Goal: Task Accomplishment & Management: Manage account settings

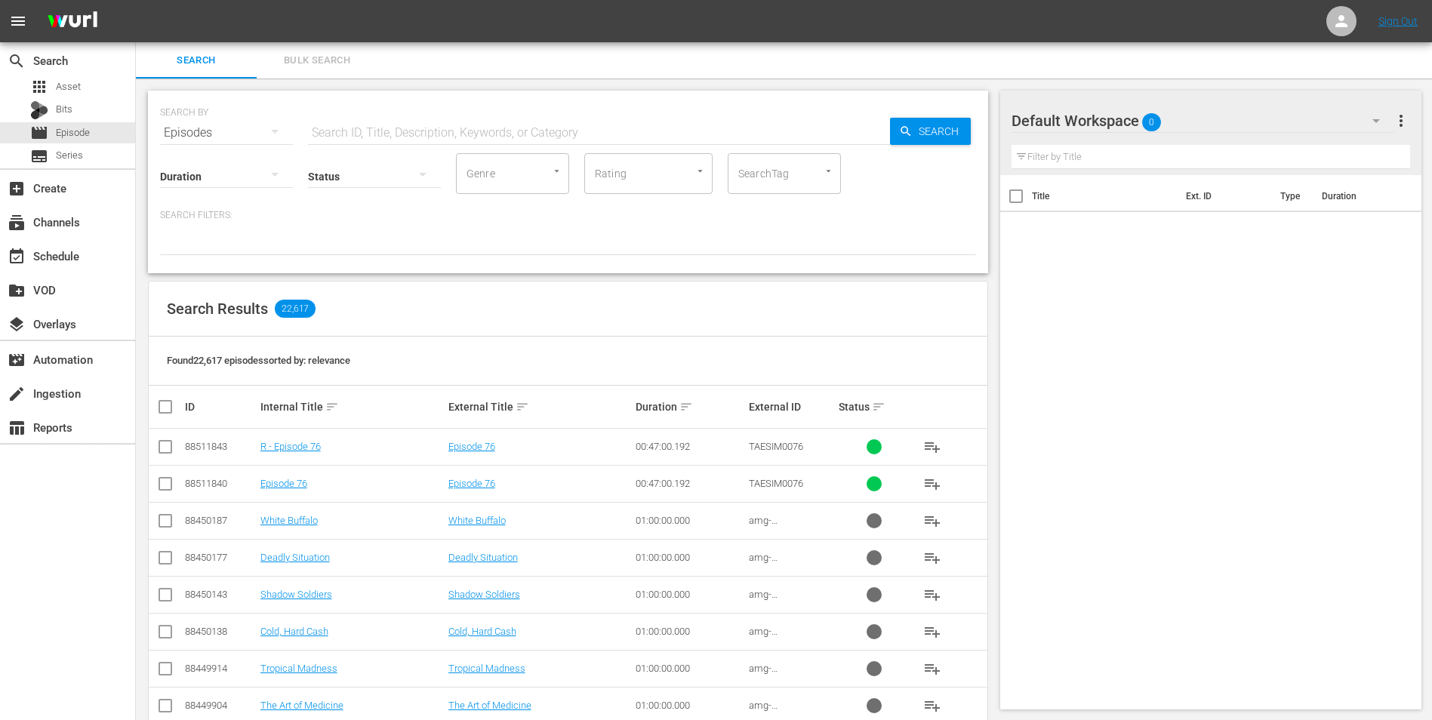
click at [1210, 109] on div "Default Workspace 0" at bounding box center [1202, 121] width 383 height 42
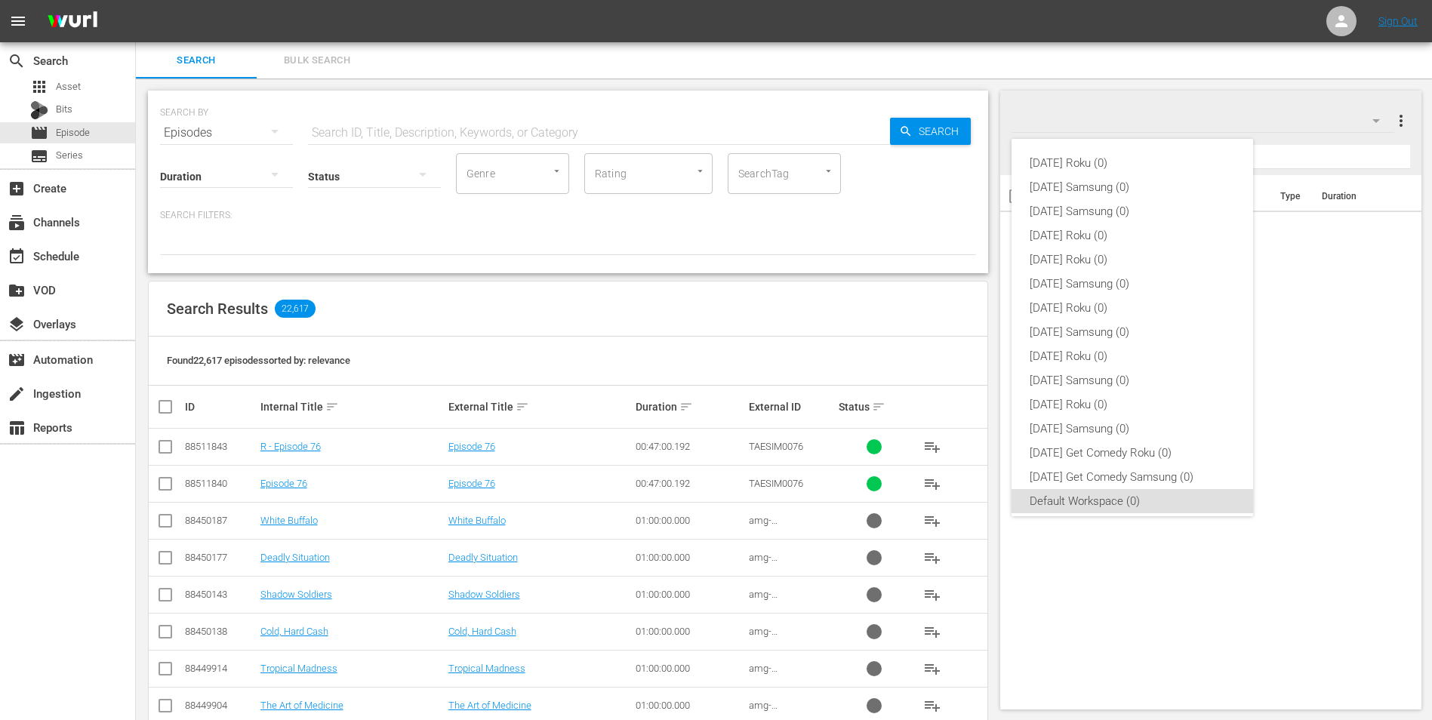
scroll to position [9, 0]
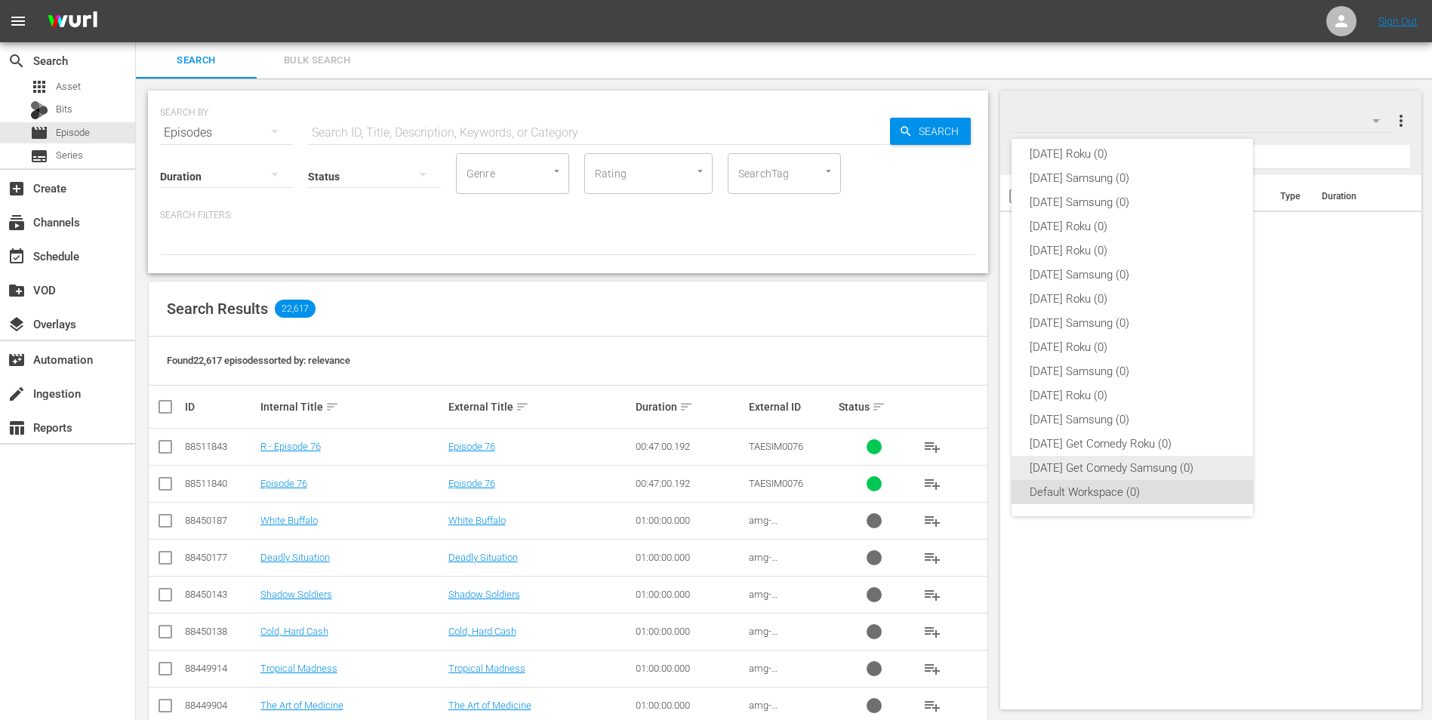
click at [1179, 463] on div "Monday Get Comedy Samsung (0)" at bounding box center [1131, 468] width 205 height 24
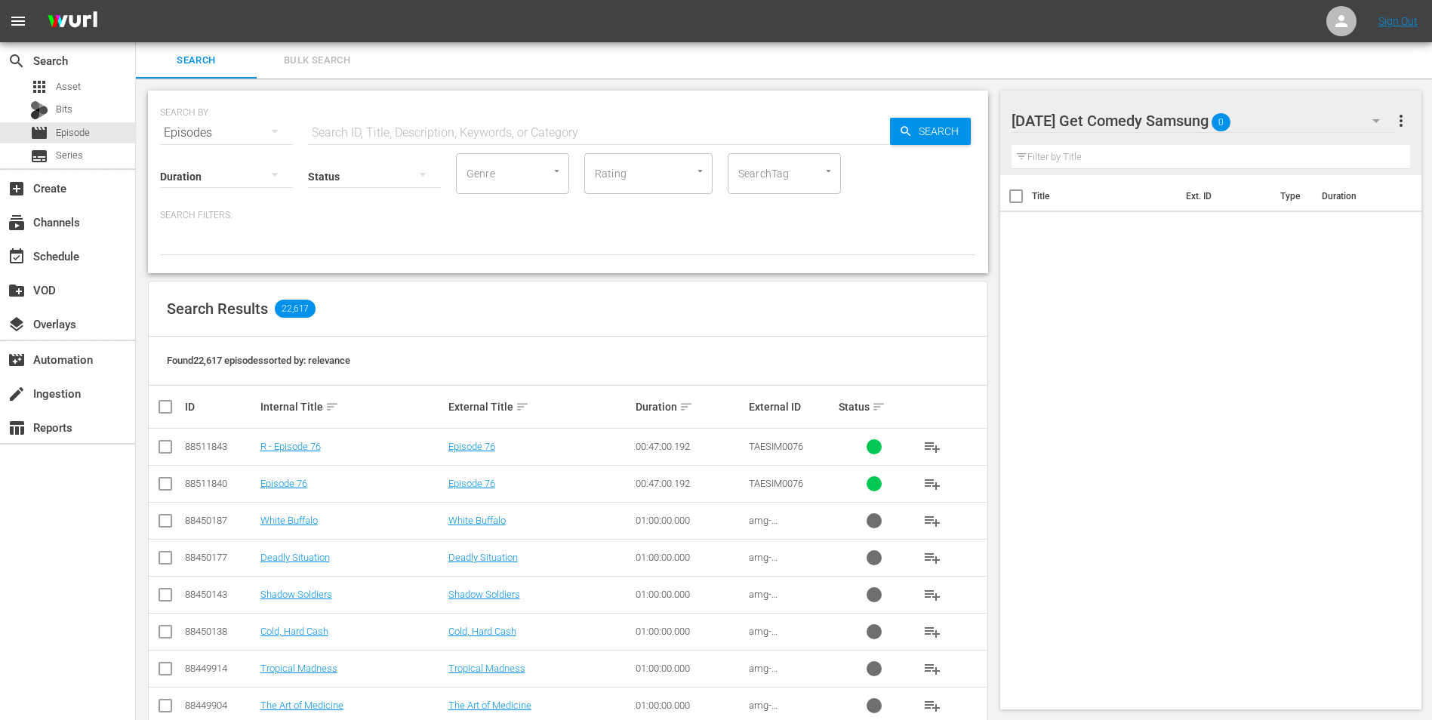
click at [284, 119] on button "button" at bounding box center [275, 131] width 36 height 36
click at [314, 125] on div "Channels Series Episodes Bits Assets" at bounding box center [716, 360] width 1432 height 720
click at [383, 127] on input "text" at bounding box center [599, 133] width 582 height 36
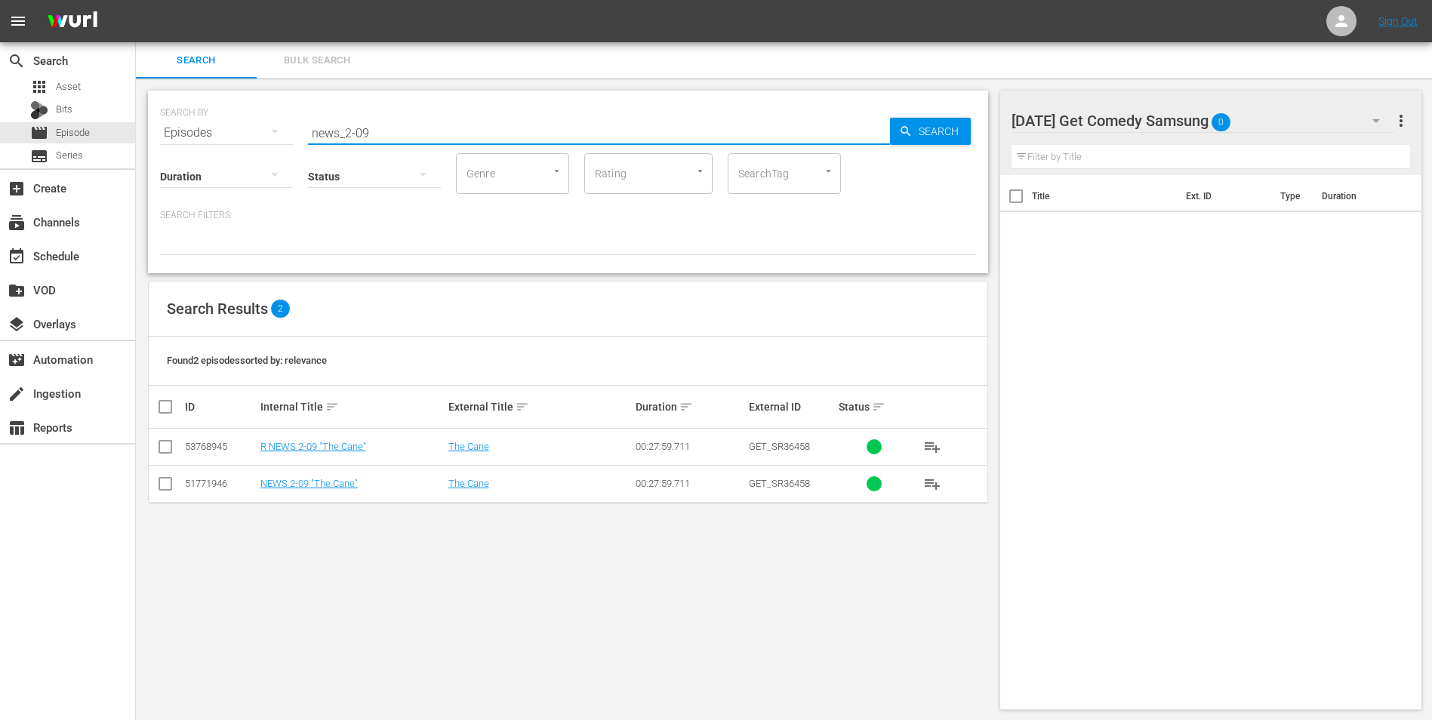
type input "news_2-09"
click at [179, 487] on td at bounding box center [166, 483] width 34 height 37
click at [168, 484] on input "checkbox" at bounding box center [165, 487] width 18 height 18
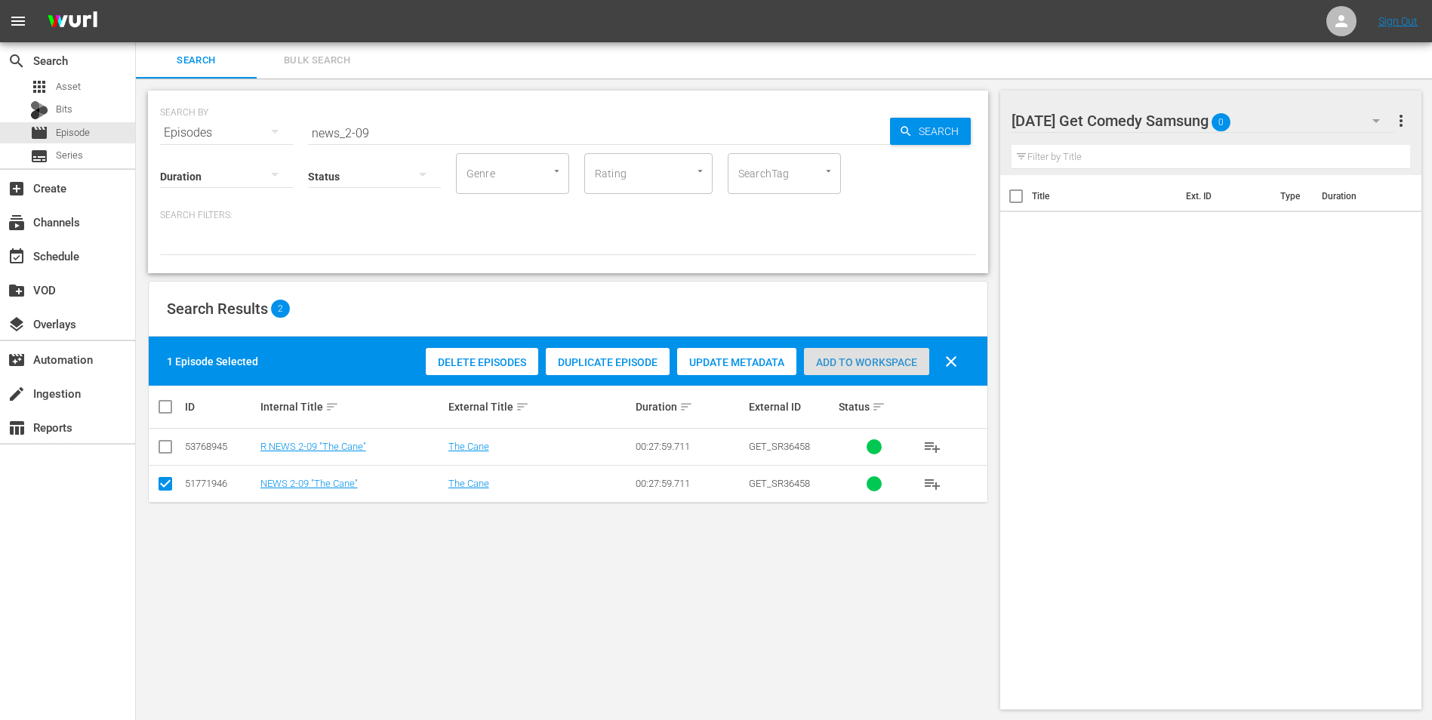
click at [872, 368] on span "Add to Workspace" at bounding box center [866, 362] width 125 height 12
click at [1272, 112] on div "Monday Get Comedy Samsung 1" at bounding box center [1202, 121] width 383 height 42
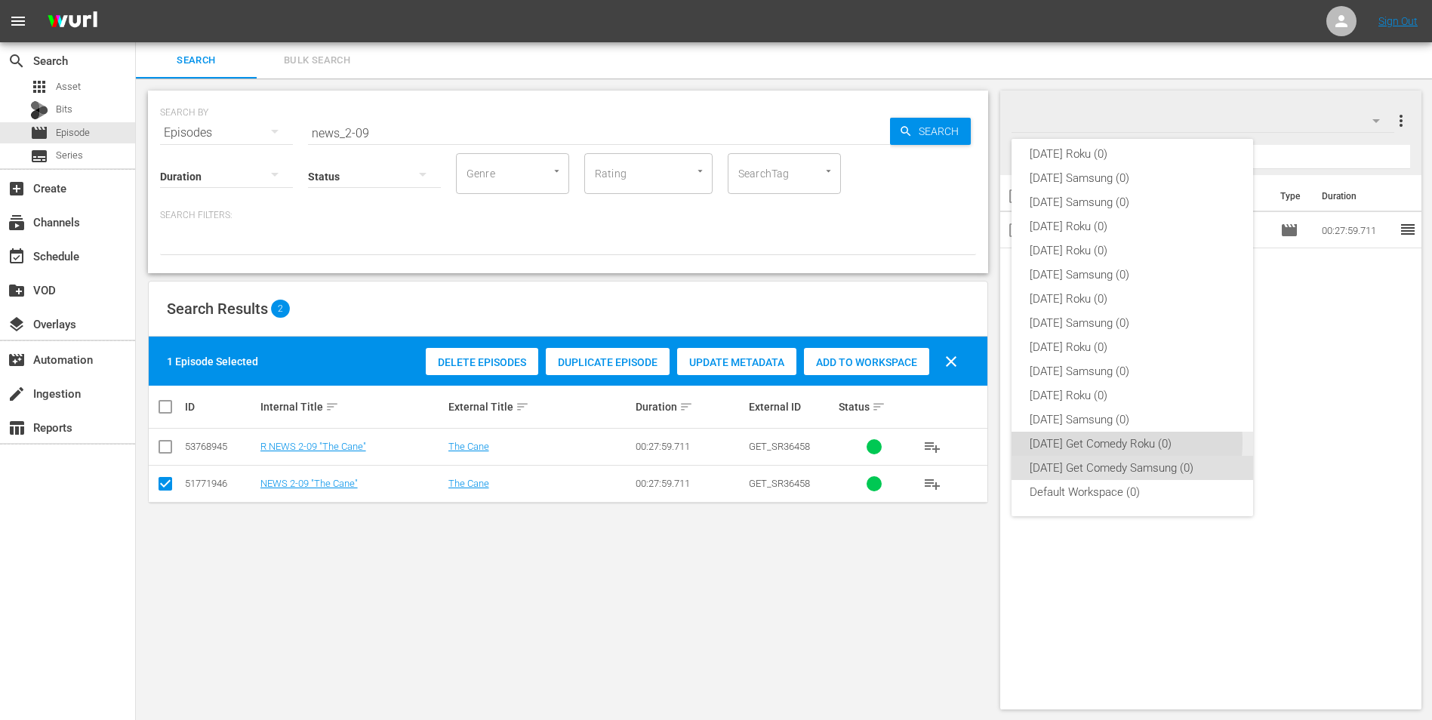
click at [1099, 441] on div "Monday Get Comedy Roku (0)" at bounding box center [1131, 444] width 205 height 24
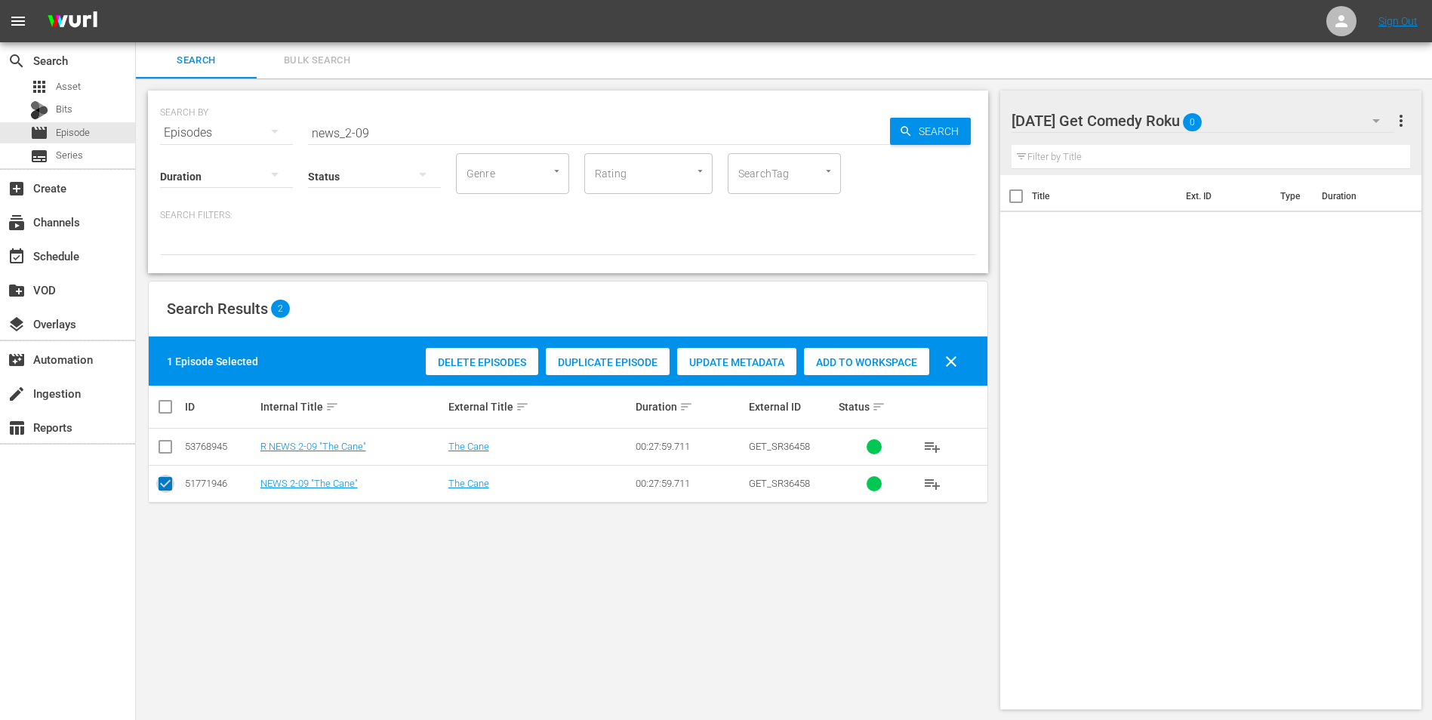
click at [171, 479] on input "checkbox" at bounding box center [165, 487] width 18 height 18
checkbox input "false"
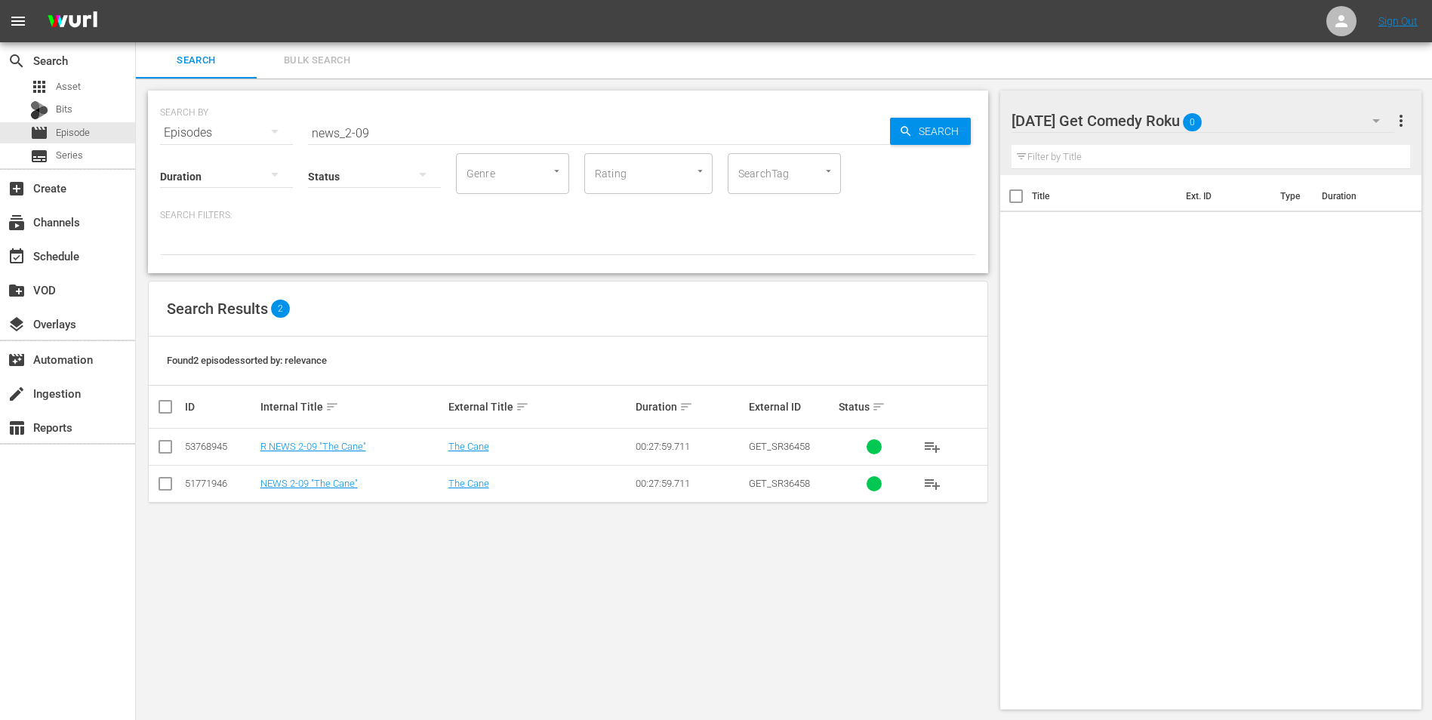
click at [166, 441] on input "checkbox" at bounding box center [165, 450] width 18 height 18
checkbox input "true"
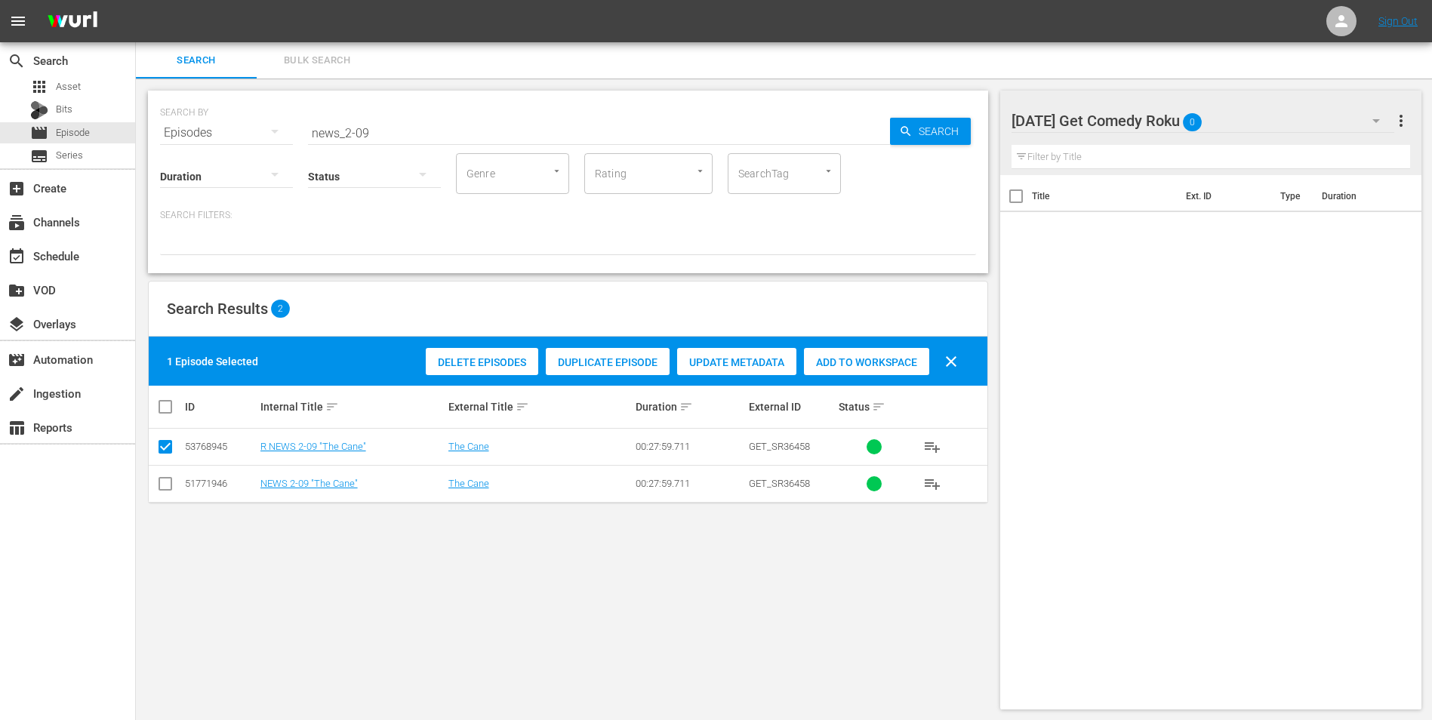
click at [867, 364] on span "Add to Workspace" at bounding box center [866, 362] width 125 height 12
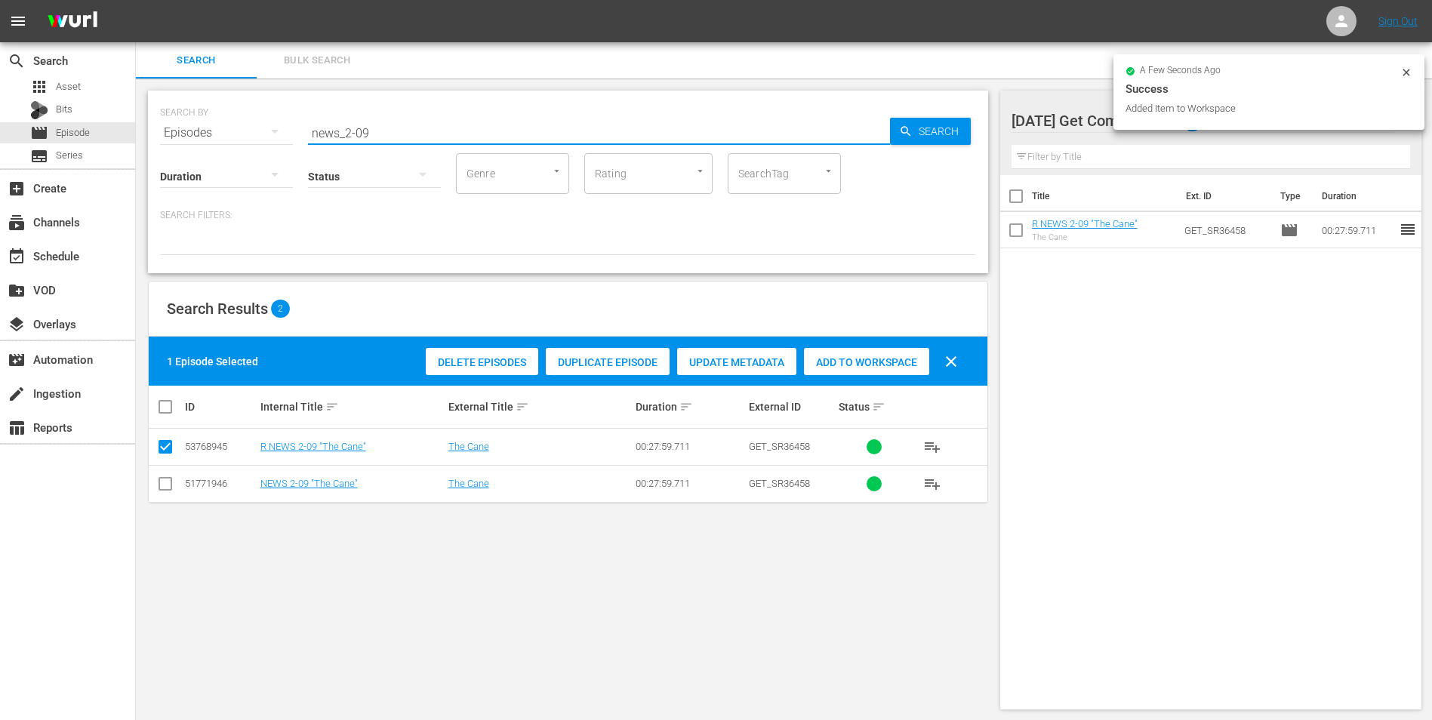
drag, startPoint x: 364, startPoint y: 131, endPoint x: 381, endPoint y: 132, distance: 17.4
click at [381, 132] on input "news_2-09" at bounding box center [599, 133] width 582 height 36
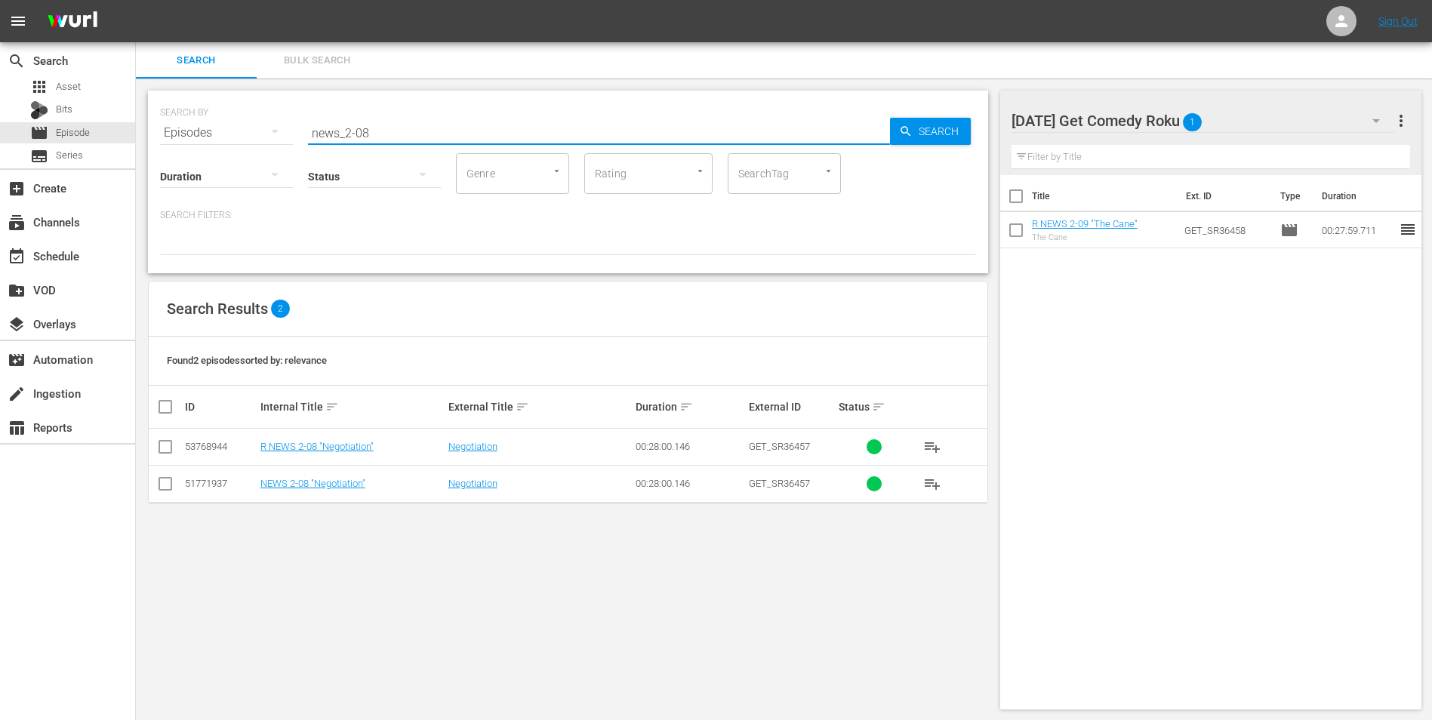
type input "news_2-08"
click at [166, 449] on input "checkbox" at bounding box center [165, 450] width 18 height 18
checkbox input "true"
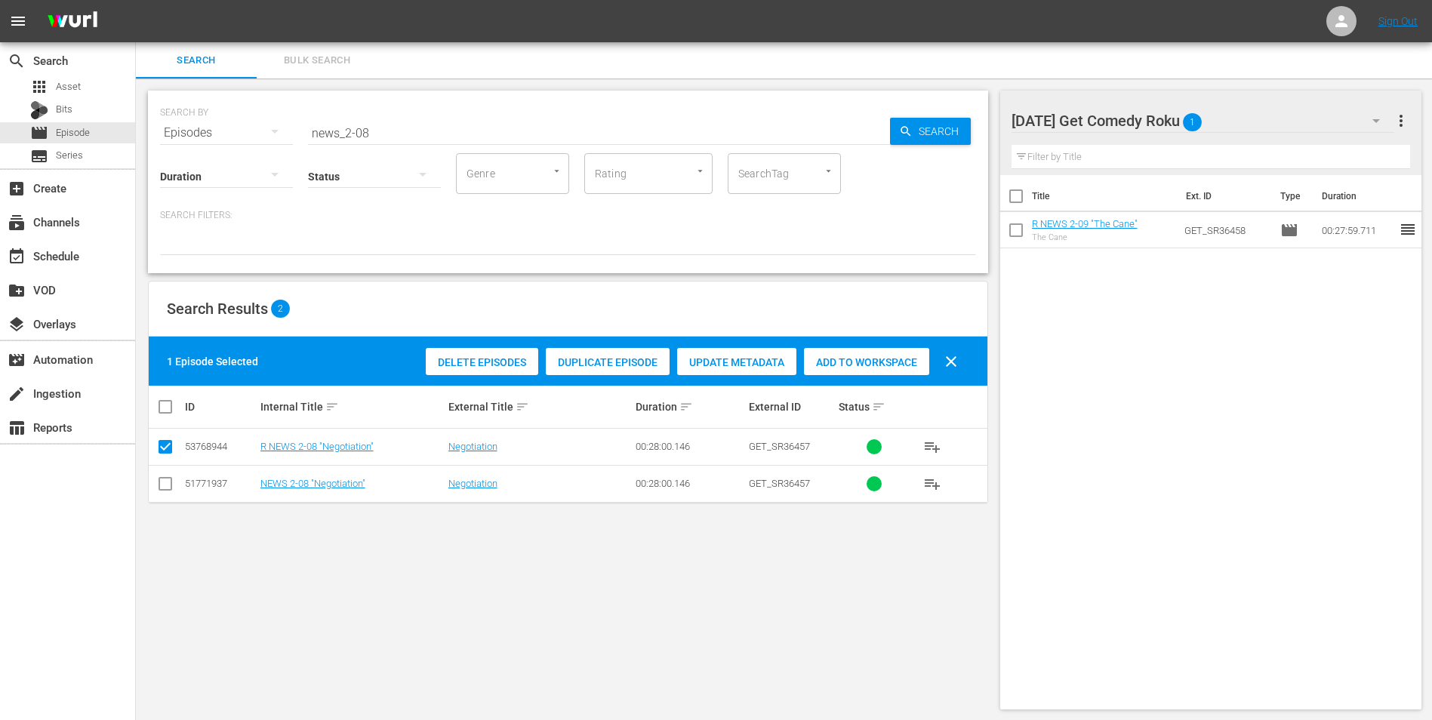
click at [850, 373] on div "Add to Workspace" at bounding box center [866, 362] width 125 height 29
click at [1257, 112] on div "Monday Get Comedy Roku 2" at bounding box center [1202, 121] width 383 height 42
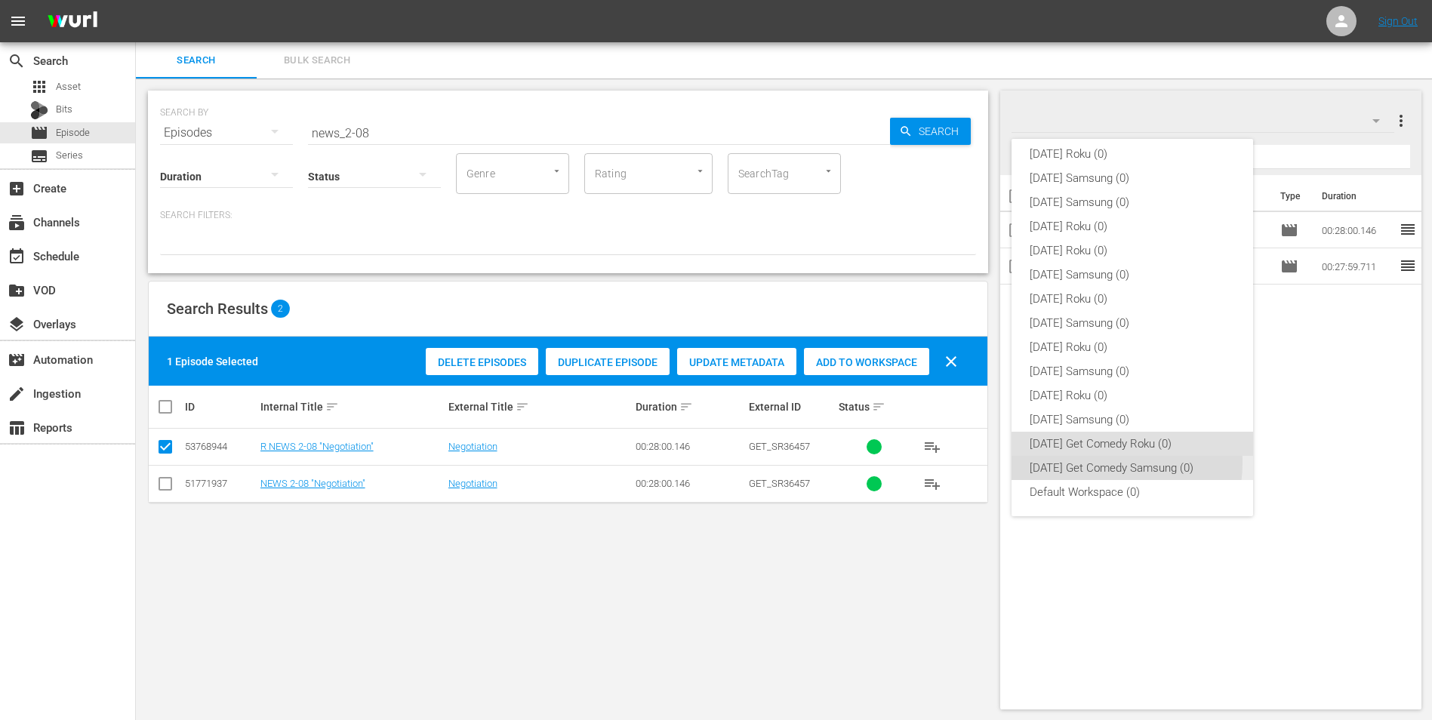
click at [1106, 464] on div "Monday Get Comedy Samsung (0)" at bounding box center [1131, 468] width 205 height 24
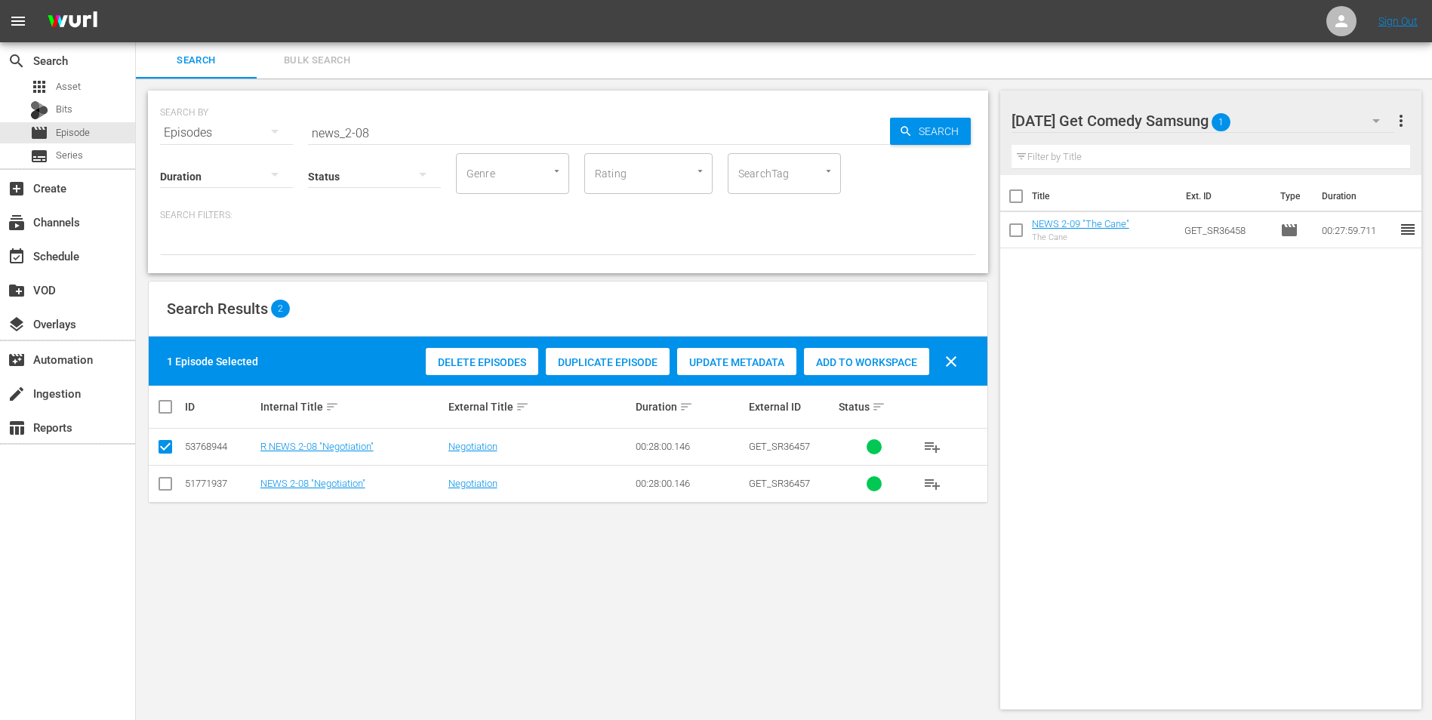
click at [167, 484] on input "checkbox" at bounding box center [165, 487] width 18 height 18
checkbox input "true"
click at [168, 448] on input "checkbox" at bounding box center [165, 450] width 18 height 18
checkbox input "false"
click at [833, 355] on div "Add to Workspace" at bounding box center [866, 362] width 125 height 29
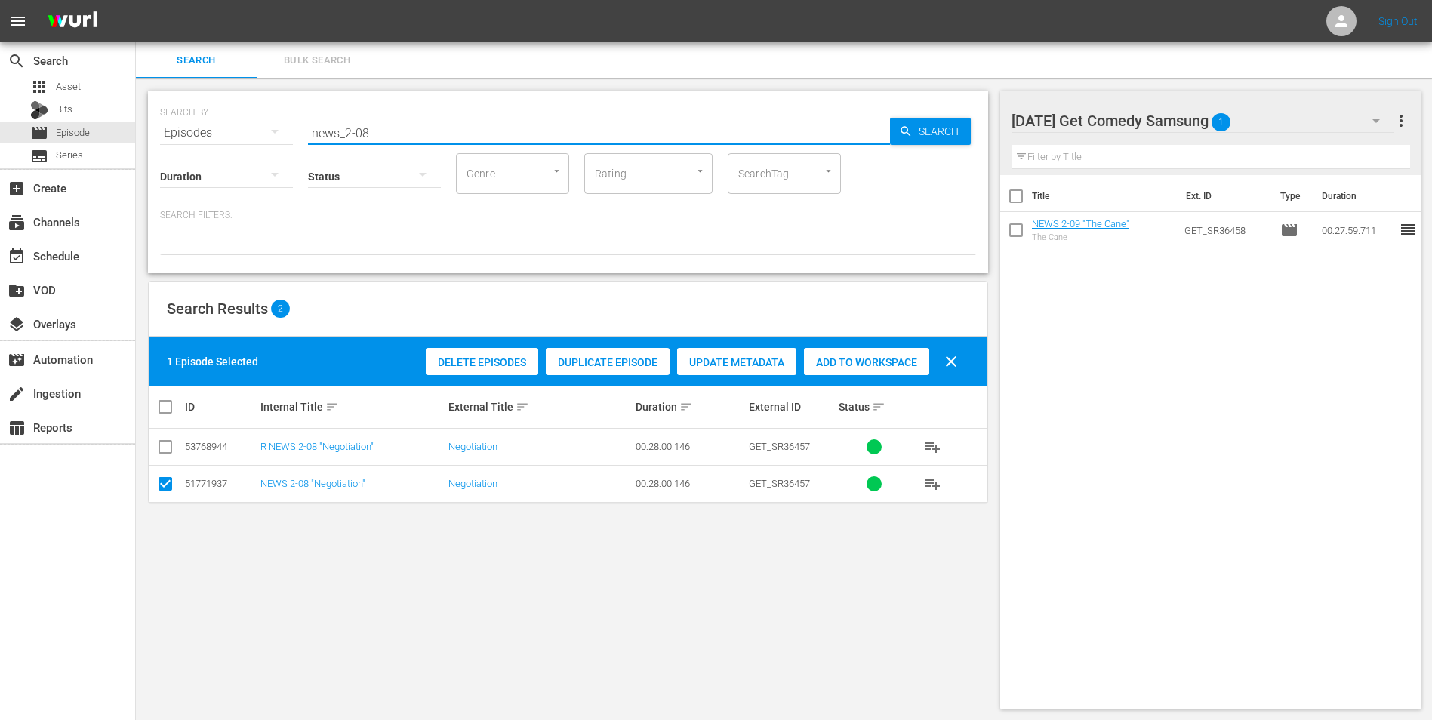
drag, startPoint x: 363, startPoint y: 134, endPoint x: 394, endPoint y: 138, distance: 31.2
click at [393, 138] on input "news_2-08" at bounding box center [599, 133] width 582 height 36
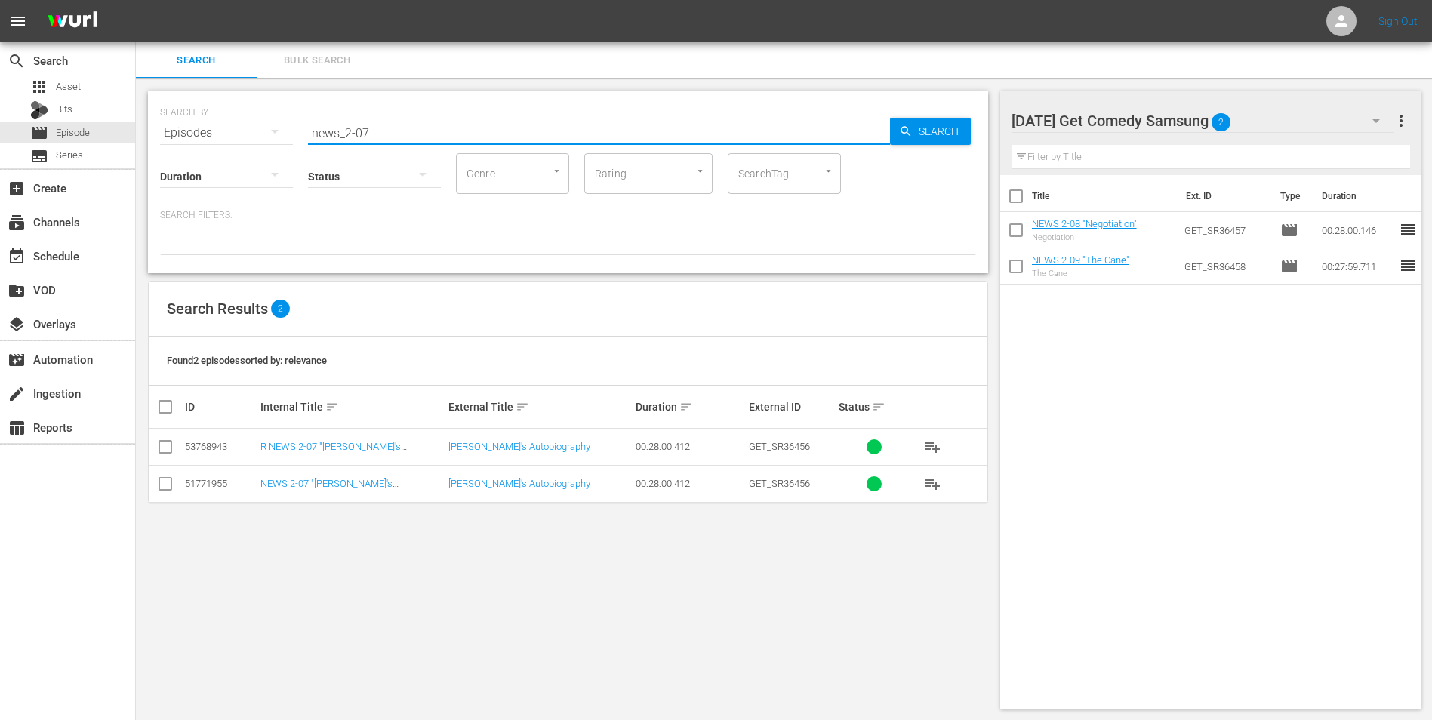
type input "news_2-07"
click at [166, 487] on input "checkbox" at bounding box center [165, 487] width 18 height 18
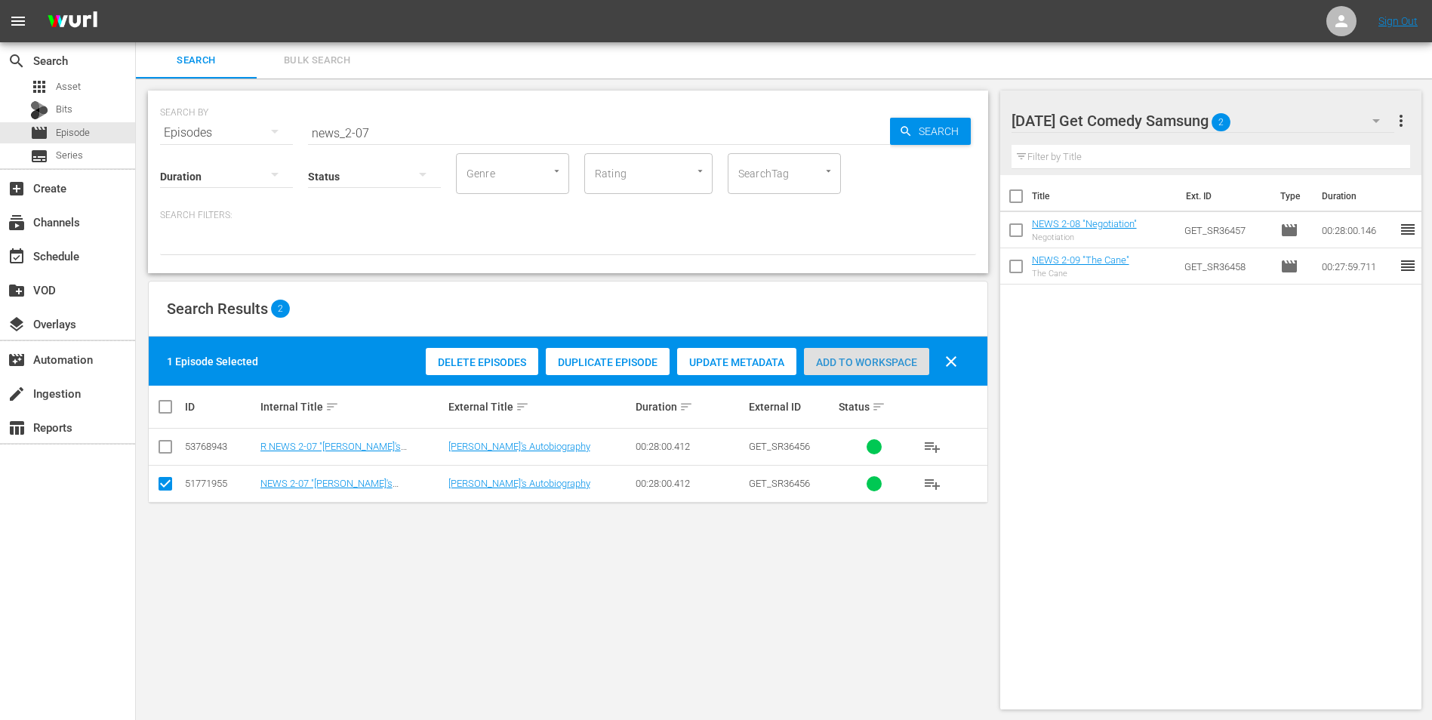
click at [884, 374] on div "Add to Workspace" at bounding box center [866, 362] width 125 height 29
click at [1272, 114] on div "Monday Get Comedy Samsung 3" at bounding box center [1202, 121] width 383 height 42
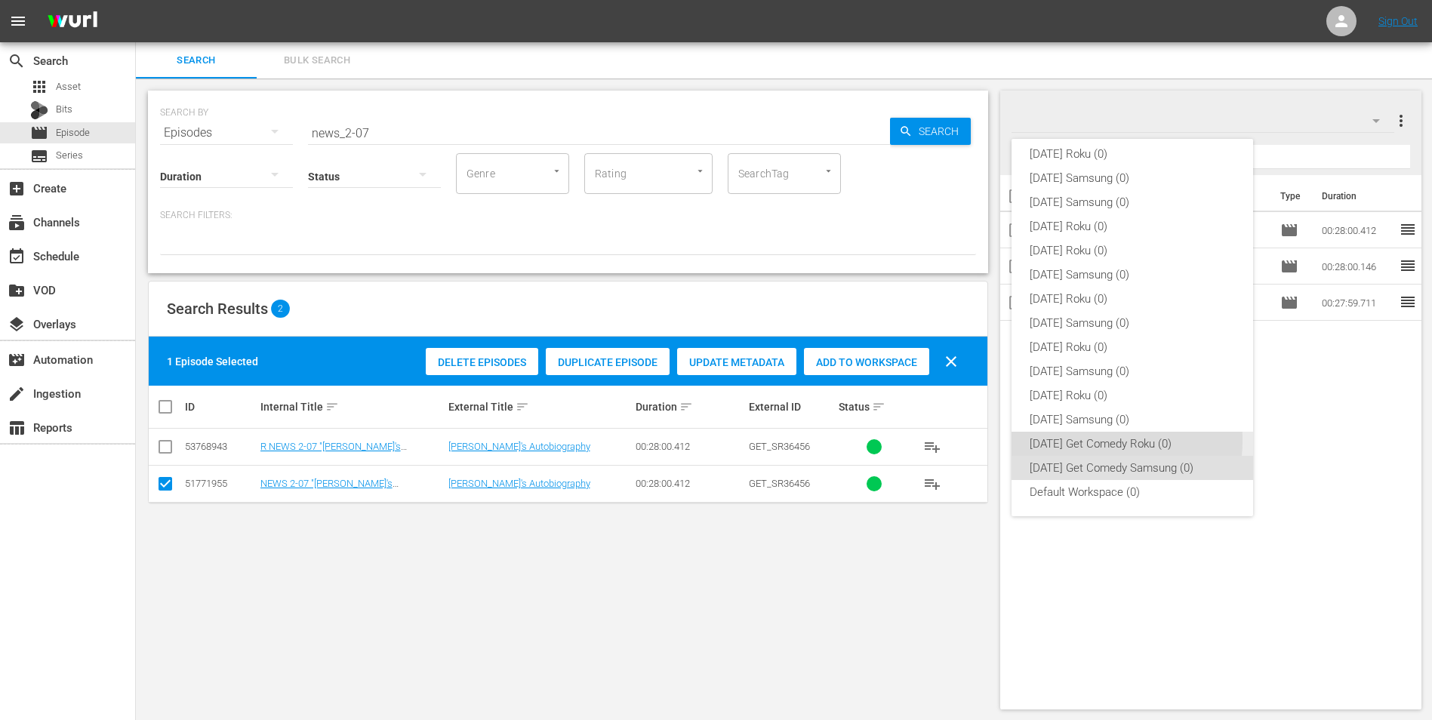
click at [1087, 440] on div "Monday Get Comedy Roku (0)" at bounding box center [1131, 444] width 205 height 24
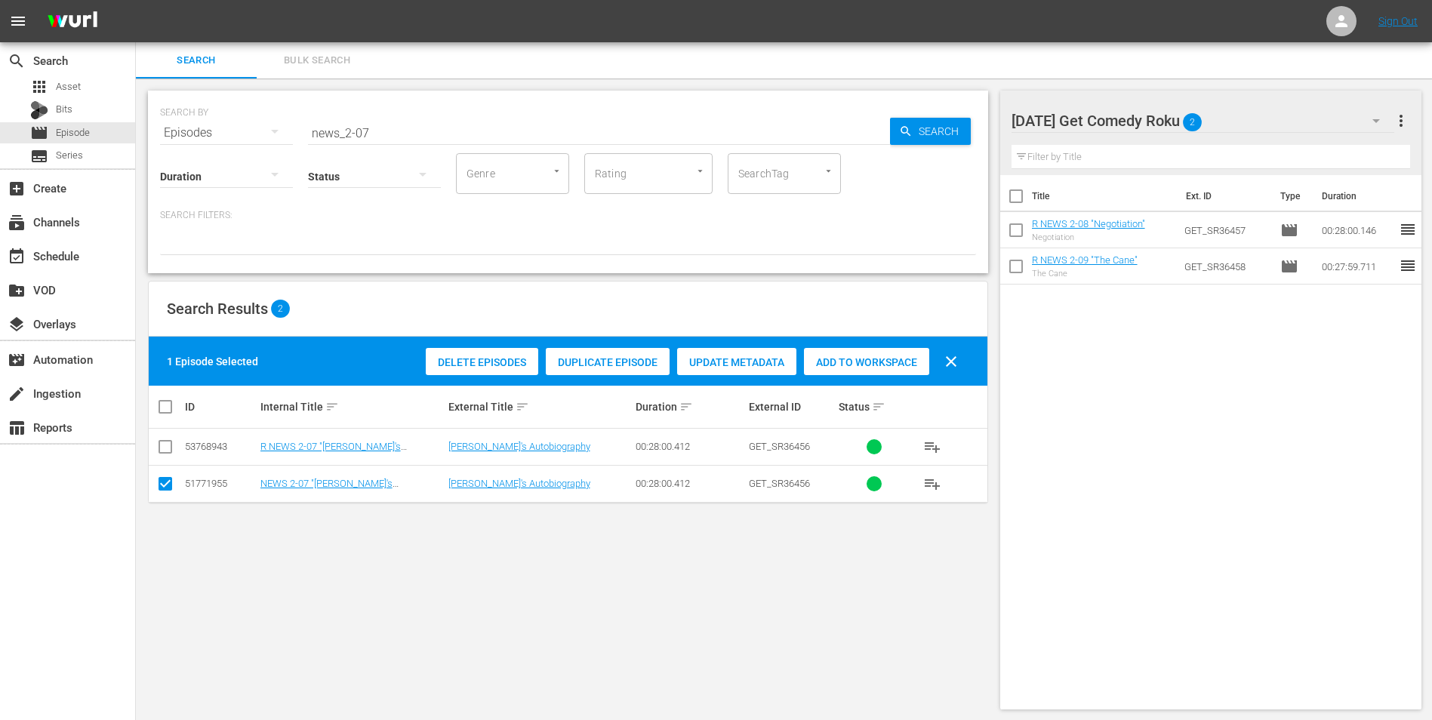
click at [166, 481] on input "checkbox" at bounding box center [165, 487] width 18 height 18
checkbox input "false"
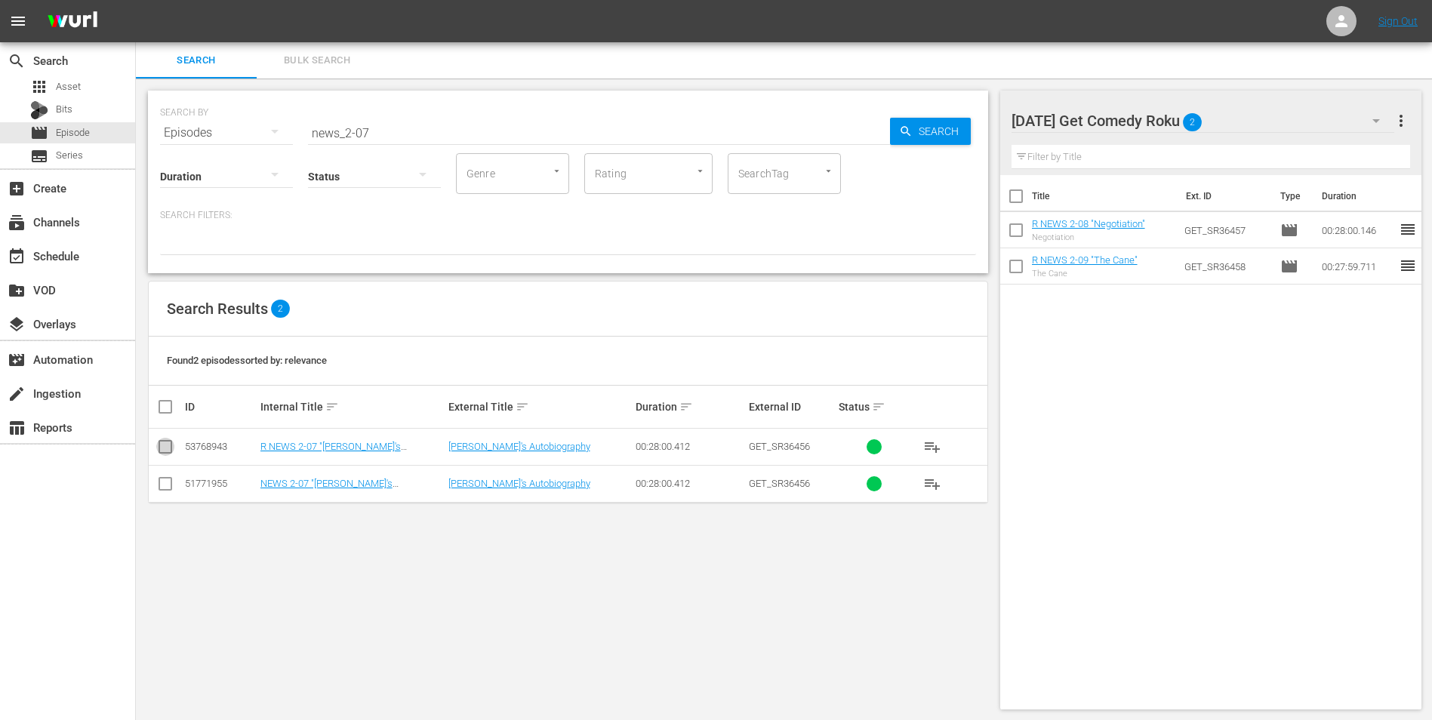
click at [167, 453] on input "checkbox" at bounding box center [165, 450] width 18 height 18
checkbox input "true"
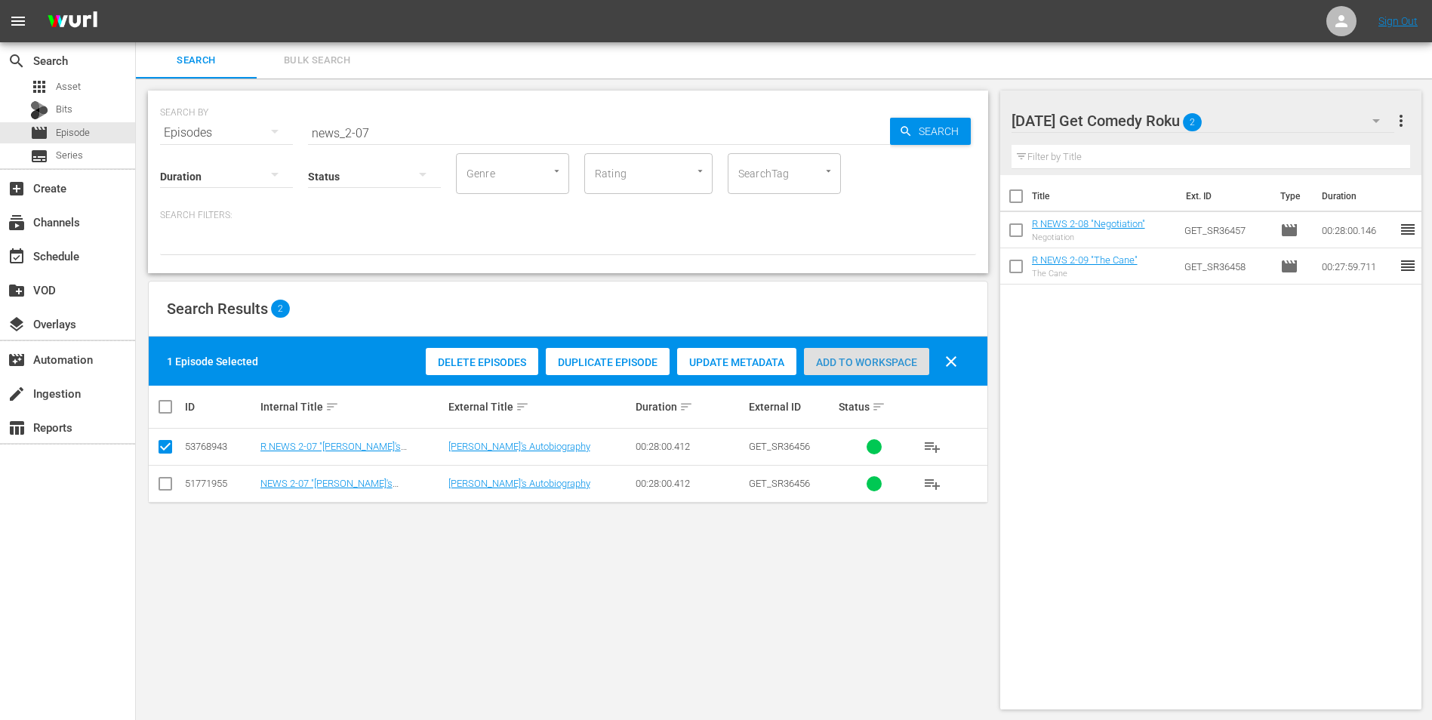
click at [862, 361] on span "Add to Workspace" at bounding box center [866, 362] width 125 height 12
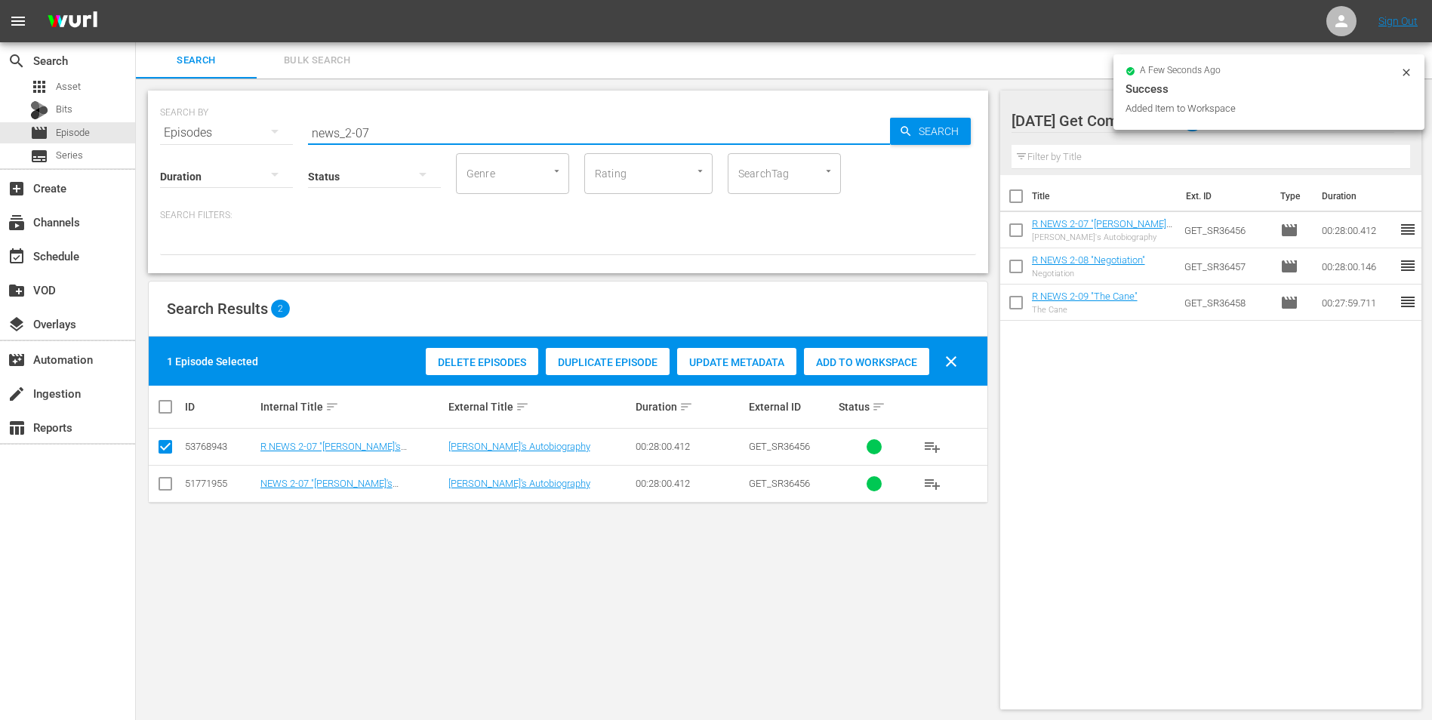
drag, startPoint x: 414, startPoint y: 129, endPoint x: 161, endPoint y: 103, distance: 254.1
click at [168, 109] on div "SEARCH BY Search By Episodes Search ID, Title, Description, Keywords, or Catego…" at bounding box center [568, 124] width 816 height 54
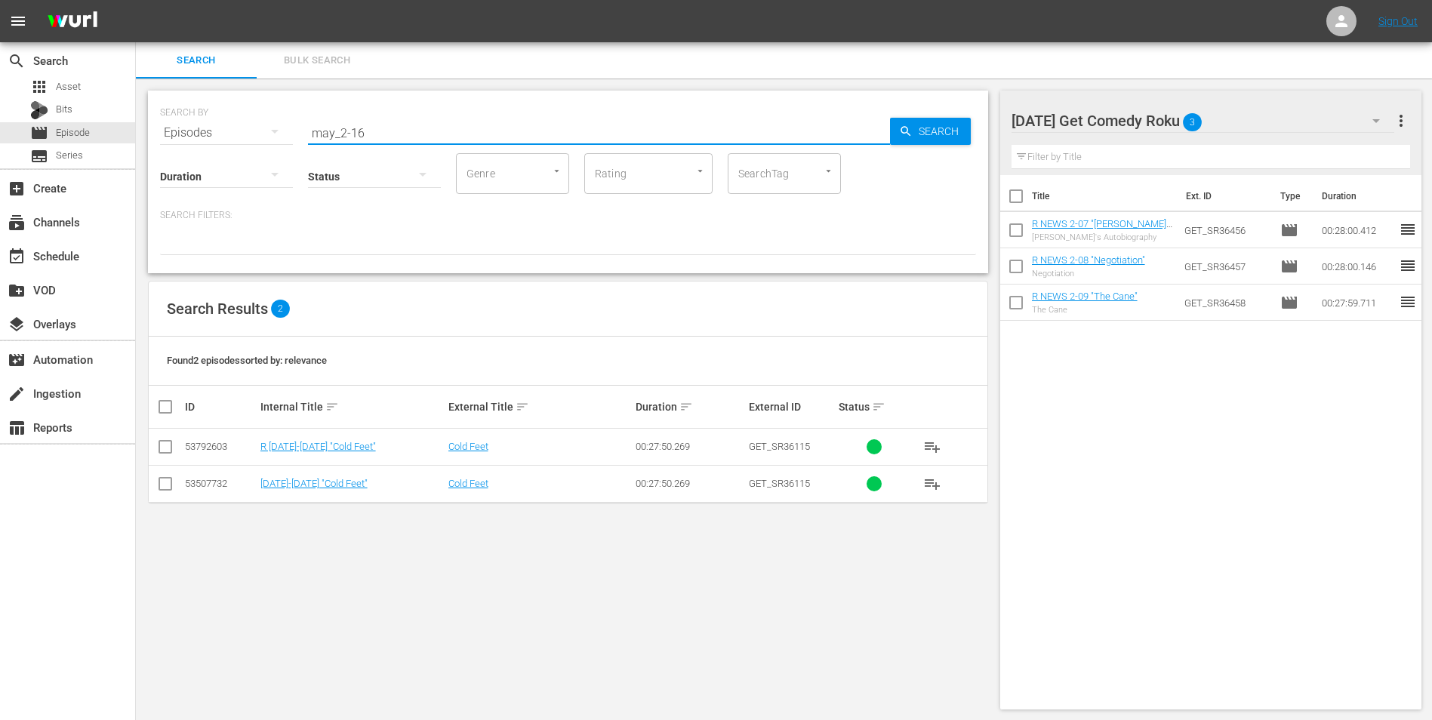
type input "may_2-16"
click at [161, 444] on input "checkbox" at bounding box center [165, 450] width 18 height 18
checkbox input "true"
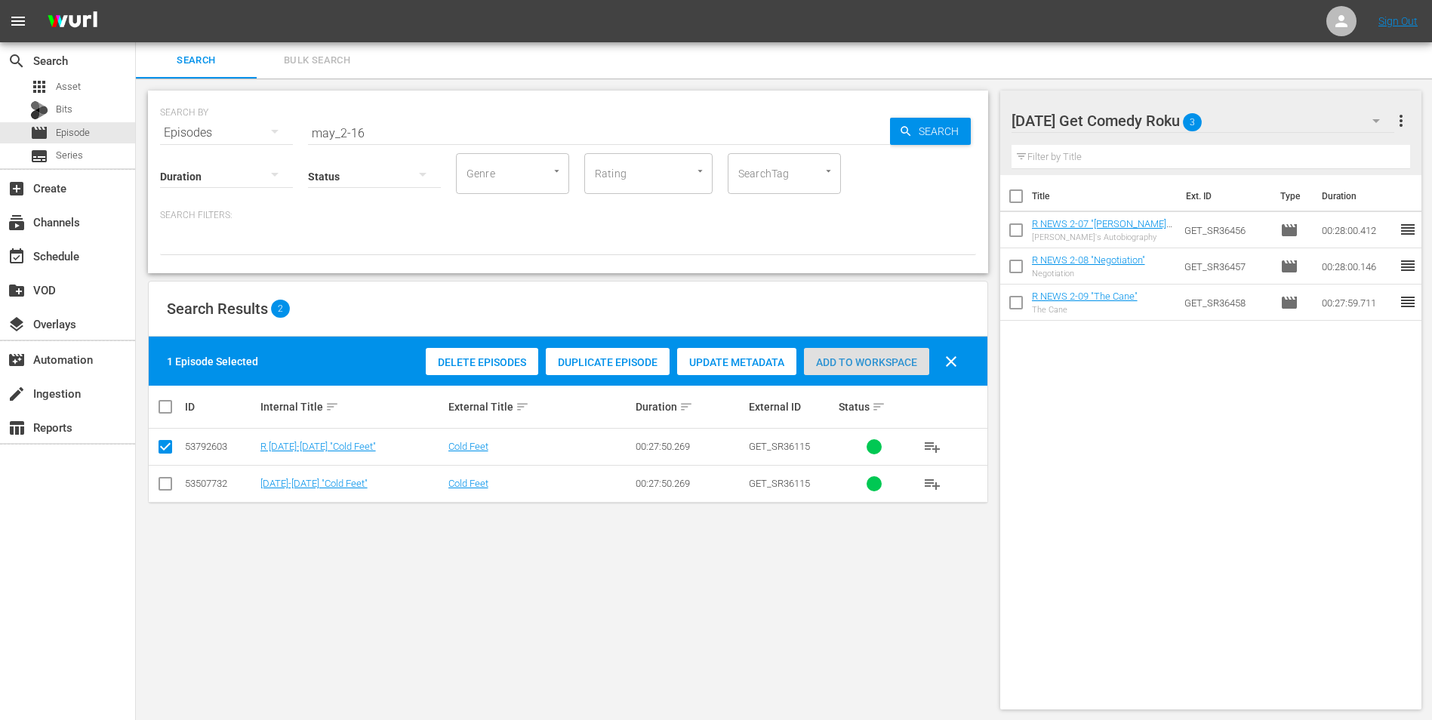
click at [892, 353] on div "Add to Workspace" at bounding box center [866, 362] width 125 height 29
click at [1251, 112] on div "Monday Get Comedy Roku 4" at bounding box center [1202, 121] width 383 height 42
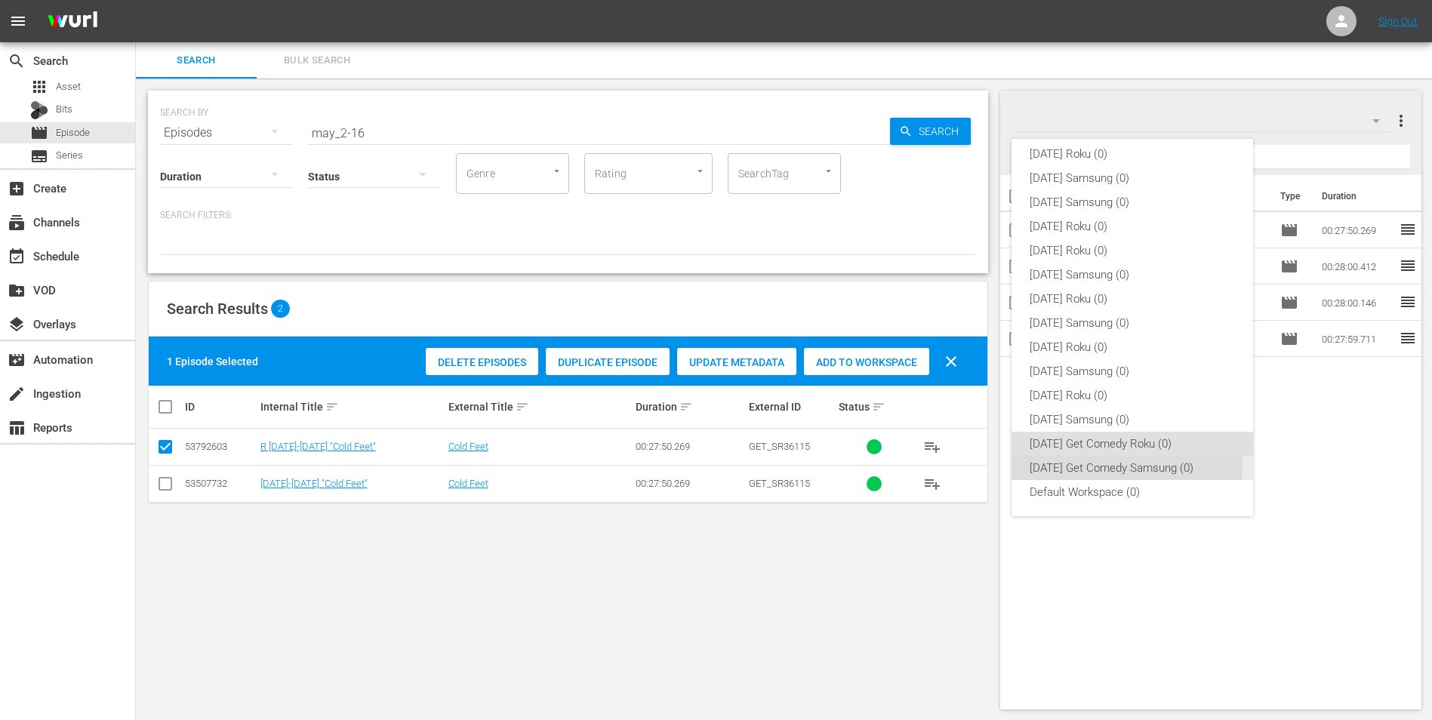
click at [1102, 466] on div "Monday Get Comedy Samsung (0)" at bounding box center [1131, 468] width 205 height 24
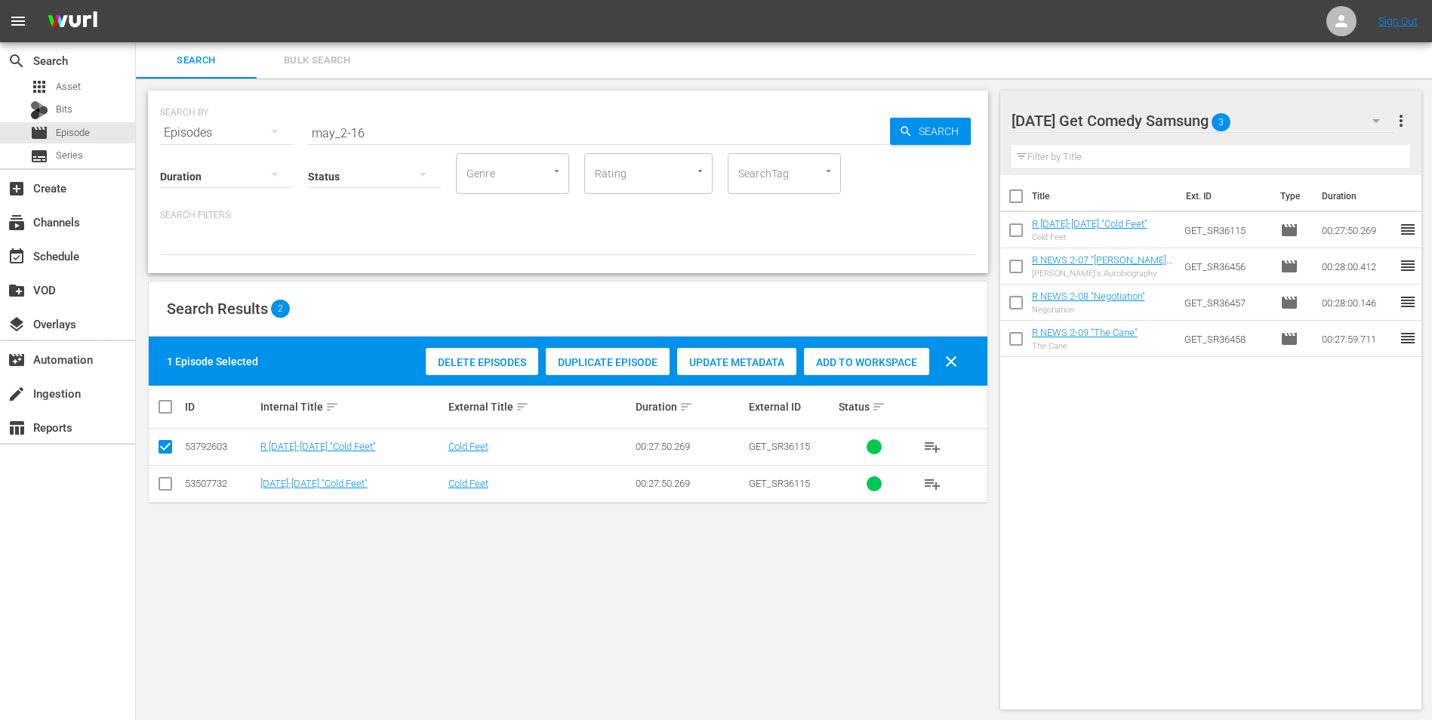
click at [159, 487] on input "checkbox" at bounding box center [165, 487] width 18 height 18
checkbox input "true"
click at [158, 438] on icon at bounding box center [165, 447] width 18 height 18
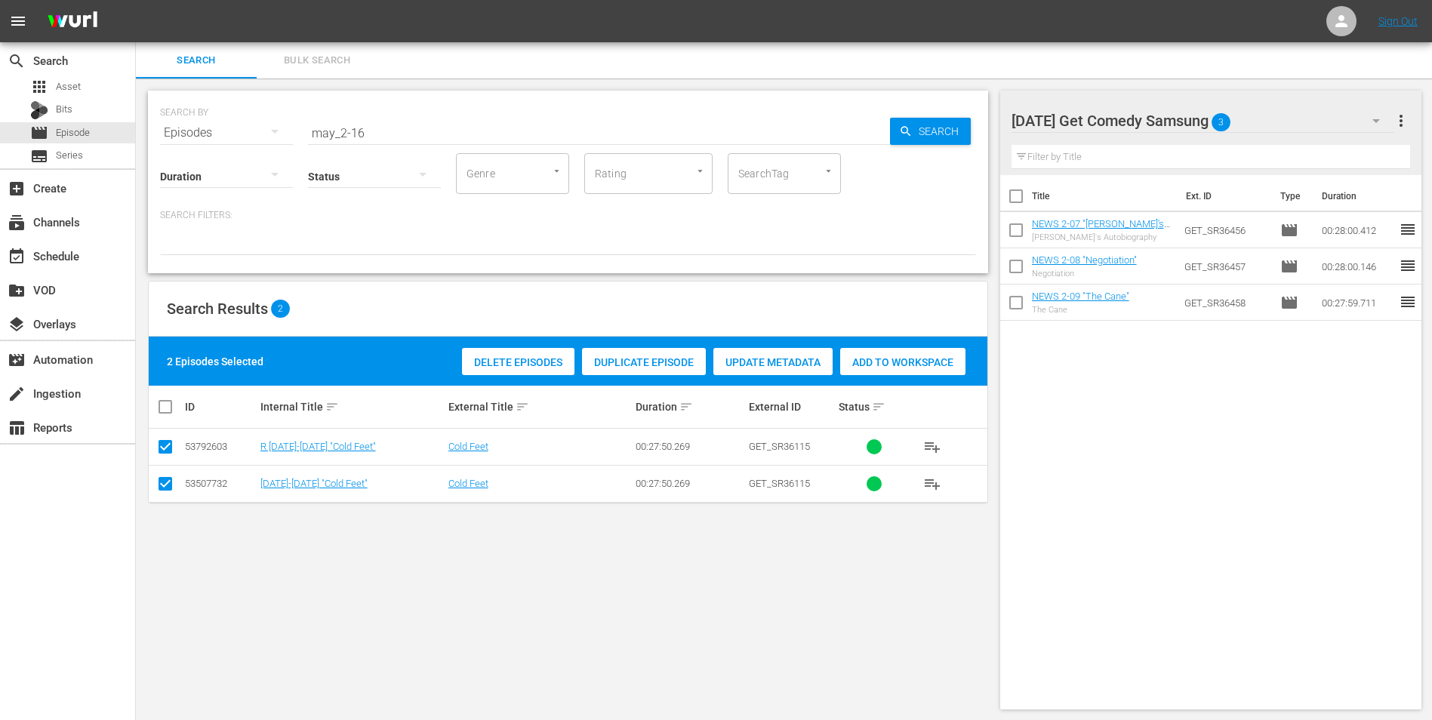
click at [161, 450] on input "checkbox" at bounding box center [165, 450] width 18 height 18
checkbox input "false"
click at [892, 358] on span "Add to Workspace" at bounding box center [866, 362] width 125 height 12
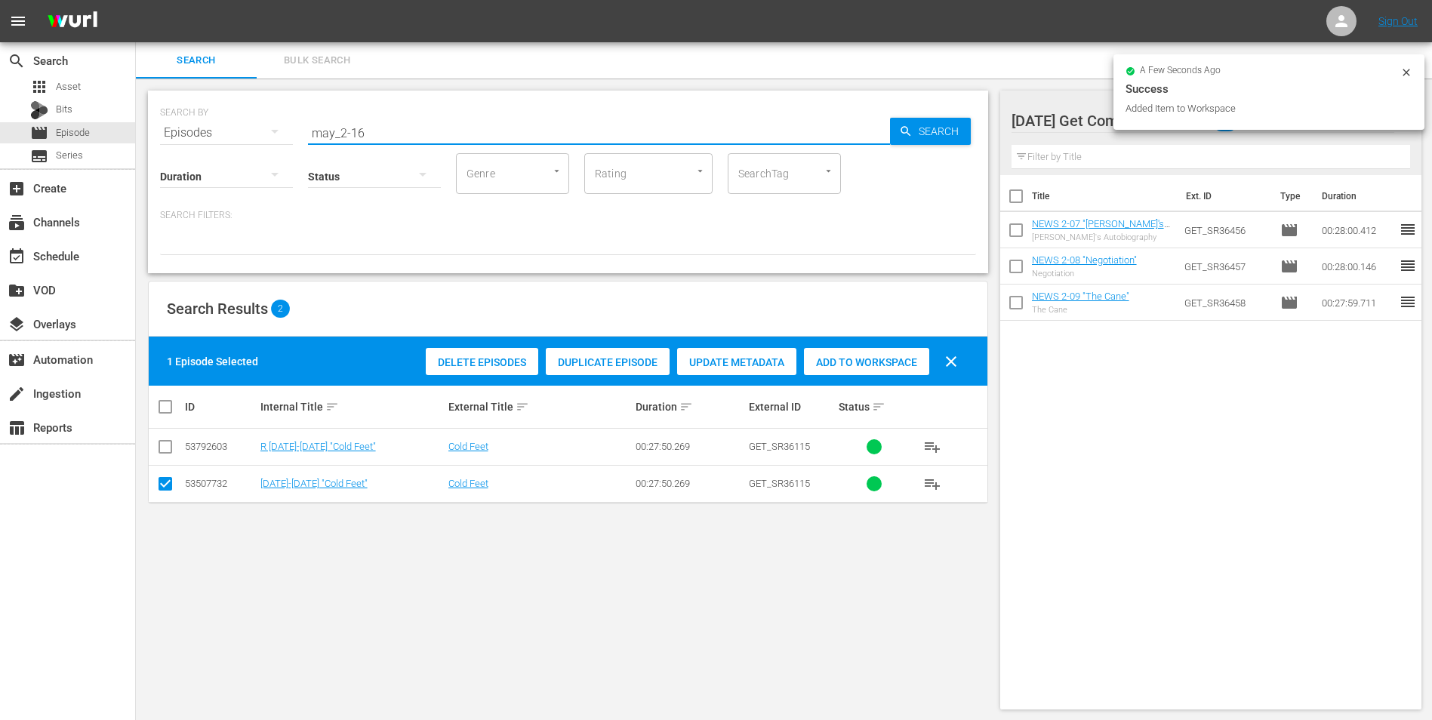
drag, startPoint x: 357, startPoint y: 131, endPoint x: 391, endPoint y: 137, distance: 34.5
click at [391, 137] on input "may_2-16" at bounding box center [599, 133] width 582 height 36
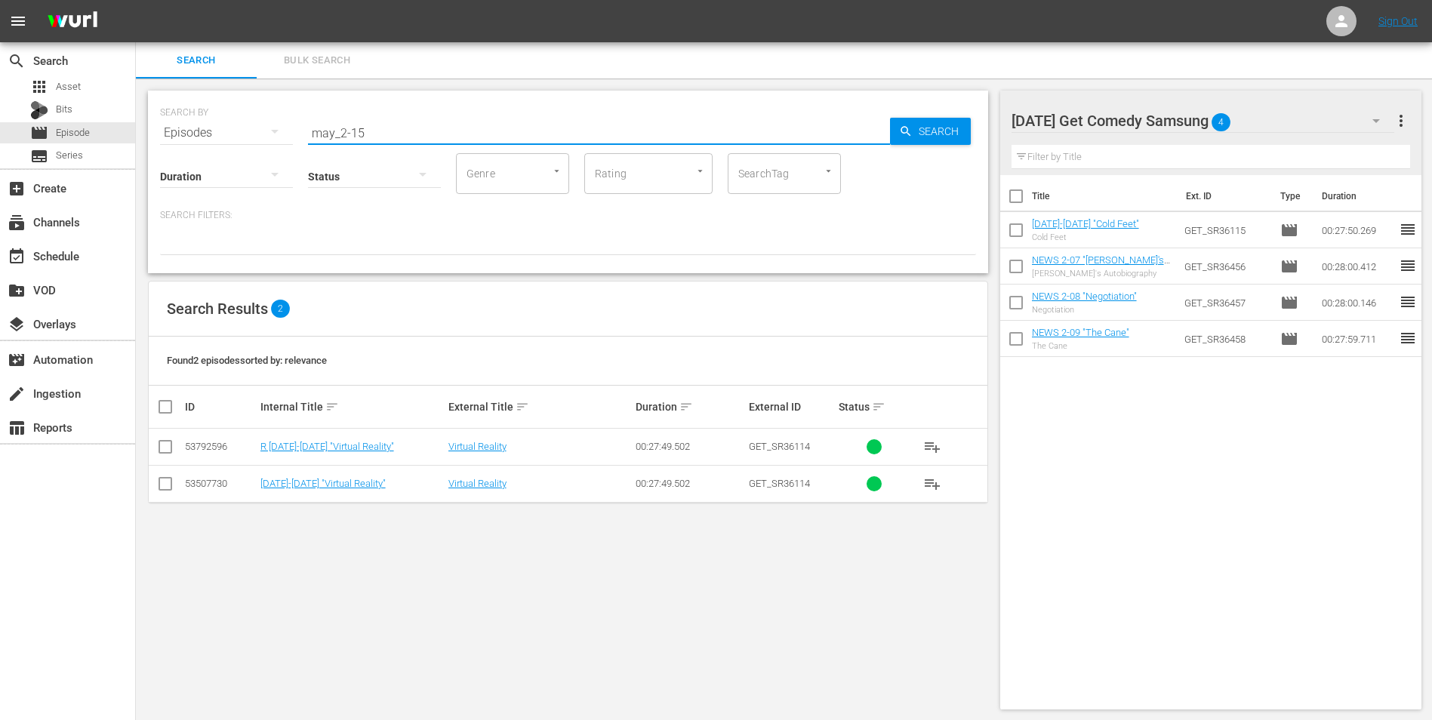
type input "may_2-15"
click at [173, 489] on input "checkbox" at bounding box center [165, 487] width 18 height 18
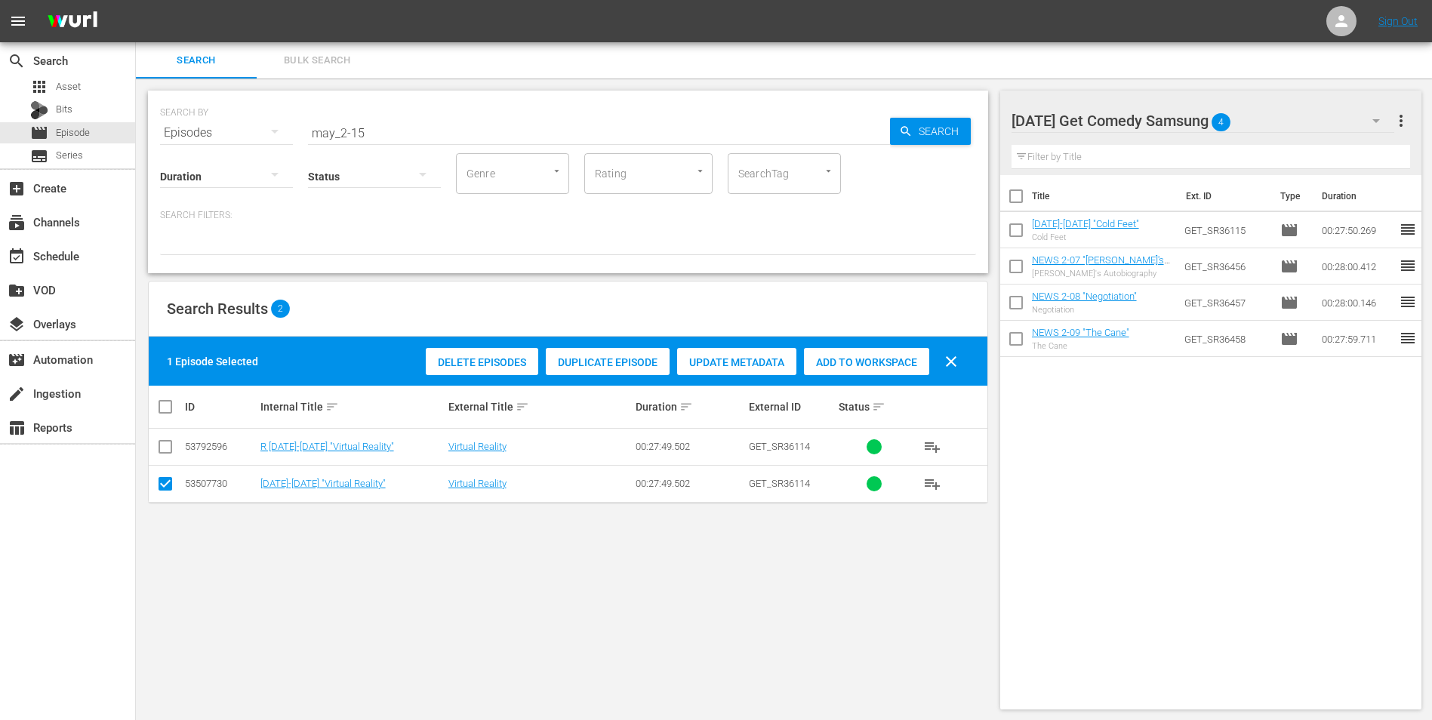
click at [830, 352] on div "Add to Workspace" at bounding box center [866, 362] width 125 height 29
click at [1272, 116] on div "Monday Get Comedy Samsung 5" at bounding box center [1202, 121] width 383 height 42
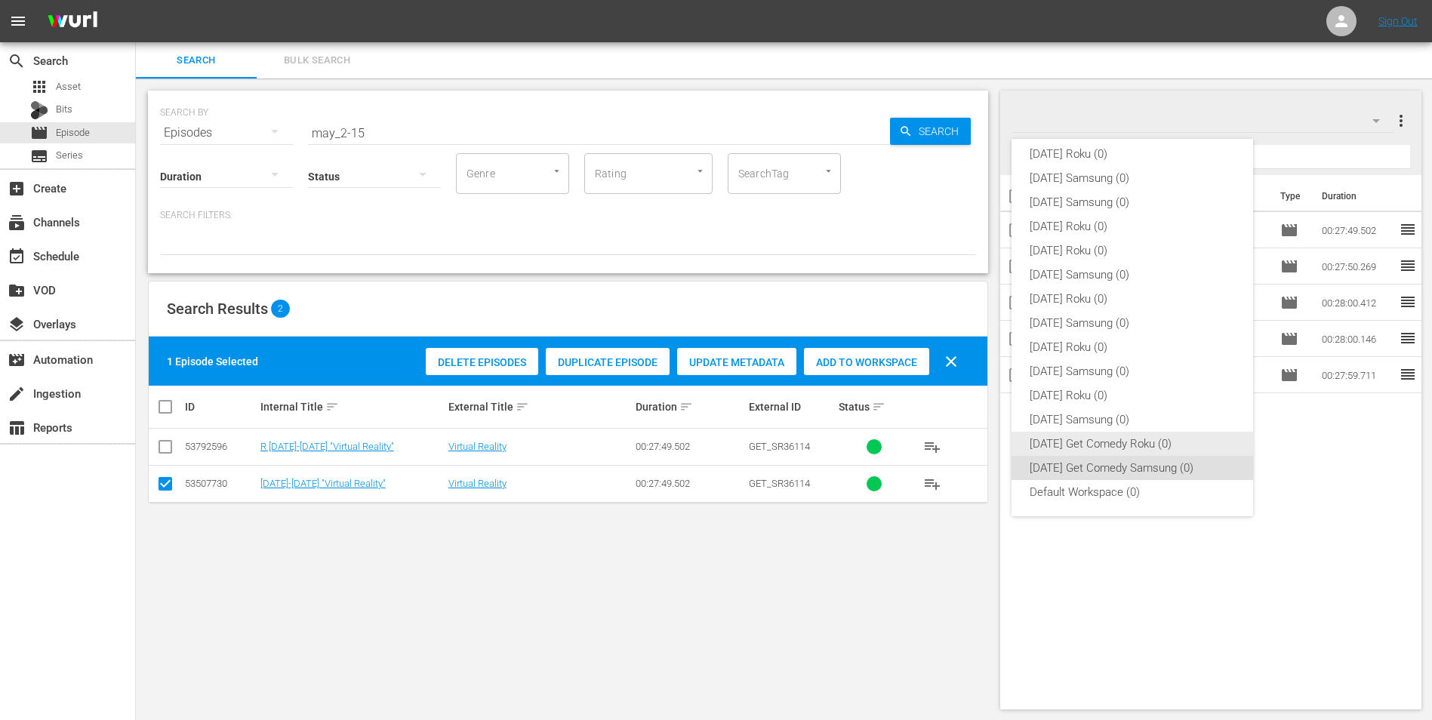
click at [1073, 449] on div "Monday Get Comedy Roku (0)" at bounding box center [1131, 444] width 205 height 24
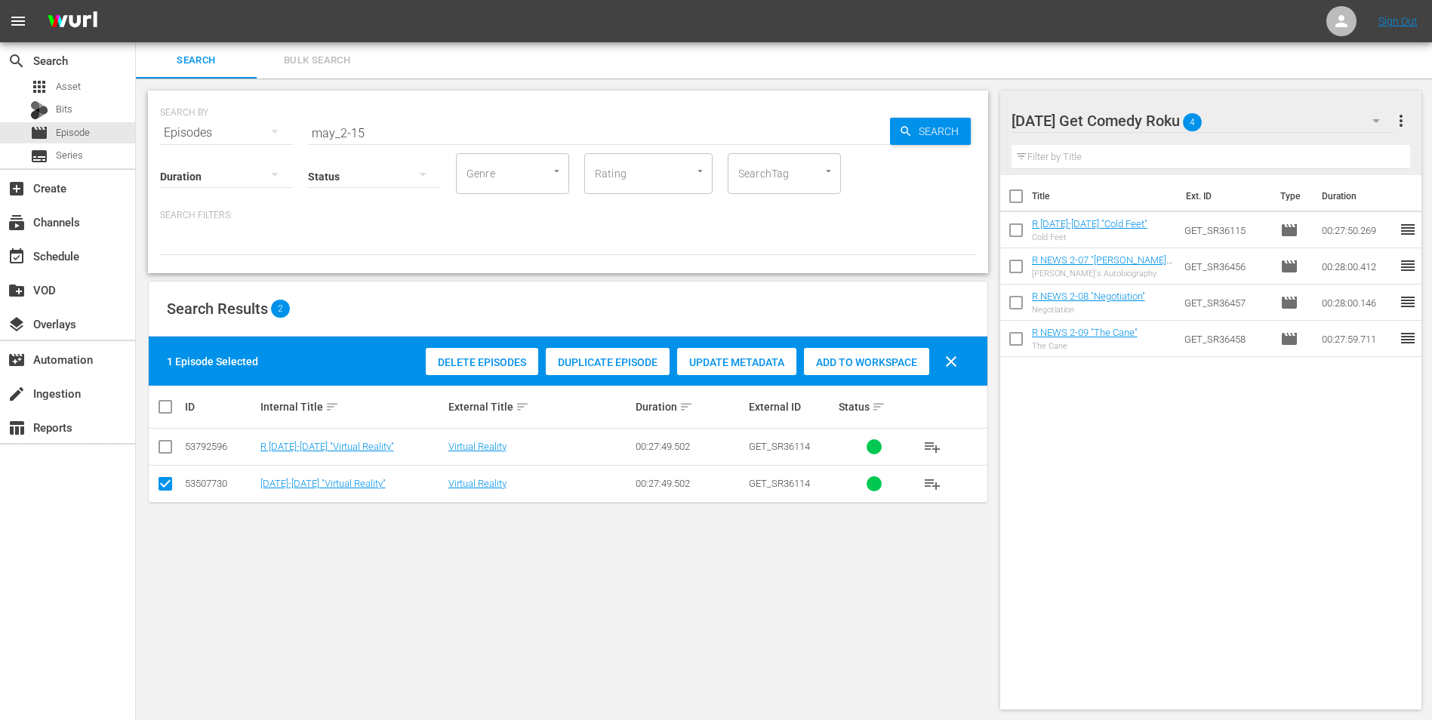
drag, startPoint x: 163, startPoint y: 488, endPoint x: 170, endPoint y: 438, distance: 51.0
click at [163, 487] on input "checkbox" at bounding box center [165, 487] width 18 height 18
checkbox input "false"
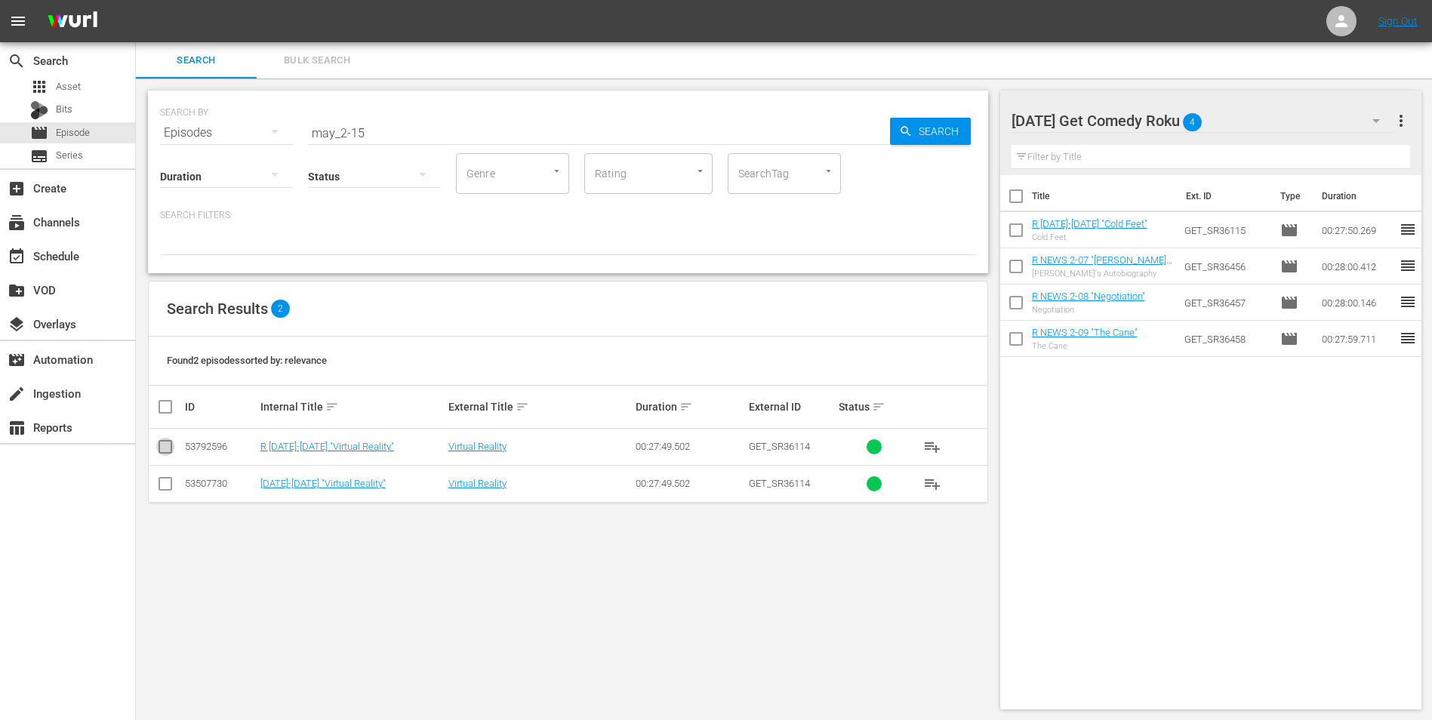
click at [165, 451] on input "checkbox" at bounding box center [165, 450] width 18 height 18
checkbox input "true"
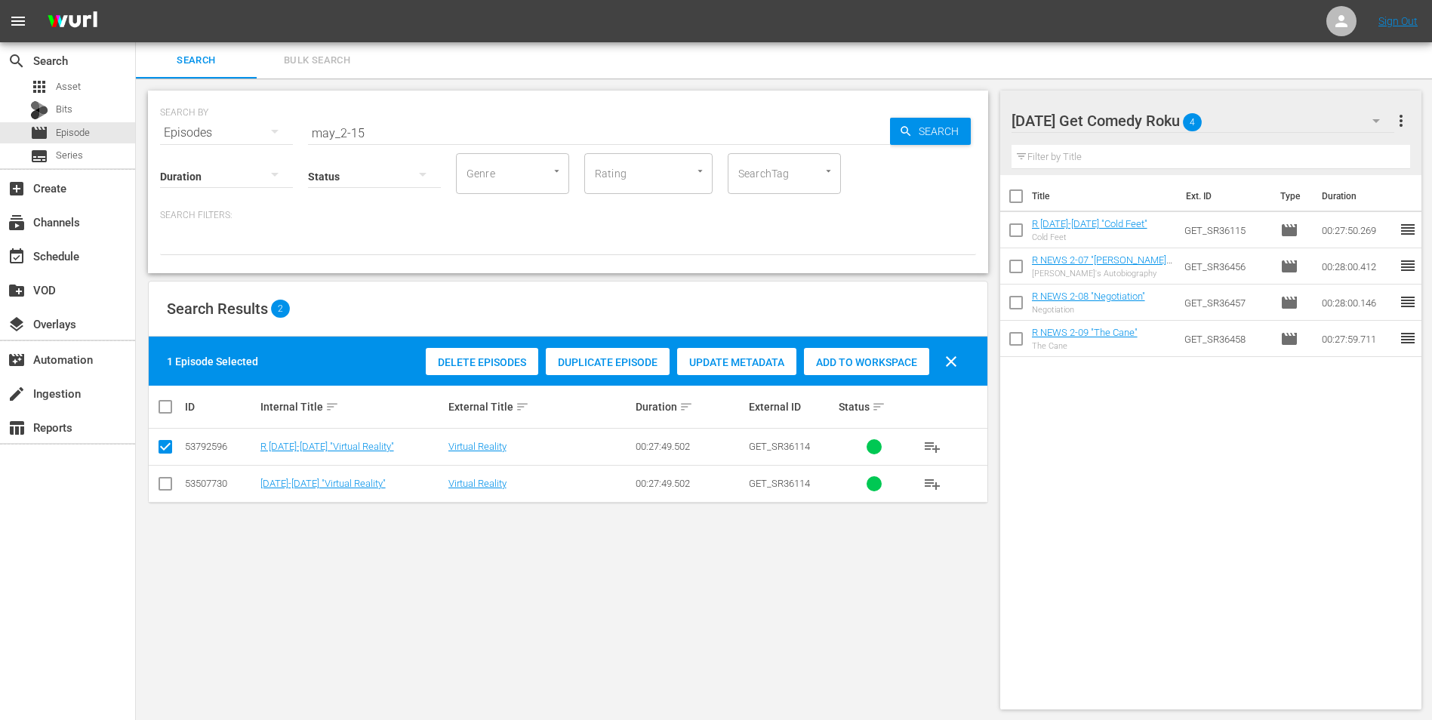
click at [884, 373] on div "Add to Workspace" at bounding box center [866, 362] width 125 height 29
drag, startPoint x: 356, startPoint y: 129, endPoint x: 456, endPoint y: 154, distance: 102.7
click at [438, 149] on div "SEARCH BY Search By Episodes Search ID, Title, Description, Keywords, or Catego…" at bounding box center [568, 182] width 840 height 183
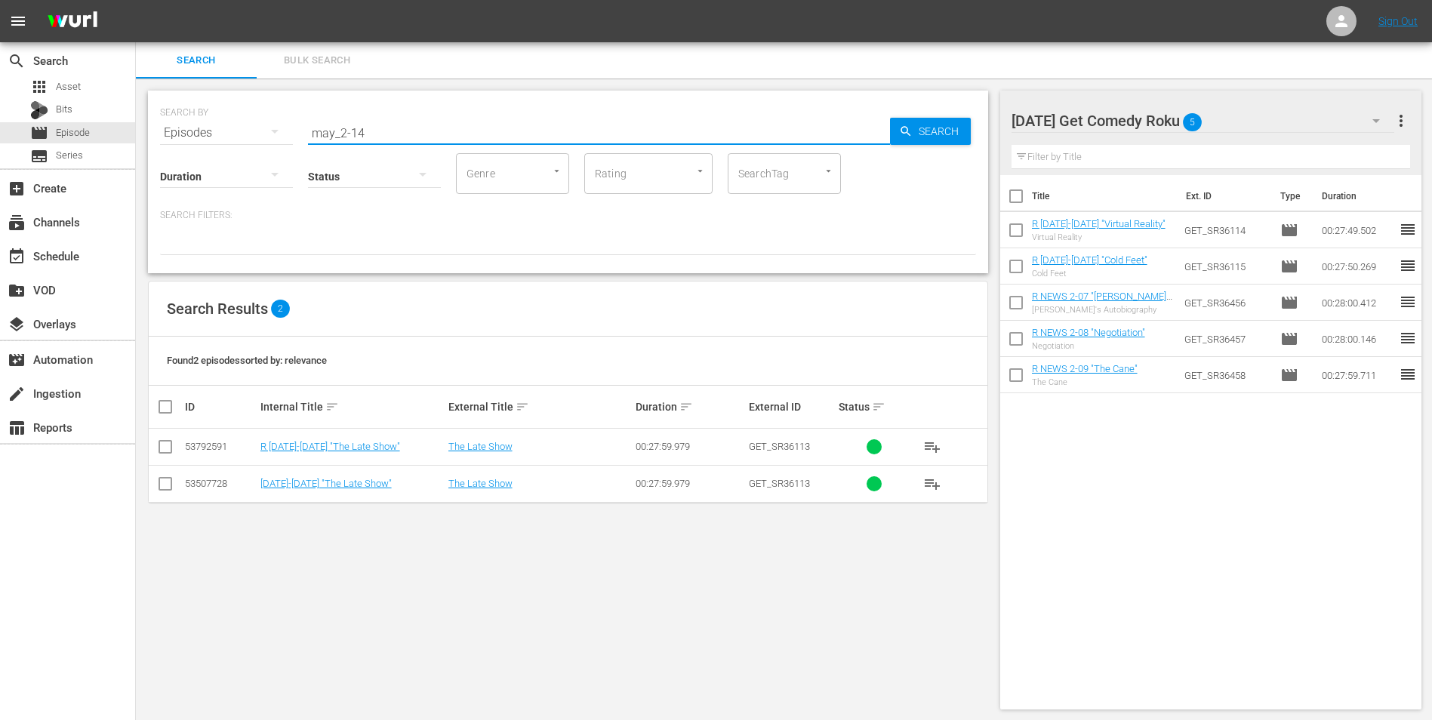
type input "may_2-14"
click at [164, 447] on input "checkbox" at bounding box center [165, 450] width 18 height 18
checkbox input "true"
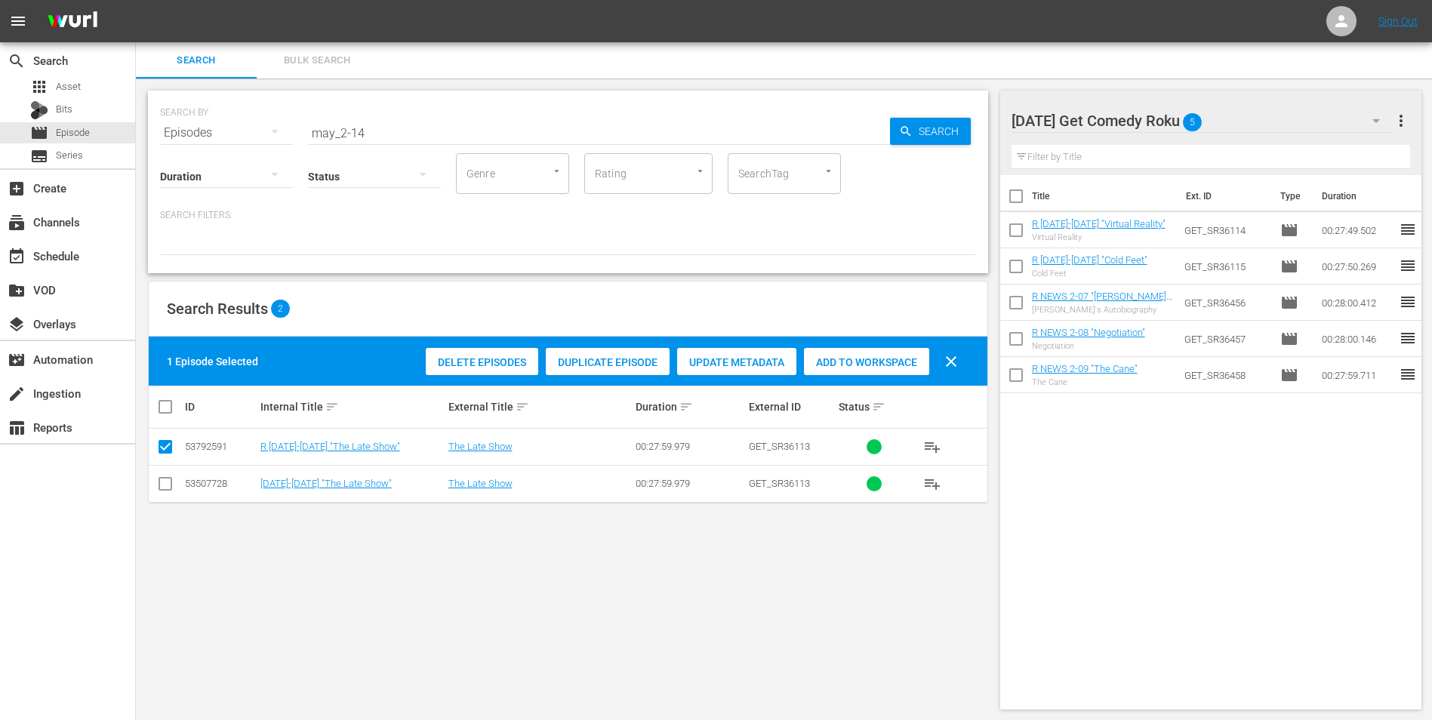
click at [898, 353] on div "Add to Workspace" at bounding box center [866, 362] width 125 height 29
click at [1244, 118] on div "Monday Get Comedy Roku 6" at bounding box center [1202, 121] width 383 height 42
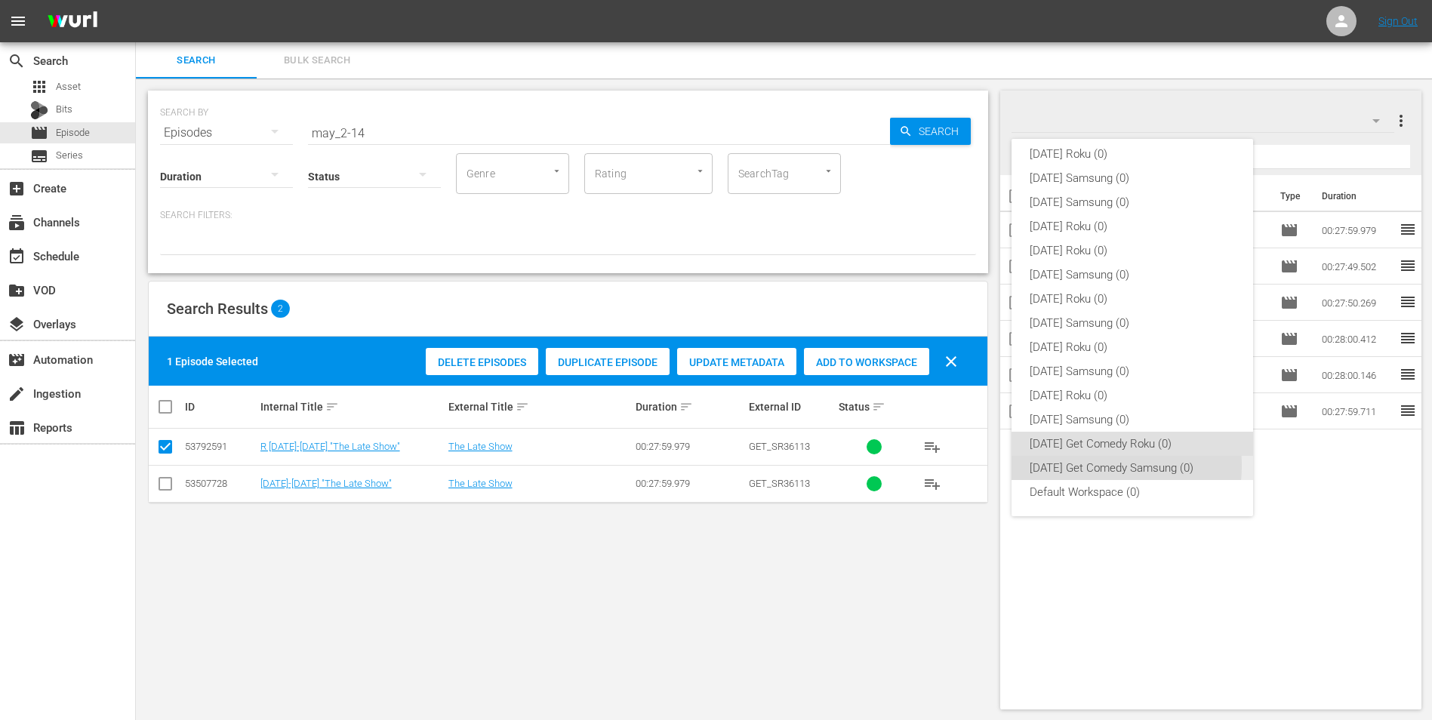
click at [1095, 466] on div "Monday Get Comedy Samsung (0)" at bounding box center [1131, 468] width 205 height 24
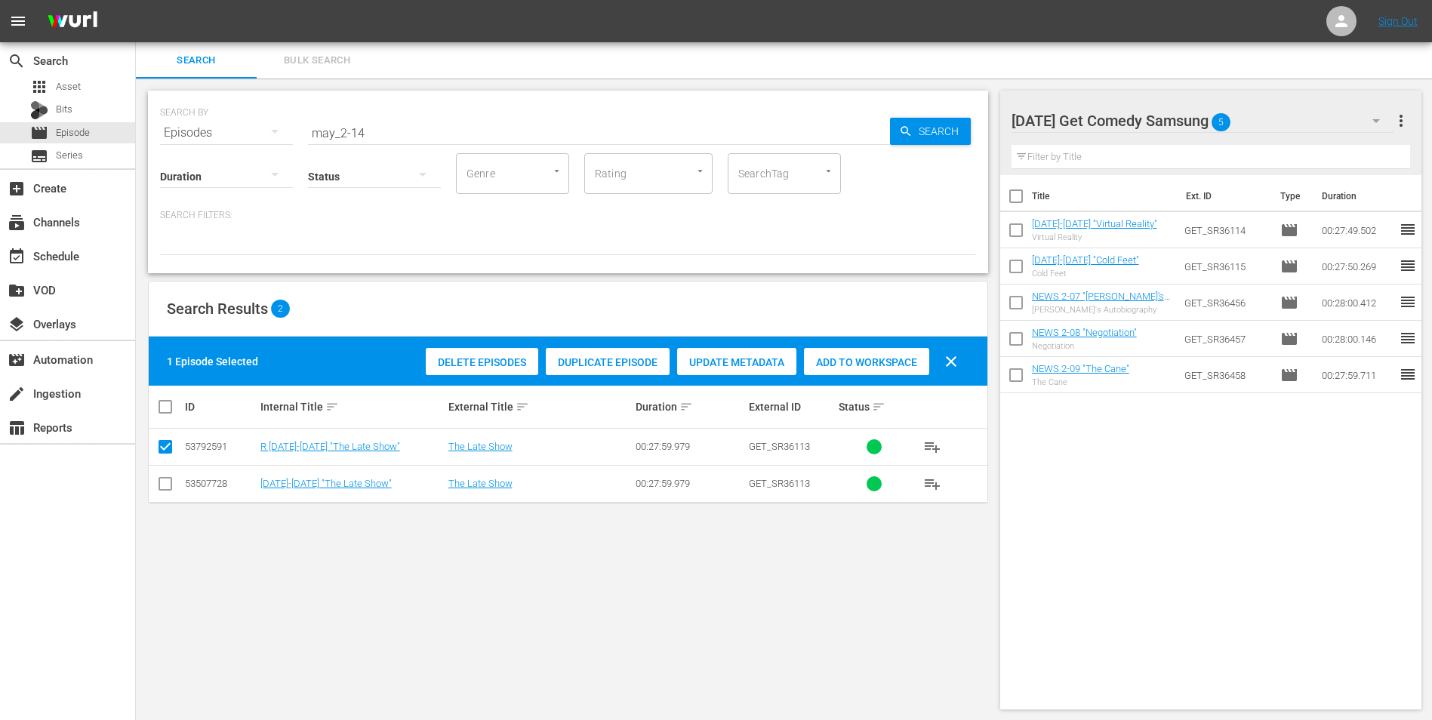
click at [169, 485] on input "checkbox" at bounding box center [165, 487] width 18 height 18
checkbox input "true"
click at [161, 451] on input "checkbox" at bounding box center [165, 450] width 18 height 18
checkbox input "false"
click at [853, 365] on span "Add to Workspace" at bounding box center [866, 362] width 125 height 12
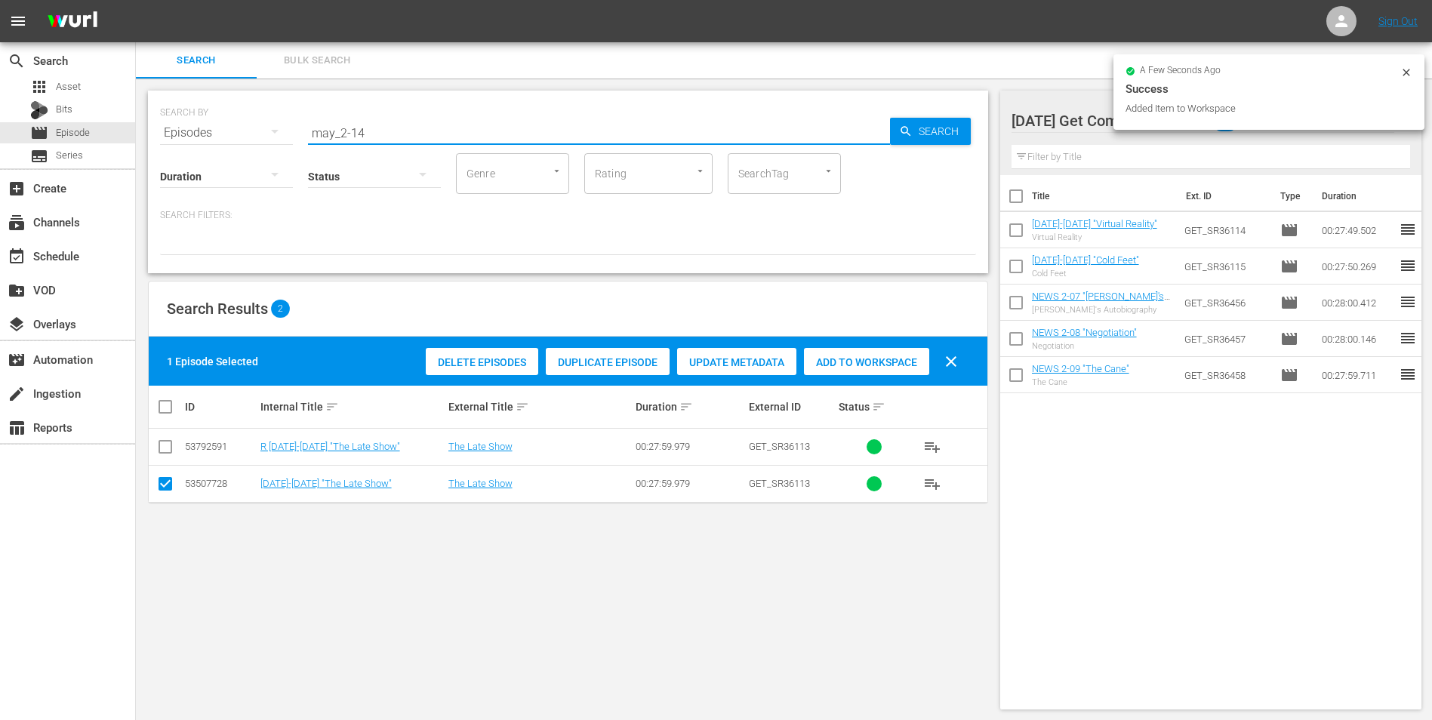
click at [354, 133] on input "may_2-14" at bounding box center [599, 133] width 582 height 36
click at [355, 133] on input "may_2-14" at bounding box center [599, 133] width 582 height 36
drag, startPoint x: 358, startPoint y: 131, endPoint x: 404, endPoint y: 137, distance: 46.4
click at [404, 137] on input "may_2-14" at bounding box center [599, 133] width 582 height 36
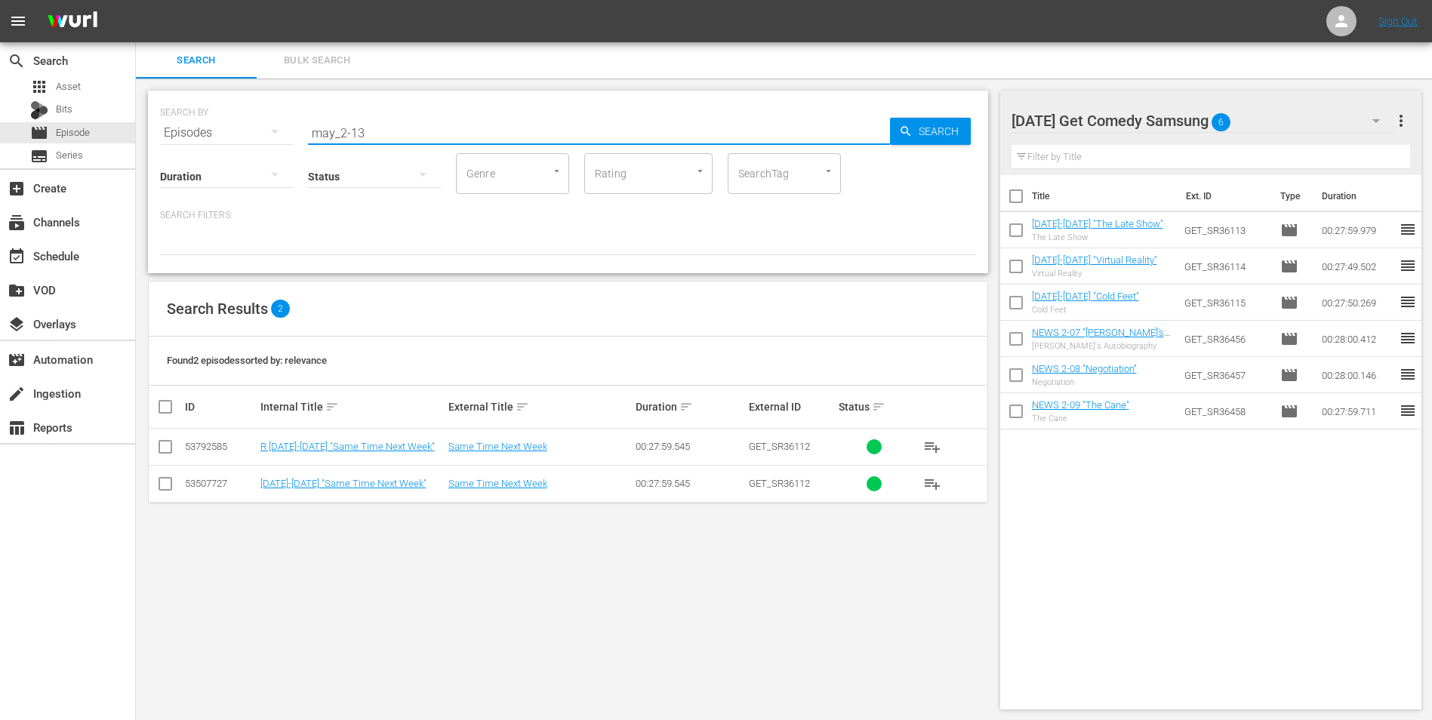
type input "may_2-13"
click at [180, 487] on td at bounding box center [166, 483] width 34 height 37
click at [169, 484] on input "checkbox" at bounding box center [165, 487] width 18 height 18
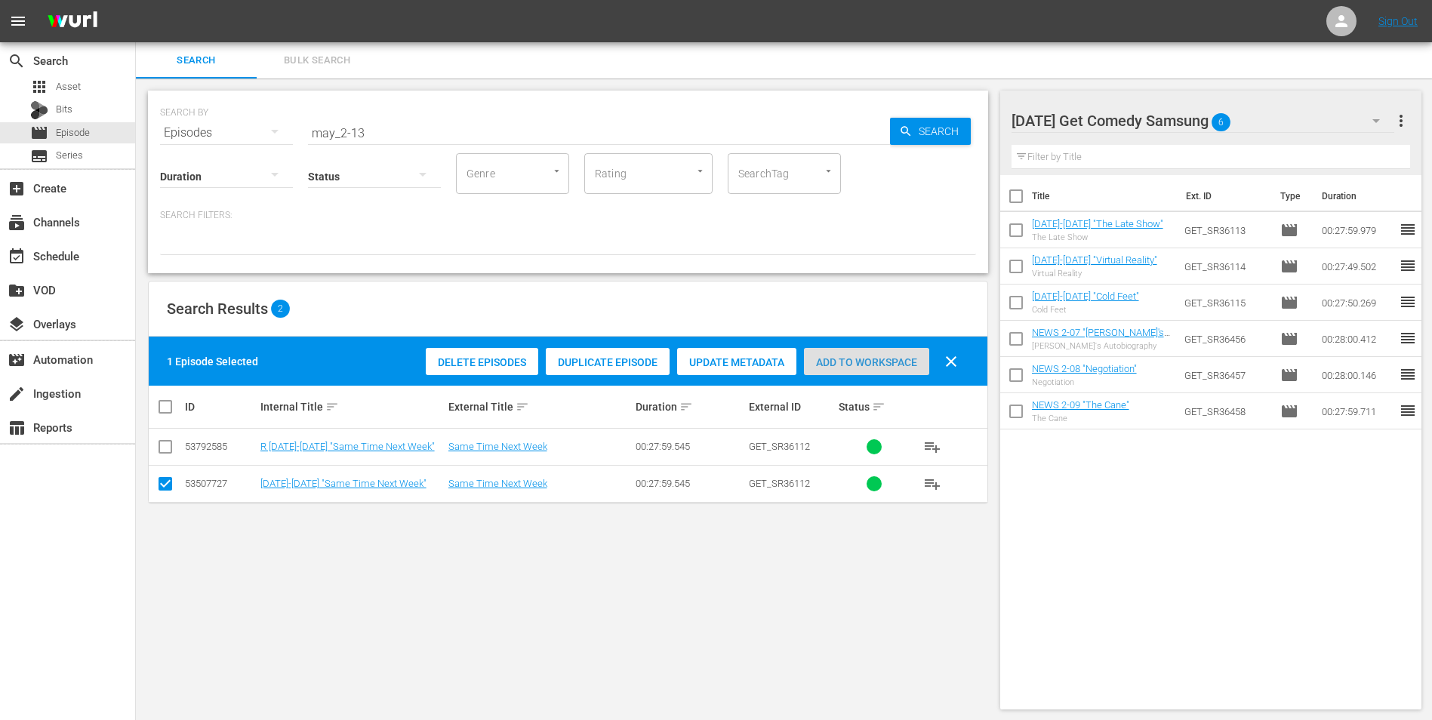
click at [895, 361] on span "Add to Workspace" at bounding box center [866, 362] width 125 height 12
click at [1248, 111] on div "Monday Get Comedy Samsung 7" at bounding box center [1202, 121] width 383 height 42
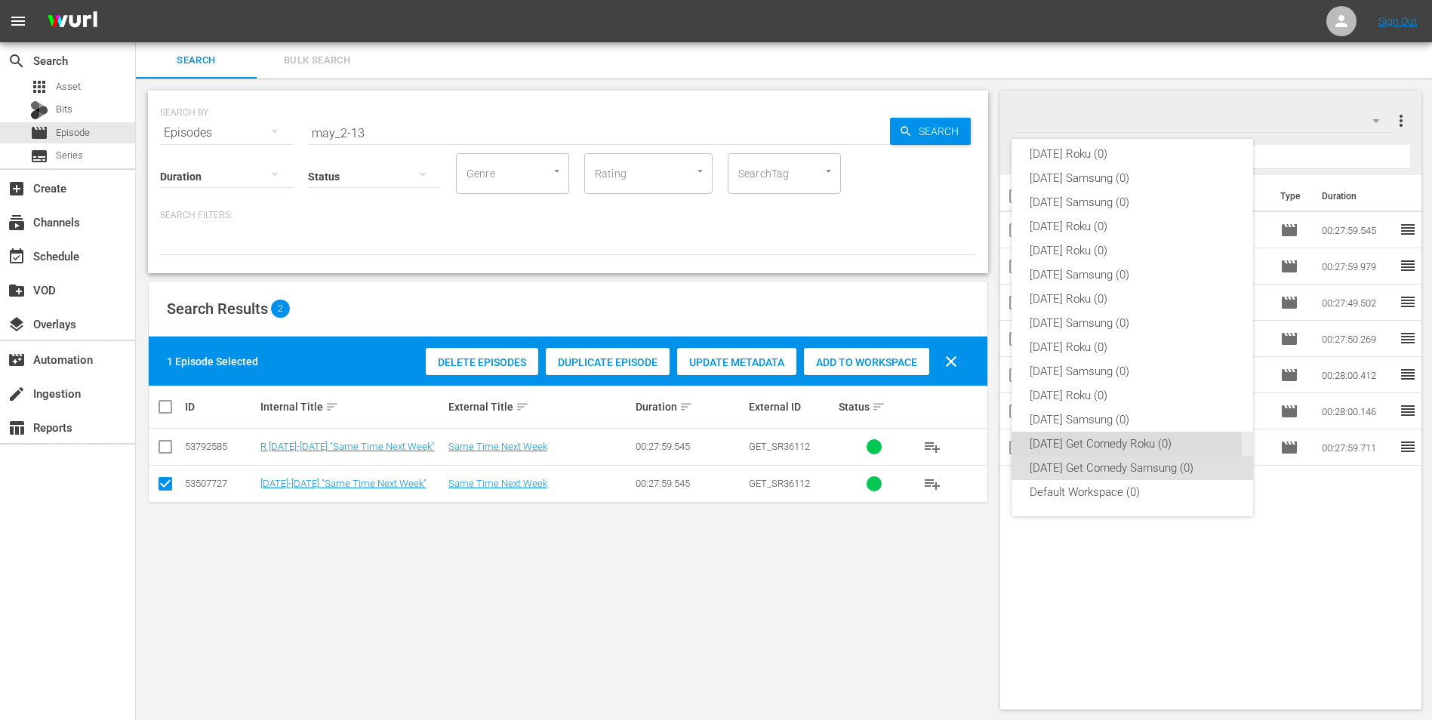
click at [1072, 447] on div "Monday Get Comedy Roku (0)" at bounding box center [1131, 444] width 205 height 24
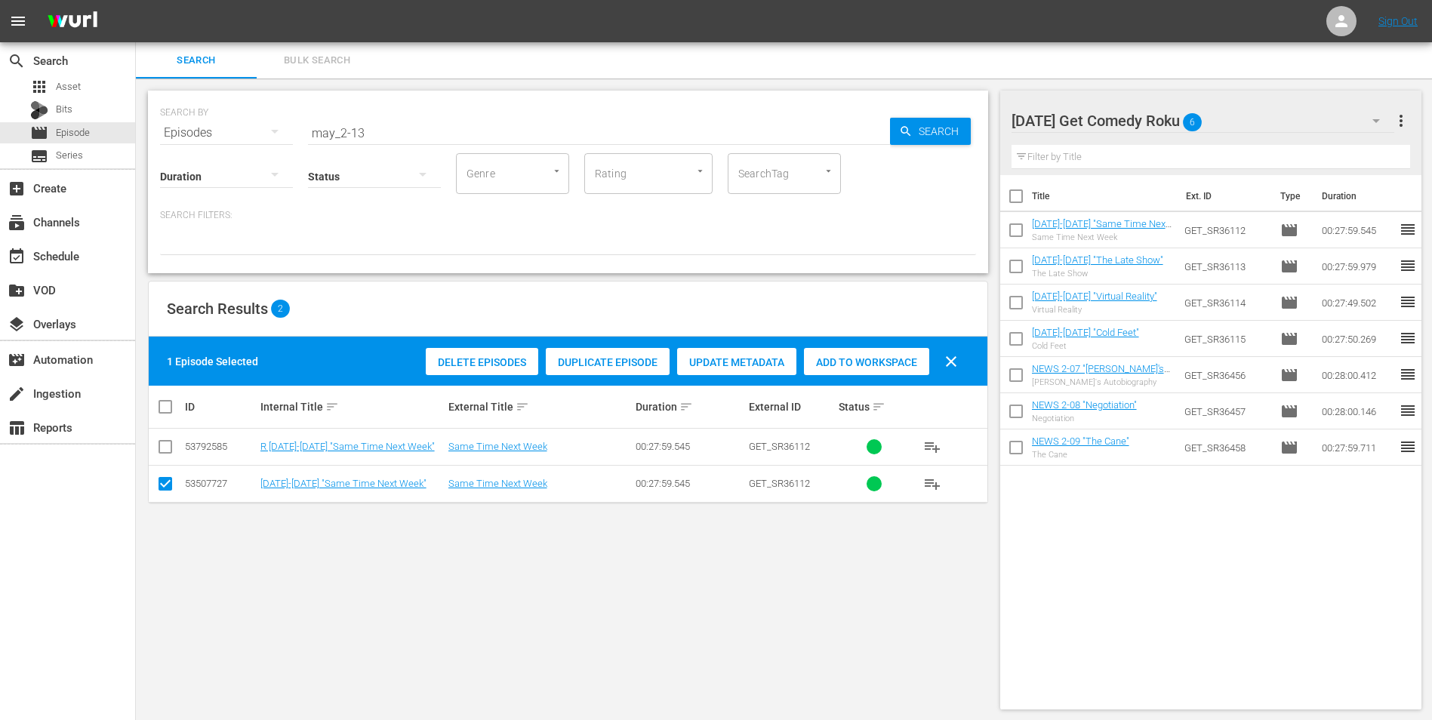
click at [158, 482] on input "checkbox" at bounding box center [165, 487] width 18 height 18
checkbox input "false"
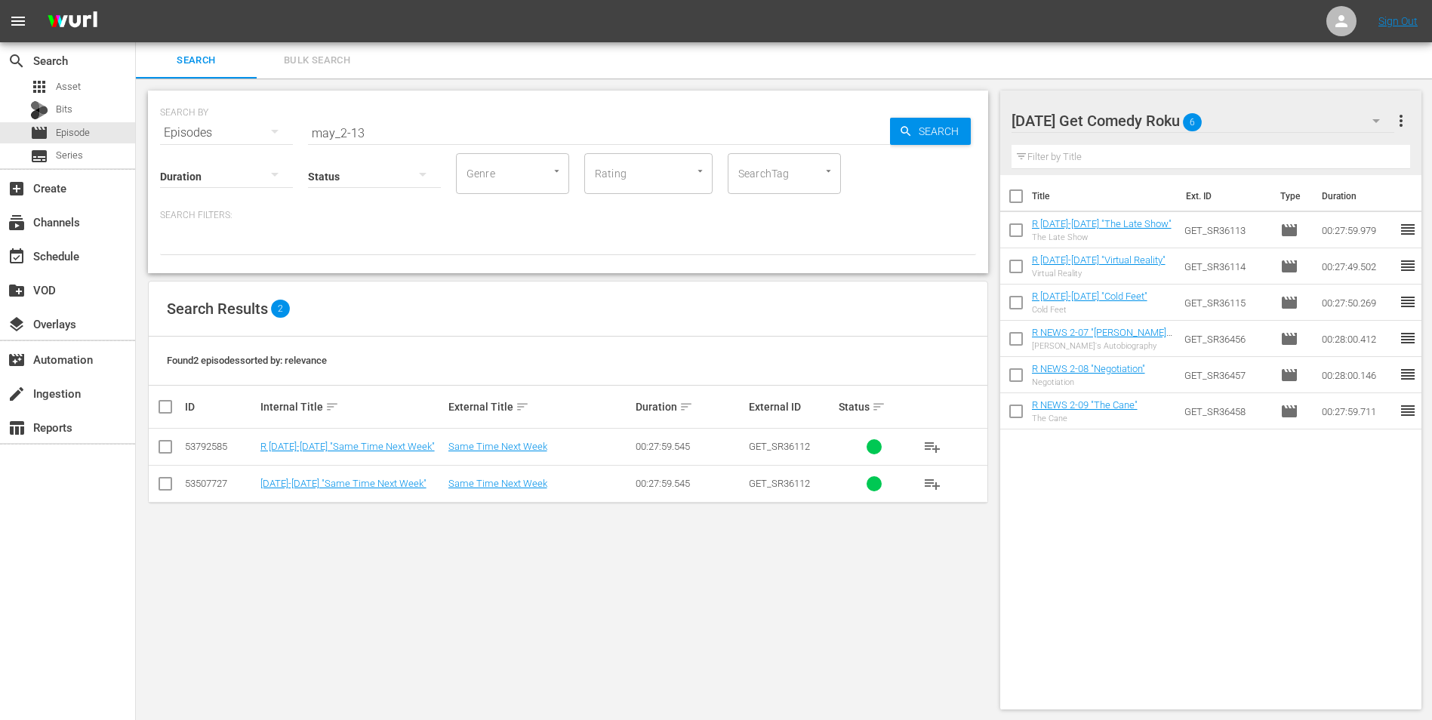
click at [163, 447] on input "checkbox" at bounding box center [165, 450] width 18 height 18
checkbox input "true"
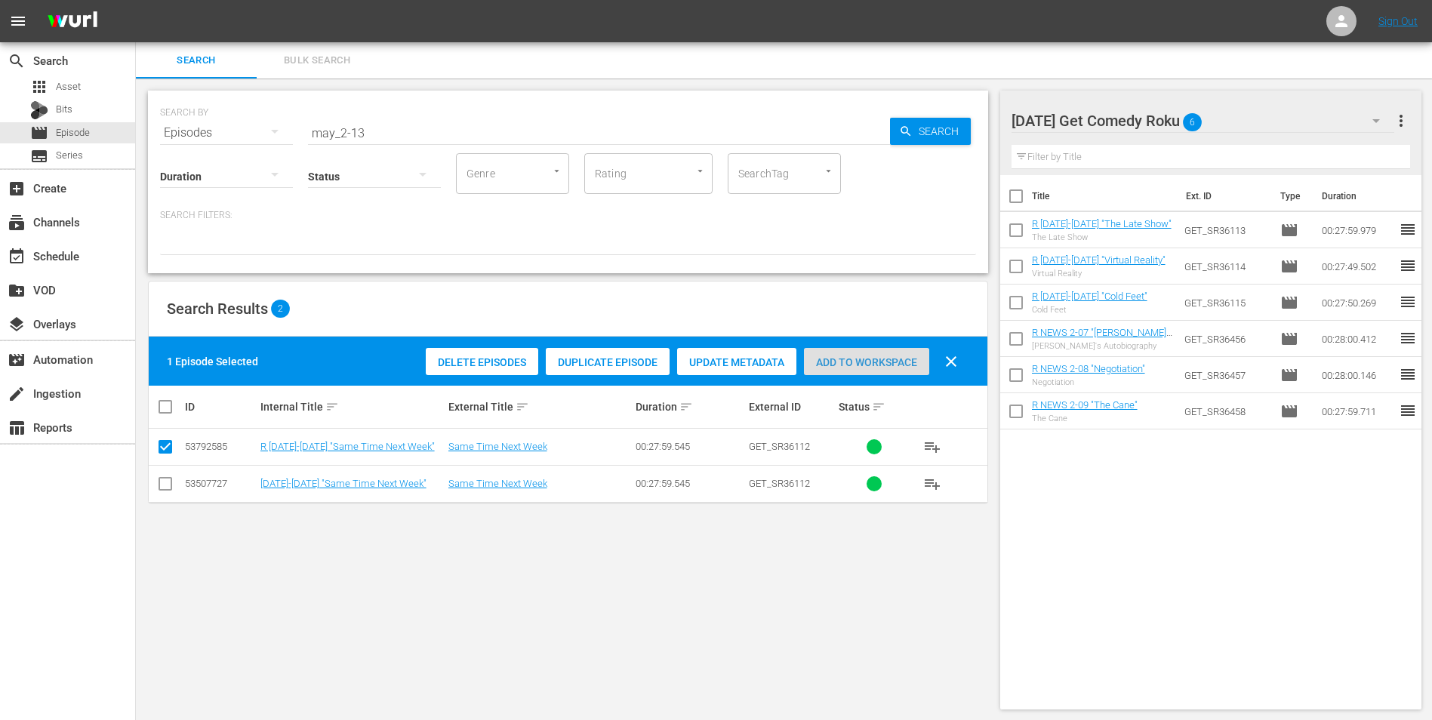
click at [893, 357] on span "Add to Workspace" at bounding box center [866, 362] width 125 height 12
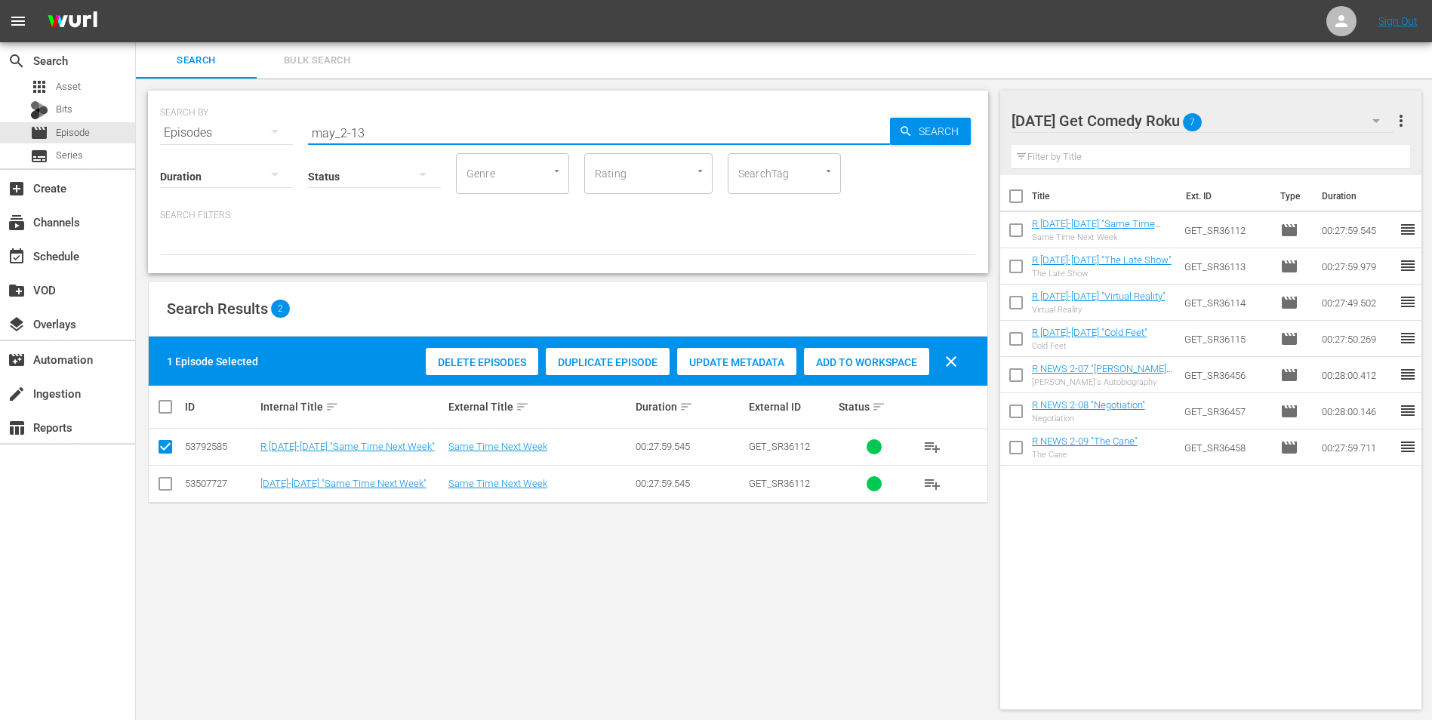
drag, startPoint x: 410, startPoint y: 137, endPoint x: 153, endPoint y: 121, distance: 257.1
click at [153, 121] on div "SEARCH BY Search By Episodes Search ID, Title, Description, Keywords, or Catego…" at bounding box center [568, 182] width 840 height 183
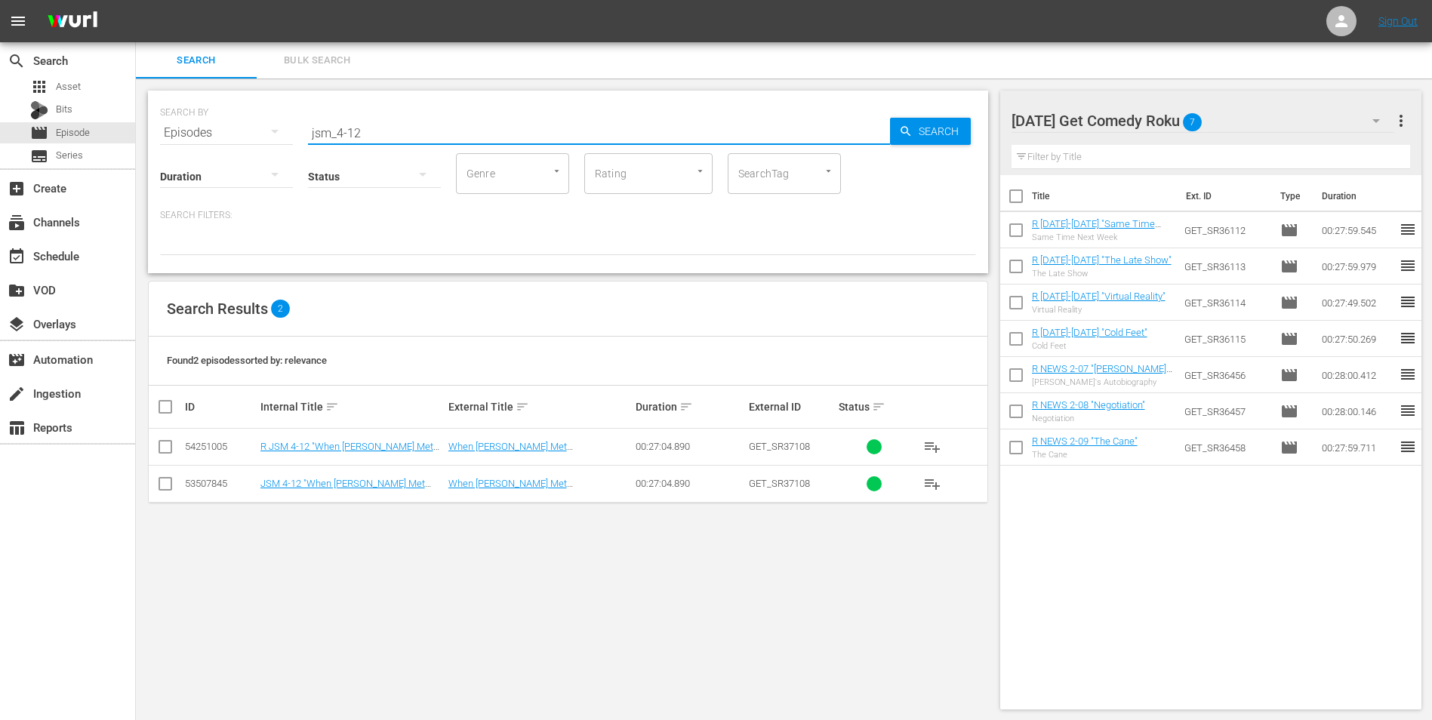
type input "jsm_4-12"
click at [166, 453] on input "checkbox" at bounding box center [165, 450] width 18 height 18
checkbox input "true"
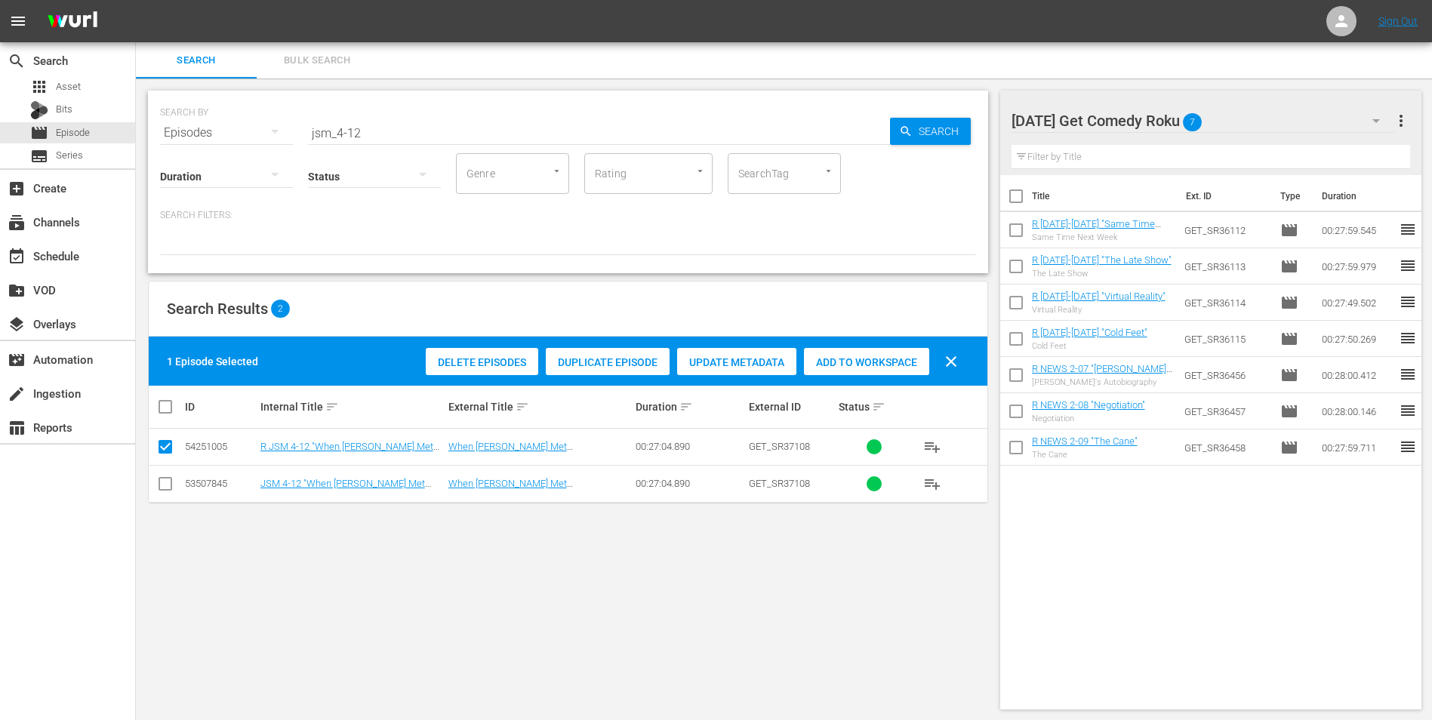
click at [896, 359] on span "Add to Workspace" at bounding box center [866, 362] width 125 height 12
click at [1226, 118] on div "Monday Get Comedy Roku 8" at bounding box center [1202, 121] width 383 height 42
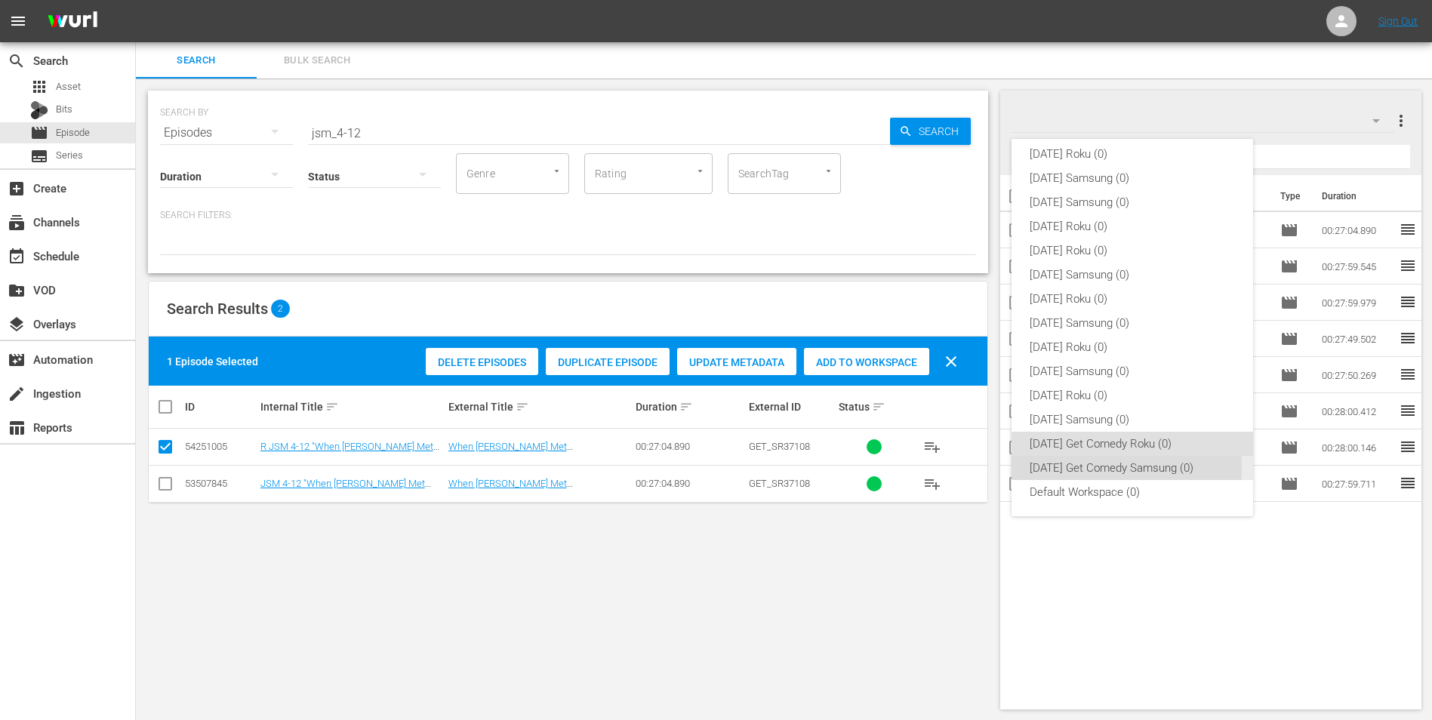
click at [1035, 467] on div "Monday Get Comedy Samsung (0)" at bounding box center [1131, 468] width 205 height 24
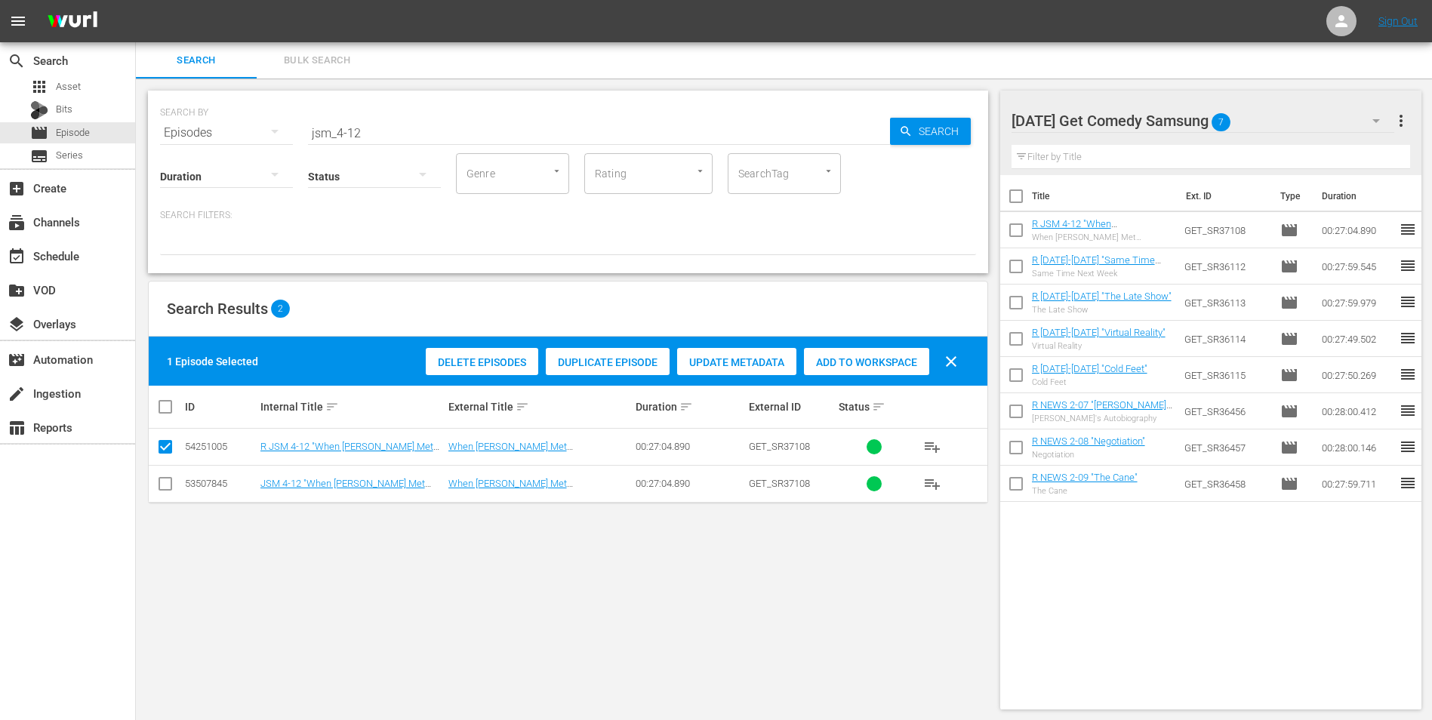
click at [159, 475] on icon at bounding box center [165, 484] width 18 height 18
click at [165, 487] on input "checkbox" at bounding box center [165, 487] width 18 height 18
checkbox input "true"
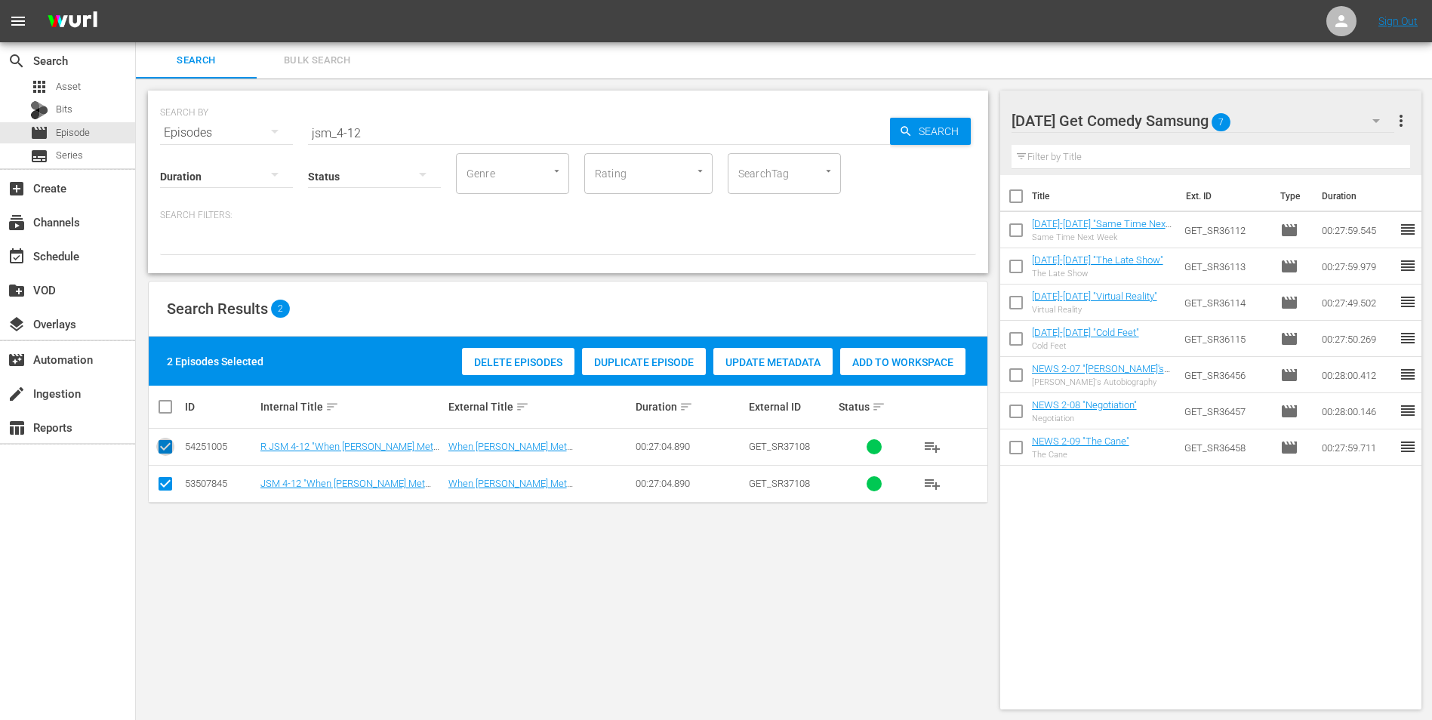
click at [164, 447] on input "checkbox" at bounding box center [165, 450] width 18 height 18
checkbox input "false"
click at [836, 358] on span "Add to Workspace" at bounding box center [866, 362] width 125 height 12
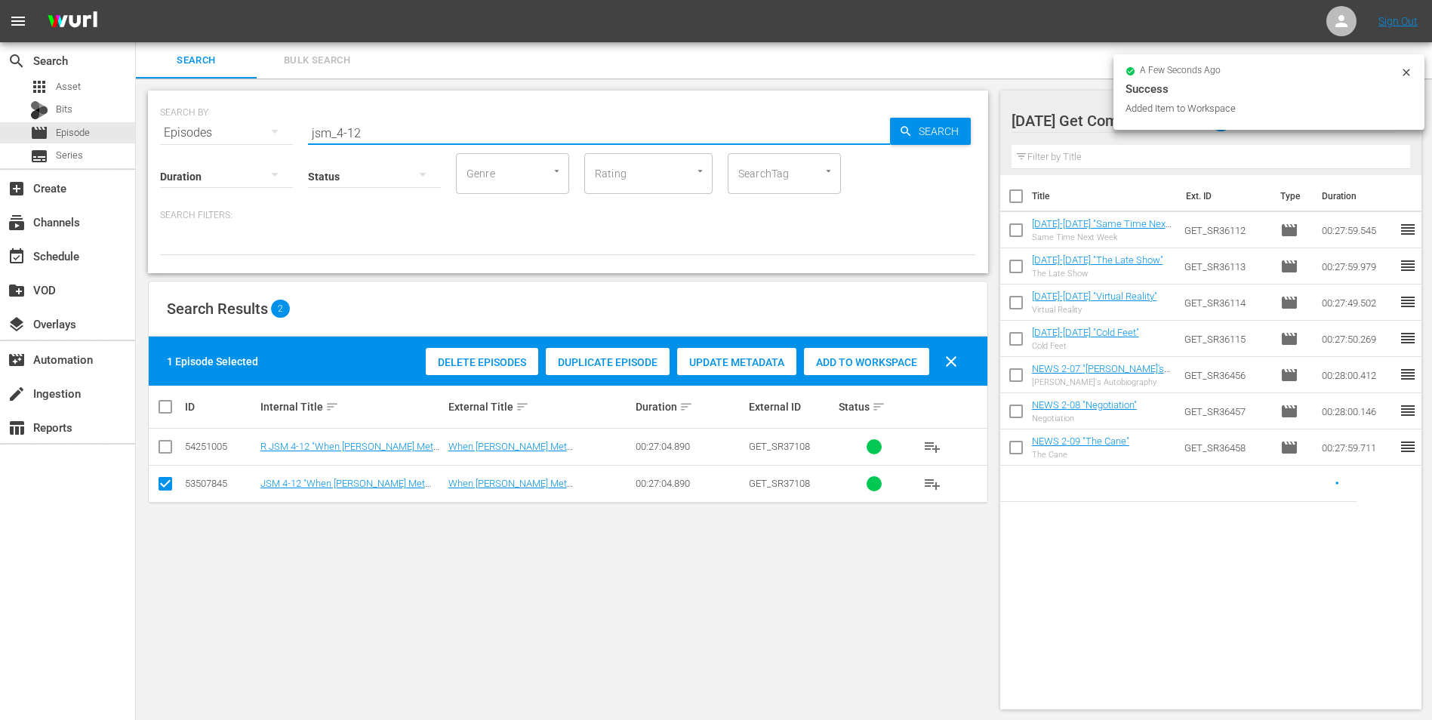
drag, startPoint x: 354, startPoint y: 134, endPoint x: 407, endPoint y: 141, distance: 54.1
click at [407, 141] on div "SEARCH BY Search By Episodes Search ID, Title, Description, Keywords, or Catego…" at bounding box center [568, 182] width 840 height 183
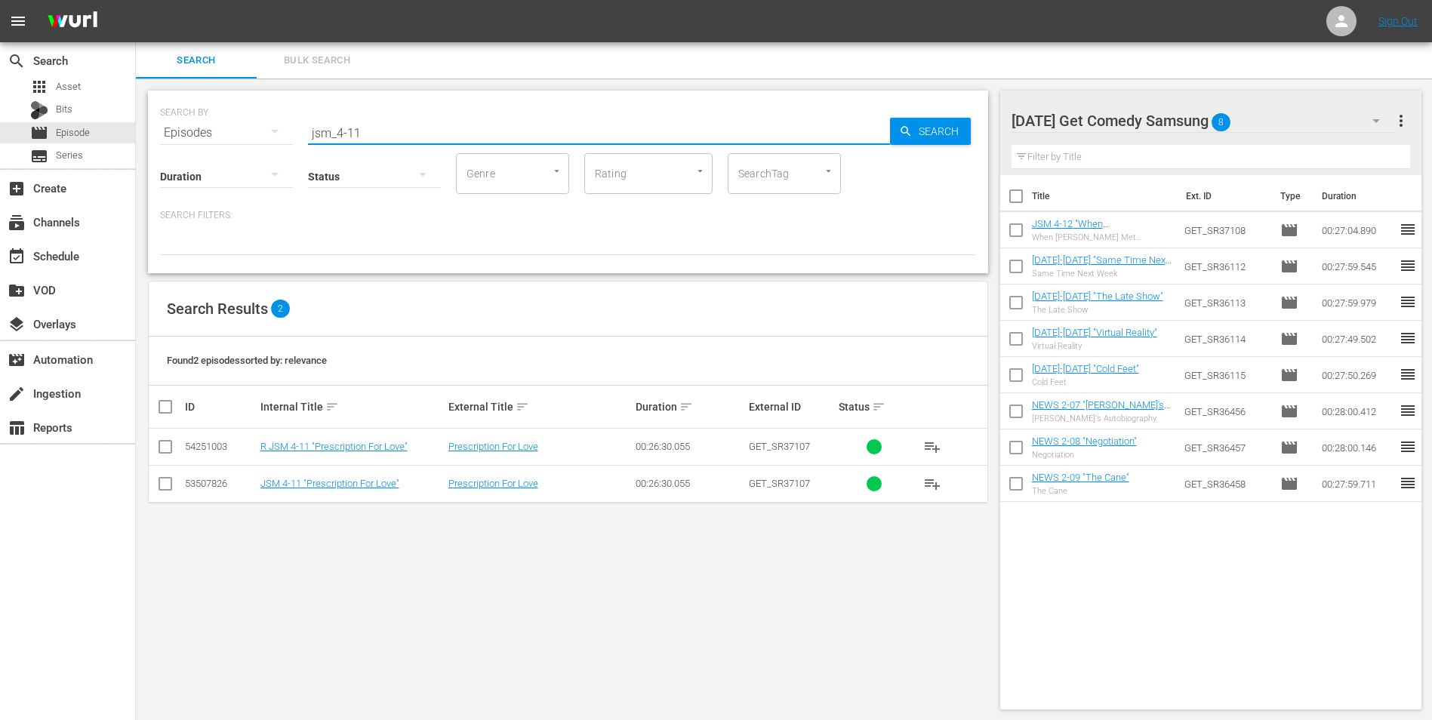
type input "jsm_4-11"
click at [162, 492] on input "checkbox" at bounding box center [165, 487] width 18 height 18
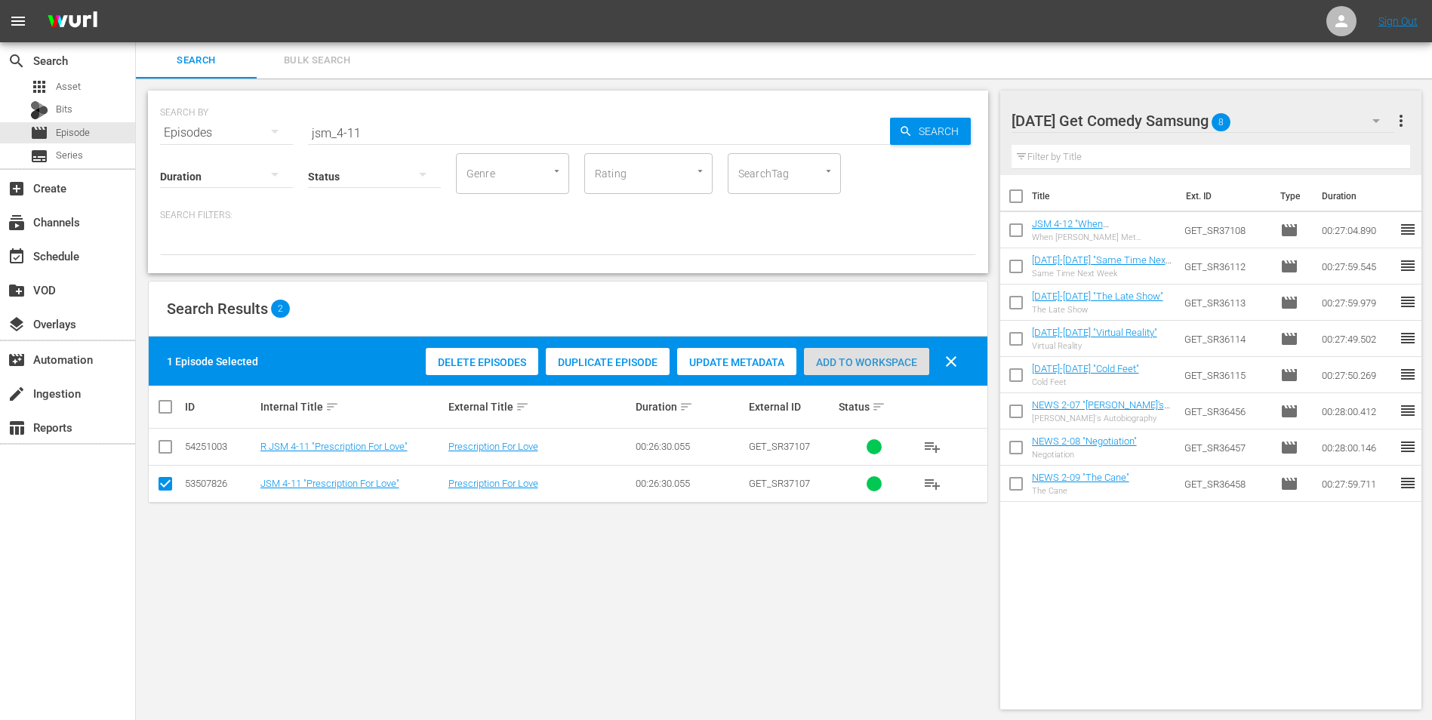
click at [902, 366] on span "Add to Workspace" at bounding box center [866, 362] width 125 height 12
click at [1272, 115] on div "Monday Get Comedy Samsung 9" at bounding box center [1202, 121] width 383 height 42
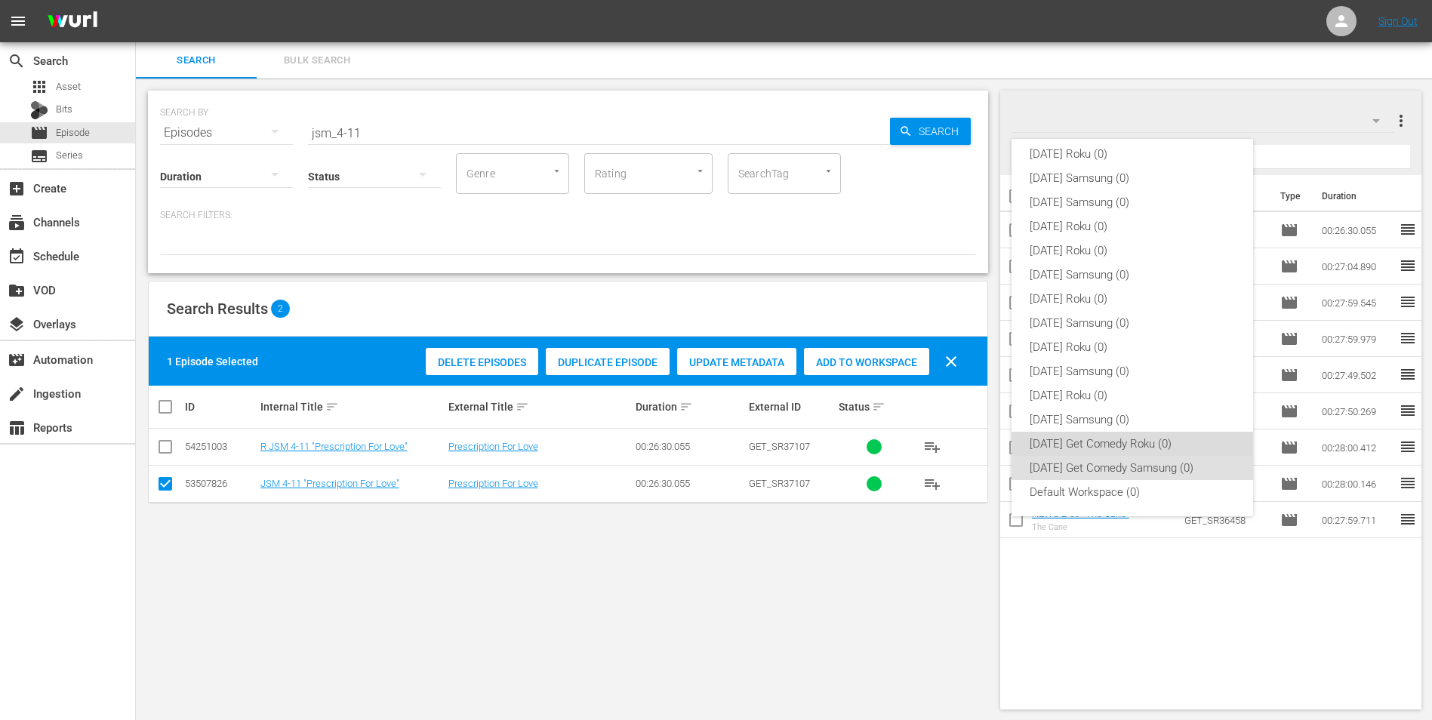
click at [1149, 435] on div "Monday Get Comedy Roku (0)" at bounding box center [1131, 444] width 205 height 24
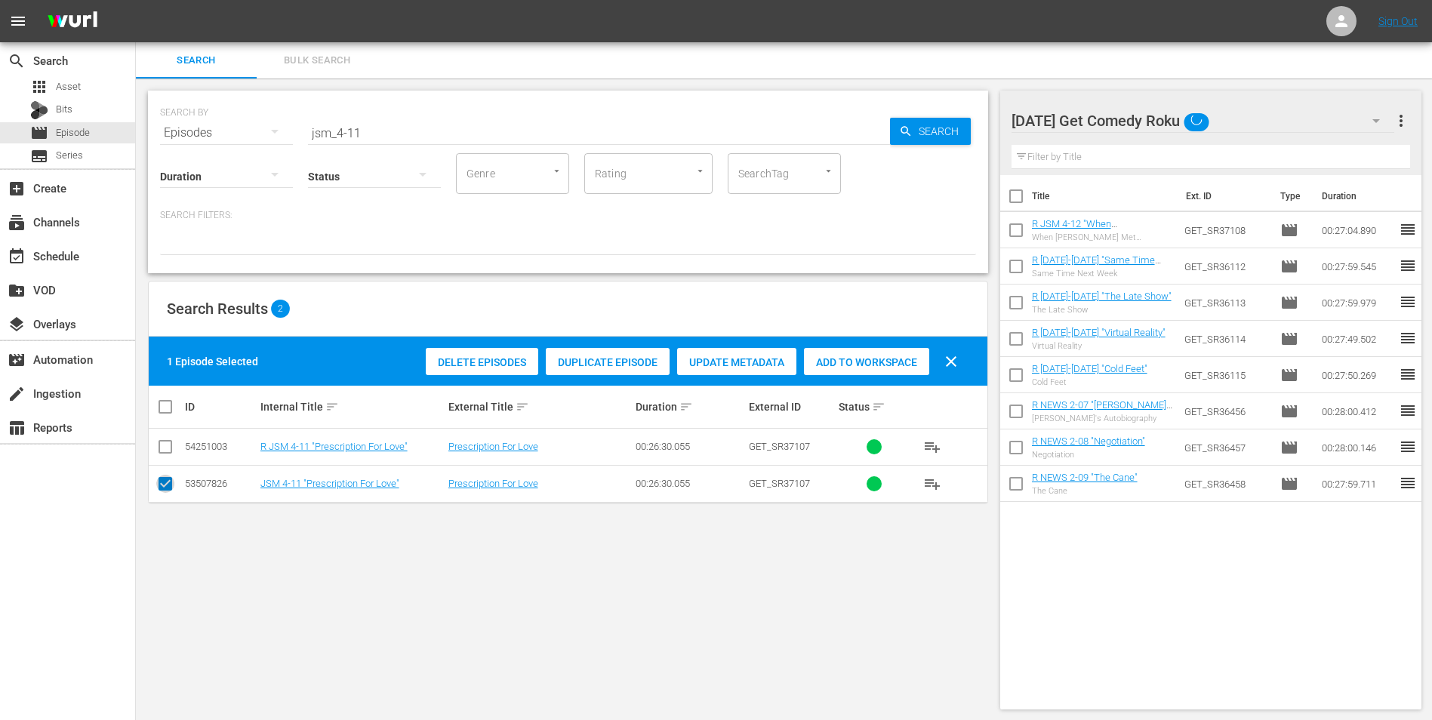
click at [167, 487] on input "checkbox" at bounding box center [165, 487] width 18 height 18
checkbox input "false"
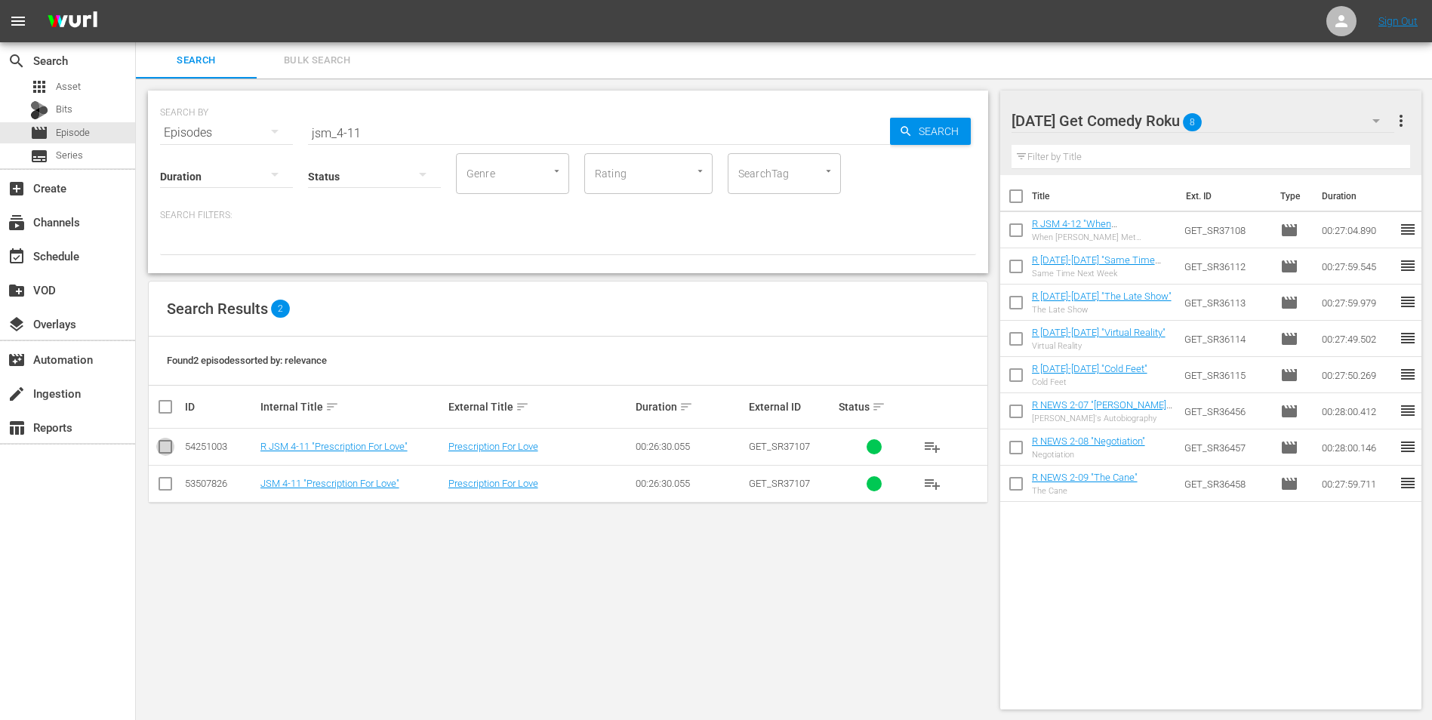
click at [167, 452] on input "checkbox" at bounding box center [165, 450] width 18 height 18
checkbox input "true"
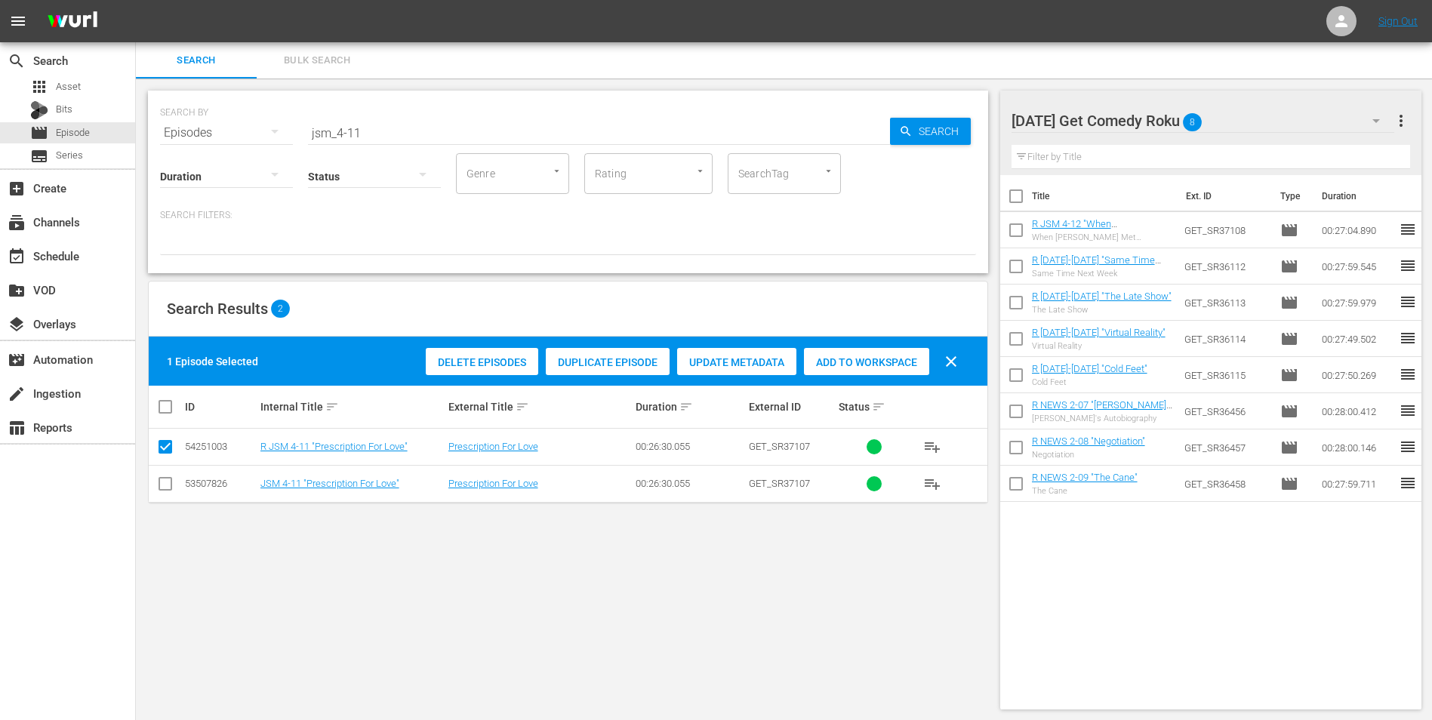
click at [868, 363] on span "Add to Workspace" at bounding box center [866, 362] width 125 height 12
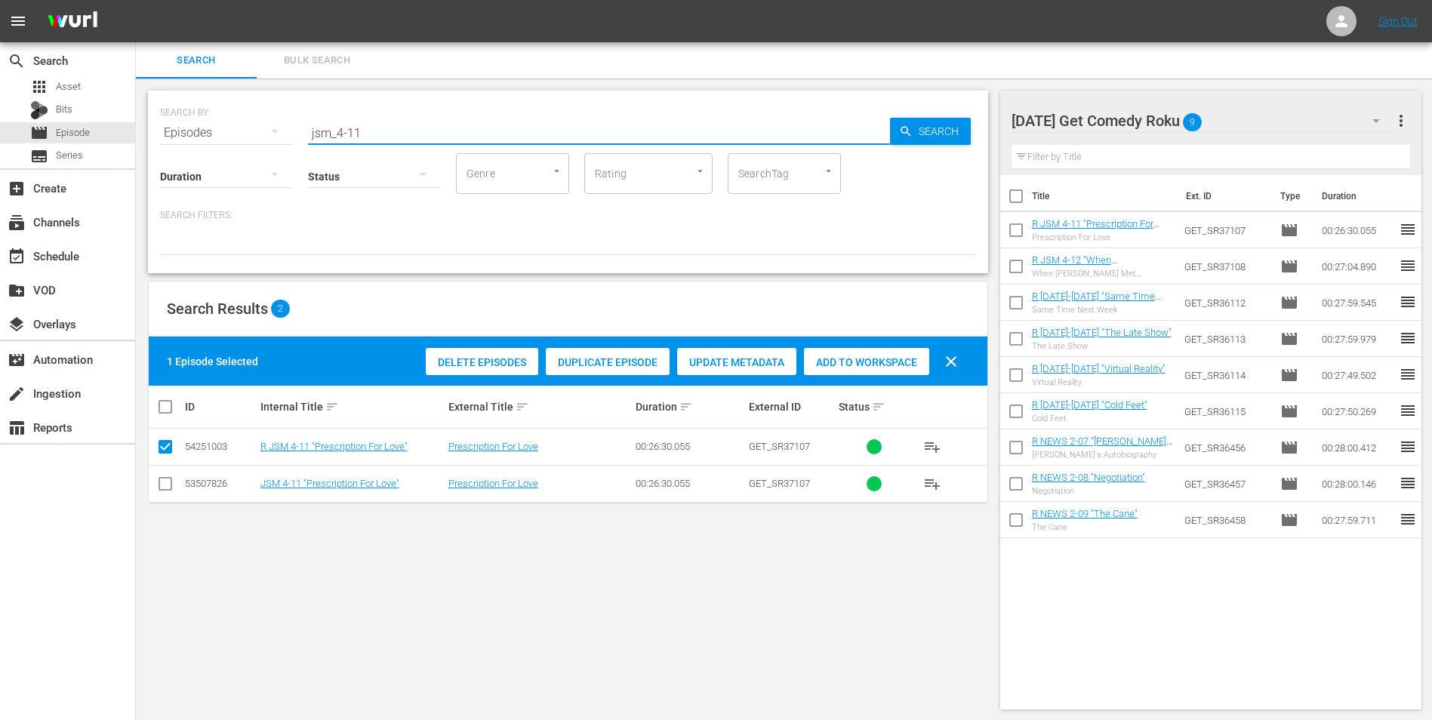
drag, startPoint x: 355, startPoint y: 139, endPoint x: 386, endPoint y: 139, distance: 30.2
click at [386, 139] on input "jsm_4-11" at bounding box center [599, 133] width 582 height 36
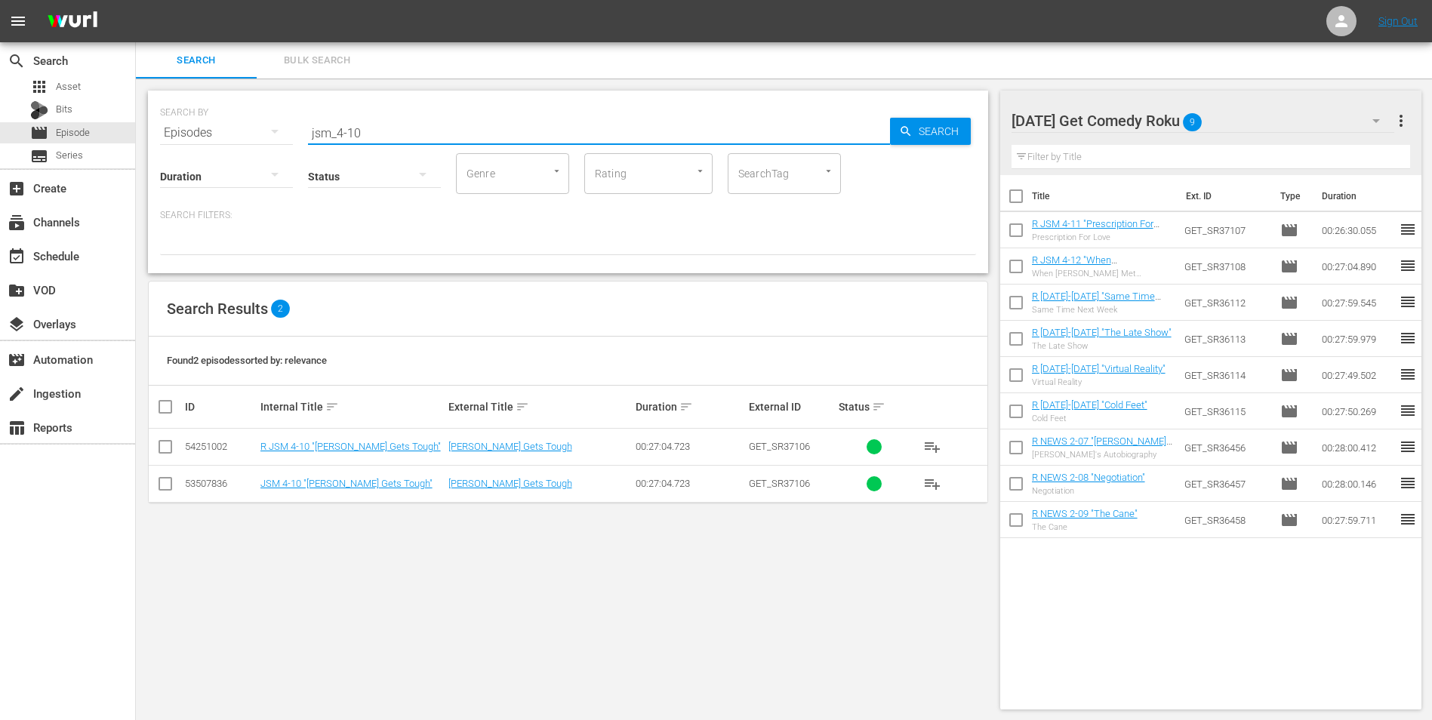
type input "jsm_4-10"
click at [161, 444] on input "checkbox" at bounding box center [165, 450] width 18 height 18
checkbox input "true"
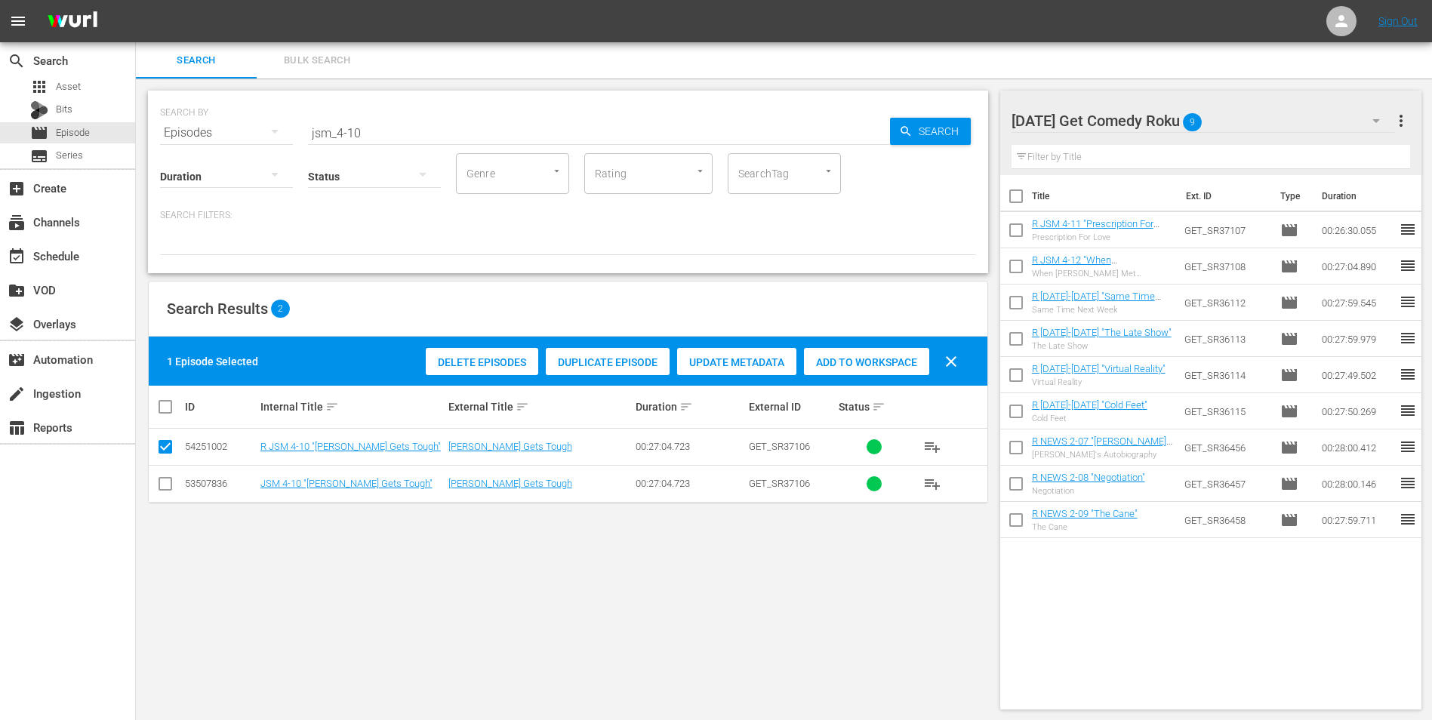
click at [895, 355] on div "Add to Workspace" at bounding box center [866, 362] width 125 height 29
click at [1245, 115] on div "Monday Get Comedy Roku 10" at bounding box center [1202, 121] width 383 height 42
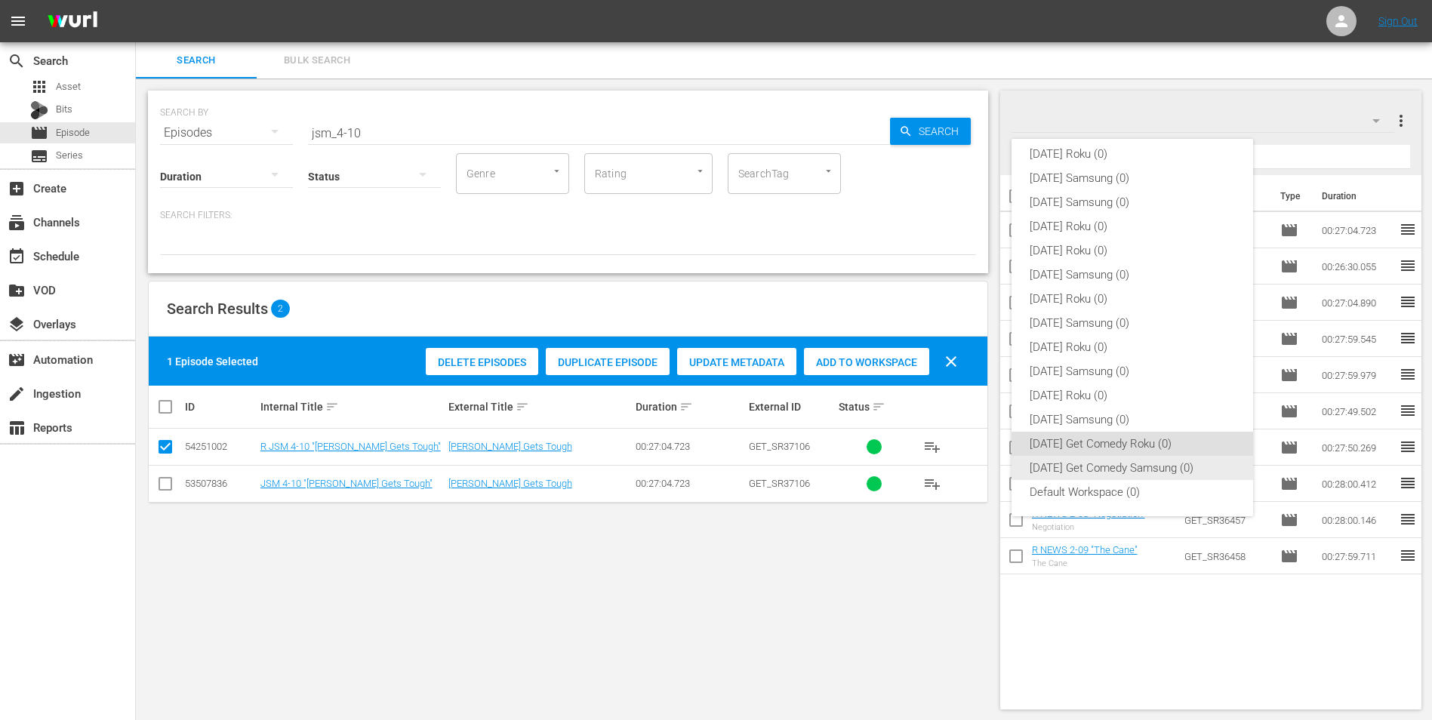
click at [1124, 464] on div "Monday Get Comedy Samsung (0)" at bounding box center [1131, 468] width 205 height 24
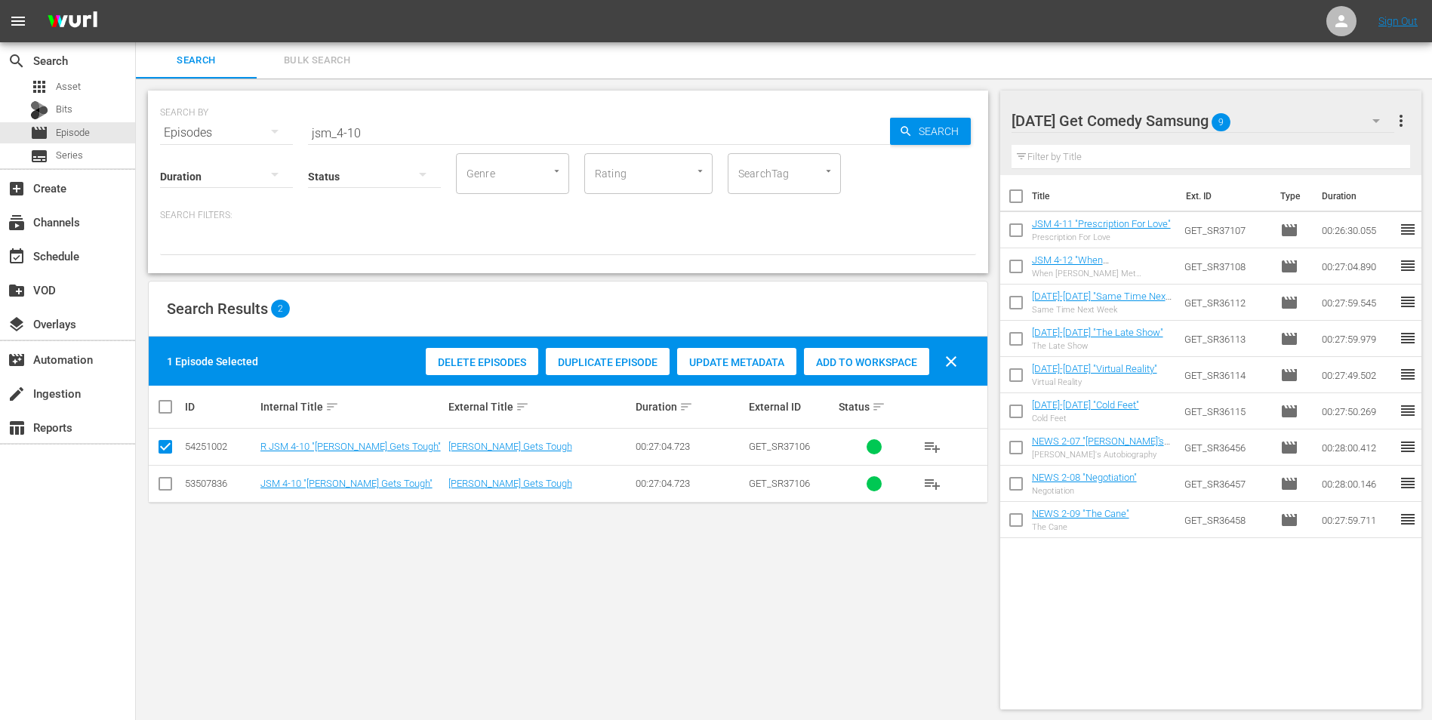
click at [158, 471] on td at bounding box center [166, 483] width 34 height 37
click at [163, 489] on input "checkbox" at bounding box center [165, 487] width 18 height 18
checkbox input "true"
click at [163, 441] on input "checkbox" at bounding box center [165, 450] width 18 height 18
checkbox input "false"
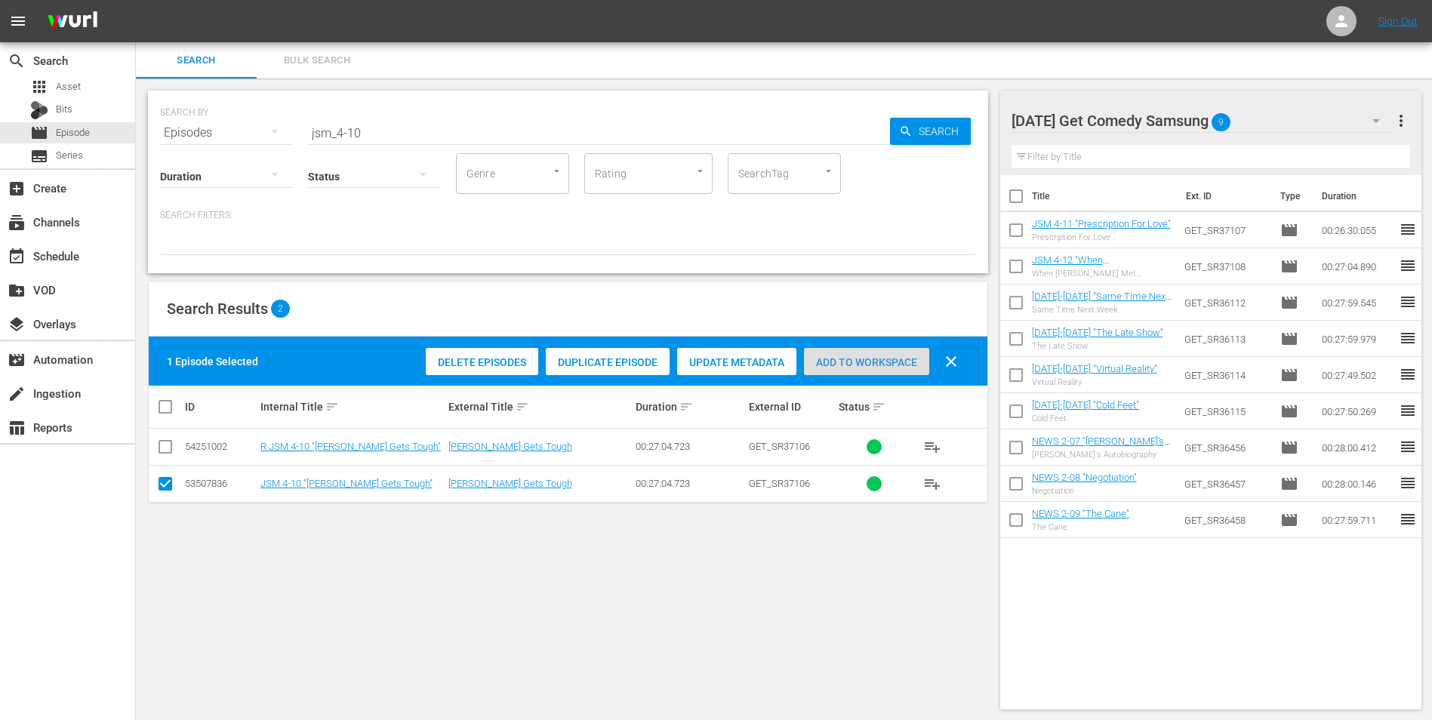
click at [884, 356] on span "Add to Workspace" at bounding box center [866, 362] width 125 height 12
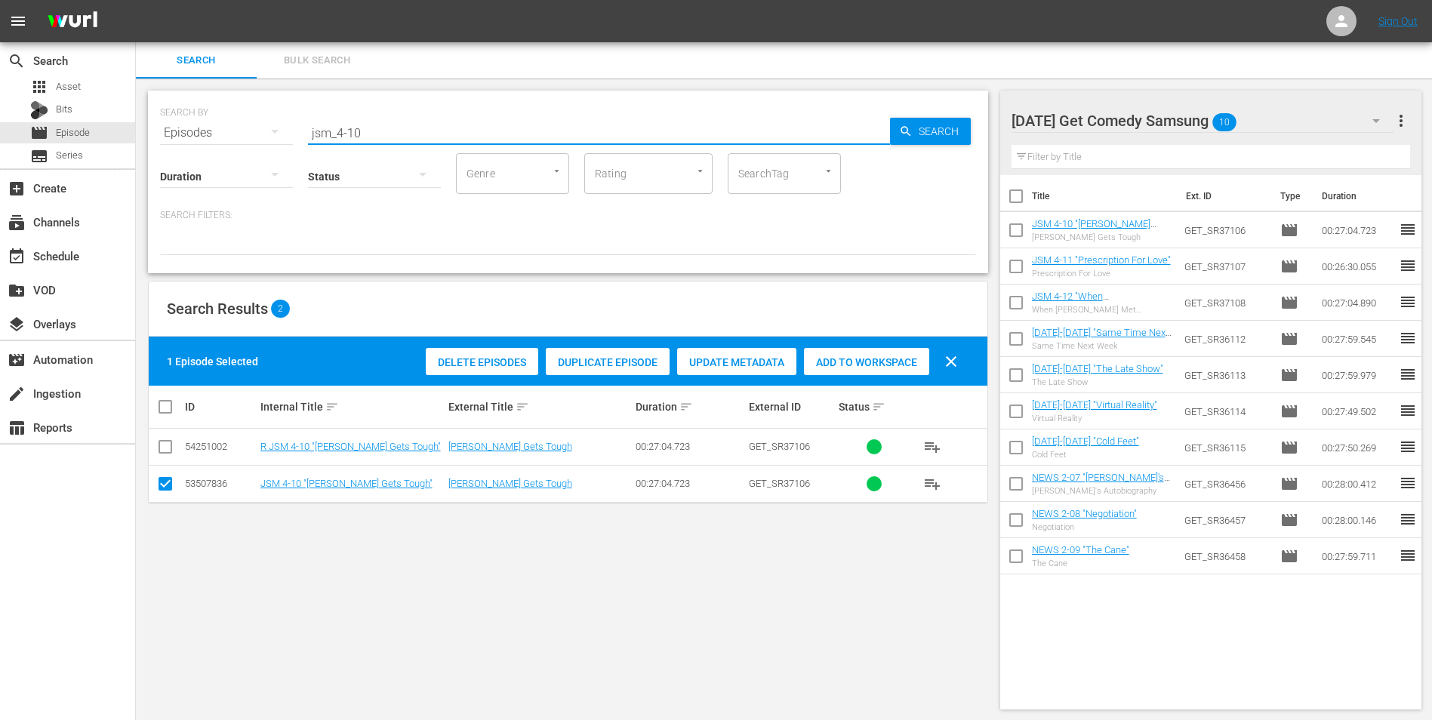
drag, startPoint x: 347, startPoint y: 129, endPoint x: 452, endPoint y: 137, distance: 105.2
click at [426, 136] on input "jsm_4-10" at bounding box center [599, 133] width 582 height 36
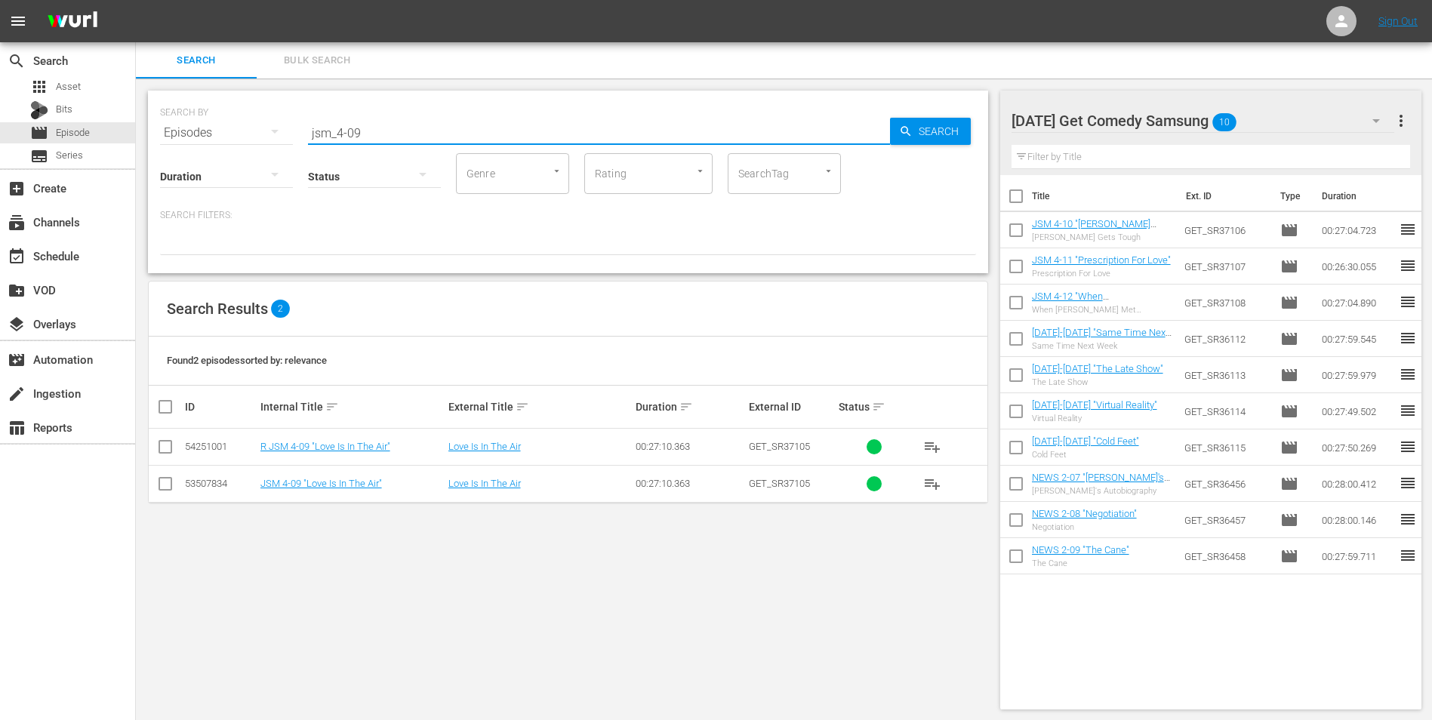
type input "jsm_4-09"
click at [163, 494] on input "checkbox" at bounding box center [165, 487] width 18 height 18
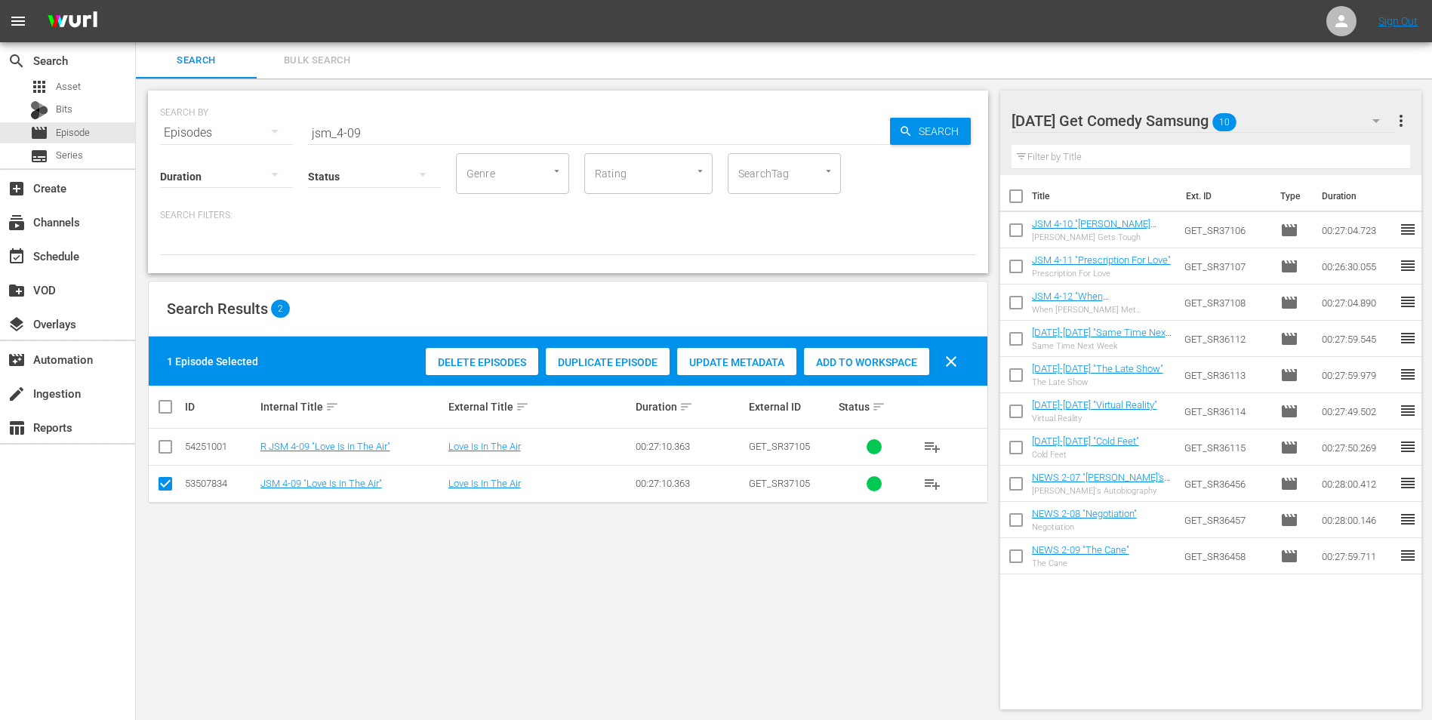
click at [860, 364] on span "Add to Workspace" at bounding box center [866, 362] width 125 height 12
click at [1269, 123] on div "Monday Get Comedy Samsung 11" at bounding box center [1202, 121] width 383 height 42
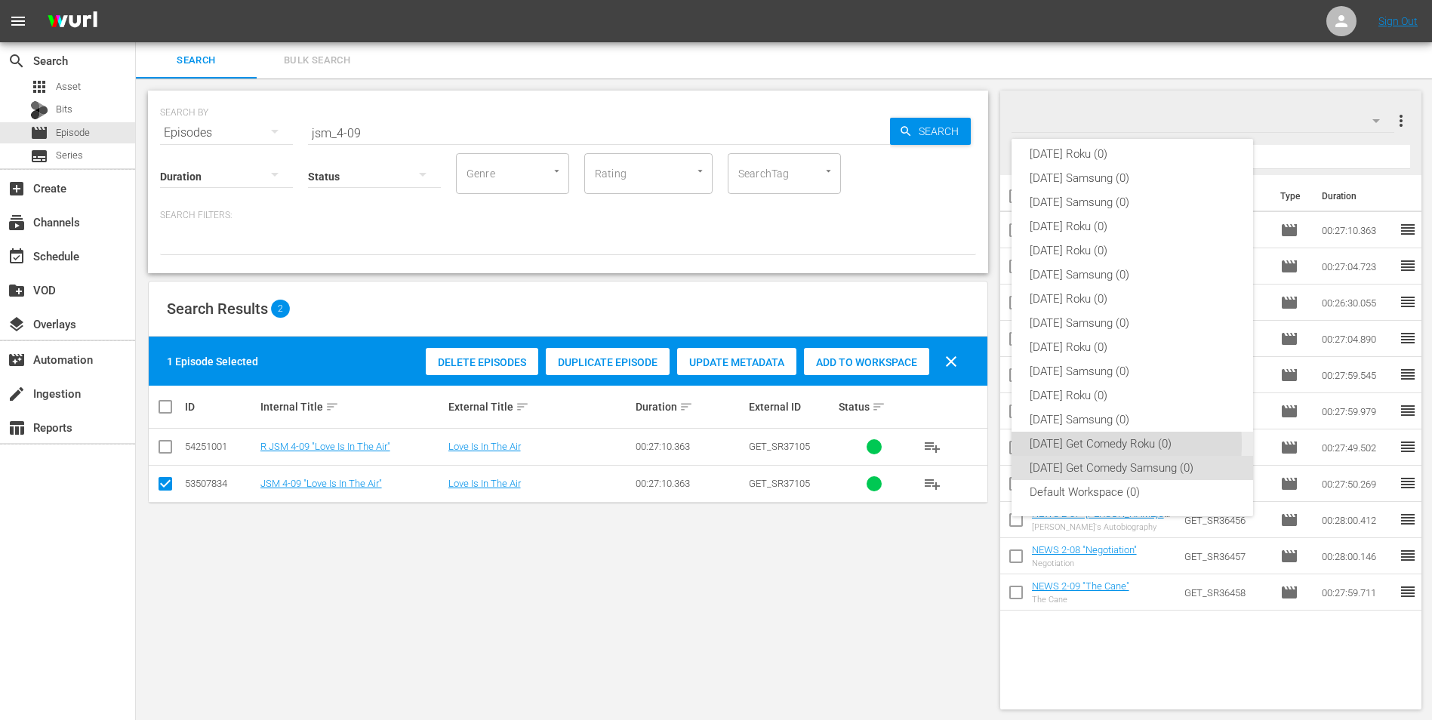
click at [1065, 444] on div "Monday Get Comedy Roku (0)" at bounding box center [1131, 444] width 205 height 24
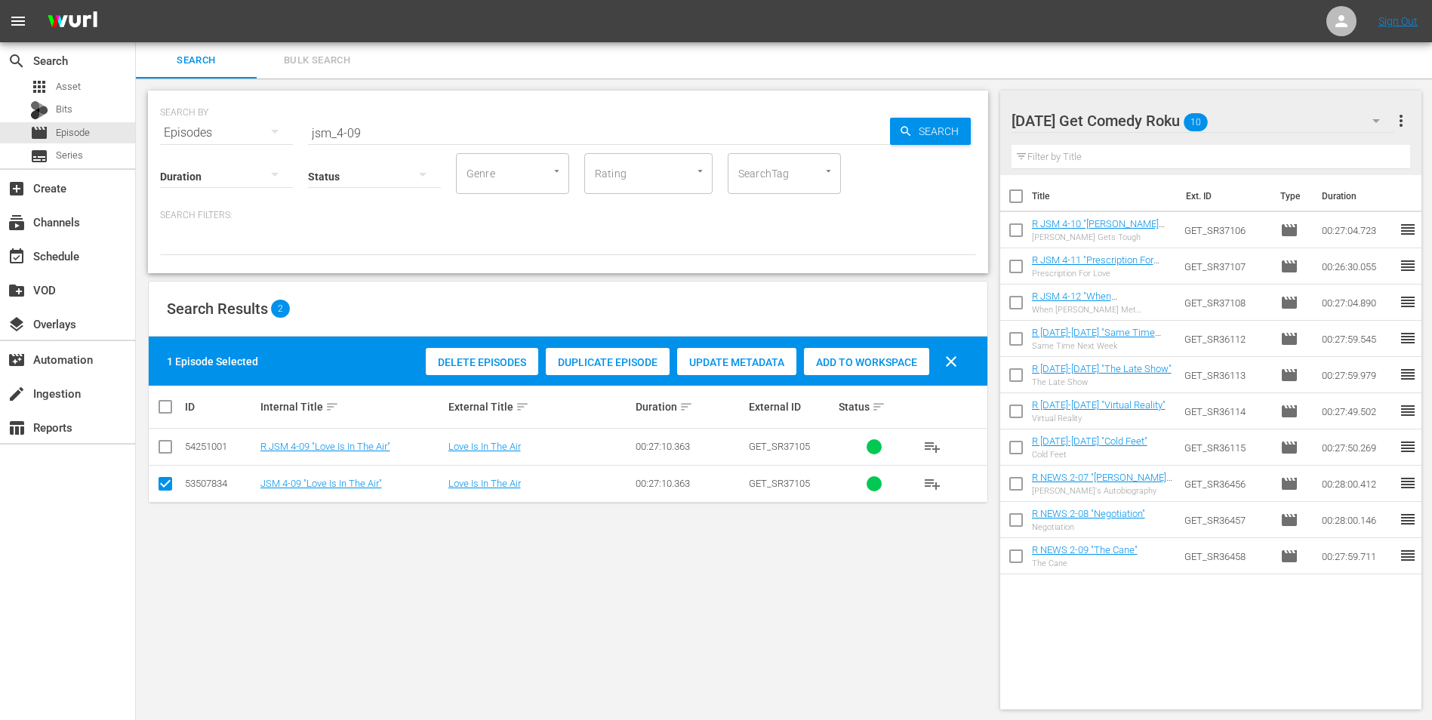
click at [171, 484] on input "checkbox" at bounding box center [165, 487] width 18 height 18
checkbox input "false"
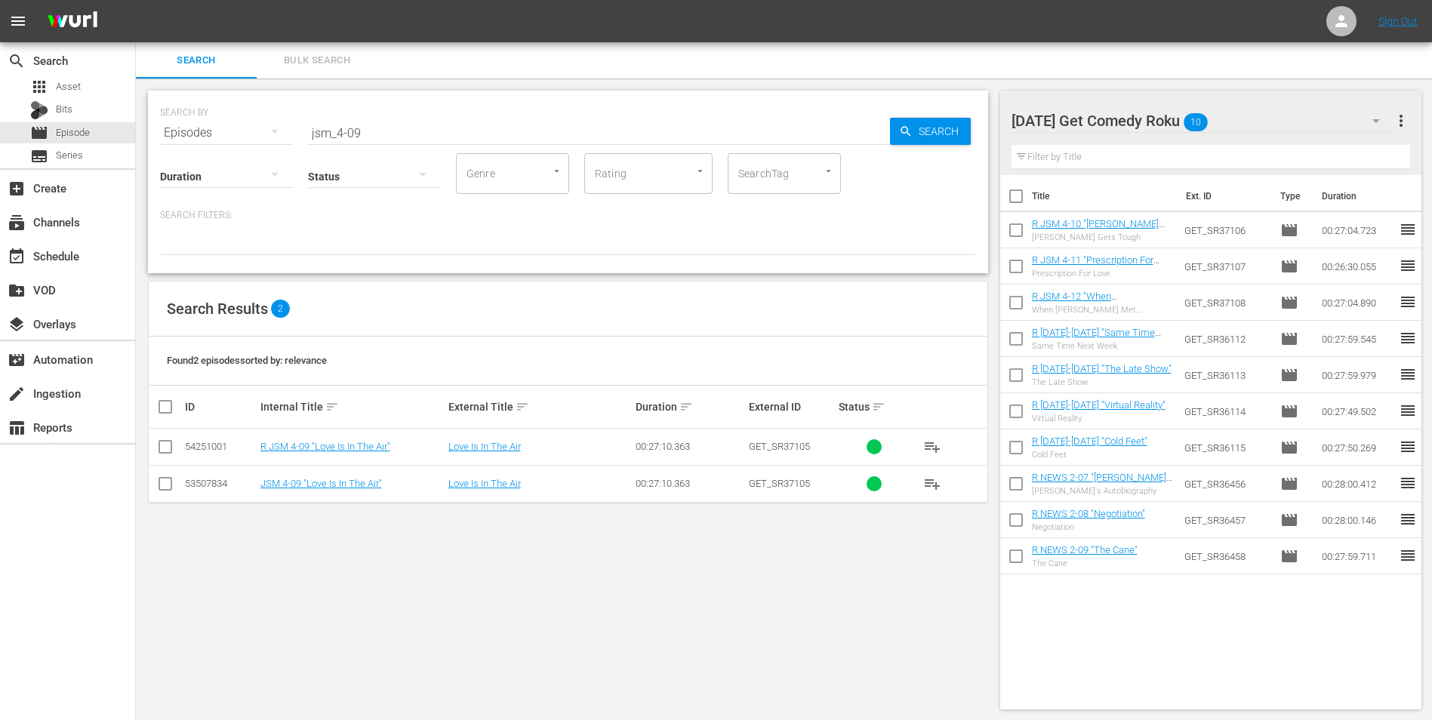
click at [164, 450] on input "checkbox" at bounding box center [165, 450] width 18 height 18
checkbox input "true"
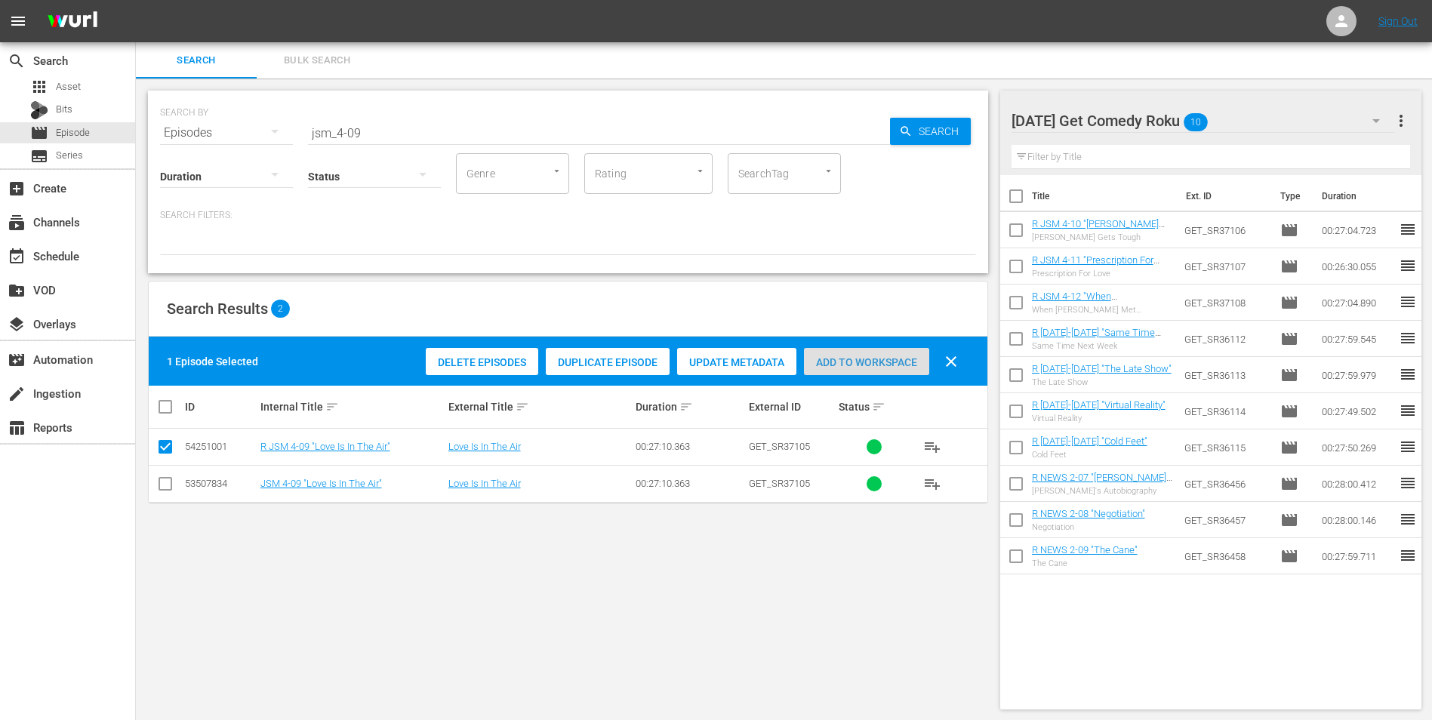
click at [869, 356] on span "Add to Workspace" at bounding box center [866, 362] width 125 height 12
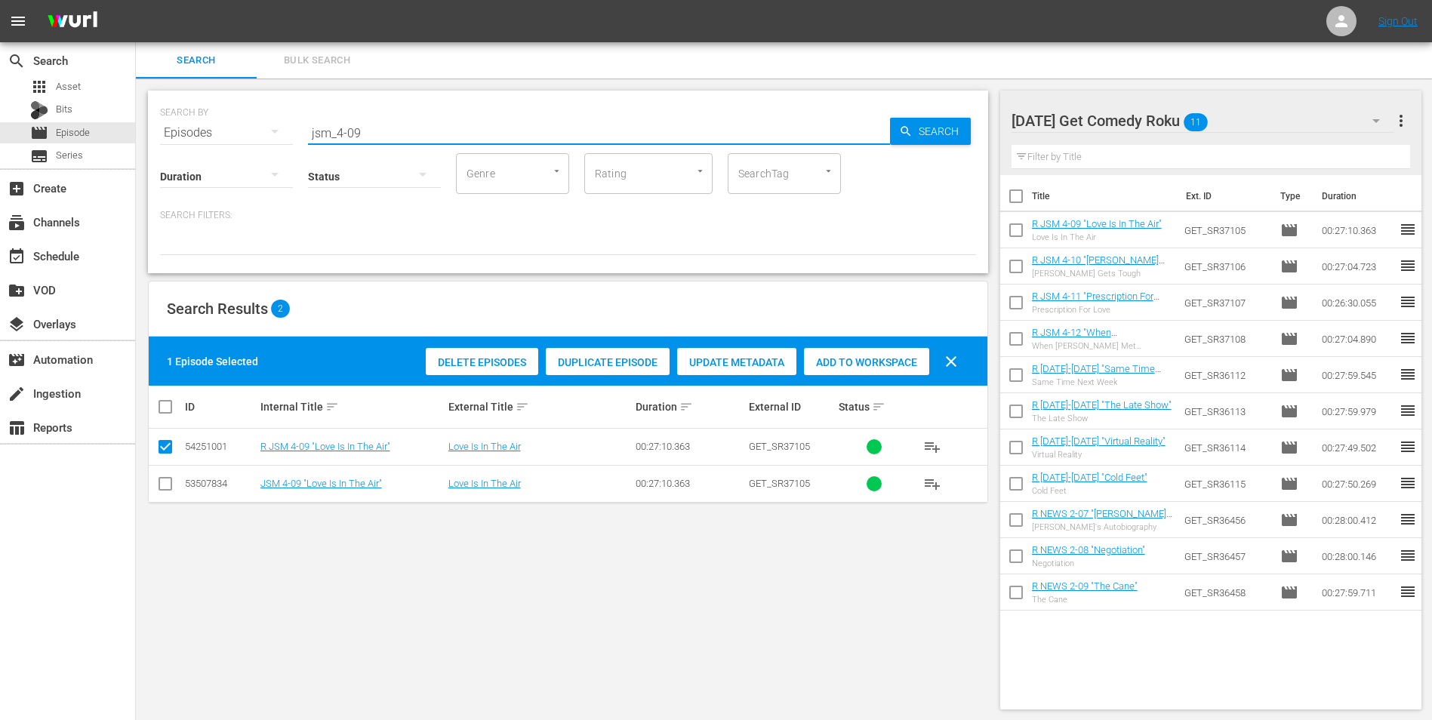
drag, startPoint x: 383, startPoint y: 121, endPoint x: 172, endPoint y: 115, distance: 210.6
click at [172, 115] on div "SEARCH BY Search By Episodes Search ID, Title, Description, Keywords, or Catego…" at bounding box center [568, 124] width 816 height 54
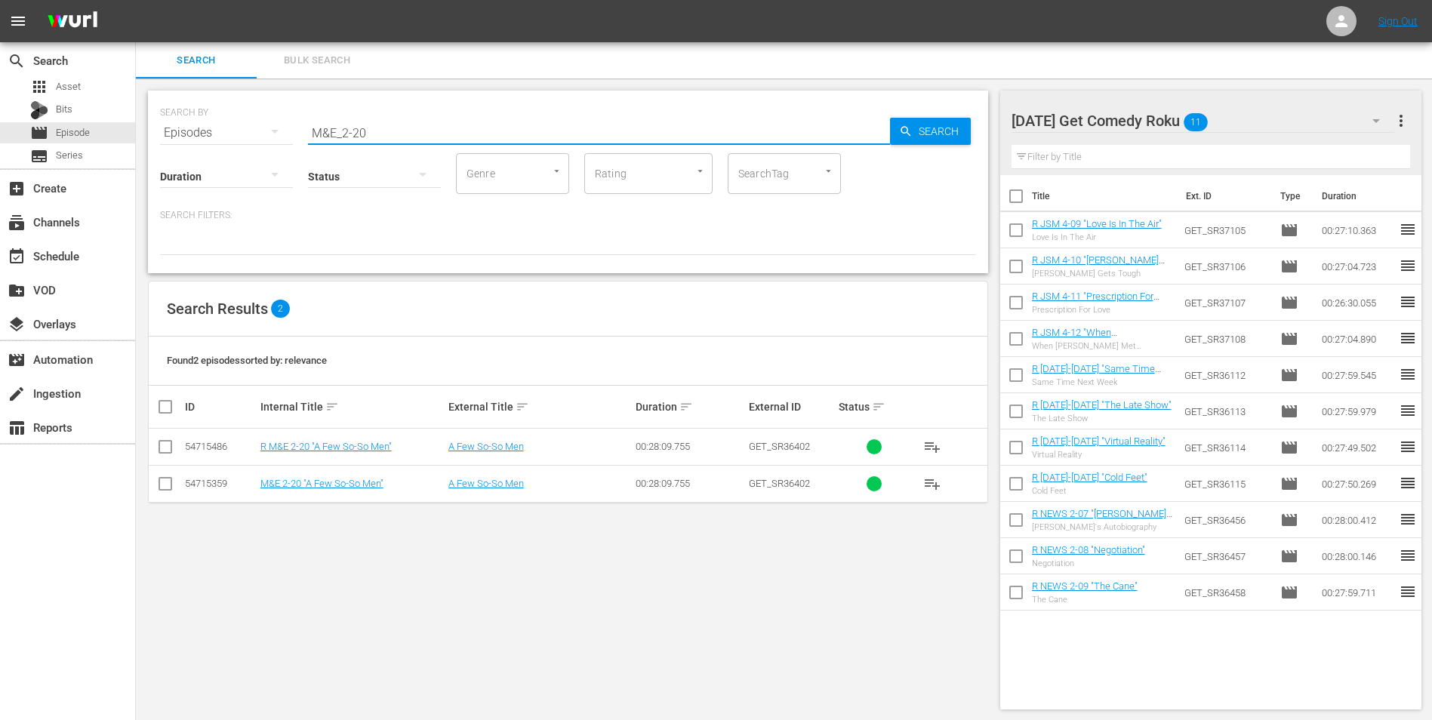
type input "M&E_2-20"
click at [174, 441] on input "checkbox" at bounding box center [165, 450] width 18 height 18
checkbox input "true"
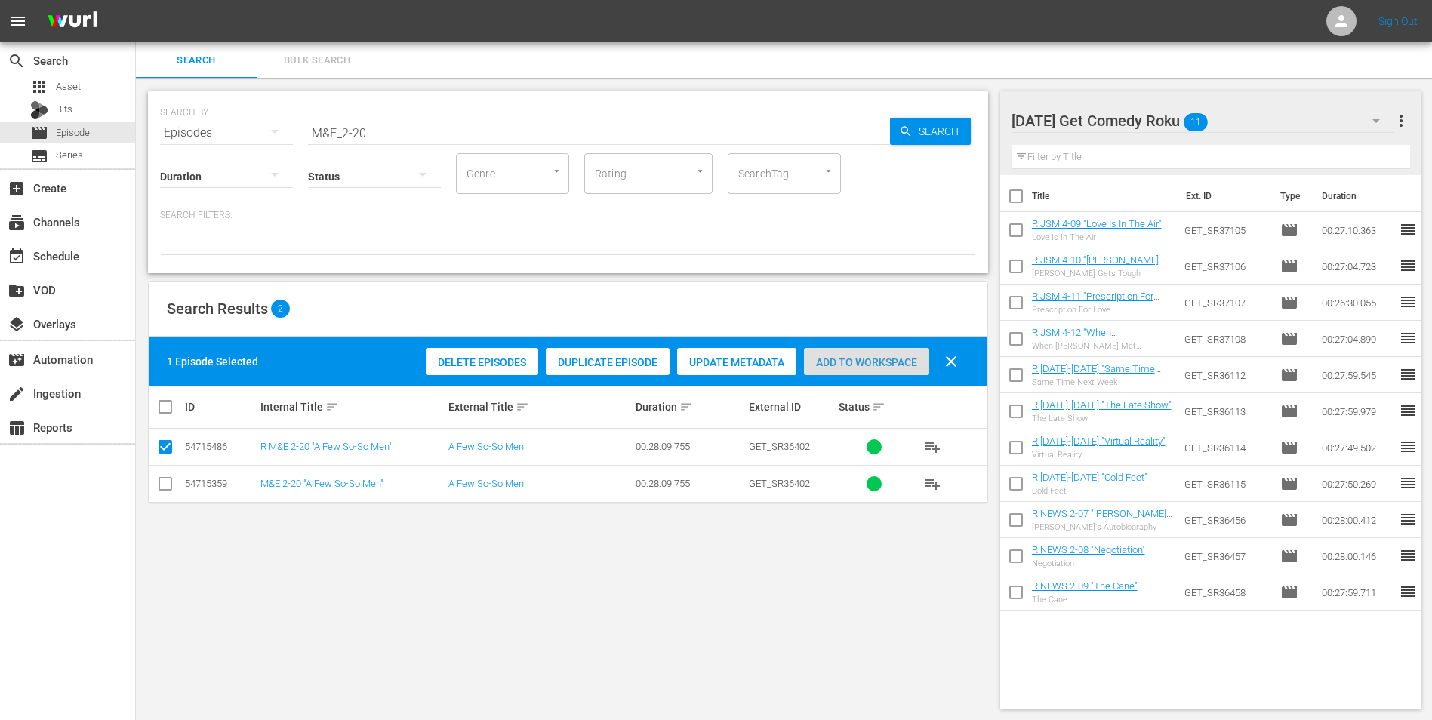
click at [865, 361] on span "Add to Workspace" at bounding box center [866, 362] width 125 height 12
click at [1270, 120] on div "Monday Get Comedy Roku 12" at bounding box center [1202, 121] width 383 height 42
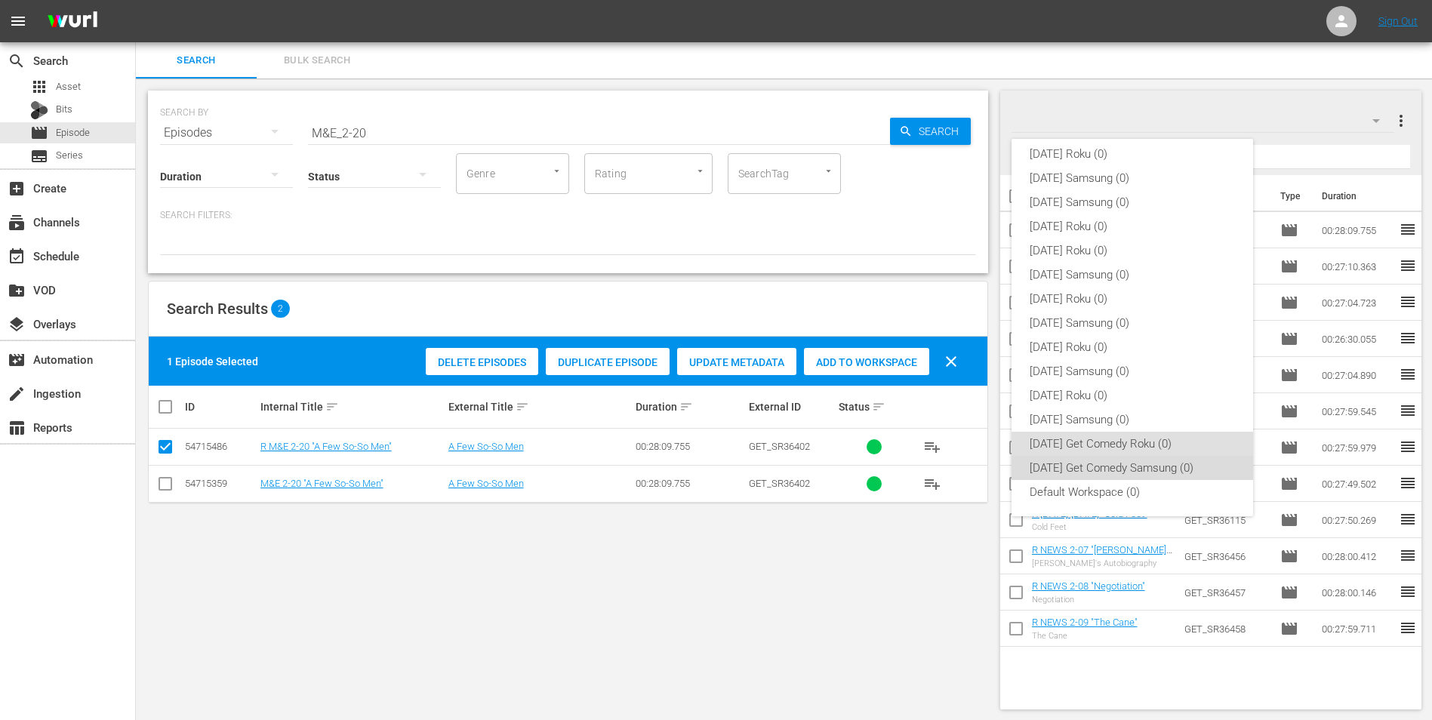
click at [1132, 466] on div "Monday Get Comedy Samsung (0)" at bounding box center [1131, 468] width 205 height 24
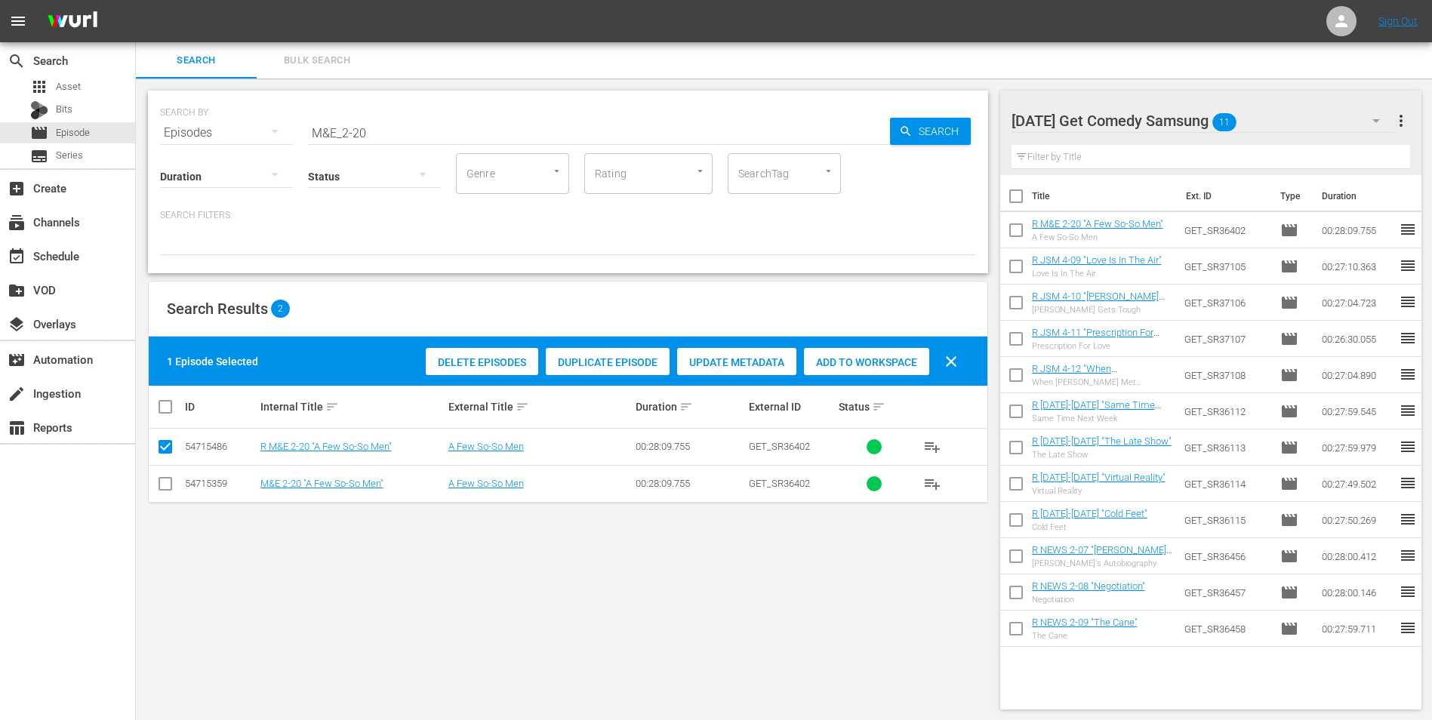
click at [156, 484] on input "checkbox" at bounding box center [165, 487] width 18 height 18
checkbox input "true"
click at [169, 449] on input "checkbox" at bounding box center [165, 450] width 18 height 18
checkbox input "false"
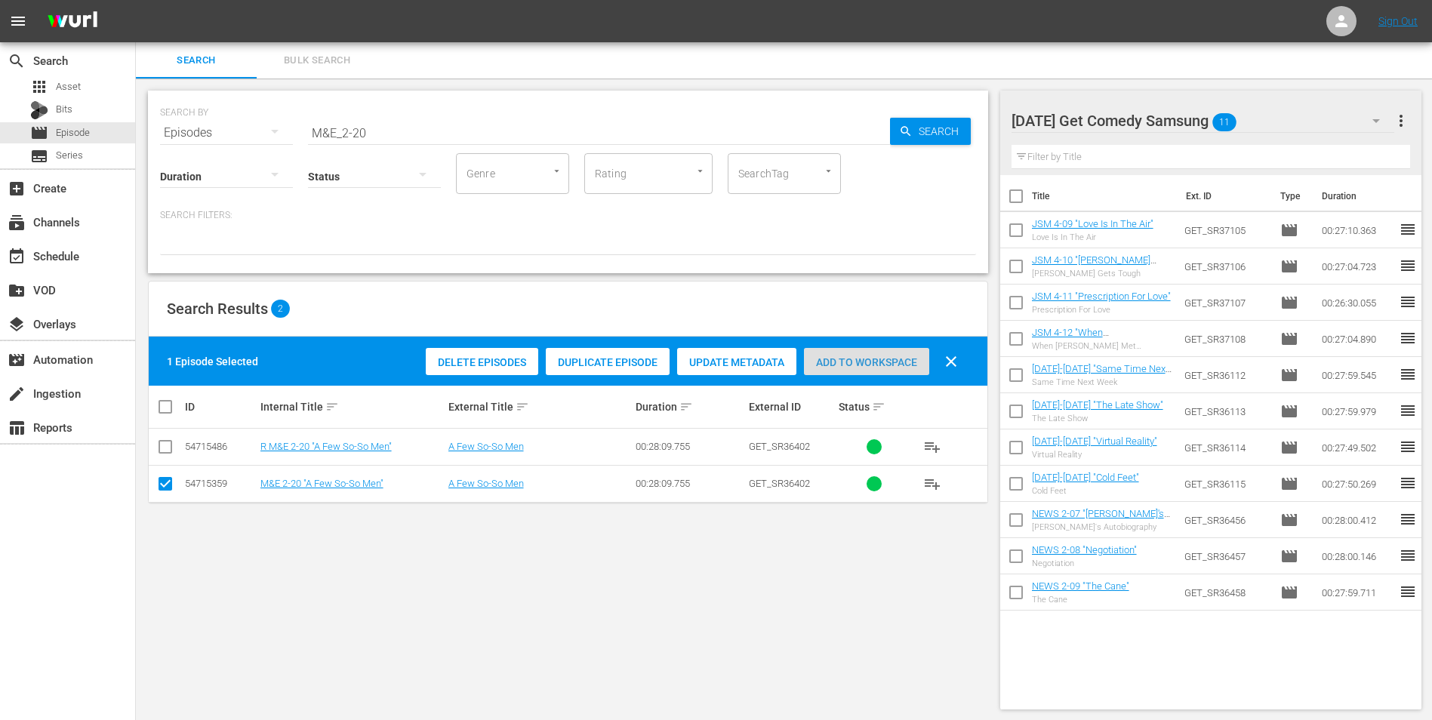
click at [860, 361] on span "Add to Workspace" at bounding box center [866, 362] width 125 height 12
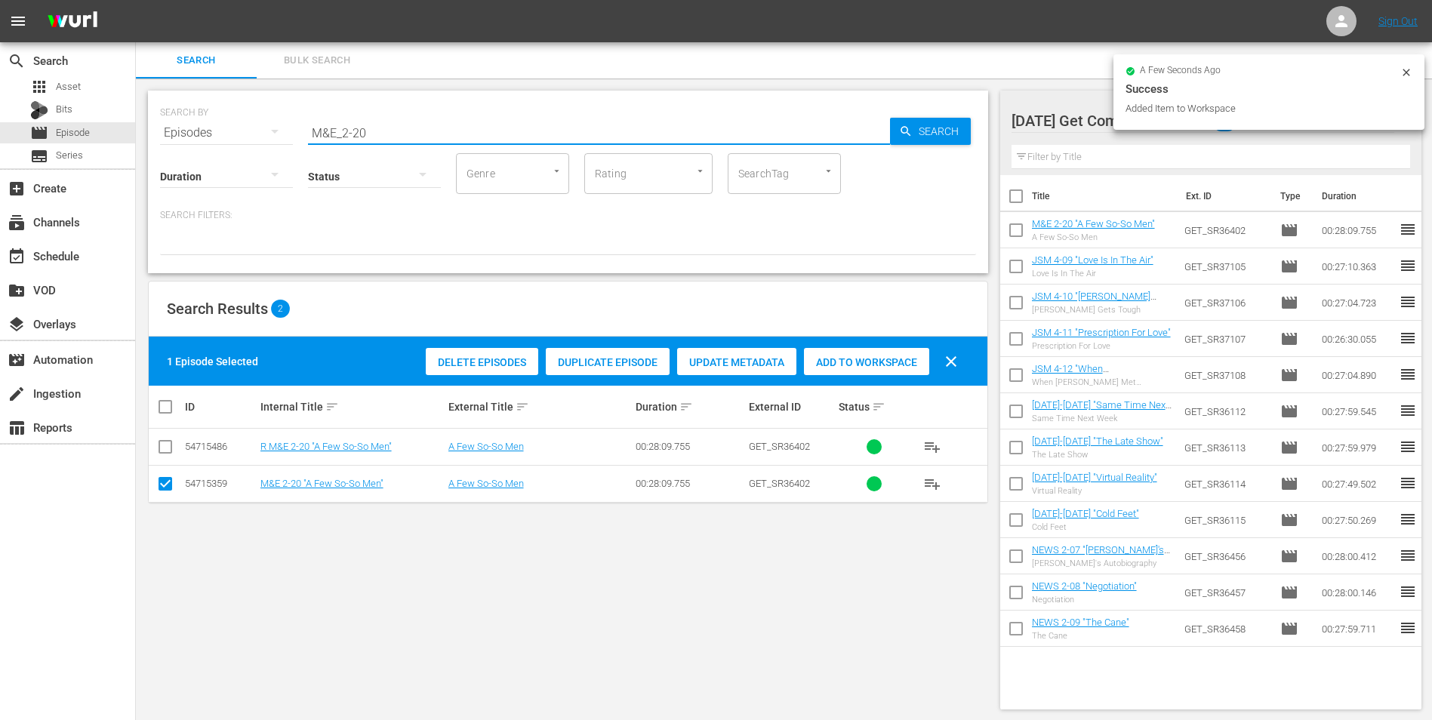
drag, startPoint x: 350, startPoint y: 128, endPoint x: 372, endPoint y: 129, distance: 21.9
click at [378, 131] on input "M&E_2-20" at bounding box center [599, 133] width 582 height 36
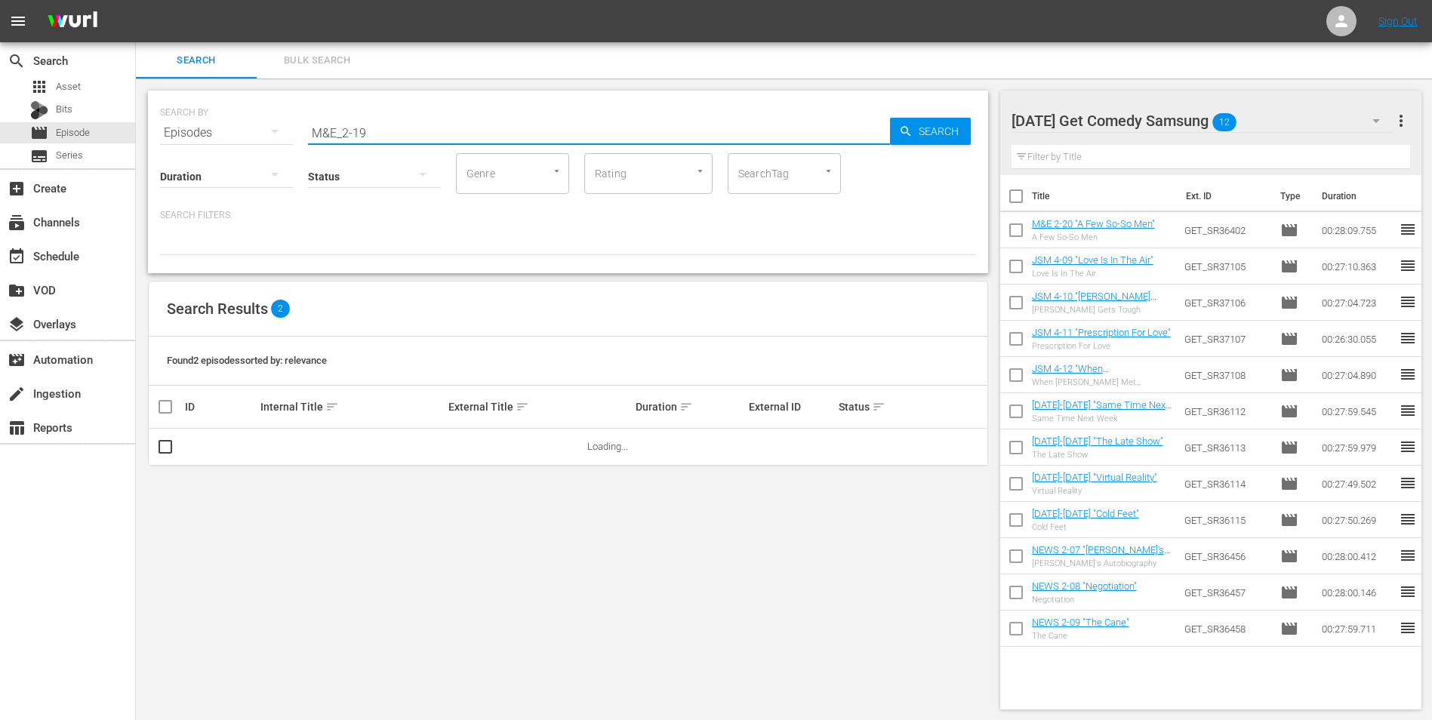
type input "M&E_2-19"
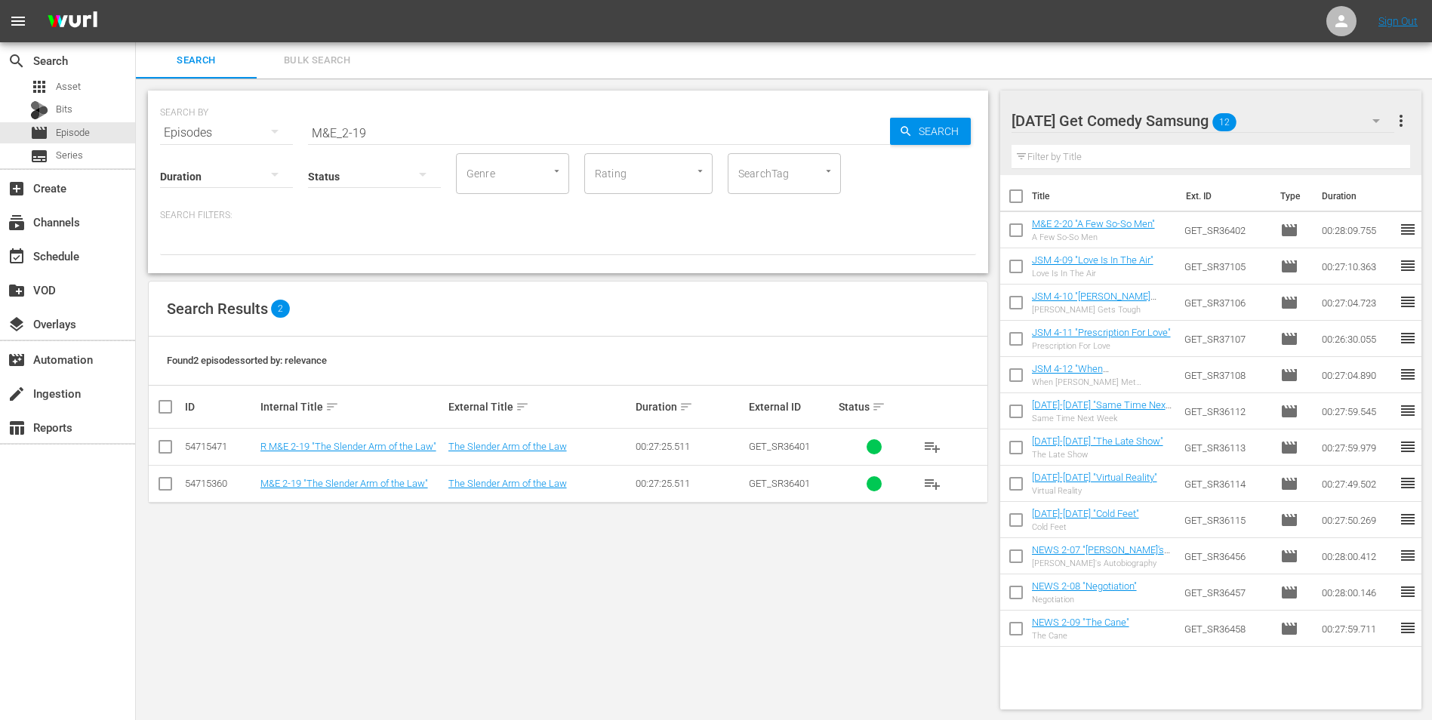
click at [940, 235] on div at bounding box center [568, 242] width 816 height 26
click at [162, 486] on input "checkbox" at bounding box center [165, 487] width 18 height 18
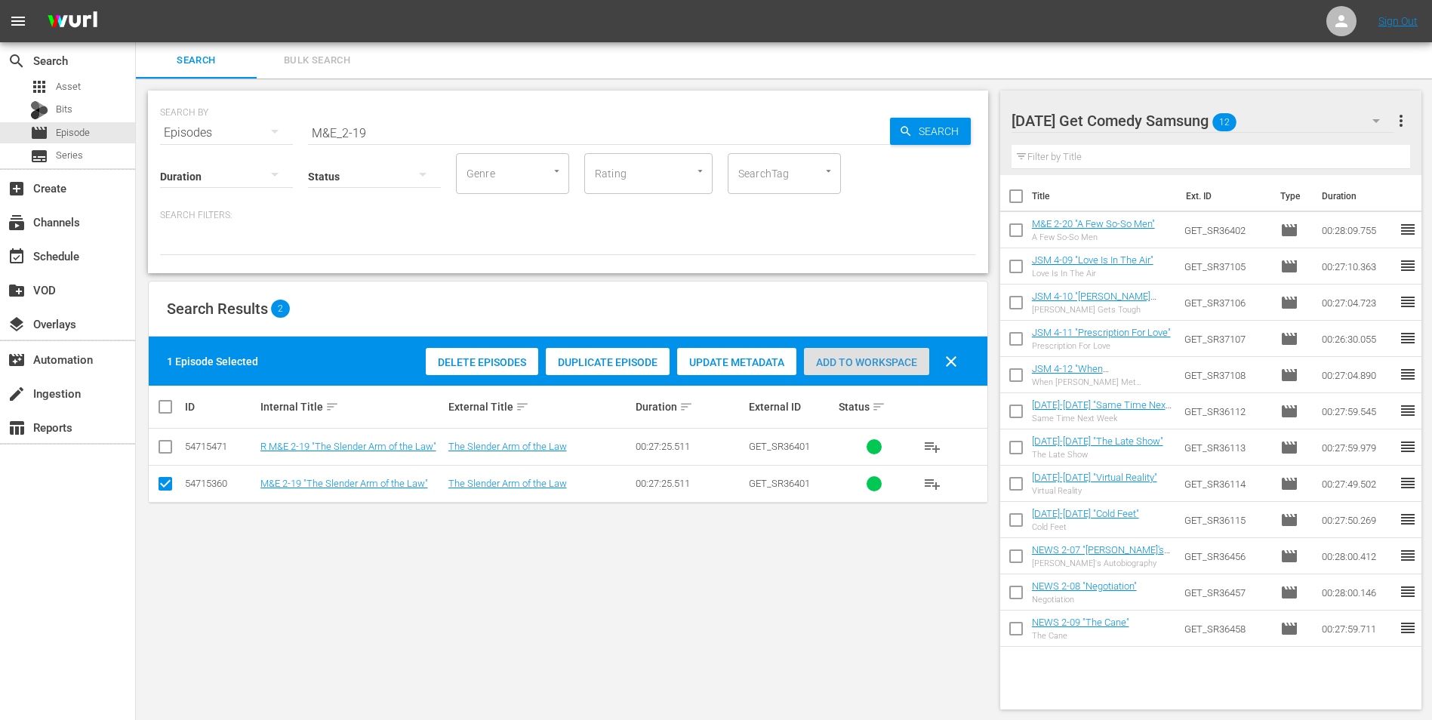
click at [841, 357] on span "Add to Workspace" at bounding box center [866, 362] width 125 height 12
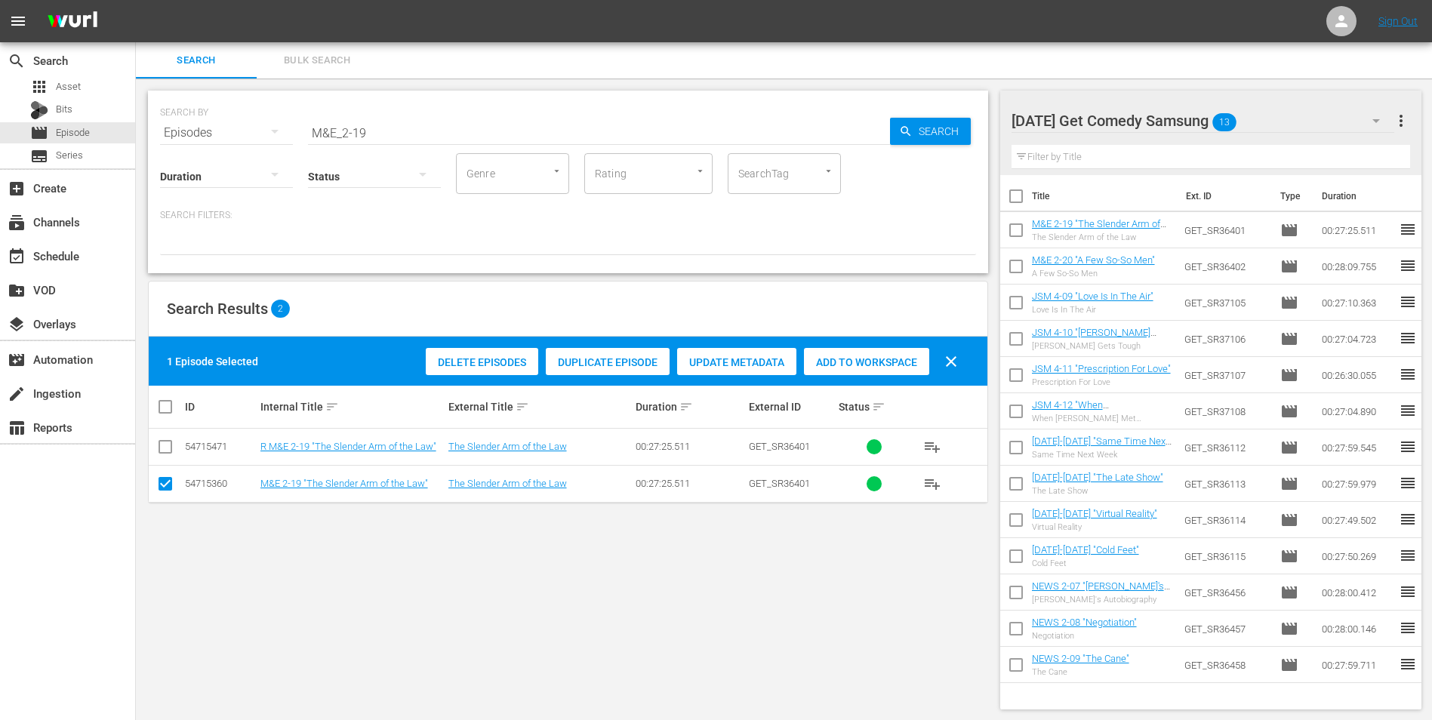
click at [1260, 112] on div "Monday Get Comedy Samsung 13" at bounding box center [1202, 121] width 383 height 42
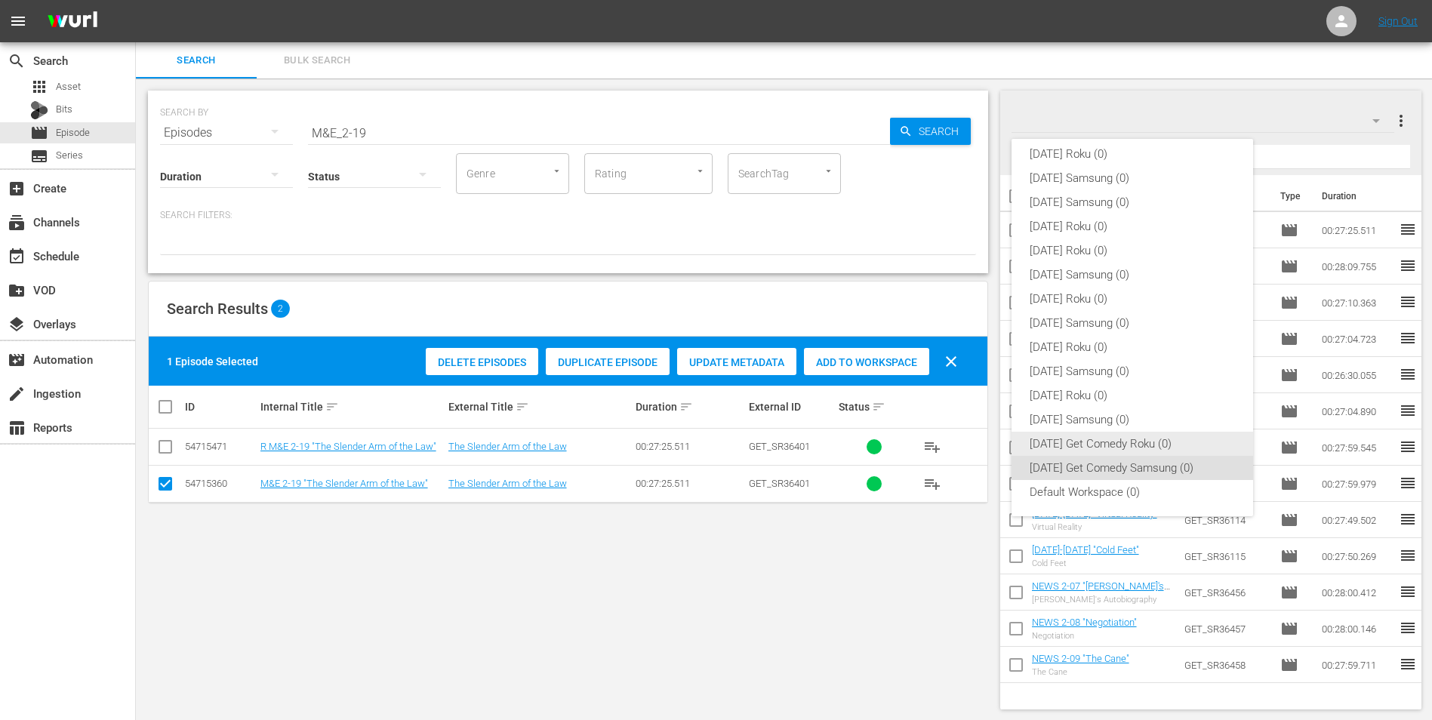
click at [1063, 435] on div "Monday Get Comedy Roku (0)" at bounding box center [1131, 444] width 205 height 24
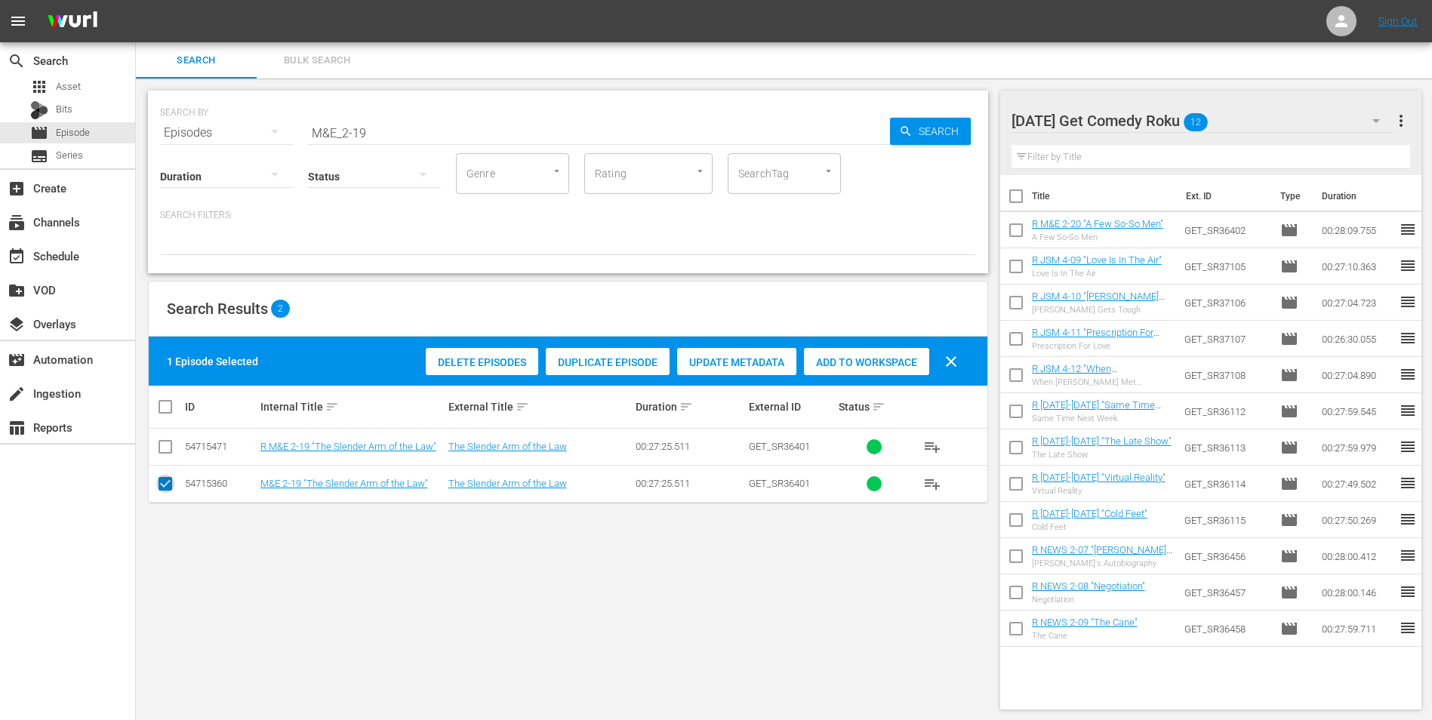
click at [170, 483] on input "checkbox" at bounding box center [165, 487] width 18 height 18
checkbox input "false"
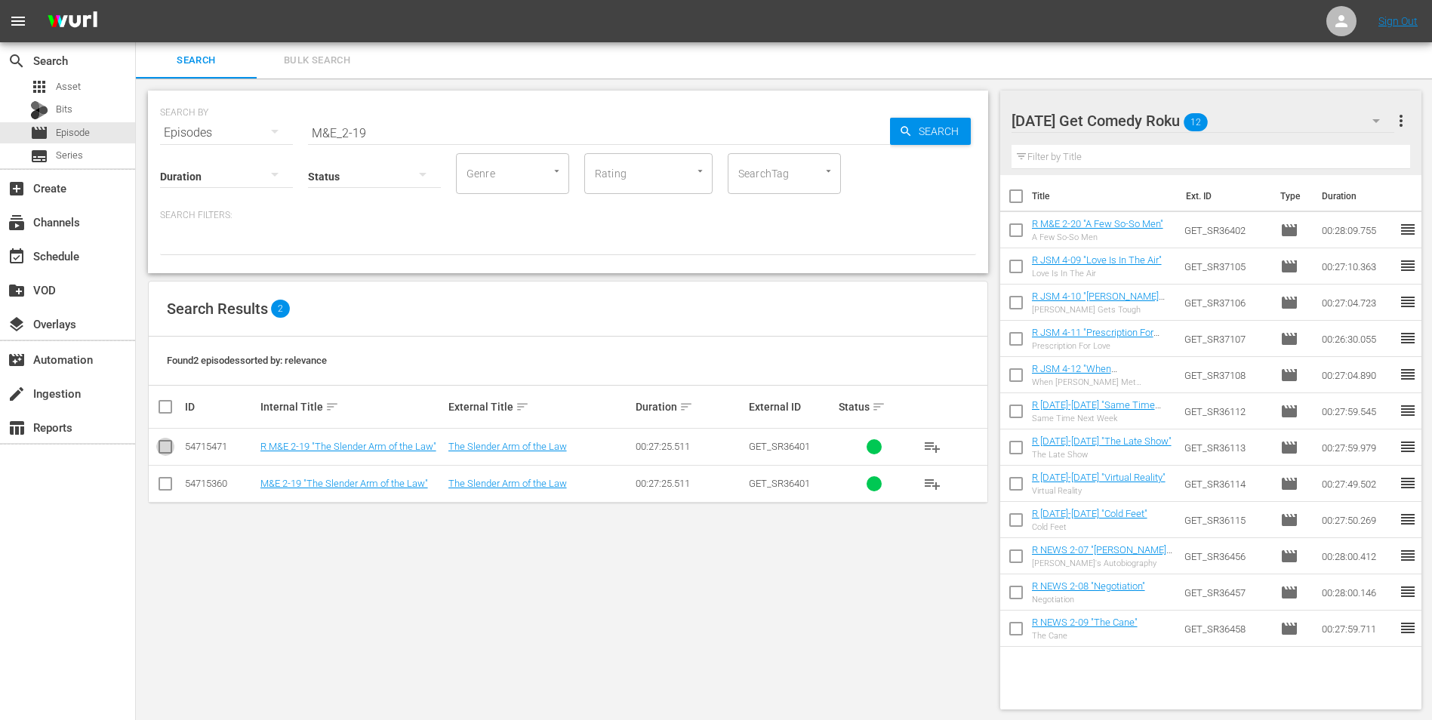
click at [167, 447] on input "checkbox" at bounding box center [165, 450] width 18 height 18
checkbox input "true"
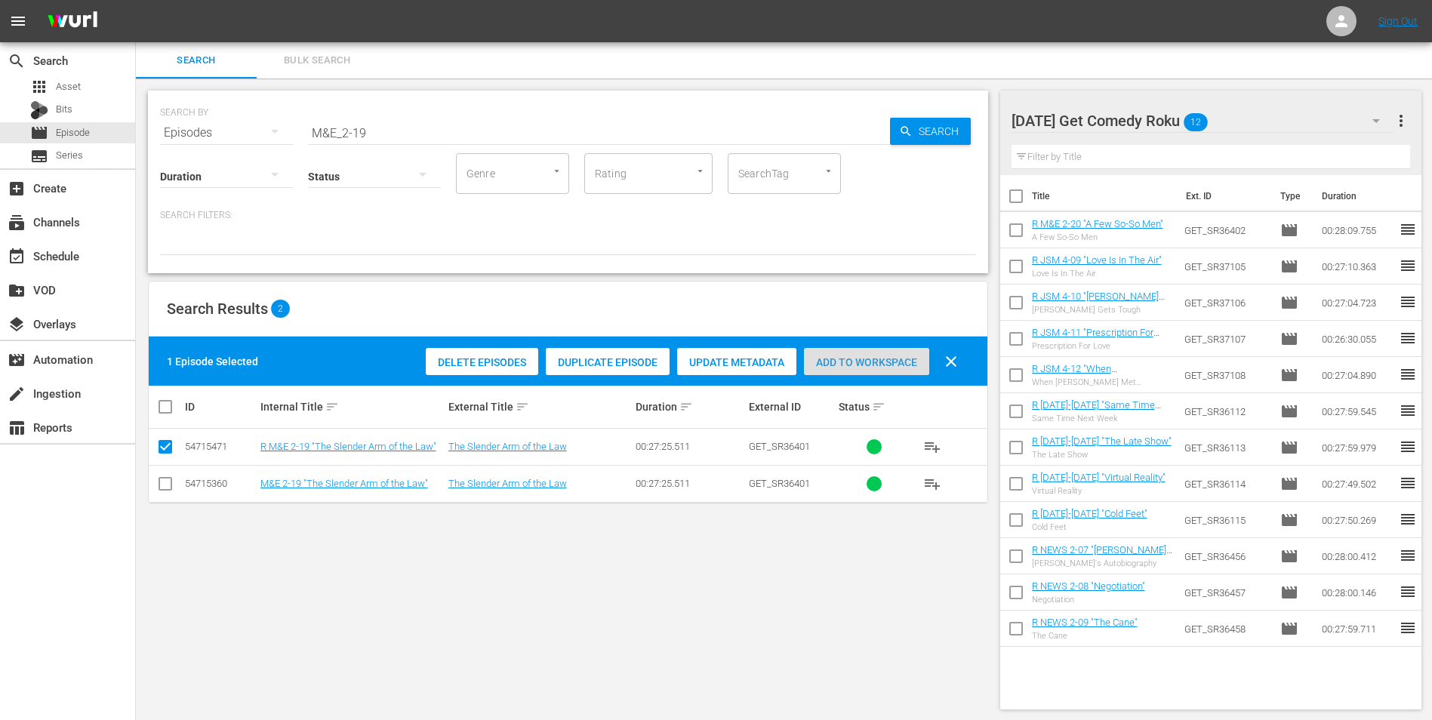
click at [893, 365] on span "Add to Workspace" at bounding box center [866, 362] width 125 height 12
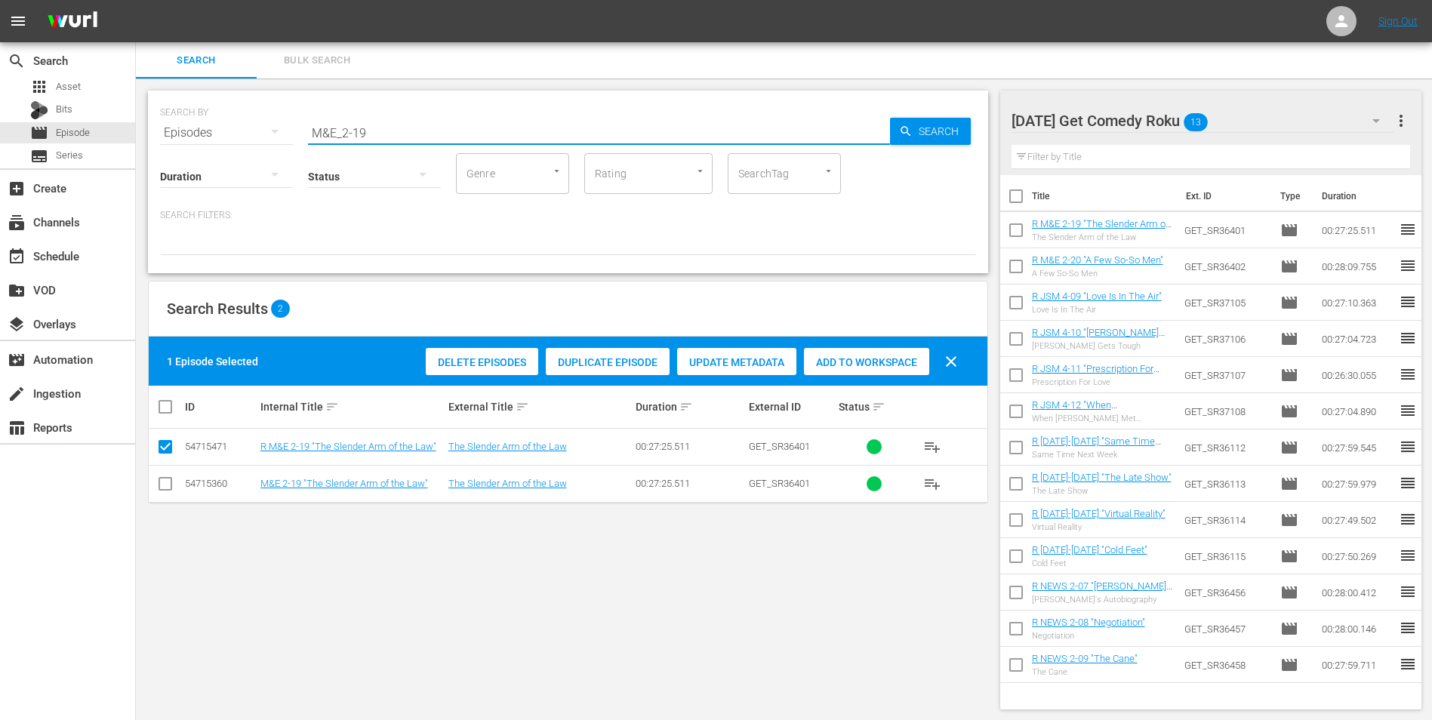
drag, startPoint x: 389, startPoint y: 128, endPoint x: 251, endPoint y: 116, distance: 137.9
click at [251, 116] on div "SEARCH BY Search By Episodes Search ID, Title, Description, Keywords, or Catego…" at bounding box center [568, 124] width 816 height 54
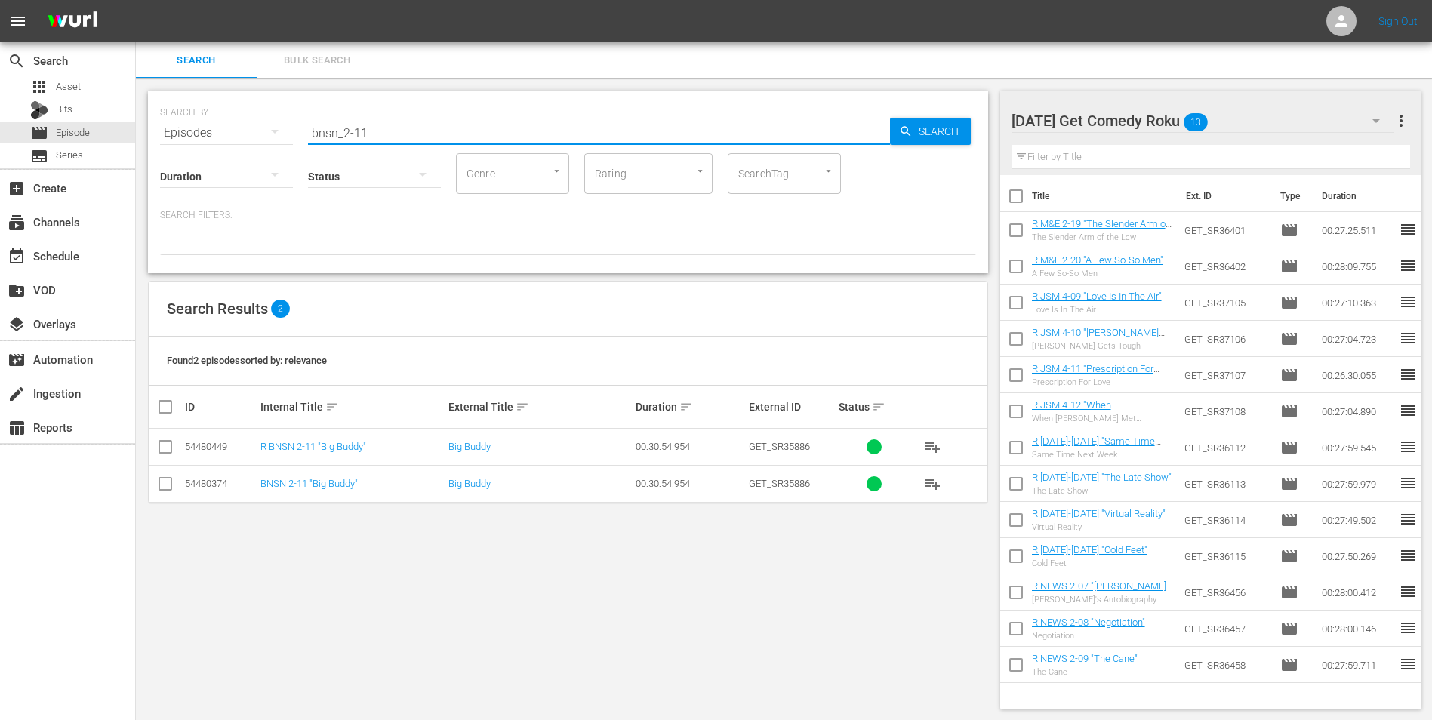
type input "bnsn_2-11"
click at [165, 444] on input "checkbox" at bounding box center [165, 450] width 18 height 18
checkbox input "true"
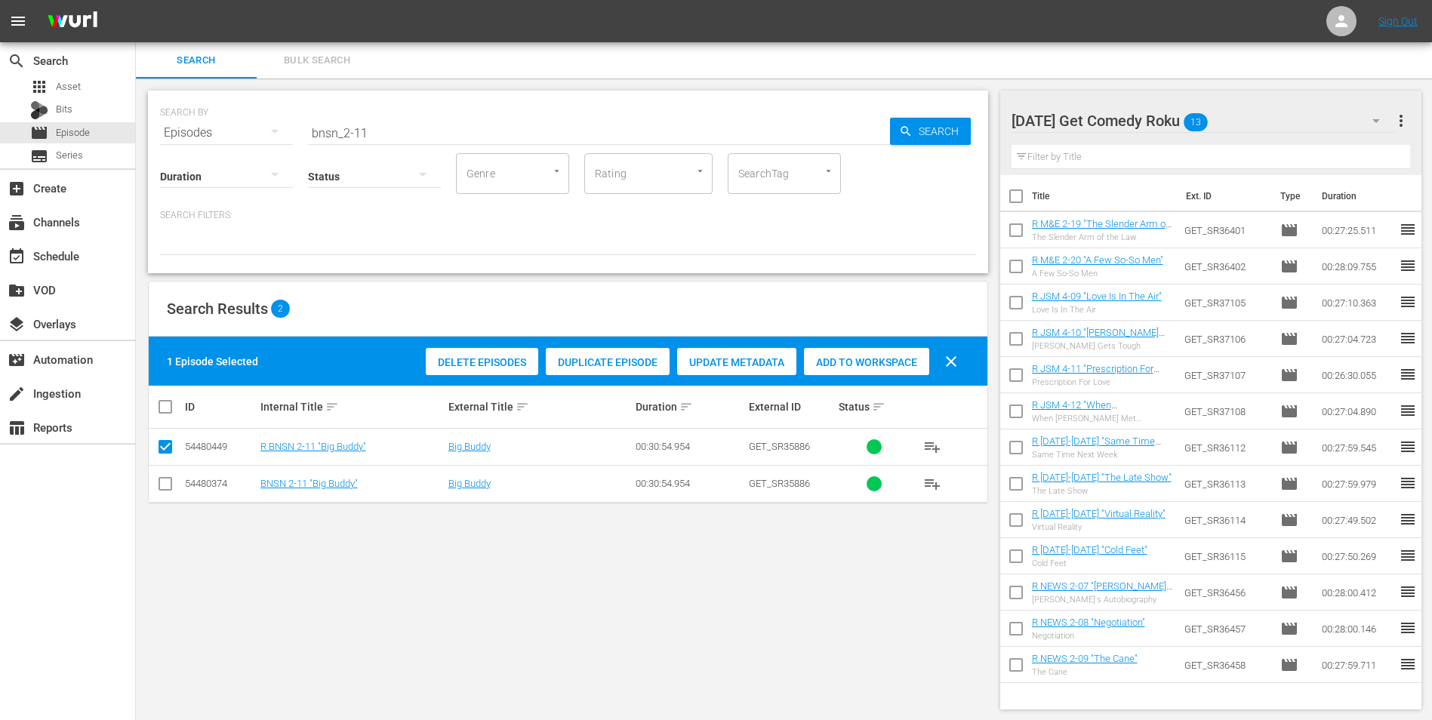
click at [864, 361] on span "Add to Workspace" at bounding box center [866, 362] width 125 height 12
click at [1244, 113] on div "Monday Get Comedy Roku 14" at bounding box center [1202, 121] width 383 height 42
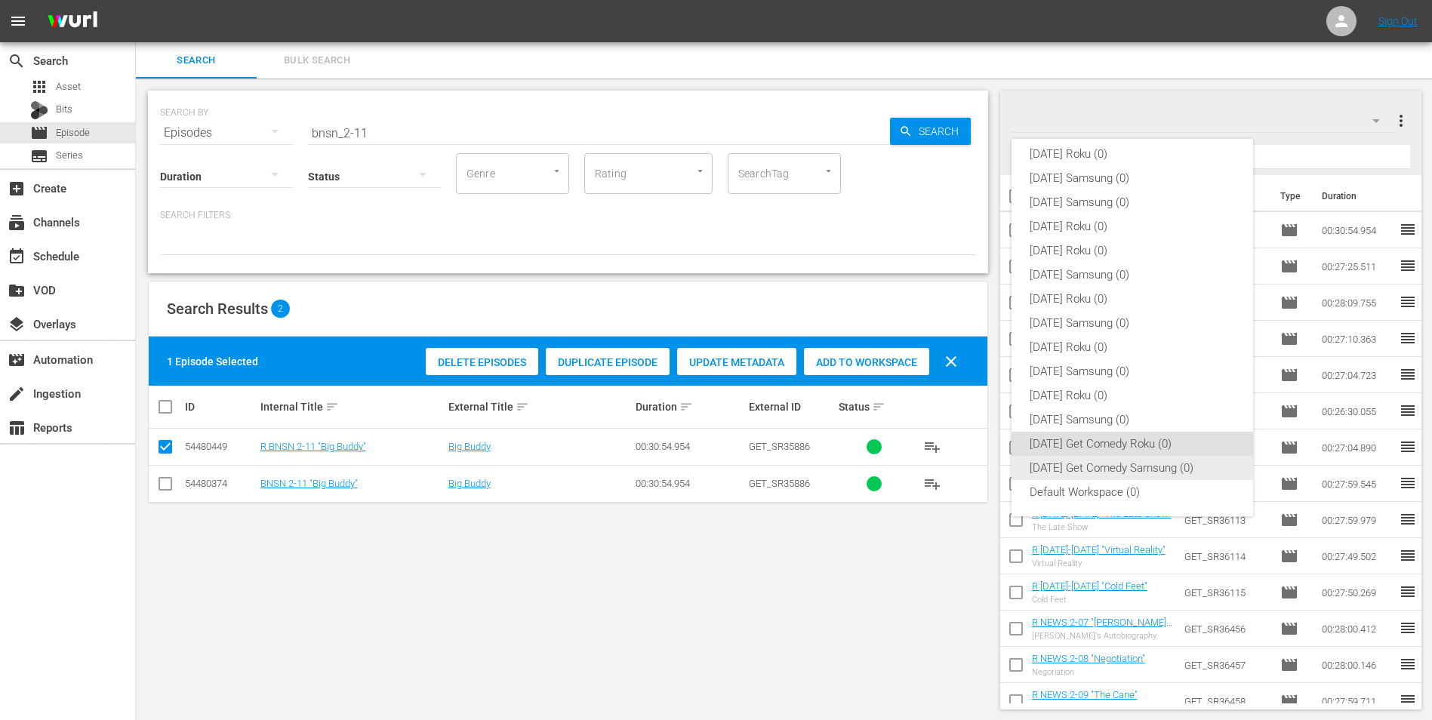
click at [1131, 469] on div "Monday Get Comedy Samsung (0)" at bounding box center [1131, 468] width 205 height 24
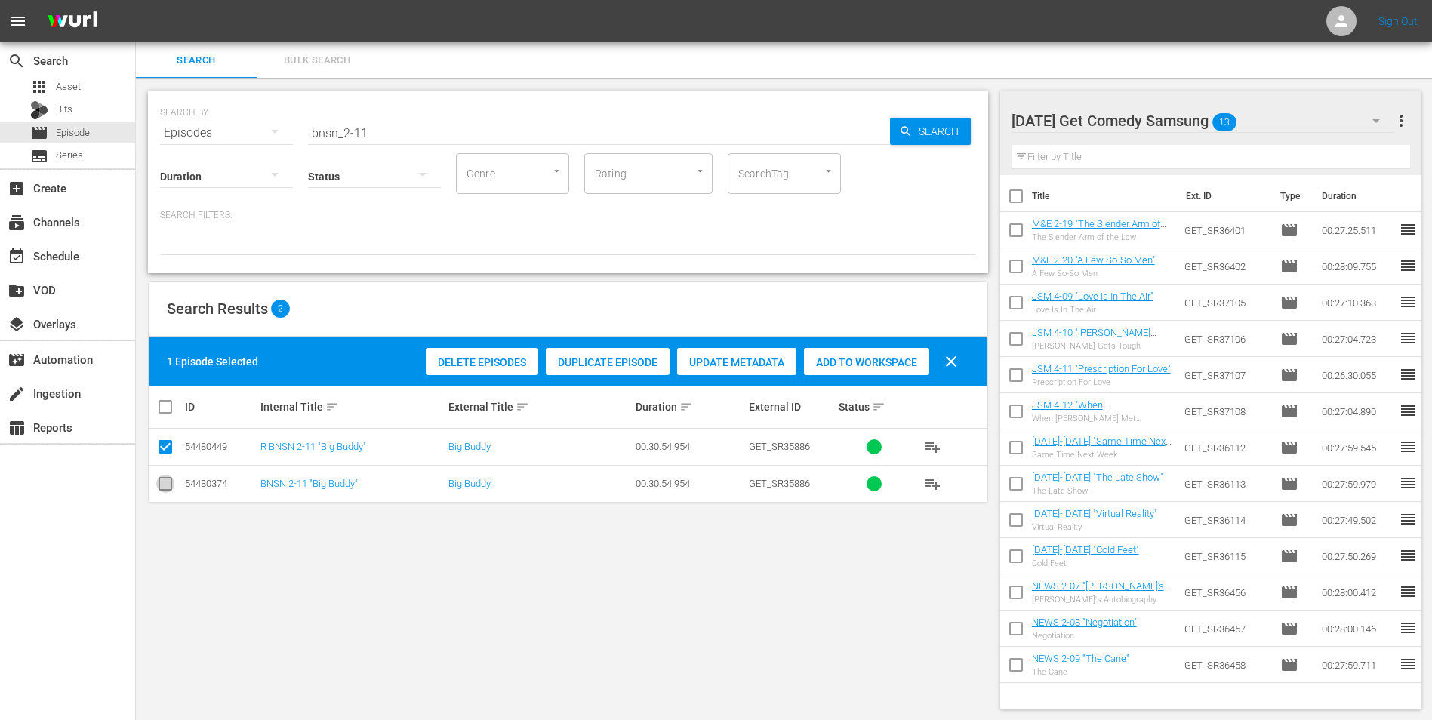
click at [168, 484] on input "checkbox" at bounding box center [165, 487] width 18 height 18
checkbox input "true"
click at [165, 449] on input "checkbox" at bounding box center [165, 450] width 18 height 18
checkbox input "false"
click at [864, 361] on span "Add to Workspace" at bounding box center [866, 362] width 125 height 12
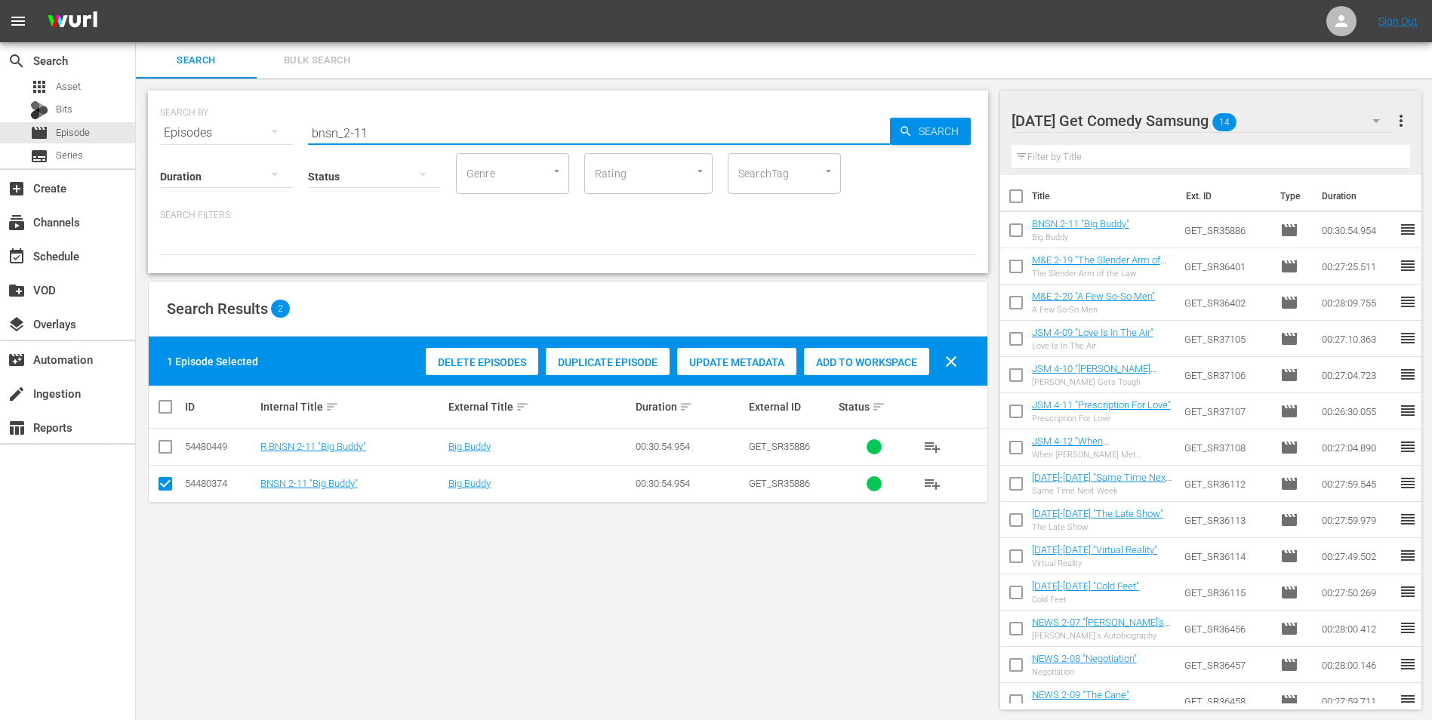
drag, startPoint x: 361, startPoint y: 134, endPoint x: 391, endPoint y: 137, distance: 29.6
click at [391, 137] on input "bnsn_2-11" at bounding box center [599, 133] width 582 height 36
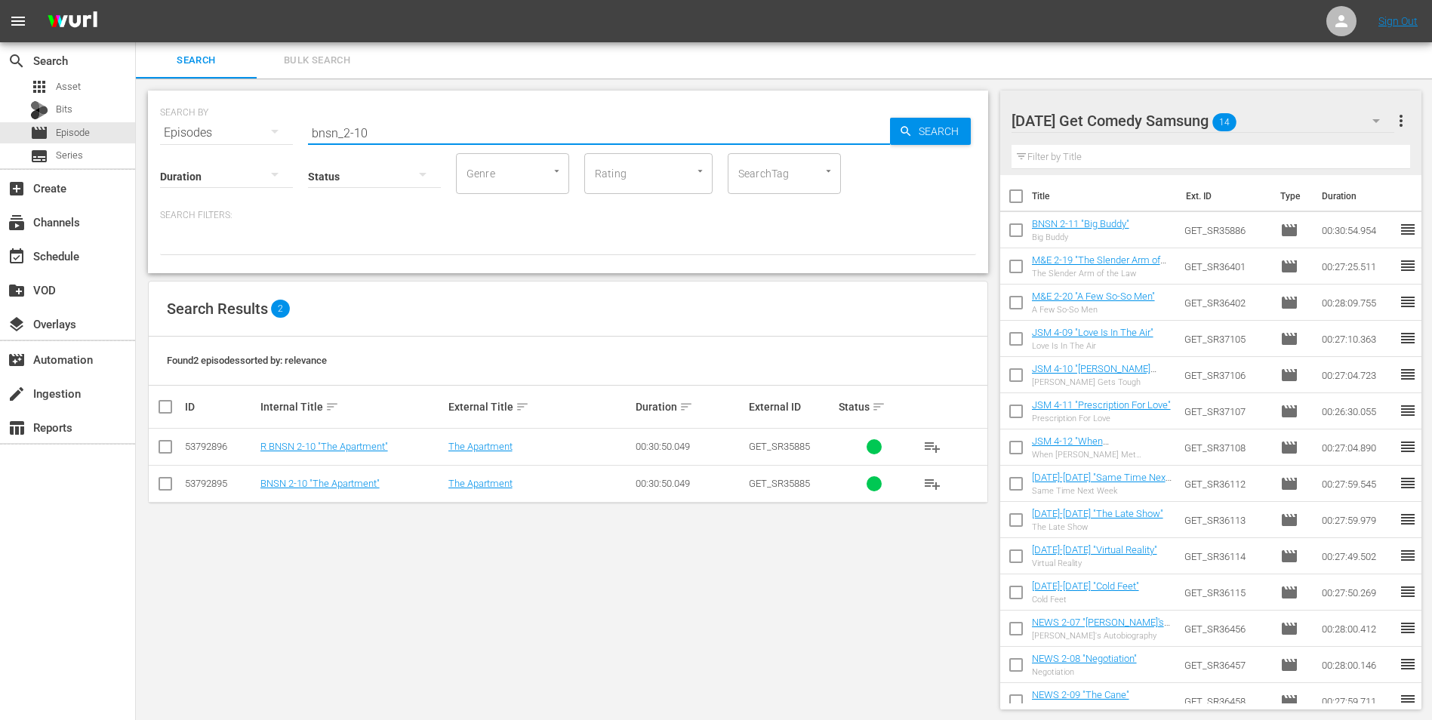
type input "bnsn_2-10"
click at [168, 483] on input "checkbox" at bounding box center [165, 487] width 18 height 18
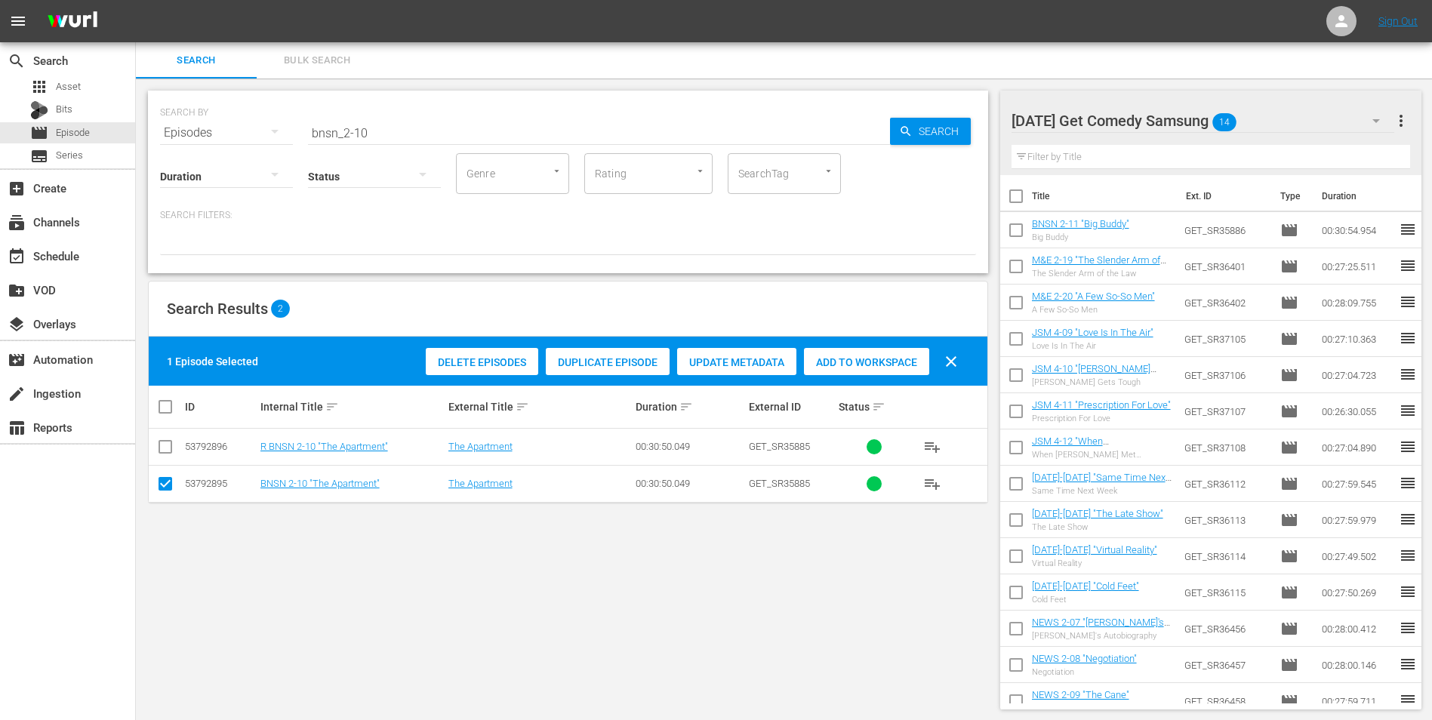
click at [838, 356] on span "Add to Workspace" at bounding box center [866, 362] width 125 height 12
click at [1289, 116] on div "Monday Get Comedy Samsung 15" at bounding box center [1202, 121] width 383 height 42
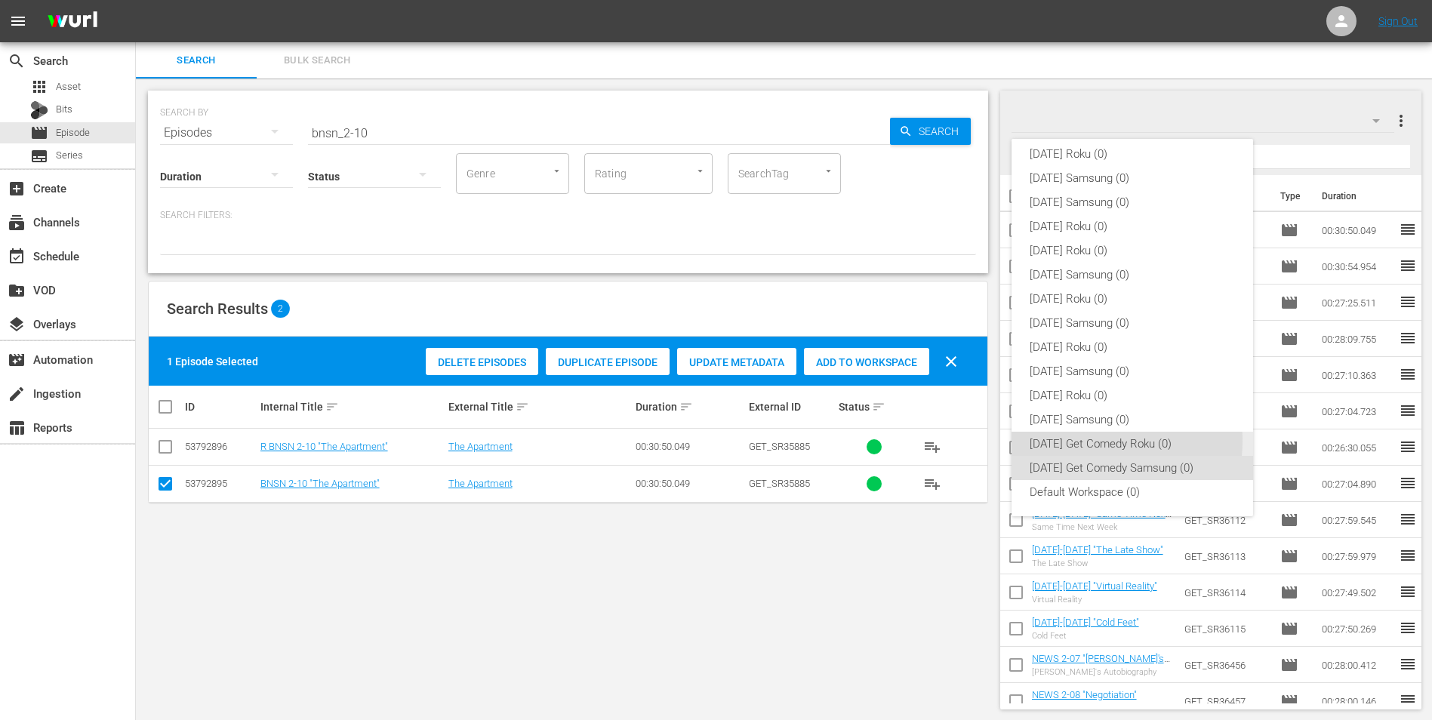
click at [1090, 441] on div "Monday Get Comedy Roku (0)" at bounding box center [1131, 444] width 205 height 24
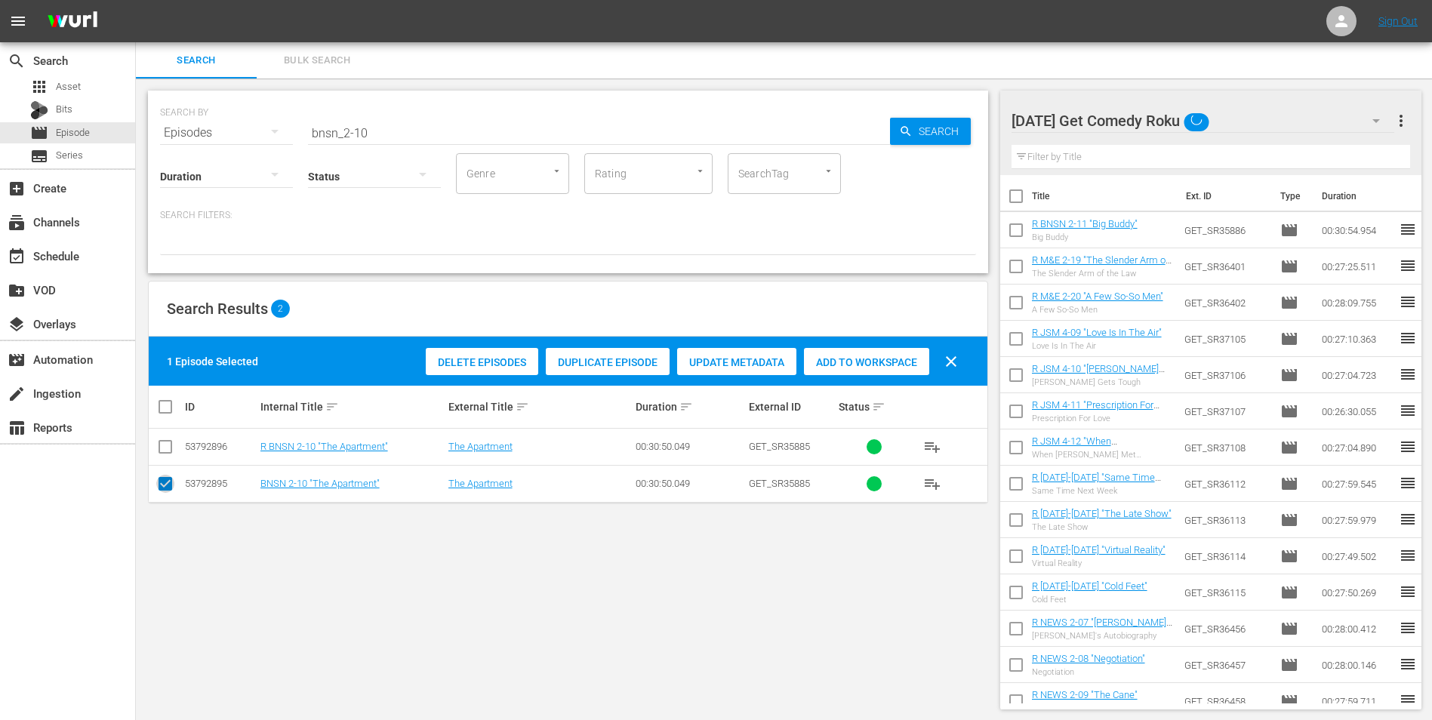
click at [164, 488] on input "checkbox" at bounding box center [165, 487] width 18 height 18
checkbox input "false"
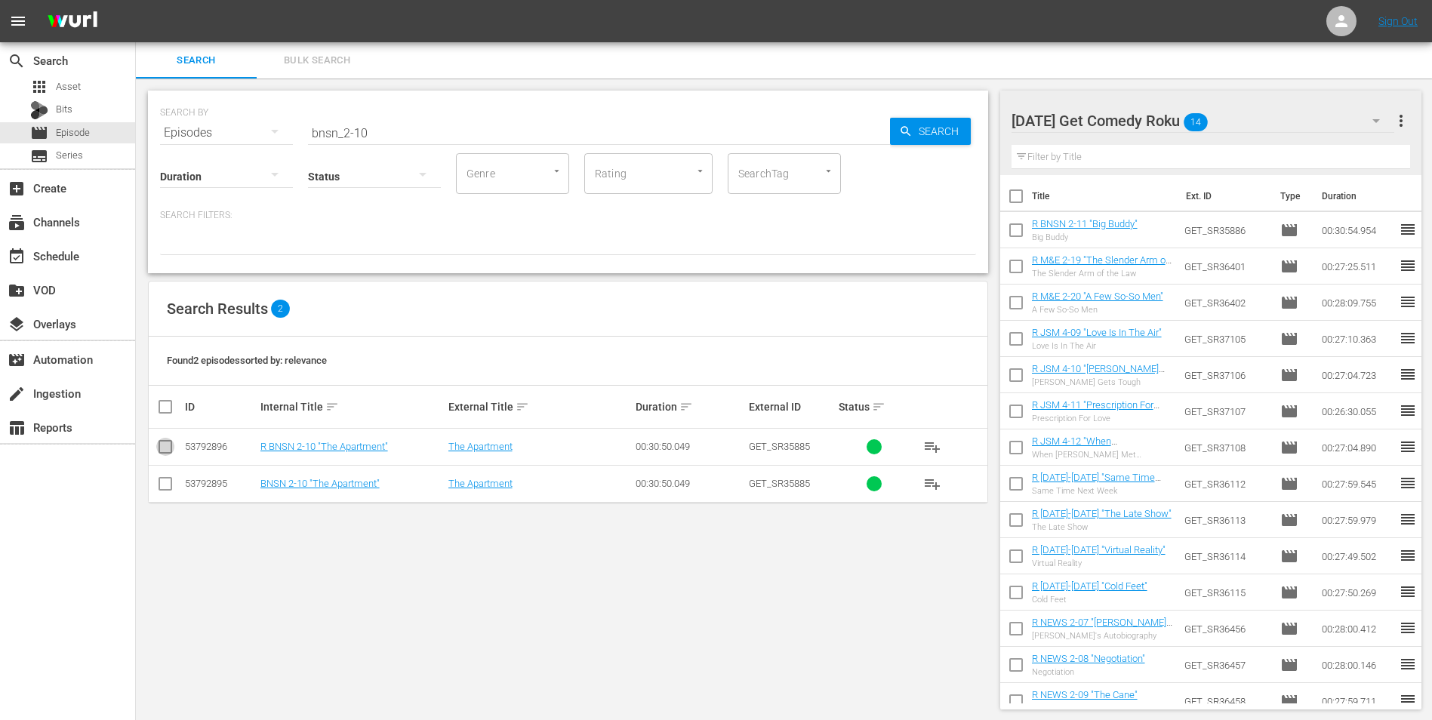
click at [163, 446] on input "checkbox" at bounding box center [165, 450] width 18 height 18
checkbox input "true"
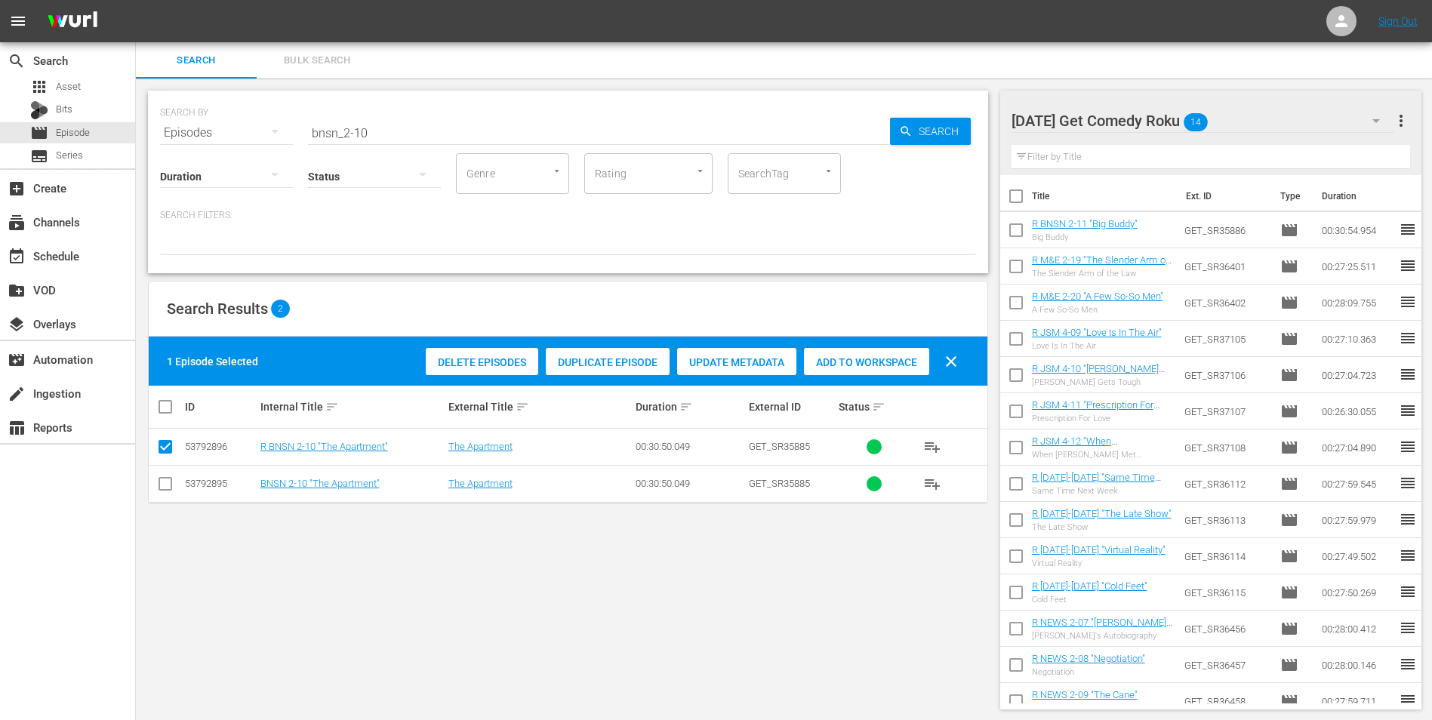
click at [865, 356] on span "Add to Workspace" at bounding box center [866, 362] width 125 height 12
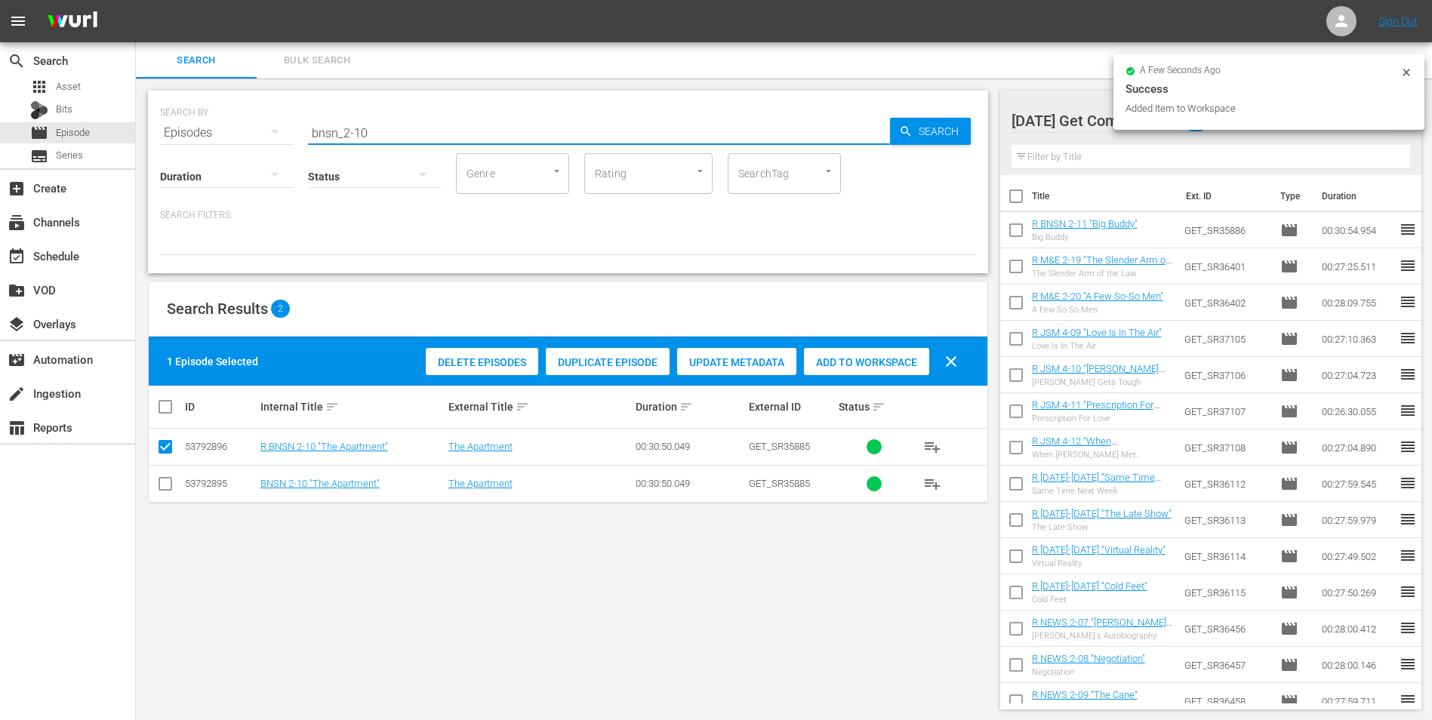
drag, startPoint x: 402, startPoint y: 129, endPoint x: 238, endPoint y: 118, distance: 164.1
click at [246, 118] on div "SEARCH BY Search By Episodes Search ID, Title, Description, Keywords, or Catego…" at bounding box center [568, 124] width 816 height 54
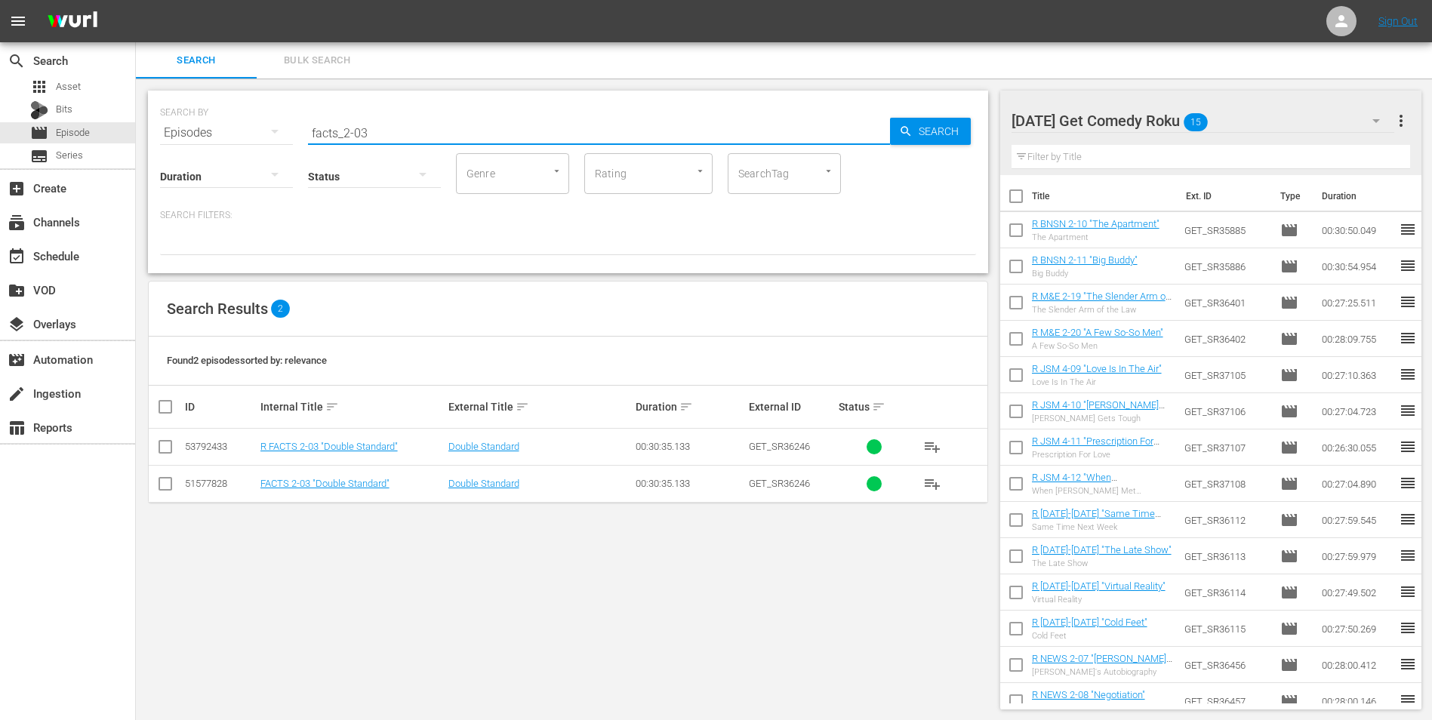
type input "facts_2-03"
click at [168, 445] on input "checkbox" at bounding box center [165, 450] width 18 height 18
checkbox input "true"
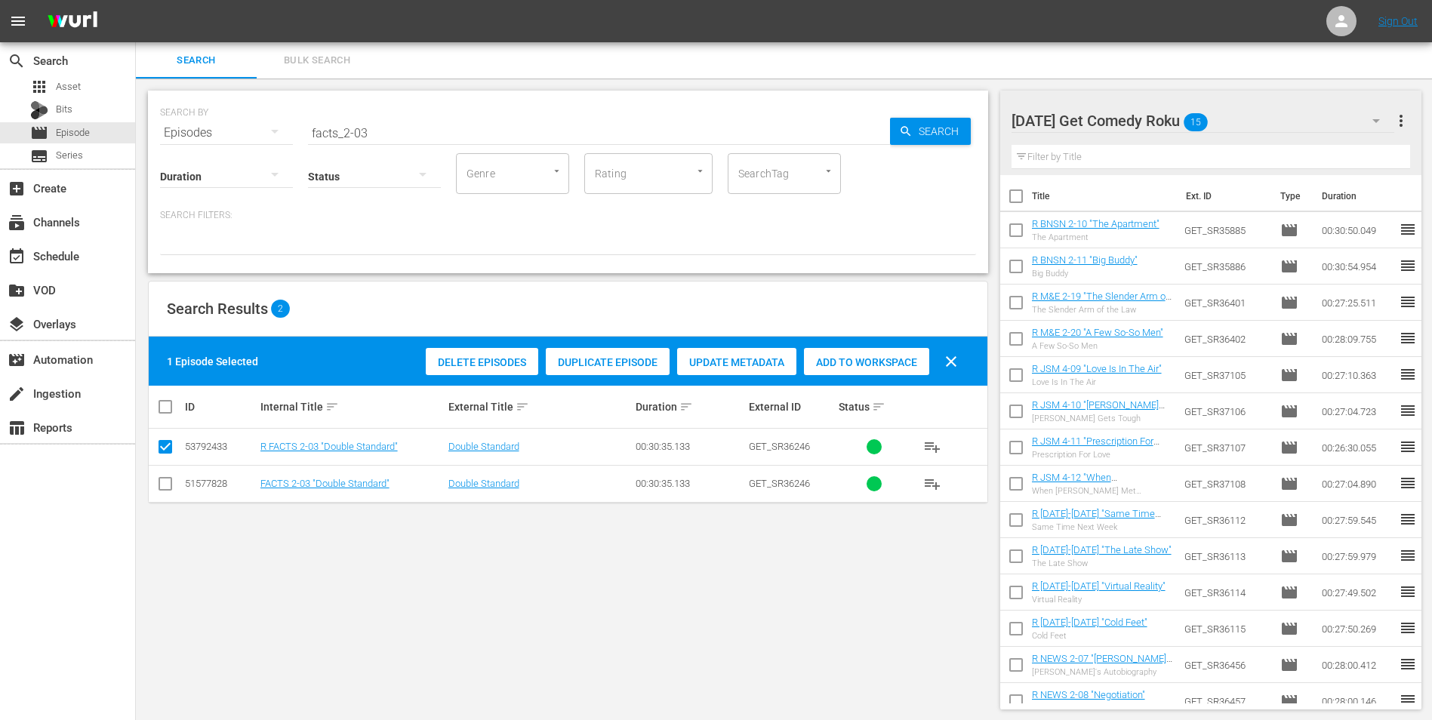
click at [872, 352] on div "Add to Workspace" at bounding box center [866, 362] width 125 height 29
click at [1254, 119] on div "Monday Get Comedy Roku 16" at bounding box center [1202, 121] width 383 height 42
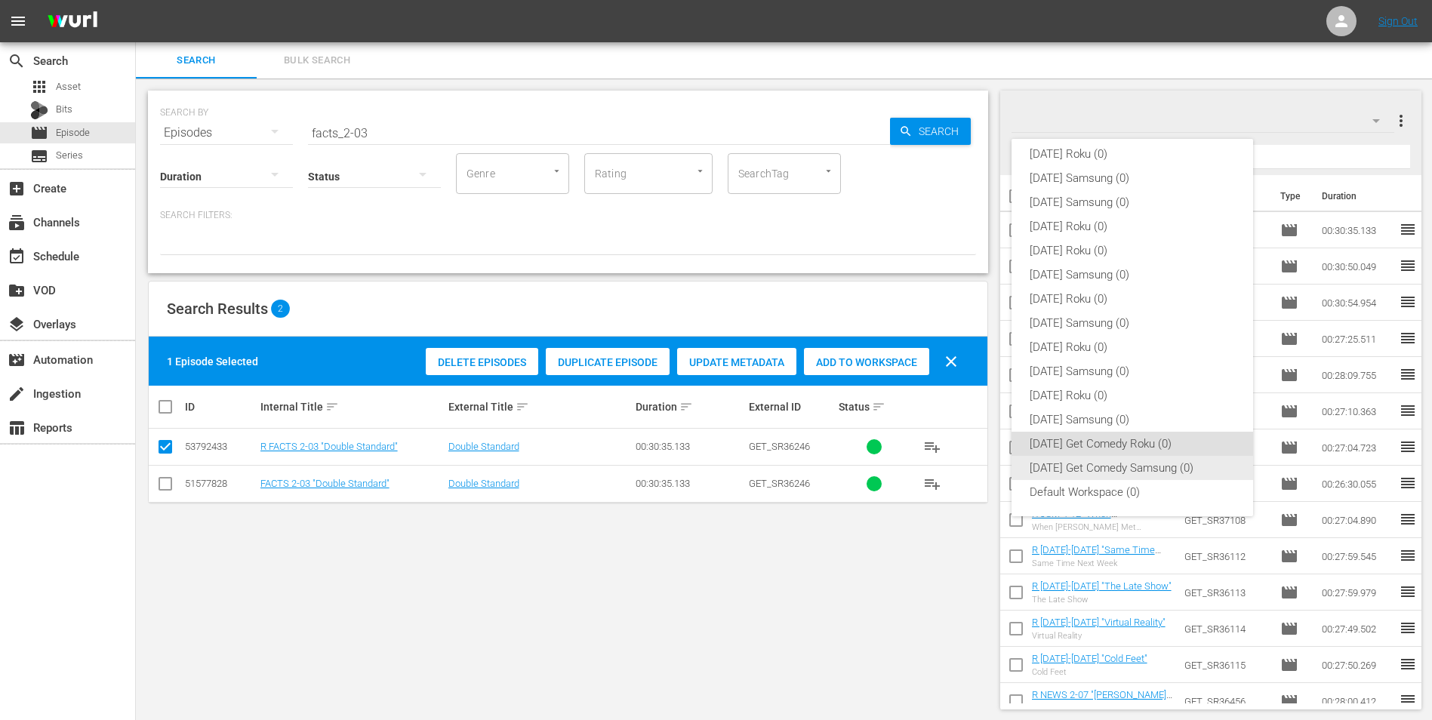
click at [1155, 468] on div "Monday Get Comedy Samsung (0)" at bounding box center [1131, 468] width 205 height 24
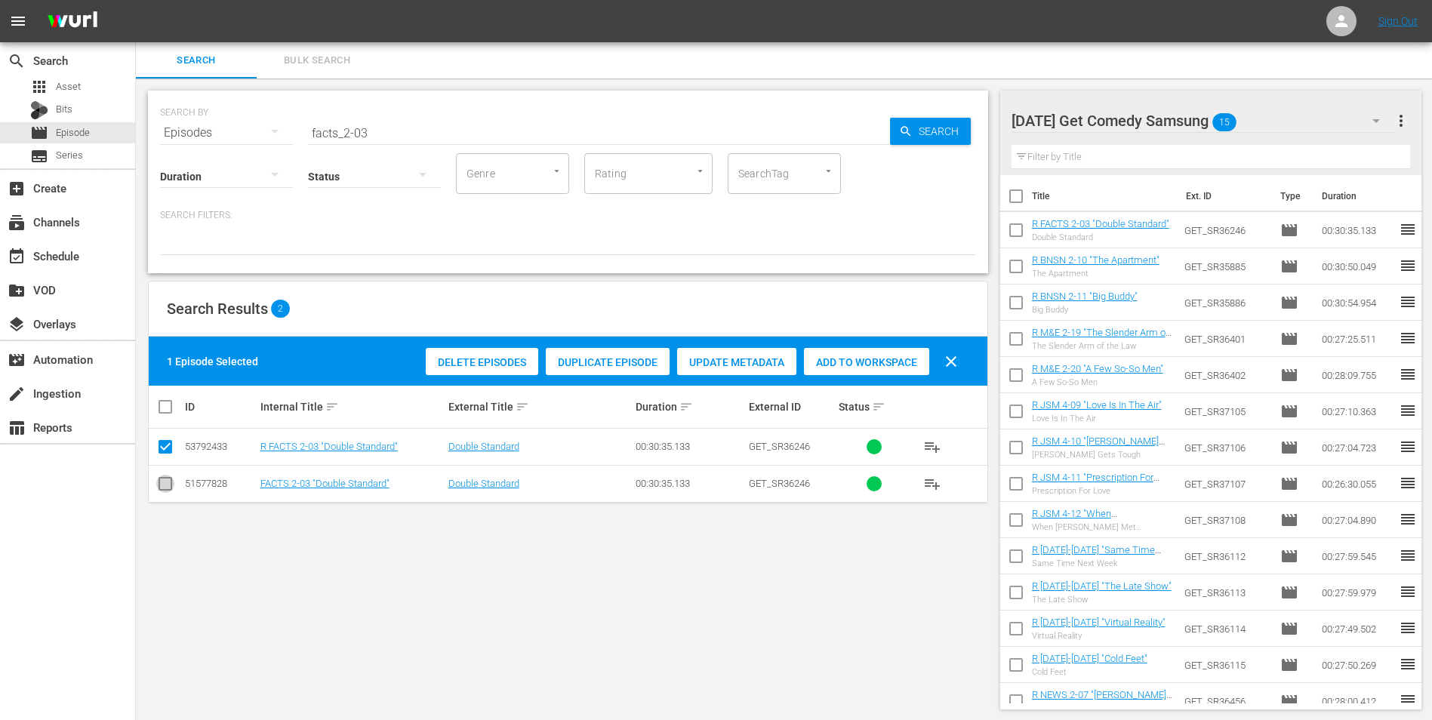
click at [168, 481] on input "checkbox" at bounding box center [165, 487] width 18 height 18
checkbox input "true"
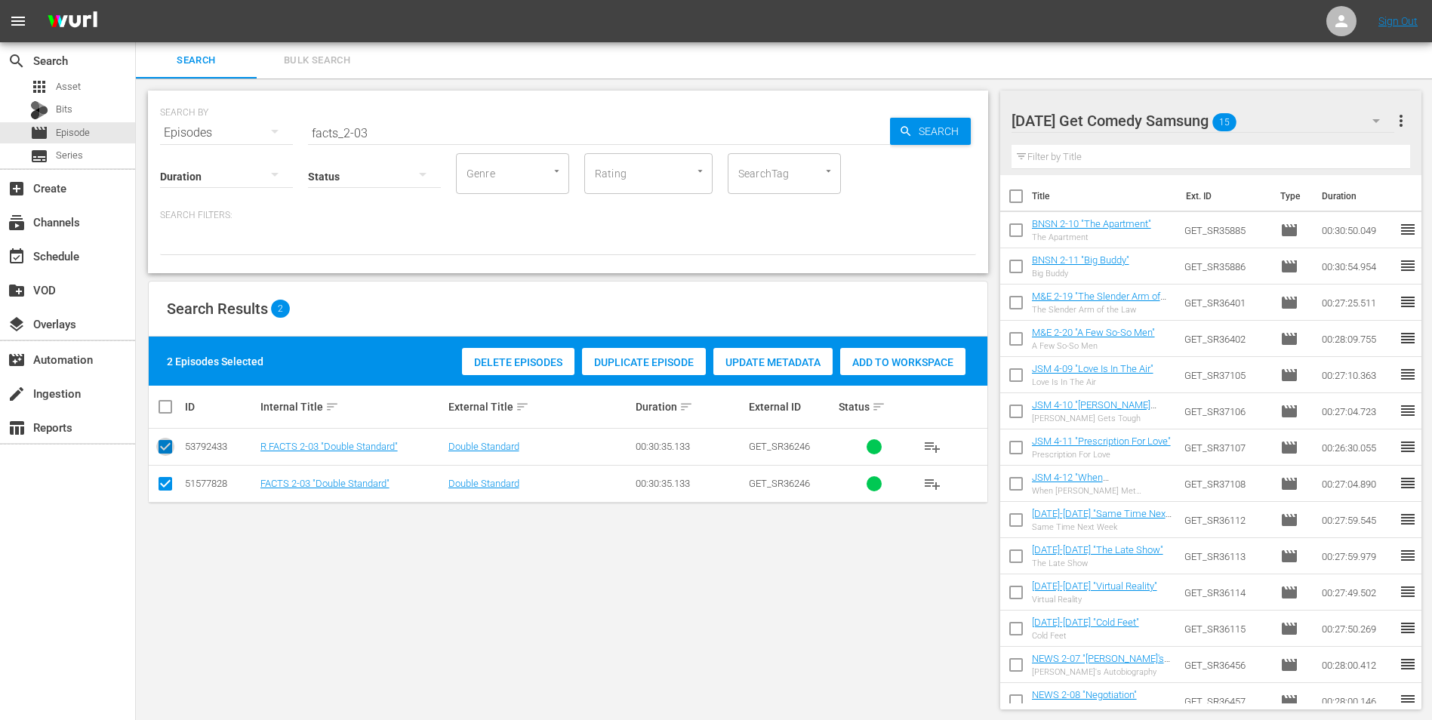
click at [168, 451] on input "checkbox" at bounding box center [165, 450] width 18 height 18
checkbox input "false"
click at [862, 363] on span "Add to Workspace" at bounding box center [866, 362] width 125 height 12
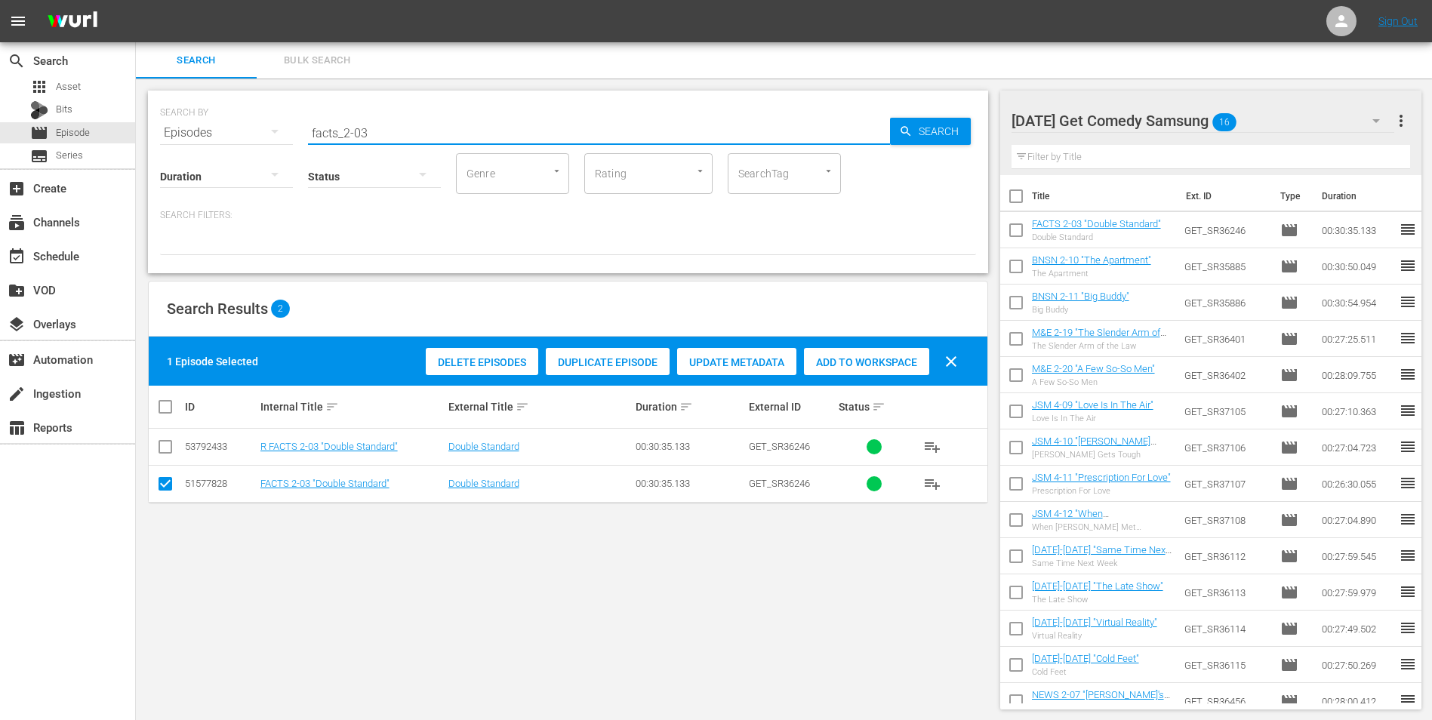
drag, startPoint x: 363, startPoint y: 125, endPoint x: 373, endPoint y: 128, distance: 10.3
click at [373, 128] on input "facts_2-03" at bounding box center [599, 133] width 582 height 36
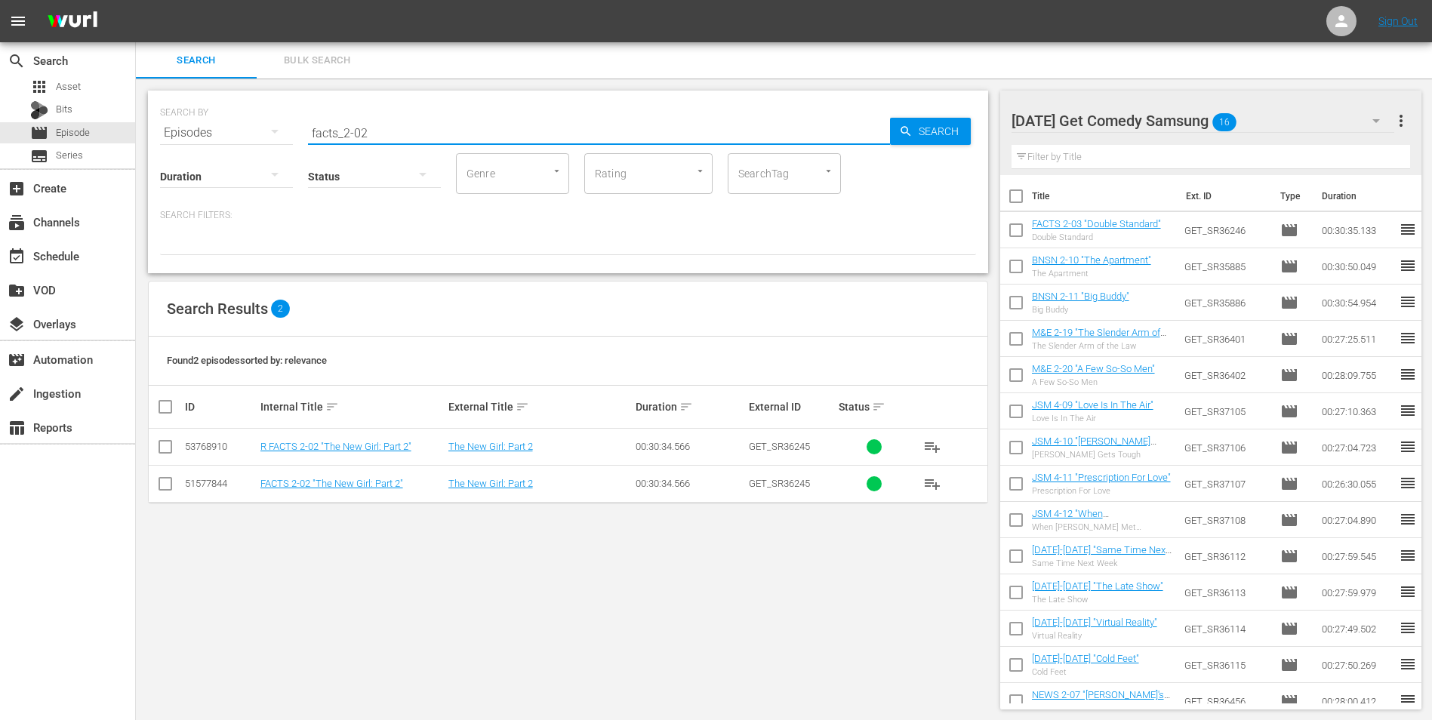
type input "facts_2-02"
click at [159, 485] on input "checkbox" at bounding box center [165, 487] width 18 height 18
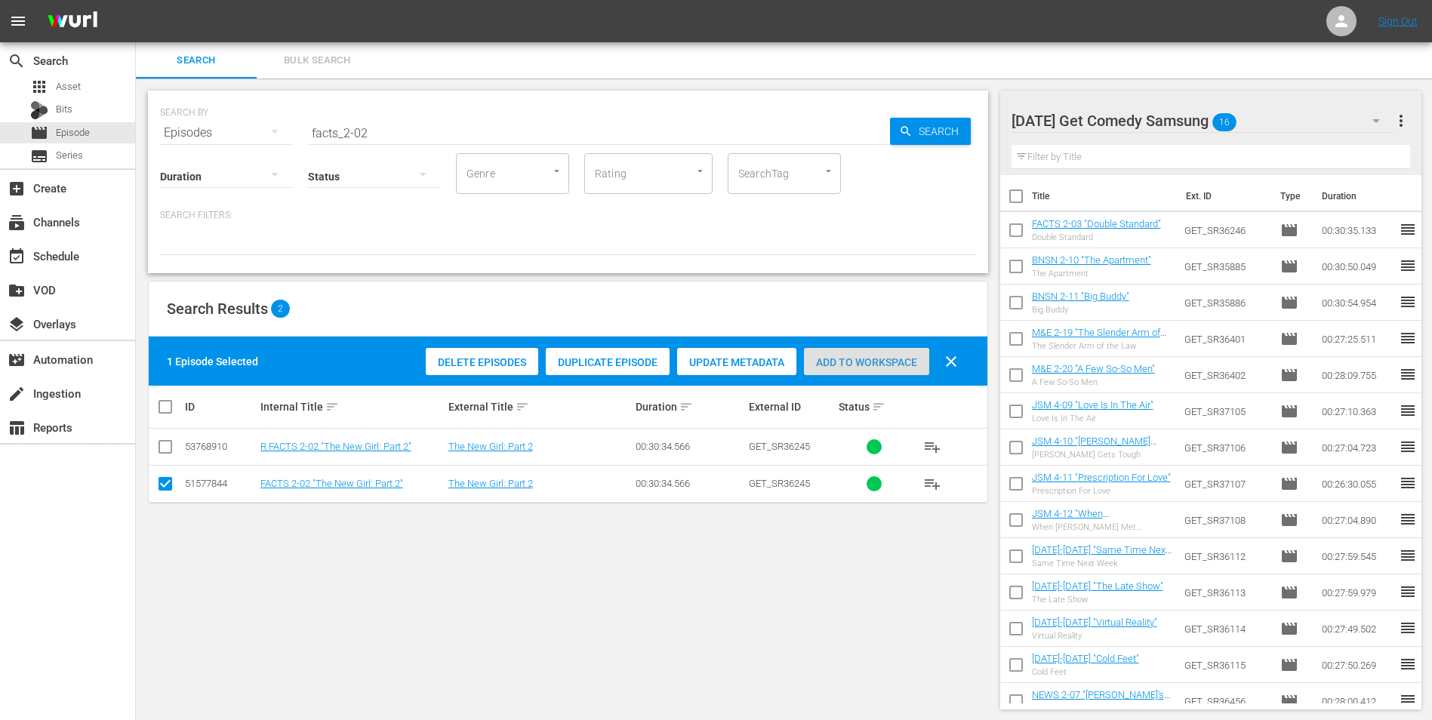
click at [890, 351] on div "Add to Workspace" at bounding box center [866, 362] width 125 height 29
click at [1287, 122] on div "Monday Get Comedy Samsung 17" at bounding box center [1202, 121] width 383 height 42
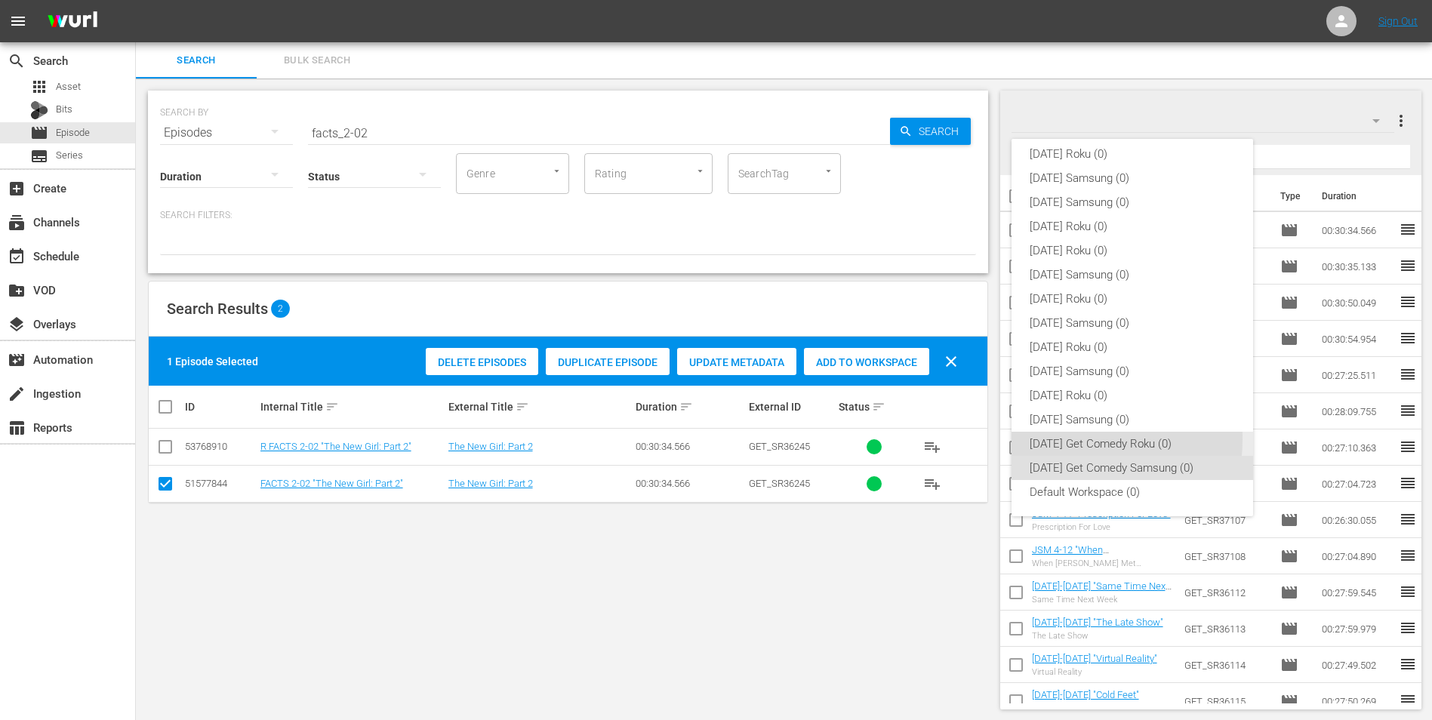
click at [1053, 438] on div "Monday Get Comedy Roku (0)" at bounding box center [1131, 444] width 205 height 24
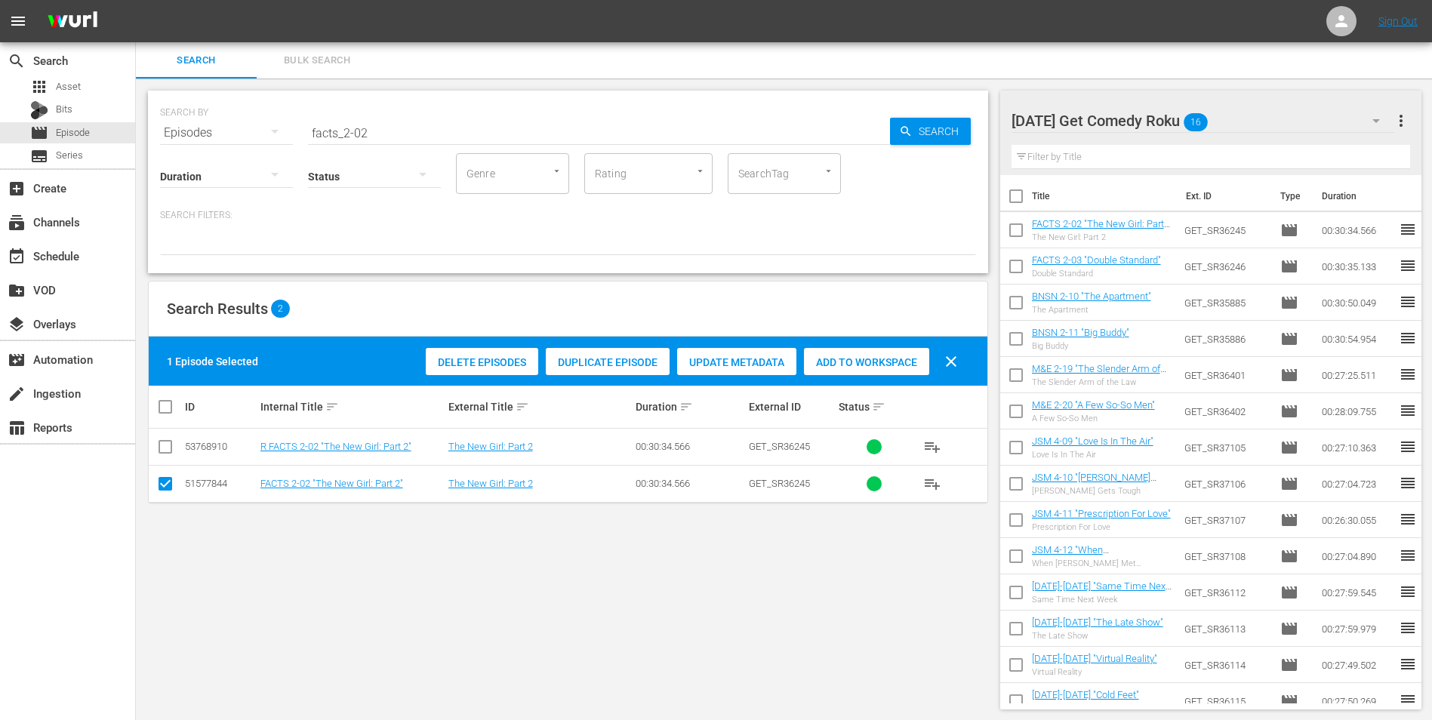
click at [165, 486] on input "checkbox" at bounding box center [165, 487] width 18 height 18
checkbox input "false"
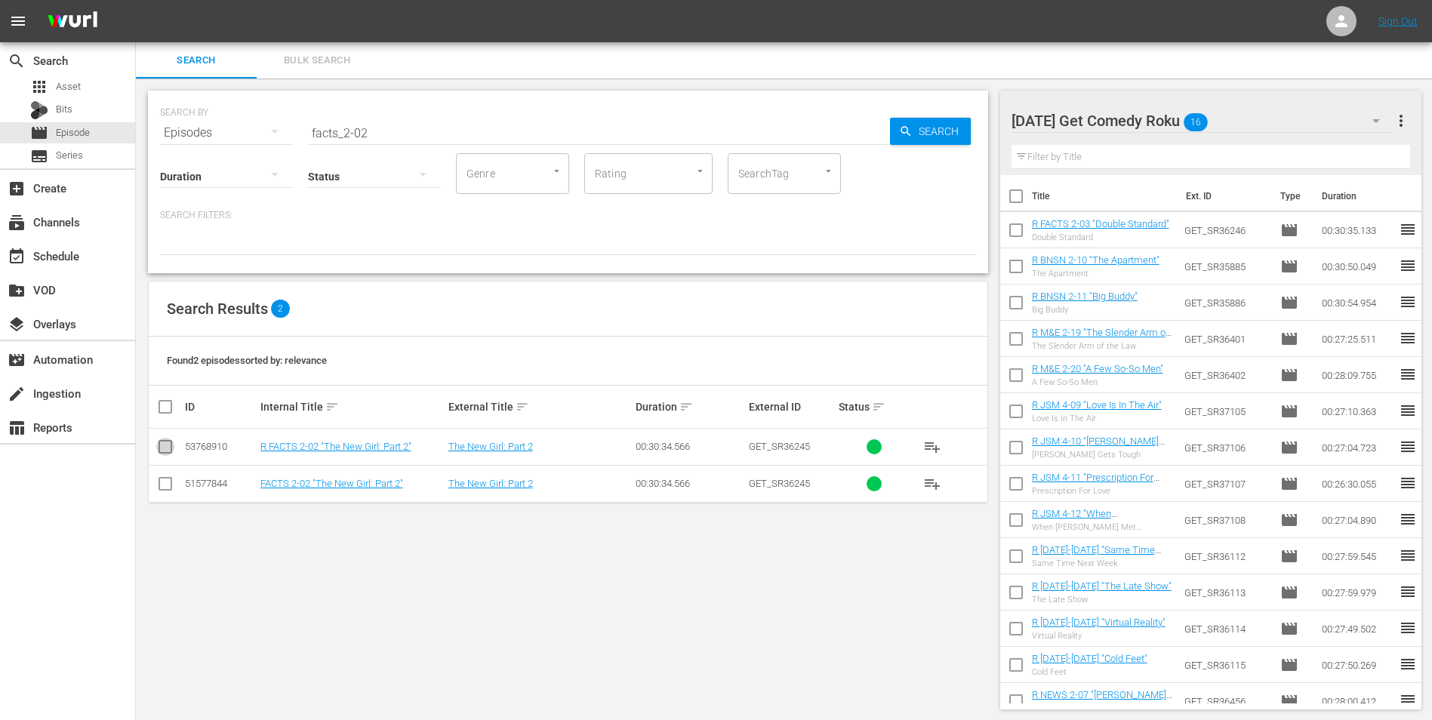
click at [163, 448] on input "checkbox" at bounding box center [165, 450] width 18 height 18
checkbox input "true"
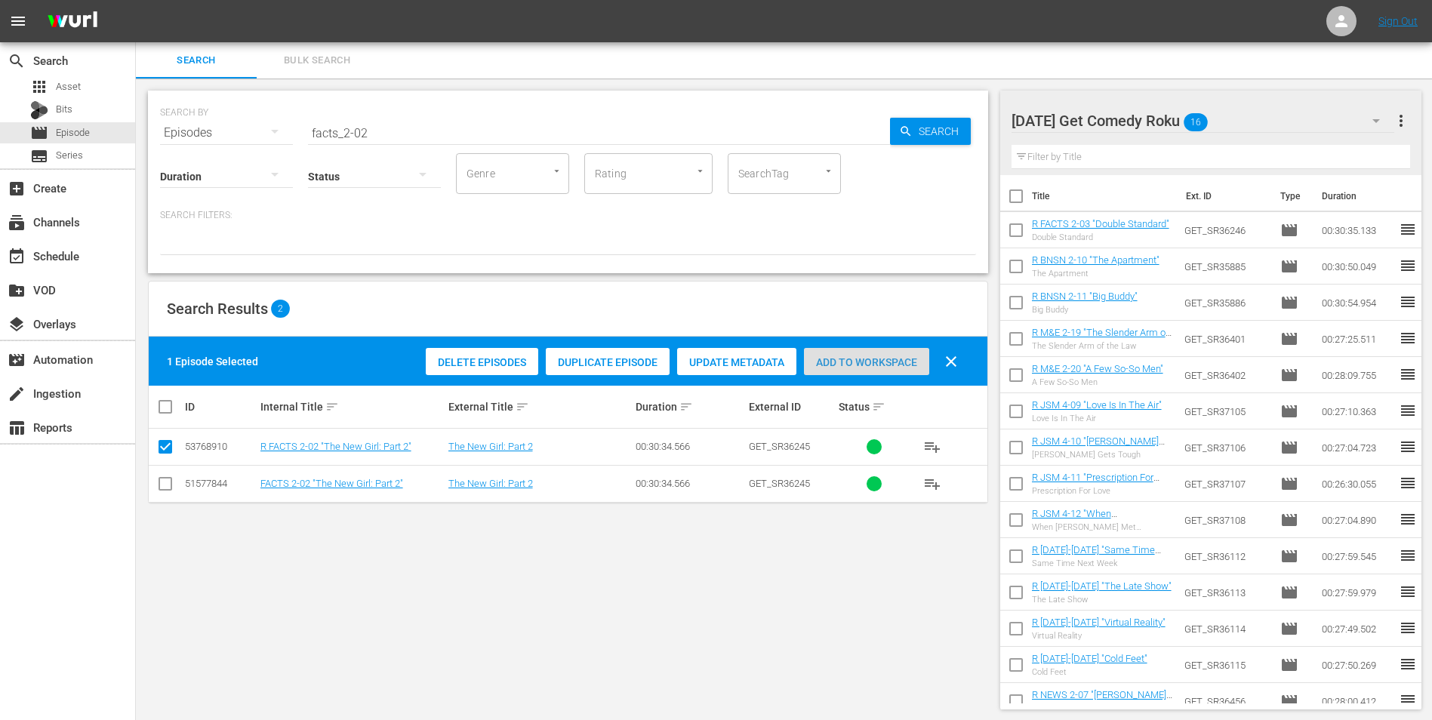
click at [903, 368] on span "Add to Workspace" at bounding box center [866, 362] width 125 height 12
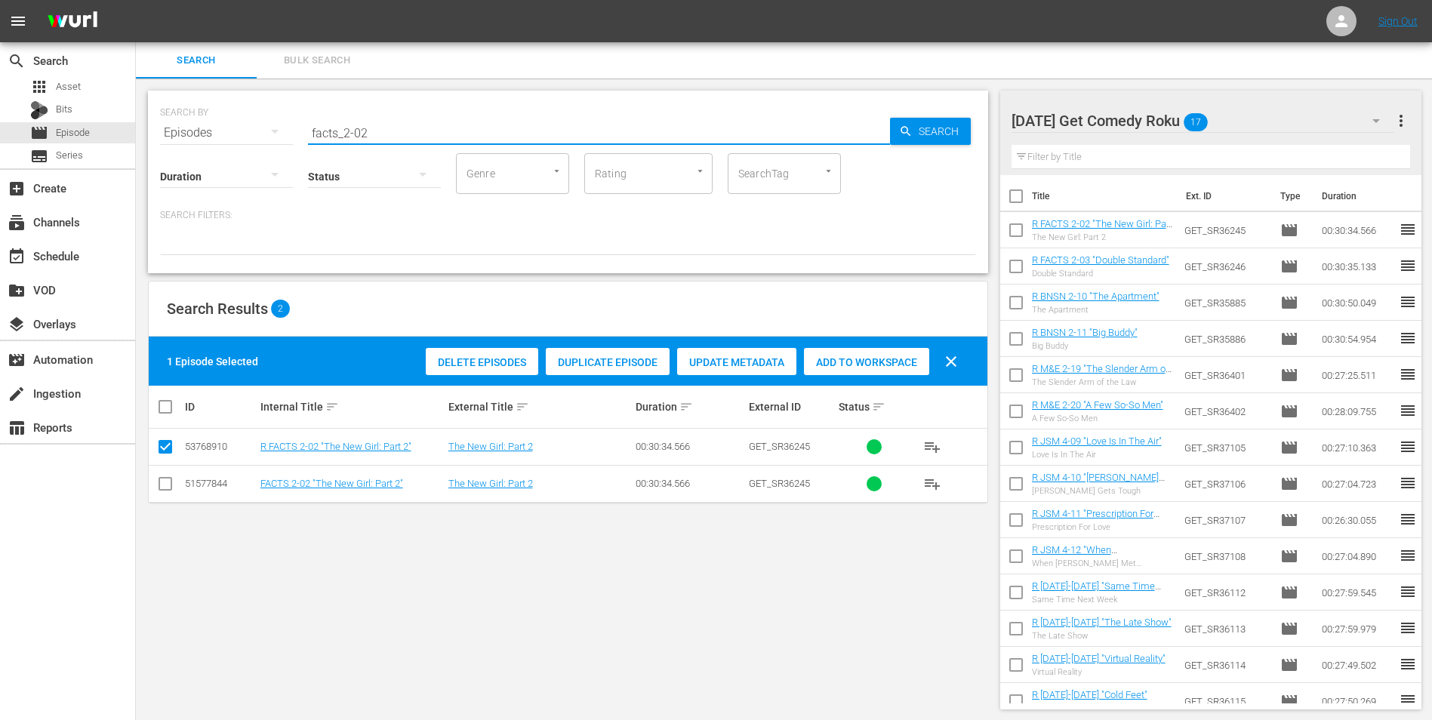
drag, startPoint x: 361, startPoint y: 135, endPoint x: 397, endPoint y: 138, distance: 35.6
click at [397, 138] on input "facts_2-02" at bounding box center [599, 133] width 582 height 36
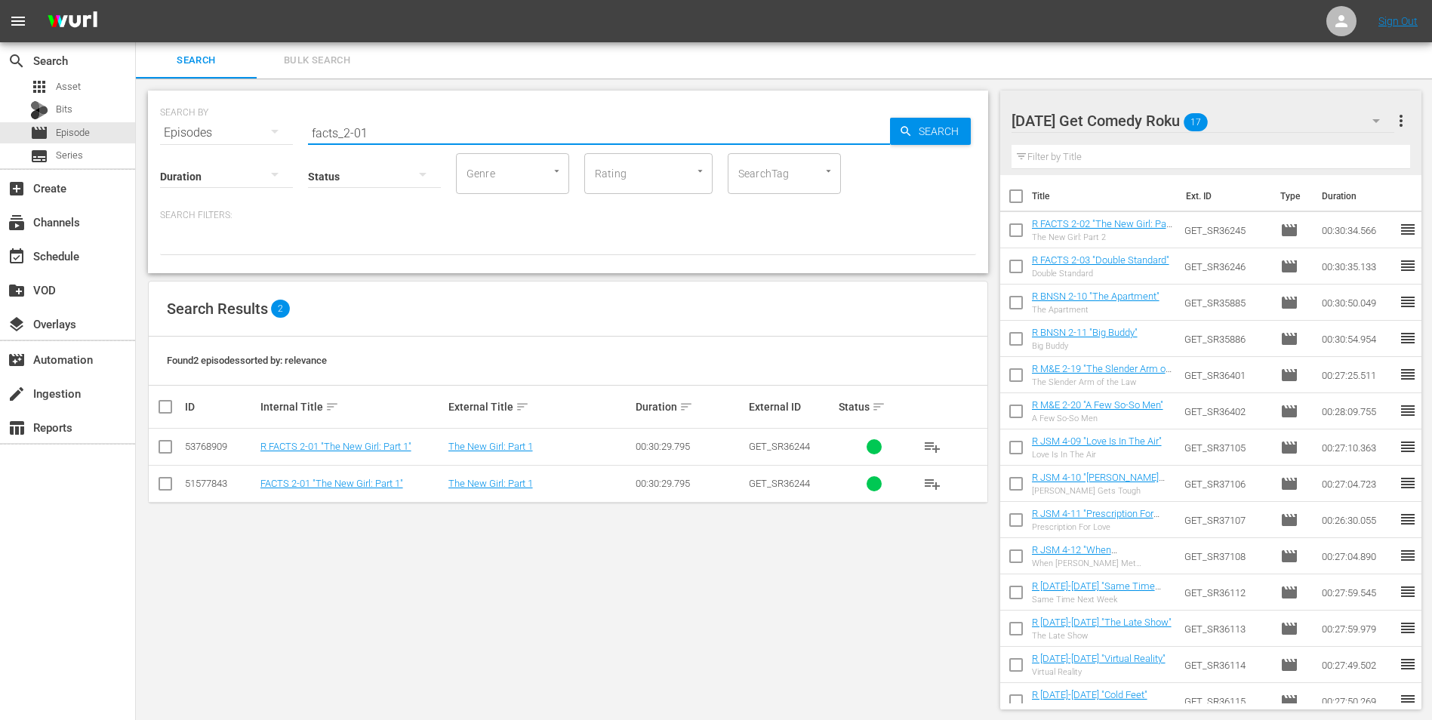
type input "facts_2-01"
click at [165, 445] on input "checkbox" at bounding box center [165, 450] width 18 height 18
checkbox input "true"
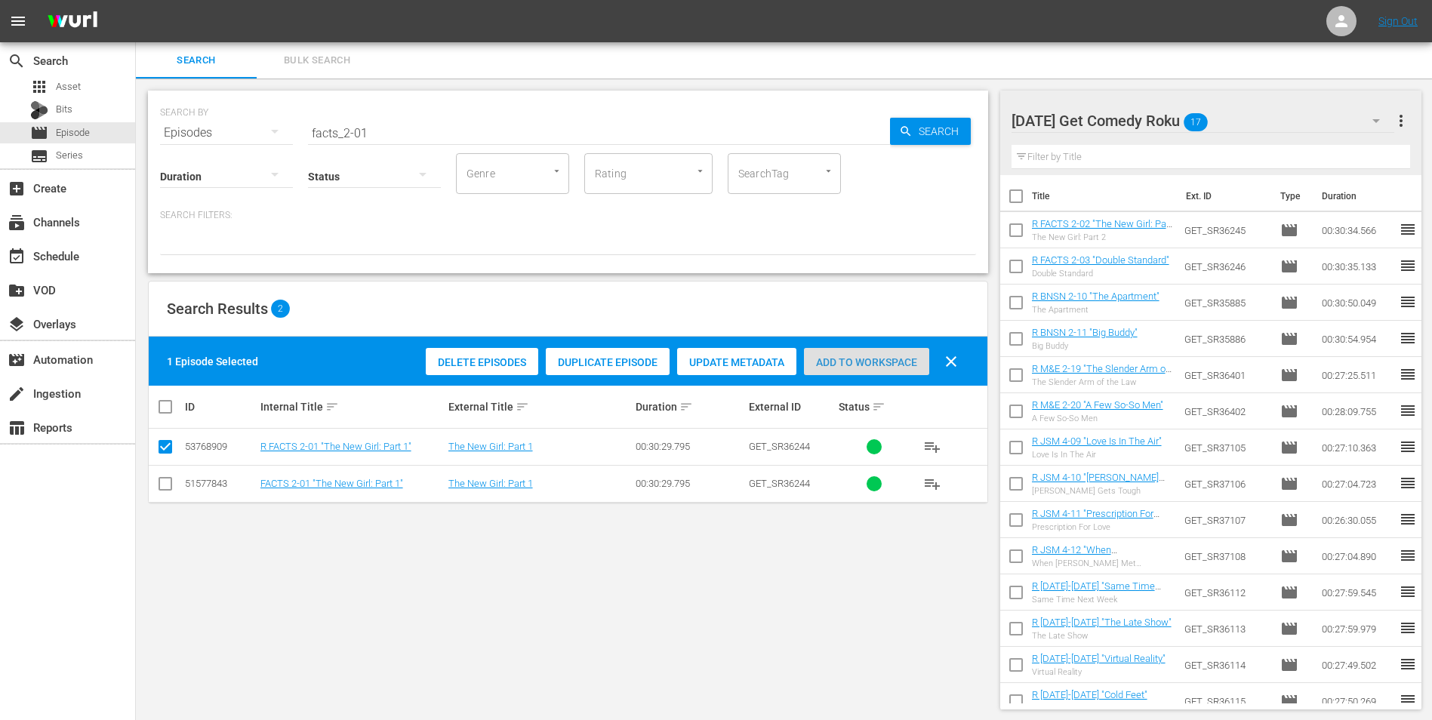
click at [845, 354] on div "Add to Workspace" at bounding box center [866, 362] width 125 height 29
click at [1273, 115] on div "Monday Get Comedy Roku 18" at bounding box center [1202, 121] width 383 height 42
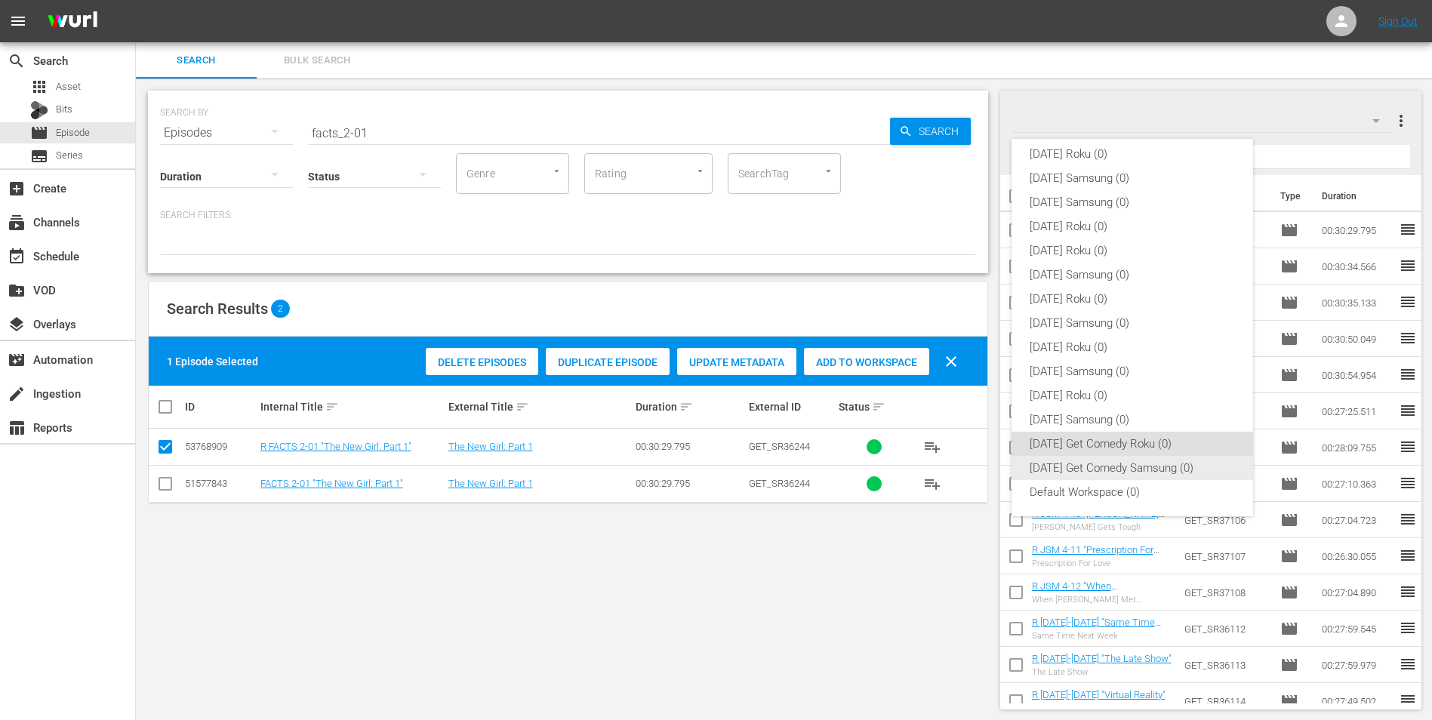
click at [1090, 467] on div "Monday Get Comedy Samsung (0)" at bounding box center [1131, 468] width 205 height 24
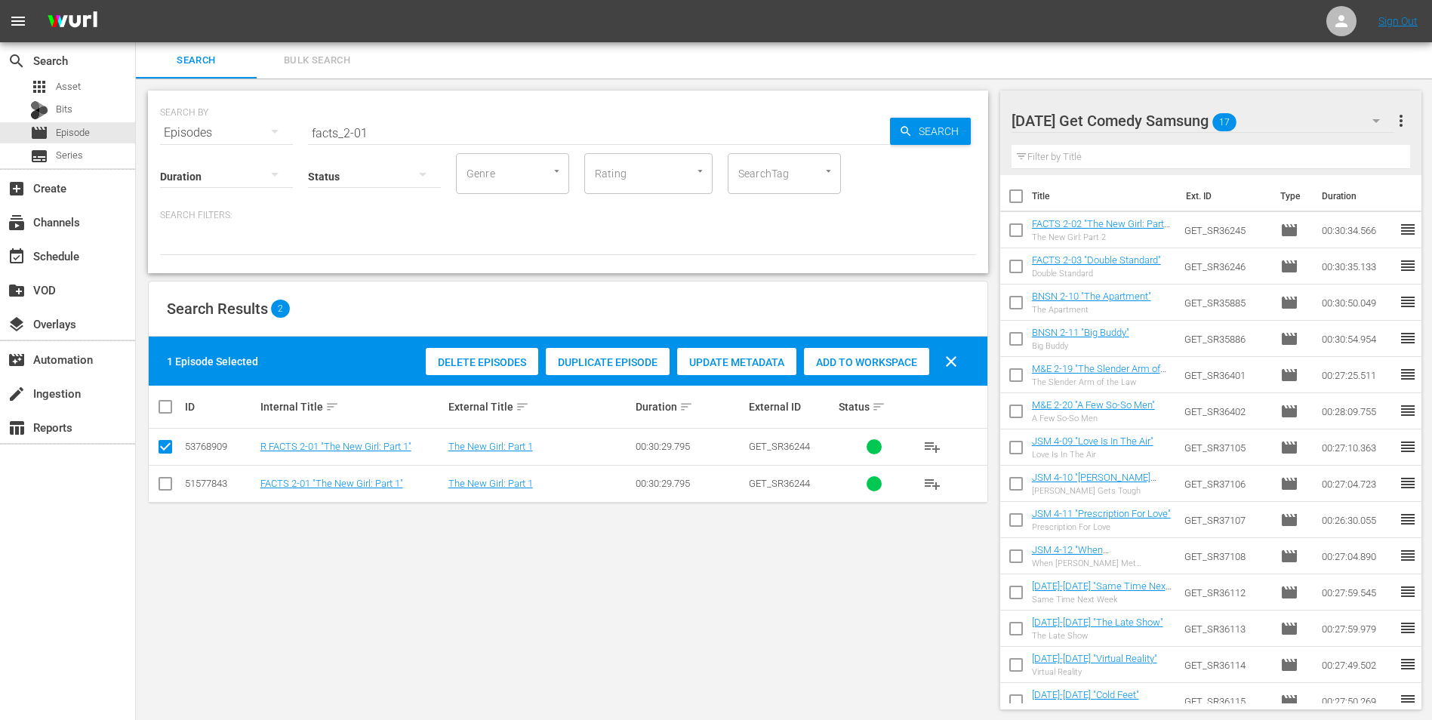
click at [165, 480] on input "checkbox" at bounding box center [165, 487] width 18 height 18
checkbox input "true"
click at [164, 453] on input "checkbox" at bounding box center [165, 450] width 18 height 18
checkbox input "false"
click at [844, 356] on span "Add to Workspace" at bounding box center [866, 362] width 125 height 12
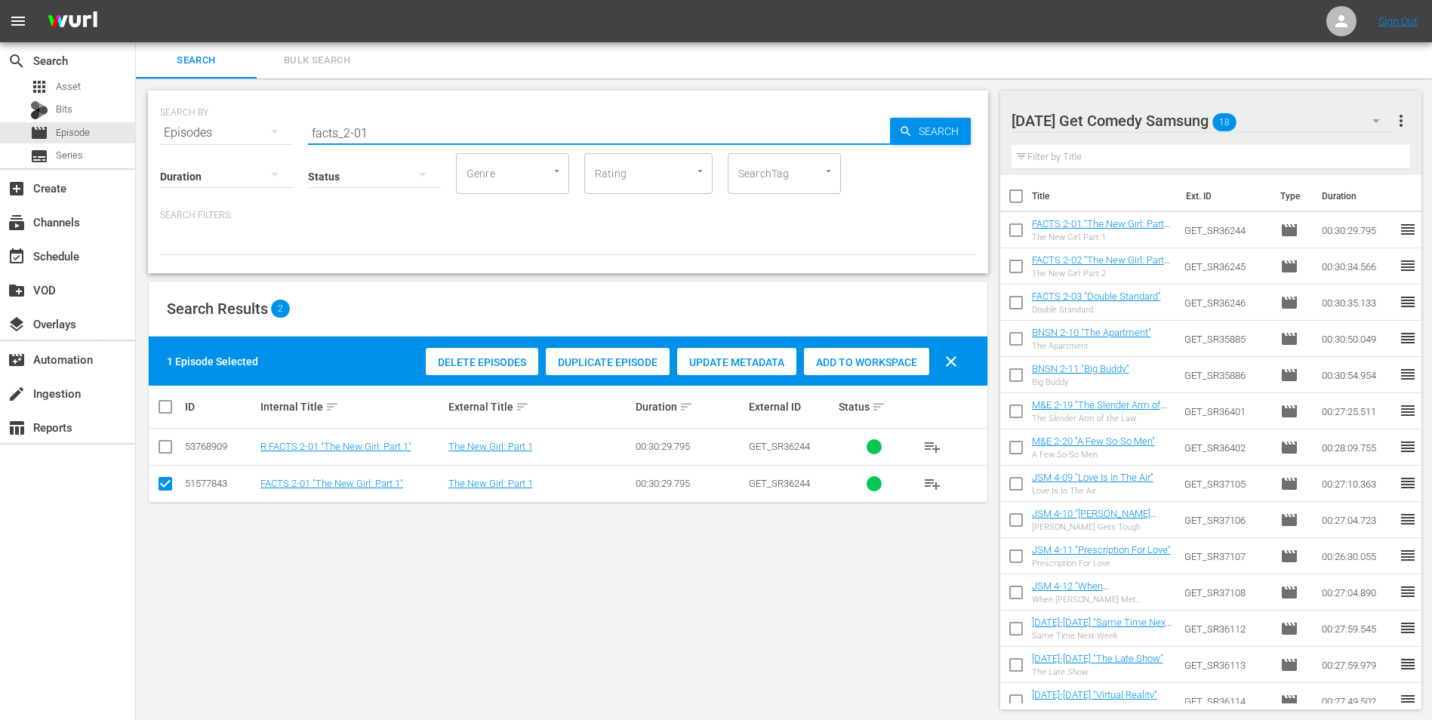
click at [344, 129] on input "facts_2-01" at bounding box center [599, 133] width 582 height 36
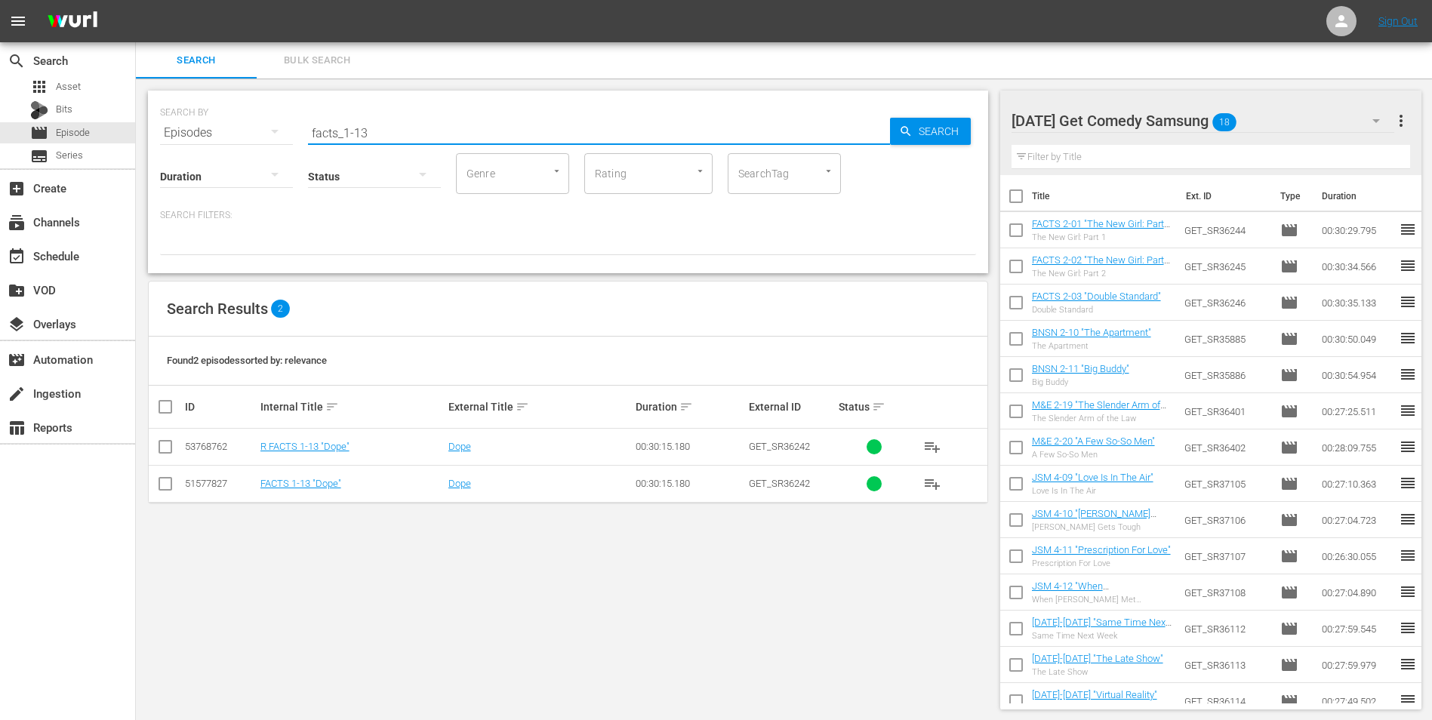
type input "facts_1-13"
click at [168, 482] on input "checkbox" at bounding box center [165, 487] width 18 height 18
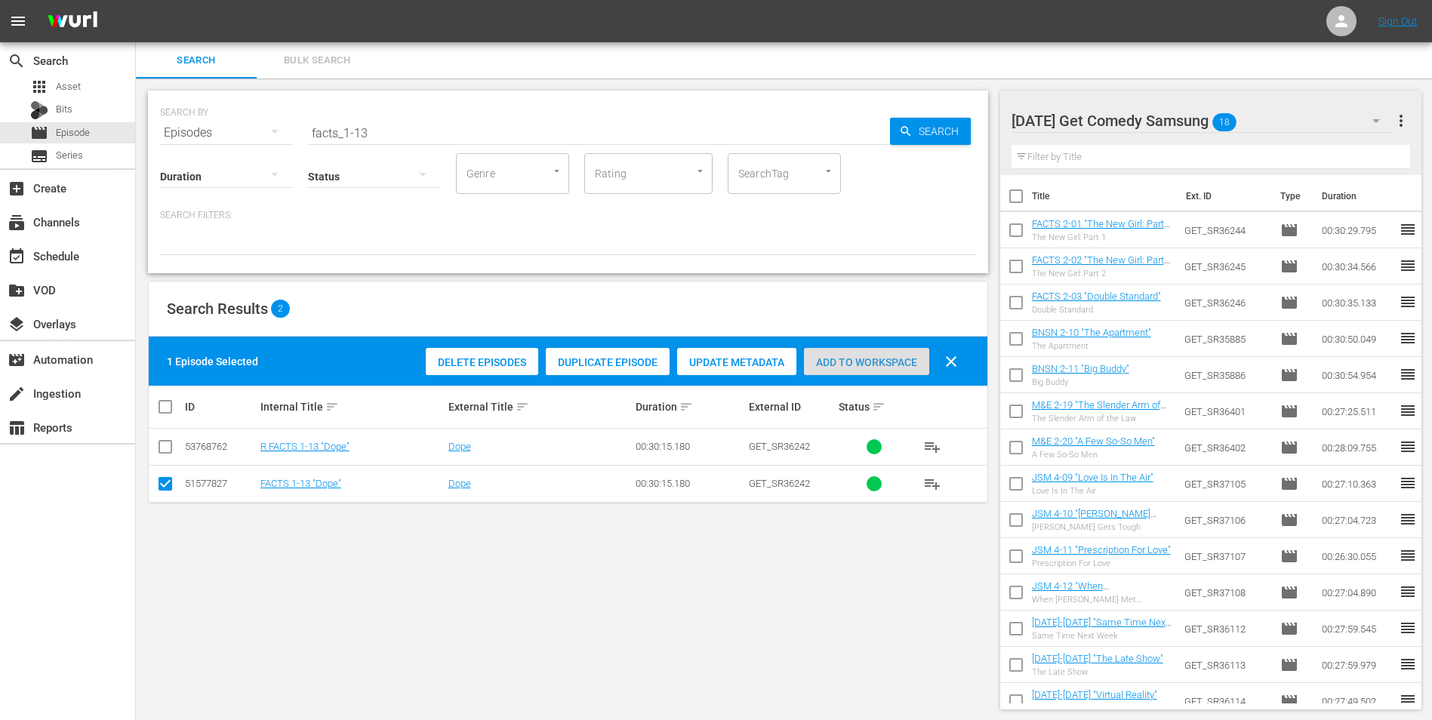
click at [882, 352] on div "Add to Workspace" at bounding box center [866, 362] width 125 height 29
click at [1261, 108] on div "Monday Get Comedy Samsung 19" at bounding box center [1202, 121] width 383 height 42
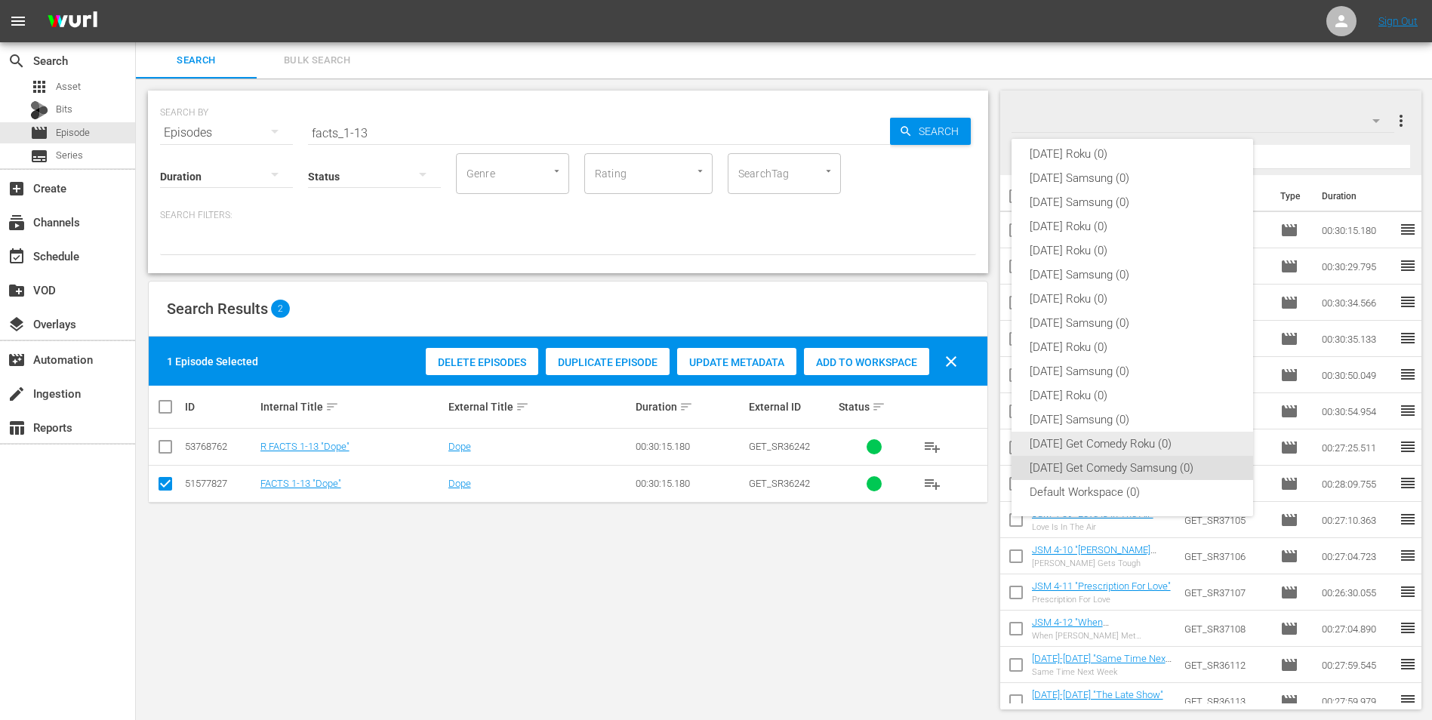
click at [1144, 437] on div "Monday Get Comedy Roku (0)" at bounding box center [1131, 444] width 205 height 24
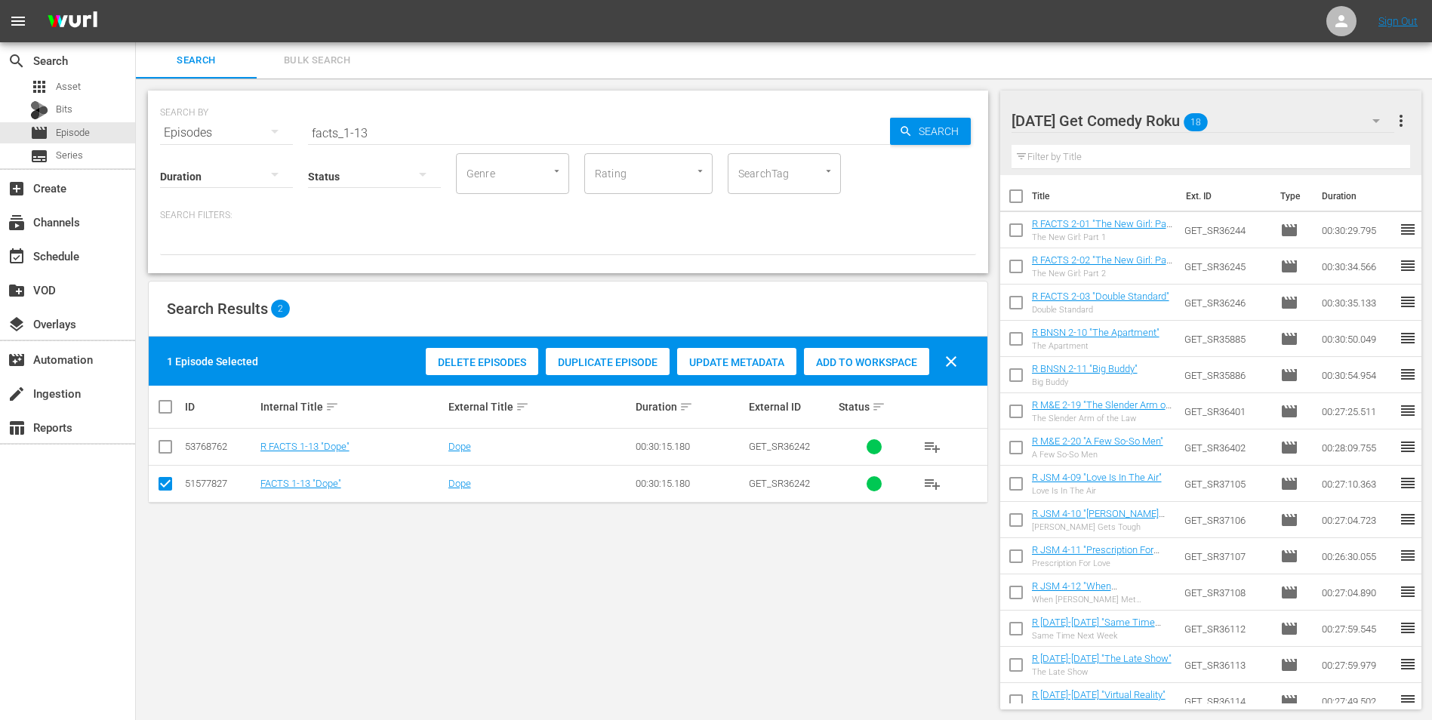
click at [155, 484] on td at bounding box center [166, 483] width 34 height 37
click at [161, 481] on input "checkbox" at bounding box center [165, 487] width 18 height 18
checkbox input "false"
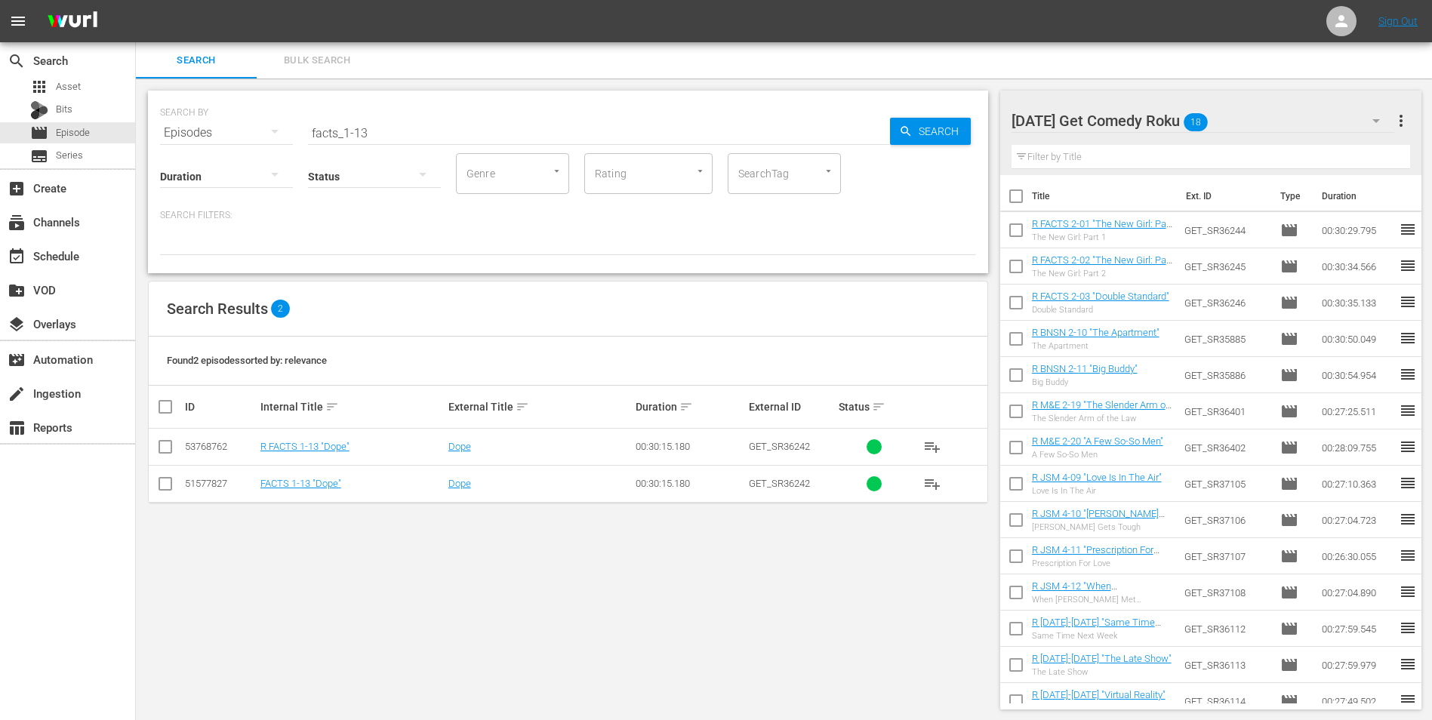
click at [161, 447] on input "checkbox" at bounding box center [165, 450] width 18 height 18
checkbox input "true"
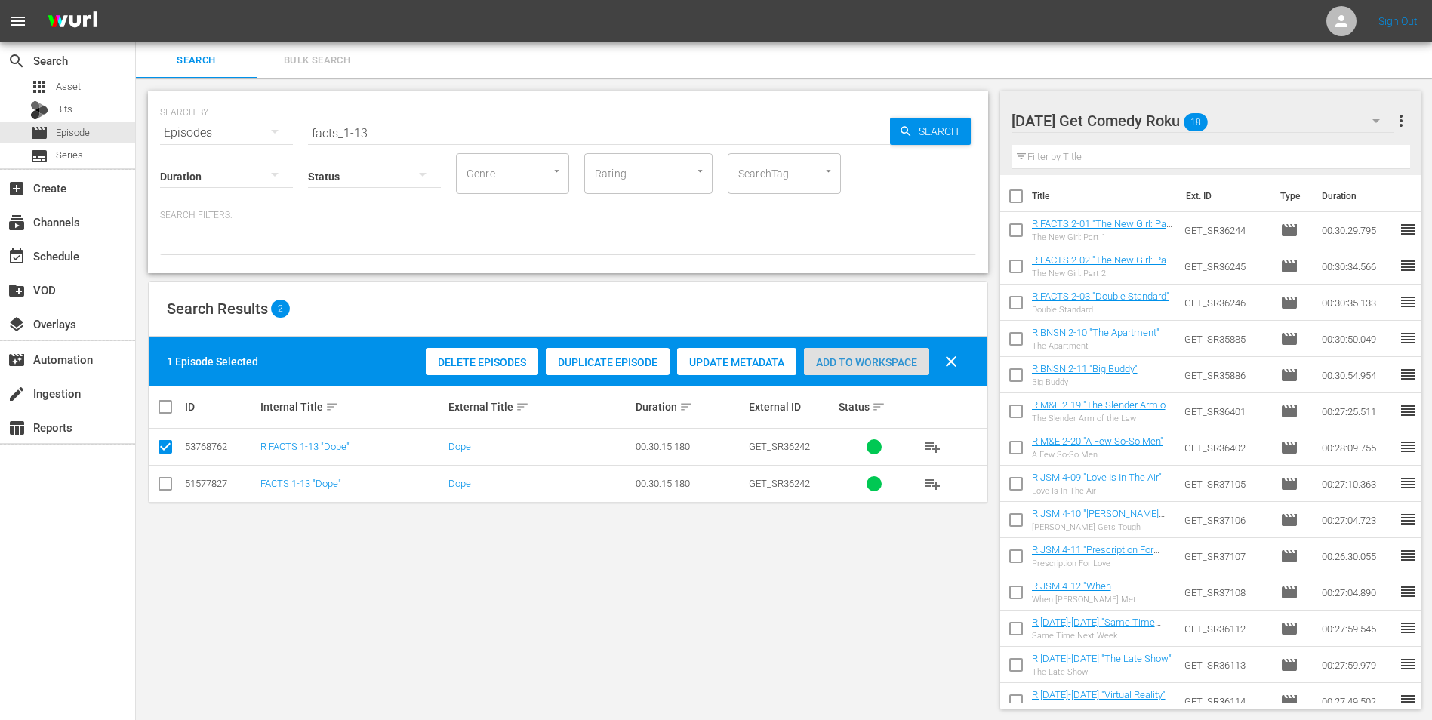
click at [877, 368] on span "Add to Workspace" at bounding box center [866, 362] width 125 height 12
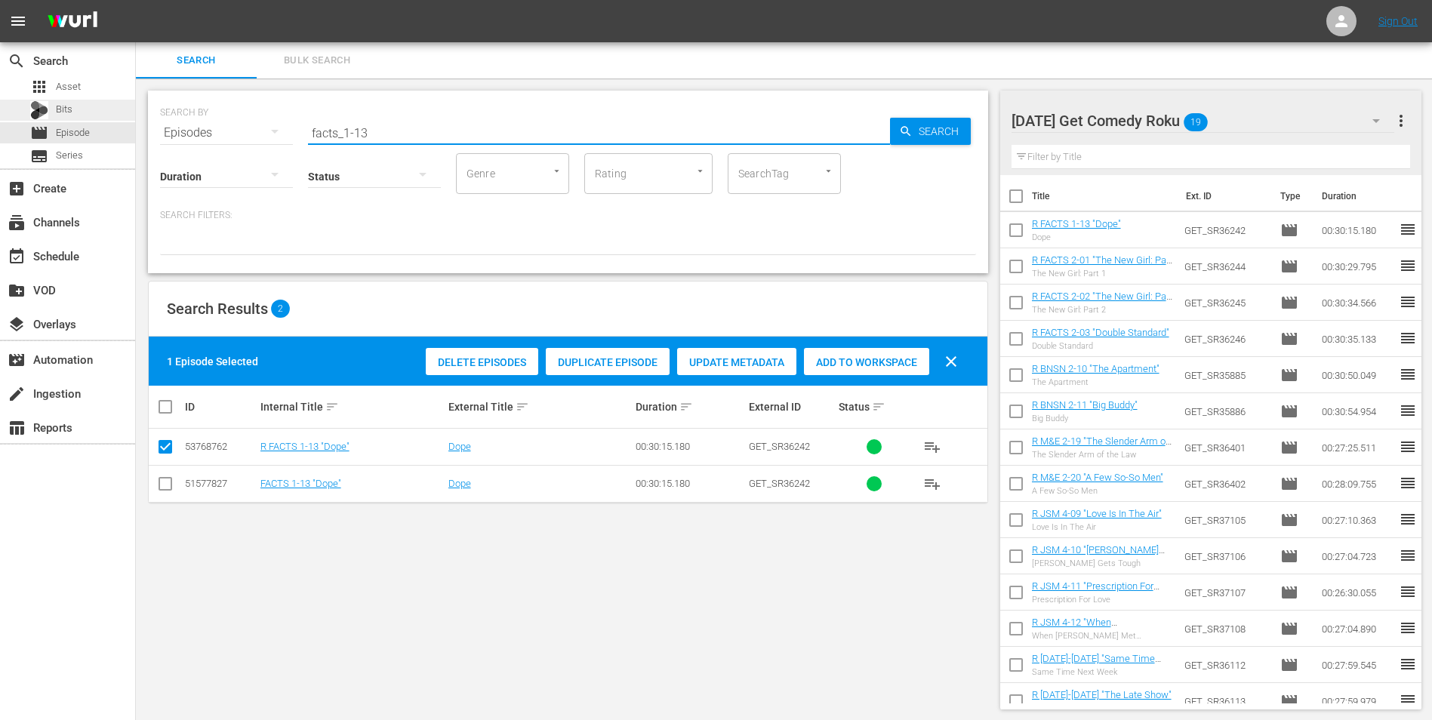
drag, startPoint x: 269, startPoint y: 121, endPoint x: 134, endPoint y: 118, distance: 134.4
click at [149, 121] on div "SEARCH BY Search By Episodes Search ID, Title, Description, Keywords, or Catego…" at bounding box center [568, 182] width 840 height 183
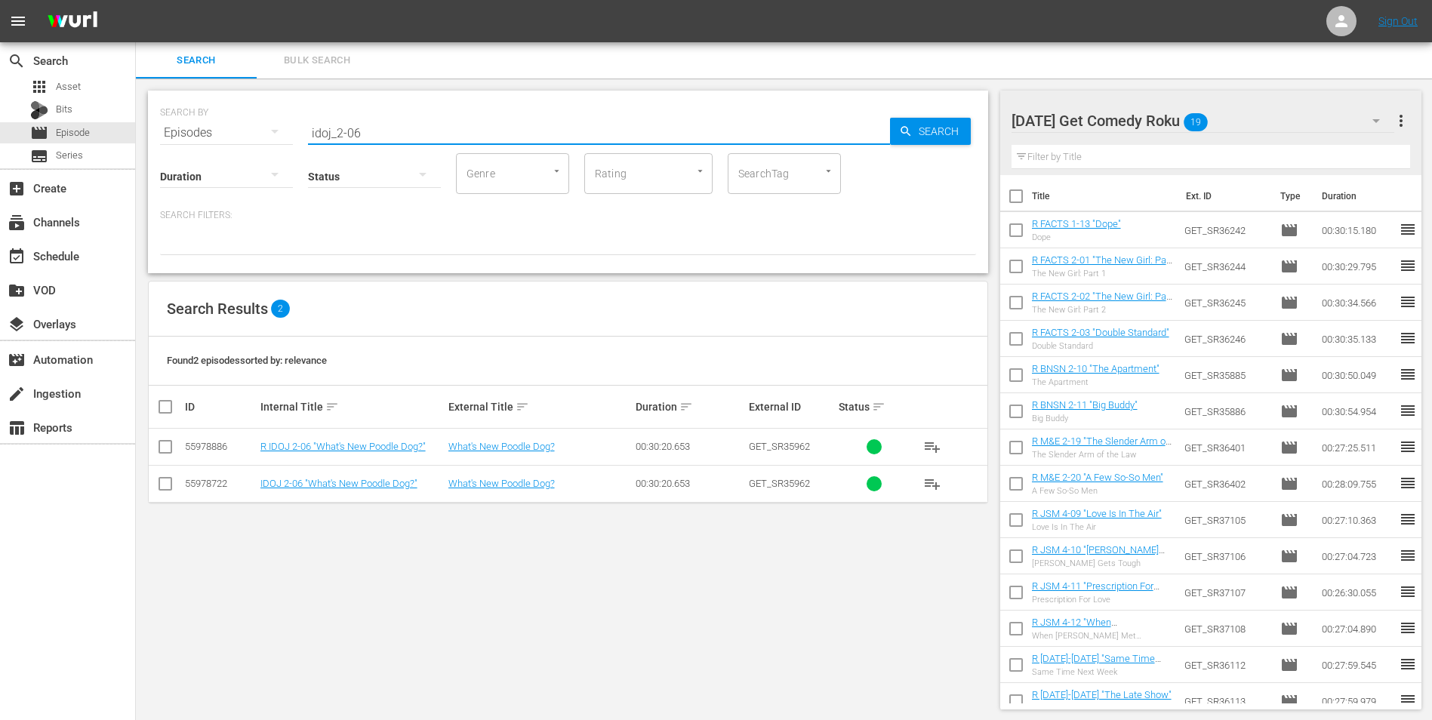
type input "idoj_2-06"
click at [165, 447] on input "checkbox" at bounding box center [165, 450] width 18 height 18
checkbox input "true"
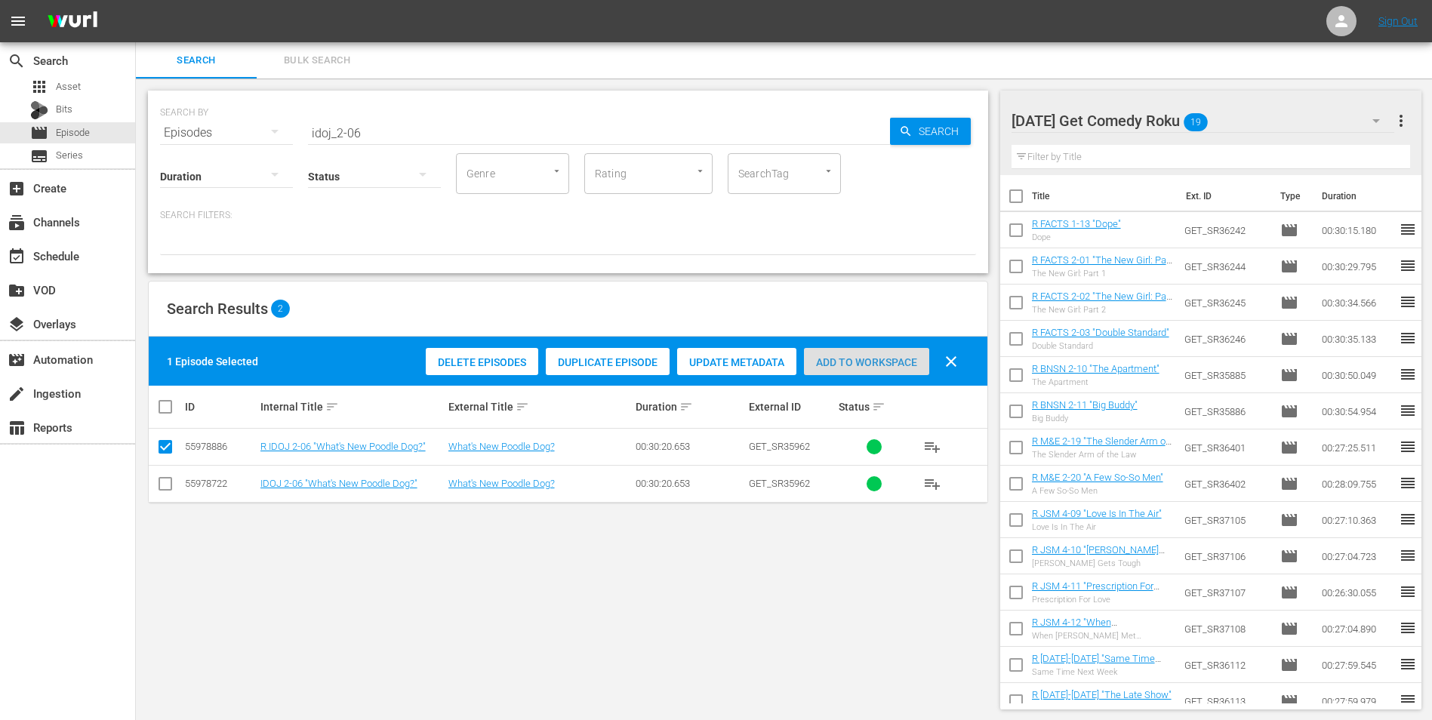
click at [841, 357] on span "Add to Workspace" at bounding box center [866, 362] width 125 height 12
click at [1256, 117] on div "Monday Get Comedy Roku 20" at bounding box center [1202, 121] width 383 height 42
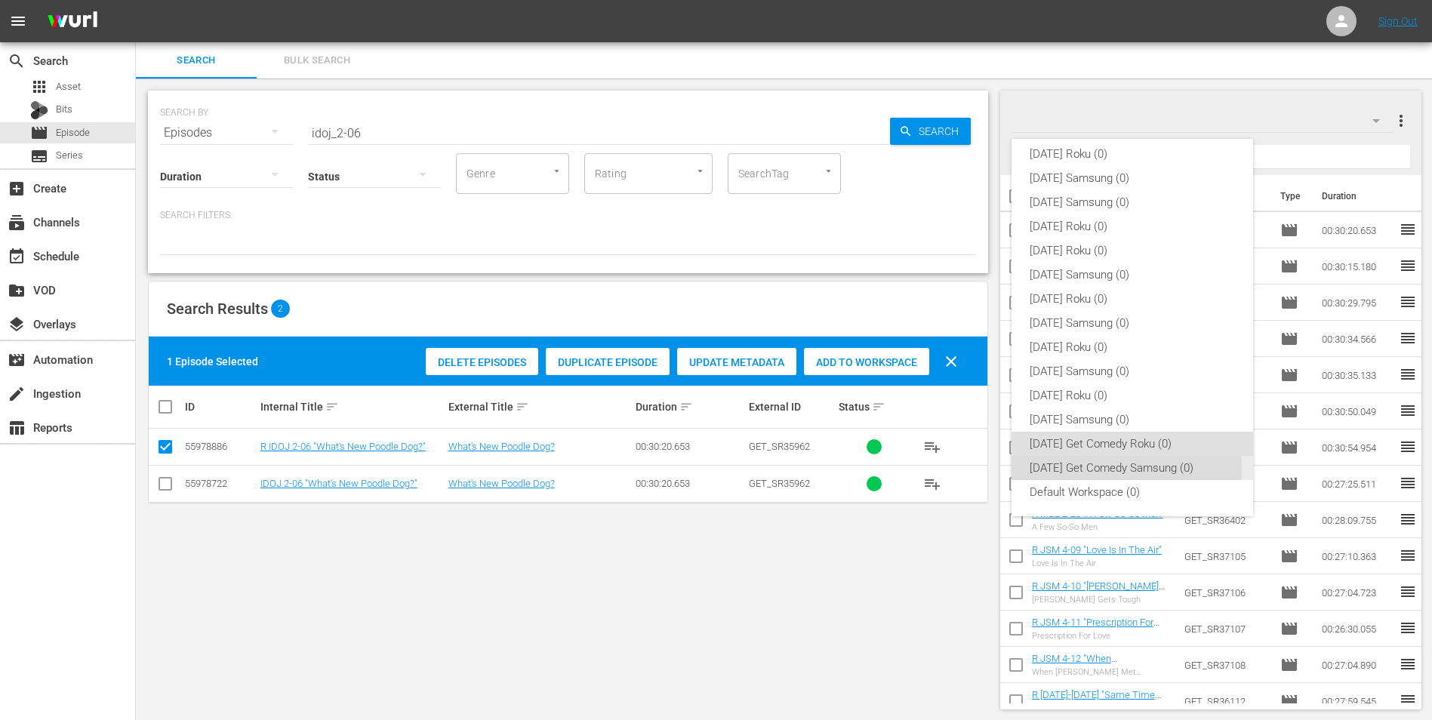
click at [1070, 470] on div "Monday Get Comedy Samsung (0)" at bounding box center [1131, 468] width 205 height 24
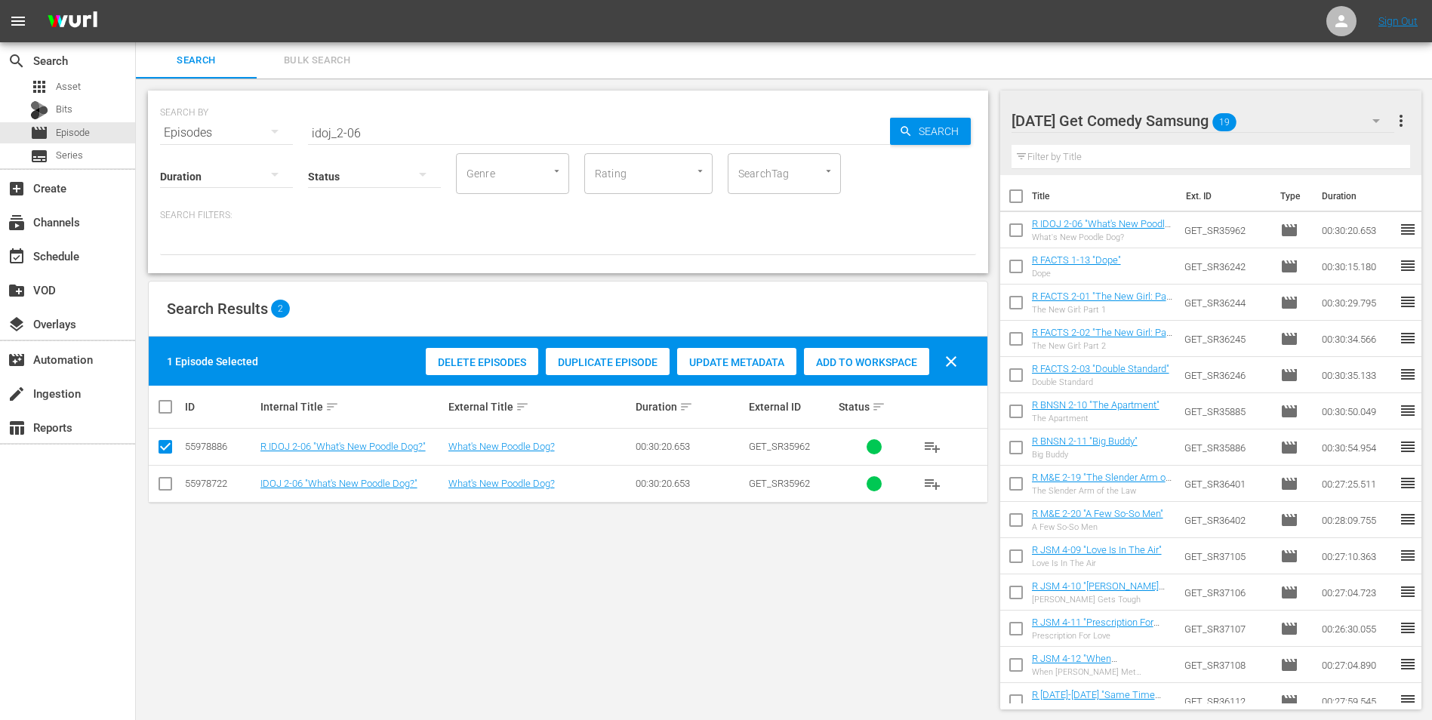
click at [165, 487] on input "checkbox" at bounding box center [165, 487] width 18 height 18
checkbox input "true"
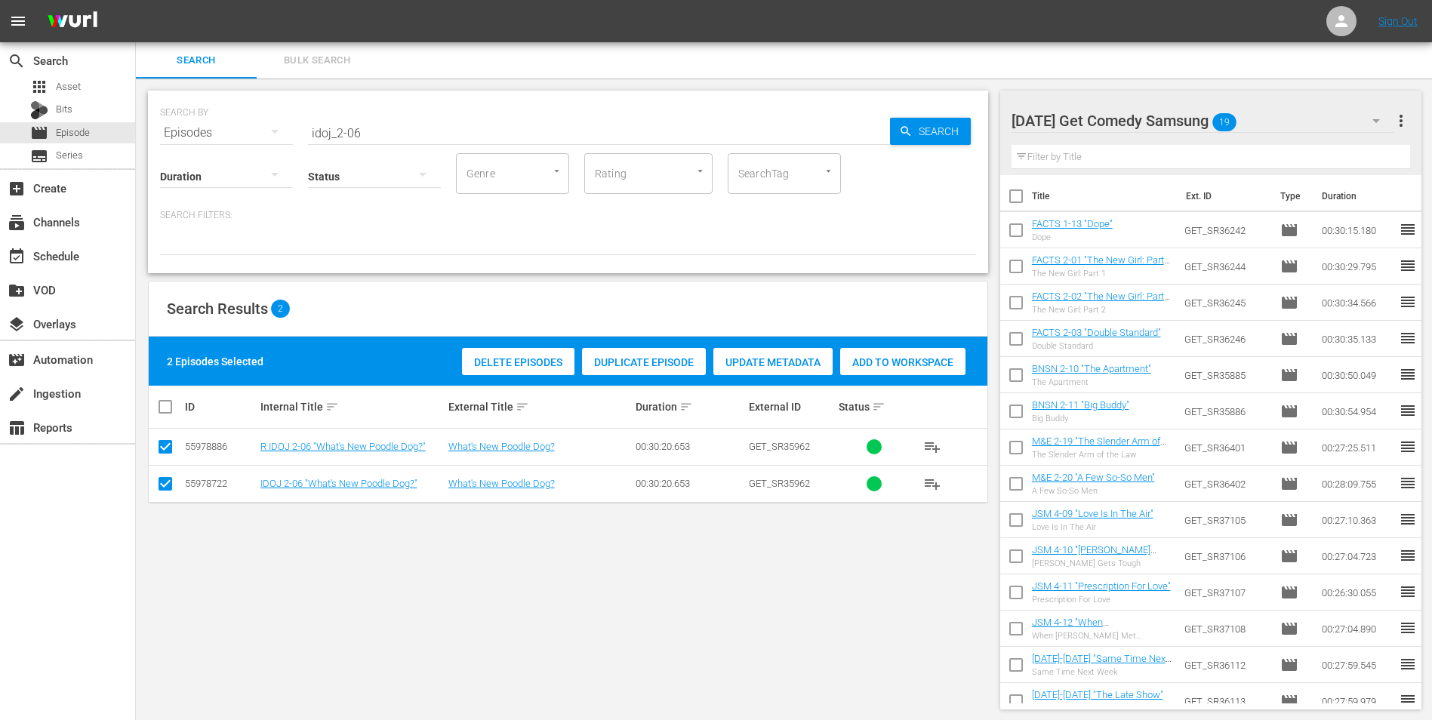
click at [168, 447] on input "checkbox" at bounding box center [165, 450] width 18 height 18
checkbox input "false"
click at [877, 361] on span "Add to Workspace" at bounding box center [866, 362] width 125 height 12
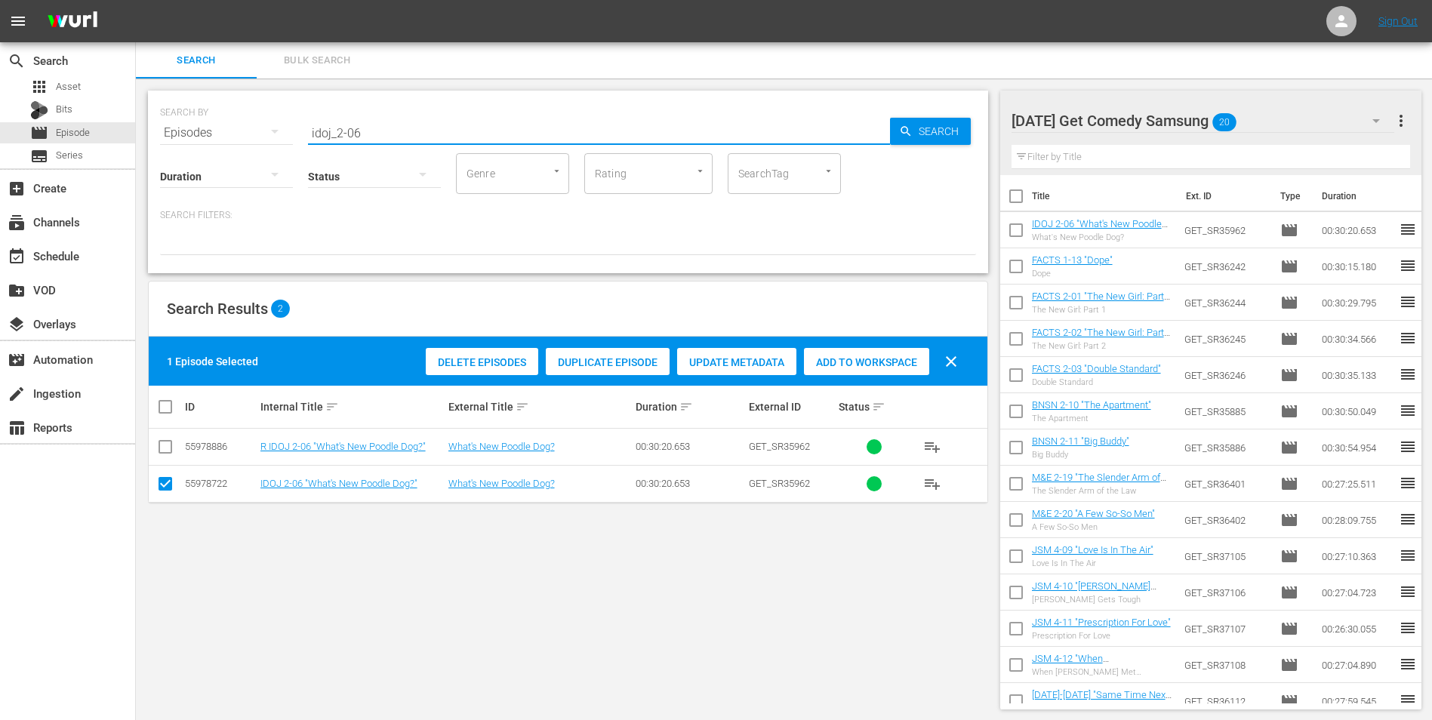
drag, startPoint x: 352, startPoint y: 136, endPoint x: 395, endPoint y: 148, distance: 44.7
click at [395, 148] on div "SEARCH BY Search By Episodes Search ID, Title, Description, Keywords, or Catego…" at bounding box center [568, 182] width 840 height 183
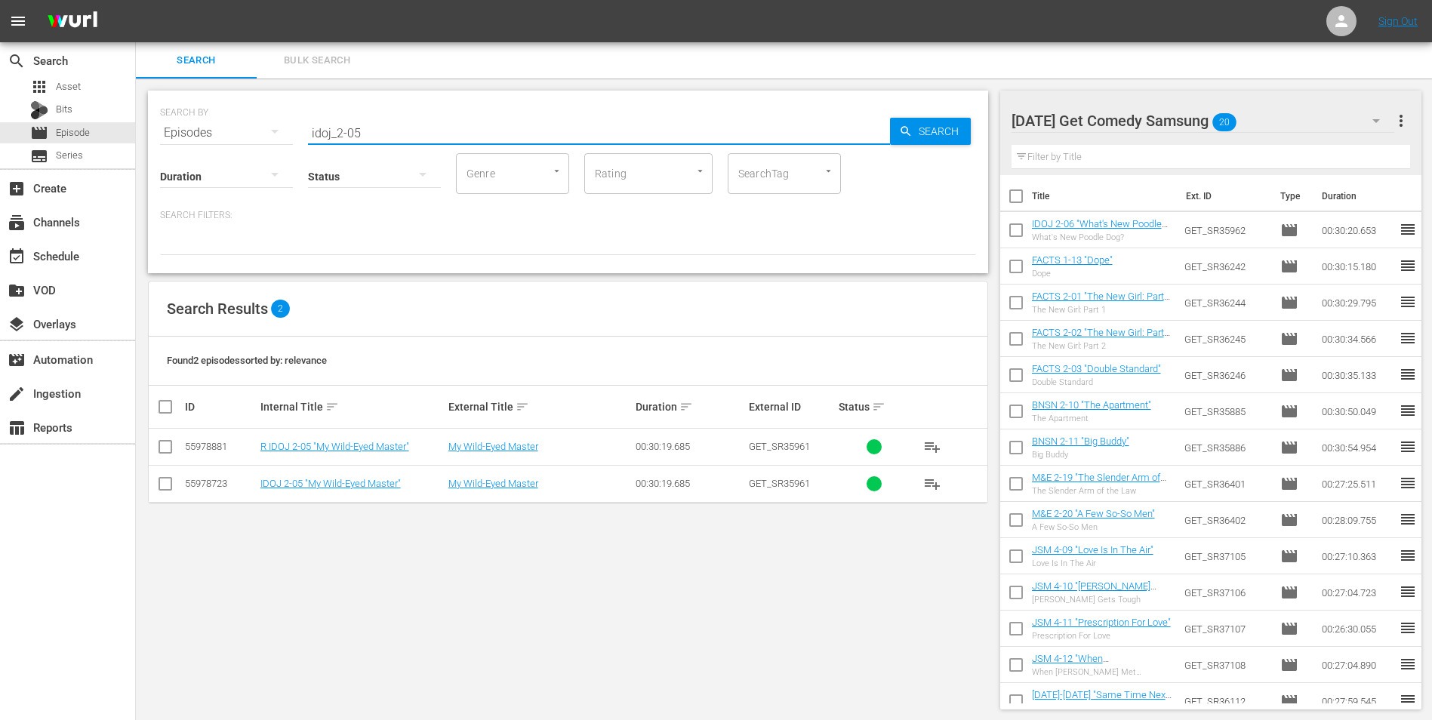
type input "idoj_2-05"
click at [155, 483] on td at bounding box center [166, 483] width 34 height 37
click at [166, 484] on input "checkbox" at bounding box center [165, 487] width 18 height 18
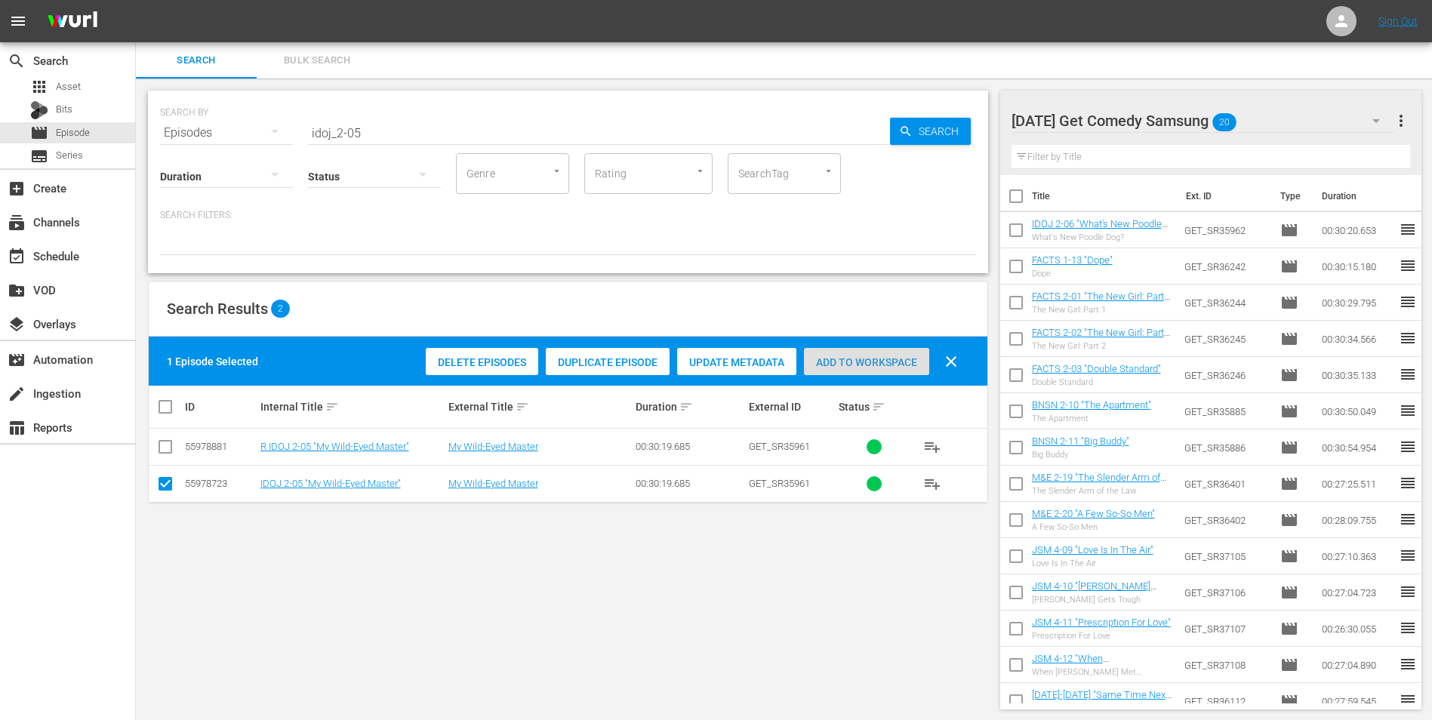
click at [871, 365] on span "Add to Workspace" at bounding box center [866, 362] width 125 height 12
click at [1281, 115] on div "Monday Get Comedy Samsung 21" at bounding box center [1202, 121] width 383 height 42
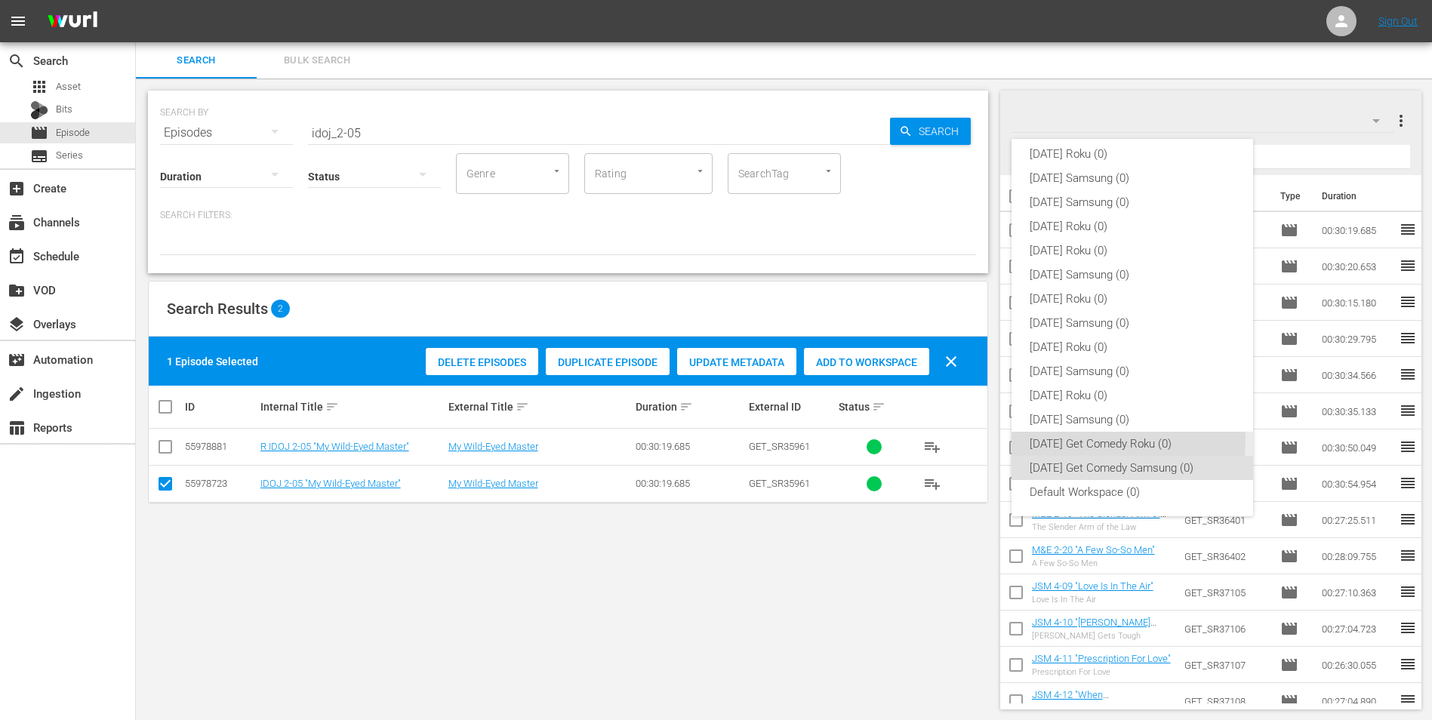
click at [1127, 441] on div "Monday Get Comedy Roku (0)" at bounding box center [1131, 444] width 205 height 24
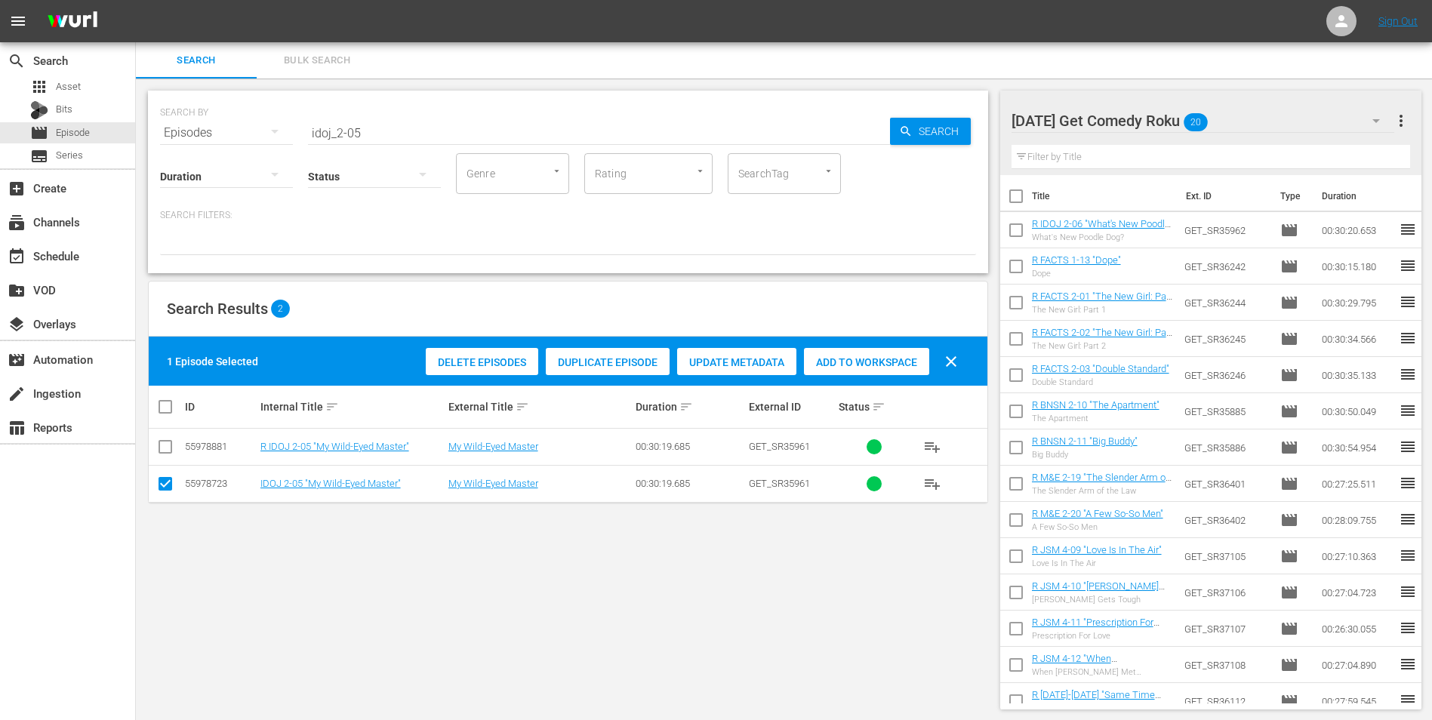
click at [161, 484] on input "checkbox" at bounding box center [165, 487] width 18 height 18
checkbox input "false"
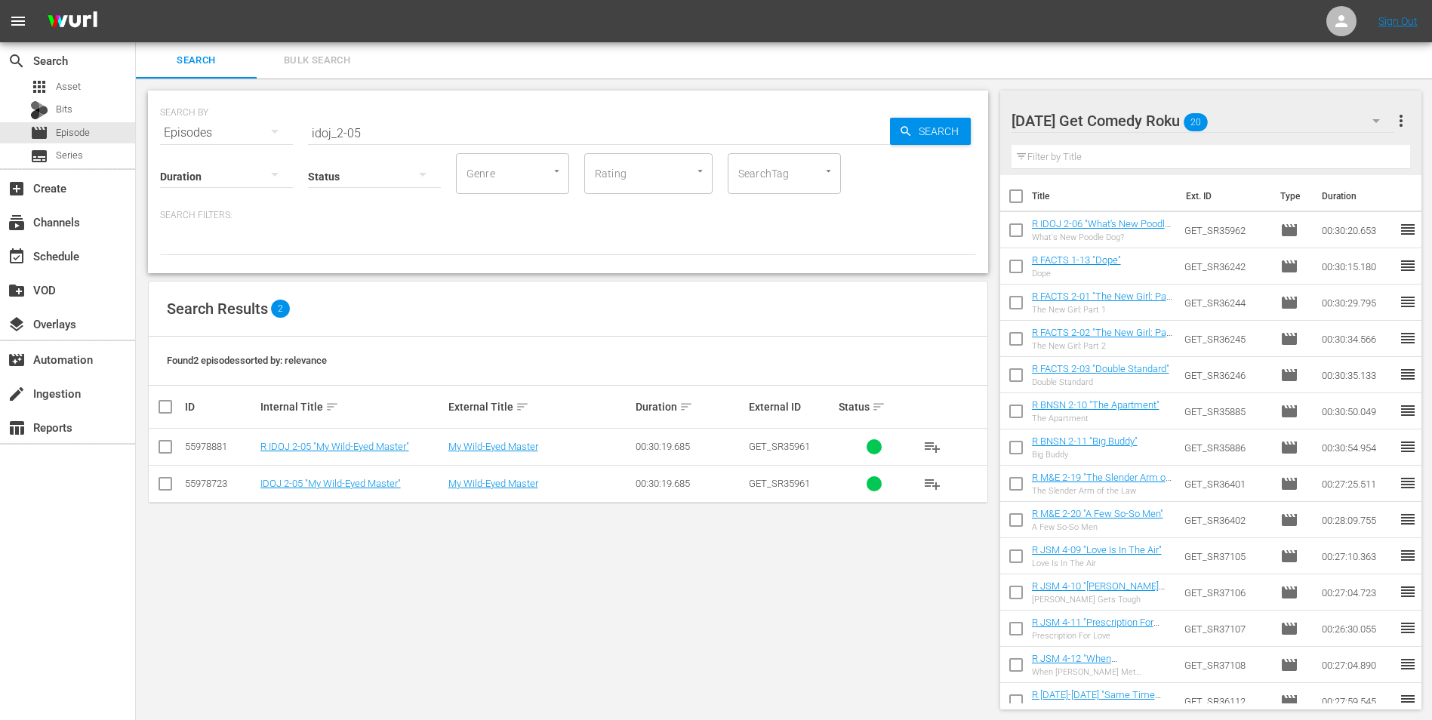
click at [169, 447] on input "checkbox" at bounding box center [165, 450] width 18 height 18
checkbox input "true"
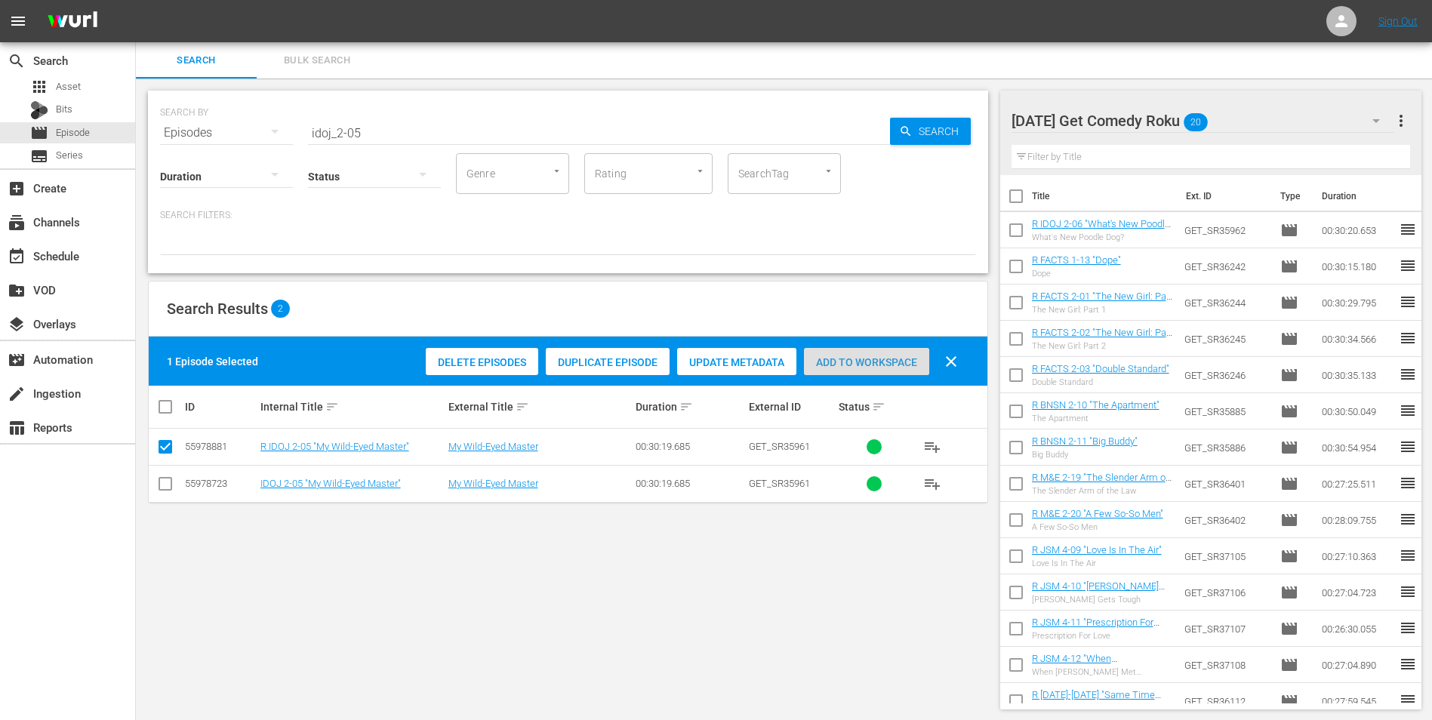
click at [844, 364] on span "Add to Workspace" at bounding box center [866, 362] width 125 height 12
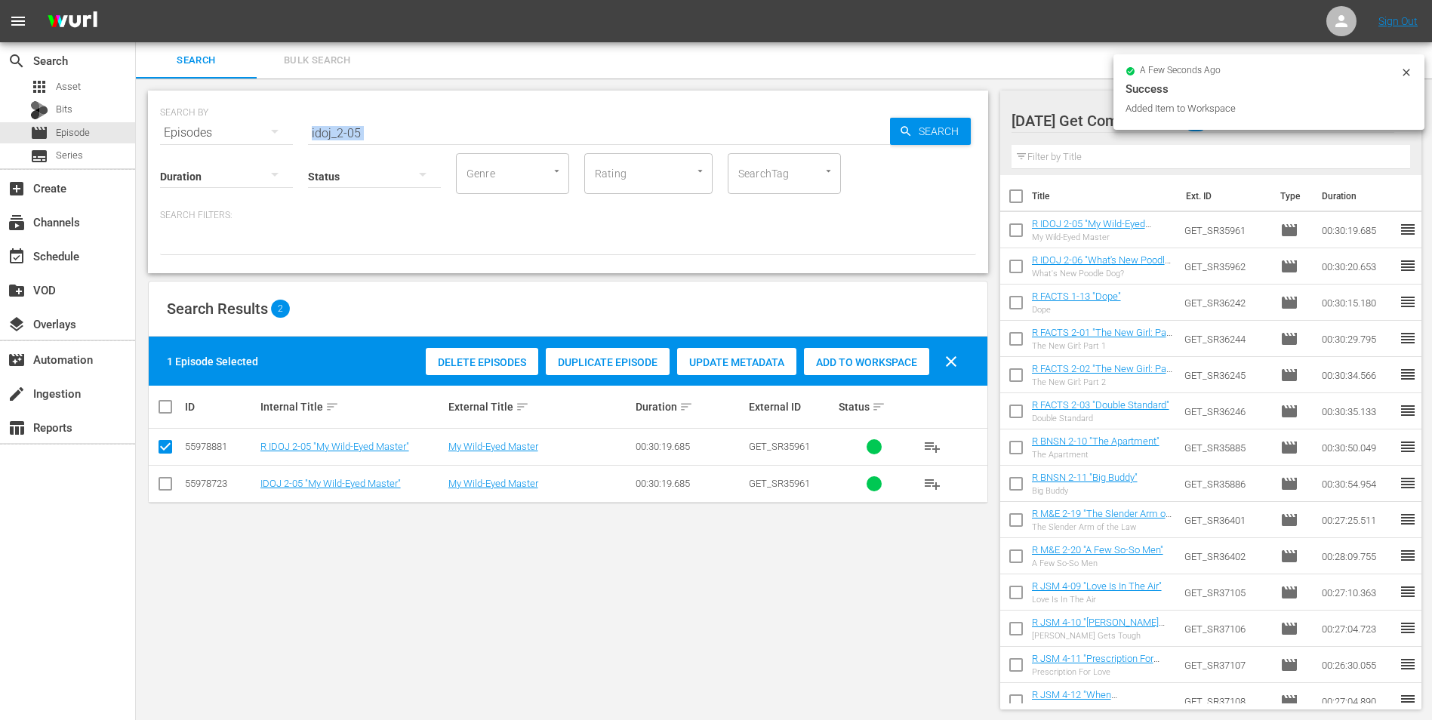
drag, startPoint x: 432, startPoint y: 140, endPoint x: 279, endPoint y: 123, distance: 153.4
click at [279, 123] on div "SEARCH BY Search By Episodes Search ID, Title, Description, Keywords, or Catego…" at bounding box center [568, 182] width 840 height 183
drag, startPoint x: 279, startPoint y: 123, endPoint x: 401, endPoint y: 130, distance: 121.7
click at [404, 130] on input "idoj_2-05" at bounding box center [599, 133] width 582 height 36
drag, startPoint x: 368, startPoint y: 132, endPoint x: 250, endPoint y: 131, distance: 118.5
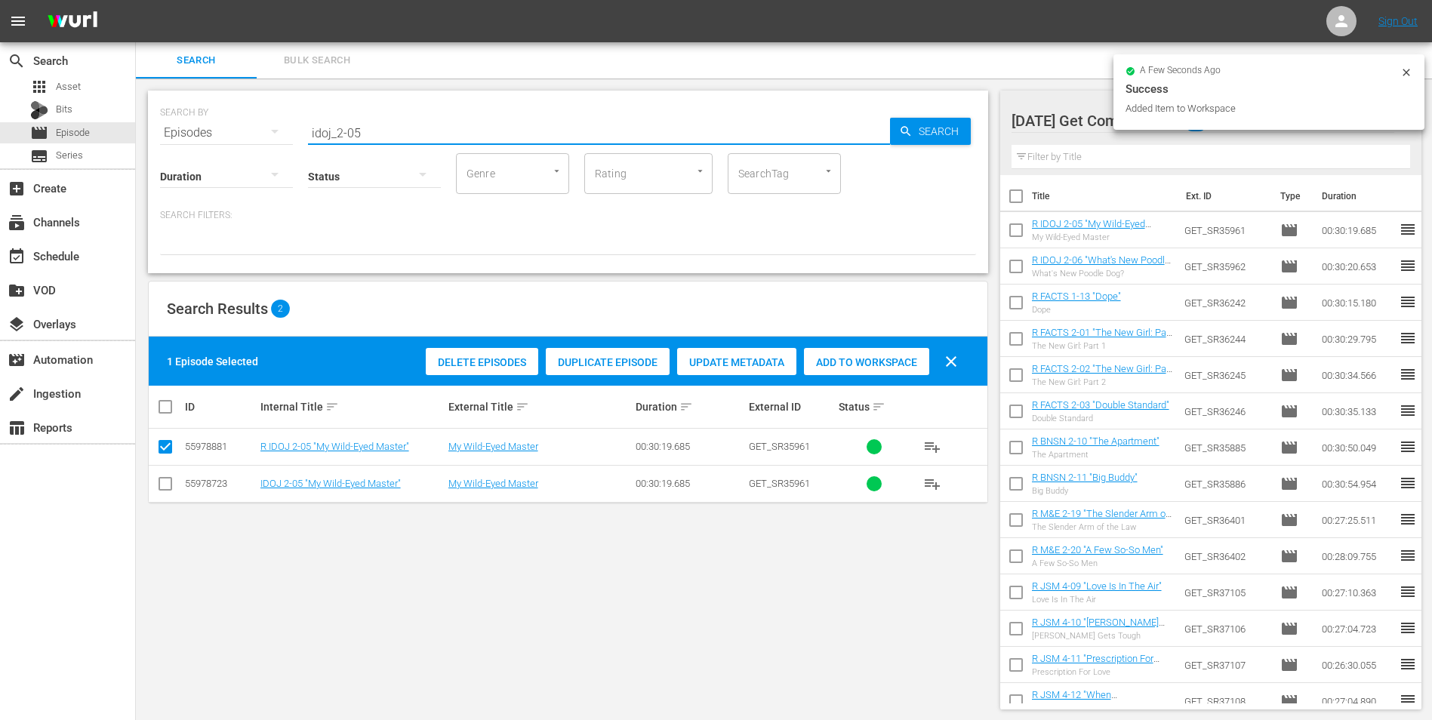
click at [250, 131] on div "SEARCH BY Search By Episodes Search ID, Title, Description, Keywords, or Catego…" at bounding box center [568, 124] width 816 height 54
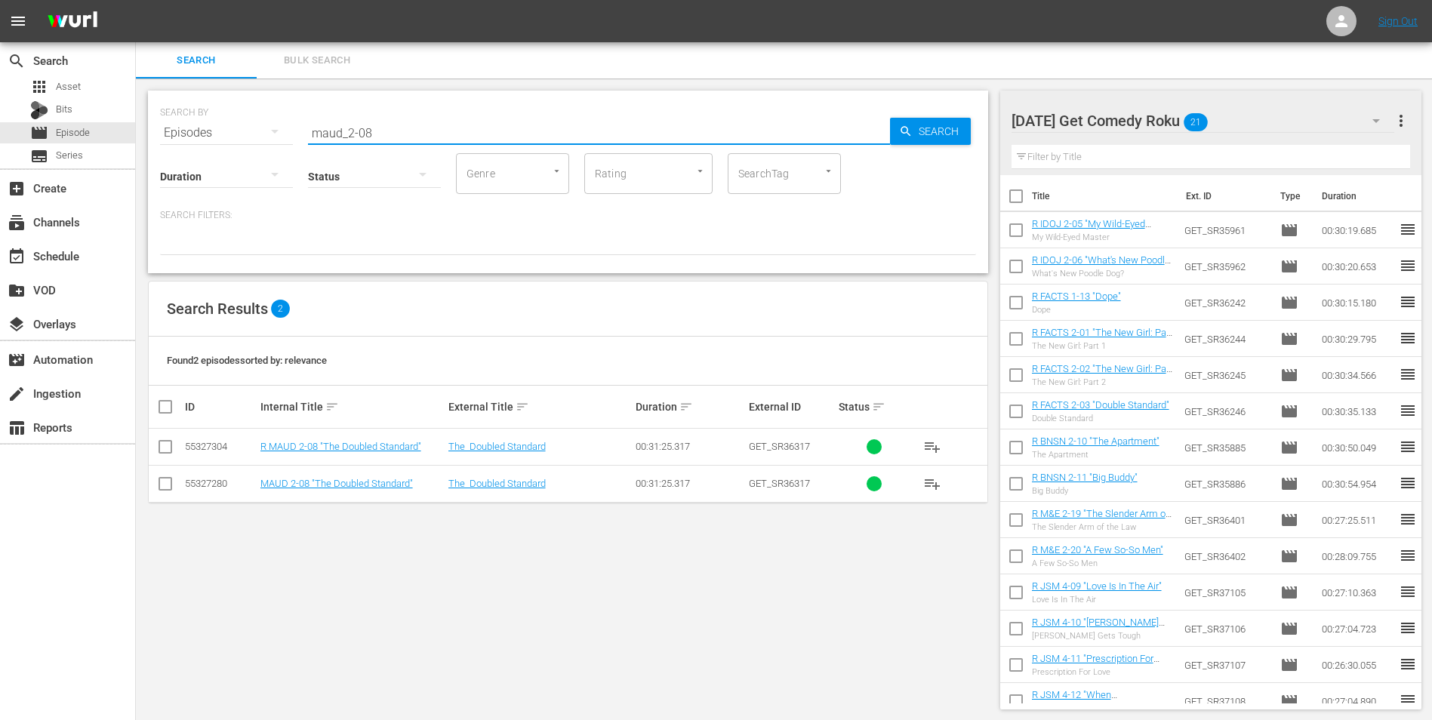
type input "maud_2-08"
click at [168, 449] on input "checkbox" at bounding box center [165, 450] width 18 height 18
checkbox input "true"
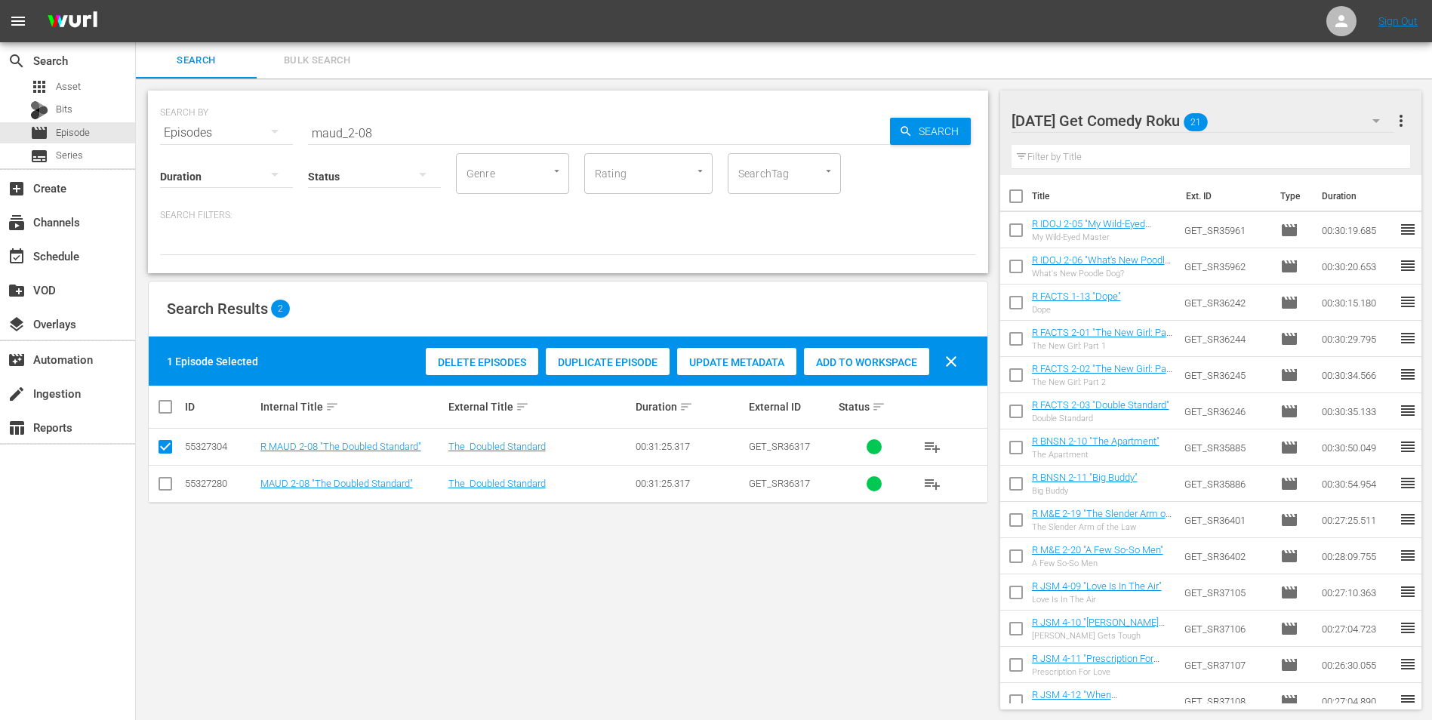
click at [862, 366] on span "Add to Workspace" at bounding box center [866, 362] width 125 height 12
click at [1261, 115] on div "Monday Get Comedy Roku 22" at bounding box center [1202, 121] width 383 height 42
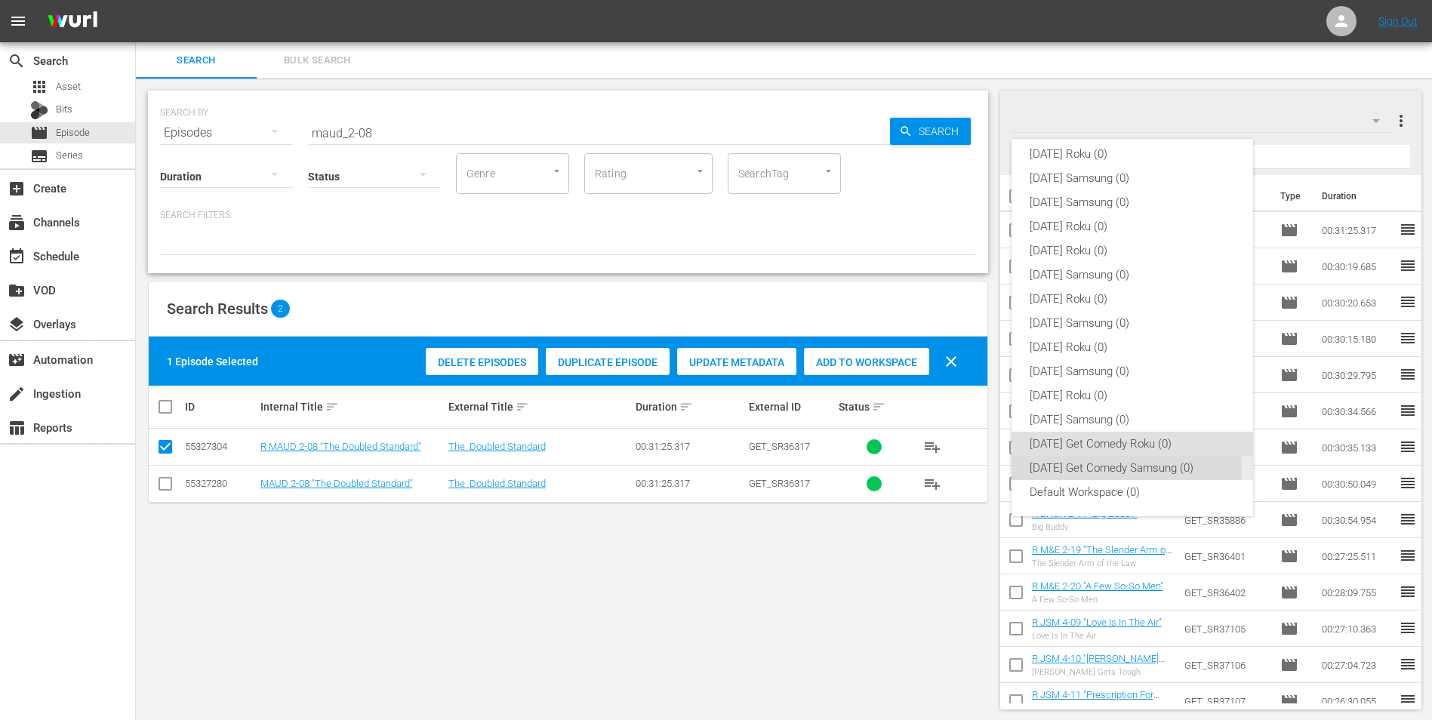
click at [1061, 471] on div "Monday Get Comedy Samsung (0)" at bounding box center [1131, 468] width 205 height 24
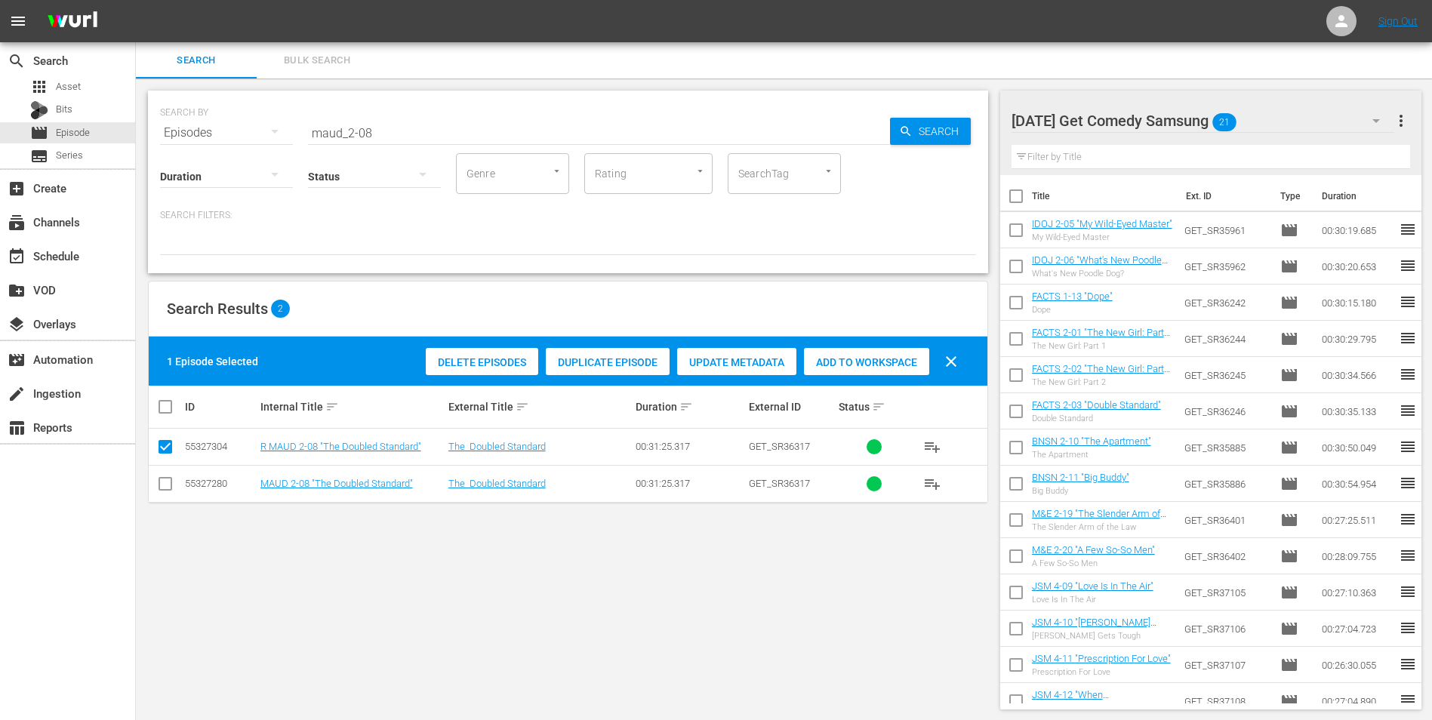
drag, startPoint x: 165, startPoint y: 486, endPoint x: 168, endPoint y: 455, distance: 31.1
click at [165, 485] on input "checkbox" at bounding box center [165, 487] width 18 height 18
checkbox input "true"
click at [166, 444] on input "checkbox" at bounding box center [165, 450] width 18 height 18
checkbox input "false"
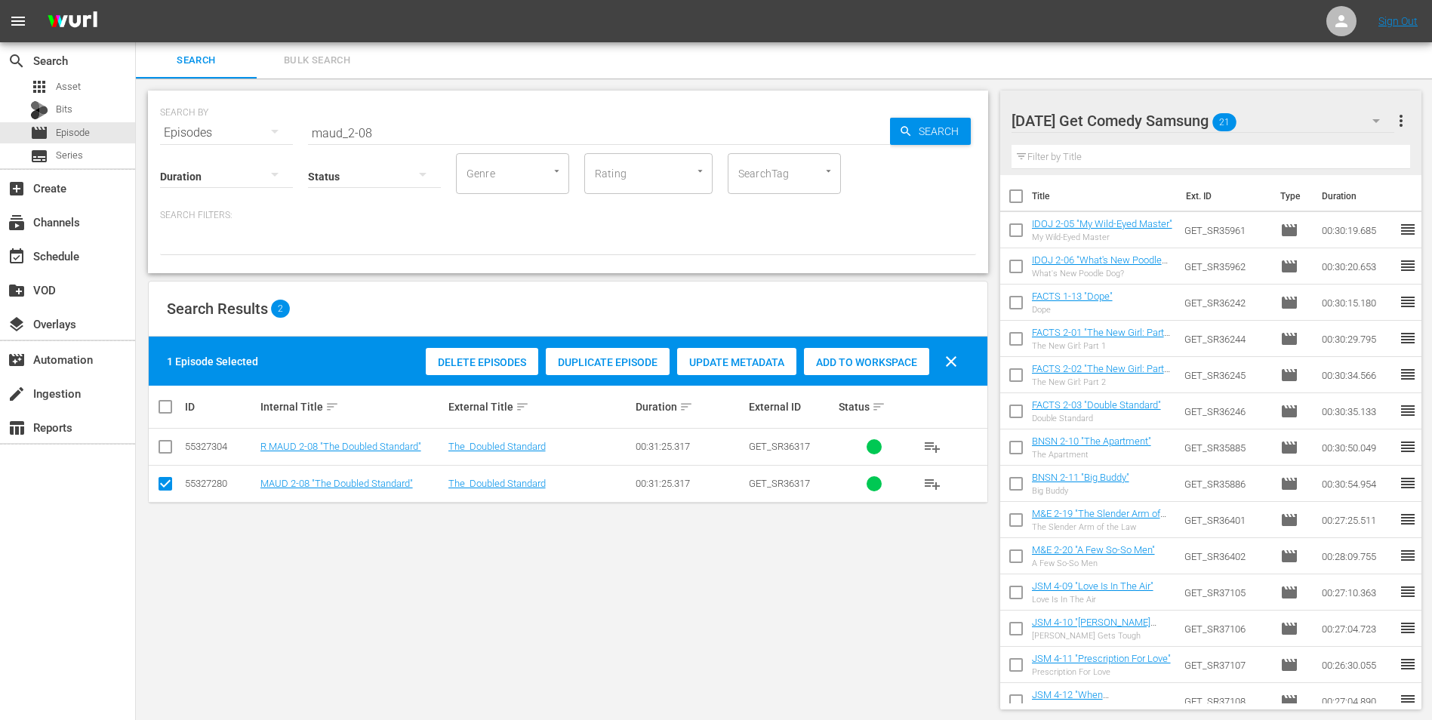
click at [868, 362] on span "Add to Workspace" at bounding box center [866, 362] width 125 height 12
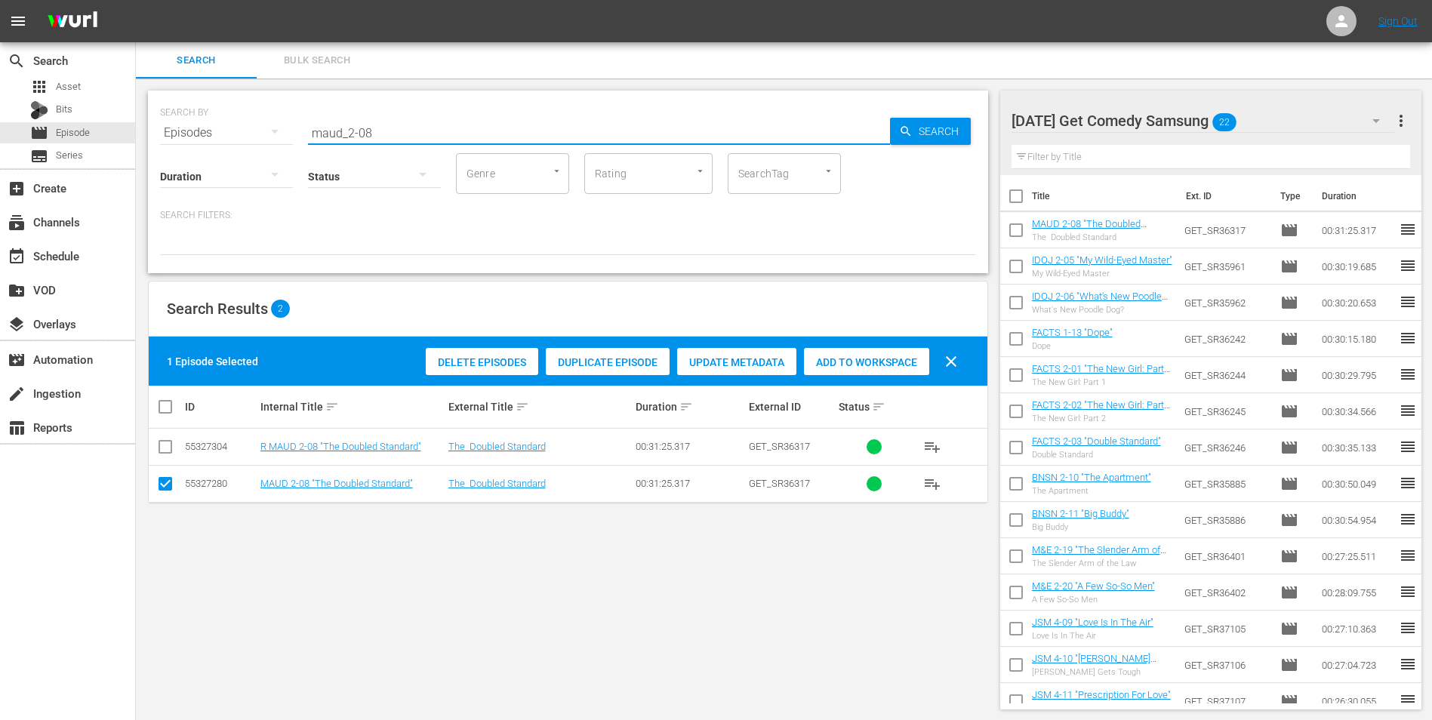
click at [364, 133] on input "maud_2-08" at bounding box center [599, 133] width 582 height 36
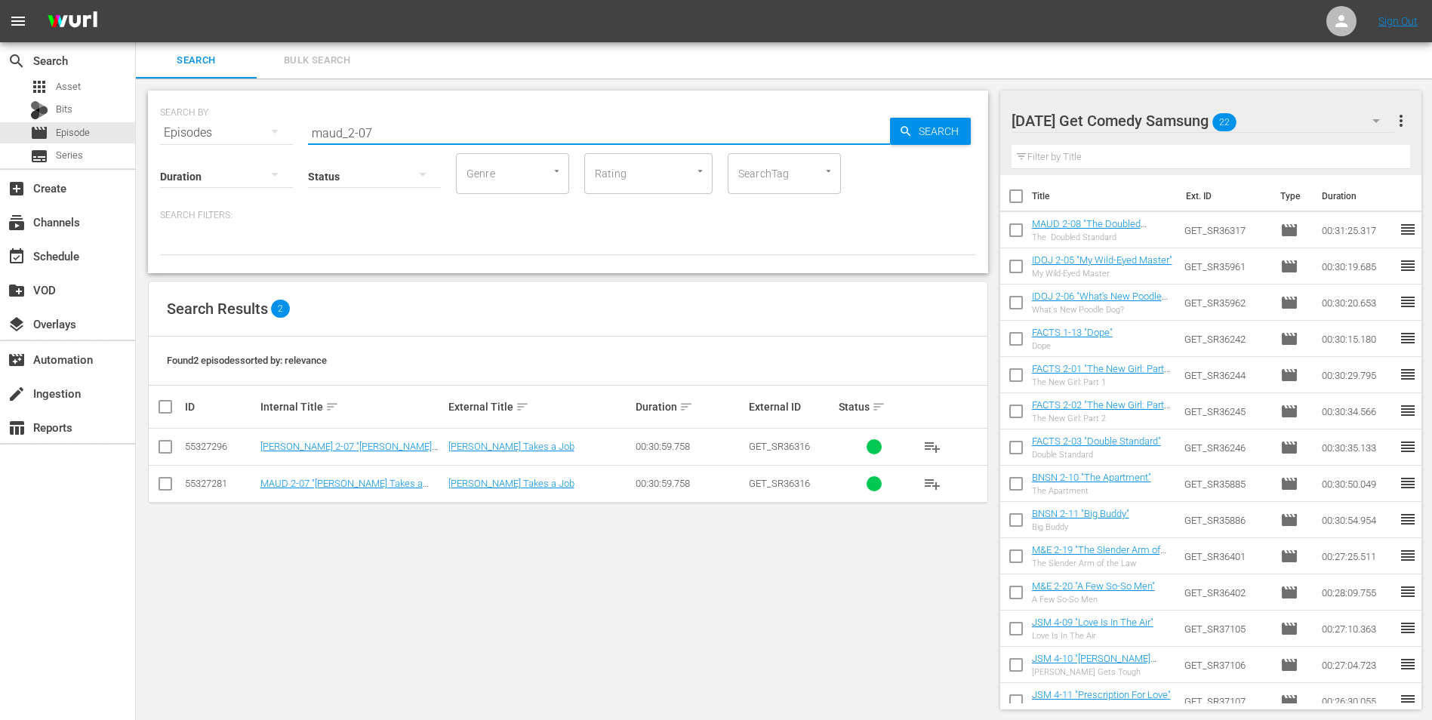
type input "maud_2-07"
click at [166, 486] on input "checkbox" at bounding box center [165, 487] width 18 height 18
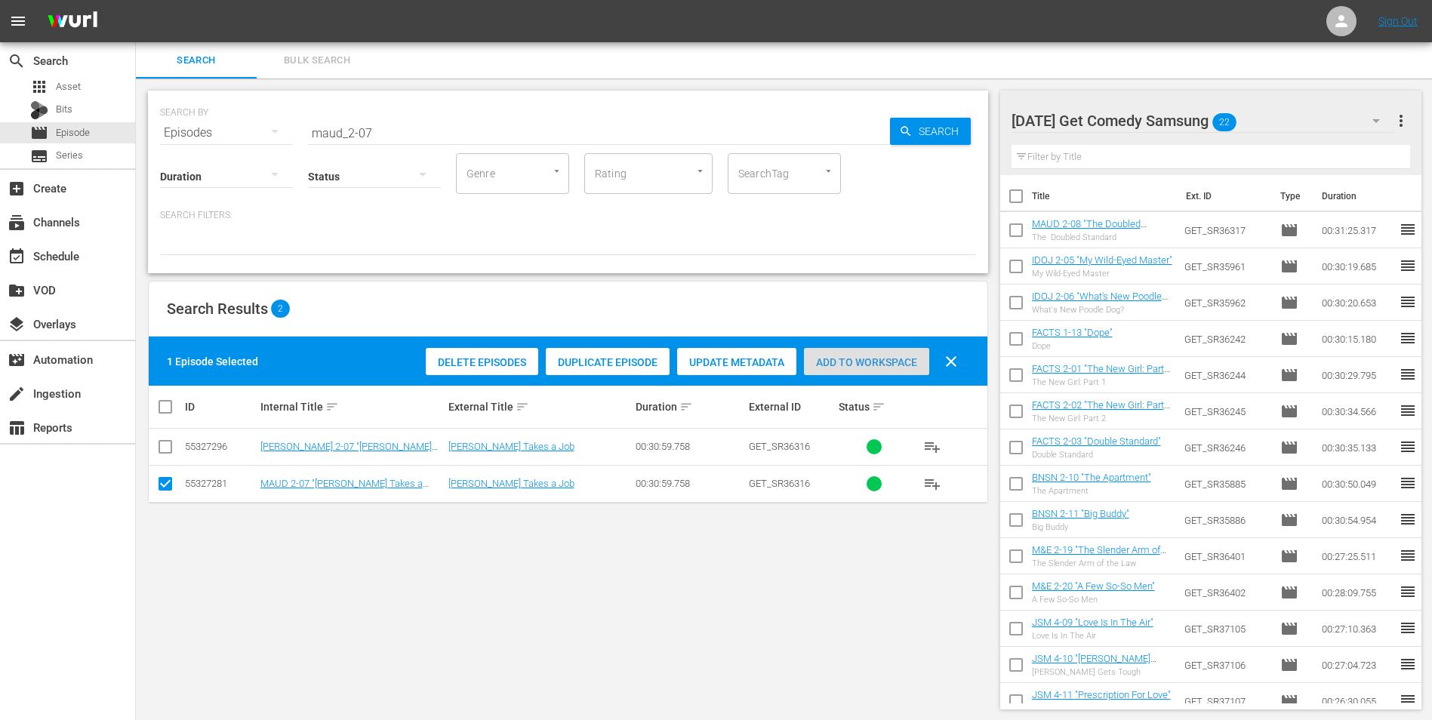
click at [911, 352] on div "Add to Workspace" at bounding box center [866, 362] width 125 height 29
click at [1278, 121] on div "Monday Get Comedy Samsung 23" at bounding box center [1202, 121] width 383 height 42
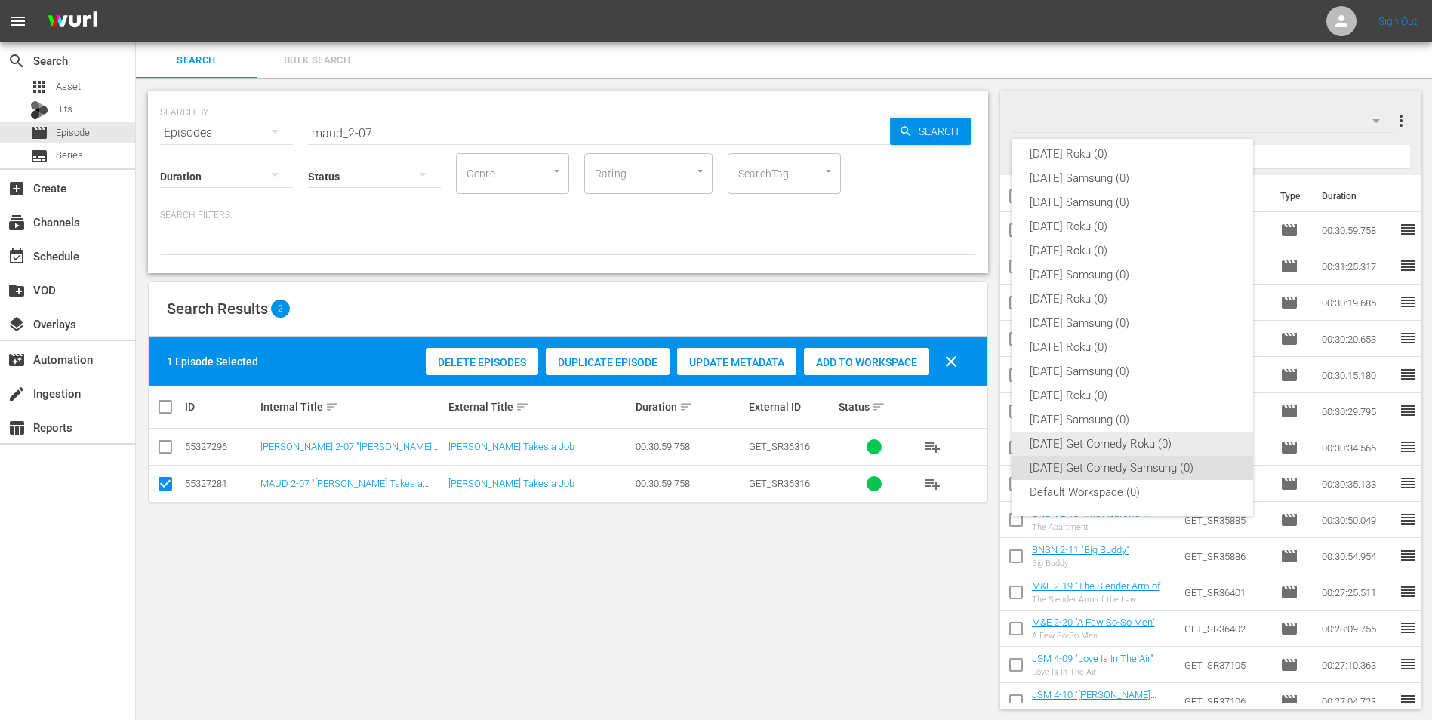
click at [1066, 448] on div "Monday Get Comedy Roku (0)" at bounding box center [1131, 444] width 205 height 24
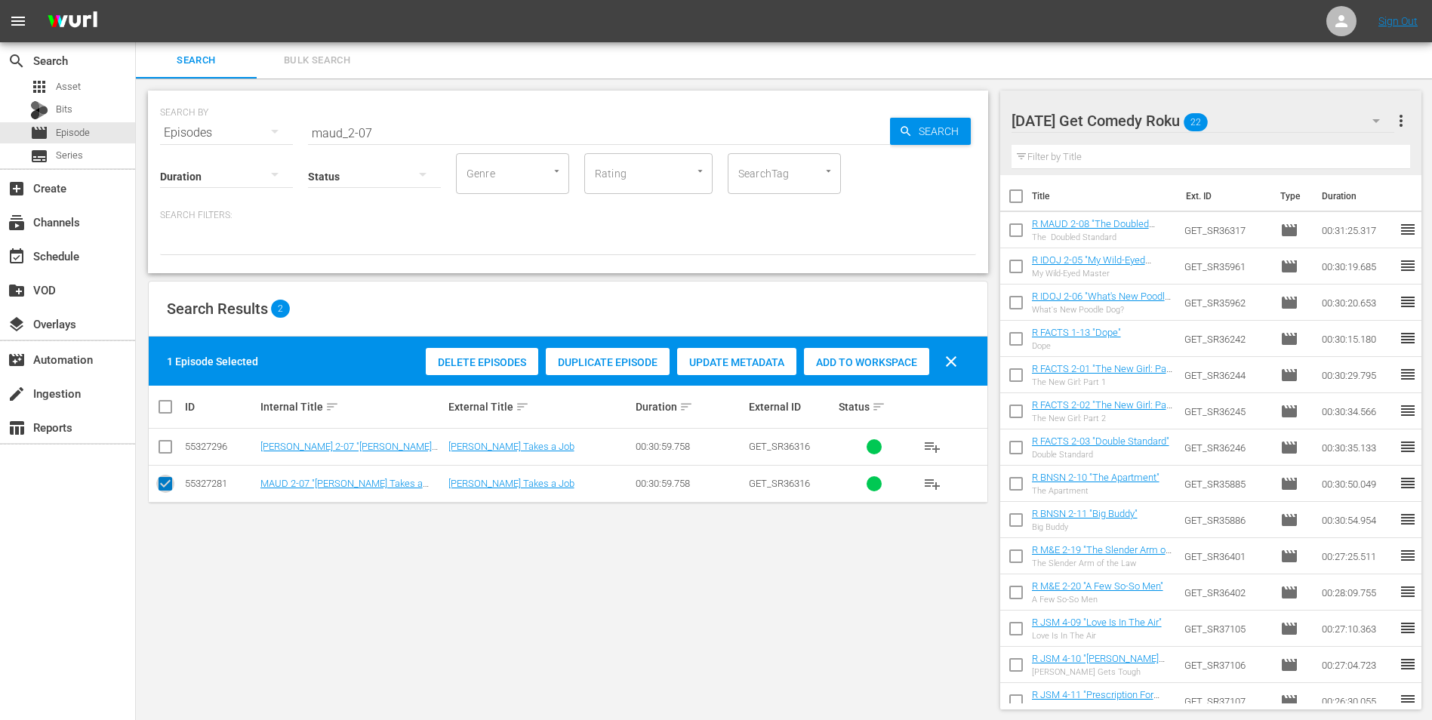
drag, startPoint x: 168, startPoint y: 488, endPoint x: 153, endPoint y: 456, distance: 35.8
click at [168, 485] on input "checkbox" at bounding box center [165, 487] width 18 height 18
checkbox input "false"
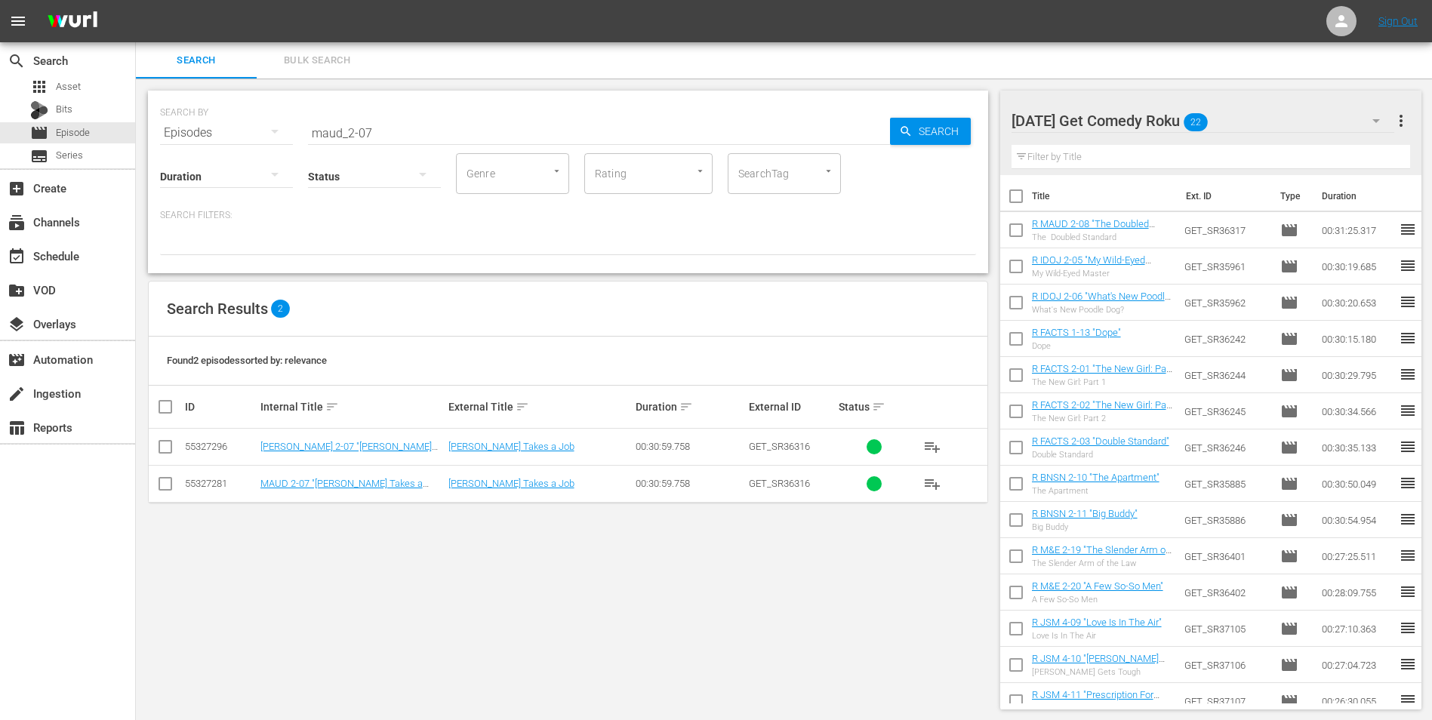
click at [169, 449] on input "checkbox" at bounding box center [165, 450] width 18 height 18
checkbox input "true"
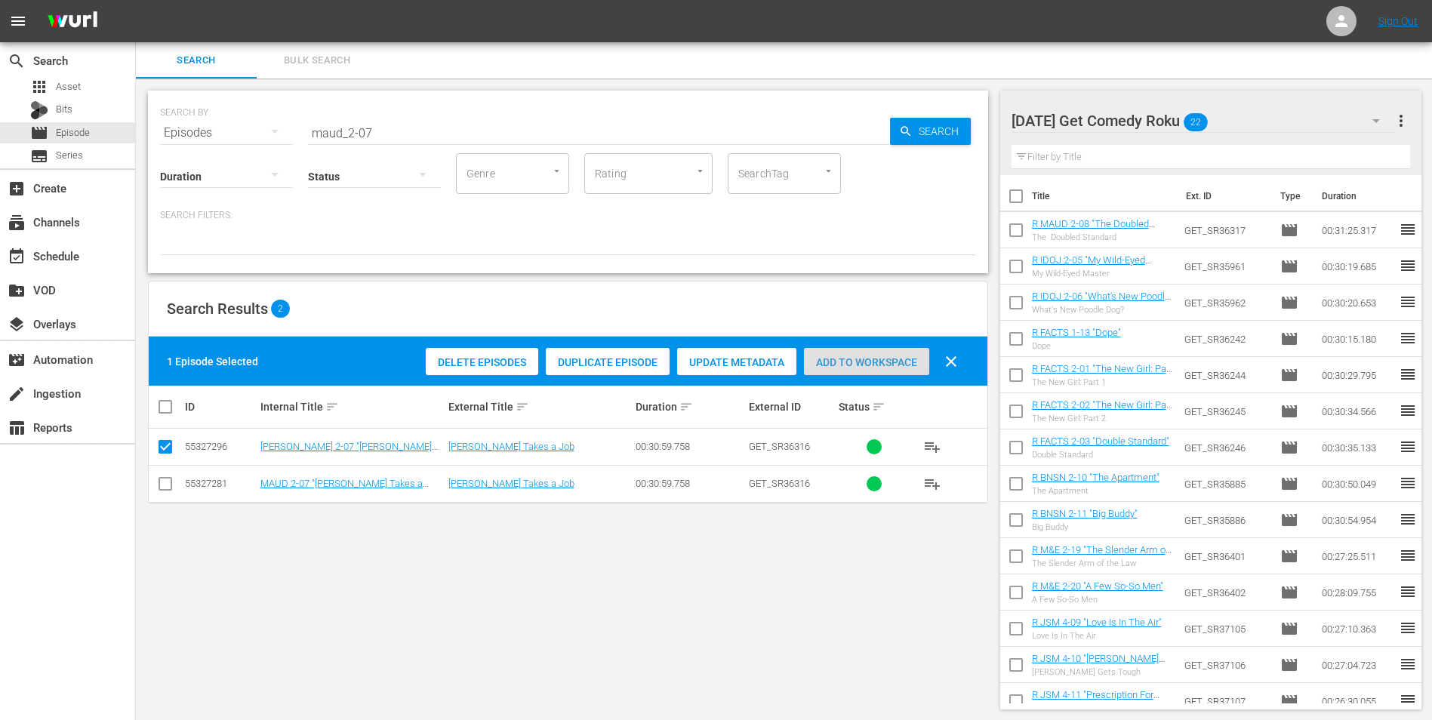
click at [879, 349] on div "Add to Workspace" at bounding box center [866, 362] width 125 height 29
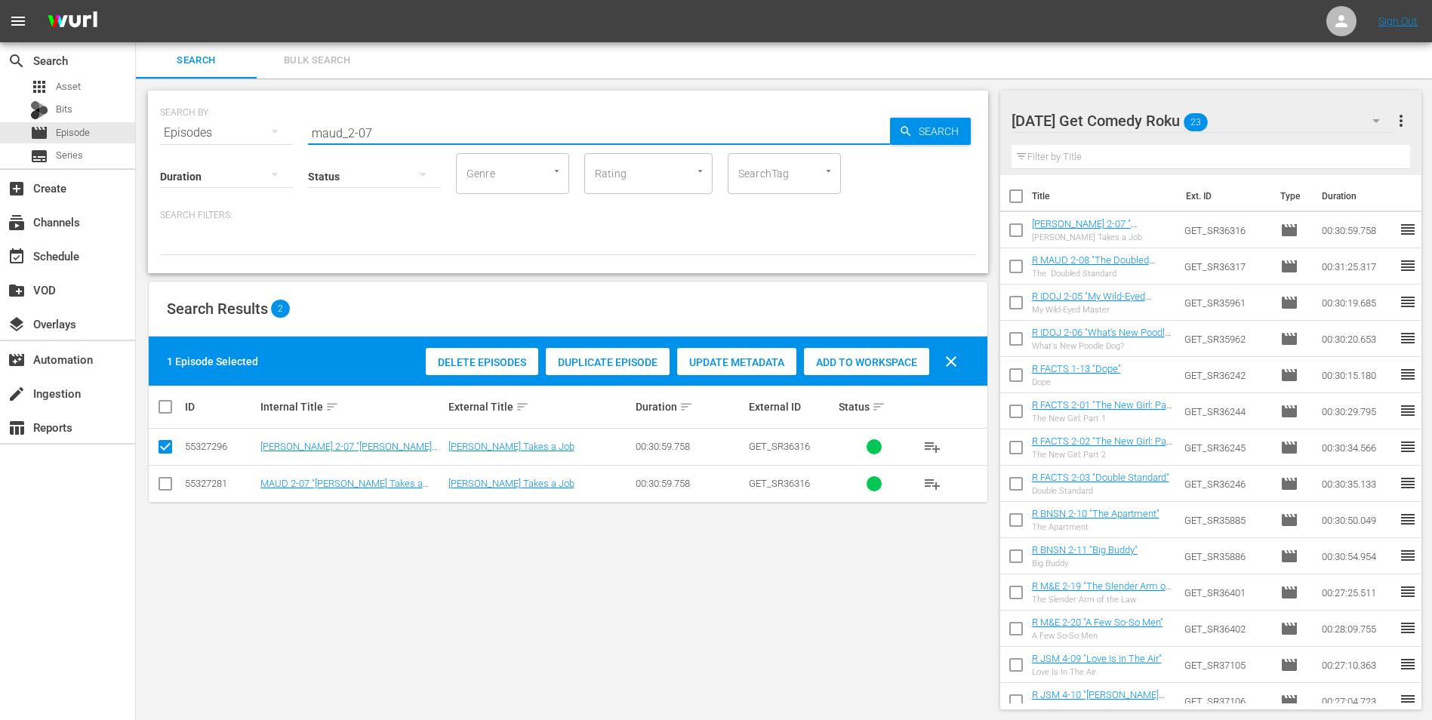
drag, startPoint x: 457, startPoint y: 134, endPoint x: 214, endPoint y: 121, distance: 242.6
click at [214, 121] on div "SEARCH BY Search By Episodes Search ID, Title, Description, Keywords, or Catego…" at bounding box center [568, 124] width 816 height 54
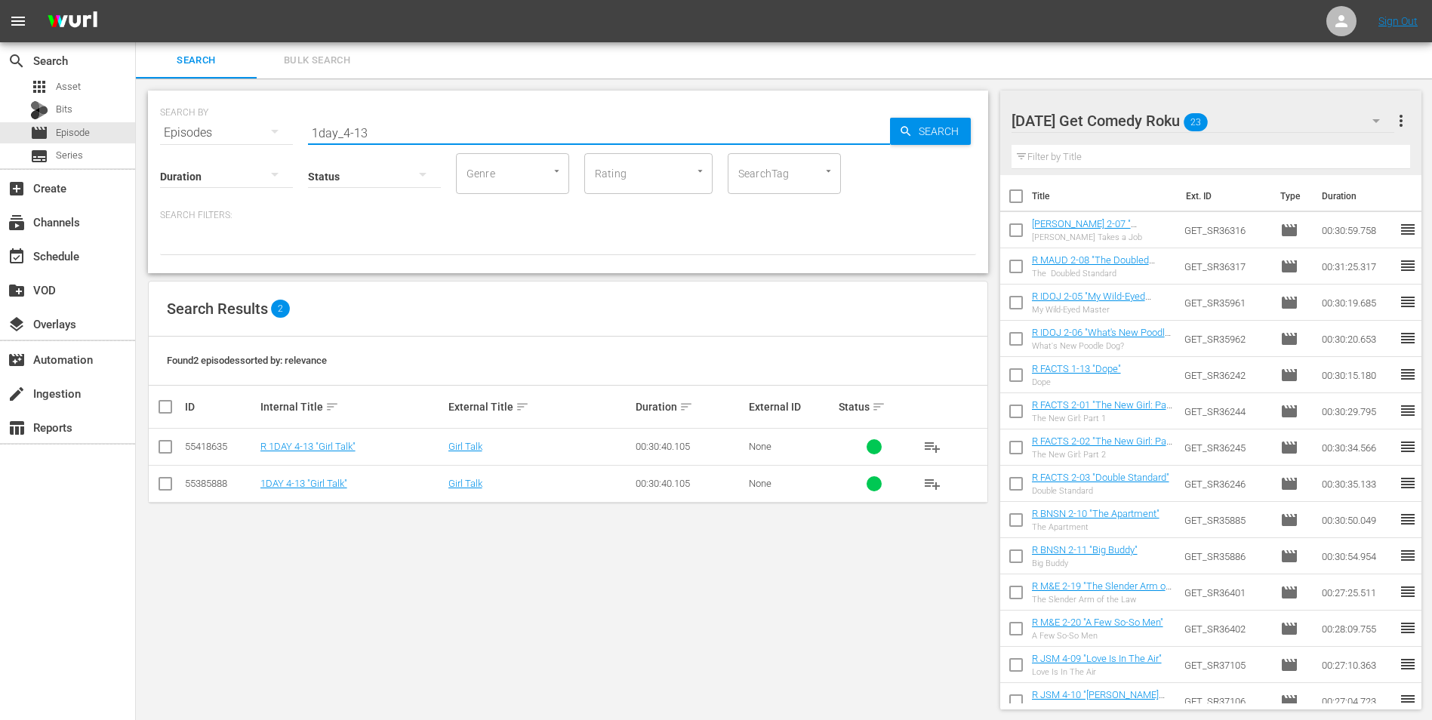
type input "1day_4-13"
click at [161, 444] on input "checkbox" at bounding box center [165, 450] width 18 height 18
checkbox input "true"
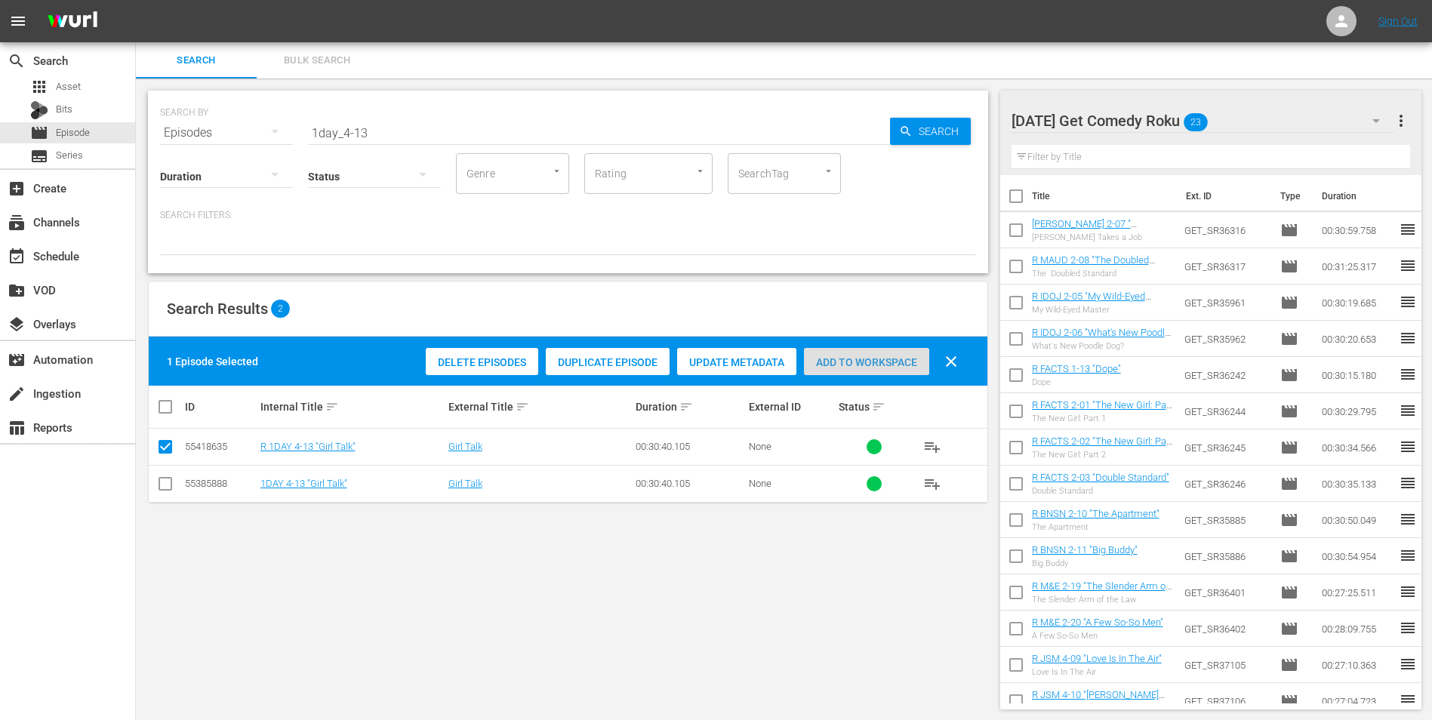
click at [849, 352] on div "Add to Workspace" at bounding box center [866, 362] width 125 height 29
click at [1225, 121] on div "Monday Get Comedy Roku 24" at bounding box center [1202, 121] width 383 height 42
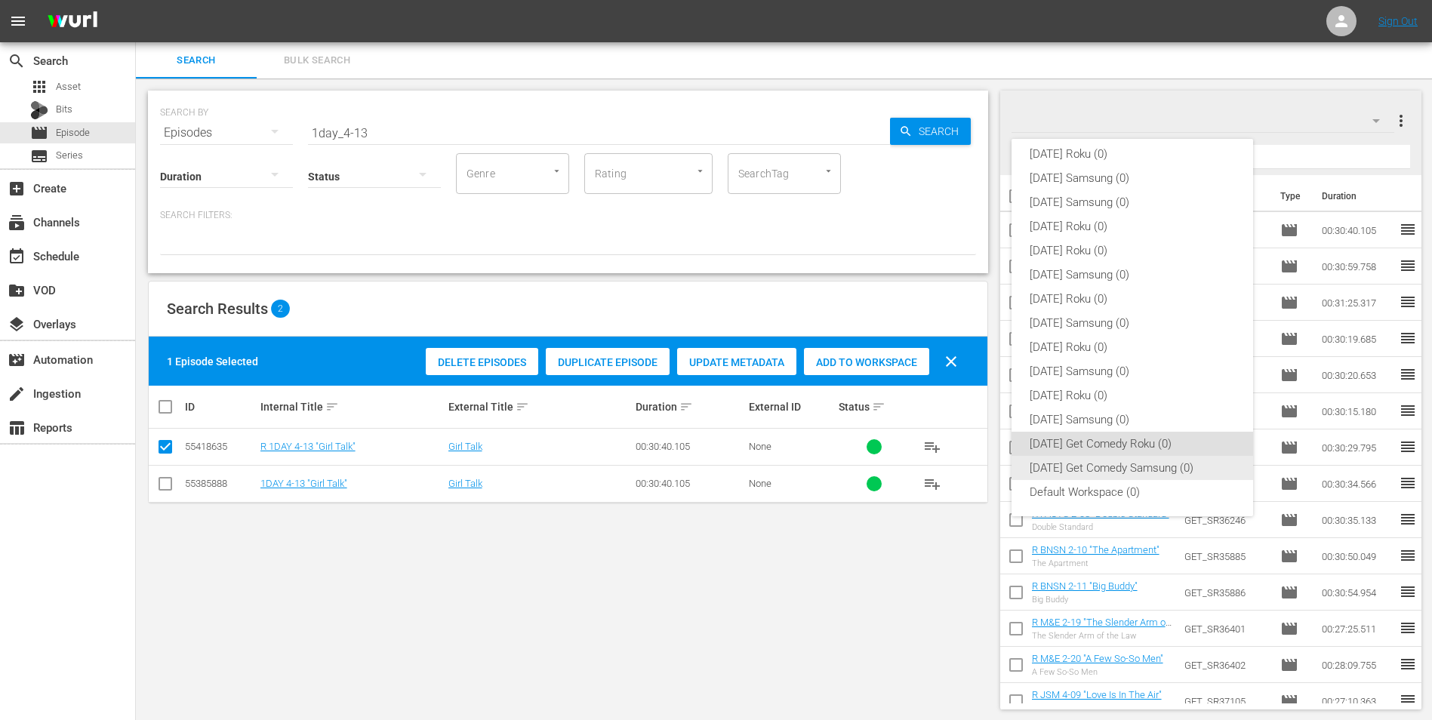
click at [1107, 466] on div "Monday Get Comedy Samsung (0)" at bounding box center [1131, 468] width 205 height 24
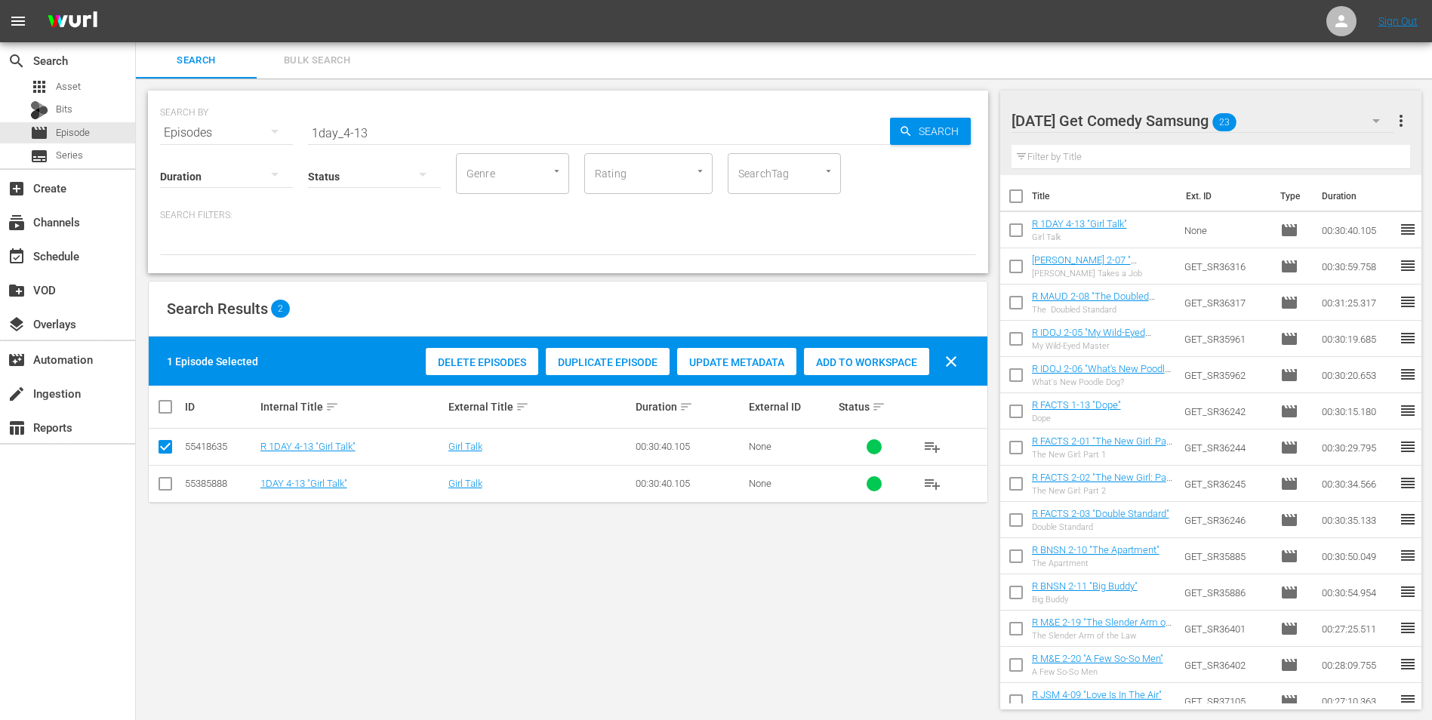
click at [168, 484] on input "checkbox" at bounding box center [165, 487] width 18 height 18
checkbox input "true"
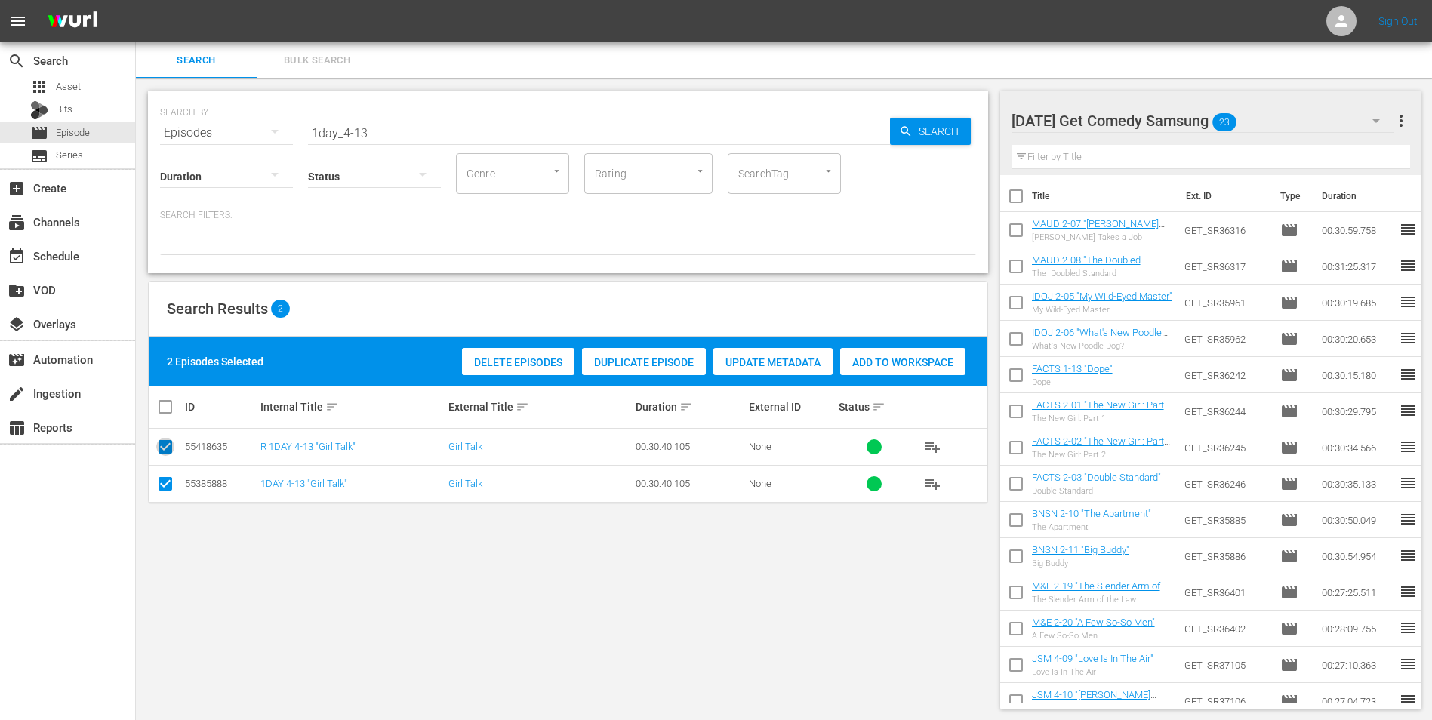
click at [168, 449] on input "checkbox" at bounding box center [165, 450] width 18 height 18
checkbox input "false"
click at [835, 358] on span "Add to Workspace" at bounding box center [866, 362] width 125 height 12
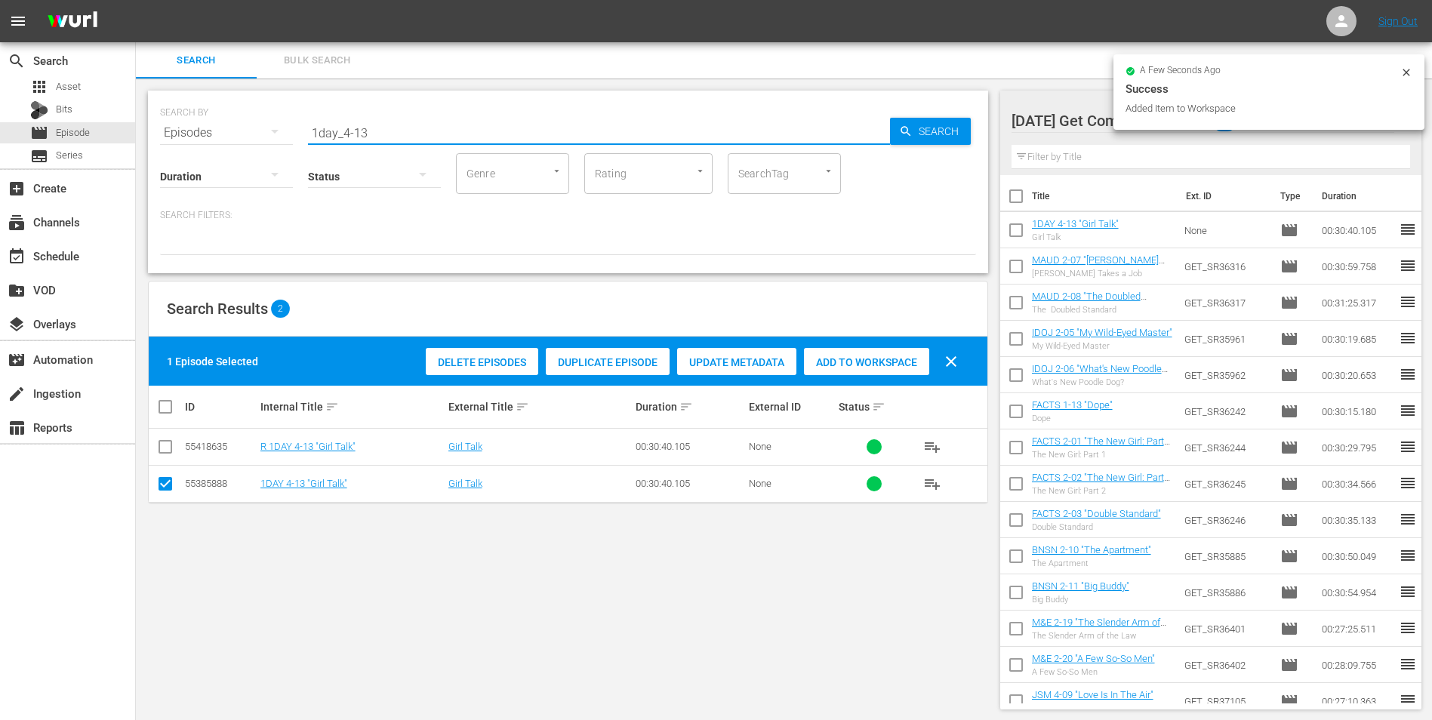
drag, startPoint x: 390, startPoint y: 135, endPoint x: 255, endPoint y: 126, distance: 135.4
click at [257, 127] on div "SEARCH BY Search By Episodes Search ID, Title, Description, Keywords, or Catego…" at bounding box center [568, 124] width 816 height 54
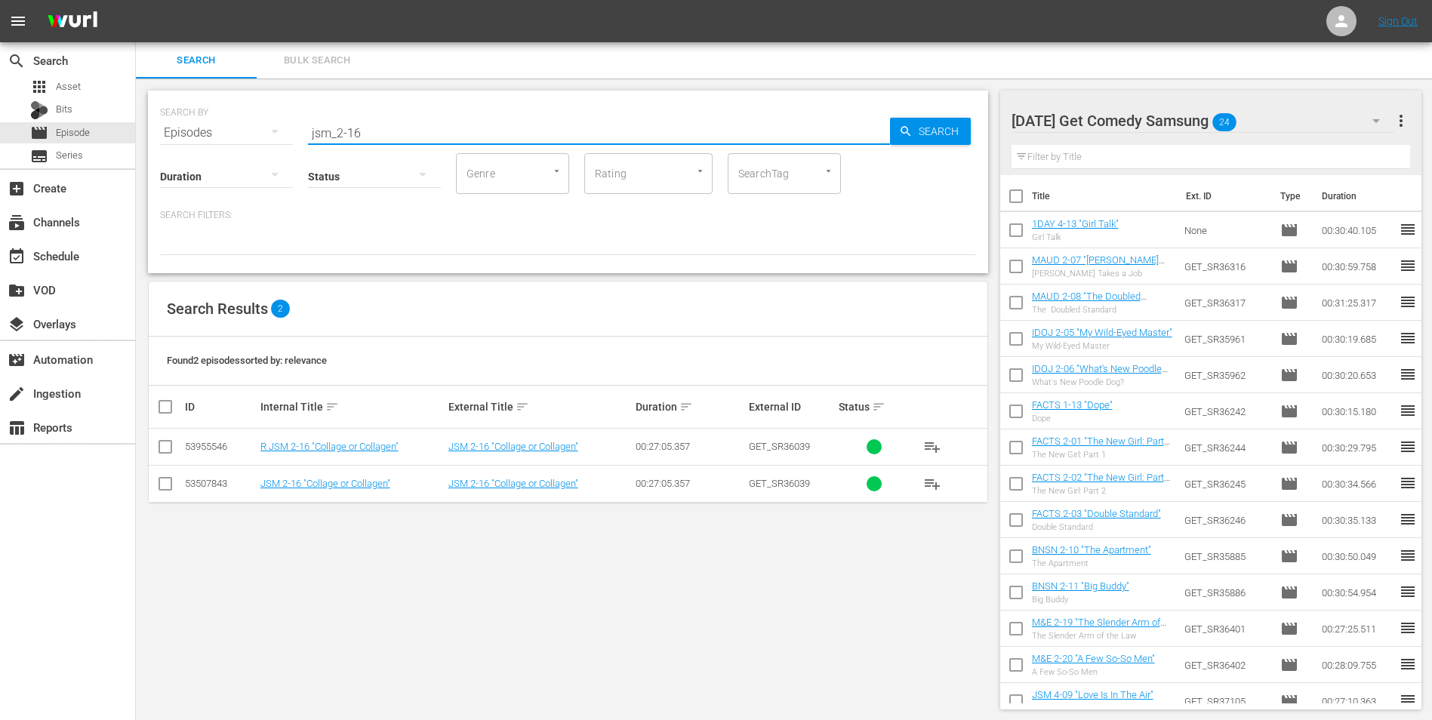
type input "jsm_2-16"
click at [161, 483] on input "checkbox" at bounding box center [165, 487] width 18 height 18
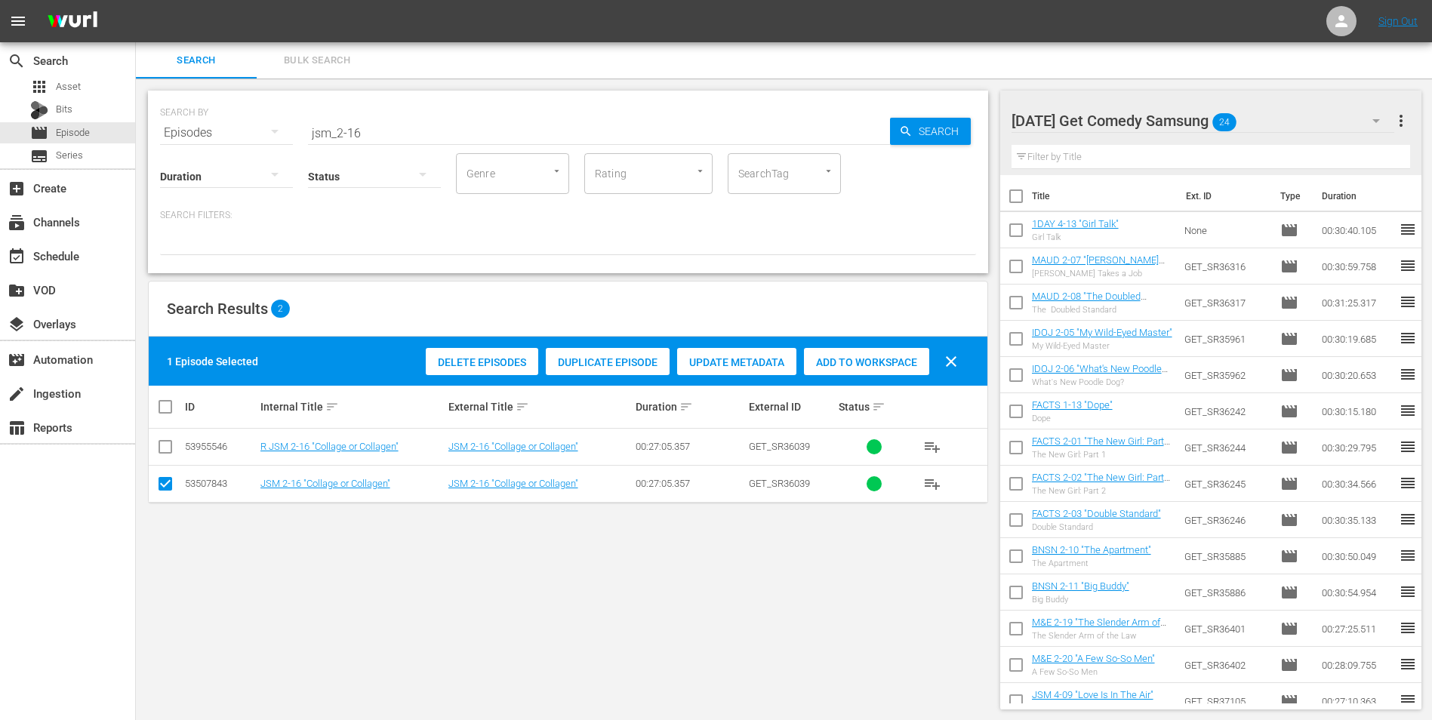
click at [907, 361] on span "Add to Workspace" at bounding box center [866, 362] width 125 height 12
click at [1281, 110] on div "Monday Get Comedy Samsung 25" at bounding box center [1202, 121] width 383 height 42
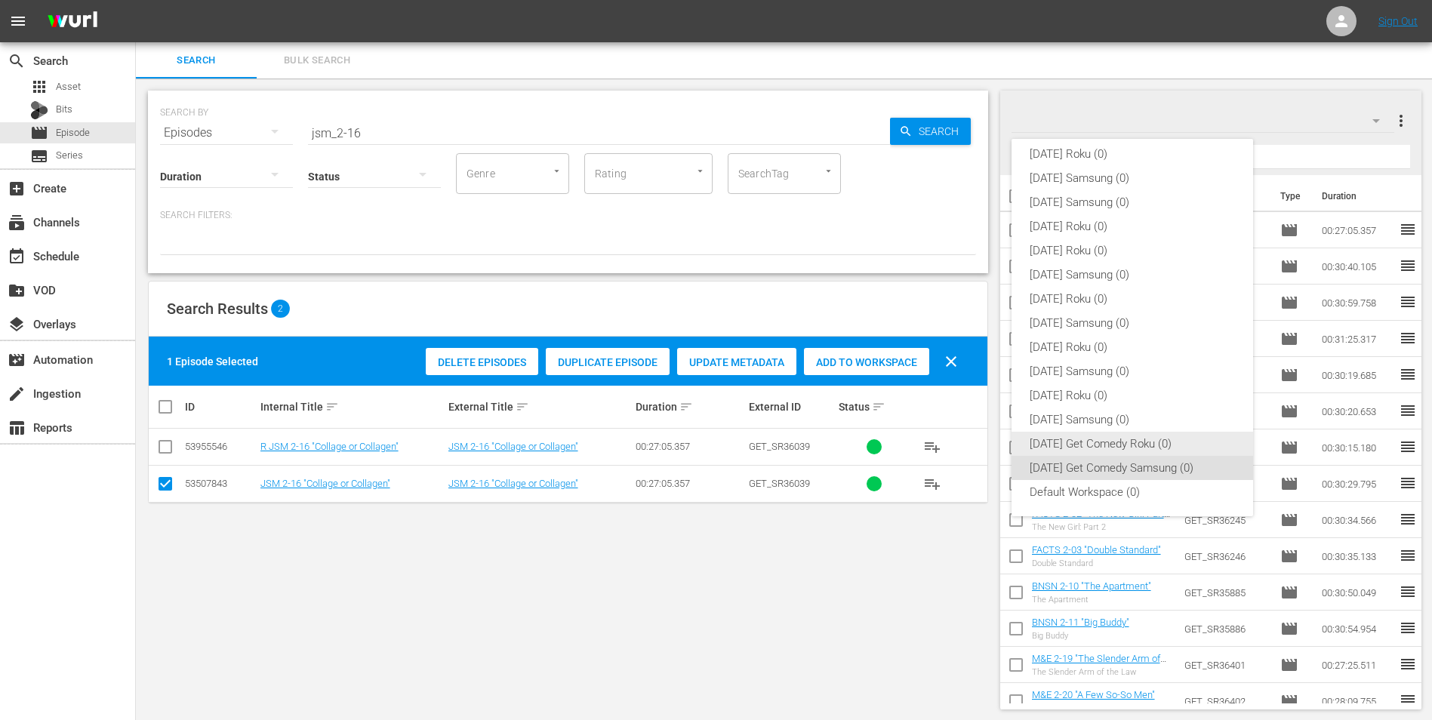
click at [1070, 441] on div "Monday Get Comedy Roku (0)" at bounding box center [1131, 444] width 205 height 24
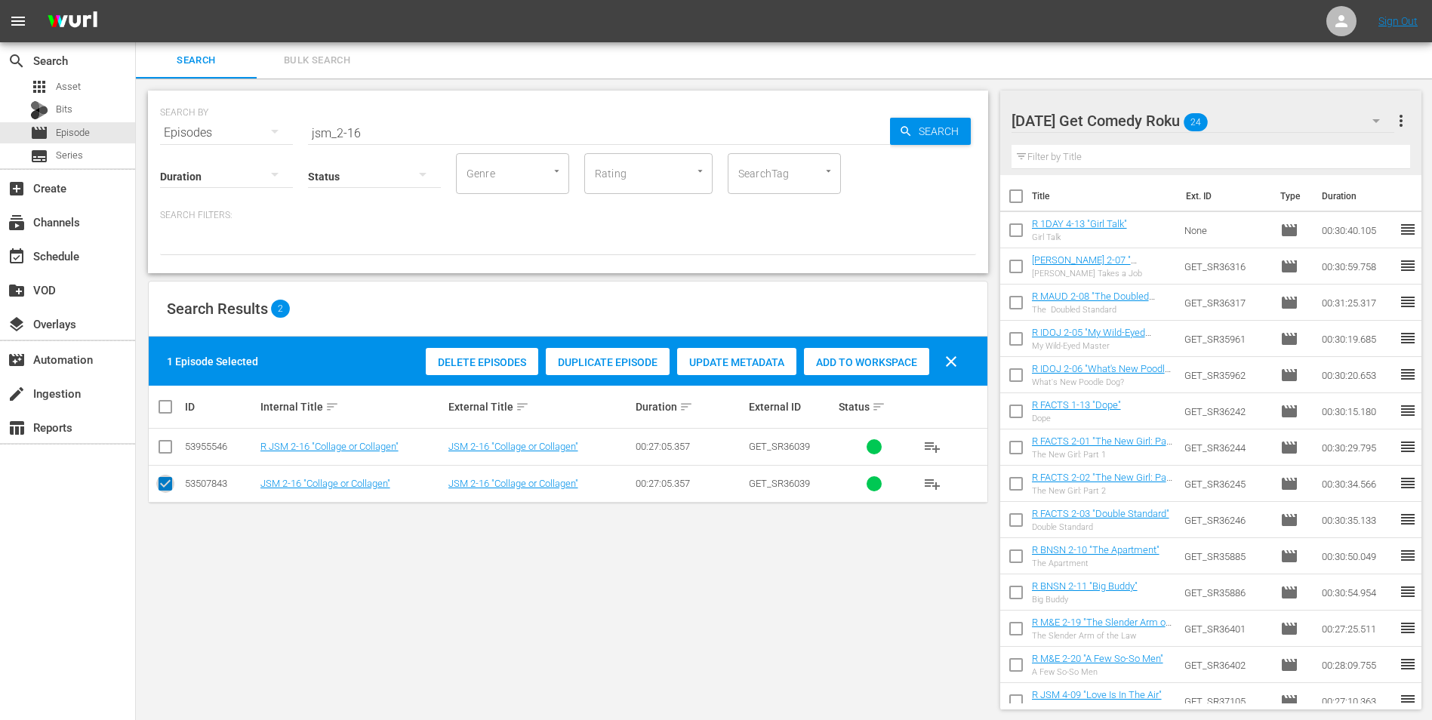
click at [164, 484] on input "checkbox" at bounding box center [165, 487] width 18 height 18
checkbox input "false"
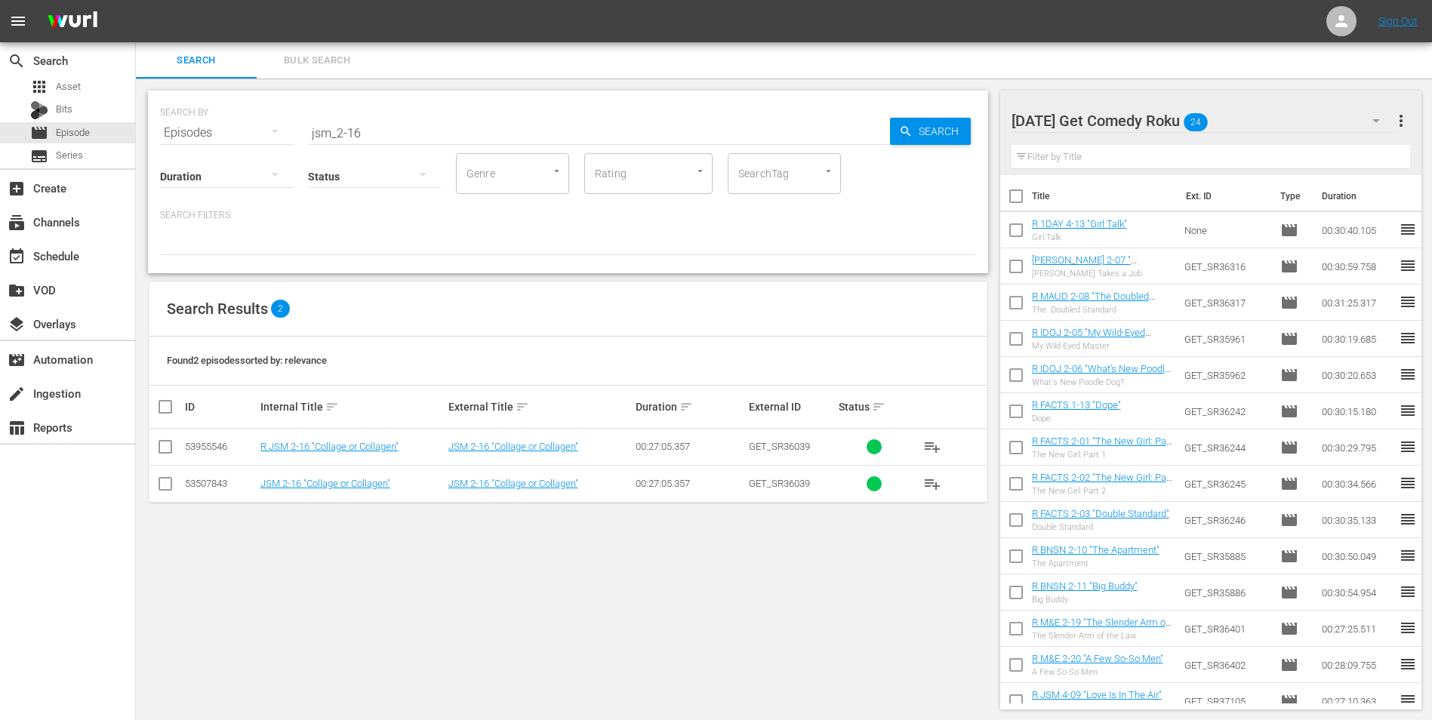
click at [168, 451] on input "checkbox" at bounding box center [165, 450] width 18 height 18
checkbox input "true"
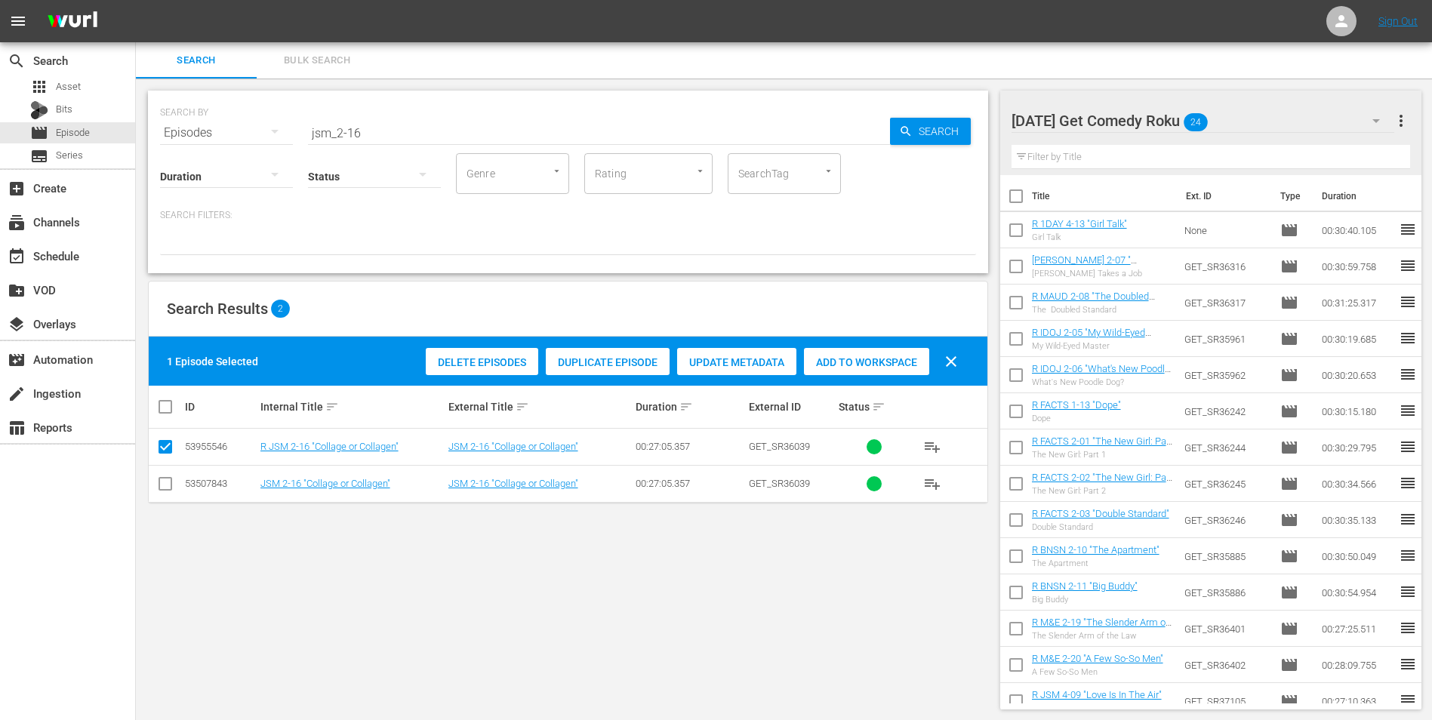
click at [878, 368] on div "Add to Workspace" at bounding box center [866, 362] width 125 height 29
click at [1248, 112] on div "[DATE] Get Comedy Roku 25" at bounding box center [1202, 121] width 383 height 42
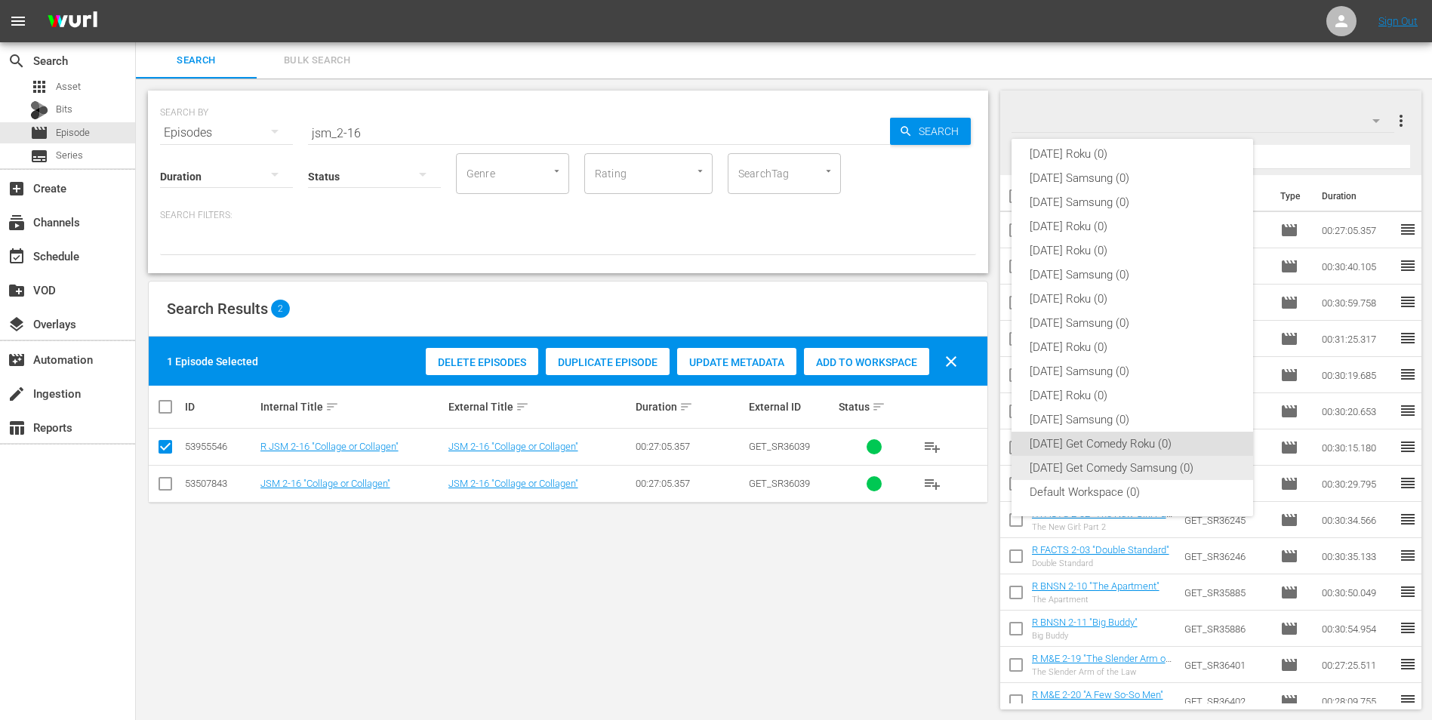
click at [1148, 460] on div "Monday Get Comedy Samsung (0)" at bounding box center [1131, 468] width 205 height 24
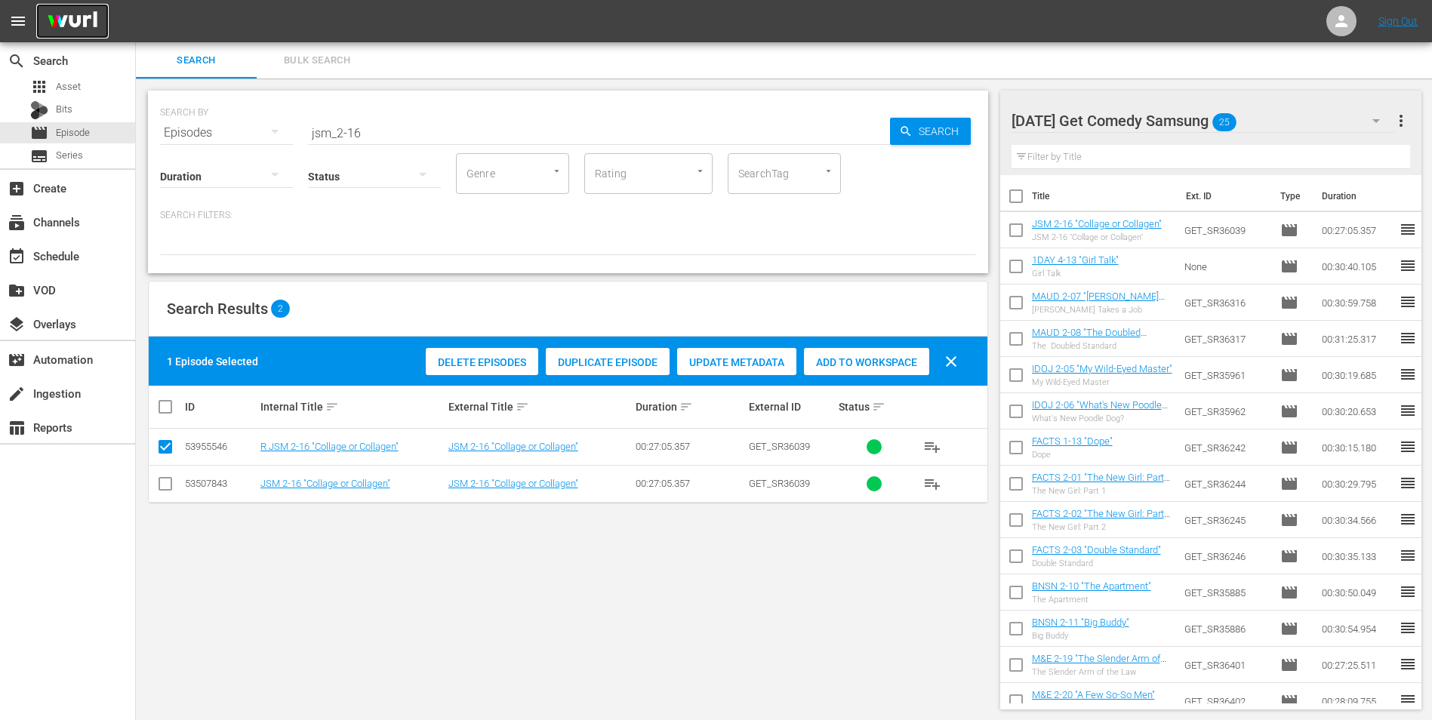
click at [69, 12] on img at bounding box center [72, 21] width 72 height 35
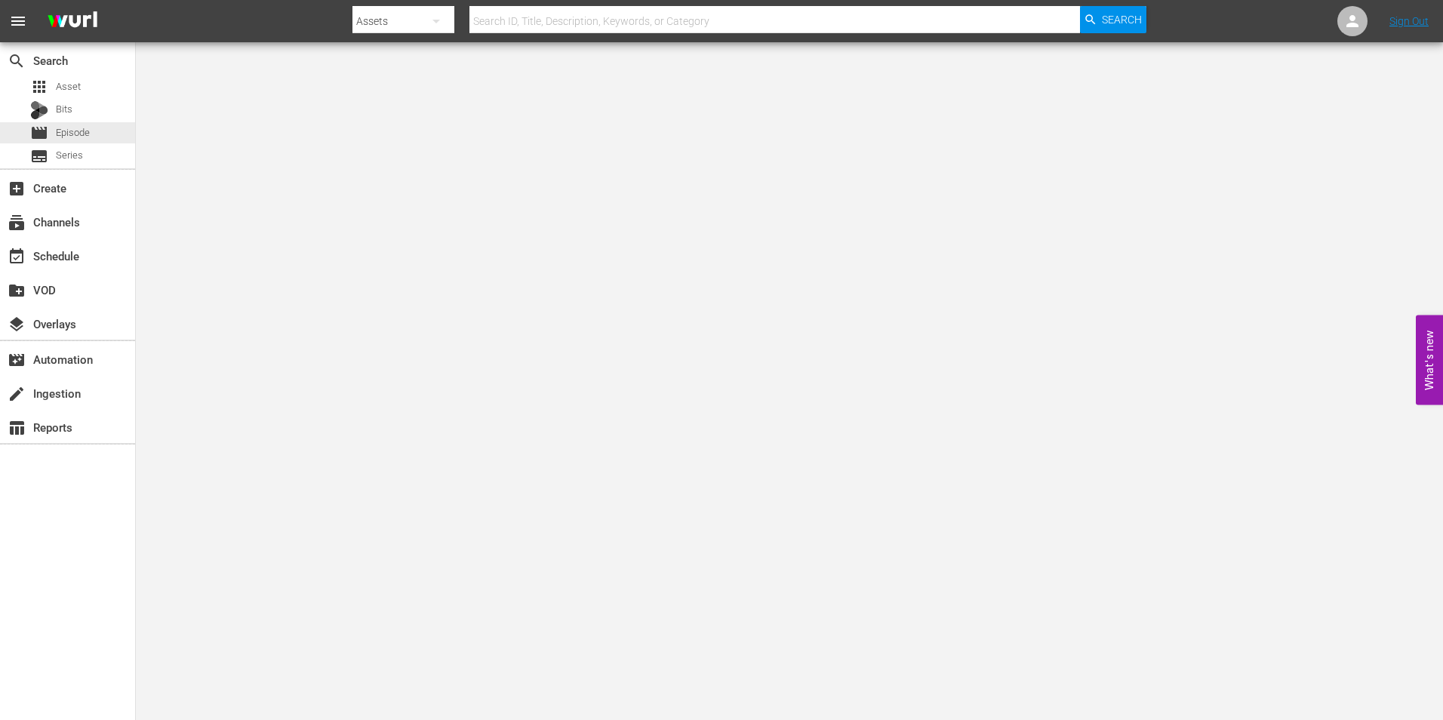
click at [82, 137] on span "Episode" at bounding box center [73, 132] width 34 height 15
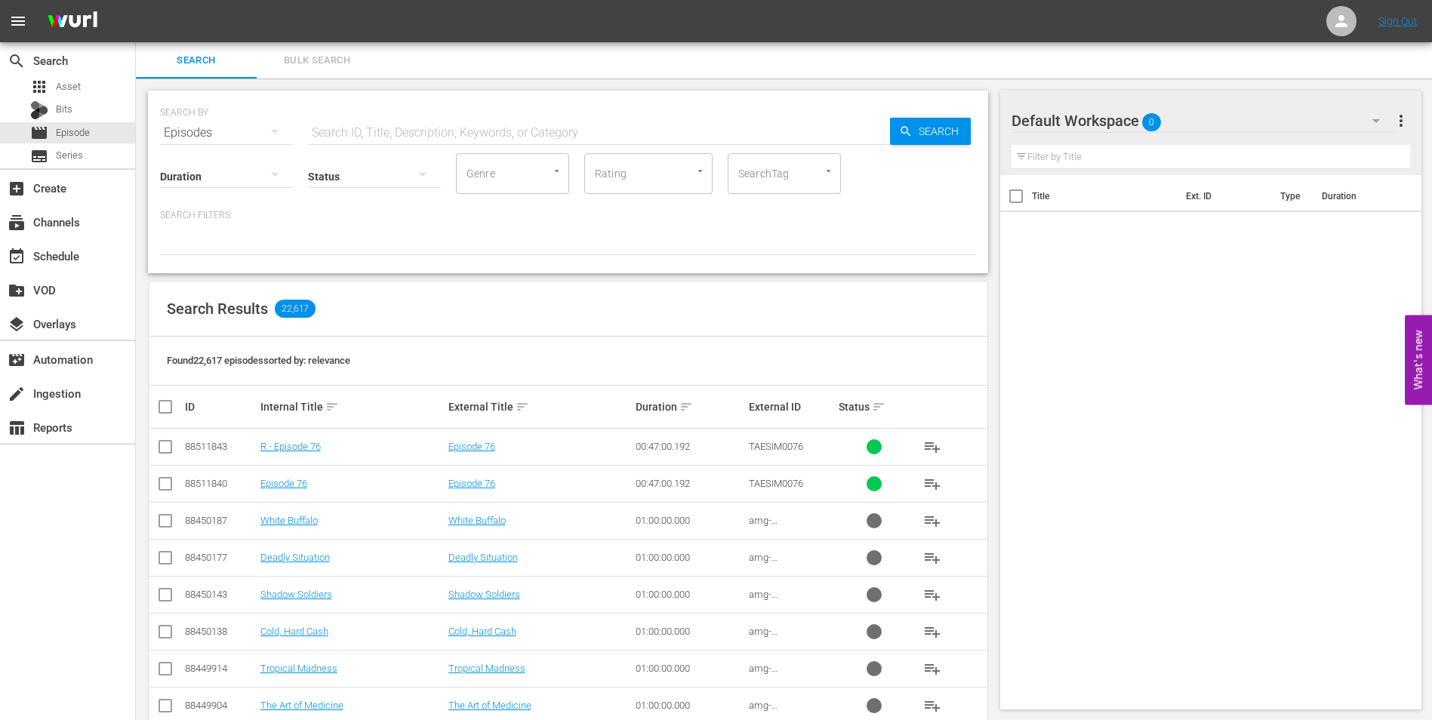
click at [355, 140] on div "Status" at bounding box center [374, 167] width 133 height 54
click at [365, 136] on input "text" at bounding box center [599, 133] width 582 height 36
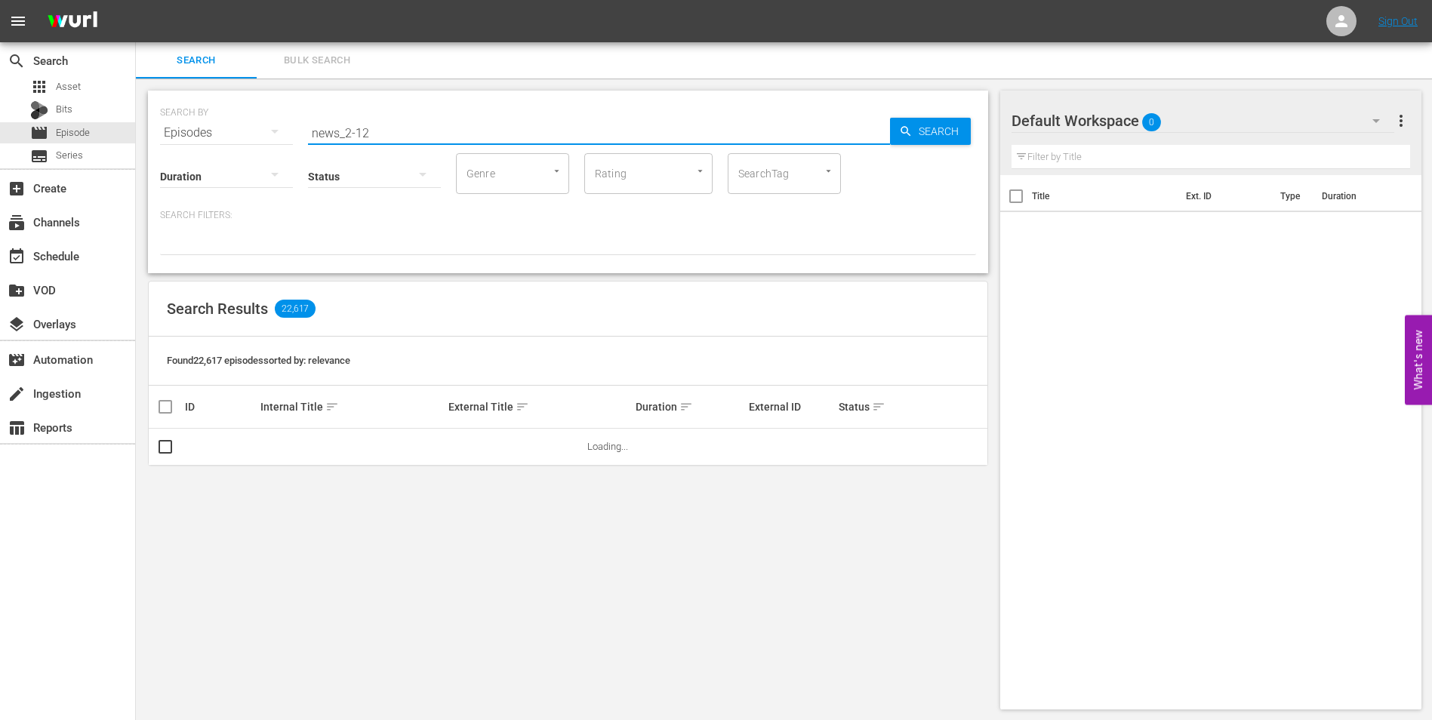
type input "news_2-12"
click at [1197, 114] on div "Default Workspace 0" at bounding box center [1202, 121] width 383 height 42
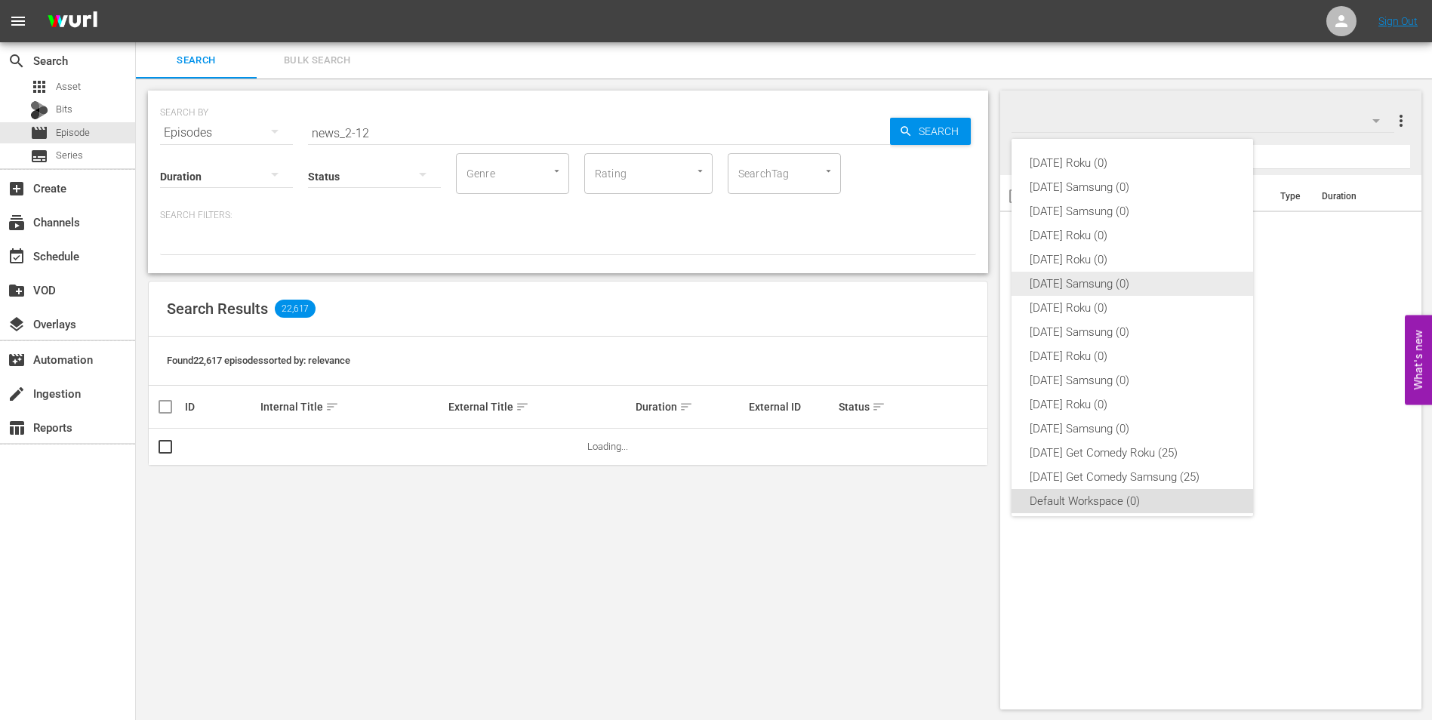
scroll to position [9, 0]
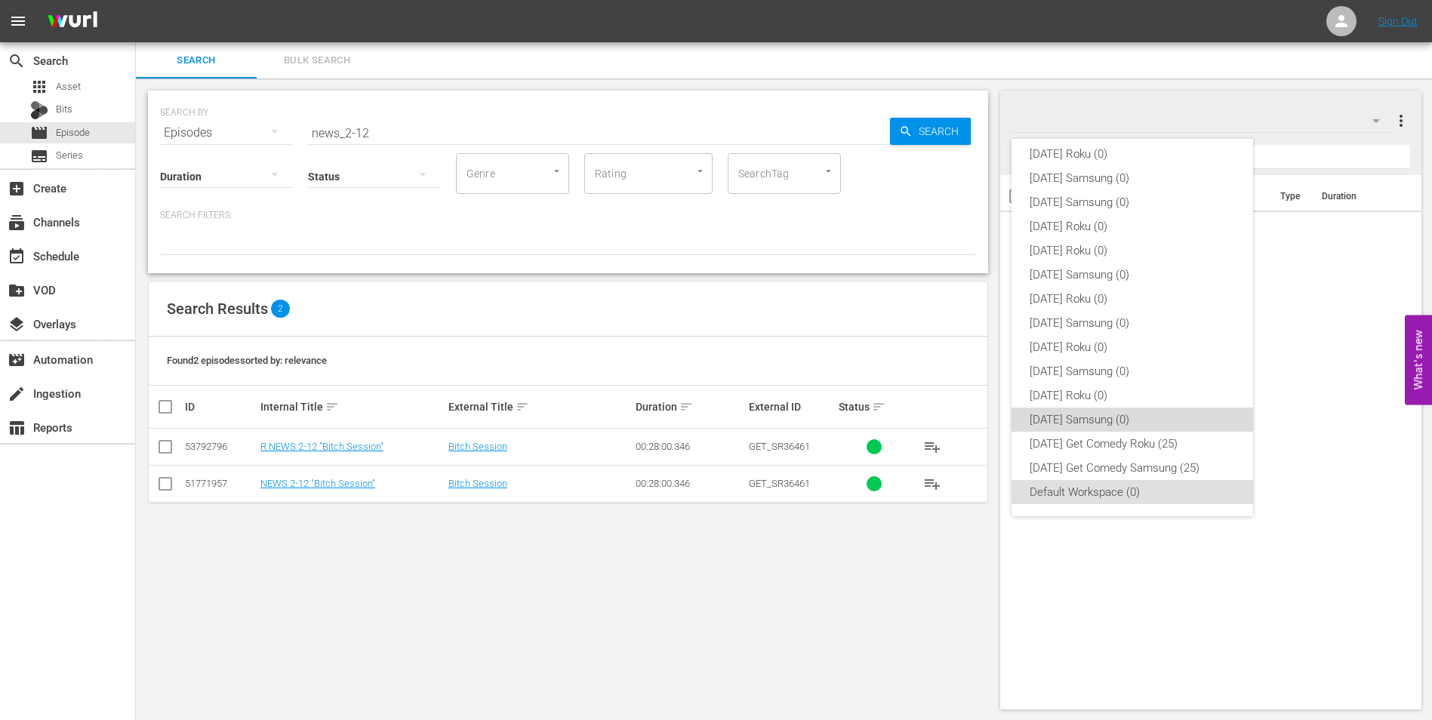
click at [1140, 418] on div "[DATE] Samsung (0)" at bounding box center [1131, 419] width 205 height 24
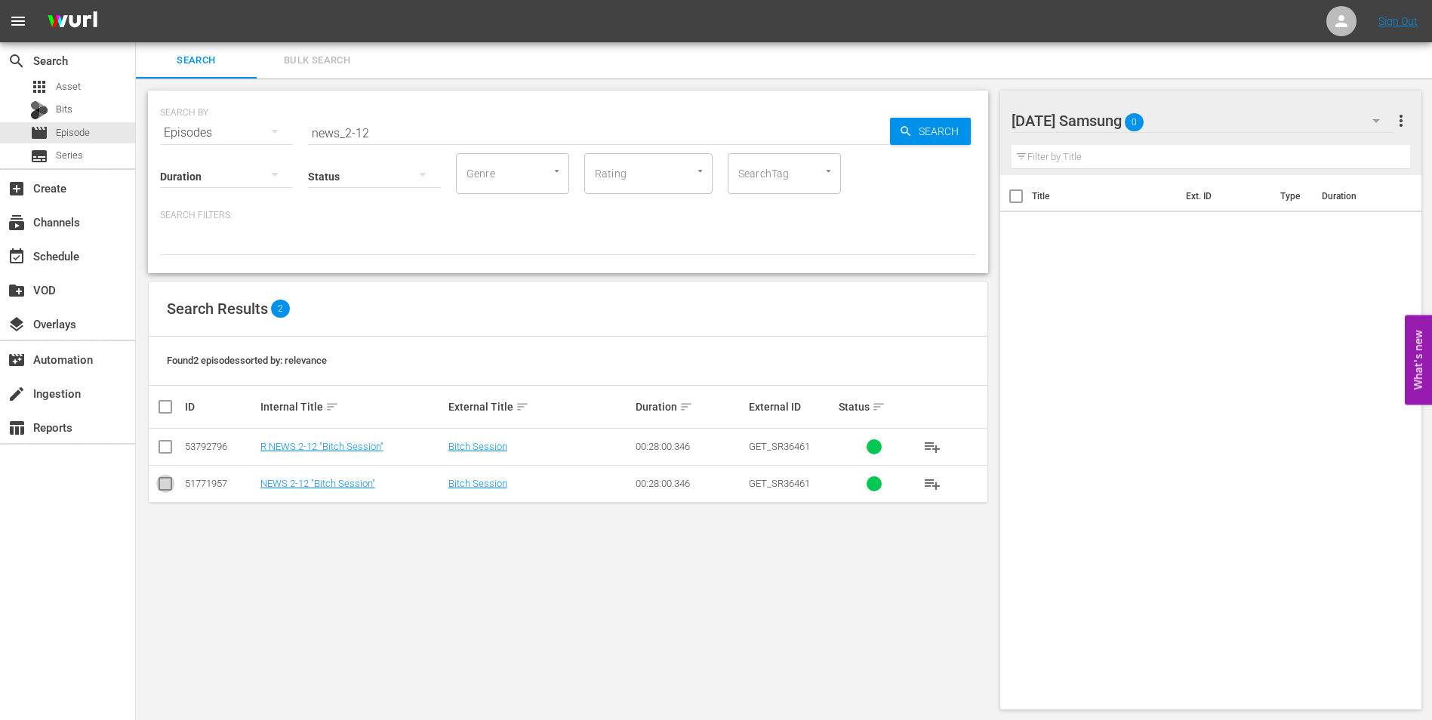
click at [169, 484] on input "checkbox" at bounding box center [165, 487] width 18 height 18
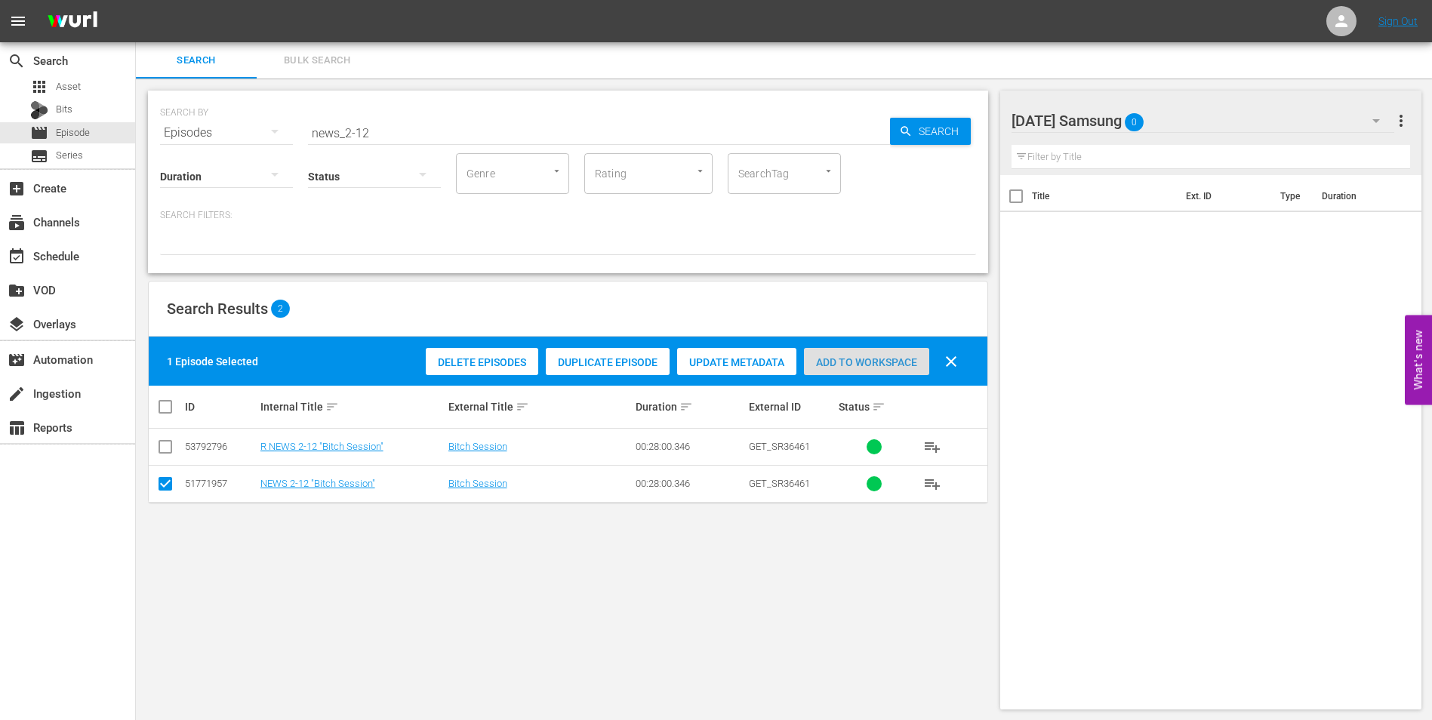
click at [852, 367] on span "Add to Workspace" at bounding box center [866, 362] width 125 height 12
click at [1193, 118] on div "[DATE] Samsung 1" at bounding box center [1202, 121] width 383 height 42
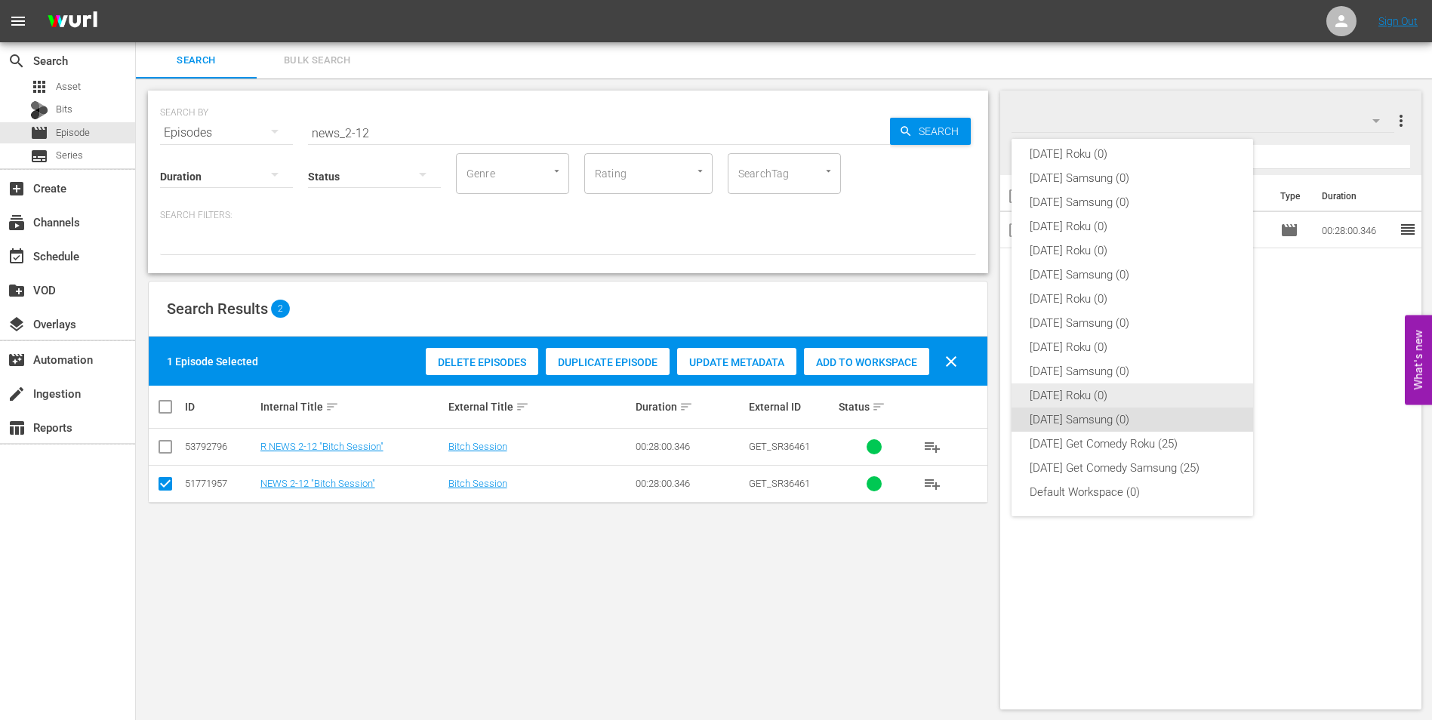
click at [1073, 404] on div "[DATE] Roku (0)" at bounding box center [1131, 395] width 205 height 24
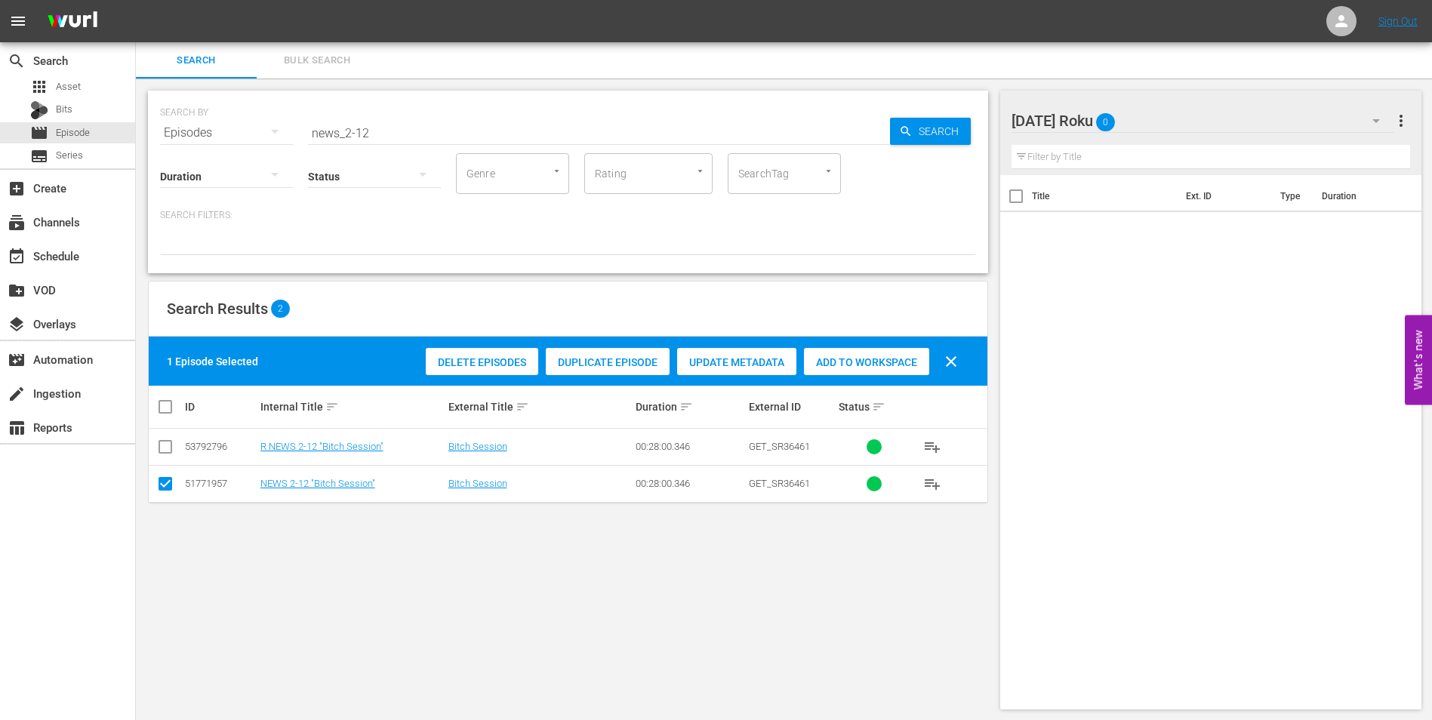
drag, startPoint x: 168, startPoint y: 487, endPoint x: 168, endPoint y: 467, distance: 19.6
click at [168, 485] on input "checkbox" at bounding box center [165, 487] width 18 height 18
checkbox input "false"
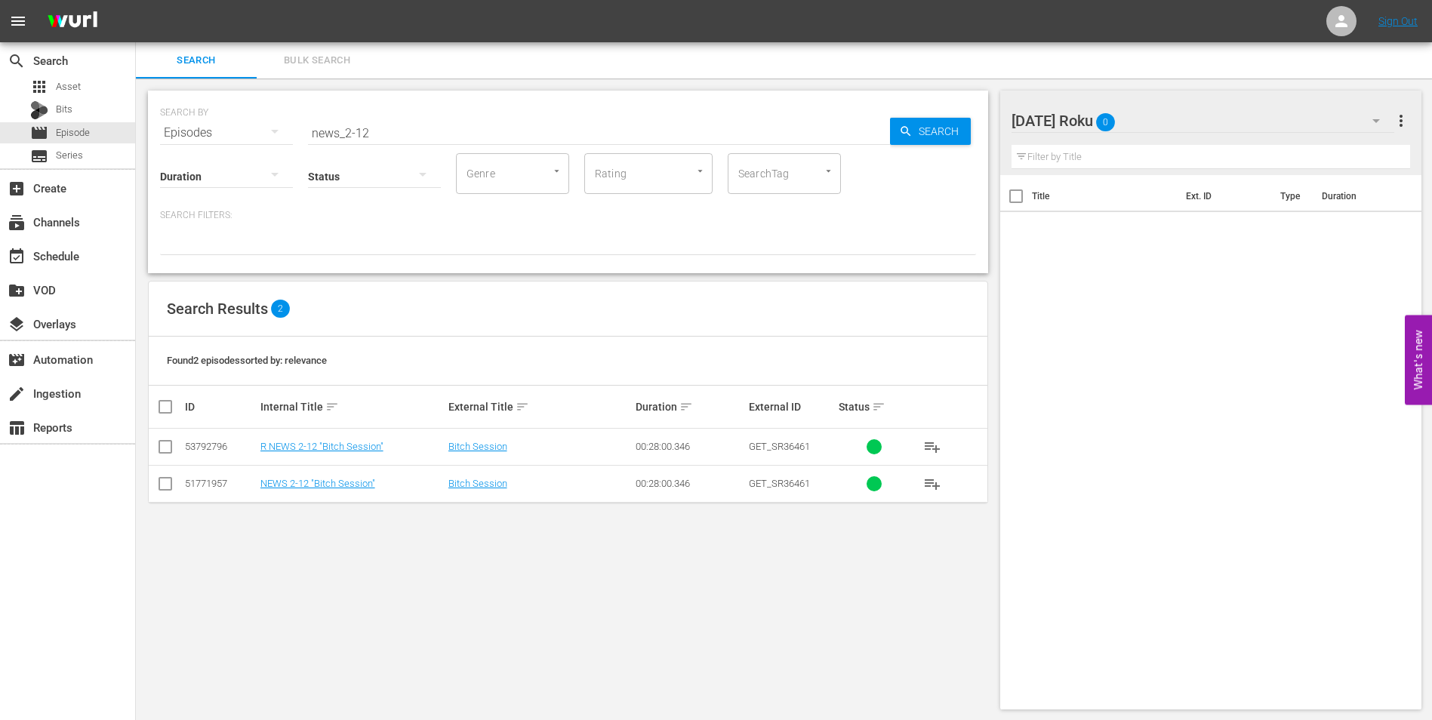
click at [168, 451] on input "checkbox" at bounding box center [165, 450] width 18 height 18
checkbox input "true"
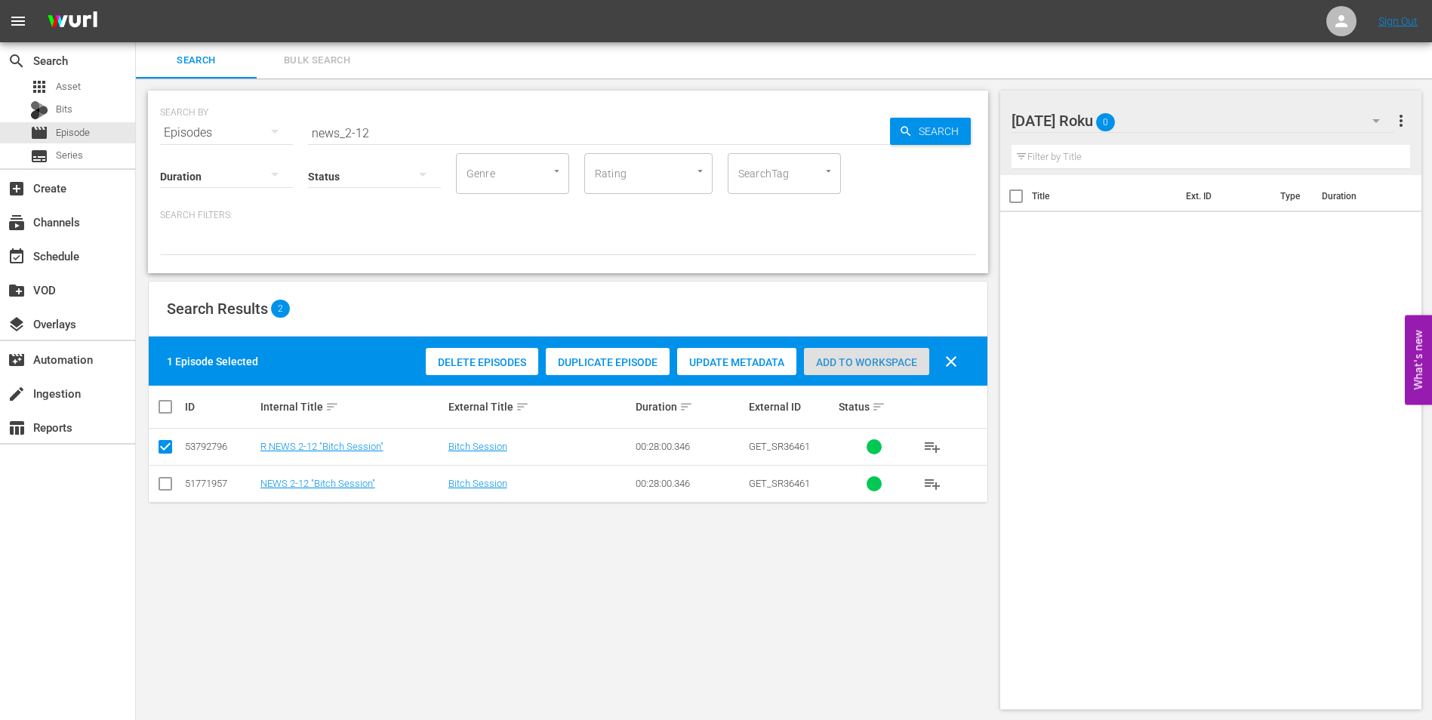
click at [862, 361] on span "Add to Workspace" at bounding box center [866, 362] width 125 height 12
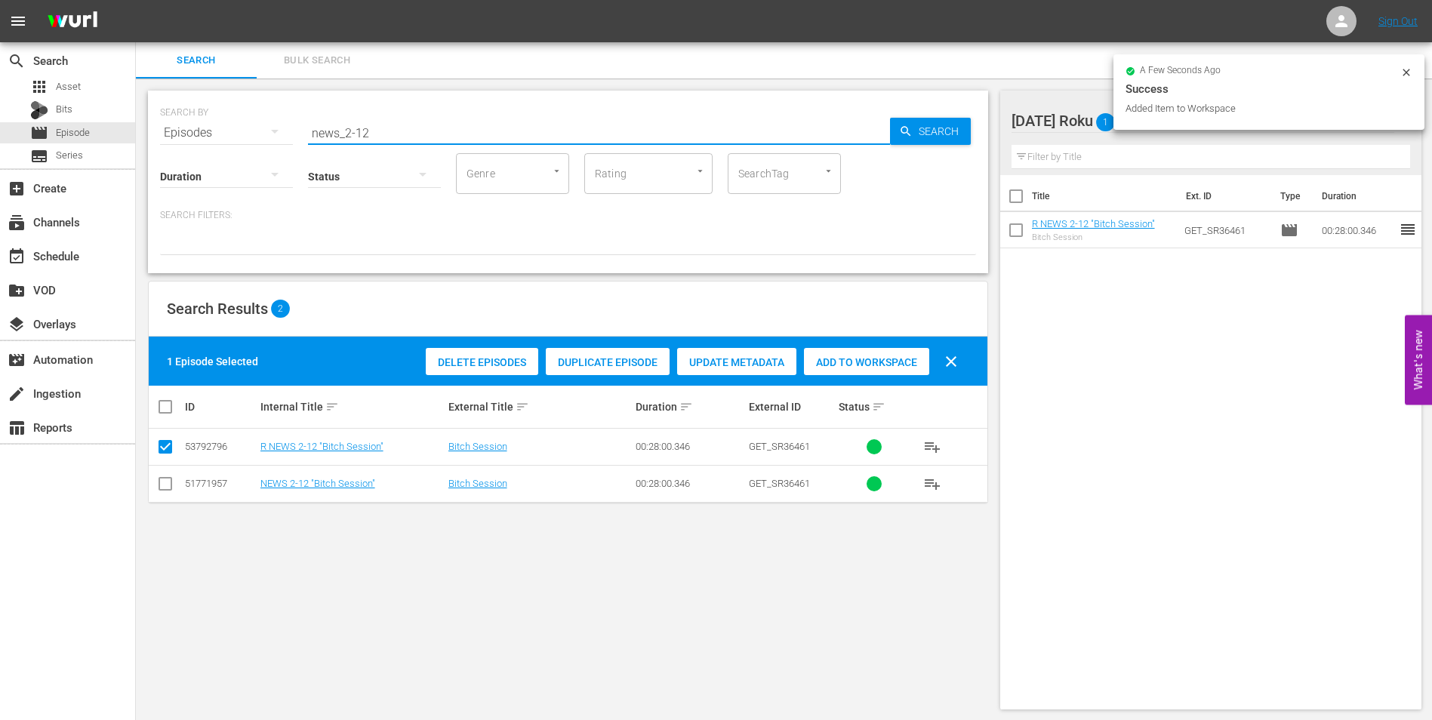
drag, startPoint x: 393, startPoint y: 129, endPoint x: 364, endPoint y: 139, distance: 31.0
click at [364, 139] on input "news_2-12" at bounding box center [599, 133] width 582 height 36
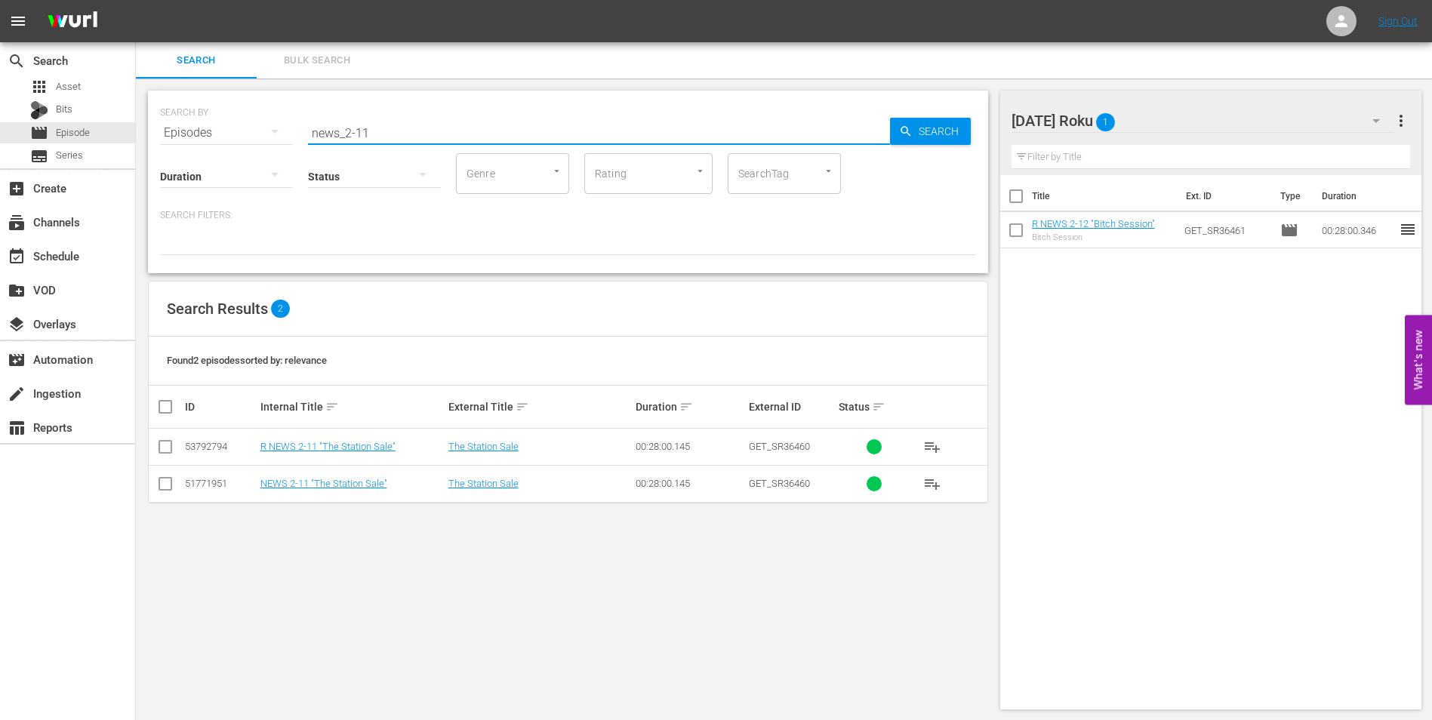
type input "news_2-11"
drag, startPoint x: 167, startPoint y: 450, endPoint x: 189, endPoint y: 450, distance: 21.9
click at [167, 450] on input "checkbox" at bounding box center [165, 450] width 18 height 18
checkbox input "true"
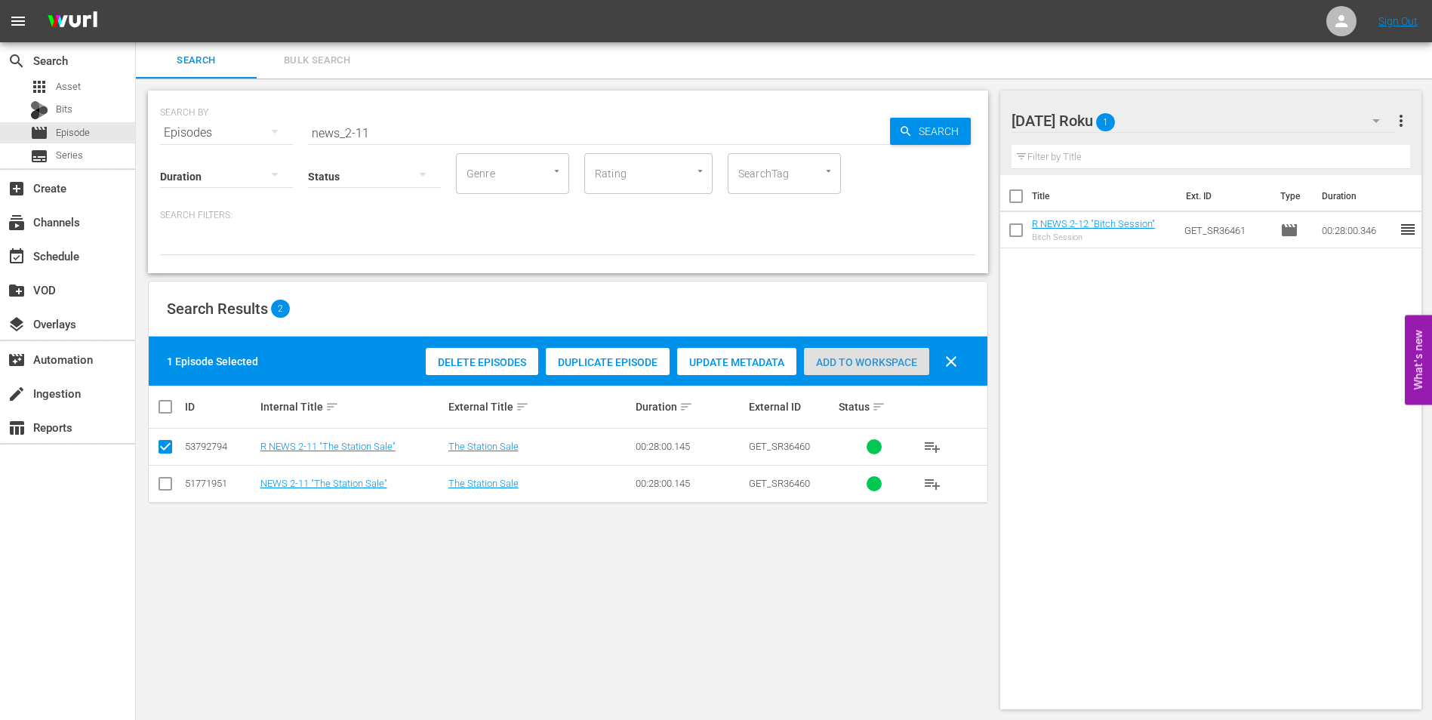
click at [905, 363] on span "Add to Workspace" at bounding box center [866, 362] width 125 height 12
click at [1186, 122] on div "[DATE] Roku 2" at bounding box center [1202, 121] width 383 height 42
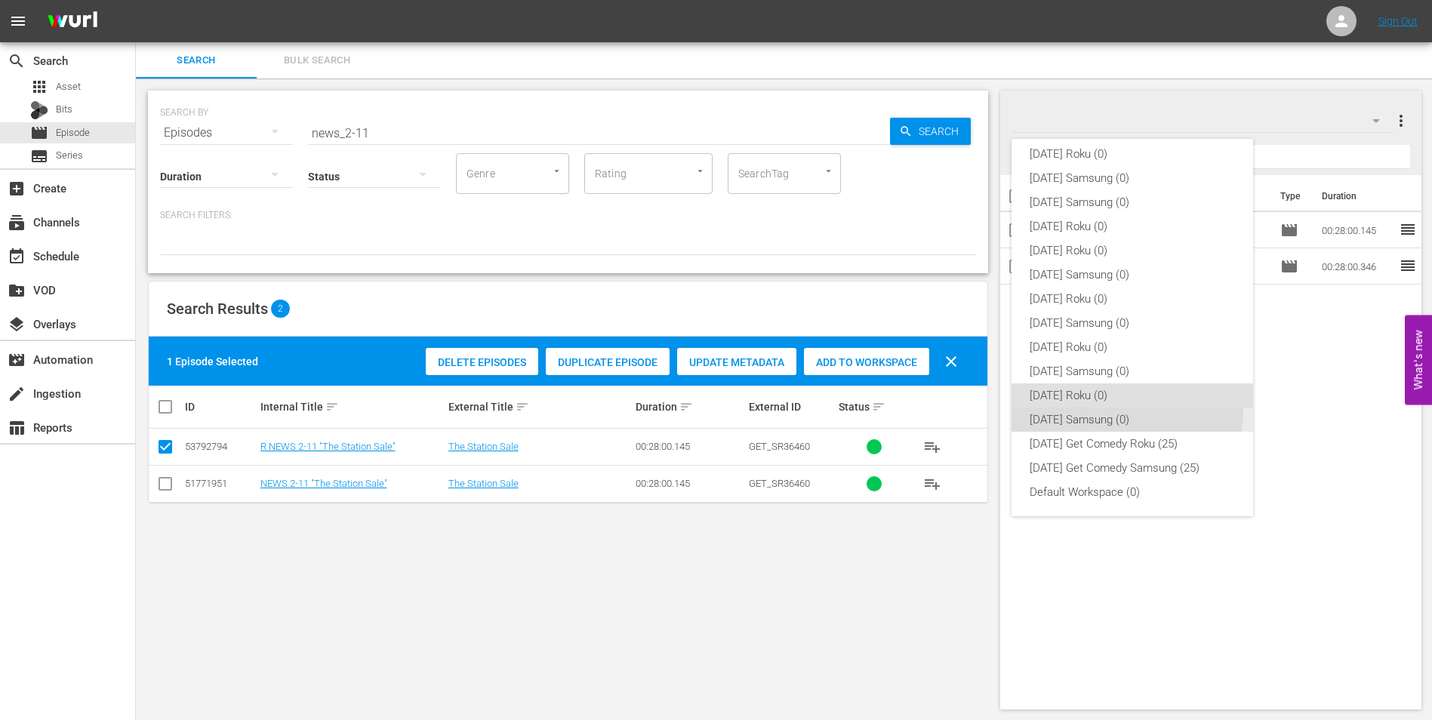
click at [1093, 411] on div "[DATE] Samsung (0)" at bounding box center [1131, 419] width 205 height 24
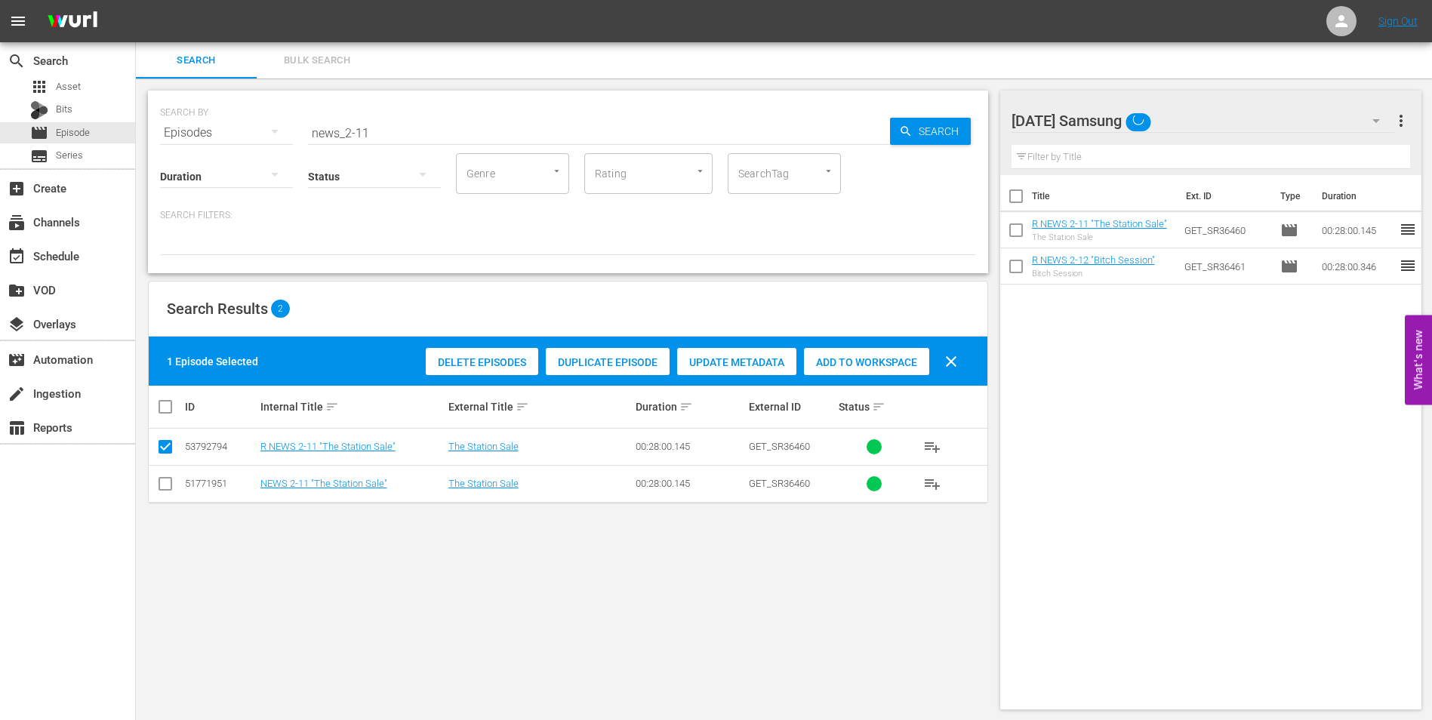
click at [162, 484] on input "checkbox" at bounding box center [165, 487] width 18 height 18
checkbox input "true"
click at [161, 447] on input "checkbox" at bounding box center [165, 450] width 18 height 18
checkbox input "false"
click at [880, 363] on span "Add to Workspace" at bounding box center [866, 362] width 125 height 12
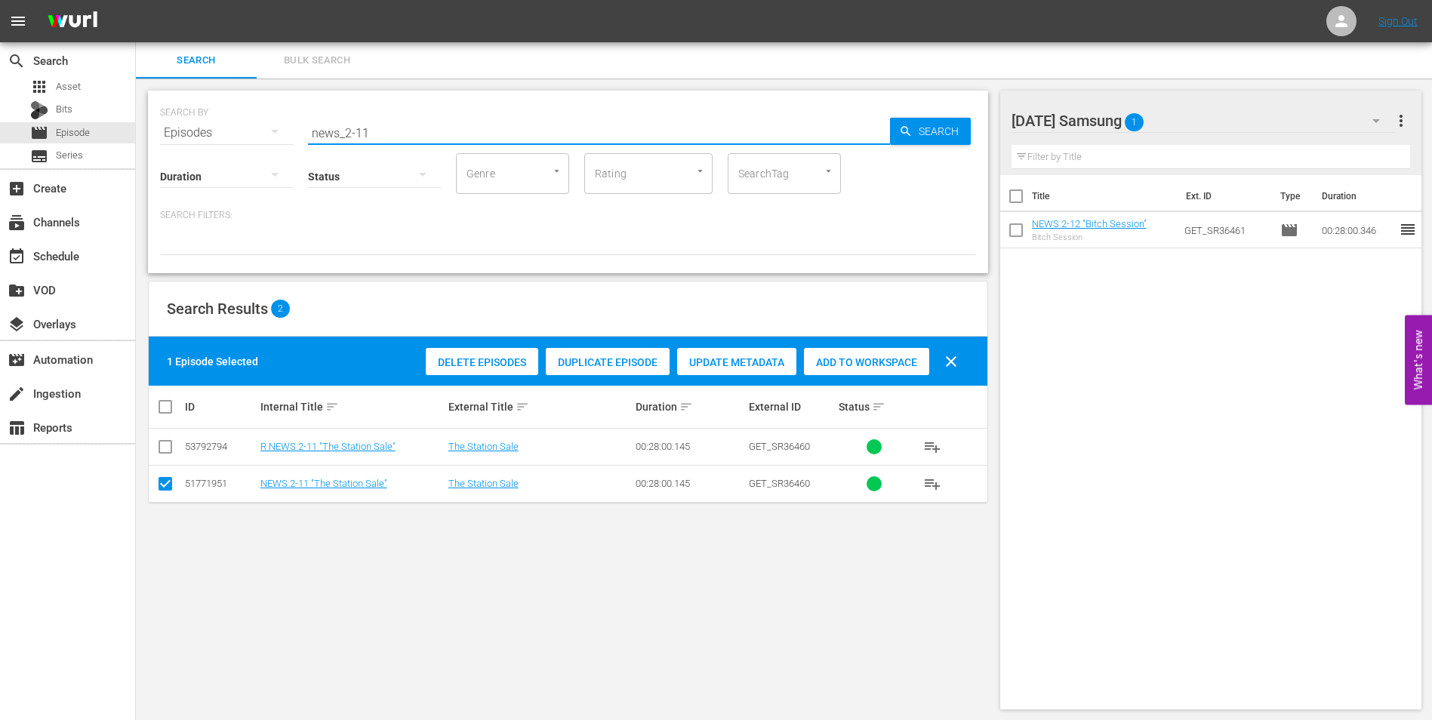
drag, startPoint x: 364, startPoint y: 135, endPoint x: 416, endPoint y: 140, distance: 52.3
click at [416, 140] on div "SEARCH BY Search By Episodes Search ID, Title, Description, Keywords, or Catego…" at bounding box center [568, 182] width 840 height 183
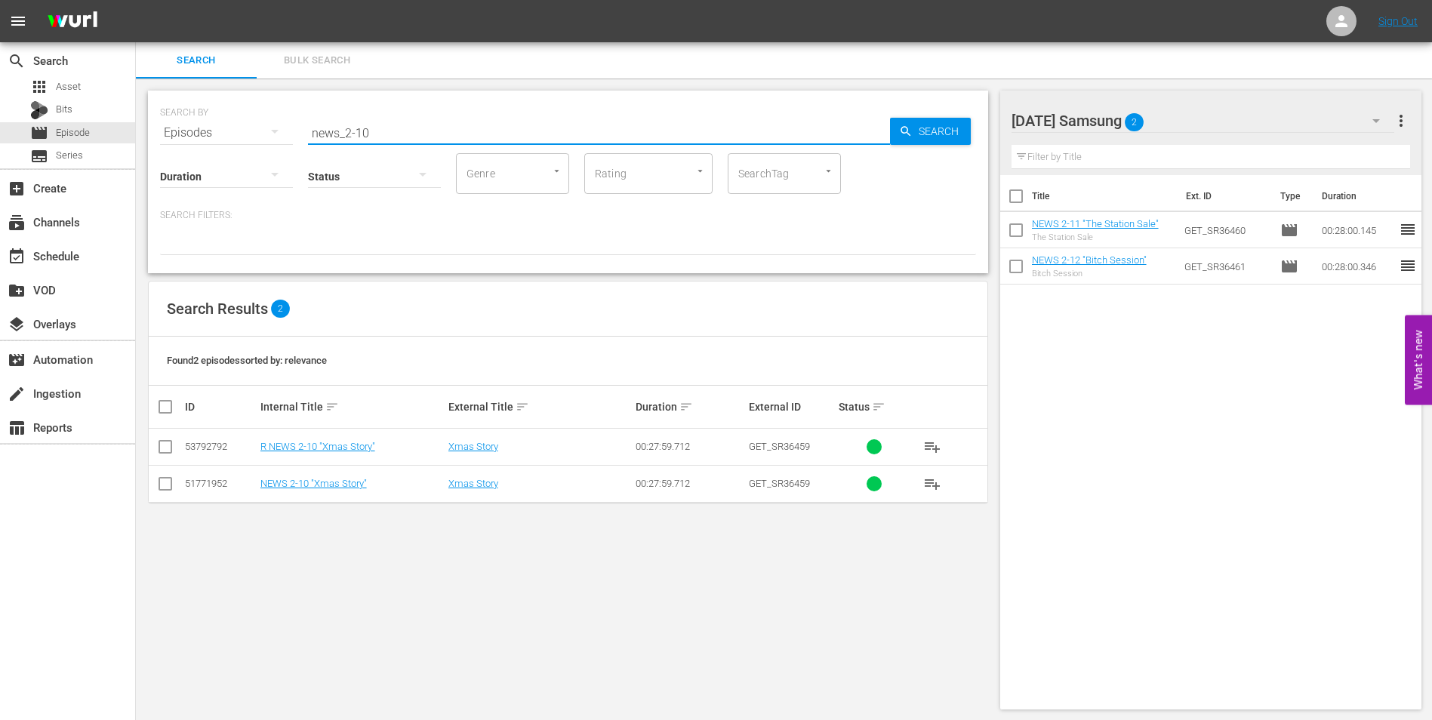
type input "news_2-10"
click at [166, 490] on input "checkbox" at bounding box center [165, 487] width 18 height 18
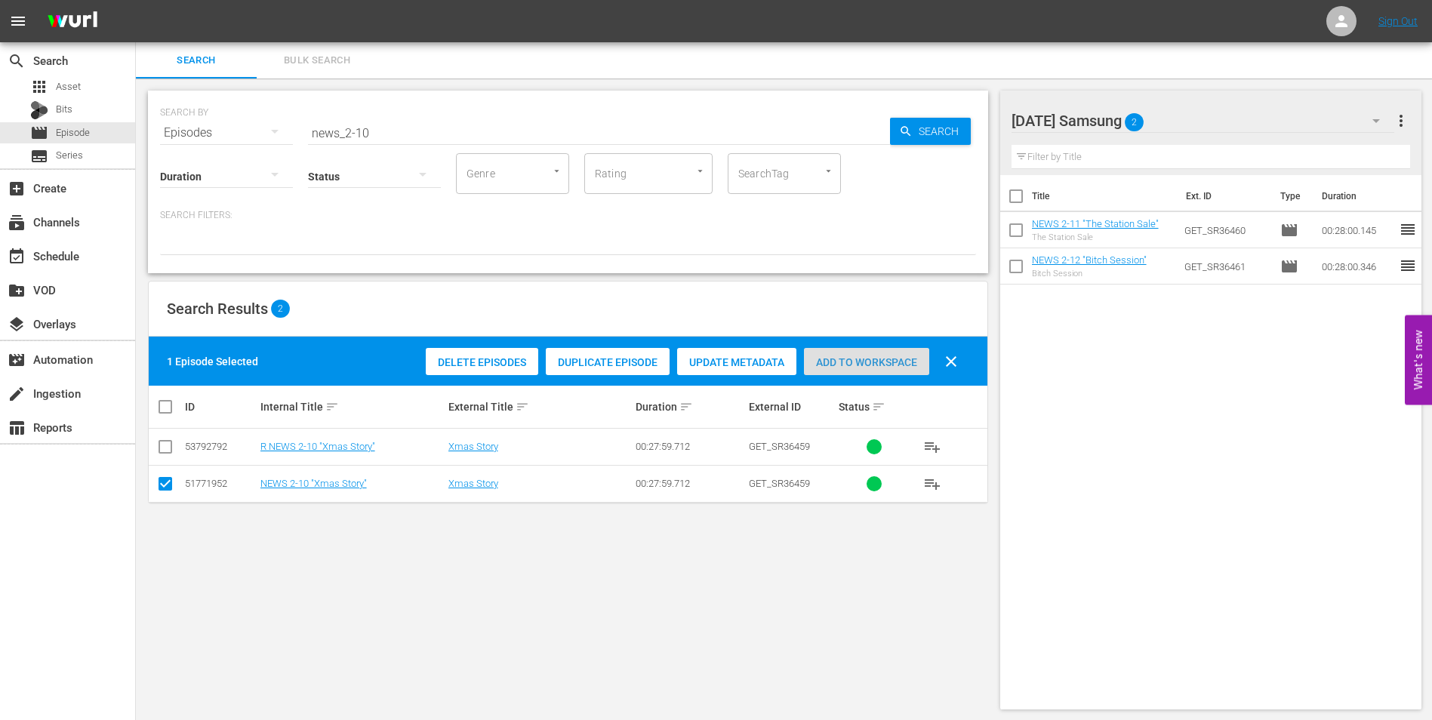
click at [886, 357] on span "Add to Workspace" at bounding box center [866, 362] width 125 height 12
click at [1188, 116] on div "[DATE] Samsung 3" at bounding box center [1202, 121] width 383 height 42
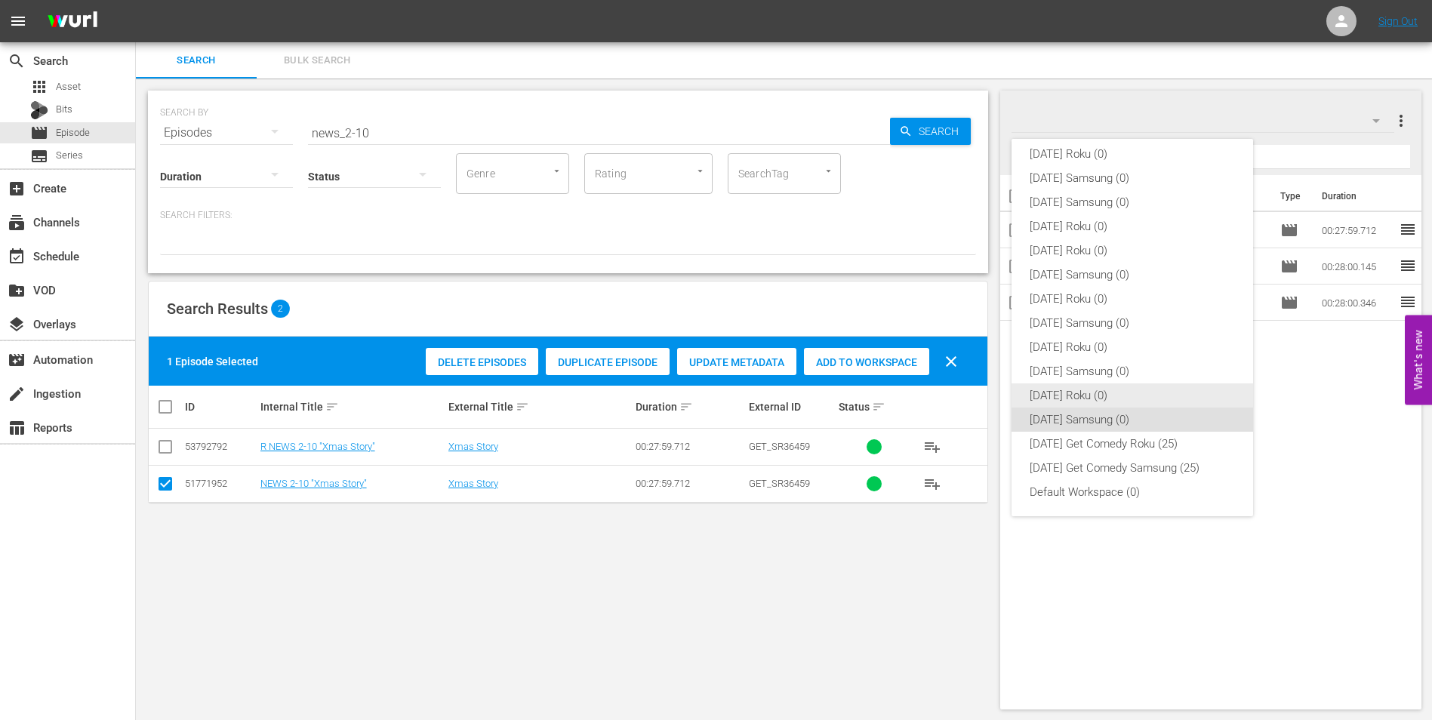
click at [1087, 398] on div "[DATE] Roku (0)" at bounding box center [1131, 395] width 205 height 24
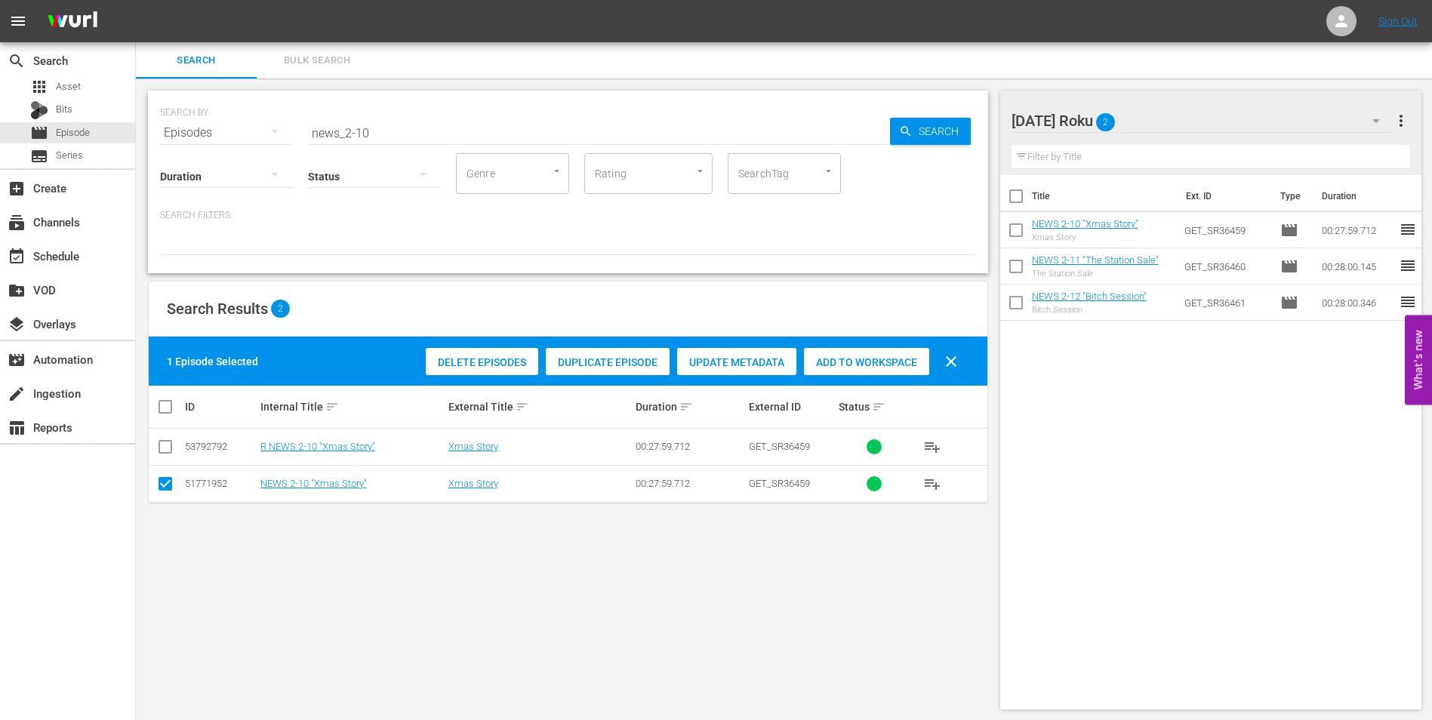
click at [164, 484] on input "checkbox" at bounding box center [165, 487] width 18 height 18
checkbox input "false"
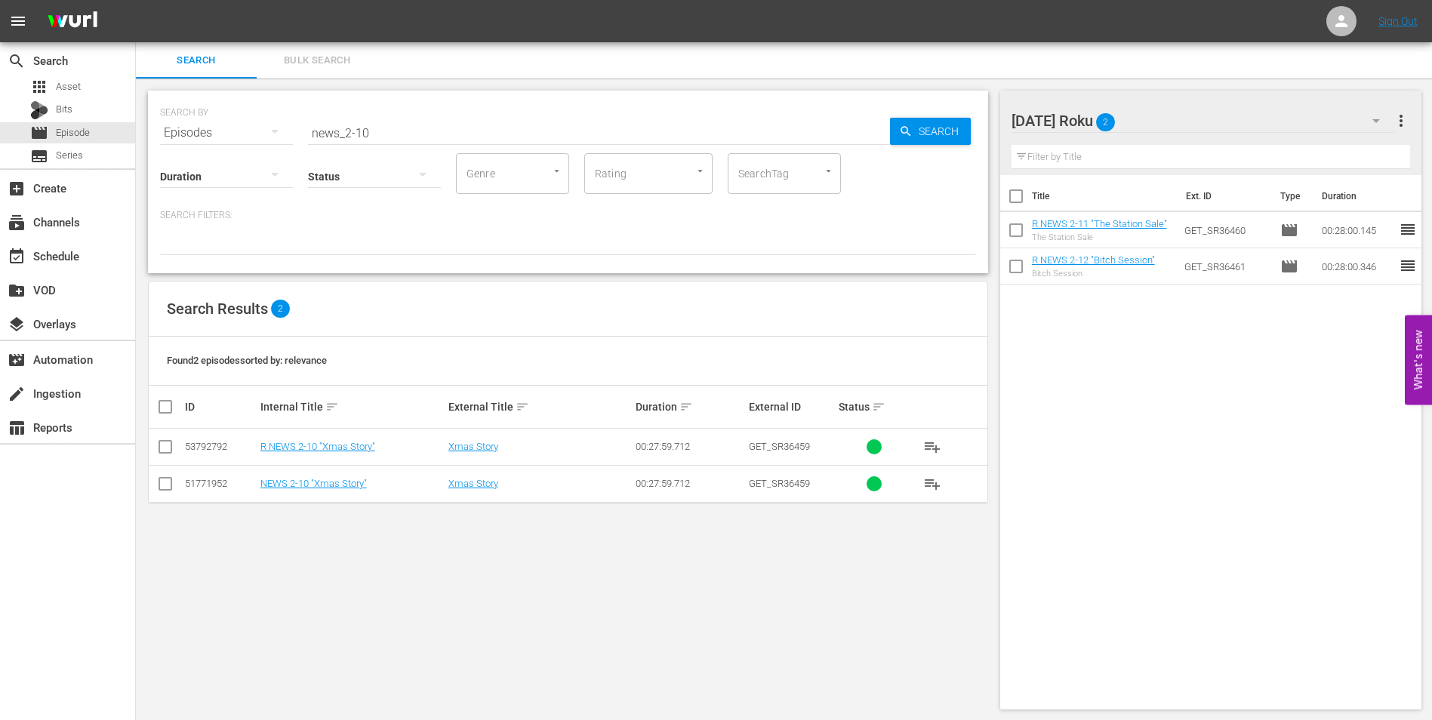
click at [163, 442] on input "checkbox" at bounding box center [165, 450] width 18 height 18
checkbox input "true"
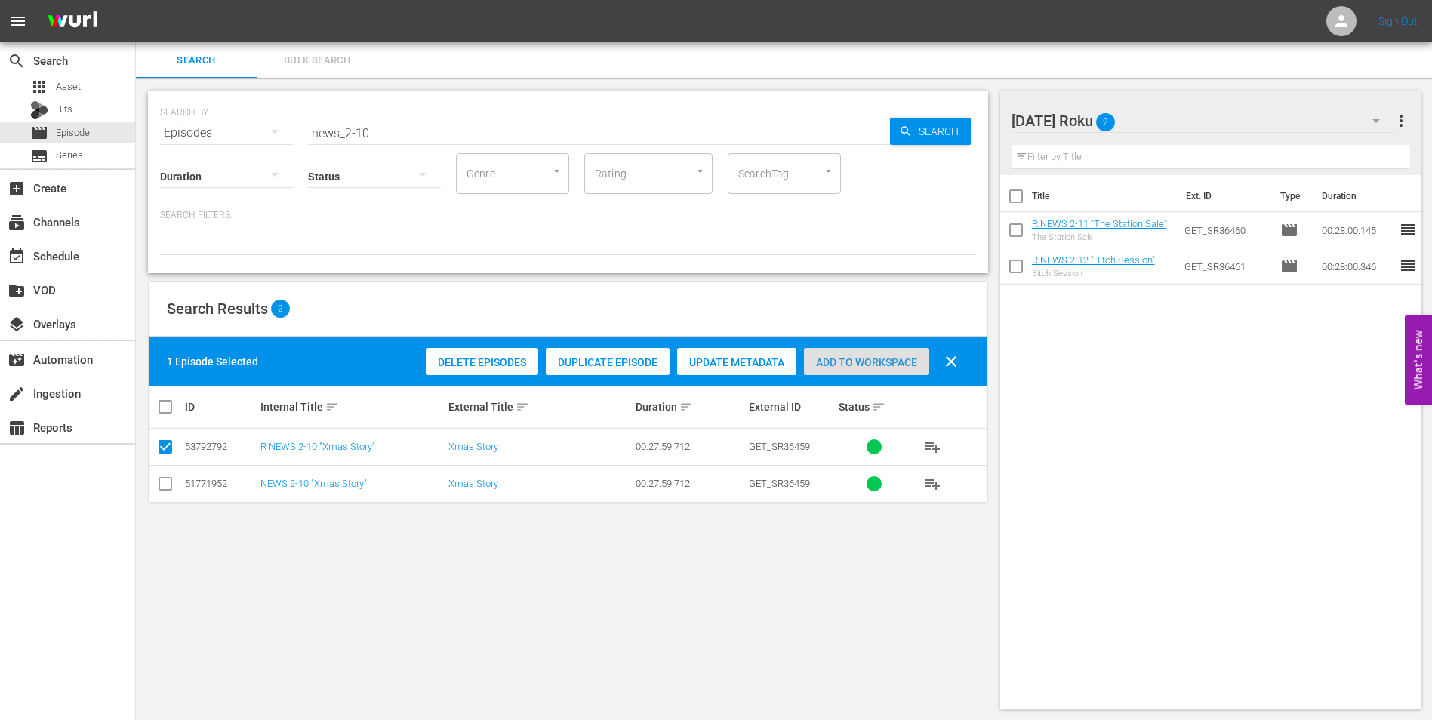
click at [854, 360] on span "Add to Workspace" at bounding box center [866, 362] width 125 height 12
click at [1186, 124] on div "[DATE] Roku 3" at bounding box center [1202, 121] width 383 height 42
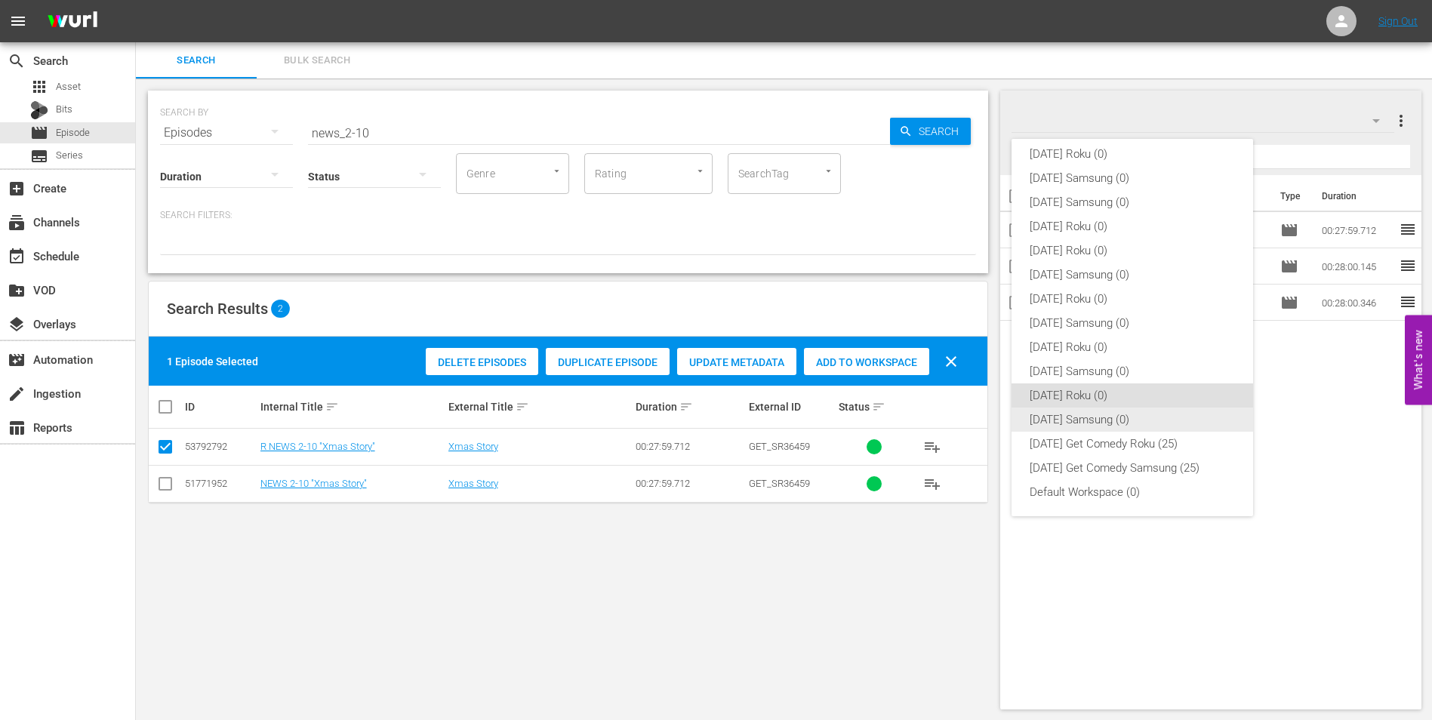
click at [1113, 417] on div "[DATE] Samsung (0)" at bounding box center [1131, 419] width 205 height 24
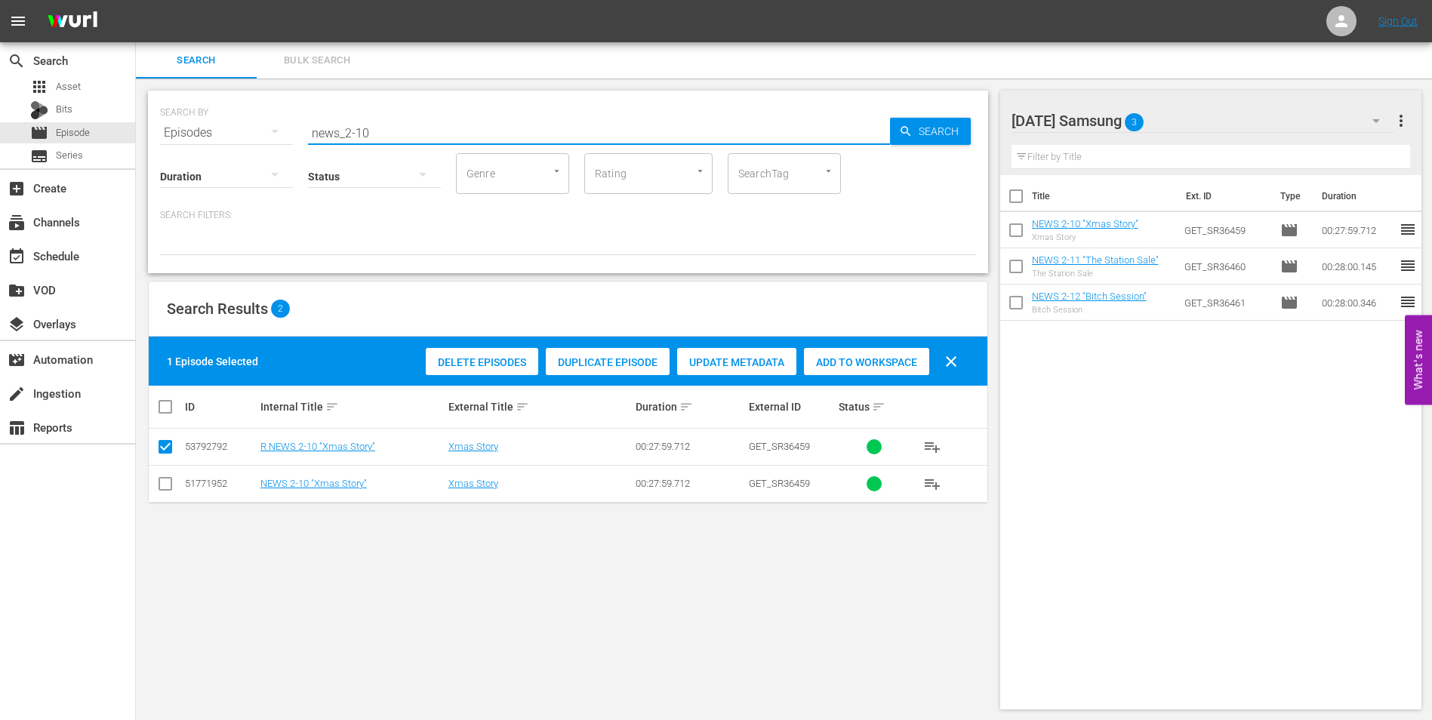
drag, startPoint x: 396, startPoint y: 128, endPoint x: 149, endPoint y: 145, distance: 248.1
click at [149, 145] on div "SEARCH BY Search By Episodes Search ID, Title, Description, Keywords, or Catego…" at bounding box center [568, 182] width 840 height 183
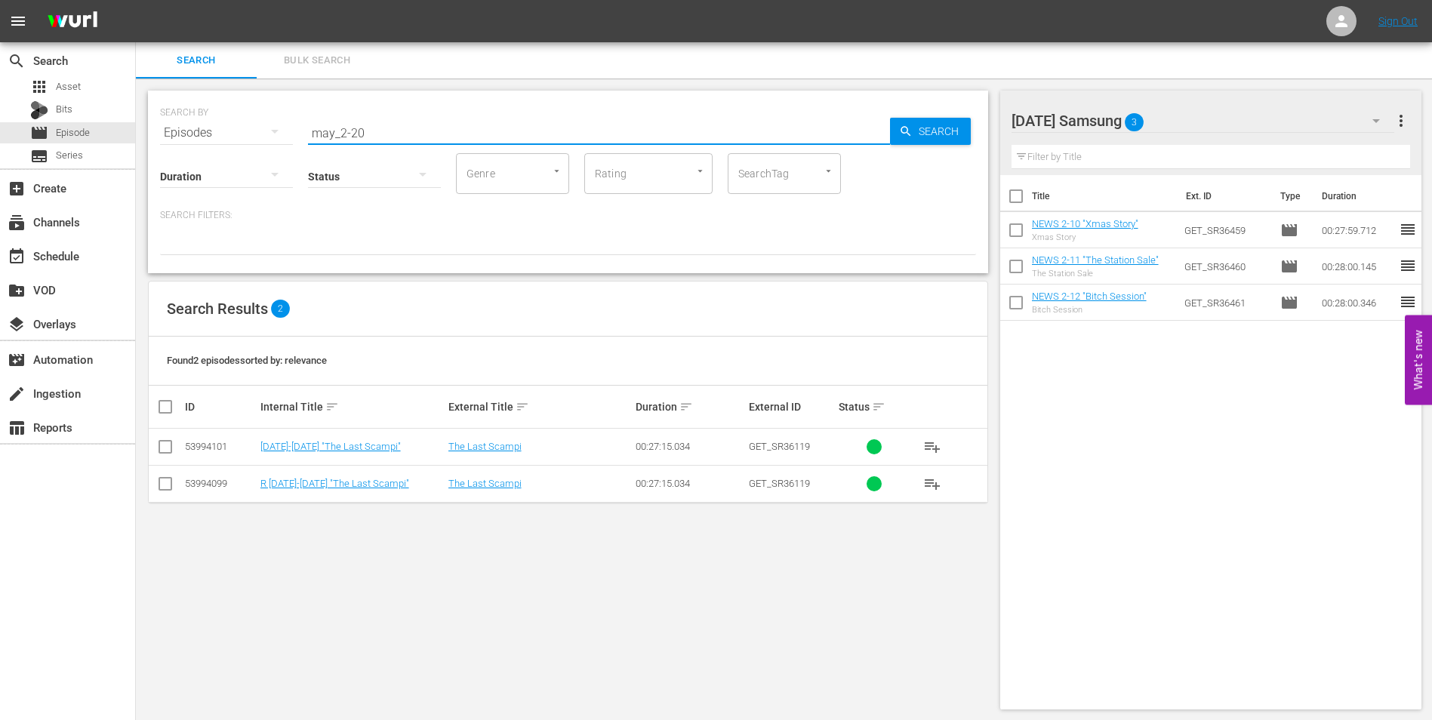
type input "may_2-20"
click at [164, 454] on input "checkbox" at bounding box center [165, 450] width 18 height 18
checkbox input "true"
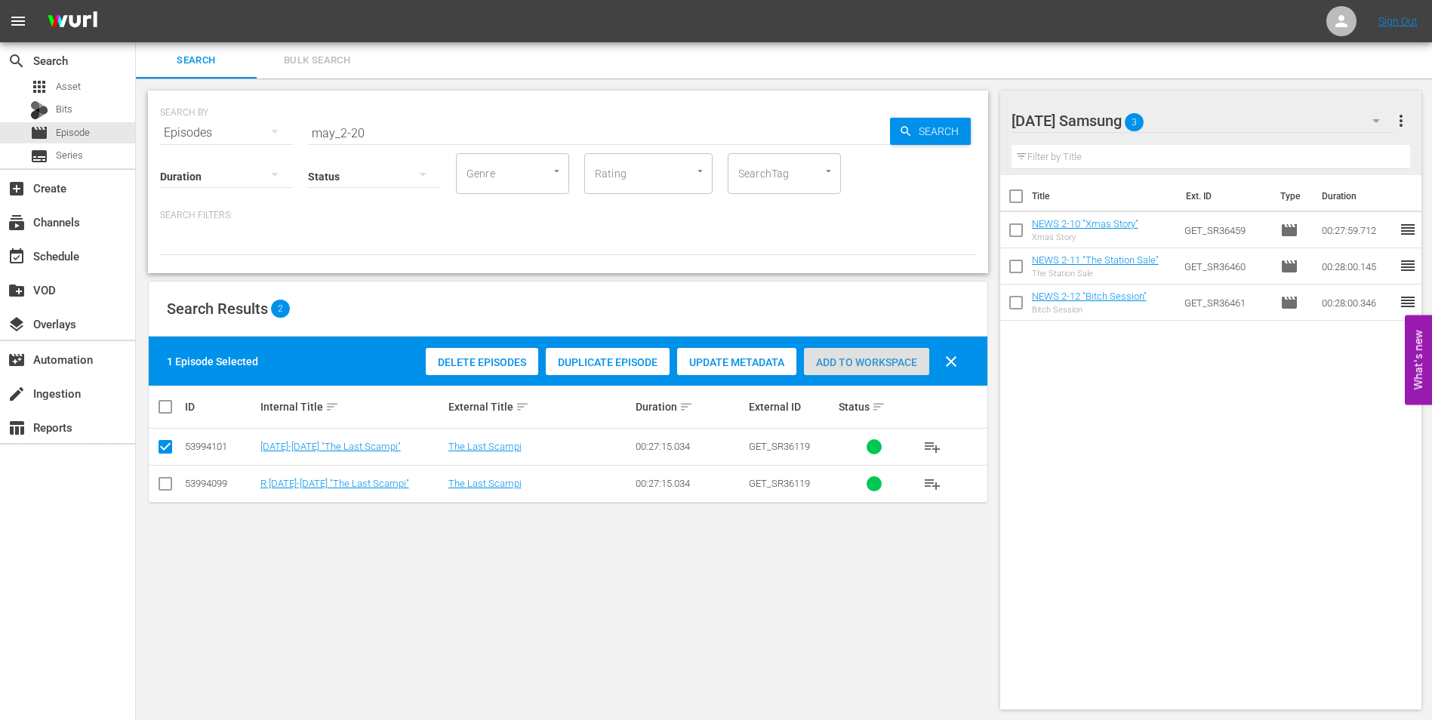
click at [907, 363] on span "Add to Workspace" at bounding box center [866, 362] width 125 height 12
click at [1210, 120] on div "[DATE] Samsung 4" at bounding box center [1202, 121] width 383 height 42
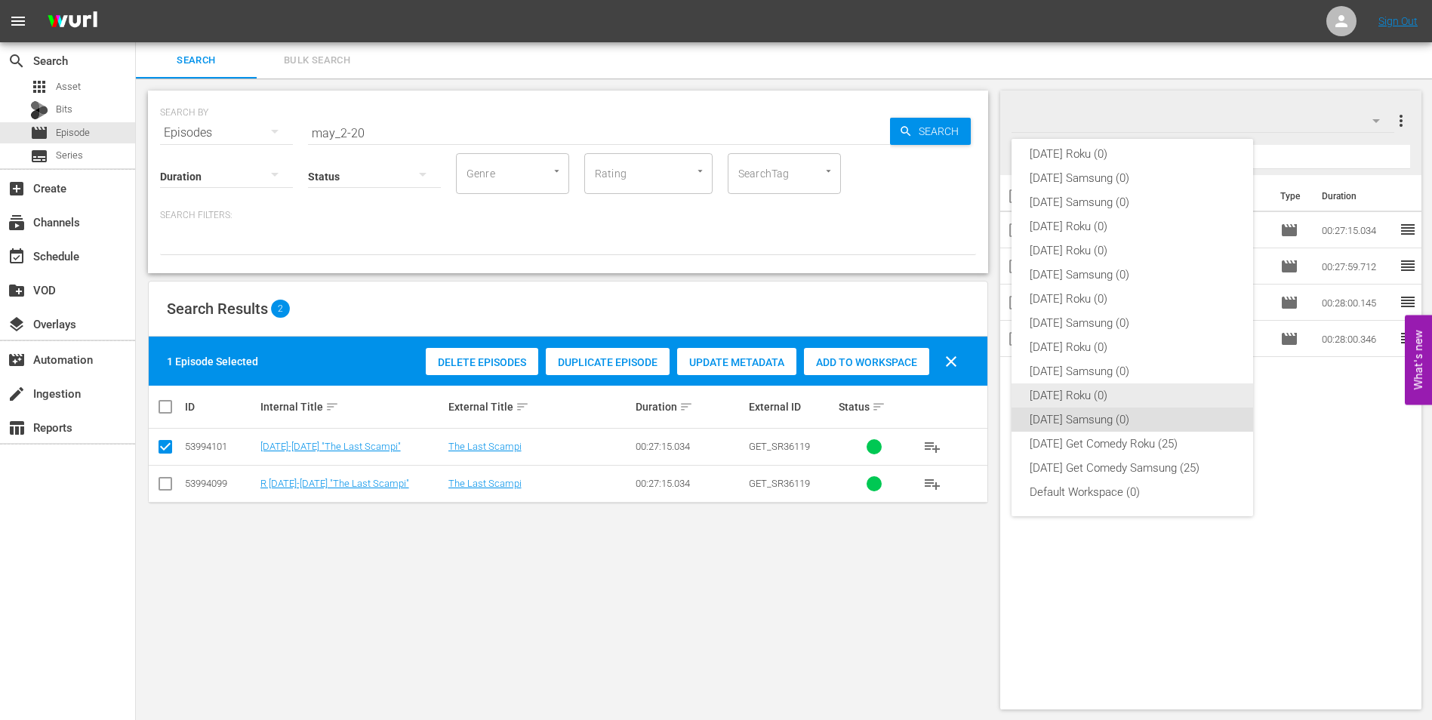
click at [1051, 395] on div "[DATE] Roku (0)" at bounding box center [1131, 395] width 205 height 24
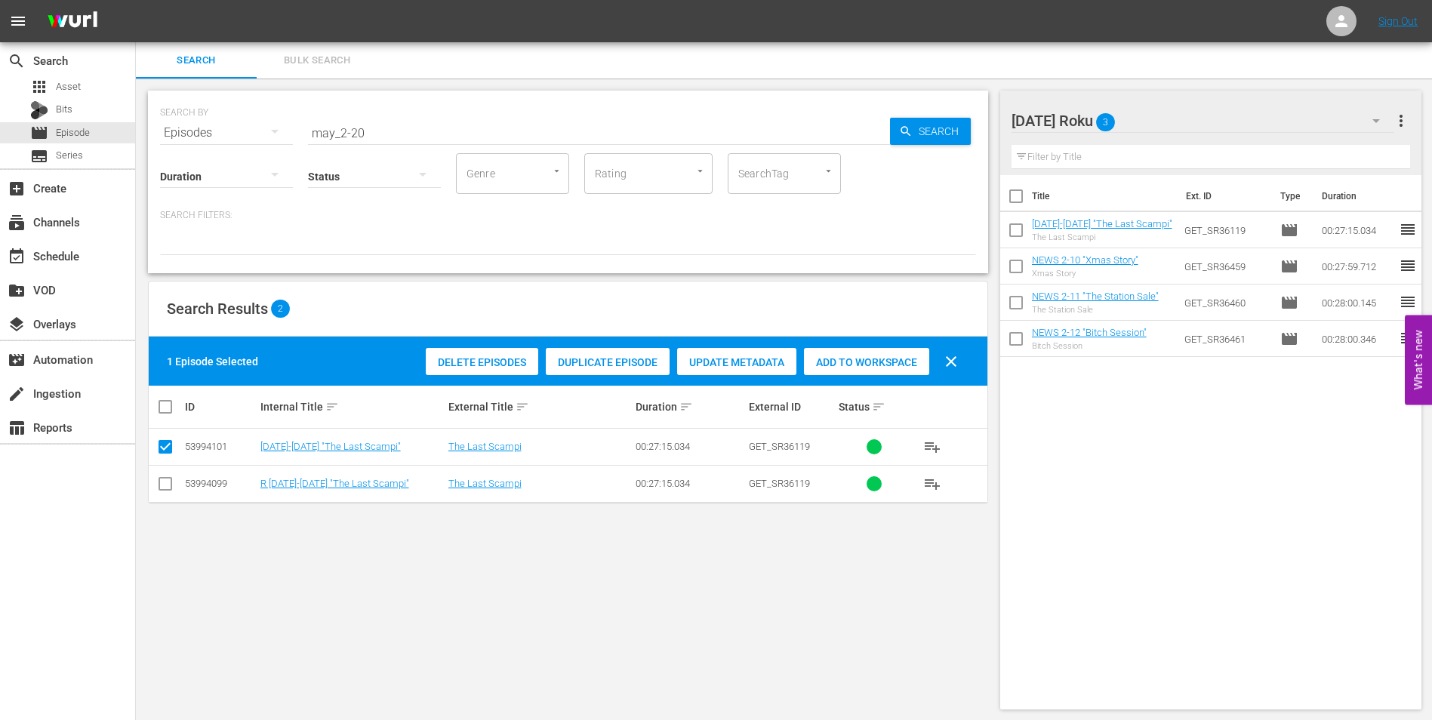
click at [162, 483] on input "checkbox" at bounding box center [165, 487] width 18 height 18
checkbox input "true"
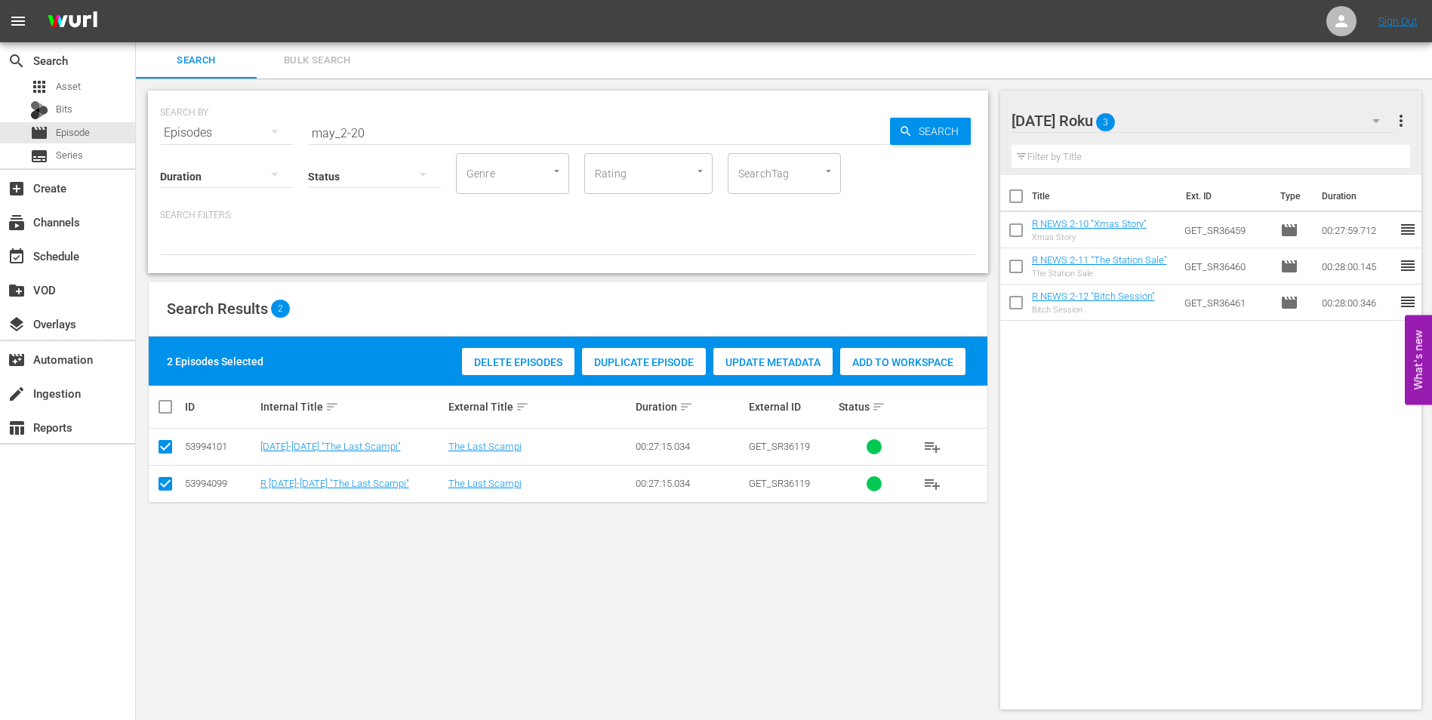
click at [162, 455] on input "checkbox" at bounding box center [165, 450] width 18 height 18
checkbox input "false"
click at [838, 360] on span "Add to Workspace" at bounding box center [866, 362] width 125 height 12
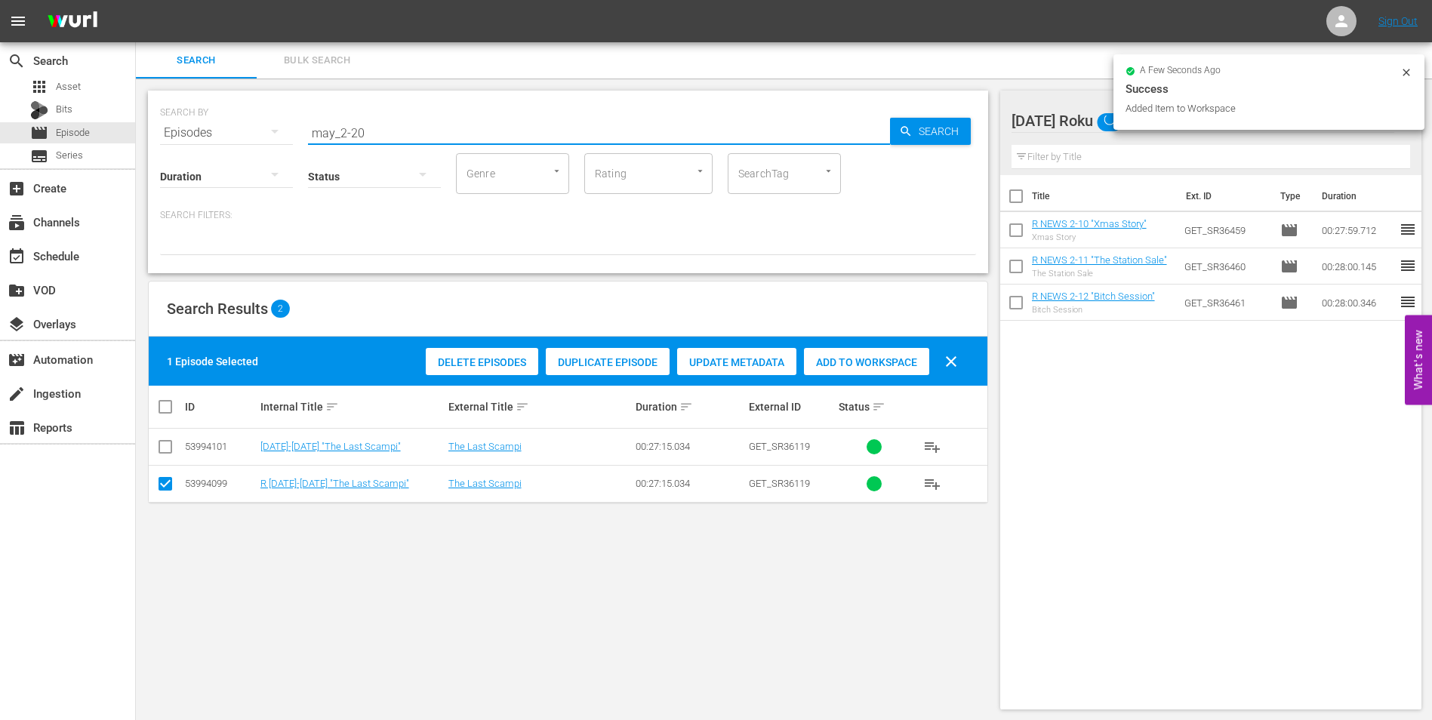
drag, startPoint x: 351, startPoint y: 134, endPoint x: 401, endPoint y: 137, distance: 49.9
click at [401, 137] on input "may_2-20" at bounding box center [599, 133] width 582 height 36
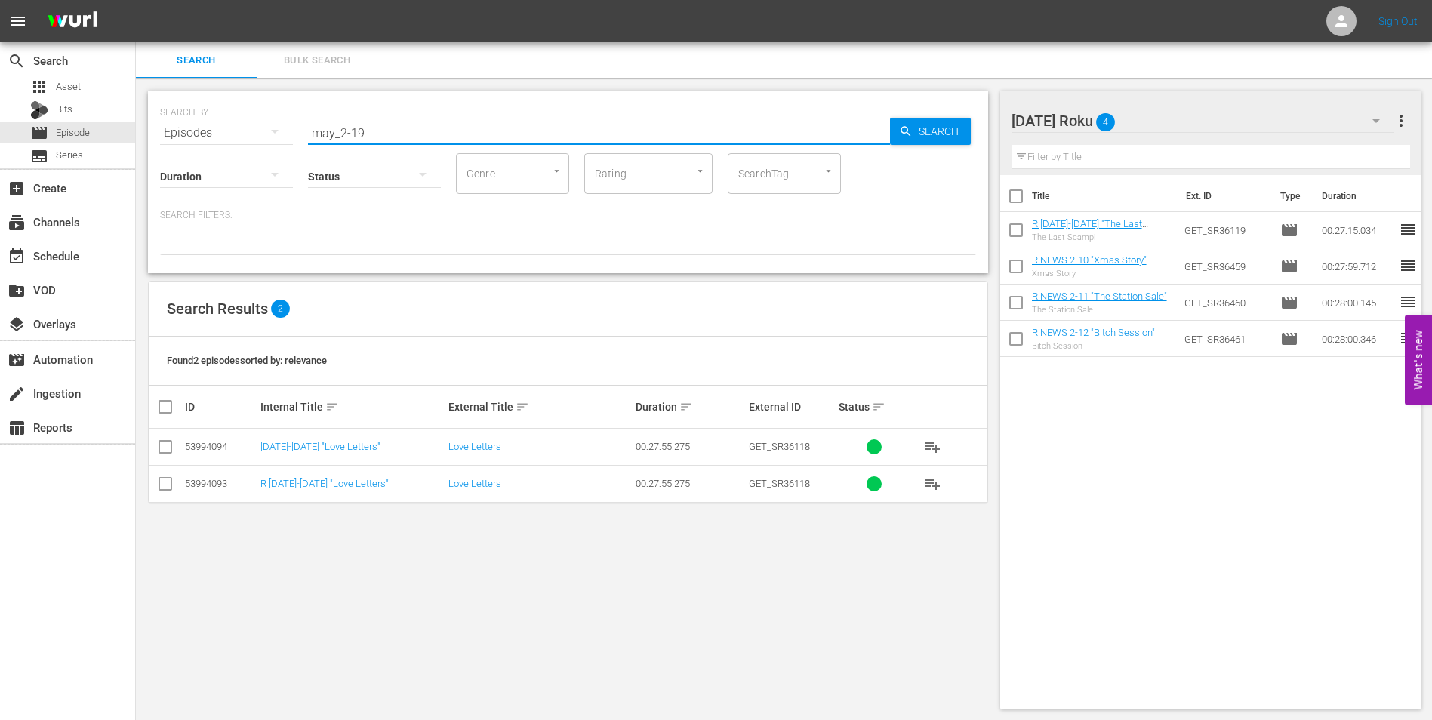
type input "may_2-19"
click at [165, 488] on input "checkbox" at bounding box center [165, 487] width 18 height 18
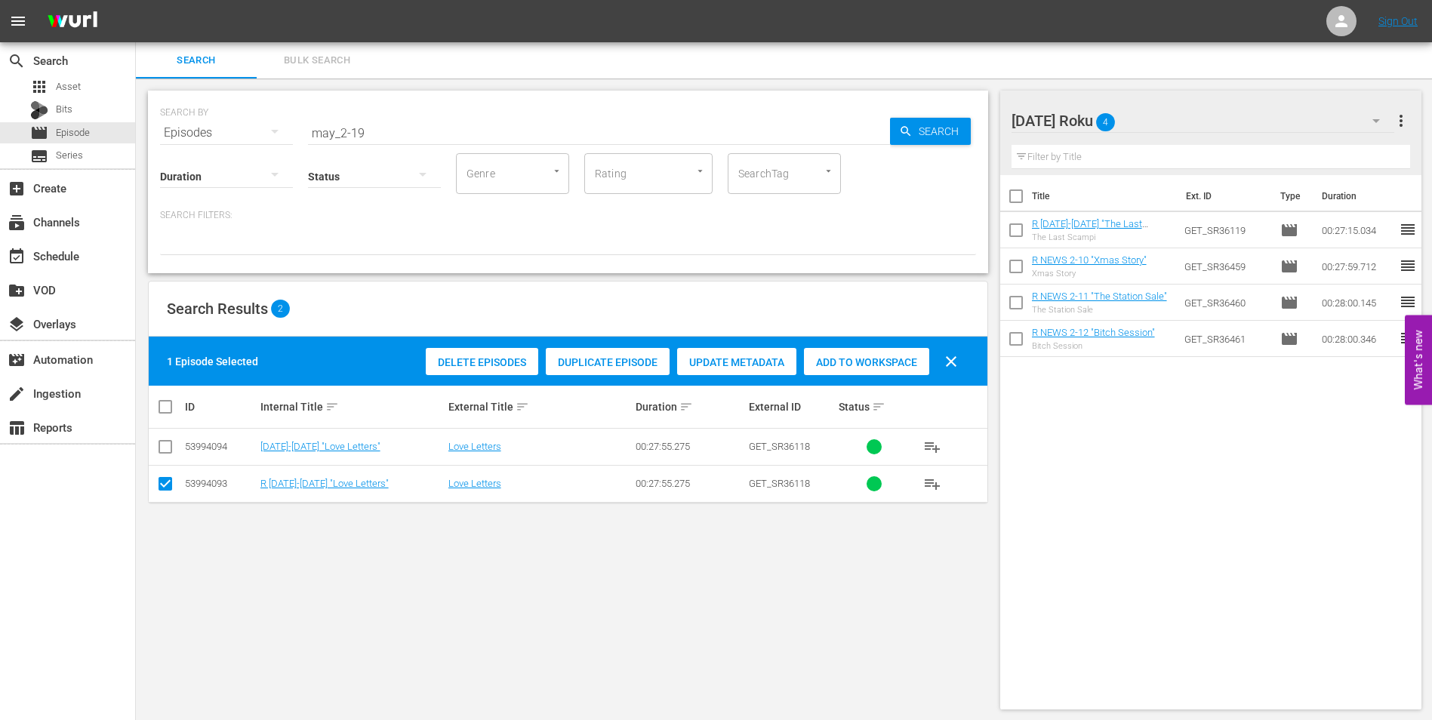
click at [849, 367] on span "Add to Workspace" at bounding box center [866, 362] width 125 height 12
click at [1195, 125] on div "[DATE] Roku 5" at bounding box center [1202, 121] width 383 height 42
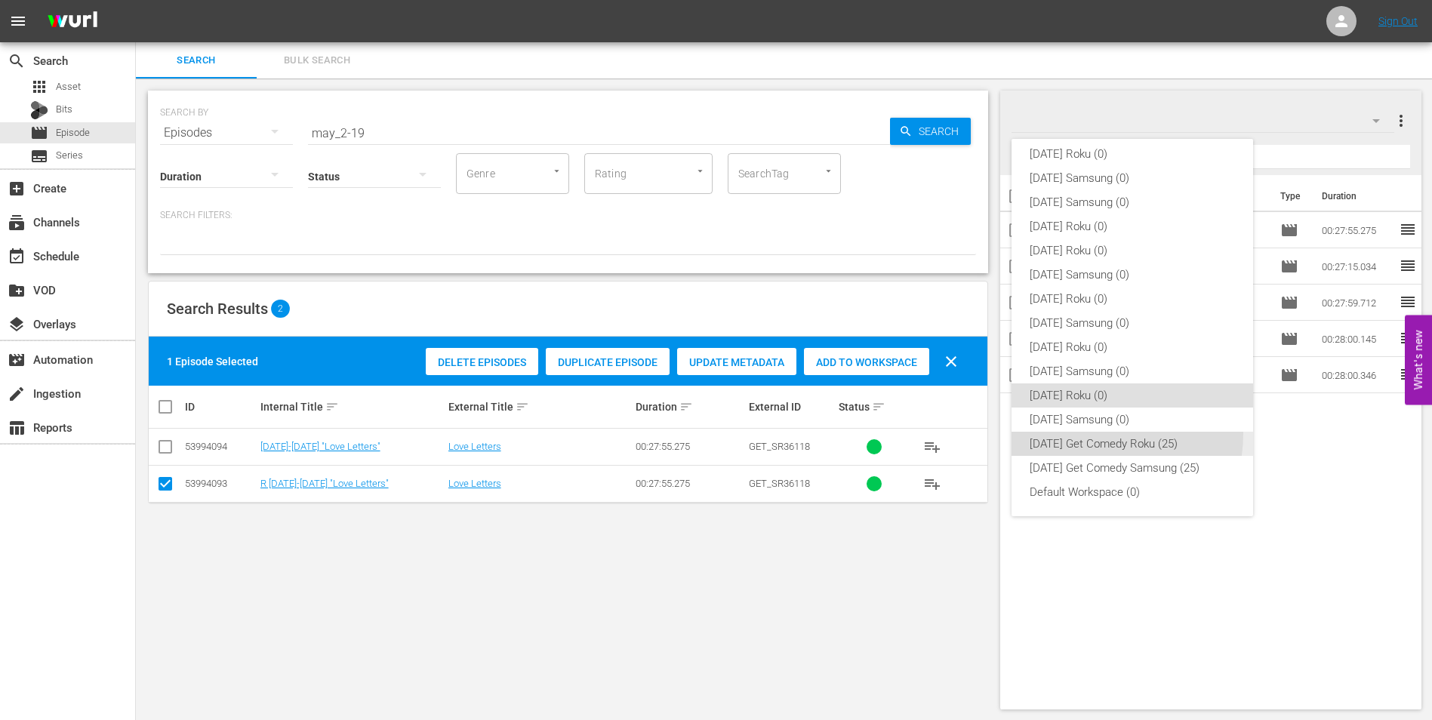
click at [1074, 432] on div "[DATE] Get Comedy Roku (25)" at bounding box center [1131, 444] width 205 height 24
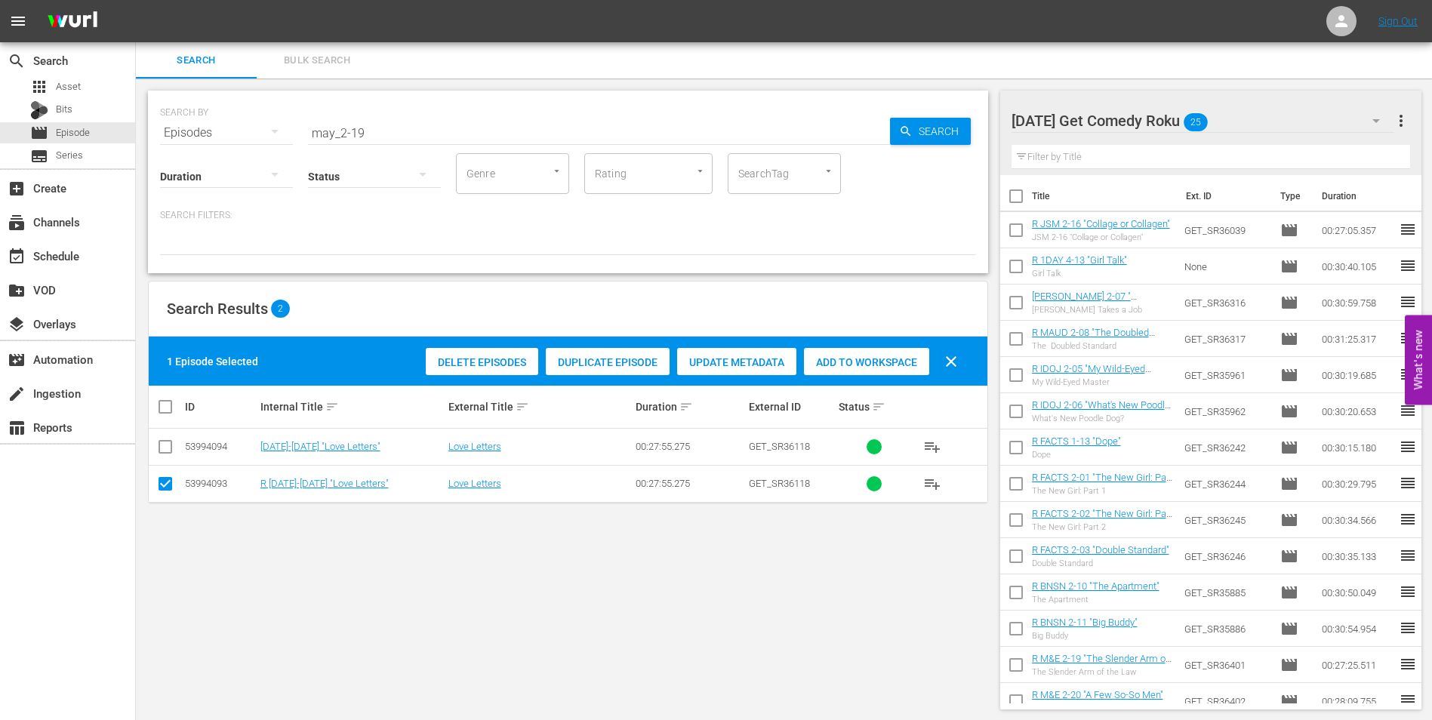
click at [1260, 116] on div "[DATE] Get Comedy Roku 25" at bounding box center [1202, 121] width 383 height 42
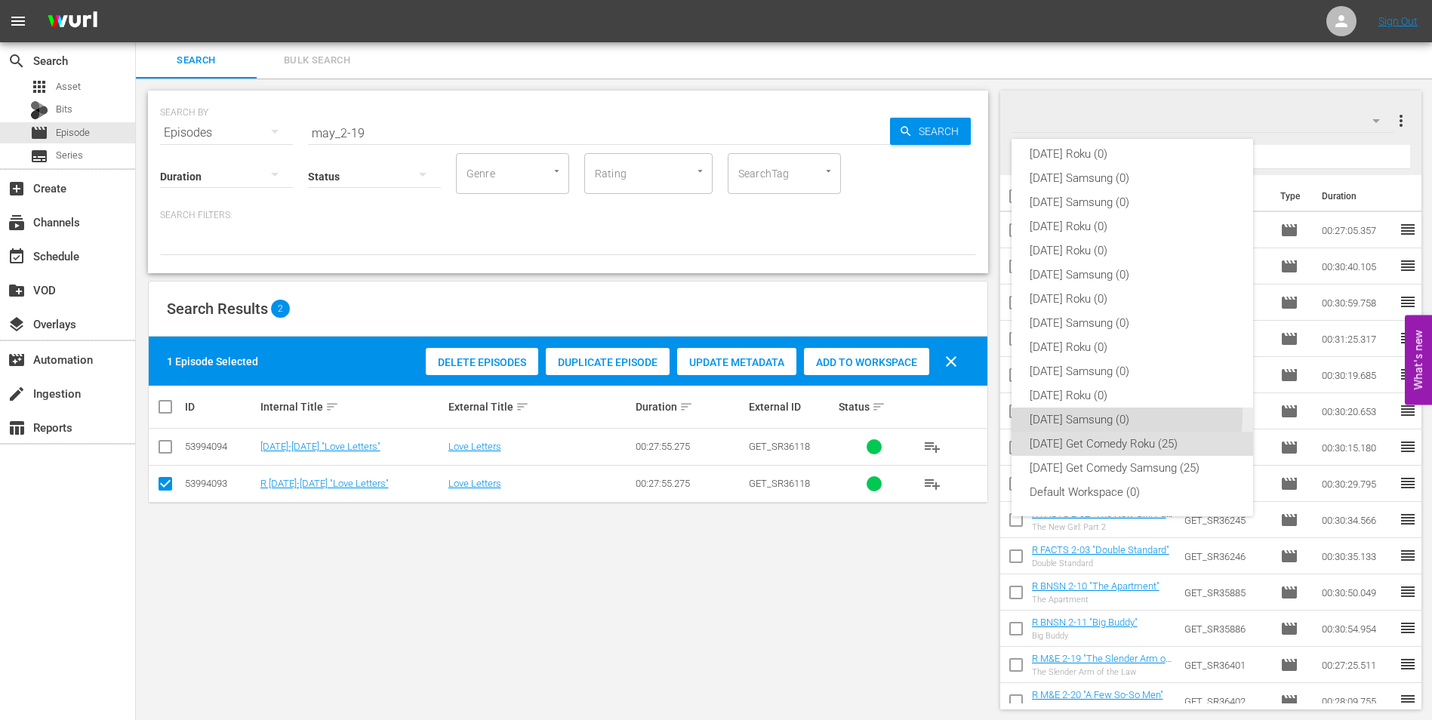
click at [1090, 415] on div "[DATE] Samsung (0)" at bounding box center [1131, 419] width 205 height 24
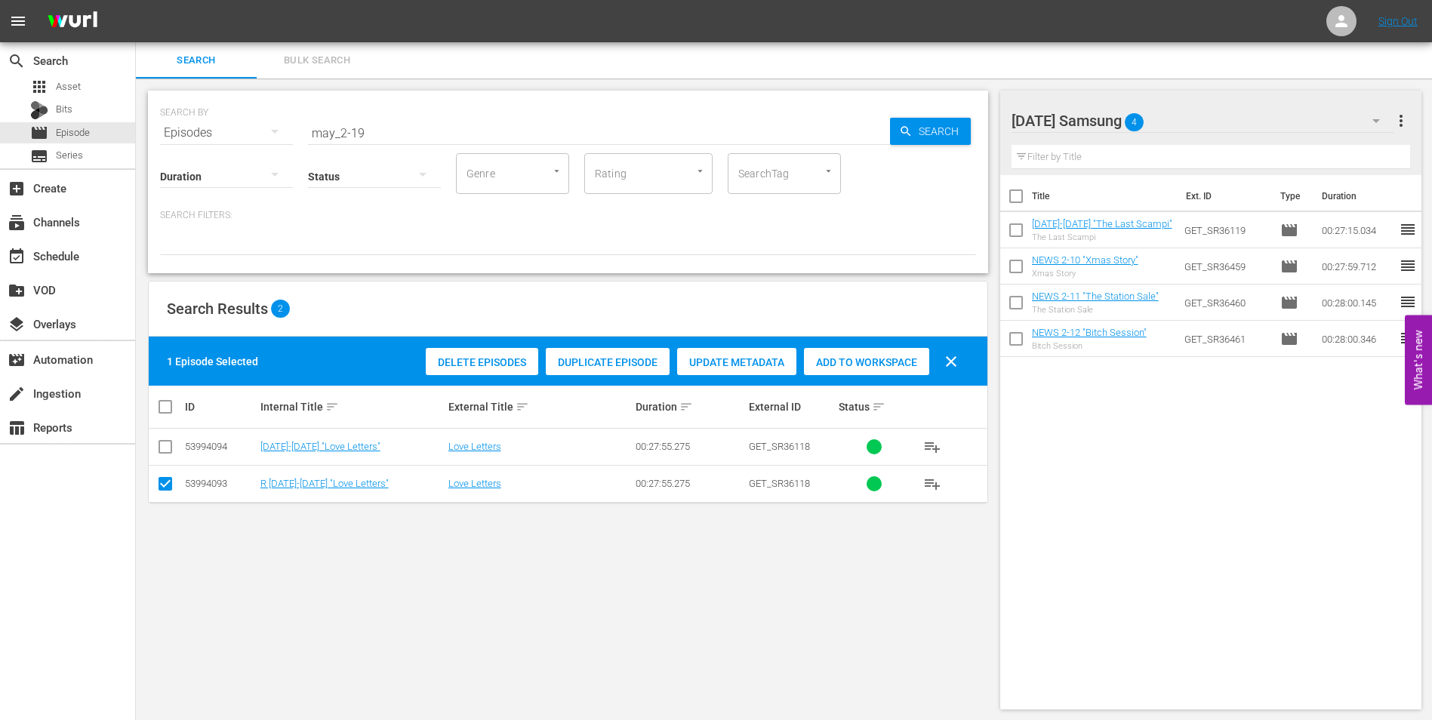
click at [165, 480] on input "checkbox" at bounding box center [165, 487] width 18 height 18
checkbox input "false"
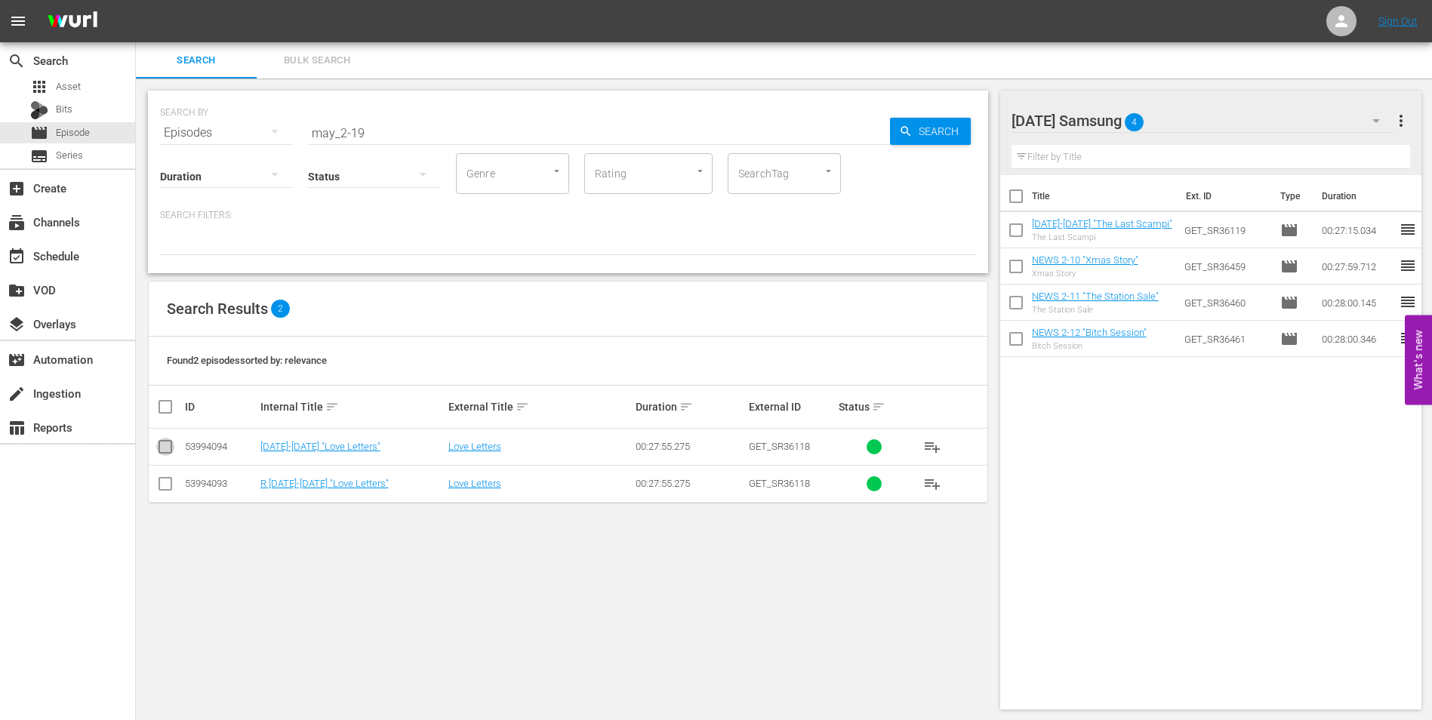
drag, startPoint x: 163, startPoint y: 443, endPoint x: 588, endPoint y: 404, distance: 426.7
click at [166, 443] on input "checkbox" at bounding box center [165, 450] width 18 height 18
checkbox input "true"
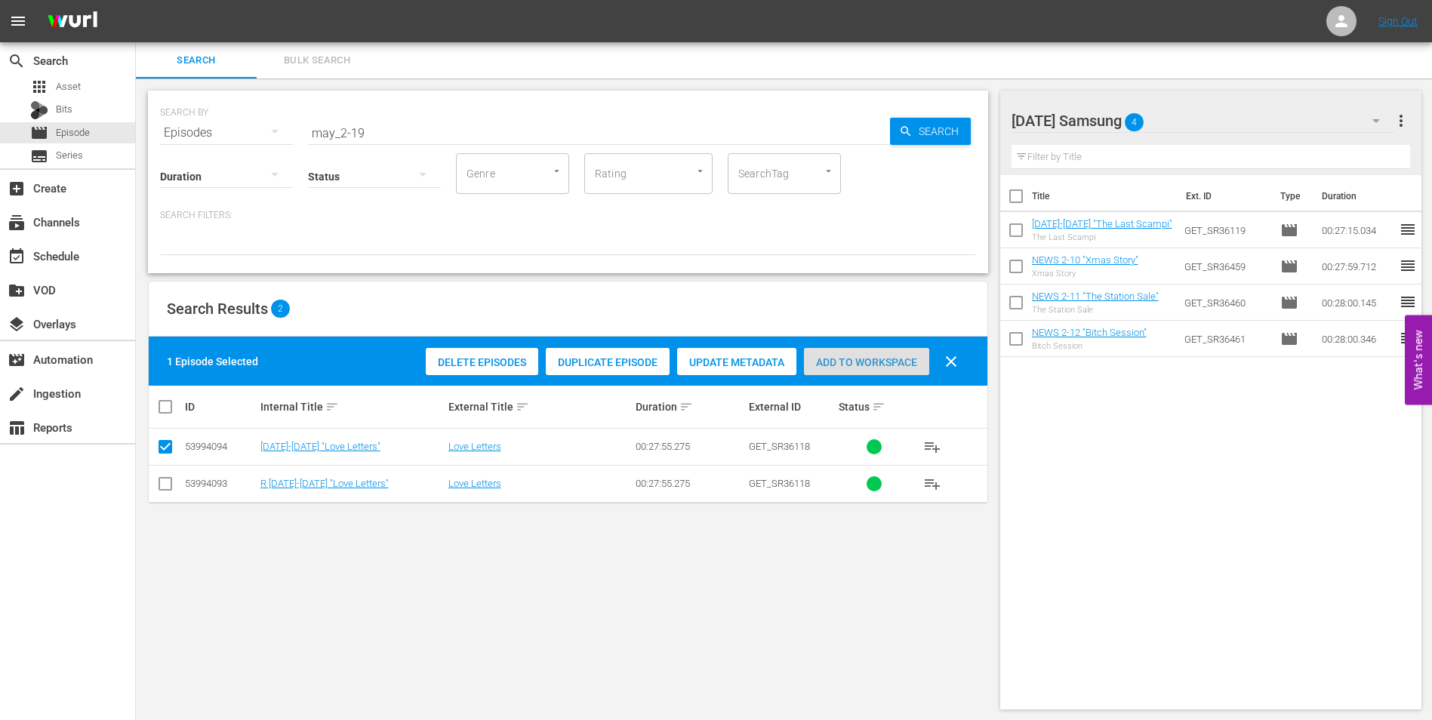
click at [847, 354] on div "Add to Workspace" at bounding box center [866, 362] width 125 height 29
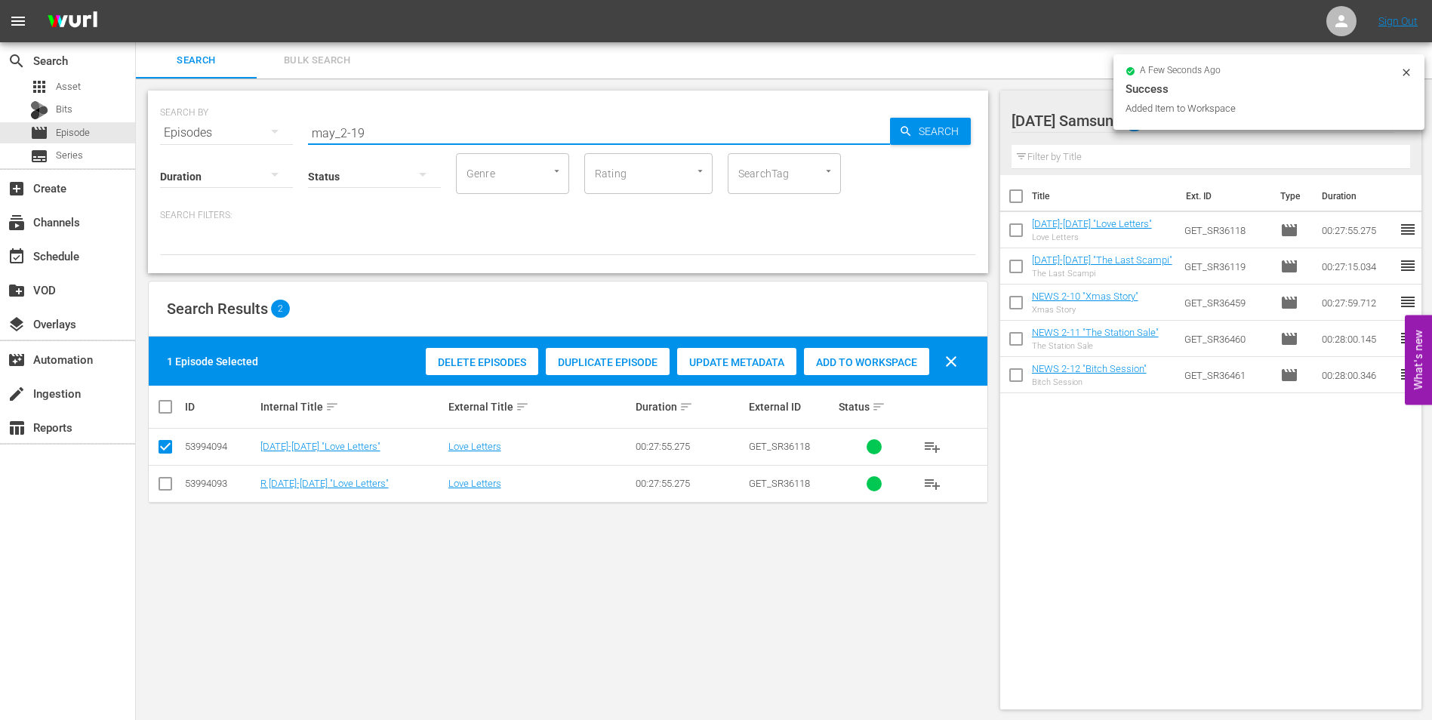
drag, startPoint x: 356, startPoint y: 127, endPoint x: 400, endPoint y: 134, distance: 44.4
click at [400, 134] on input "may_2-19" at bounding box center [599, 133] width 582 height 36
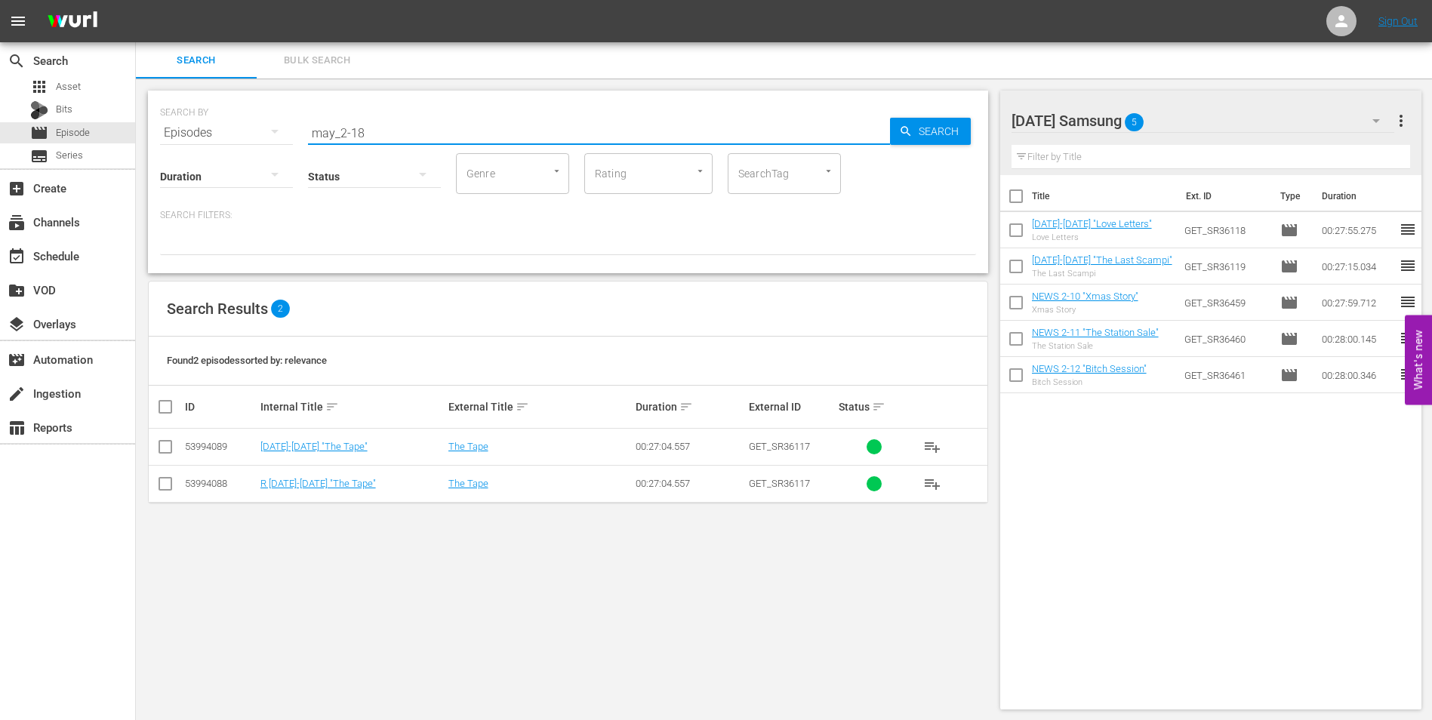
type input "may_2-18"
click at [161, 448] on input "checkbox" at bounding box center [165, 450] width 18 height 18
checkbox input "true"
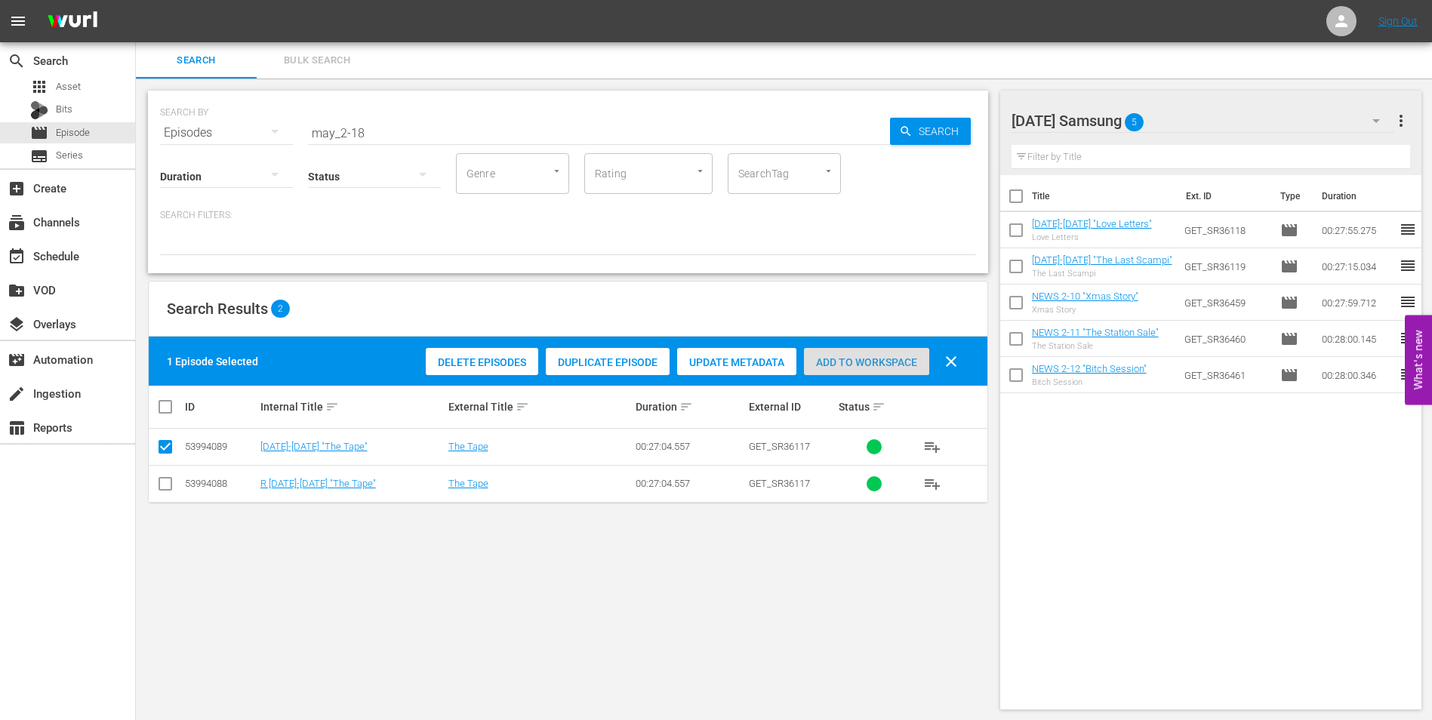
click at [878, 359] on span "Add to Workspace" at bounding box center [866, 362] width 125 height 12
click at [1198, 125] on div "[DATE] Samsung 6" at bounding box center [1202, 121] width 383 height 42
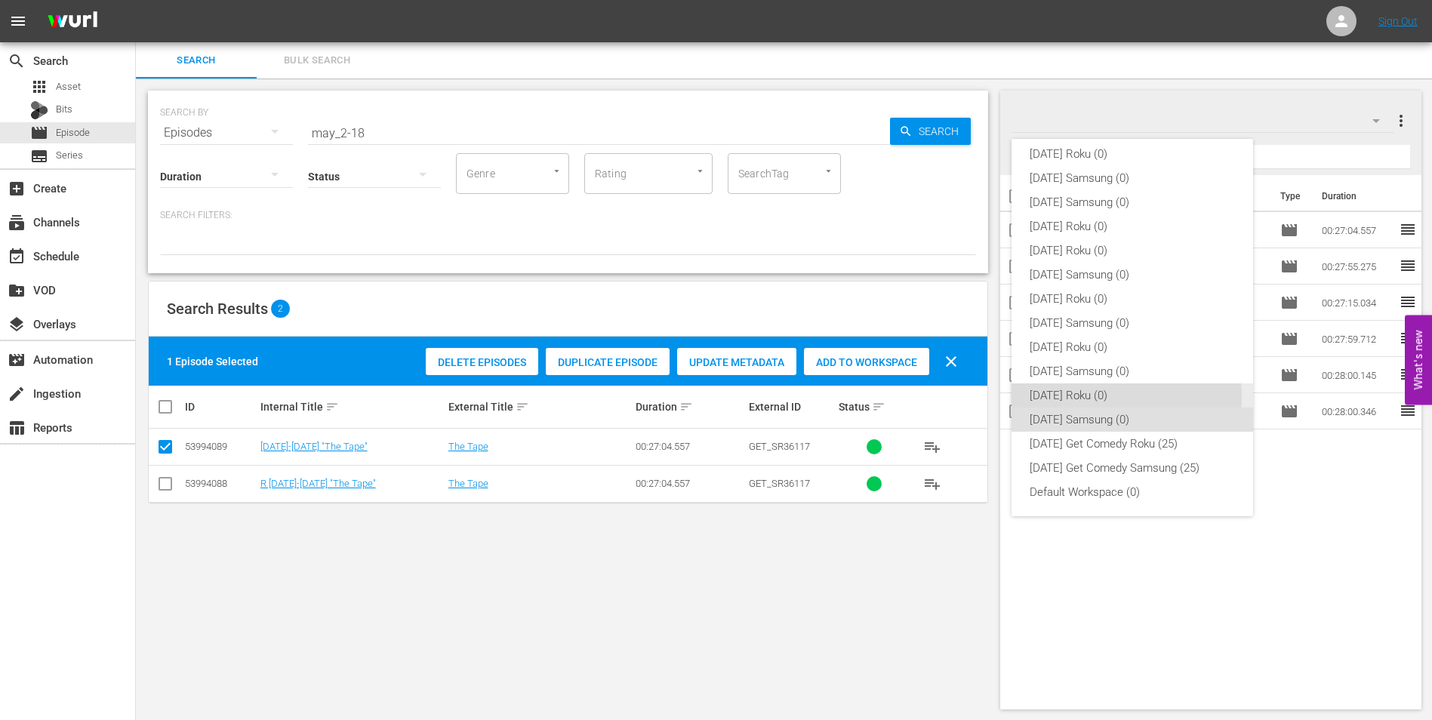
click at [1056, 398] on div "[DATE] Roku (0)" at bounding box center [1131, 395] width 205 height 24
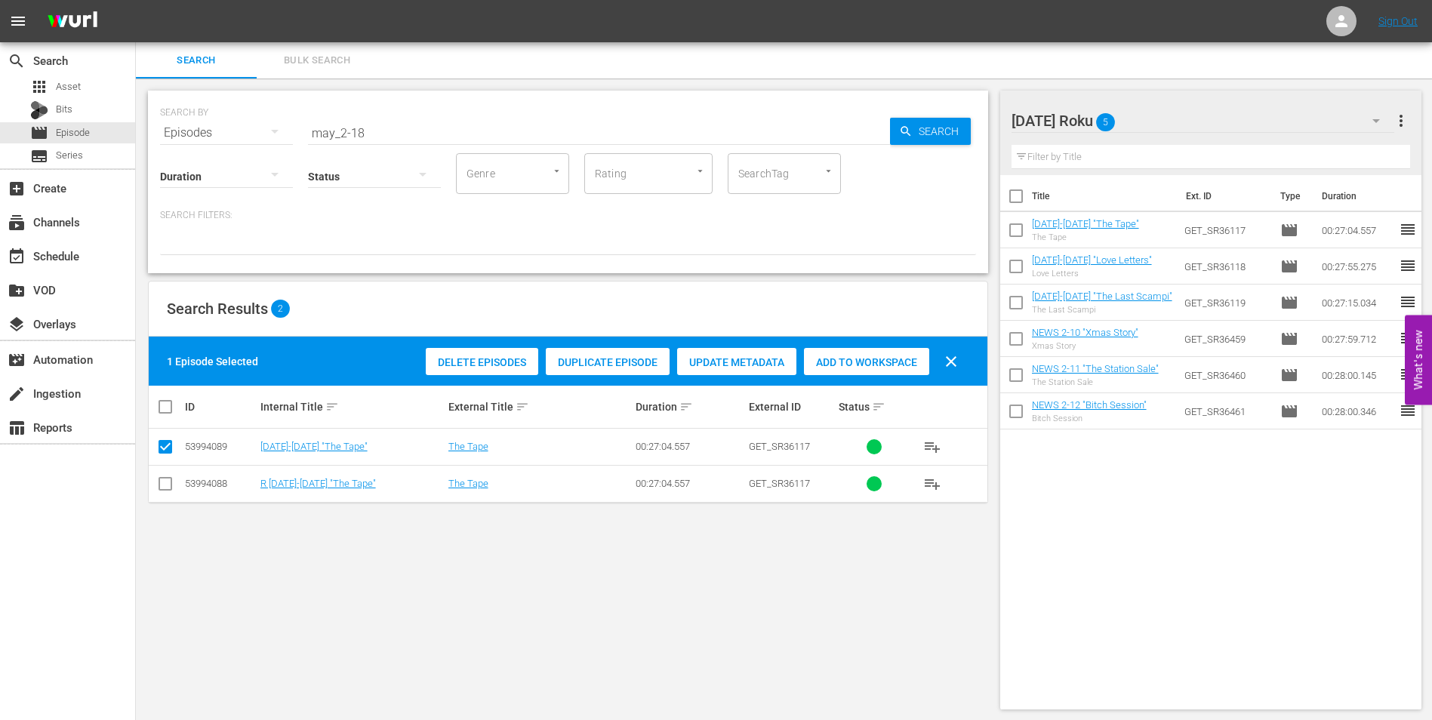
click at [173, 483] on input "checkbox" at bounding box center [165, 487] width 18 height 18
checkbox input "true"
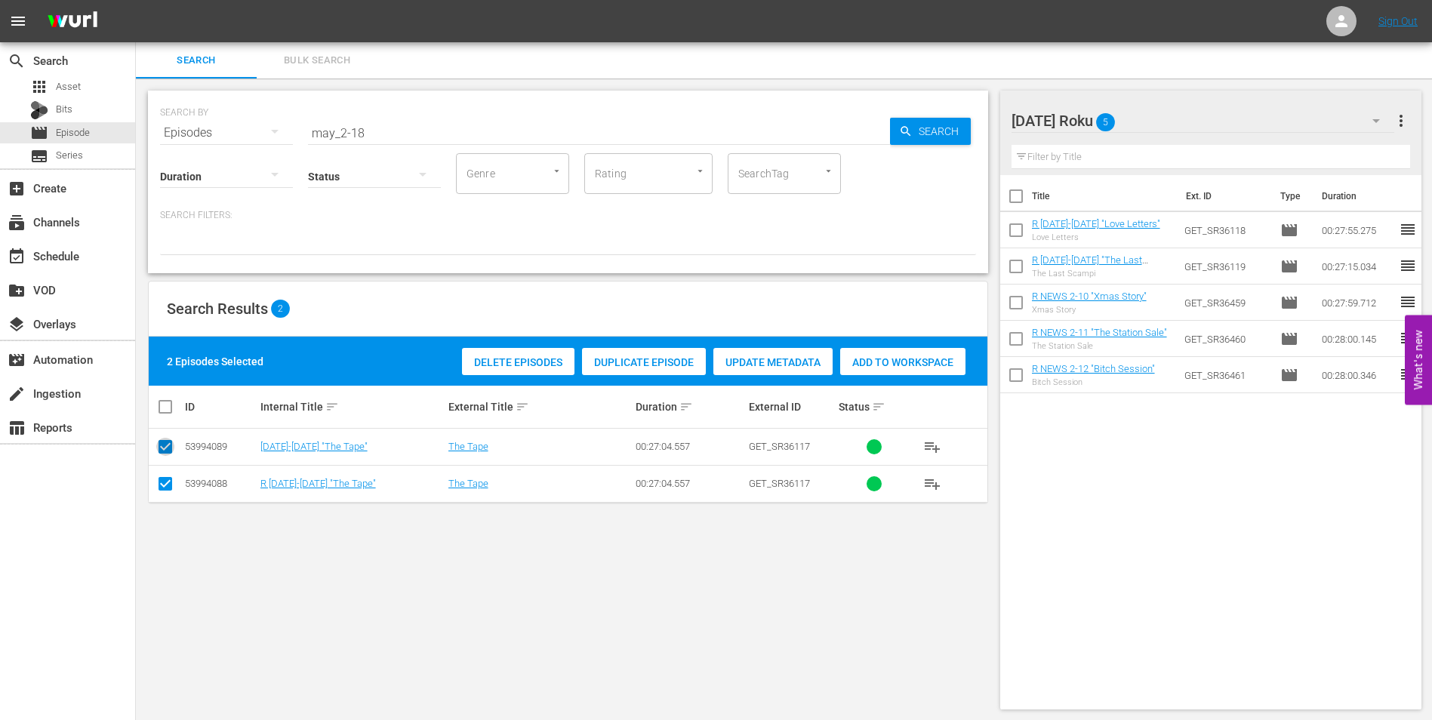
click at [162, 442] on input "checkbox" at bounding box center [165, 450] width 18 height 18
checkbox input "false"
click at [843, 352] on div "Add to Workspace" at bounding box center [866, 362] width 125 height 29
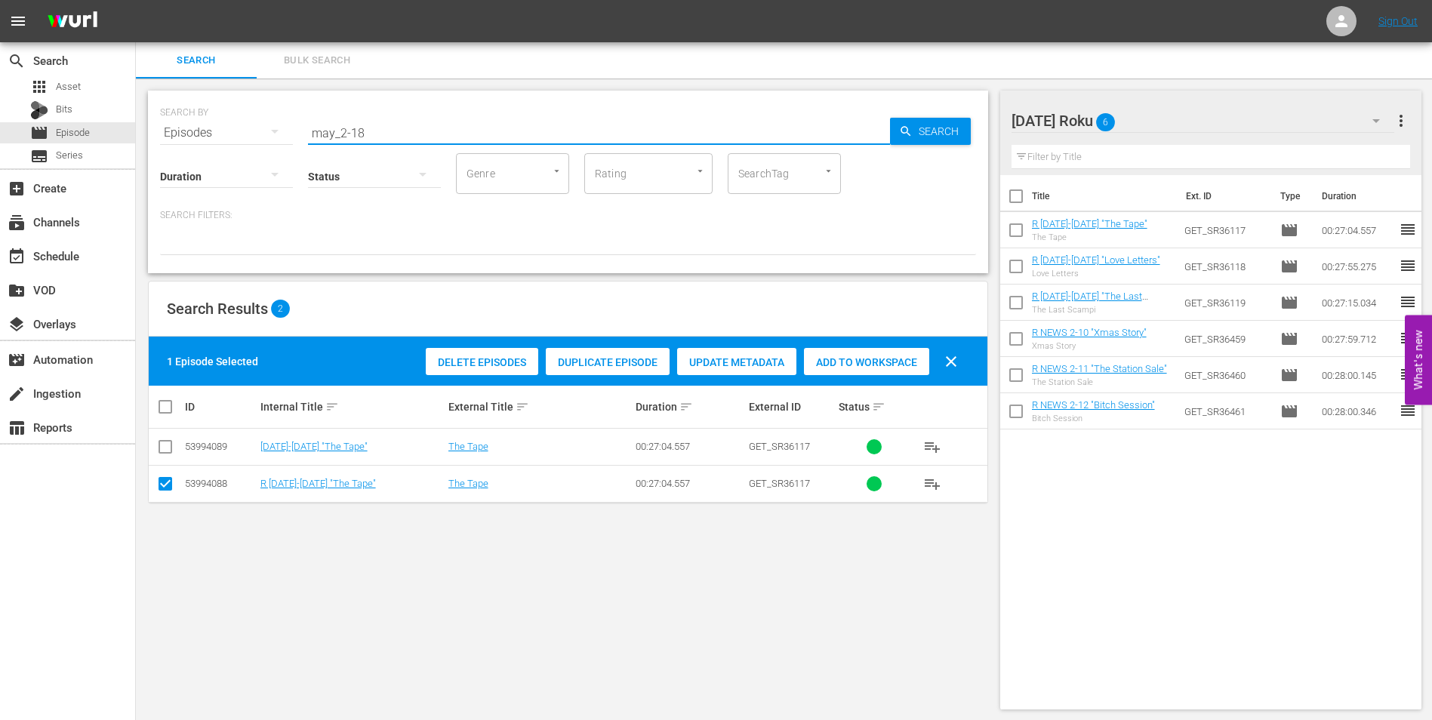
drag, startPoint x: 358, startPoint y: 131, endPoint x: 375, endPoint y: 135, distance: 17.2
click at [375, 135] on input "may_2-18" at bounding box center [599, 133] width 582 height 36
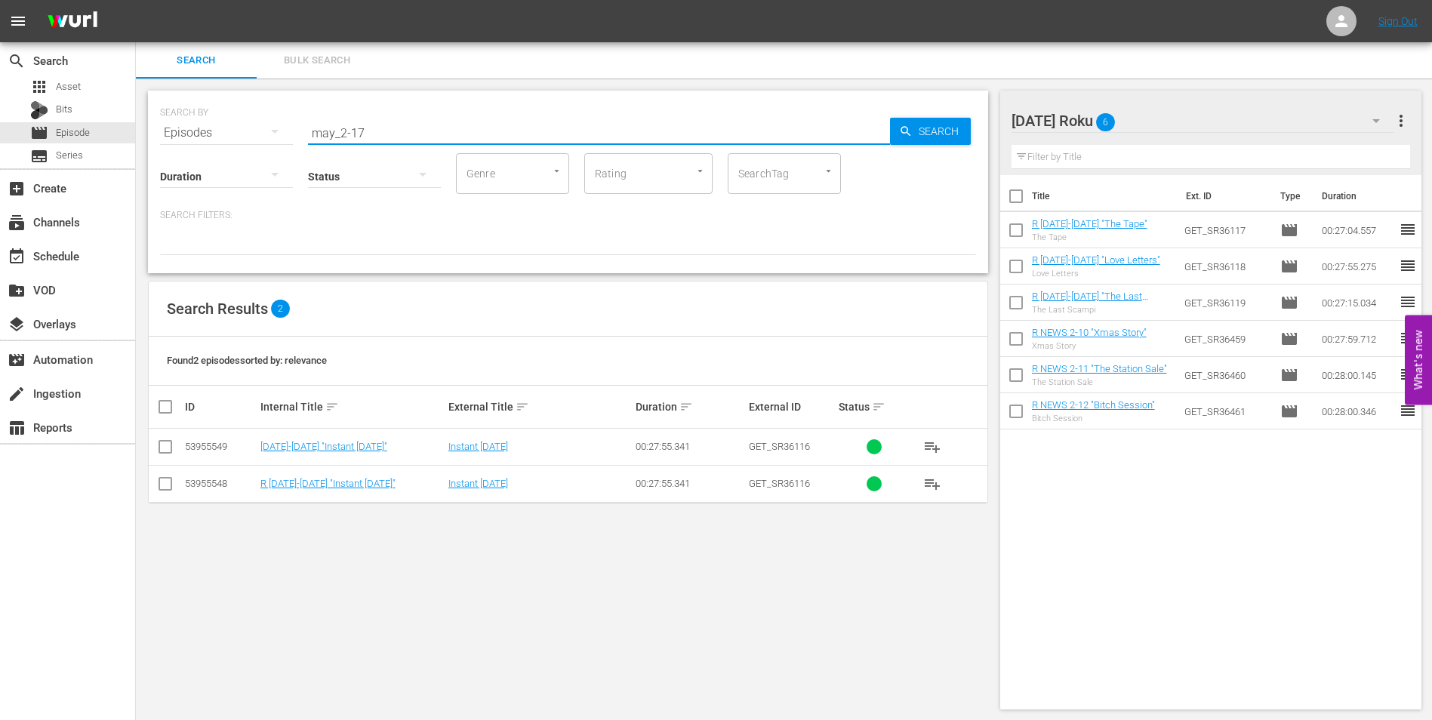
type input "may_2-17"
click at [166, 487] on input "checkbox" at bounding box center [165, 487] width 18 height 18
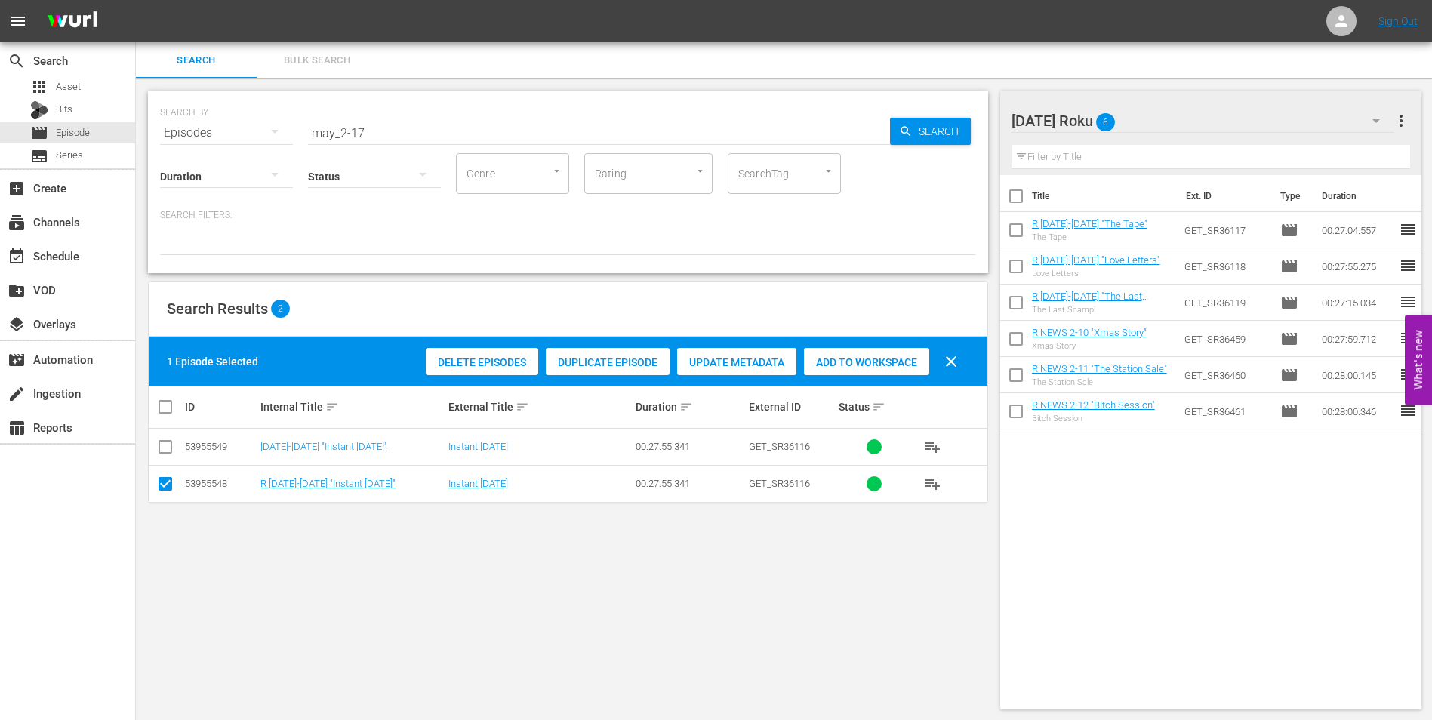
click at [842, 345] on div "Delete Episodes Duplicate Episode Update Metadata Add to Workspace clear" at bounding box center [695, 361] width 547 height 36
click at [842, 362] on span "Add to Workspace" at bounding box center [866, 362] width 125 height 12
click at [1235, 114] on div "[DATE] Roku 7" at bounding box center [1202, 121] width 383 height 42
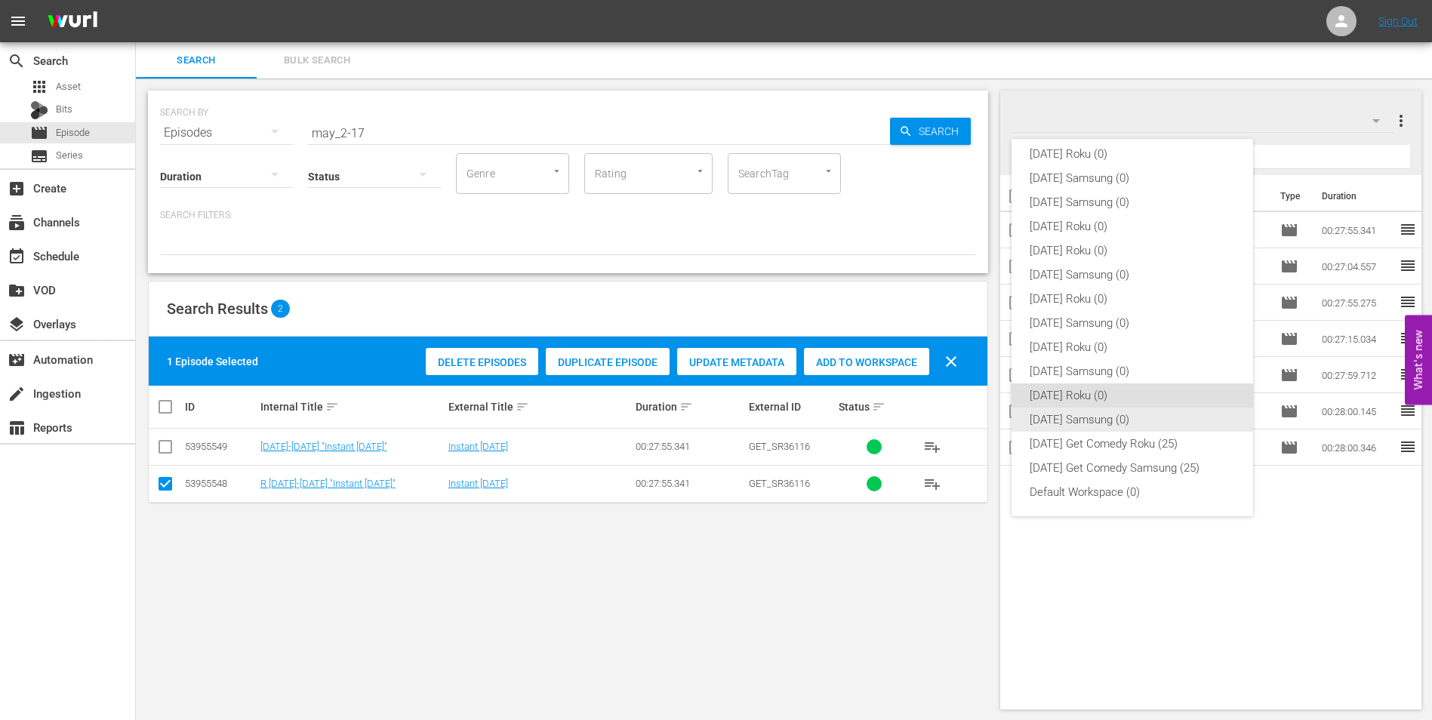
click at [1056, 421] on div "[DATE] Samsung (0)" at bounding box center [1131, 419] width 205 height 24
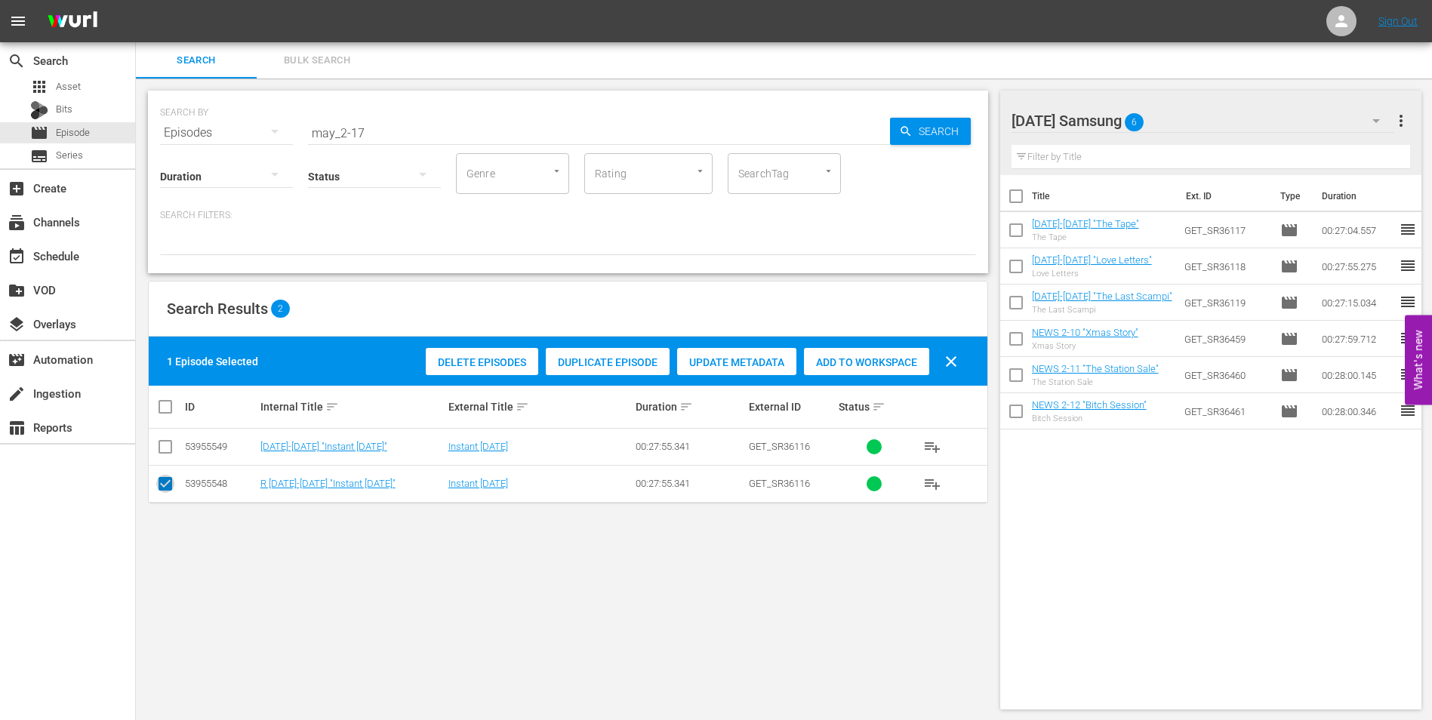
click at [158, 479] on input "checkbox" at bounding box center [165, 487] width 18 height 18
checkbox input "false"
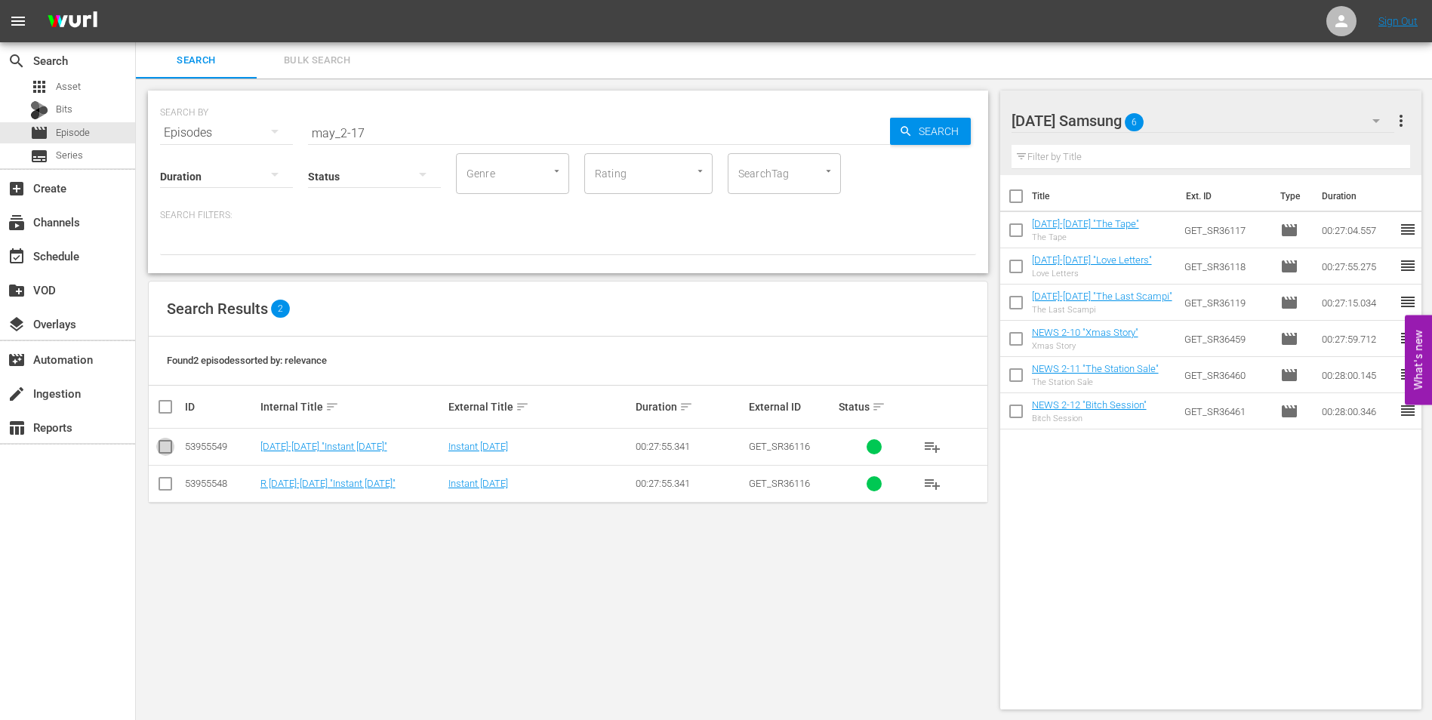
click at [164, 444] on input "checkbox" at bounding box center [165, 450] width 18 height 18
checkbox input "true"
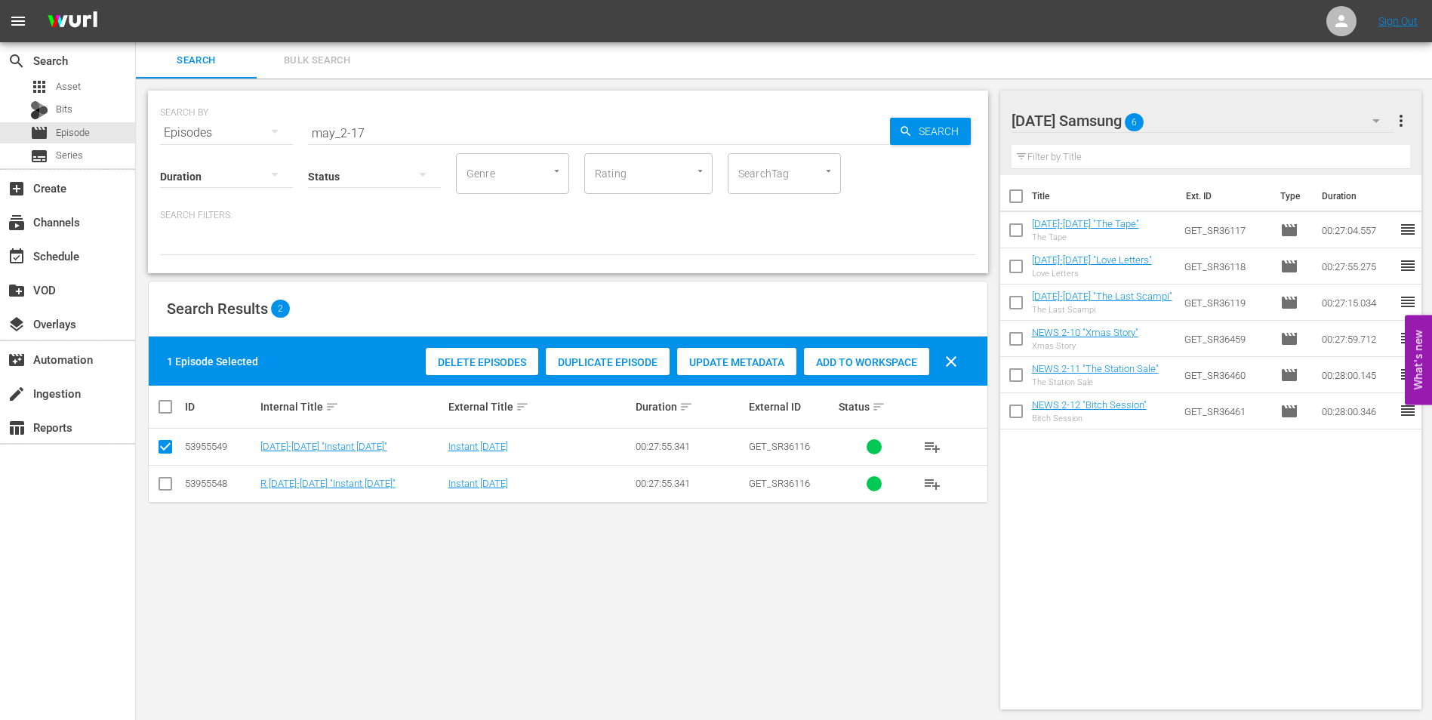
click at [854, 364] on span "Add to Workspace" at bounding box center [866, 362] width 125 height 12
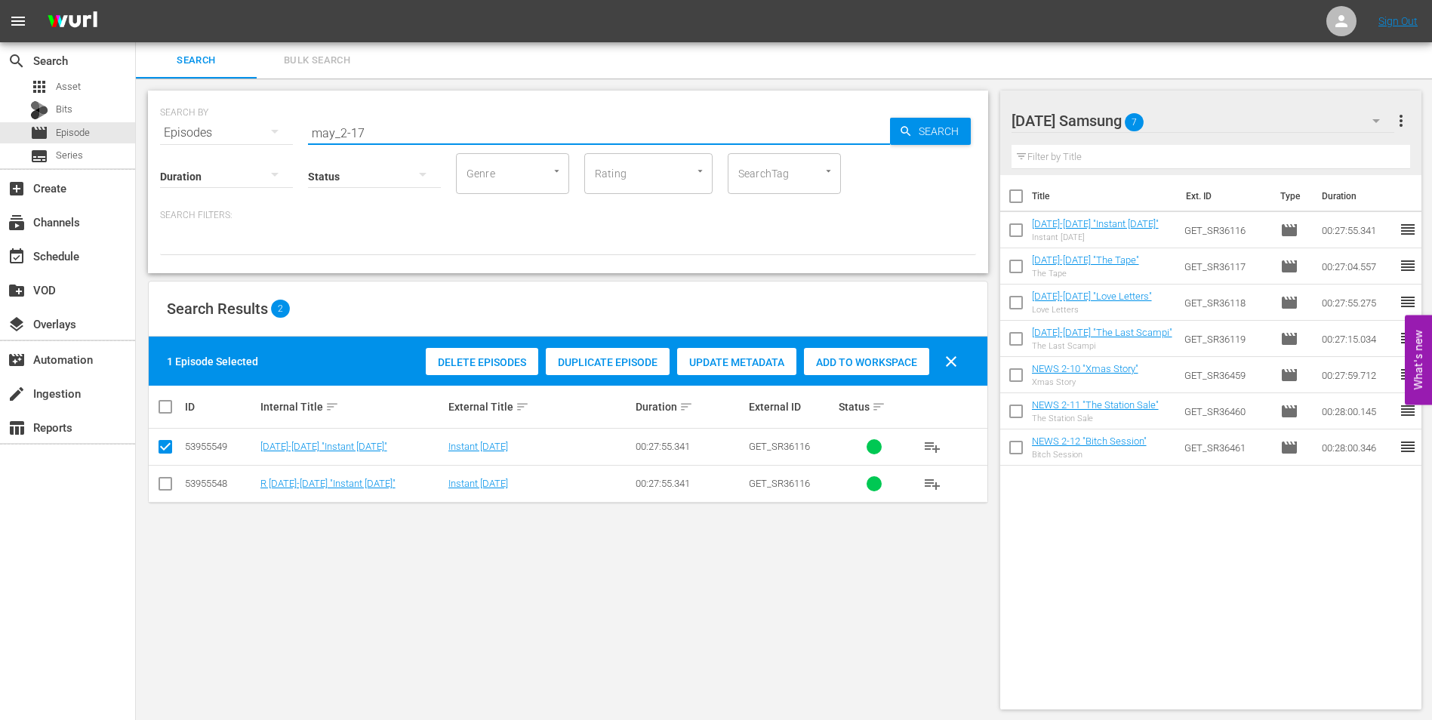
drag, startPoint x: 384, startPoint y: 137, endPoint x: 194, endPoint y: 128, distance: 190.4
click at [194, 128] on div "SEARCH BY Search By Episodes Search ID, Title, Description, Keywords, or Catego…" at bounding box center [568, 124] width 816 height 54
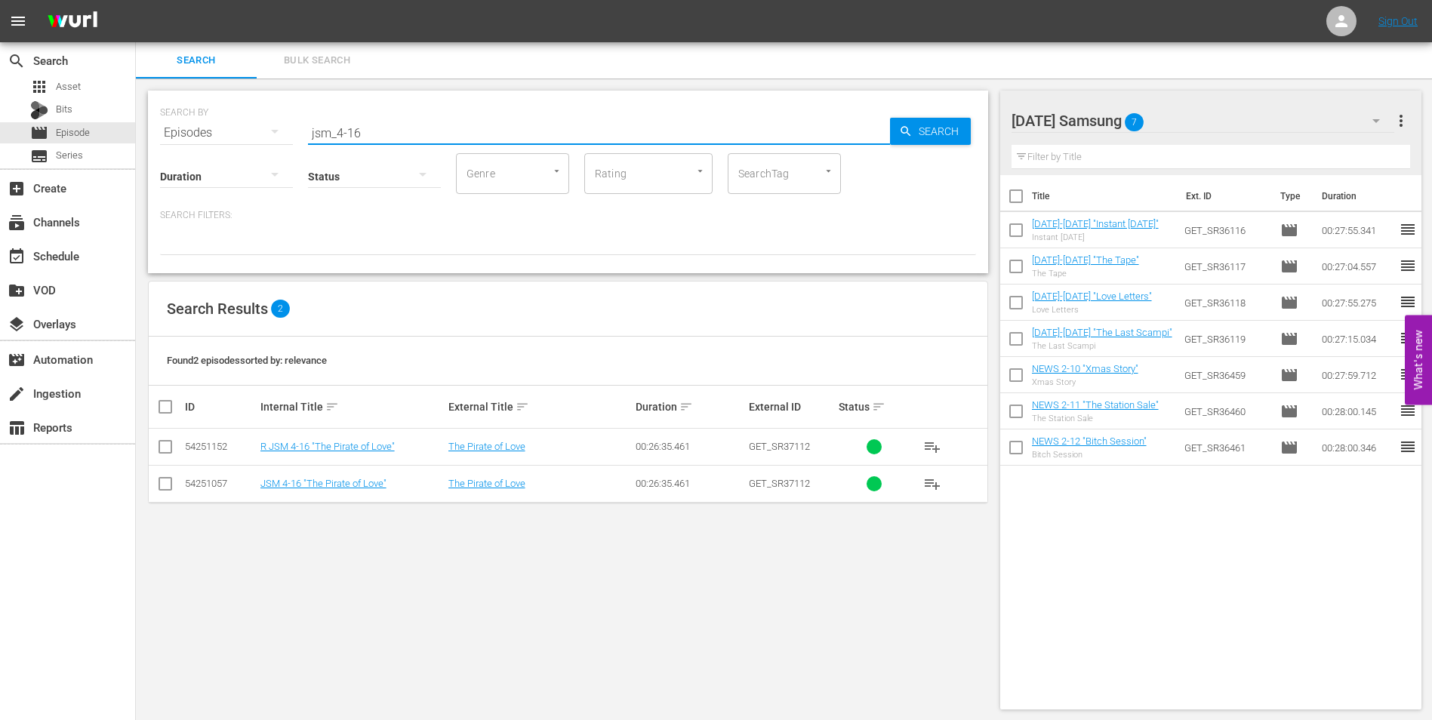
type input "jsm_4-16"
click at [161, 484] on input "checkbox" at bounding box center [165, 487] width 18 height 18
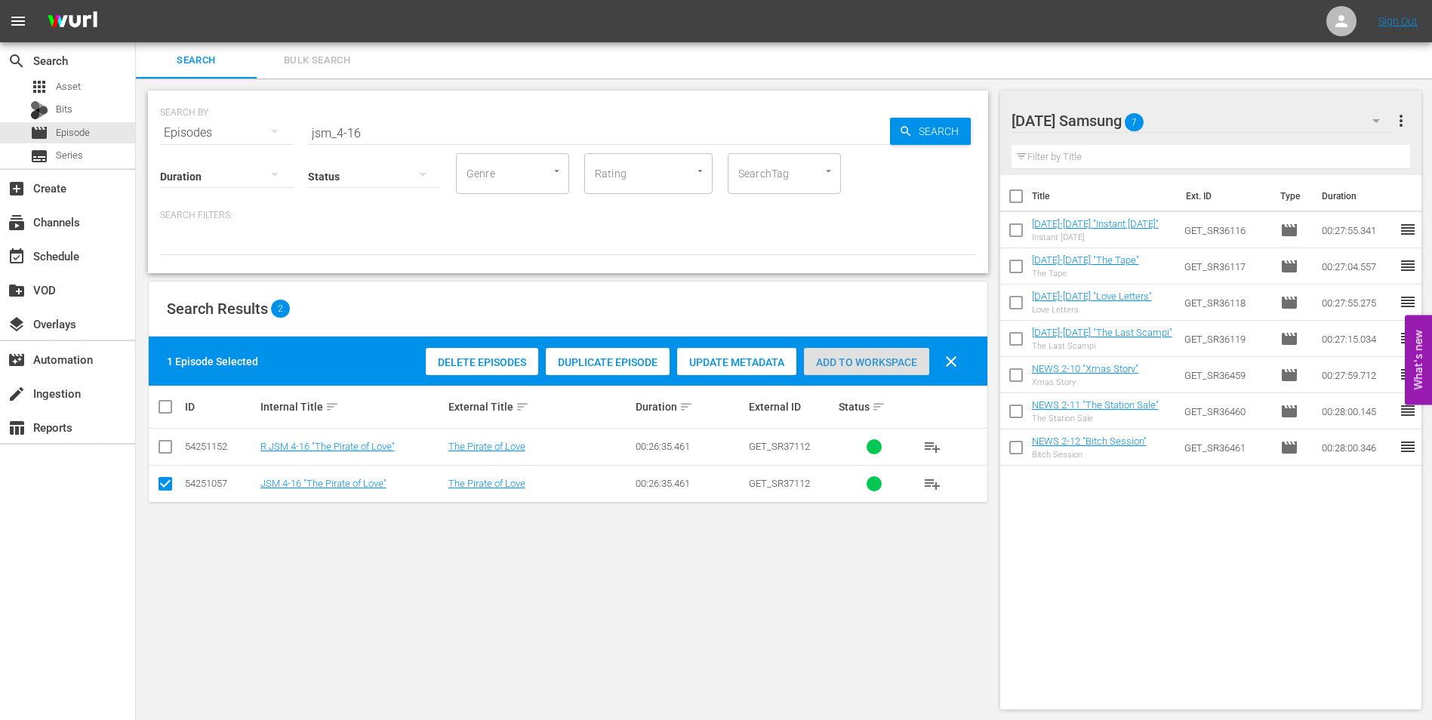
click at [871, 349] on div "Add to Workspace" at bounding box center [866, 362] width 125 height 29
click at [1223, 118] on div "[DATE] Samsung 8" at bounding box center [1202, 121] width 383 height 42
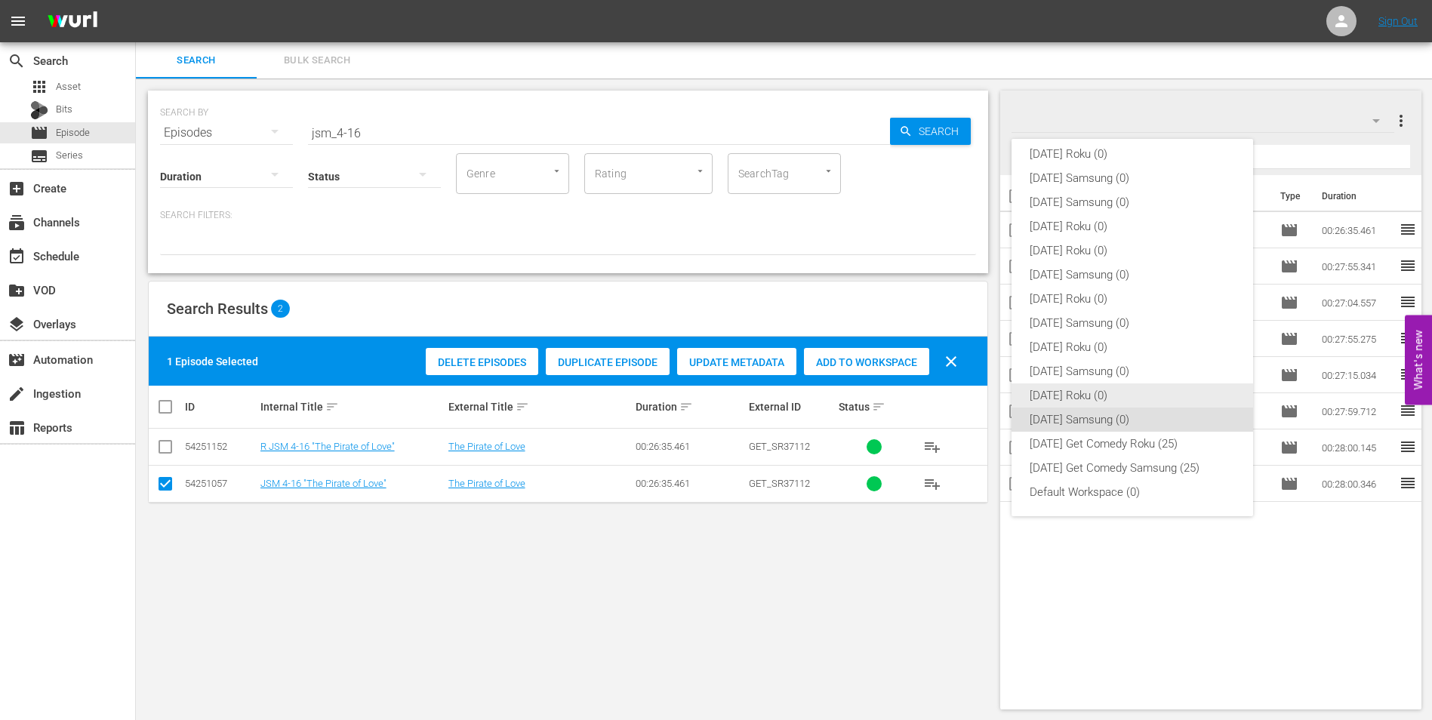
click at [1086, 403] on div "[DATE] Roku (0)" at bounding box center [1131, 395] width 205 height 24
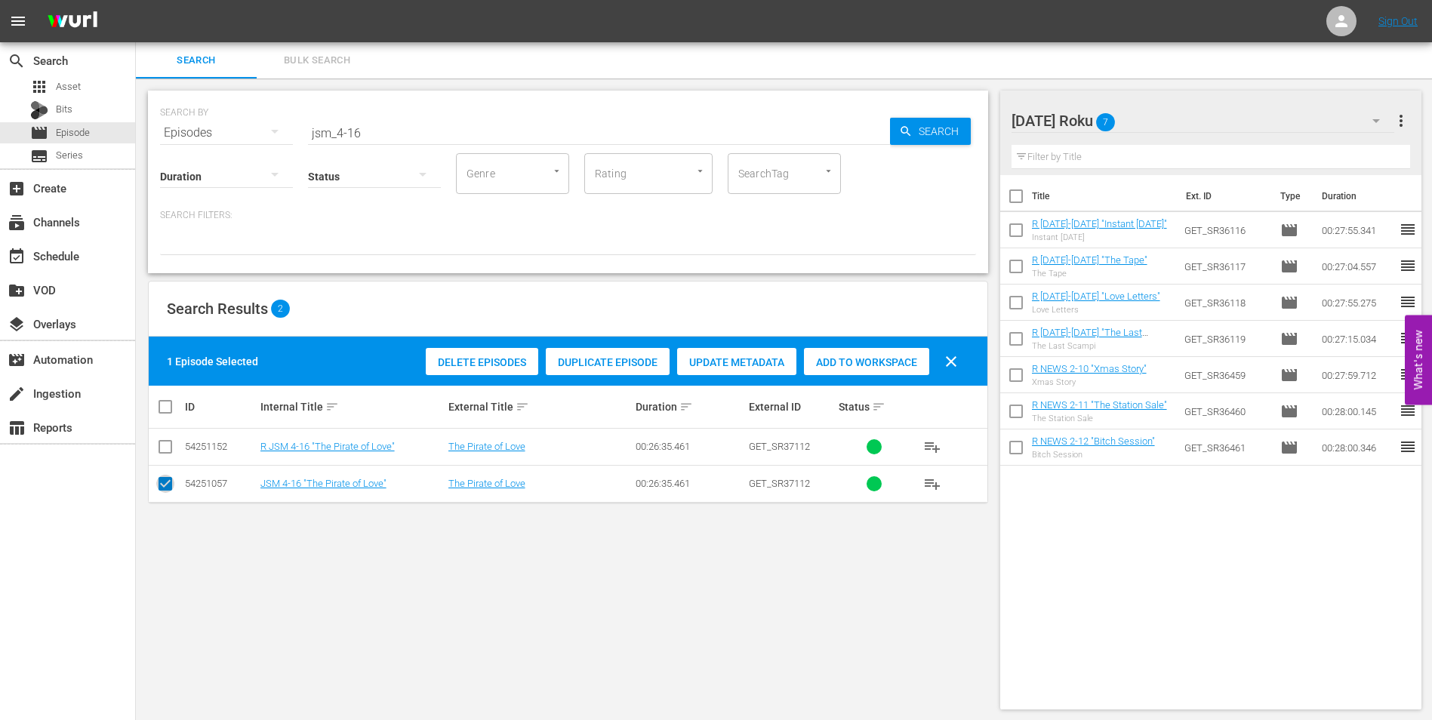
click at [161, 481] on input "checkbox" at bounding box center [165, 487] width 18 height 18
checkbox input "false"
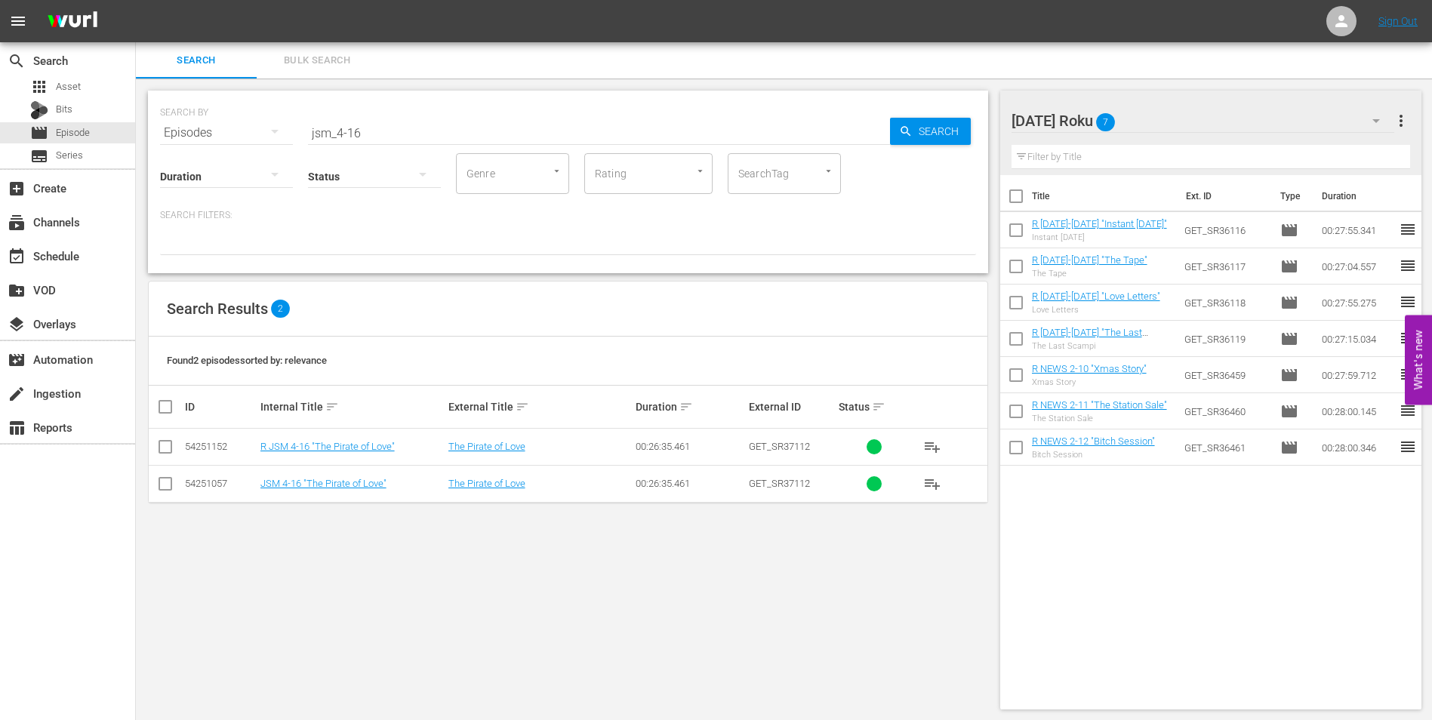
click at [163, 435] on td at bounding box center [166, 447] width 34 height 37
click at [163, 441] on input "checkbox" at bounding box center [165, 450] width 18 height 18
checkbox input "true"
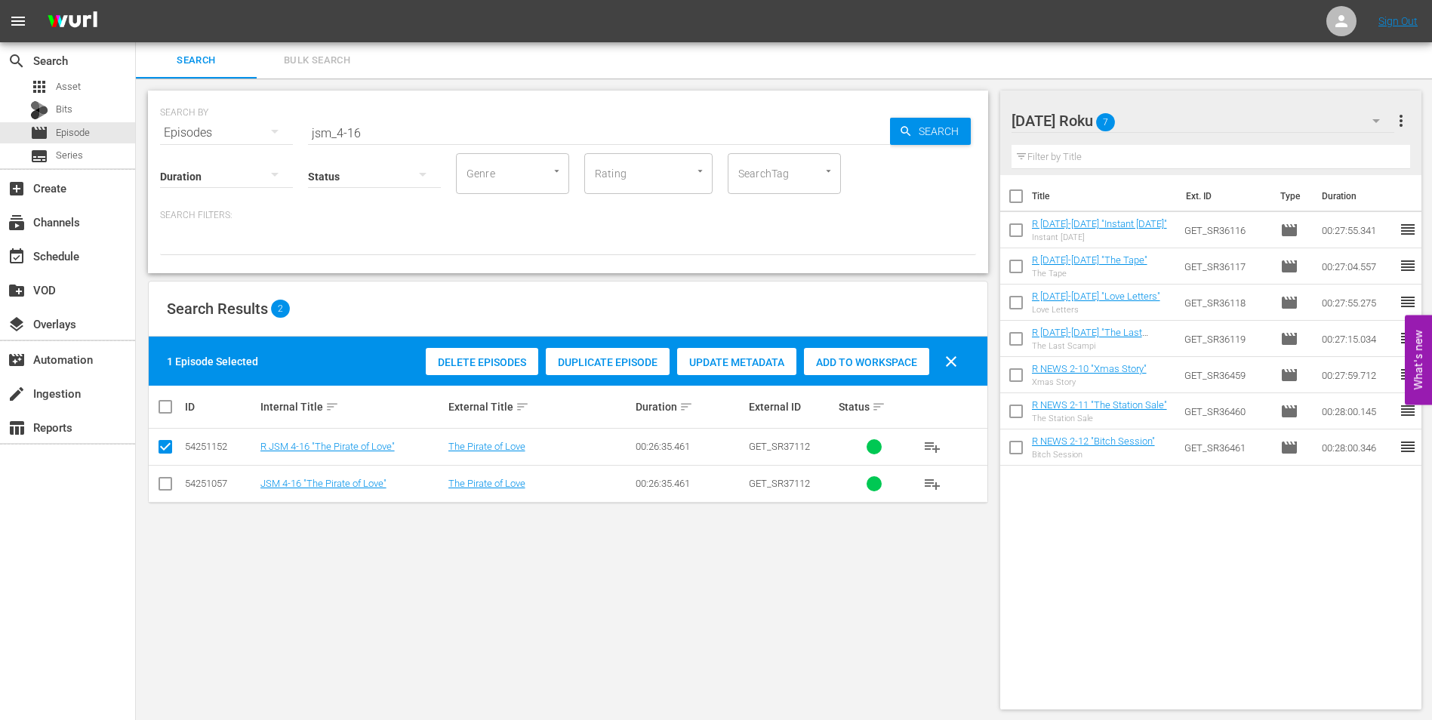
click at [893, 359] on span "Add to Workspace" at bounding box center [866, 362] width 125 height 12
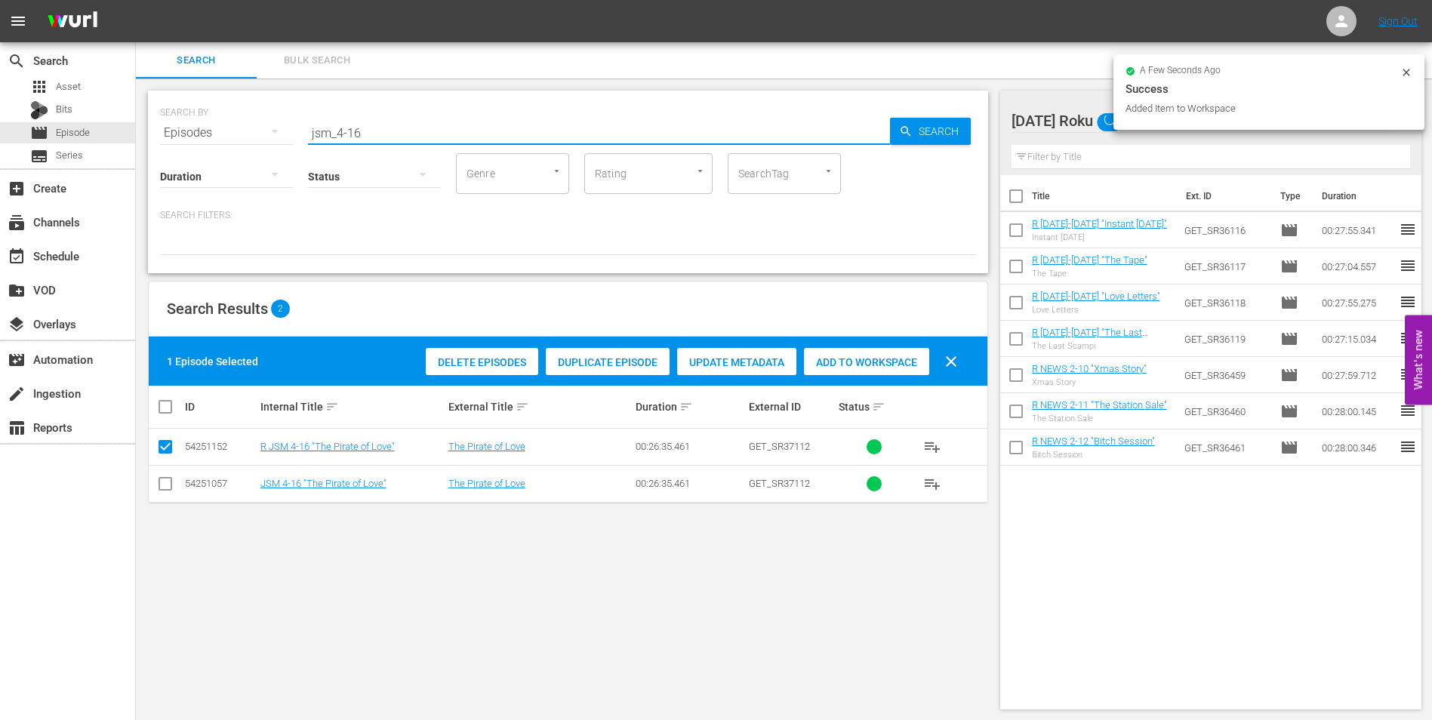
drag, startPoint x: 353, startPoint y: 134, endPoint x: 377, endPoint y: 139, distance: 24.7
click at [377, 139] on input "jsm_4-16" at bounding box center [599, 133] width 582 height 36
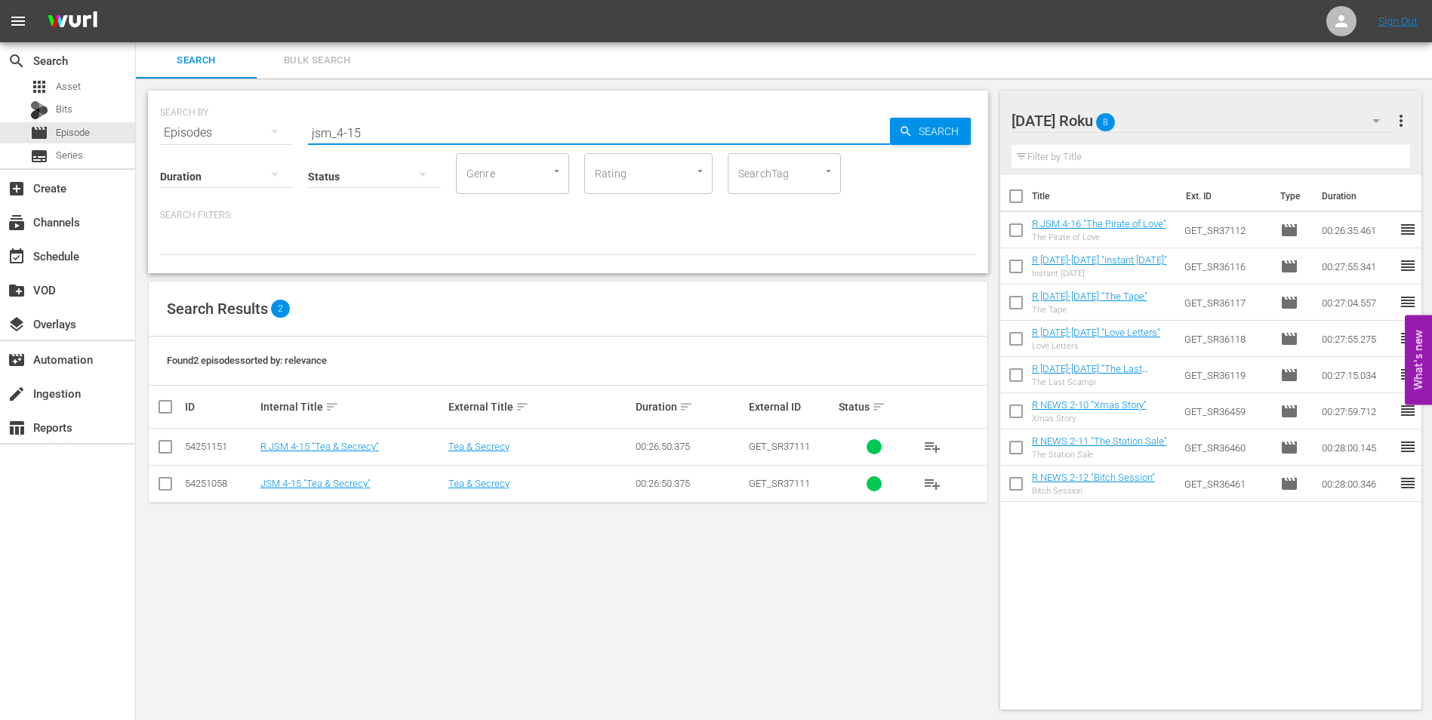
type input "jsm_4-15"
click at [162, 483] on input "checkbox" at bounding box center [165, 487] width 18 height 18
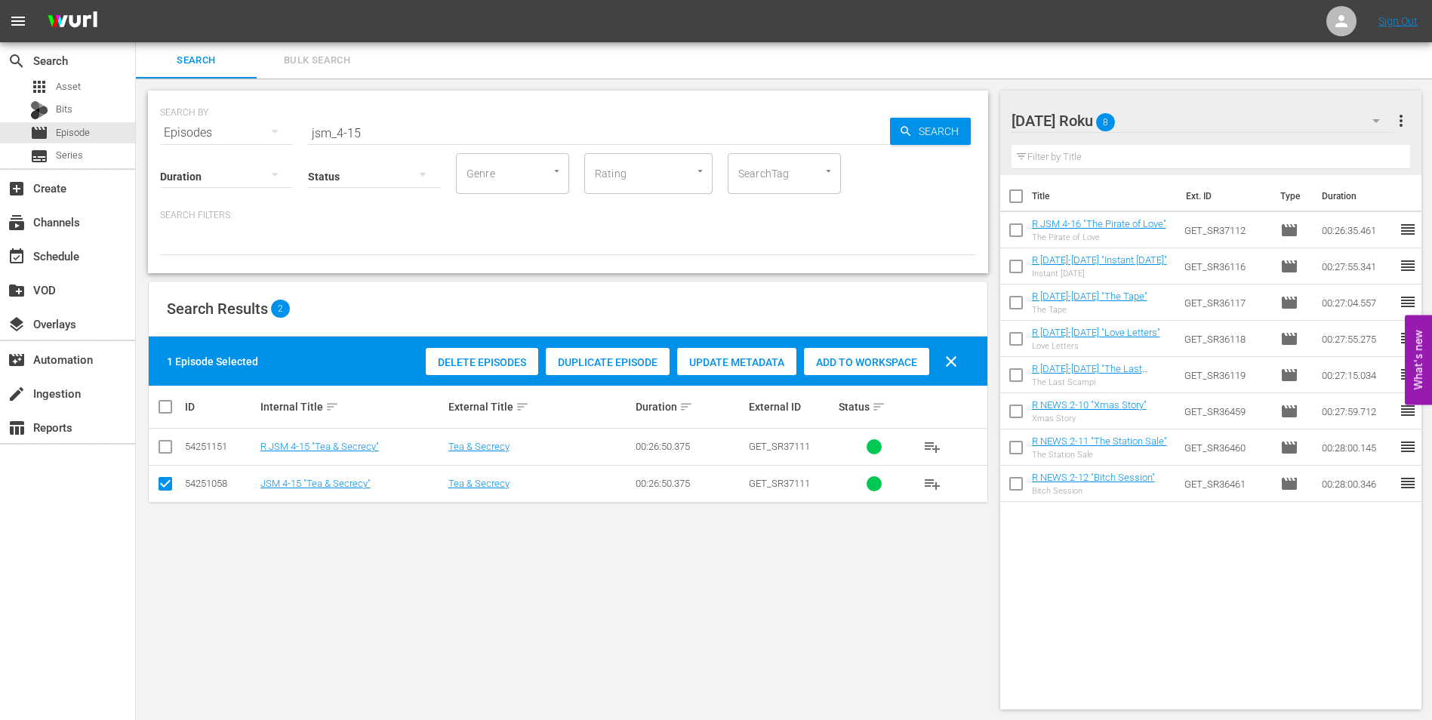
click at [906, 366] on span "Add to Workspace" at bounding box center [866, 362] width 125 height 12
click at [1176, 116] on div "[DATE] Roku 9" at bounding box center [1202, 121] width 383 height 42
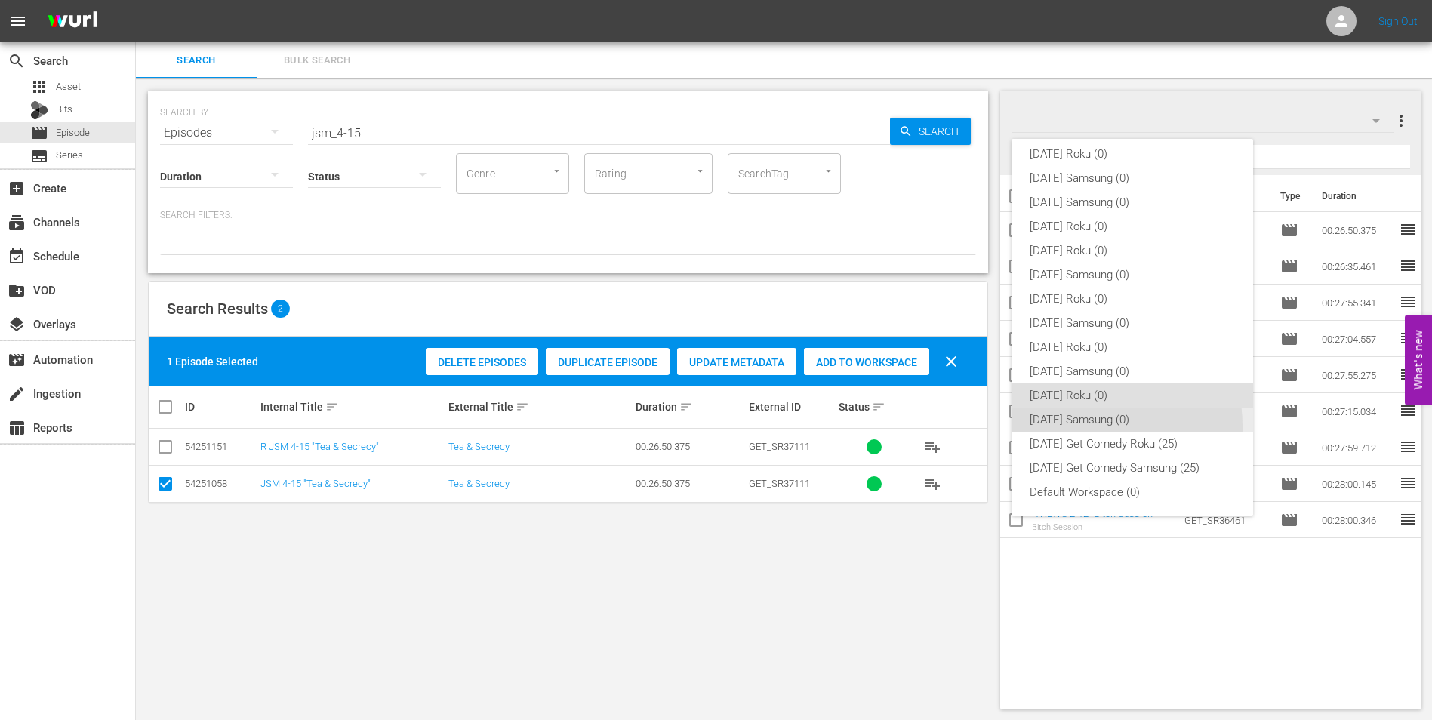
click at [1077, 426] on div "[DATE] Samsung (0)" at bounding box center [1131, 419] width 205 height 24
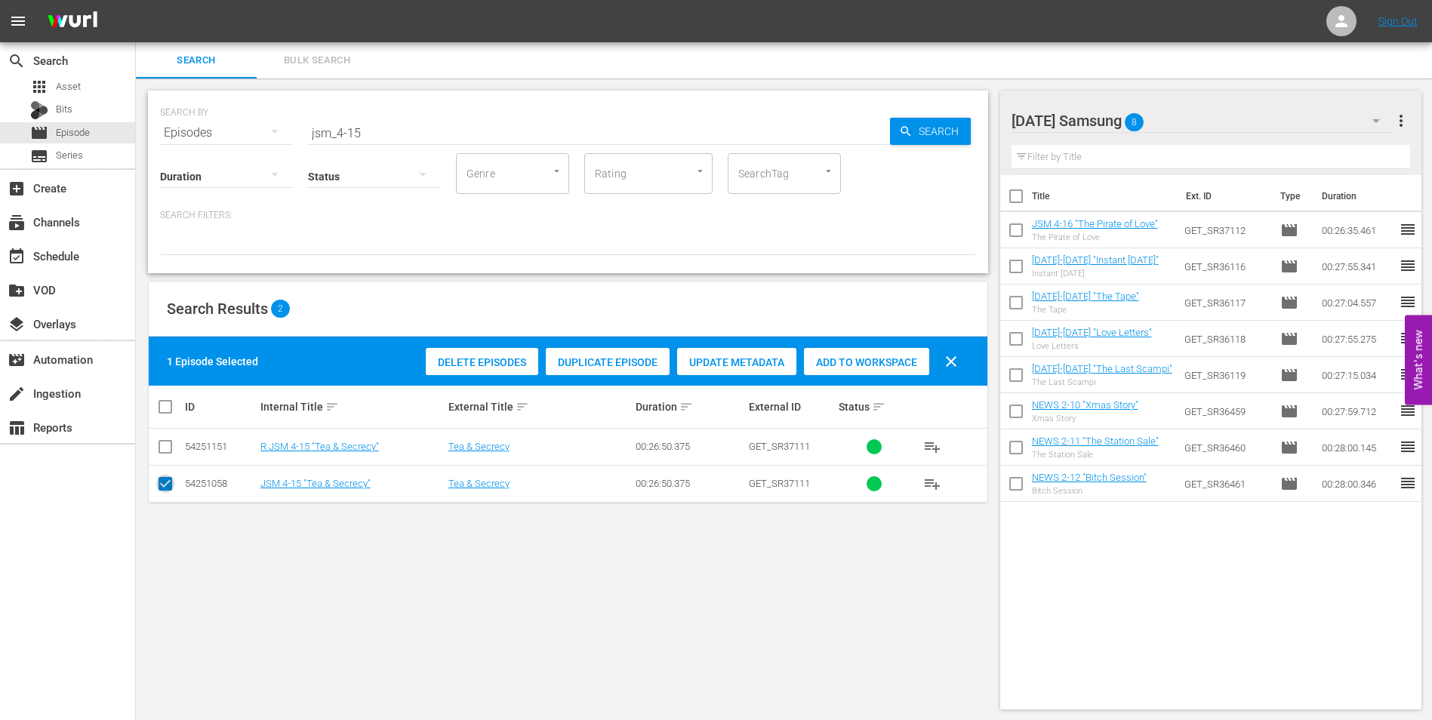
click at [158, 483] on input "checkbox" at bounding box center [165, 487] width 18 height 18
checkbox input "false"
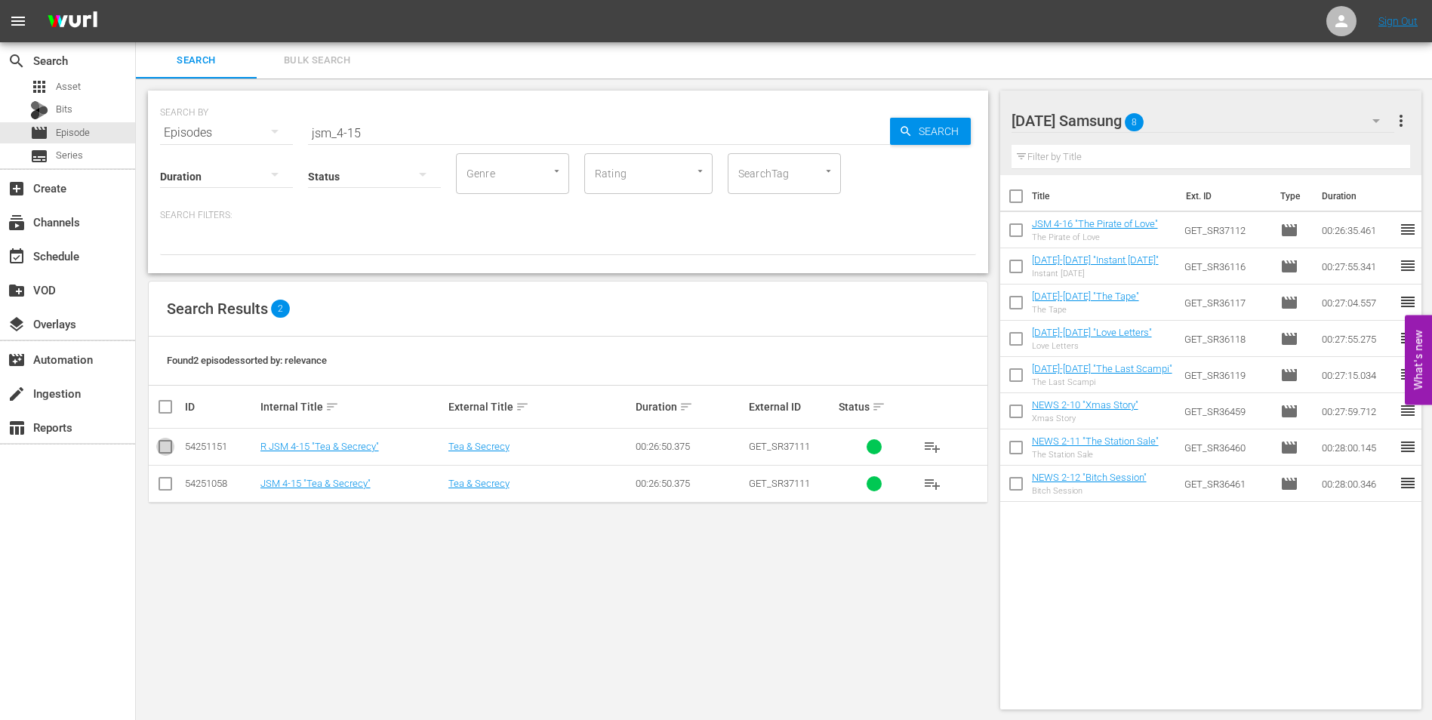
click at [158, 450] on input "checkbox" at bounding box center [165, 450] width 18 height 18
checkbox input "true"
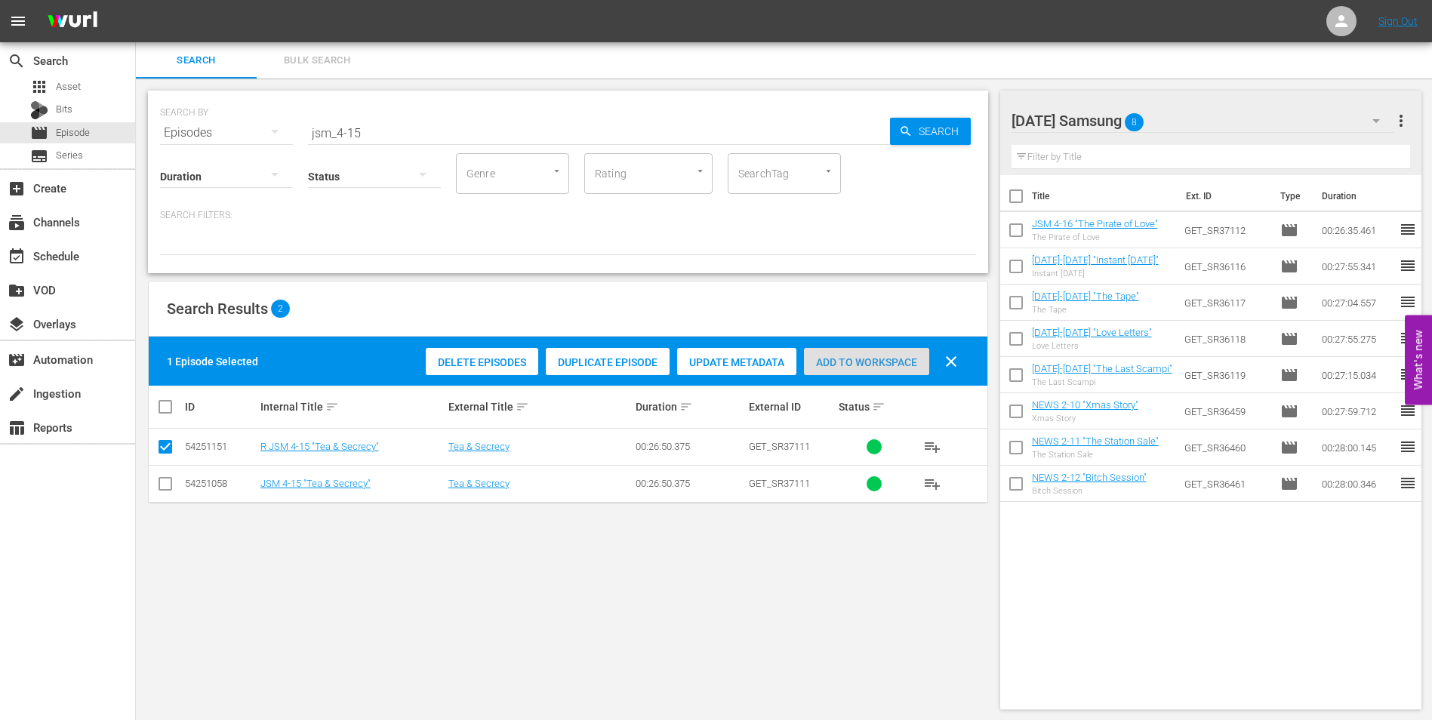
click at [841, 349] on div "Add to Workspace" at bounding box center [866, 362] width 125 height 29
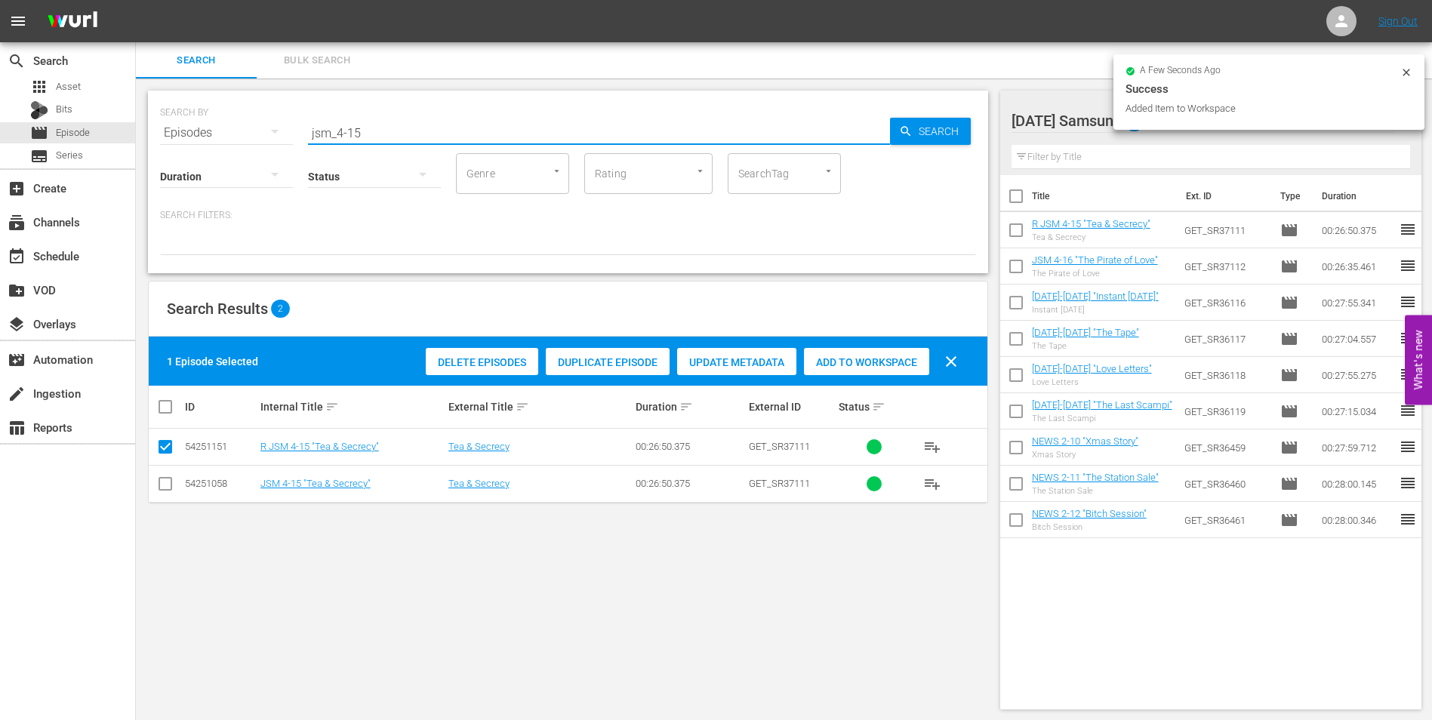
drag, startPoint x: 355, startPoint y: 135, endPoint x: 371, endPoint y: 136, distance: 15.9
click at [371, 136] on input "jsm_4-15" at bounding box center [599, 133] width 582 height 36
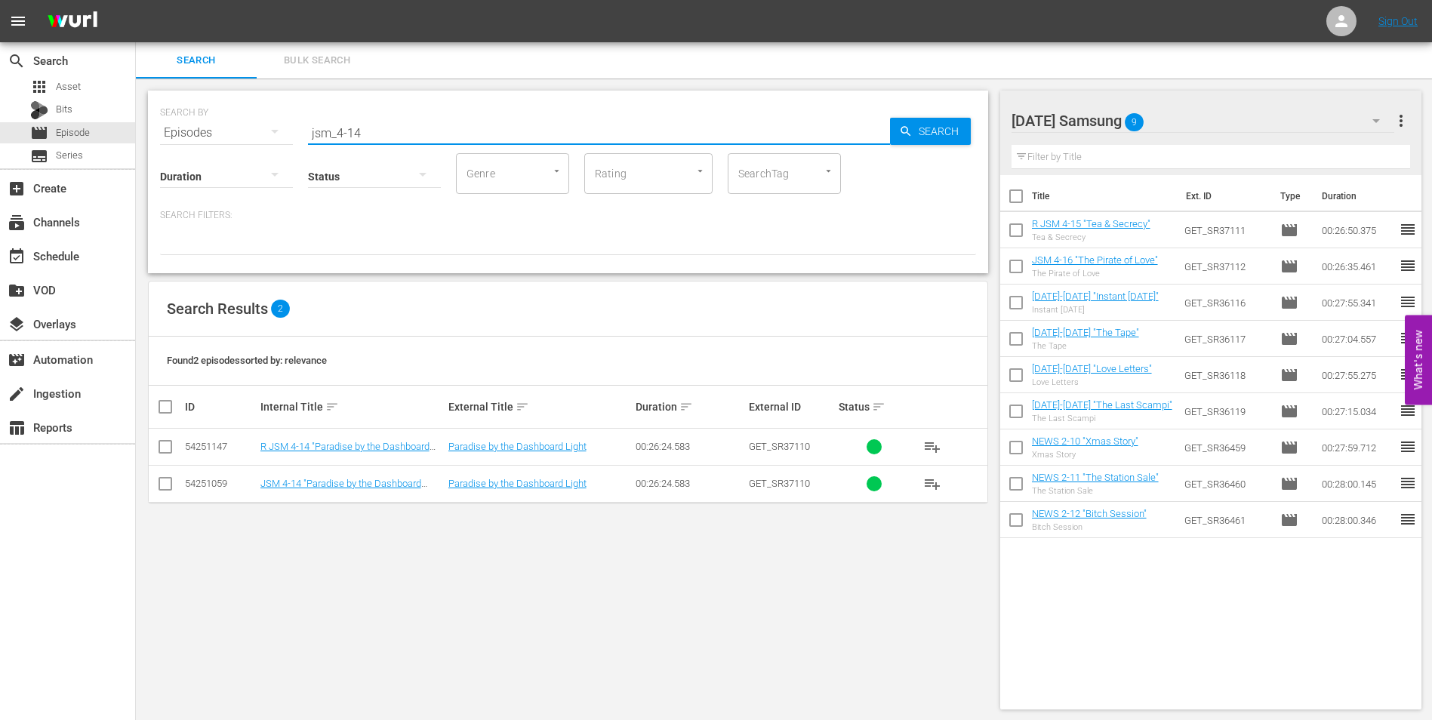
type input "jsm_4-14"
click at [166, 449] on input "checkbox" at bounding box center [165, 450] width 18 height 18
checkbox input "true"
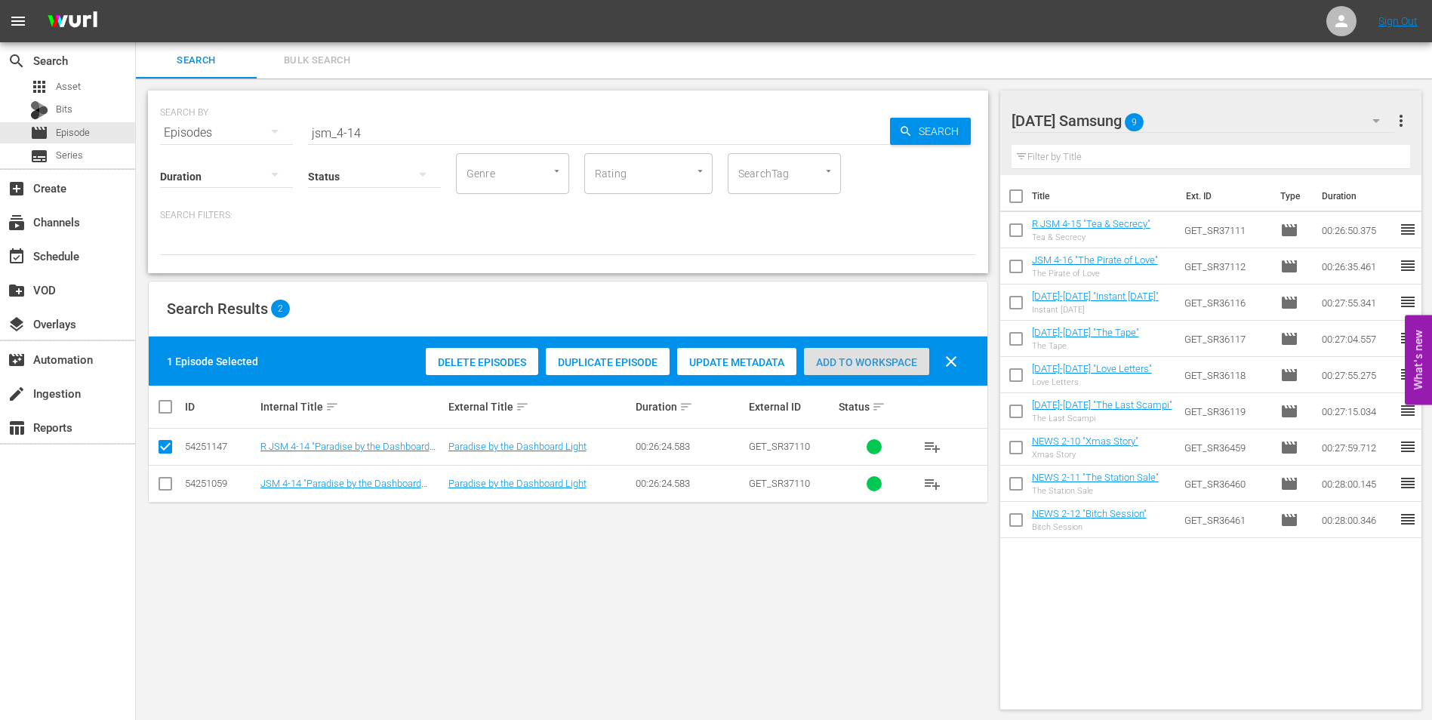
click at [871, 356] on span "Add to Workspace" at bounding box center [866, 362] width 125 height 12
click at [1222, 121] on div "[DATE] Samsung 10" at bounding box center [1202, 121] width 383 height 42
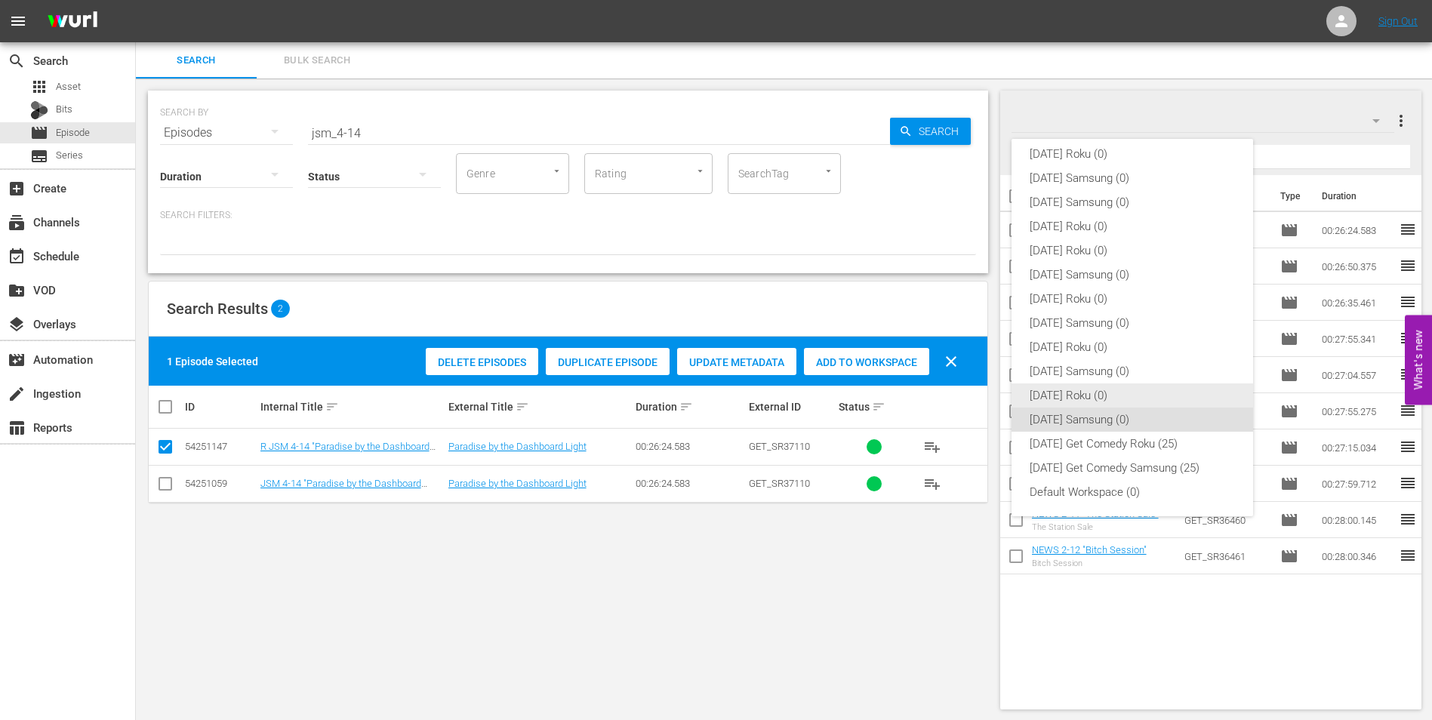
click at [1083, 389] on div "[DATE] Roku (0)" at bounding box center [1131, 395] width 205 height 24
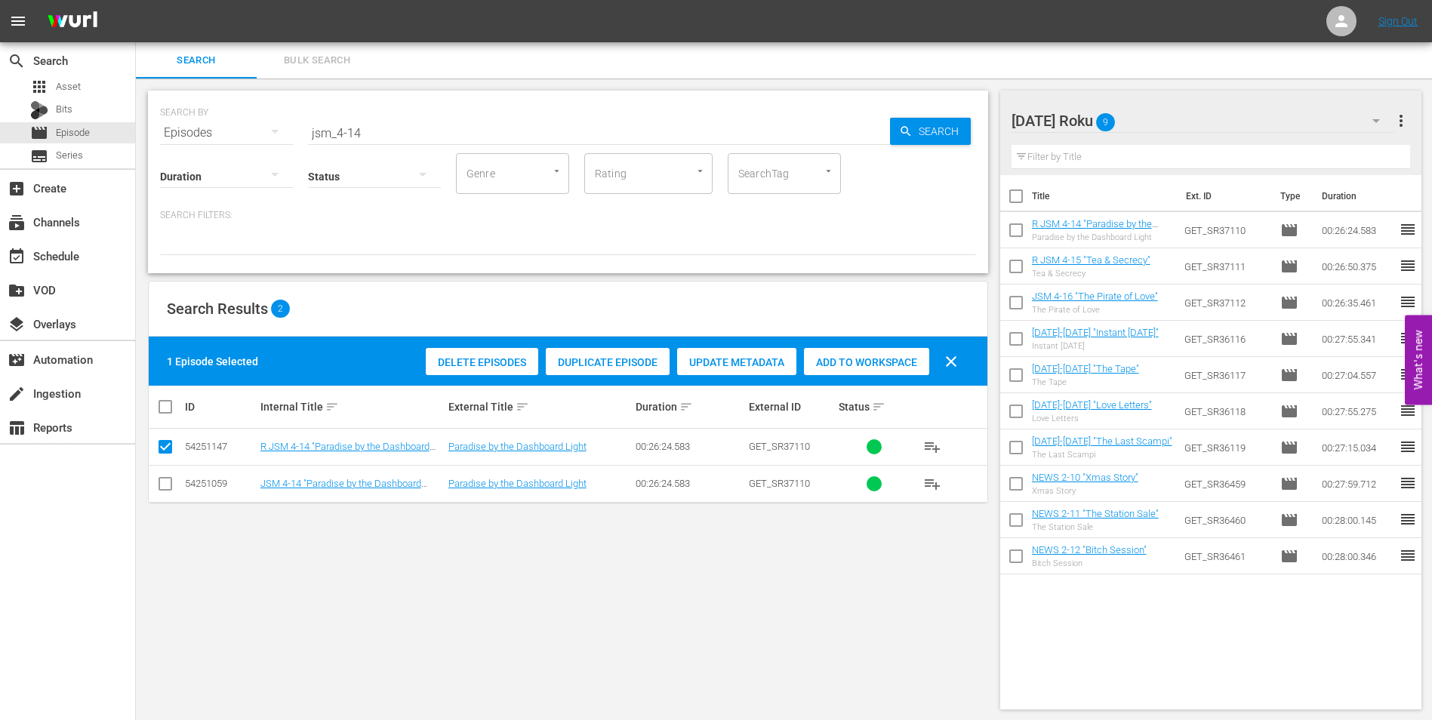
click at [167, 487] on input "checkbox" at bounding box center [165, 487] width 18 height 18
checkbox input "true"
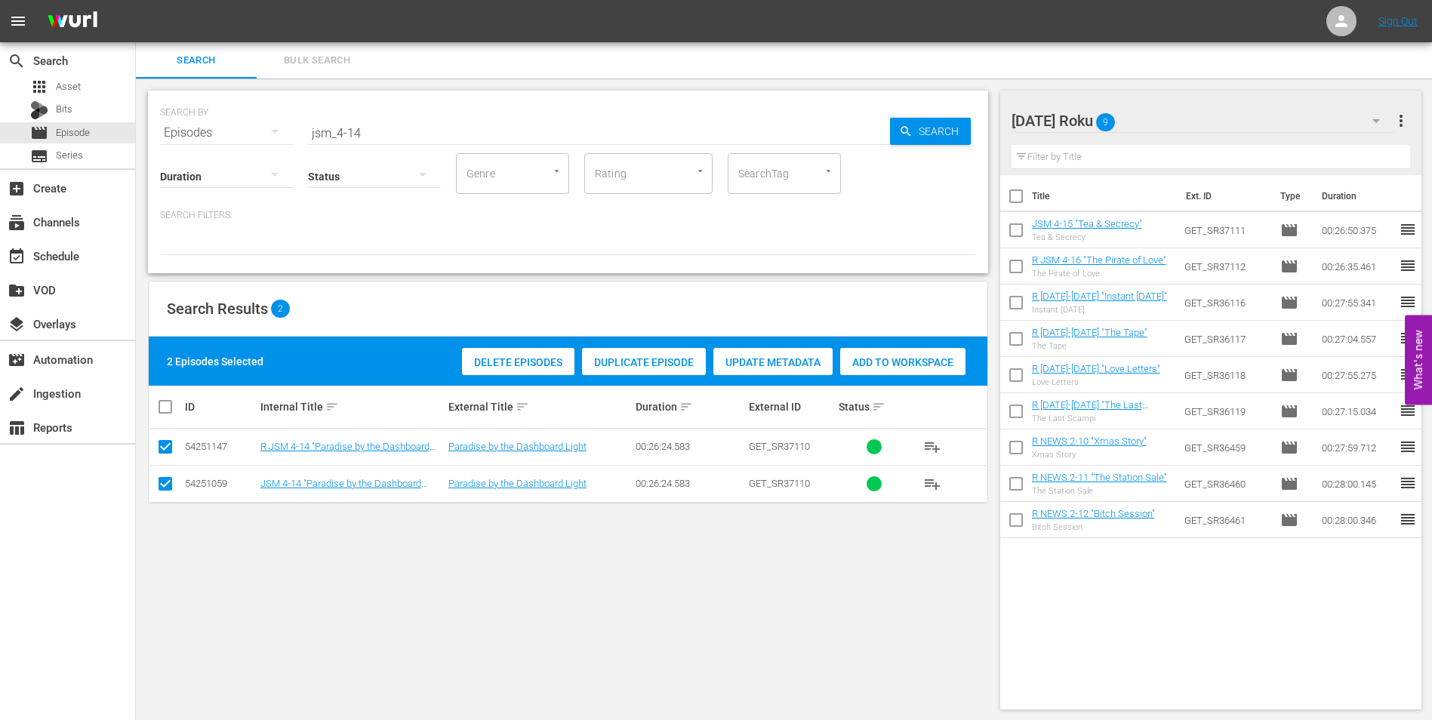
click at [167, 438] on icon at bounding box center [165, 447] width 18 height 18
click at [163, 445] on input "checkbox" at bounding box center [165, 450] width 18 height 18
checkbox input "false"
click at [875, 352] on div "Add to Workspace" at bounding box center [866, 362] width 125 height 29
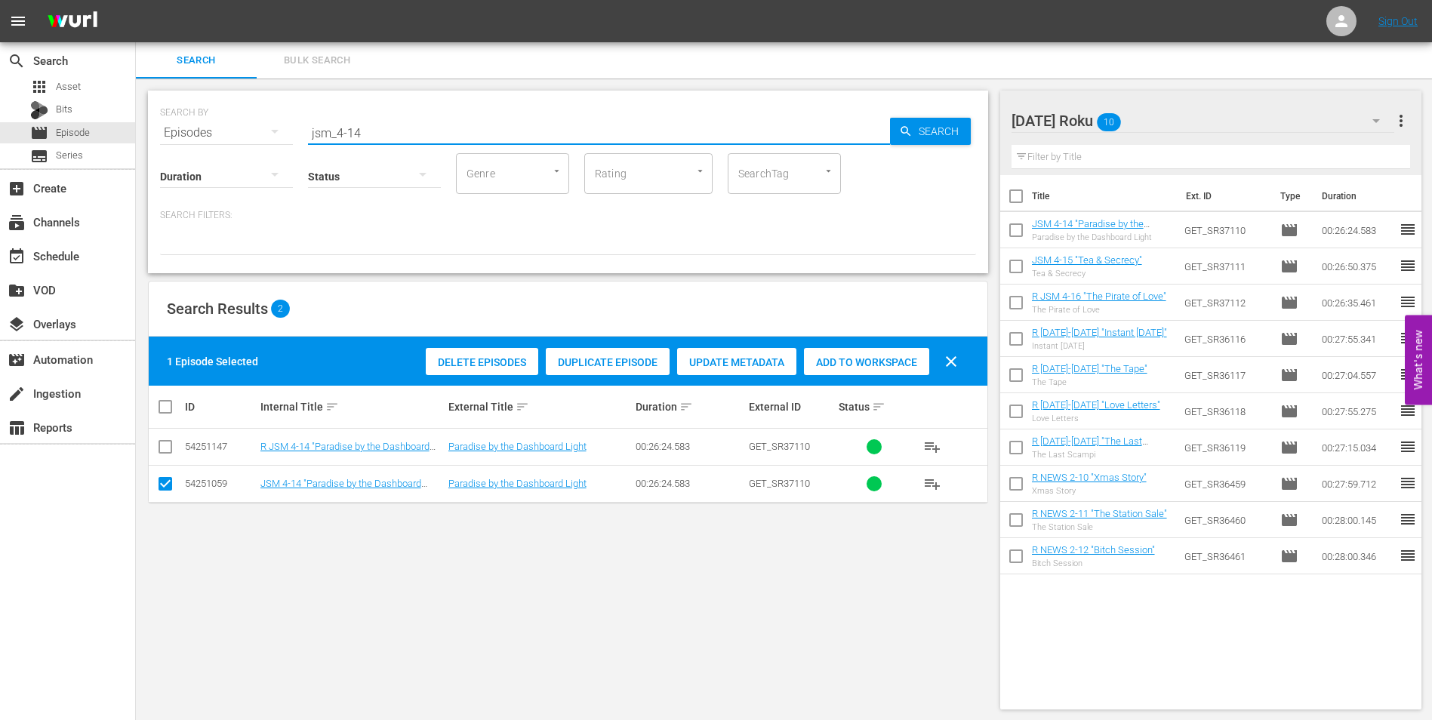
drag, startPoint x: 353, startPoint y: 133, endPoint x: 377, endPoint y: 134, distance: 24.2
click at [377, 134] on input "jsm_4-14" at bounding box center [599, 133] width 582 height 36
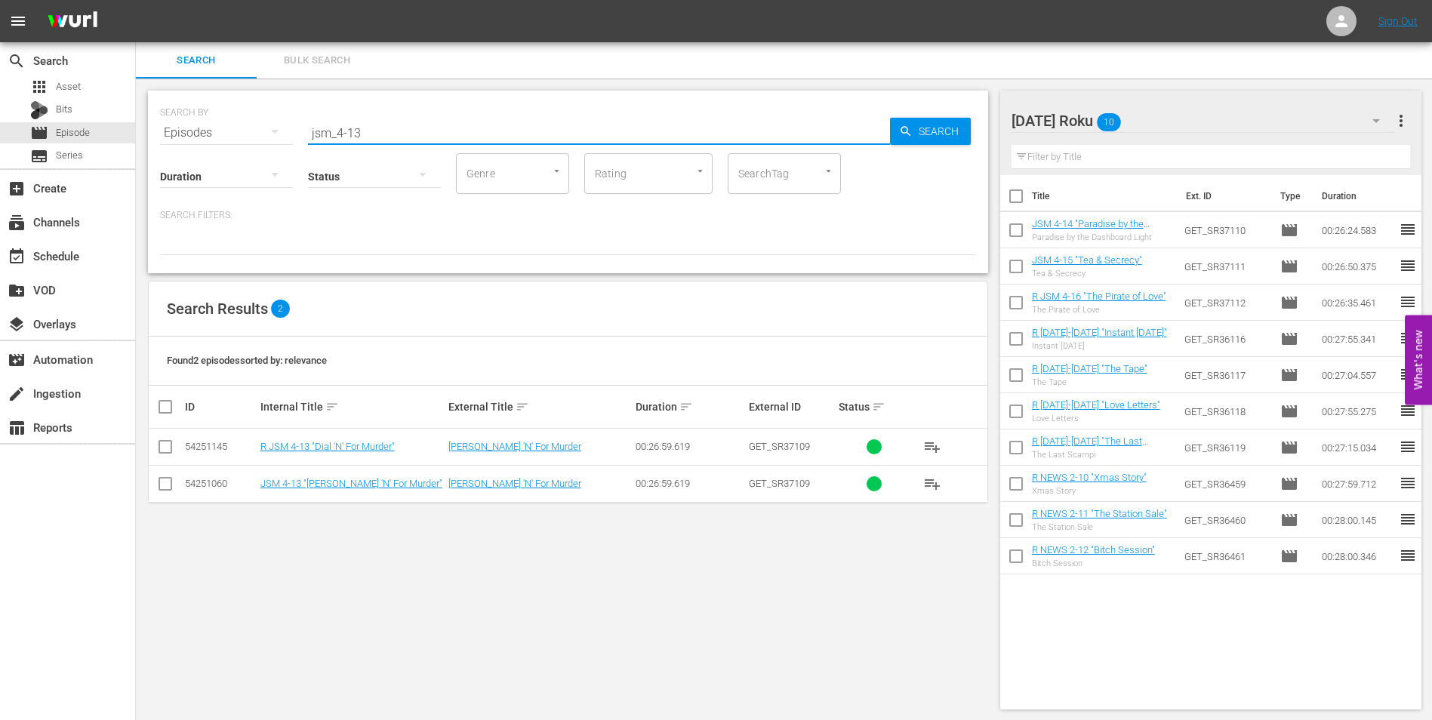
type input "jsm_4-13"
click at [169, 490] on input "checkbox" at bounding box center [165, 487] width 18 height 18
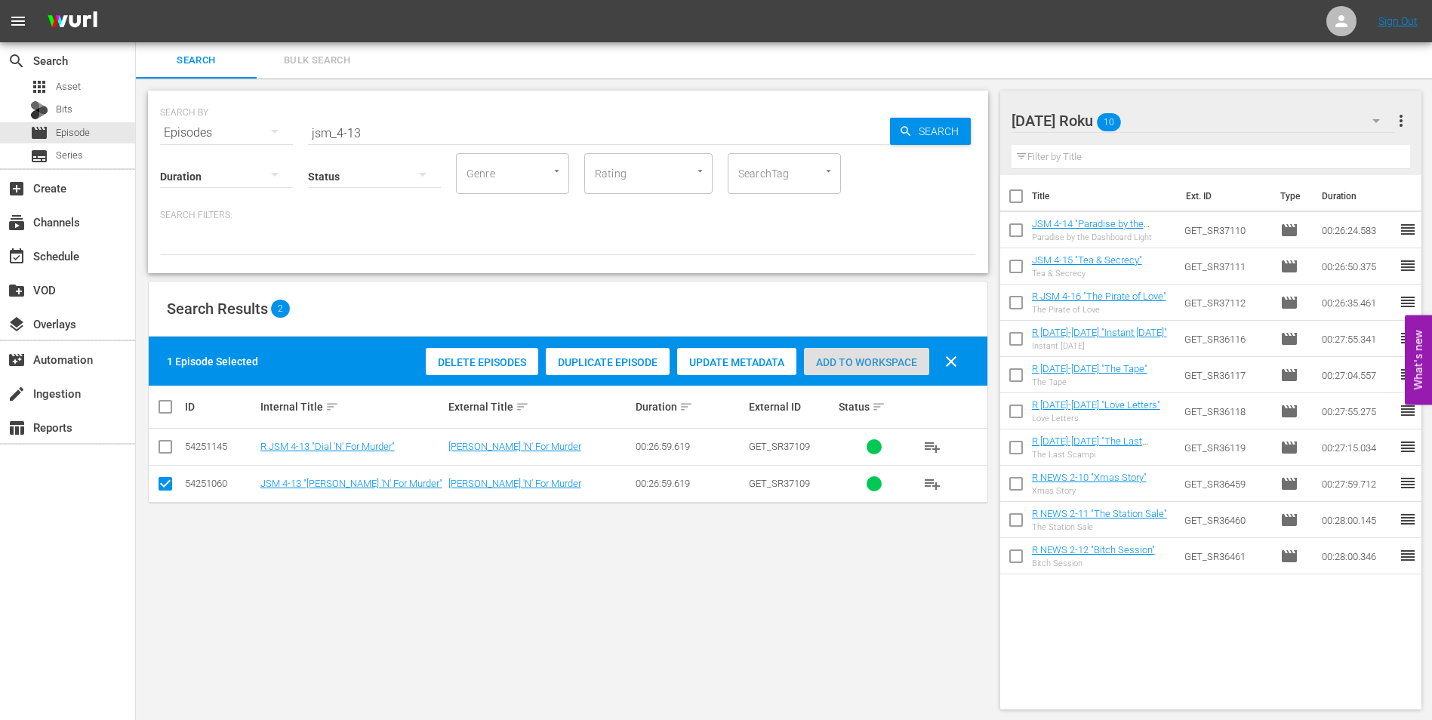
click at [893, 358] on span "Add to Workspace" at bounding box center [866, 362] width 125 height 12
click at [1225, 125] on div "[DATE] Roku 11" at bounding box center [1202, 121] width 383 height 42
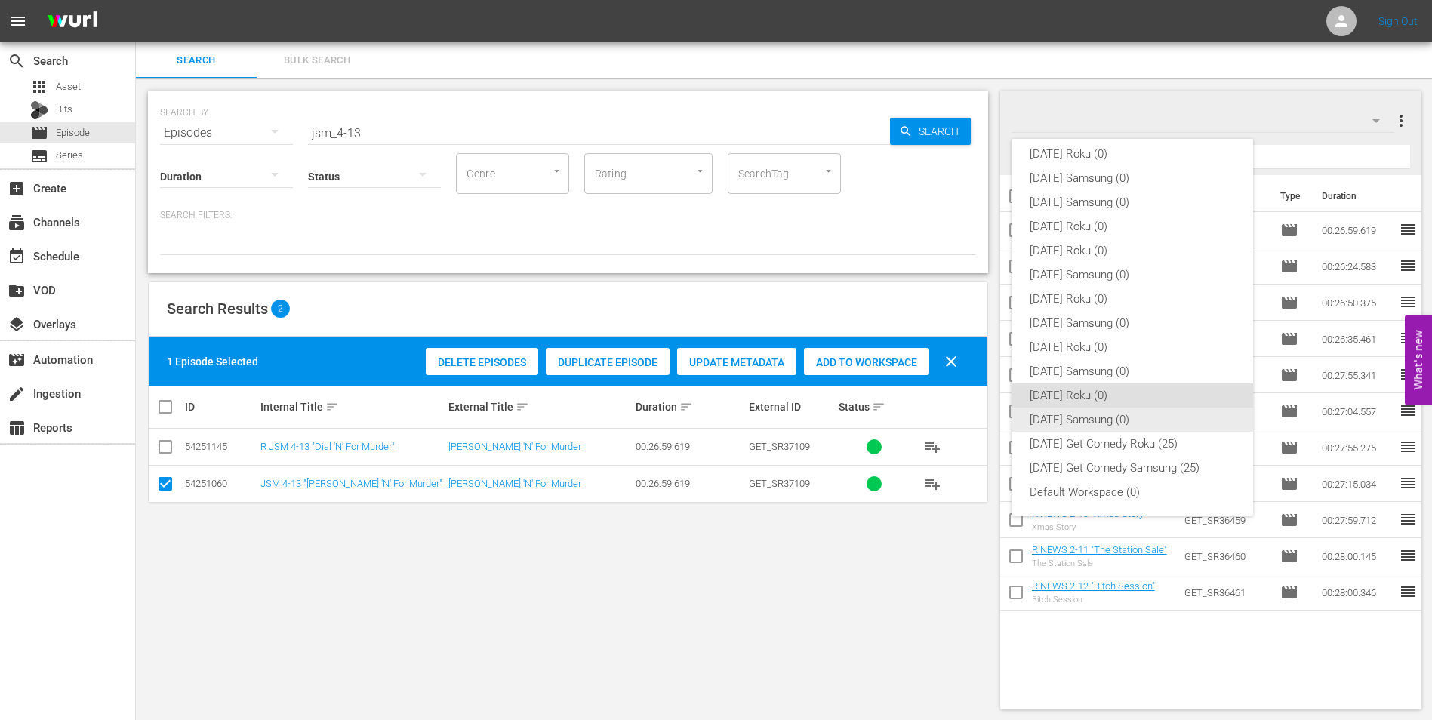
drag, startPoint x: 1063, startPoint y: 369, endPoint x: 1065, endPoint y: 417, distance: 48.3
click at [1065, 417] on div "[DATE] Roku (0) [DATE] Samsung (0) [DATE] Samsung (0) [DATE] Roku (0) [DATE] Ro…" at bounding box center [1131, 323] width 241 height 386
click at [1065, 417] on div "[DATE] Samsung (0)" at bounding box center [1131, 419] width 205 height 24
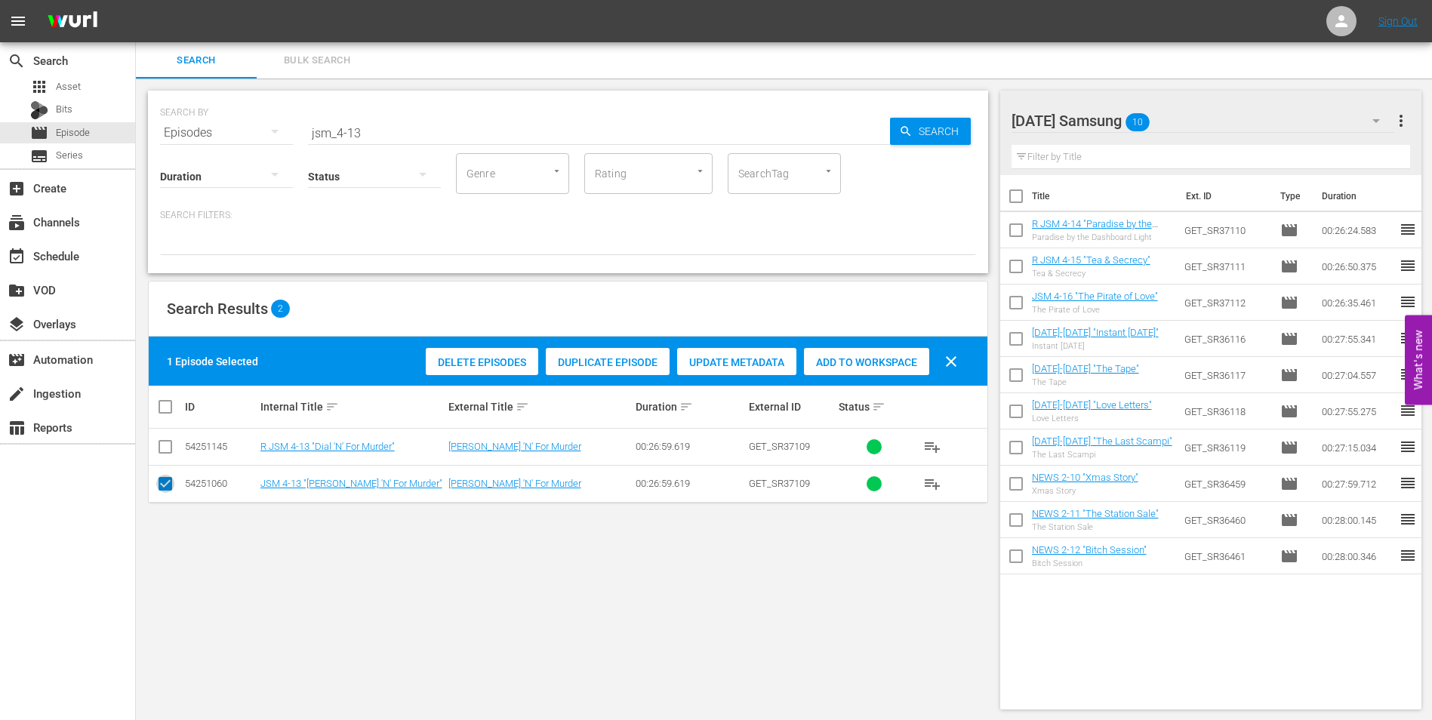
click at [174, 480] on input "checkbox" at bounding box center [165, 487] width 18 height 18
checkbox input "false"
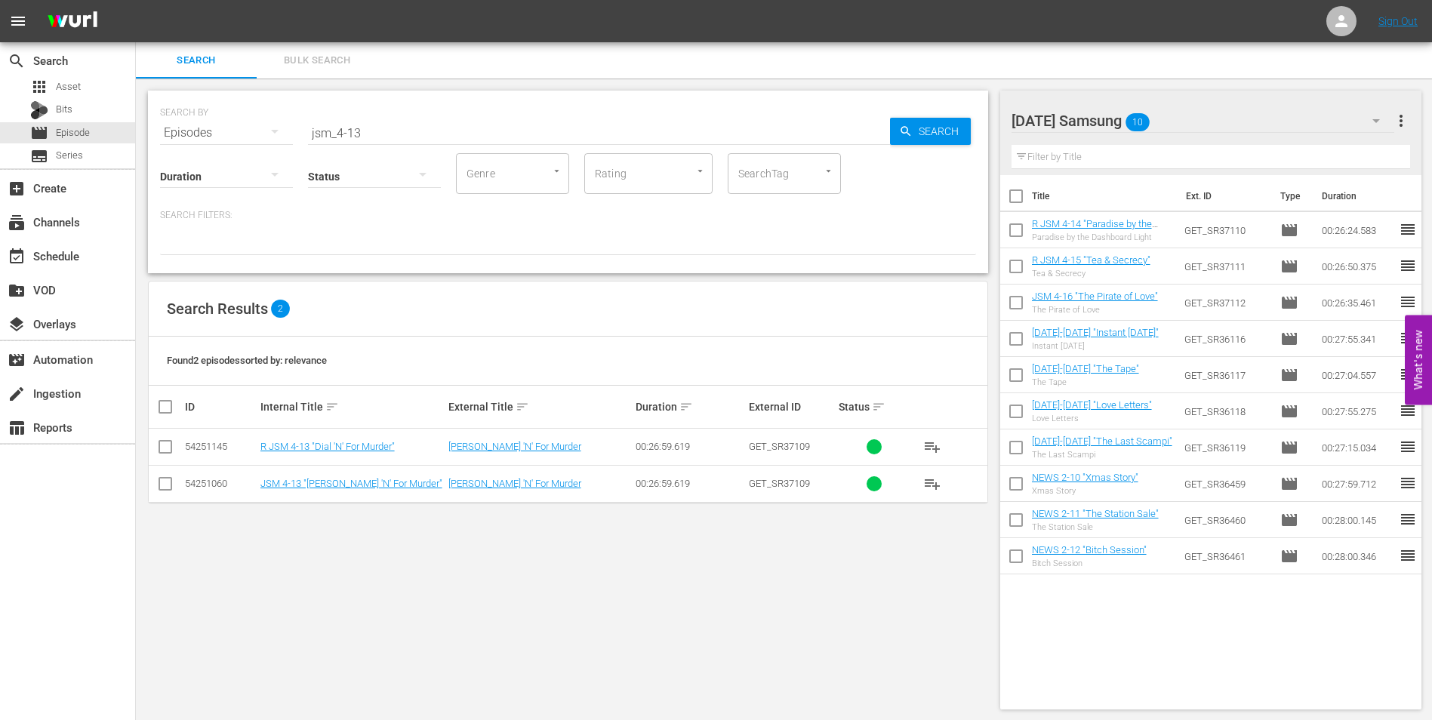
click at [158, 432] on td at bounding box center [166, 447] width 34 height 37
click at [161, 444] on input "checkbox" at bounding box center [165, 450] width 18 height 18
checkbox input "true"
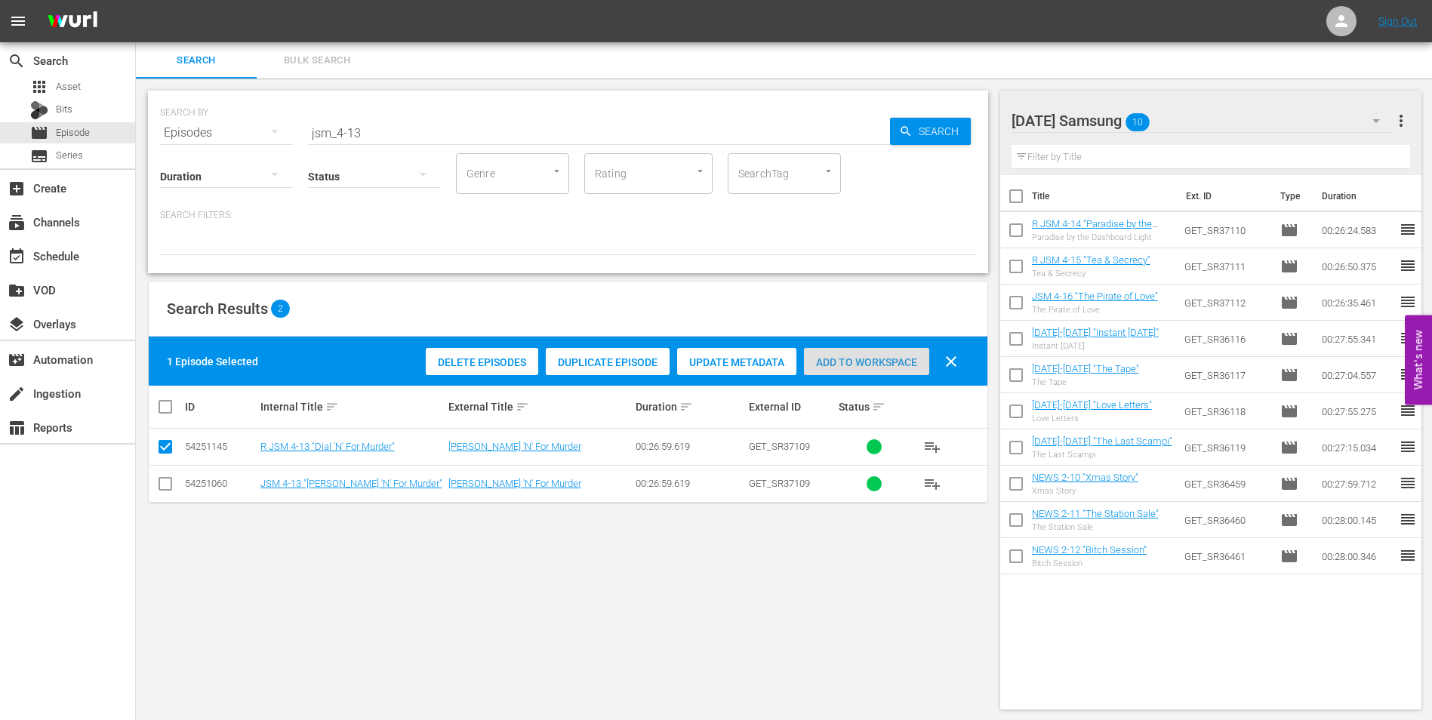
click at [871, 357] on span "Add to Workspace" at bounding box center [866, 362] width 125 height 12
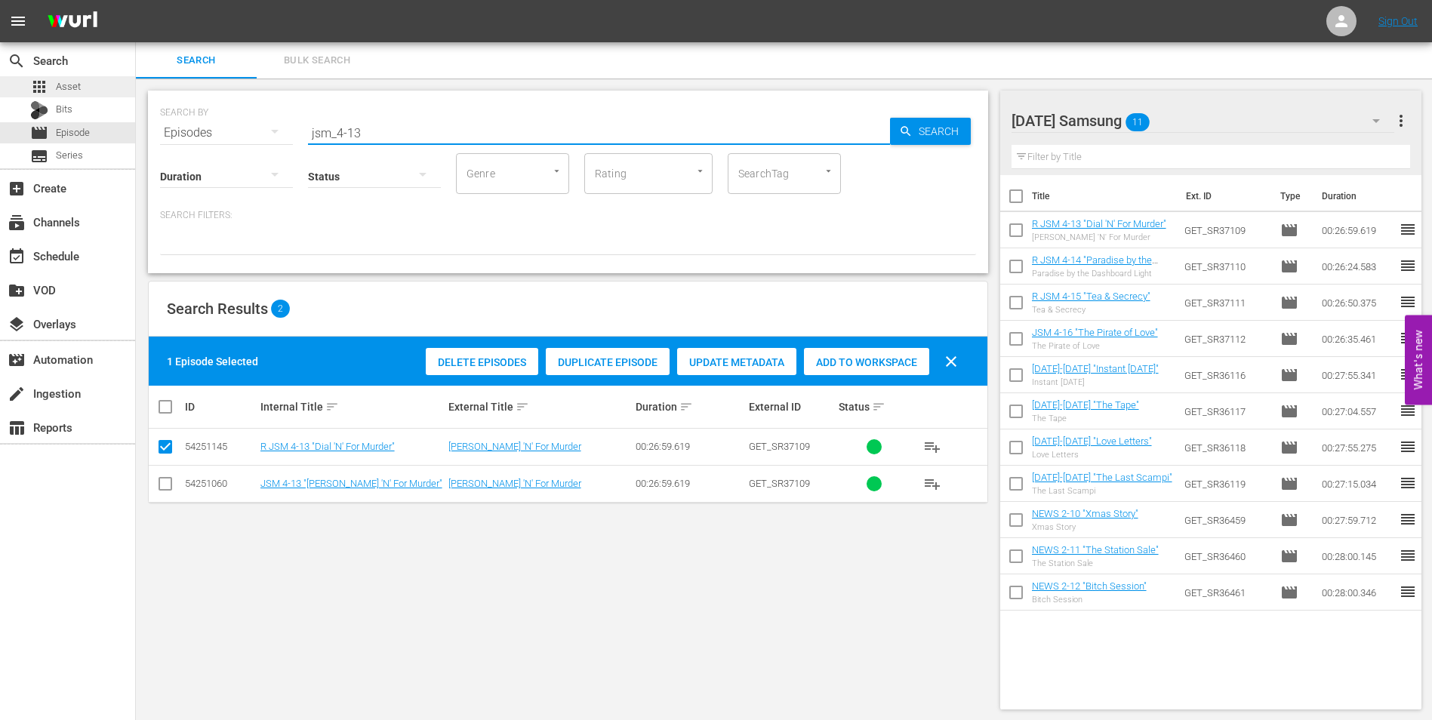
drag, startPoint x: 400, startPoint y: 134, endPoint x: 103, endPoint y: 92, distance: 300.2
click at [136, 0] on div "search Search apps Asset Bits movie Episode subtitles Series add_box Create sub…" at bounding box center [784, 0] width 1296 height 0
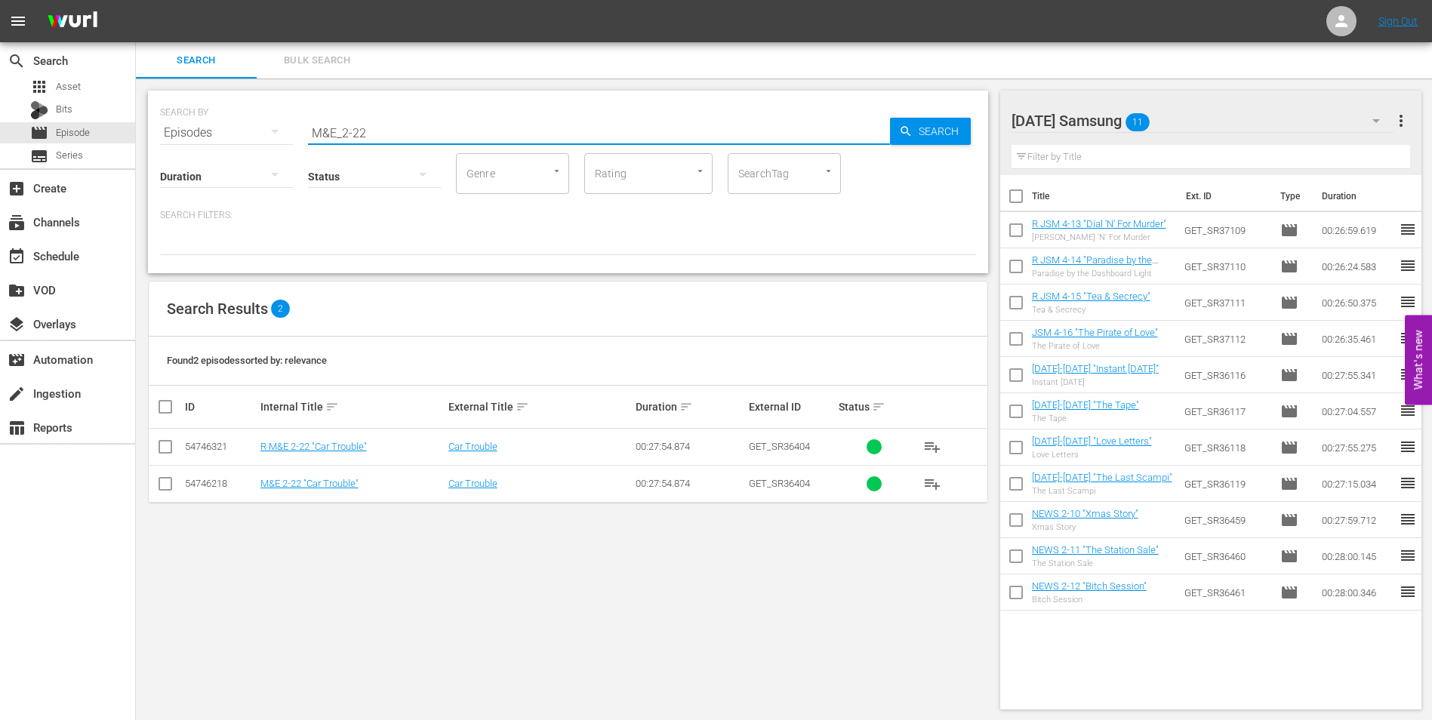
type input "M&E_2-22"
click at [166, 443] on input "checkbox" at bounding box center [165, 450] width 18 height 18
checkbox input "true"
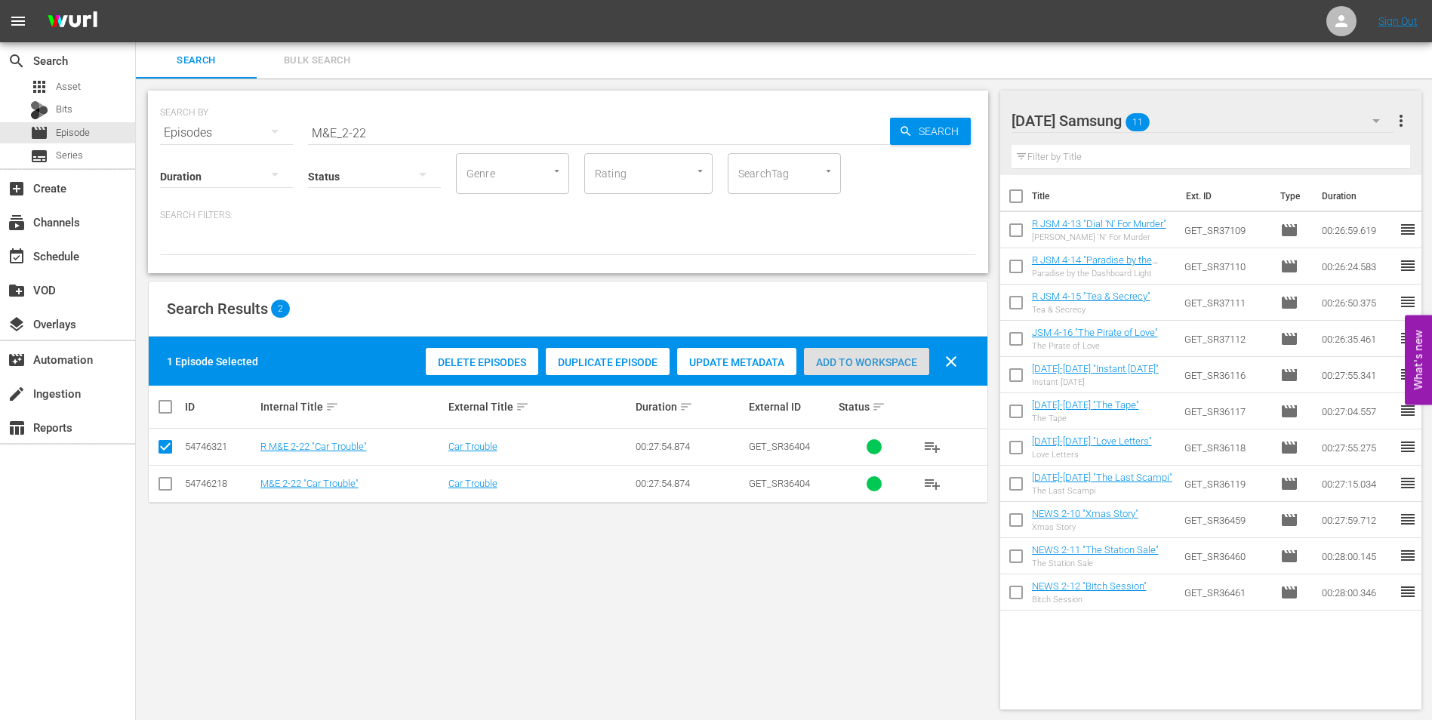
click at [866, 354] on div "Add to Workspace" at bounding box center [866, 362] width 125 height 29
click at [1202, 107] on div "[DATE] Samsung 12" at bounding box center [1202, 121] width 383 height 42
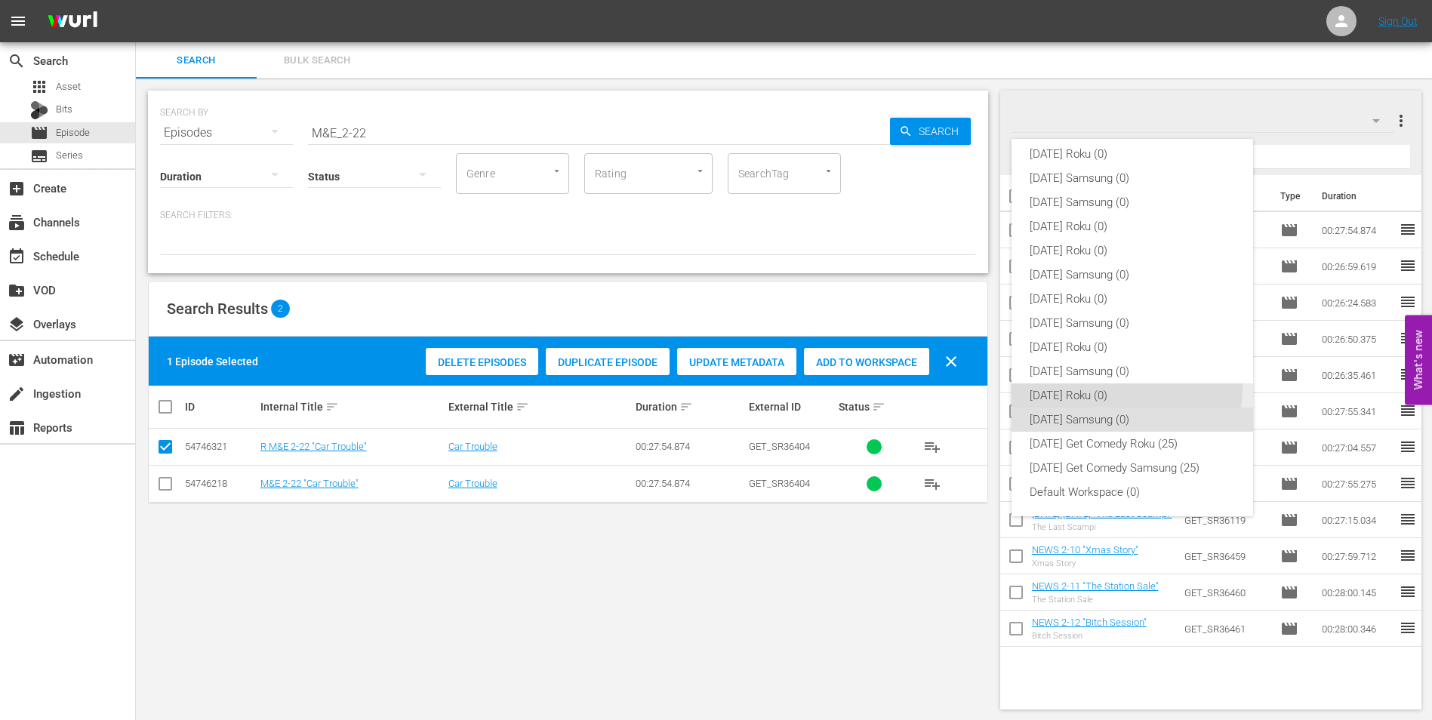
click at [1066, 386] on div "[DATE] Roku (0)" at bounding box center [1131, 395] width 205 height 24
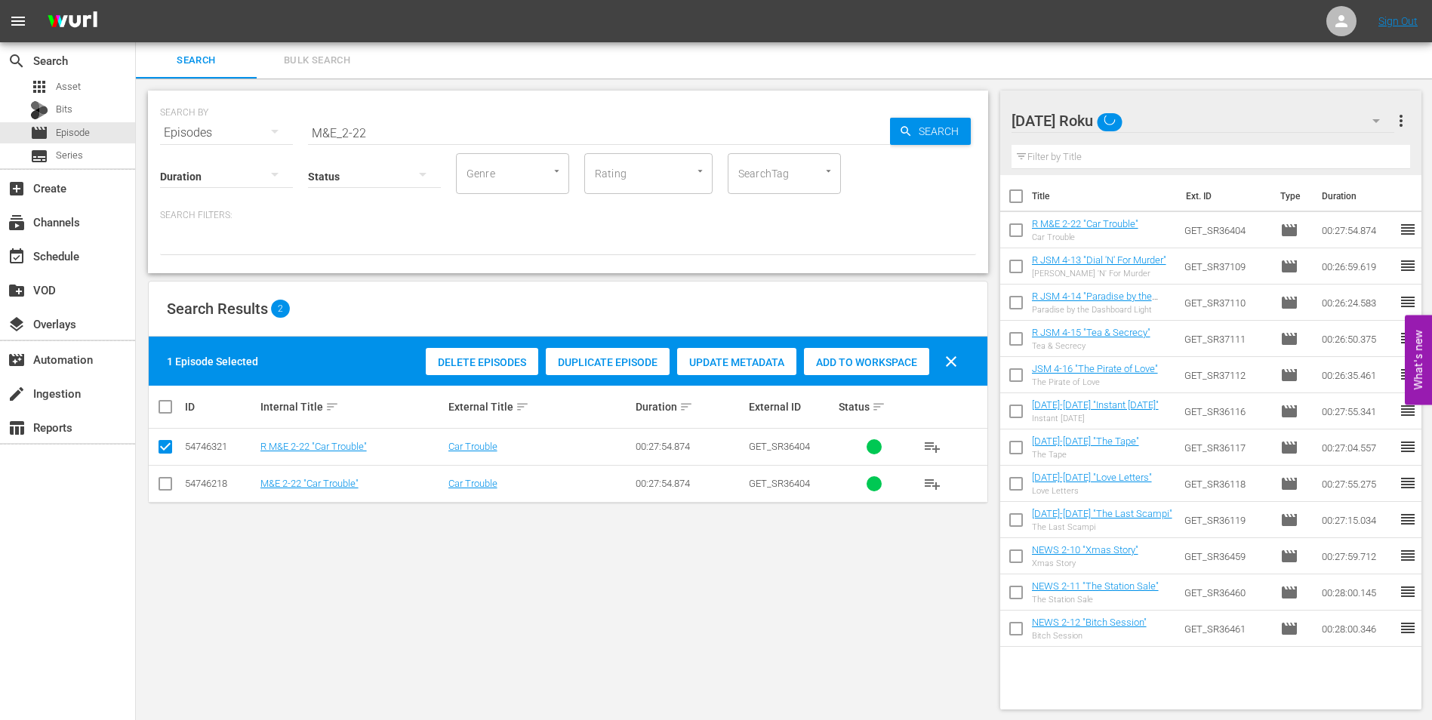
click at [158, 484] on input "checkbox" at bounding box center [165, 487] width 18 height 18
checkbox input "true"
click at [165, 444] on input "checkbox" at bounding box center [165, 450] width 18 height 18
checkbox input "false"
click at [888, 356] on span "Add to Workspace" at bounding box center [866, 362] width 125 height 12
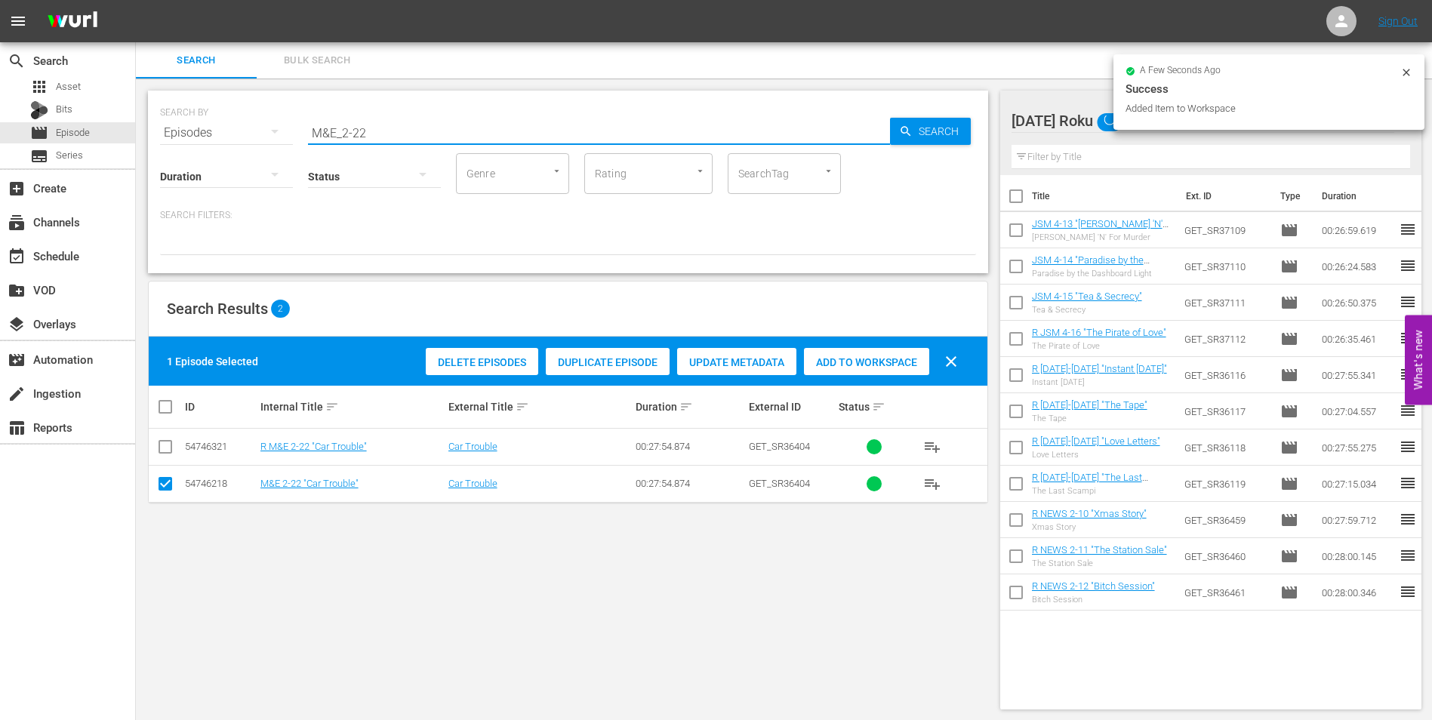
drag, startPoint x: 358, startPoint y: 136, endPoint x: 374, endPoint y: 137, distance: 15.9
click at [374, 137] on input "M&E_2-22" at bounding box center [599, 133] width 582 height 36
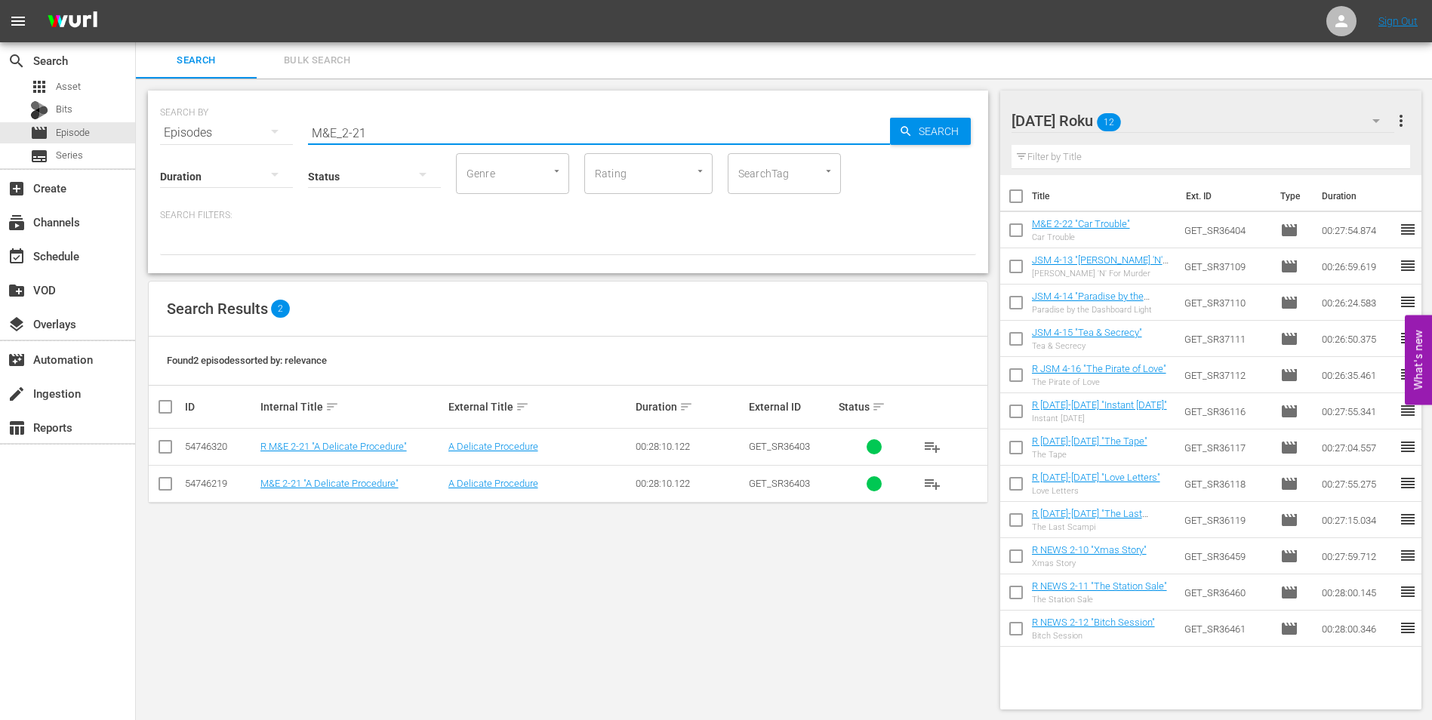
type input "M&E_2-21"
click at [173, 488] on input "checkbox" at bounding box center [165, 487] width 18 height 18
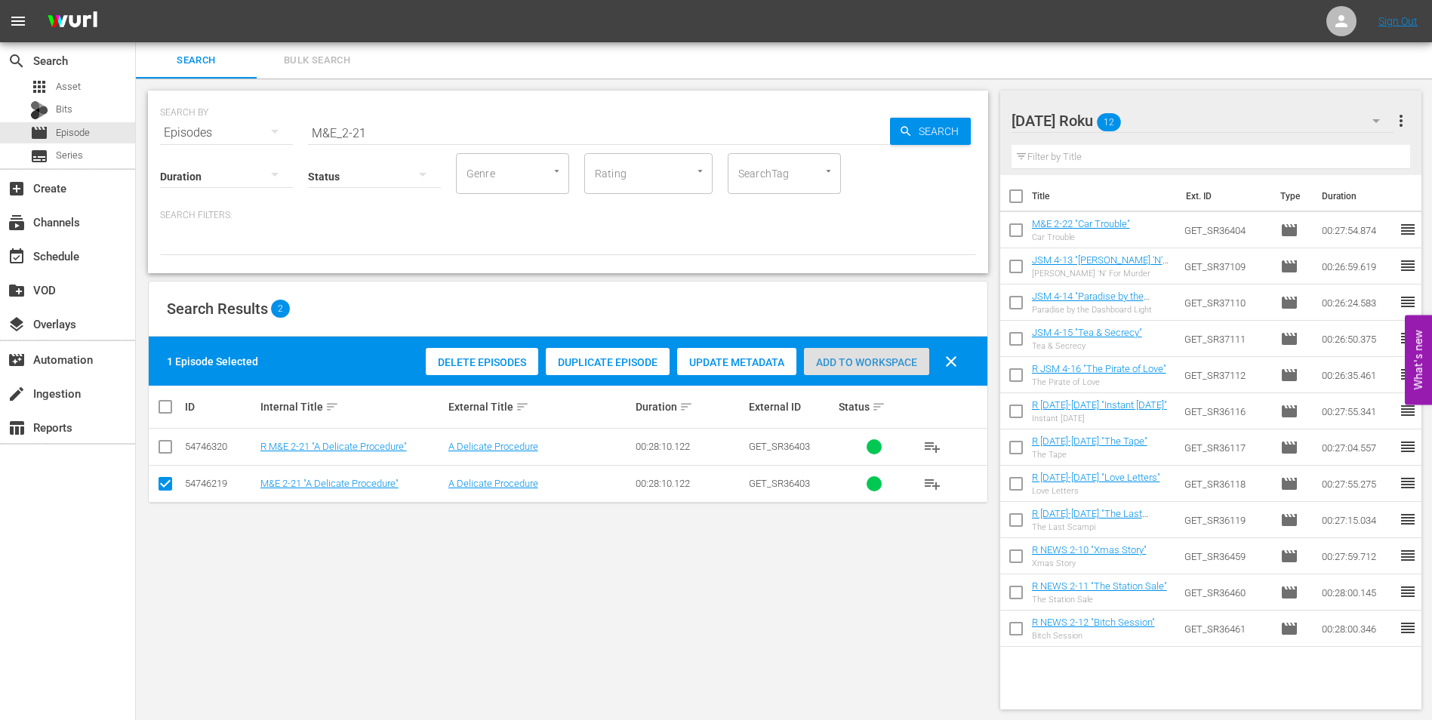
click at [875, 352] on div "Add to Workspace" at bounding box center [866, 362] width 125 height 29
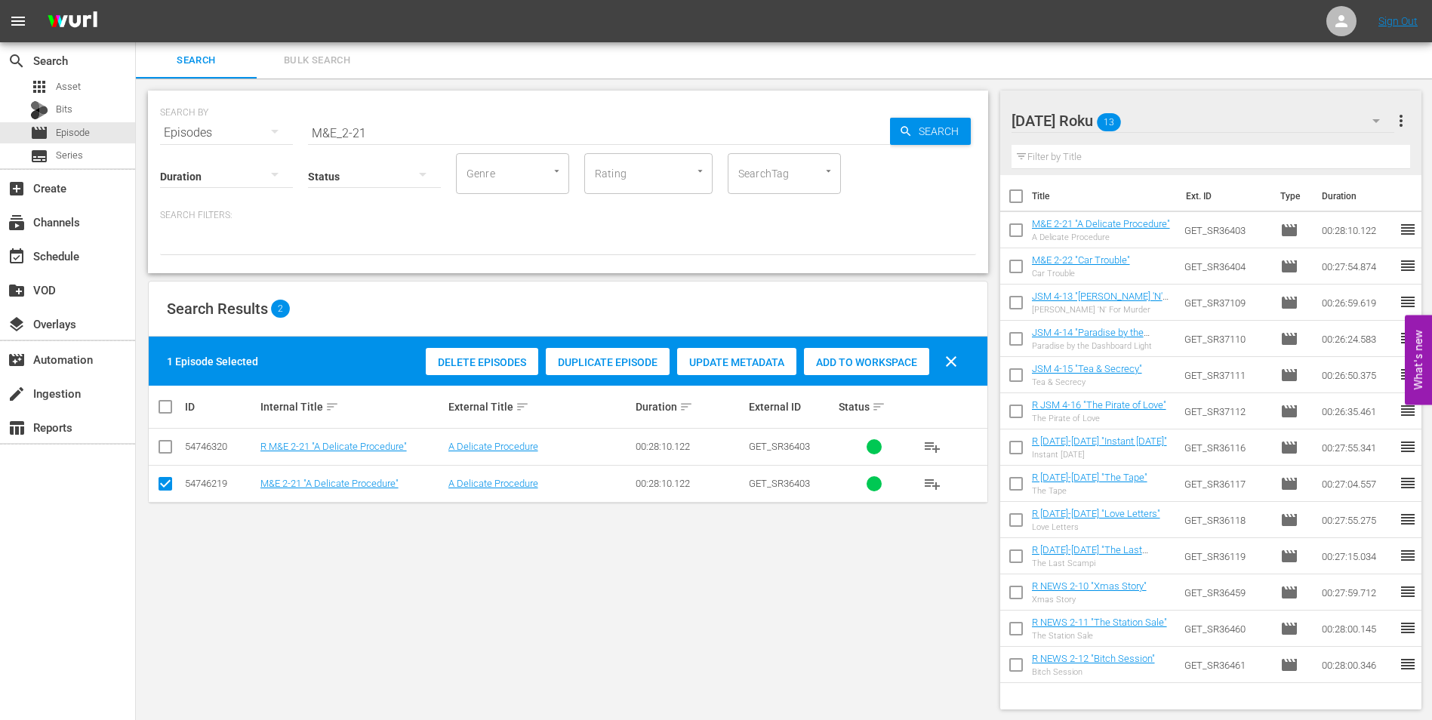
click at [1205, 116] on div "[DATE] Roku 13" at bounding box center [1202, 121] width 383 height 42
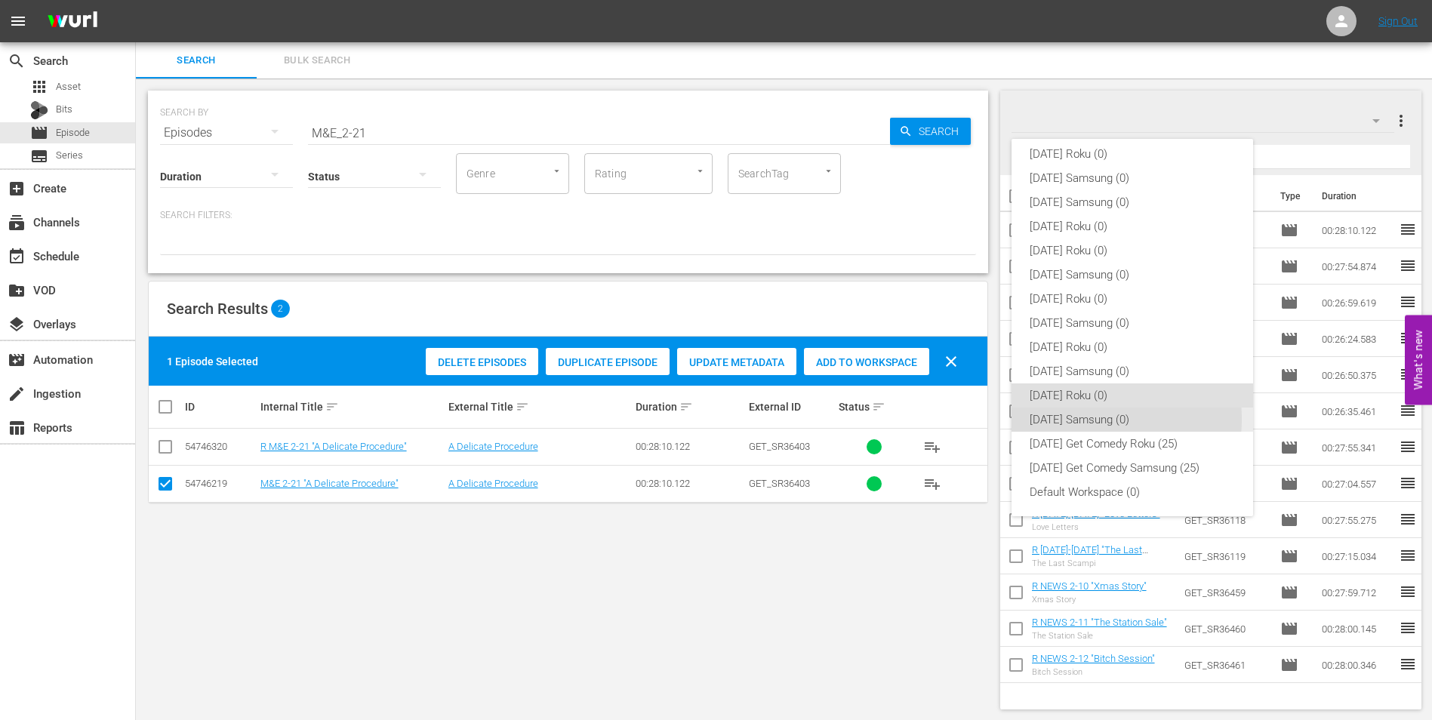
click at [1080, 419] on div "[DATE] Samsung (0)" at bounding box center [1131, 419] width 205 height 24
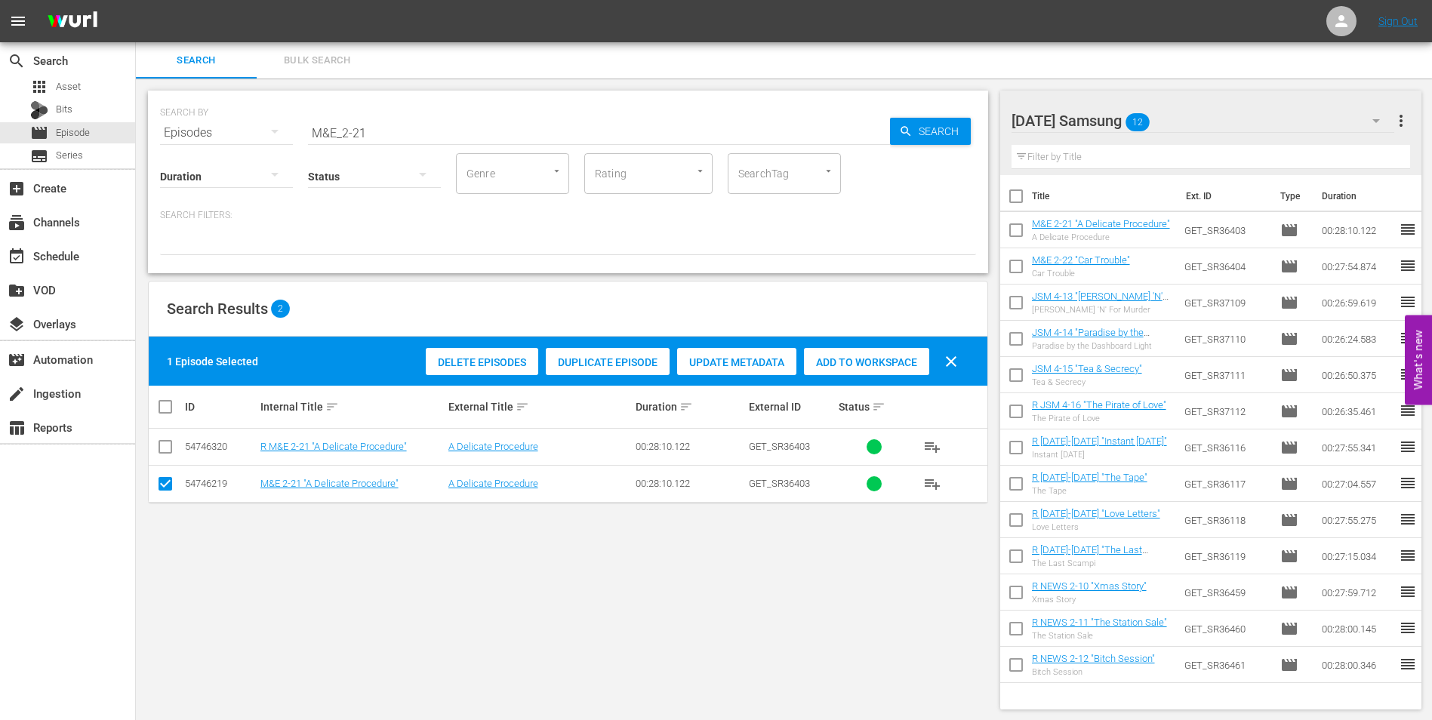
click at [155, 502] on div "Search Results 2 1 Episode Selected Delete Episodes Duplicate Episode Update Me…" at bounding box center [568, 392] width 840 height 223
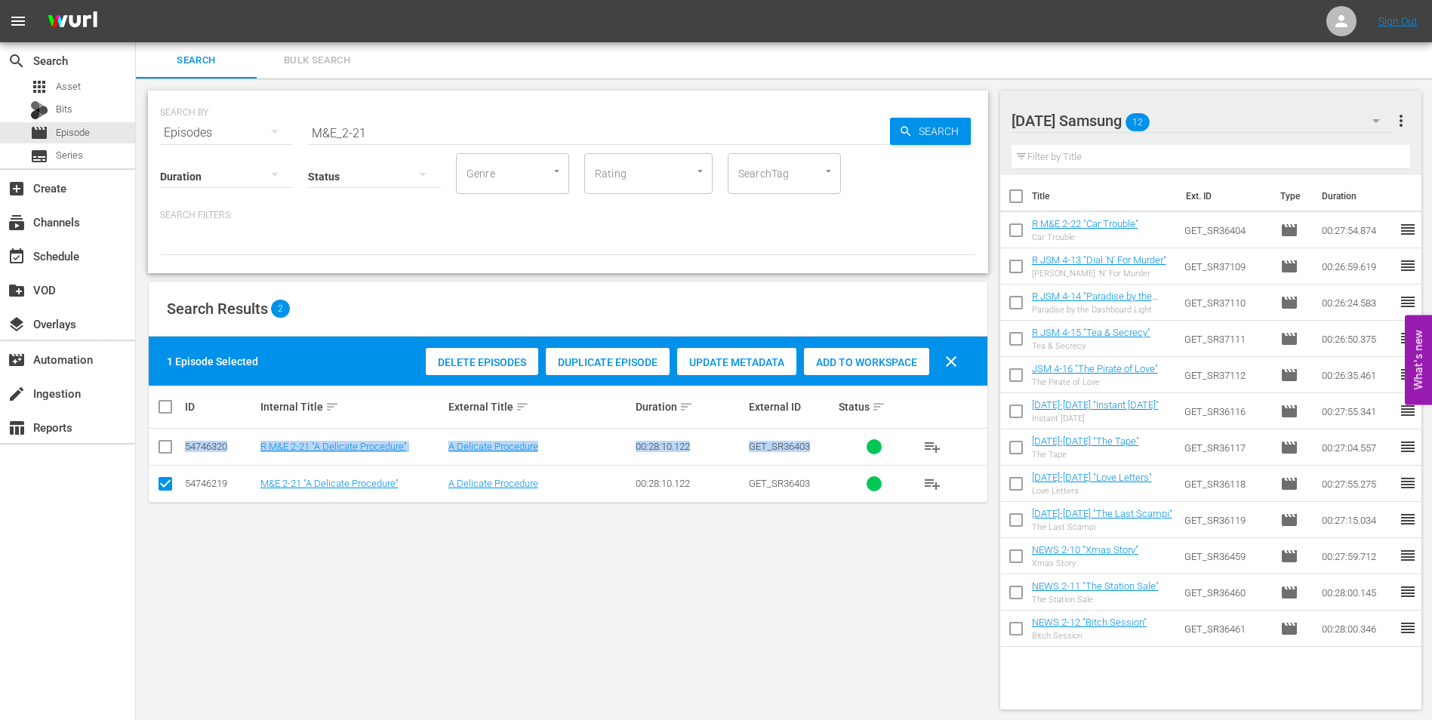
drag, startPoint x: 155, startPoint y: 502, endPoint x: 162, endPoint y: 484, distance: 18.6
click at [162, 484] on input "checkbox" at bounding box center [165, 487] width 18 height 18
checkbox input "false"
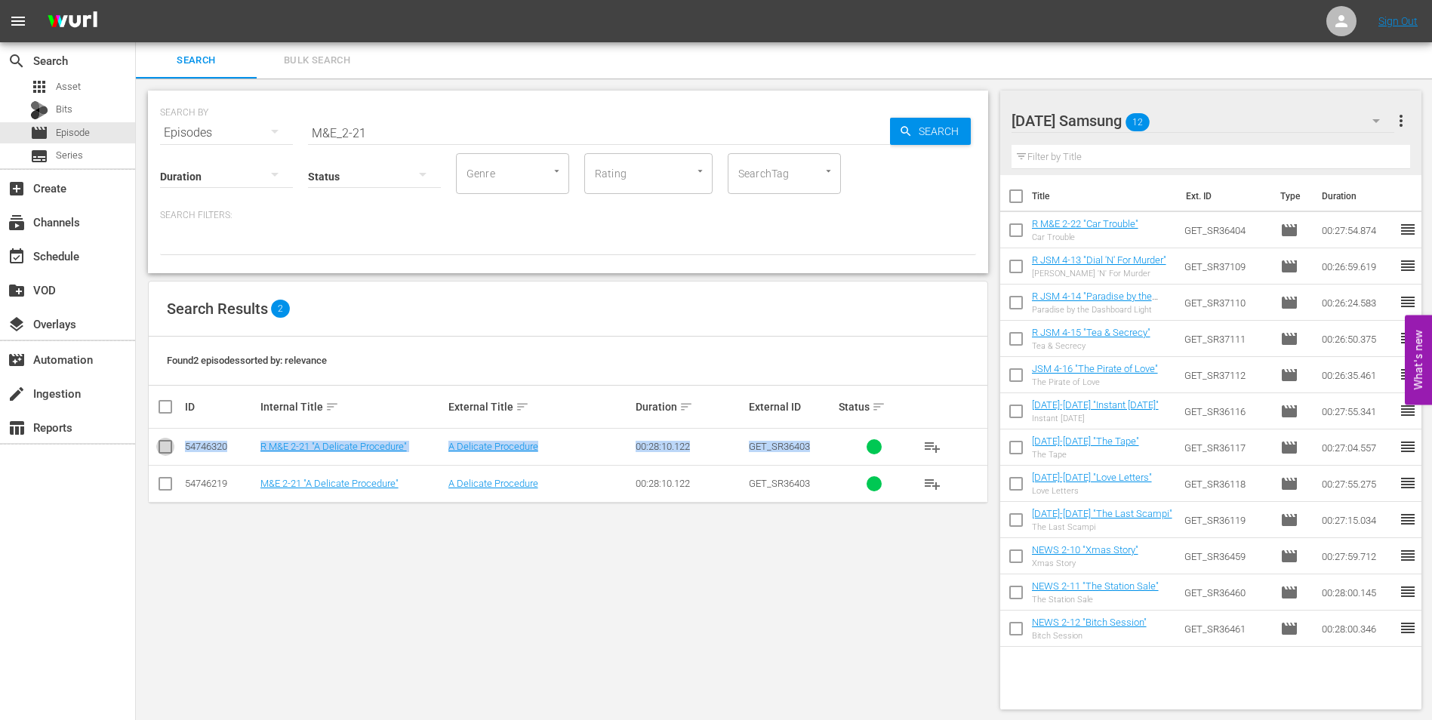
click at [167, 441] on input "checkbox" at bounding box center [165, 450] width 18 height 18
checkbox input "true"
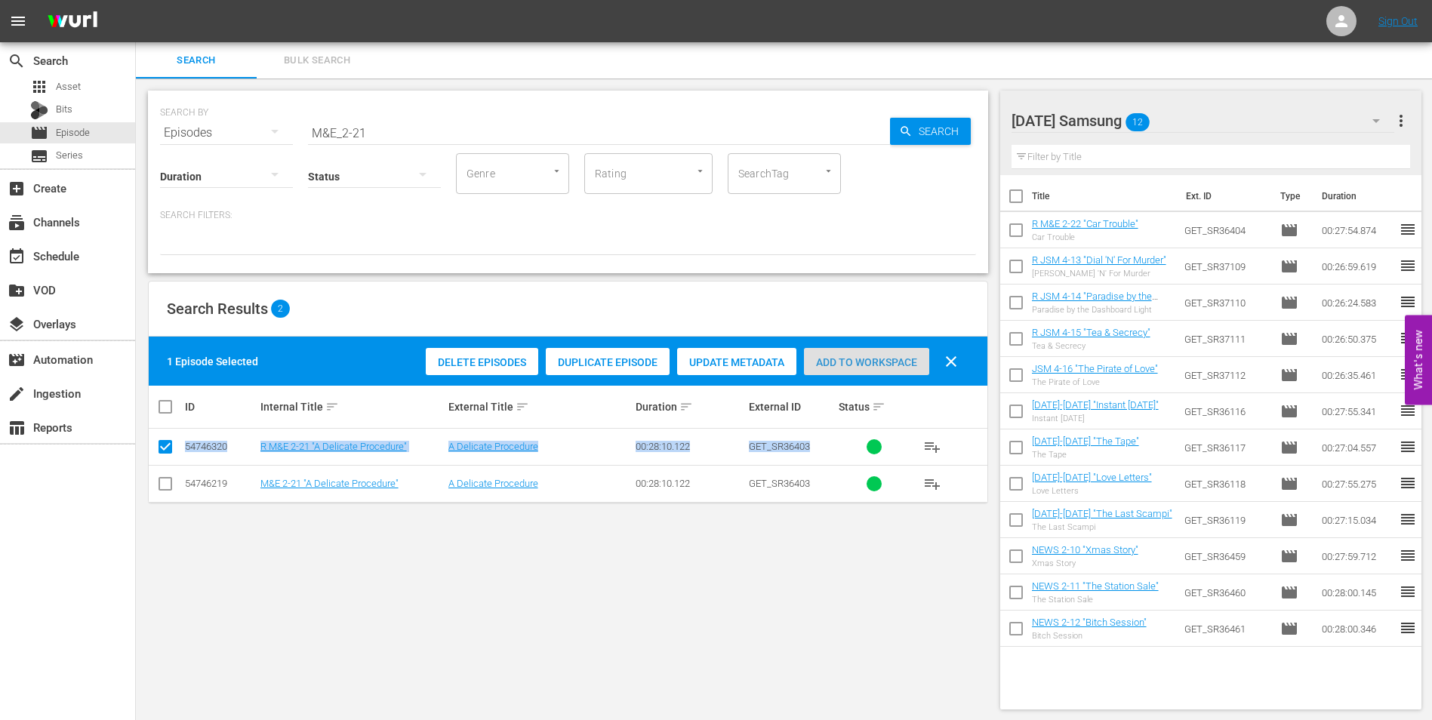
click at [835, 364] on span "Add to Workspace" at bounding box center [866, 362] width 125 height 12
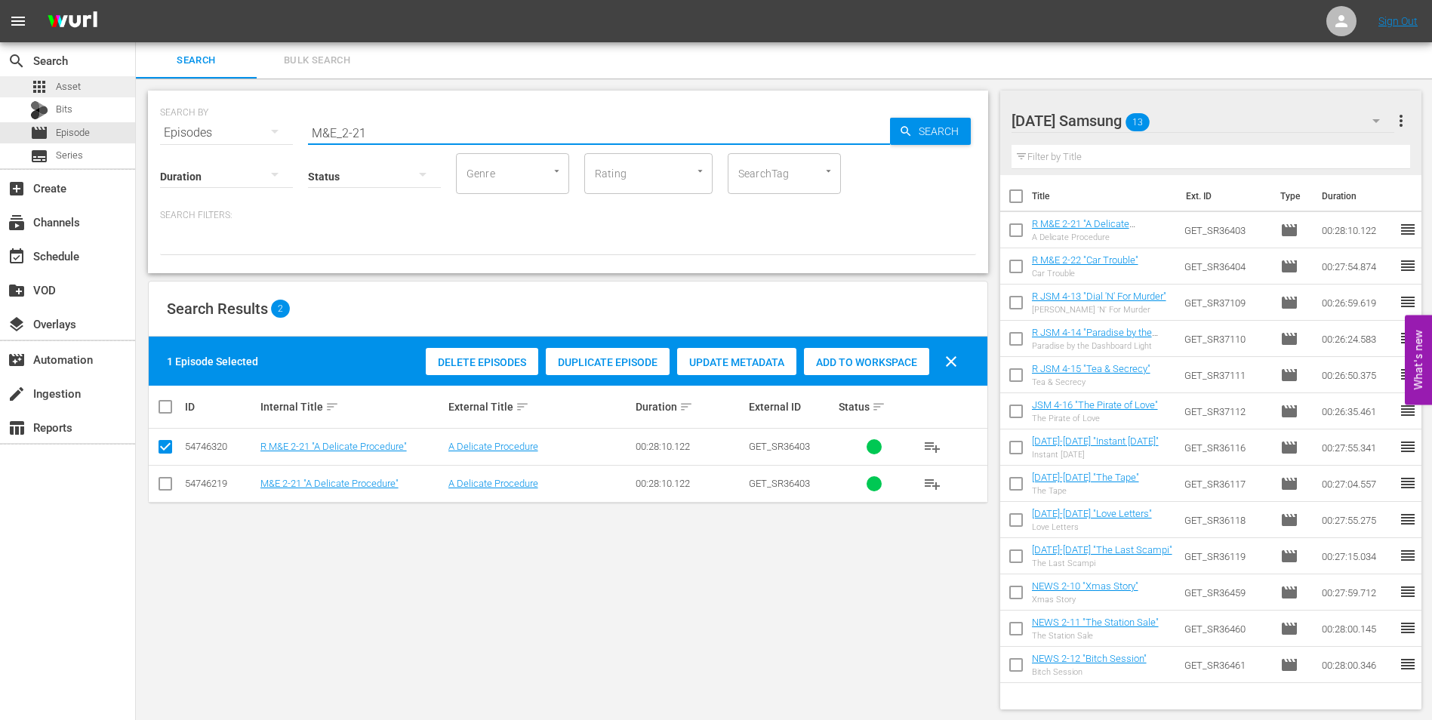
drag, startPoint x: 435, startPoint y: 131, endPoint x: 87, endPoint y: 87, distance: 351.5
click at [136, 0] on div "search Search apps Asset Bits movie Episode subtitles Series add_box Create sub…" at bounding box center [784, 0] width 1296 height 0
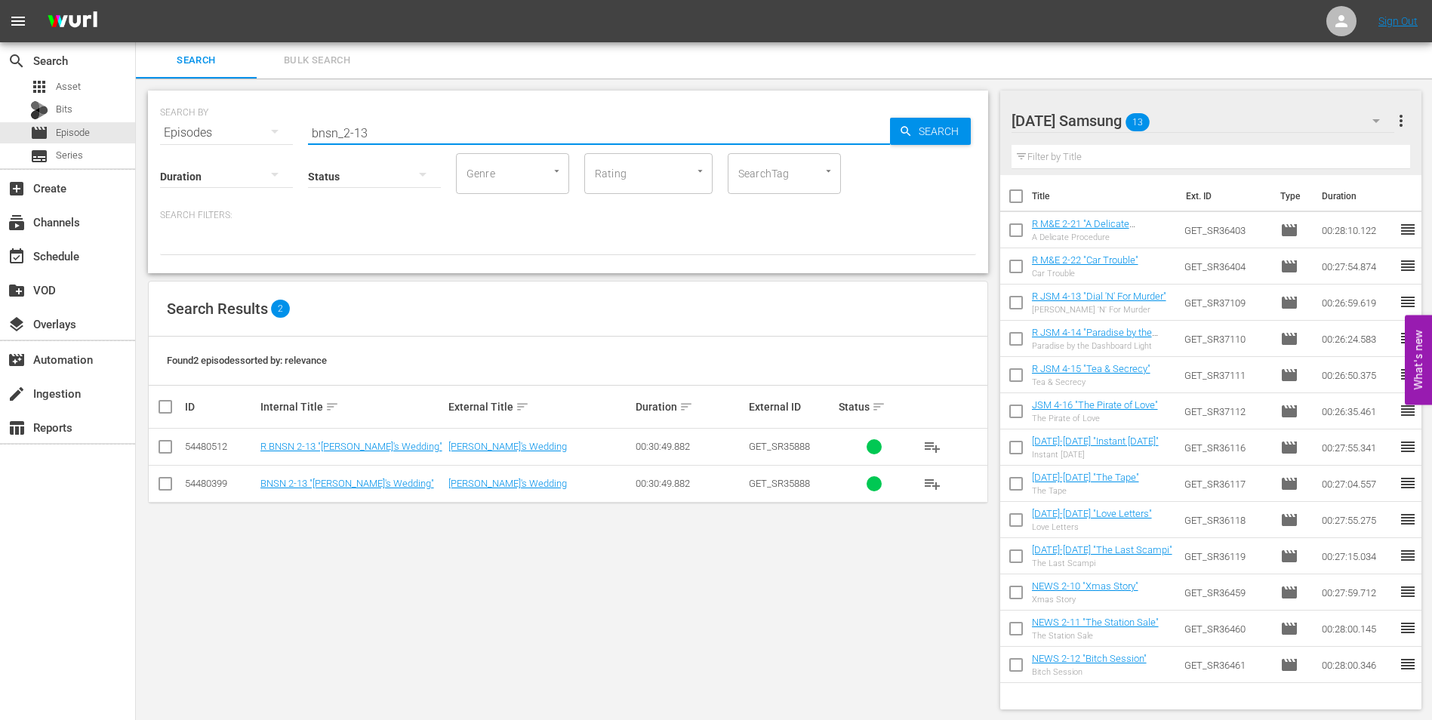
type input "bnsn_2-13"
click at [162, 449] on input "checkbox" at bounding box center [165, 450] width 18 height 18
checkbox input "true"
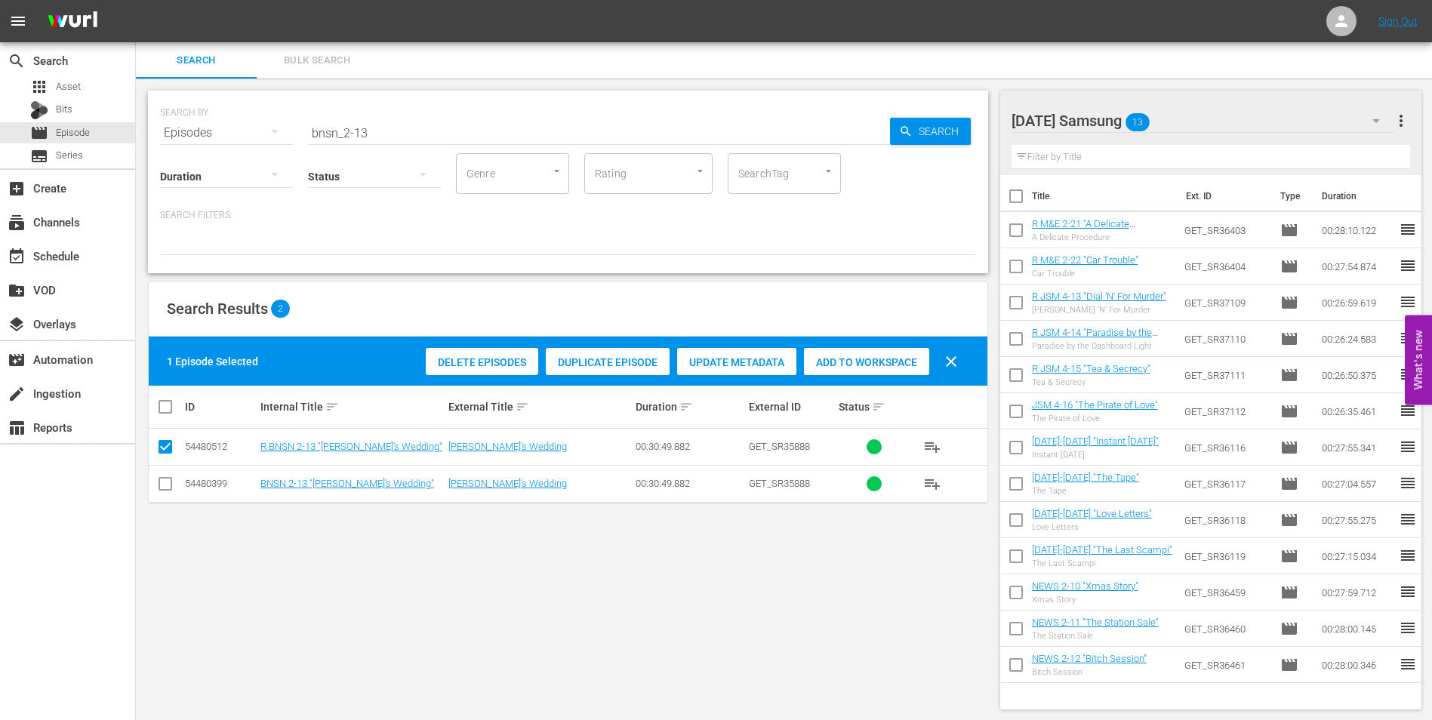
click at [893, 358] on span "Add to Workspace" at bounding box center [866, 362] width 125 height 12
click at [1233, 124] on div "[DATE] Samsung 14" at bounding box center [1202, 121] width 383 height 42
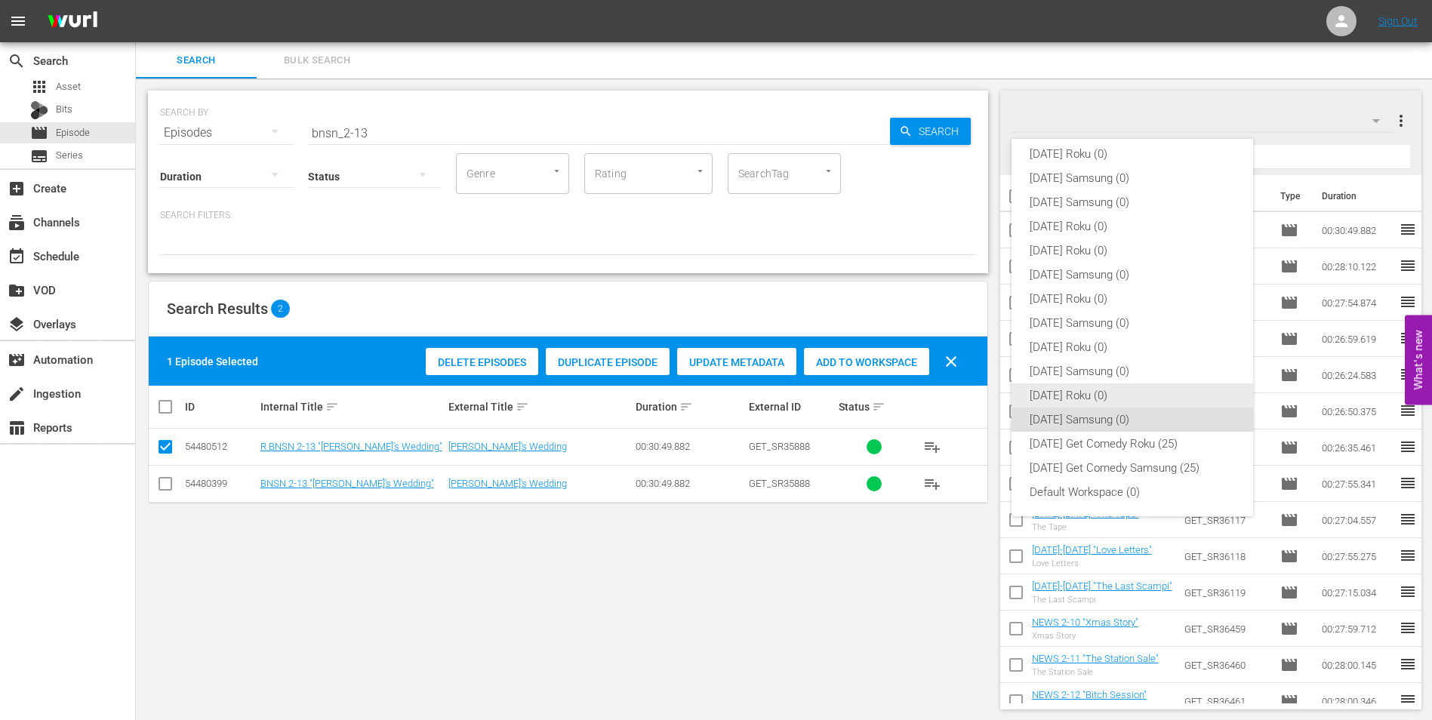
click at [1078, 389] on div "[DATE] Roku (0)" at bounding box center [1131, 395] width 205 height 24
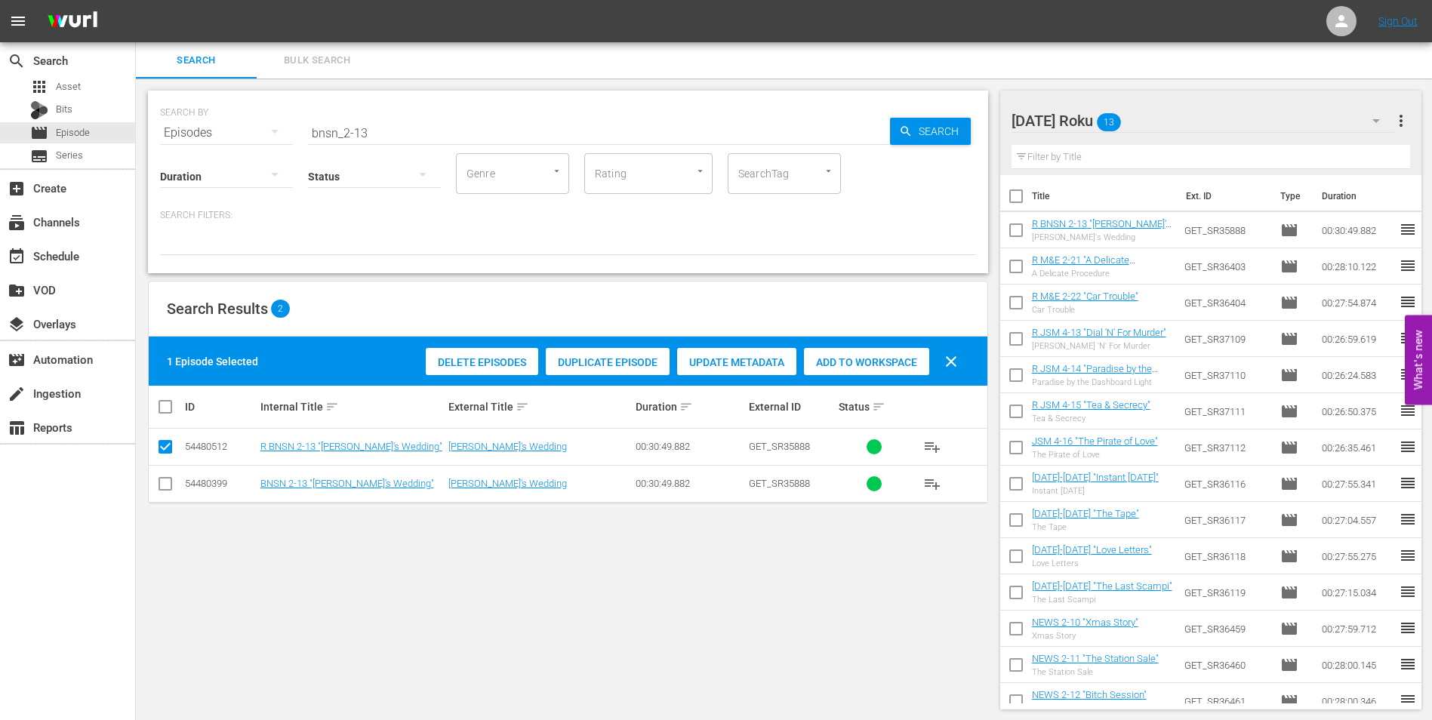
click at [166, 484] on input "checkbox" at bounding box center [165, 487] width 18 height 18
checkbox input "true"
click at [165, 454] on input "checkbox" at bounding box center [165, 450] width 18 height 18
checkbox input "false"
click at [863, 356] on span "Add to Workspace" at bounding box center [866, 362] width 125 height 12
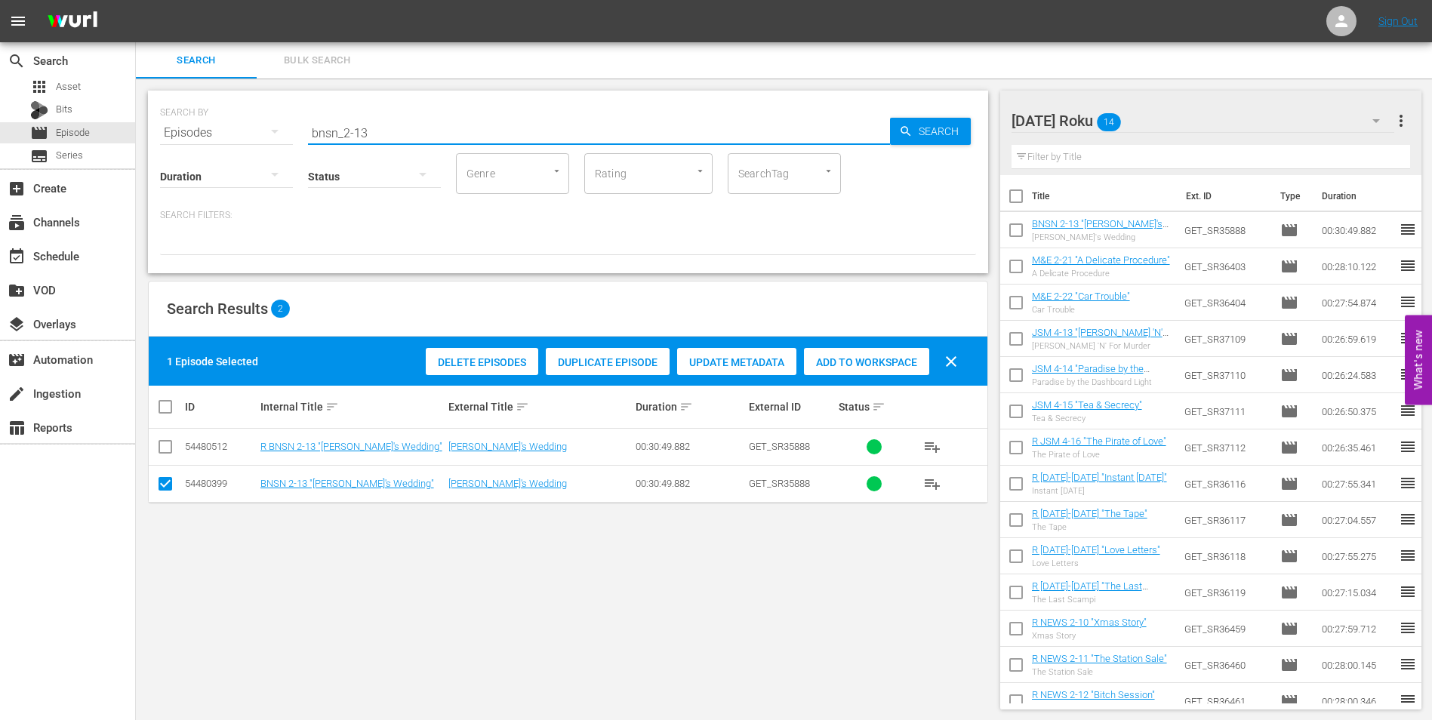
drag, startPoint x: 360, startPoint y: 131, endPoint x: 389, endPoint y: 131, distance: 28.7
click at [389, 131] on input "bnsn_2-13" at bounding box center [599, 133] width 582 height 36
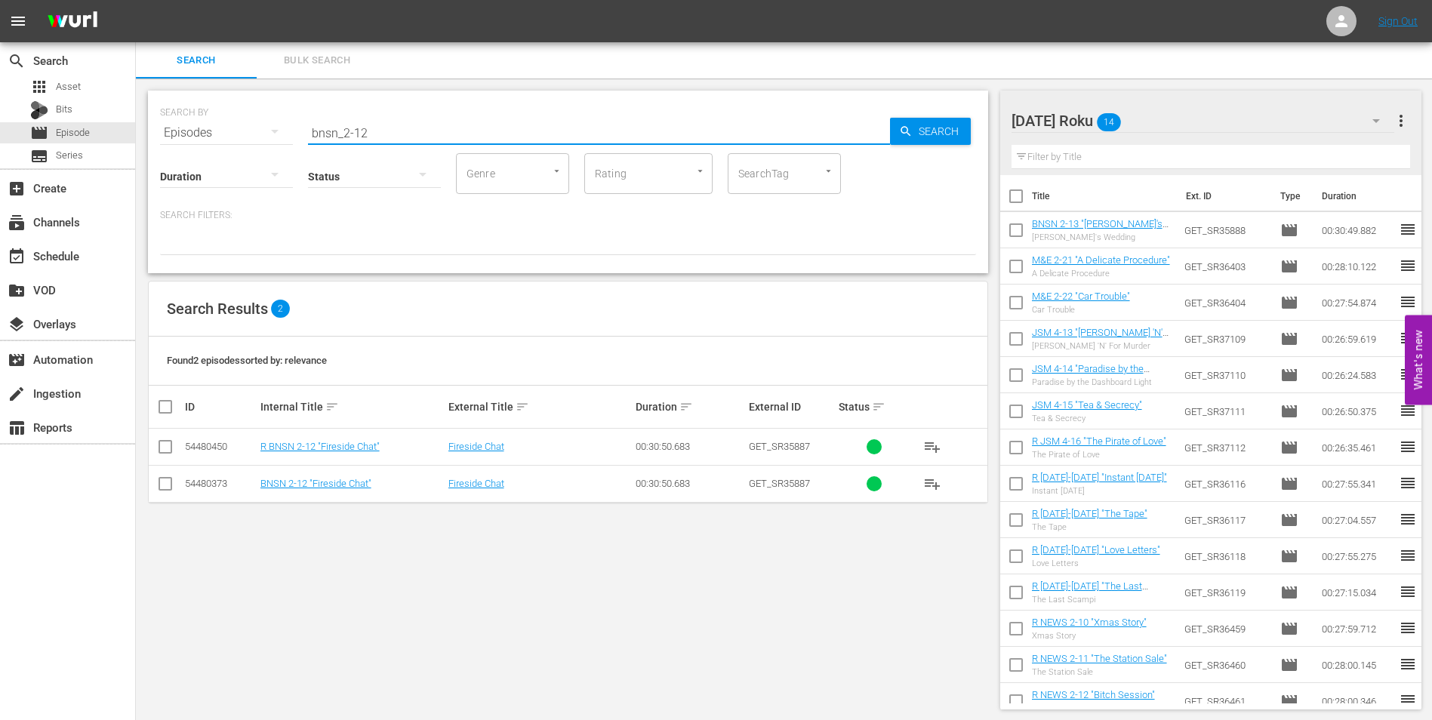
type input "bnsn_2-12"
click at [166, 483] on input "checkbox" at bounding box center [165, 487] width 18 height 18
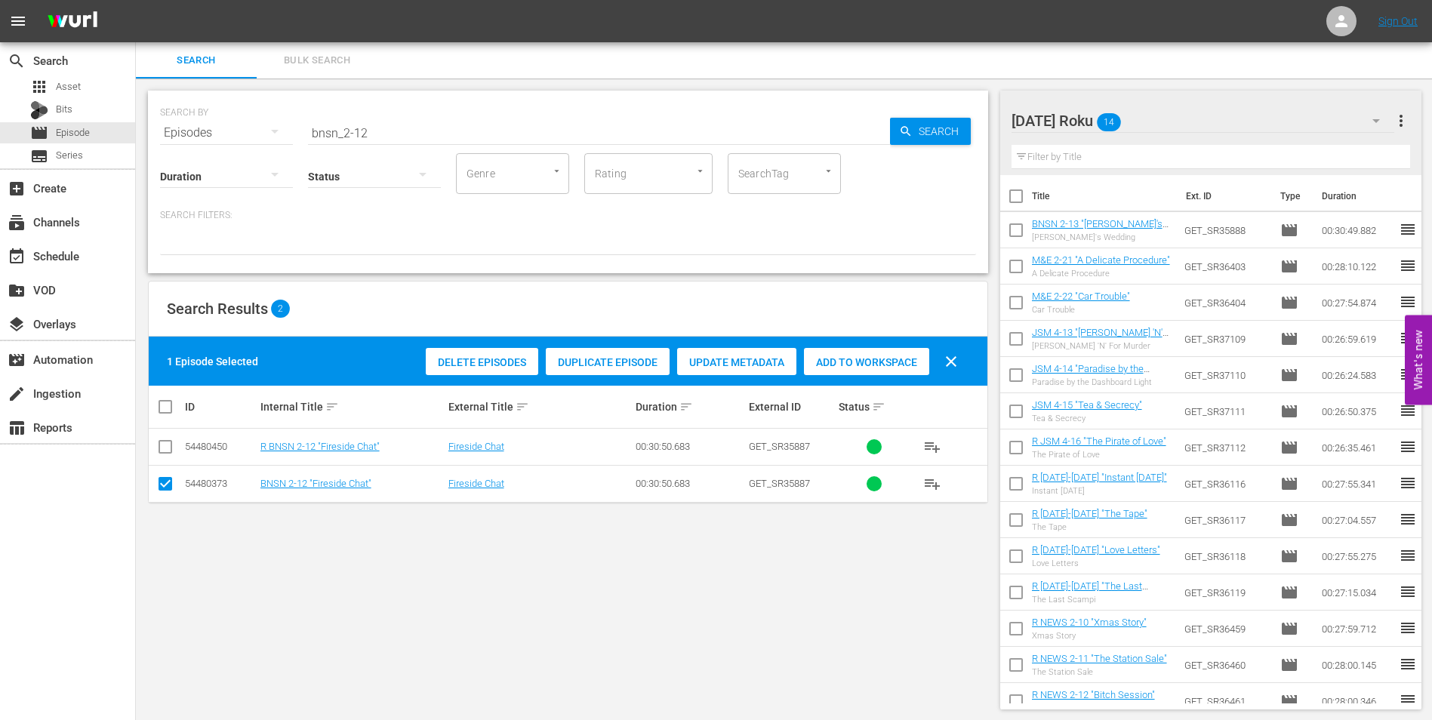
click at [859, 358] on span "Add to Workspace" at bounding box center [866, 362] width 125 height 12
click at [1207, 121] on div "[DATE] Roku 15" at bounding box center [1202, 121] width 383 height 42
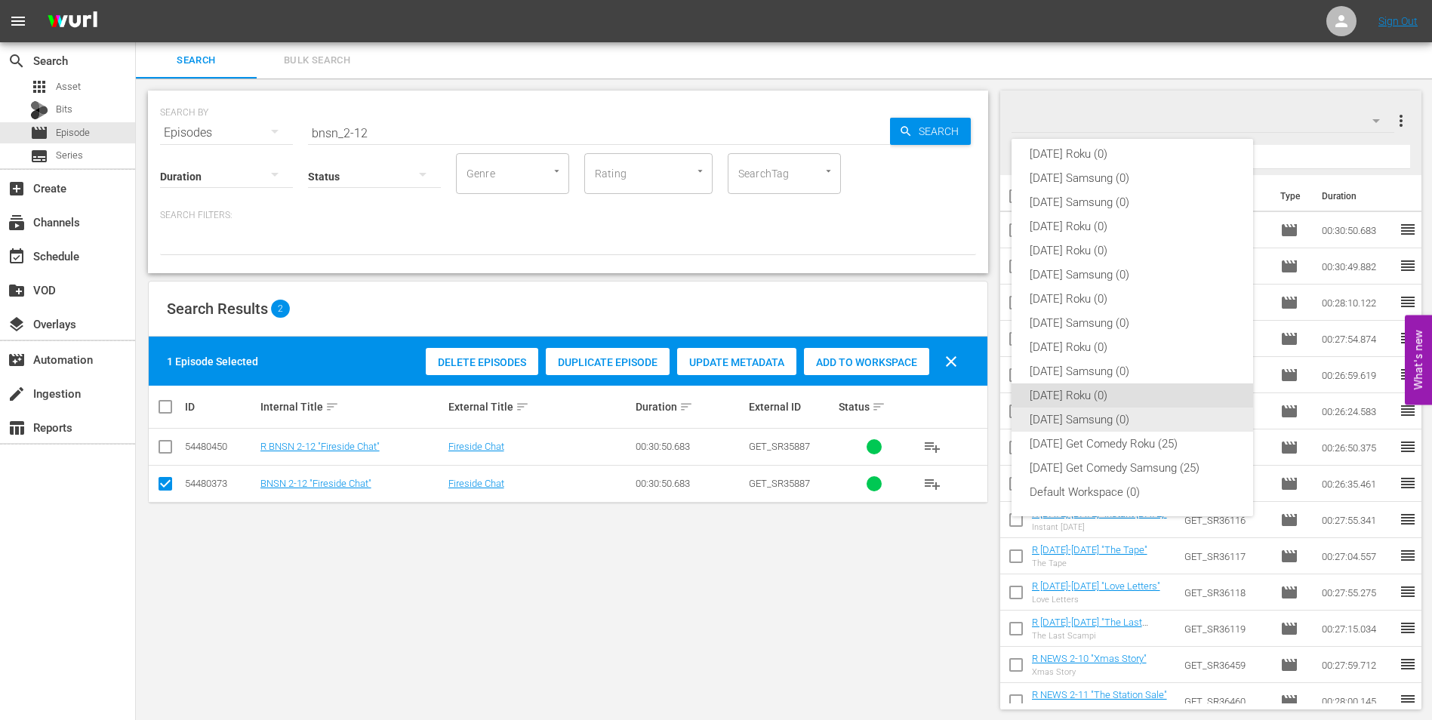
click at [1067, 415] on div "[DATE] Samsung (0)" at bounding box center [1131, 419] width 205 height 24
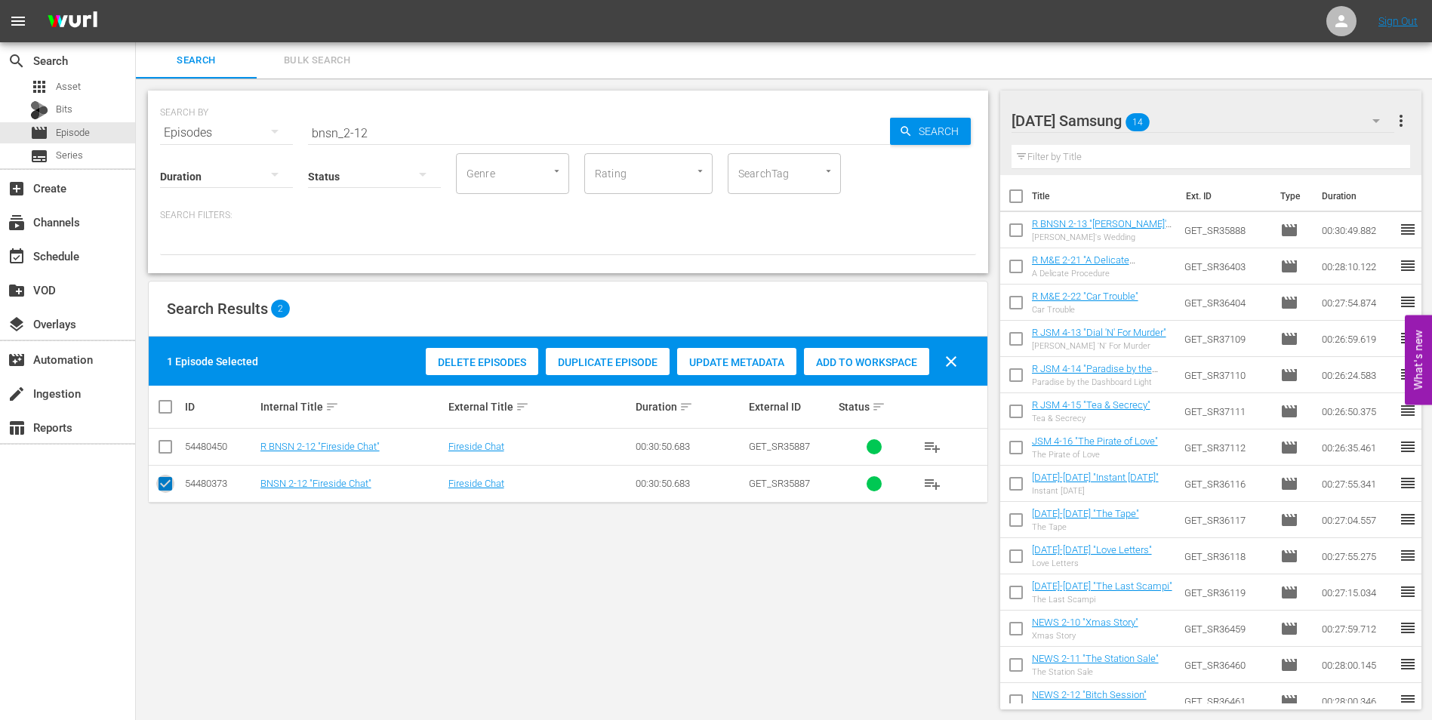
click at [171, 488] on input "checkbox" at bounding box center [165, 487] width 18 height 18
checkbox input "false"
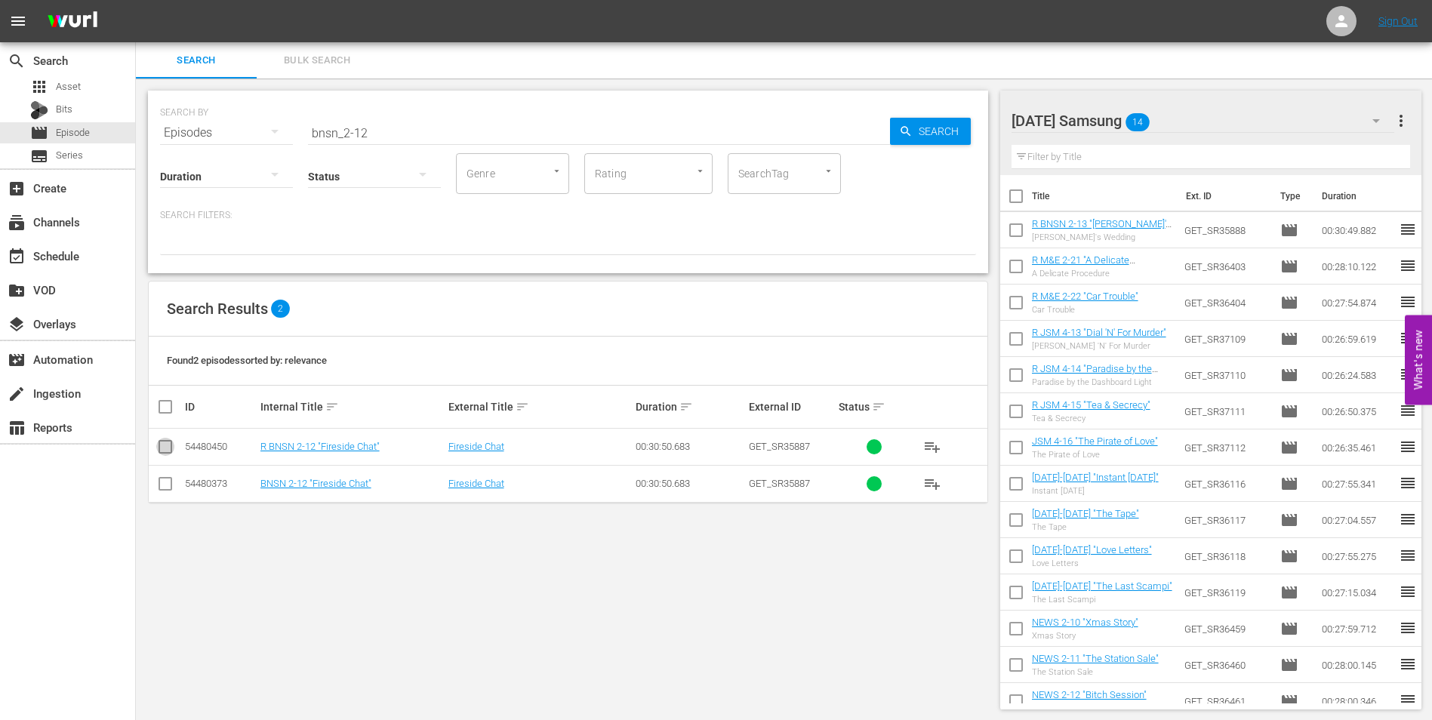
click at [173, 451] on input "checkbox" at bounding box center [165, 450] width 18 height 18
checkbox input "true"
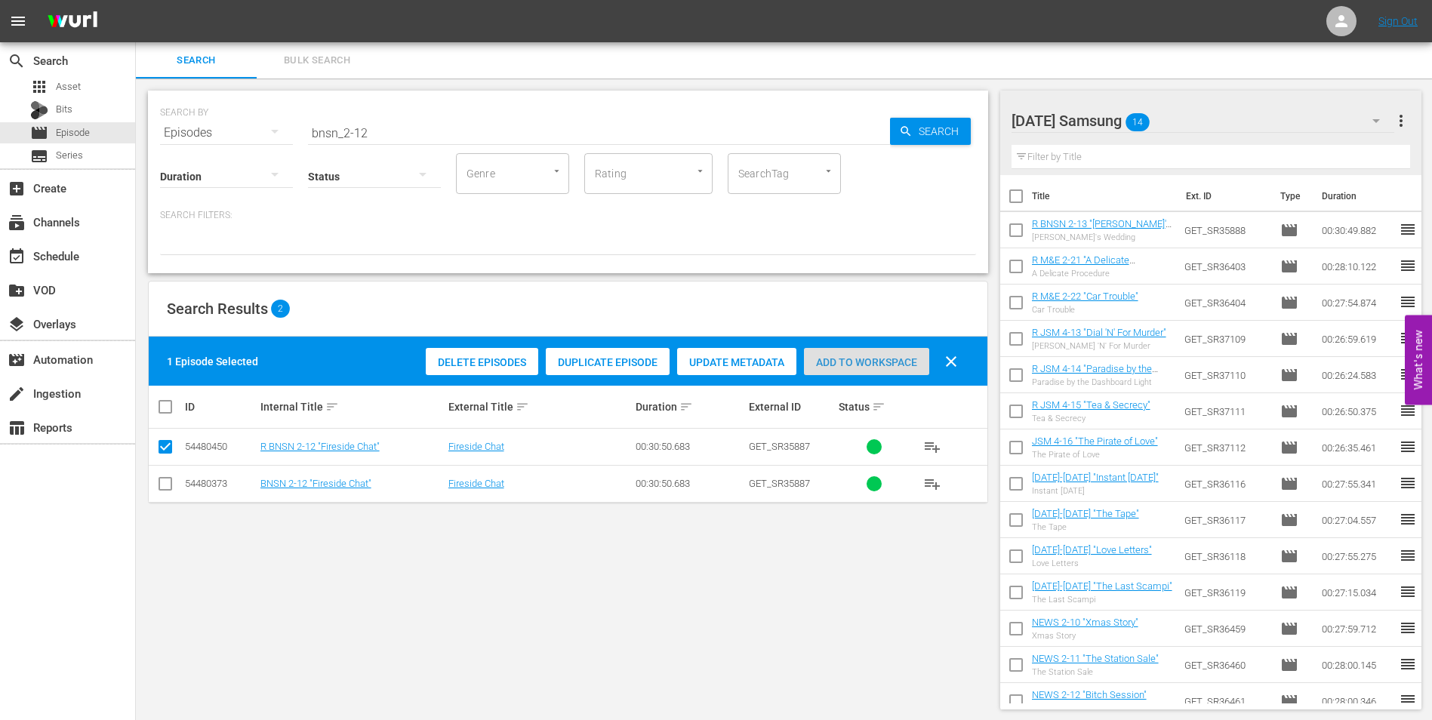
click at [893, 361] on span "Add to Workspace" at bounding box center [866, 362] width 125 height 12
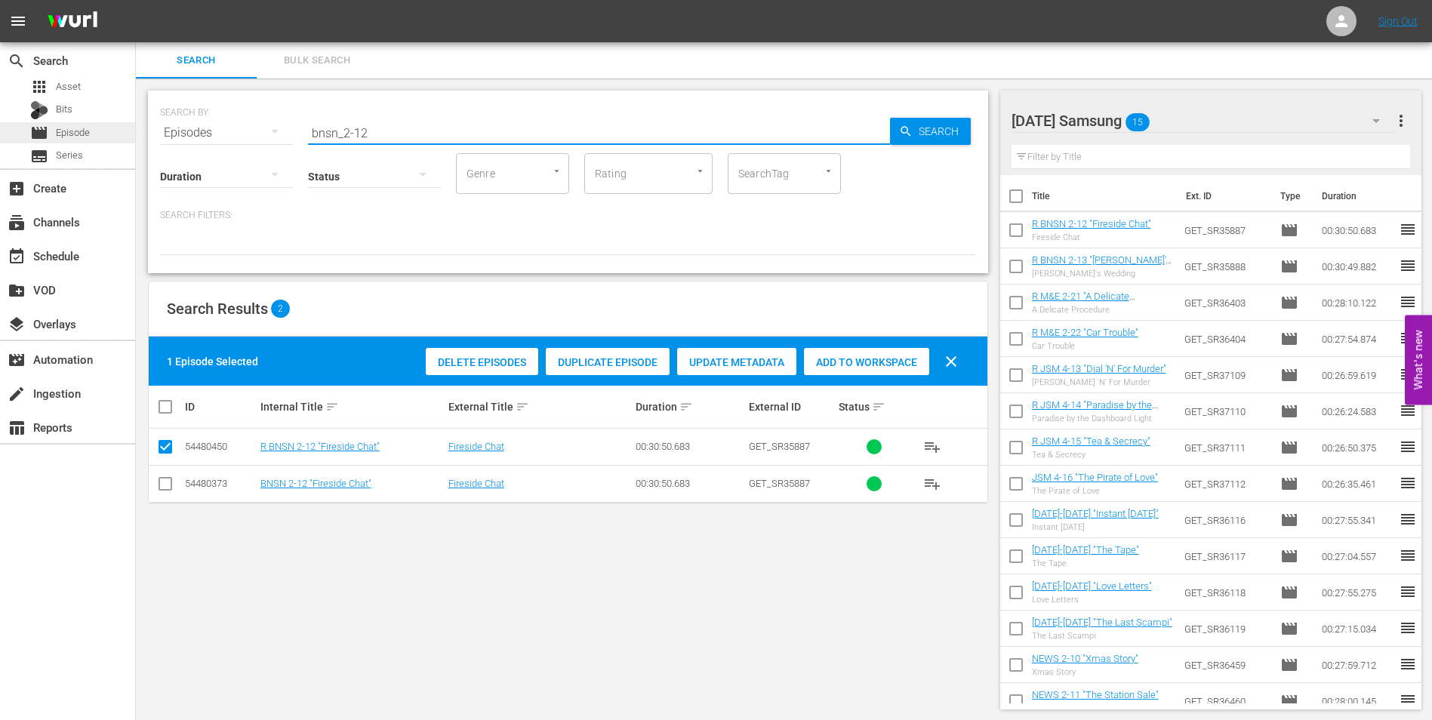
drag, startPoint x: 395, startPoint y: 134, endPoint x: 44, endPoint y: 140, distance: 351.7
click at [136, 0] on div "search Search apps Asset Bits movie Episode subtitles Series add_box Create sub…" at bounding box center [784, 0] width 1296 height 0
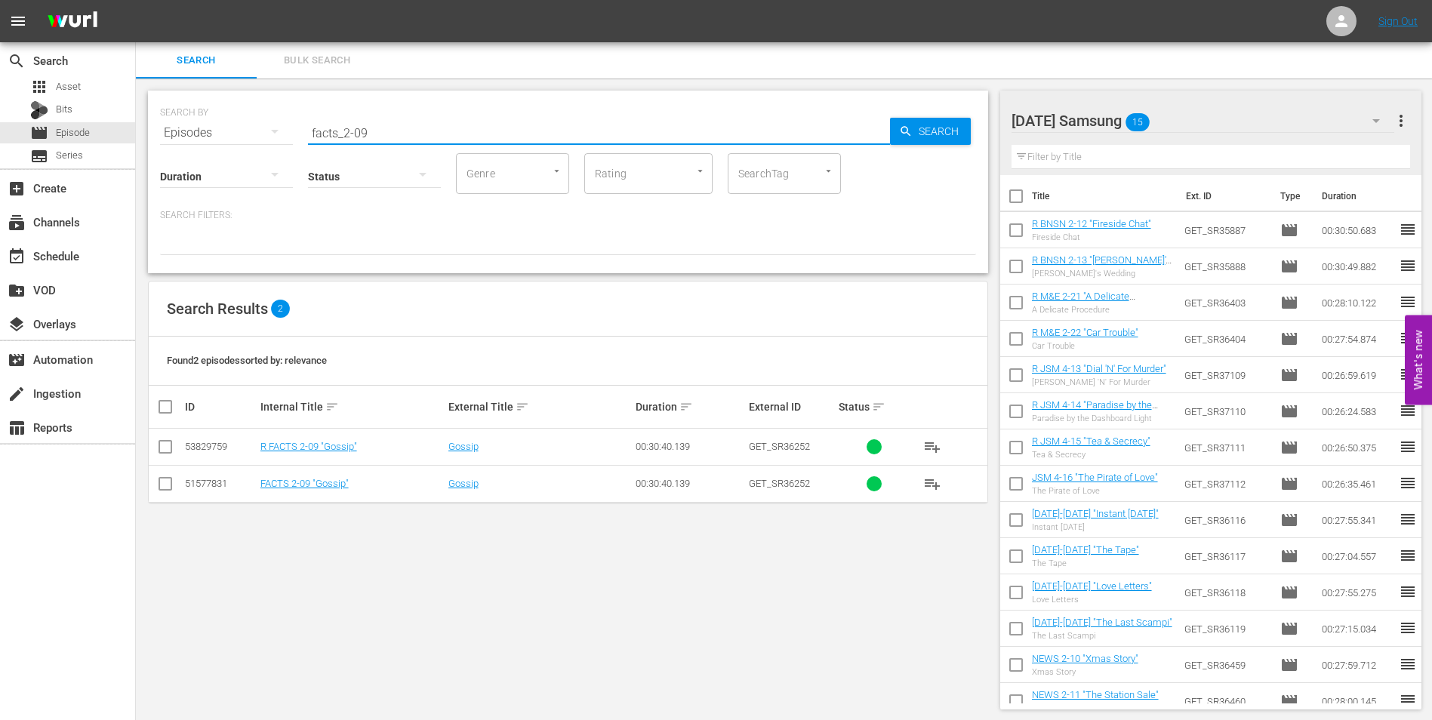
type input "facts_2-09"
click at [166, 444] on input "checkbox" at bounding box center [165, 450] width 18 height 18
checkbox input "true"
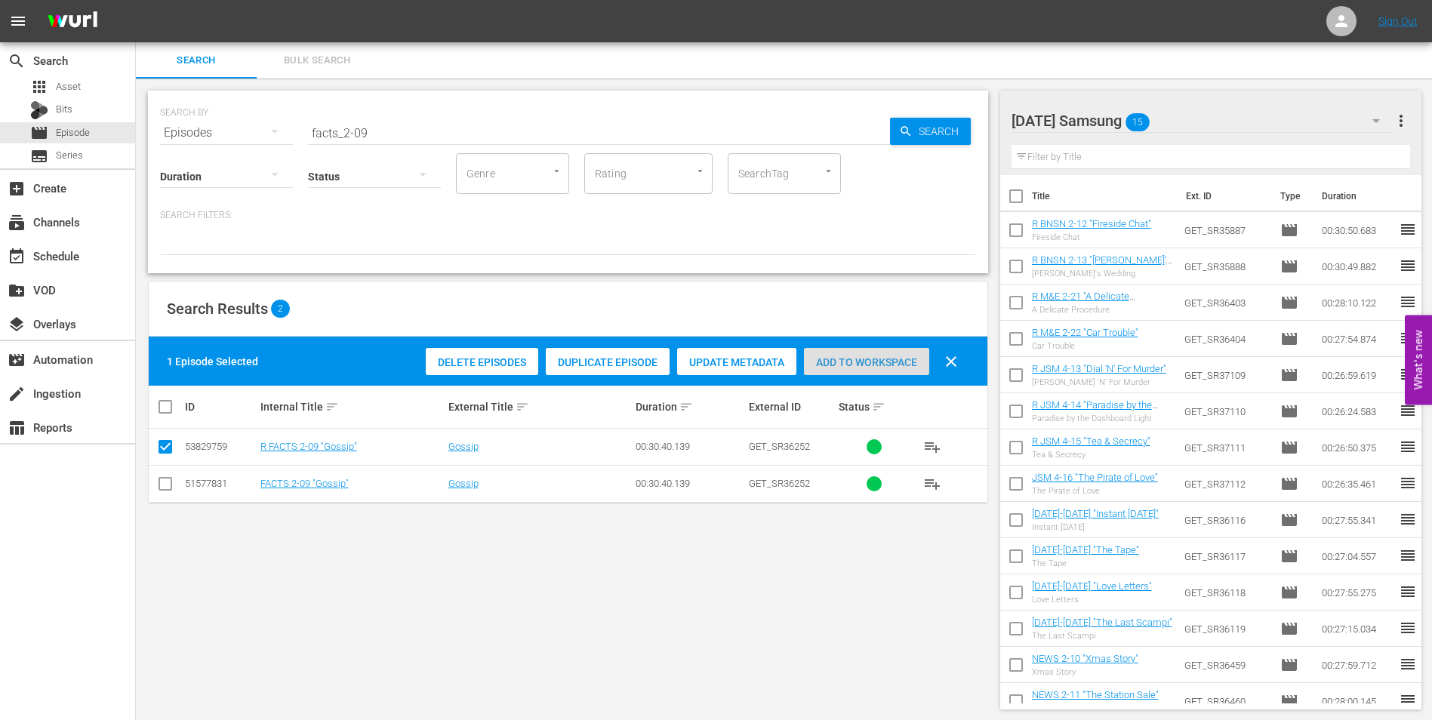
click at [870, 362] on span "Add to Workspace" at bounding box center [866, 362] width 125 height 12
click at [1230, 114] on div "[DATE] Samsung 16" at bounding box center [1202, 121] width 383 height 42
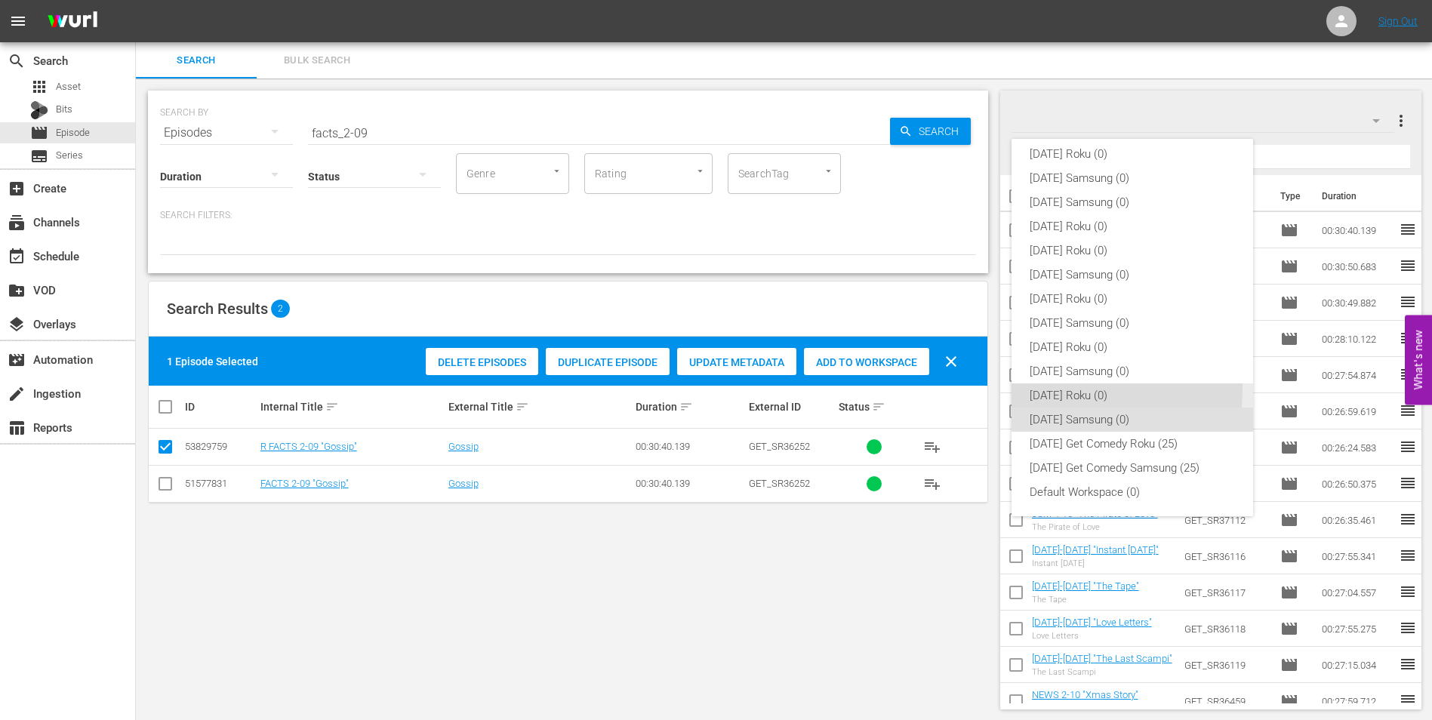
click at [1063, 390] on div "[DATE] Roku (0)" at bounding box center [1131, 395] width 205 height 24
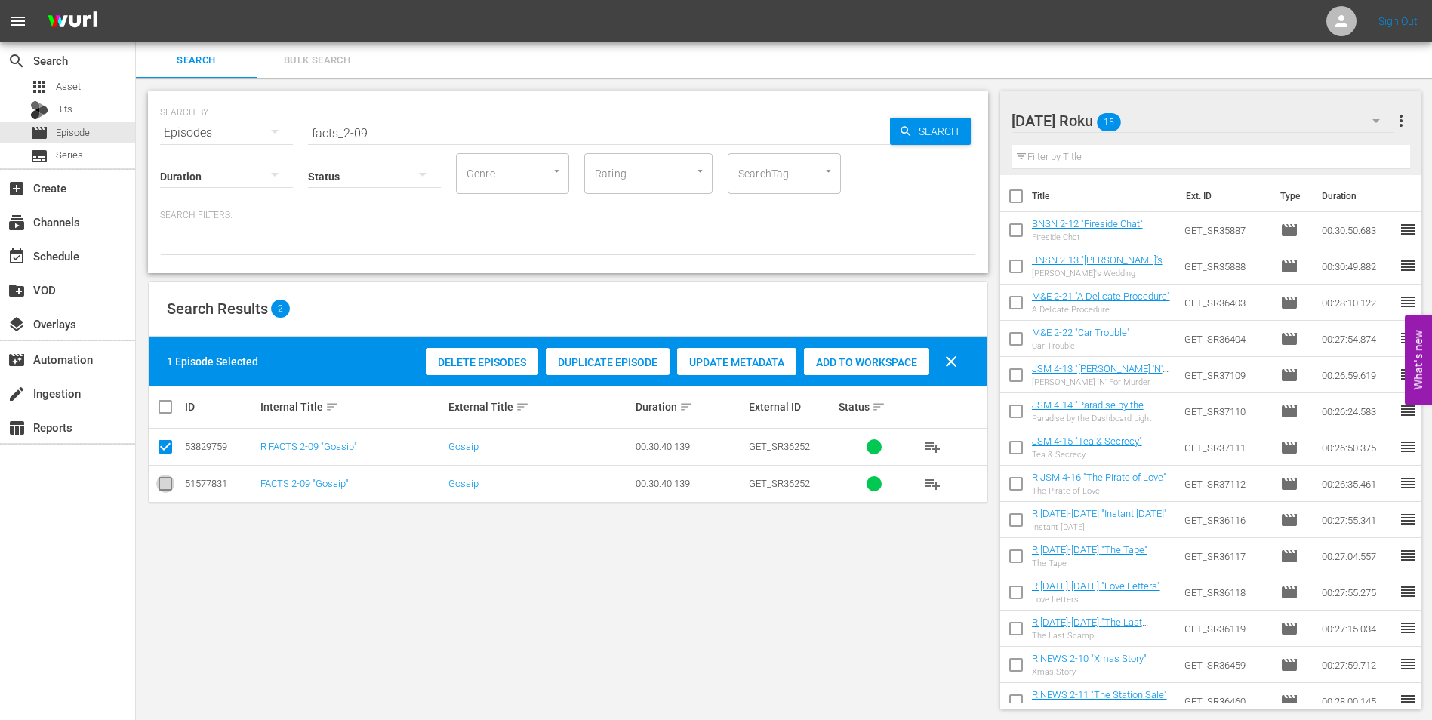
click at [166, 484] on input "checkbox" at bounding box center [165, 487] width 18 height 18
checkbox input "true"
click at [171, 451] on input "checkbox" at bounding box center [165, 450] width 18 height 18
checkbox input "false"
click at [832, 356] on span "Add to Workspace" at bounding box center [866, 362] width 125 height 12
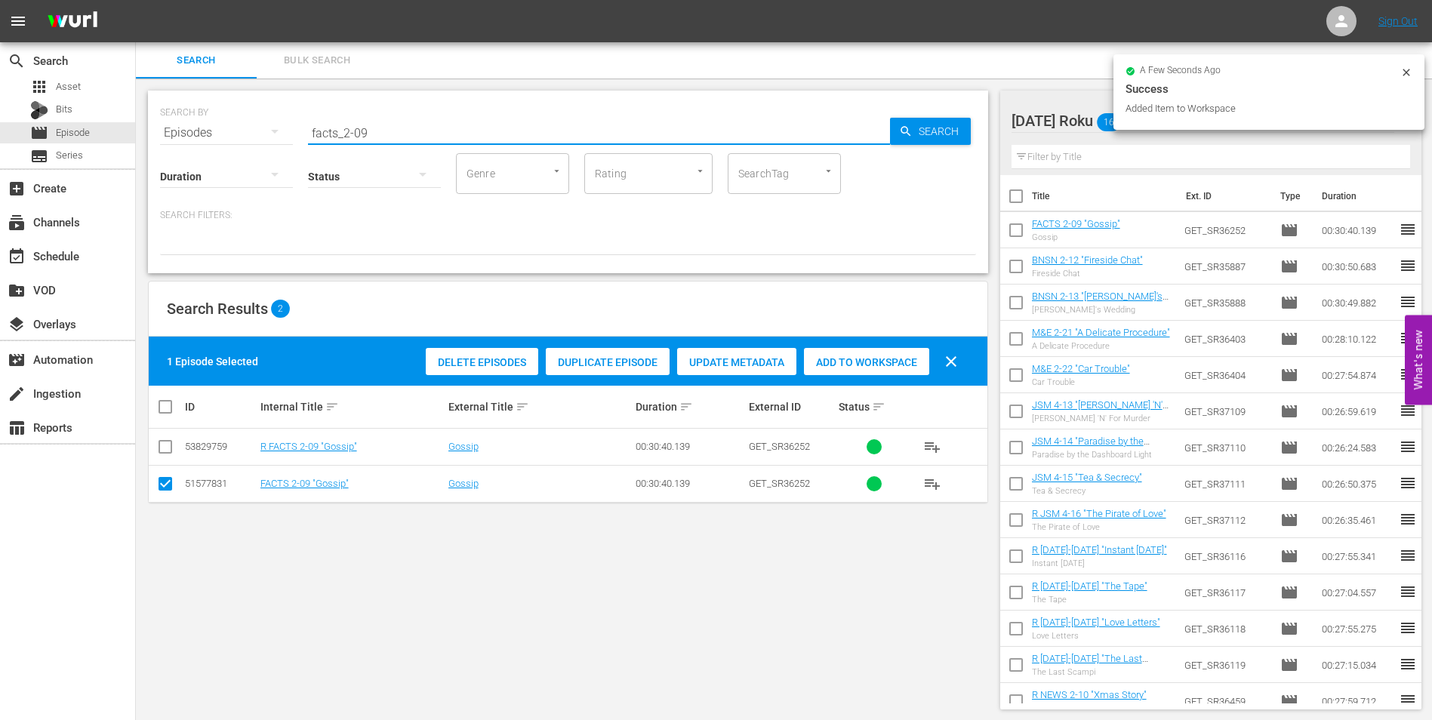
drag, startPoint x: 363, startPoint y: 128, endPoint x: 380, endPoint y: 131, distance: 17.8
click at [380, 131] on input "facts_2-09" at bounding box center [599, 133] width 582 height 36
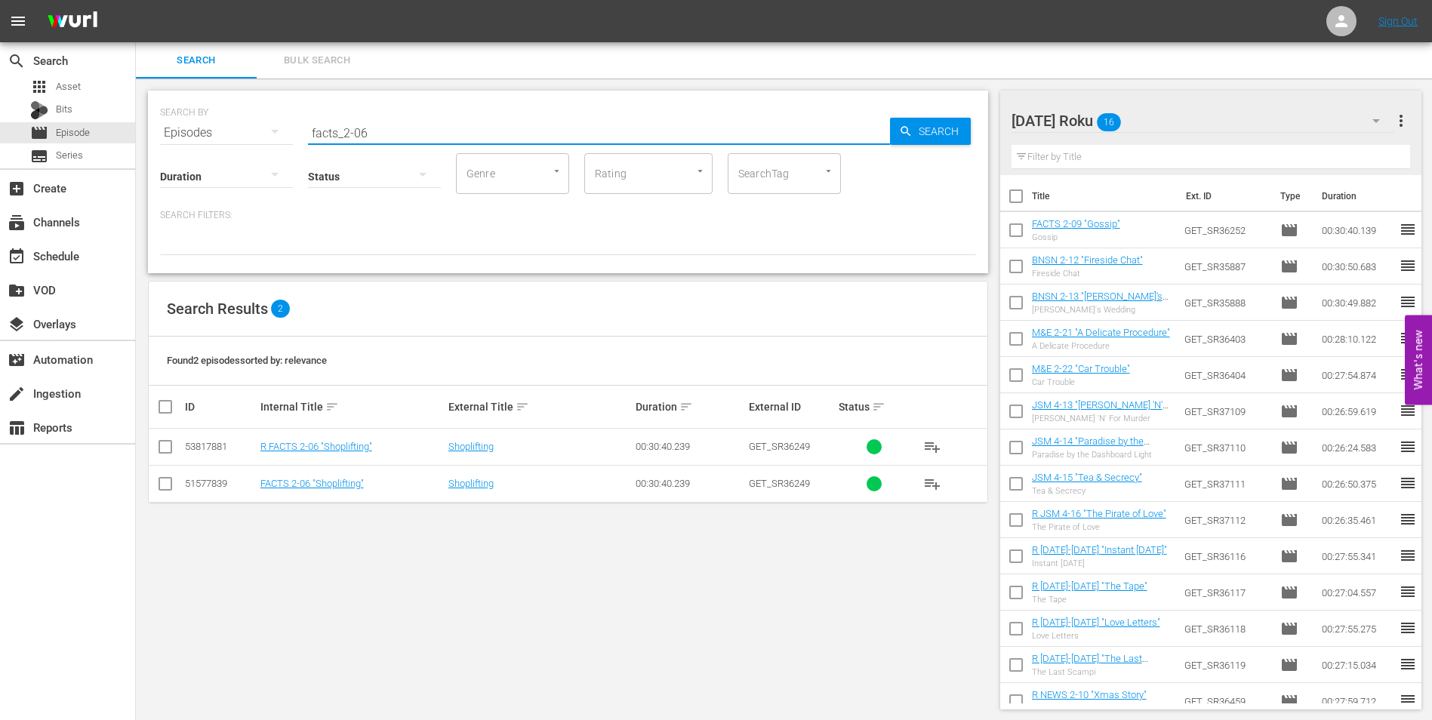
type input "facts_2-06"
click at [166, 488] on input "checkbox" at bounding box center [165, 487] width 18 height 18
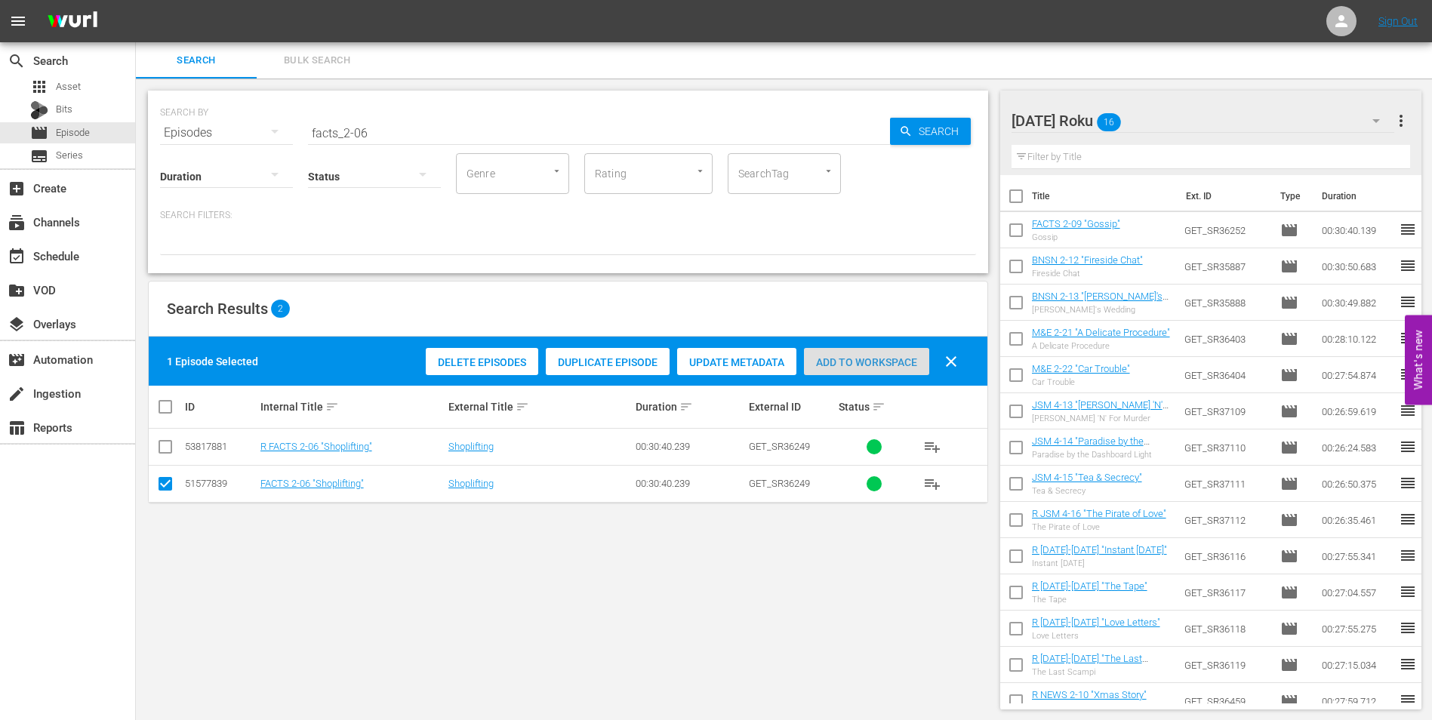
click at [840, 367] on span "Add to Workspace" at bounding box center [866, 362] width 125 height 12
click at [1195, 108] on div "[DATE] Roku 17" at bounding box center [1202, 121] width 383 height 42
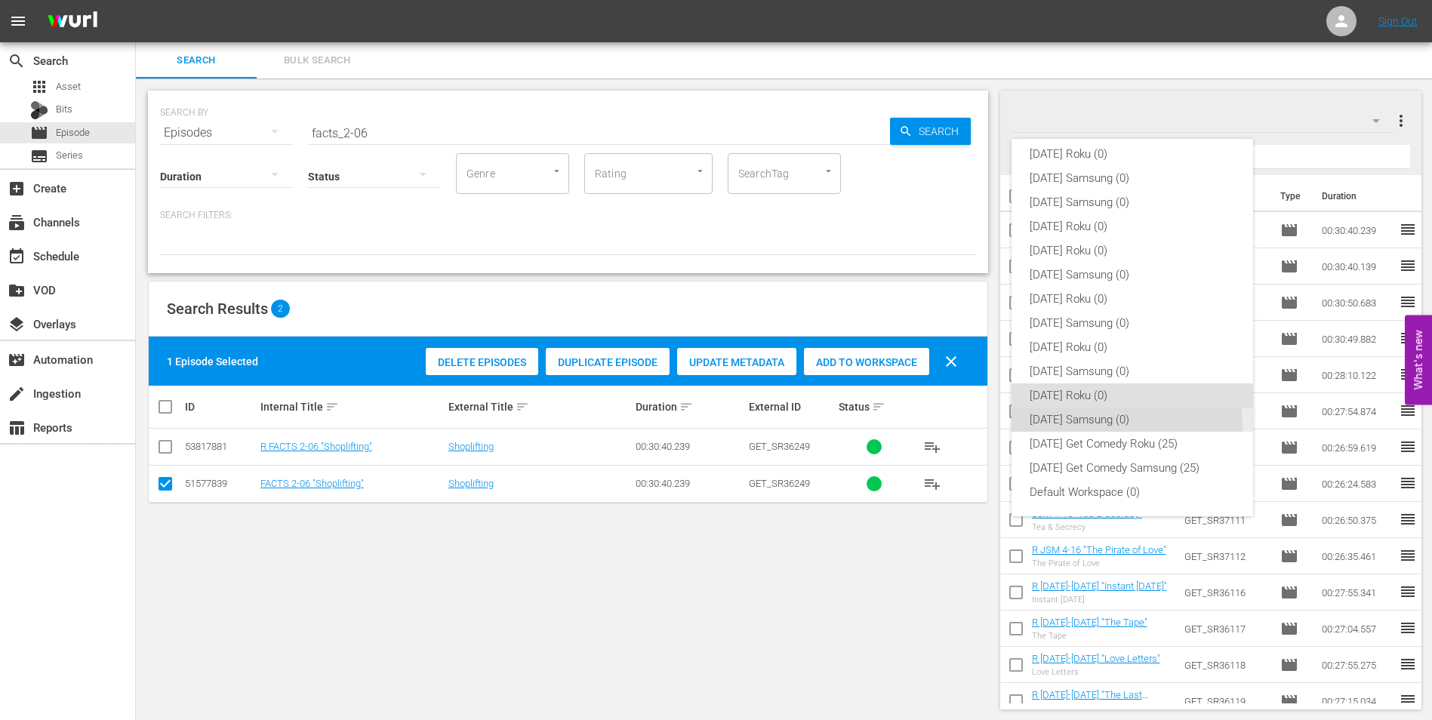
click at [1048, 427] on div "[DATE] Samsung (0)" at bounding box center [1131, 419] width 205 height 24
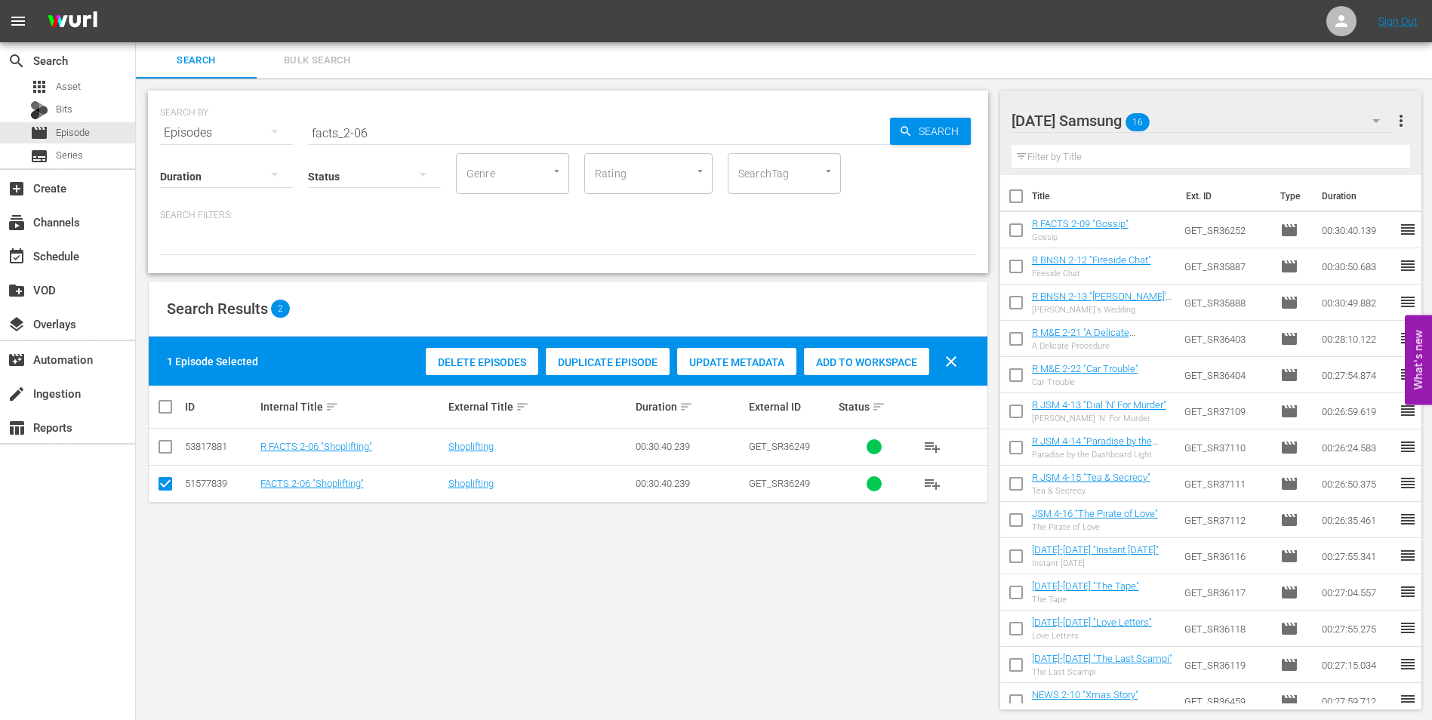
drag, startPoint x: 165, startPoint y: 481, endPoint x: 165, endPoint y: 471, distance: 10.6
click at [165, 481] on input "checkbox" at bounding box center [165, 487] width 18 height 18
checkbox input "false"
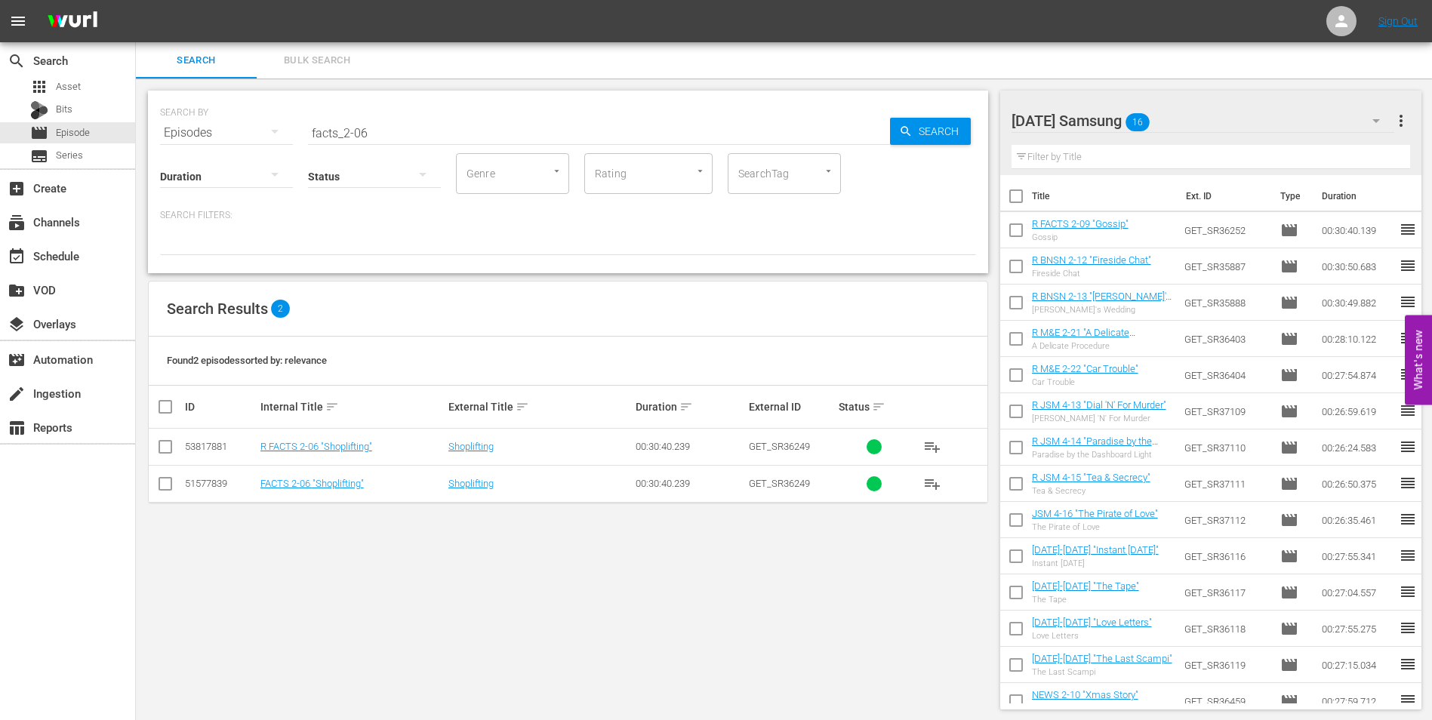
click at [164, 441] on input "checkbox" at bounding box center [165, 450] width 18 height 18
checkbox input "true"
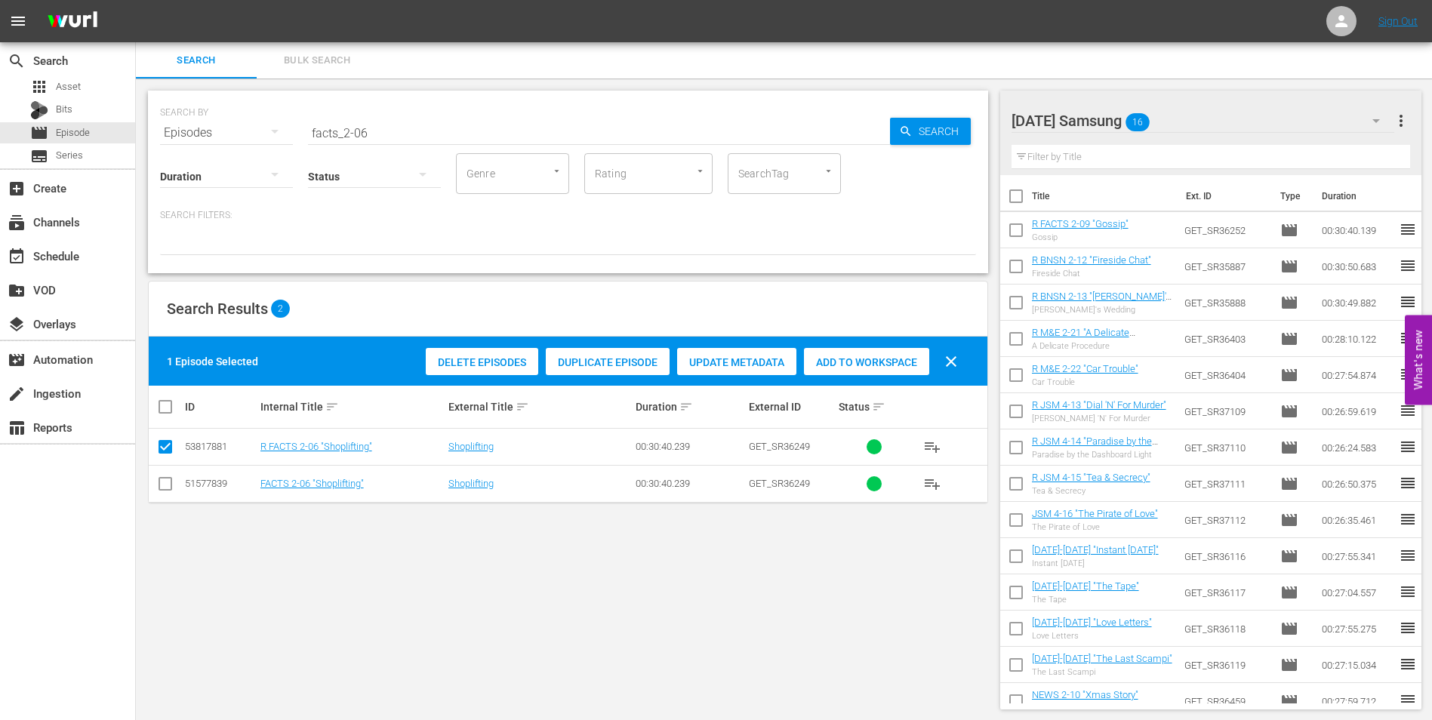
click at [864, 361] on span "Add to Workspace" at bounding box center [866, 362] width 125 height 12
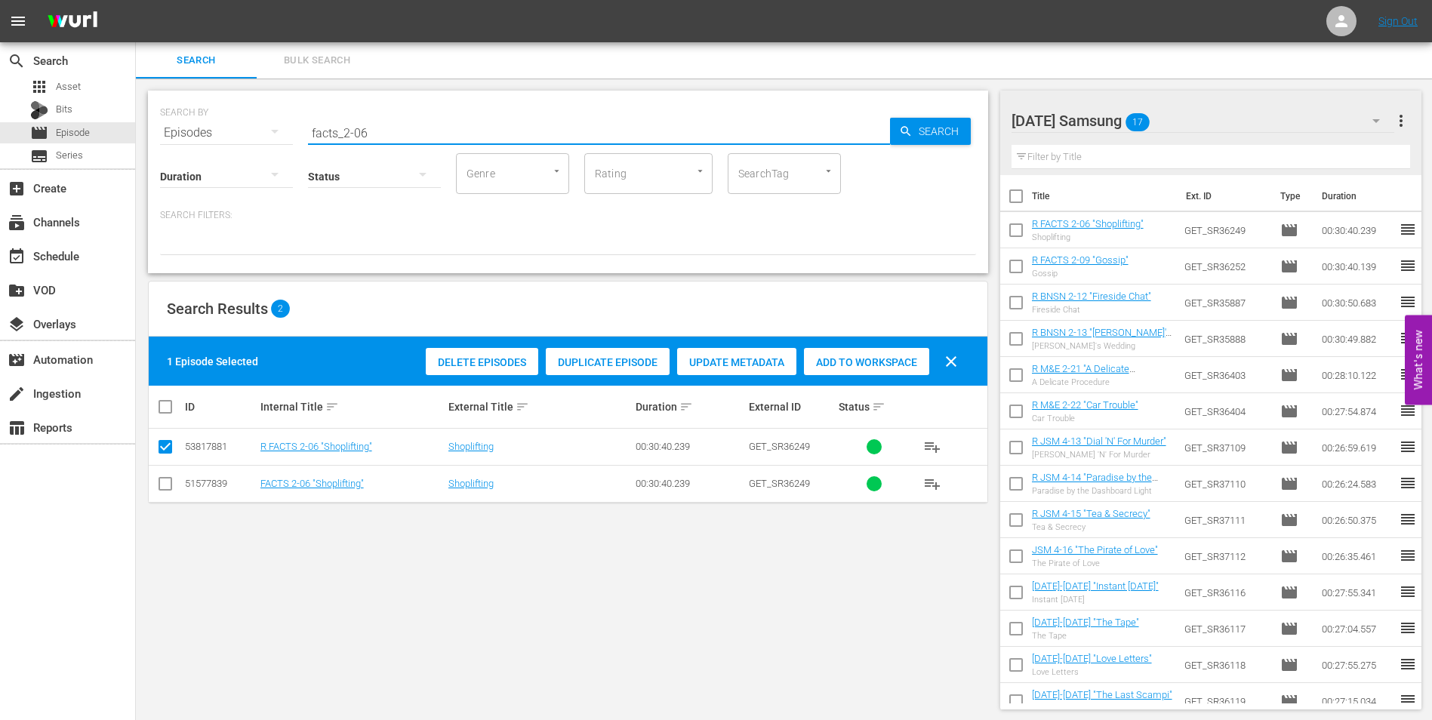
drag, startPoint x: 364, startPoint y: 129, endPoint x: 377, endPoint y: 133, distance: 14.1
click at [377, 133] on input "facts_2-06" at bounding box center [599, 133] width 582 height 36
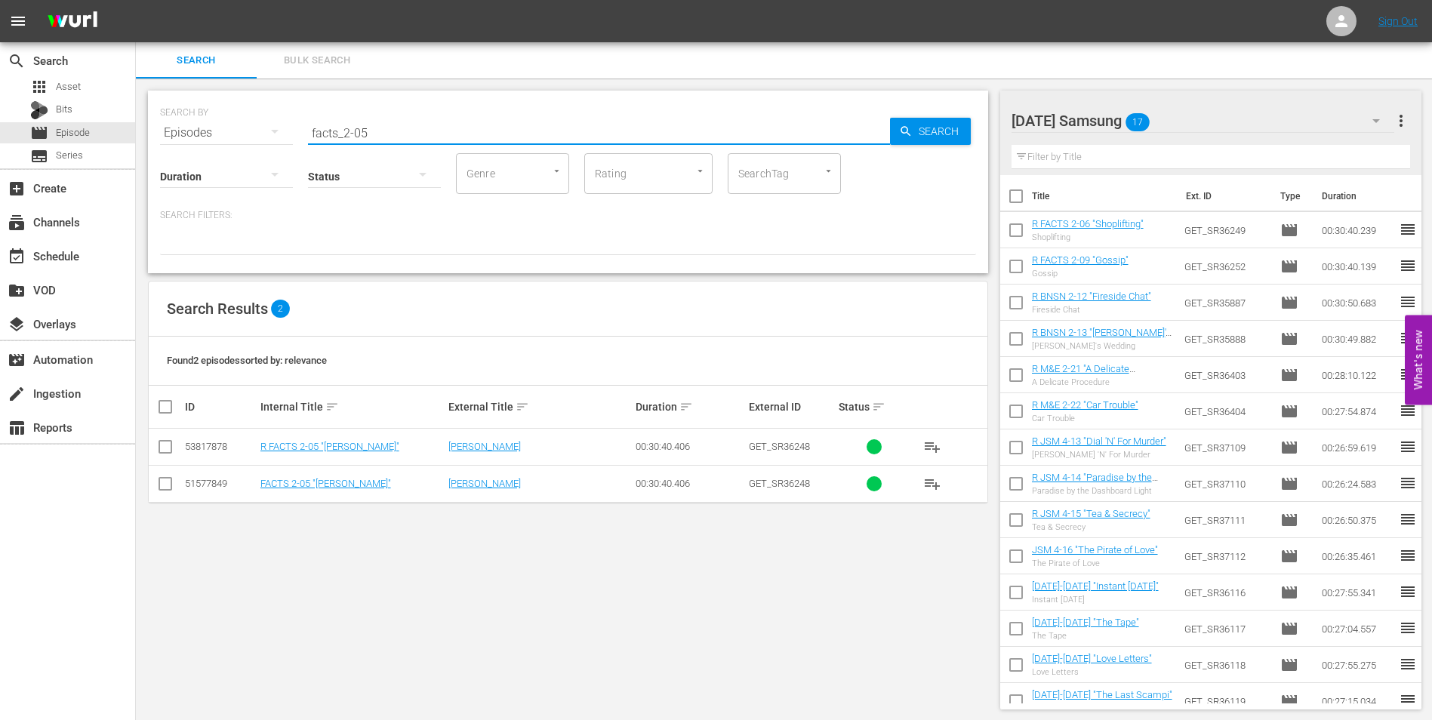
type input "facts_2-05"
click at [161, 451] on input "checkbox" at bounding box center [165, 450] width 18 height 18
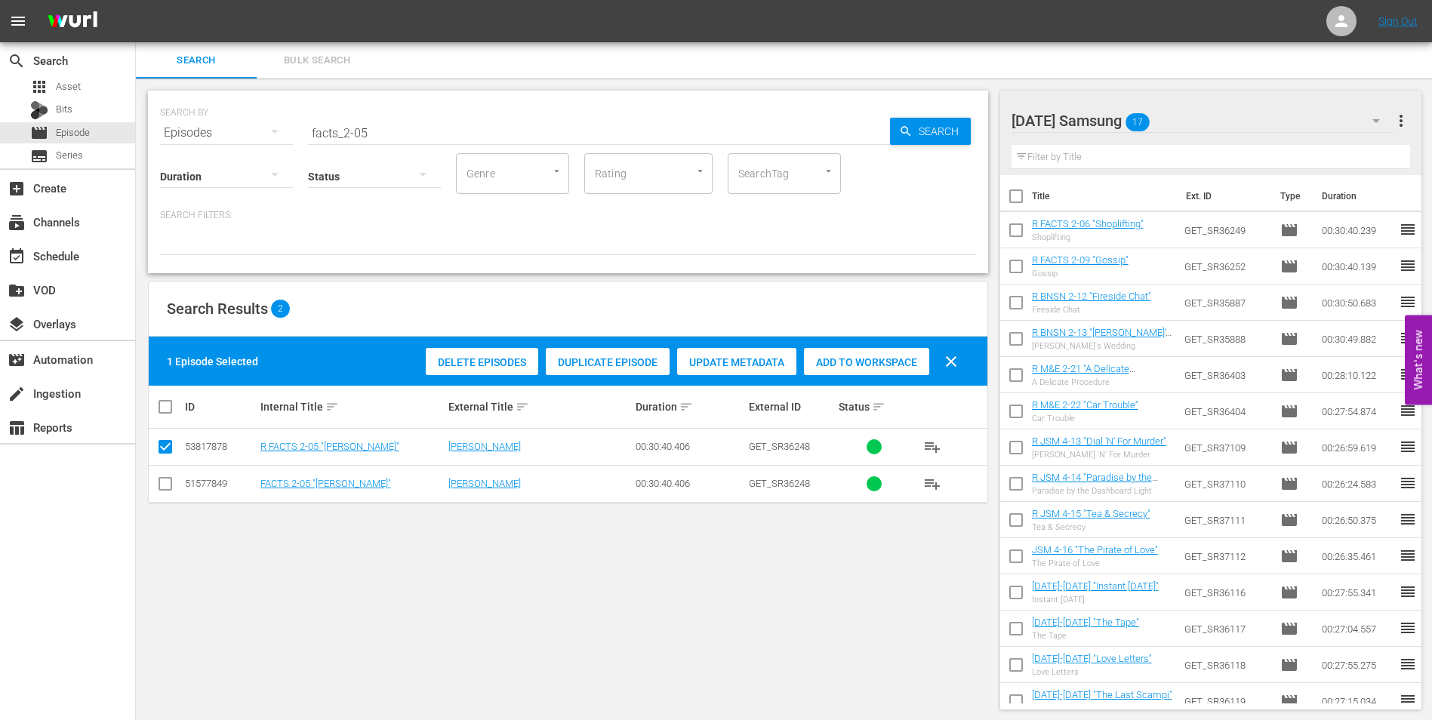
click at [853, 376] on div "Delete Episodes Duplicate Episode Update Metadata Add to Workspace clear" at bounding box center [695, 361] width 547 height 36
click at [860, 364] on span "Add to Workspace" at bounding box center [866, 362] width 125 height 12
click at [1208, 116] on div "[DATE] Samsung 18" at bounding box center [1202, 121] width 383 height 42
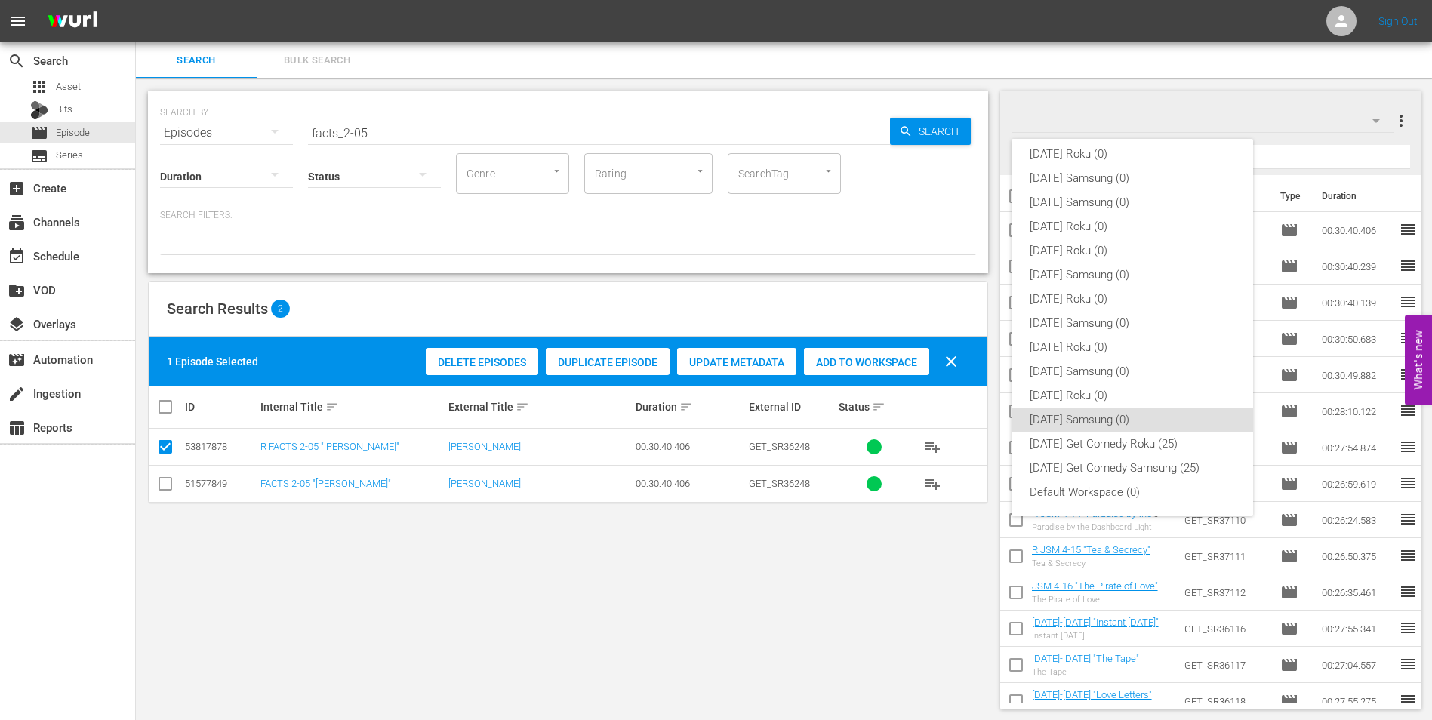
click at [1208, 116] on div "[DATE] Roku (0) [DATE] Samsung (0) [DATE] Samsung (0) [DATE] Roku (0) [DATE] Ro…" at bounding box center [716, 360] width 1432 height 720
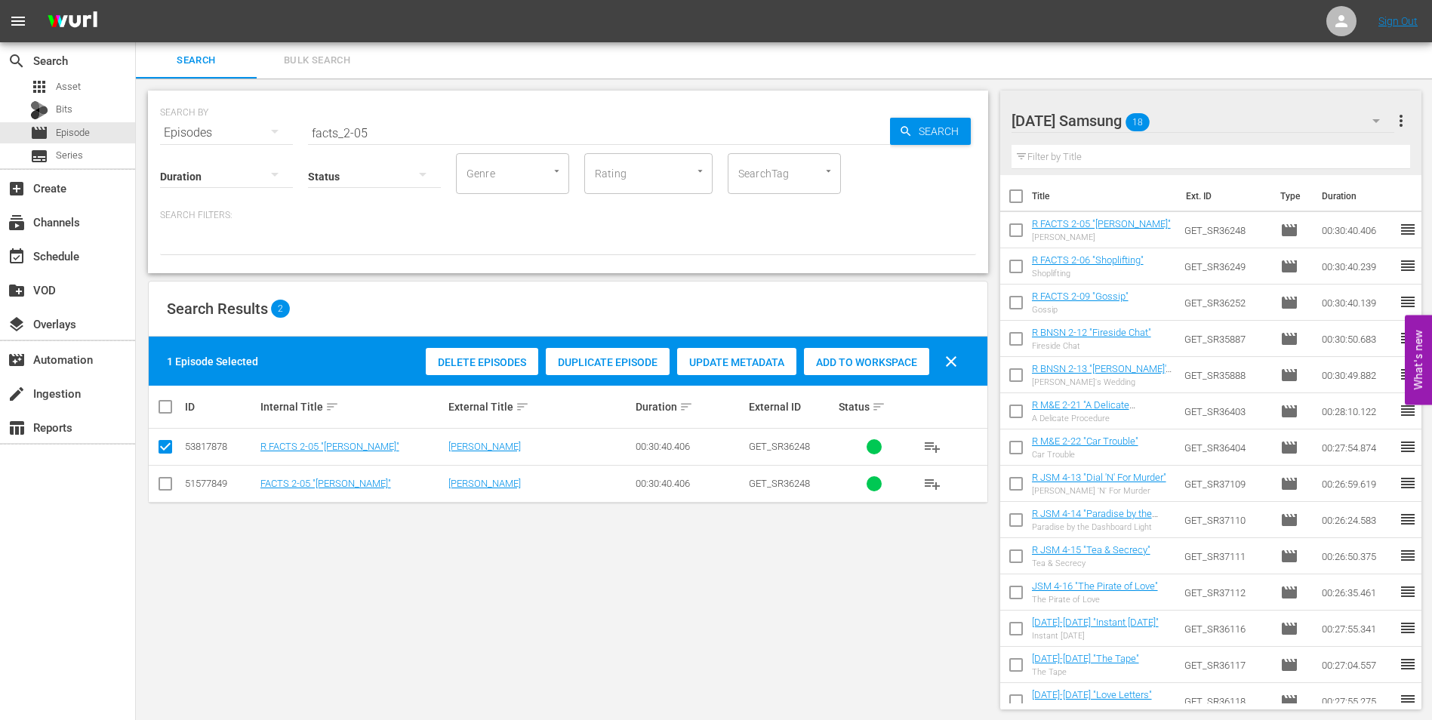
click at [1208, 116] on div "[DATE] Samsung 18" at bounding box center [1202, 121] width 383 height 42
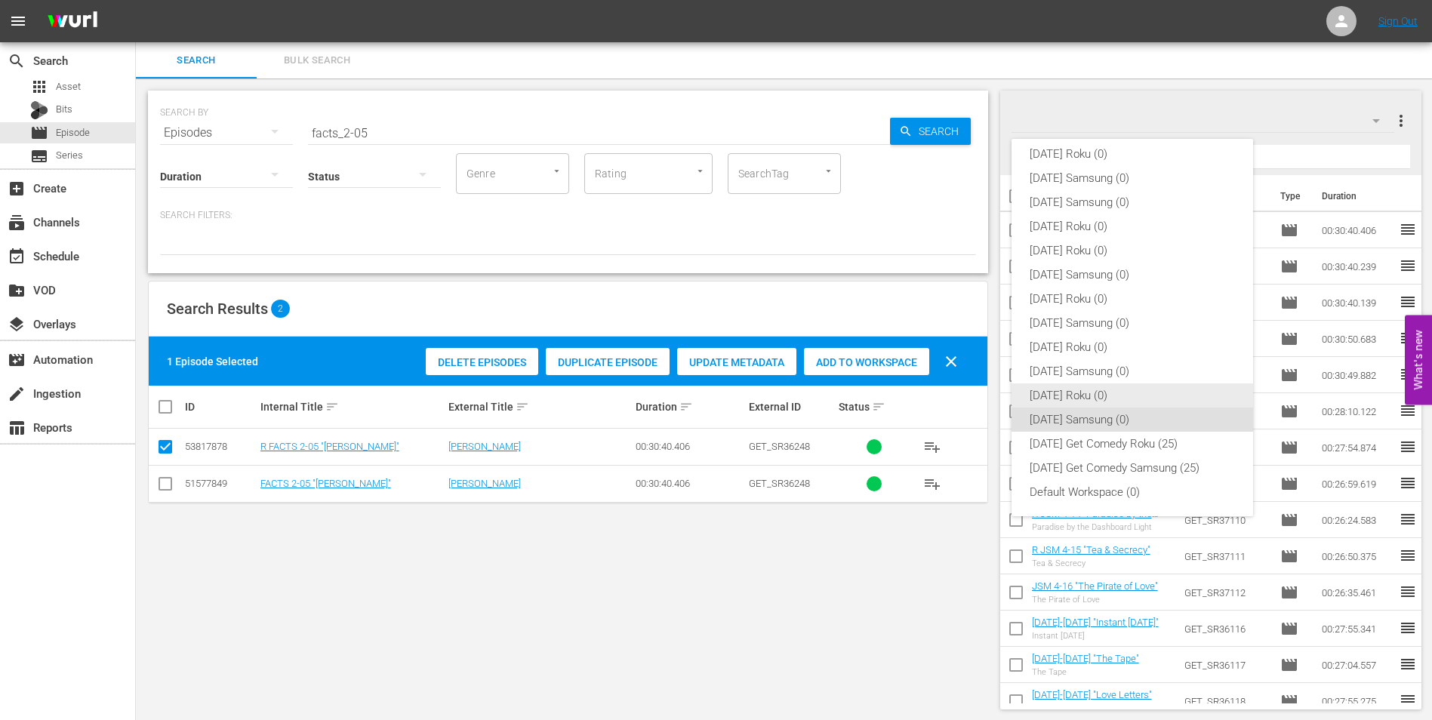
click at [1063, 400] on div "[DATE] Roku (0)" at bounding box center [1131, 395] width 205 height 24
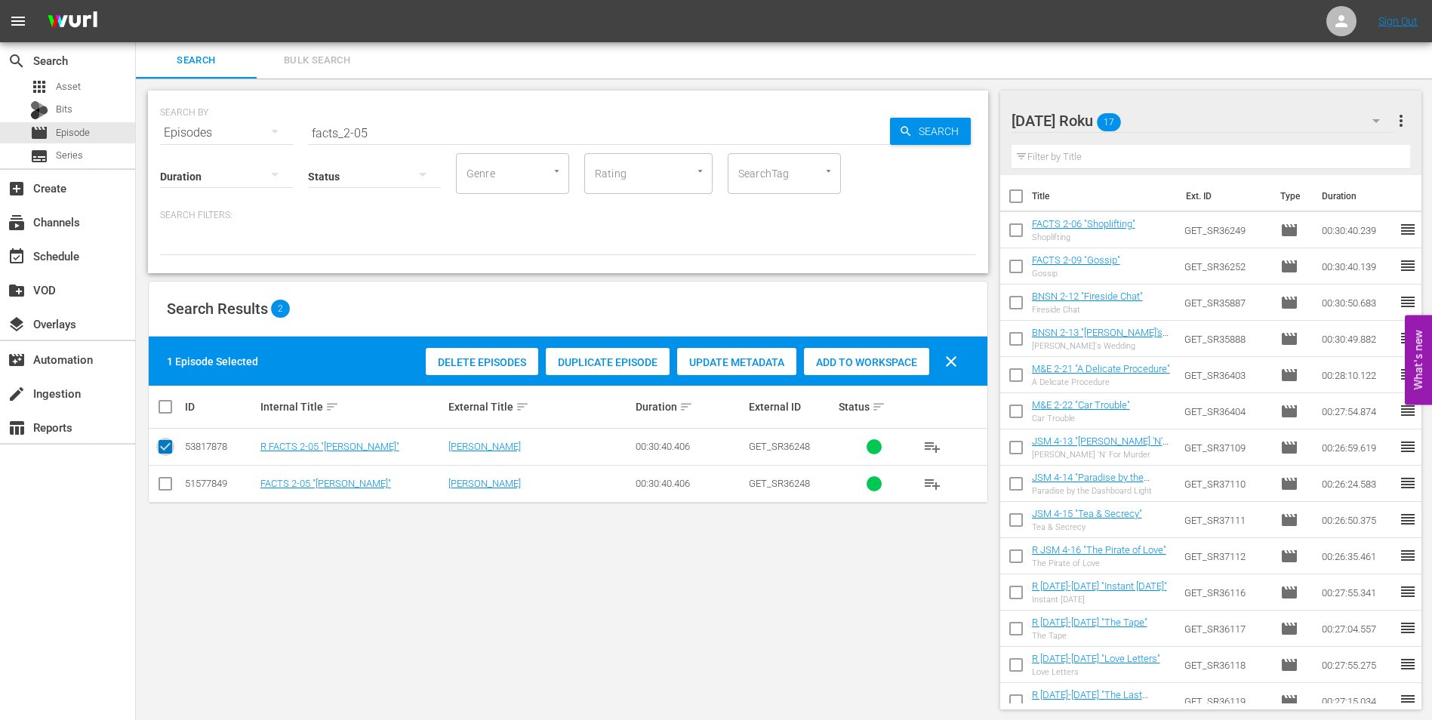
click at [166, 446] on input "checkbox" at bounding box center [165, 450] width 18 height 18
checkbox input "false"
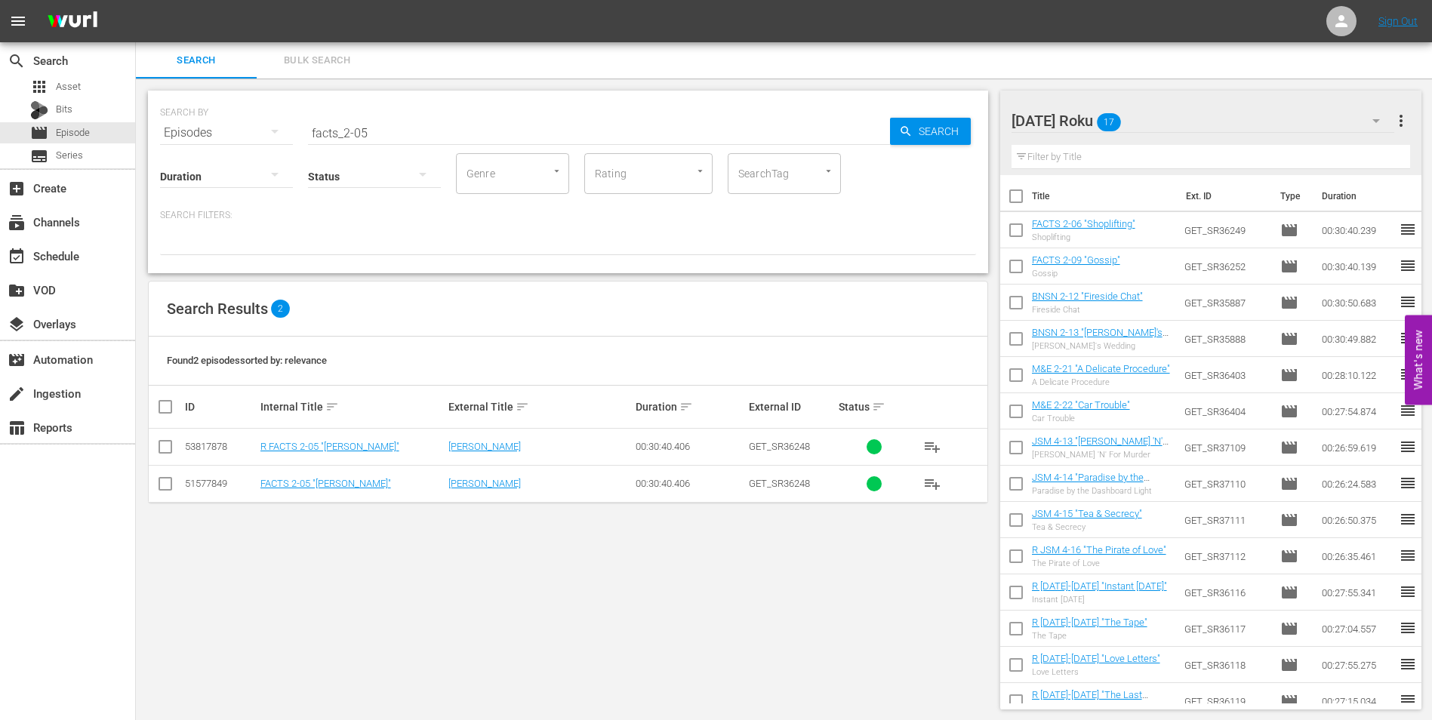
click at [165, 487] on input "checkbox" at bounding box center [165, 487] width 18 height 18
checkbox input "true"
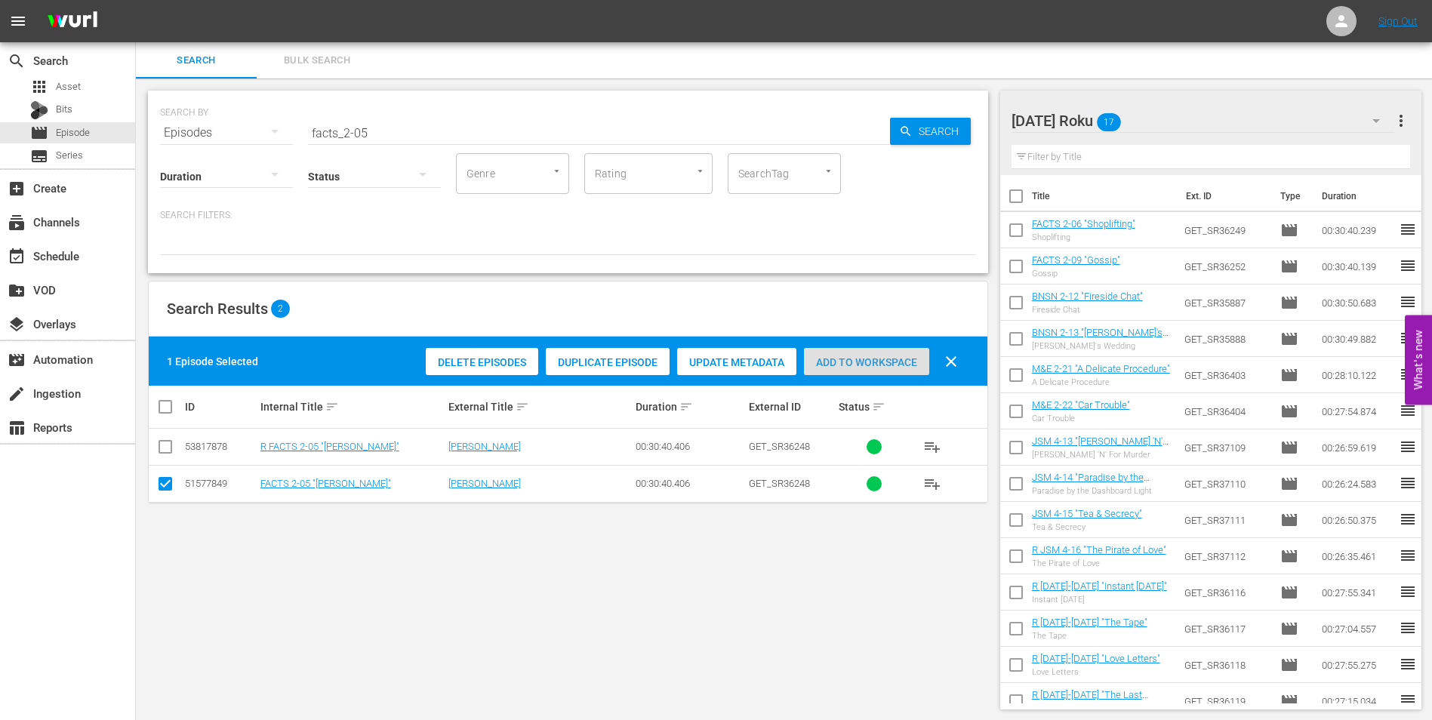
click at [841, 360] on span "Add to Workspace" at bounding box center [866, 362] width 125 height 12
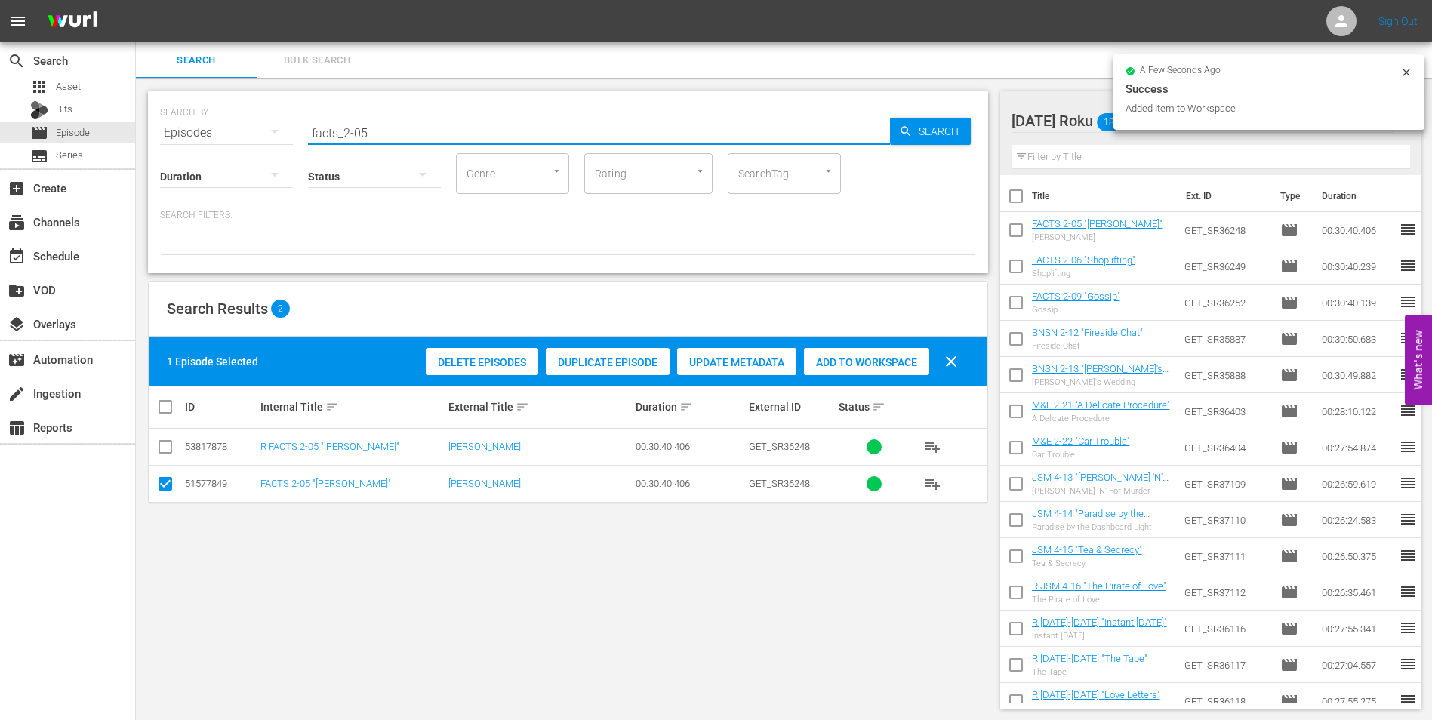
drag, startPoint x: 362, startPoint y: 127, endPoint x: 398, endPoint y: 131, distance: 36.4
click at [398, 131] on input "facts_2-05" at bounding box center [599, 133] width 582 height 36
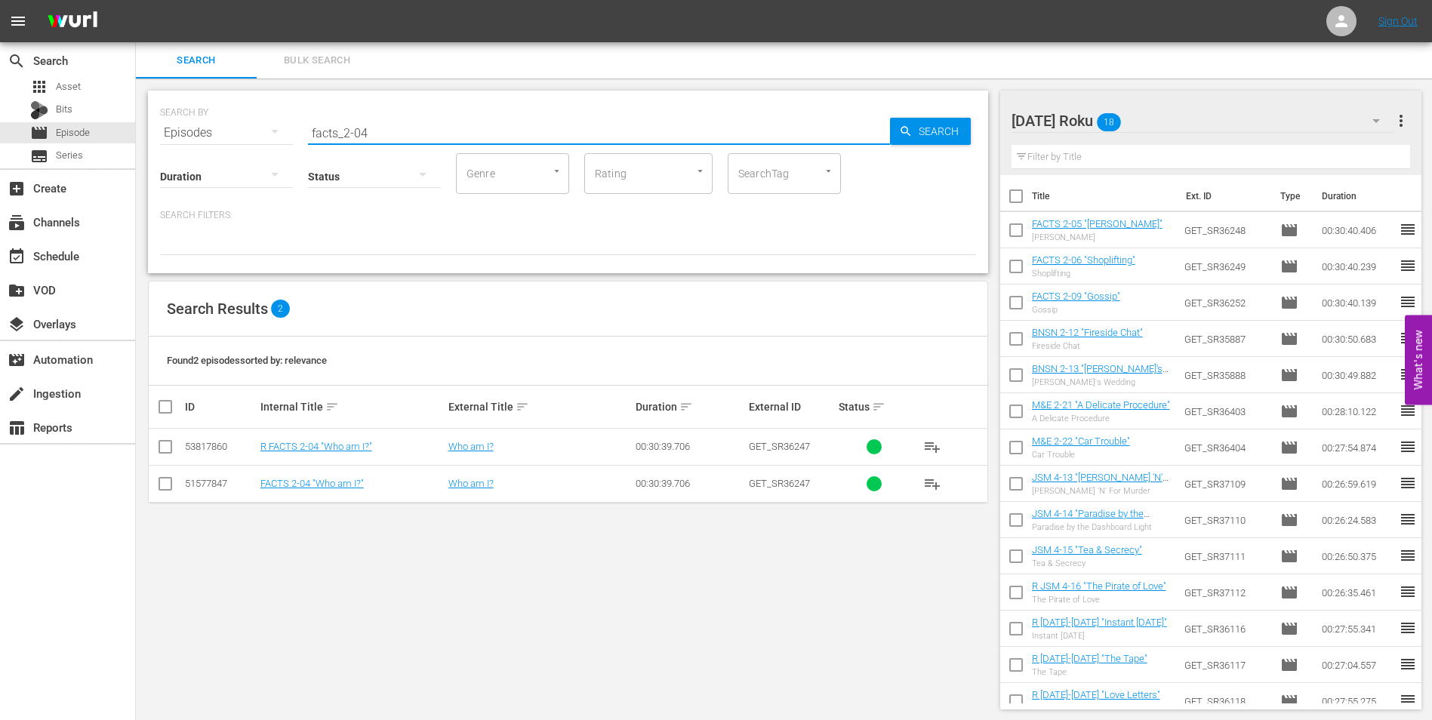
type input "facts_2-04"
click at [165, 489] on input "checkbox" at bounding box center [165, 487] width 18 height 18
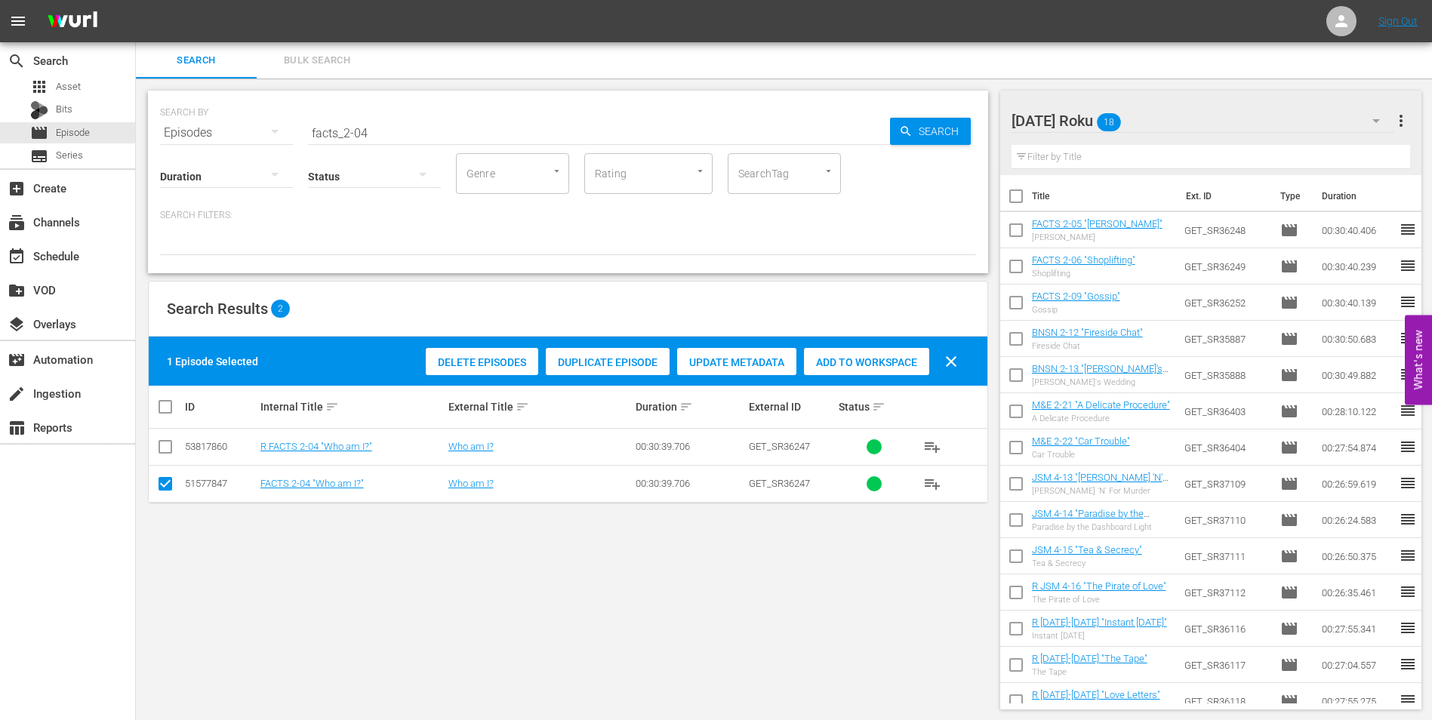
click at [848, 358] on span "Add to Workspace" at bounding box center [866, 362] width 125 height 12
click at [1210, 117] on div "[DATE] Roku 19" at bounding box center [1202, 121] width 383 height 42
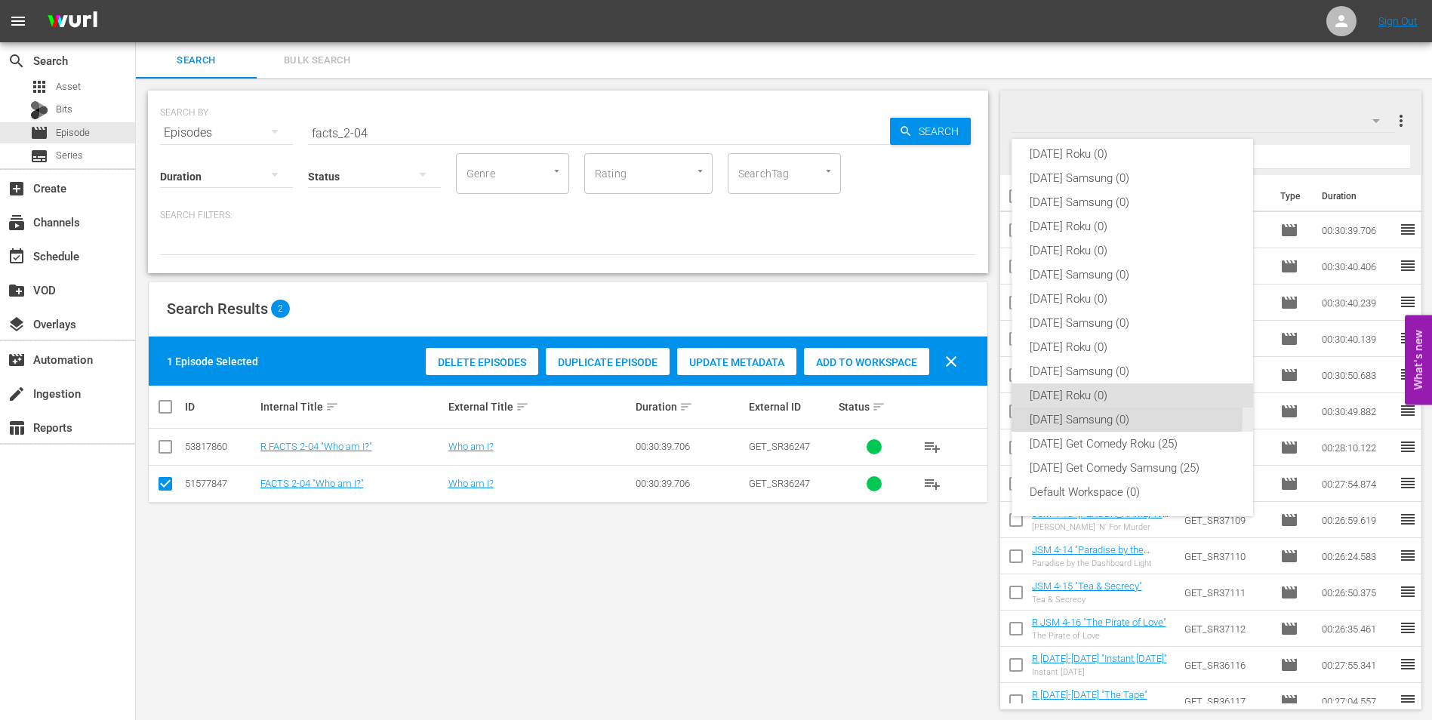
click at [1095, 415] on div "[DATE] Samsung (0)" at bounding box center [1131, 419] width 205 height 24
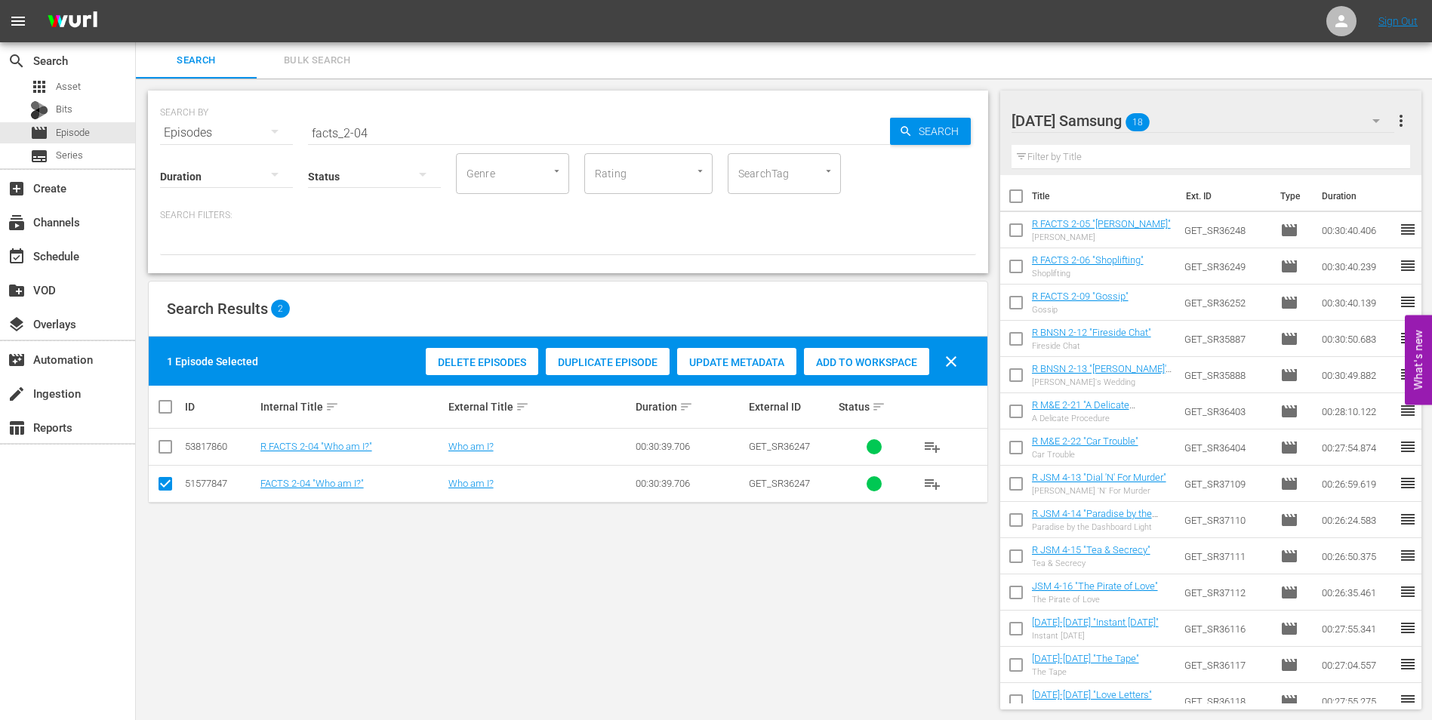
click at [162, 483] on input "checkbox" at bounding box center [165, 487] width 18 height 18
checkbox input "false"
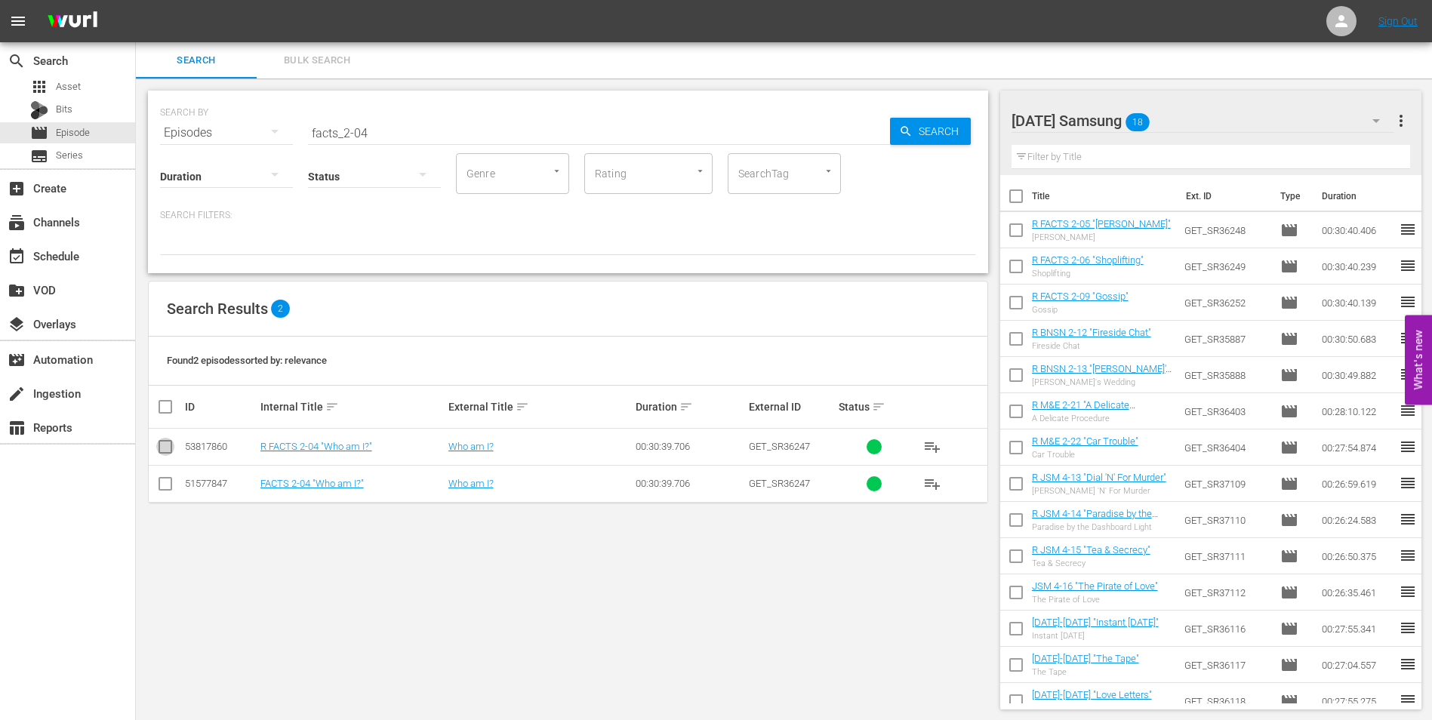
click at [163, 452] on input "checkbox" at bounding box center [165, 450] width 18 height 18
checkbox input "true"
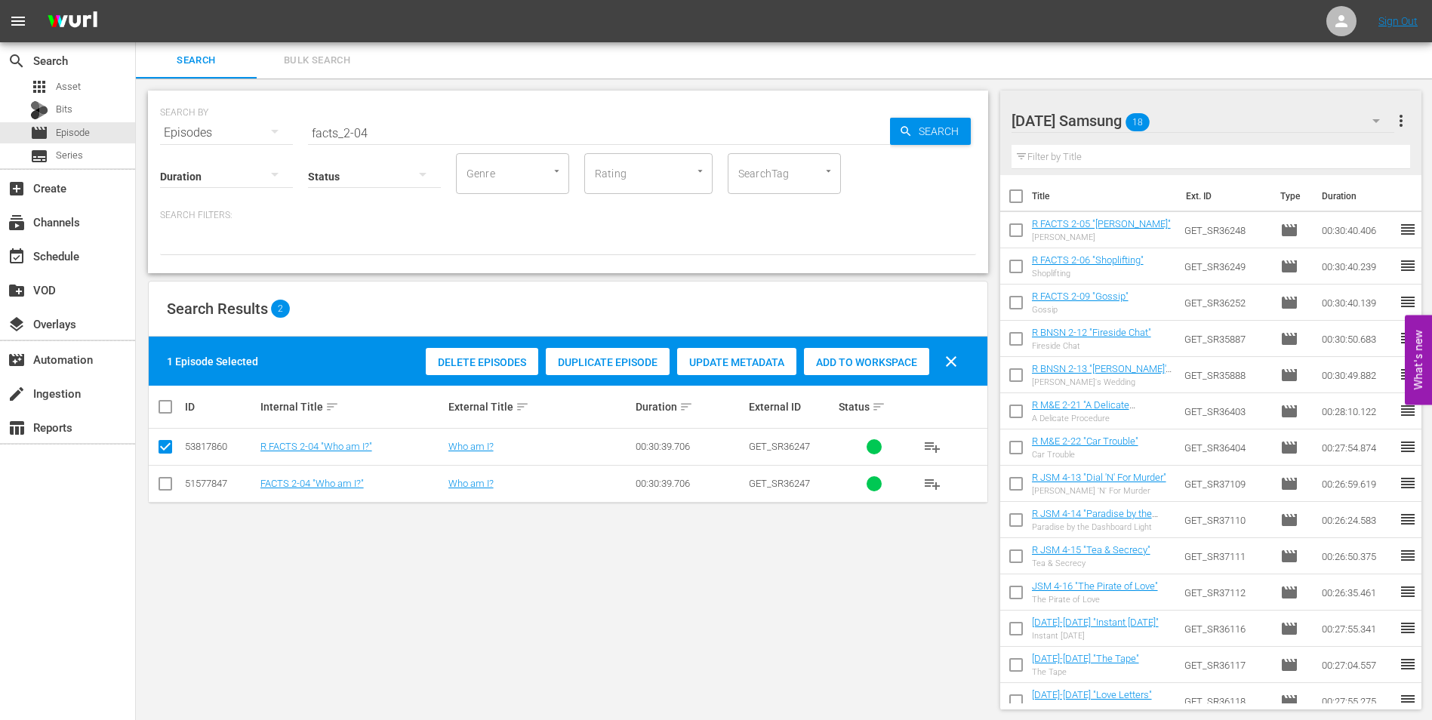
click at [897, 365] on span "Add to Workspace" at bounding box center [866, 362] width 125 height 12
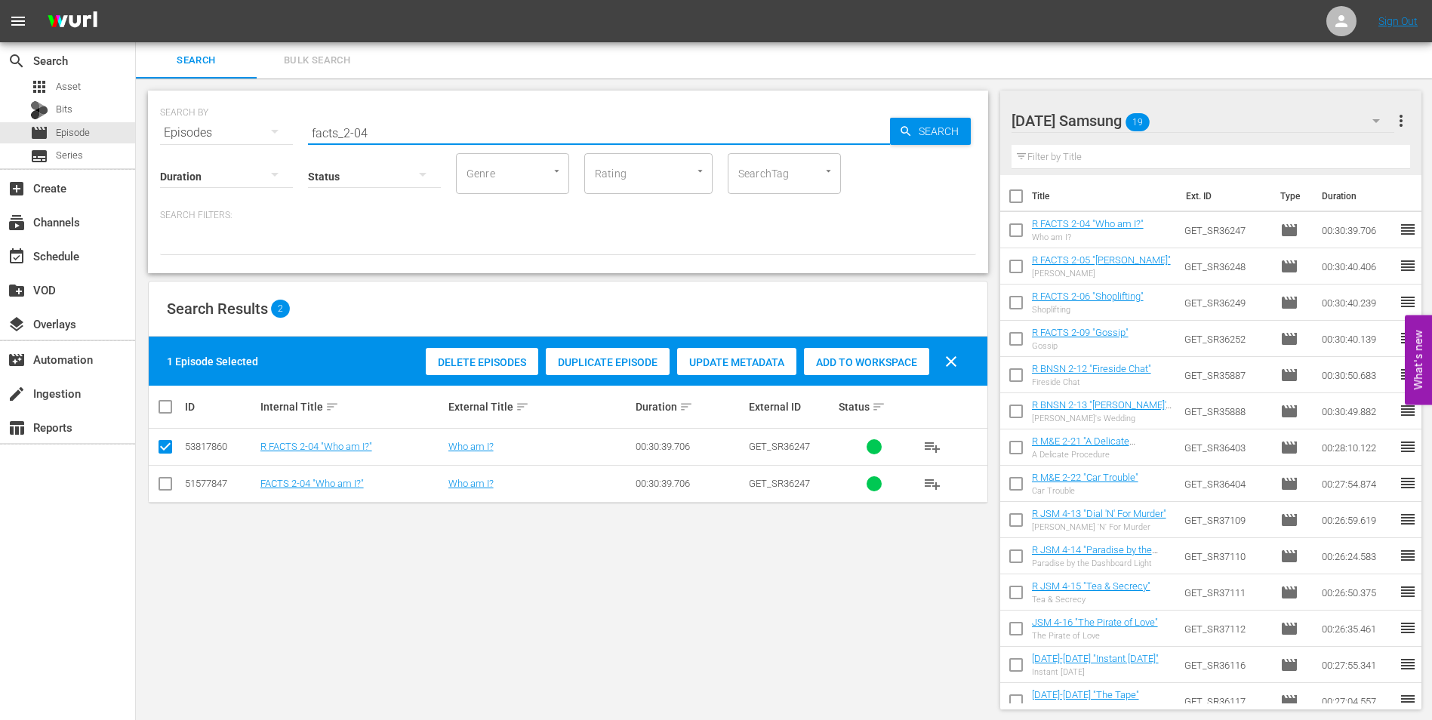
drag, startPoint x: 413, startPoint y: 135, endPoint x: 212, endPoint y: 129, distance: 200.8
click at [212, 129] on div "SEARCH BY Search By Episodes Search ID, Title, Description, Keywords, or Catego…" at bounding box center [568, 124] width 816 height 54
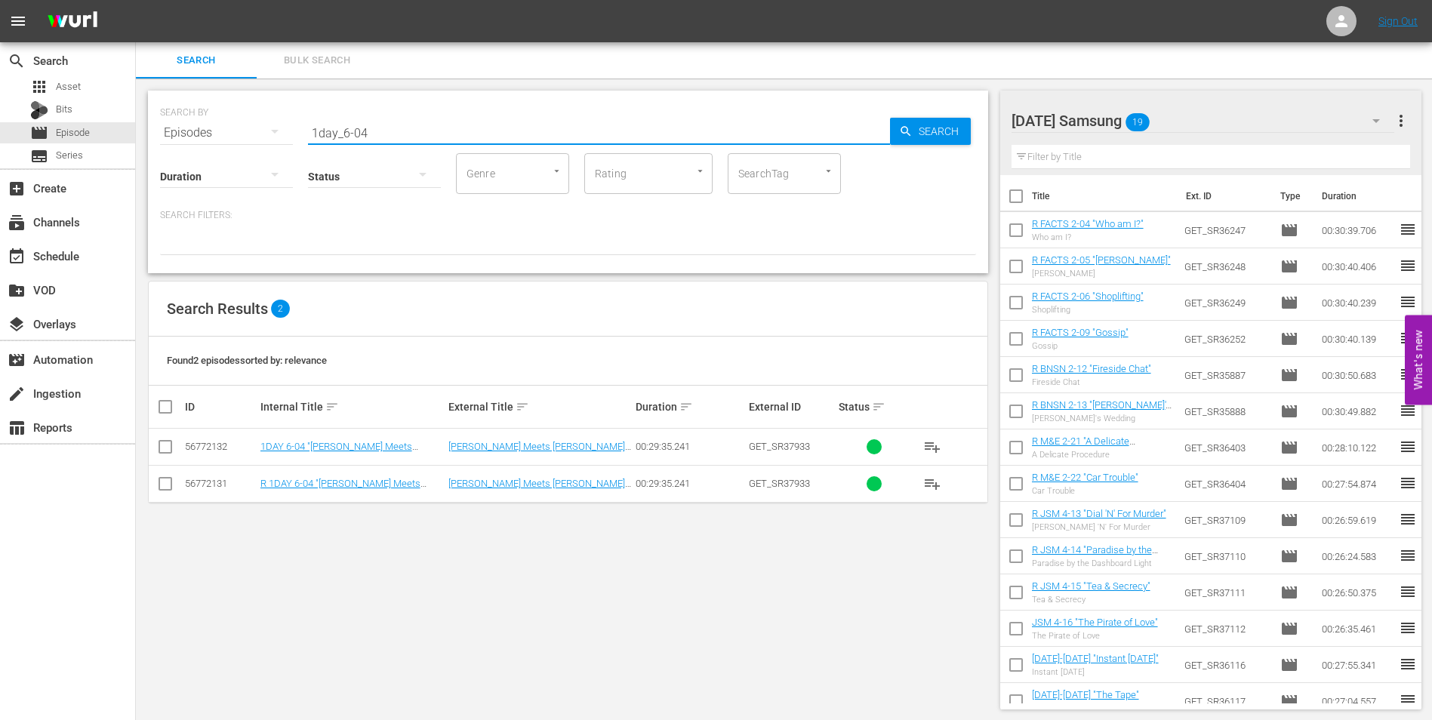
type input "1day_6-04"
click at [168, 488] on input "checkbox" at bounding box center [165, 487] width 18 height 18
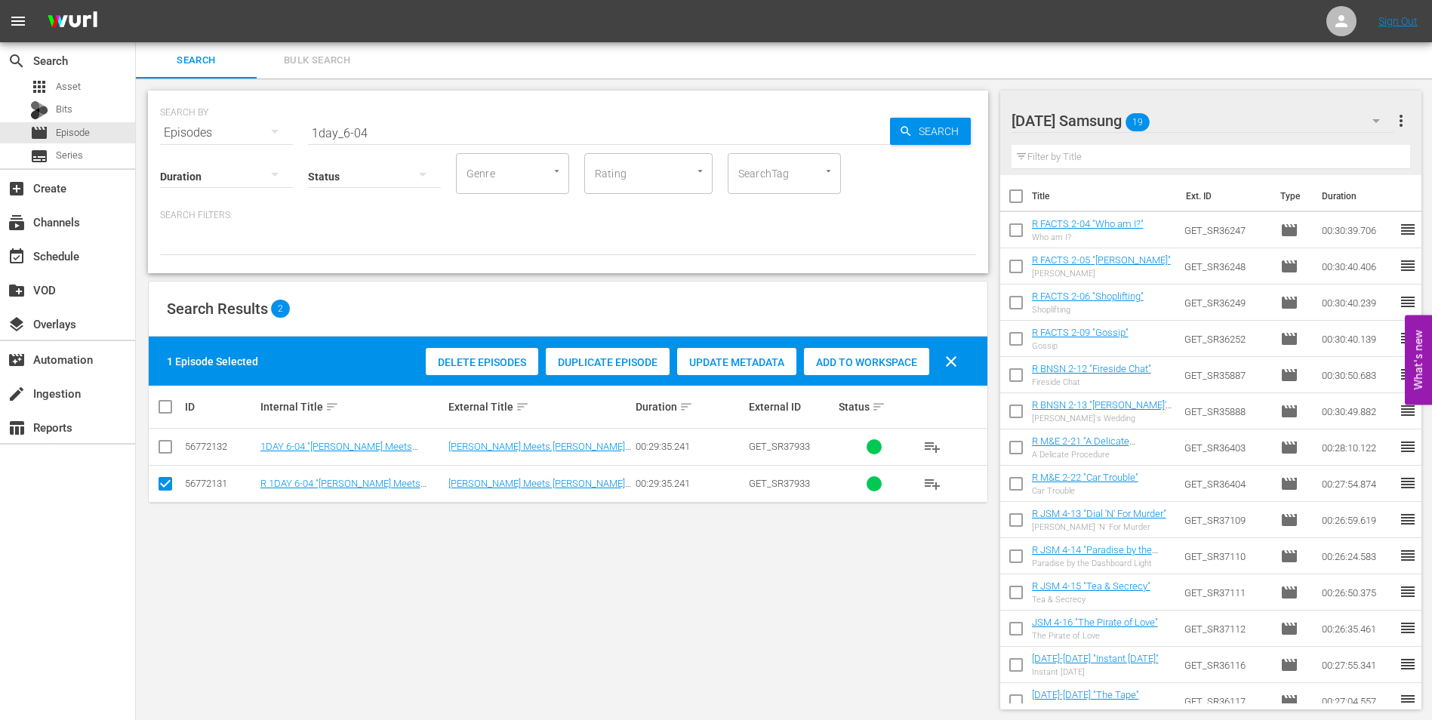
click at [856, 355] on div "Add to Workspace" at bounding box center [866, 362] width 125 height 29
click at [885, 358] on span "Add to Workspace" at bounding box center [866, 362] width 125 height 12
click at [1264, 118] on div "[DATE] Samsung" at bounding box center [1202, 121] width 383 height 42
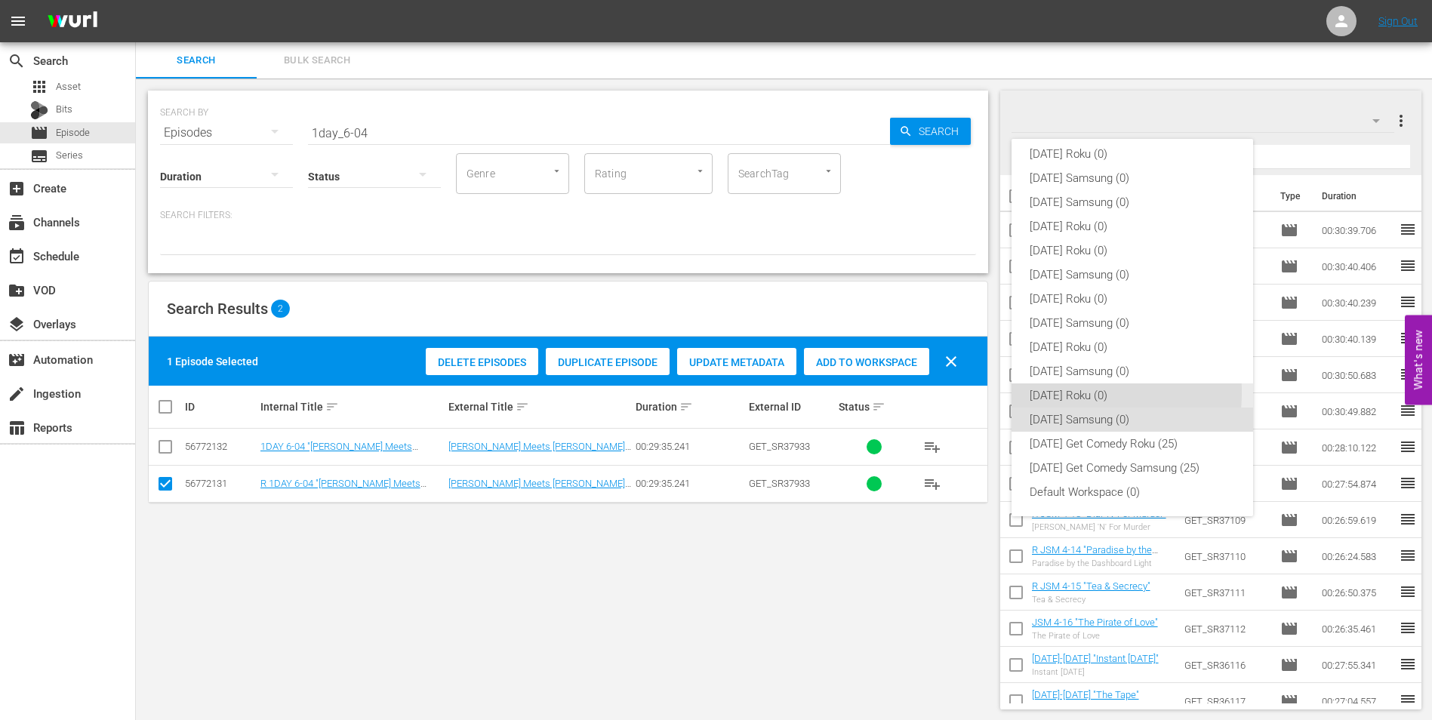
click at [1053, 392] on div "[DATE] Roku (0)" at bounding box center [1131, 395] width 205 height 24
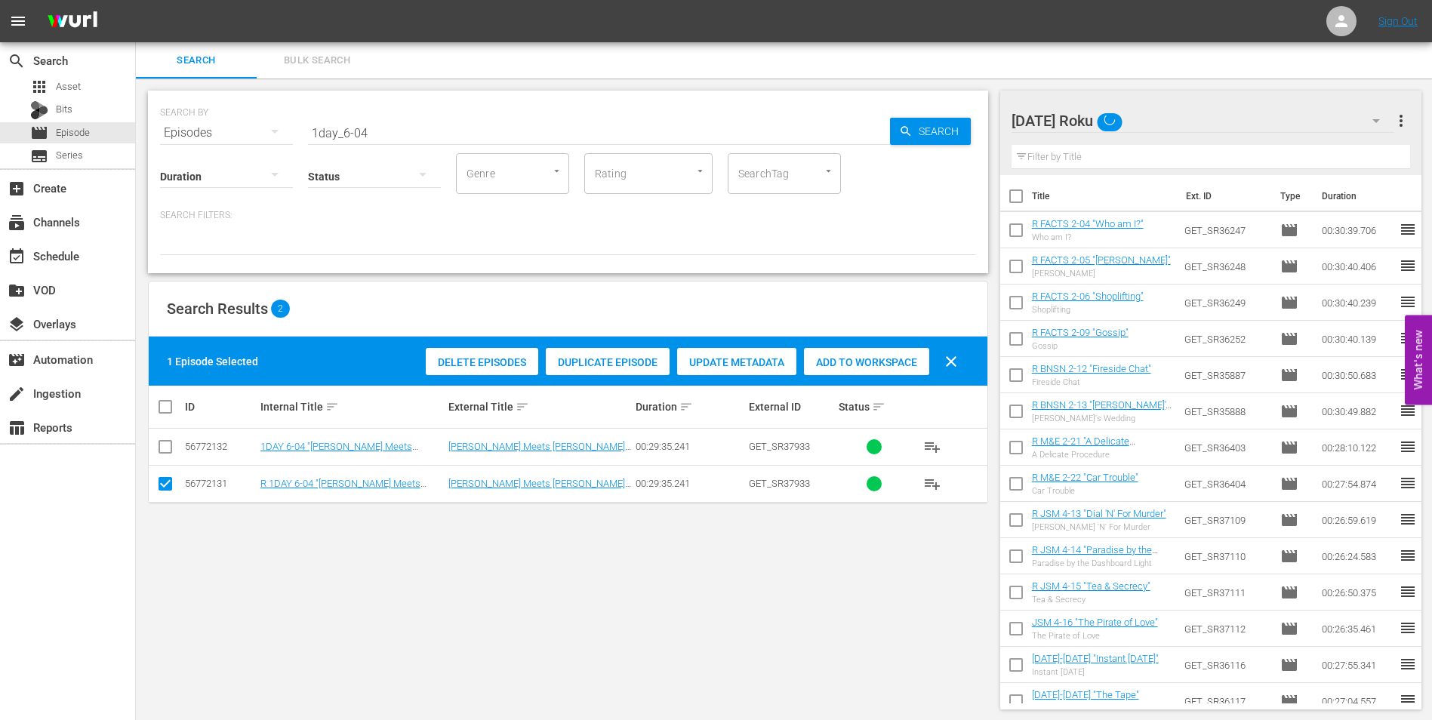
click at [168, 479] on input "checkbox" at bounding box center [165, 487] width 18 height 18
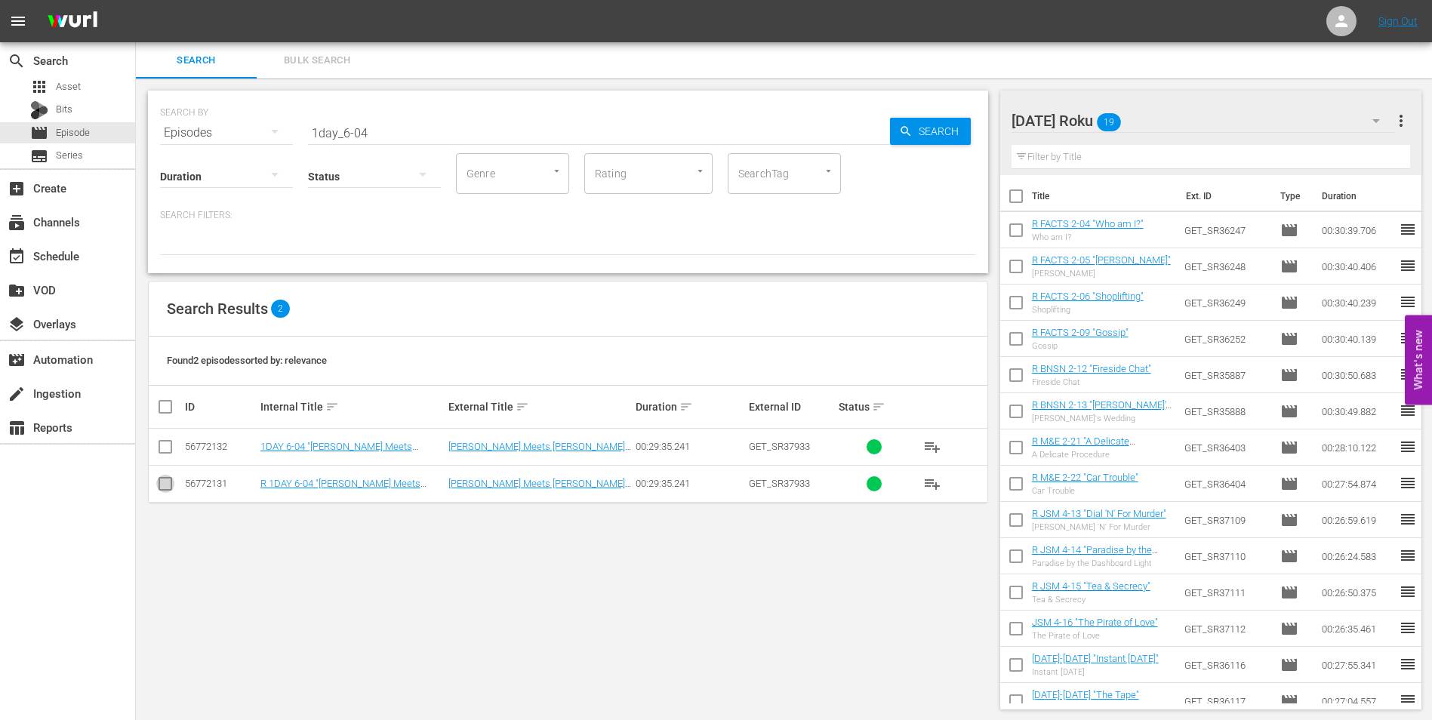
click at [160, 490] on input "checkbox" at bounding box center [165, 487] width 18 height 18
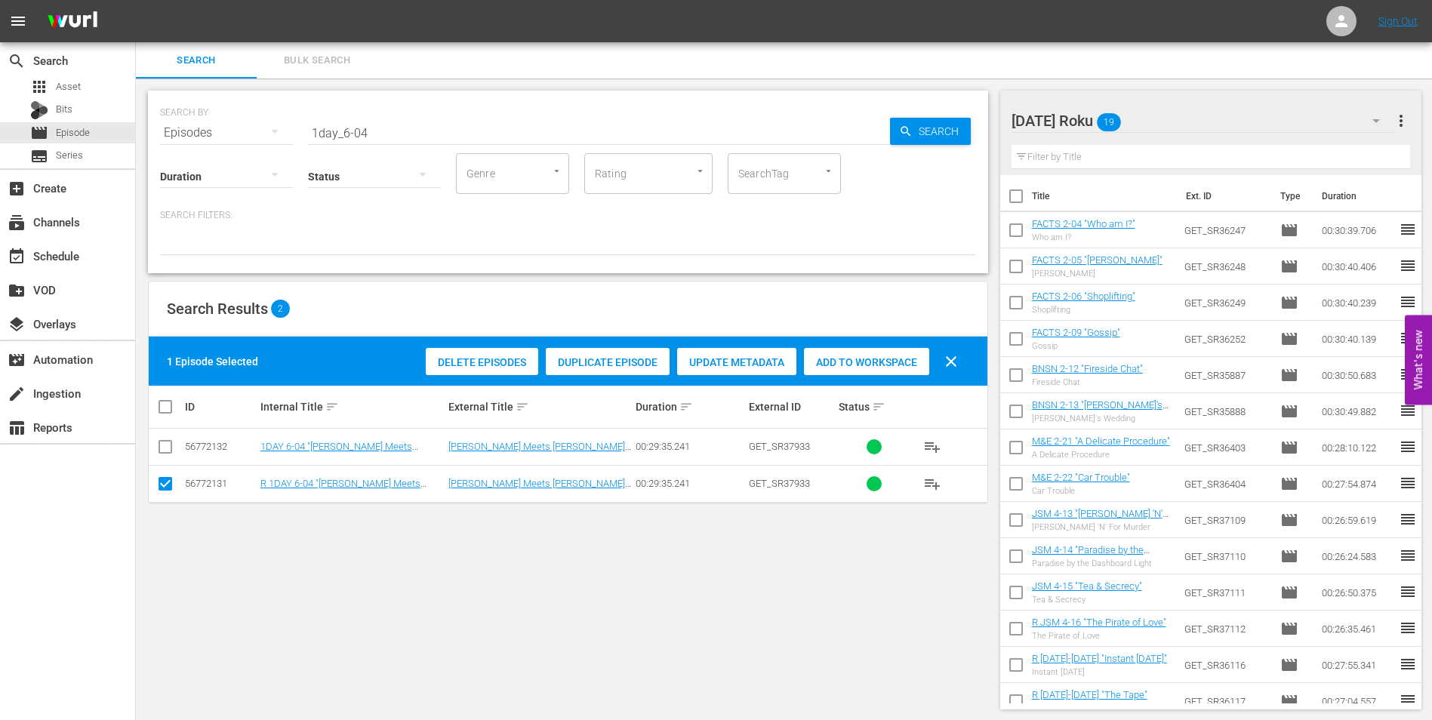
click at [165, 486] on input "checkbox" at bounding box center [165, 487] width 18 height 18
checkbox input "false"
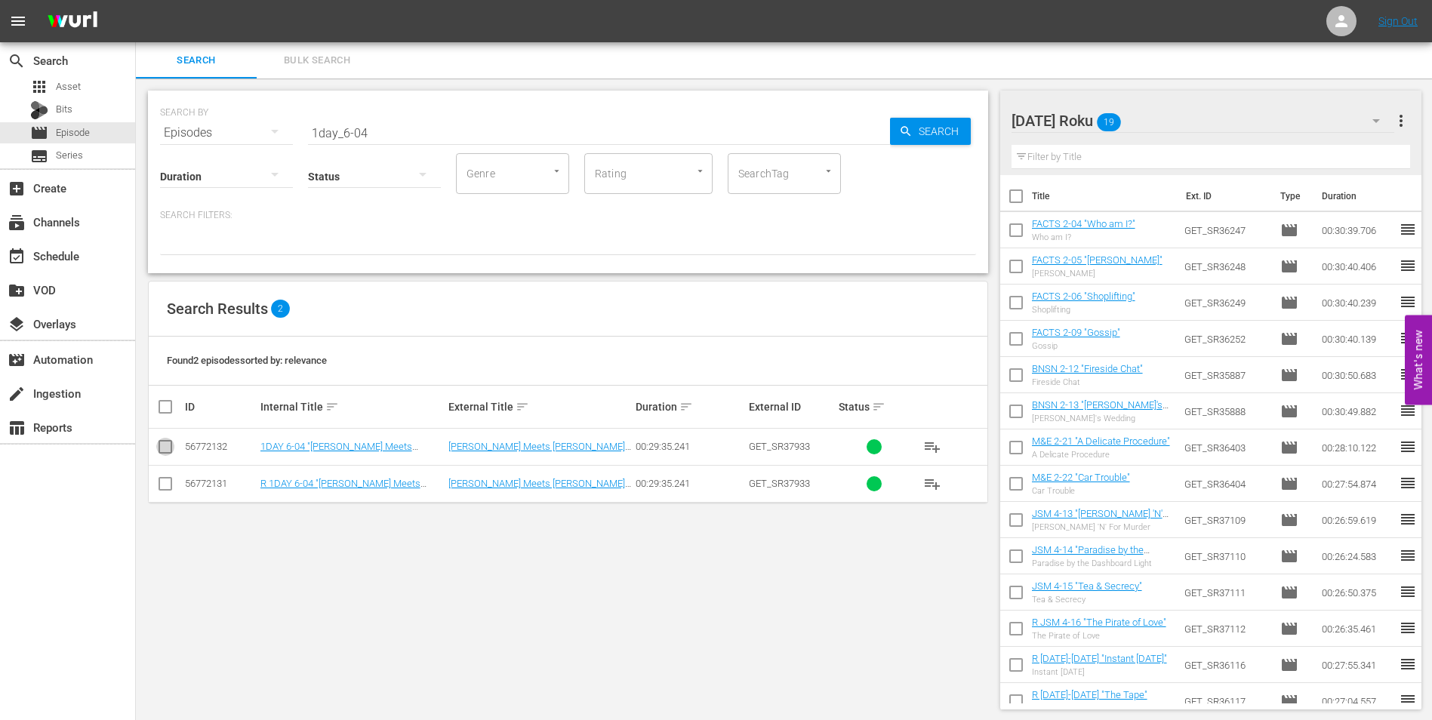
click at [165, 450] on input "checkbox" at bounding box center [165, 450] width 18 height 18
checkbox input "true"
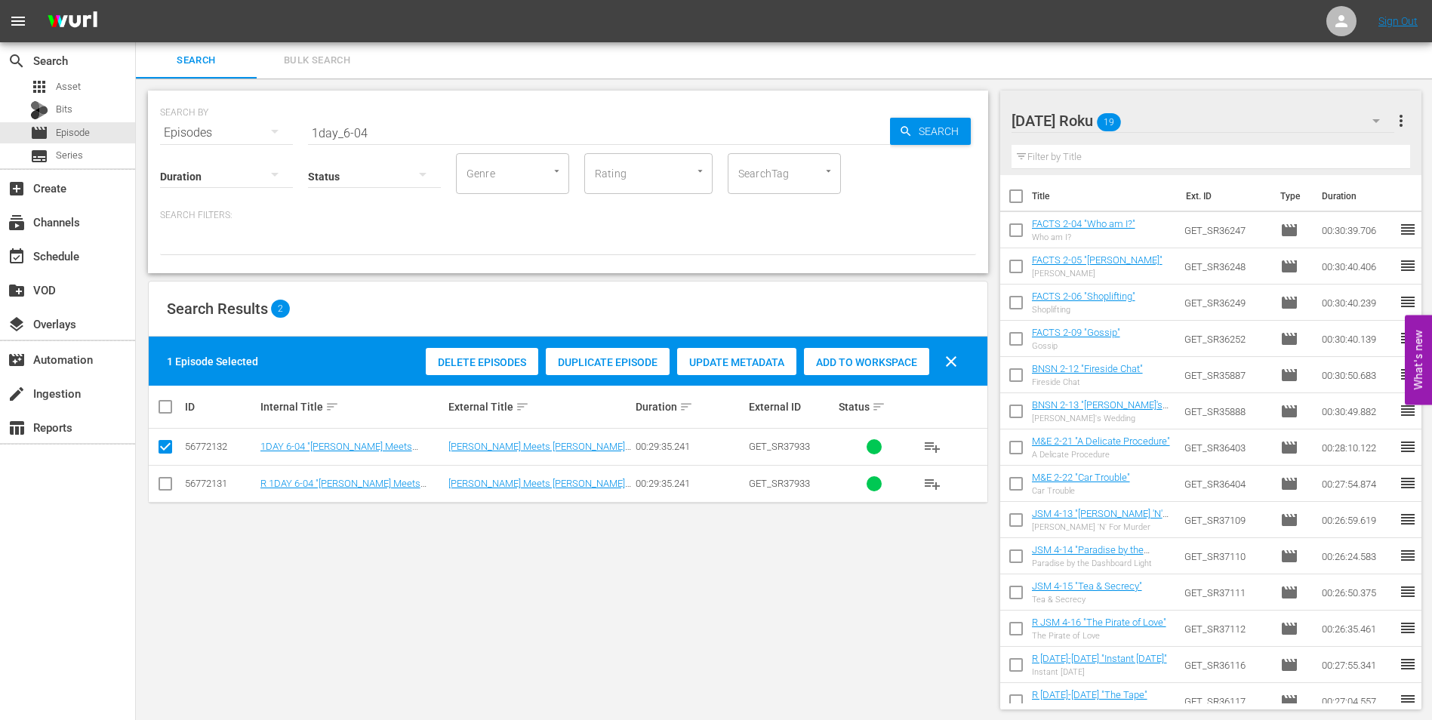
click at [1229, 110] on div "[DATE] Roku 19" at bounding box center [1202, 121] width 383 height 42
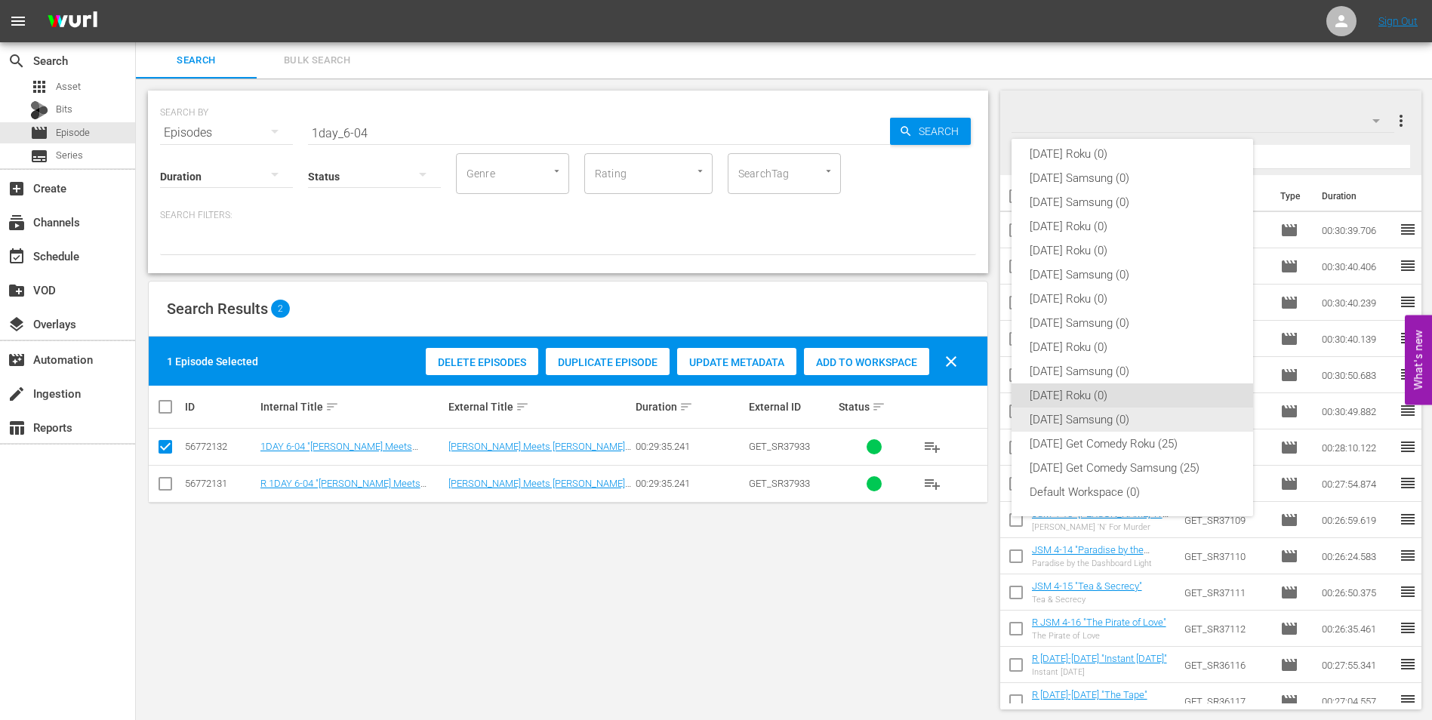
click at [1106, 411] on div "[DATE] Samsung (0)" at bounding box center [1131, 419] width 205 height 24
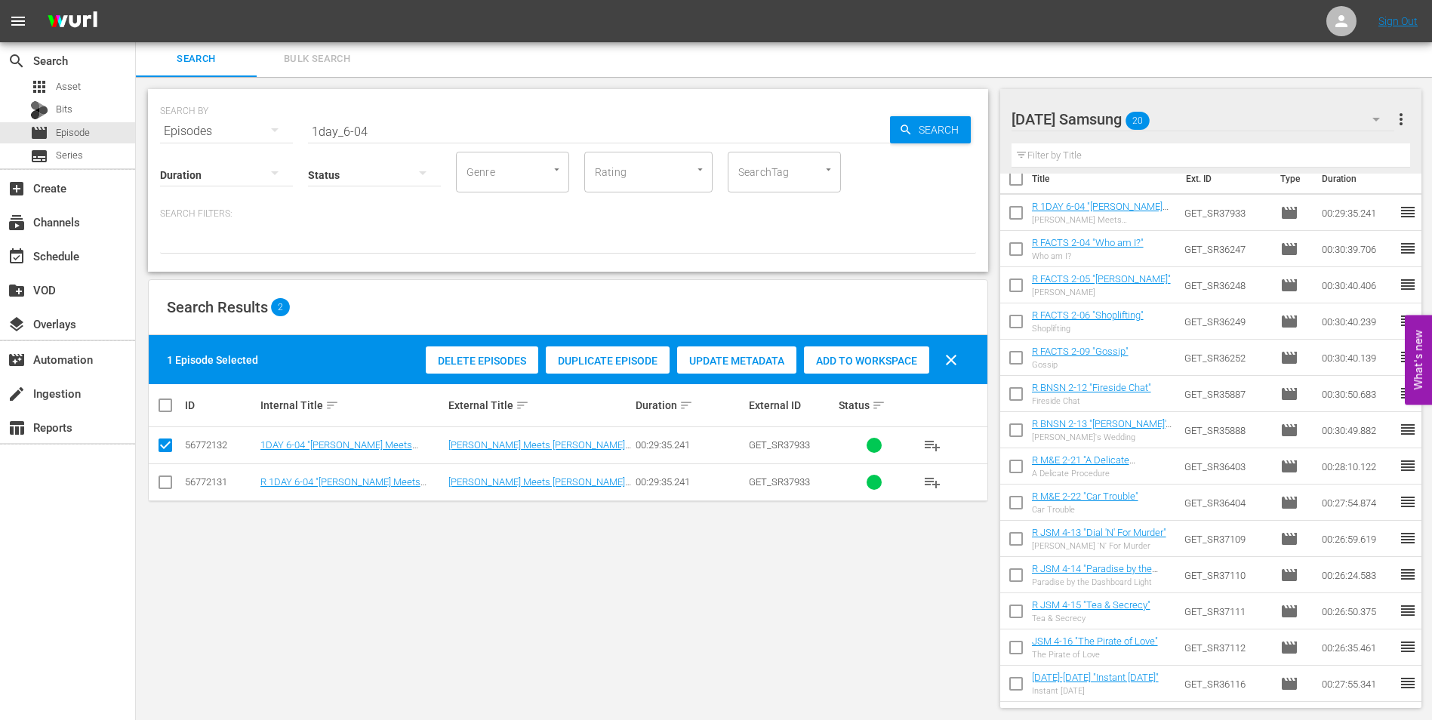
scroll to position [7, 0]
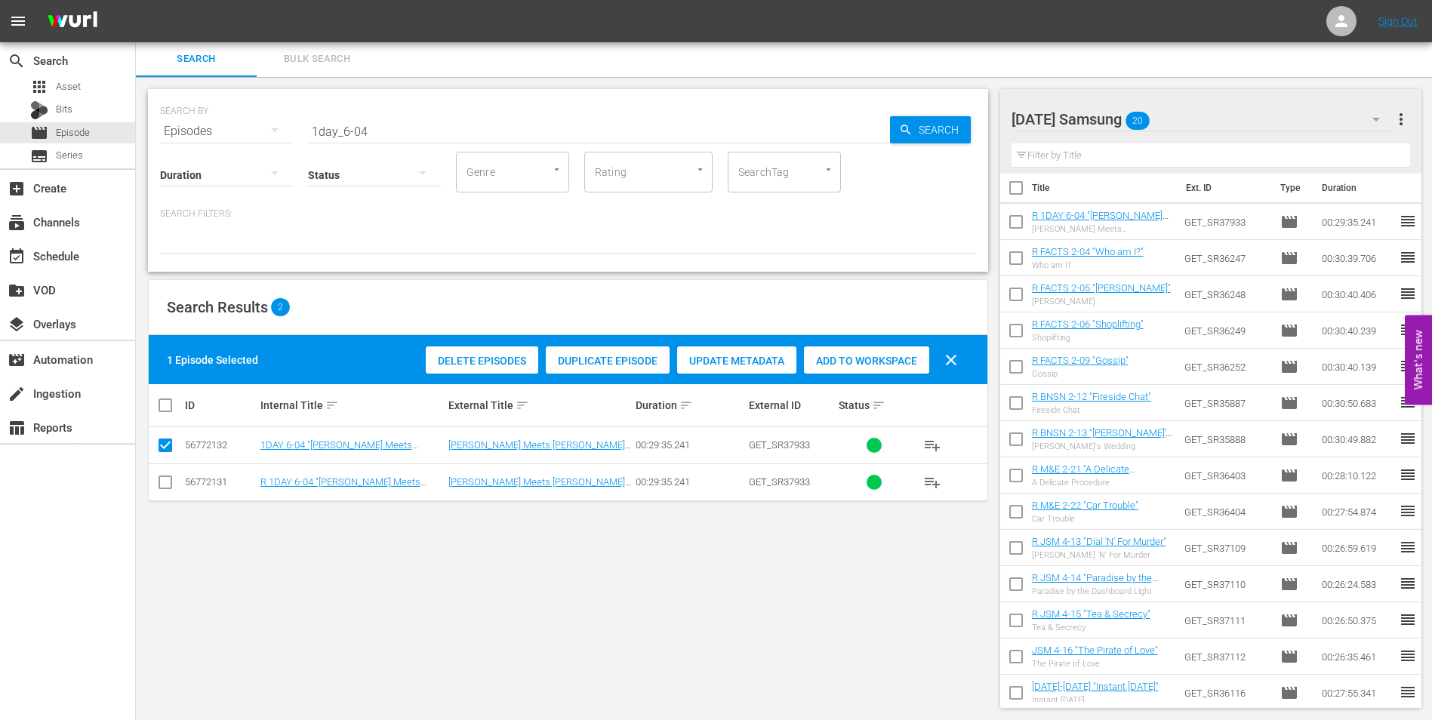
click at [1199, 102] on div "[DATE] Samsung 20" at bounding box center [1202, 119] width 383 height 42
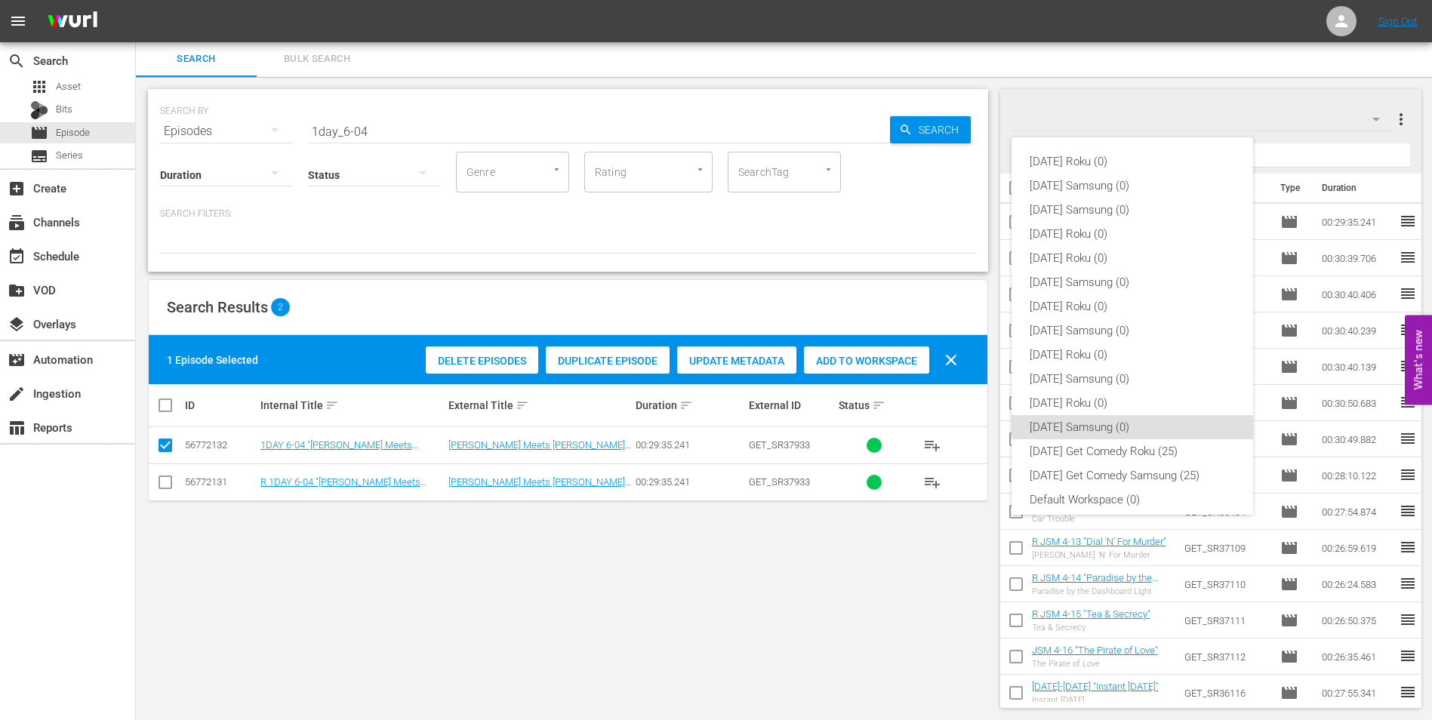
scroll to position [9, 0]
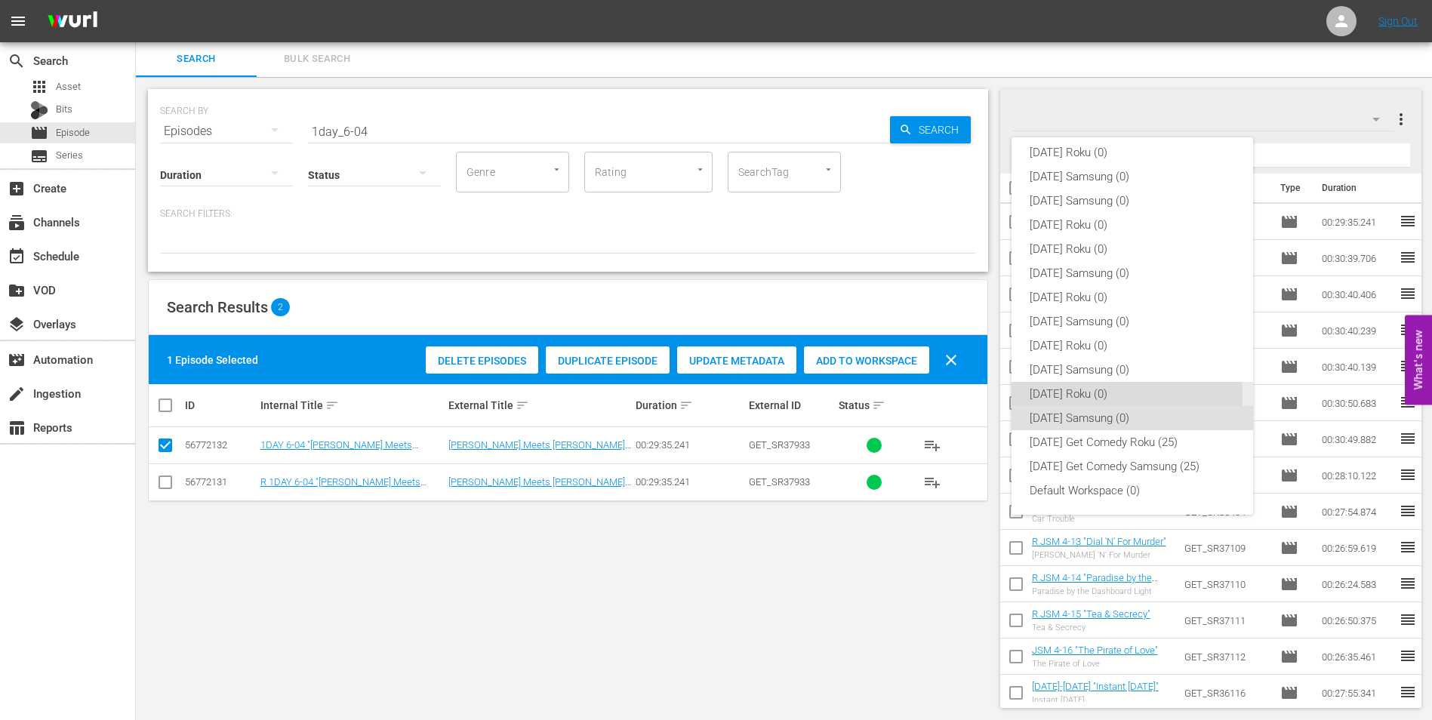
click at [1094, 395] on div "[DATE] Roku (0)" at bounding box center [1131, 394] width 205 height 24
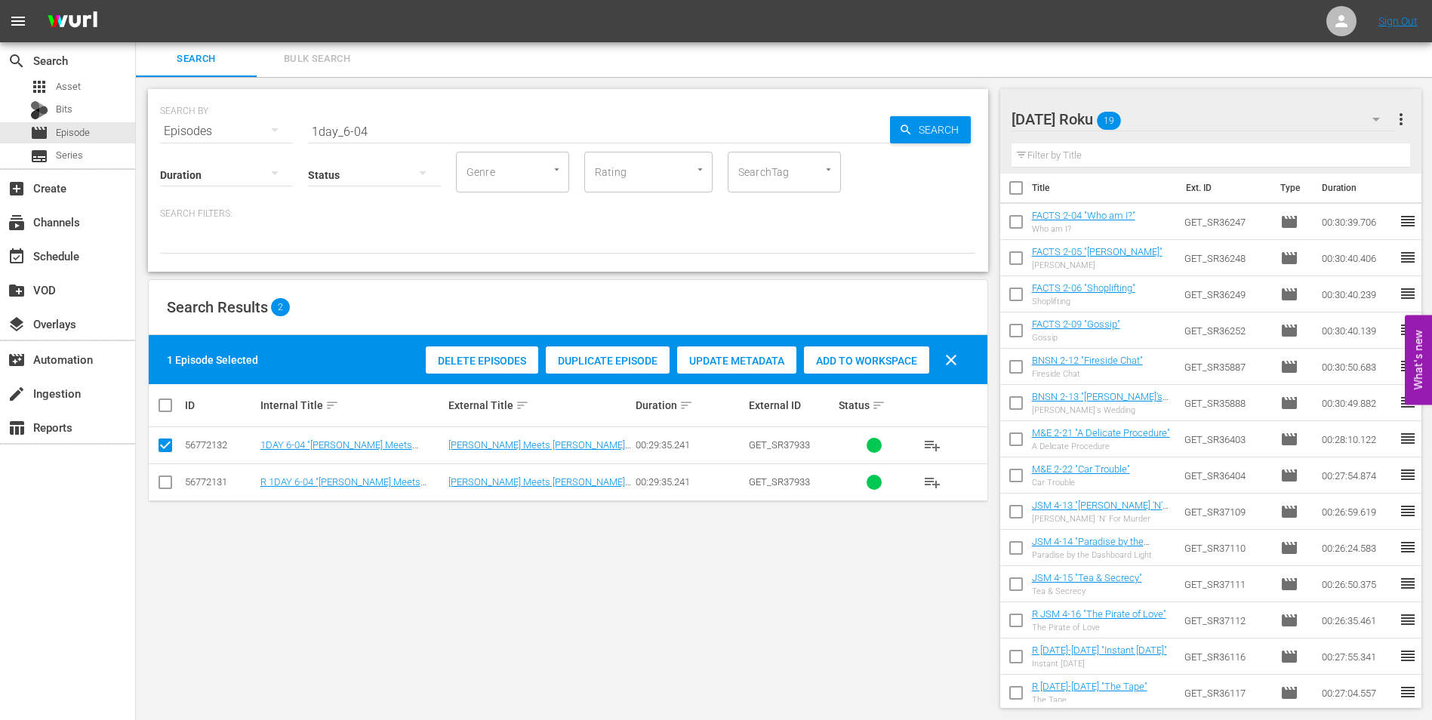
click at [1101, 121] on div at bounding box center [1081, 120] width 140 height 38
click at [832, 569] on div "SEARCH BY Search By Episodes Search ID, Title, Description, Keywords, or Catego…" at bounding box center [568, 398] width 864 height 643
click at [855, 356] on span "Add to Workspace" at bounding box center [866, 361] width 125 height 12
click at [1213, 100] on div "[DATE] Roku 20" at bounding box center [1202, 119] width 383 height 42
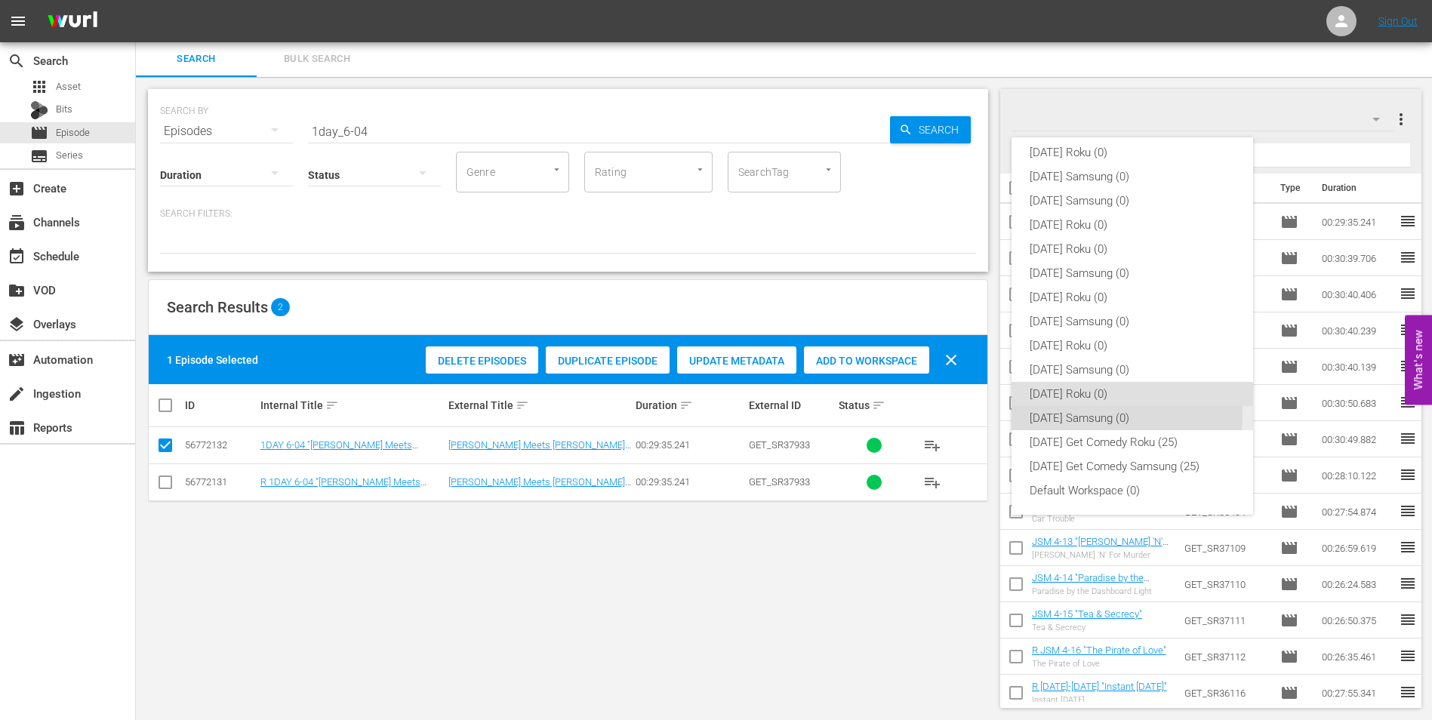
click at [1123, 414] on div "[DATE] Samsung (0)" at bounding box center [1131, 418] width 205 height 24
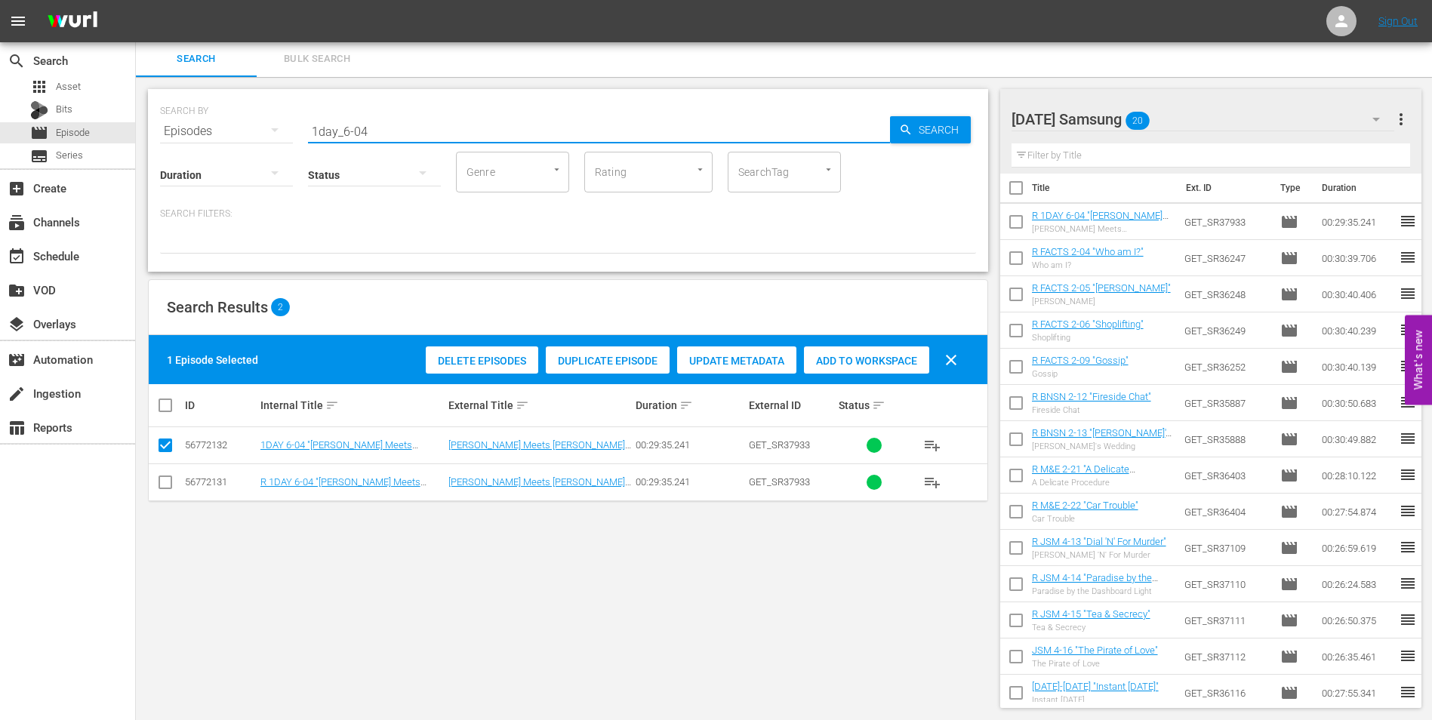
drag, startPoint x: 361, startPoint y: 129, endPoint x: 380, endPoint y: 132, distance: 19.9
click at [380, 132] on input "1day_6-04" at bounding box center [599, 131] width 582 height 36
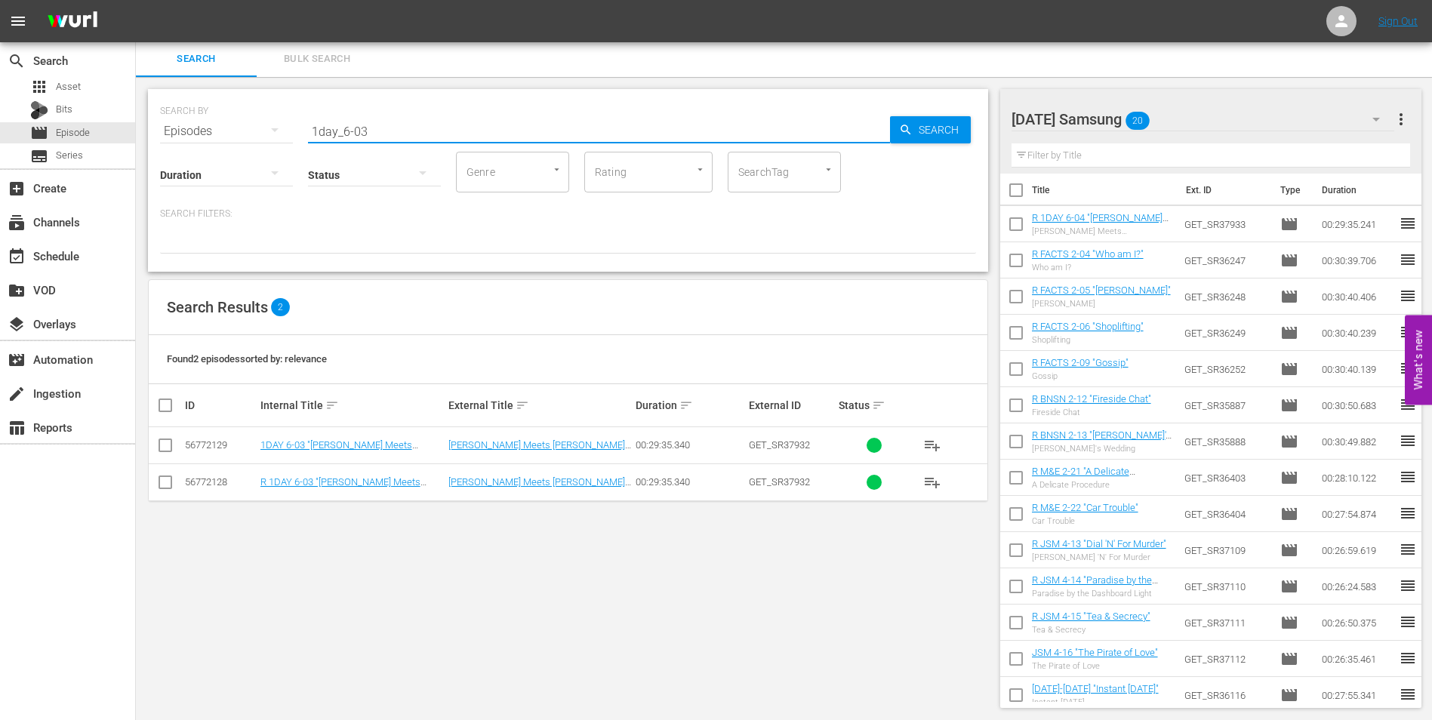
scroll to position [0, 0]
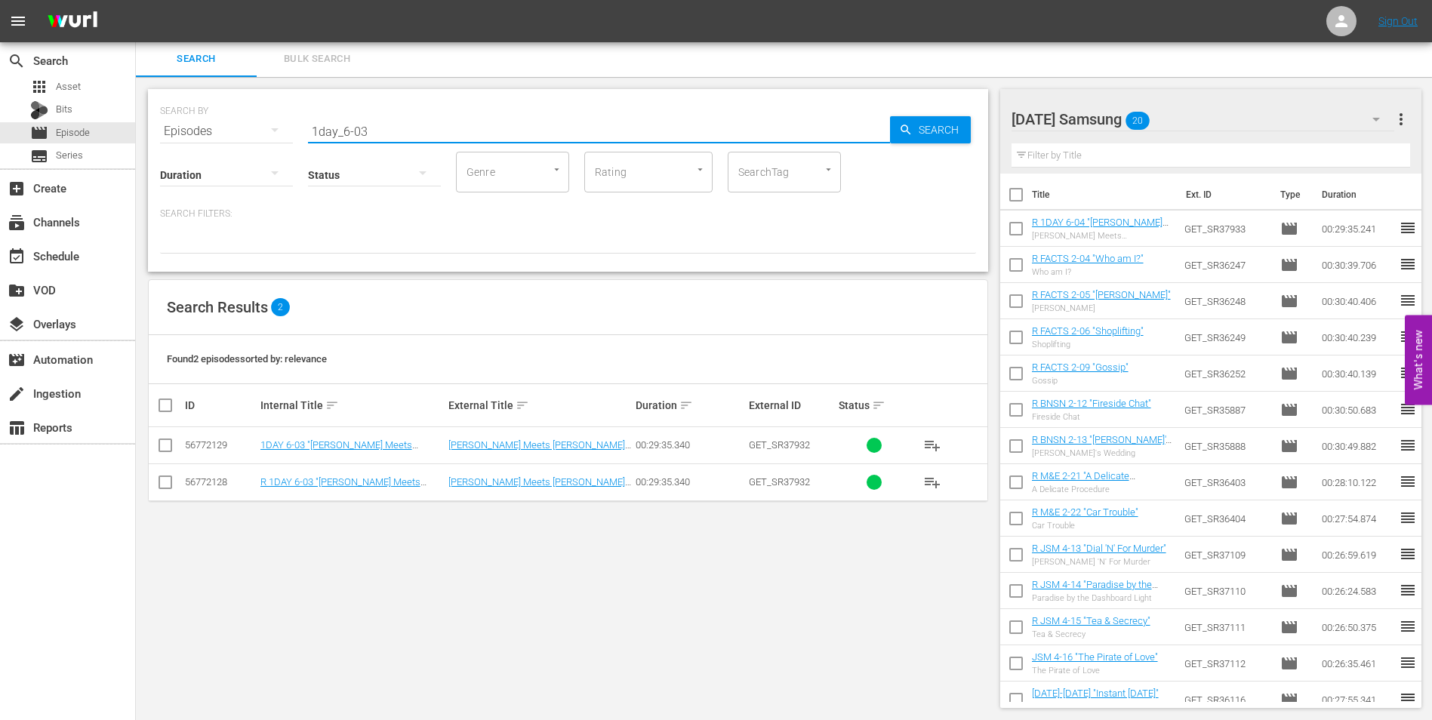
type input "1day_6-03"
click at [168, 485] on input "checkbox" at bounding box center [165, 485] width 18 height 18
checkbox input "true"
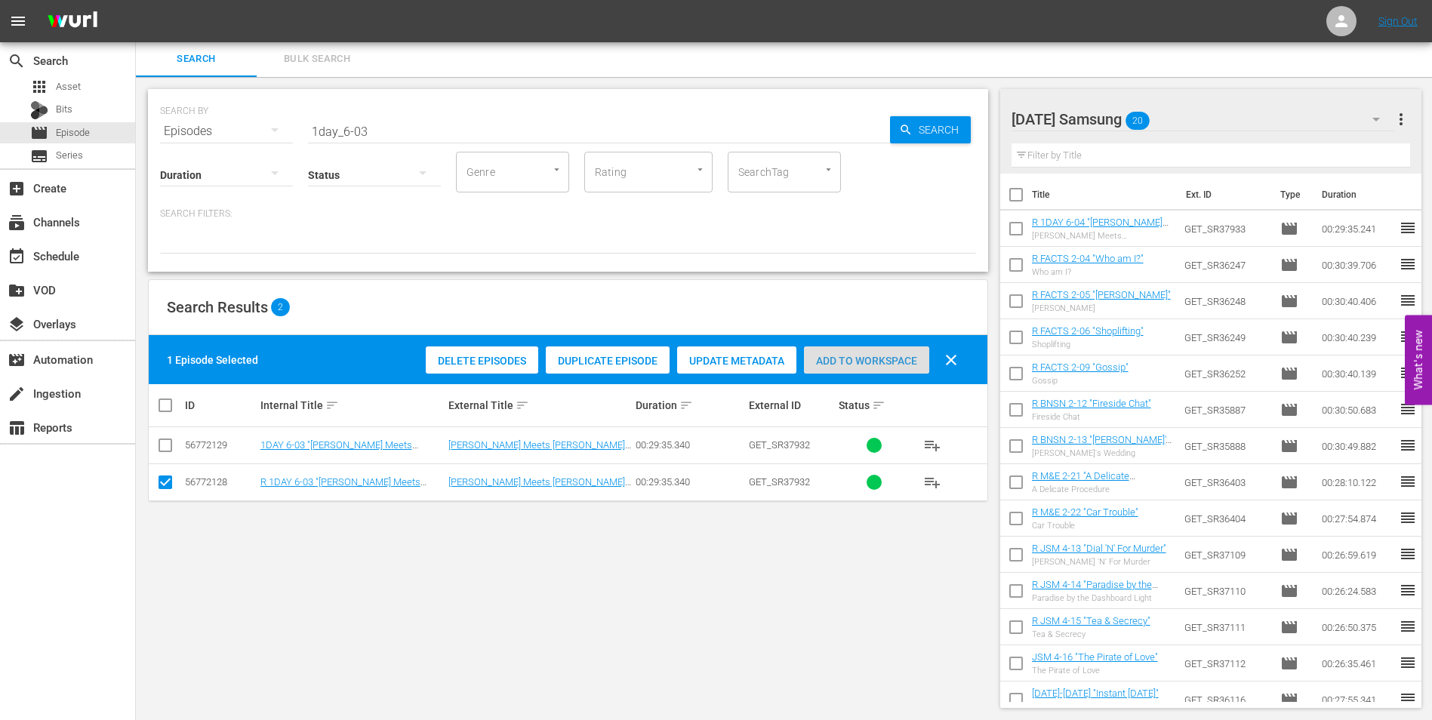
click at [891, 362] on span "Add to Workspace" at bounding box center [866, 361] width 125 height 12
click at [1015, 228] on input "checkbox" at bounding box center [1016, 232] width 32 height 32
checkbox input "true"
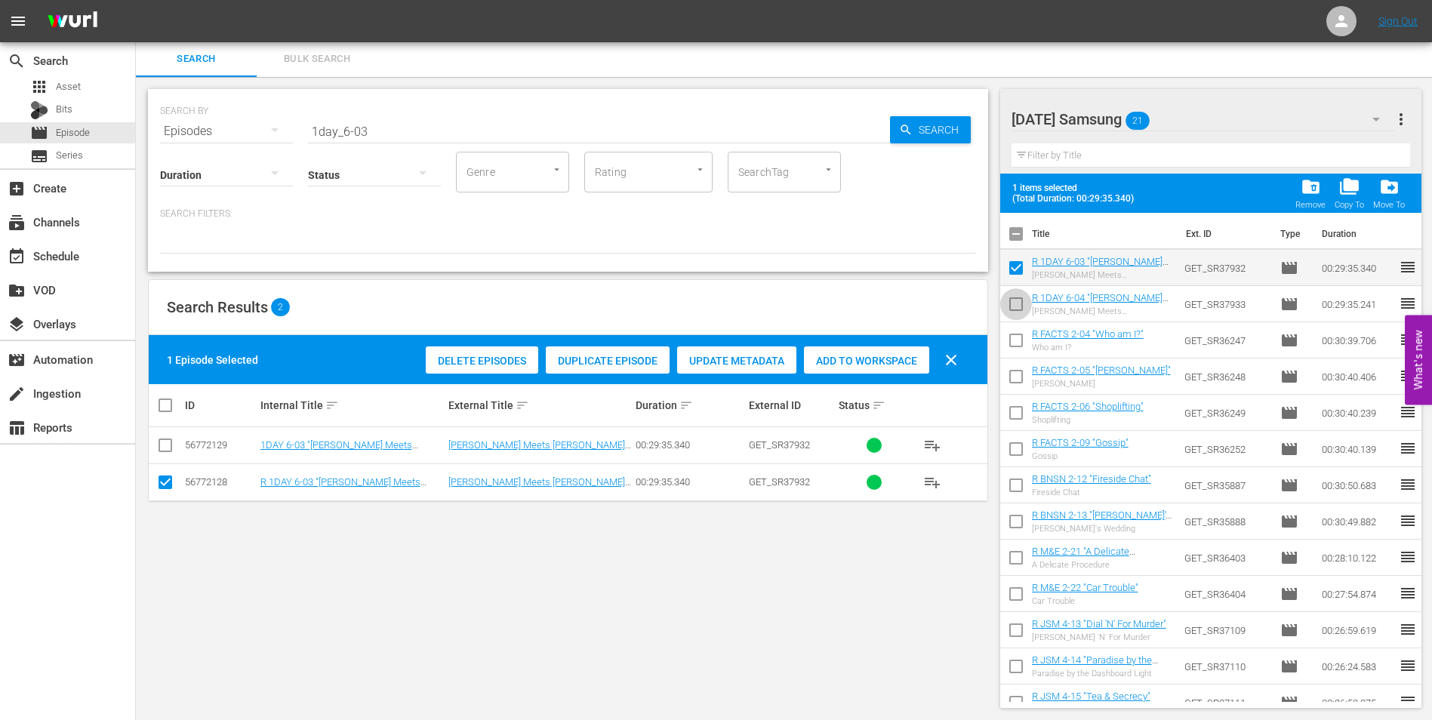
click at [1015, 310] on input "checkbox" at bounding box center [1016, 307] width 32 height 32
checkbox input "true"
click at [1015, 340] on input "checkbox" at bounding box center [1016, 344] width 32 height 32
checkbox input "true"
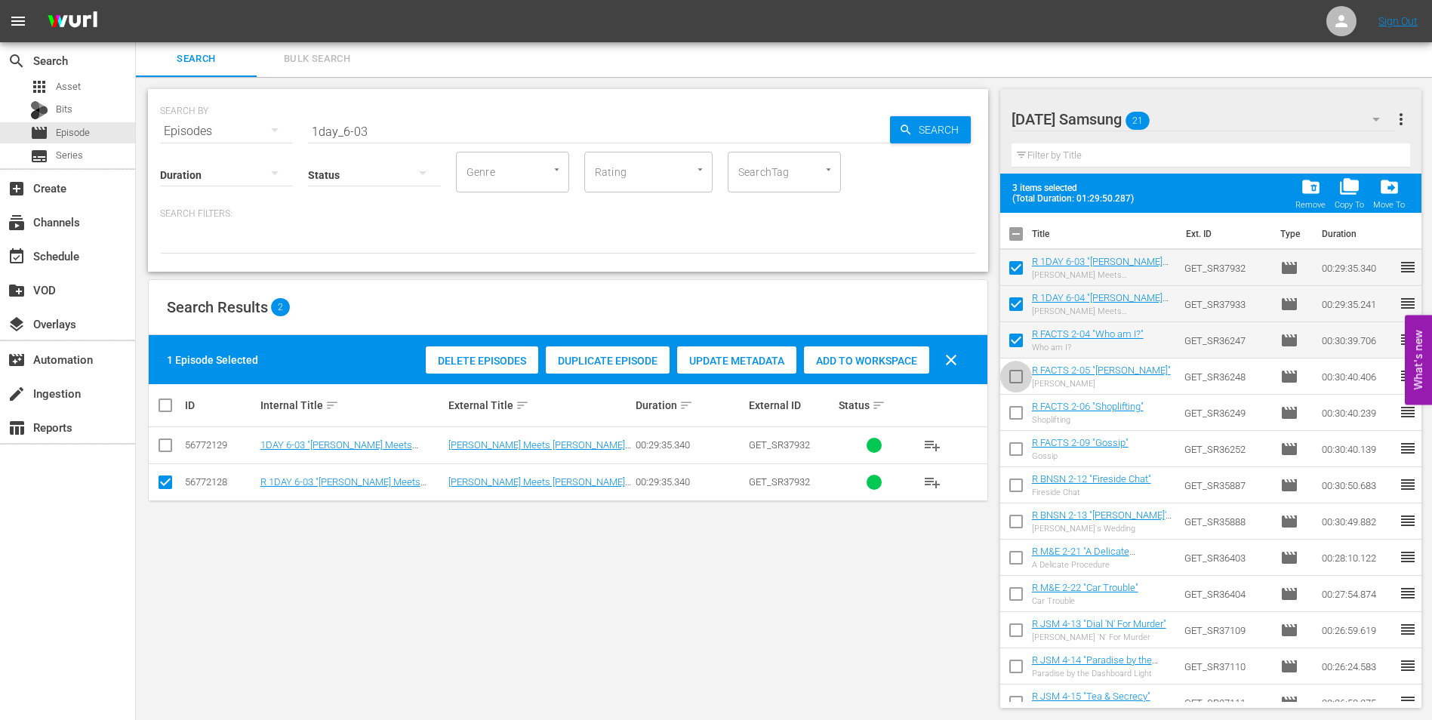
click at [1012, 371] on input "checkbox" at bounding box center [1016, 380] width 32 height 32
checkbox input "true"
click at [1012, 408] on input "checkbox" at bounding box center [1016, 416] width 32 height 32
checkbox input "true"
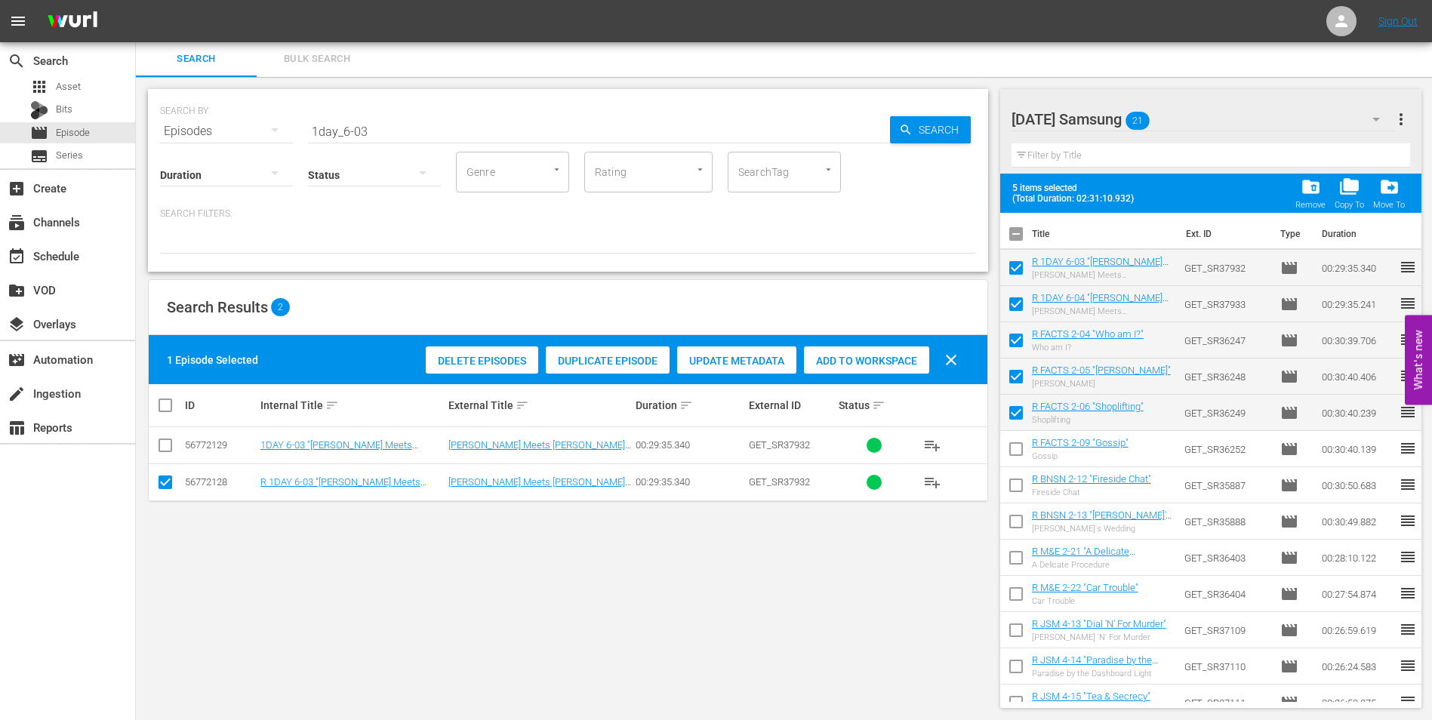
click at [1013, 445] on input "checkbox" at bounding box center [1016, 452] width 32 height 32
checkbox input "true"
click at [1016, 491] on input "checkbox" at bounding box center [1016, 488] width 32 height 32
checkbox input "true"
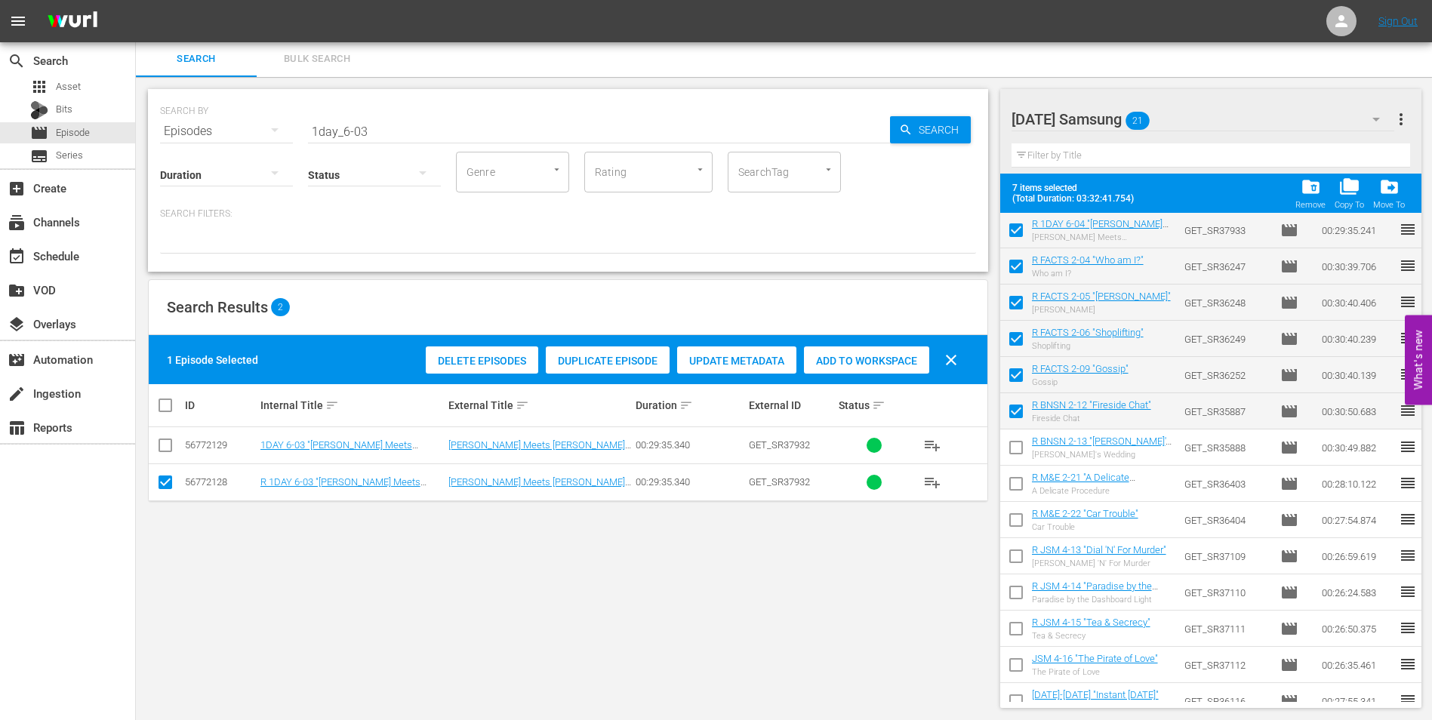
scroll to position [75, 0]
click at [1019, 447] on input "checkbox" at bounding box center [1016, 449] width 32 height 32
checkbox input "true"
click at [1014, 475] on input "checkbox" at bounding box center [1016, 485] width 32 height 32
checkbox input "true"
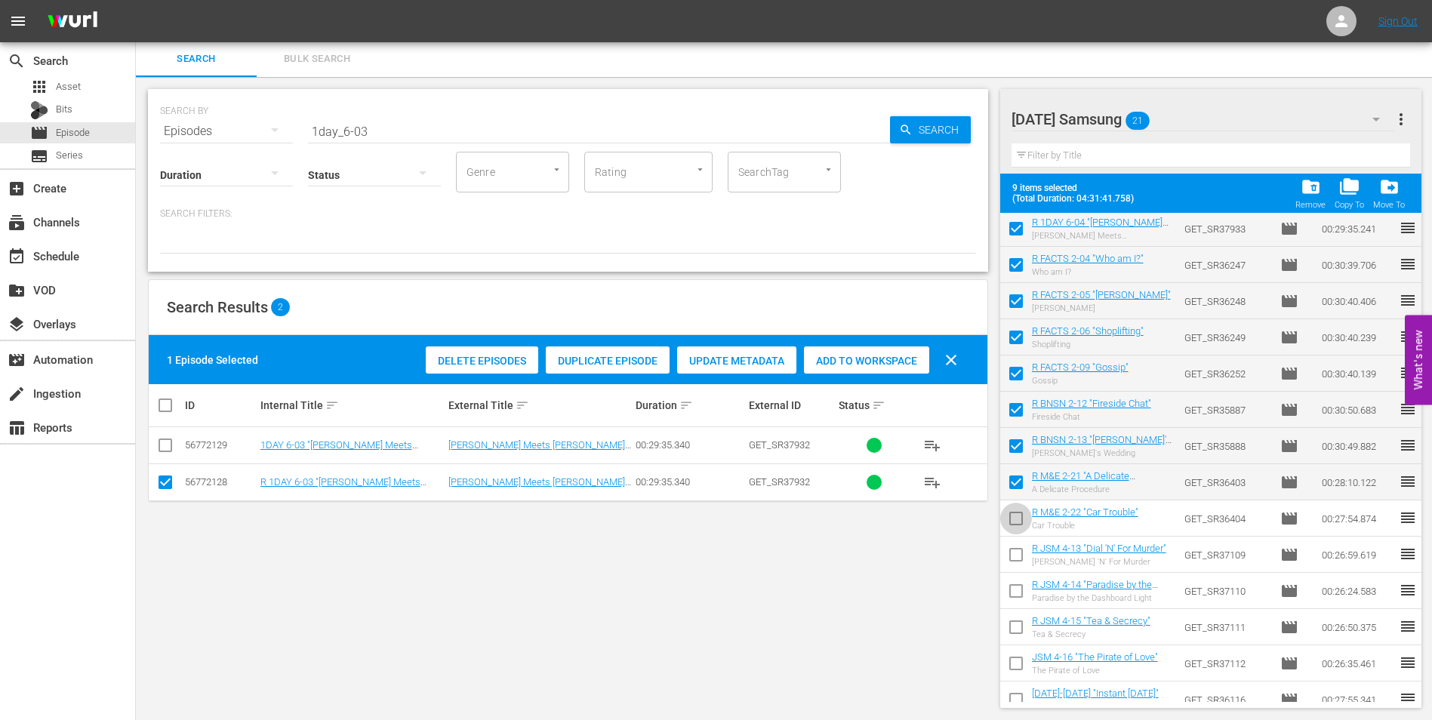
click at [1016, 517] on input "checkbox" at bounding box center [1016, 522] width 32 height 32
checkbox input "true"
click at [1010, 554] on input "checkbox" at bounding box center [1016, 558] width 32 height 32
checkbox input "true"
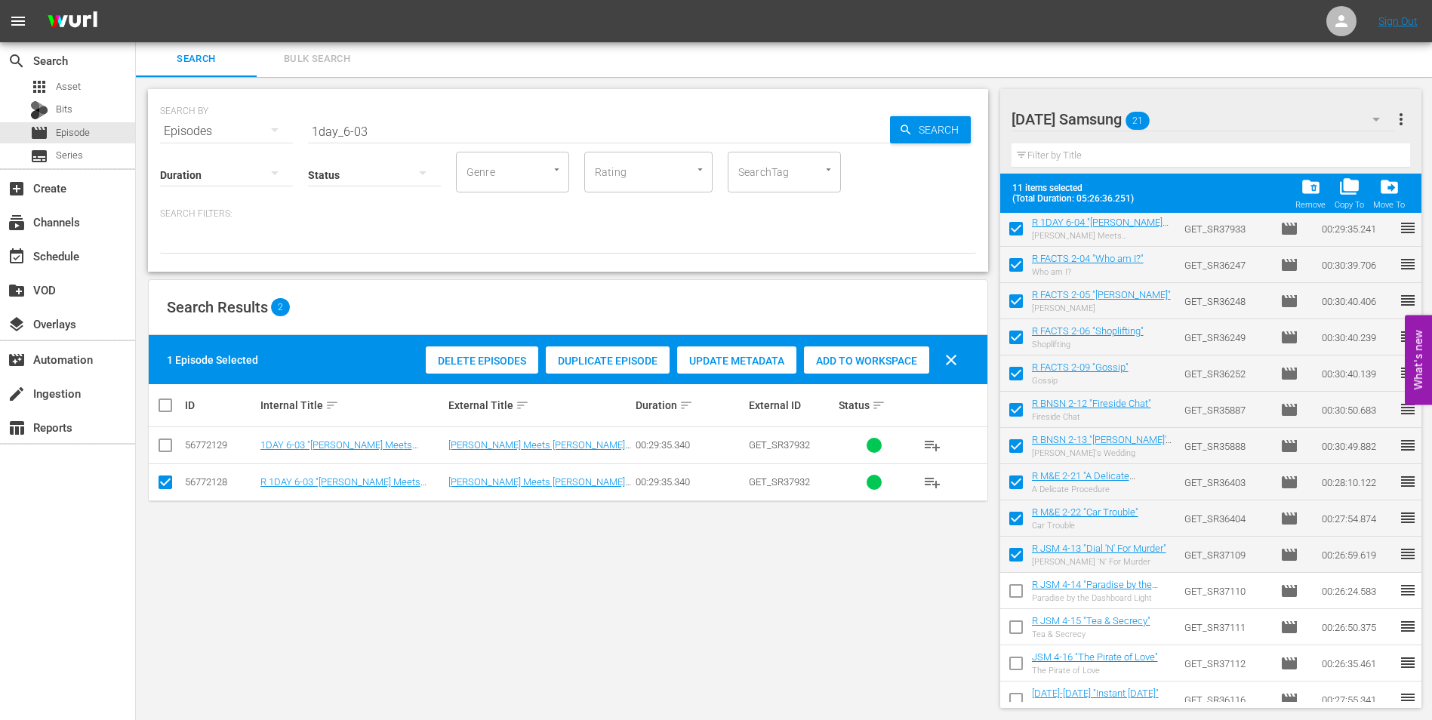
click at [1019, 592] on input "checkbox" at bounding box center [1016, 594] width 32 height 32
checkbox input "true"
click at [1016, 623] on input "checkbox" at bounding box center [1016, 630] width 32 height 32
checkbox input "true"
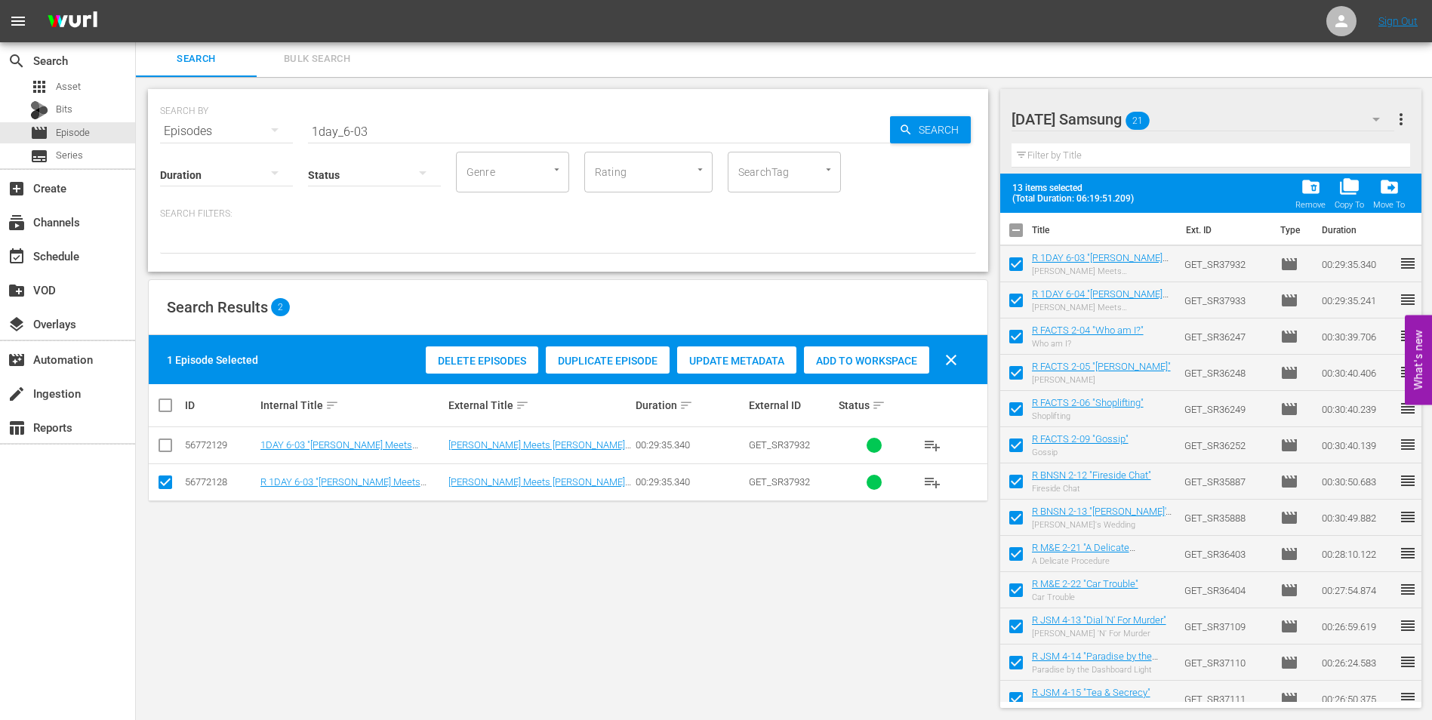
scroll to position [0, 0]
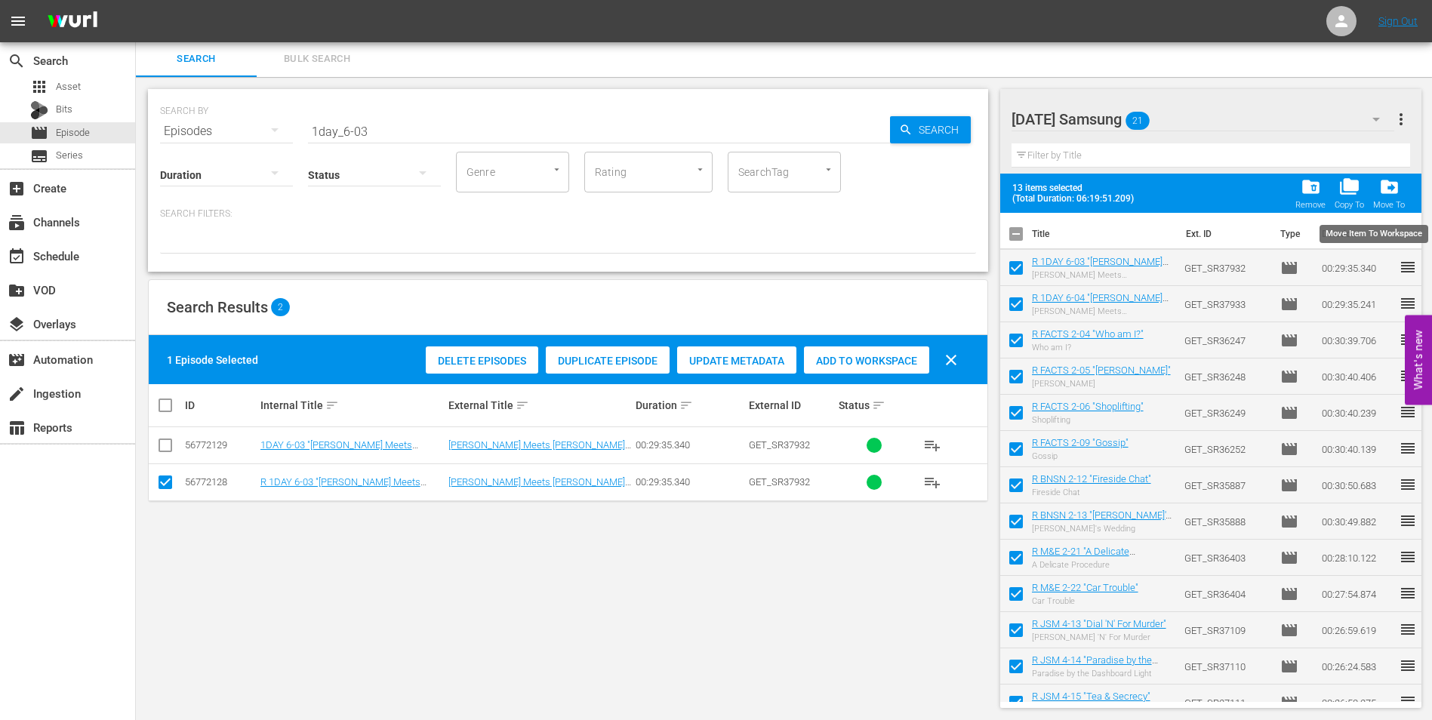
click at [1395, 191] on span "drive_file_move" at bounding box center [1389, 187] width 20 height 20
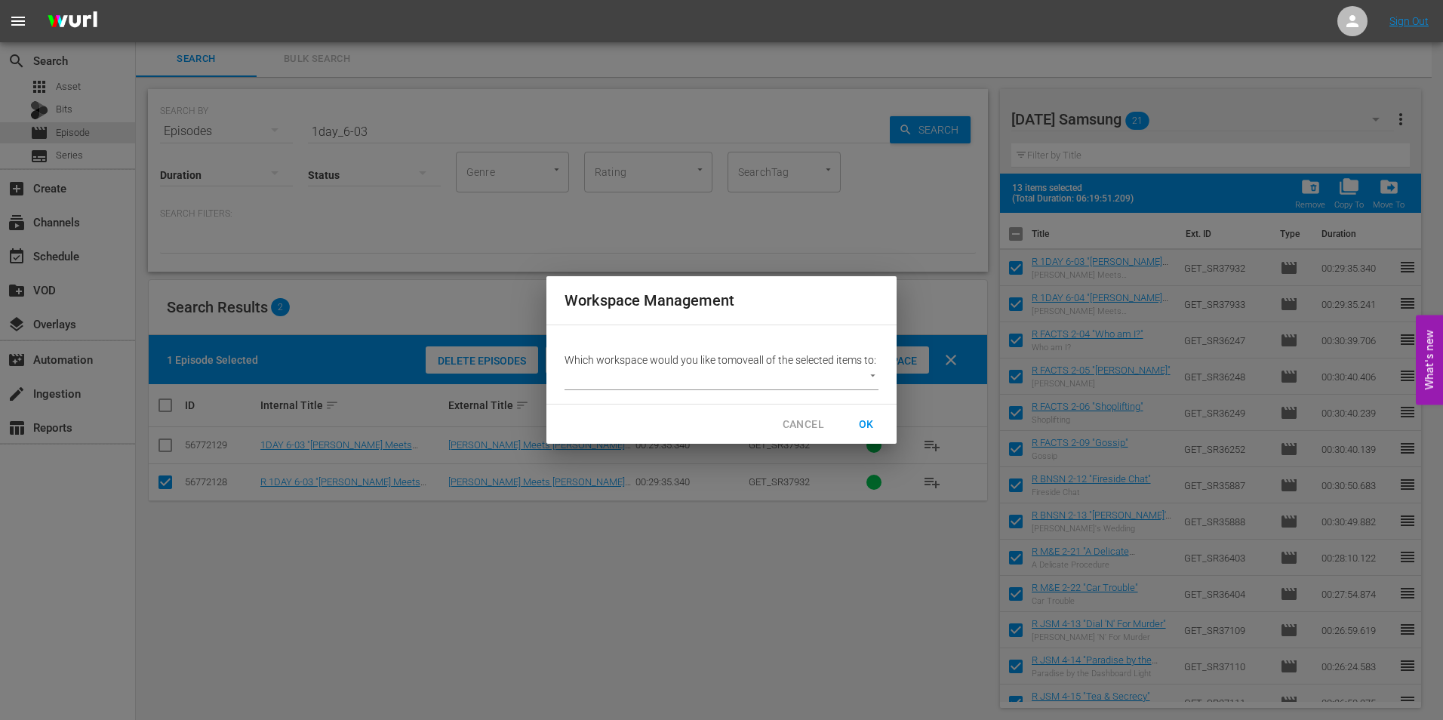
click at [864, 378] on body "menu Sign Out search Search apps Asset Bits movie Episode subtitles Series add_…" at bounding box center [721, 358] width 1443 height 720
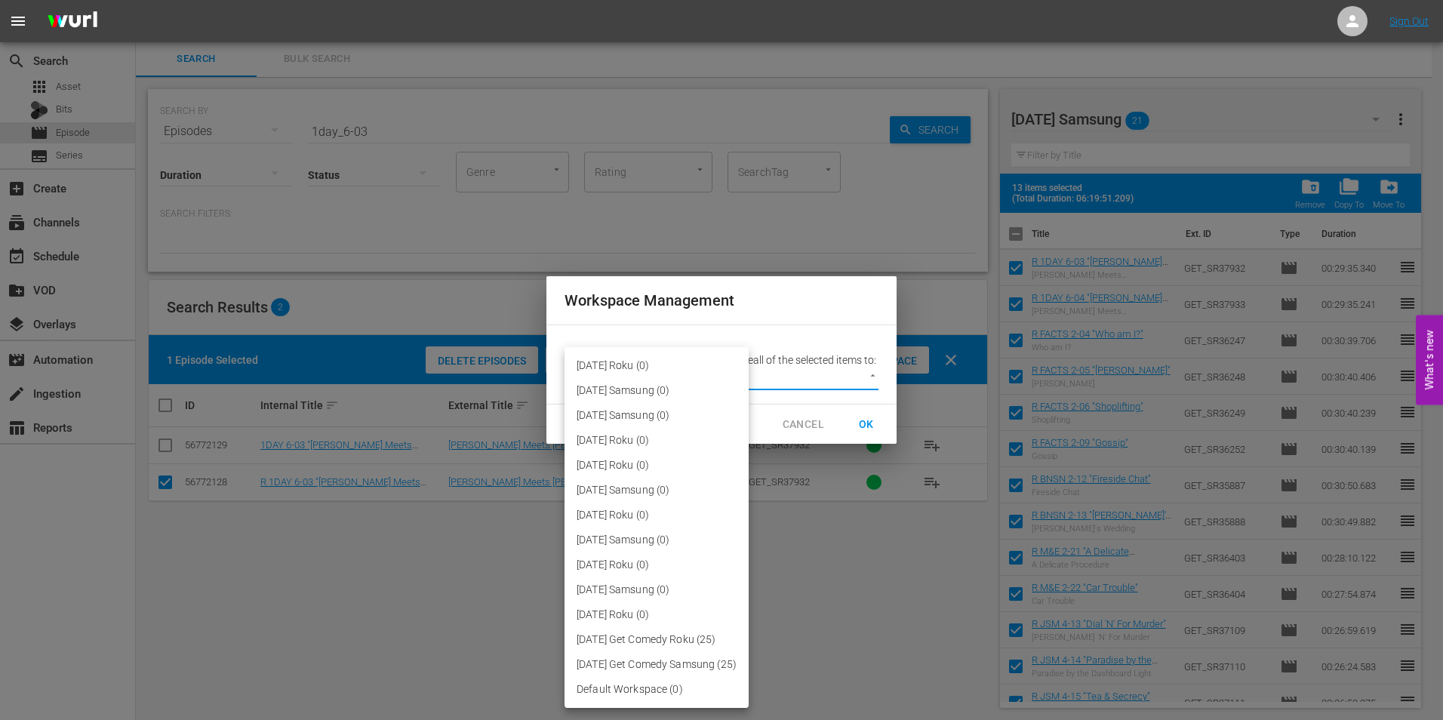
click at [828, 629] on div at bounding box center [721, 360] width 1443 height 720
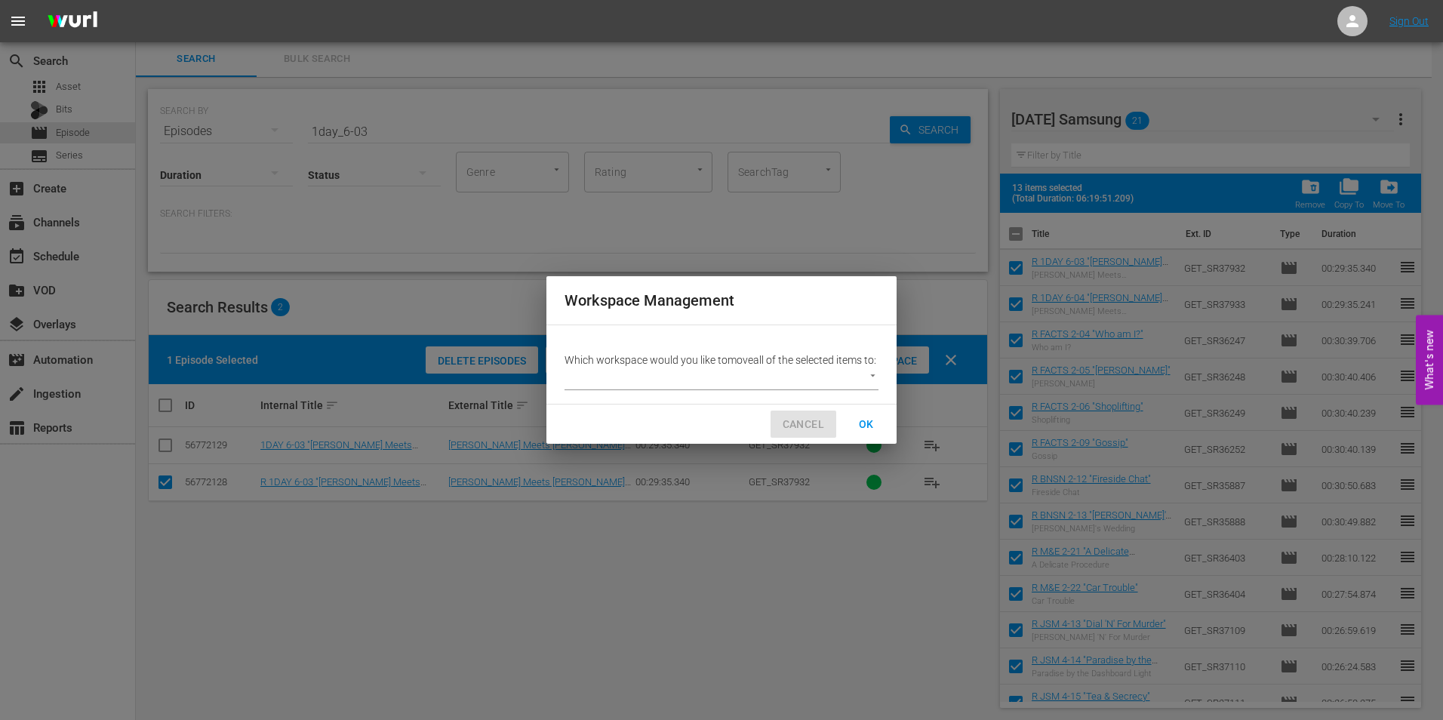
click at [796, 427] on span "CANCEL" at bounding box center [804, 424] width 42 height 19
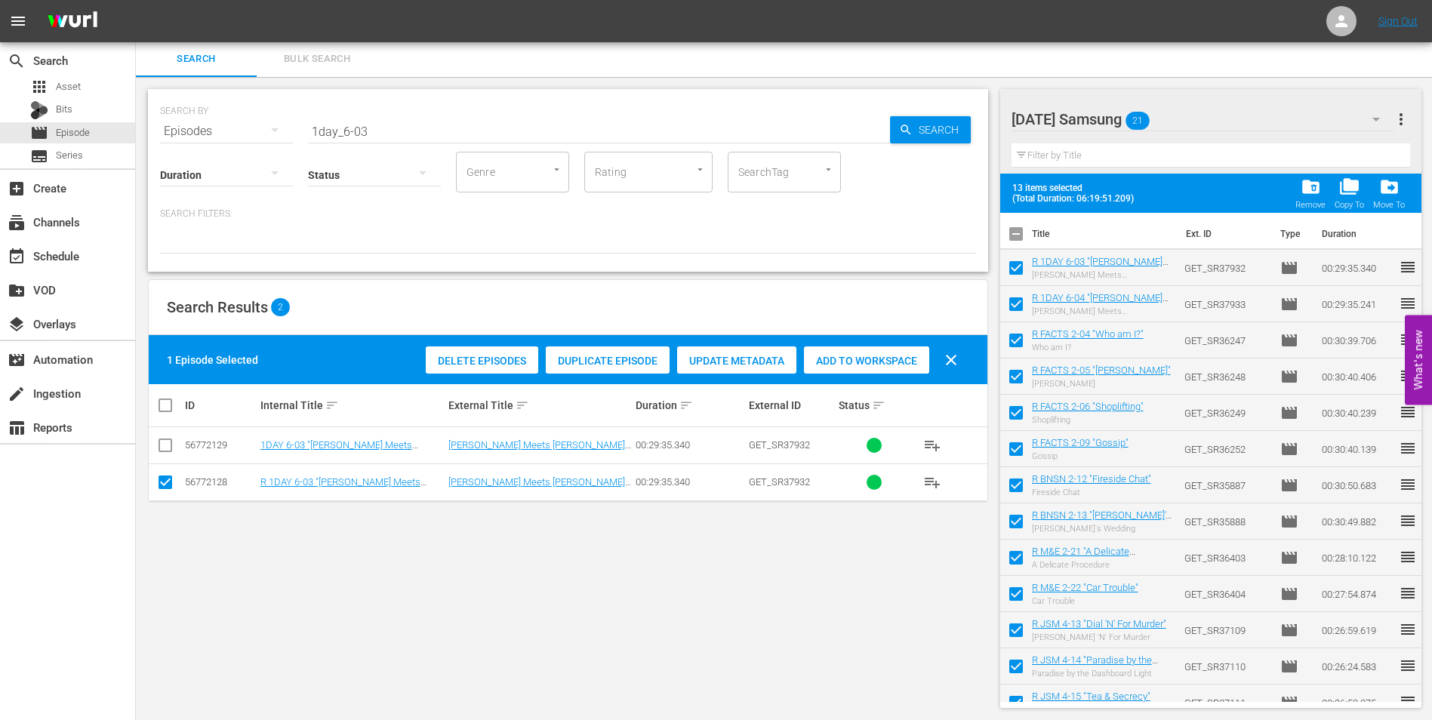
click at [1350, 194] on span "folder_copy" at bounding box center [1349, 187] width 20 height 20
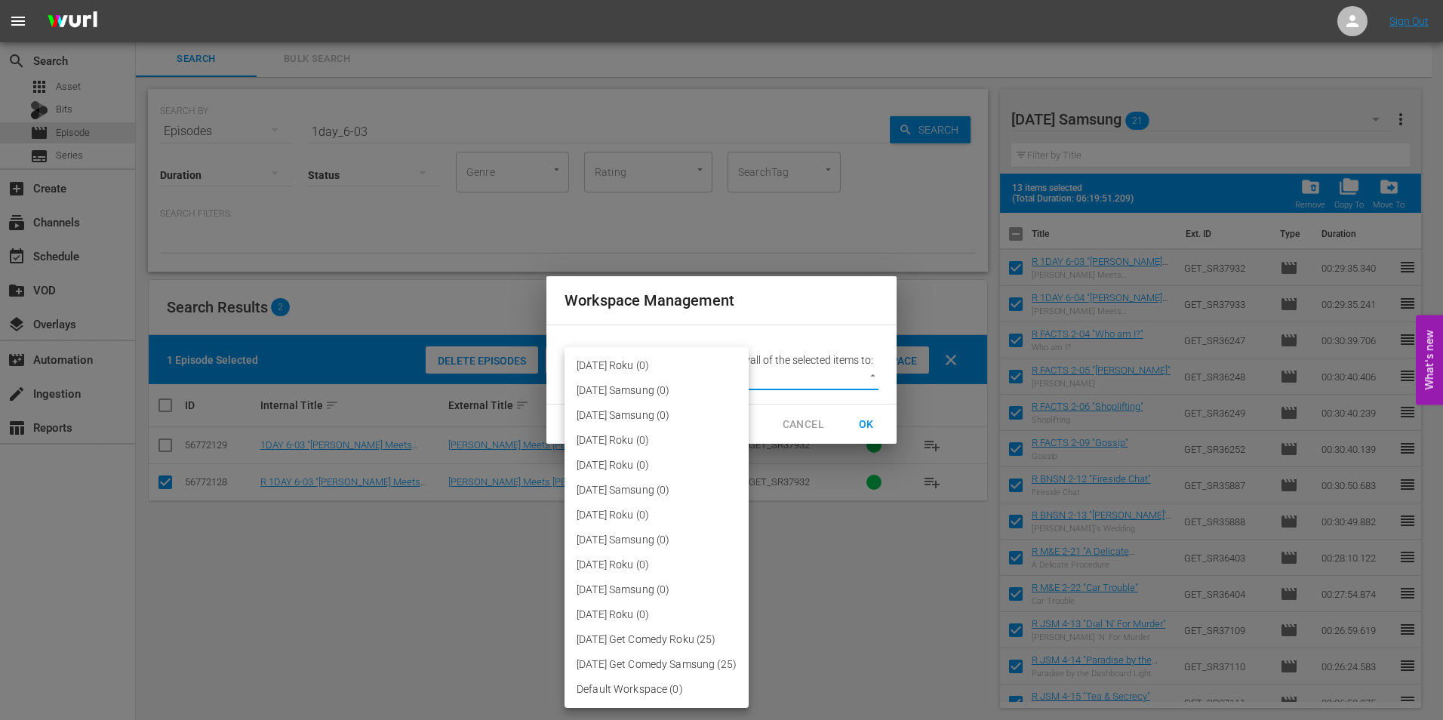
click at [866, 378] on body "menu Sign Out search Search apps Asset Bits movie Episode subtitles Series add_…" at bounding box center [721, 358] width 1443 height 720
click at [640, 612] on li "[DATE] Roku (0)" at bounding box center [656, 614] width 184 height 25
type input "3043"
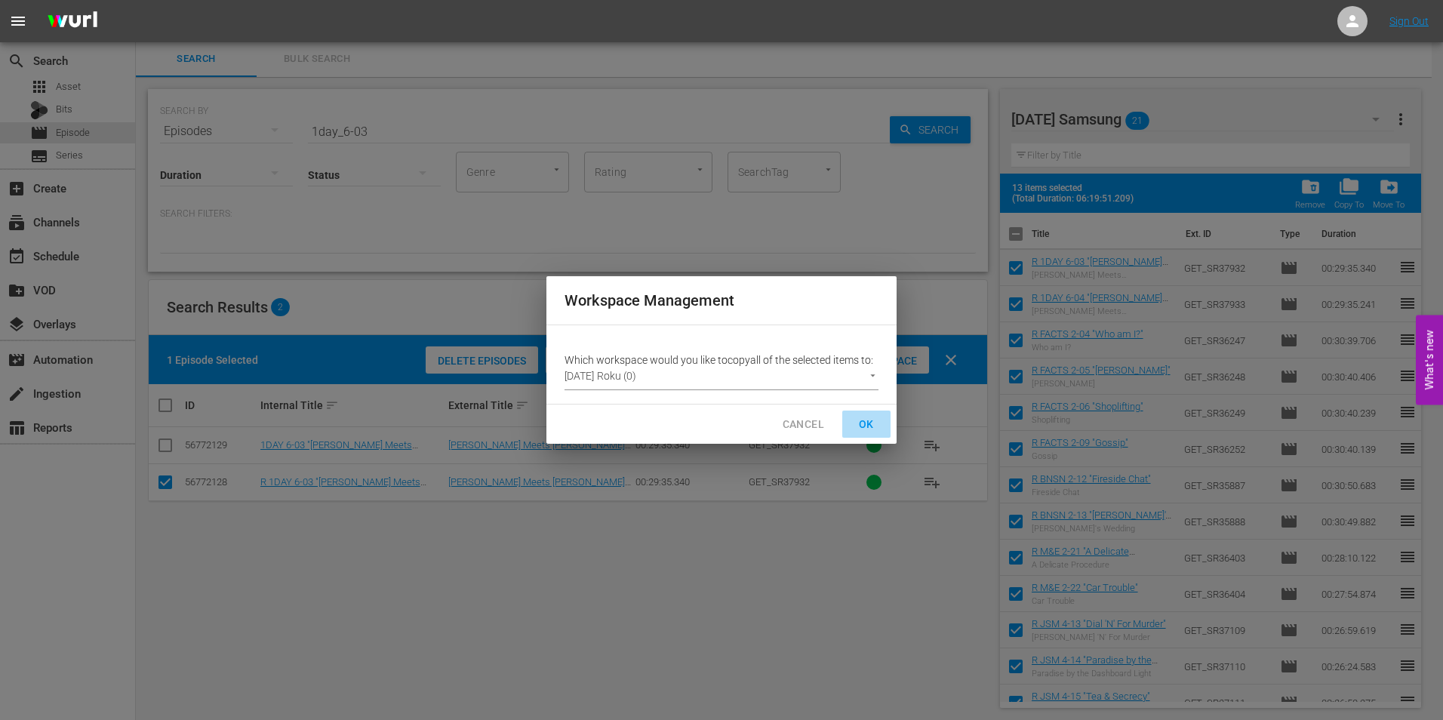
click at [865, 421] on span "OK" at bounding box center [866, 424] width 24 height 19
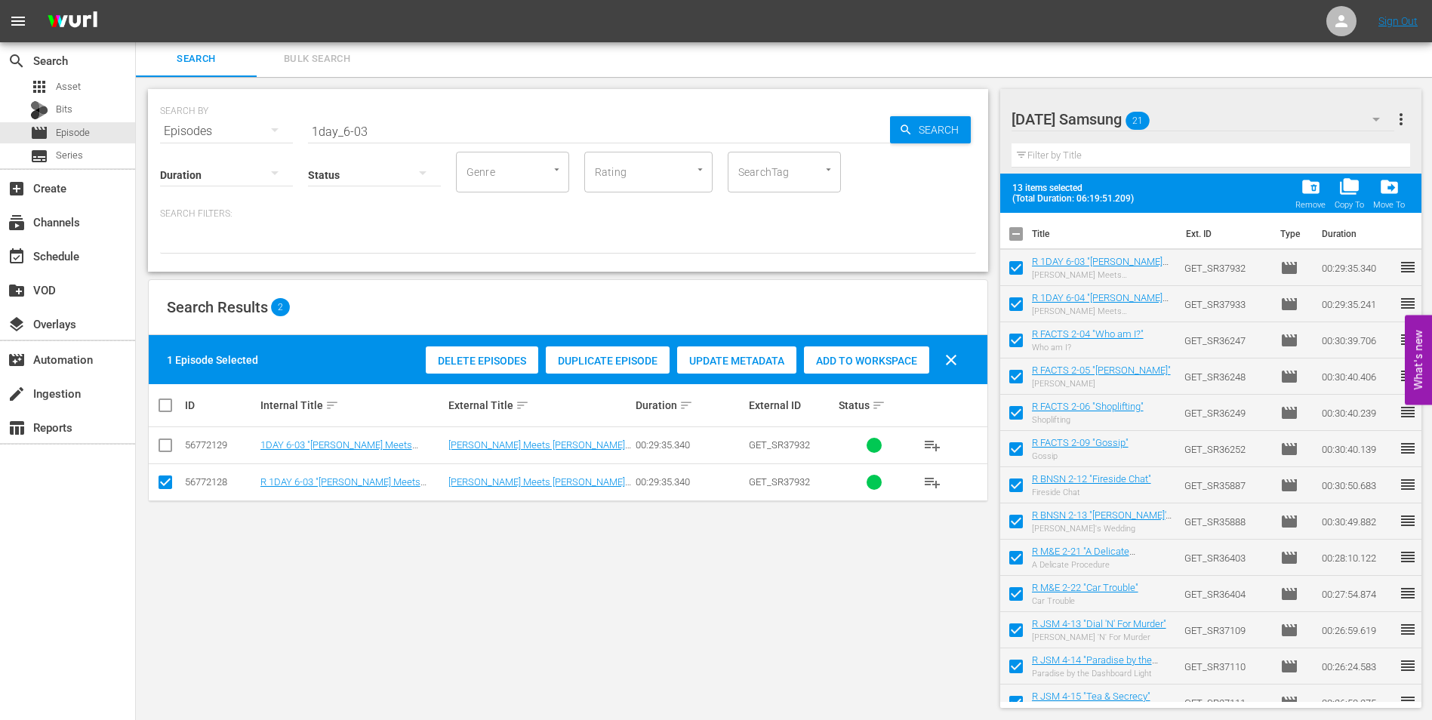
checkbox input "false"
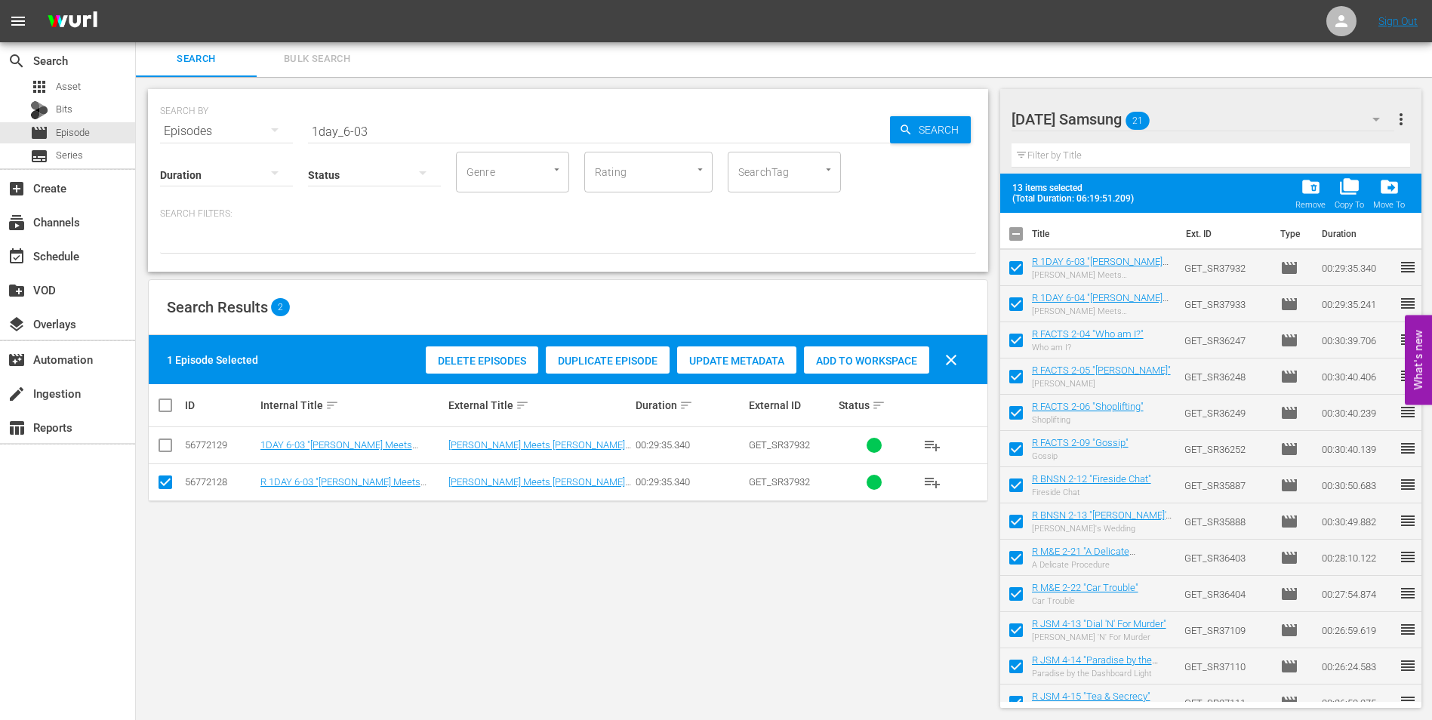
checkbox input "false"
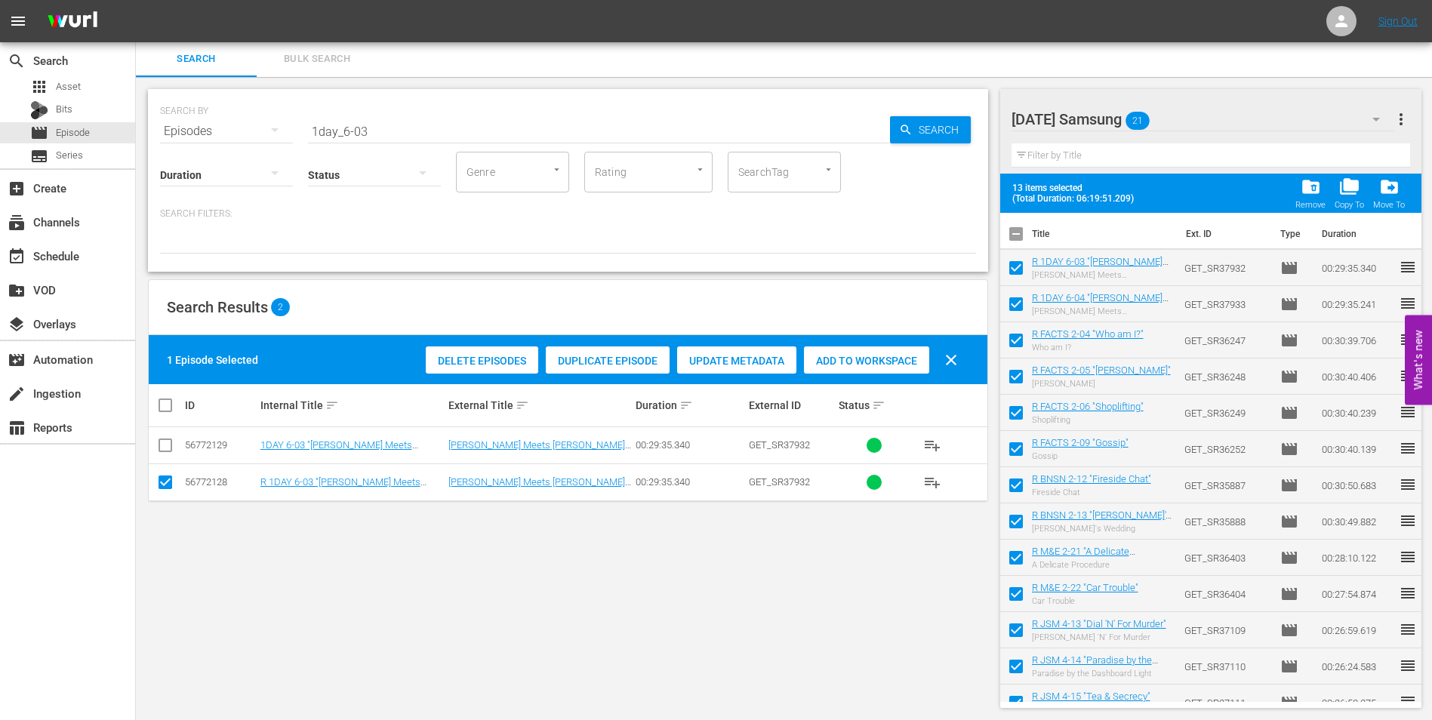
checkbox input "false"
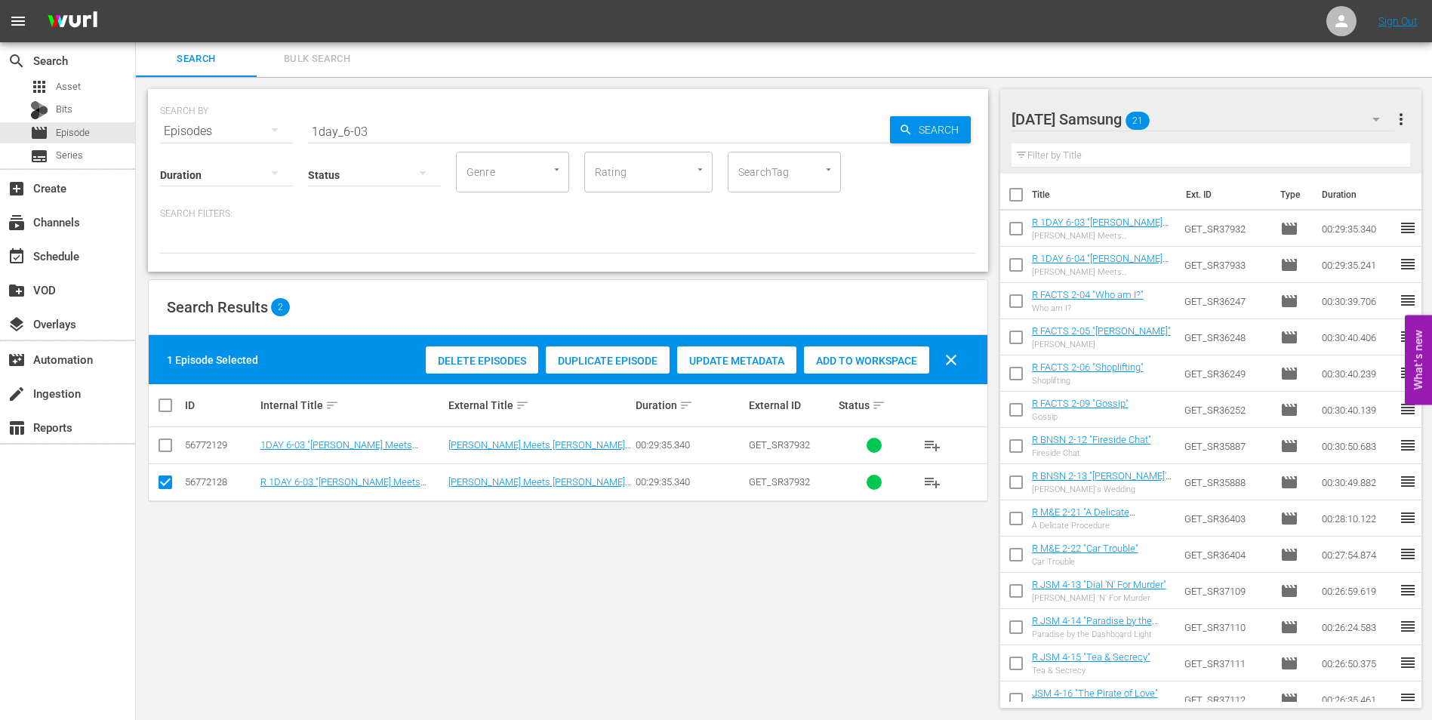
click at [1214, 117] on div "[DATE] Samsung 21" at bounding box center [1202, 119] width 383 height 42
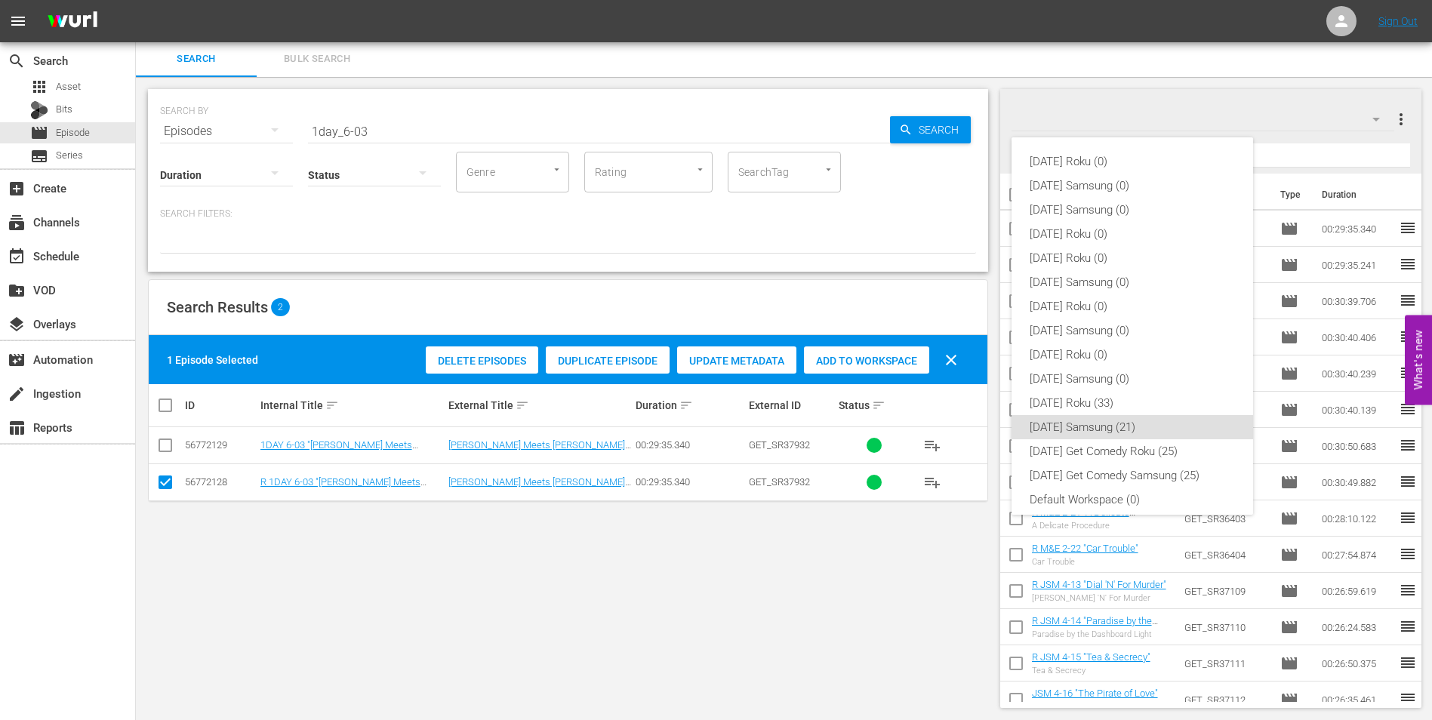
scroll to position [9, 0]
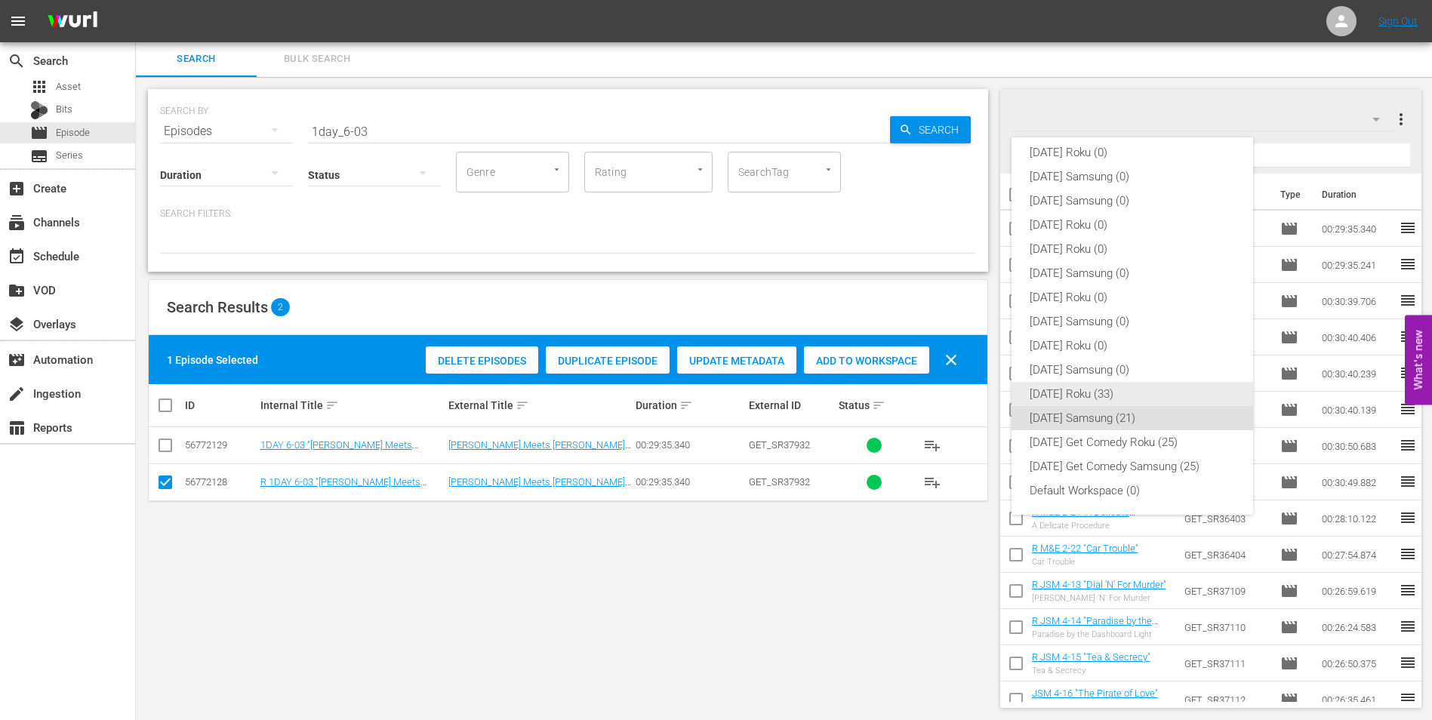
click at [1077, 400] on div "[DATE] Roku (33)" at bounding box center [1131, 394] width 205 height 24
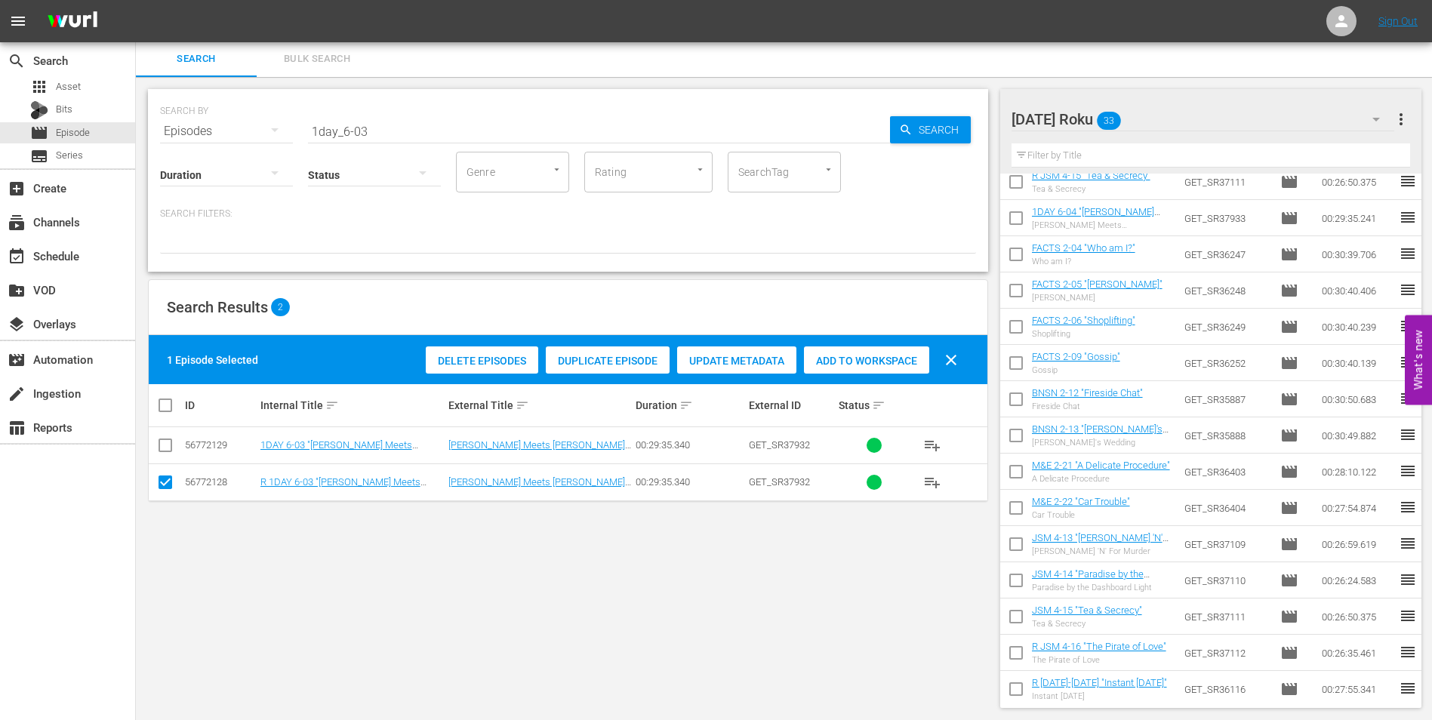
scroll to position [481, 0]
click at [1019, 221] on input "checkbox" at bounding box center [1016, 222] width 32 height 32
checkbox input "true"
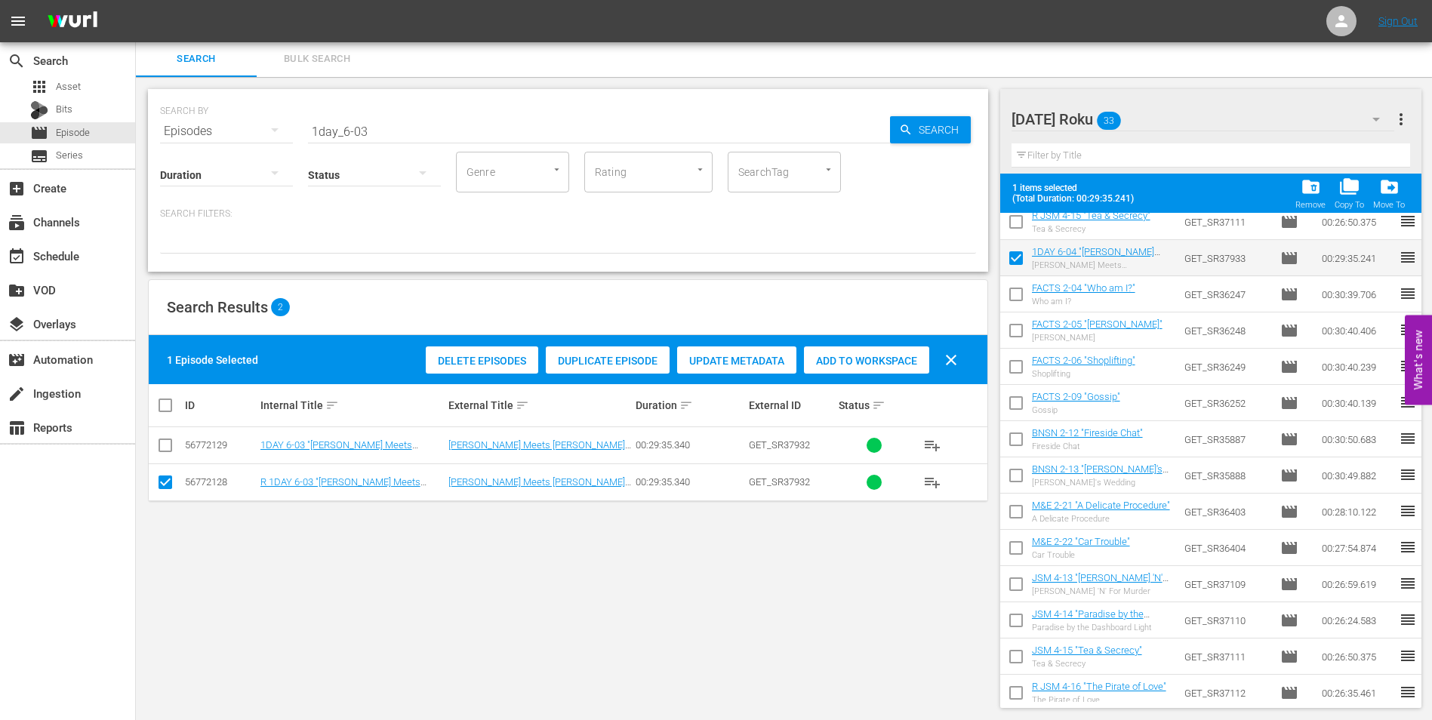
click at [1019, 303] on input "checkbox" at bounding box center [1016, 297] width 32 height 32
checkbox input "true"
click at [1016, 330] on input "checkbox" at bounding box center [1016, 334] width 32 height 32
checkbox input "true"
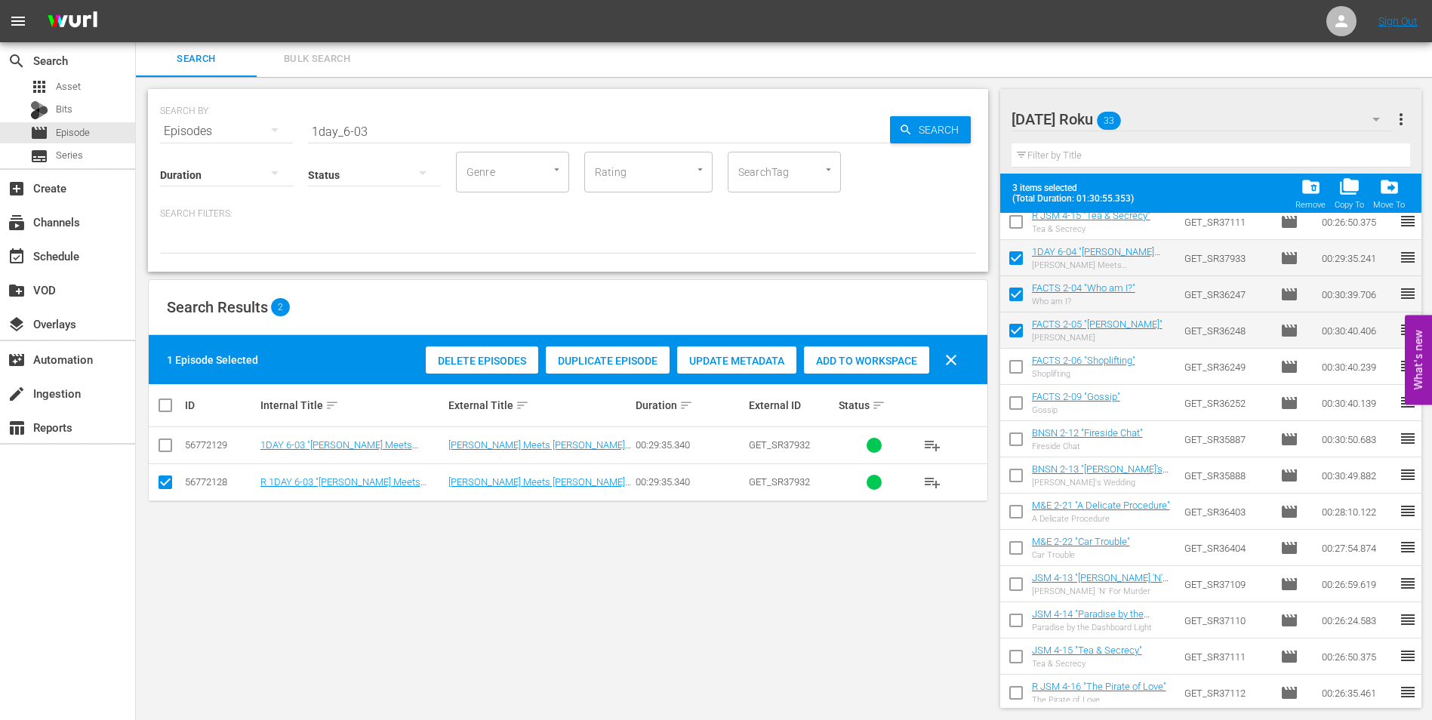
click at [1011, 374] on input "checkbox" at bounding box center [1016, 370] width 32 height 32
checkbox input "true"
click at [1016, 400] on input "checkbox" at bounding box center [1016, 406] width 32 height 32
checkbox input "true"
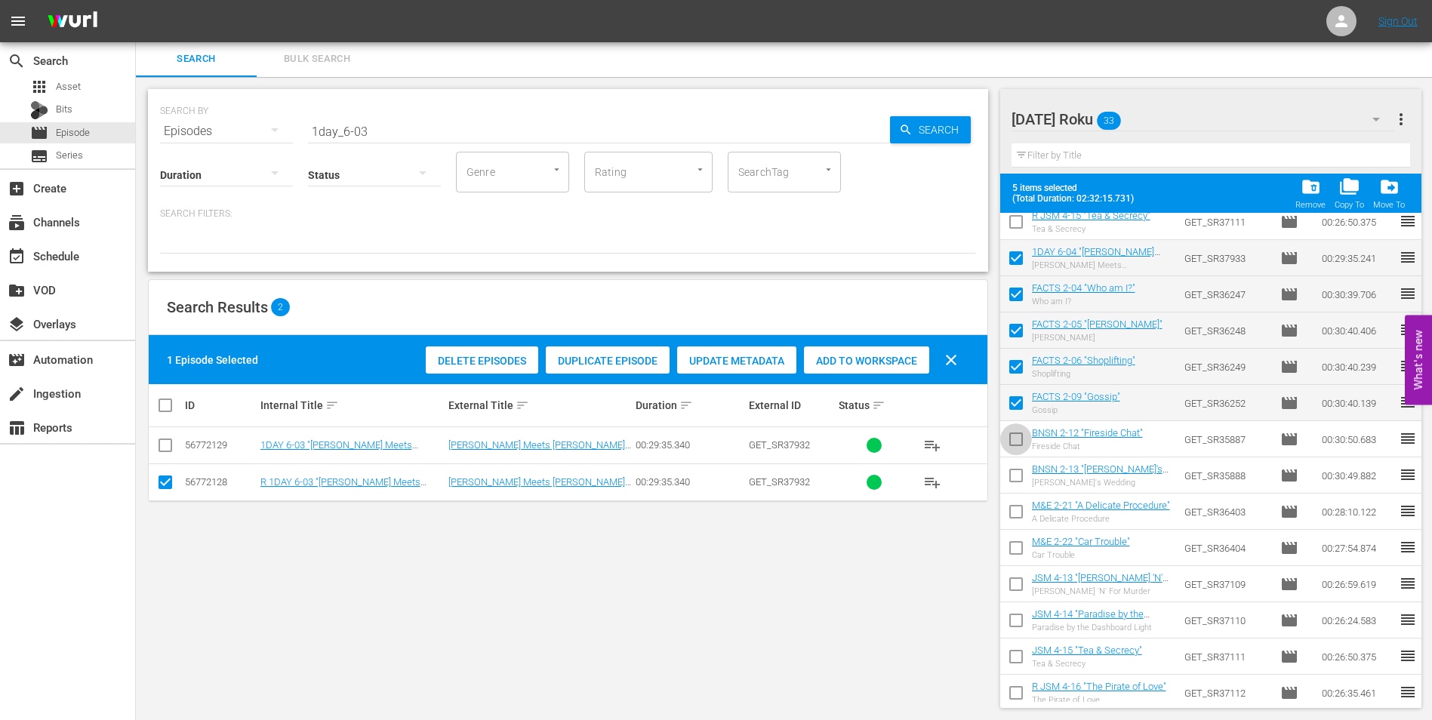
click at [1014, 447] on input "checkbox" at bounding box center [1016, 442] width 32 height 32
checkbox input "true"
click at [1013, 477] on input "checkbox" at bounding box center [1016, 479] width 32 height 32
checkbox input "true"
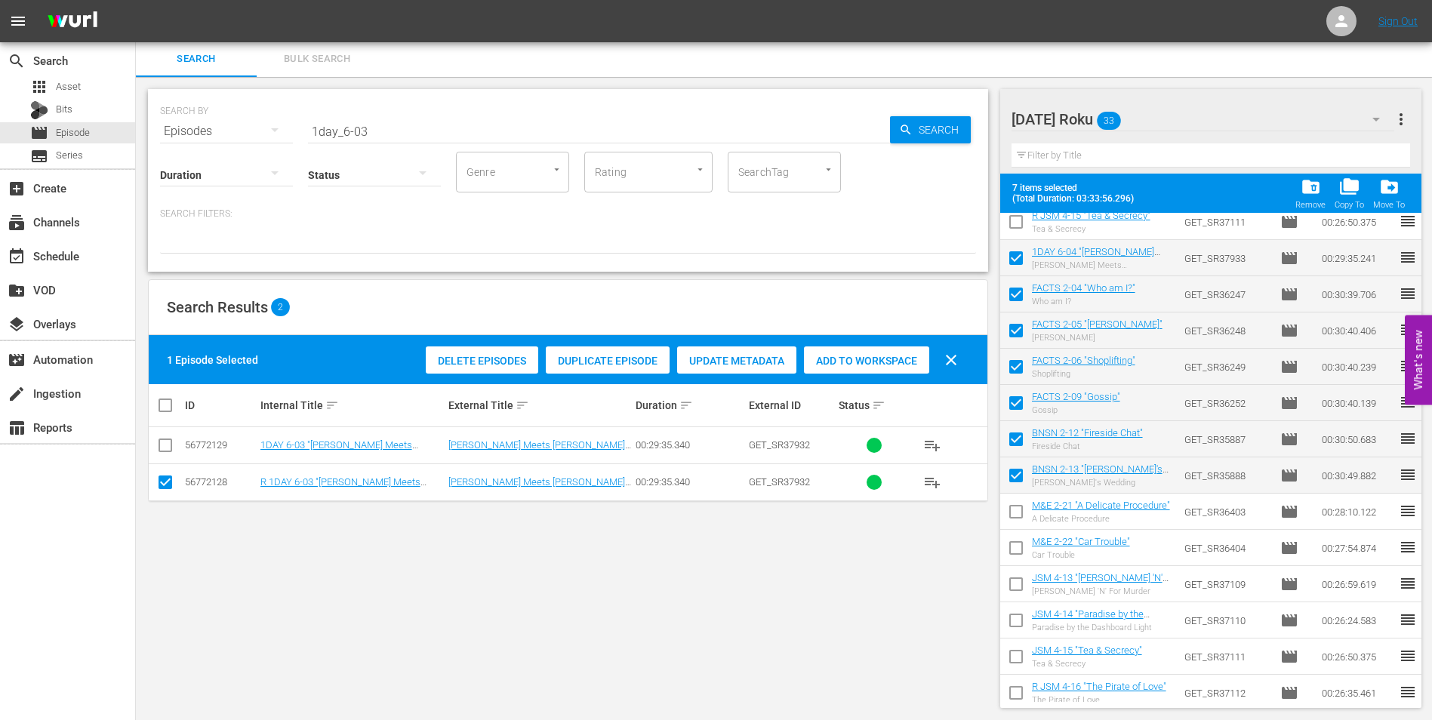
click at [1010, 516] on input "checkbox" at bounding box center [1016, 515] width 32 height 32
checkbox input "true"
click at [1014, 552] on input "checkbox" at bounding box center [1016, 551] width 32 height 32
checkbox input "true"
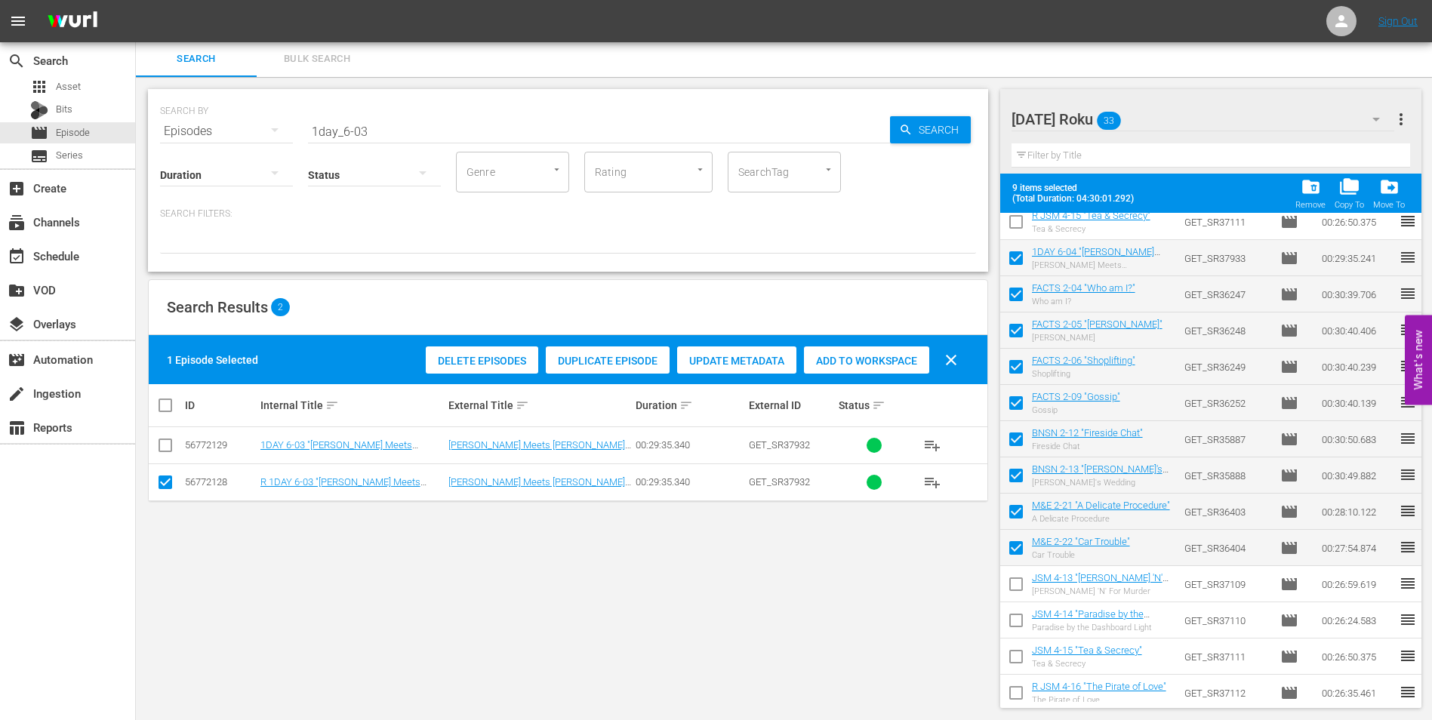
click at [1012, 585] on input "checkbox" at bounding box center [1016, 587] width 32 height 32
checkbox input "true"
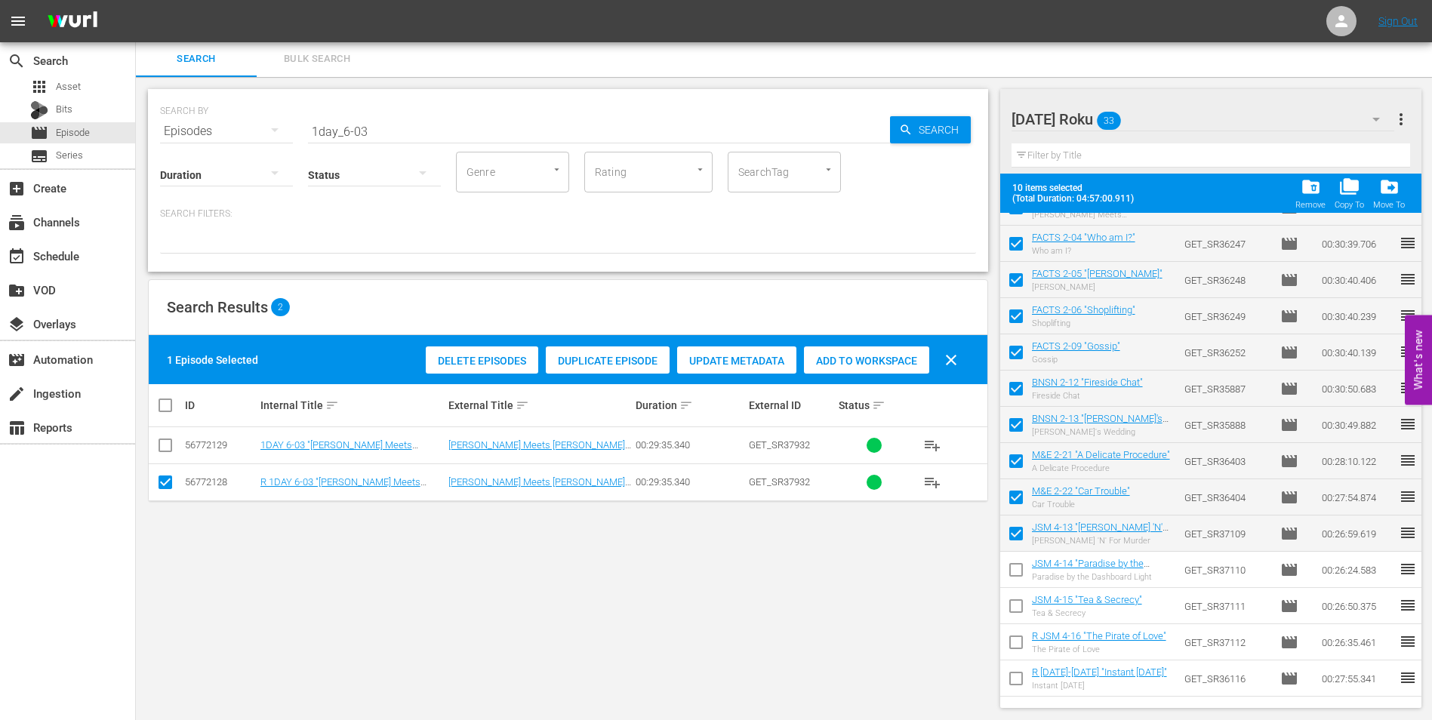
scroll to position [556, 0]
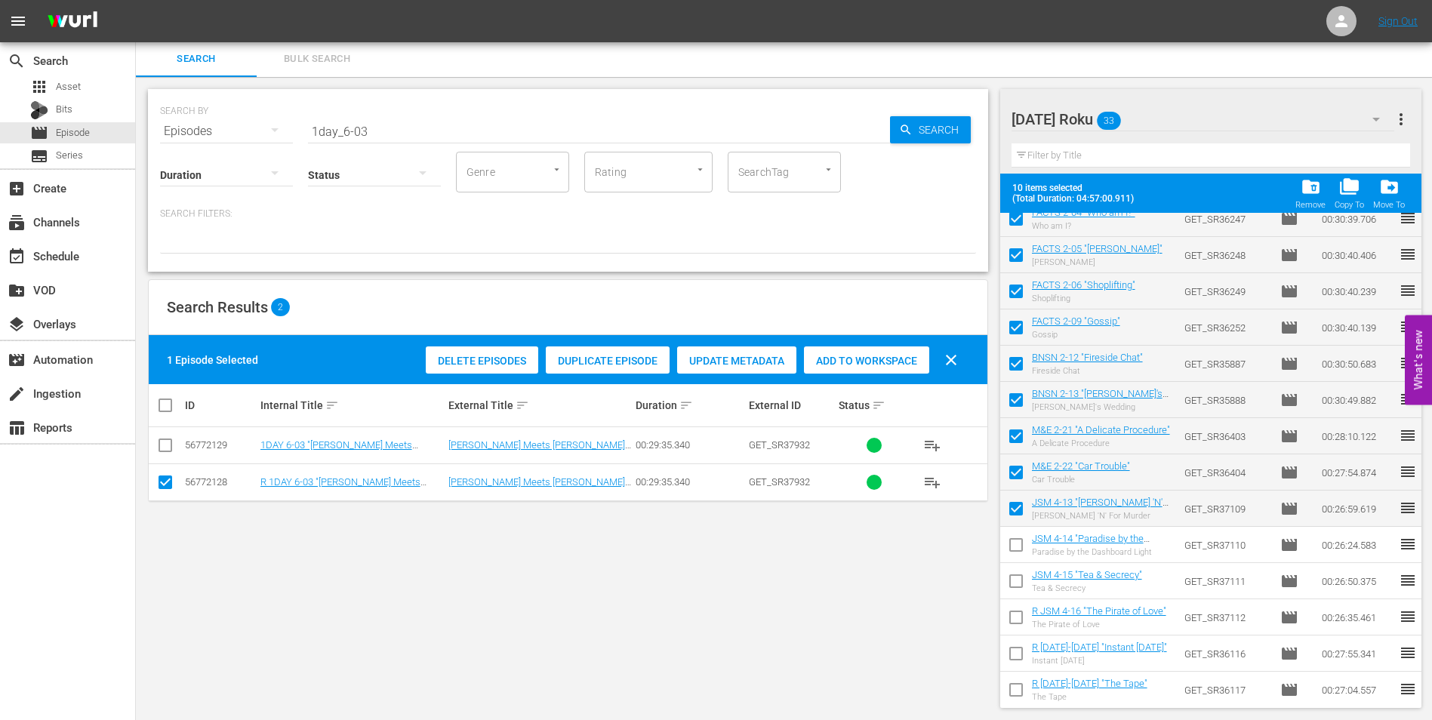
click at [1015, 550] on input "checkbox" at bounding box center [1016, 548] width 32 height 32
checkbox input "true"
drag, startPoint x: 1014, startPoint y: 580, endPoint x: 1017, endPoint y: 605, distance: 25.1
click at [1014, 583] on input "checkbox" at bounding box center [1016, 584] width 32 height 32
checkbox input "true"
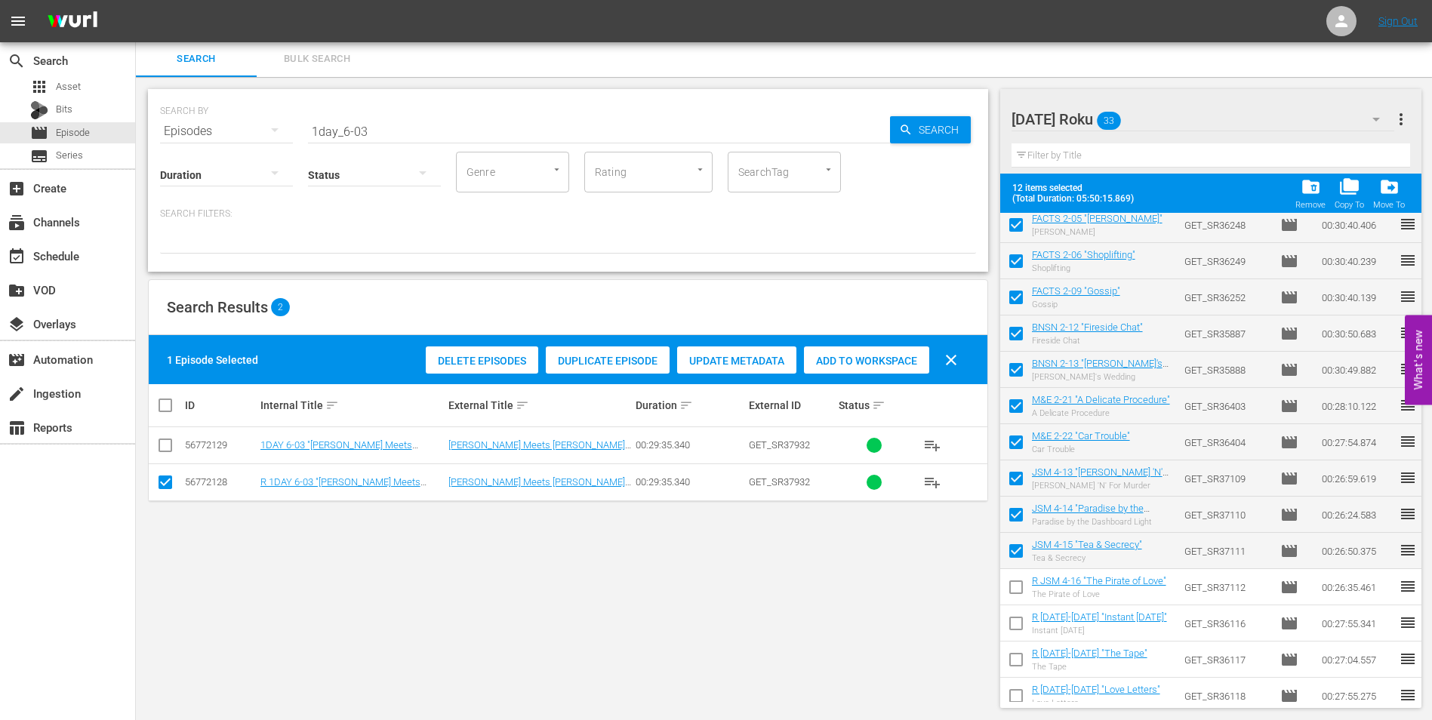
scroll to position [592, 0]
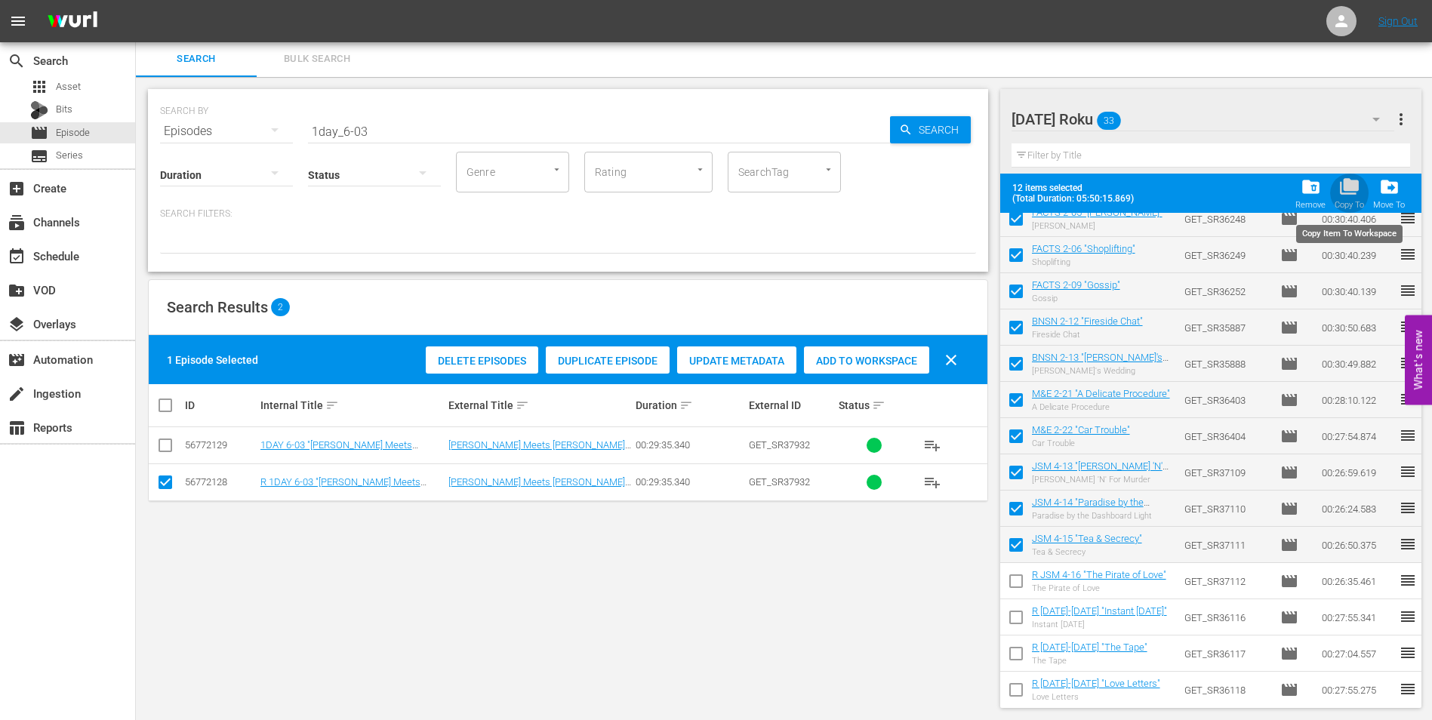
click at [1354, 196] on span "folder_copy" at bounding box center [1349, 187] width 20 height 20
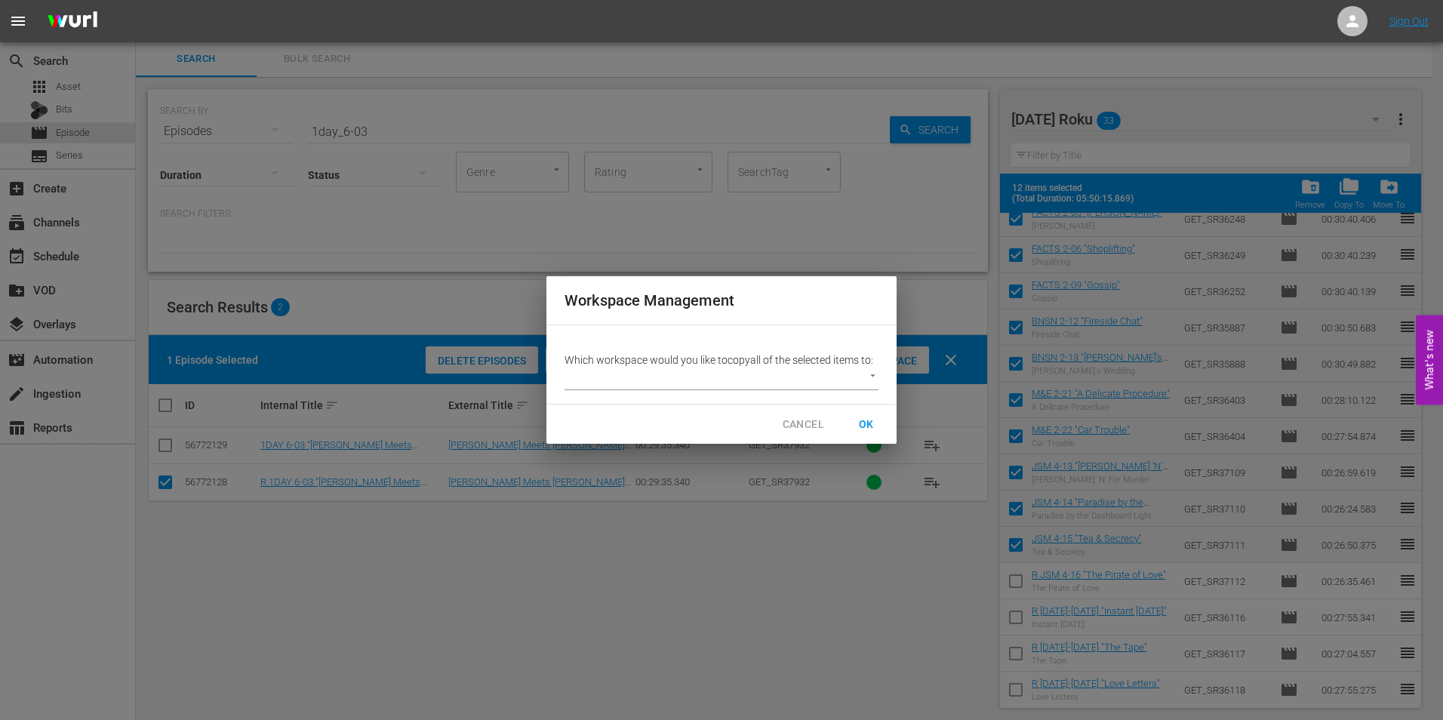
click at [830, 387] on body "menu Sign Out search Search apps Asset Bits movie Episode subtitles Series add_…" at bounding box center [721, 358] width 1443 height 720
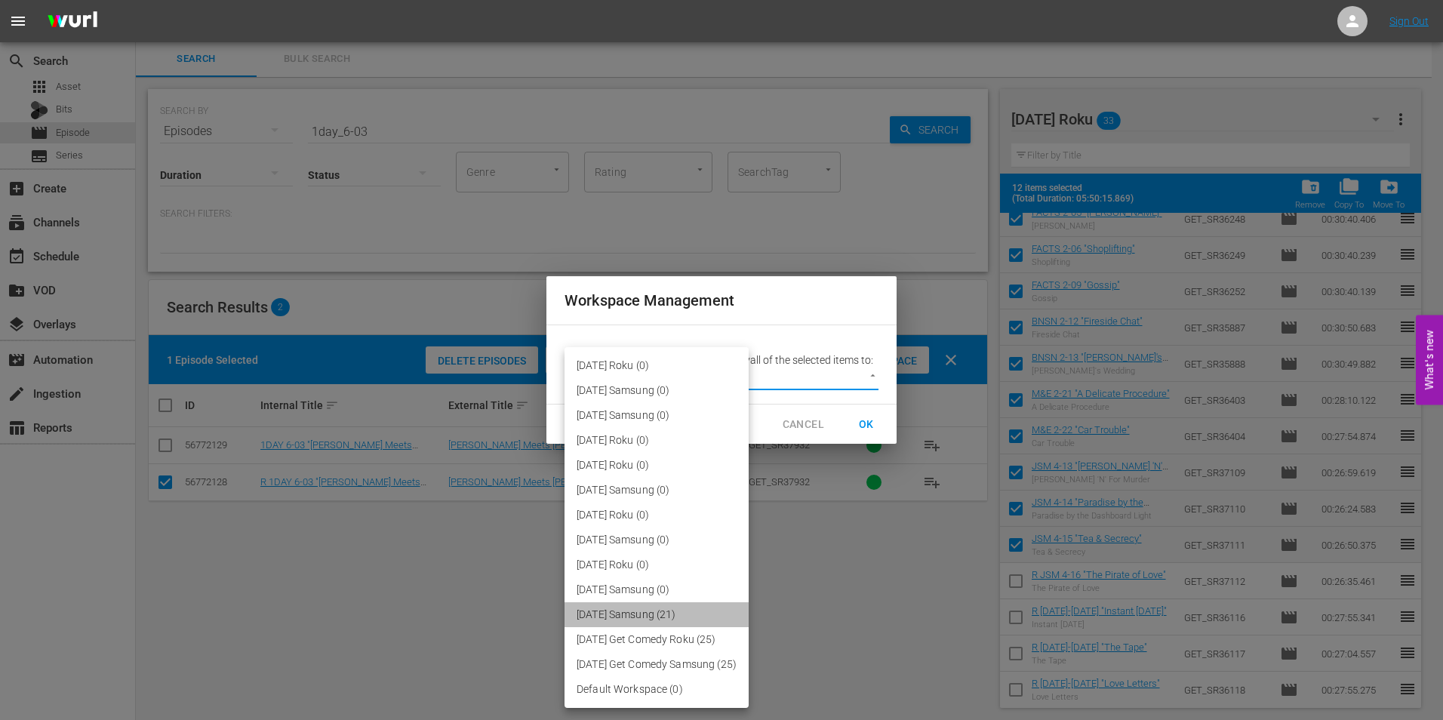
click at [676, 616] on li "[DATE] Samsung (21)" at bounding box center [656, 614] width 184 height 25
type input "3044"
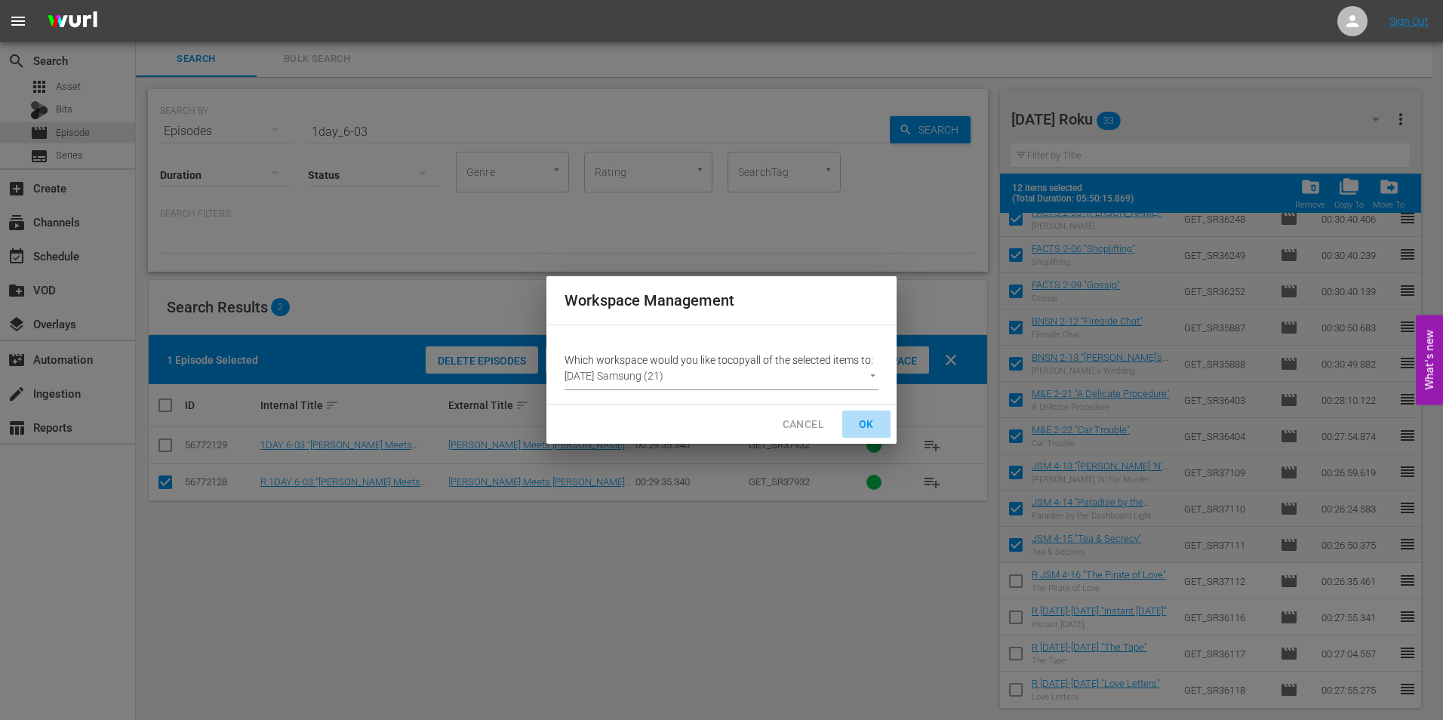
click at [866, 419] on span "OK" at bounding box center [866, 424] width 24 height 19
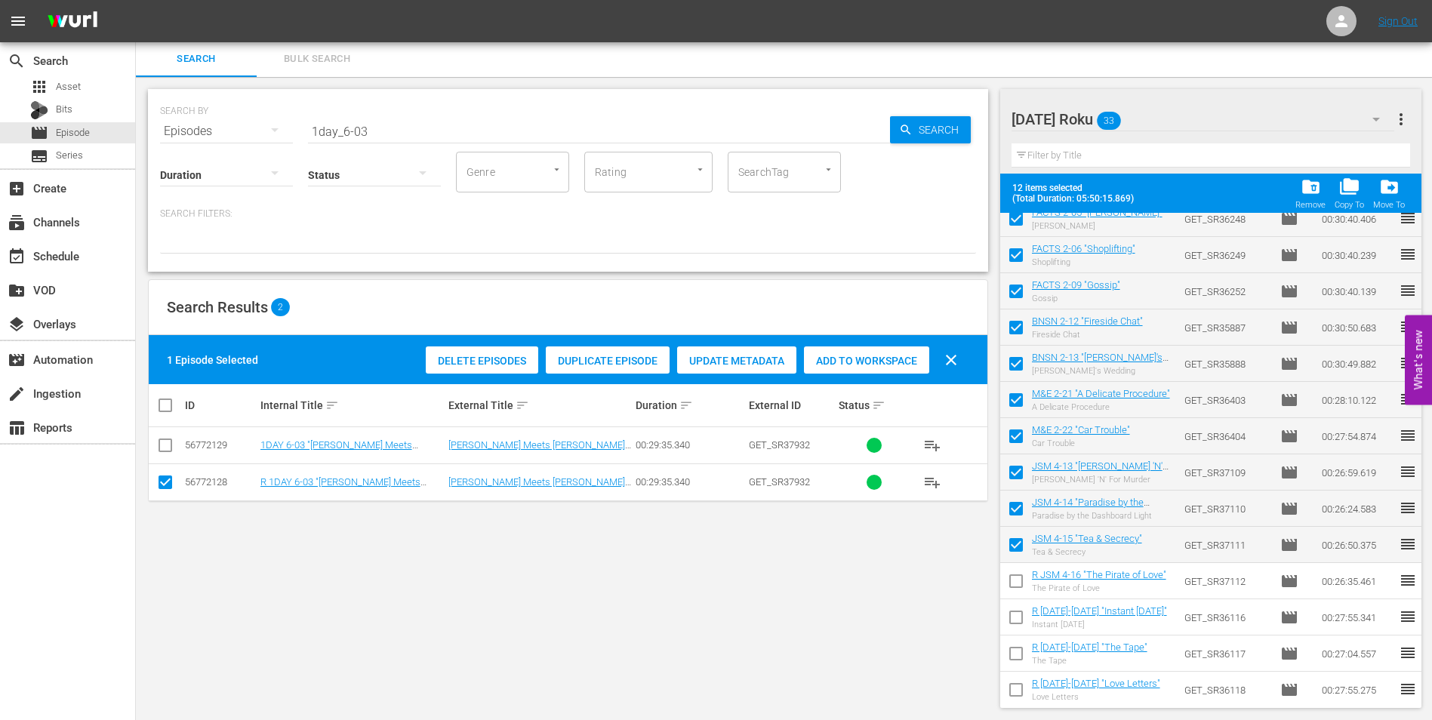
checkbox input "false"
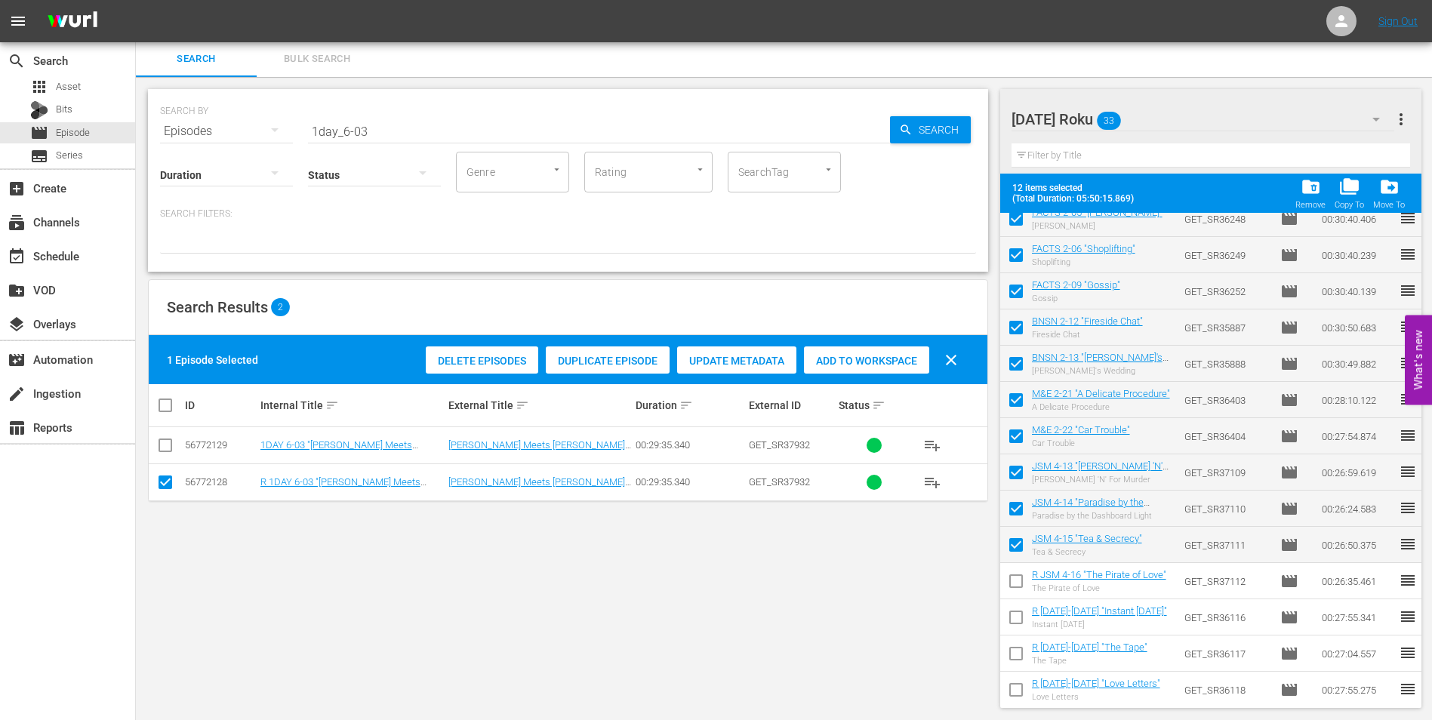
checkbox input "false"
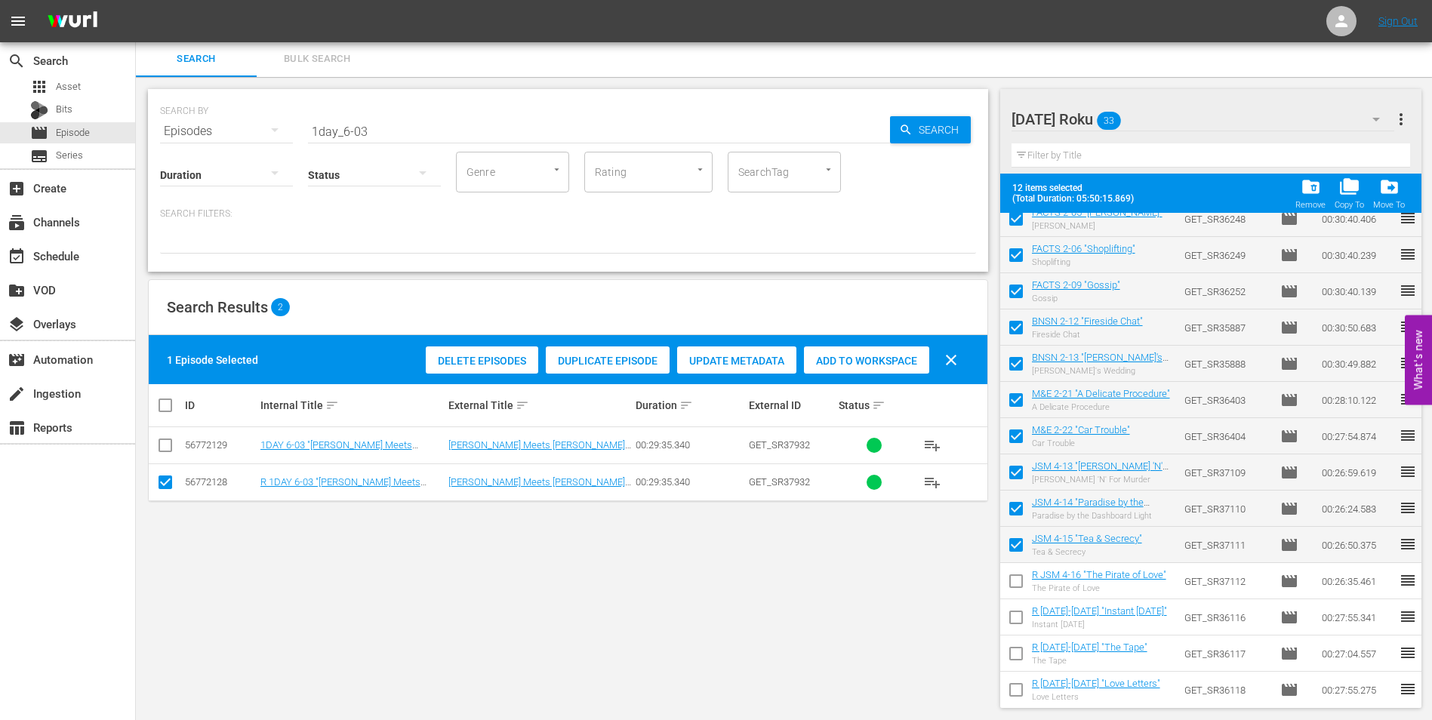
checkbox input "false"
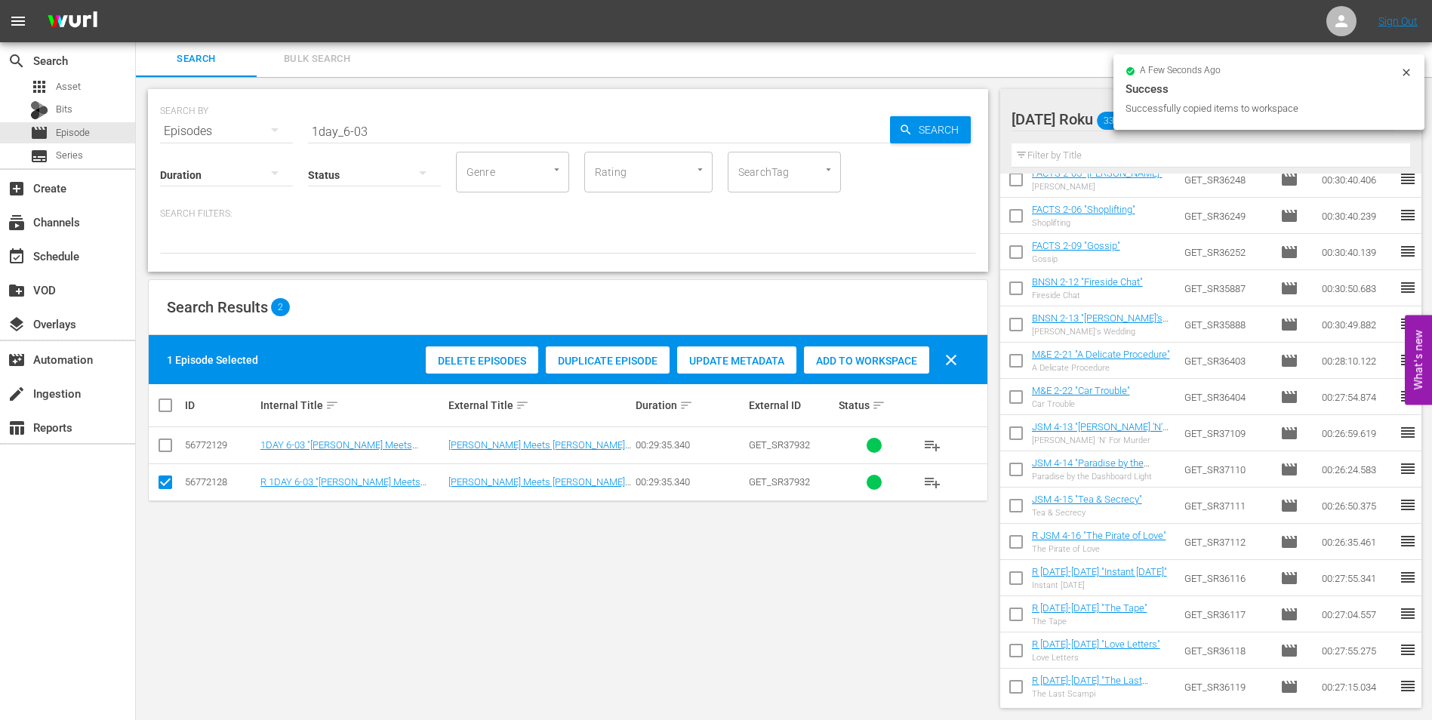
click at [1016, 506] on input "checkbox" at bounding box center [1016, 509] width 32 height 32
checkbox input "true"
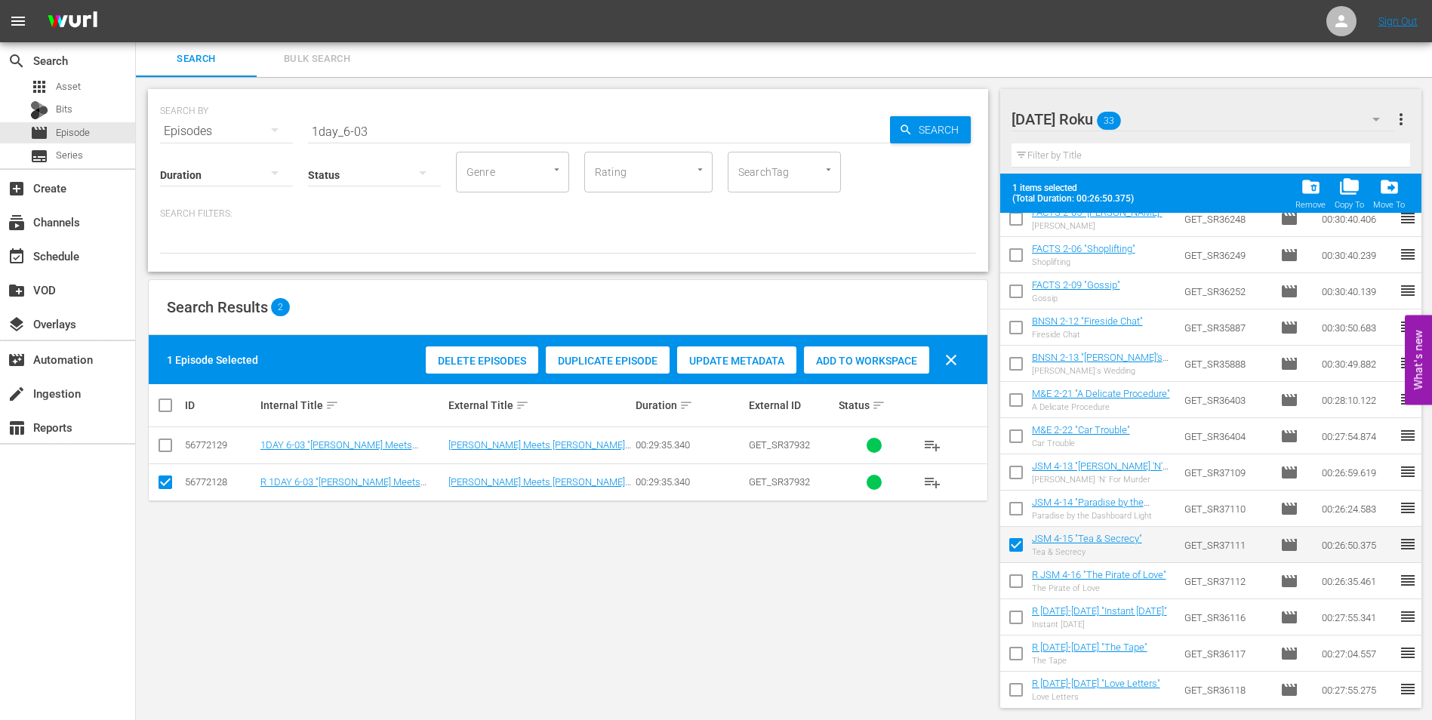
click at [1016, 513] on input "checkbox" at bounding box center [1016, 512] width 32 height 32
checkbox input "true"
click at [1017, 475] on input "checkbox" at bounding box center [1016, 476] width 32 height 32
checkbox input "true"
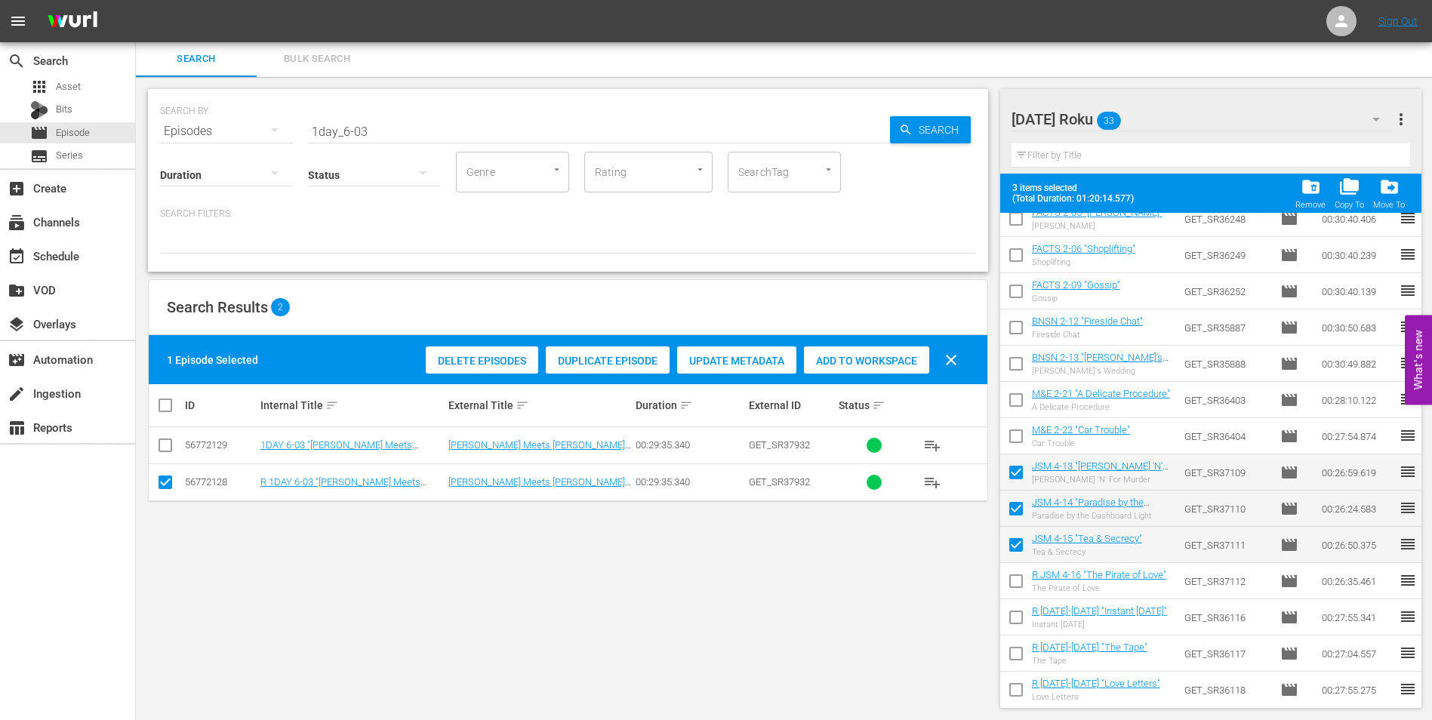
click at [1016, 428] on input "checkbox" at bounding box center [1016, 439] width 32 height 32
checkbox input "true"
click at [1013, 400] on input "checkbox" at bounding box center [1016, 403] width 32 height 32
checkbox input "true"
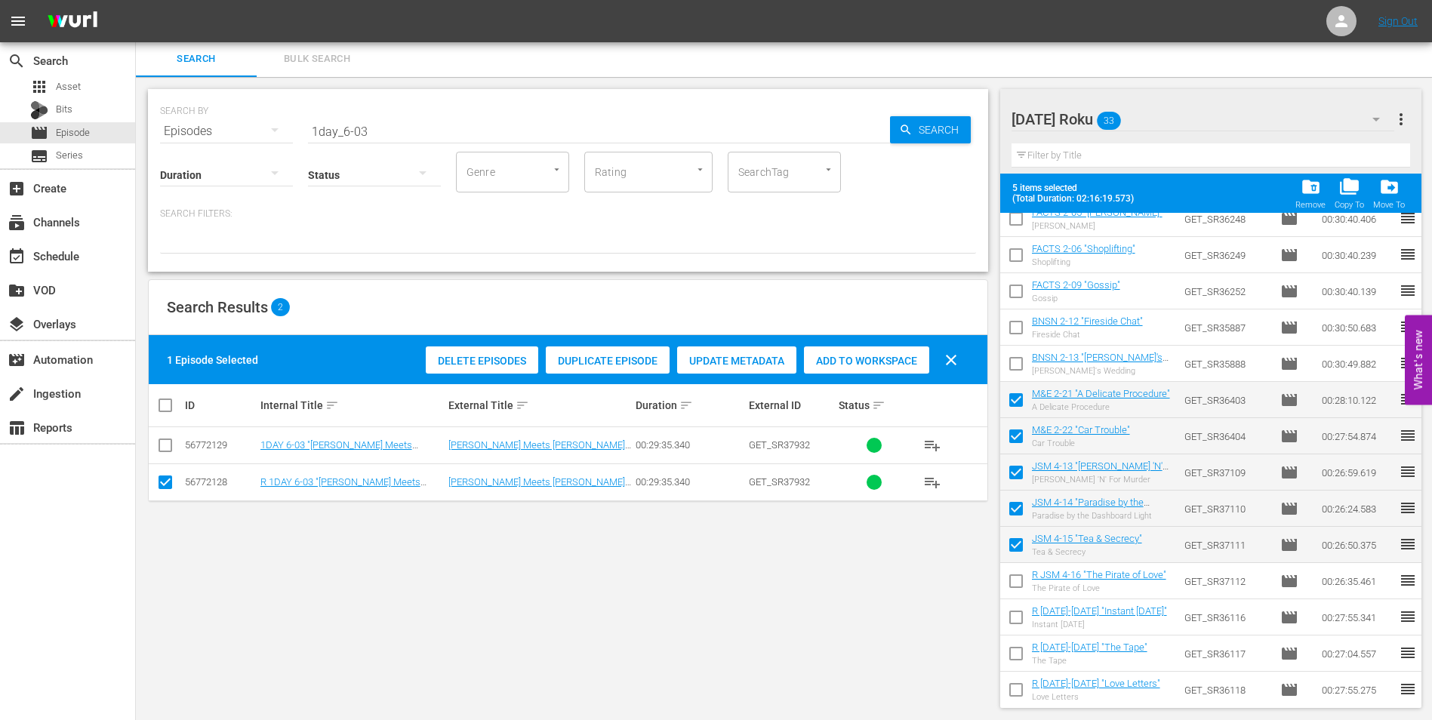
click at [1016, 371] on input "checkbox" at bounding box center [1016, 367] width 32 height 32
checkbox input "true"
click at [1017, 325] on input "checkbox" at bounding box center [1016, 331] width 32 height 32
checkbox input "true"
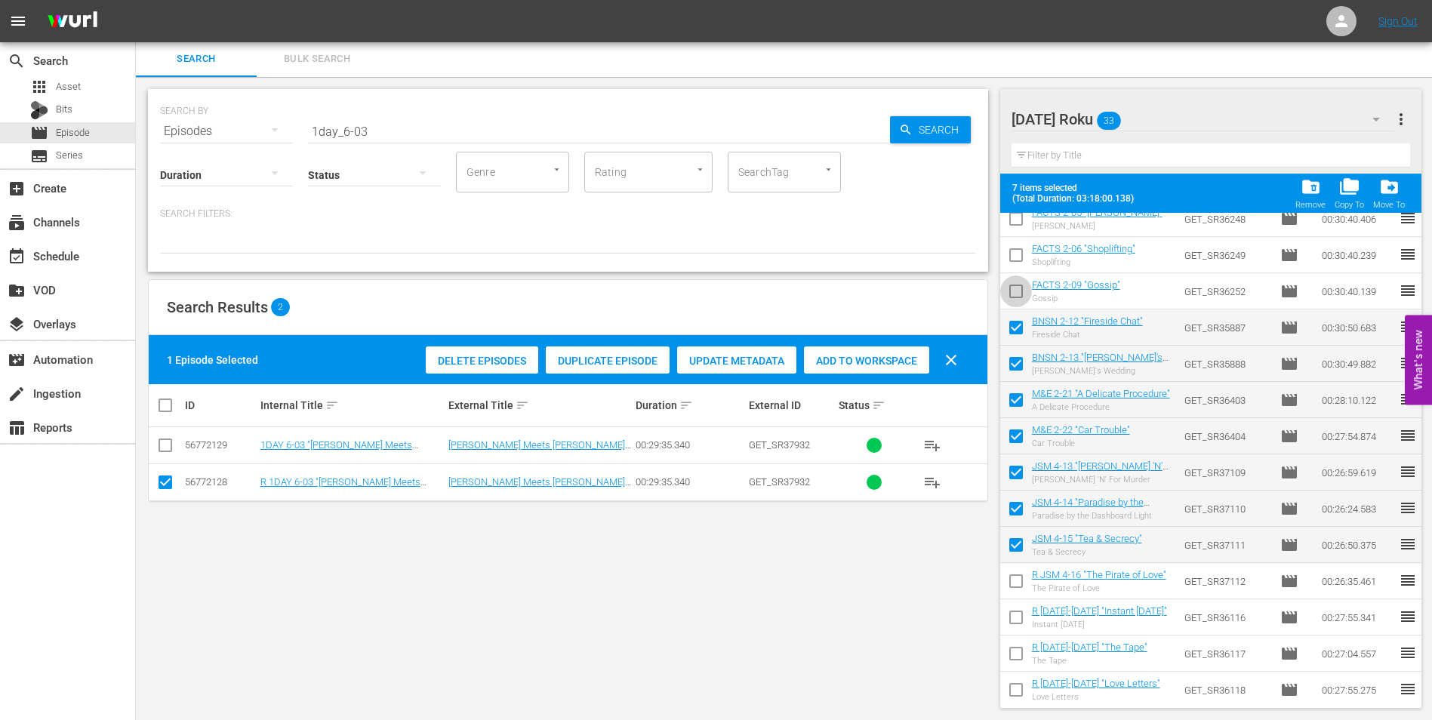
click at [1017, 296] on input "checkbox" at bounding box center [1016, 294] width 32 height 32
checkbox input "true"
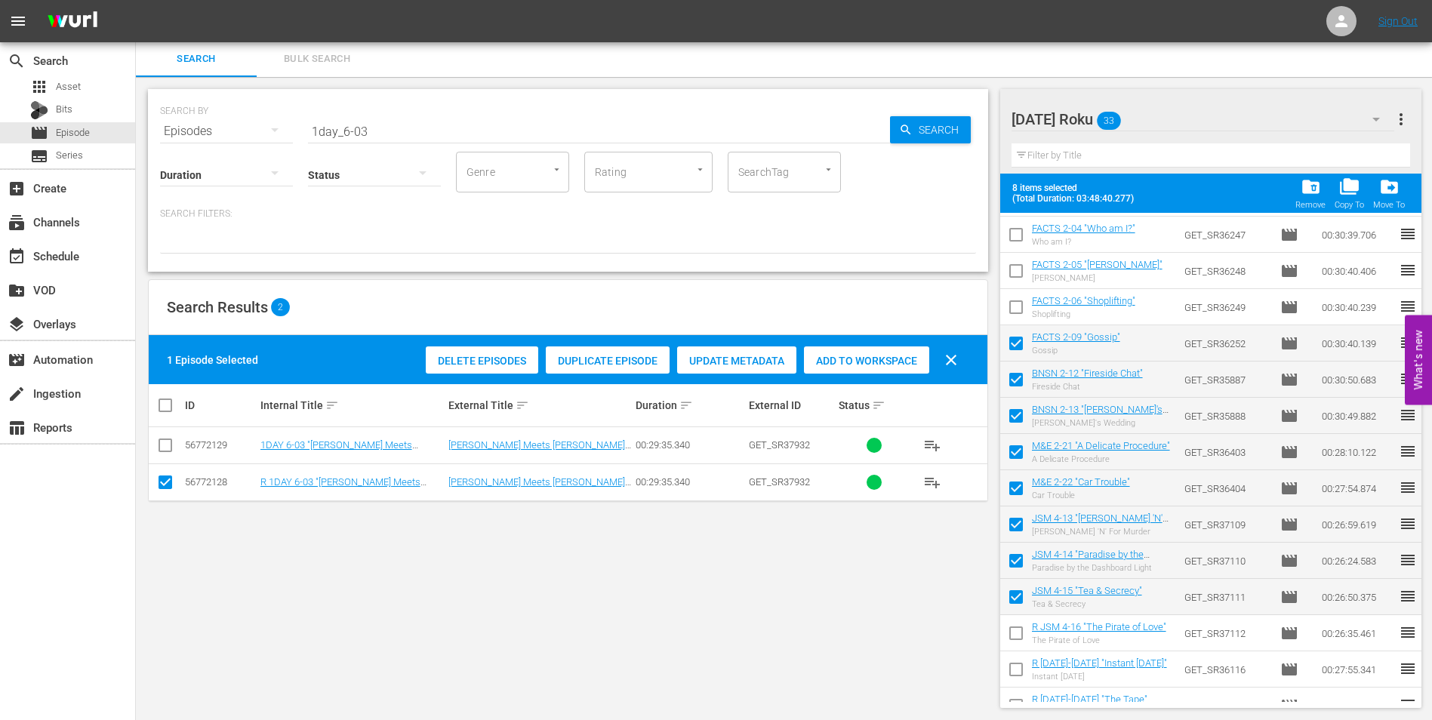
scroll to position [517, 0]
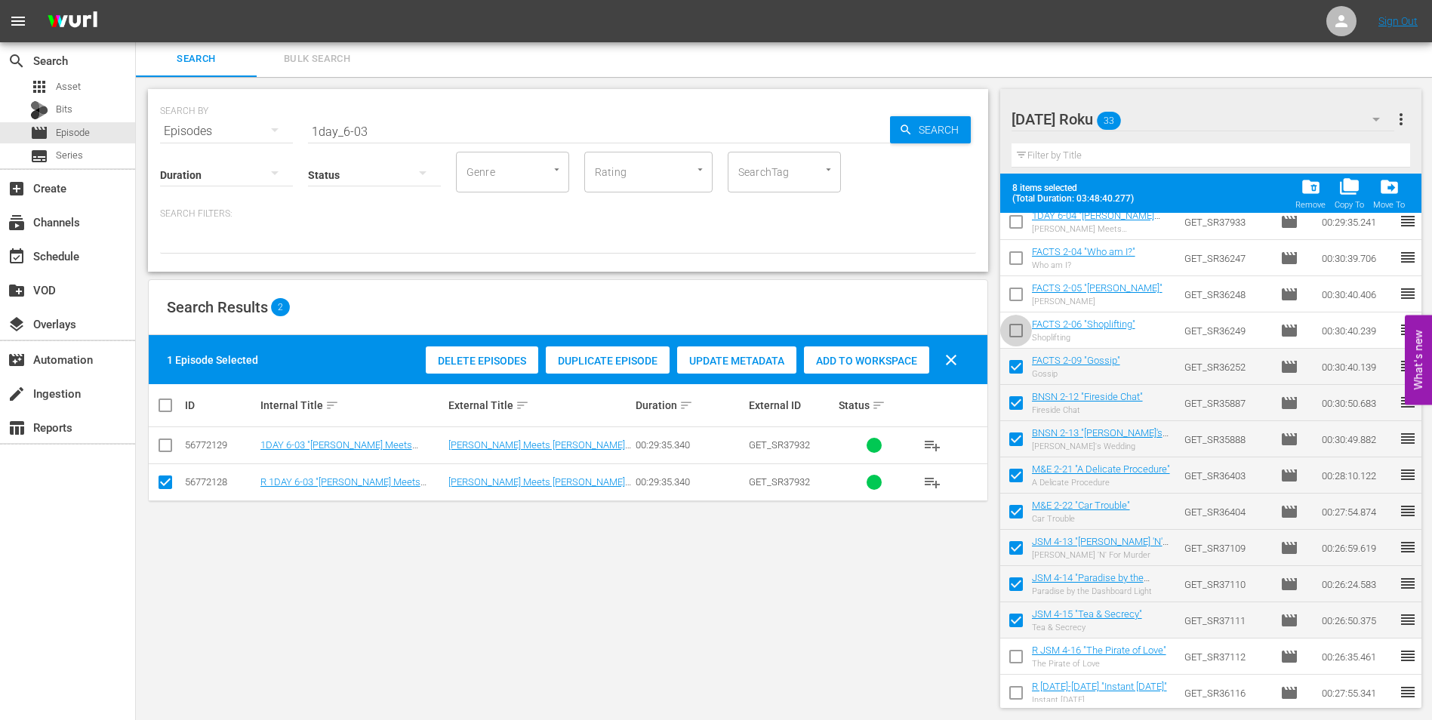
click at [1012, 331] on input "checkbox" at bounding box center [1016, 334] width 32 height 32
checkbox input "true"
click at [1016, 289] on input "checkbox" at bounding box center [1016, 297] width 32 height 32
checkbox input "true"
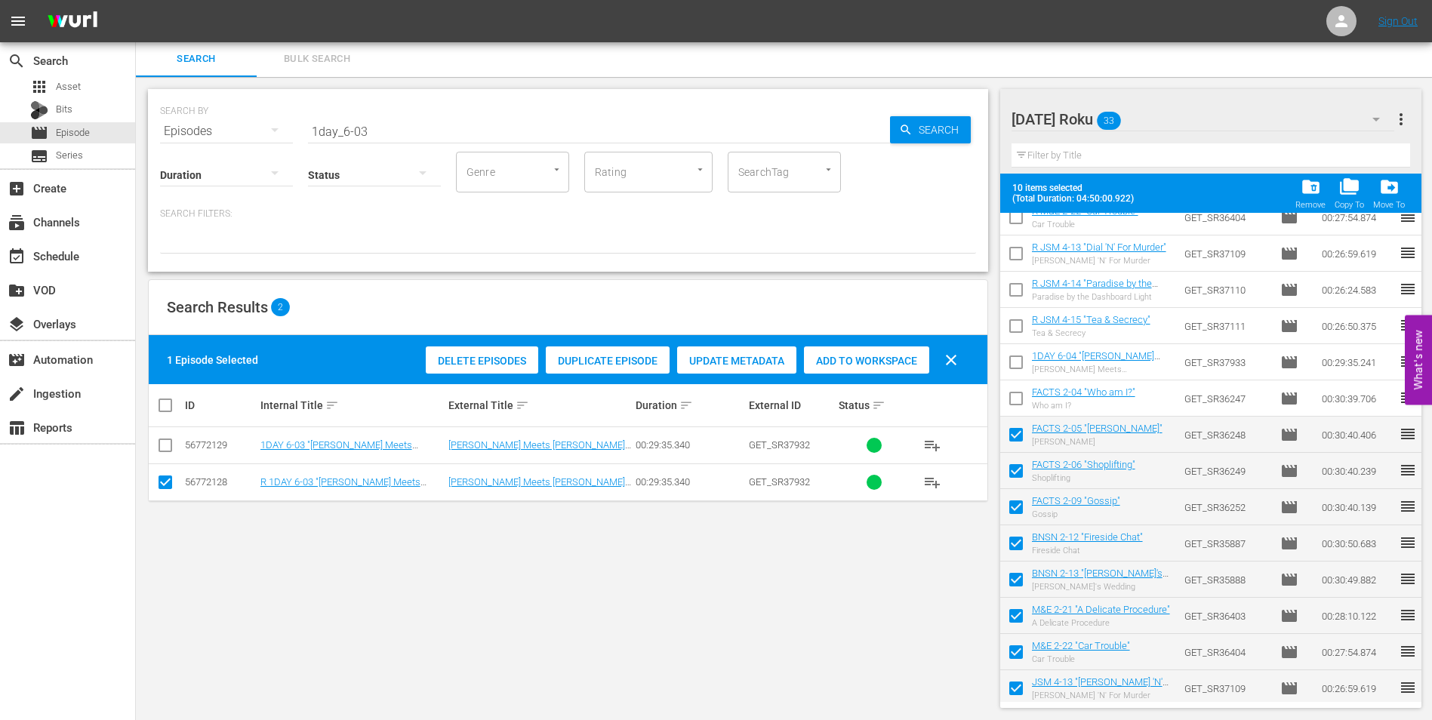
scroll to position [366, 0]
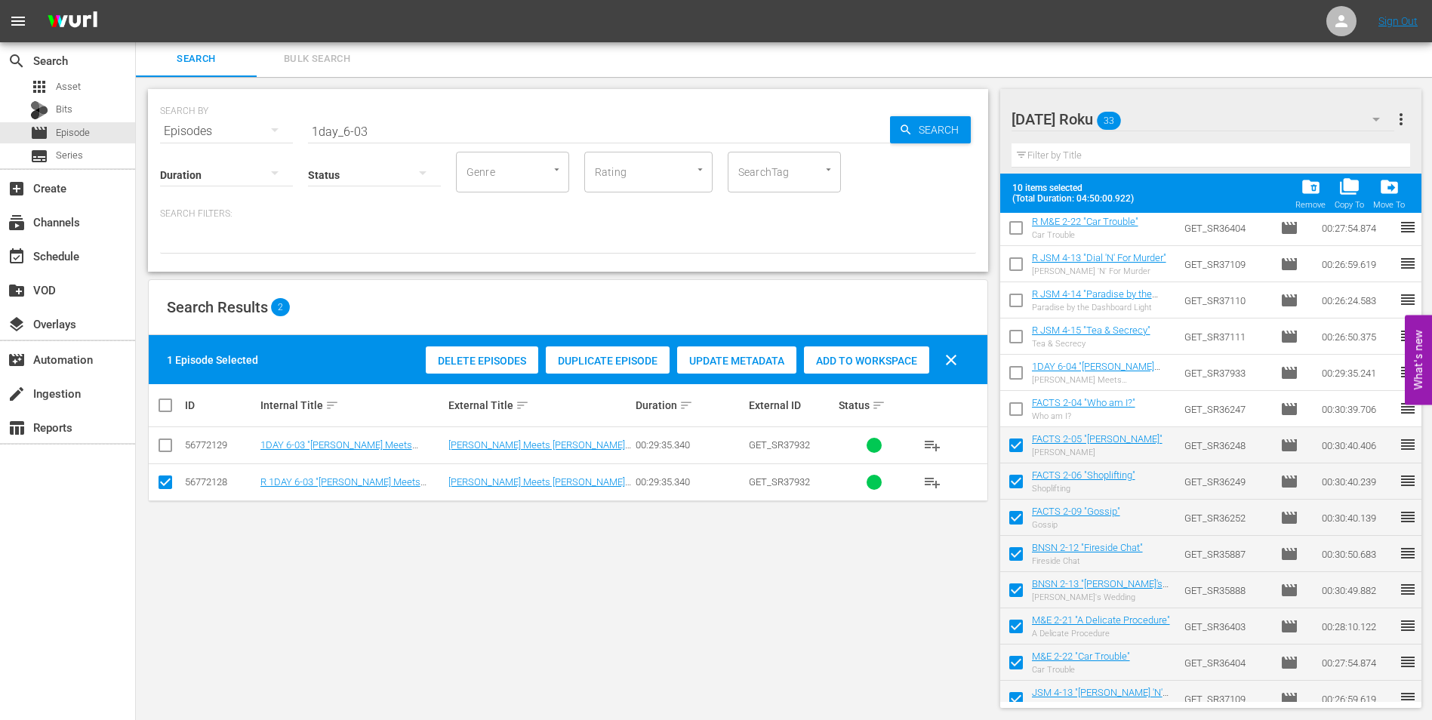
click at [1017, 413] on input "checkbox" at bounding box center [1016, 412] width 32 height 32
checkbox input "true"
click at [1009, 375] on input "checkbox" at bounding box center [1016, 376] width 32 height 32
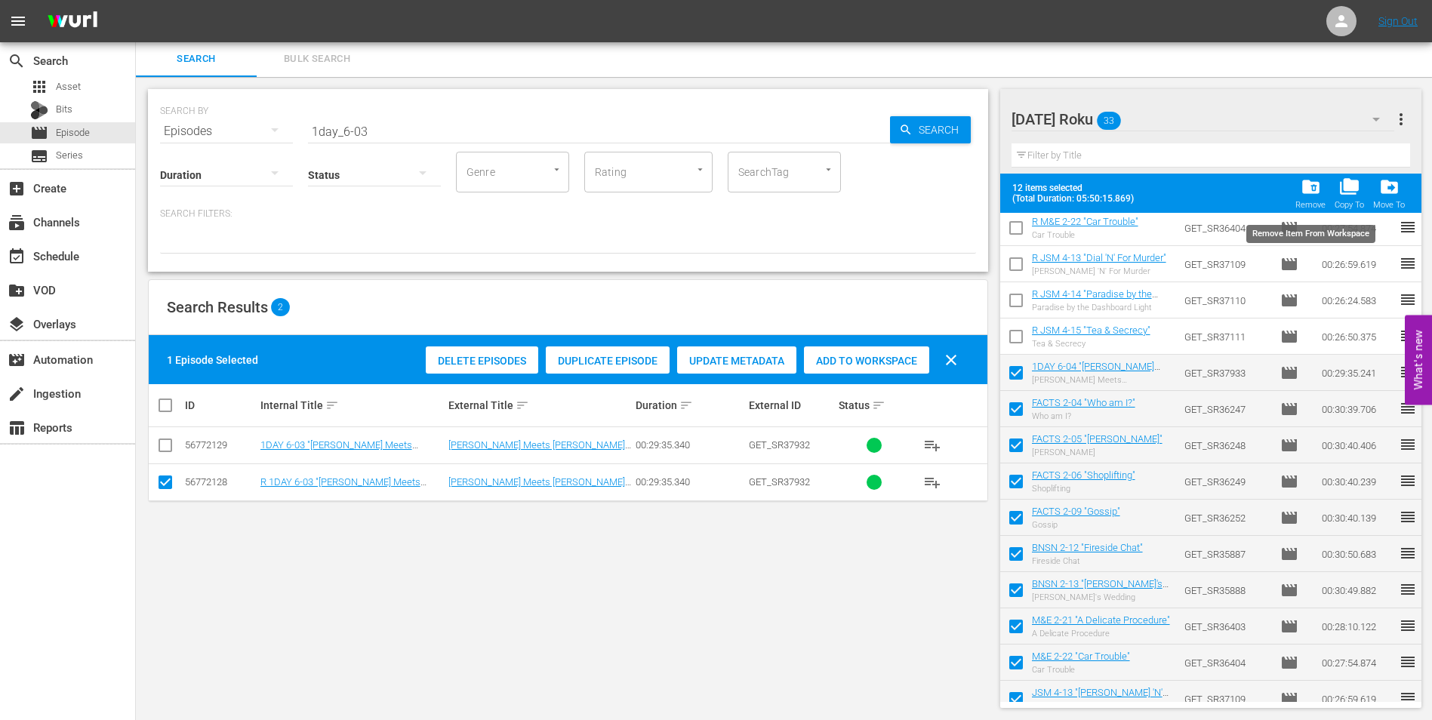
click at [1321, 194] on span "folder_delete" at bounding box center [1310, 187] width 20 height 20
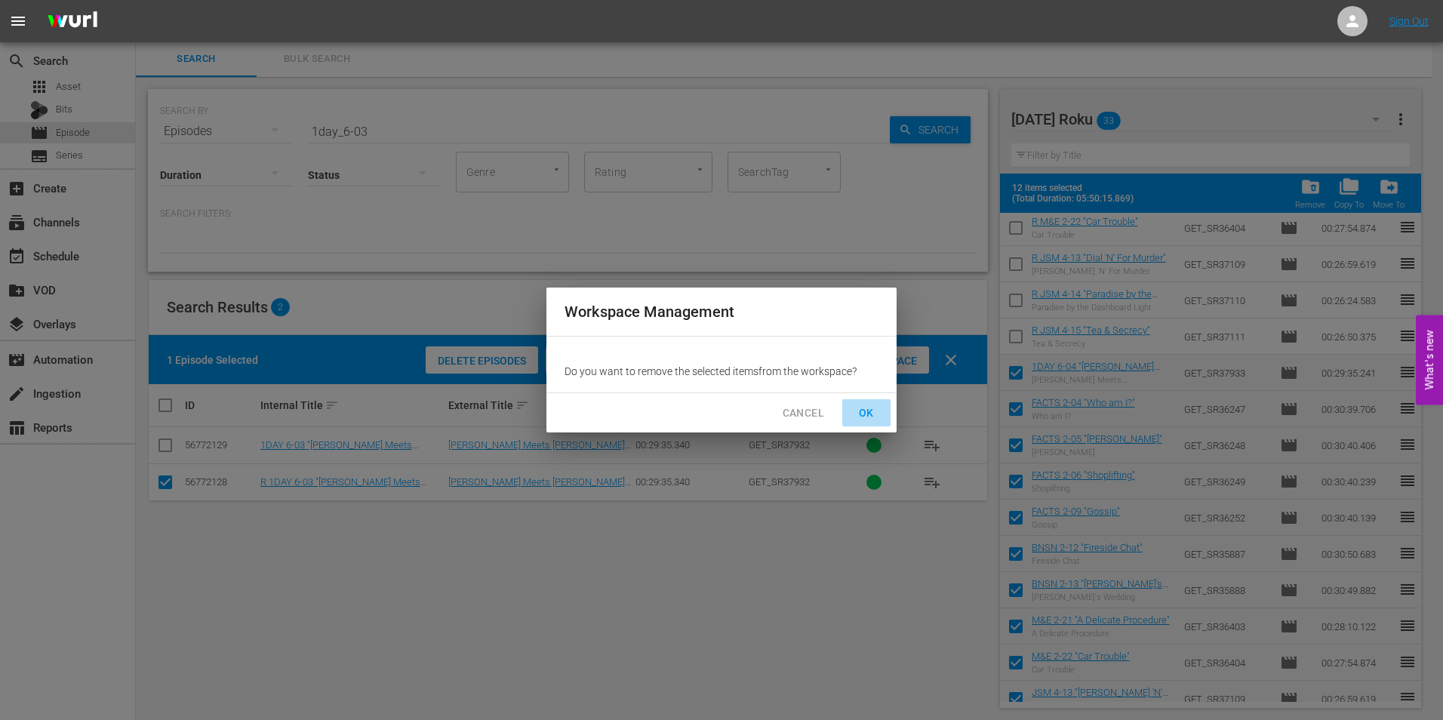
drag, startPoint x: 866, startPoint y: 417, endPoint x: 1130, endPoint y: 429, distance: 264.4
click at [866, 417] on span "OK" at bounding box center [866, 413] width 24 height 19
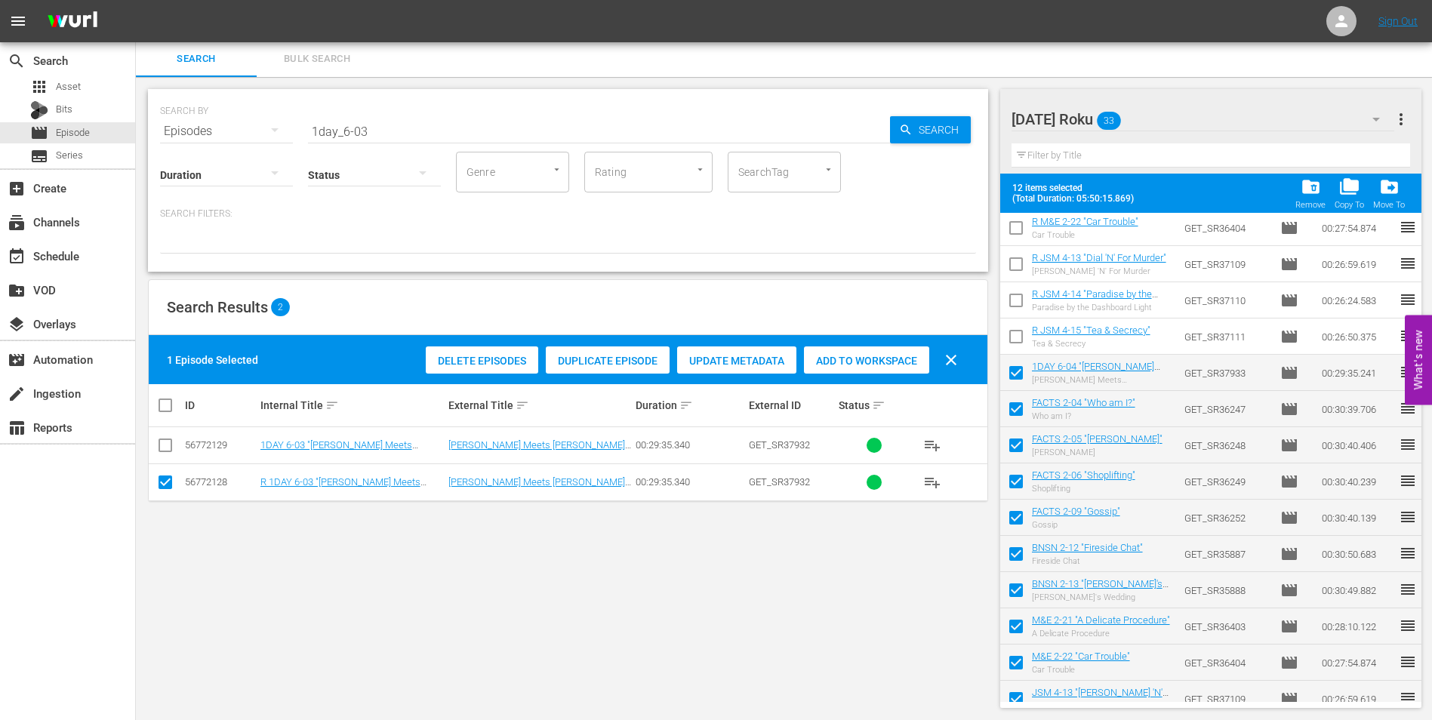
checkbox input "false"
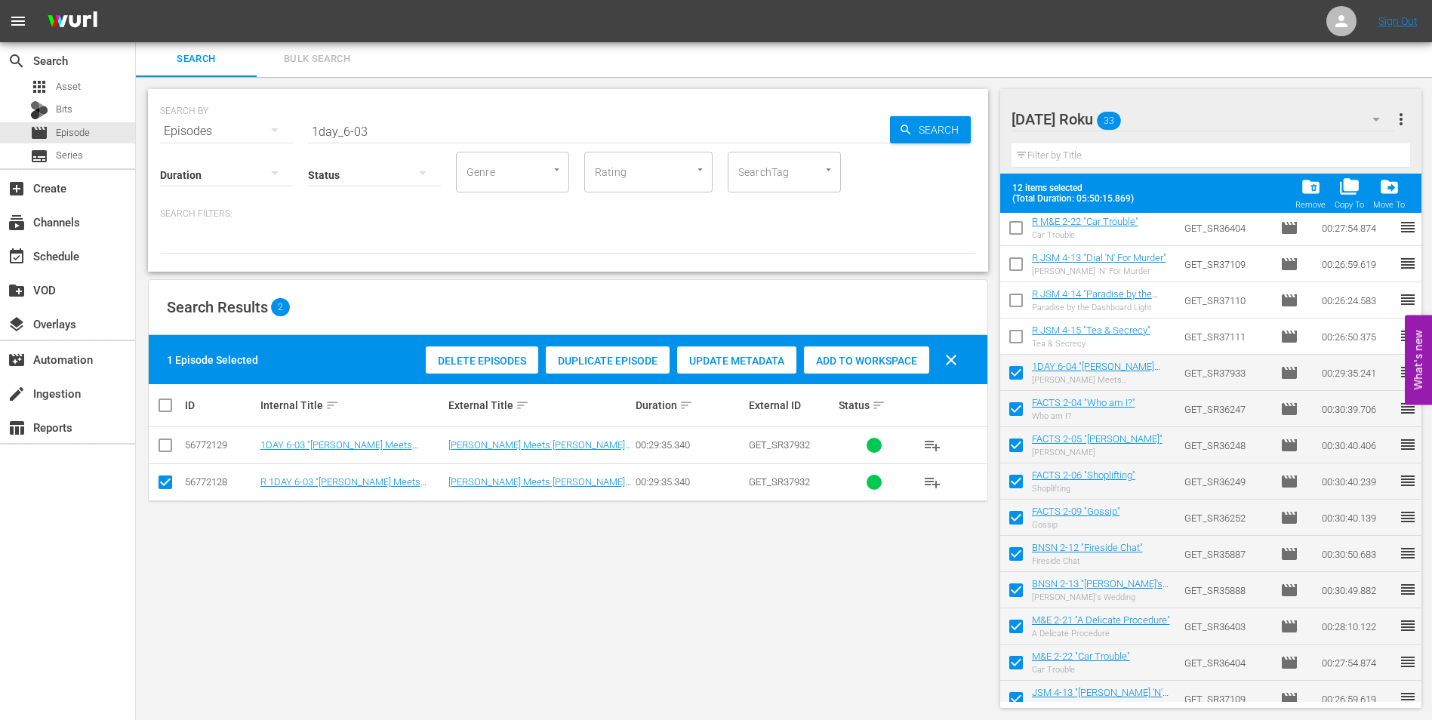
checkbox input "false"
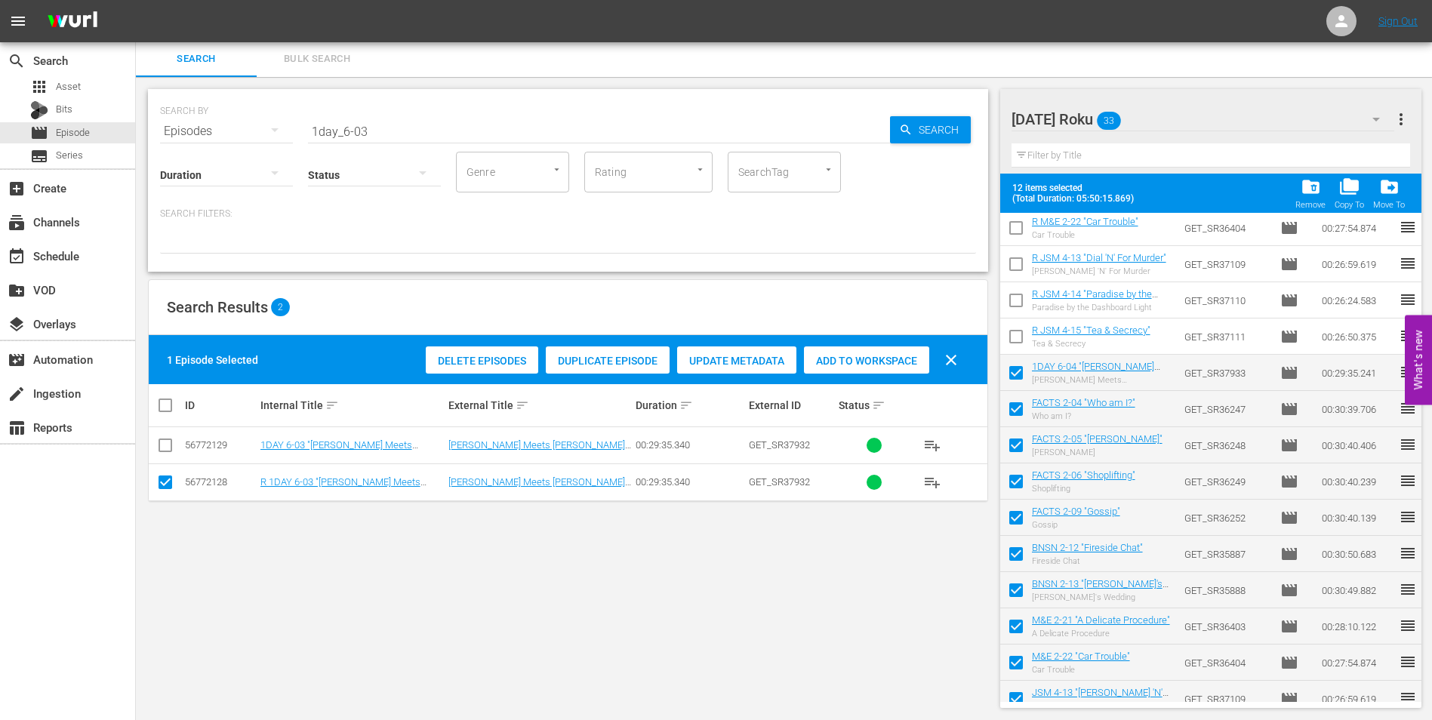
checkbox input "false"
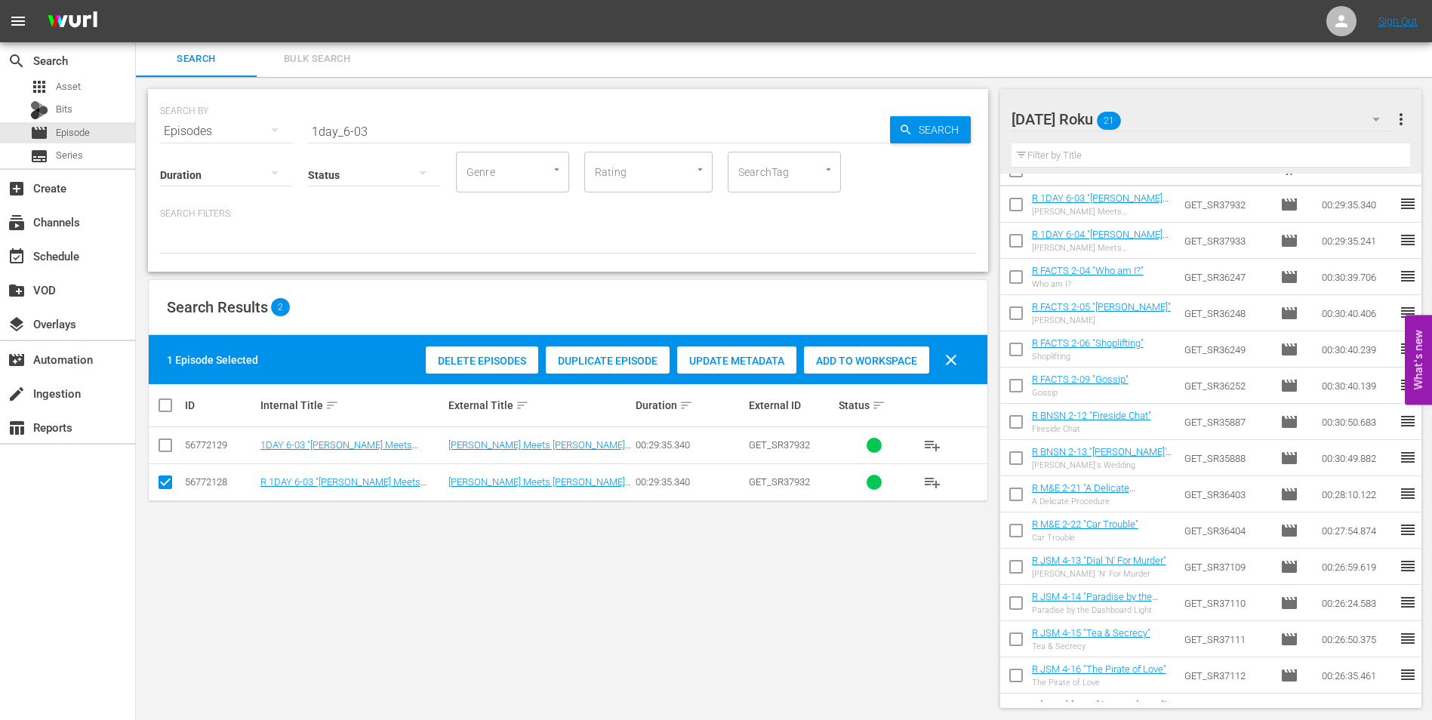
scroll to position [0, 0]
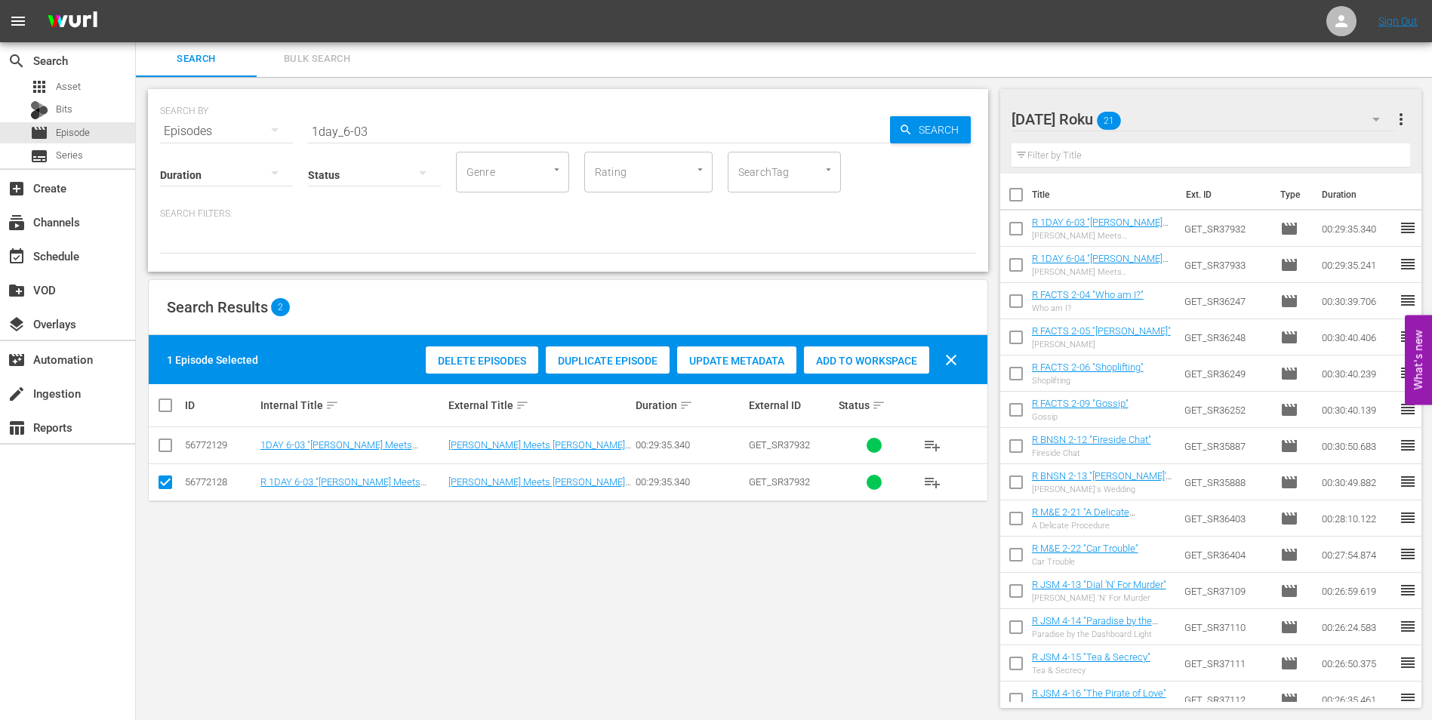
click at [1195, 118] on div "[DATE] Roku 21" at bounding box center [1202, 119] width 383 height 42
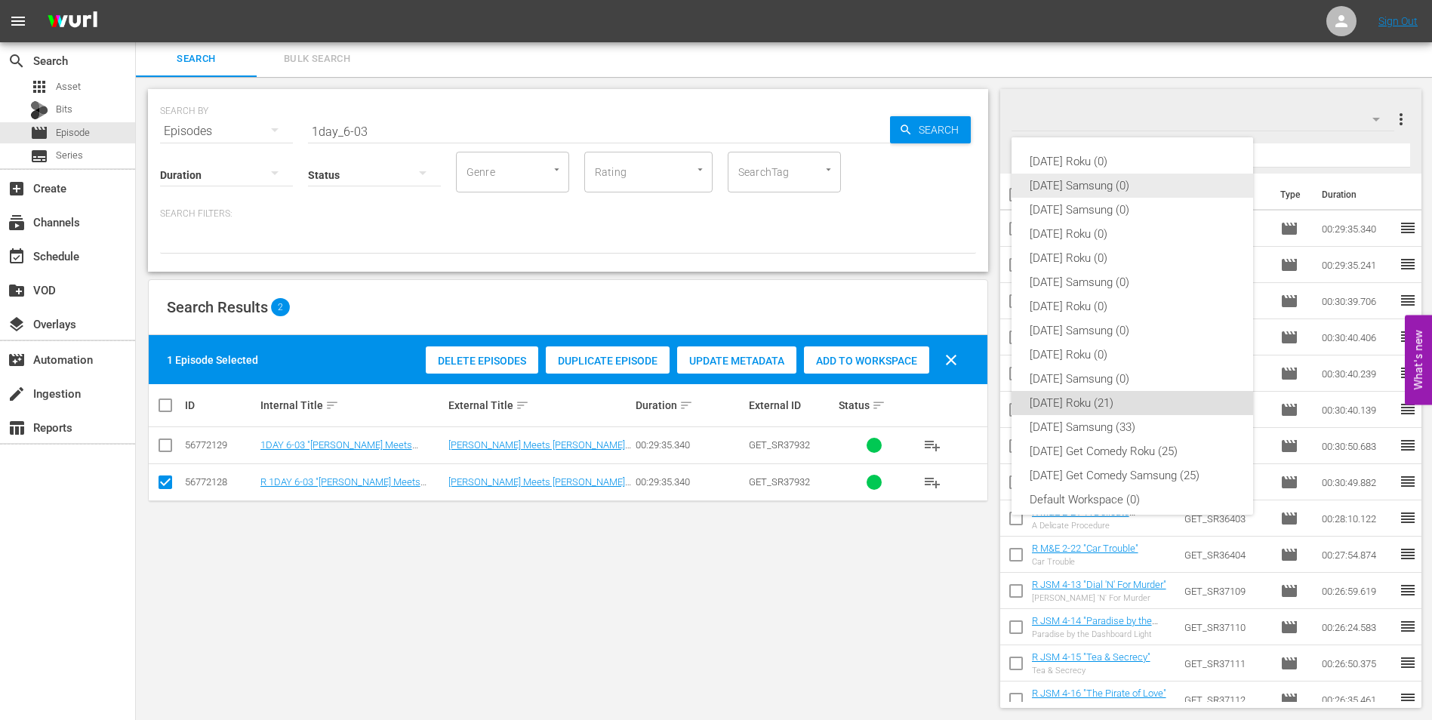
scroll to position [9, 0]
click at [1097, 415] on div "[DATE] Samsung (33)" at bounding box center [1131, 418] width 205 height 24
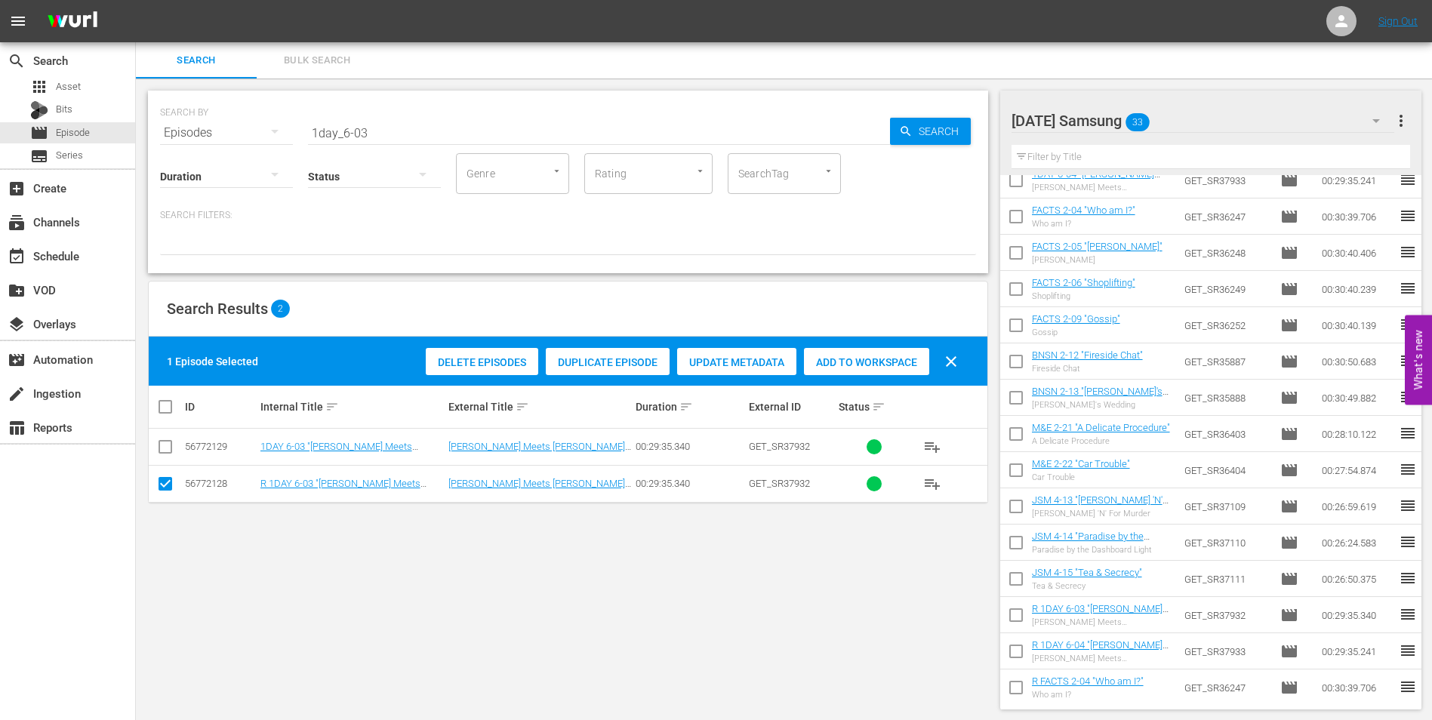
scroll to position [226, 0]
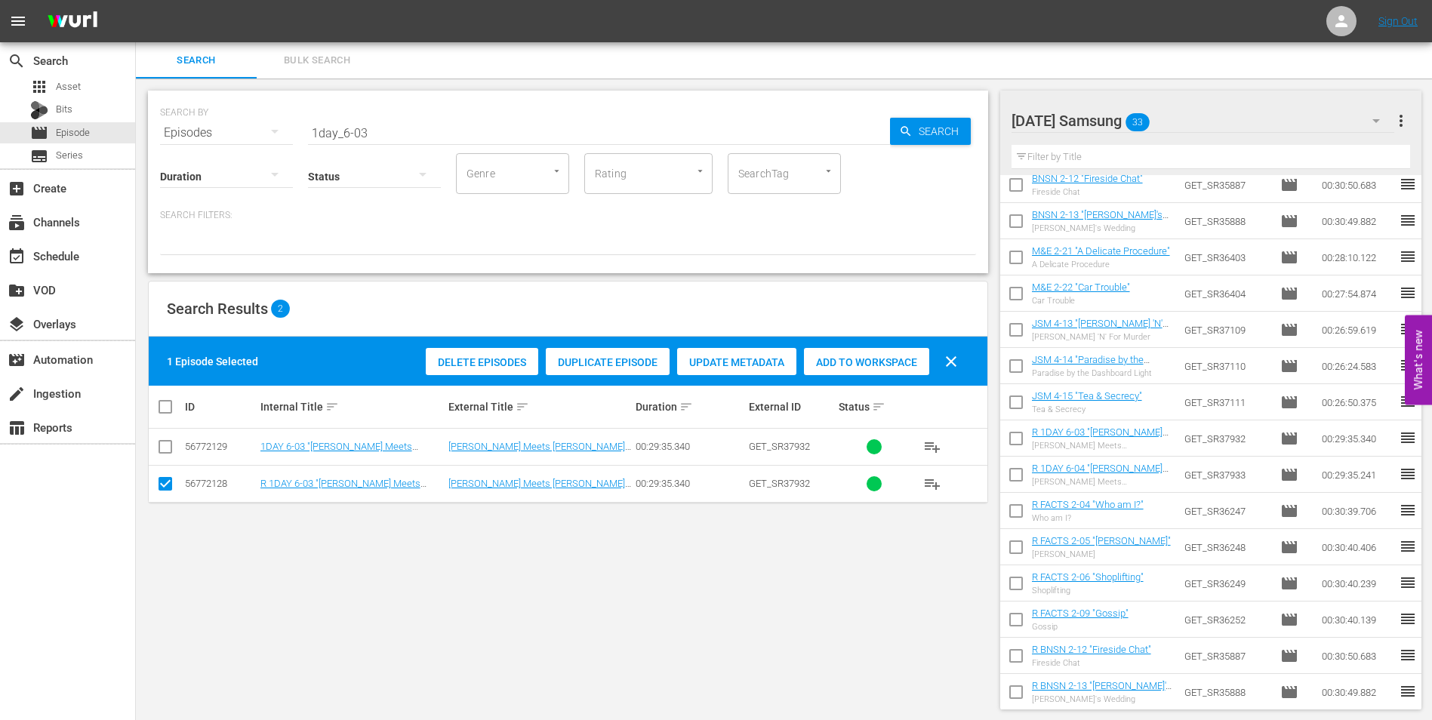
click at [1019, 444] on input "checkbox" at bounding box center [1016, 442] width 32 height 32
checkbox input "true"
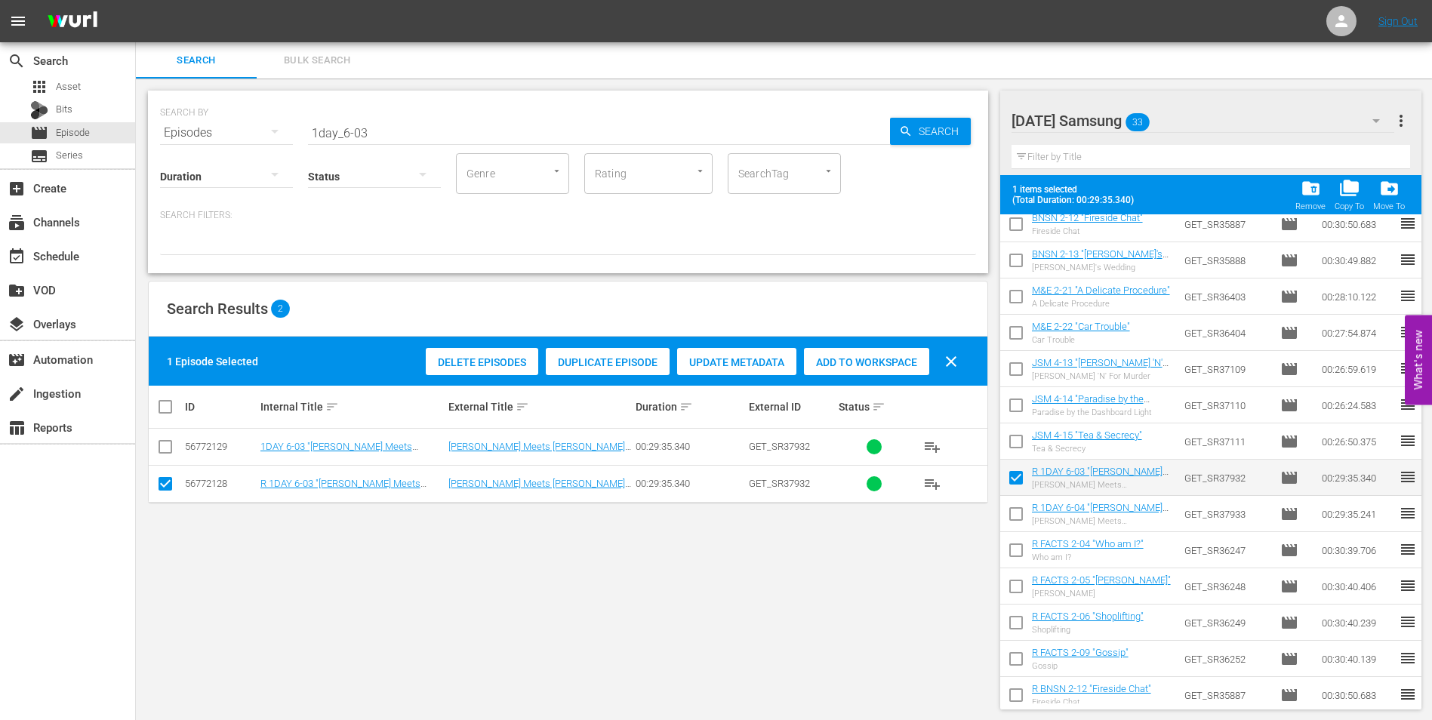
click at [1019, 509] on input "checkbox" at bounding box center [1016, 517] width 32 height 32
checkbox input "true"
click at [1016, 552] on input "checkbox" at bounding box center [1016, 553] width 32 height 32
checkbox input "true"
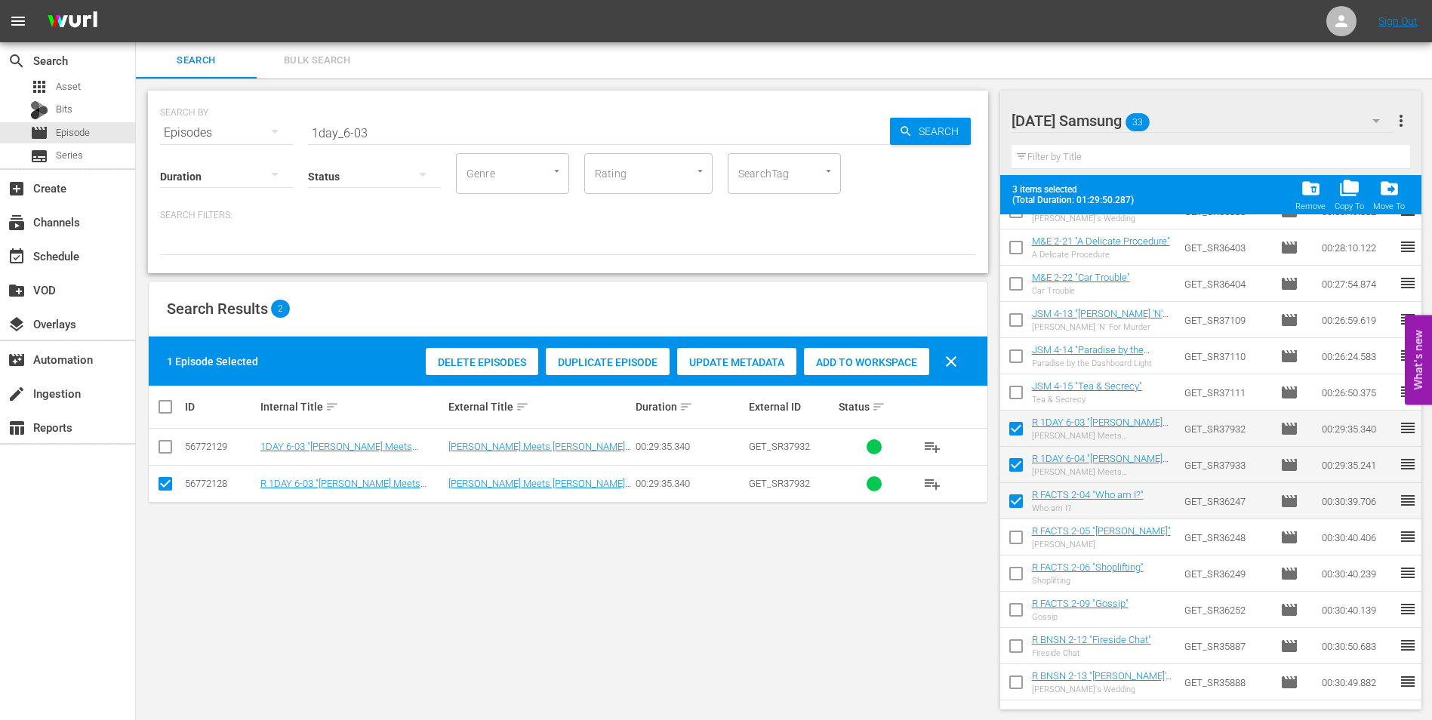
scroll to position [302, 0]
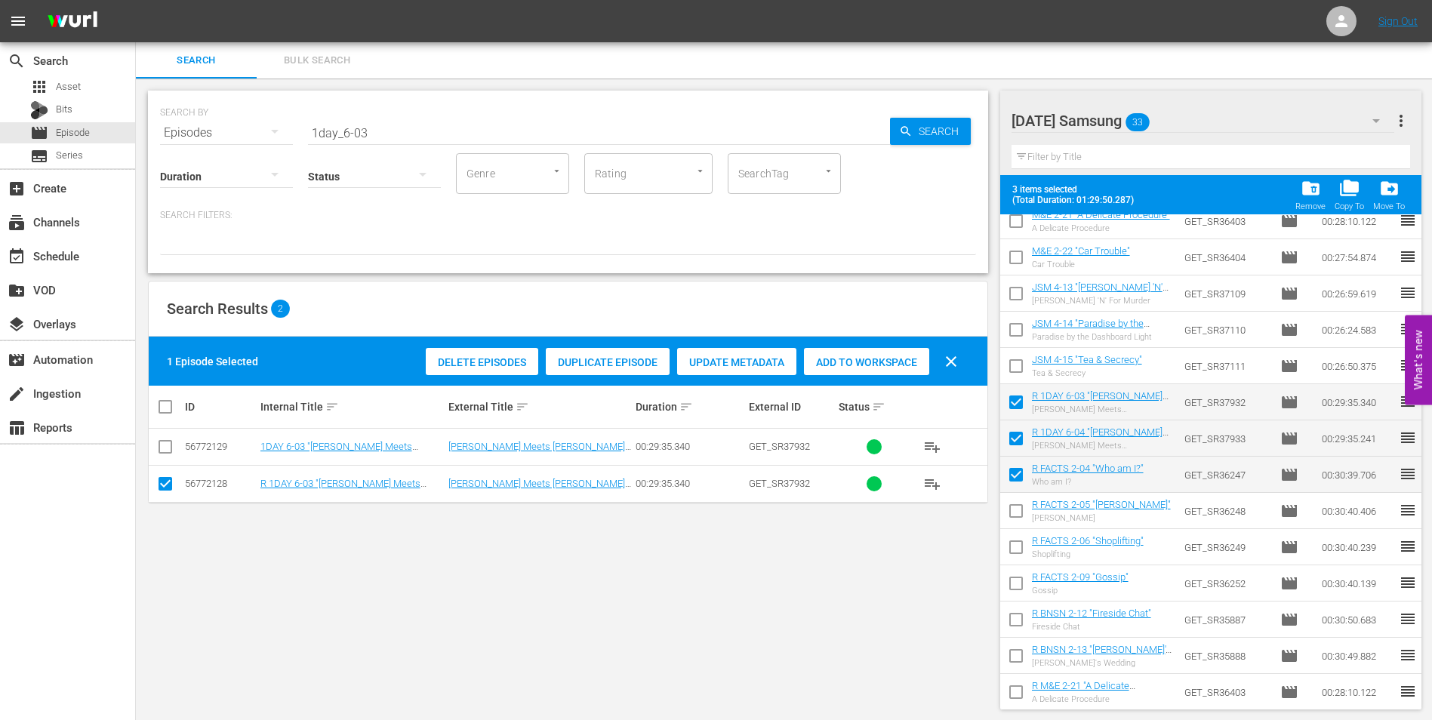
click at [1015, 509] on input "checkbox" at bounding box center [1016, 514] width 32 height 32
checkbox input "true"
click at [1016, 546] on input "checkbox" at bounding box center [1016, 550] width 32 height 32
checkbox input "true"
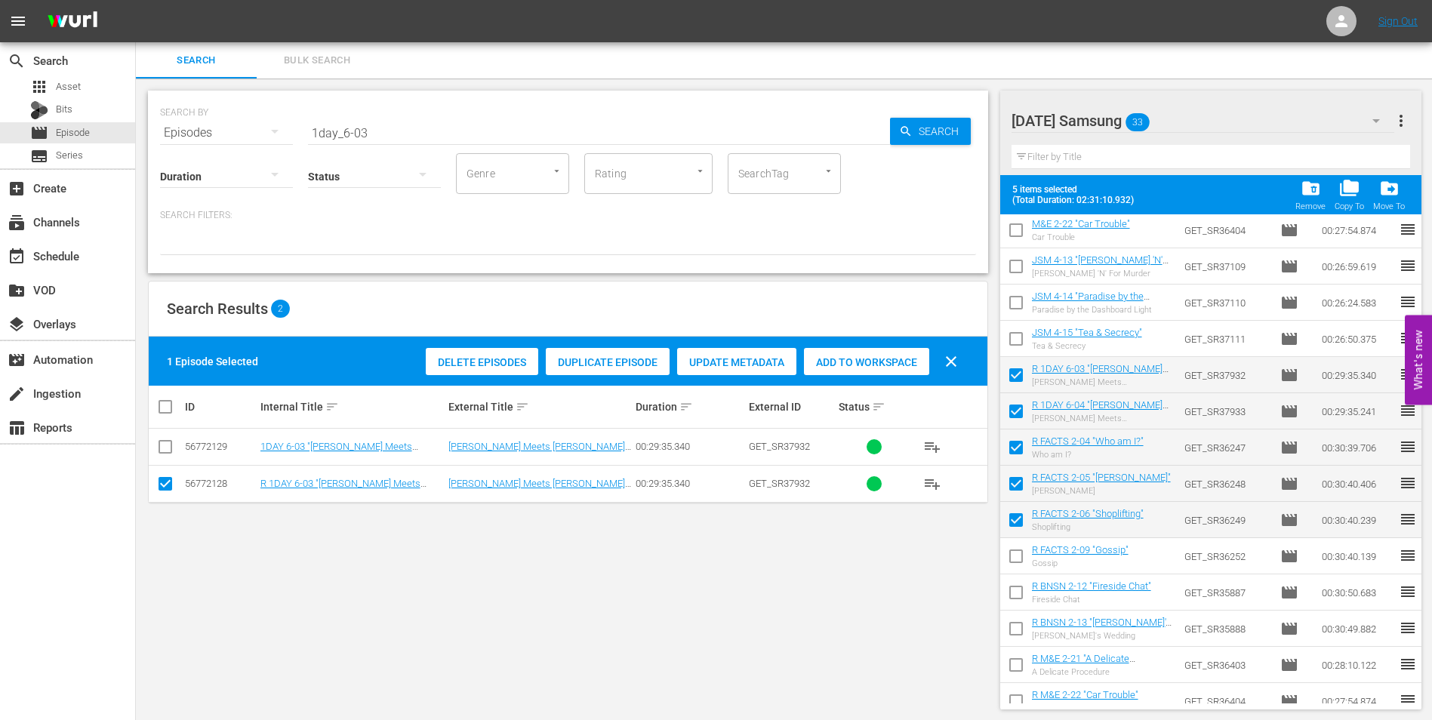
scroll to position [377, 0]
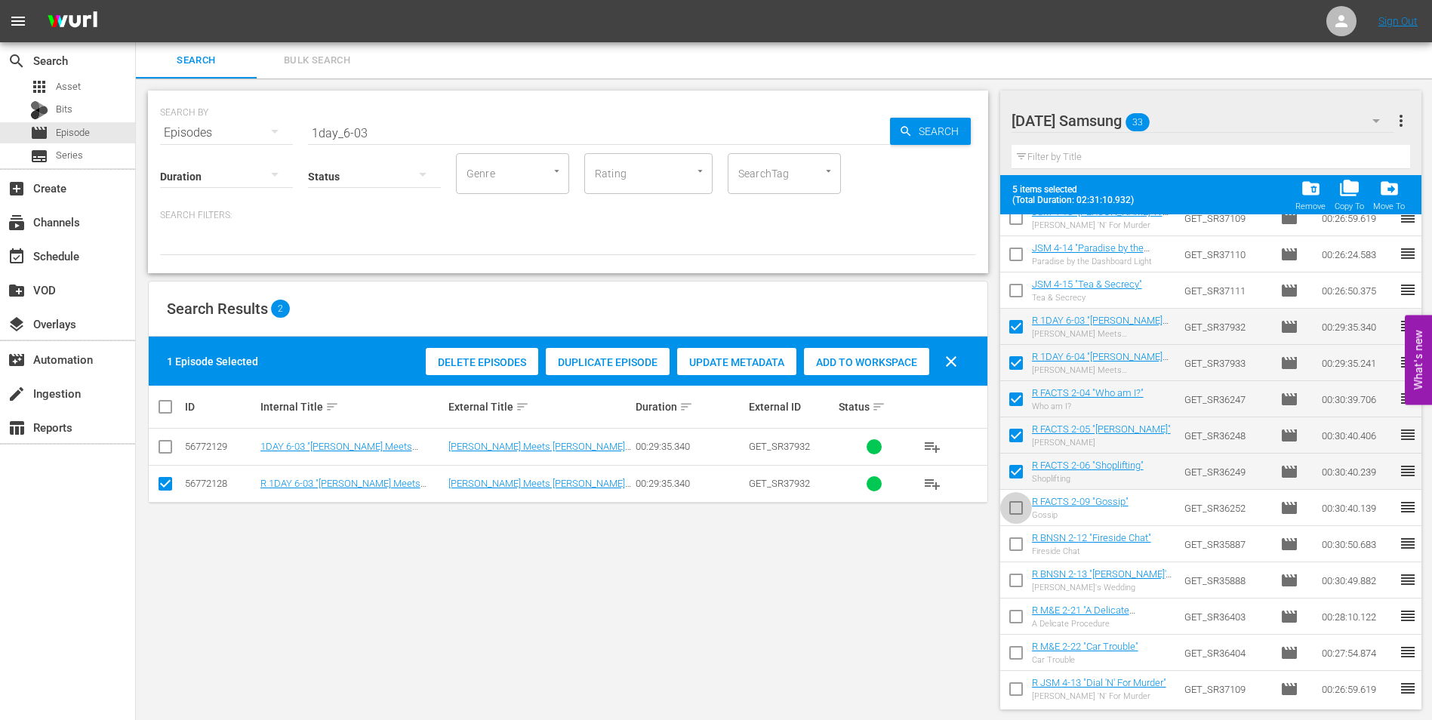
click at [1011, 507] on input "checkbox" at bounding box center [1016, 511] width 32 height 32
checkbox input "true"
click at [1019, 549] on input "checkbox" at bounding box center [1016, 547] width 32 height 32
checkbox input "true"
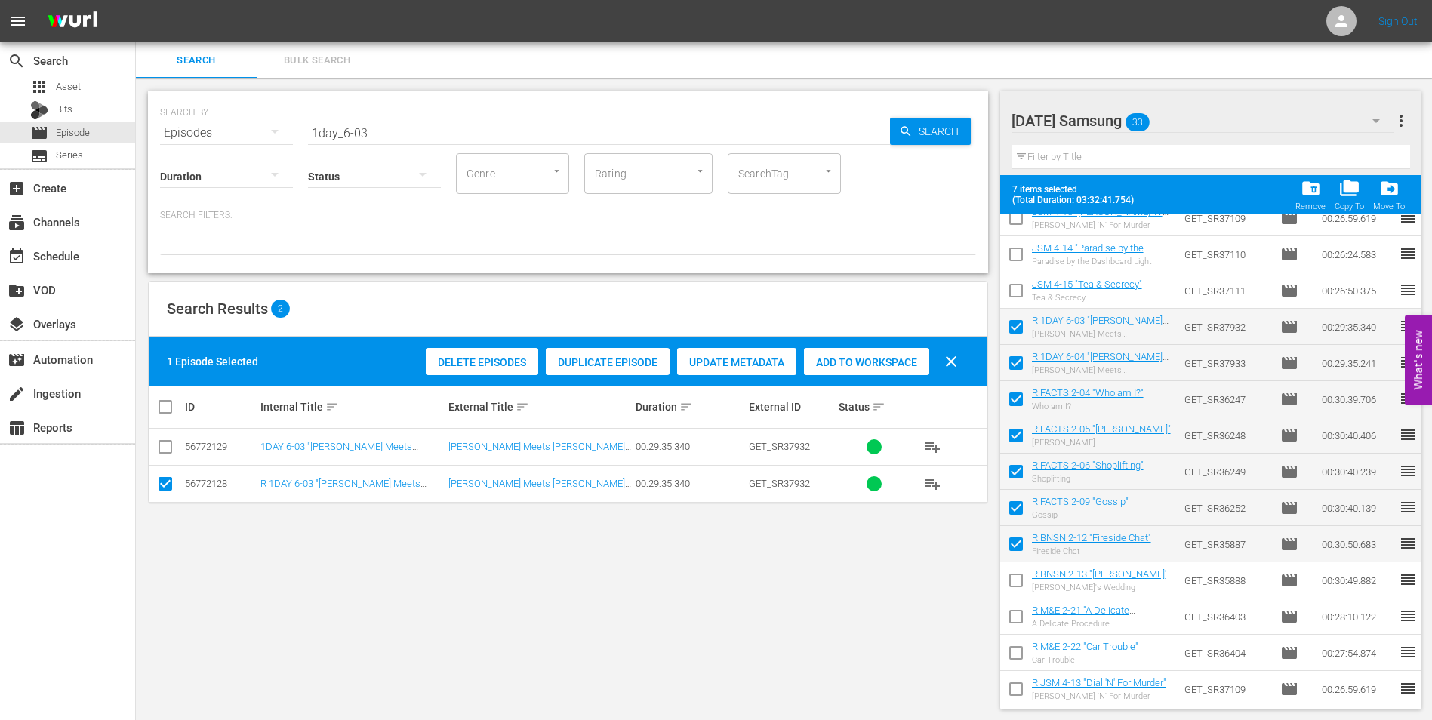
click at [1011, 582] on input "checkbox" at bounding box center [1016, 583] width 32 height 32
checkbox input "true"
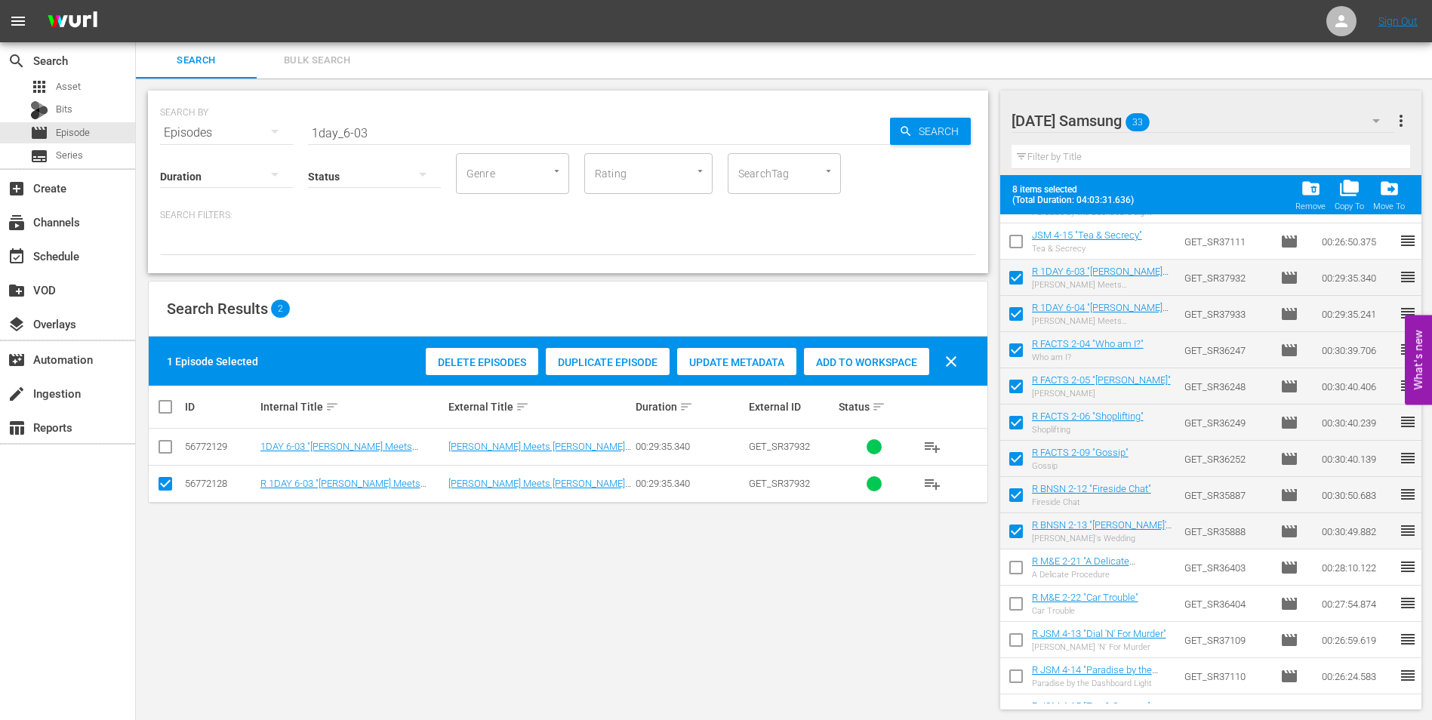
scroll to position [453, 0]
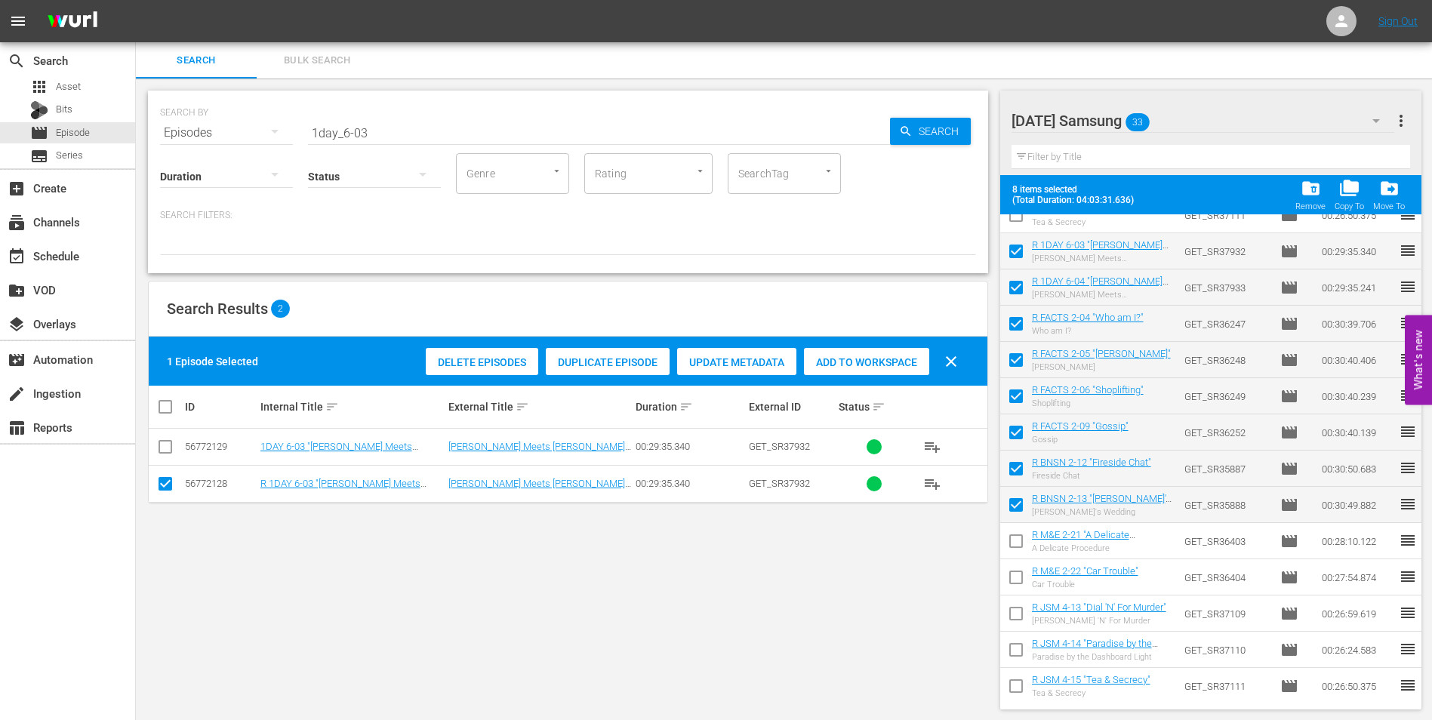
click at [1014, 540] on input "checkbox" at bounding box center [1016, 544] width 32 height 32
checkbox input "true"
click at [1015, 580] on input "checkbox" at bounding box center [1016, 580] width 32 height 32
checkbox input "true"
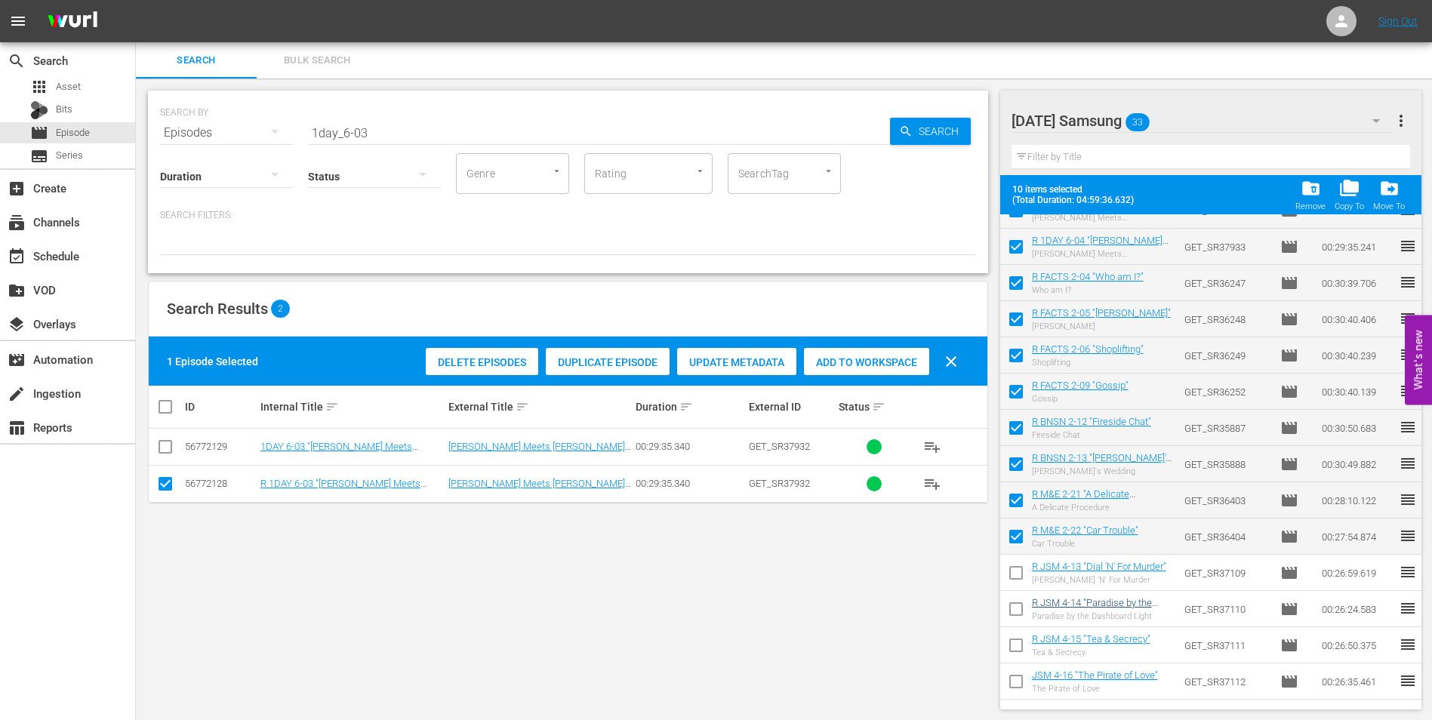
scroll to position [528, 0]
click at [1014, 543] on input "checkbox" at bounding box center [1016, 541] width 32 height 32
checkbox input "true"
click at [1013, 577] on input "checkbox" at bounding box center [1016, 577] width 32 height 32
checkbox input "true"
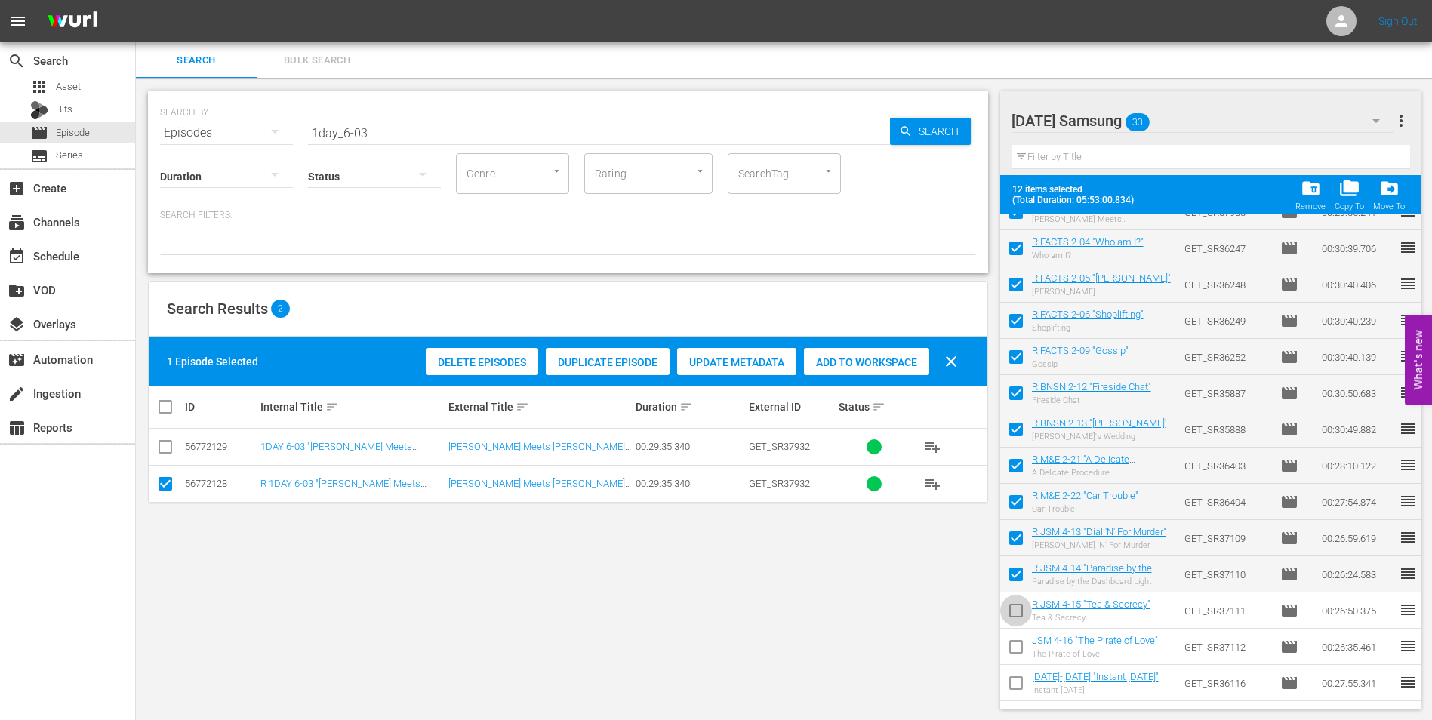
click at [1014, 614] on input "checkbox" at bounding box center [1016, 614] width 32 height 32
checkbox input "true"
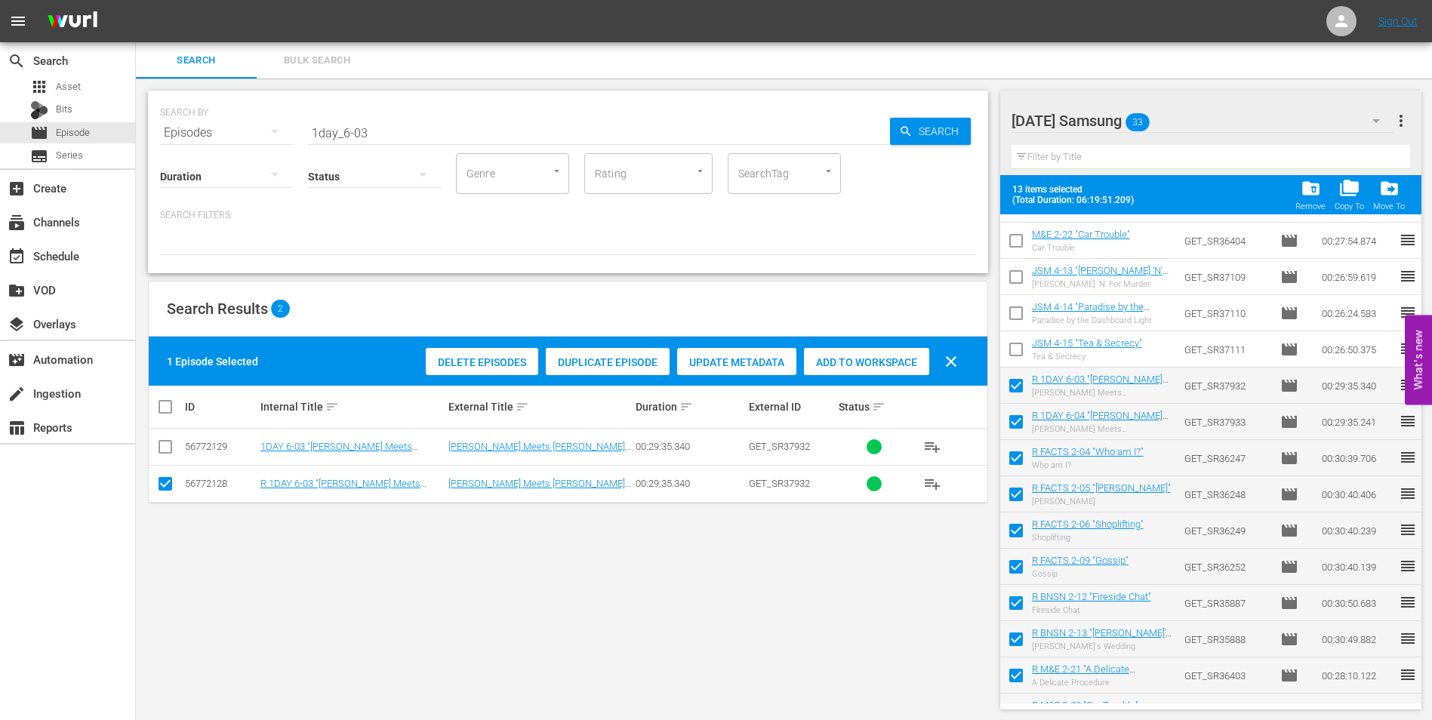
scroll to position [302, 0]
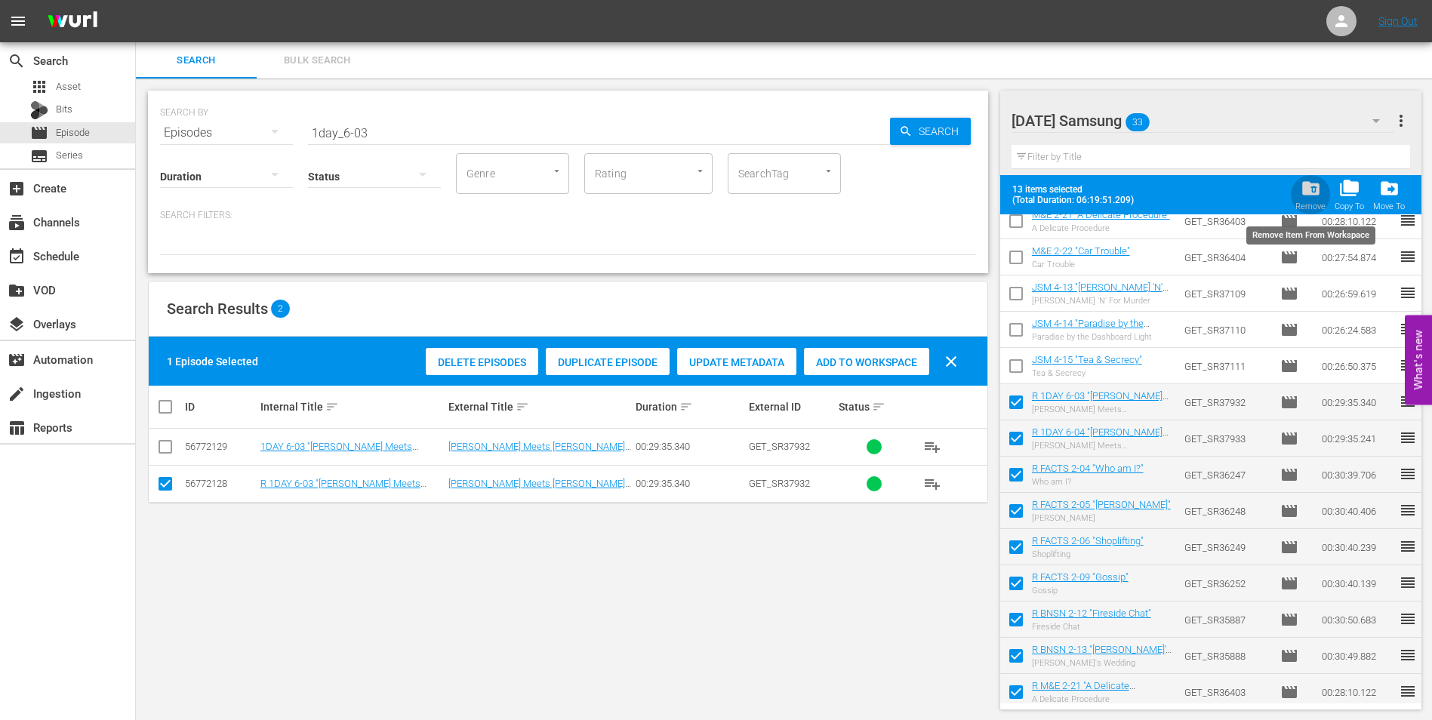
click at [1316, 201] on div "Remove" at bounding box center [1310, 206] width 30 height 10
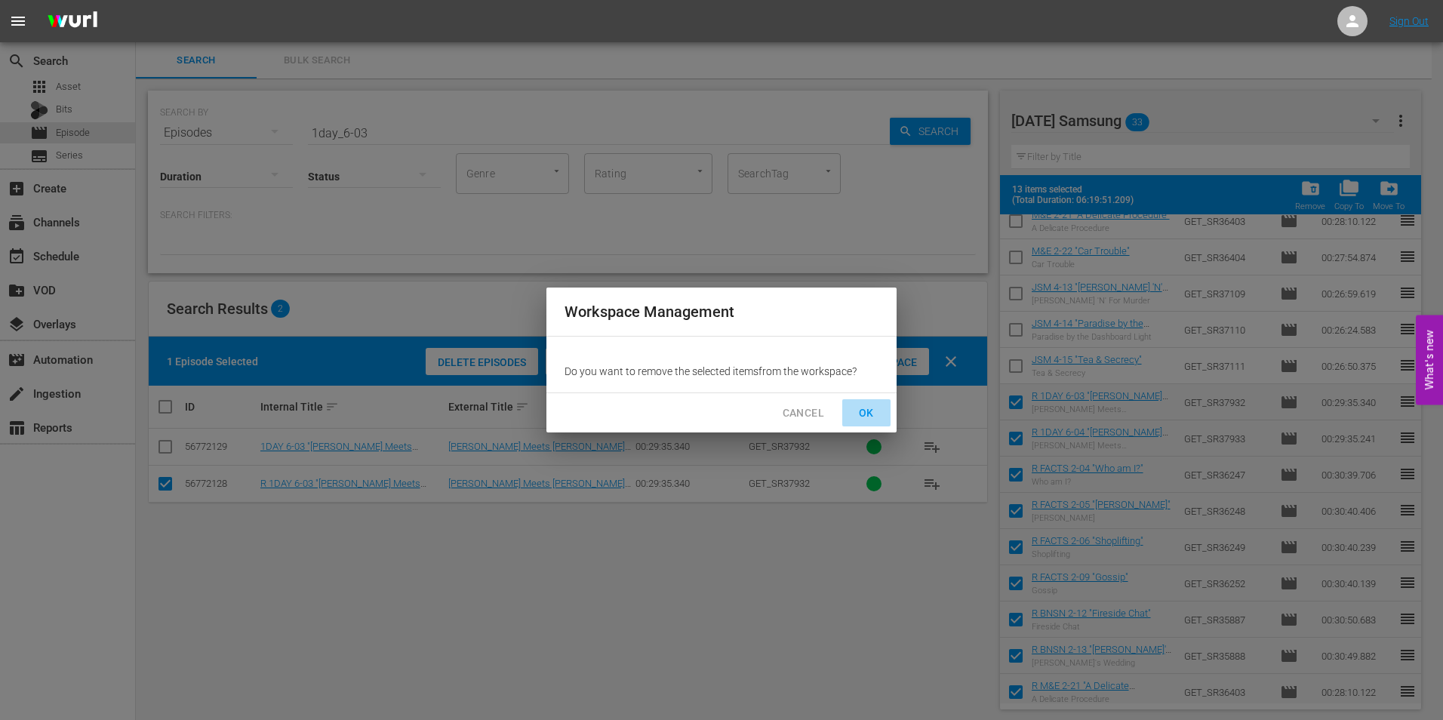
click at [869, 408] on span "OK" at bounding box center [866, 413] width 24 height 19
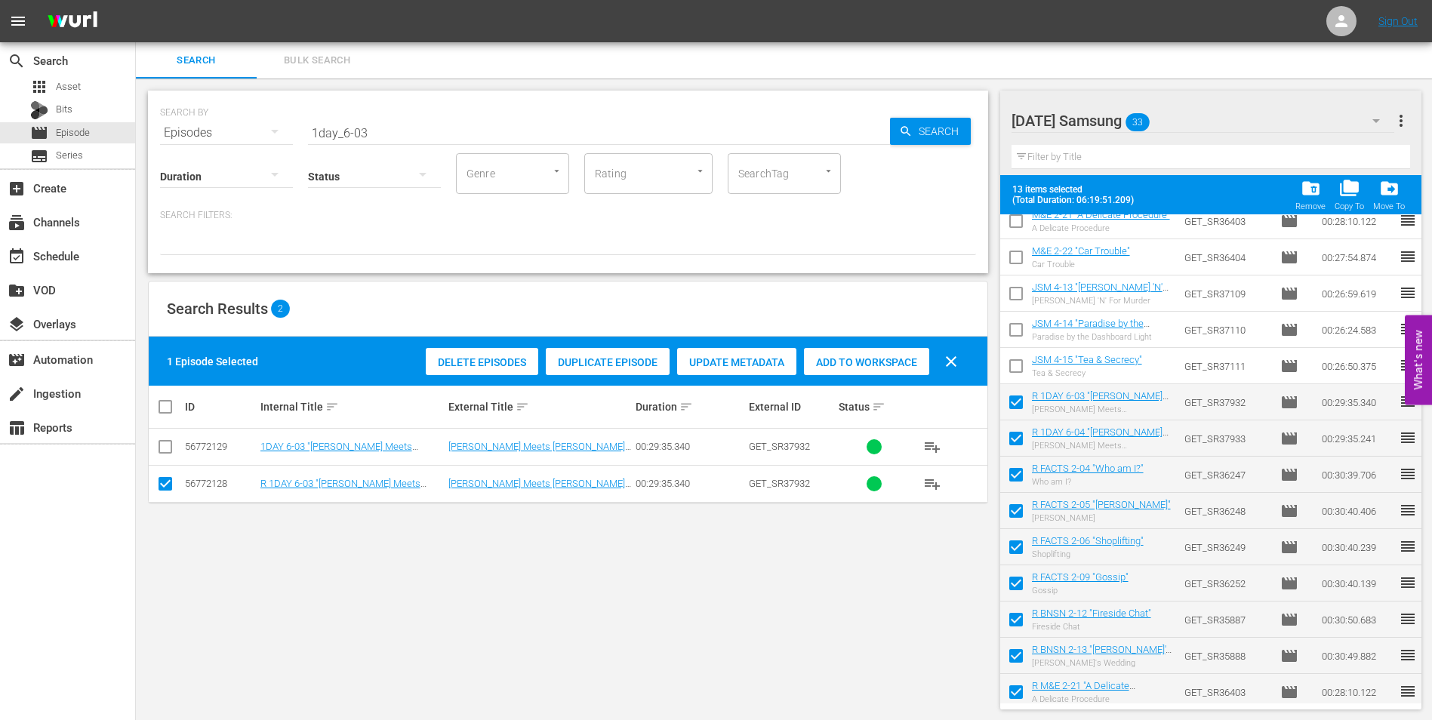
checkbox input "false"
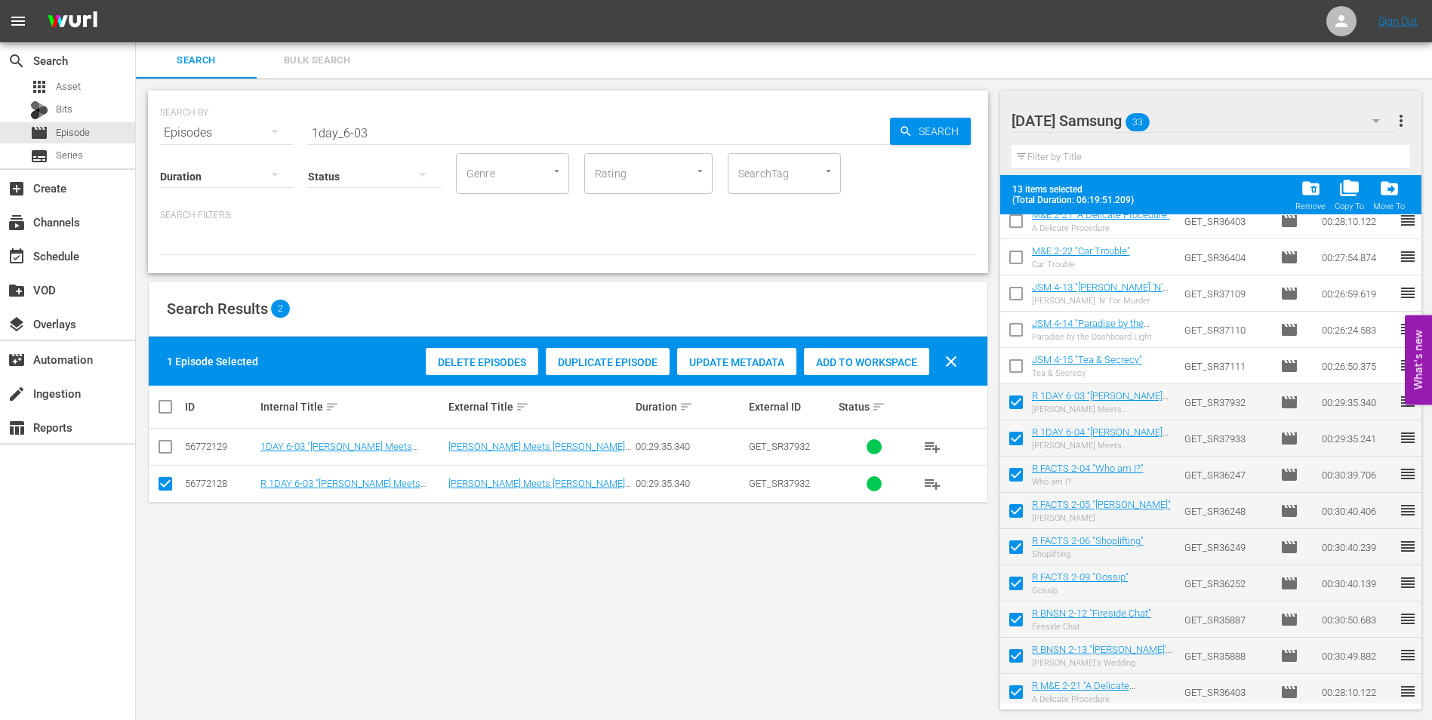
checkbox input "false"
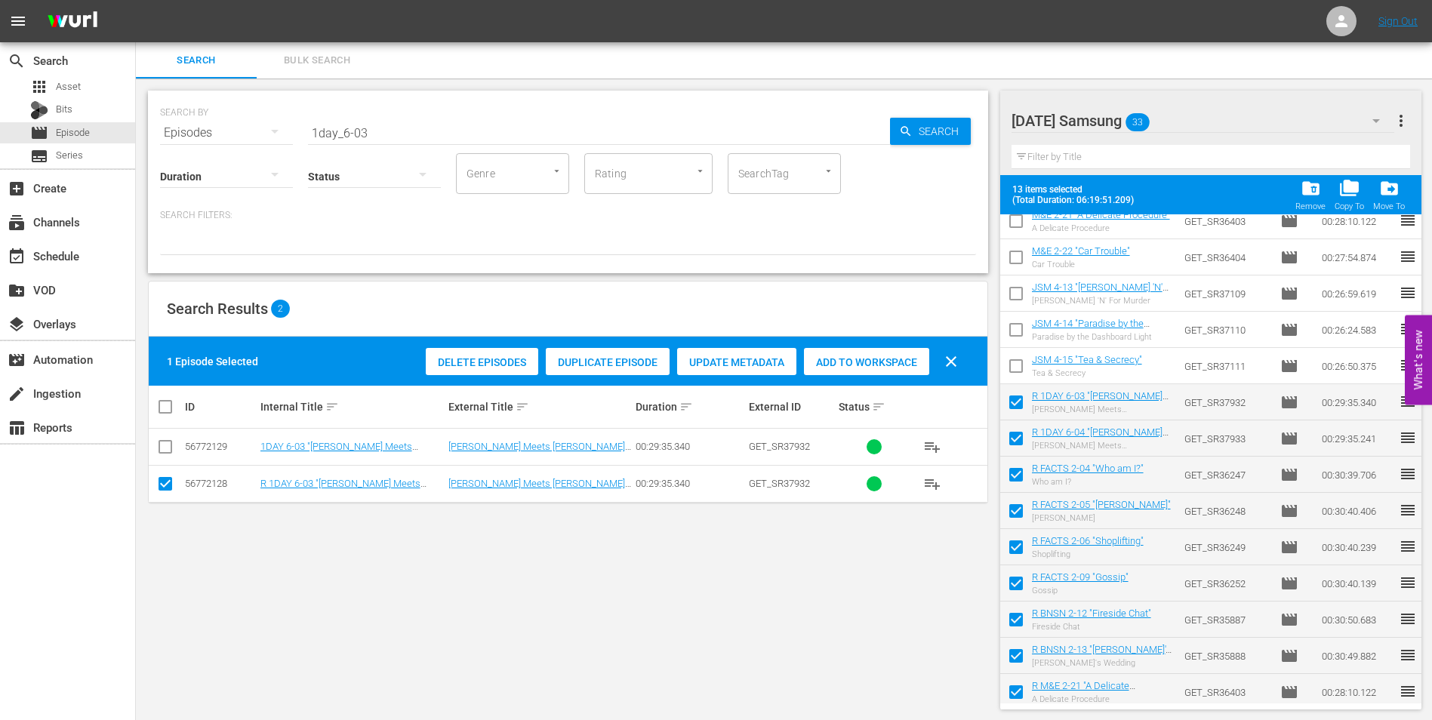
checkbox input "false"
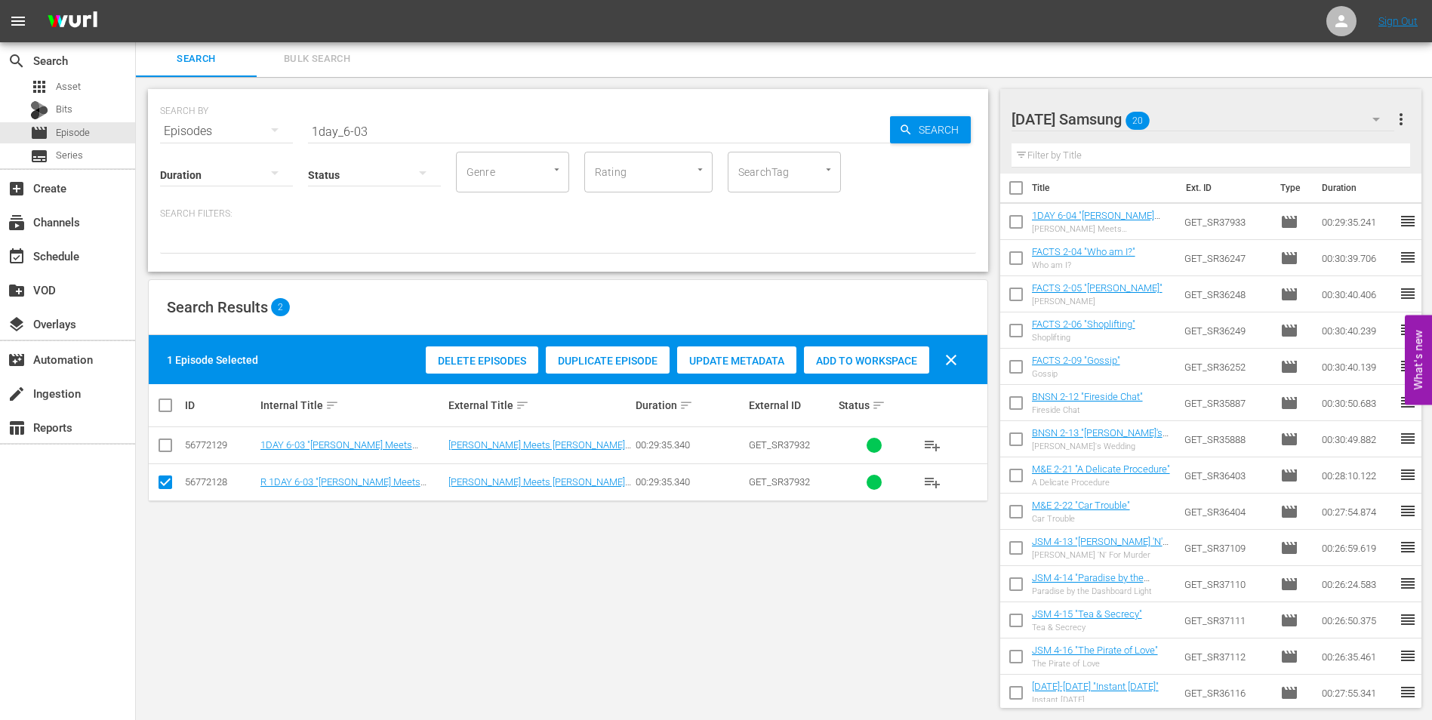
scroll to position [0, 0]
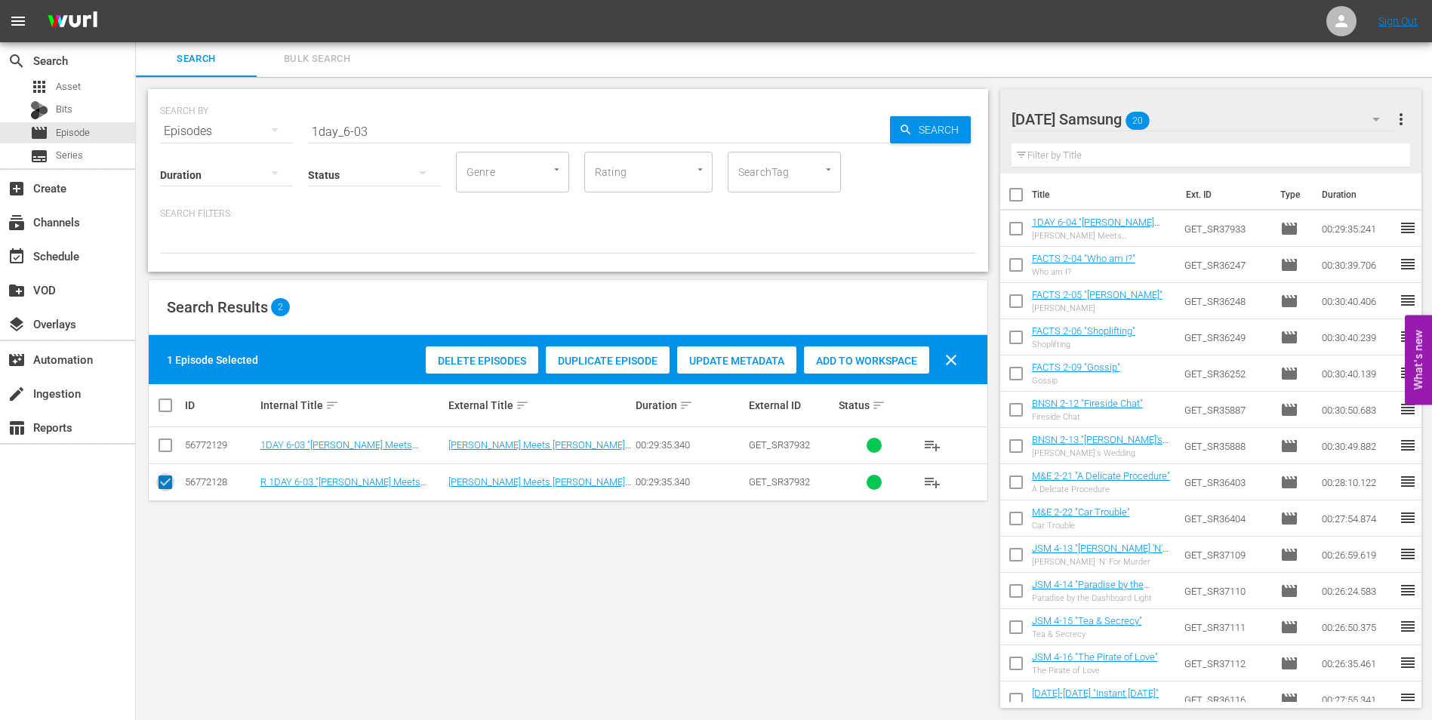
click at [166, 484] on input "checkbox" at bounding box center [165, 485] width 18 height 18
checkbox input "false"
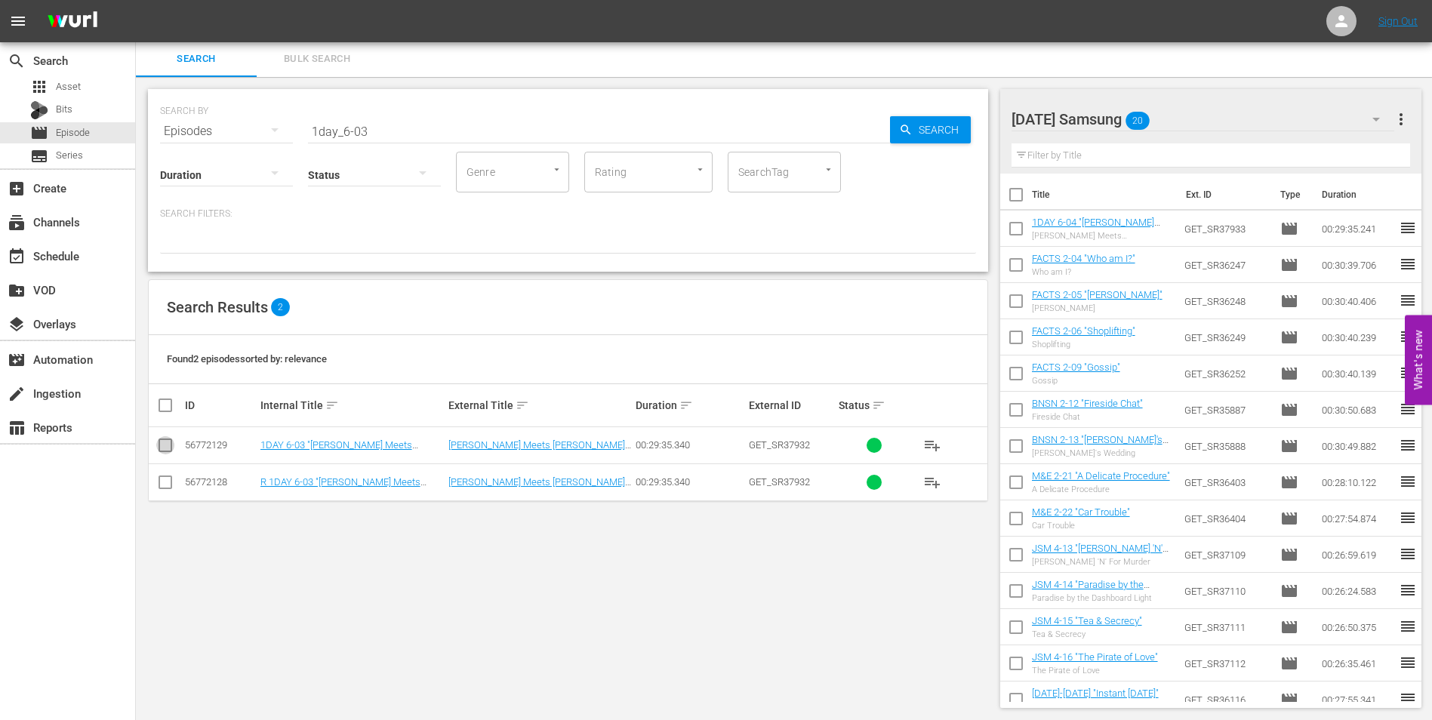
click at [165, 451] on input "checkbox" at bounding box center [165, 448] width 18 height 18
checkbox input "true"
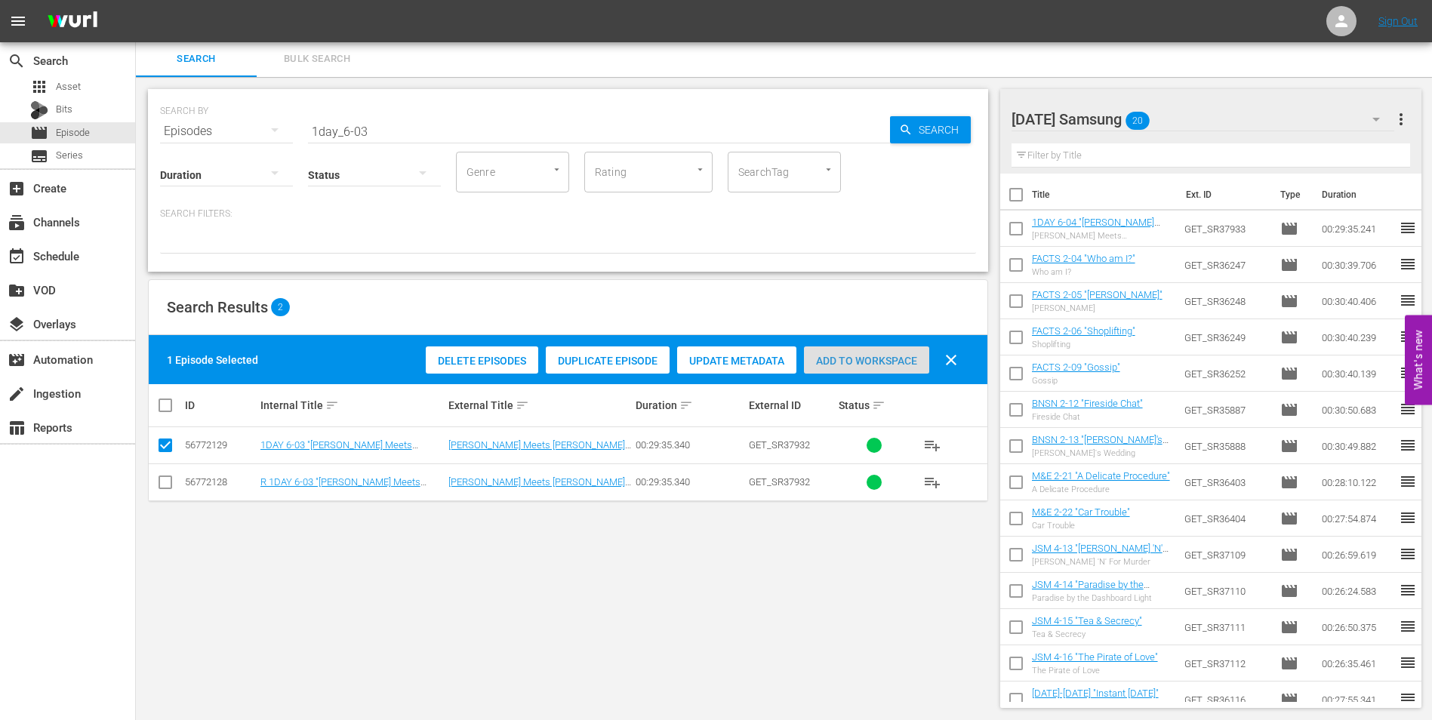
click at [900, 358] on span "Add to Workspace" at bounding box center [866, 361] width 125 height 12
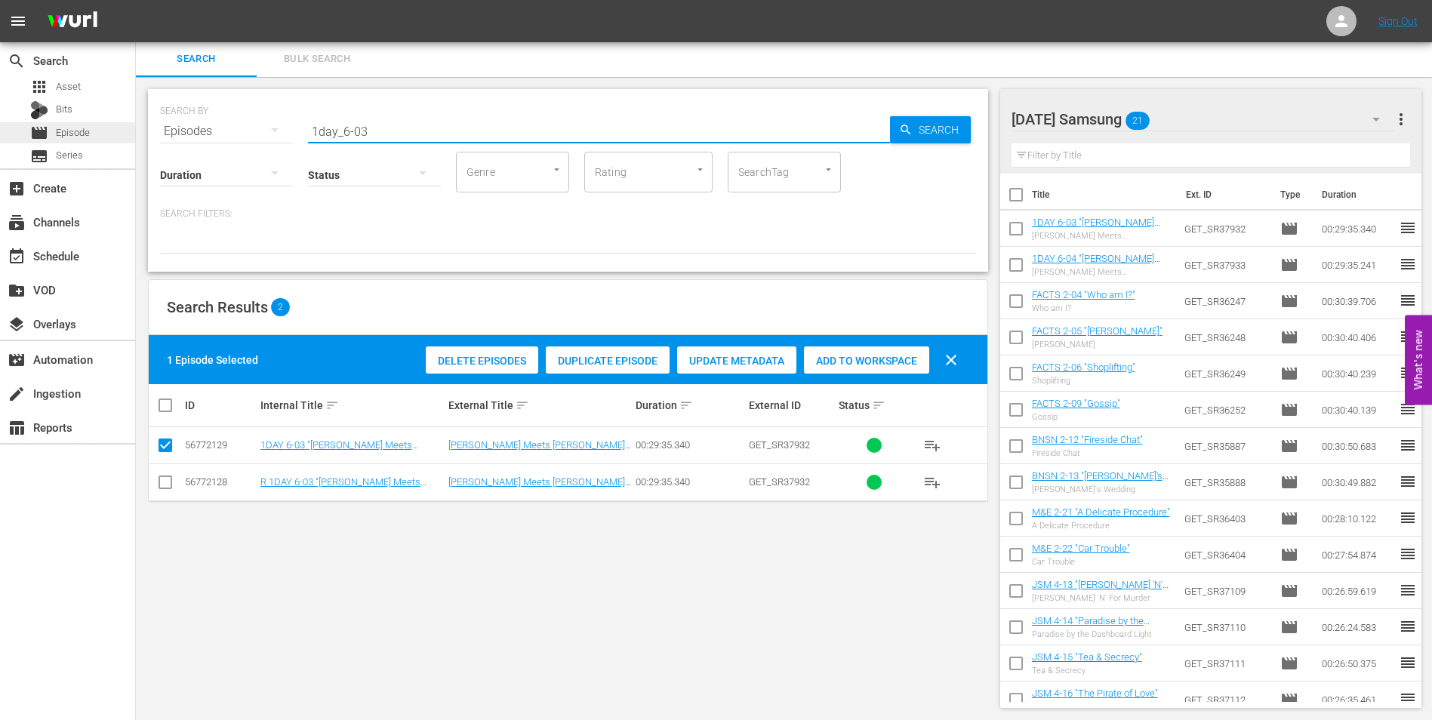
drag, startPoint x: 434, startPoint y: 131, endPoint x: 5, endPoint y: 131, distance: 428.6
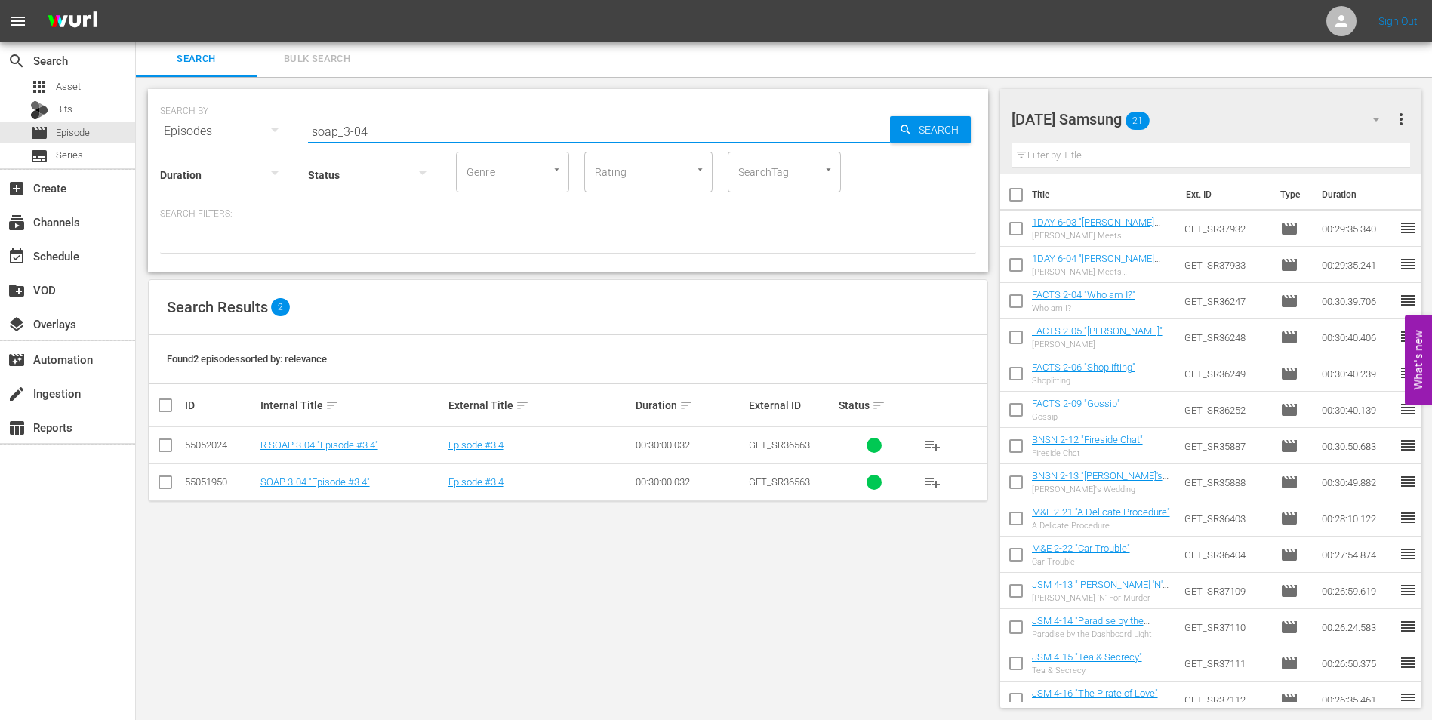
type input "soap_3-04"
click at [161, 482] on input "checkbox" at bounding box center [165, 485] width 18 height 18
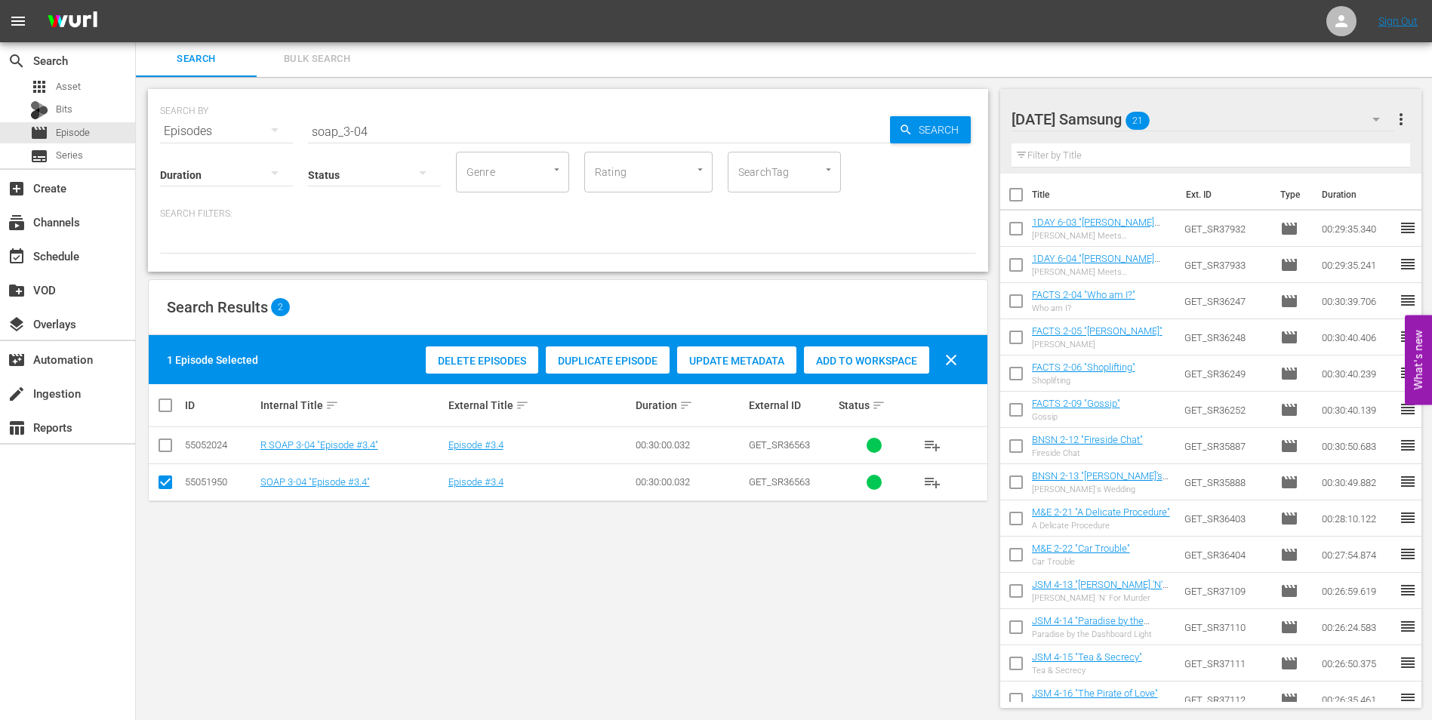
click at [850, 358] on span "Add to Workspace" at bounding box center [866, 361] width 125 height 12
click at [1219, 114] on div "[DATE] Samsung 22" at bounding box center [1202, 119] width 383 height 42
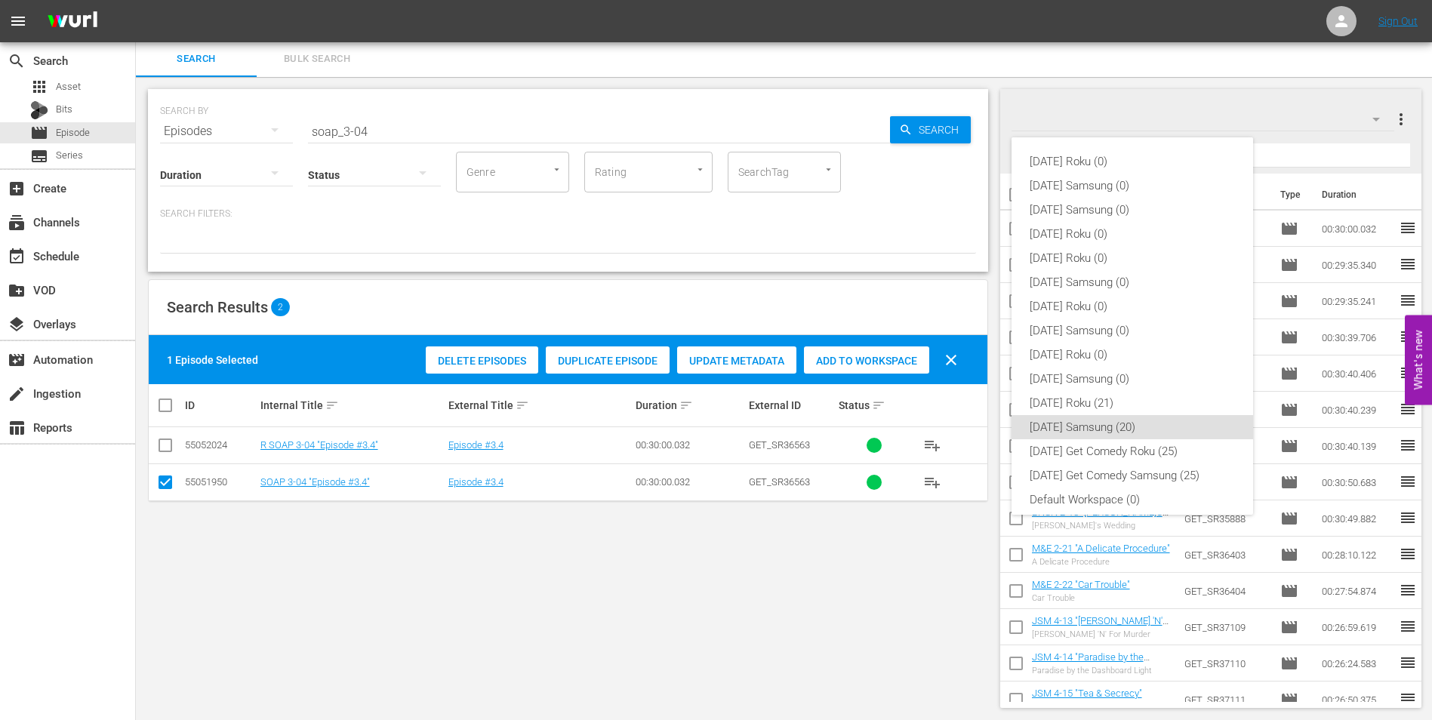
scroll to position [9, 0]
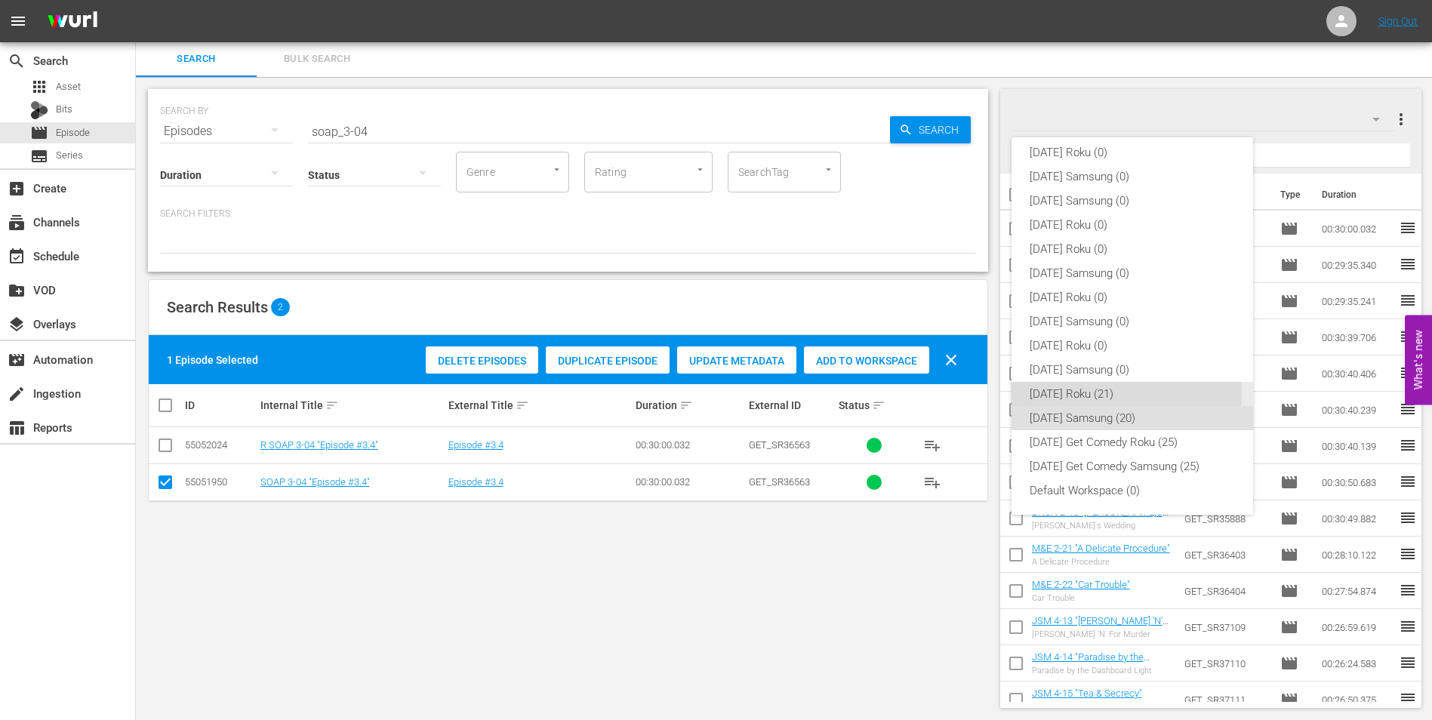
click at [1082, 390] on div "[DATE] Roku (21)" at bounding box center [1131, 394] width 205 height 24
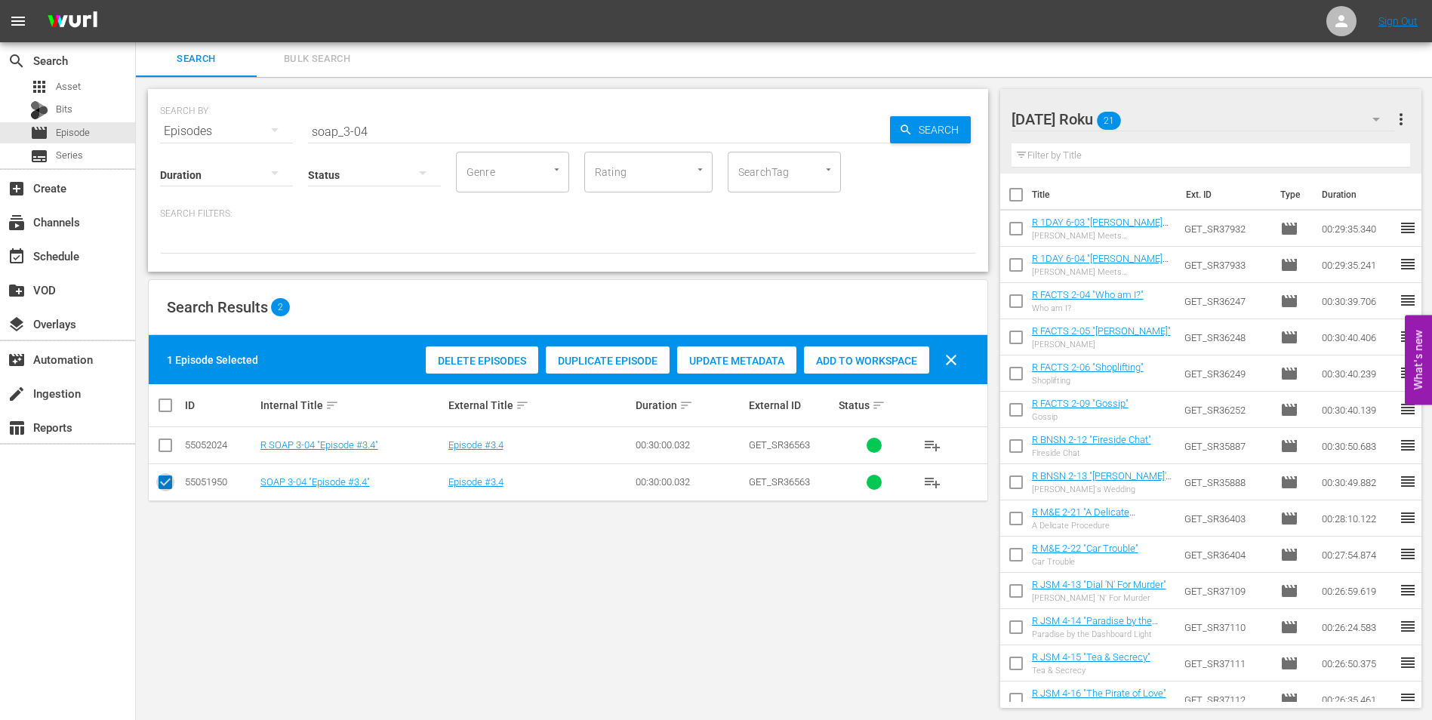
click at [165, 481] on input "checkbox" at bounding box center [165, 485] width 18 height 18
checkbox input "false"
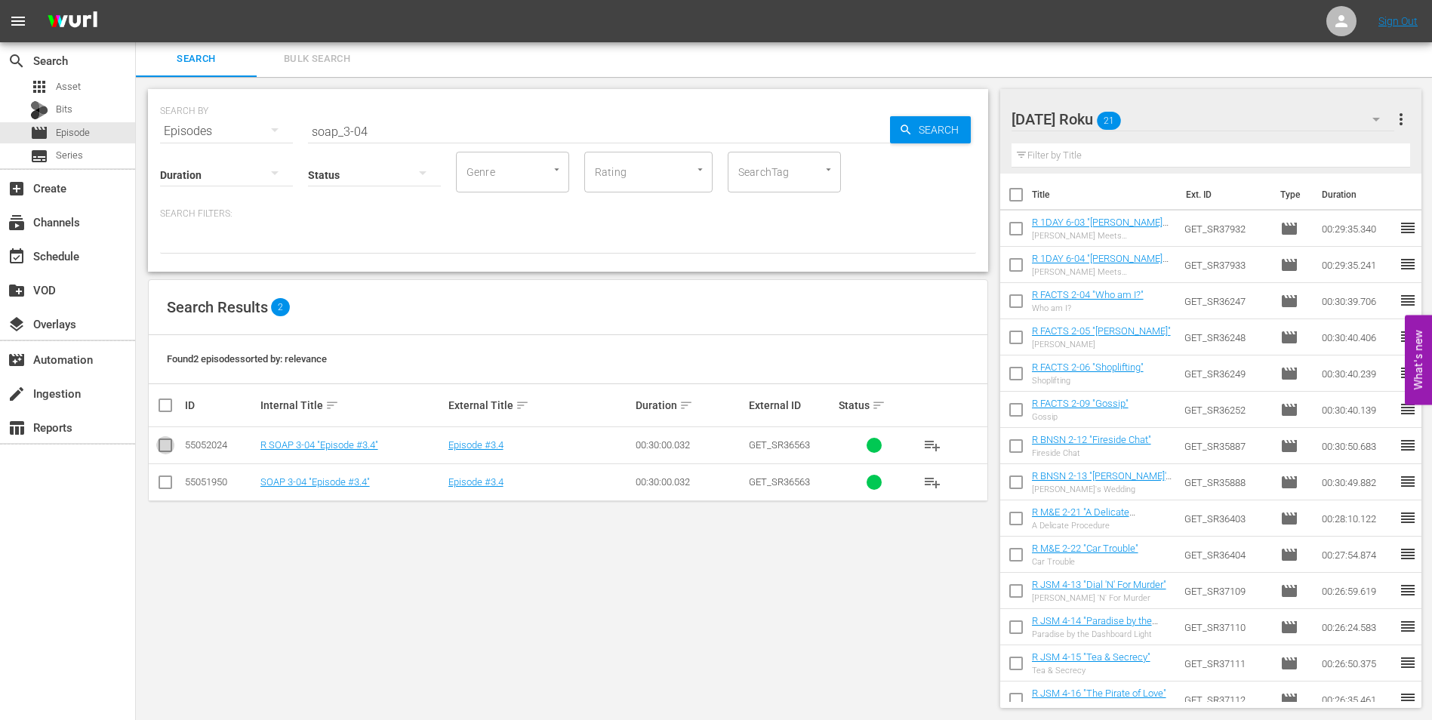
click at [166, 445] on input "checkbox" at bounding box center [165, 448] width 18 height 18
checkbox input "true"
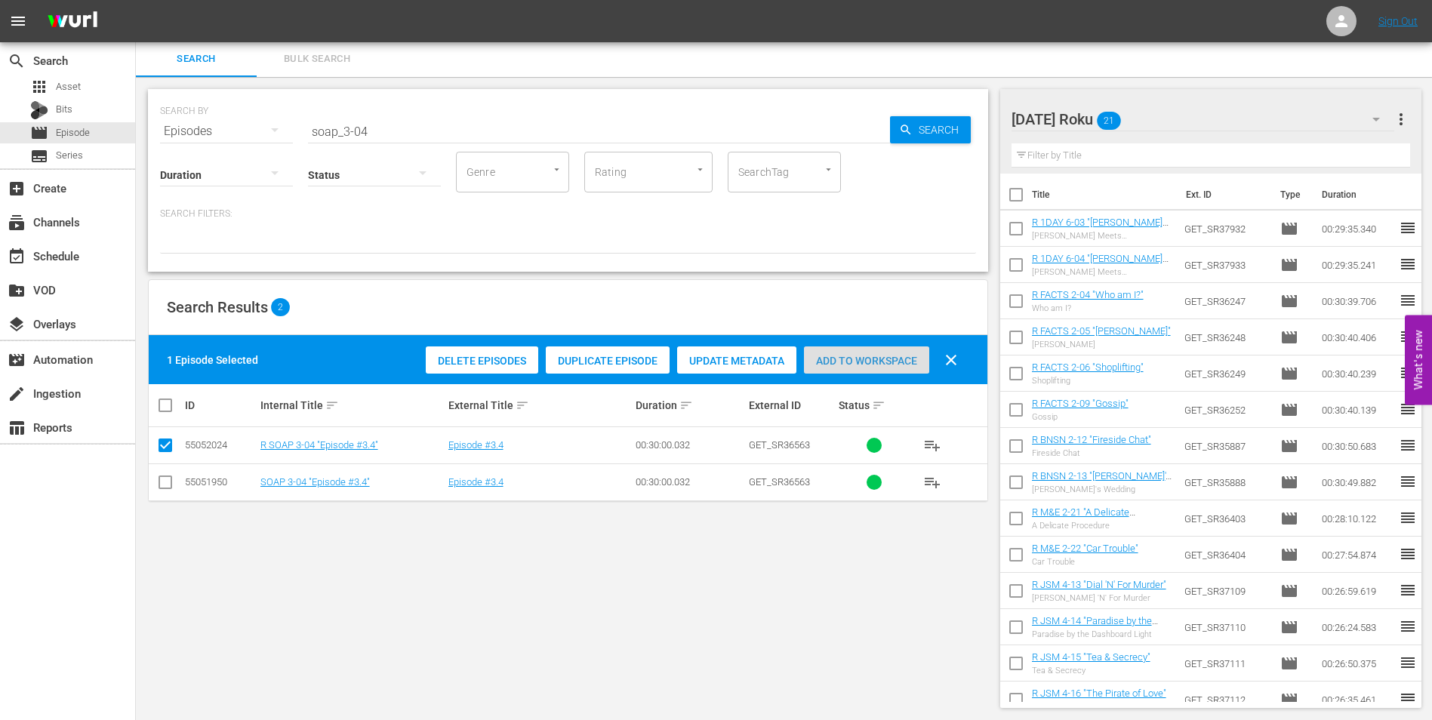
click at [823, 364] on span "Add to Workspace" at bounding box center [866, 361] width 125 height 12
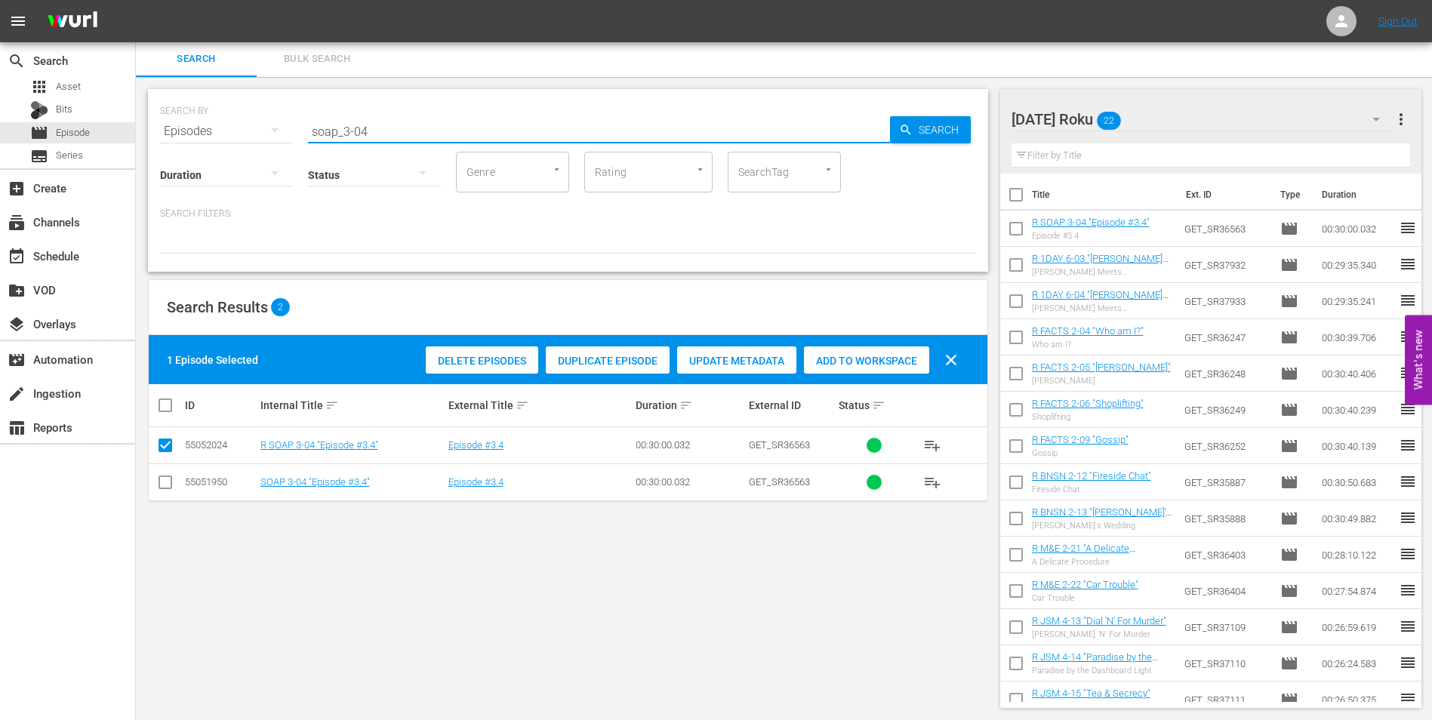
drag, startPoint x: 361, startPoint y: 127, endPoint x: 417, endPoint y: 132, distance: 56.8
click at [417, 133] on input "soap_3-04" at bounding box center [599, 131] width 582 height 36
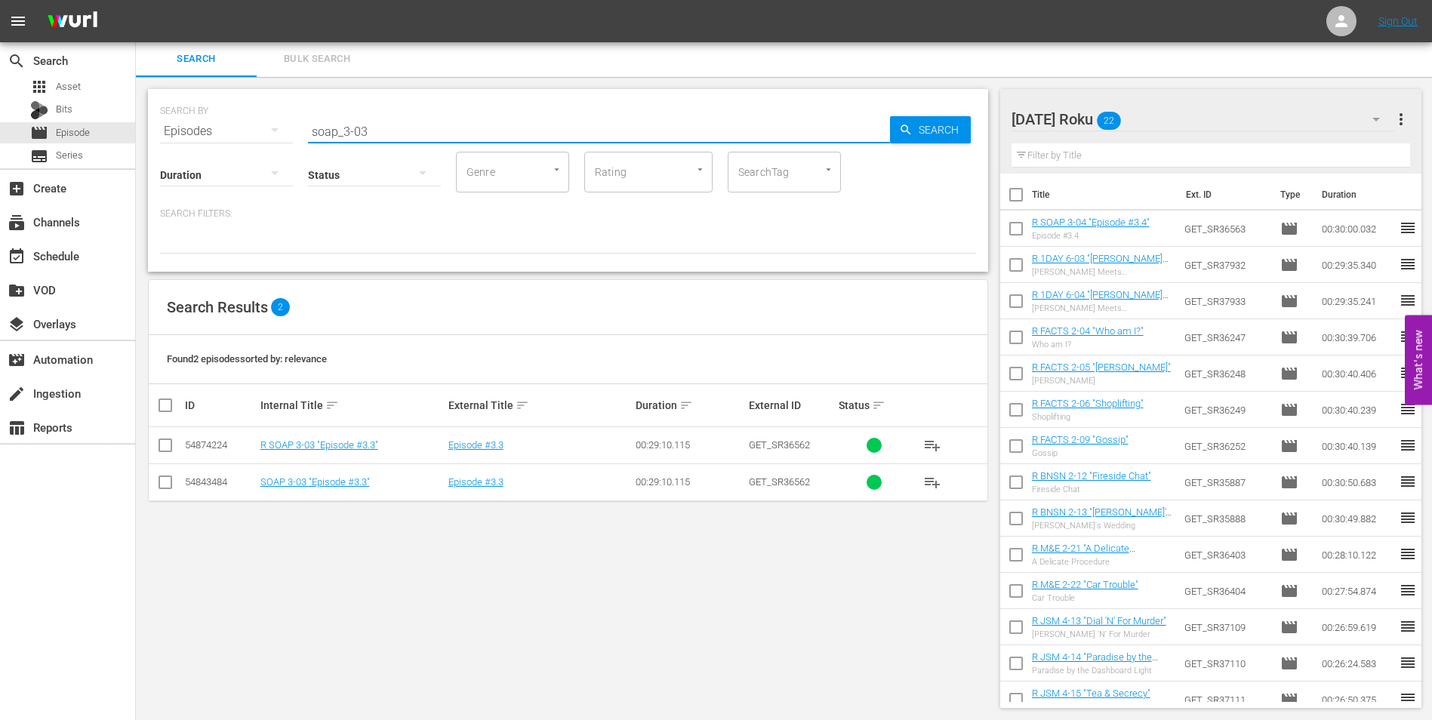
type input "soap_3-03"
click at [166, 451] on input "checkbox" at bounding box center [165, 448] width 18 height 18
checkbox input "true"
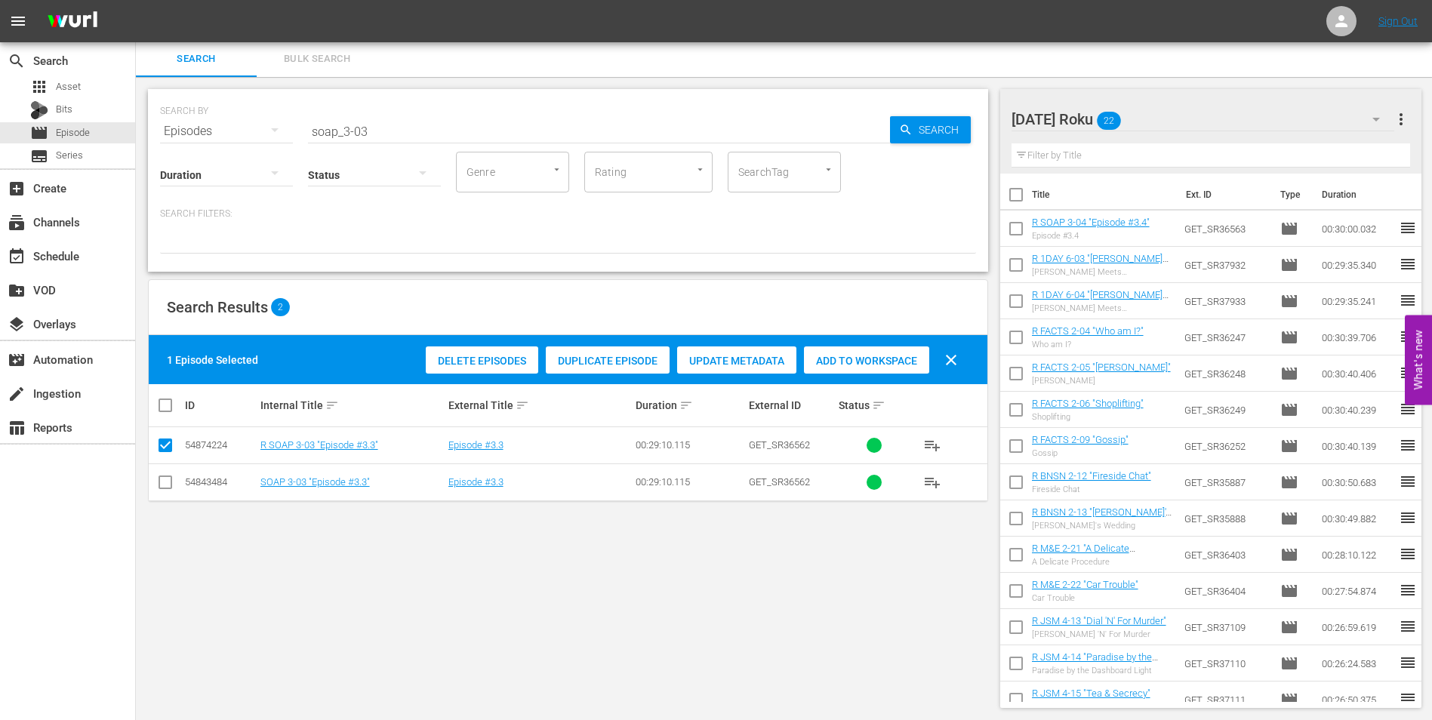
click at [856, 359] on span "Add to Workspace" at bounding box center [866, 361] width 125 height 12
click at [1172, 120] on div "[DATE] Roku 23" at bounding box center [1202, 119] width 383 height 42
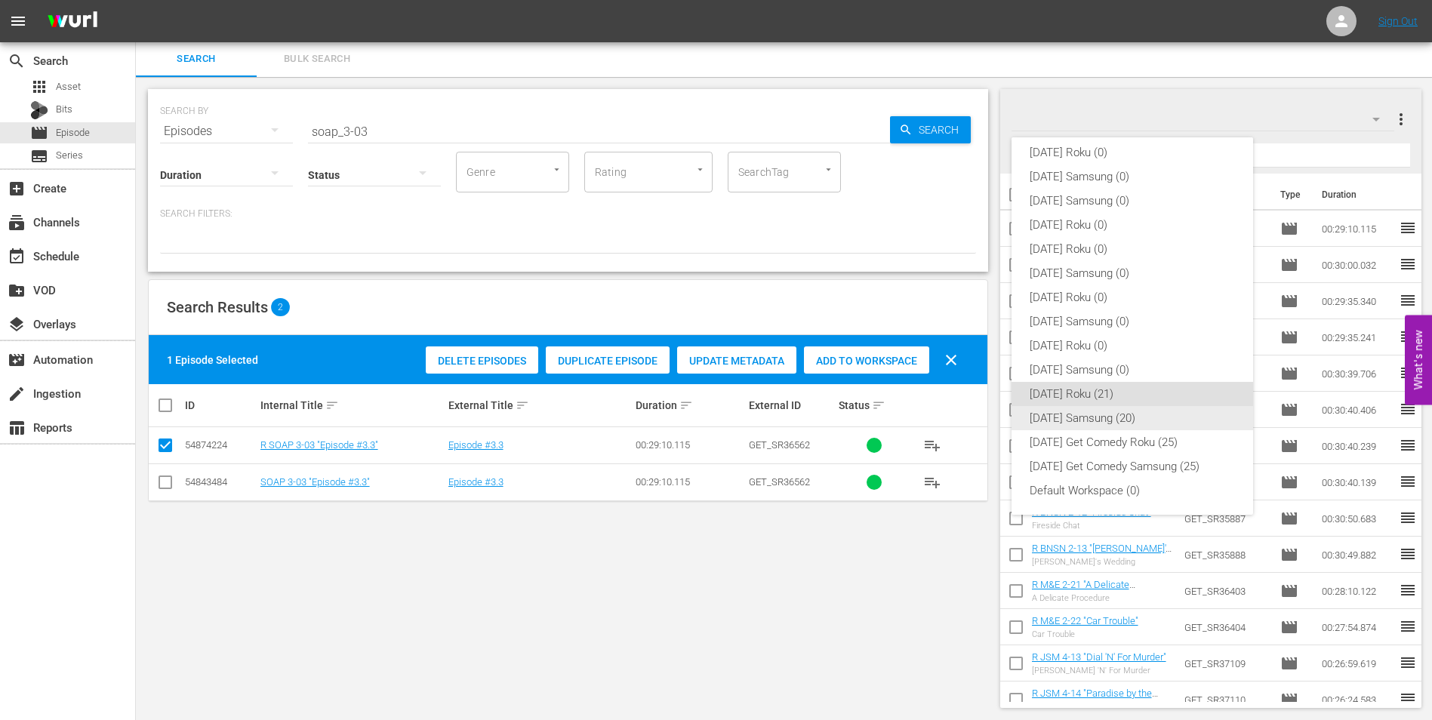
click at [1103, 417] on div "[DATE] Samsung (20)" at bounding box center [1131, 418] width 205 height 24
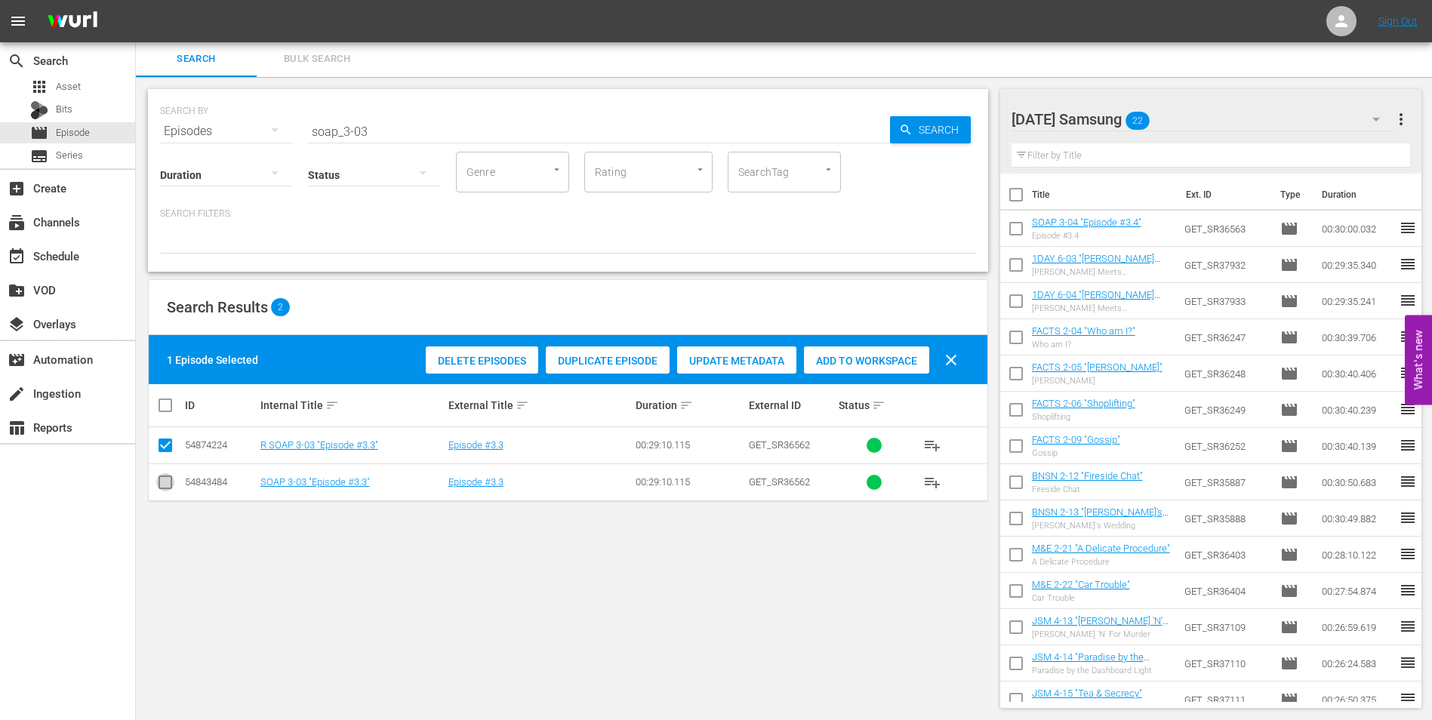
click at [158, 488] on input "checkbox" at bounding box center [165, 485] width 18 height 18
checkbox input "true"
click at [164, 453] on input "checkbox" at bounding box center [165, 448] width 18 height 18
checkbox input "false"
click at [841, 365] on span "Add to Workspace" at bounding box center [866, 361] width 125 height 12
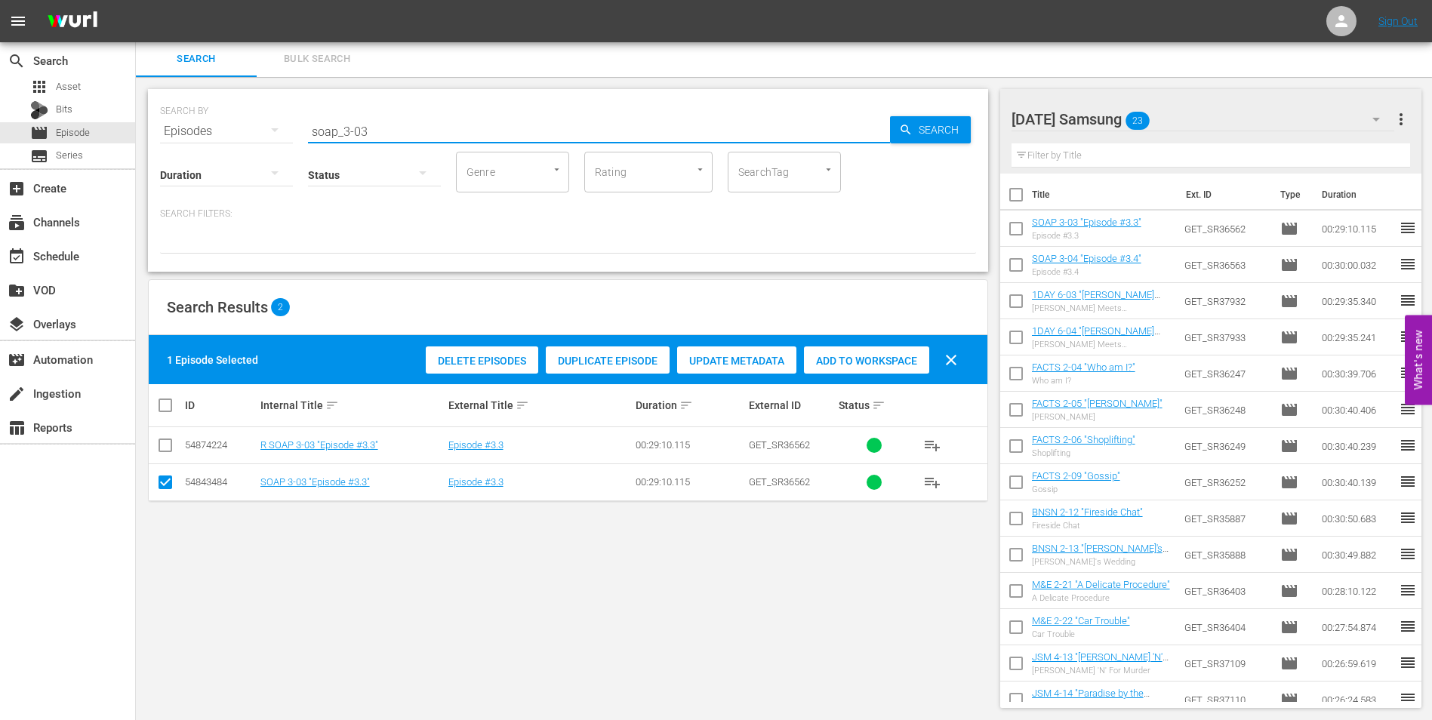
drag, startPoint x: 514, startPoint y: 131, endPoint x: 326, endPoint y: 128, distance: 187.9
click at [327, 129] on input "soap_3-03" at bounding box center [599, 131] width 582 height 36
type input "s"
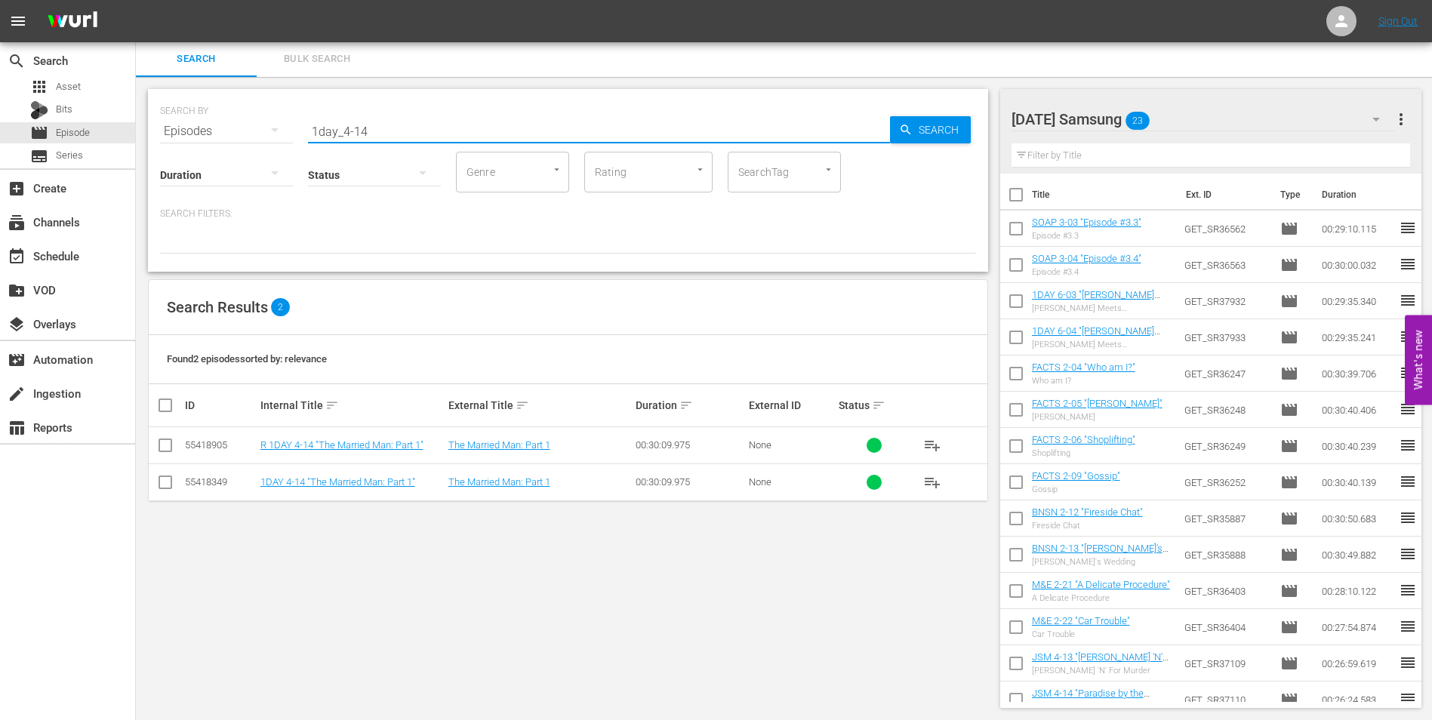
type input "1day_4-14"
click at [161, 485] on input "checkbox" at bounding box center [165, 485] width 18 height 18
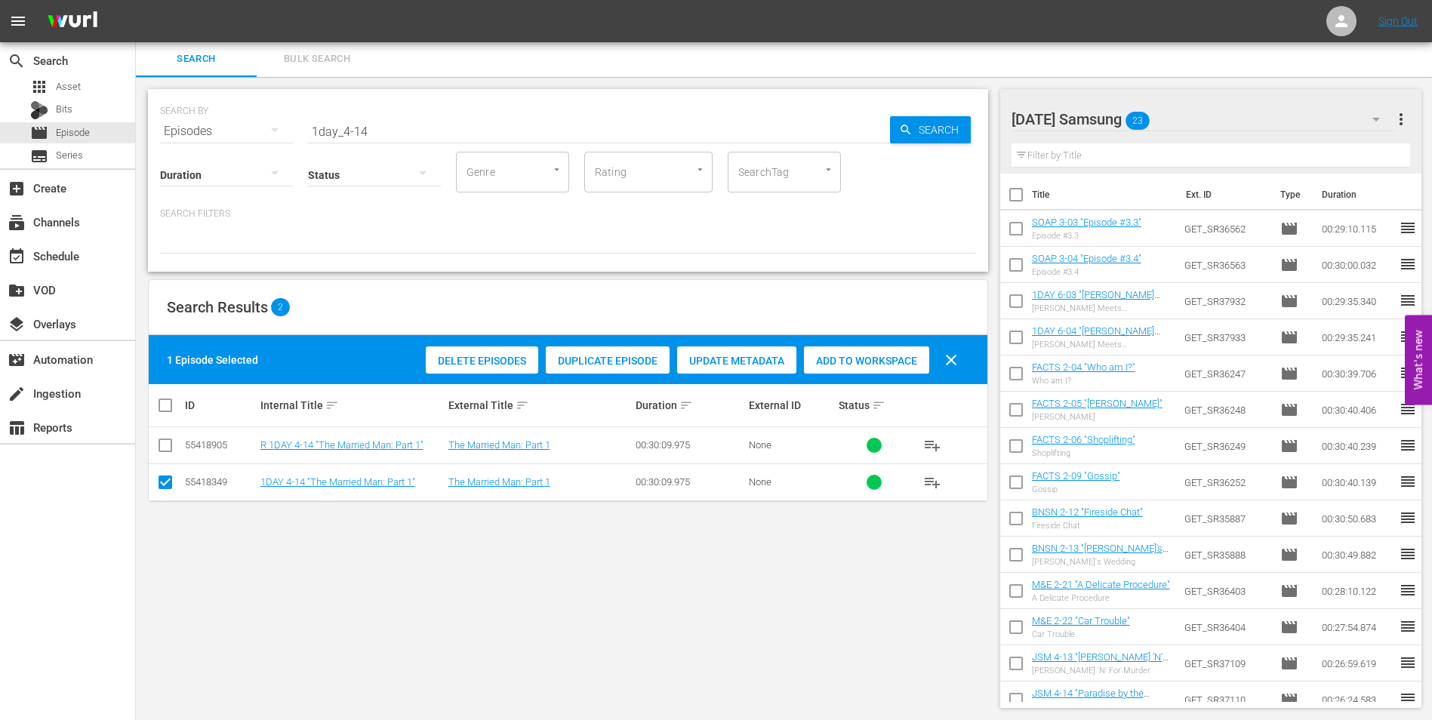
click at [853, 358] on span "Add to Workspace" at bounding box center [866, 361] width 125 height 12
click at [1235, 113] on div "[DATE] Samsung 24" at bounding box center [1202, 119] width 383 height 42
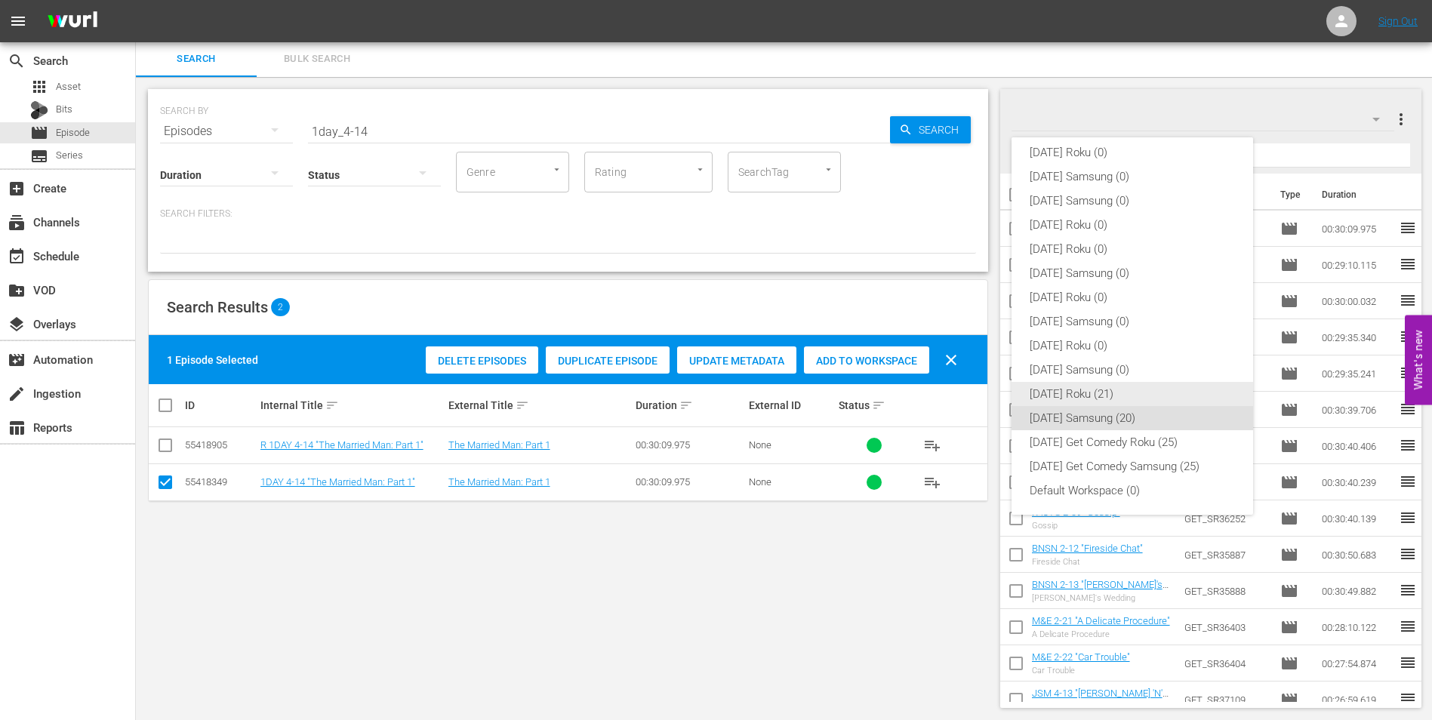
click at [1117, 398] on div "[DATE] Roku (21)" at bounding box center [1131, 394] width 205 height 24
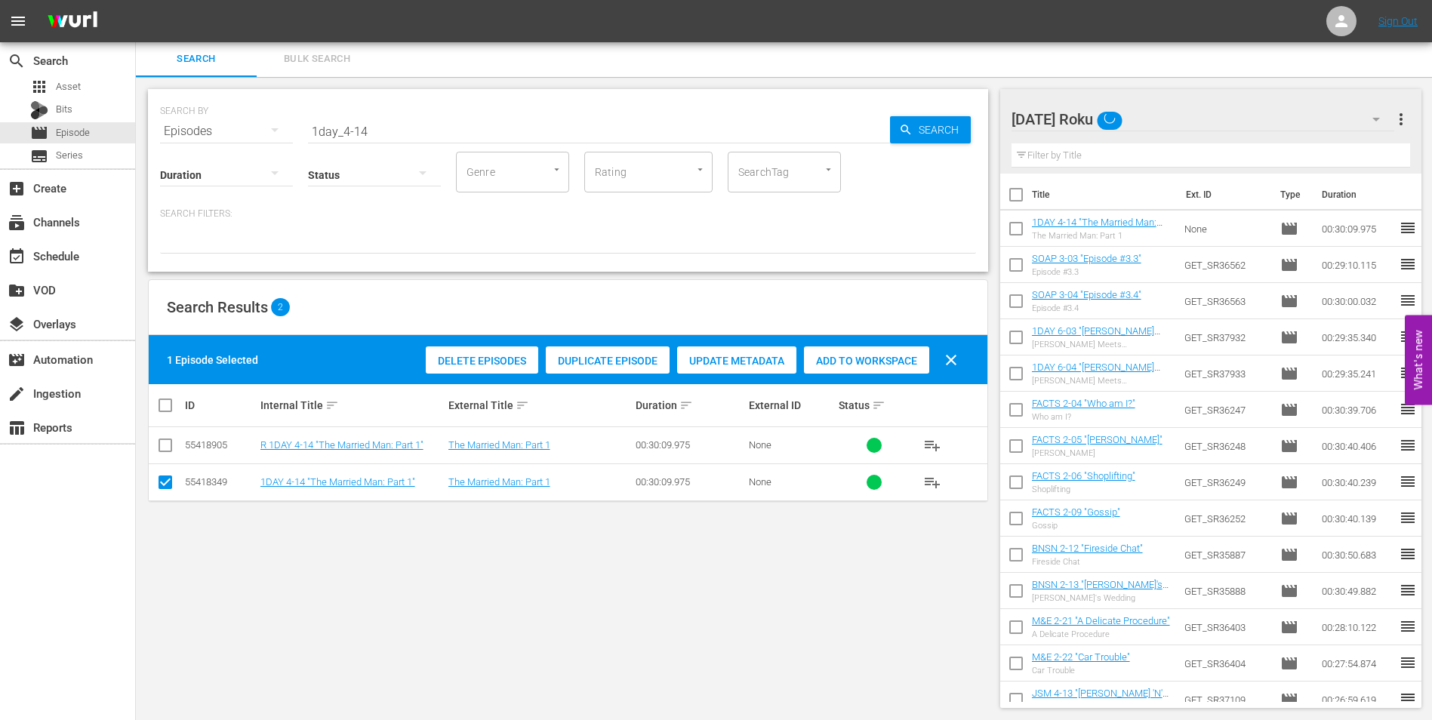
click at [159, 488] on input "checkbox" at bounding box center [165, 485] width 18 height 18
checkbox input "false"
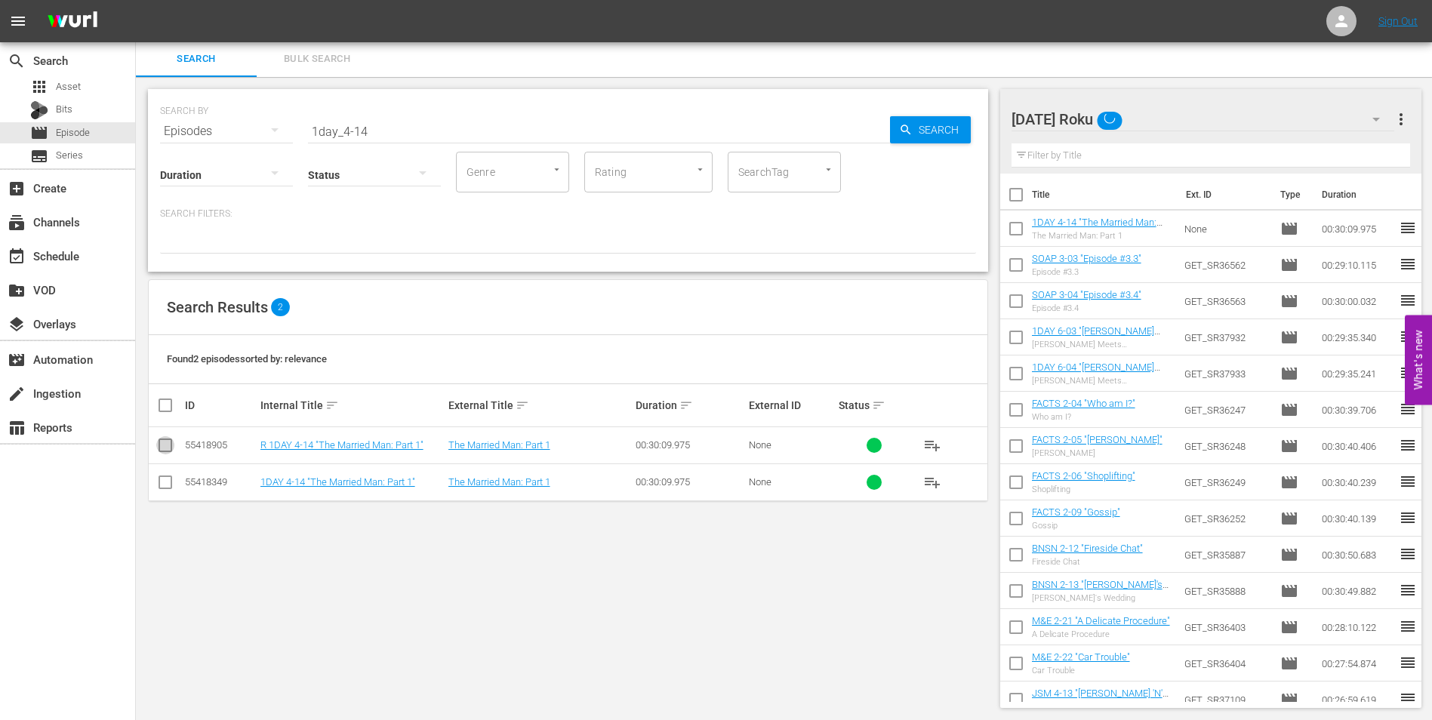
click at [166, 448] on input "checkbox" at bounding box center [165, 448] width 18 height 18
checkbox input "true"
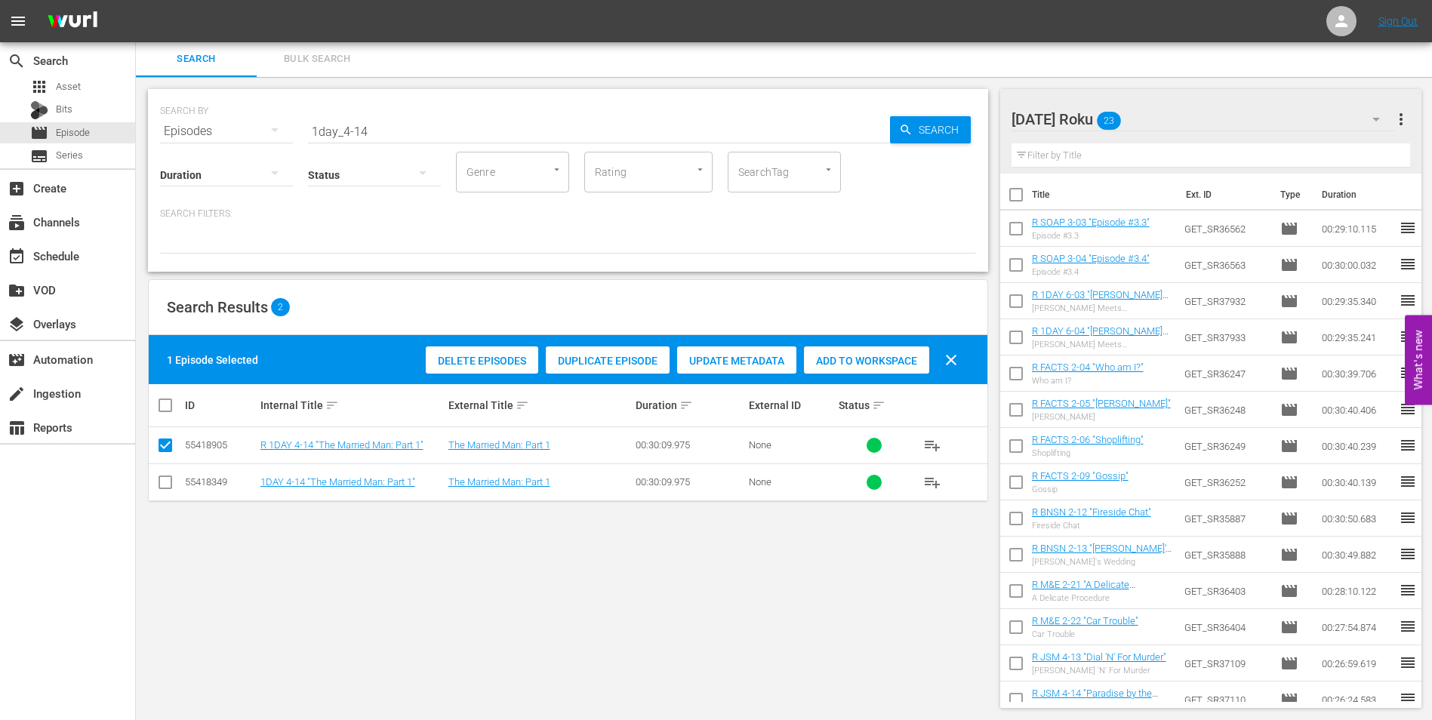
click at [874, 355] on span "Add to Workspace" at bounding box center [866, 361] width 125 height 12
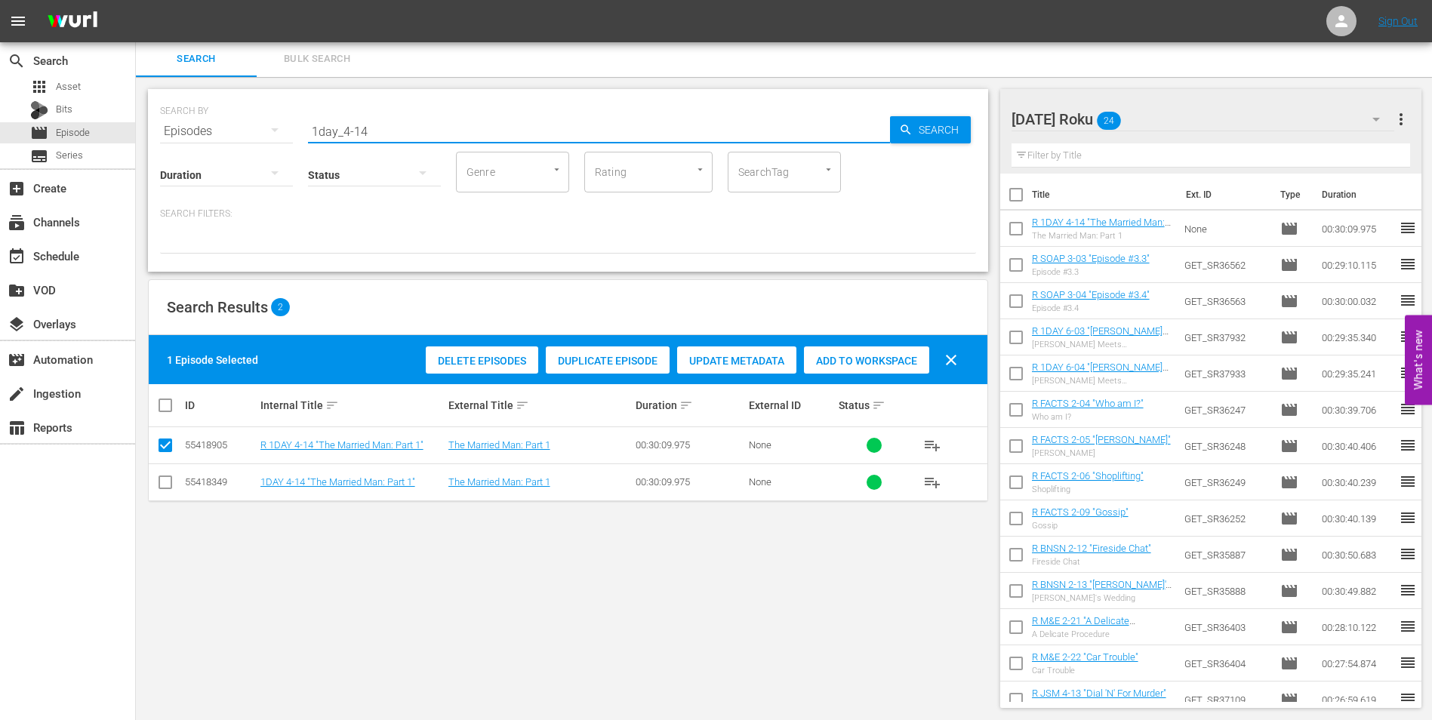
drag, startPoint x: 391, startPoint y: 131, endPoint x: 171, endPoint y: 122, distance: 219.8
click at [172, 122] on div "SEARCH BY Search By Episodes Search ID, Title, Description, Keywords, or Catego…" at bounding box center [568, 122] width 816 height 54
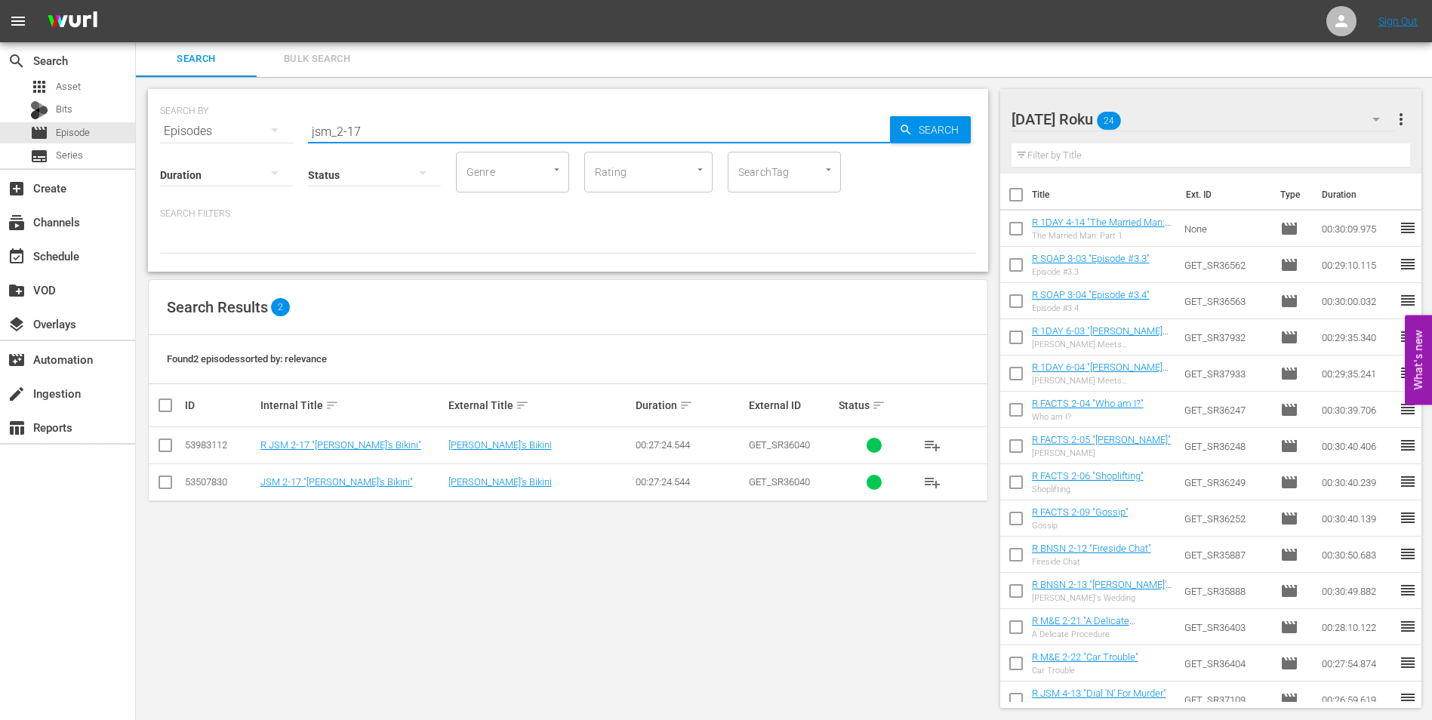
type input "jsm_2-17"
click at [170, 454] on input "checkbox" at bounding box center [165, 448] width 18 height 18
checkbox input "true"
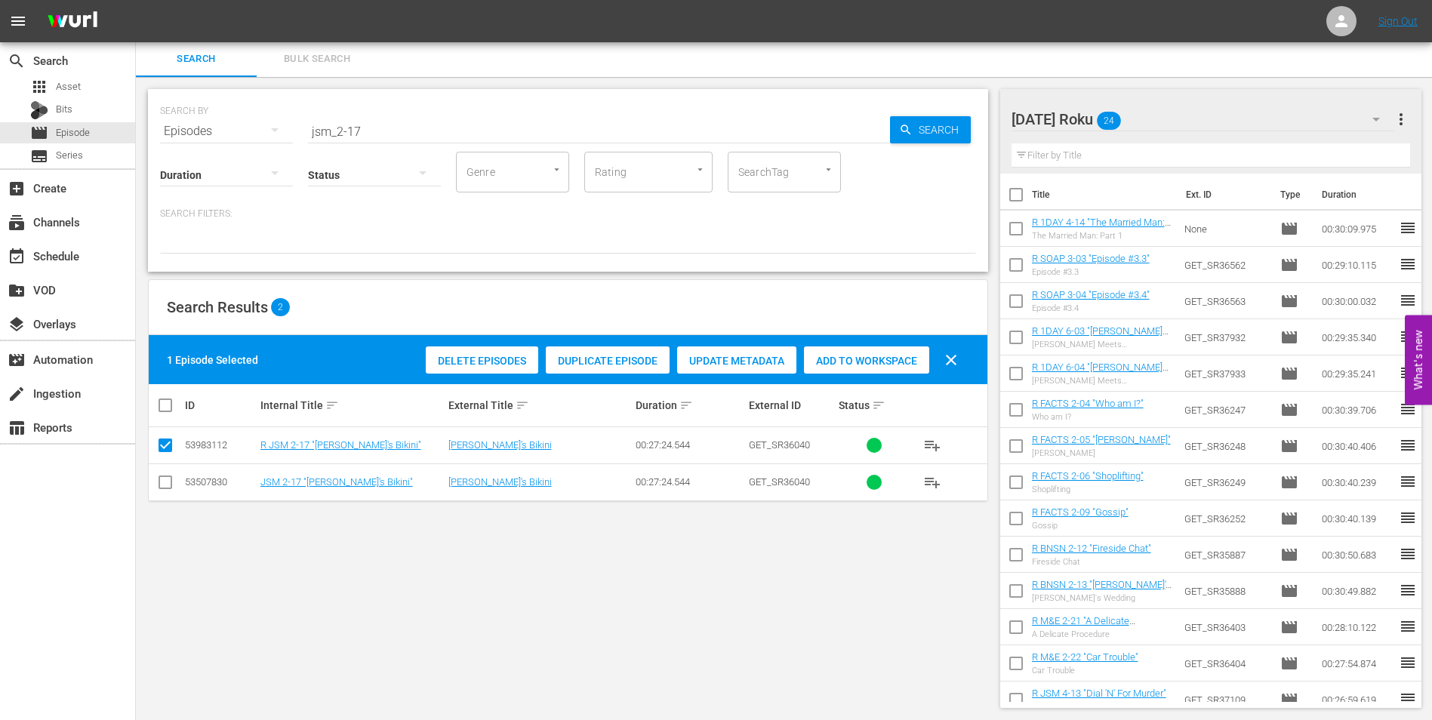
click at [876, 349] on div "Add to Workspace" at bounding box center [866, 360] width 125 height 29
click at [1170, 112] on div "[DATE] Roku 25" at bounding box center [1202, 119] width 383 height 42
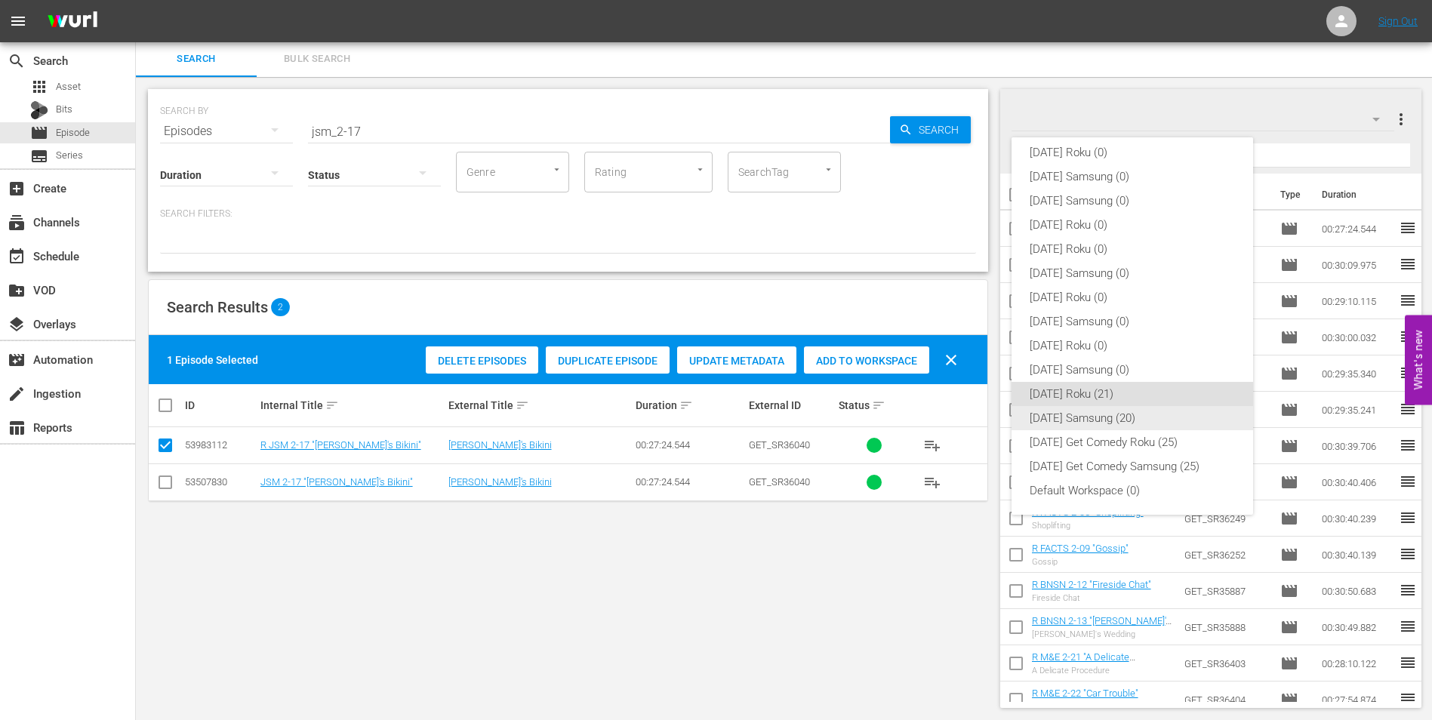
click at [1050, 415] on div "[DATE] Samsung (20)" at bounding box center [1131, 418] width 205 height 24
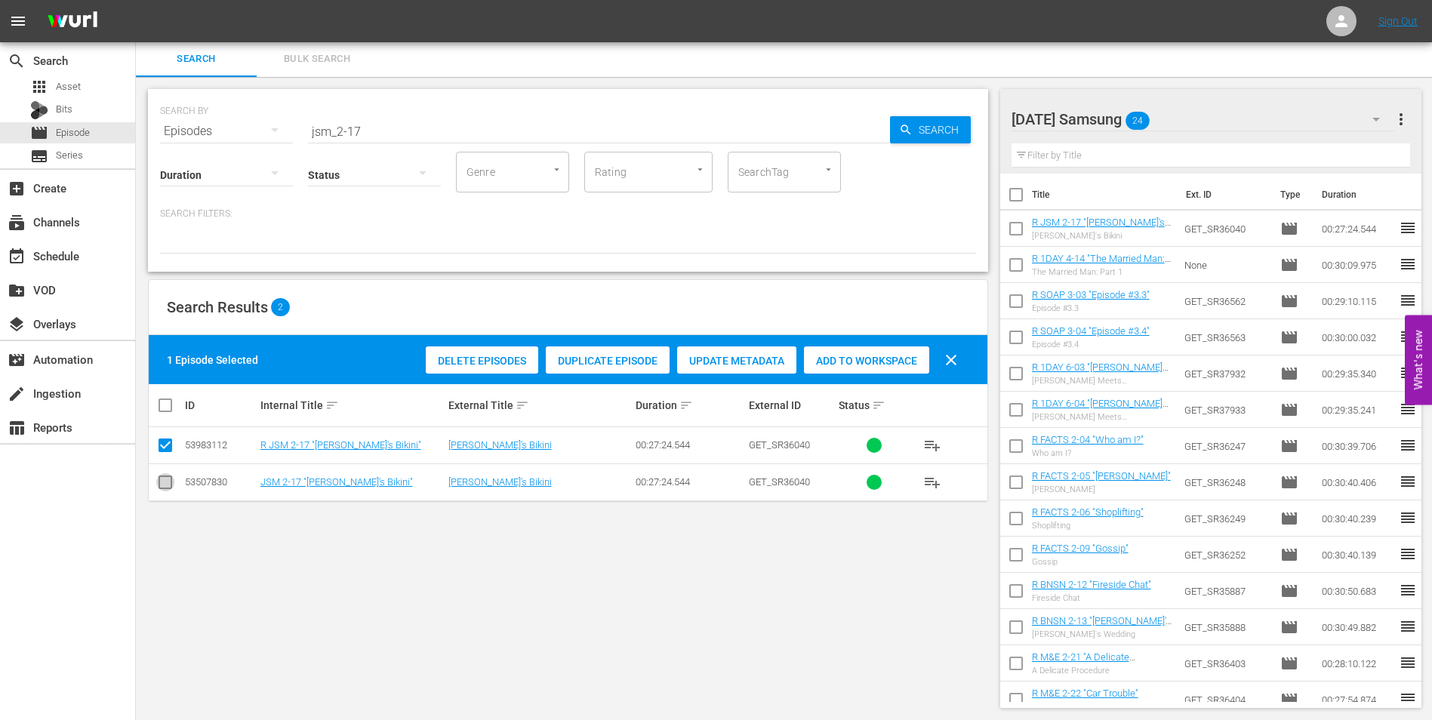
click at [165, 487] on input "checkbox" at bounding box center [165, 485] width 18 height 18
checkbox input "true"
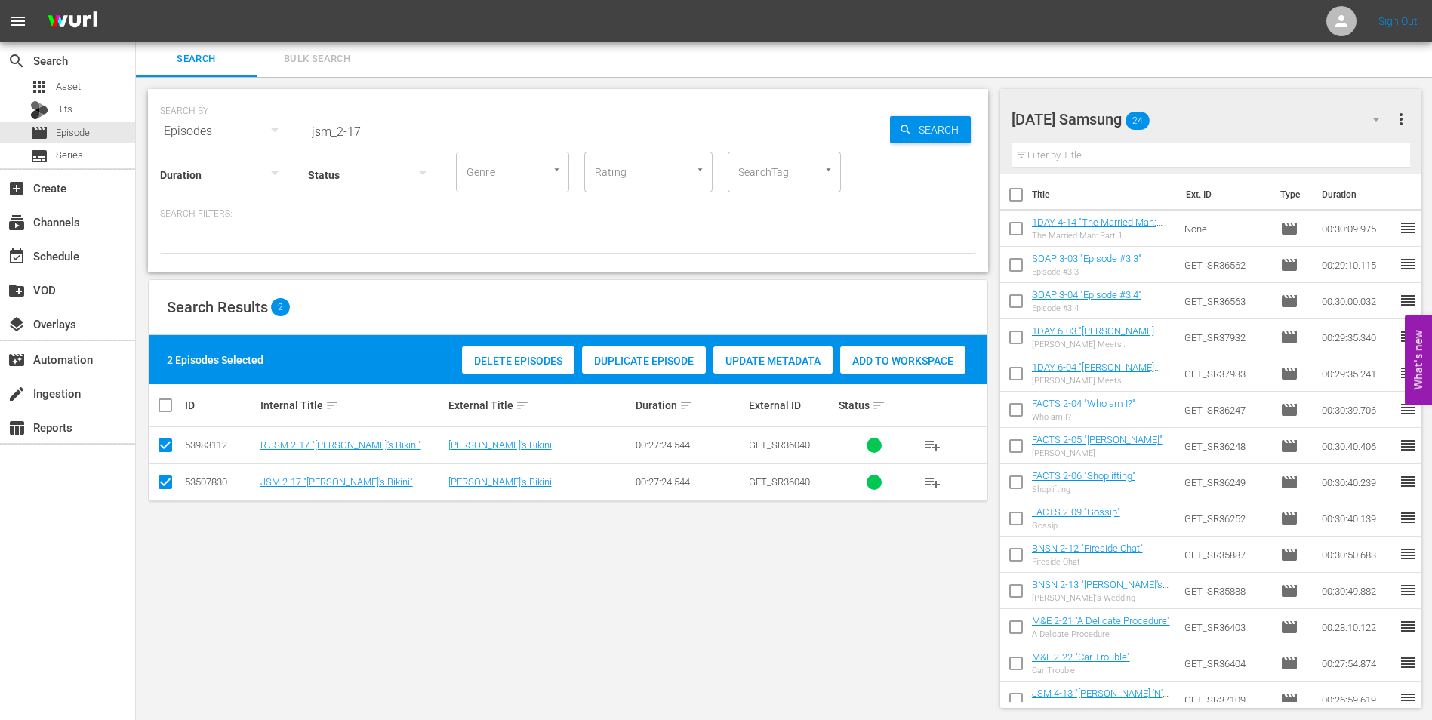
click at [161, 454] on input "checkbox" at bounding box center [165, 448] width 18 height 18
checkbox input "false"
click at [896, 361] on span "Add to Workspace" at bounding box center [866, 361] width 125 height 12
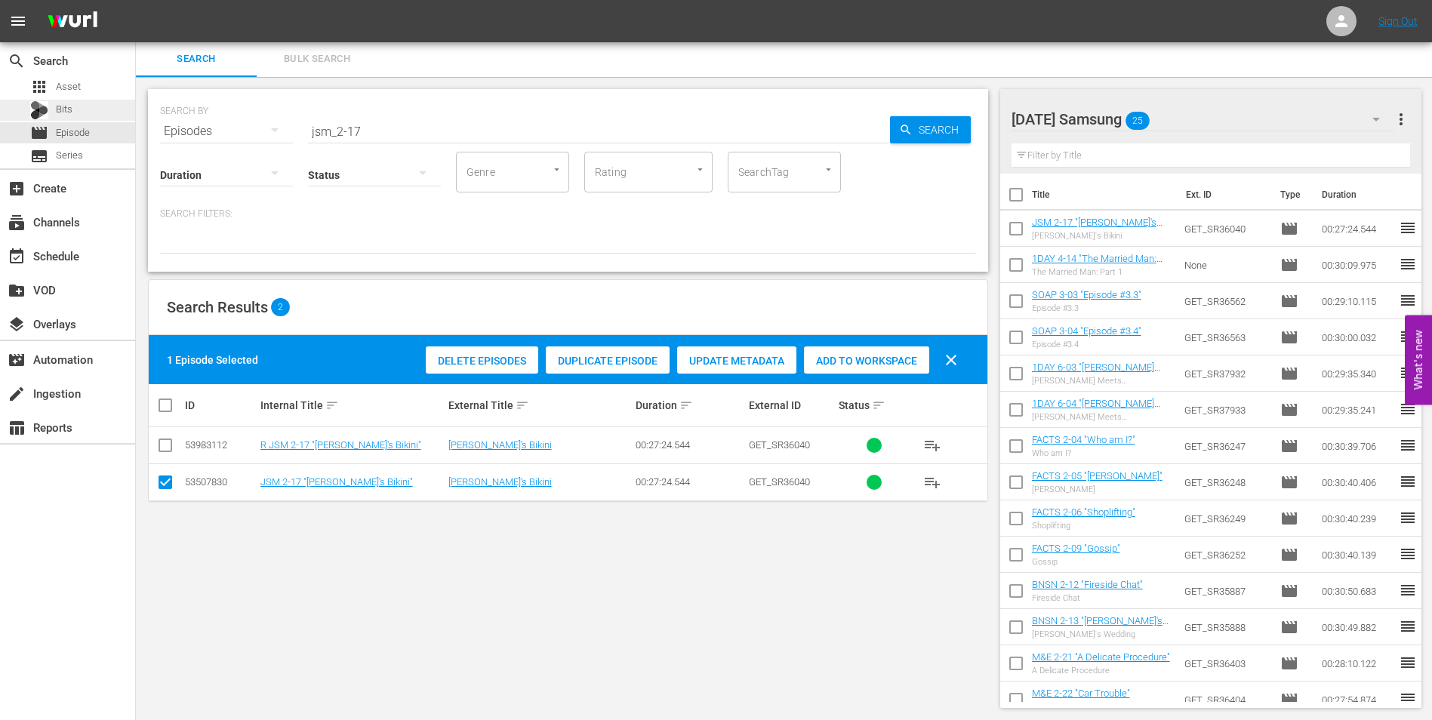
click at [84, 103] on div "Bits" at bounding box center [67, 110] width 135 height 21
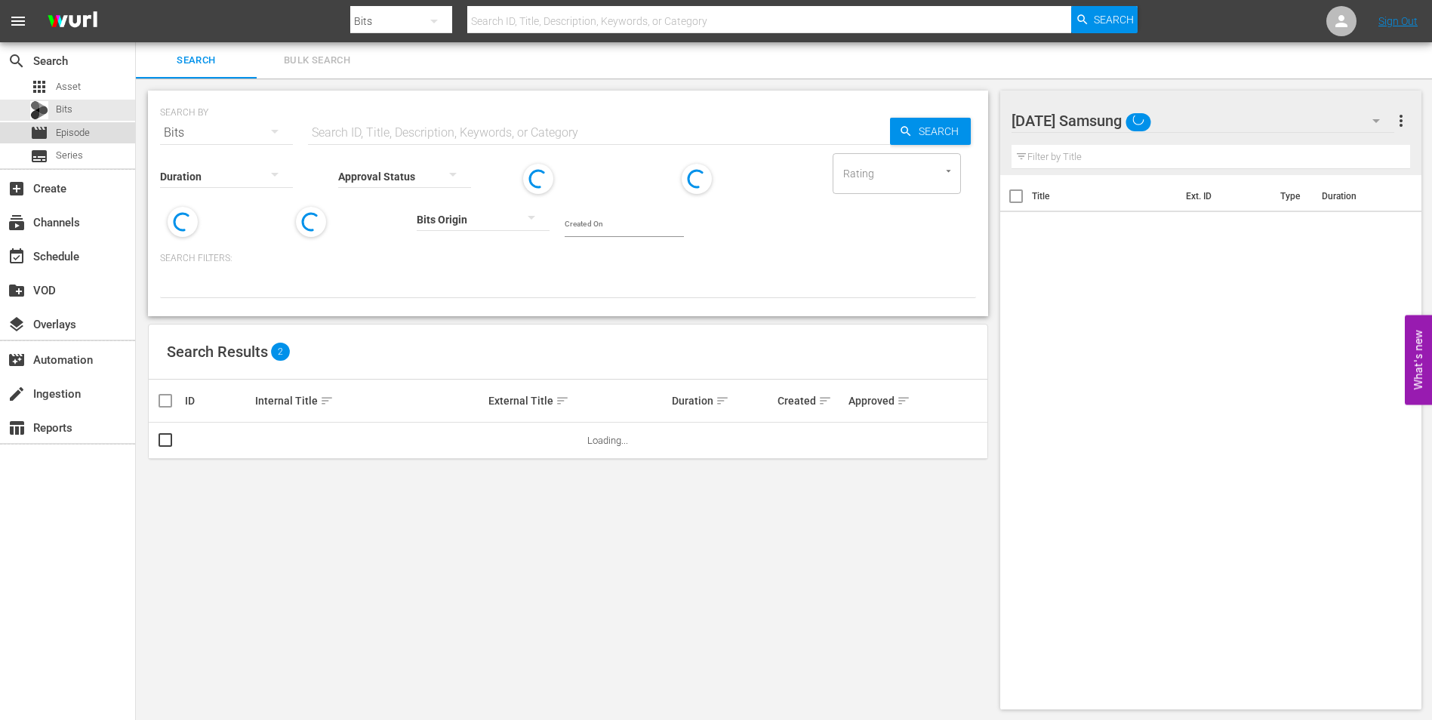
click at [69, 136] on span "Episode" at bounding box center [73, 132] width 34 height 15
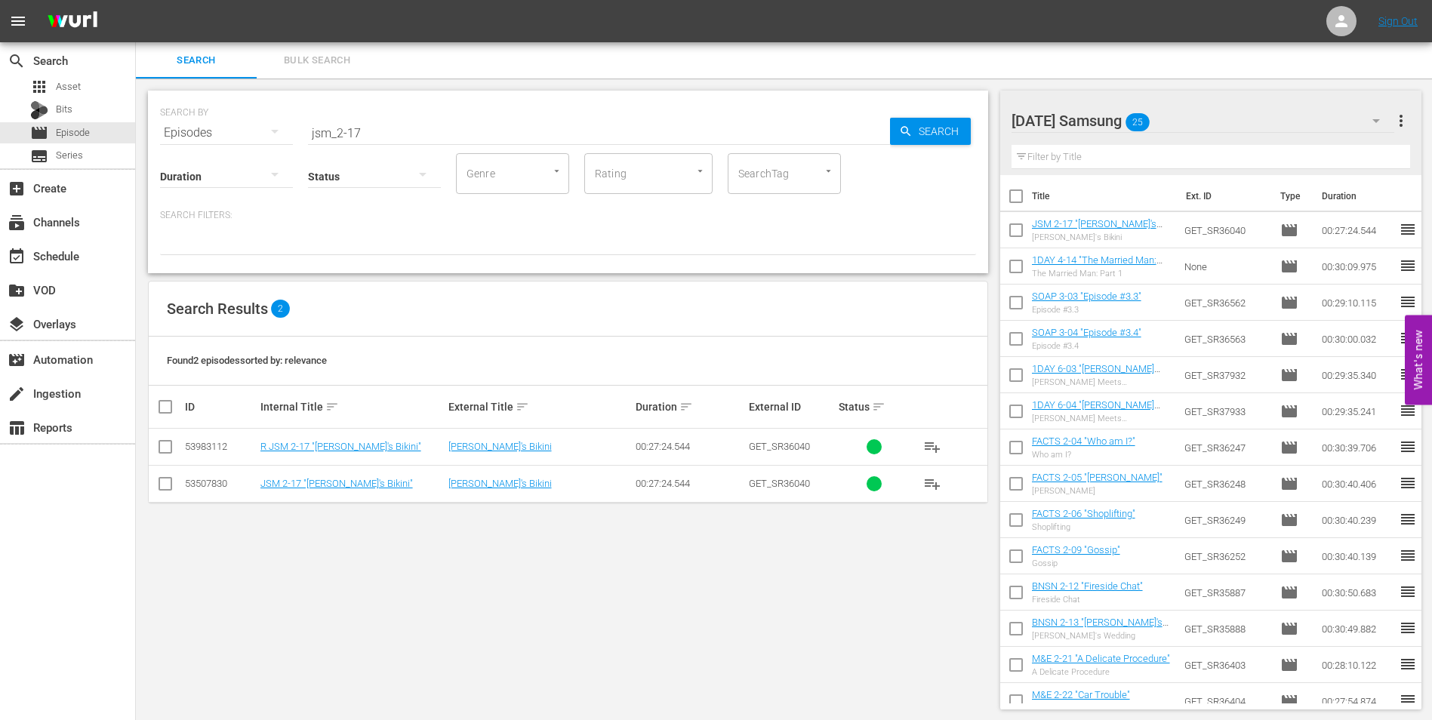
click at [1258, 120] on div "[DATE] Samsung 25" at bounding box center [1202, 121] width 383 height 42
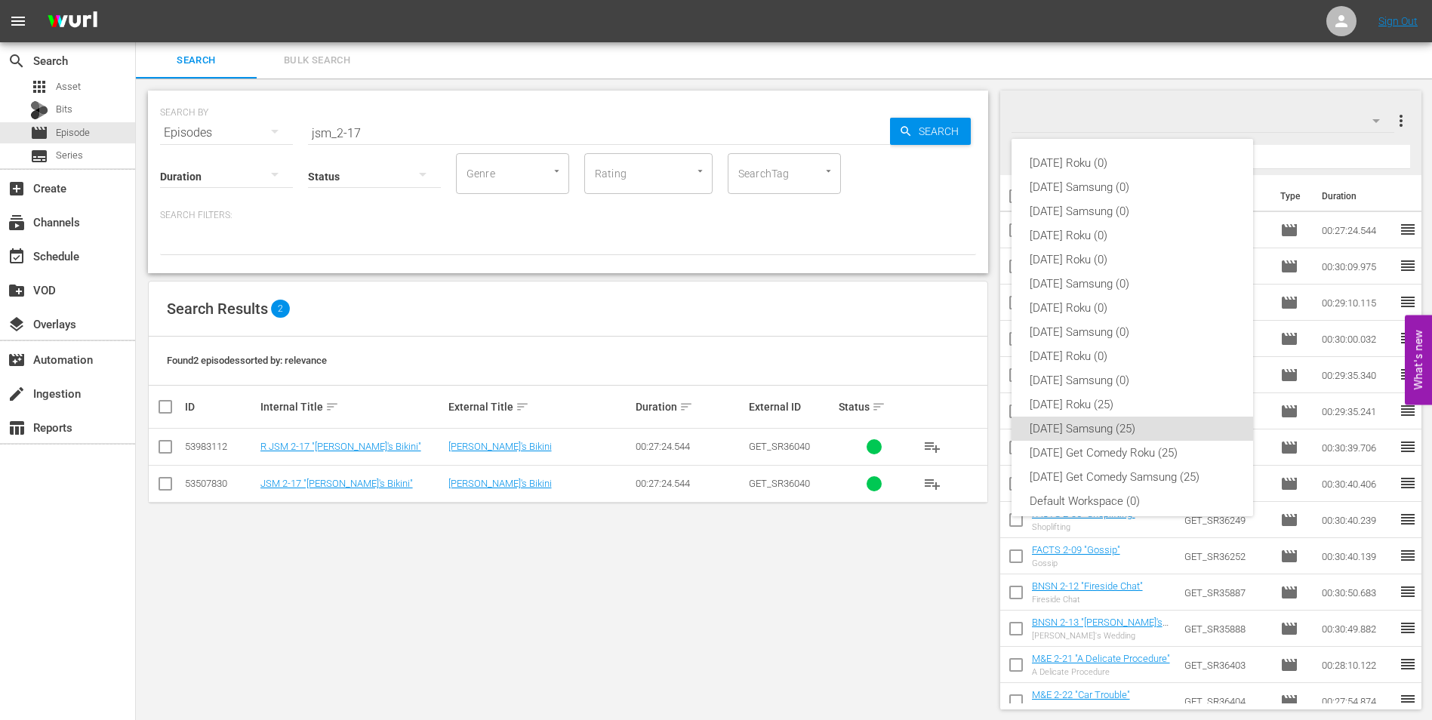
scroll to position [9, 0]
click at [1258, 120] on div "[DATE] Roku (0) [DATE] Samsung (0) [DATE] Samsung (0) [DATE] Roku (0) [DATE] Ro…" at bounding box center [716, 360] width 1432 height 720
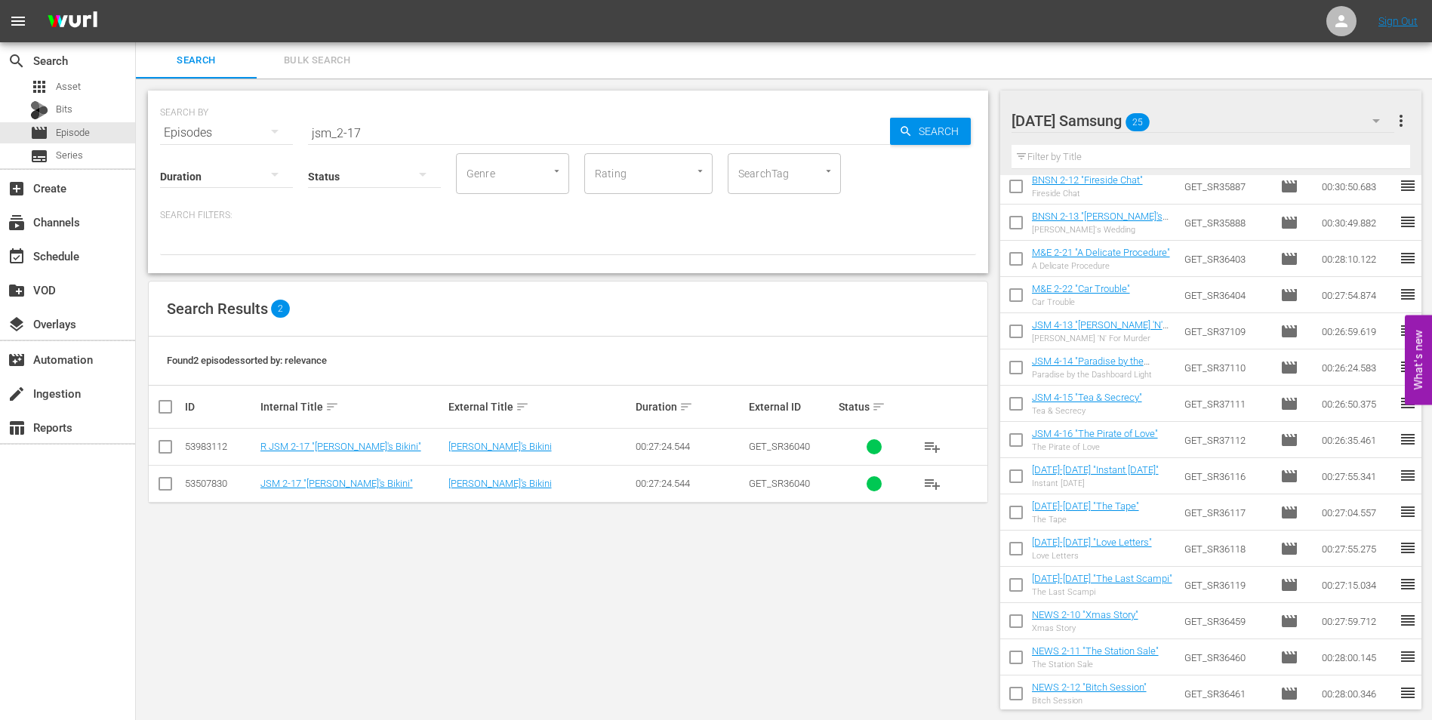
scroll to position [414, 0]
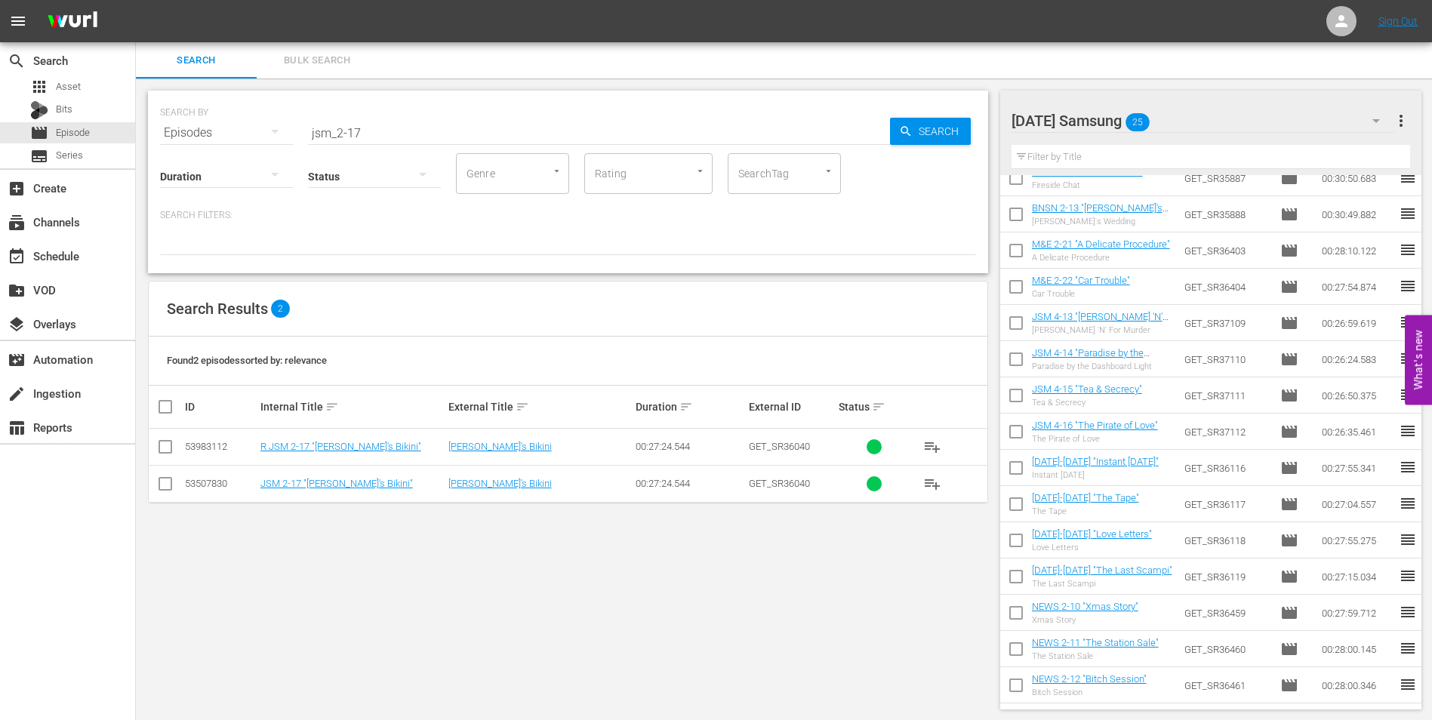
click at [1250, 118] on div "[DATE] Samsung 25" at bounding box center [1202, 121] width 383 height 42
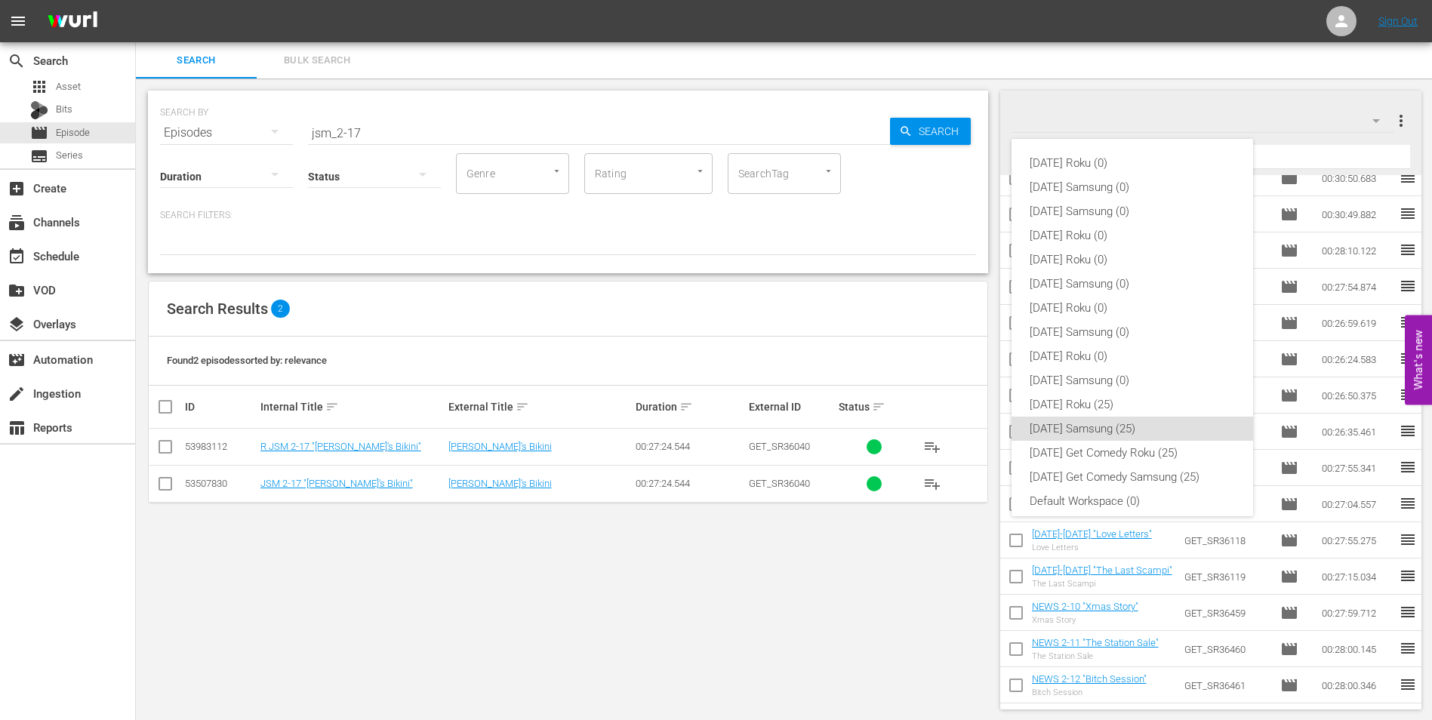
scroll to position [9, 0]
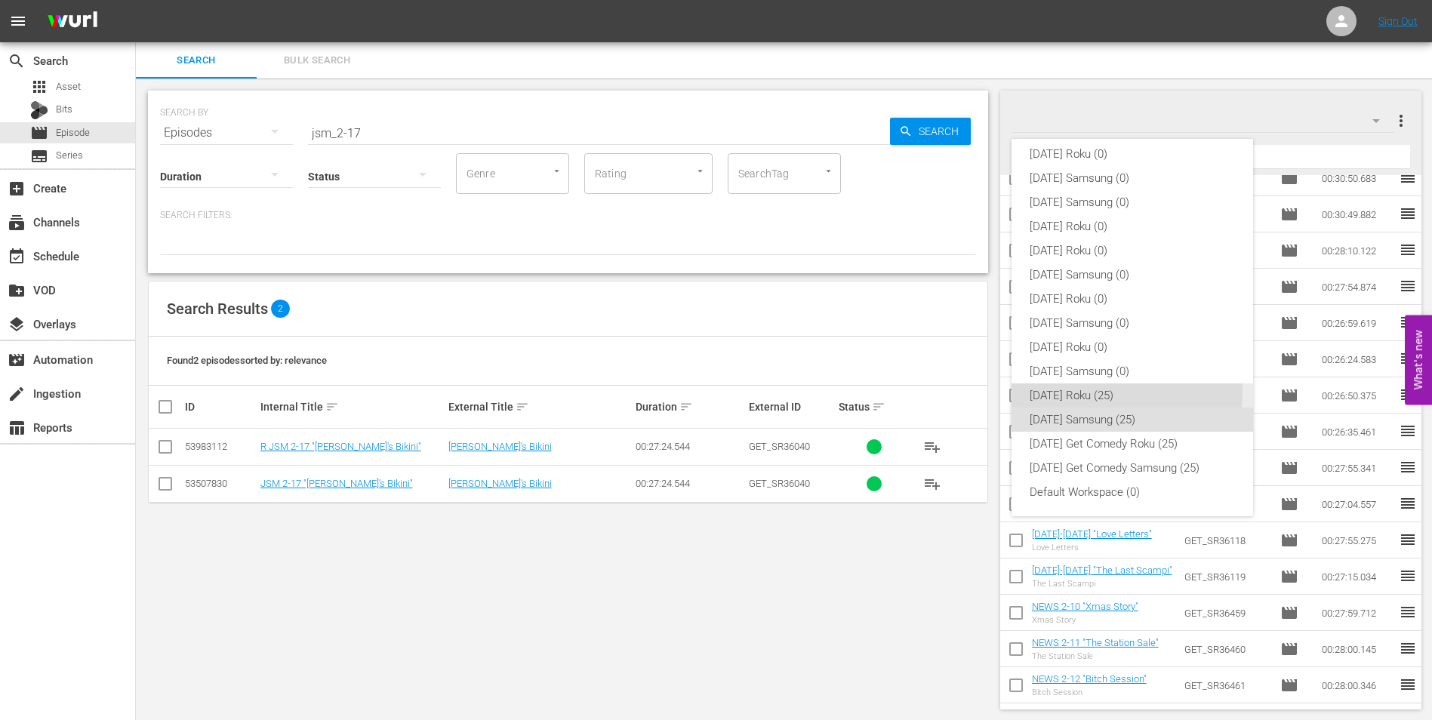
click at [1075, 389] on div "[DATE] Roku (25)" at bounding box center [1131, 395] width 205 height 24
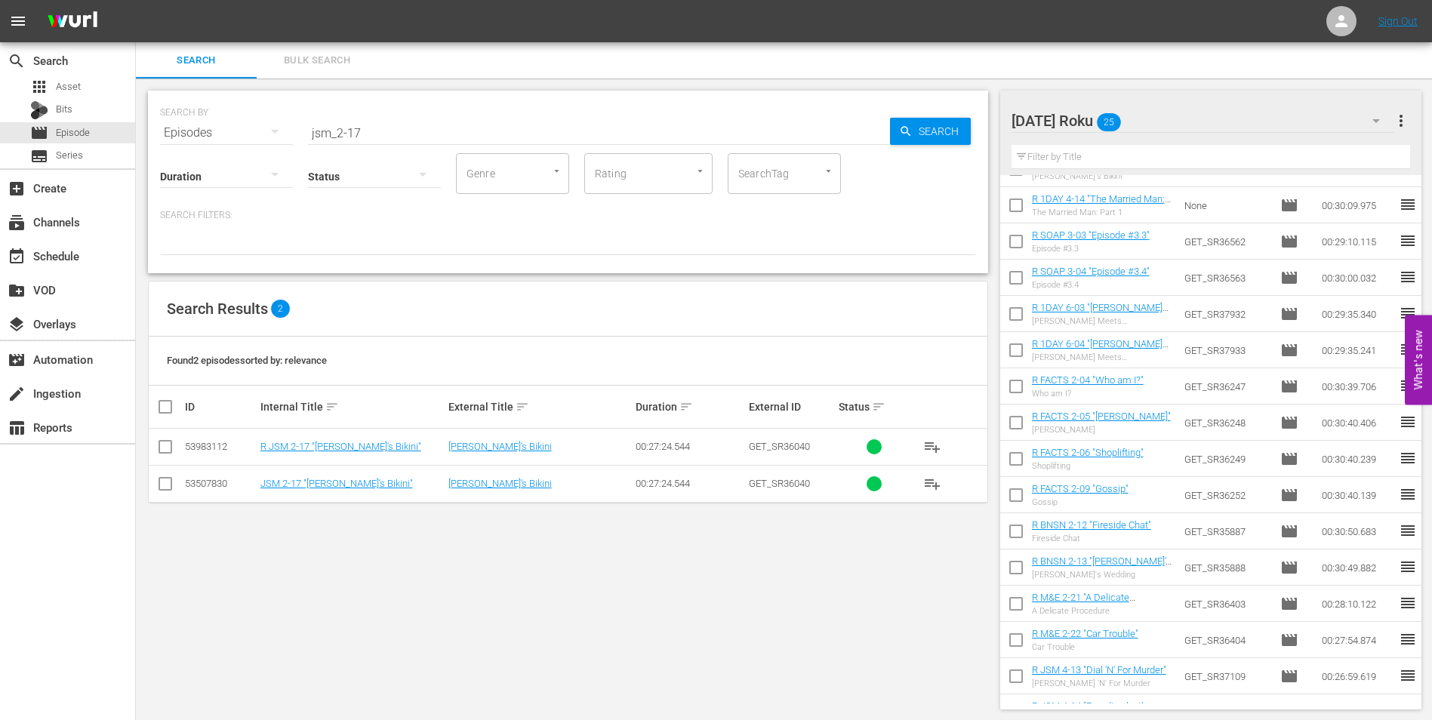
scroll to position [0, 0]
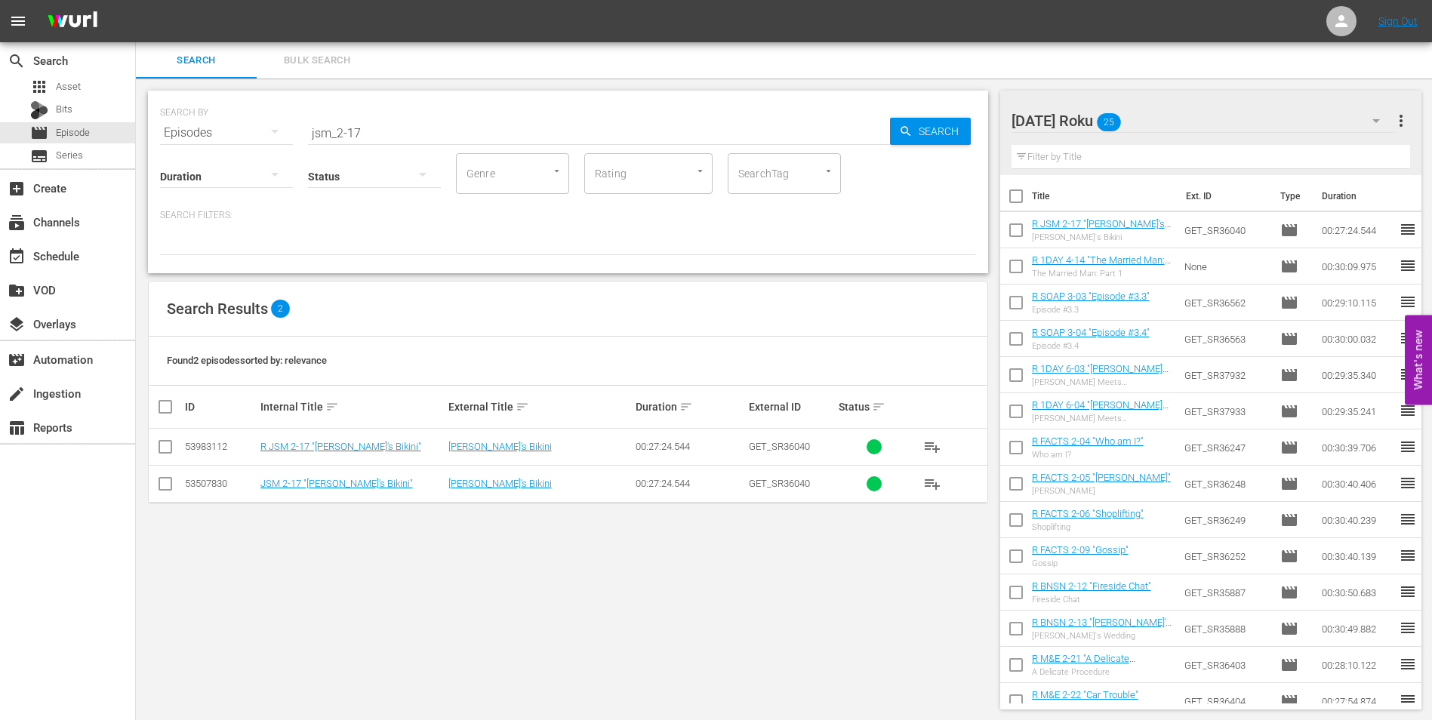
click at [1184, 113] on div "[DATE] Roku 25" at bounding box center [1202, 121] width 383 height 42
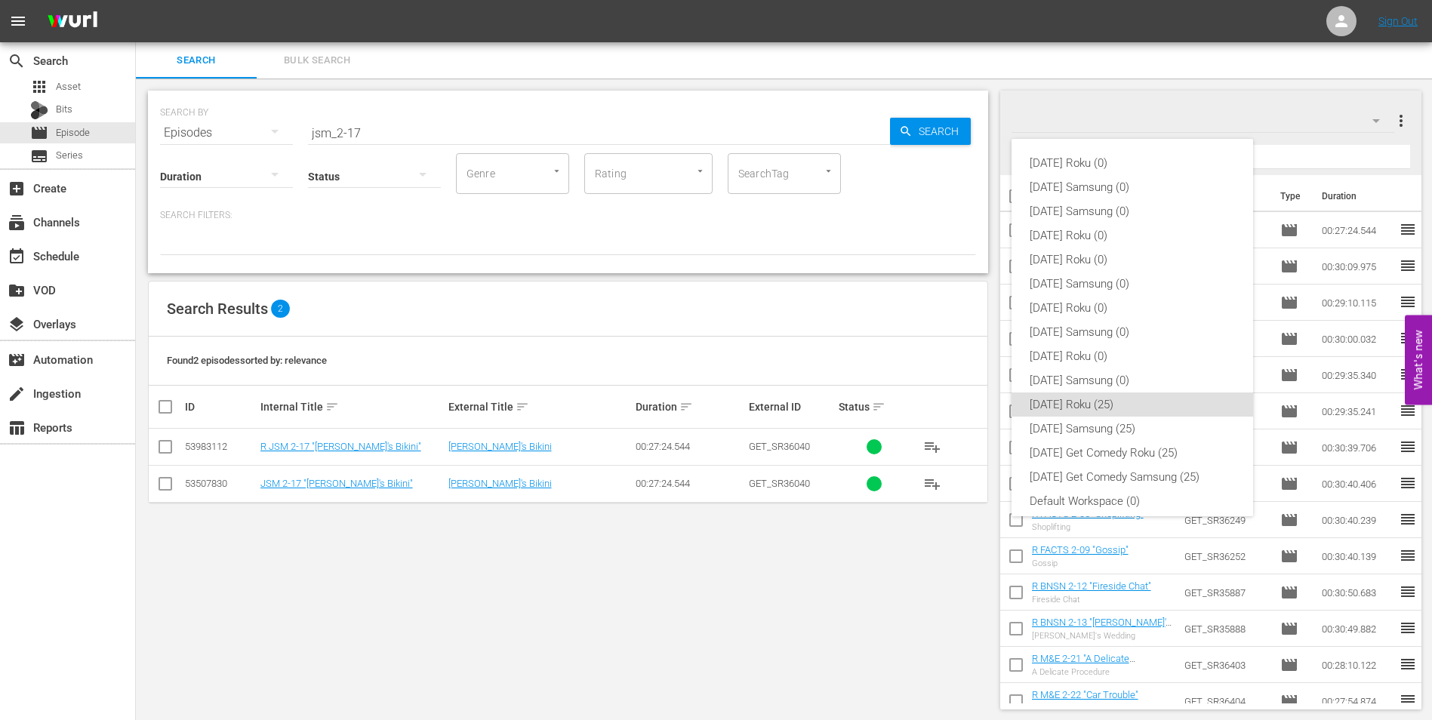
scroll to position [9, 0]
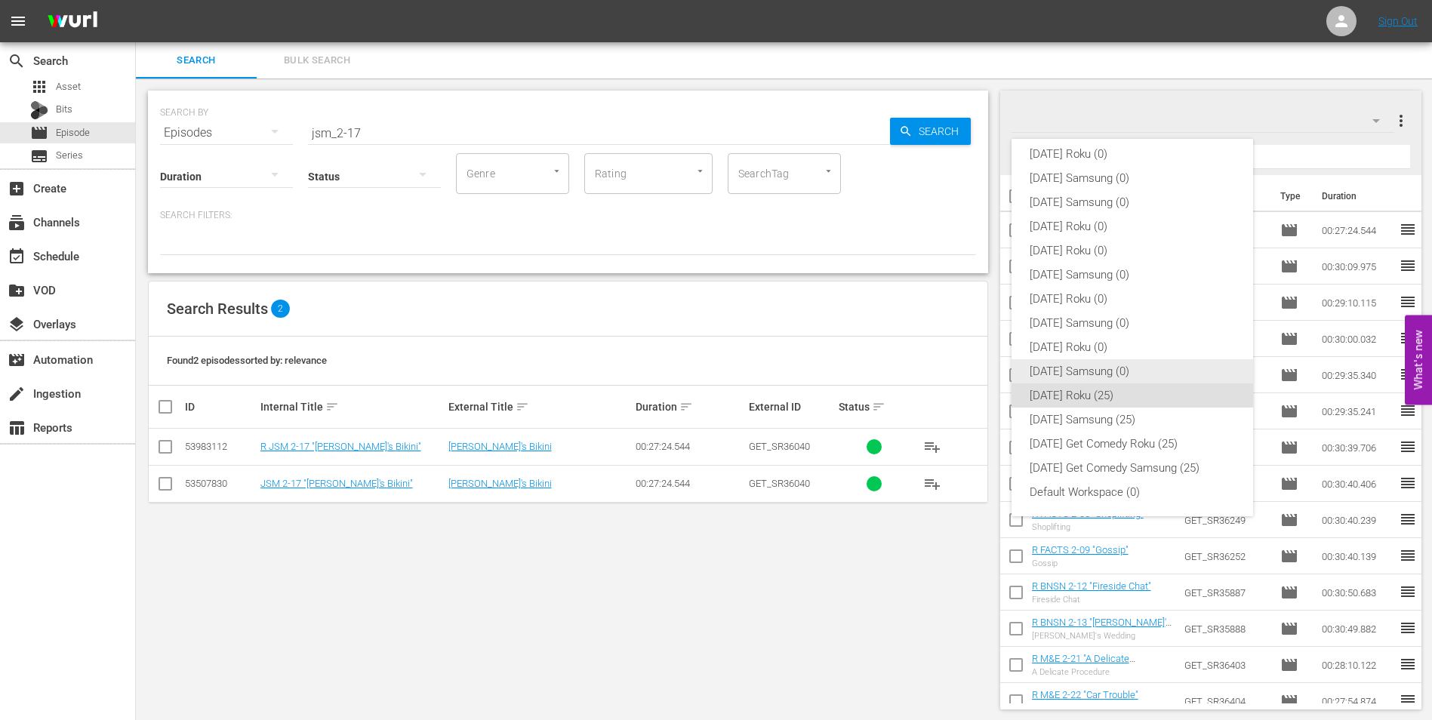
click at [1133, 364] on div "[DATE] Samsung (0)" at bounding box center [1131, 371] width 205 height 24
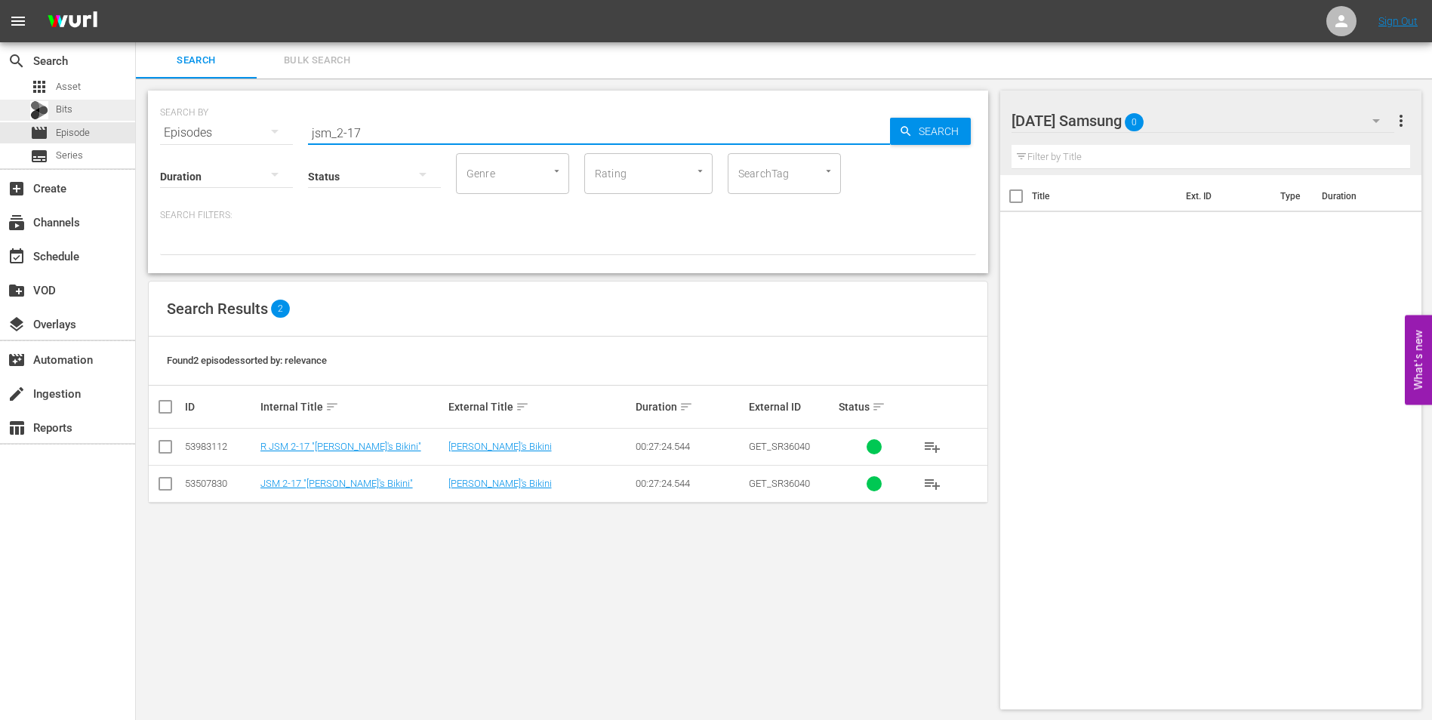
drag, startPoint x: 435, startPoint y: 136, endPoint x: 10, endPoint y: 113, distance: 425.5
click at [136, 0] on div "search Search apps Asset Bits movie Episode subtitles Series add_box Create sub…" at bounding box center [784, 0] width 1296 height 0
type input "news_2-15"
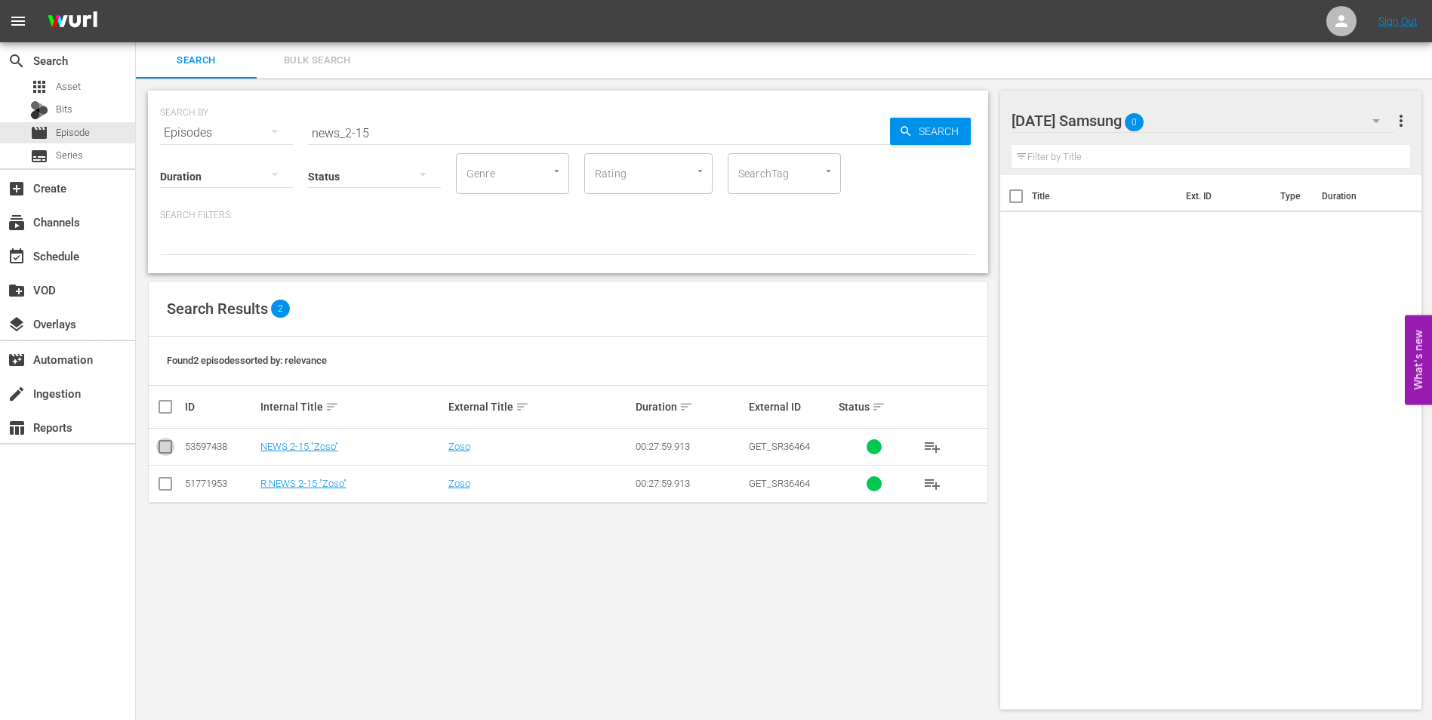
click at [165, 456] on input "checkbox" at bounding box center [165, 450] width 18 height 18
checkbox input "true"
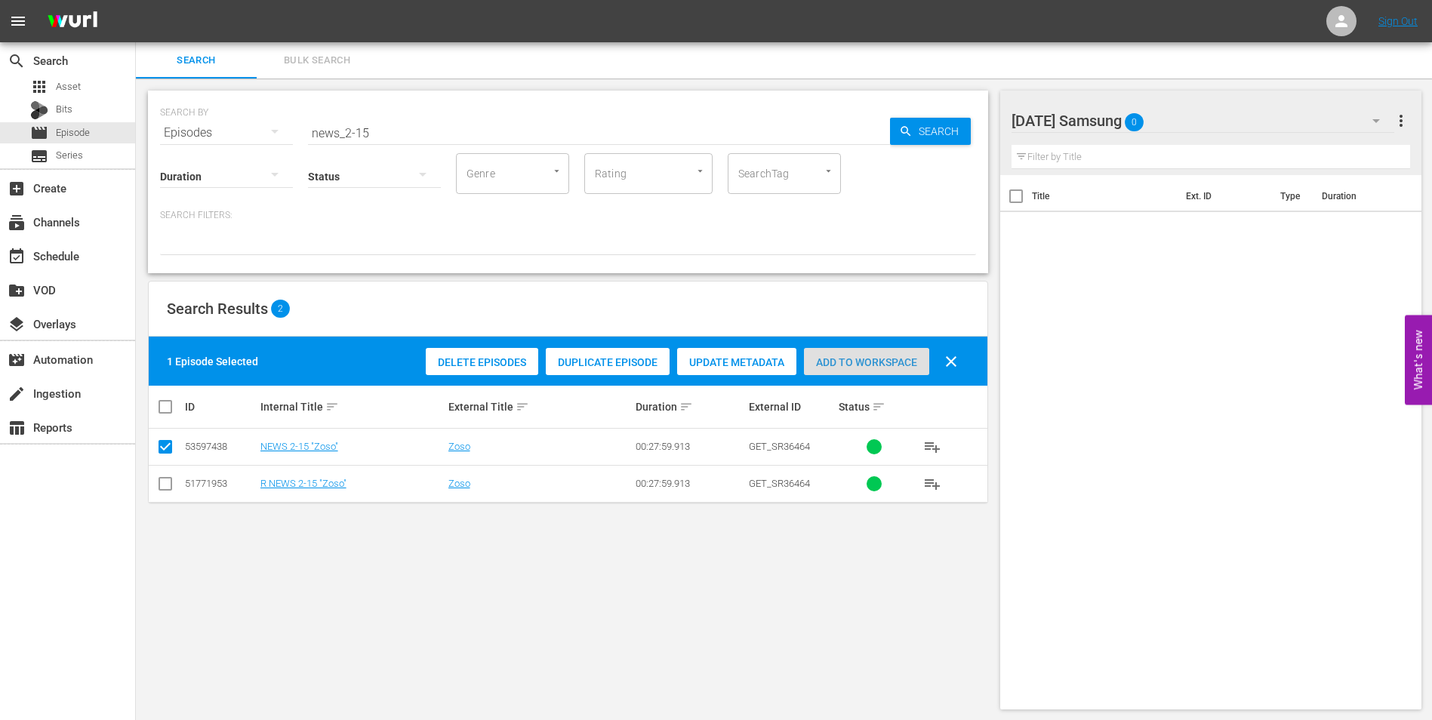
click at [868, 355] on div "Add to Workspace" at bounding box center [866, 362] width 125 height 29
click at [1205, 117] on div "[DATE] Samsung 1" at bounding box center [1202, 121] width 383 height 42
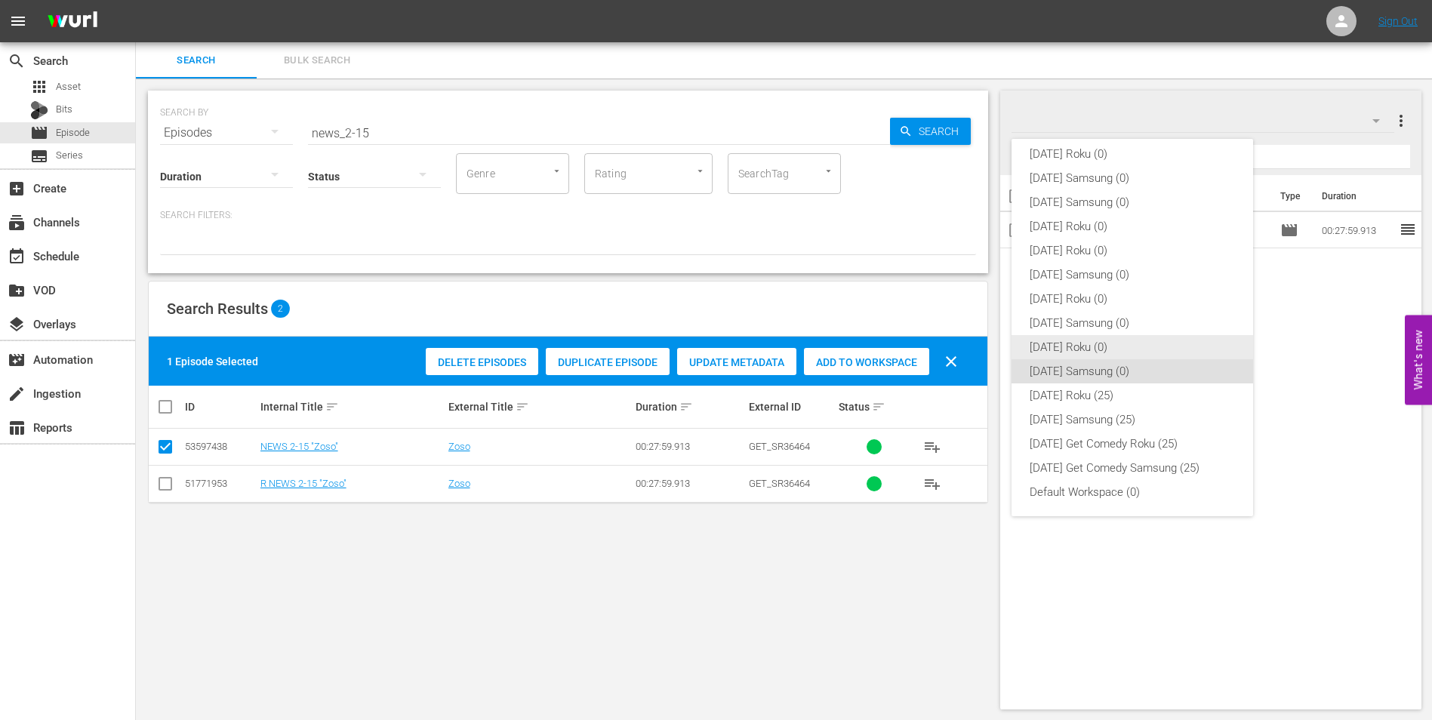
click at [1041, 349] on div "[DATE] Roku (0)" at bounding box center [1131, 347] width 205 height 24
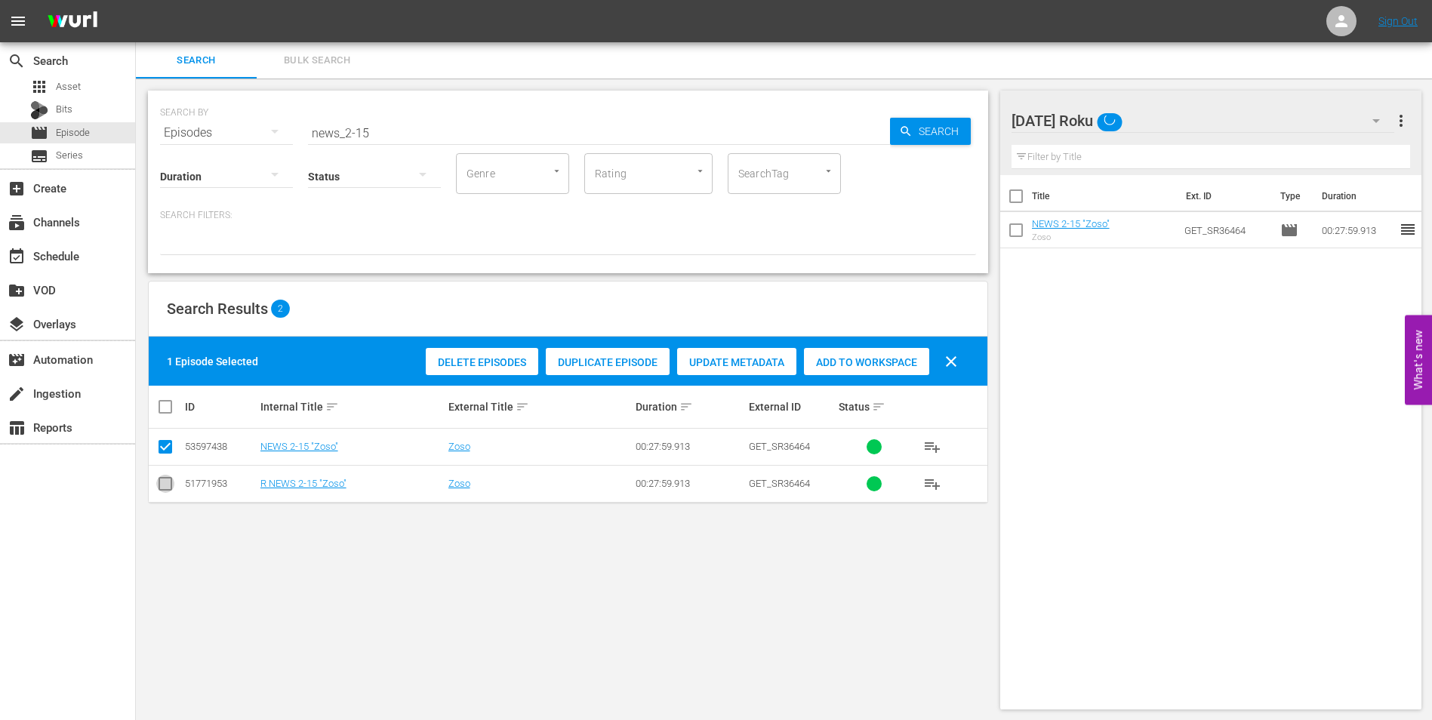
click at [162, 481] on input "checkbox" at bounding box center [165, 487] width 18 height 18
checkbox input "true"
click at [160, 443] on input "checkbox" at bounding box center [165, 450] width 18 height 18
checkbox input "false"
click at [832, 355] on div "Add to Workspace" at bounding box center [866, 362] width 125 height 29
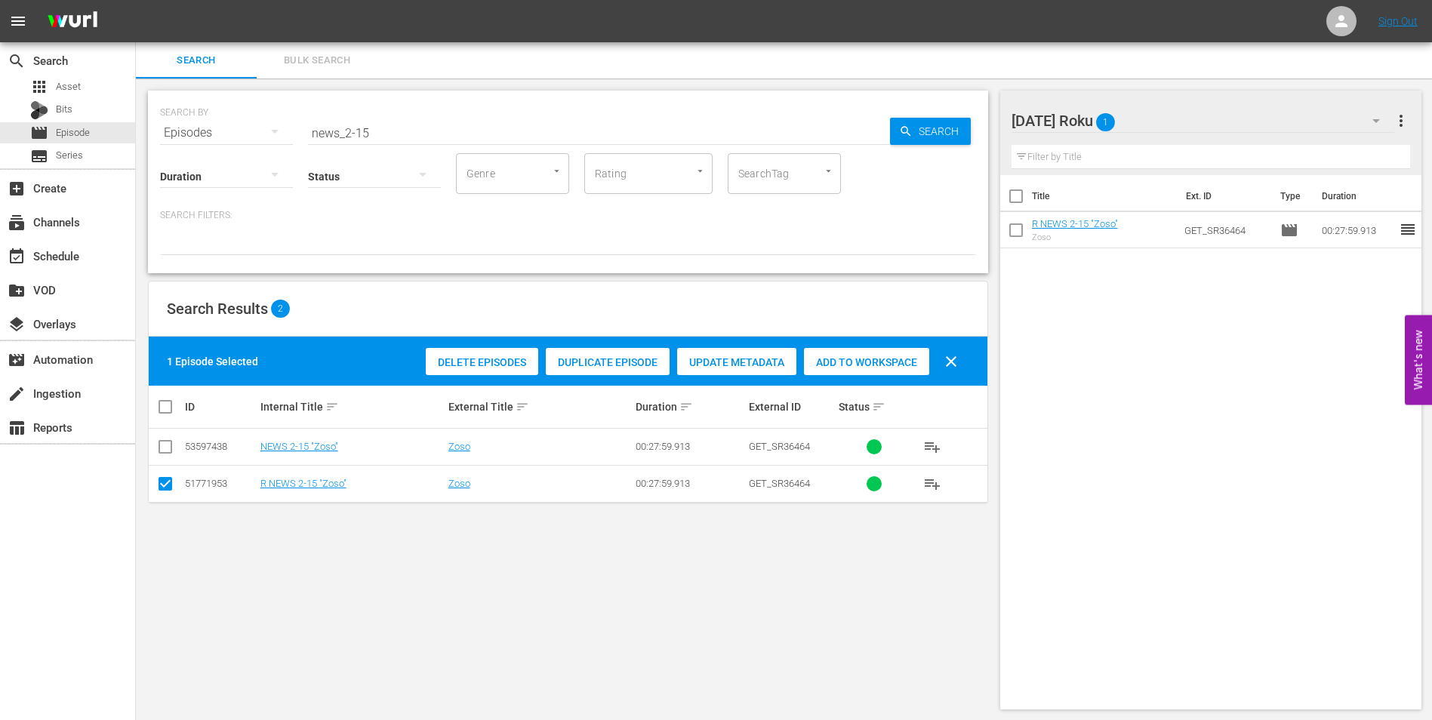
click at [1183, 112] on div "[DATE] Roku 1" at bounding box center [1202, 121] width 383 height 42
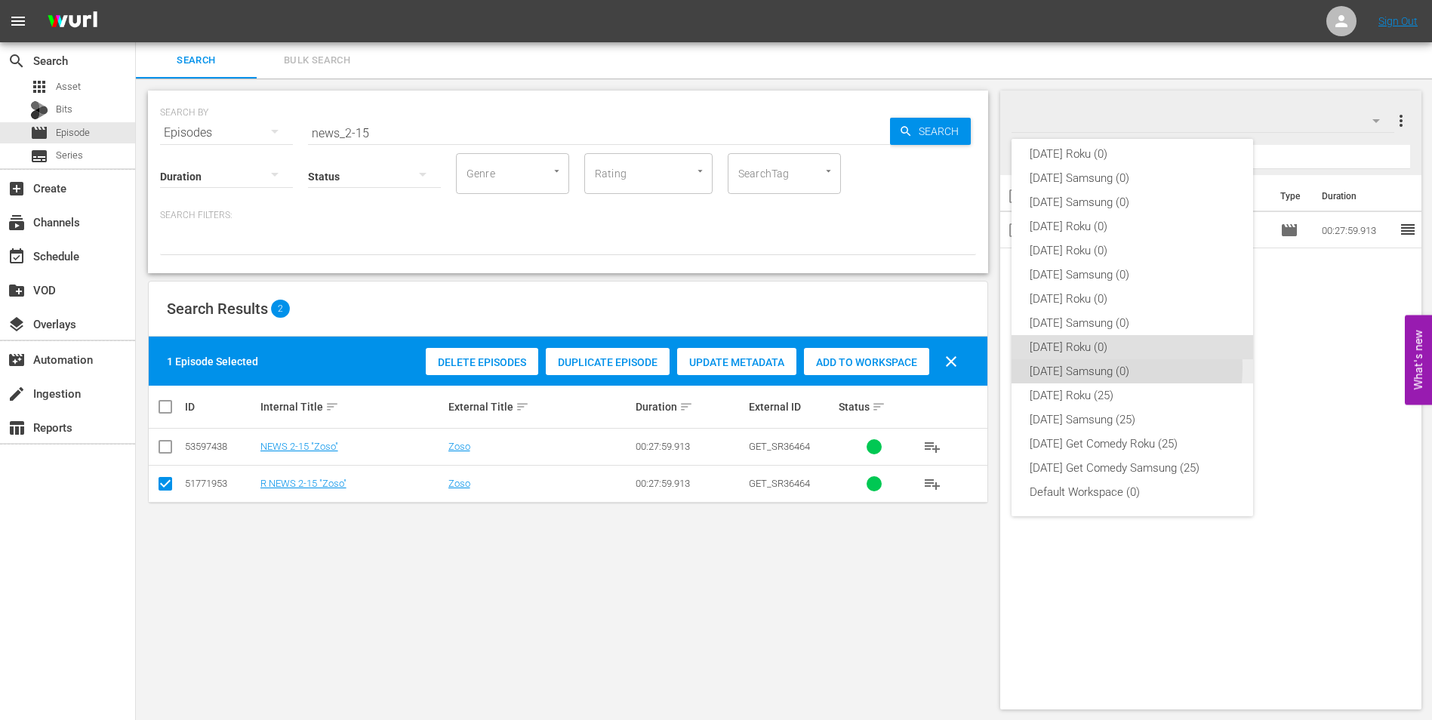
click at [1094, 368] on div "[DATE] Samsung (0)" at bounding box center [1131, 371] width 205 height 24
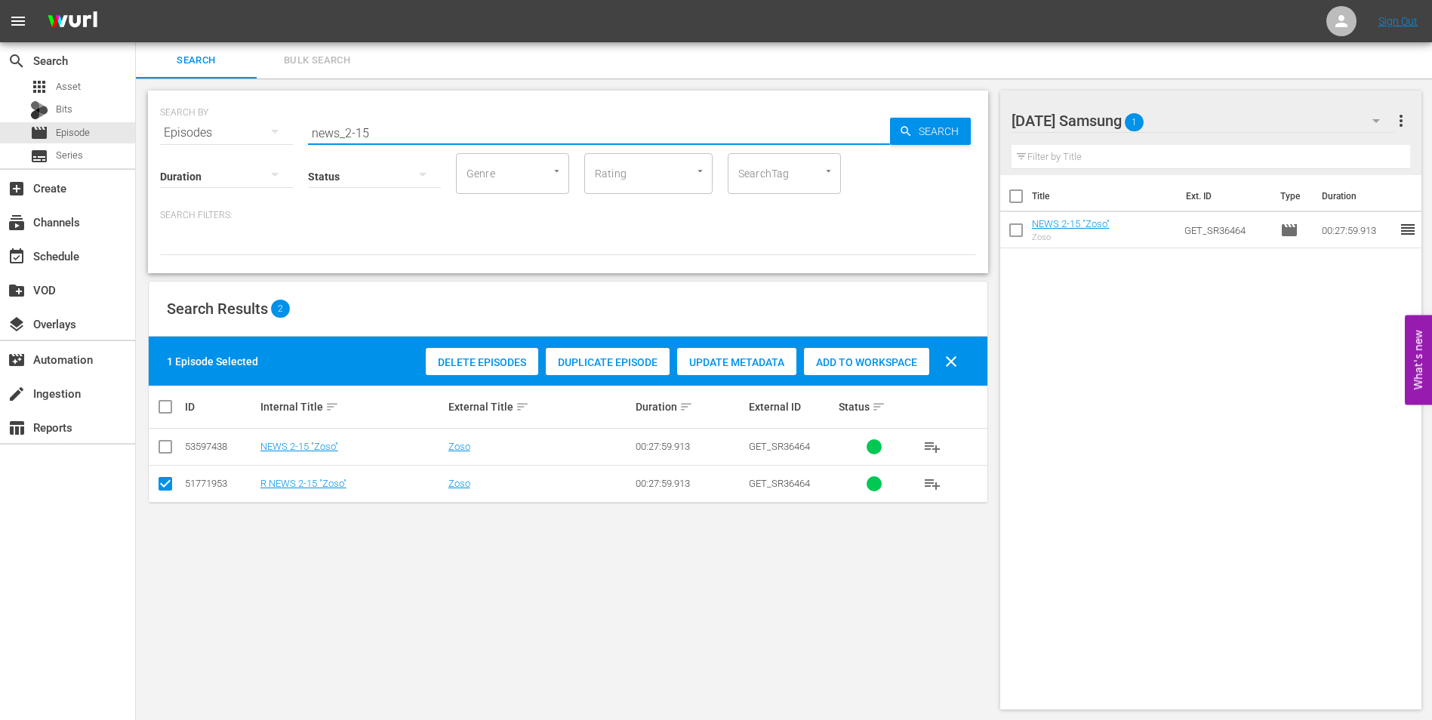
drag, startPoint x: 364, startPoint y: 132, endPoint x: 376, endPoint y: 135, distance: 11.7
click at [376, 135] on input "news_2-15" at bounding box center [599, 133] width 582 height 36
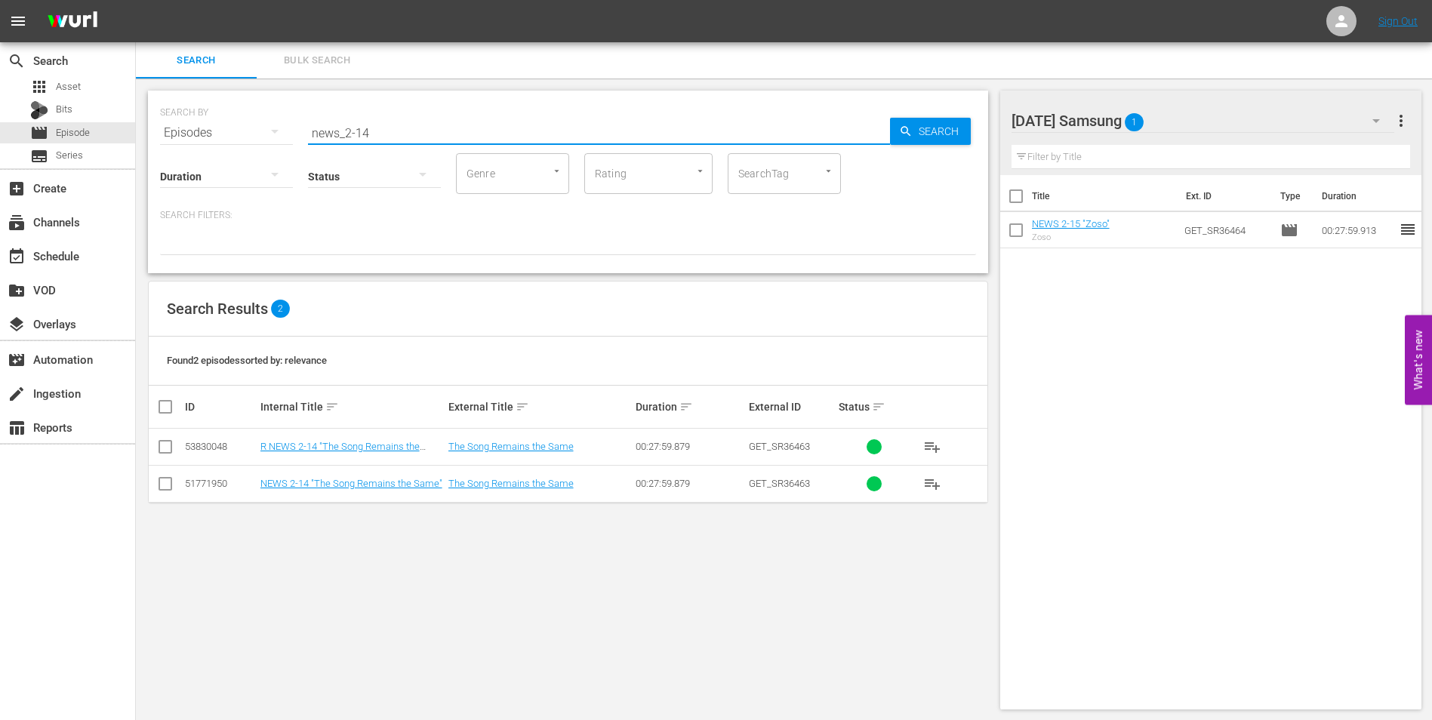
type input "news_2-14"
click at [160, 485] on input "checkbox" at bounding box center [165, 487] width 18 height 18
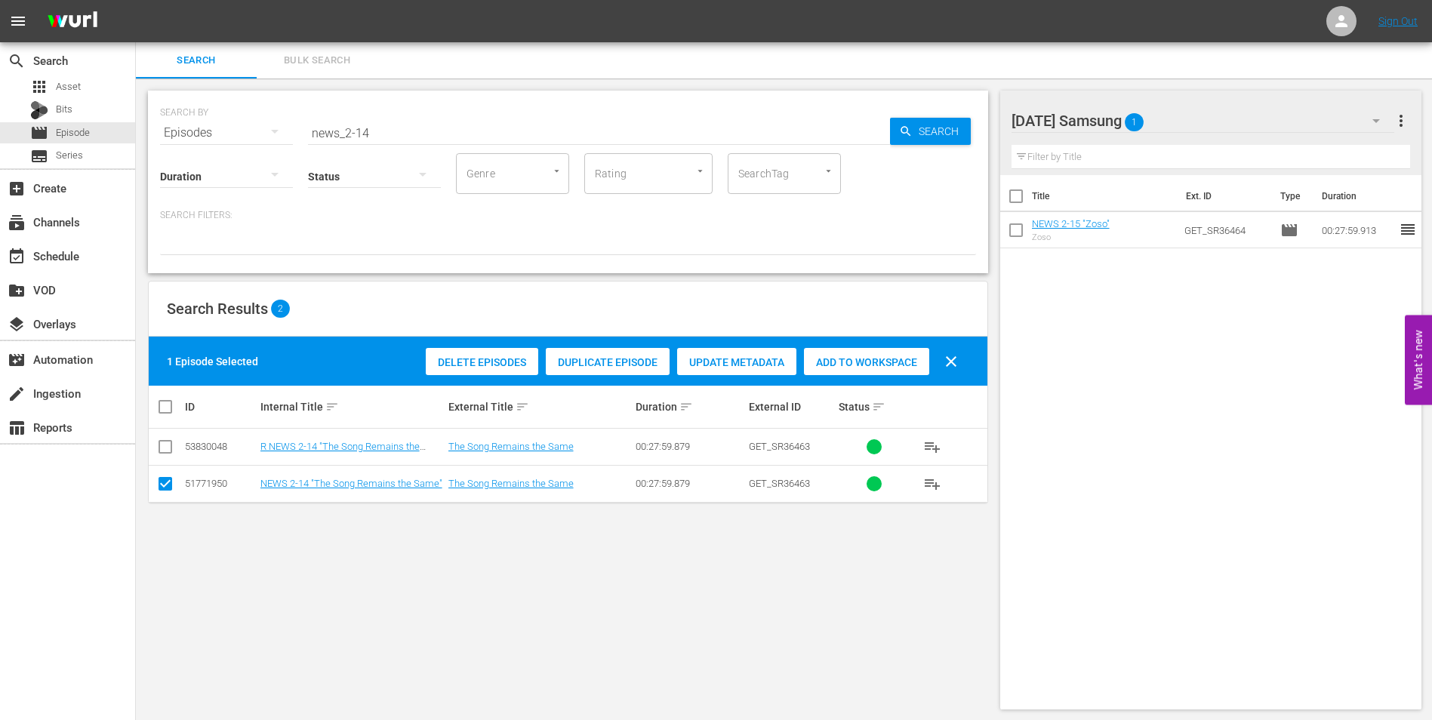
click at [882, 366] on span "Add to Workspace" at bounding box center [866, 362] width 125 height 12
click at [1227, 110] on div "[DATE] Samsung 2" at bounding box center [1202, 121] width 383 height 42
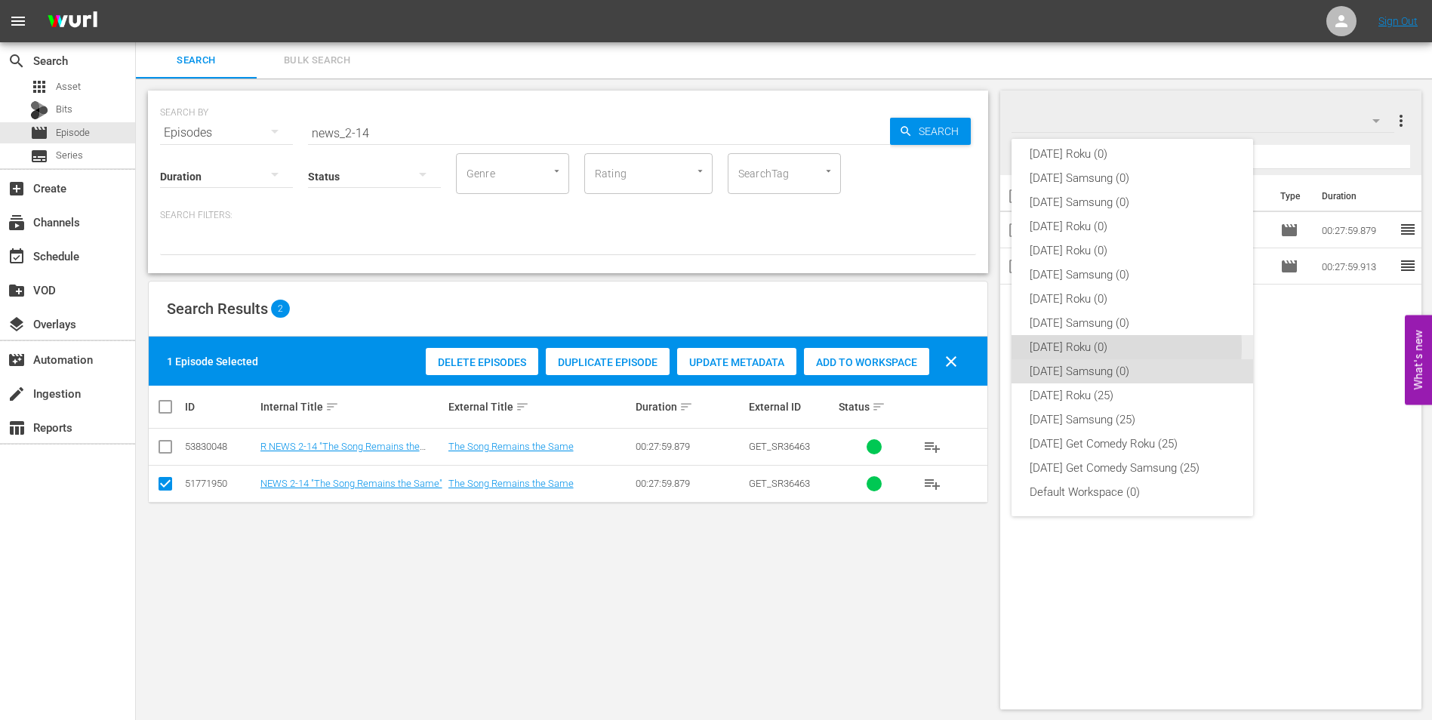
click at [1085, 346] on div "[DATE] Roku (0)" at bounding box center [1131, 347] width 205 height 24
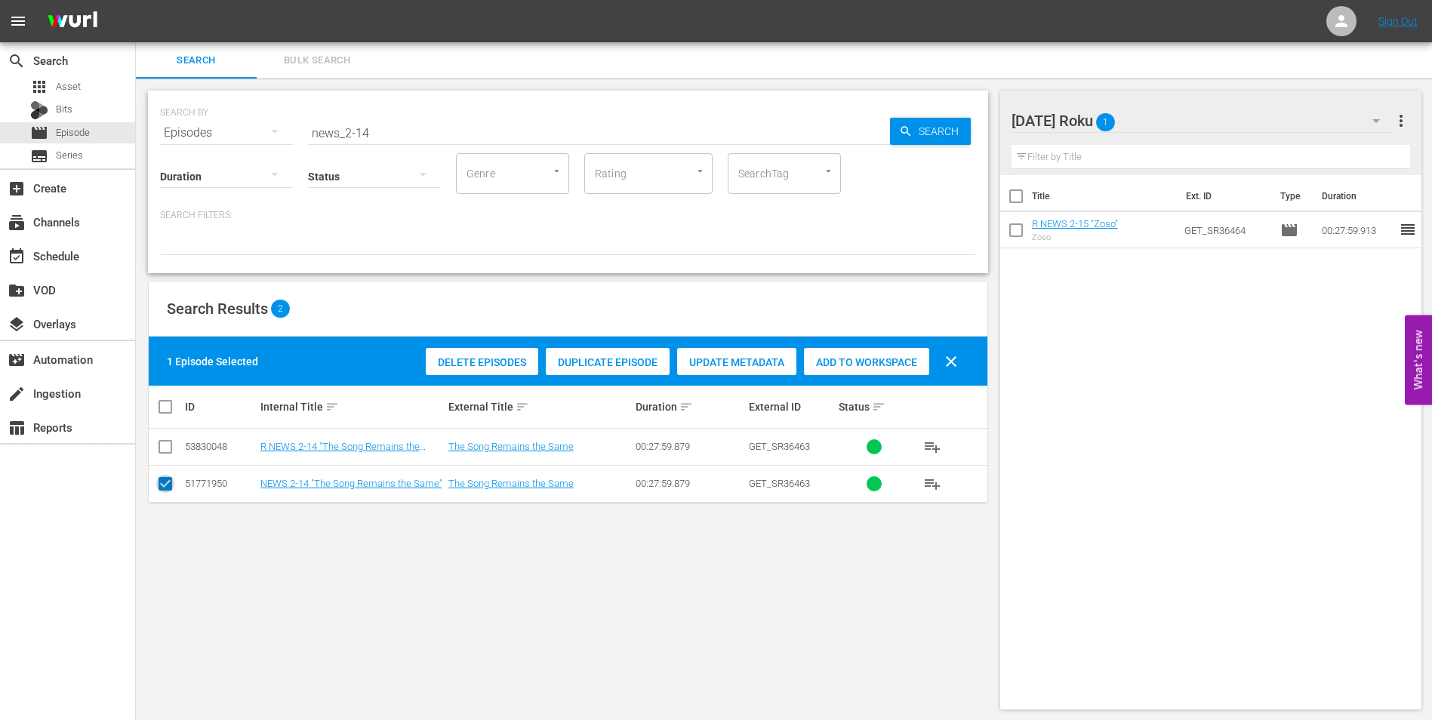
drag, startPoint x: 166, startPoint y: 481, endPoint x: 166, endPoint y: 443, distance: 37.7
click at [166, 480] on input "checkbox" at bounding box center [165, 487] width 18 height 18
checkbox input "false"
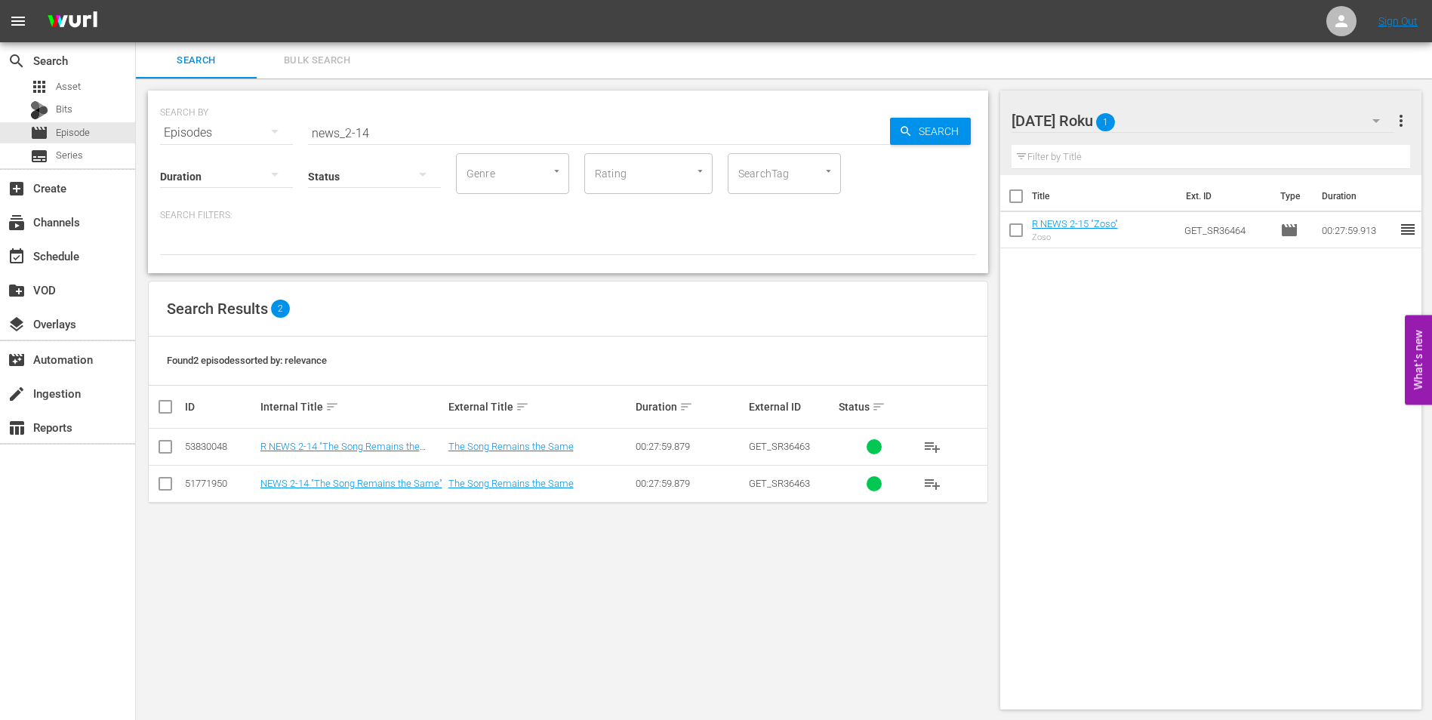
click at [166, 442] on input "checkbox" at bounding box center [165, 450] width 18 height 18
checkbox input "true"
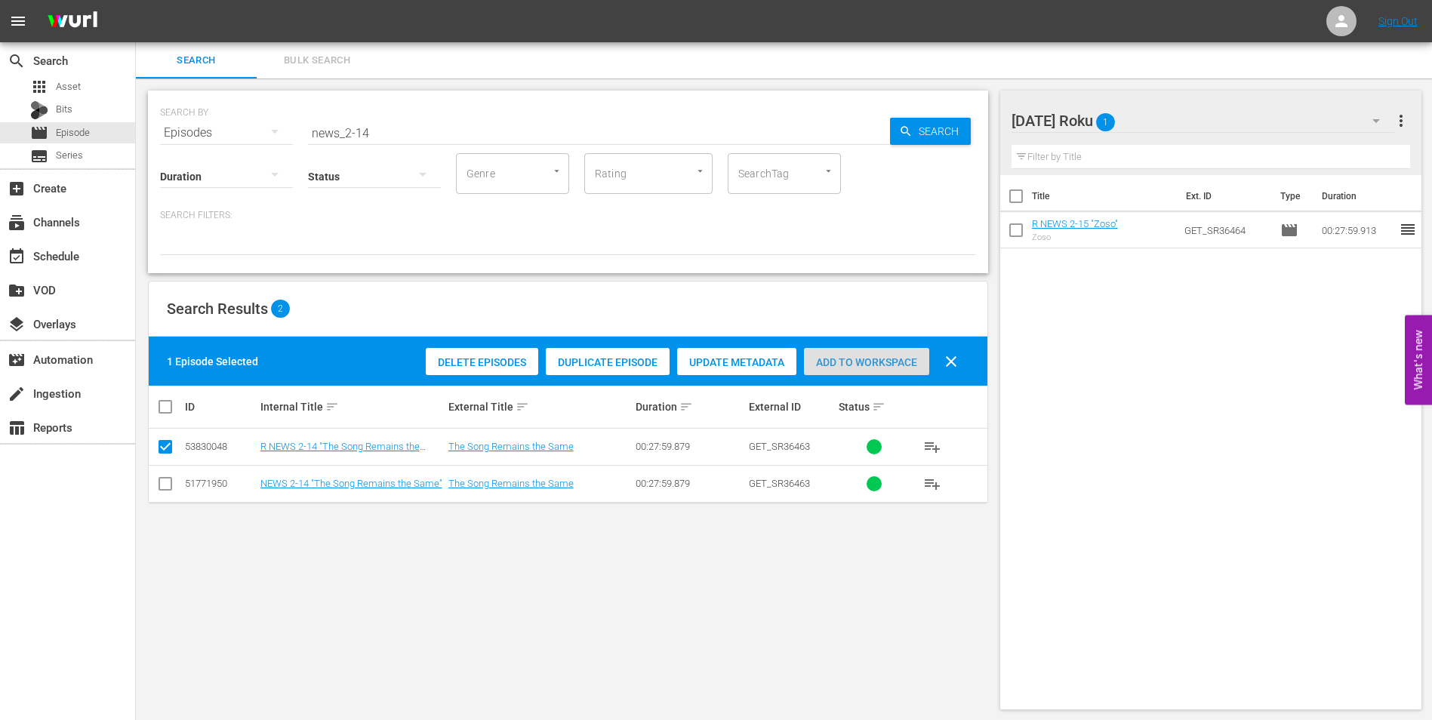
click at [844, 359] on span "Add to Workspace" at bounding box center [866, 362] width 125 height 12
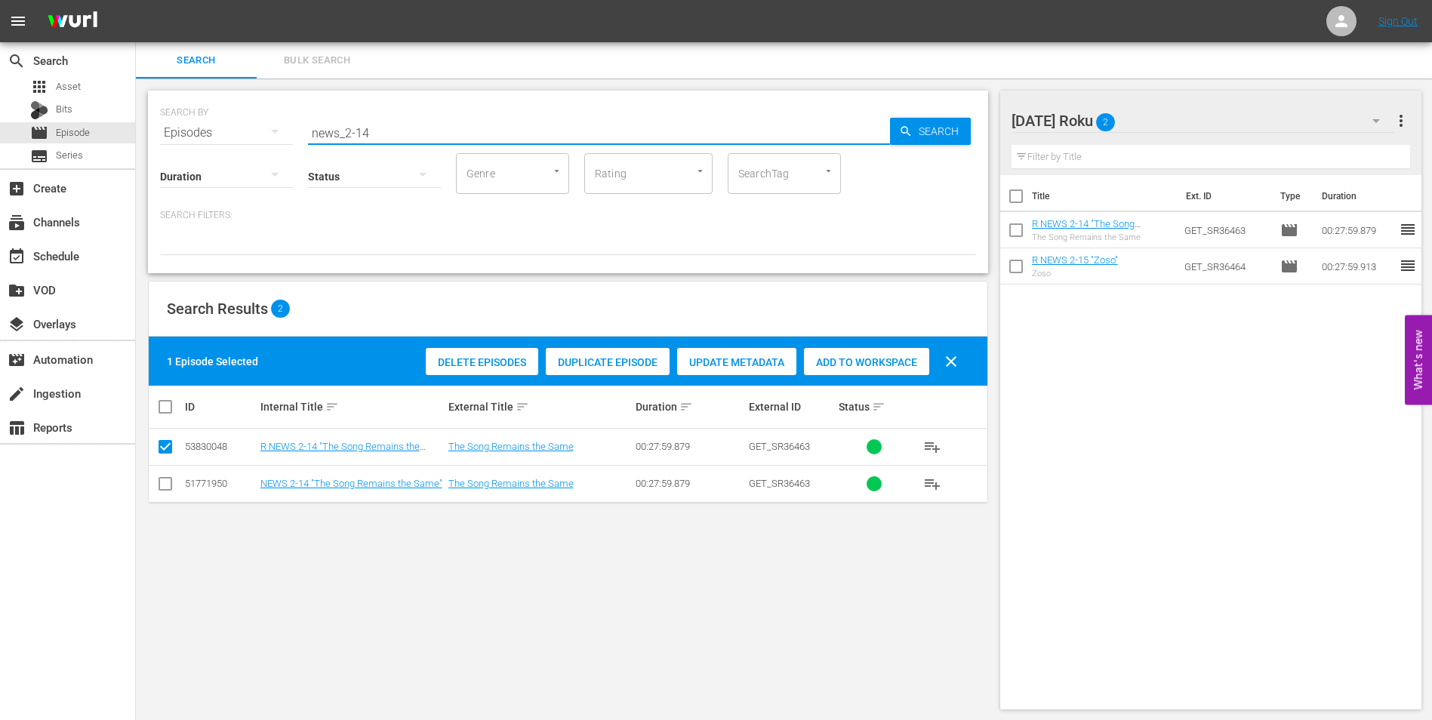
drag, startPoint x: 364, startPoint y: 129, endPoint x: 414, endPoint y: 134, distance: 49.3
click at [414, 134] on input "news_2-14" at bounding box center [599, 133] width 582 height 36
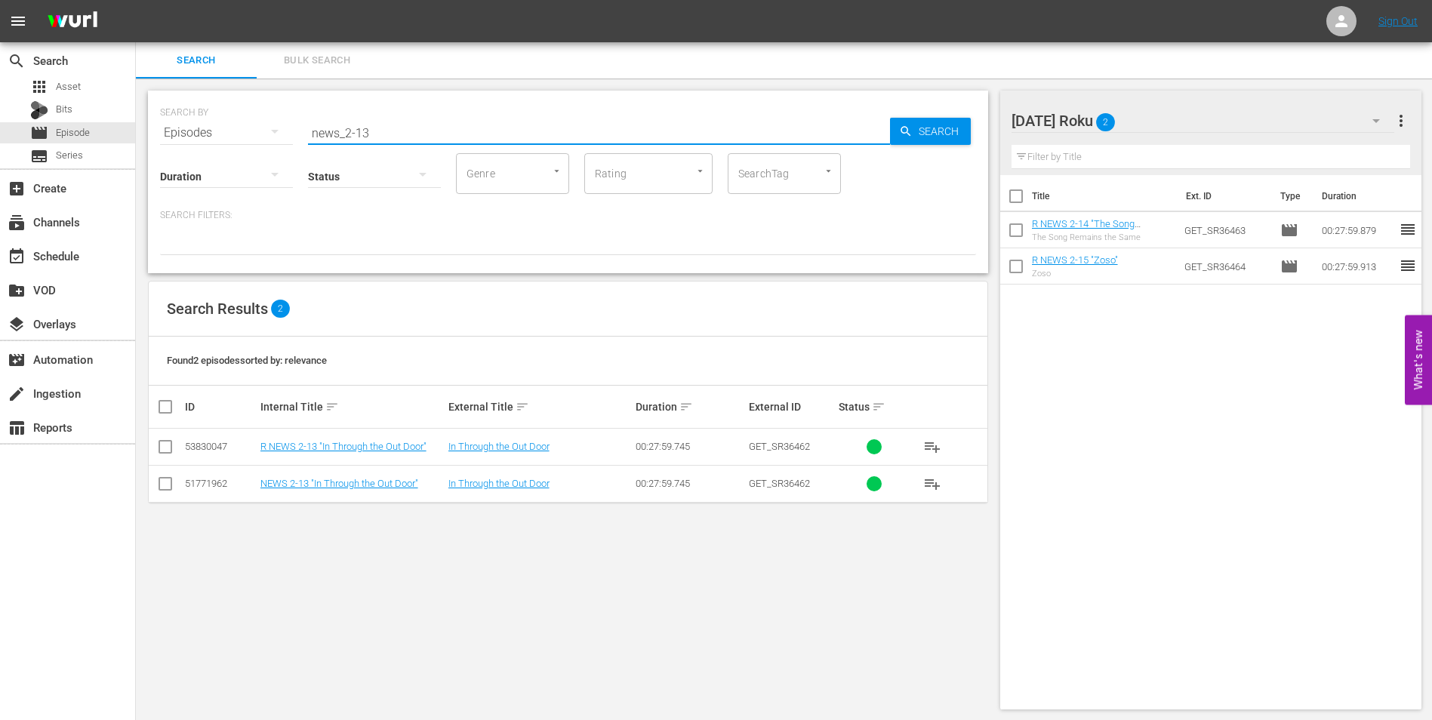
type input "news_2-13"
click at [164, 447] on input "checkbox" at bounding box center [165, 450] width 18 height 18
checkbox input "true"
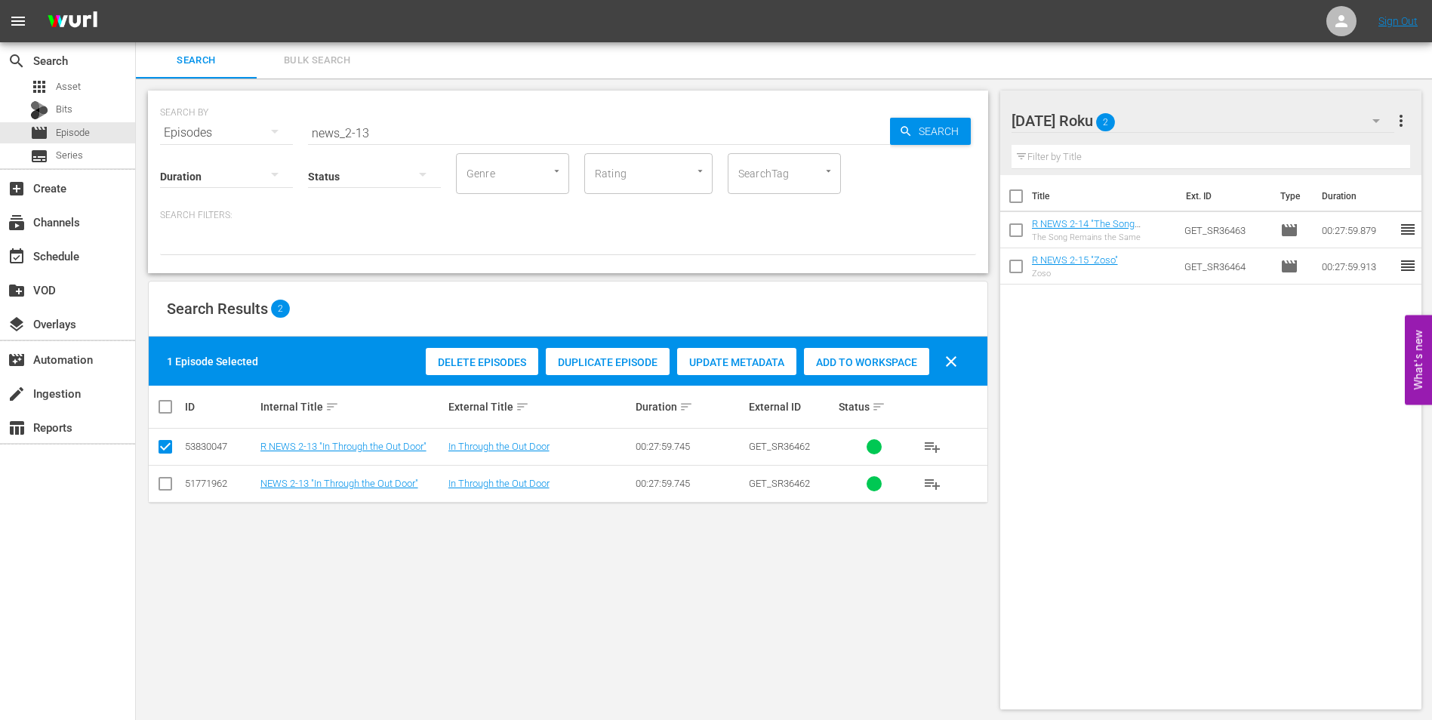
click at [822, 361] on span "Add to Workspace" at bounding box center [866, 362] width 125 height 12
click at [1171, 113] on div "[DATE] Roku 3" at bounding box center [1202, 121] width 383 height 42
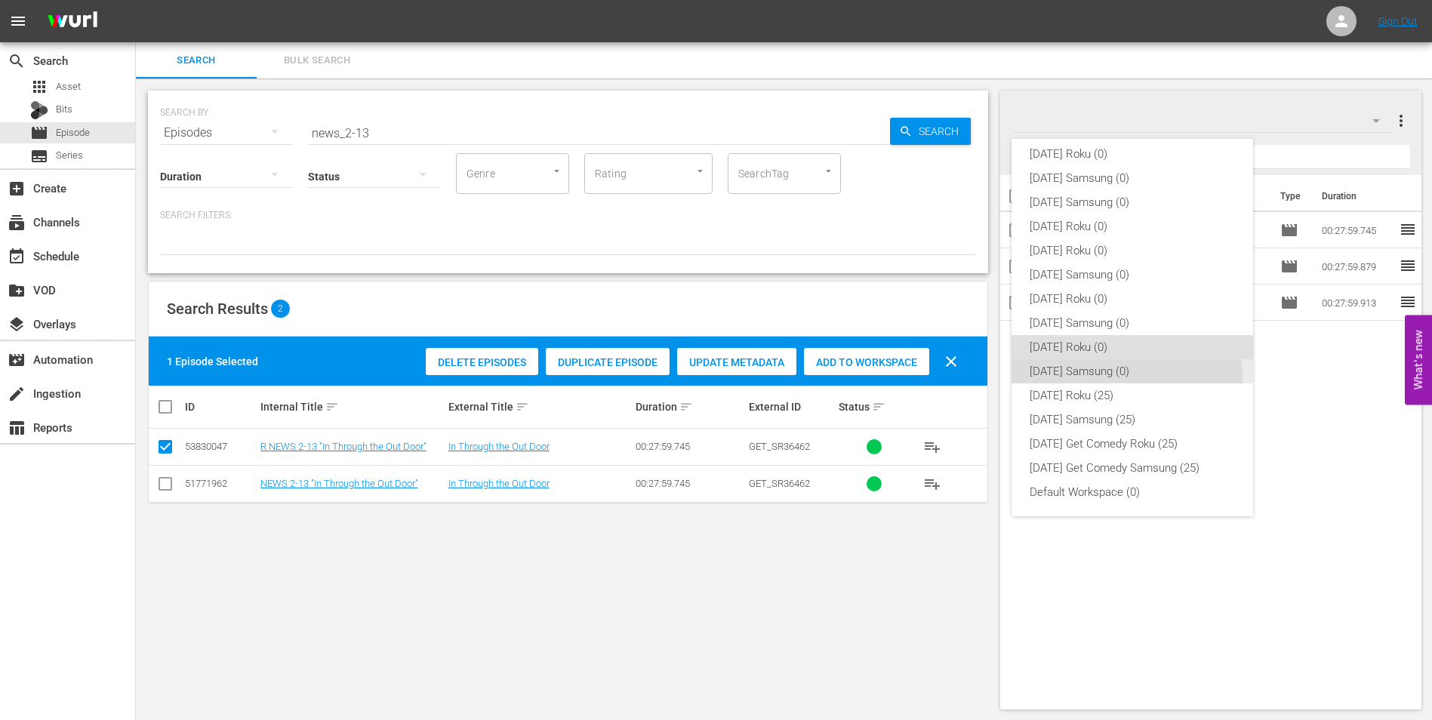
click at [1107, 379] on div "[DATE] Samsung (0)" at bounding box center [1131, 371] width 205 height 24
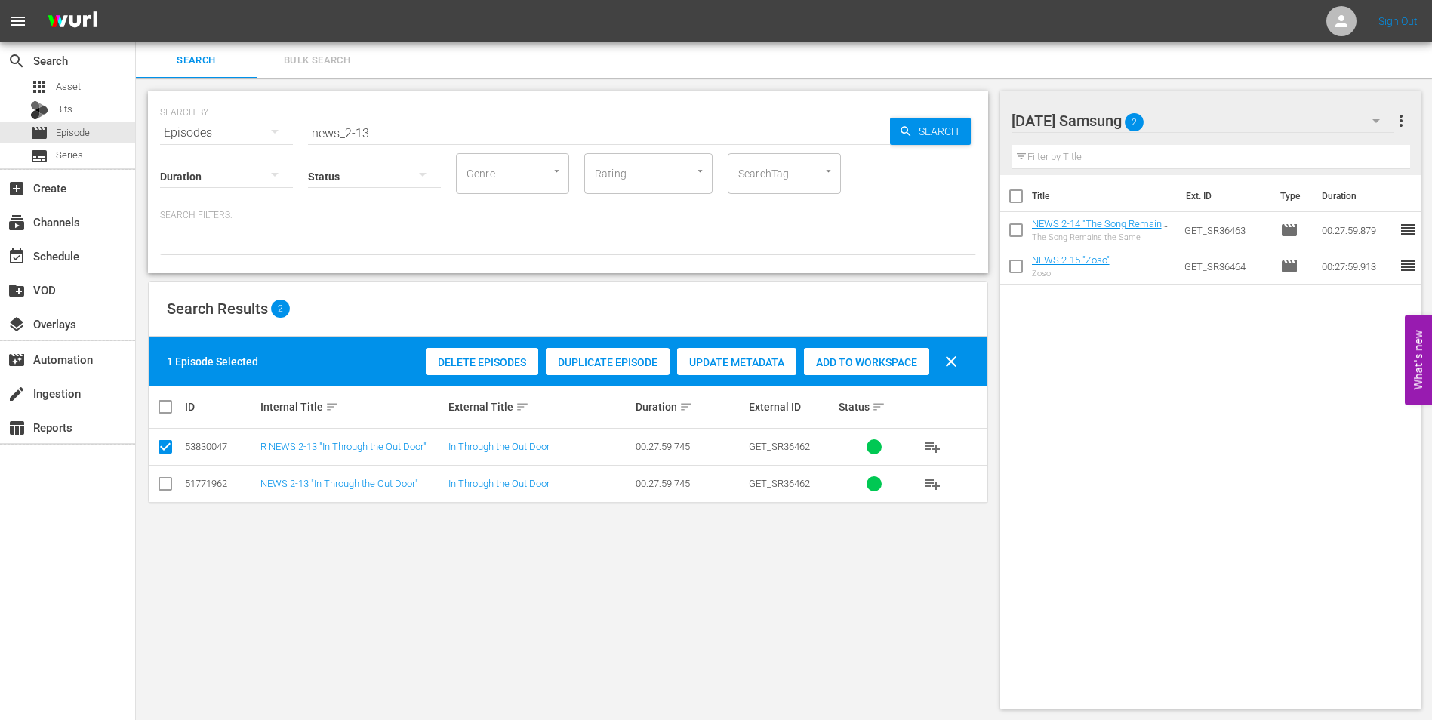
click at [161, 491] on input "checkbox" at bounding box center [165, 487] width 18 height 18
checkbox input "true"
click at [168, 444] on input "checkbox" at bounding box center [165, 450] width 18 height 18
checkbox input "false"
click at [895, 361] on span "Add to Workspace" at bounding box center [866, 362] width 125 height 12
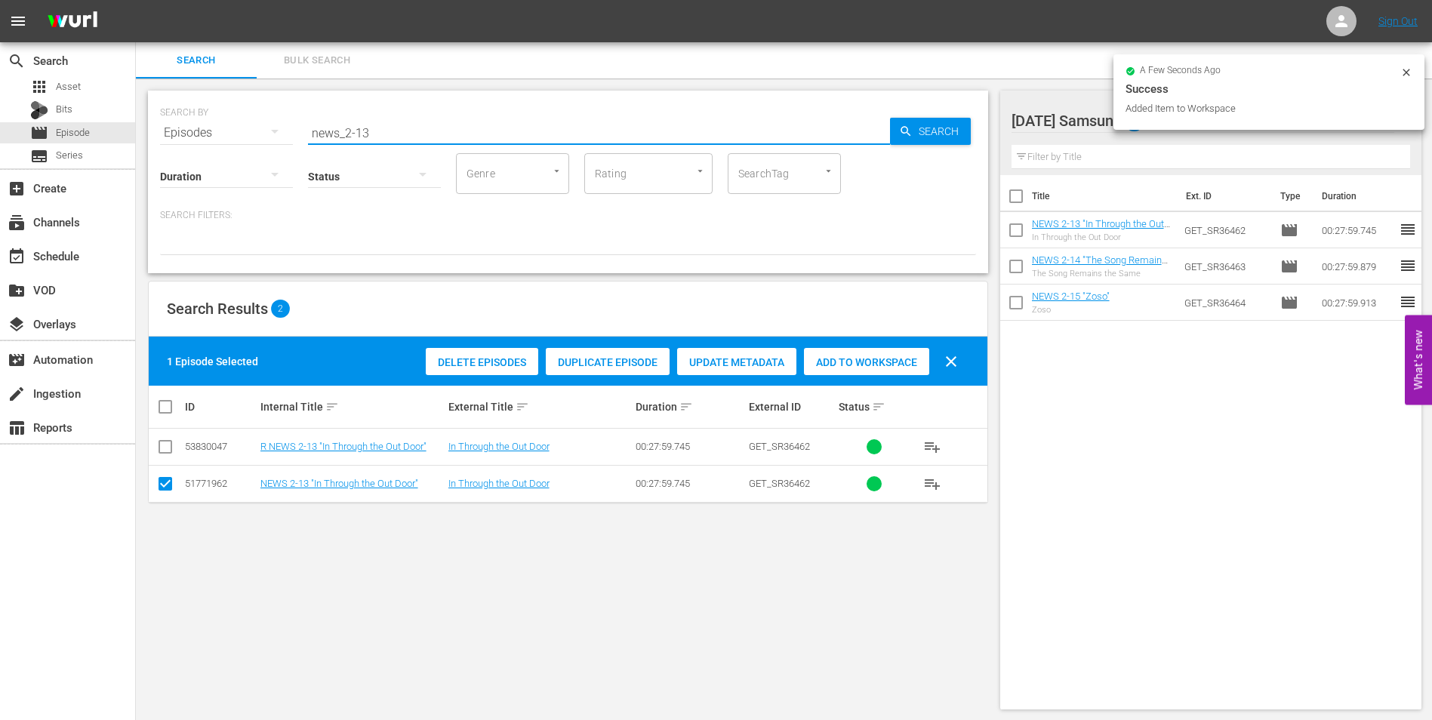
drag, startPoint x: 399, startPoint y: 137, endPoint x: 149, endPoint y: 172, distance: 252.9
click at [154, 176] on div "SEARCH BY Search By Episodes Search ID, Title, Description, Keywords, or Catego…" at bounding box center [568, 182] width 840 height 183
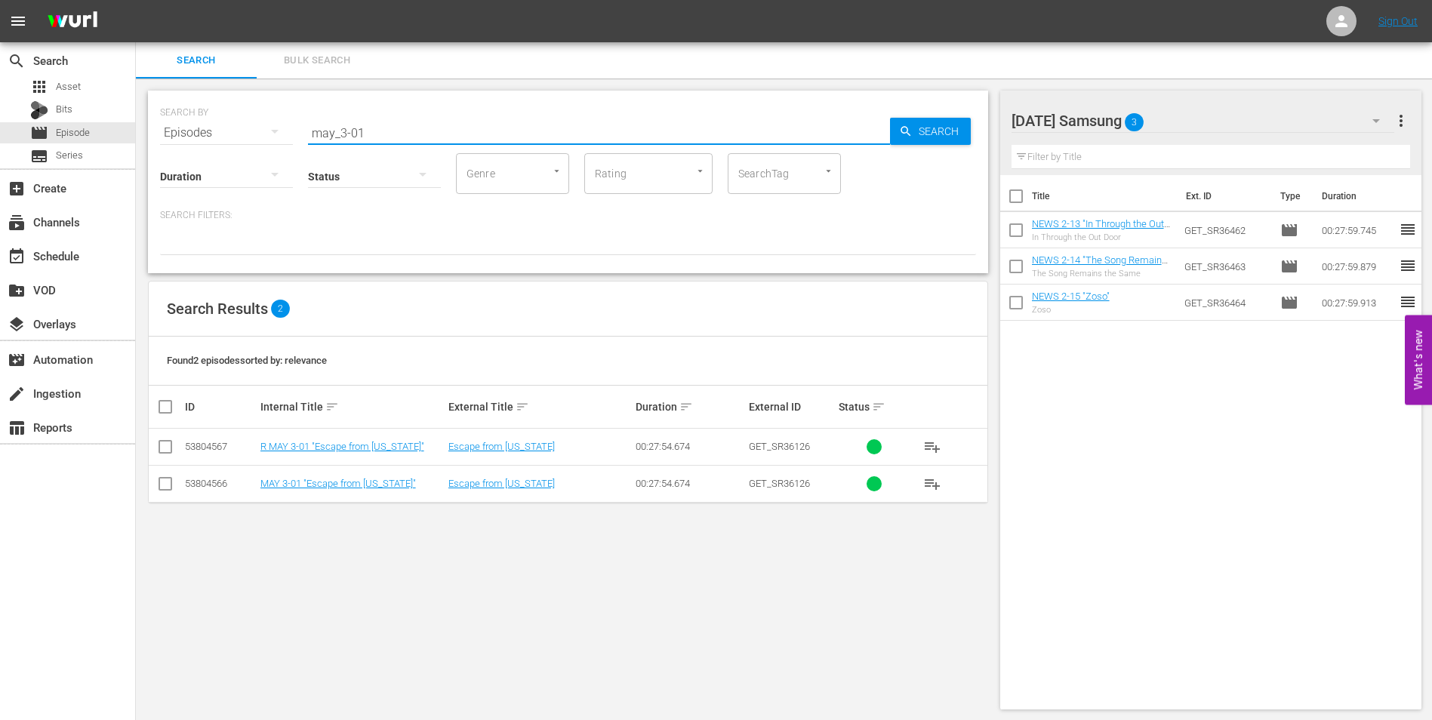
type input "may_3-01"
click at [160, 481] on input "checkbox" at bounding box center [165, 487] width 18 height 18
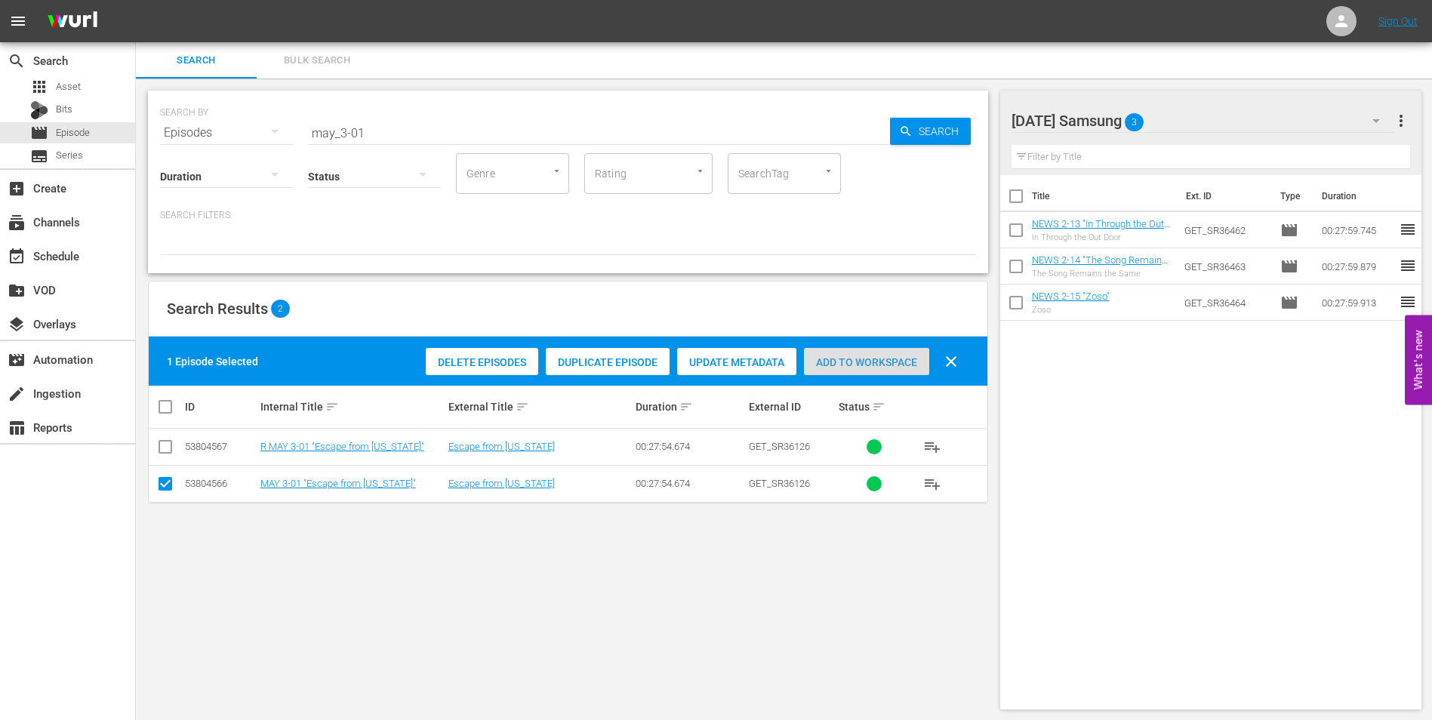
click at [844, 362] on span "Add to Workspace" at bounding box center [866, 362] width 125 height 12
click at [1269, 110] on div "[DATE] Samsung 4" at bounding box center [1202, 121] width 383 height 42
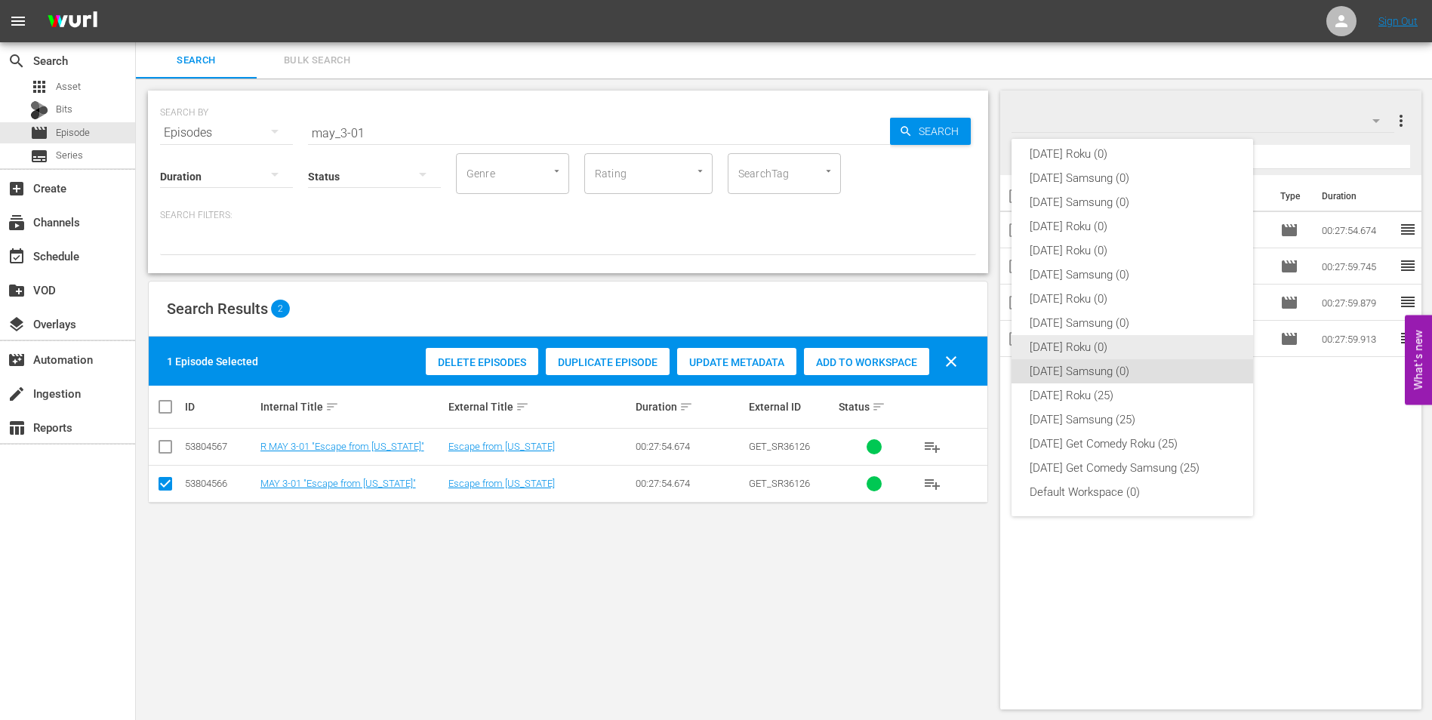
click at [1075, 348] on div "[DATE] Roku (0)" at bounding box center [1131, 347] width 205 height 24
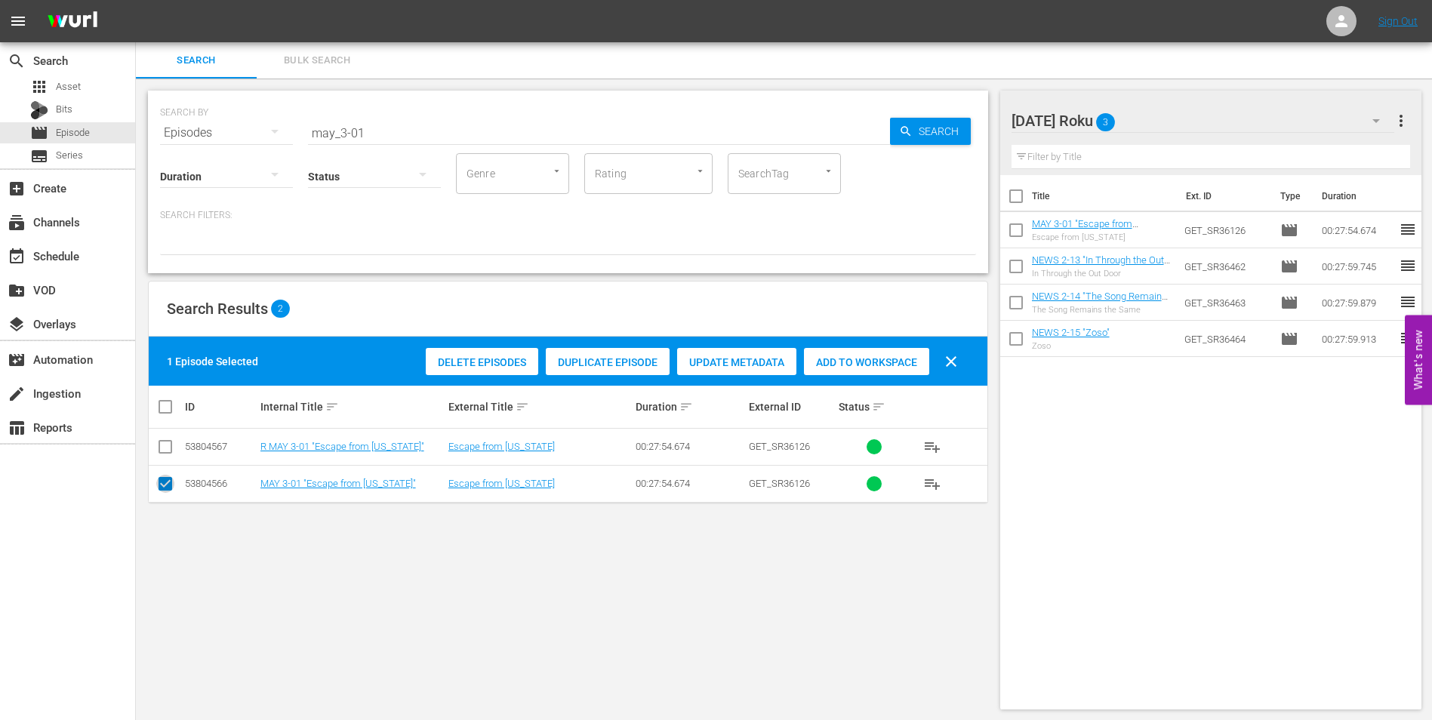
click at [170, 487] on input "checkbox" at bounding box center [165, 487] width 18 height 18
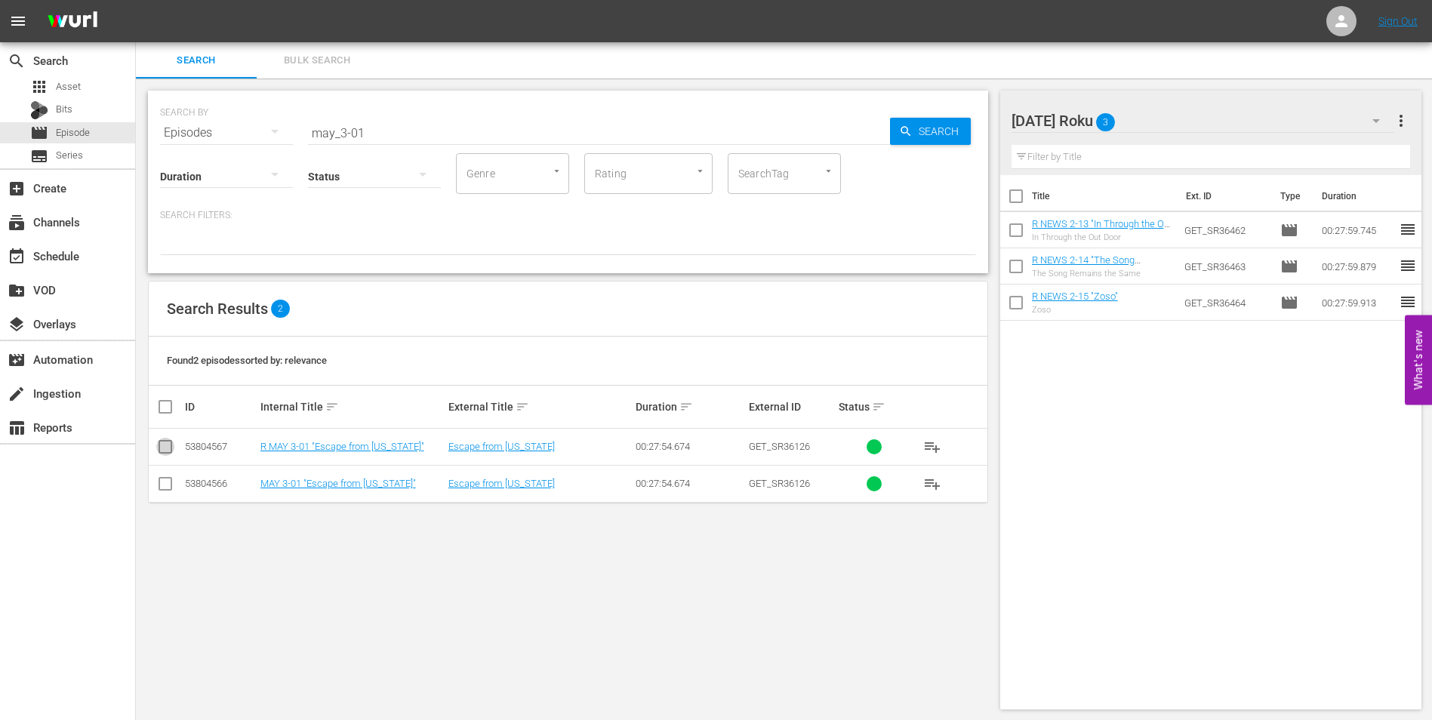
click at [163, 450] on input "checkbox" at bounding box center [165, 450] width 18 height 18
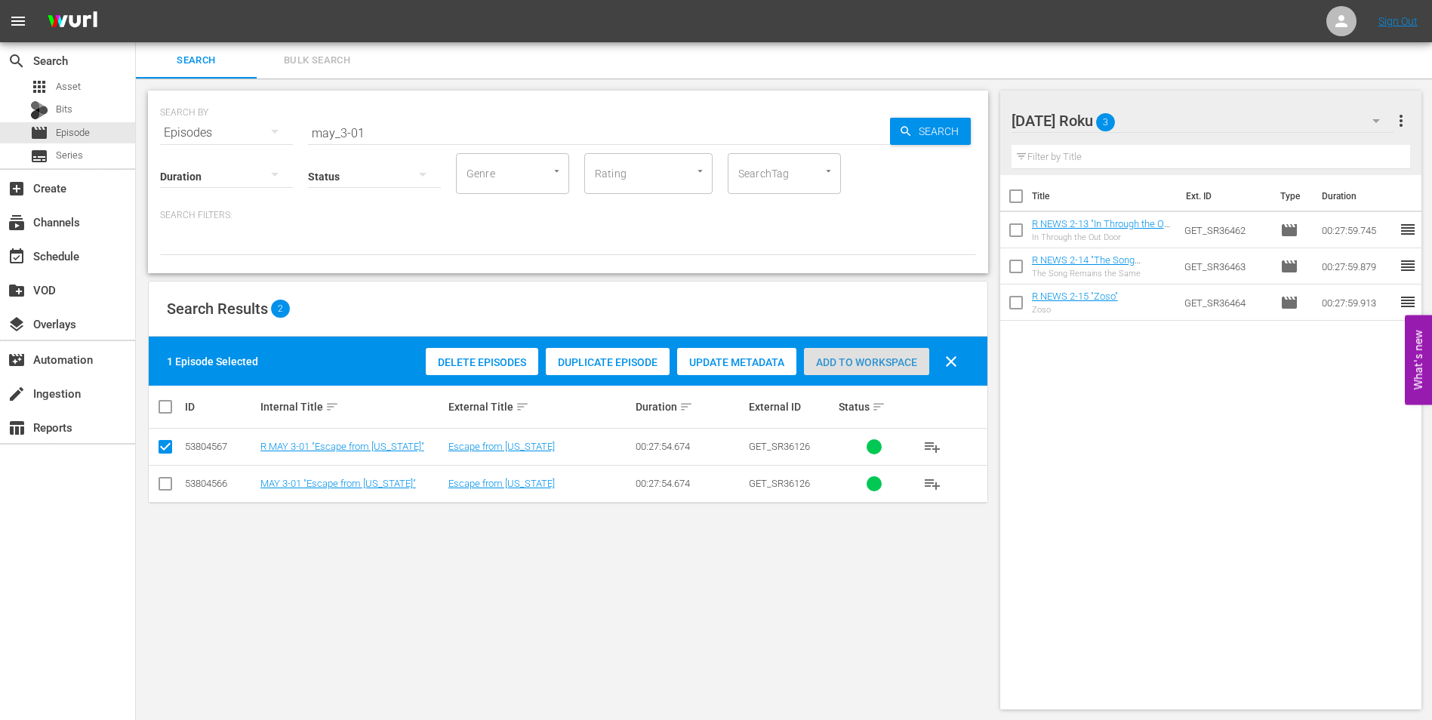
click at [853, 361] on span "Add to Workspace" at bounding box center [866, 362] width 125 height 12
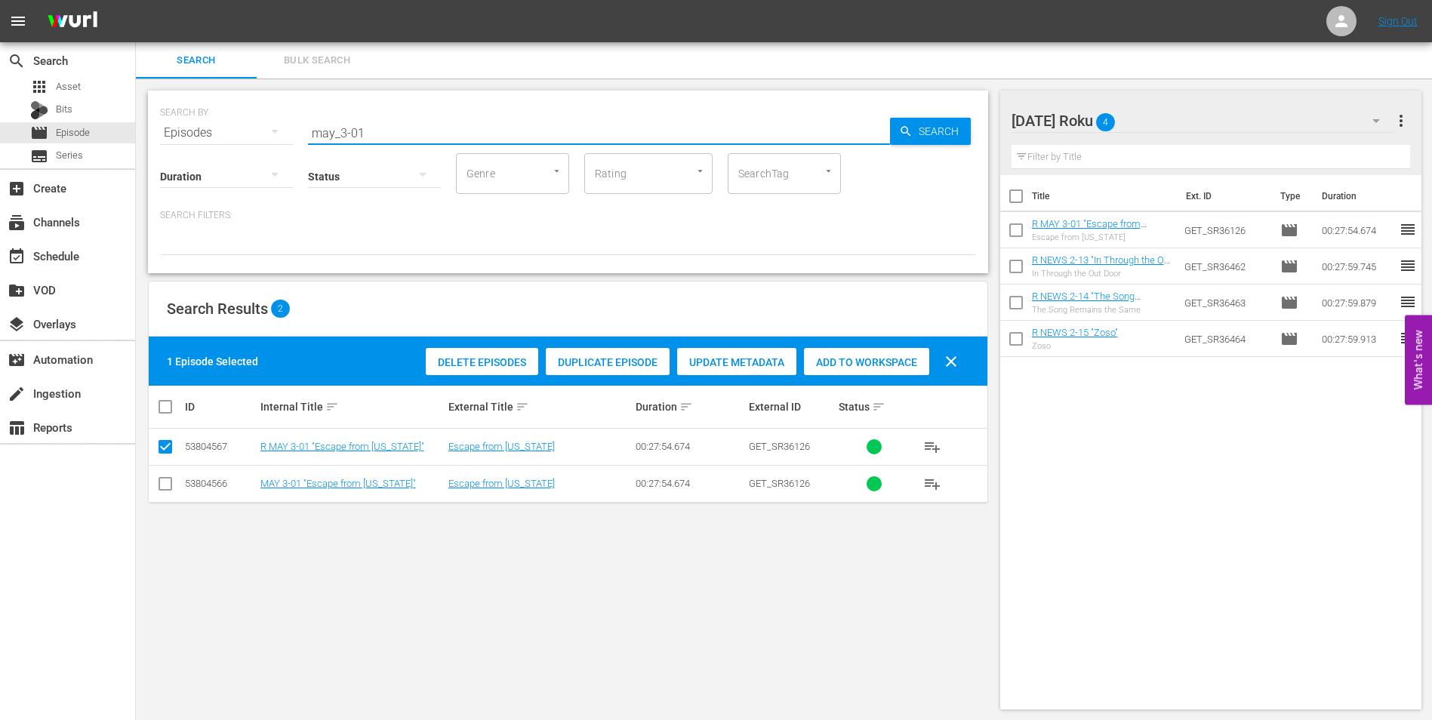
drag, startPoint x: 342, startPoint y: 132, endPoint x: 371, endPoint y: 135, distance: 28.8
click at [371, 135] on input "may_3-01" at bounding box center [599, 133] width 582 height 36
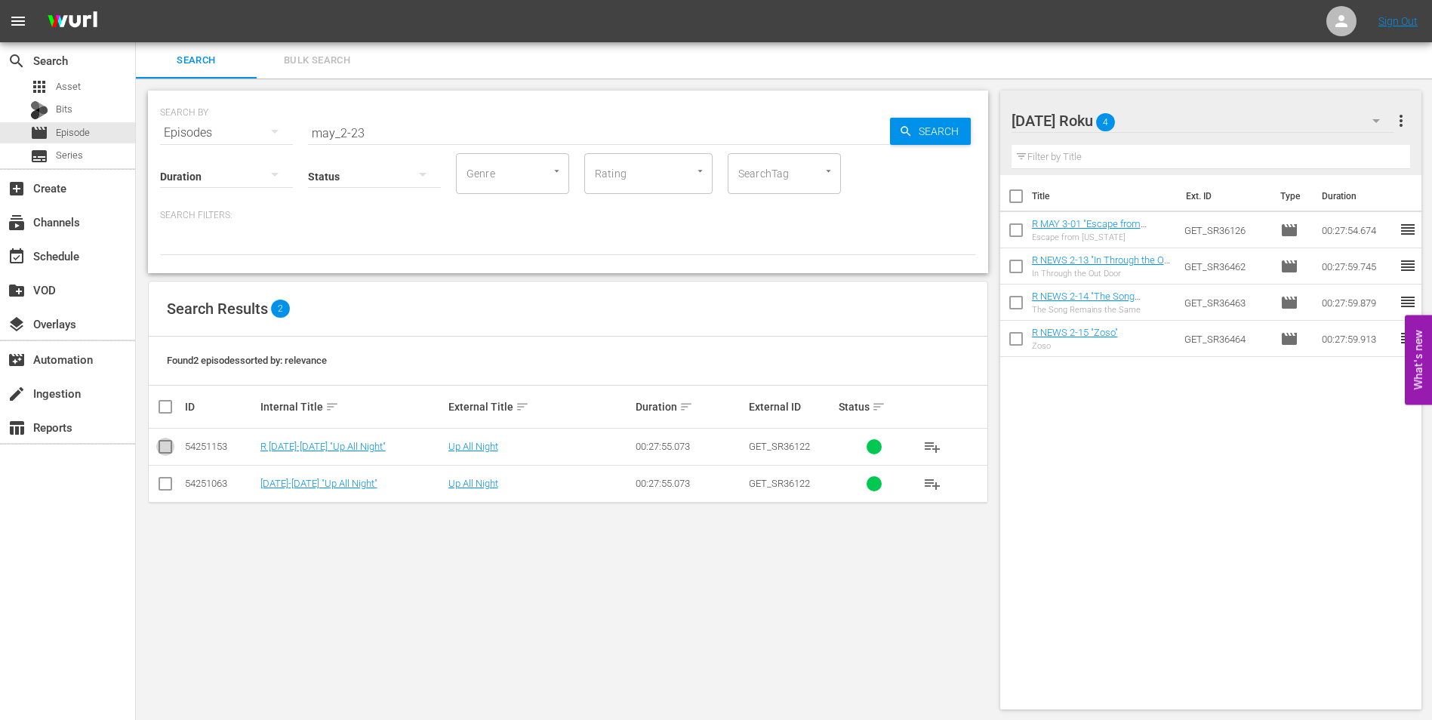
click at [166, 448] on input "checkbox" at bounding box center [165, 450] width 18 height 18
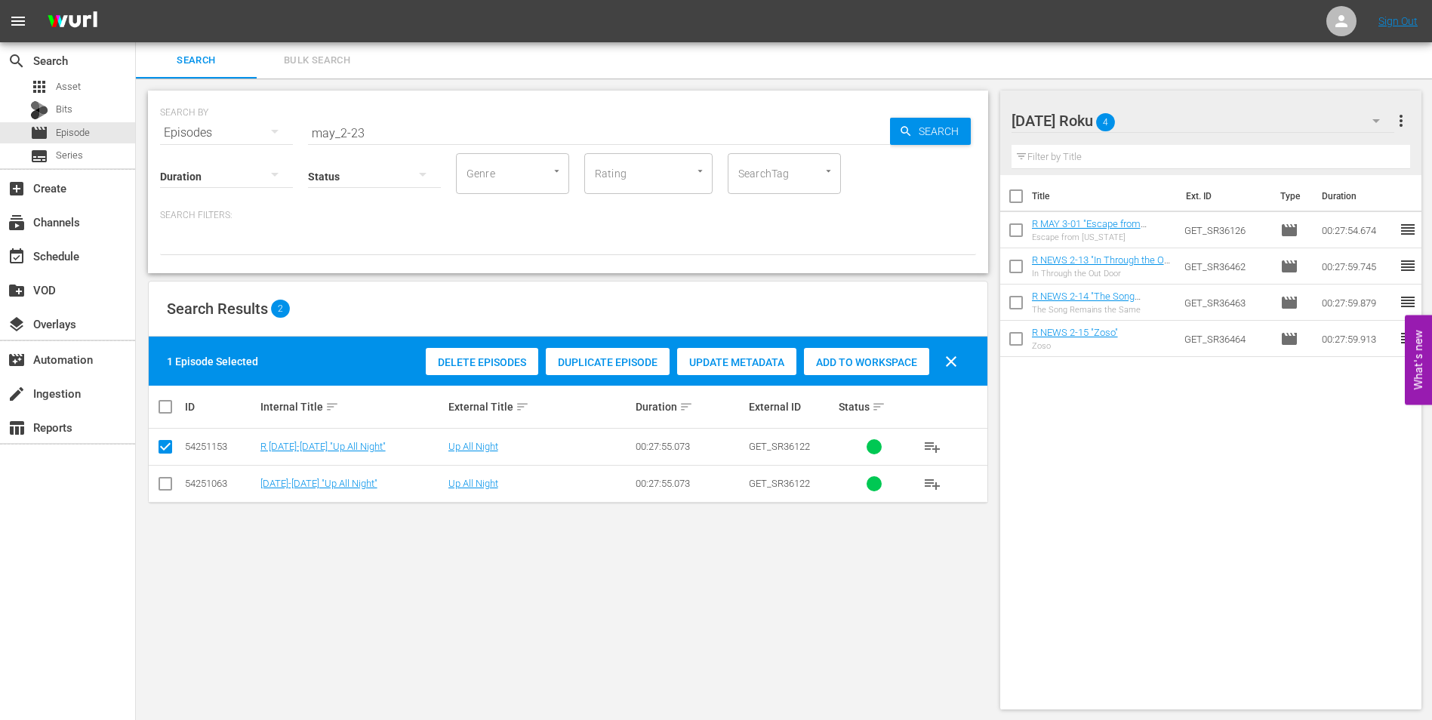
drag, startPoint x: 882, startPoint y: 369, endPoint x: 905, endPoint y: 361, distance: 24.1
click at [885, 368] on div "Add to Workspace" at bounding box center [866, 362] width 125 height 29
click at [1185, 121] on div "[DATE] Roku 5" at bounding box center [1202, 121] width 383 height 42
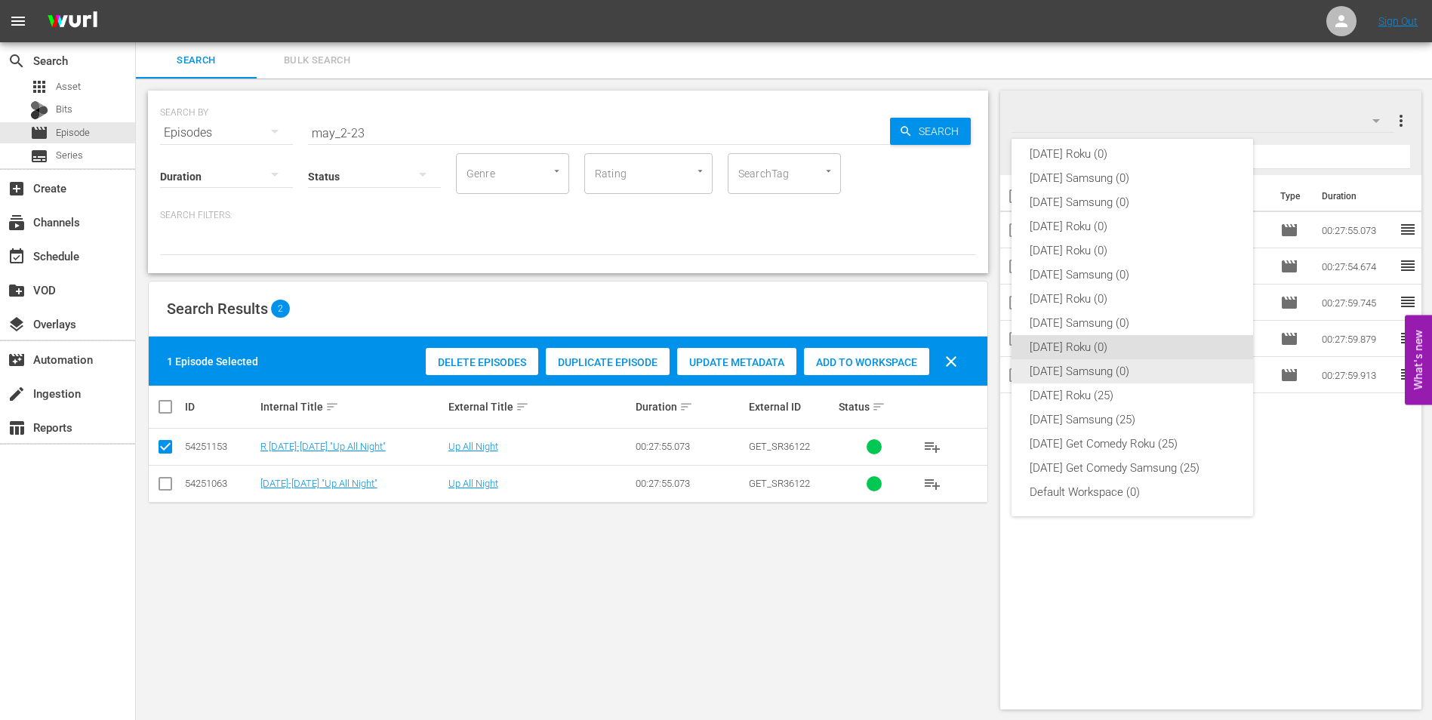
drag, startPoint x: 1064, startPoint y: 371, endPoint x: 788, endPoint y: 418, distance: 280.1
click at [1061, 372] on div "[DATE] Samsung (0)" at bounding box center [1131, 371] width 205 height 24
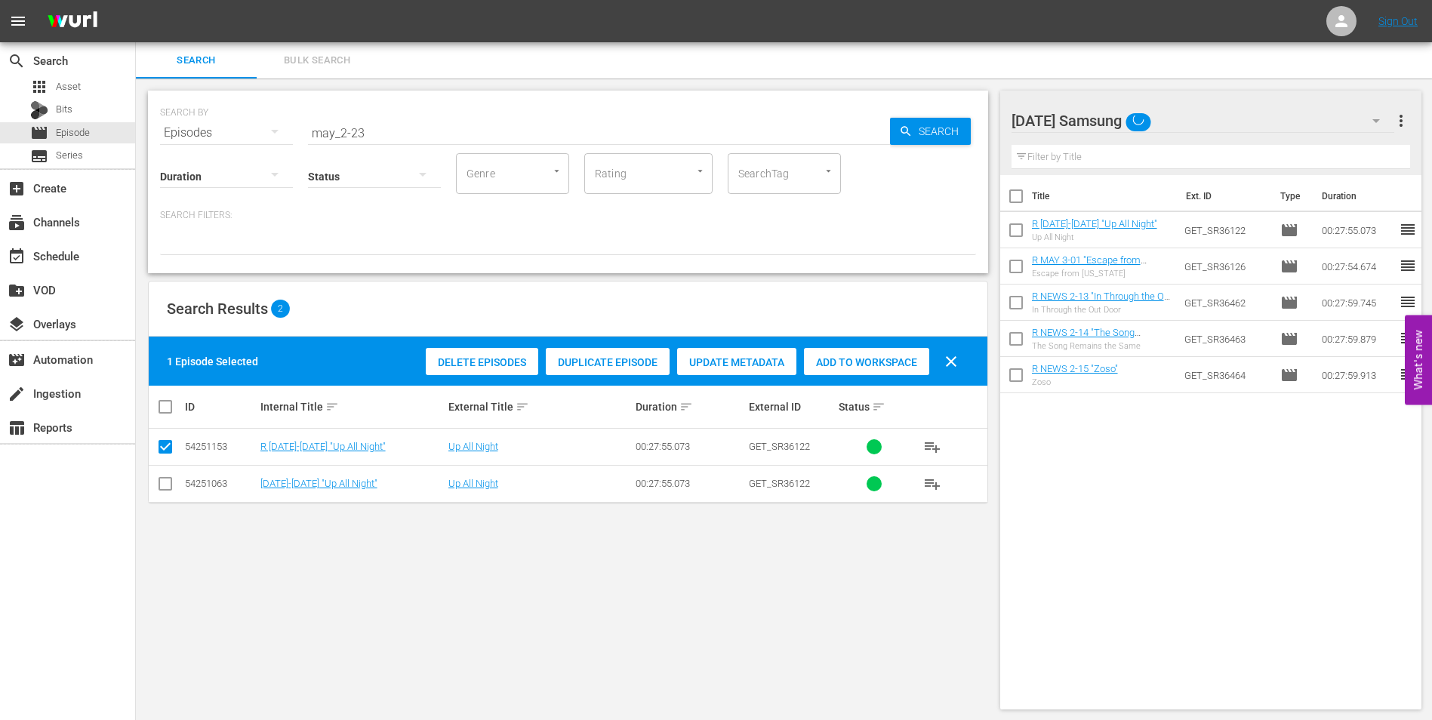
click at [167, 483] on input "checkbox" at bounding box center [165, 487] width 18 height 18
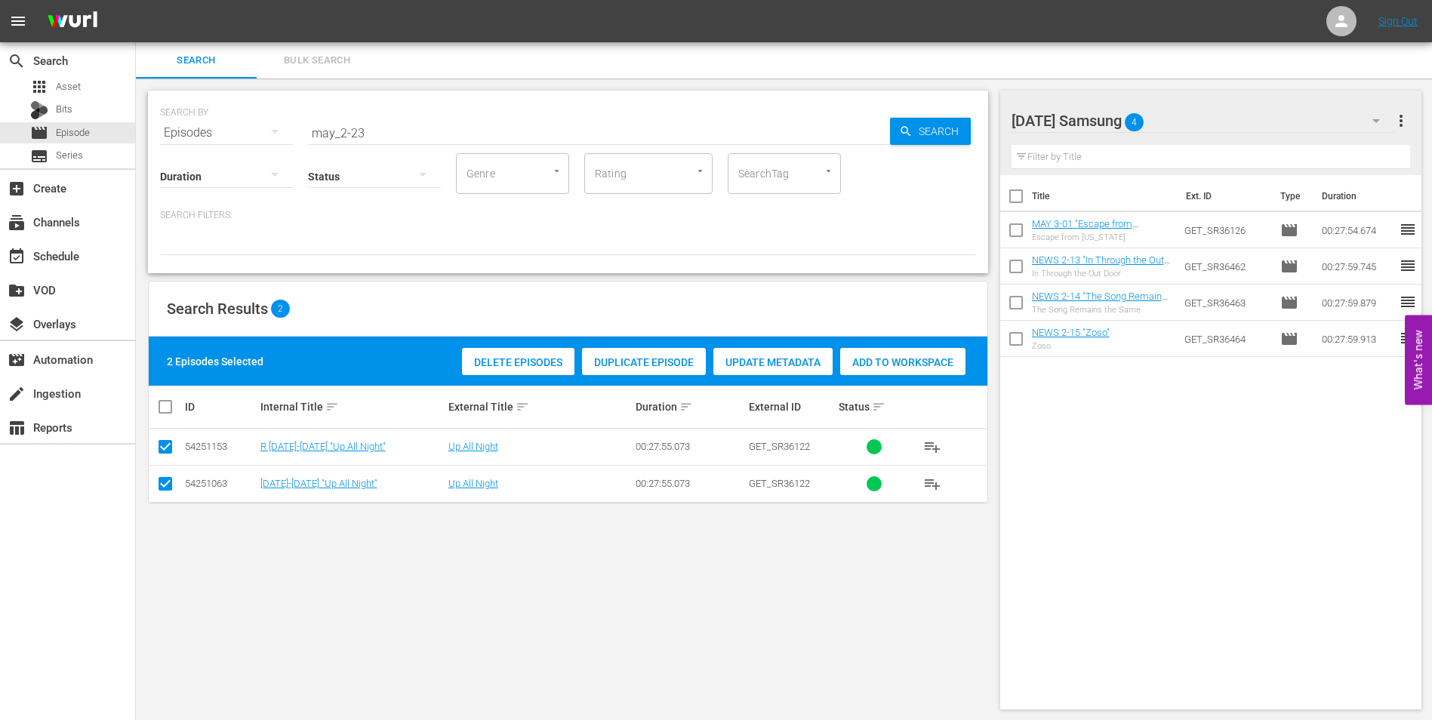
click at [164, 446] on input "checkbox" at bounding box center [165, 450] width 18 height 18
click at [841, 362] on span "Add to Workspace" at bounding box center [866, 362] width 125 height 12
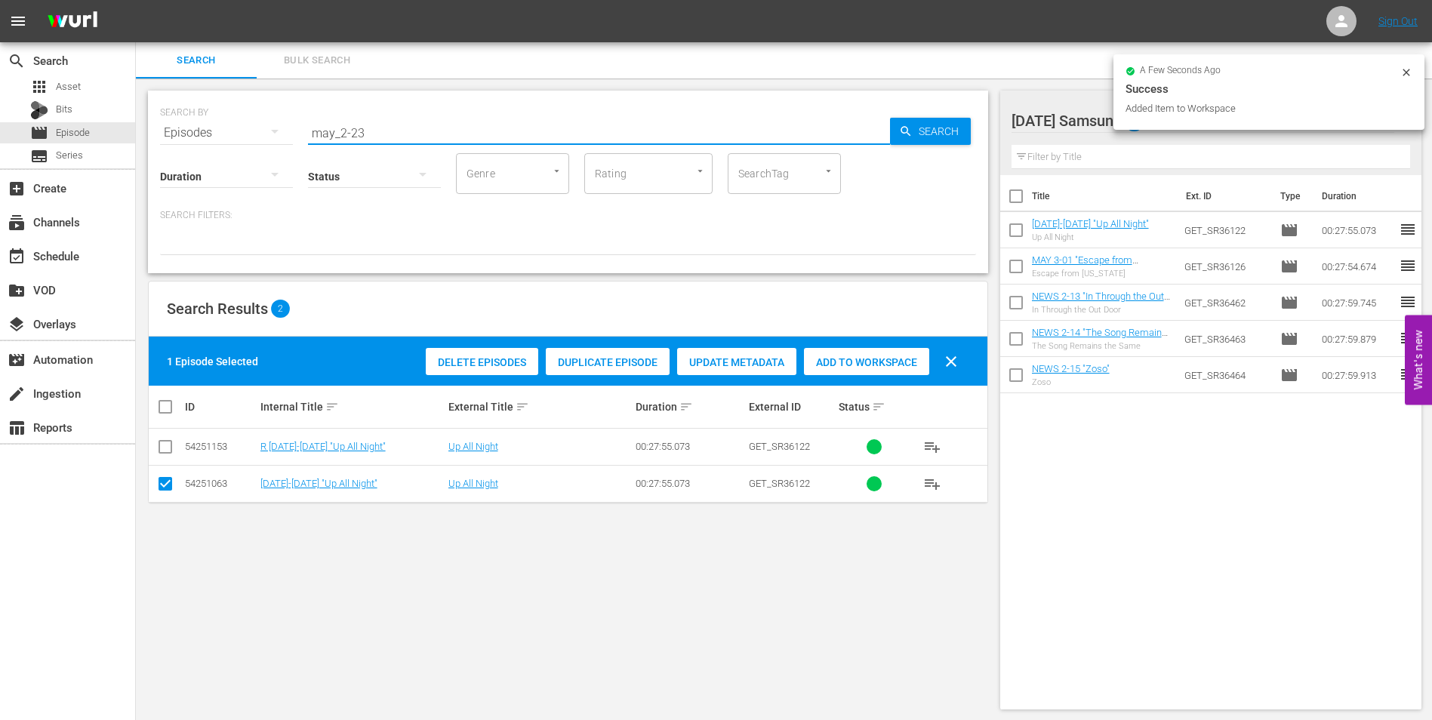
click at [359, 131] on input "may_2-23" at bounding box center [599, 133] width 582 height 36
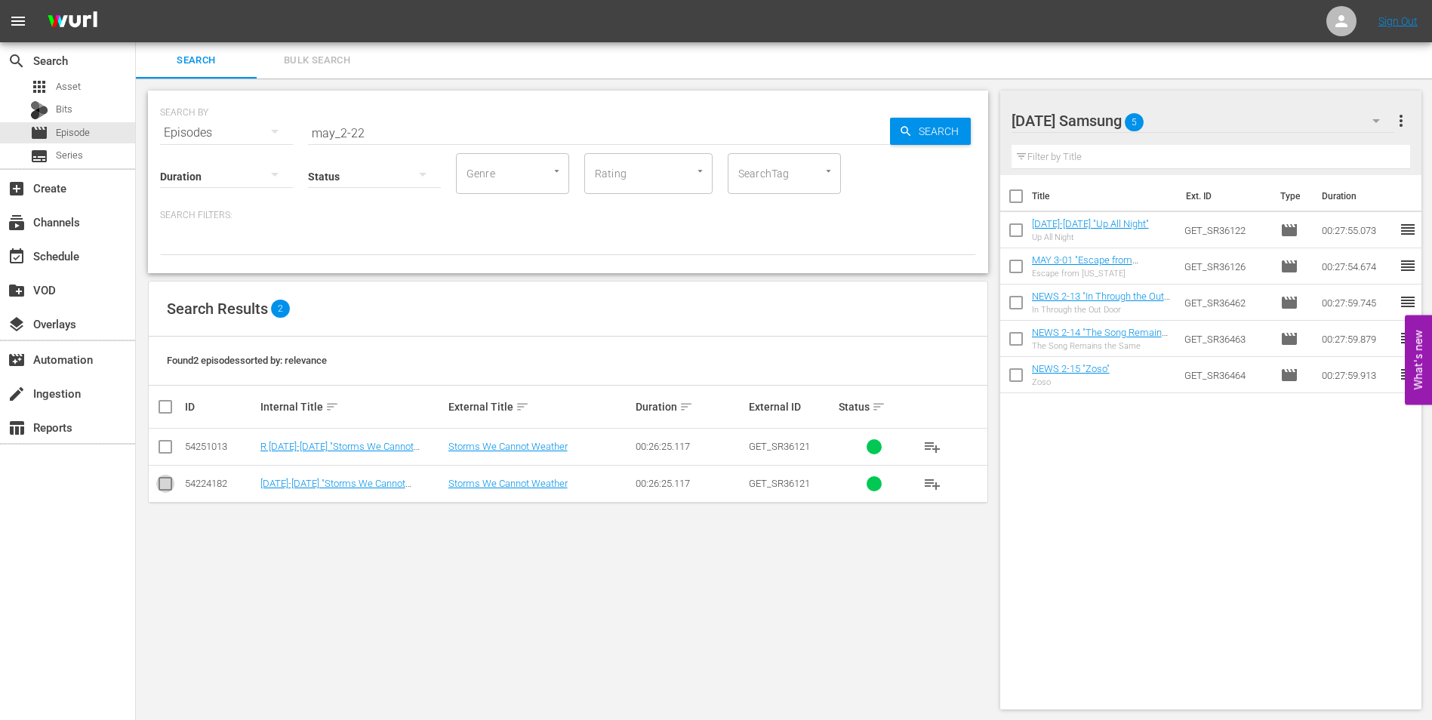
click at [165, 486] on input "checkbox" at bounding box center [165, 487] width 18 height 18
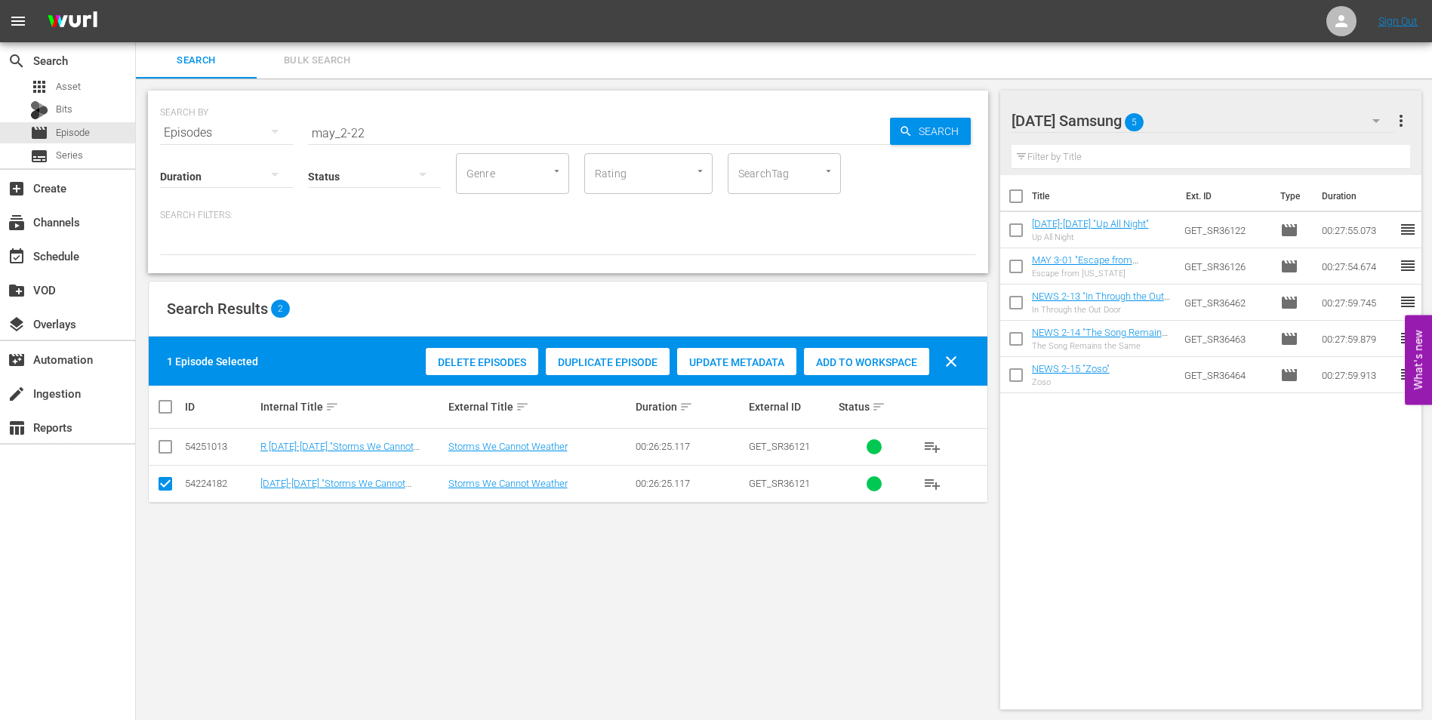
drag, startPoint x: 863, startPoint y: 358, endPoint x: 1032, endPoint y: 320, distance: 172.5
click at [866, 358] on span "Add to Workspace" at bounding box center [866, 362] width 125 height 12
click at [1208, 115] on div "[DATE] Samsung 6" at bounding box center [1202, 121] width 383 height 42
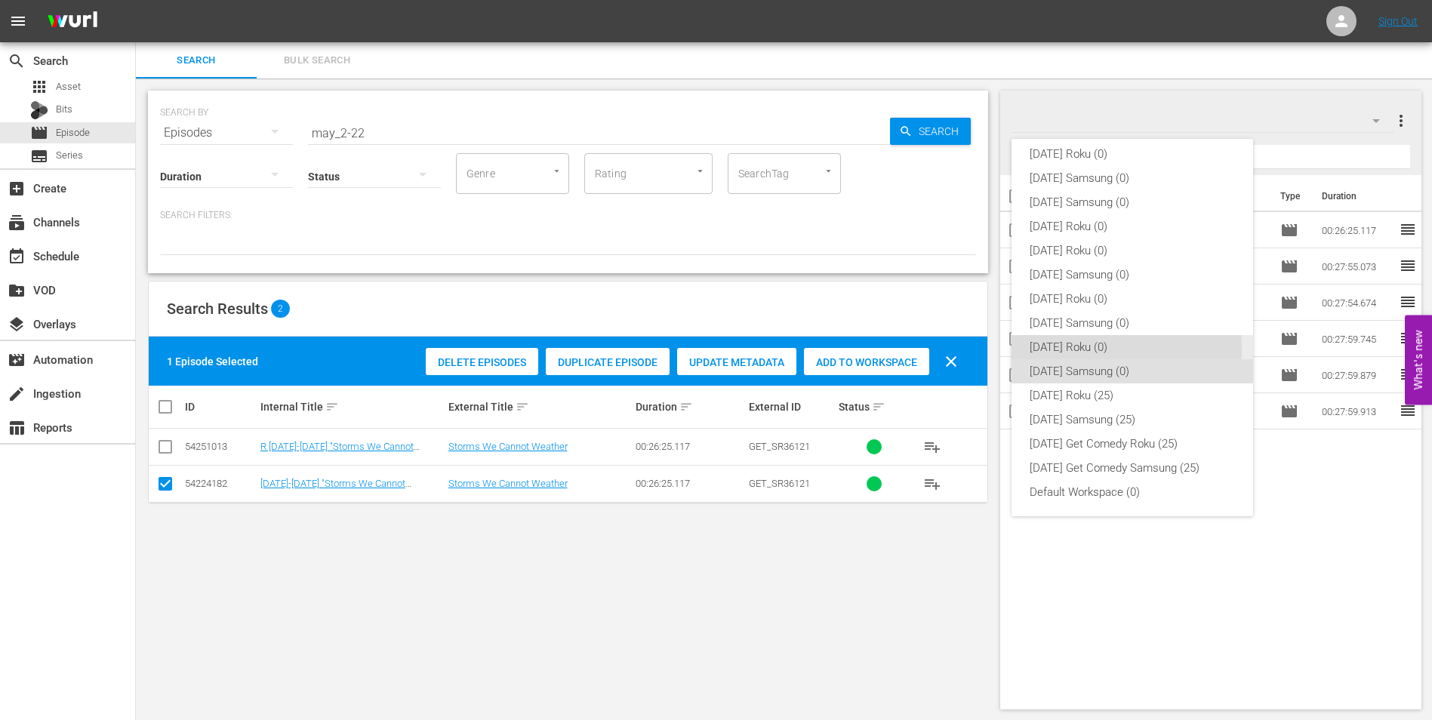
click at [1074, 348] on div "[DATE] Roku (0)" at bounding box center [1131, 347] width 205 height 24
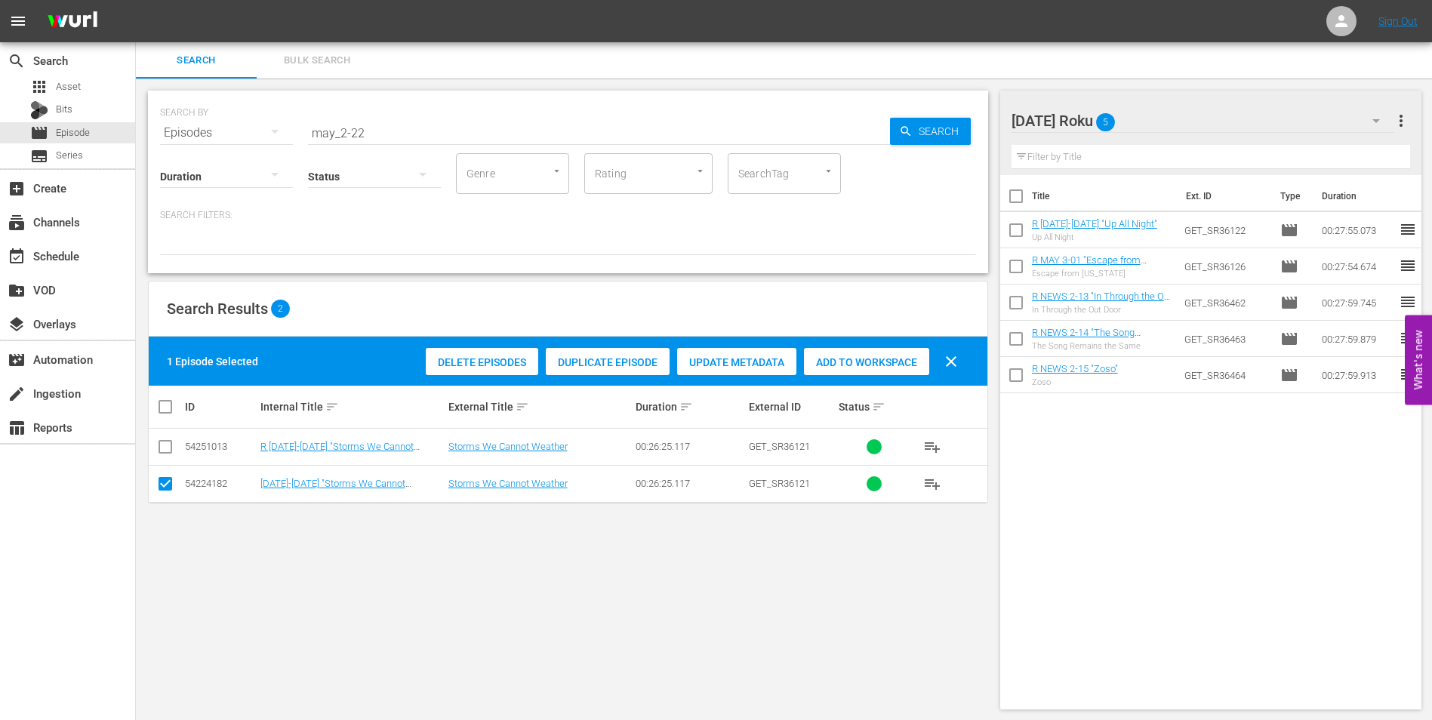
click at [160, 485] on input "checkbox" at bounding box center [165, 487] width 18 height 18
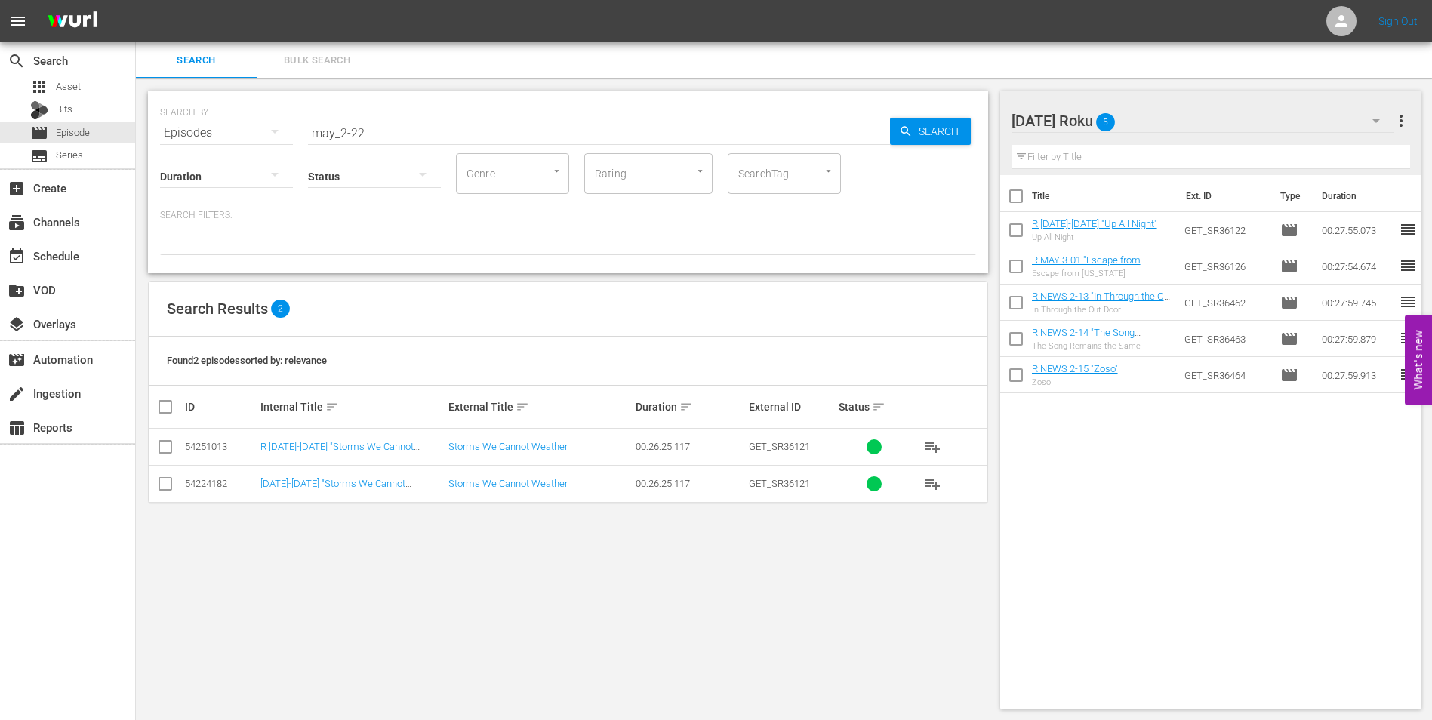
click at [162, 450] on input "checkbox" at bounding box center [165, 450] width 18 height 18
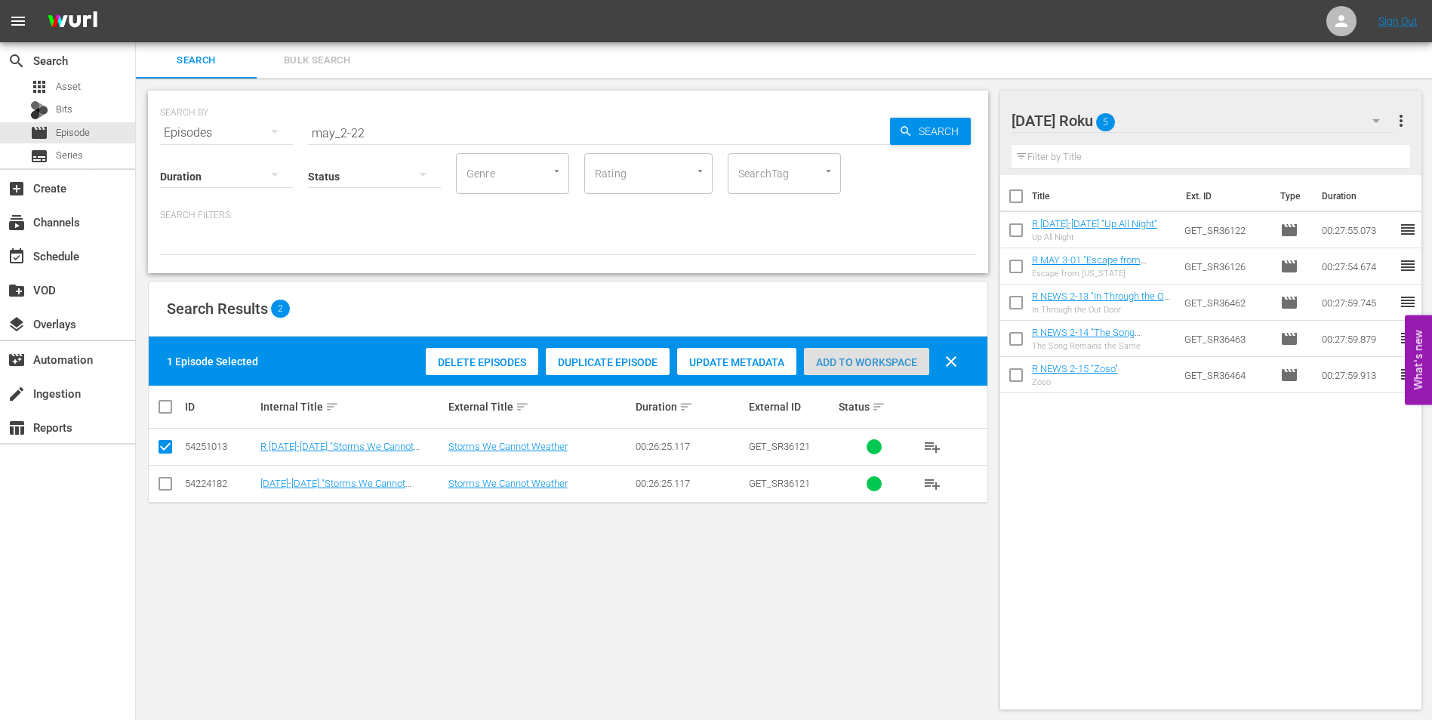
click at [878, 366] on span "Add to Workspace" at bounding box center [866, 362] width 125 height 12
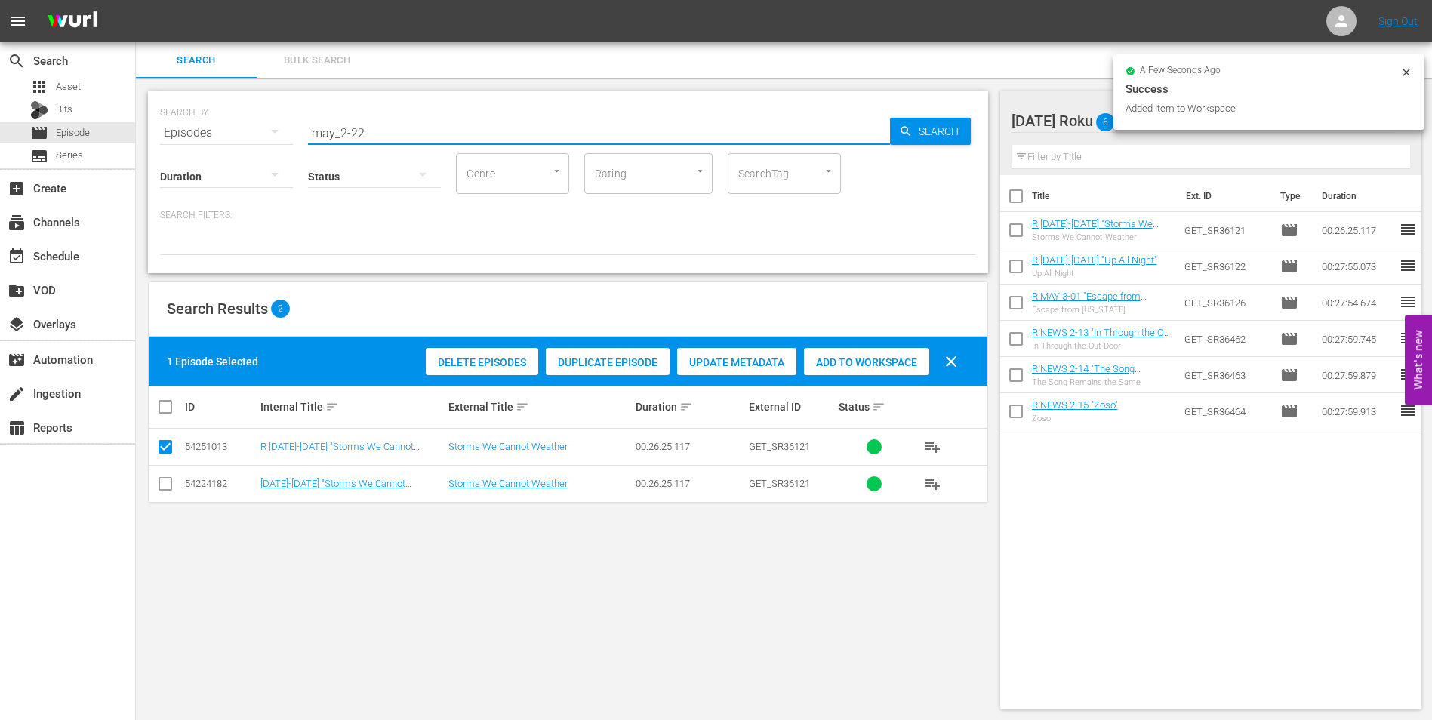
drag, startPoint x: 356, startPoint y: 133, endPoint x: 429, endPoint y: 152, distance: 74.9
click at [429, 152] on div "SEARCH BY Search By Episodes Search ID, Title, Description, Keywords, or Catego…" at bounding box center [568, 182] width 840 height 183
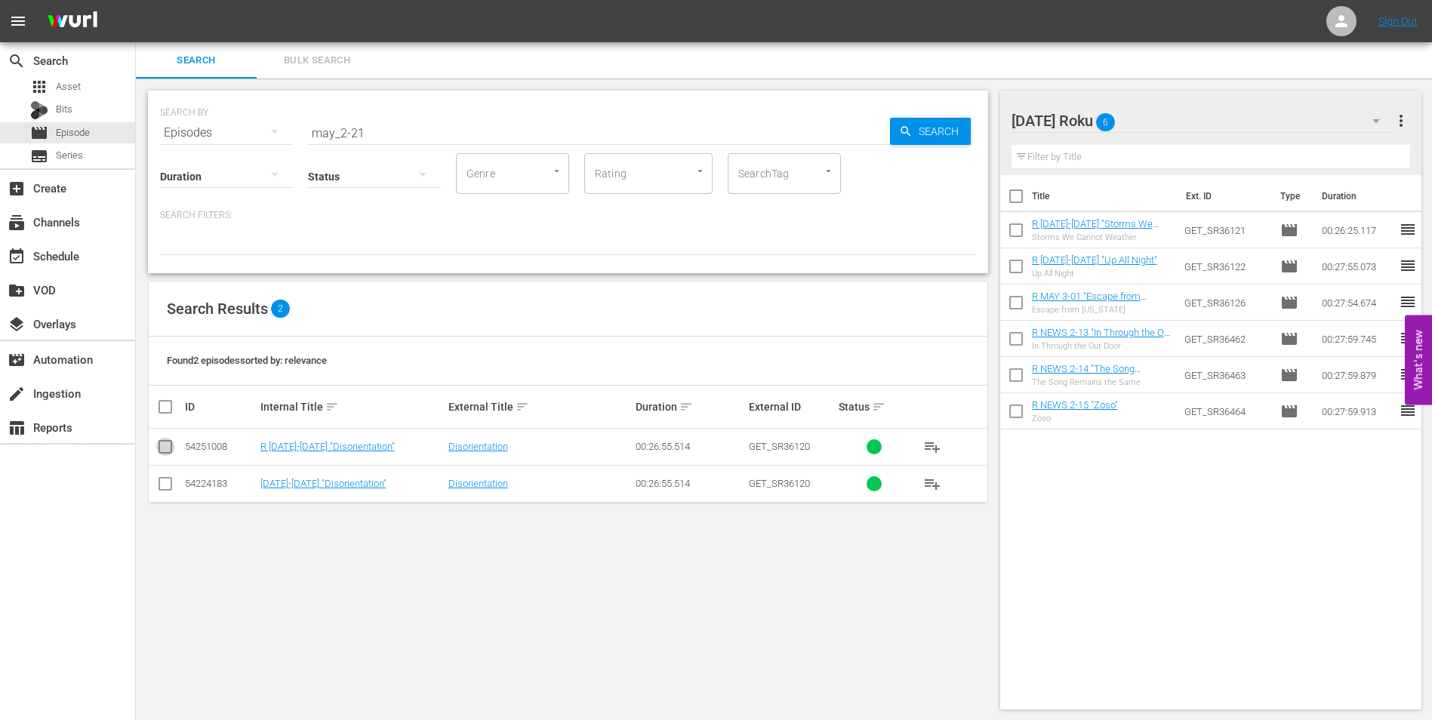
click at [162, 447] on input "checkbox" at bounding box center [165, 450] width 18 height 18
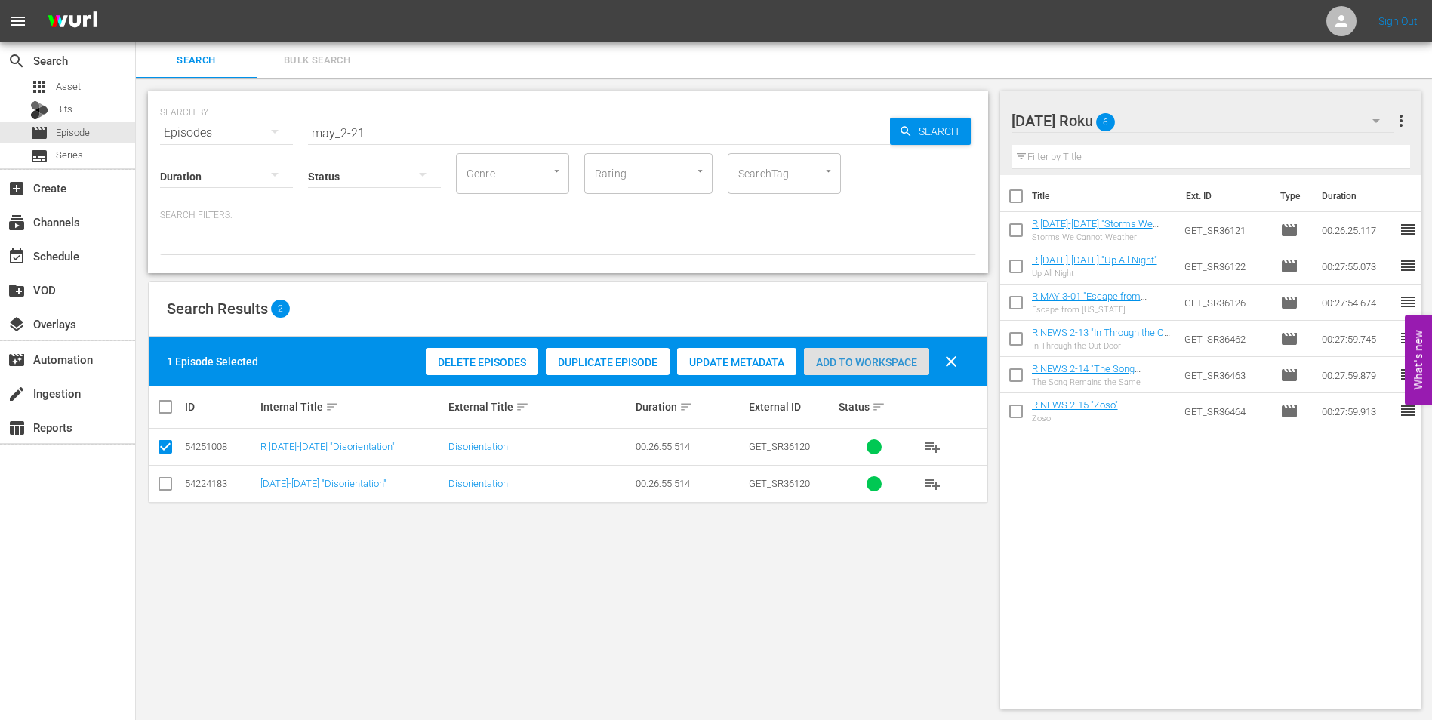
click at [924, 355] on div "Add to Workspace" at bounding box center [866, 362] width 125 height 29
click at [1176, 121] on div "[DATE] Roku 7" at bounding box center [1202, 121] width 383 height 42
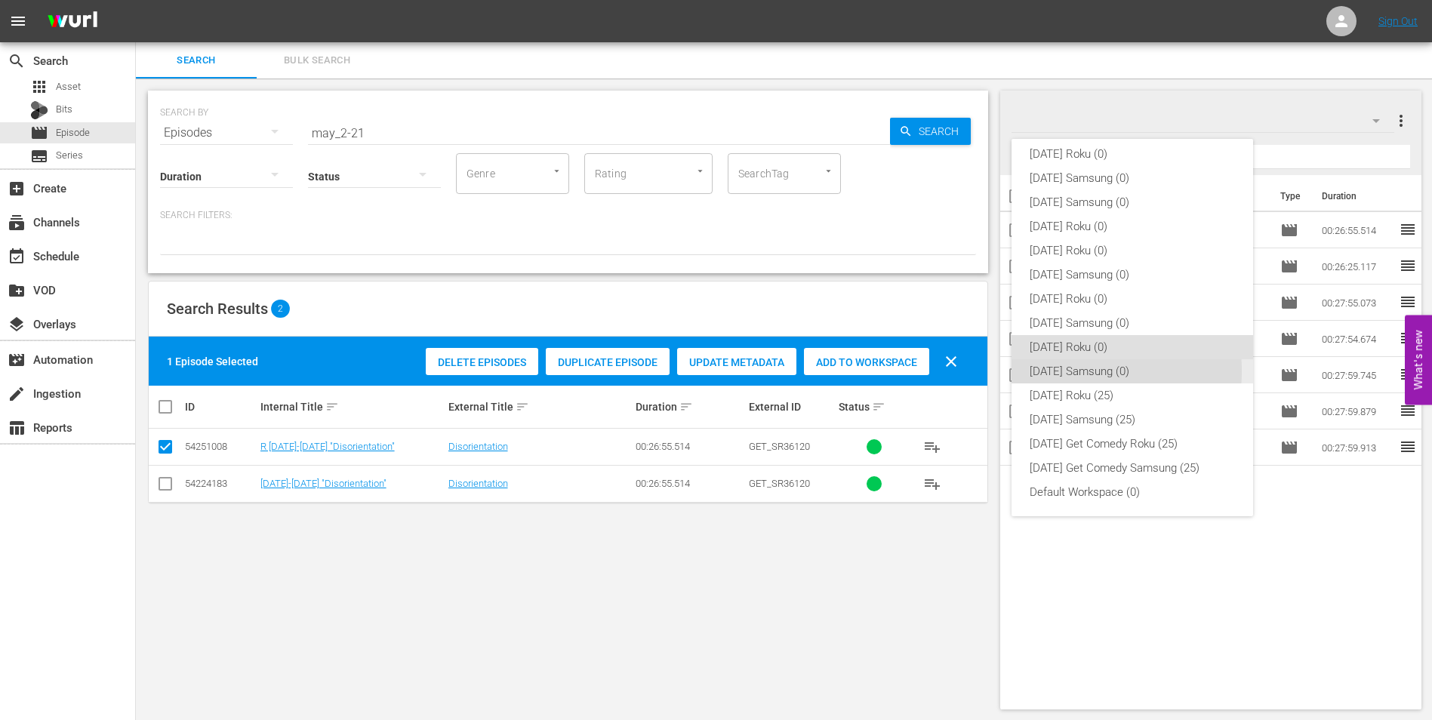
click at [1049, 371] on div "[DATE] Samsung (0)" at bounding box center [1131, 371] width 205 height 24
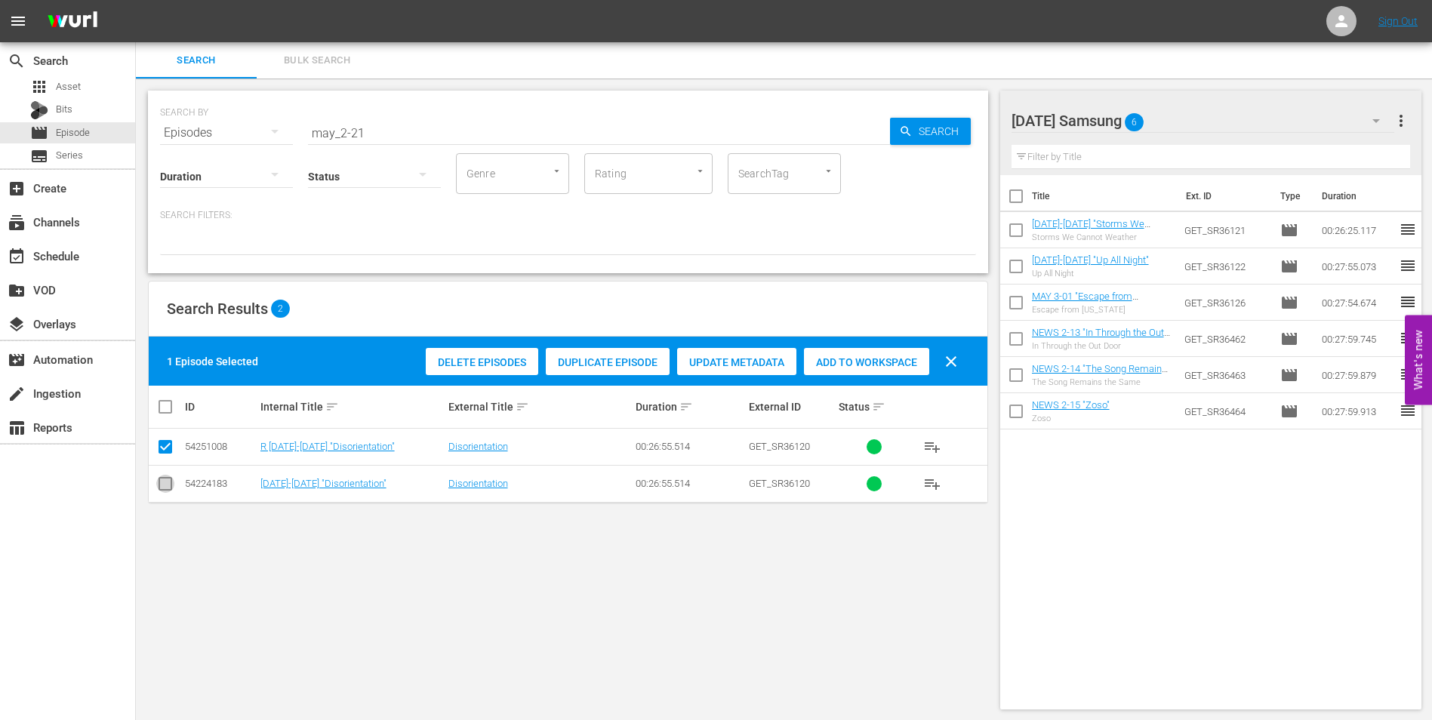
click at [169, 486] on input "checkbox" at bounding box center [165, 487] width 18 height 18
click at [165, 451] on input "checkbox" at bounding box center [165, 450] width 18 height 18
click at [845, 361] on span "Add to Workspace" at bounding box center [866, 362] width 125 height 12
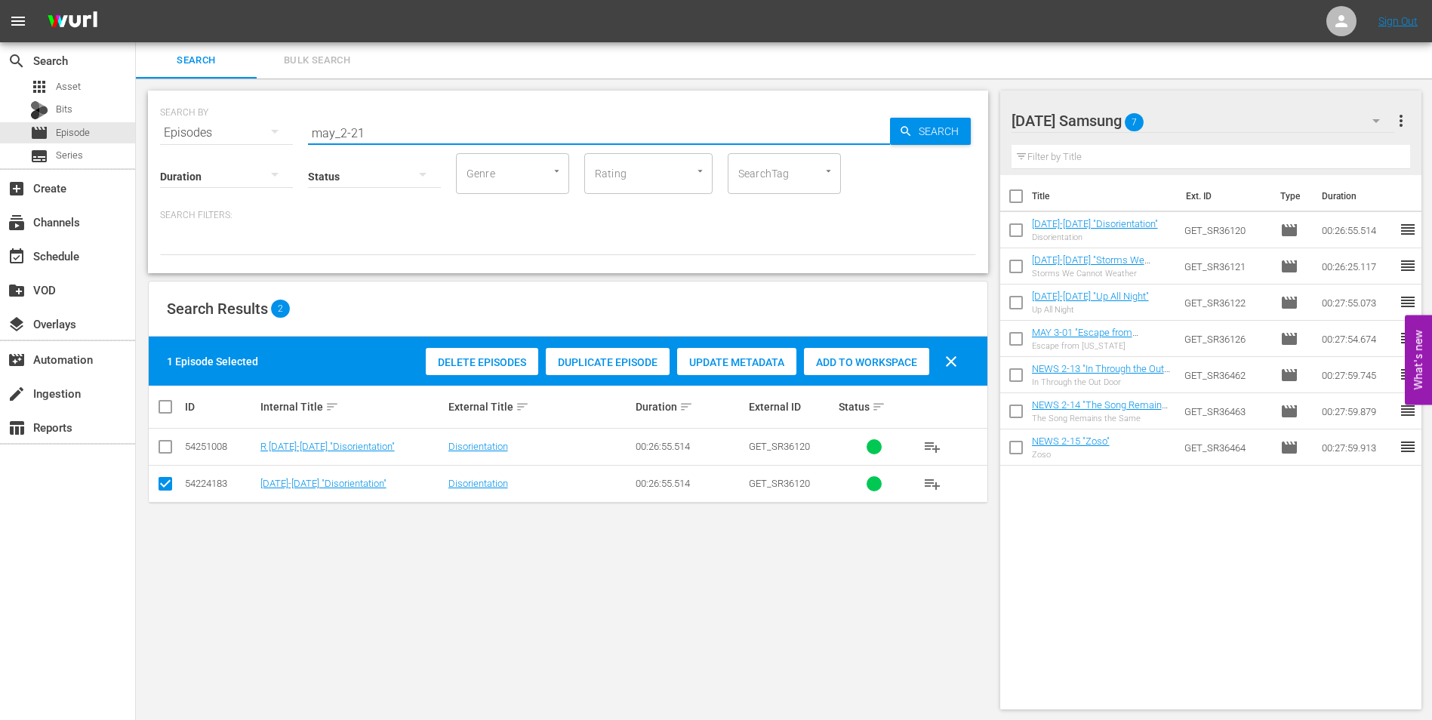
drag, startPoint x: 381, startPoint y: 128, endPoint x: 236, endPoint y: 109, distance: 146.0
click at [236, 109] on div "SEARCH BY Search By Episodes Search ID, Title, Description, Keywords, or Catego…" at bounding box center [568, 124] width 816 height 54
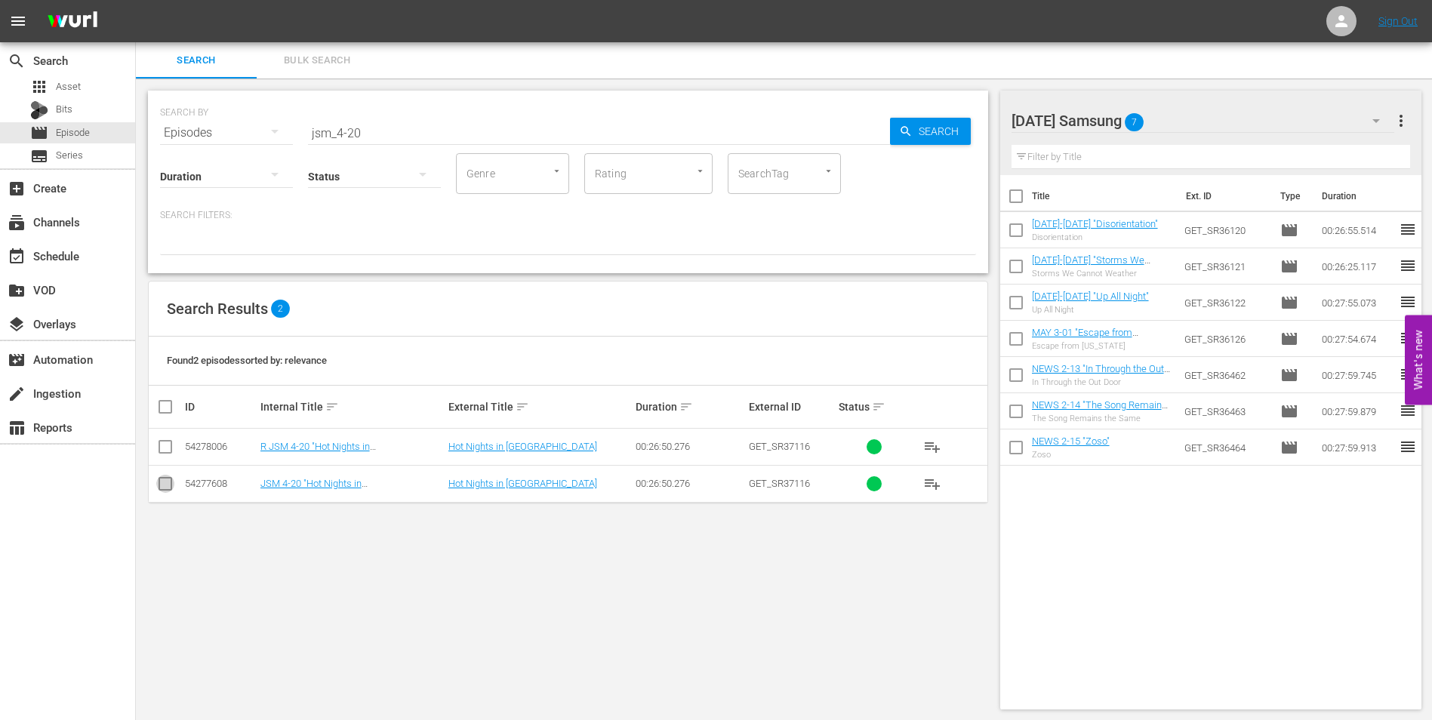
click at [169, 484] on input "checkbox" at bounding box center [165, 487] width 18 height 18
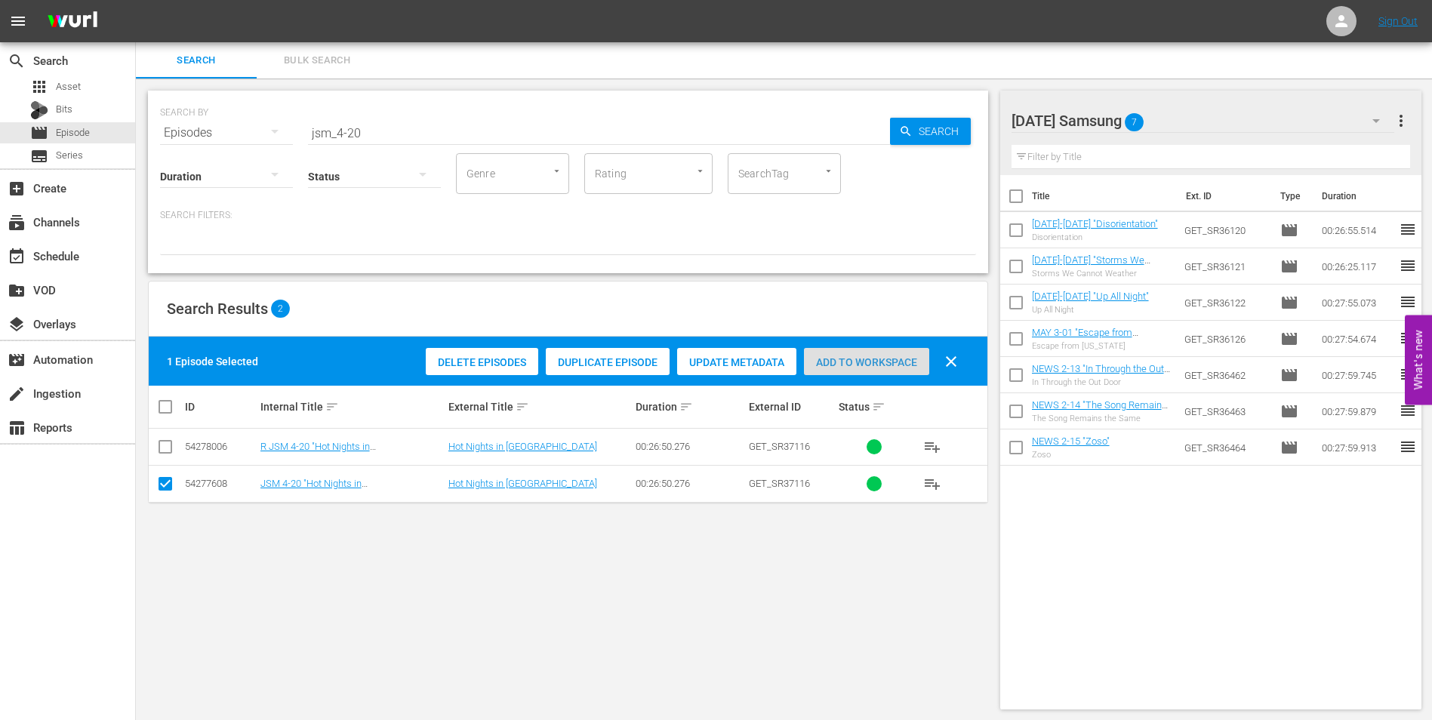
click at [879, 362] on span "Add to Workspace" at bounding box center [866, 362] width 125 height 12
click at [1192, 121] on div "[DATE] Samsung 8" at bounding box center [1202, 121] width 383 height 42
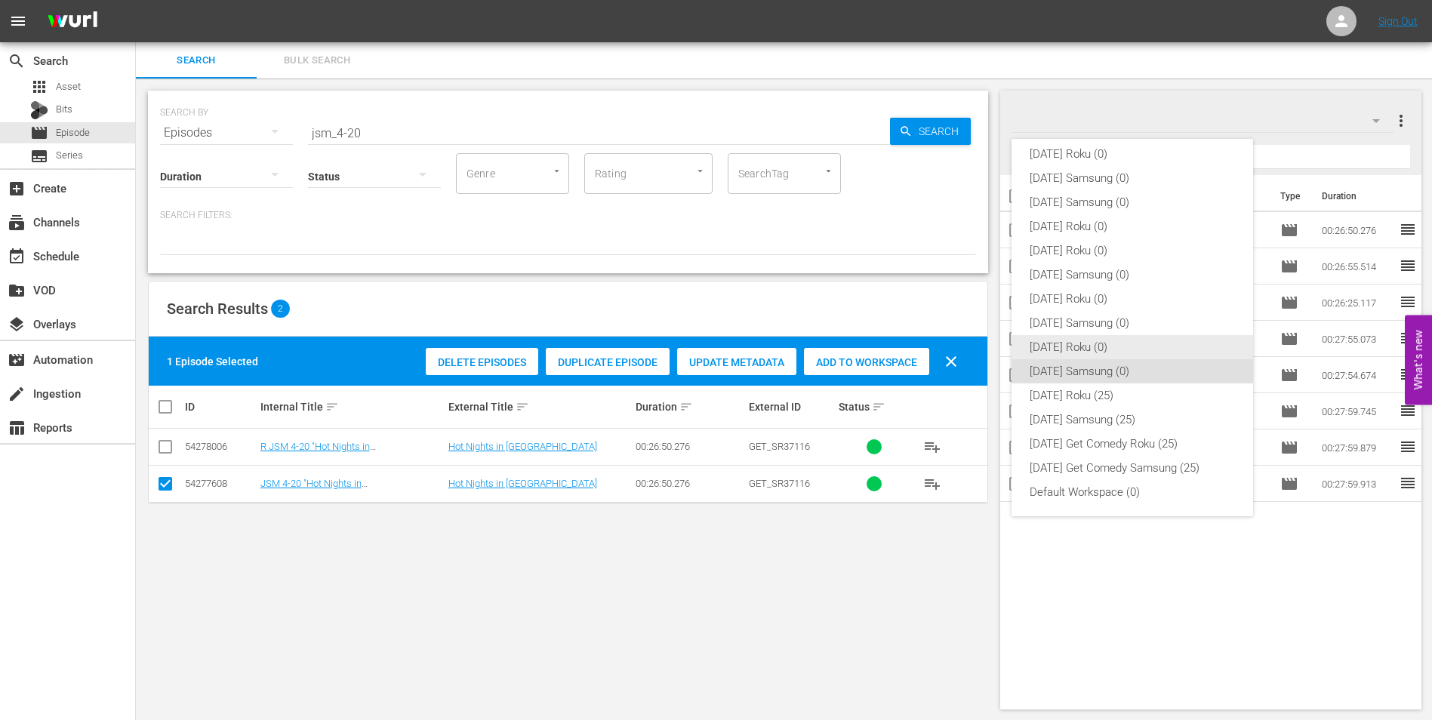
click at [1077, 357] on div "[DATE] Roku (0)" at bounding box center [1131, 347] width 205 height 24
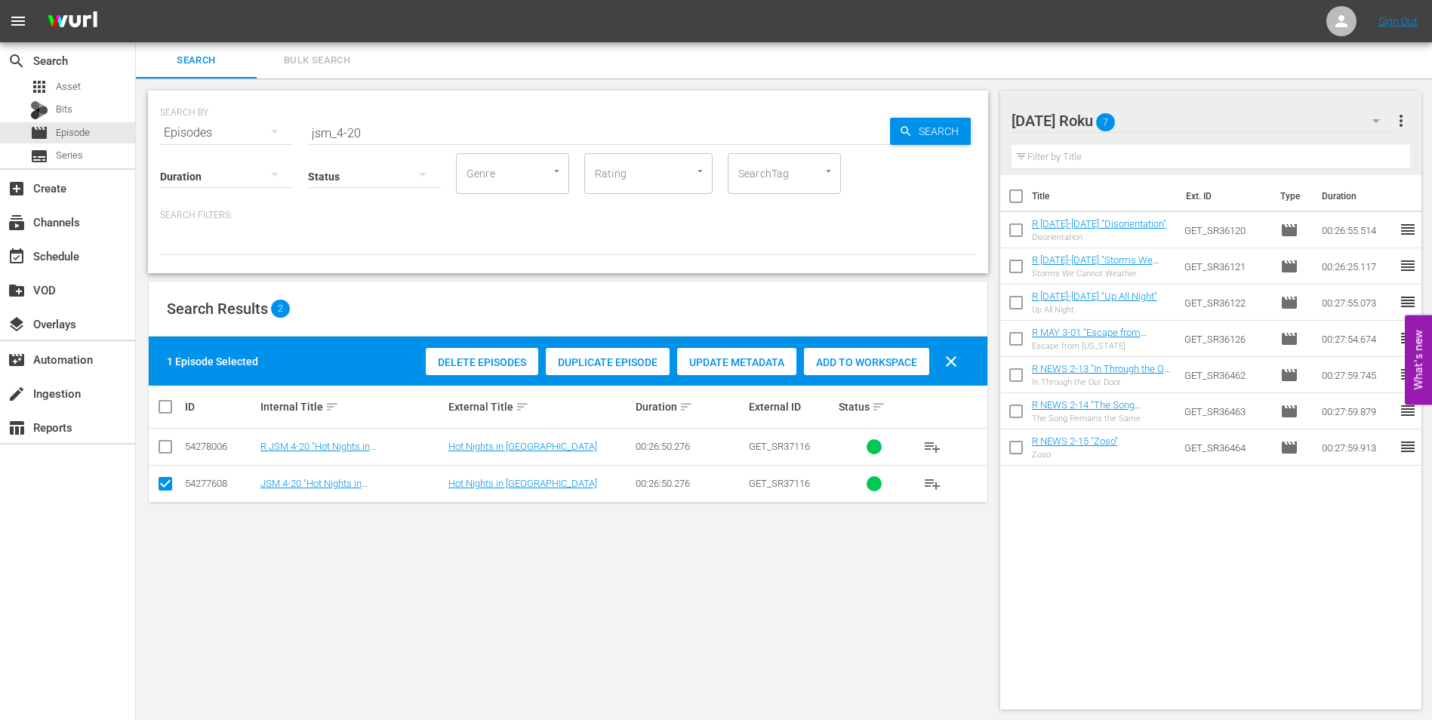
click at [165, 486] on input "checkbox" at bounding box center [165, 487] width 18 height 18
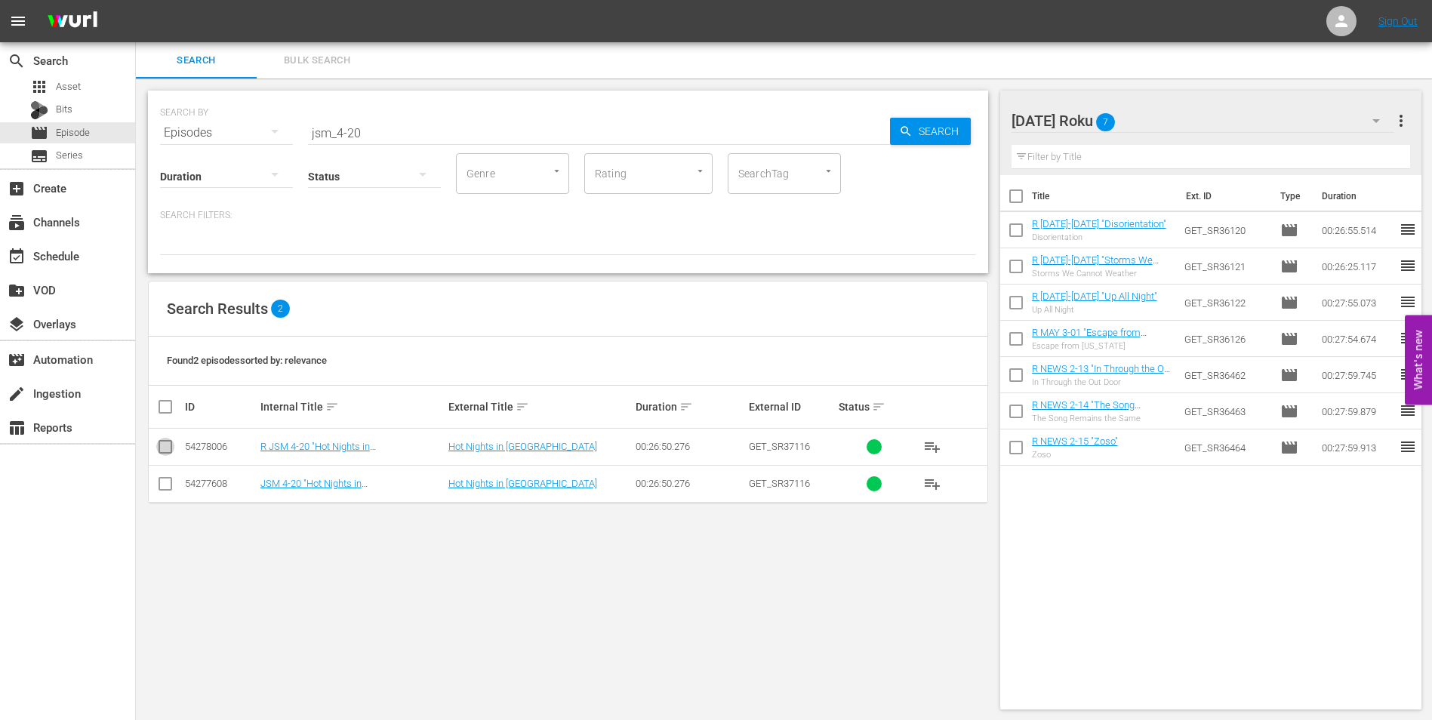
click at [161, 447] on input "checkbox" at bounding box center [165, 450] width 18 height 18
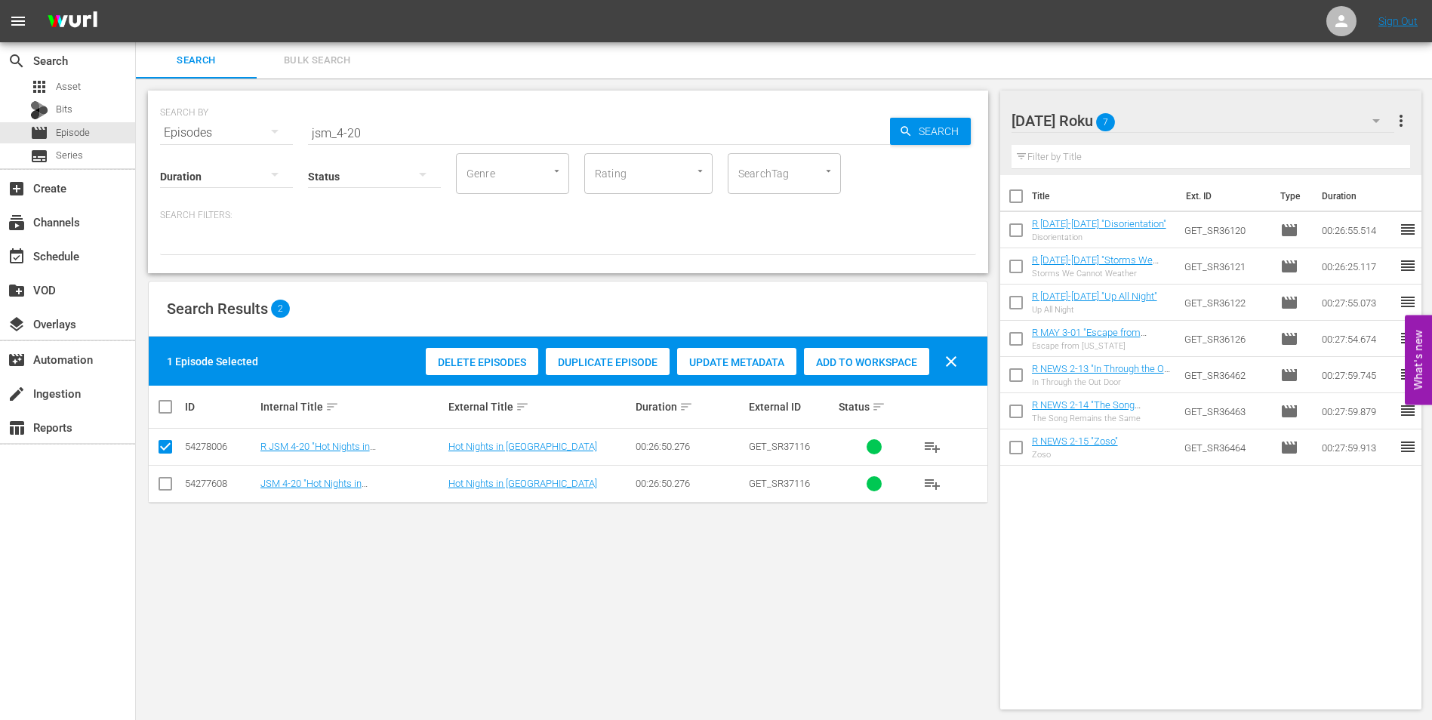
click at [869, 363] on span "Add to Workspace" at bounding box center [866, 362] width 125 height 12
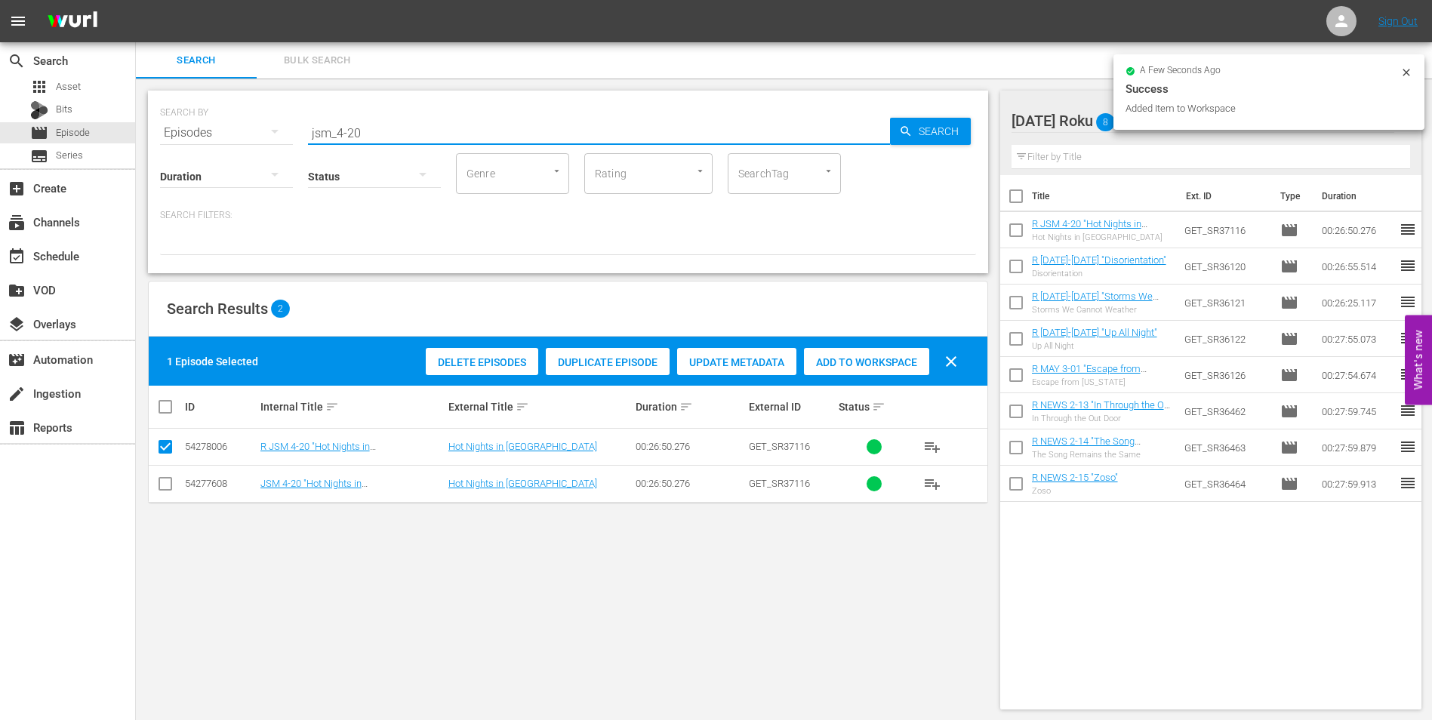
drag, startPoint x: 349, startPoint y: 134, endPoint x: 392, endPoint y: 140, distance: 43.4
click at [392, 140] on div "SEARCH BY Search By Episodes Search ID, Title, Description, Keywords, or Catego…" at bounding box center [568, 182] width 840 height 183
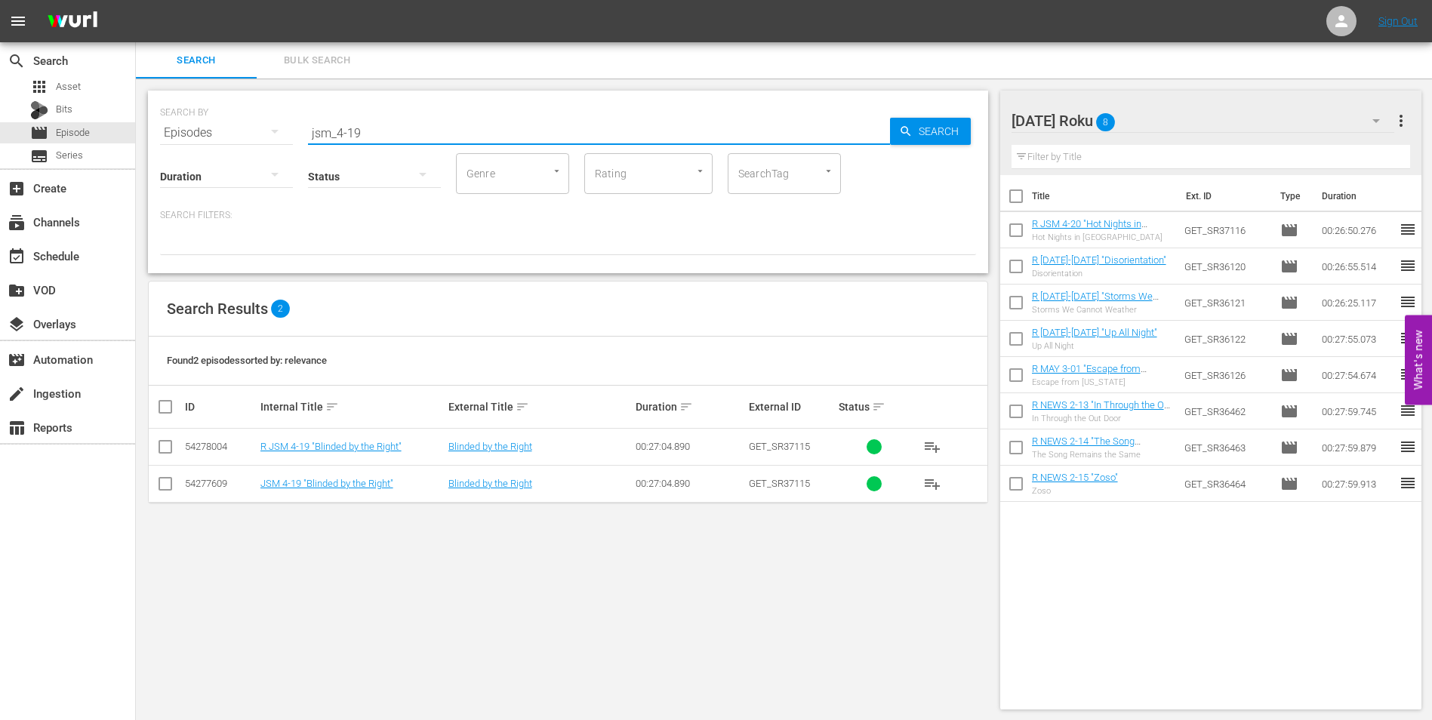
click at [167, 446] on input "checkbox" at bounding box center [165, 450] width 18 height 18
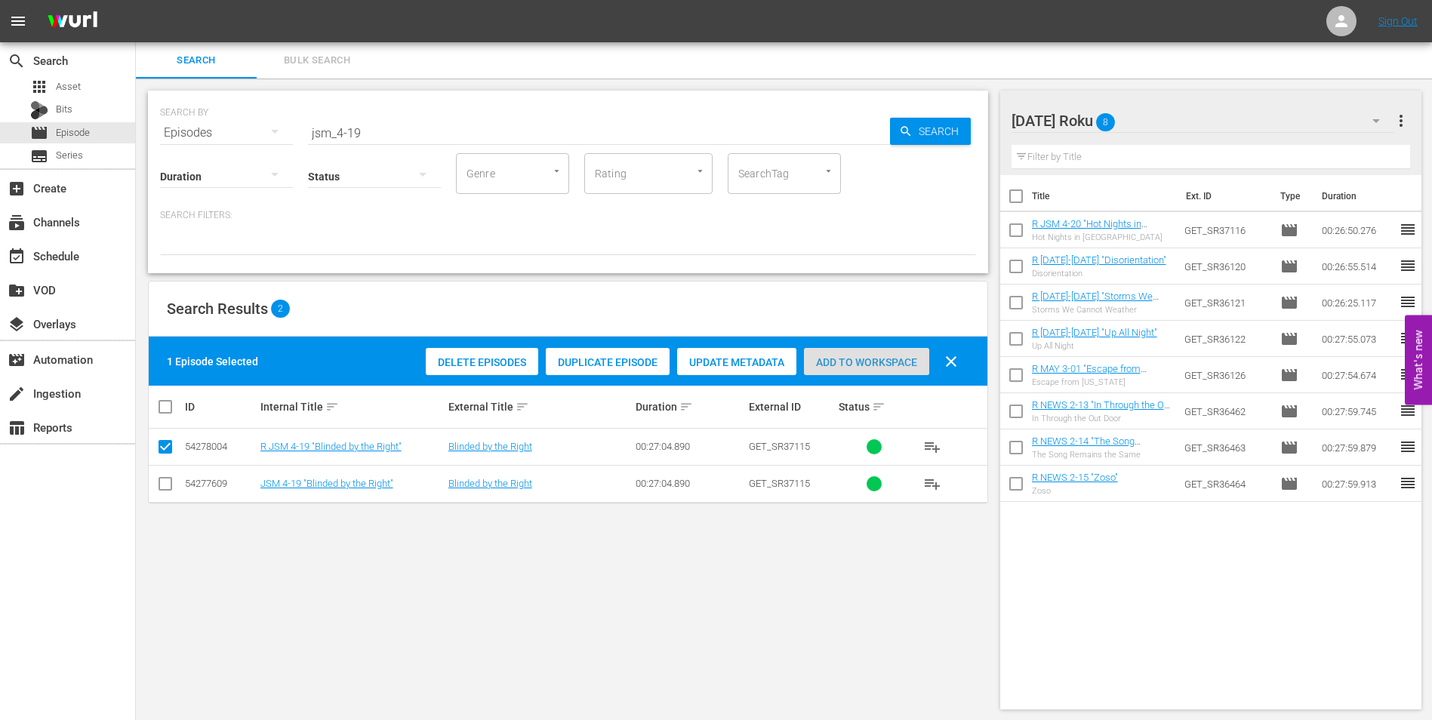
click at [841, 372] on div "Add to Workspace" at bounding box center [866, 362] width 125 height 29
click at [1201, 117] on div "[DATE] Roku 9" at bounding box center [1202, 121] width 383 height 42
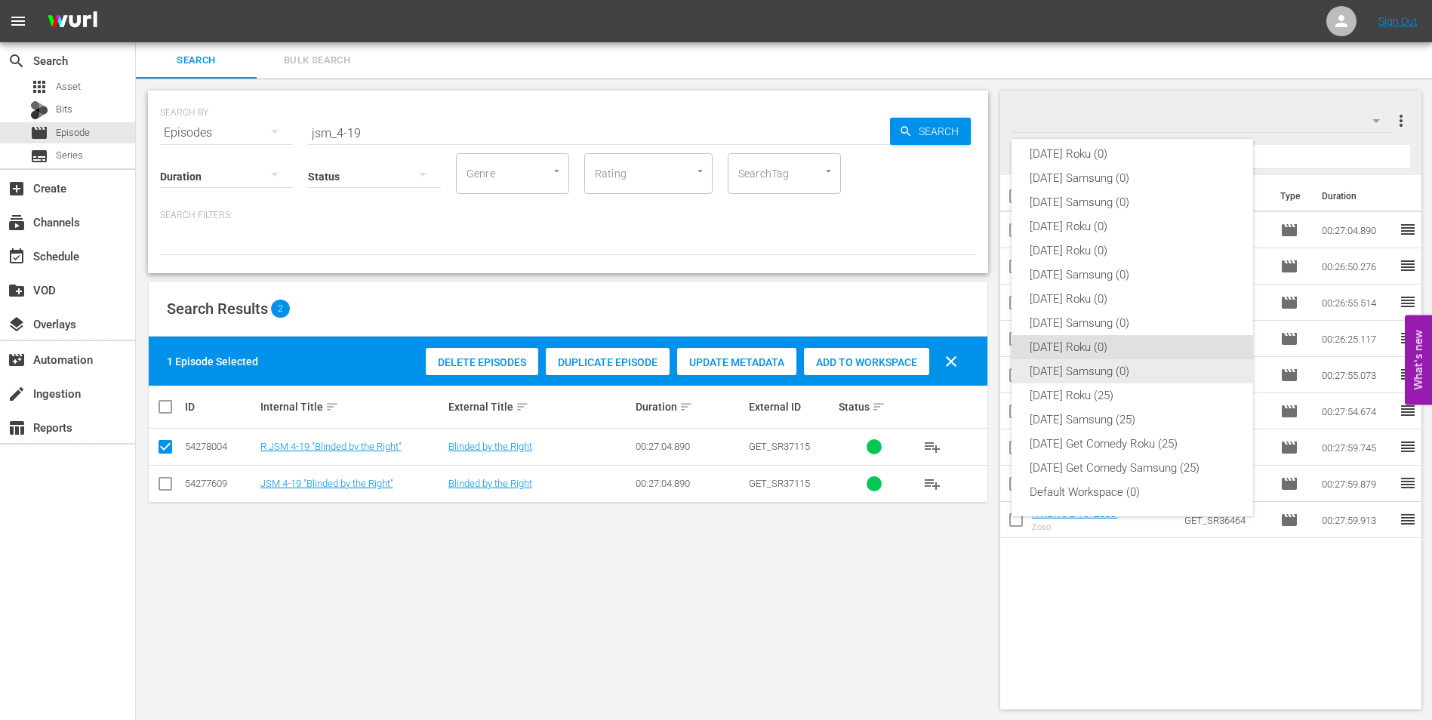
click at [1084, 380] on div "[DATE] Samsung (0)" at bounding box center [1131, 371] width 205 height 24
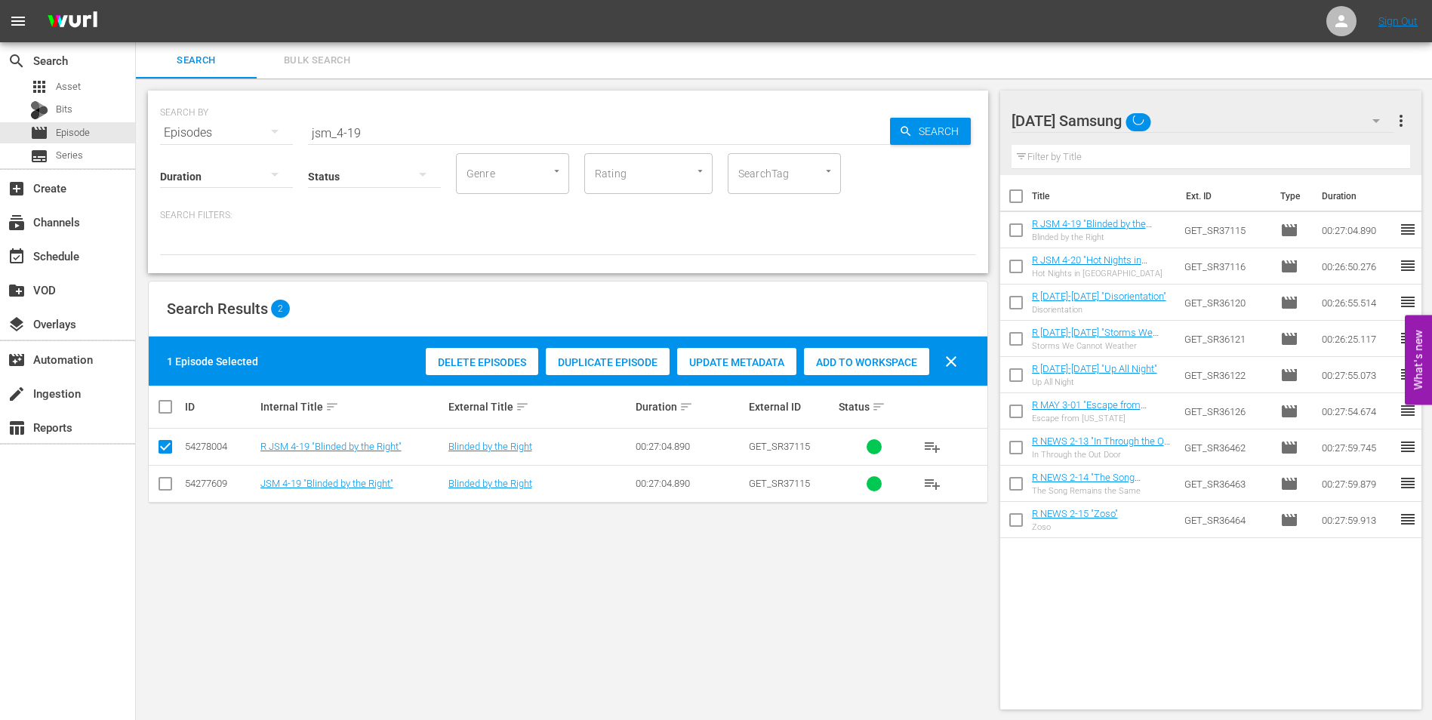
click at [168, 488] on input "checkbox" at bounding box center [165, 487] width 18 height 18
click at [167, 442] on input "checkbox" at bounding box center [165, 450] width 18 height 18
click at [882, 364] on span "Add to Workspace" at bounding box center [866, 362] width 125 height 12
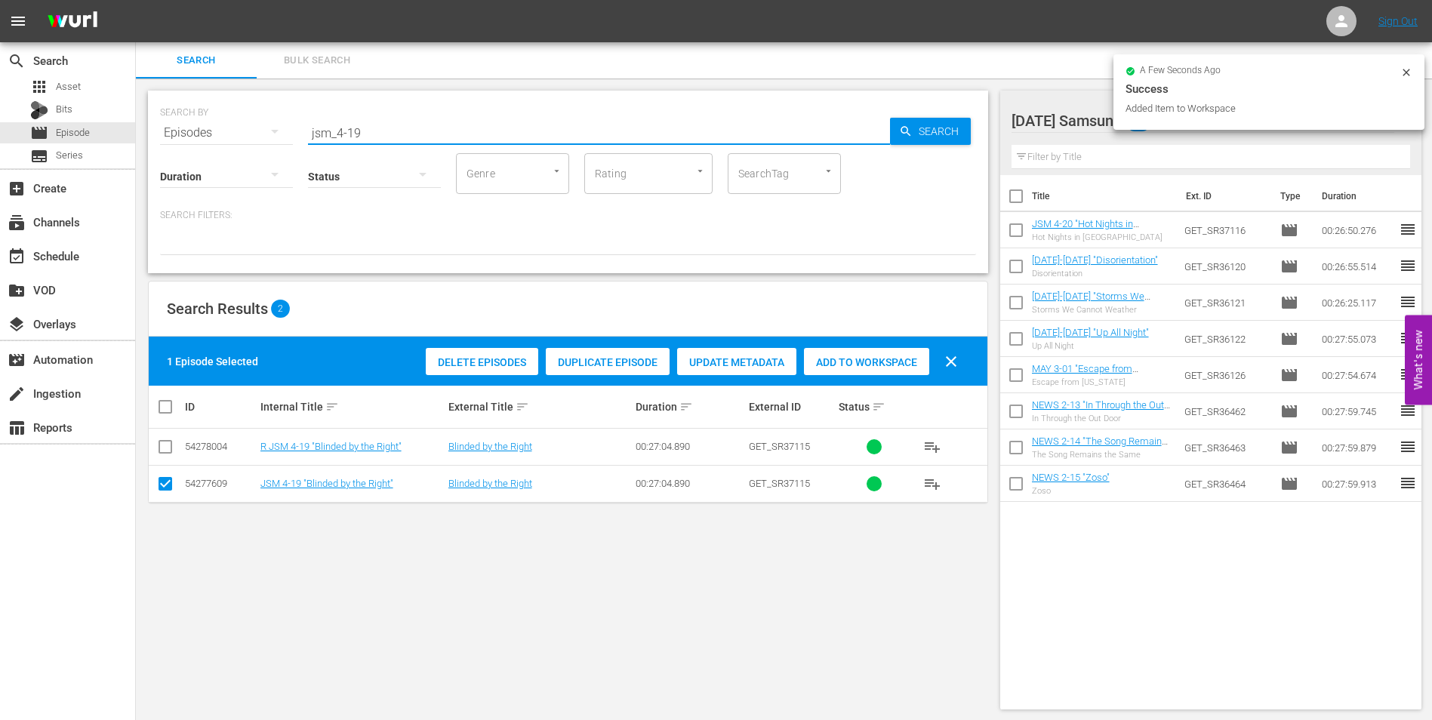
drag, startPoint x: 354, startPoint y: 129, endPoint x: 378, endPoint y: 135, distance: 24.9
click at [378, 135] on input "jsm_4-19" at bounding box center [599, 133] width 582 height 36
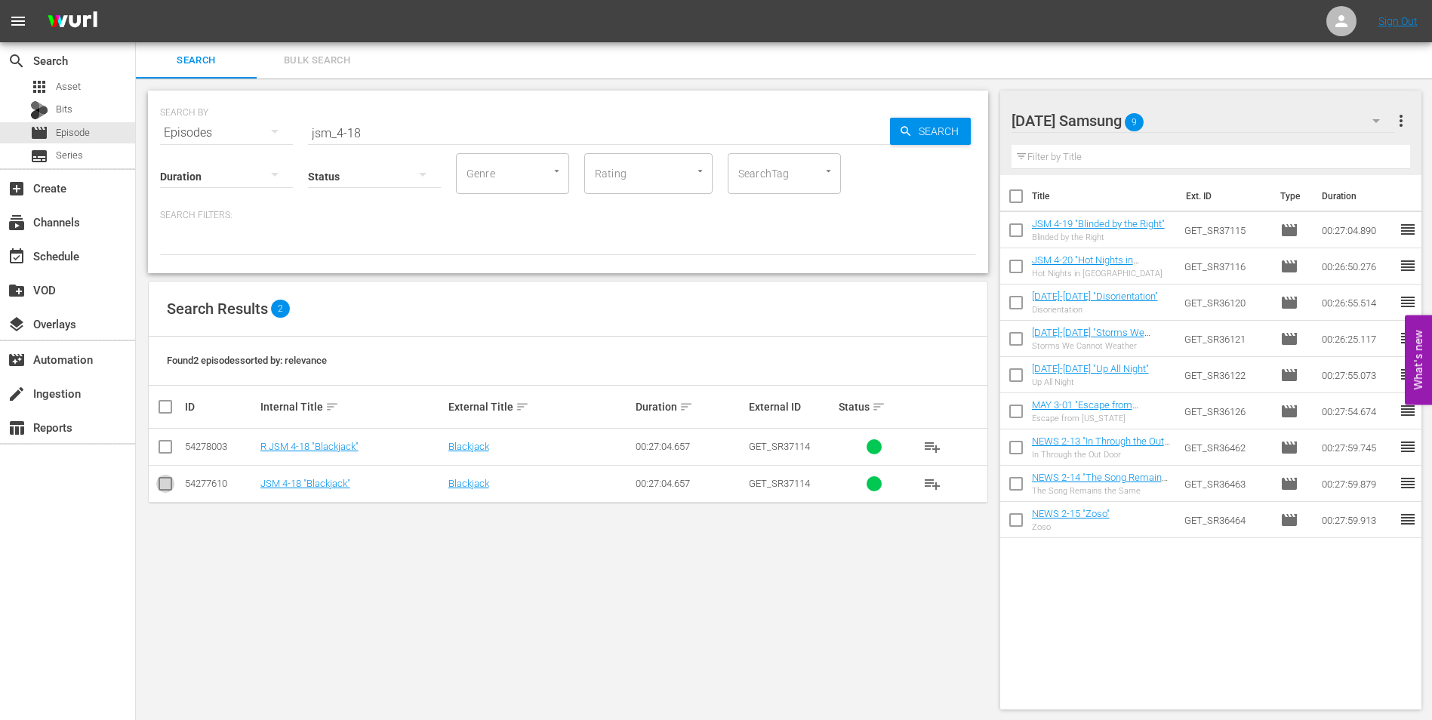
click at [163, 487] on input "checkbox" at bounding box center [165, 487] width 18 height 18
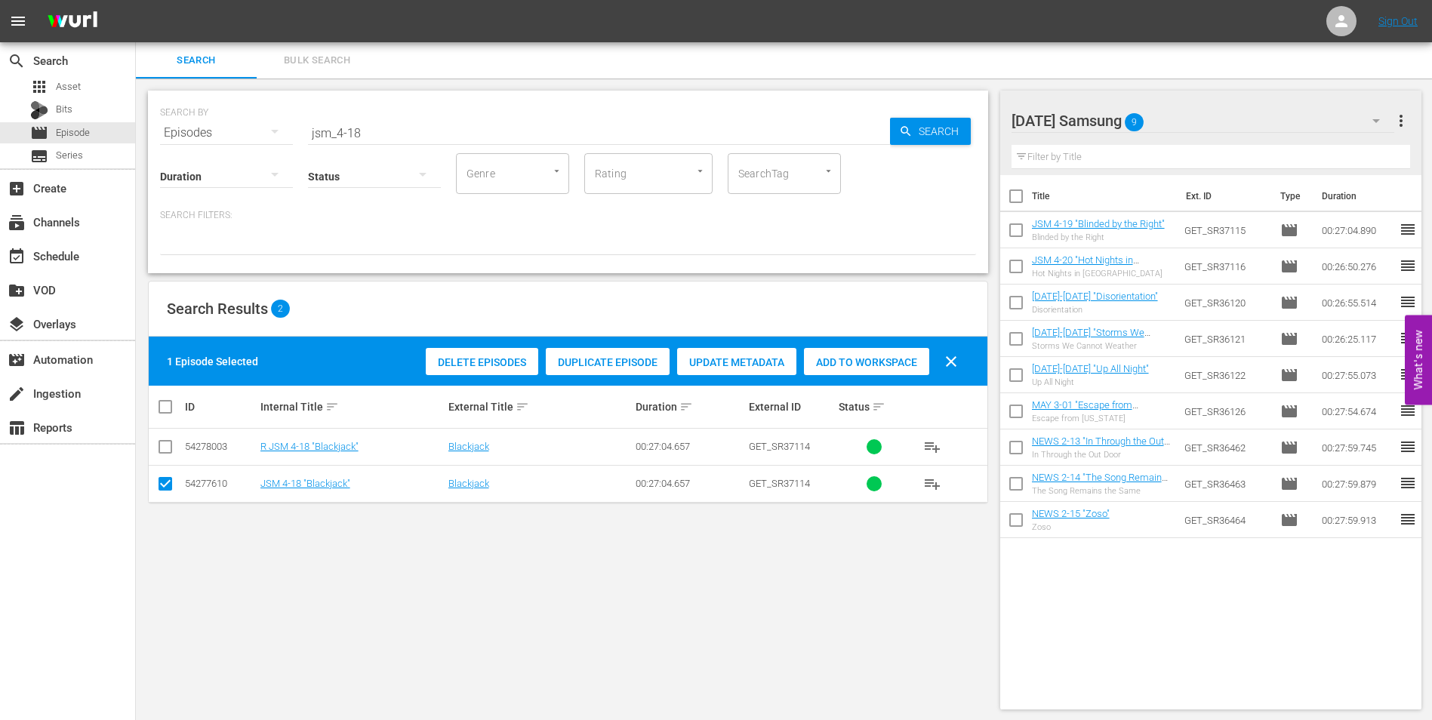
click at [881, 362] on span "Add to Workspace" at bounding box center [866, 362] width 125 height 12
click at [1212, 119] on div "[DATE] Samsung 10" at bounding box center [1202, 121] width 383 height 42
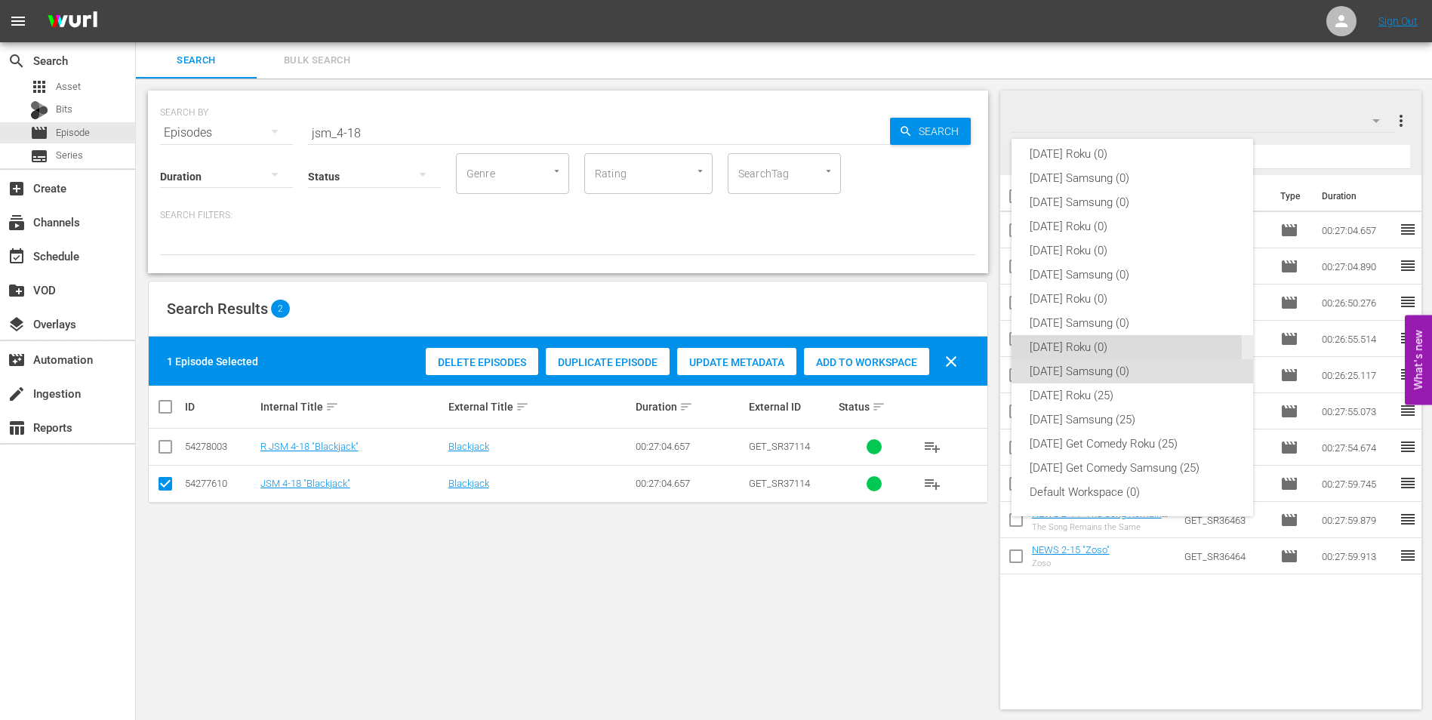
click at [1034, 349] on div "[DATE] Roku (0)" at bounding box center [1131, 347] width 205 height 24
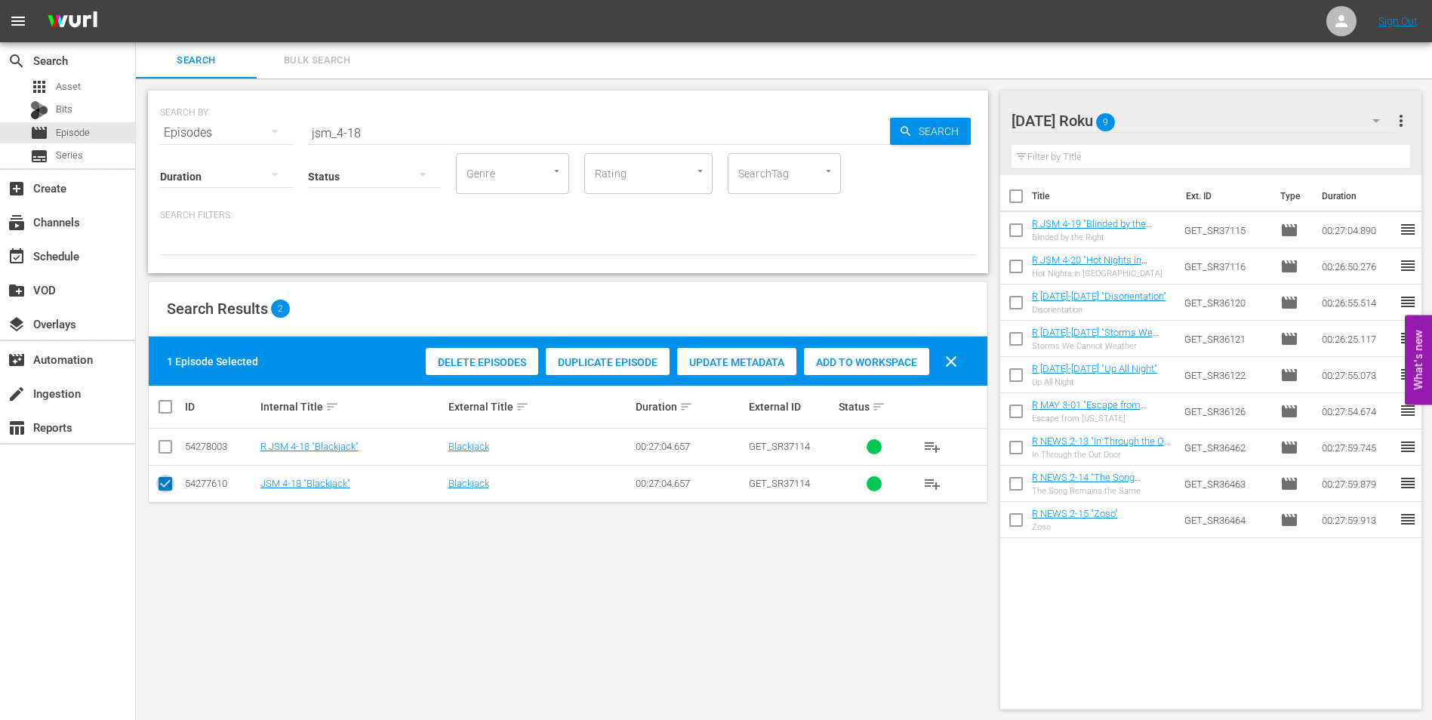
click at [162, 483] on input "checkbox" at bounding box center [165, 487] width 18 height 18
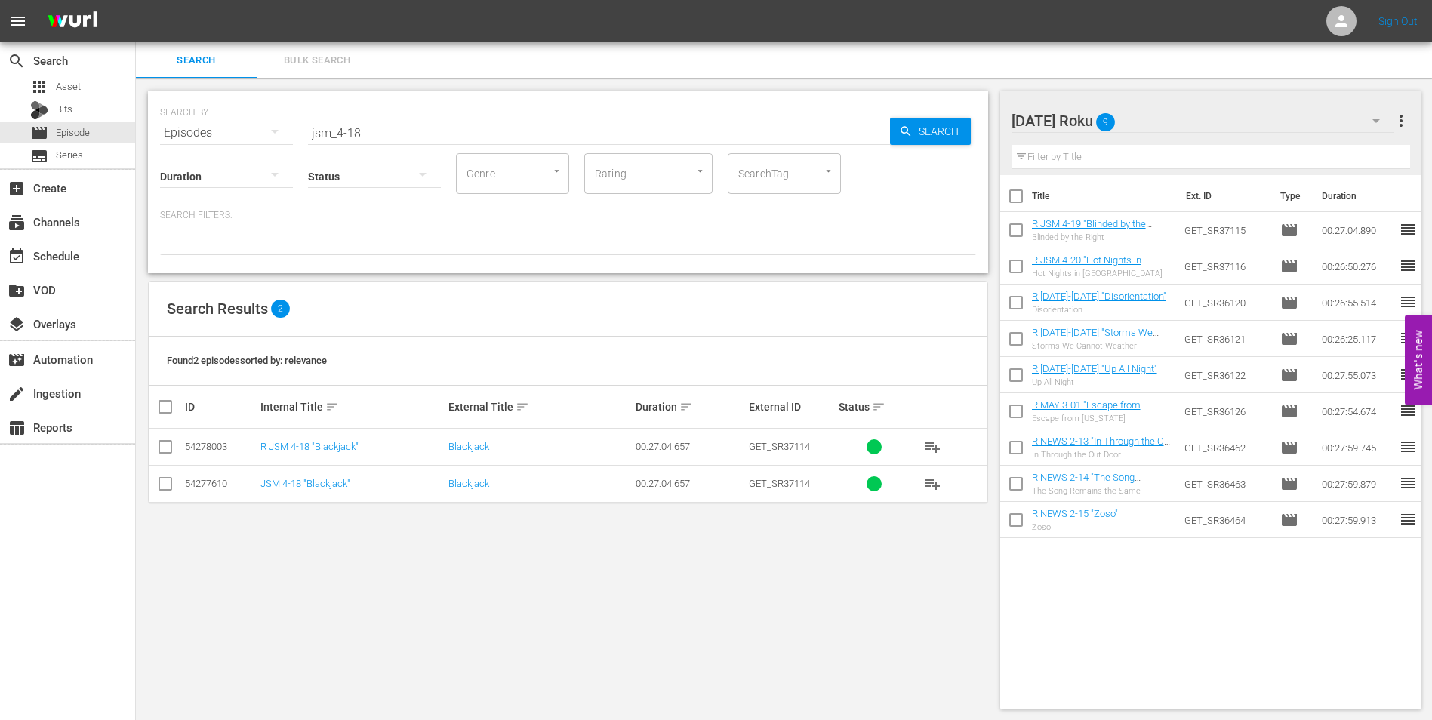
click at [162, 451] on input "checkbox" at bounding box center [165, 450] width 18 height 18
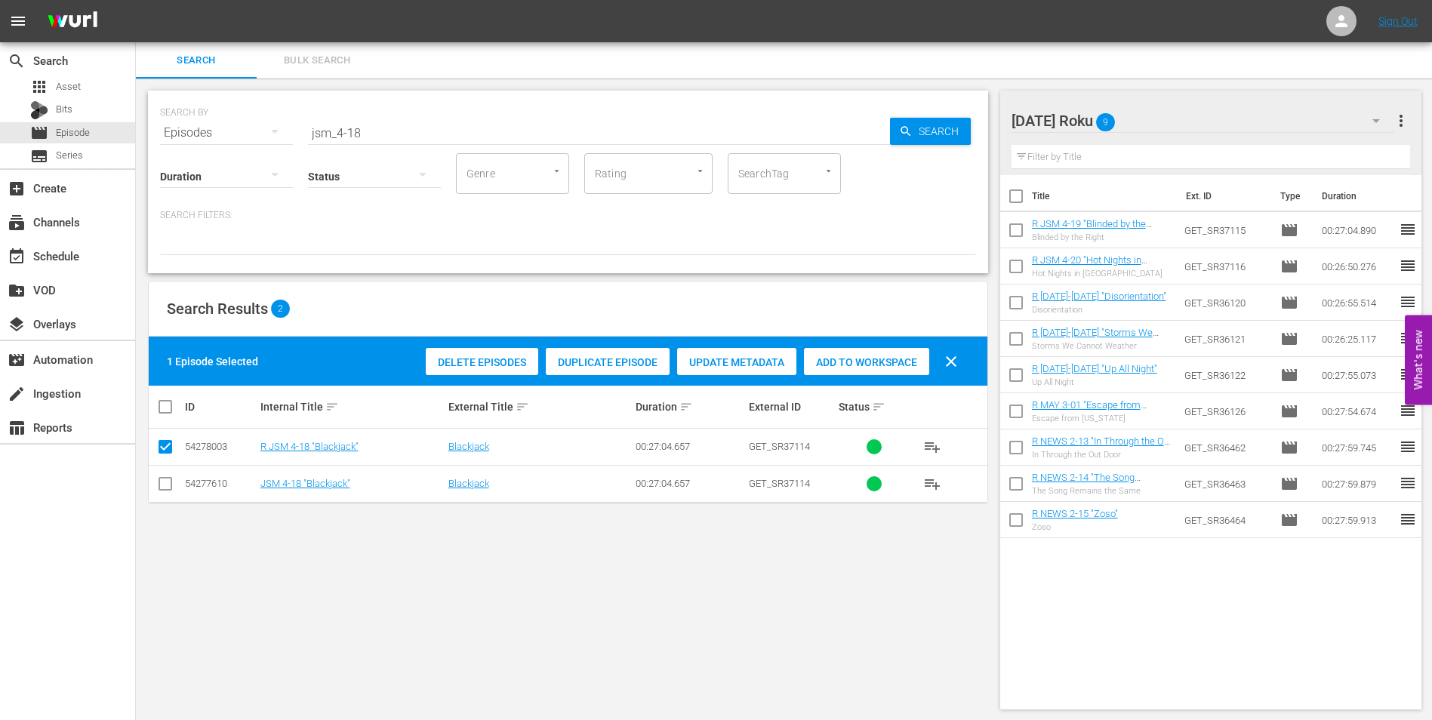
click at [850, 358] on span "Add to Workspace" at bounding box center [866, 362] width 125 height 12
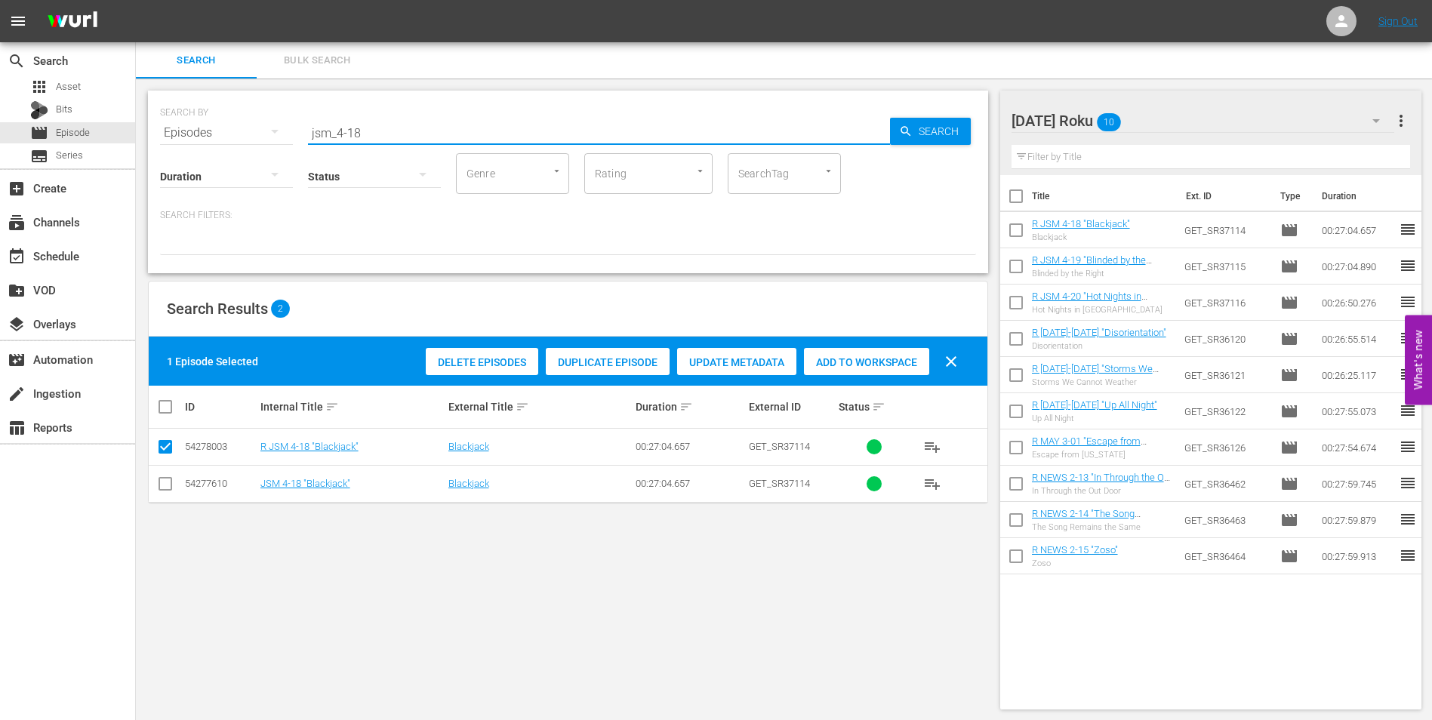
drag, startPoint x: 356, startPoint y: 133, endPoint x: 396, endPoint y: 140, distance: 40.7
click at [396, 140] on div "SEARCH BY Search By Episodes Search ID, Title, Description, Keywords, or Catego…" at bounding box center [568, 182] width 840 height 183
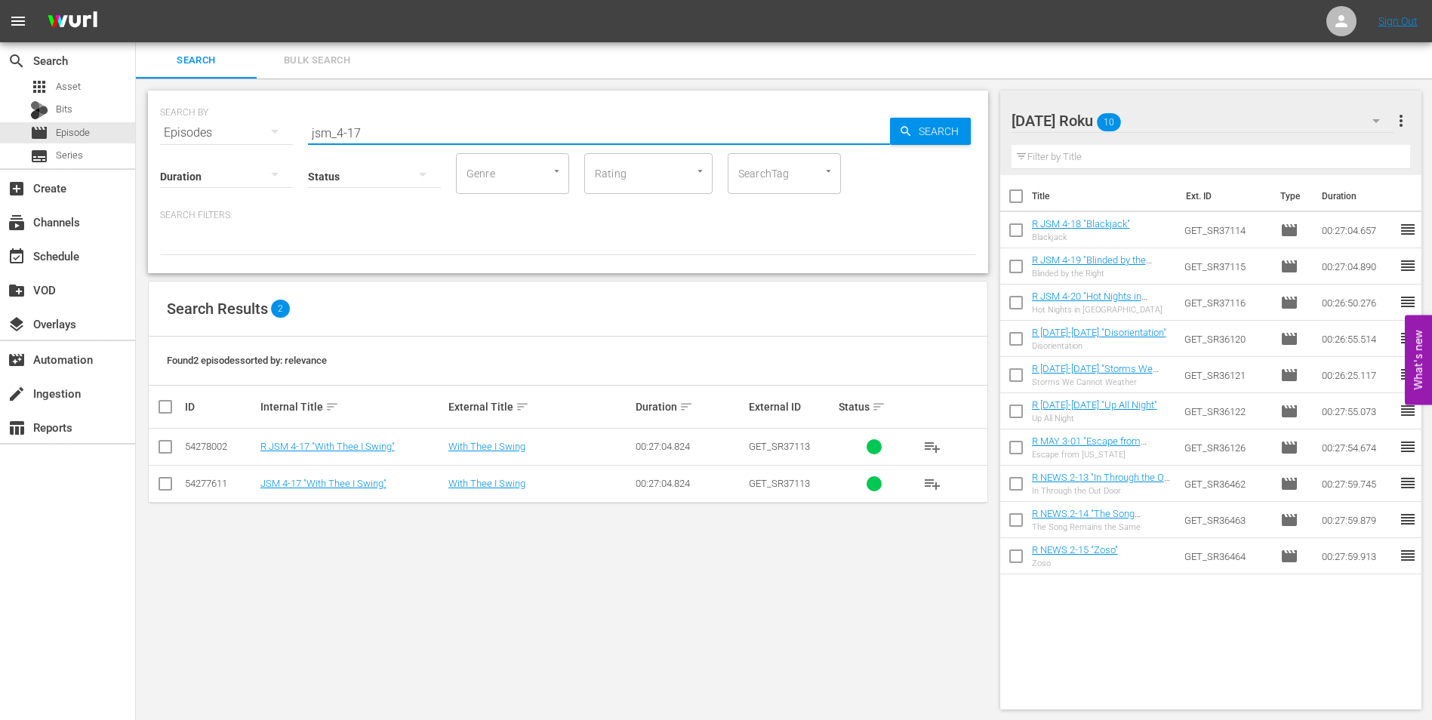
click at [166, 445] on input "checkbox" at bounding box center [165, 450] width 18 height 18
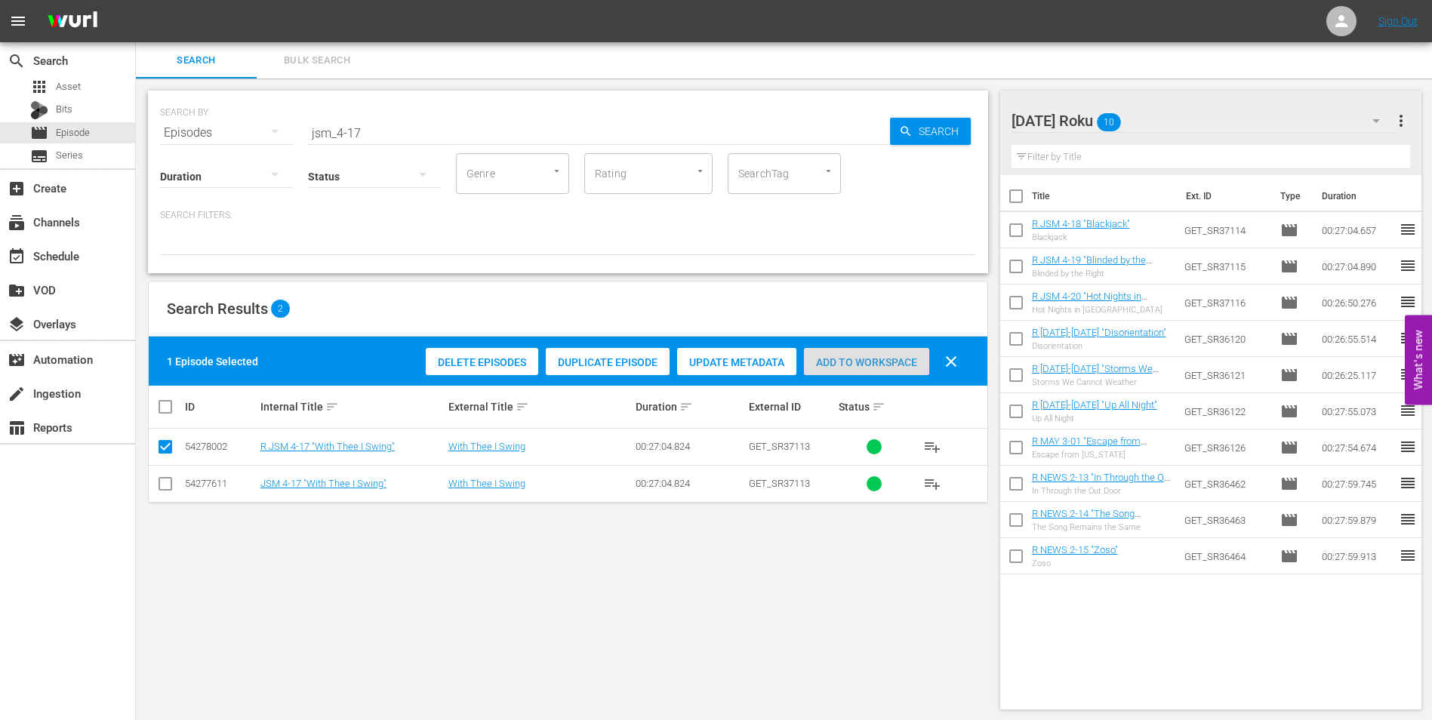
click at [895, 368] on span "Add to Workspace" at bounding box center [866, 362] width 125 height 12
click at [1214, 118] on div "[DATE] Roku 11" at bounding box center [1202, 121] width 383 height 42
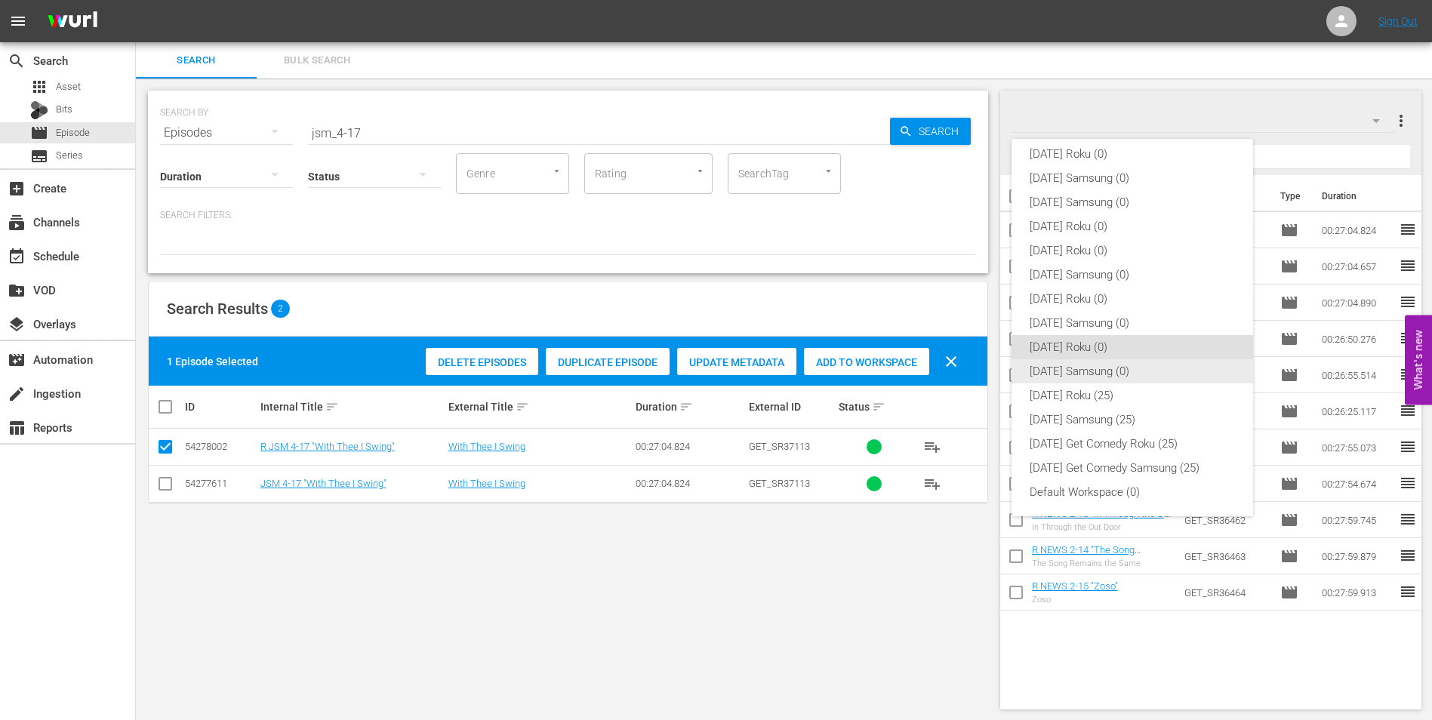
click at [1104, 363] on div "[DATE] Samsung (0)" at bounding box center [1131, 371] width 205 height 24
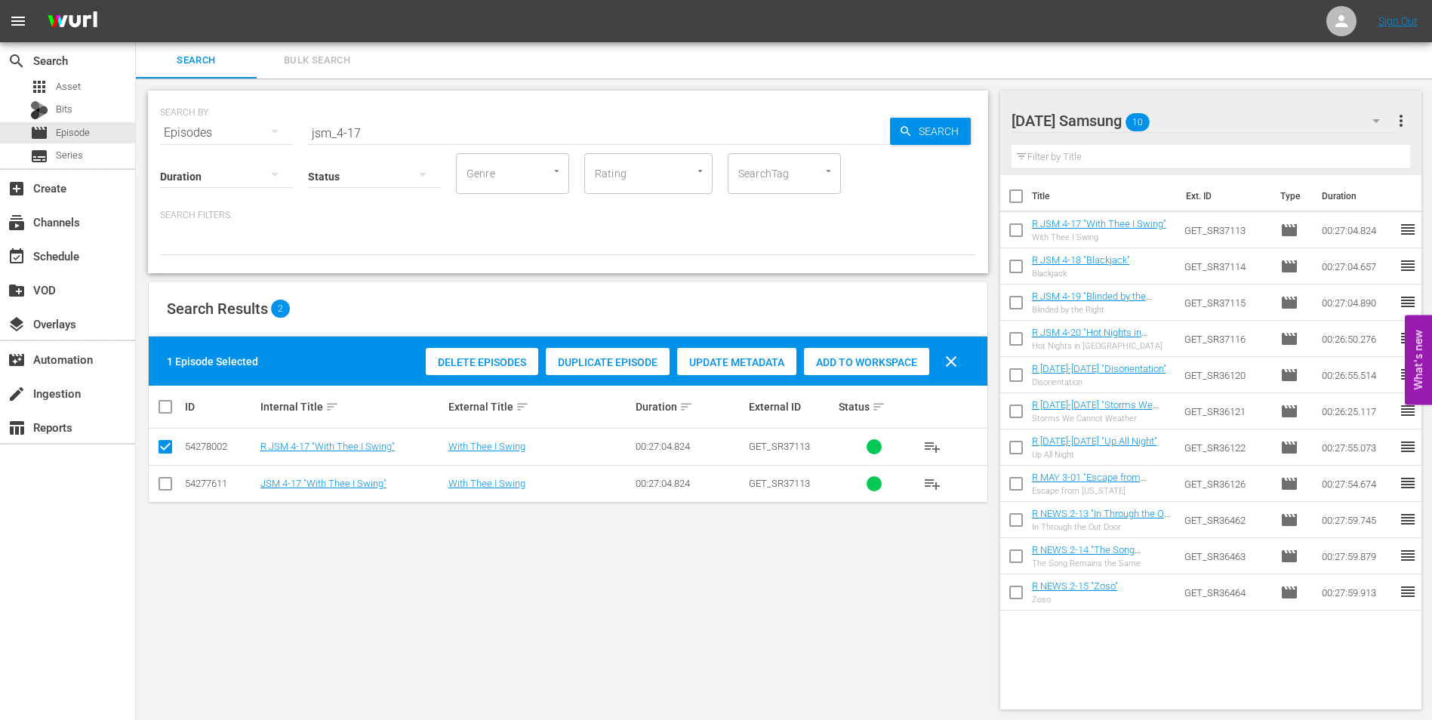
click at [155, 479] on td at bounding box center [166, 483] width 34 height 37
click at [166, 486] on input "checkbox" at bounding box center [165, 487] width 18 height 18
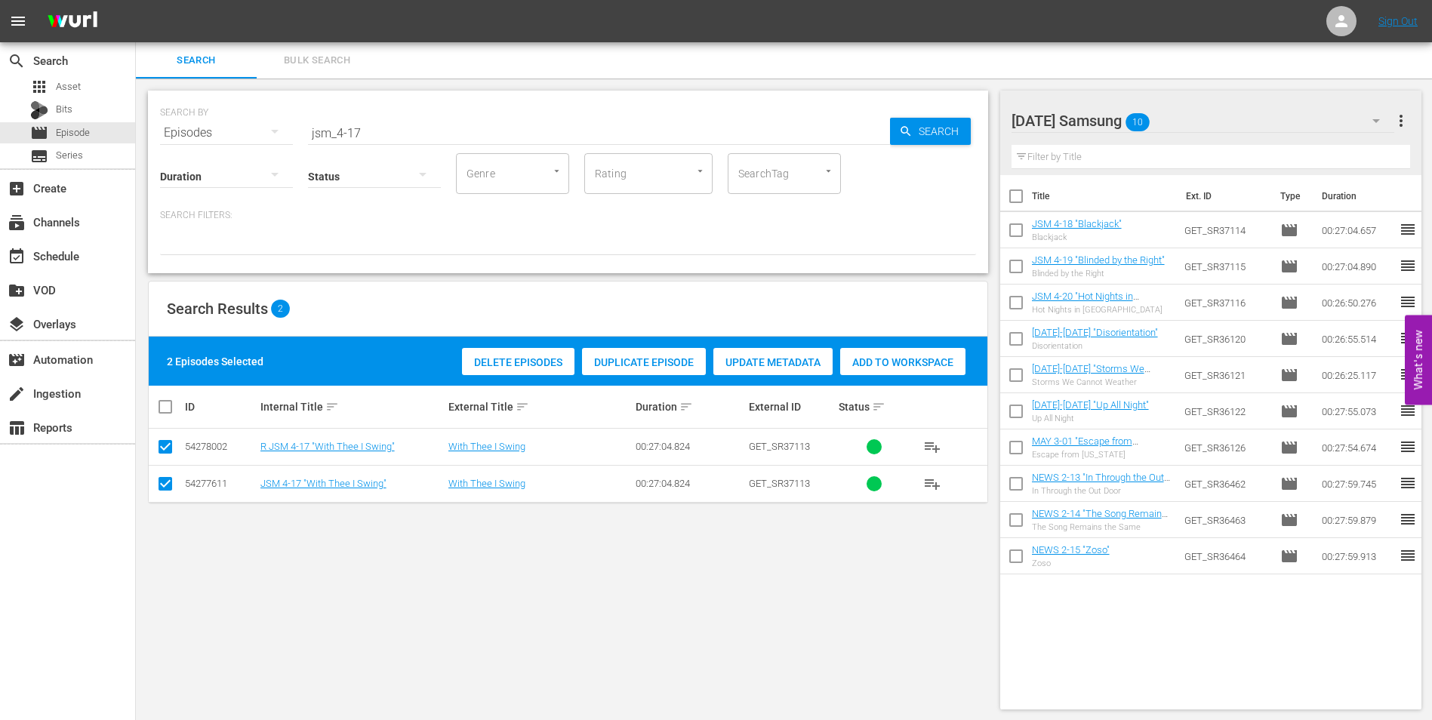
click at [165, 456] on input "checkbox" at bounding box center [165, 450] width 18 height 18
click at [865, 357] on span "Add to Workspace" at bounding box center [866, 362] width 125 height 12
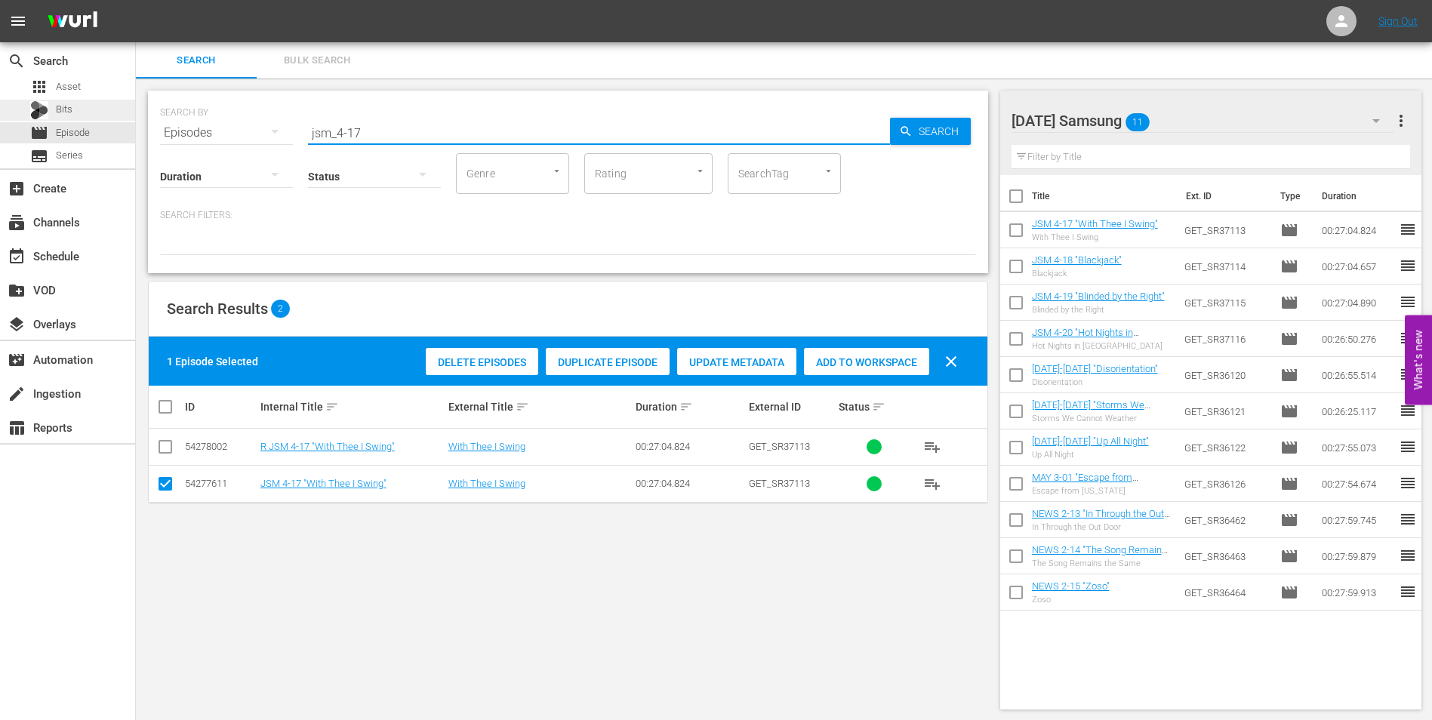
drag, startPoint x: 406, startPoint y: 127, endPoint x: 54, endPoint y: 103, distance: 352.5
click at [136, 0] on div "search Search apps Asset Bits movie Episode subtitles Series add_box Create sub…" at bounding box center [784, 0] width 1296 height 0
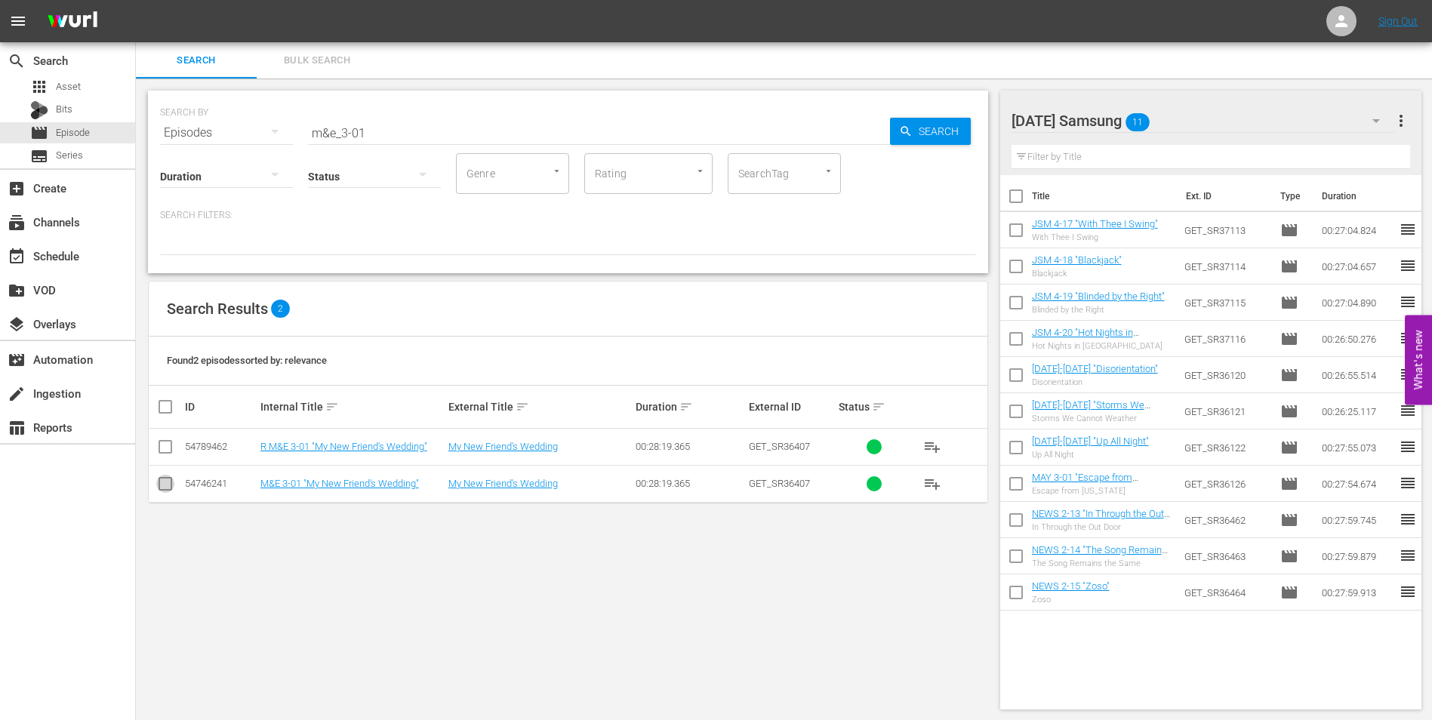
click at [166, 484] on input "checkbox" at bounding box center [165, 487] width 18 height 18
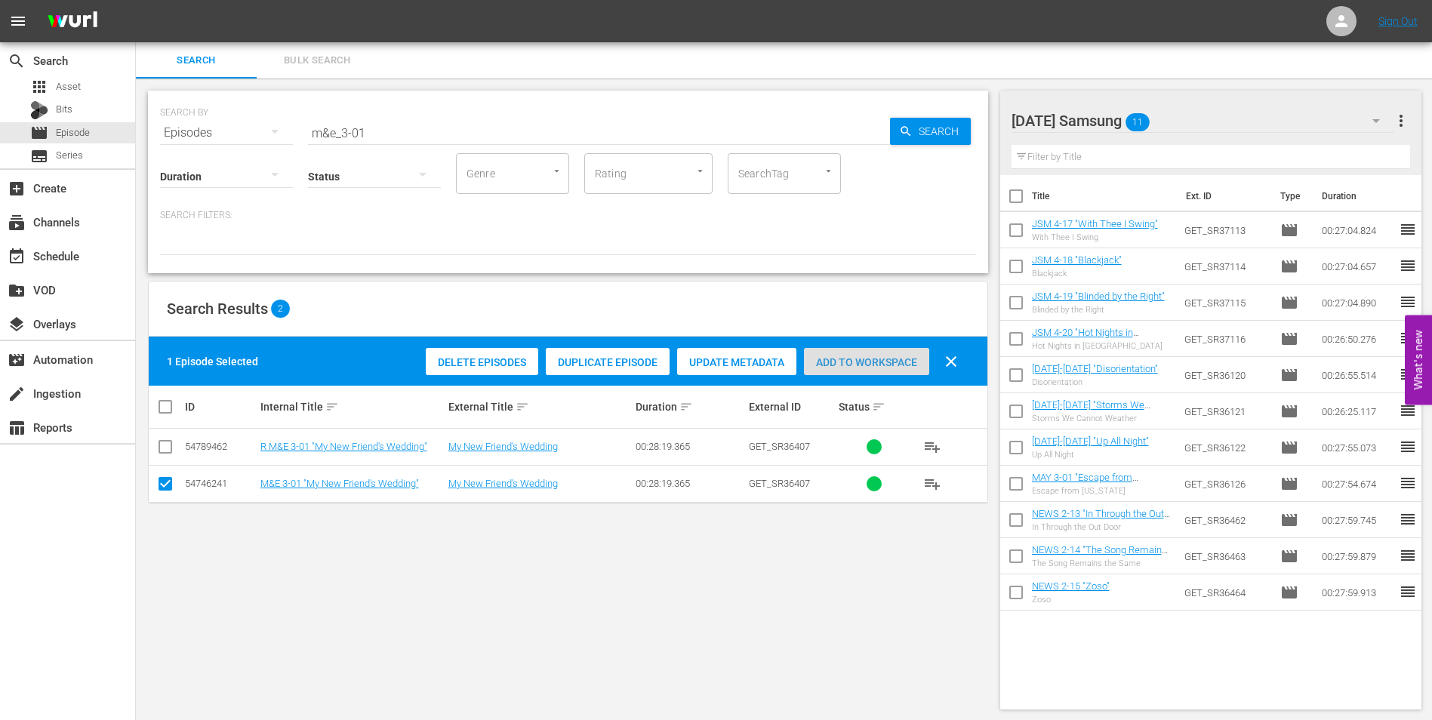
click at [895, 360] on span "Add to Workspace" at bounding box center [866, 362] width 125 height 12
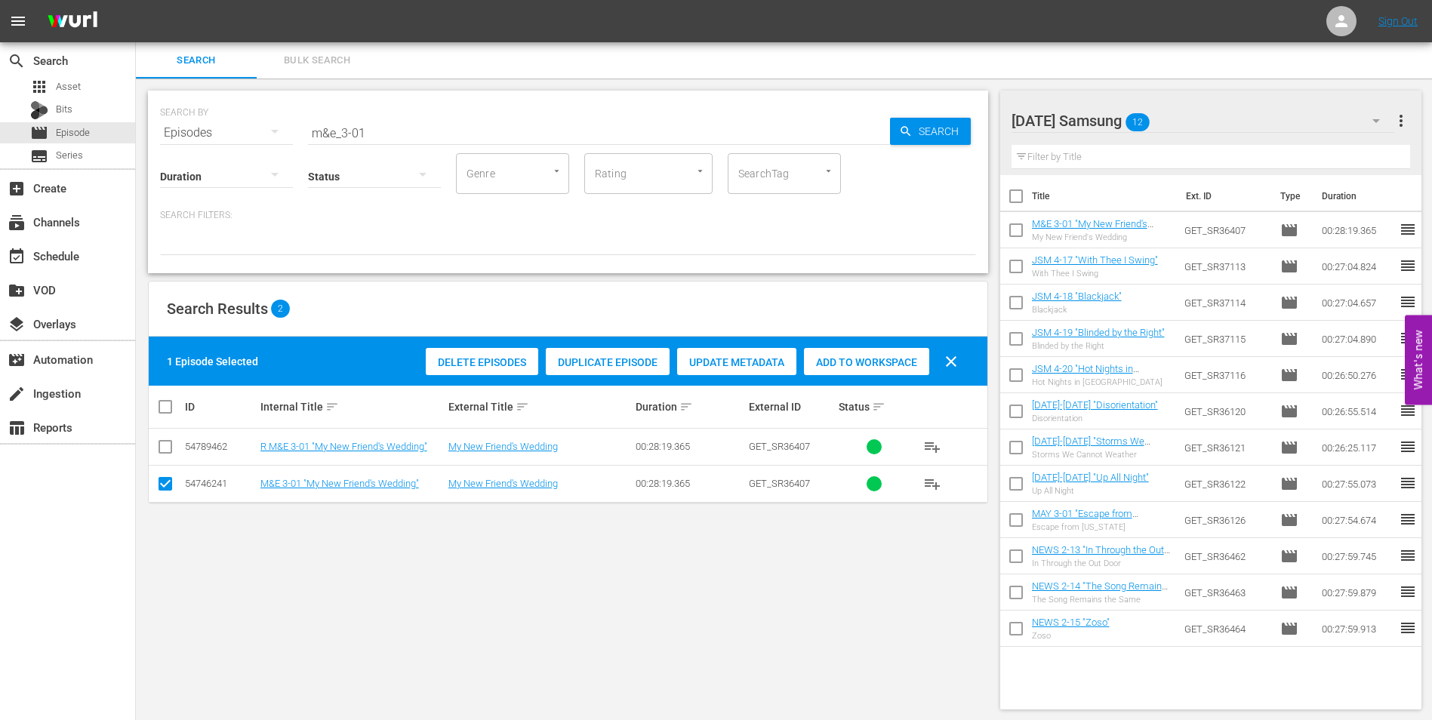
click at [1216, 115] on div "[DATE] Samsung 12" at bounding box center [1202, 121] width 383 height 42
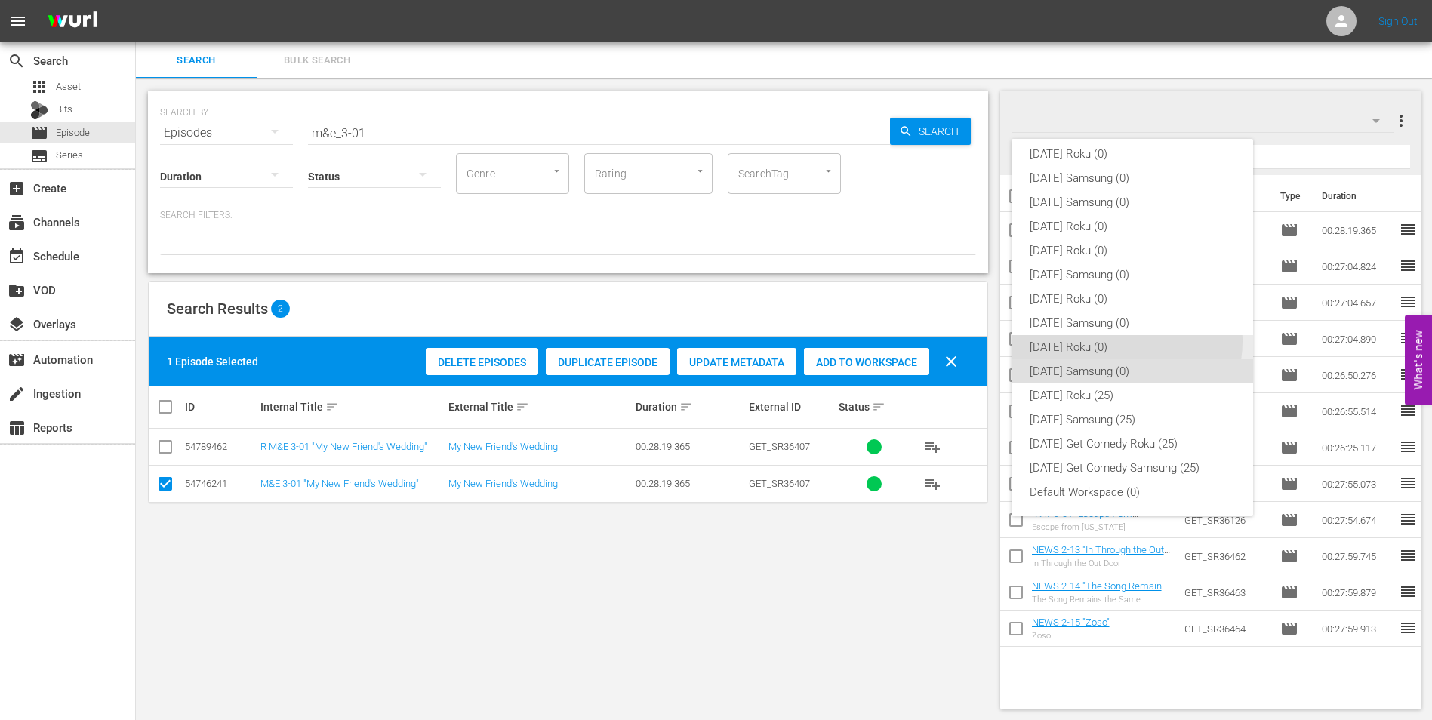
click at [1118, 341] on div "[DATE] Roku (0)" at bounding box center [1131, 347] width 205 height 24
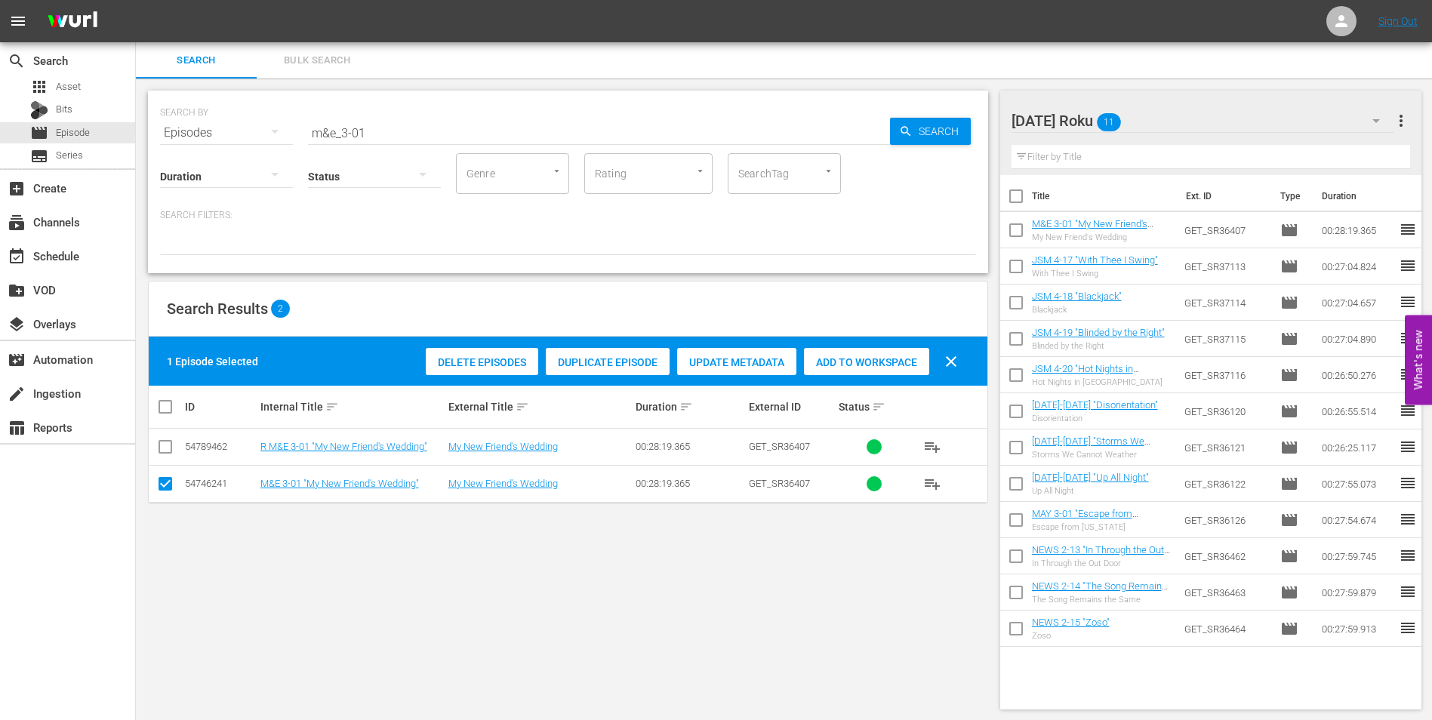
click at [153, 481] on td at bounding box center [166, 483] width 34 height 37
click at [161, 484] on input "checkbox" at bounding box center [165, 487] width 18 height 18
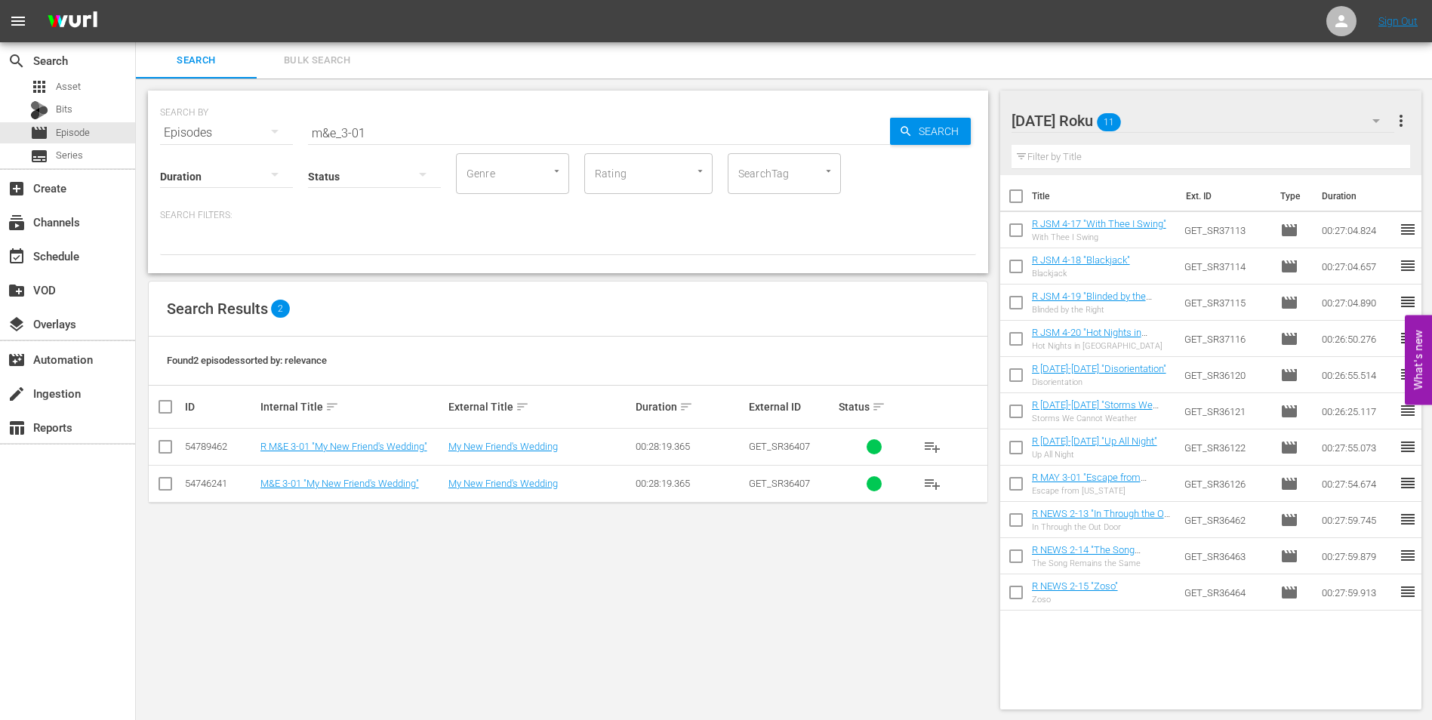
click at [165, 447] on input "checkbox" at bounding box center [165, 450] width 18 height 18
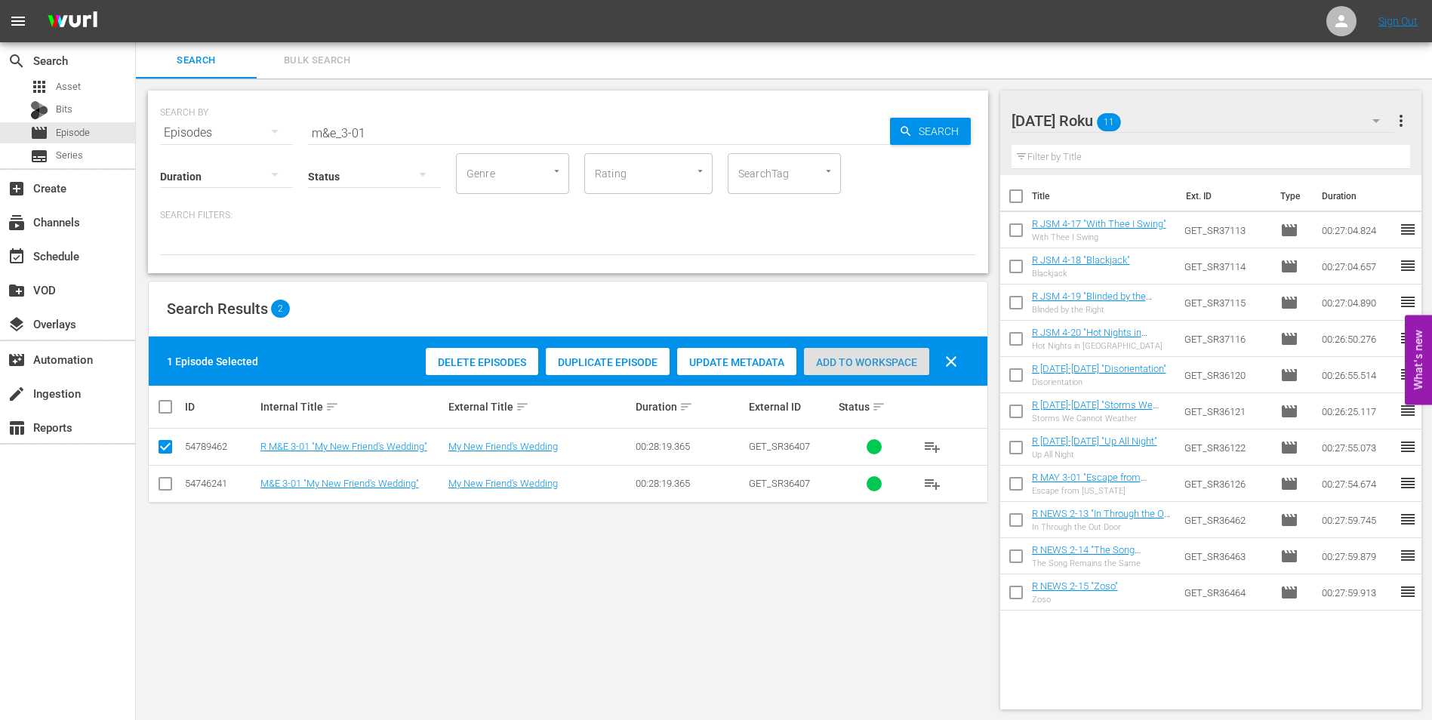
click at [888, 354] on div "Add to Workspace" at bounding box center [866, 362] width 125 height 29
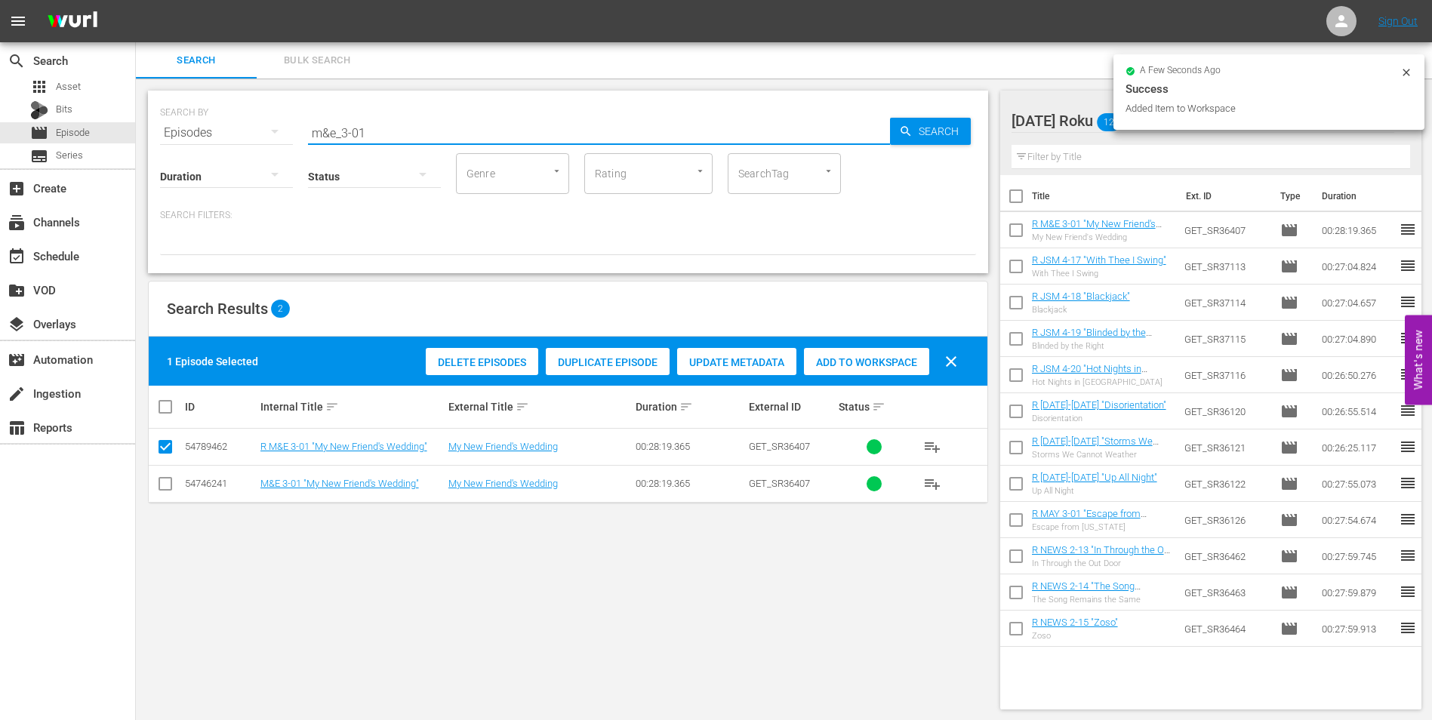
drag, startPoint x: 341, startPoint y: 133, endPoint x: 432, endPoint y: 146, distance: 92.2
click at [432, 146] on div "SEARCH BY Search By Episodes Search ID, Title, Description, Keywords, or Catego…" at bounding box center [568, 182] width 840 height 183
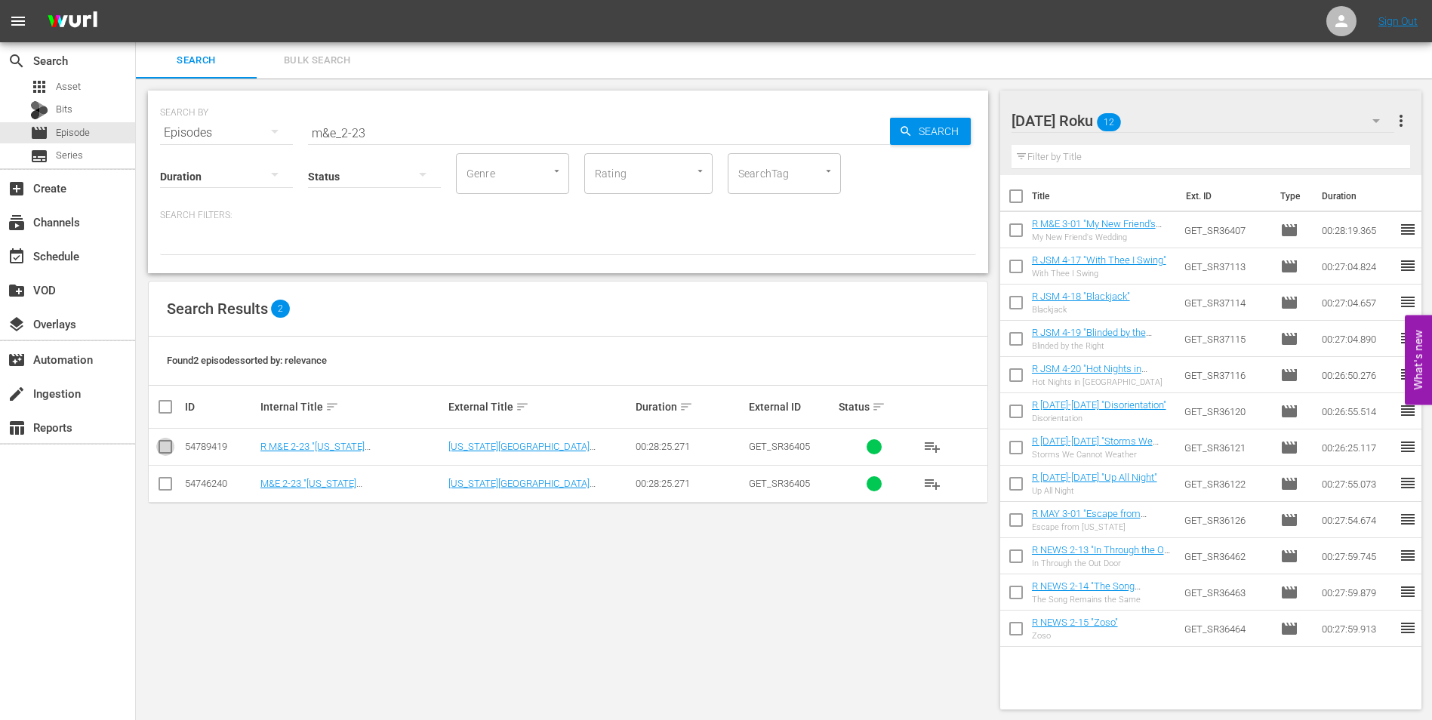
click at [161, 445] on input "checkbox" at bounding box center [165, 450] width 18 height 18
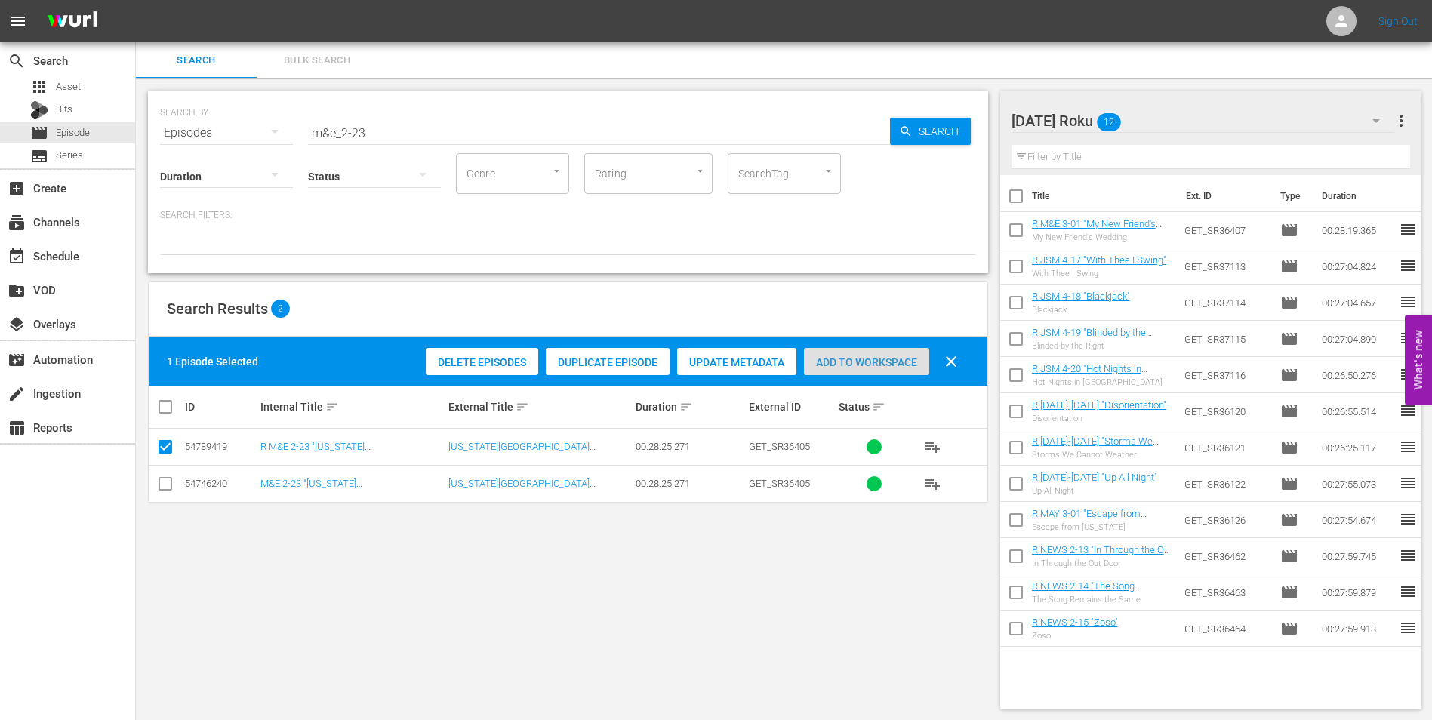
click at [897, 355] on div "Add to Workspace" at bounding box center [866, 362] width 125 height 29
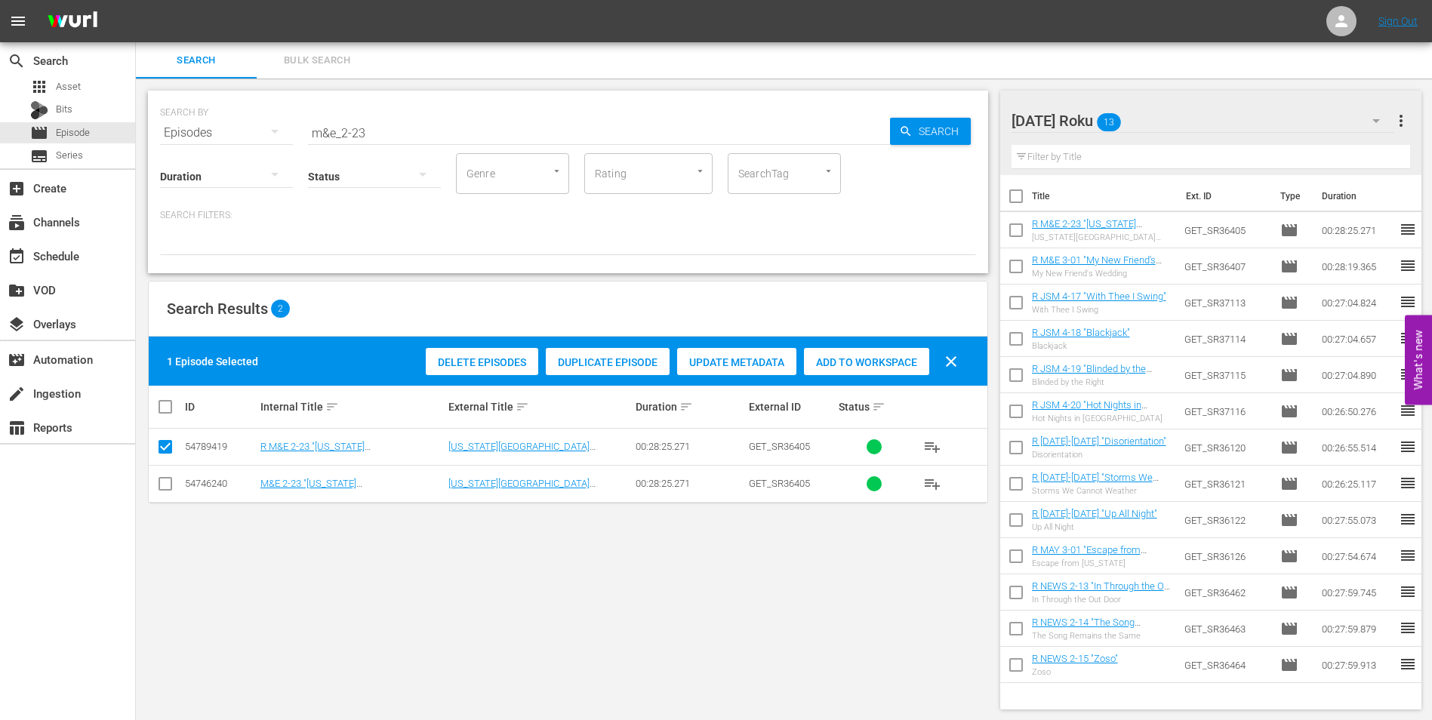
click at [1213, 117] on div "[DATE] Roku 13" at bounding box center [1202, 121] width 383 height 42
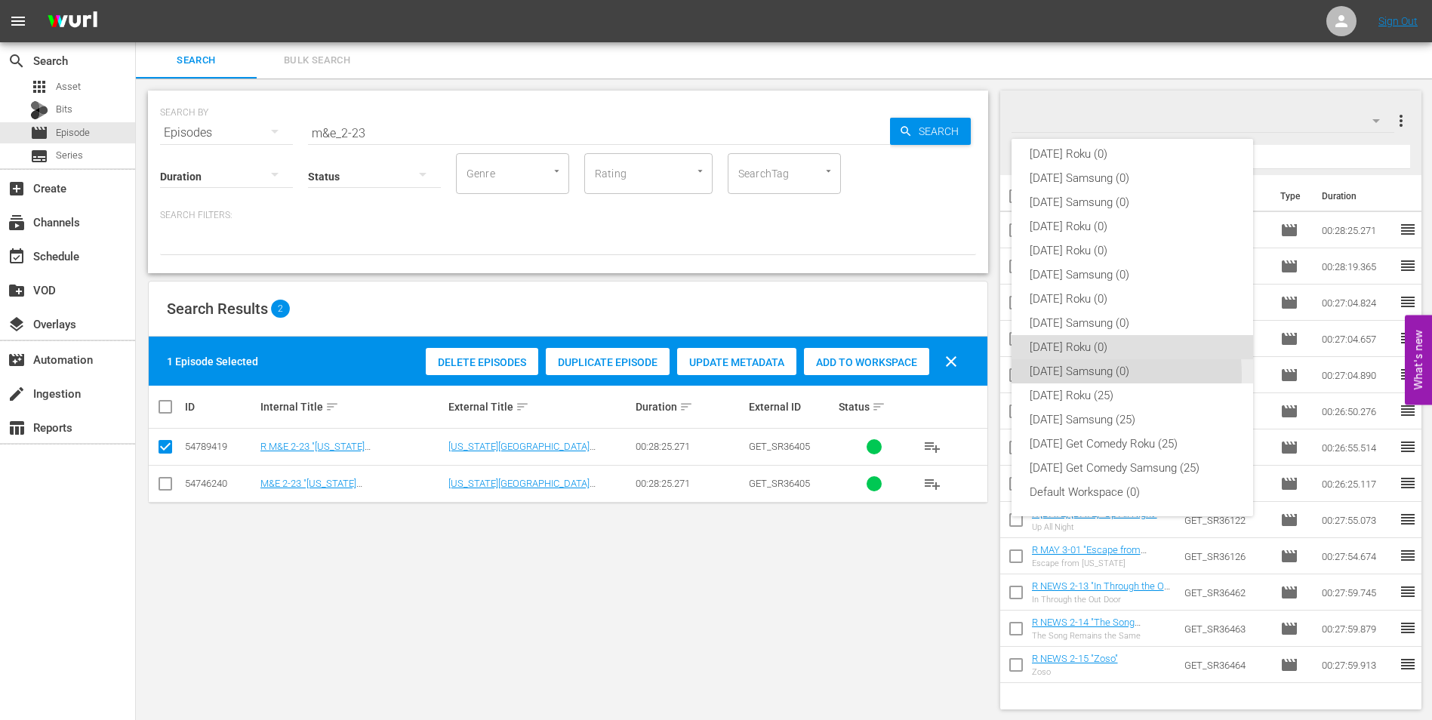
click at [1065, 375] on div "[DATE] Samsung (0)" at bounding box center [1131, 371] width 205 height 24
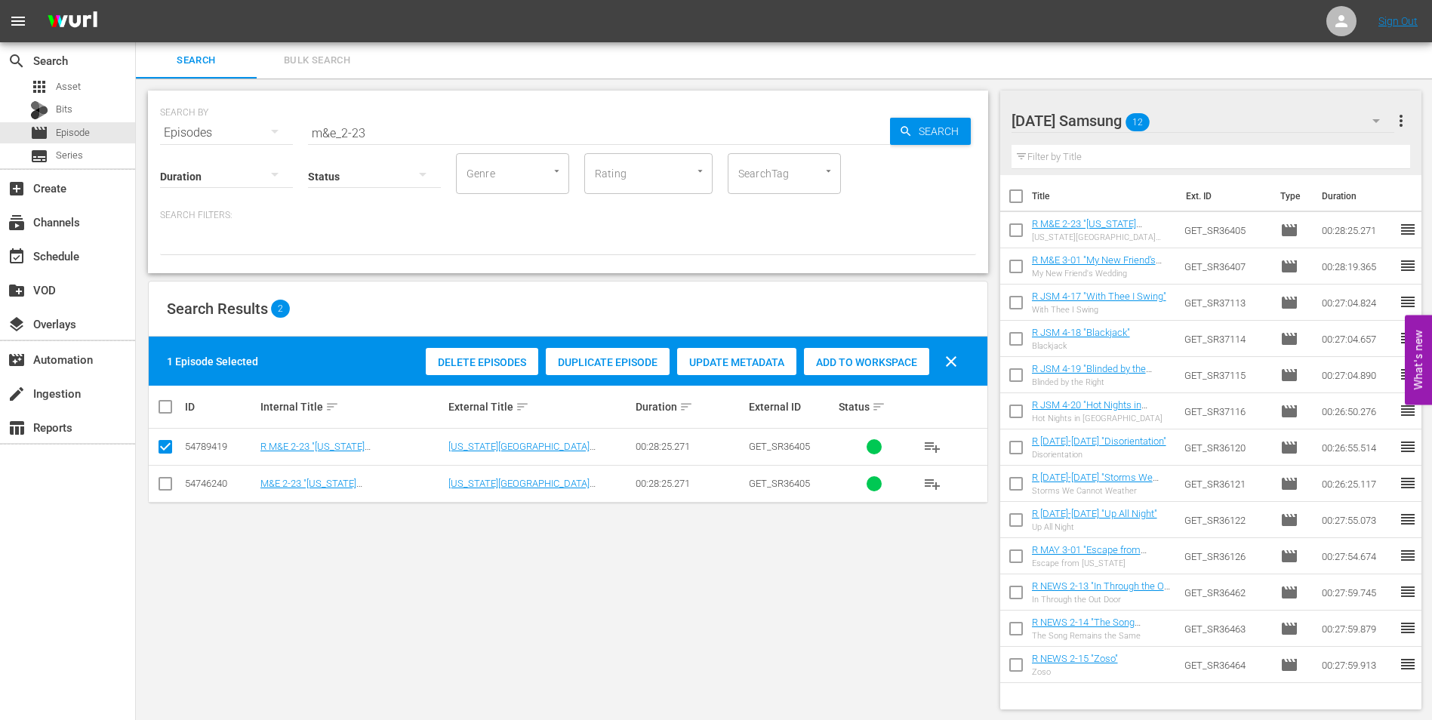
click at [158, 479] on input "checkbox" at bounding box center [165, 487] width 18 height 18
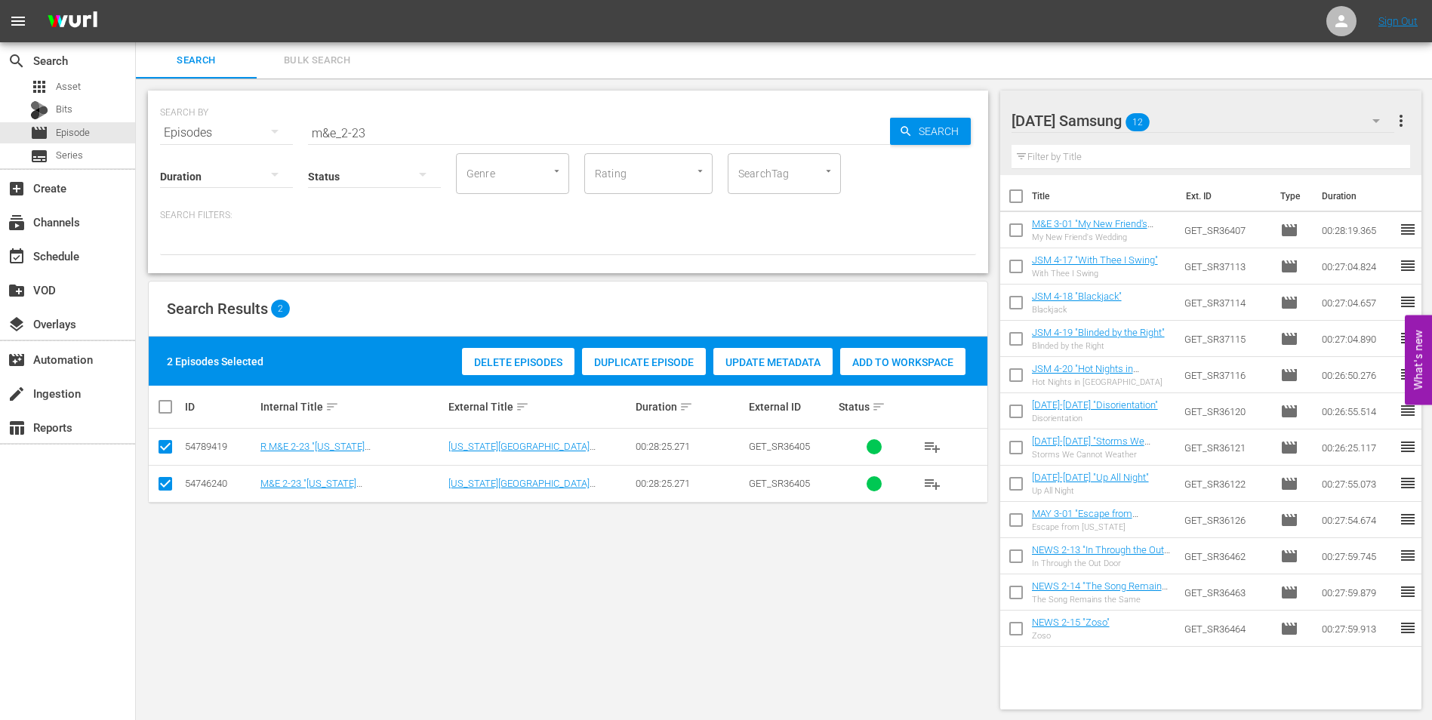
click at [161, 438] on icon at bounding box center [165, 447] width 18 height 18
click at [158, 451] on input "checkbox" at bounding box center [165, 450] width 18 height 18
click at [881, 377] on div "Delete Episodes Duplicate Episode Update Metadata Add to Workspace clear" at bounding box center [695, 361] width 547 height 36
click at [888, 356] on span "Add to Workspace" at bounding box center [866, 362] width 125 height 12
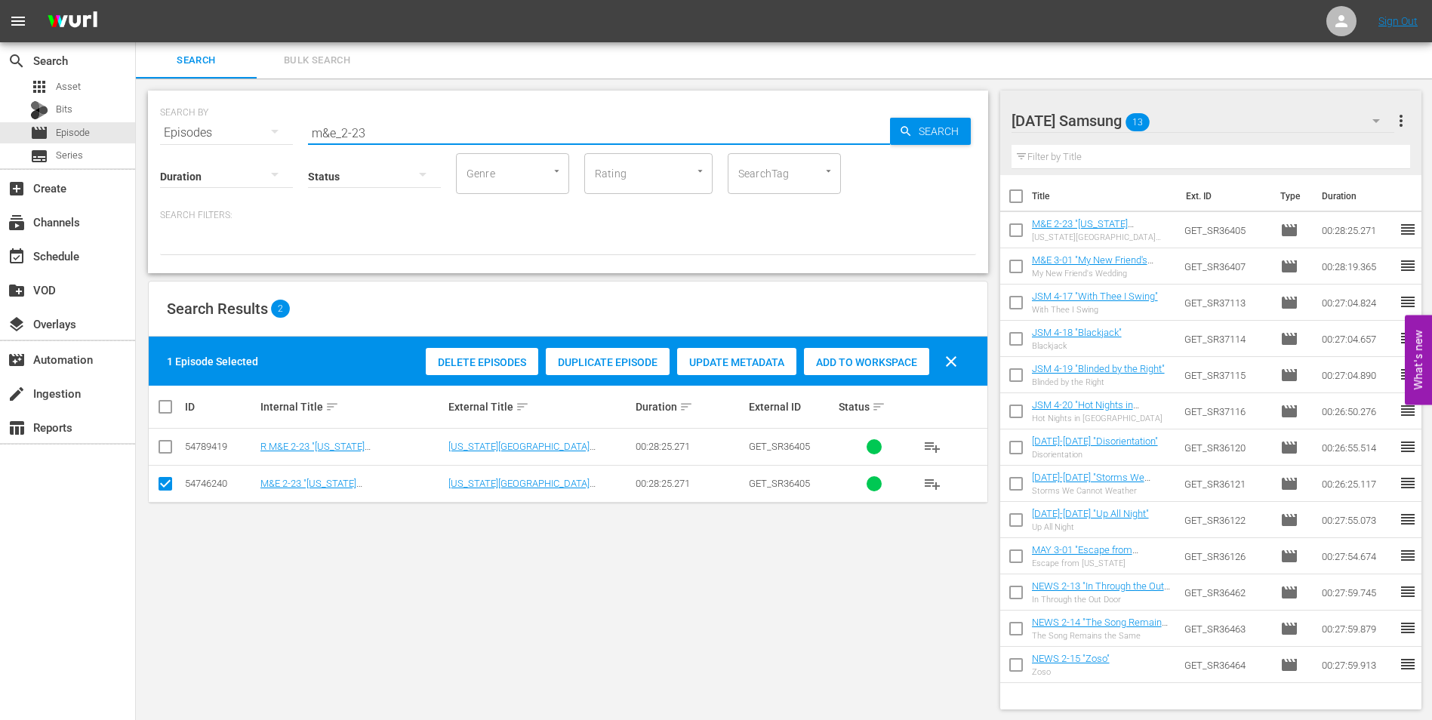
drag, startPoint x: 388, startPoint y: 126, endPoint x: 152, endPoint y: 125, distance: 235.4
click at [171, 128] on div "SEARCH BY Search By Episodes Search ID, Title, Description, Keywords, or Catego…" at bounding box center [568, 124] width 816 height 54
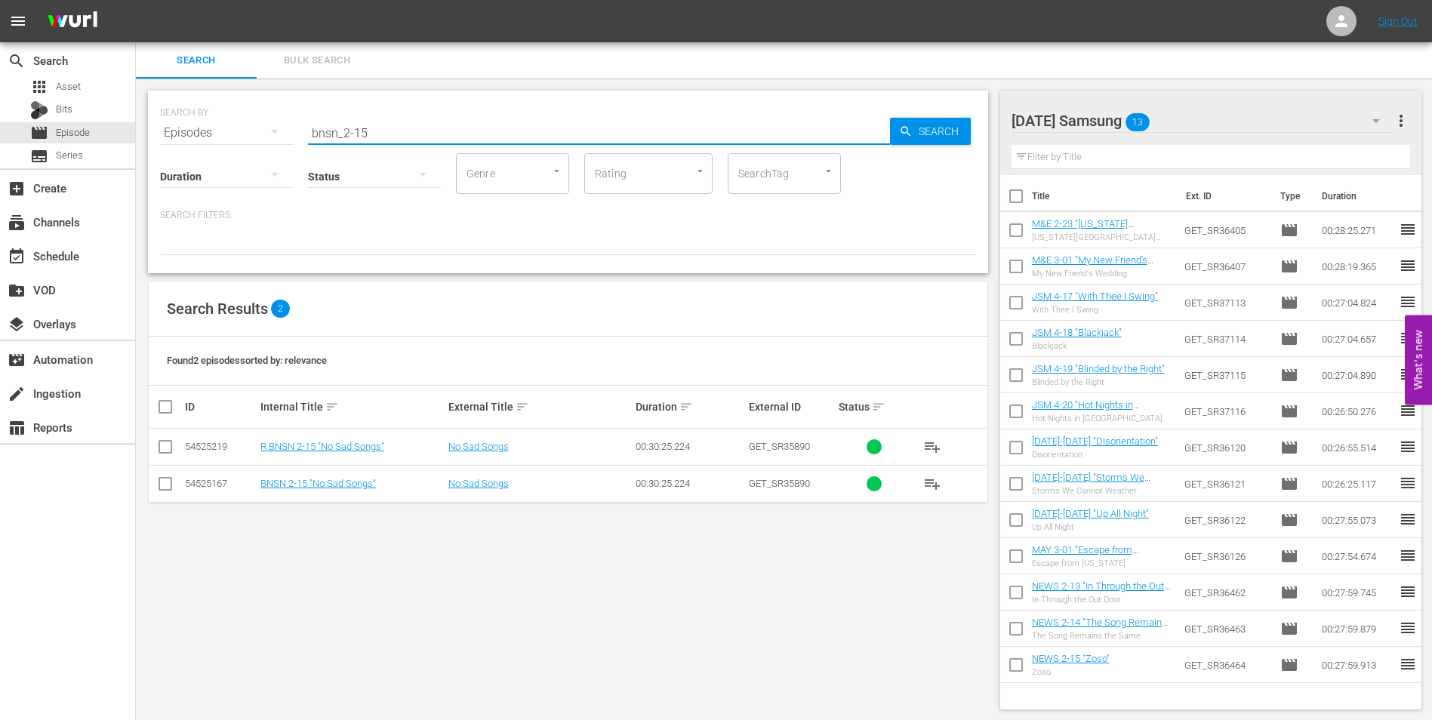
click at [168, 485] on input "checkbox" at bounding box center [165, 487] width 18 height 18
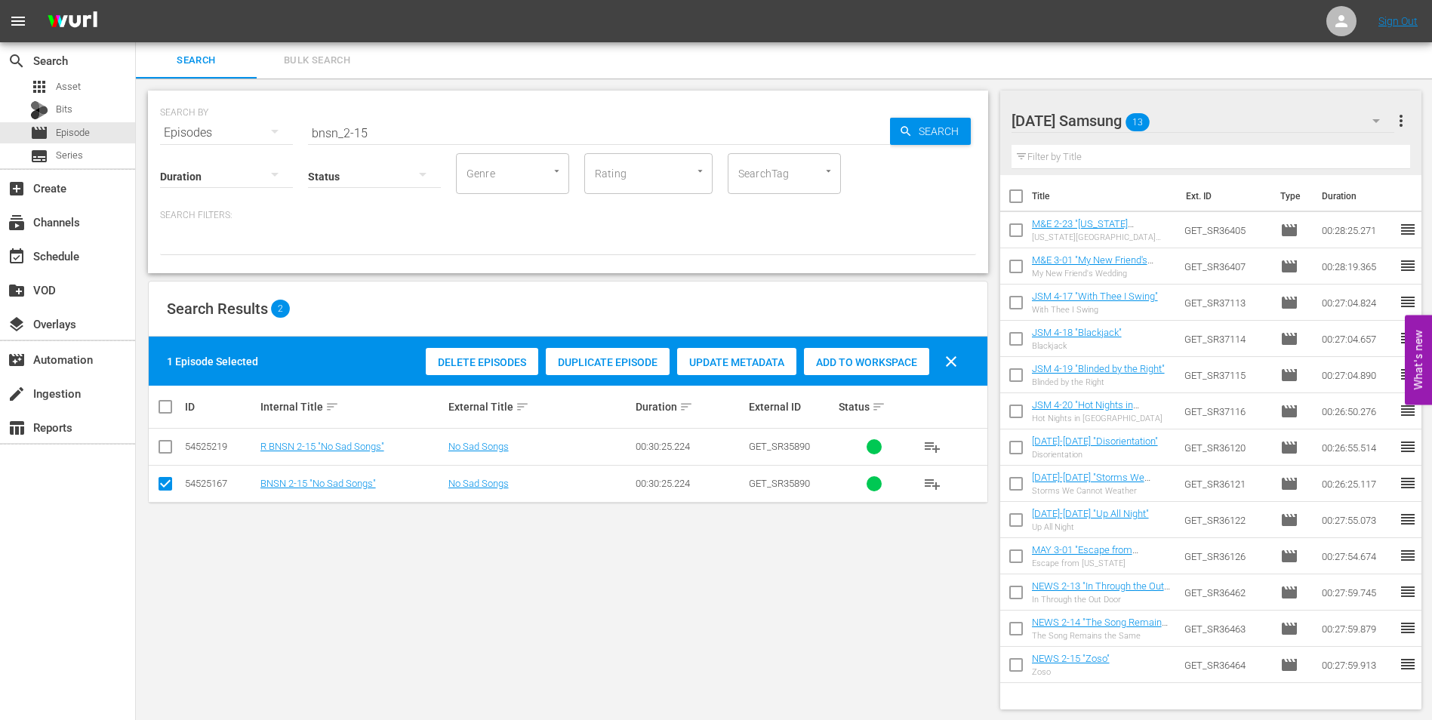
click at [851, 358] on span "Add to Workspace" at bounding box center [866, 362] width 125 height 12
click at [1210, 118] on div "[DATE] Samsung 14" at bounding box center [1202, 121] width 383 height 42
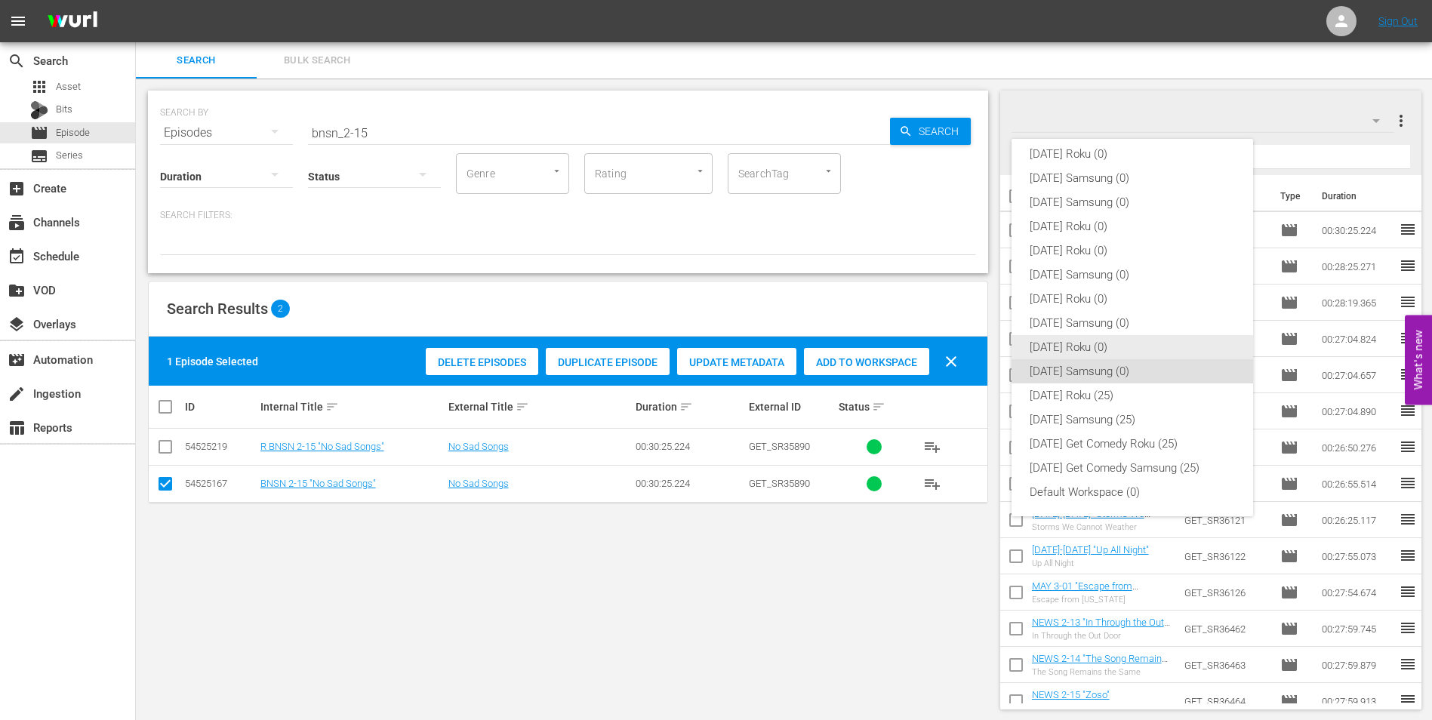
click at [1096, 347] on div "[DATE] Roku (0)" at bounding box center [1131, 347] width 205 height 24
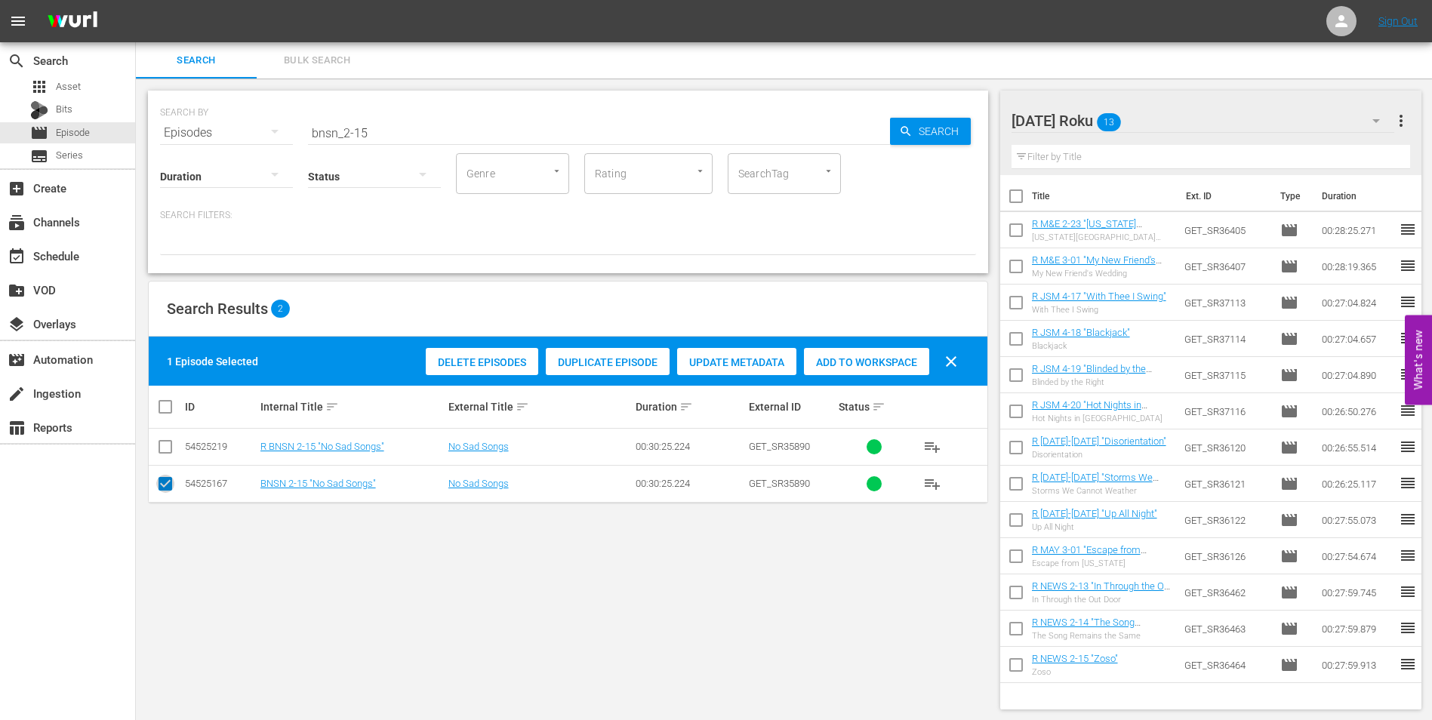
click at [168, 487] on input "checkbox" at bounding box center [165, 487] width 18 height 18
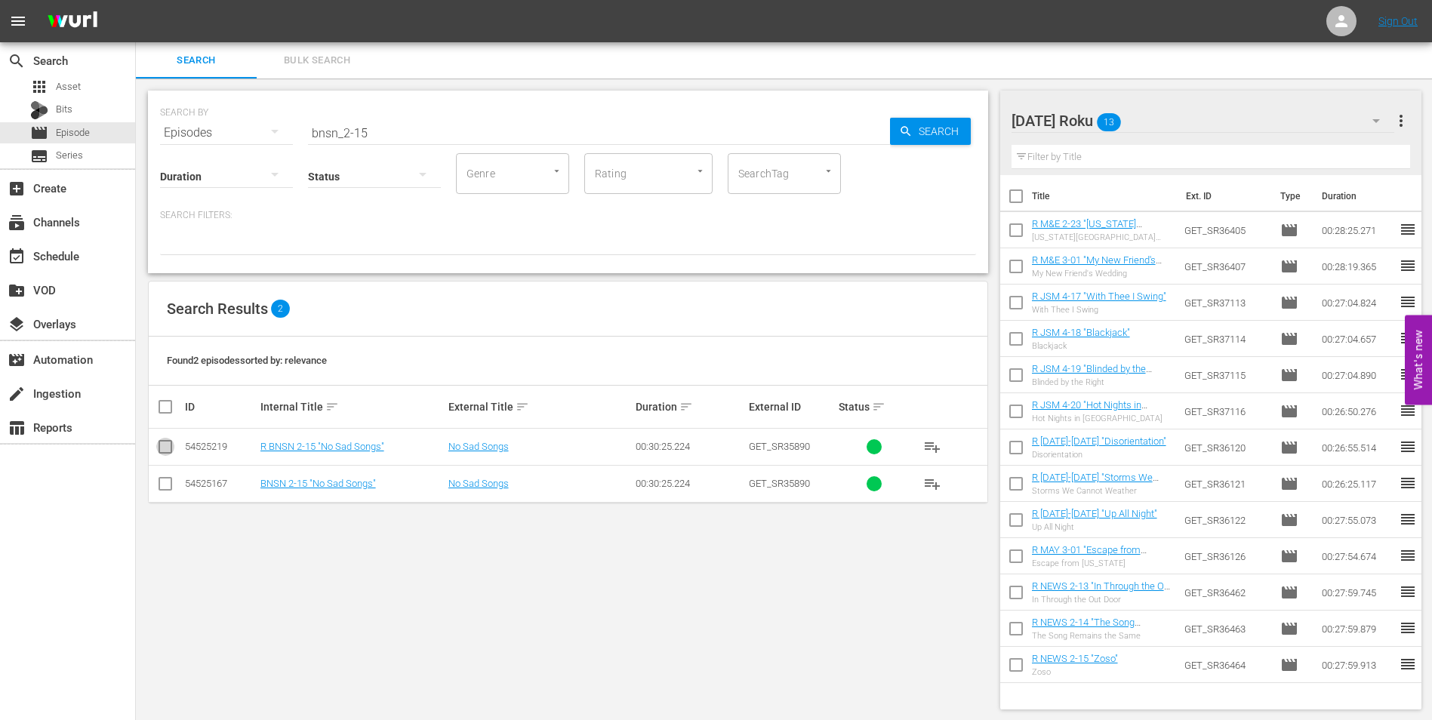
click at [167, 458] on input "checkbox" at bounding box center [165, 450] width 18 height 18
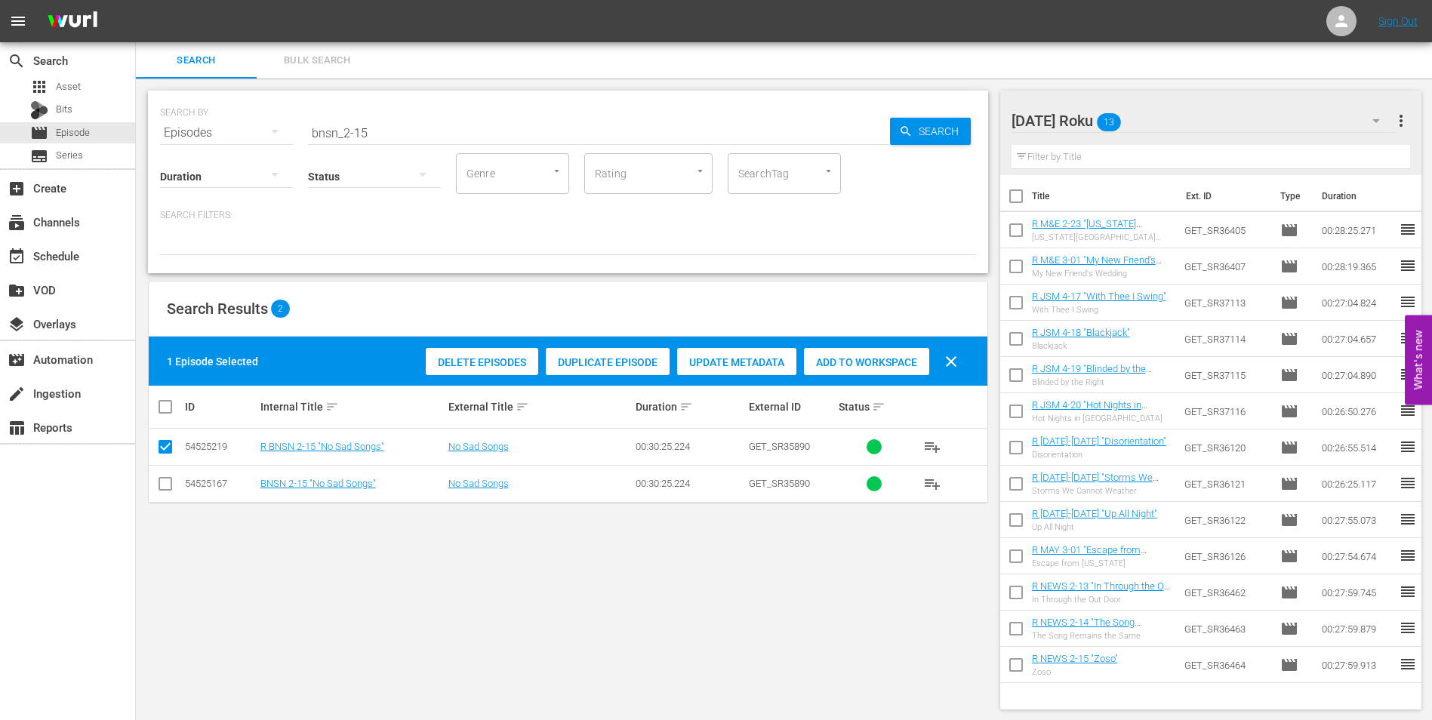
click at [879, 358] on span "Add to Workspace" at bounding box center [866, 362] width 125 height 12
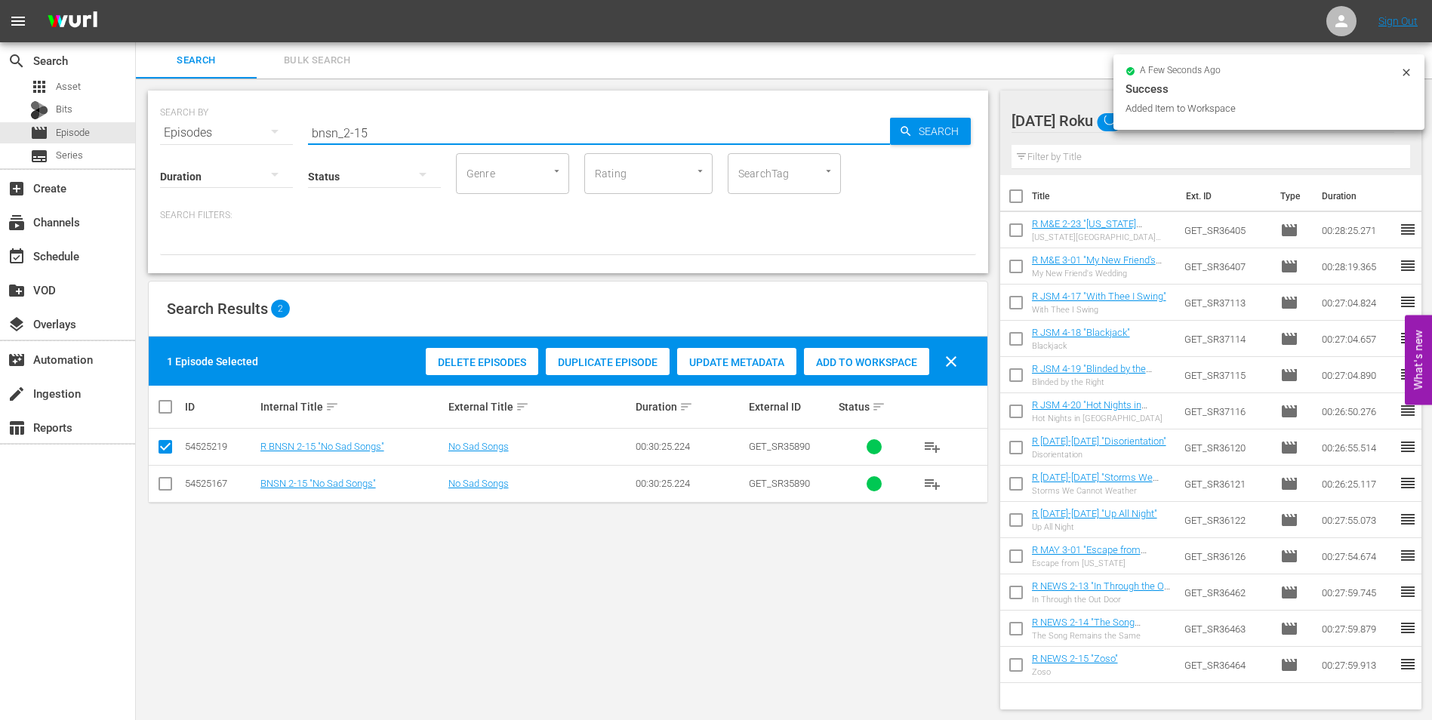
drag, startPoint x: 361, startPoint y: 130, endPoint x: 370, endPoint y: 130, distance: 8.3
click at [370, 130] on input "bnsn_2-15" at bounding box center [599, 133] width 582 height 36
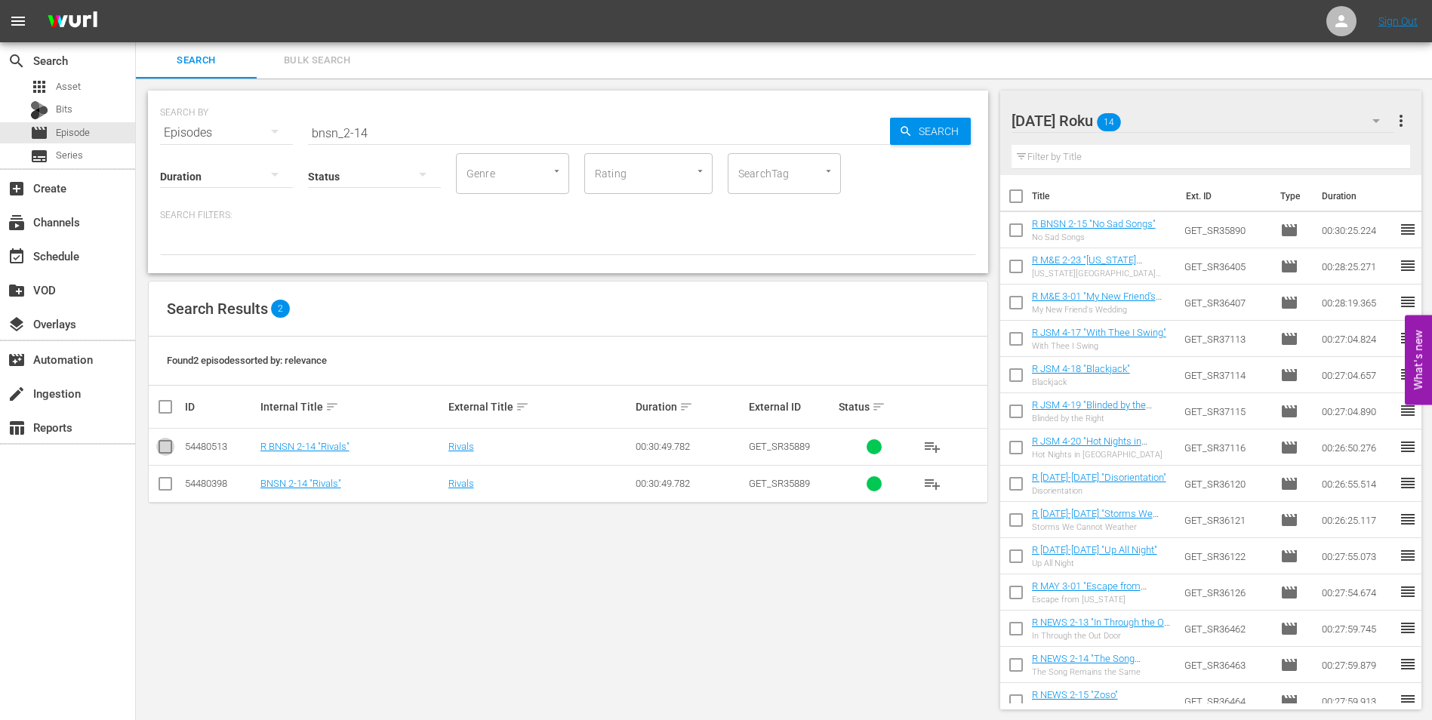
click at [165, 445] on input "checkbox" at bounding box center [165, 450] width 18 height 18
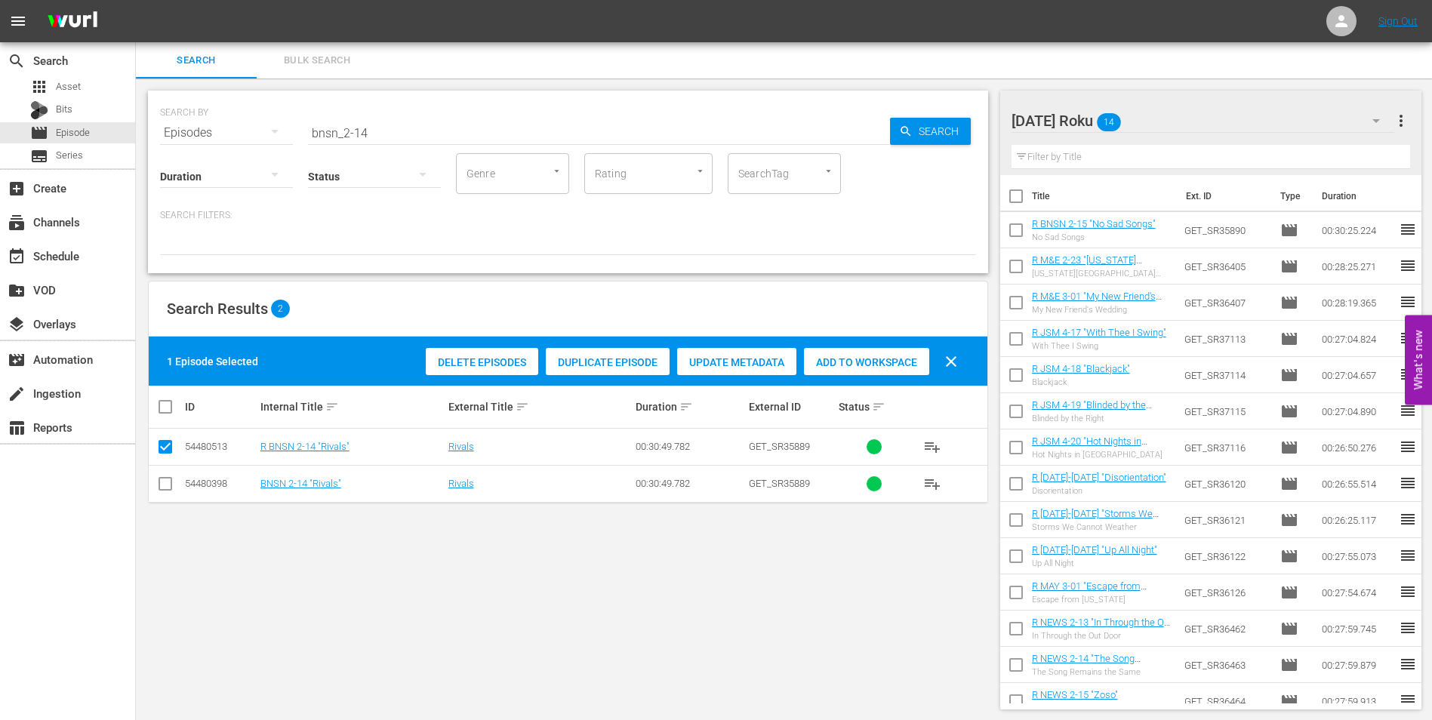
click at [893, 363] on span "Add to Workspace" at bounding box center [866, 362] width 125 height 12
click at [1189, 109] on div "[DATE] Roku 15" at bounding box center [1202, 121] width 383 height 42
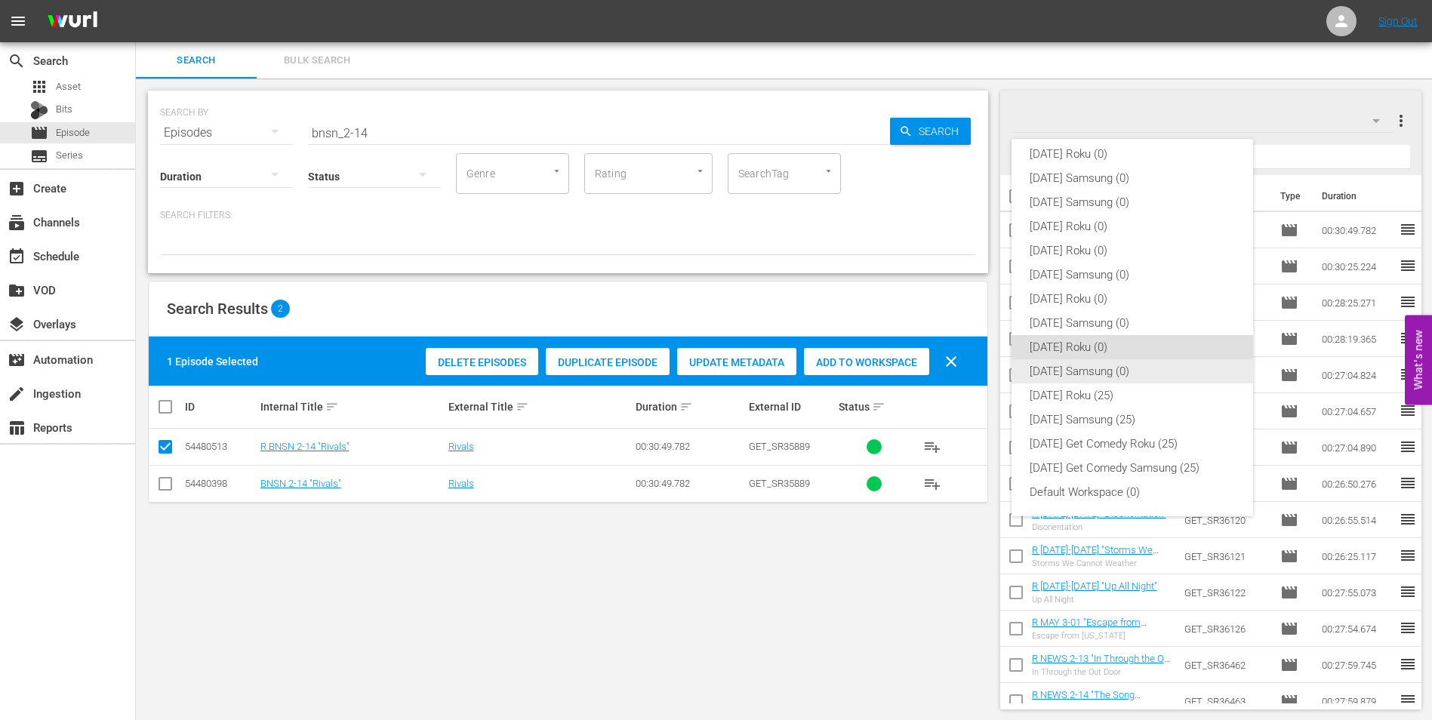
click at [1069, 369] on div "[DATE] Samsung (0)" at bounding box center [1131, 371] width 205 height 24
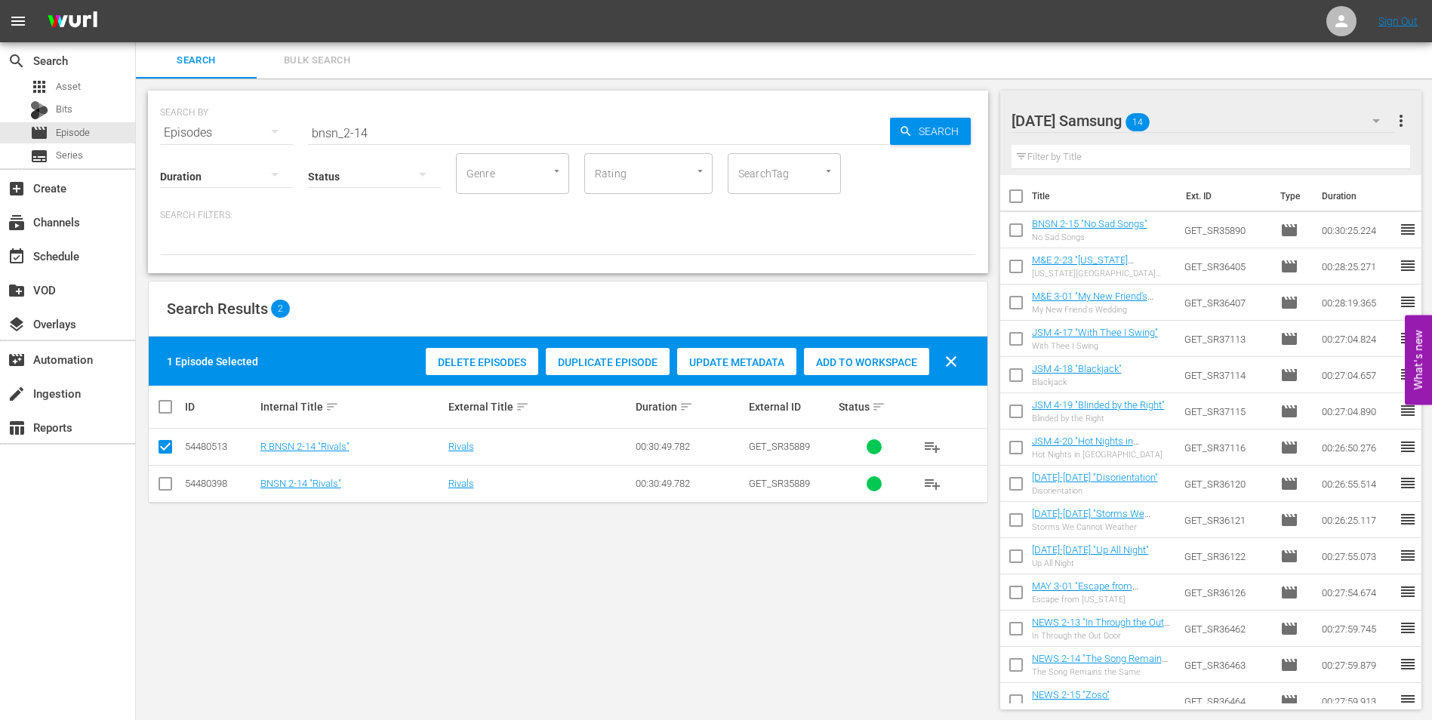
drag, startPoint x: 168, startPoint y: 483, endPoint x: 168, endPoint y: 456, distance: 27.2
click at [168, 482] on input "checkbox" at bounding box center [165, 487] width 18 height 18
click at [168, 441] on input "checkbox" at bounding box center [165, 450] width 18 height 18
click at [881, 363] on span "Add to Workspace" at bounding box center [866, 362] width 125 height 12
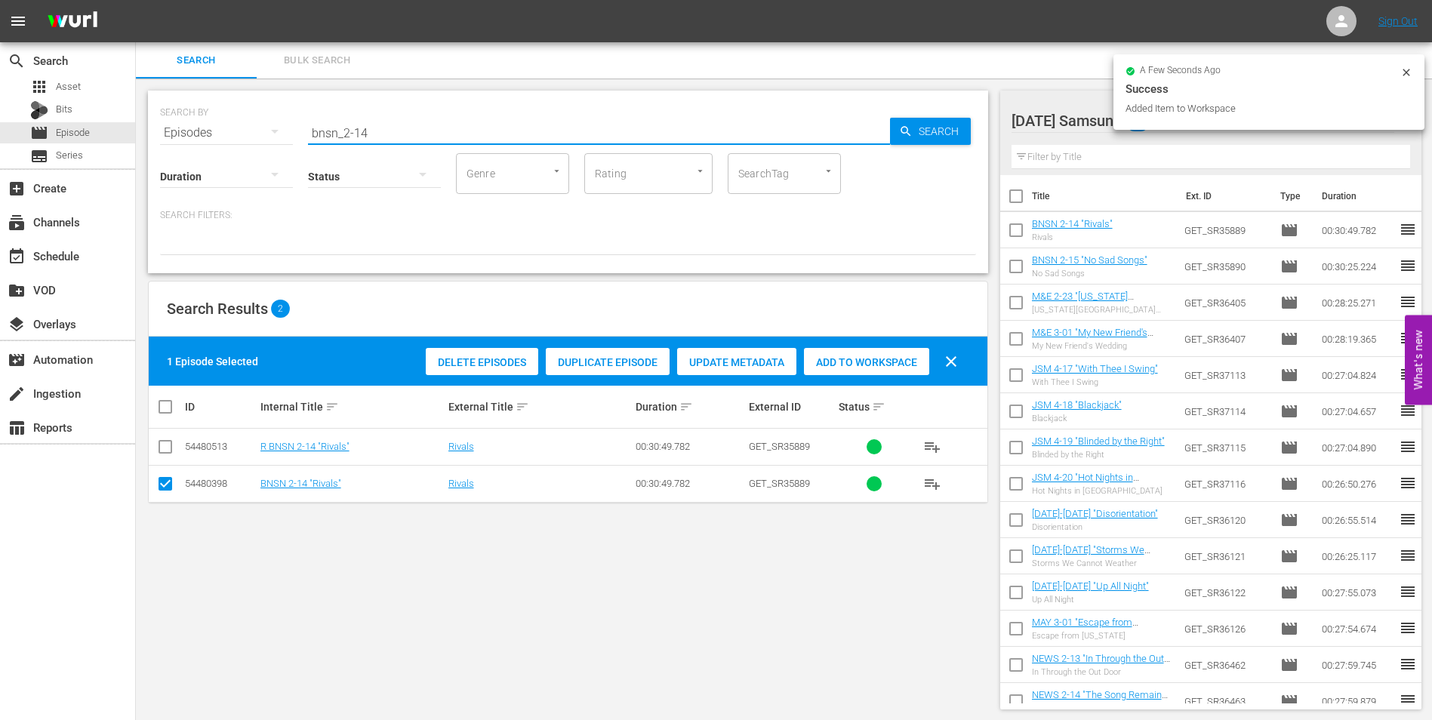
drag, startPoint x: 437, startPoint y: 139, endPoint x: 254, endPoint y: 133, distance: 183.5
click at [254, 133] on div "SEARCH BY Search By Episodes Search ID, Title, Description, Keywords, or Catego…" at bounding box center [568, 124] width 816 height 54
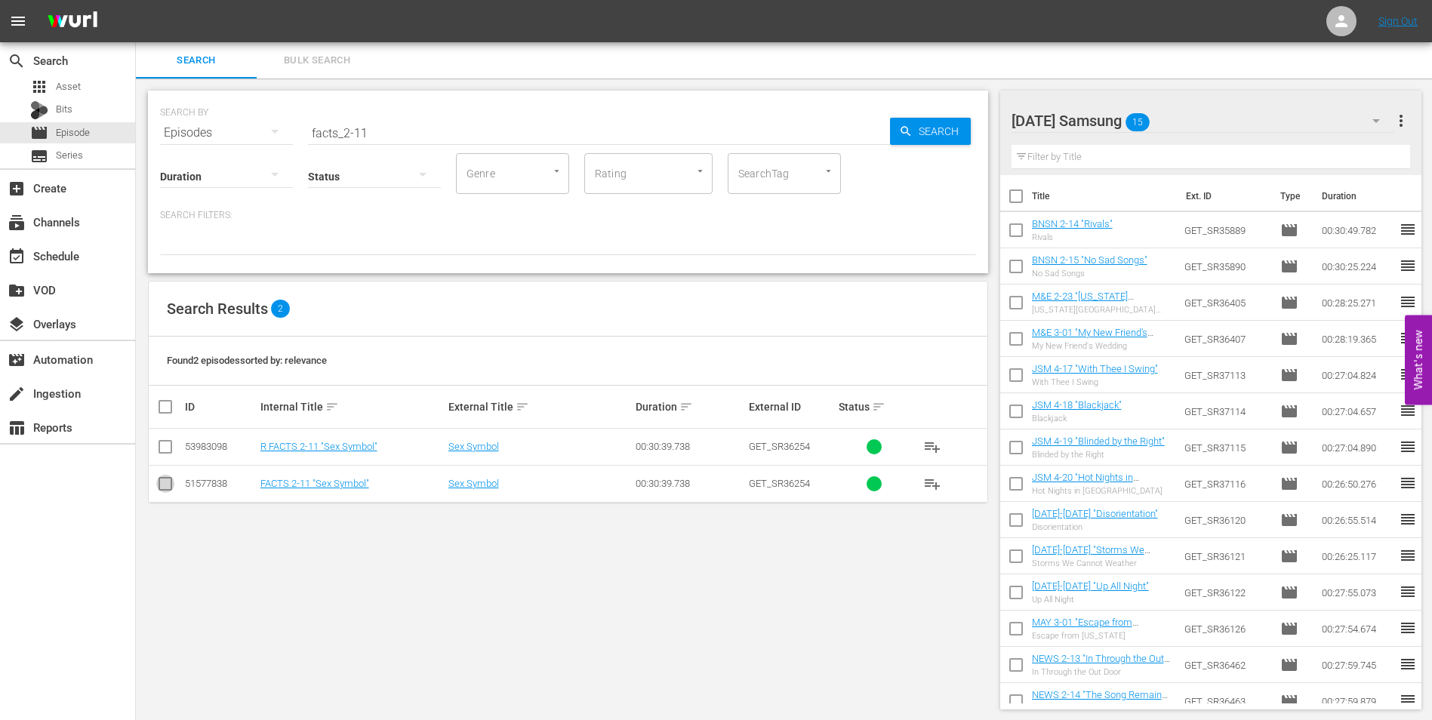
click at [165, 487] on input "checkbox" at bounding box center [165, 487] width 18 height 18
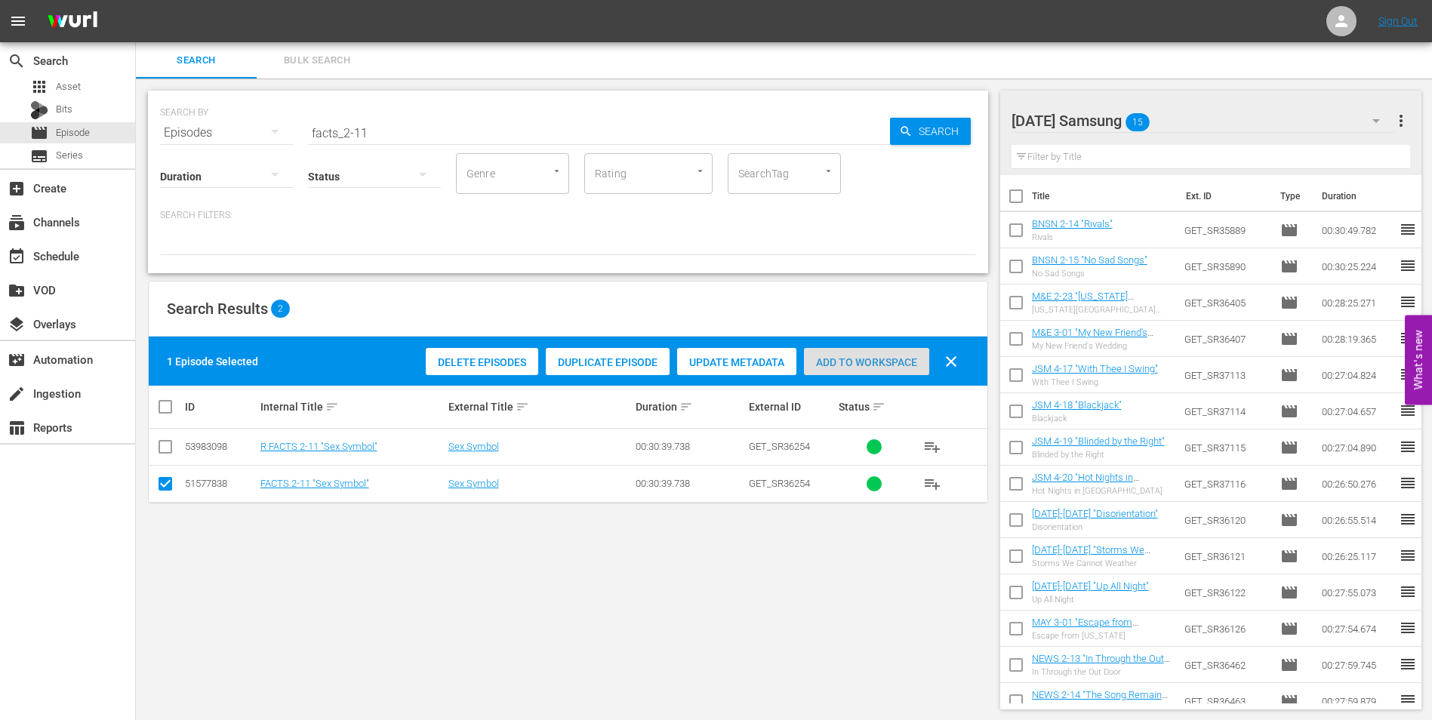
click at [844, 358] on span "Add to Workspace" at bounding box center [866, 362] width 125 height 12
click at [1210, 118] on div "[DATE] Samsung 16" at bounding box center [1202, 121] width 383 height 42
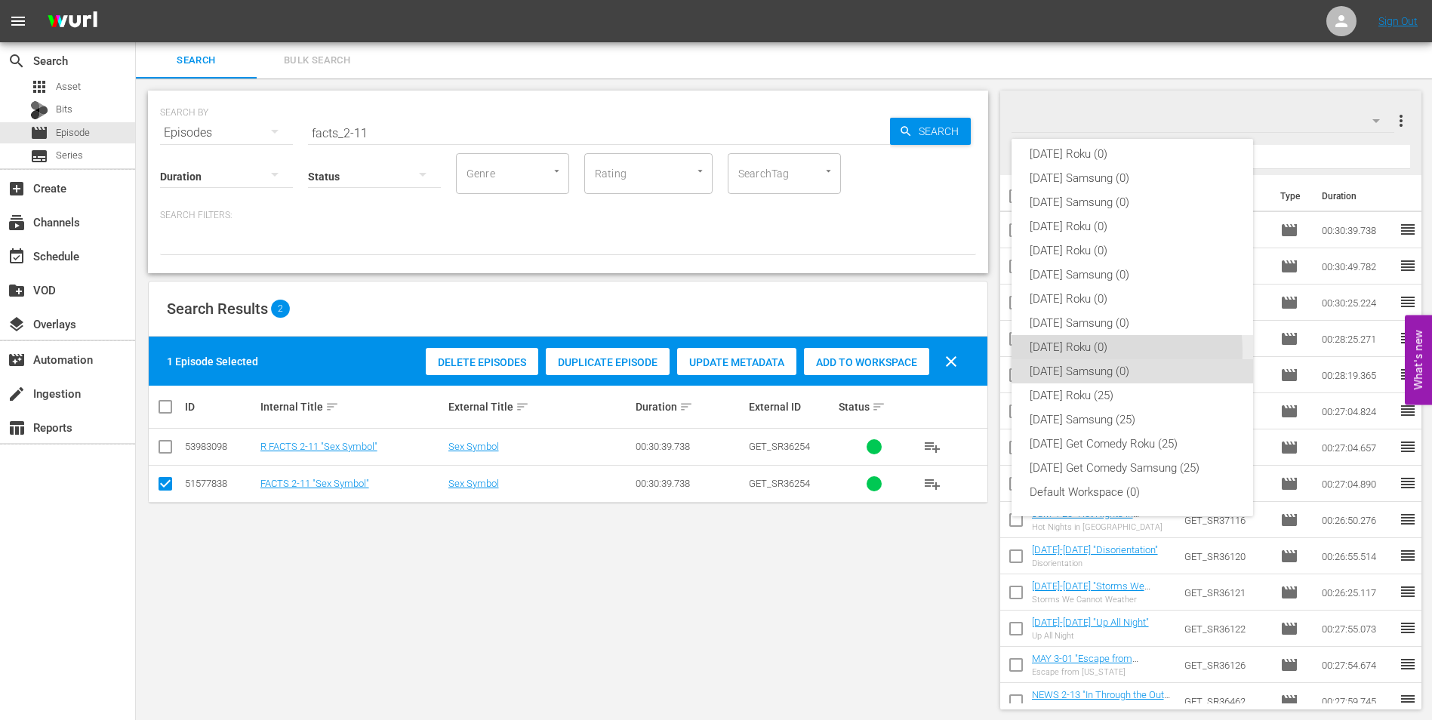
click at [1083, 352] on div "[DATE] Roku (0)" at bounding box center [1131, 347] width 205 height 24
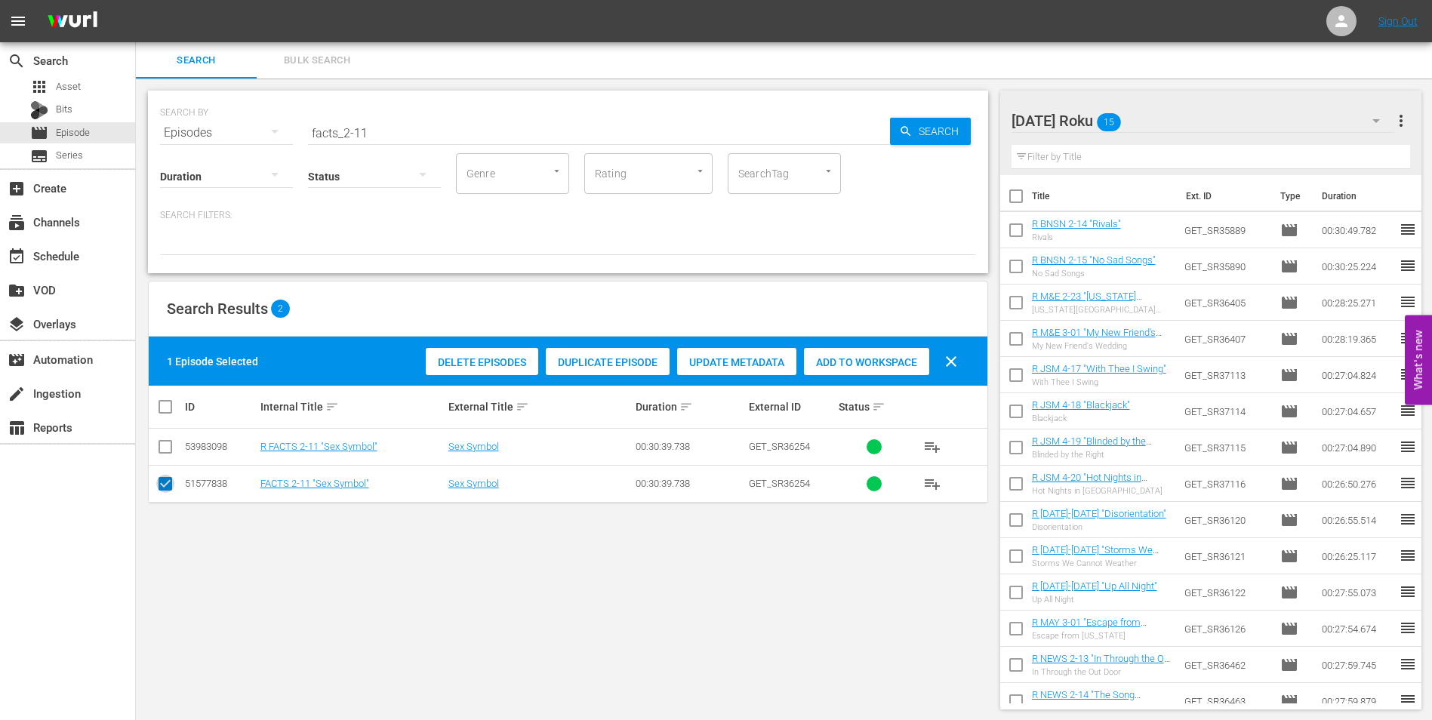
click at [164, 478] on input "checkbox" at bounding box center [165, 487] width 18 height 18
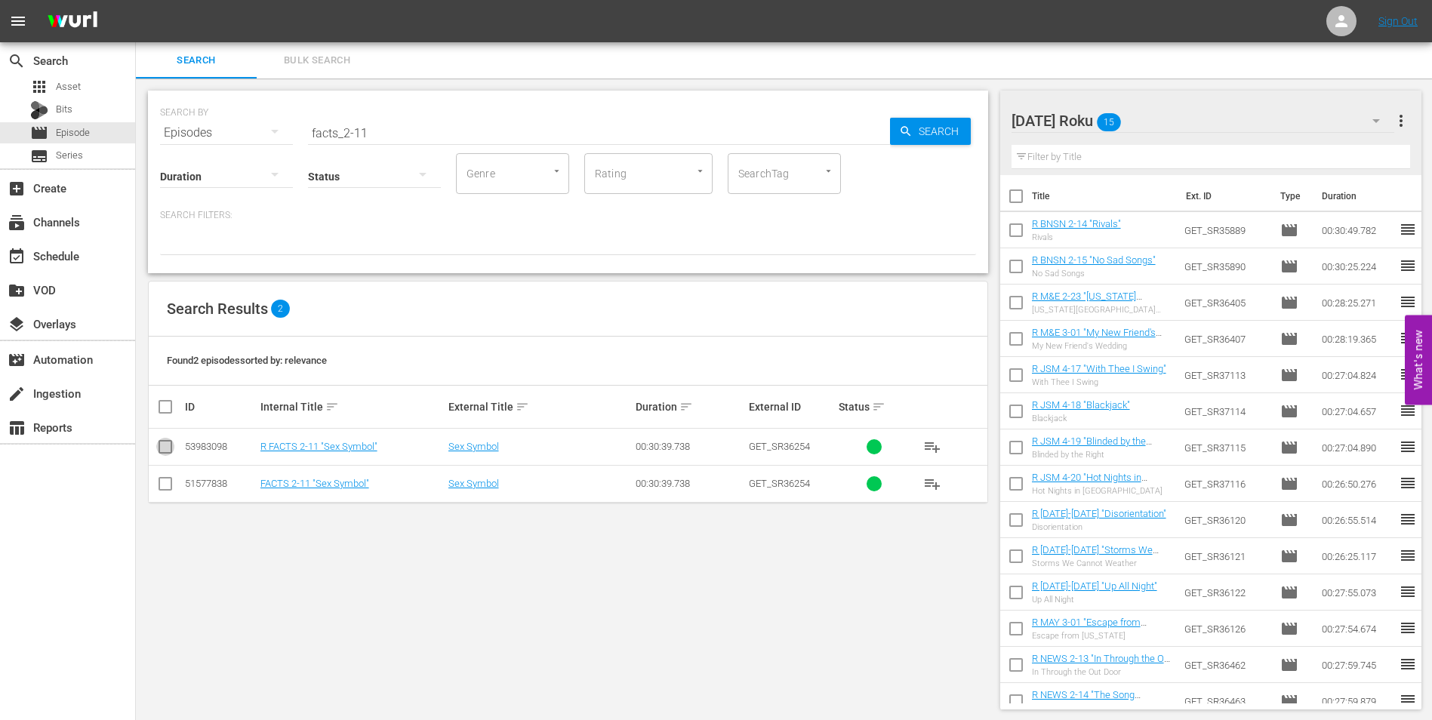
click at [164, 448] on input "checkbox" at bounding box center [165, 450] width 18 height 18
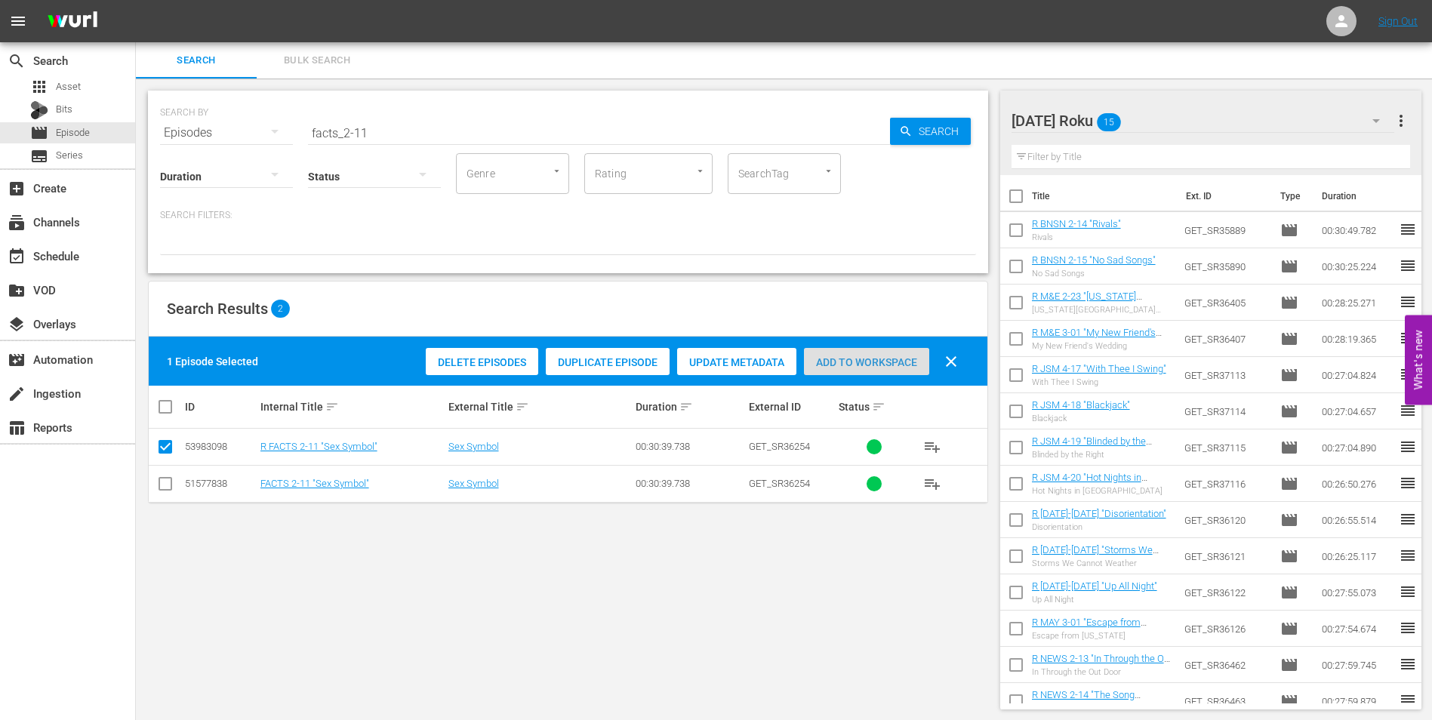
click at [867, 363] on span "Add to Workspace" at bounding box center [866, 362] width 125 height 12
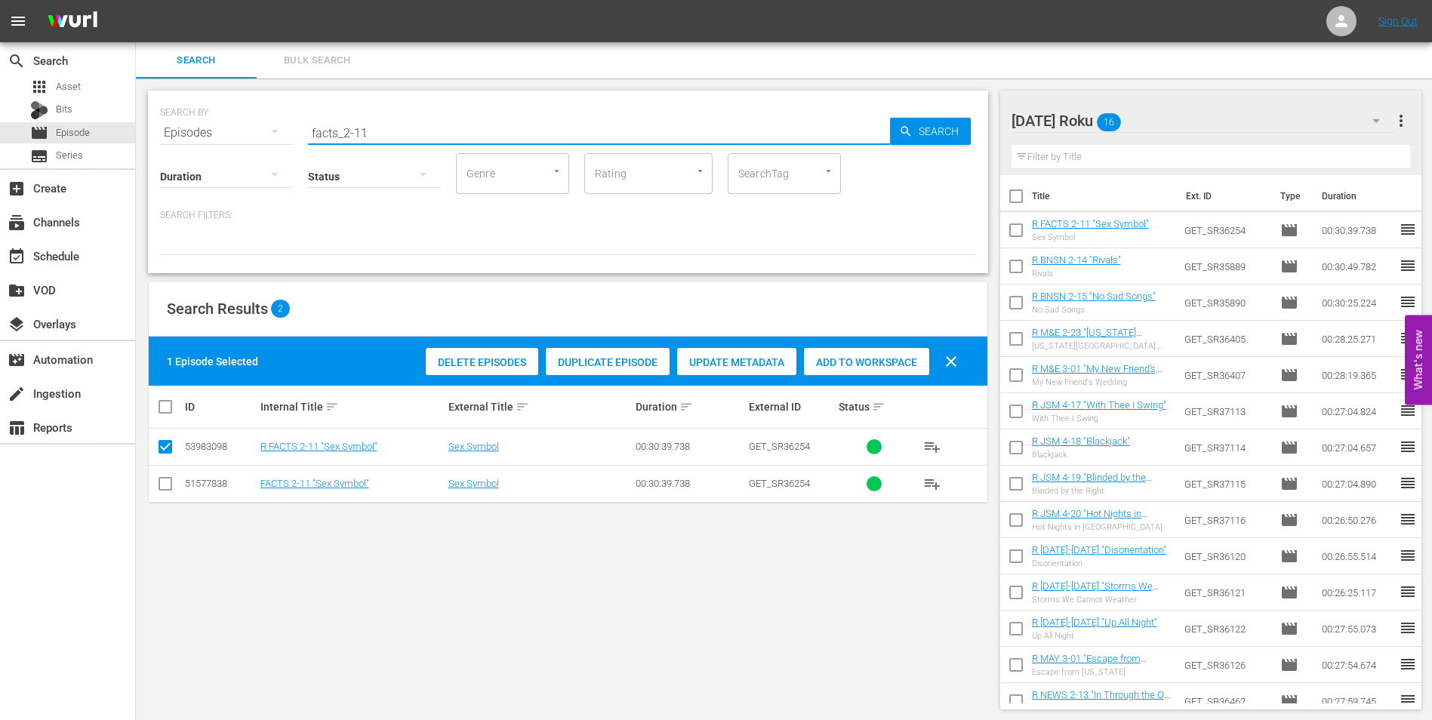
drag, startPoint x: 363, startPoint y: 124, endPoint x: 374, endPoint y: 128, distance: 11.5
click at [374, 128] on input "facts_2-11" at bounding box center [599, 133] width 582 height 36
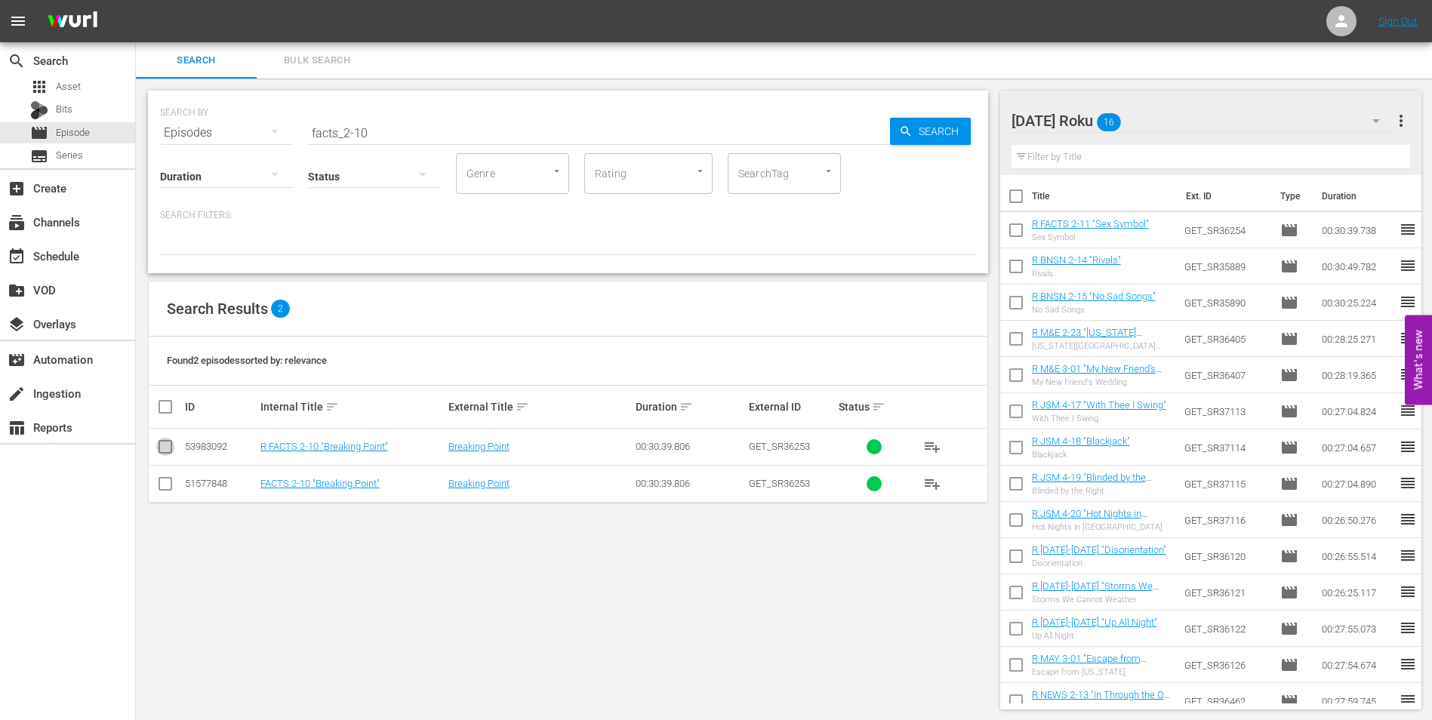
click at [164, 445] on input "checkbox" at bounding box center [165, 450] width 18 height 18
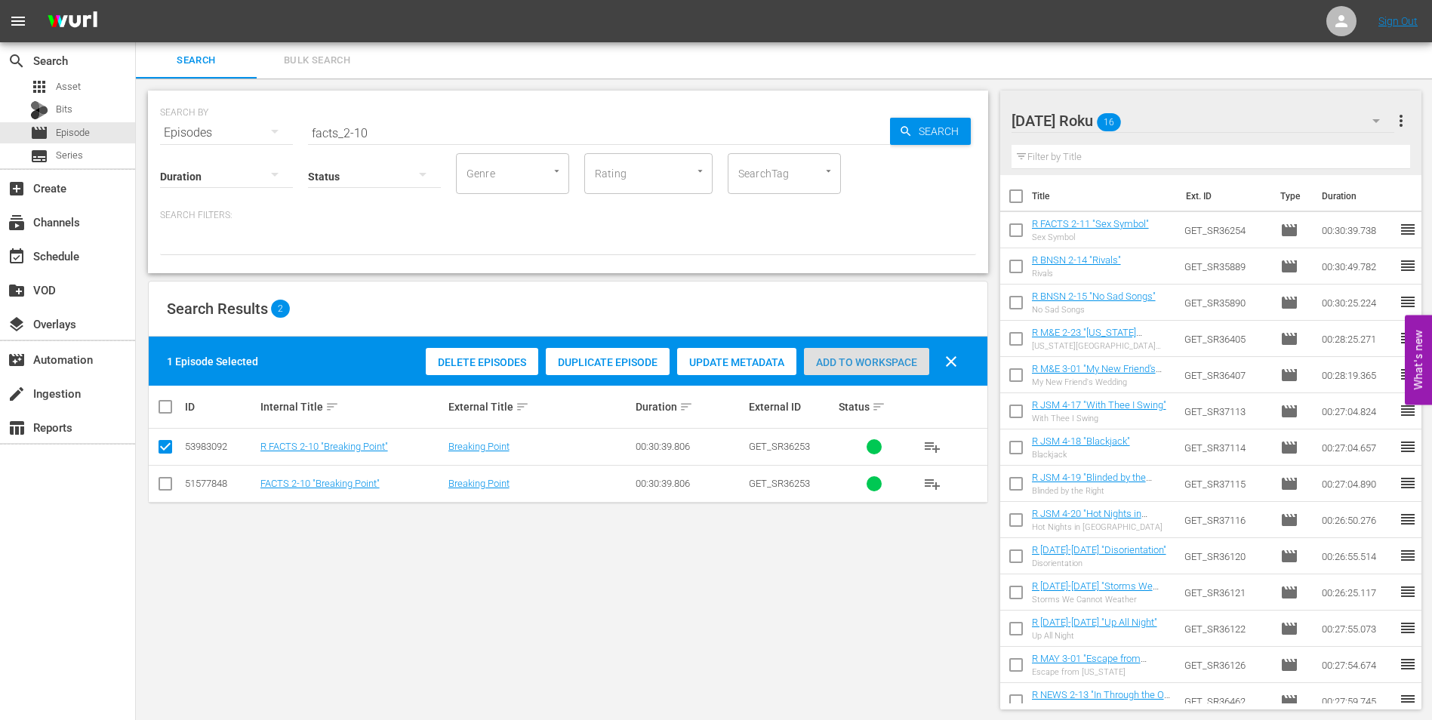
click at [847, 364] on span "Add to Workspace" at bounding box center [866, 362] width 125 height 12
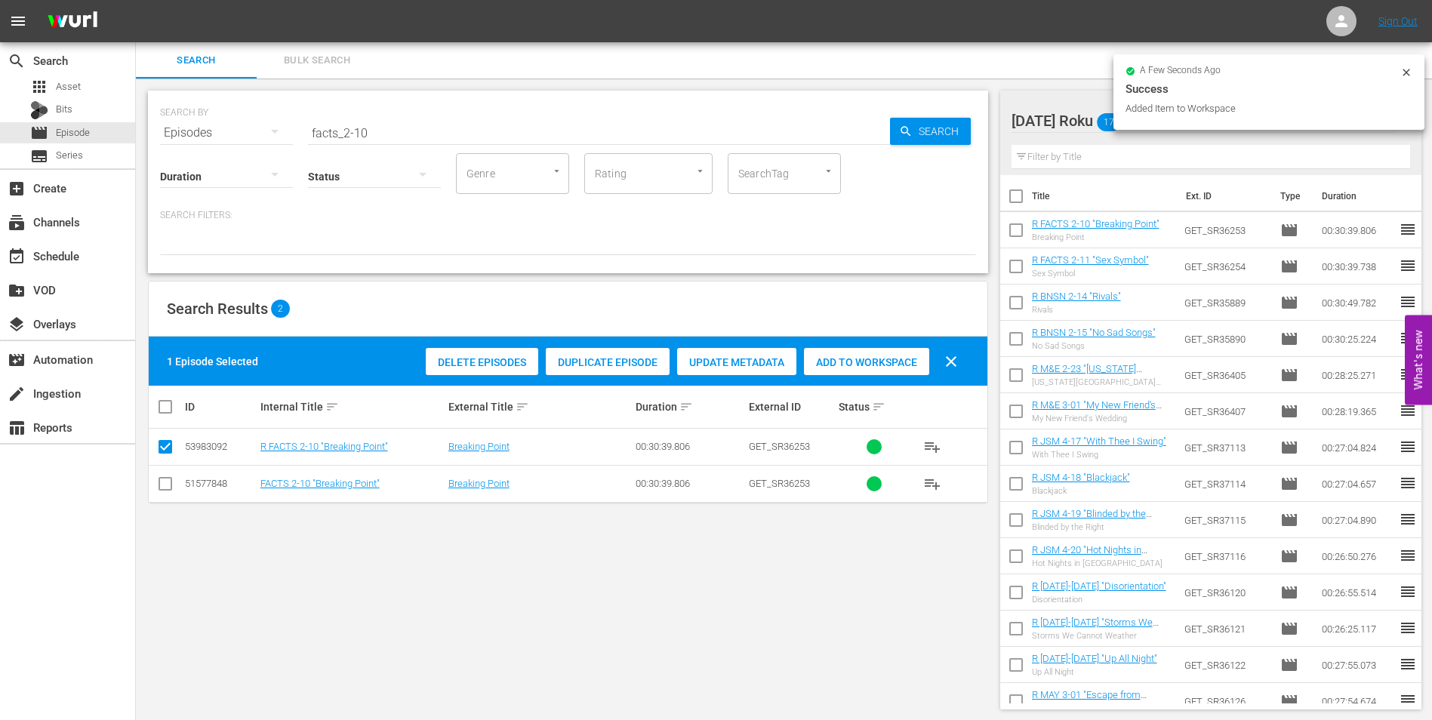
click at [1024, 89] on div "[DATE] Roku 17 [DATE] Roku more_vert Filter by Title Title Ext. ID Type Duratio…" at bounding box center [1216, 399] width 432 height 643
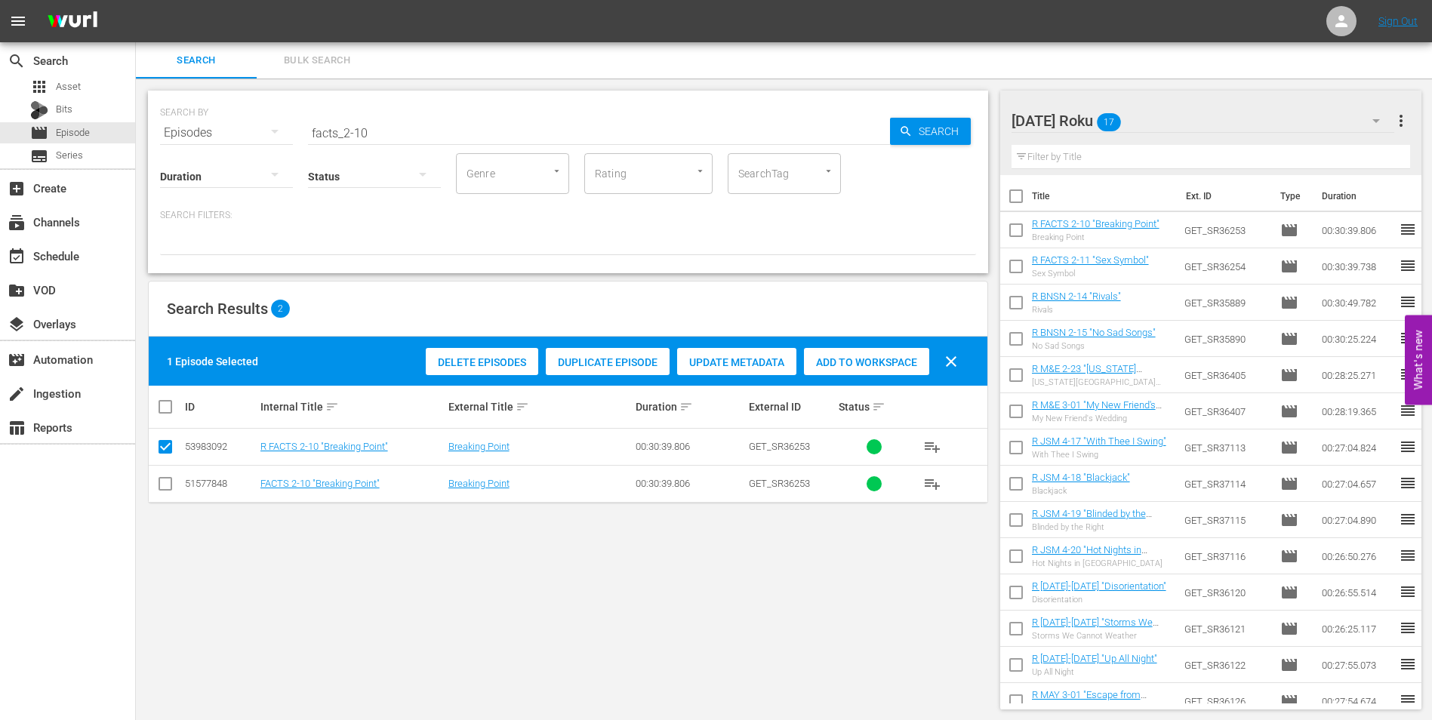
click at [1262, 115] on div "[DATE] Roku 17" at bounding box center [1202, 121] width 383 height 42
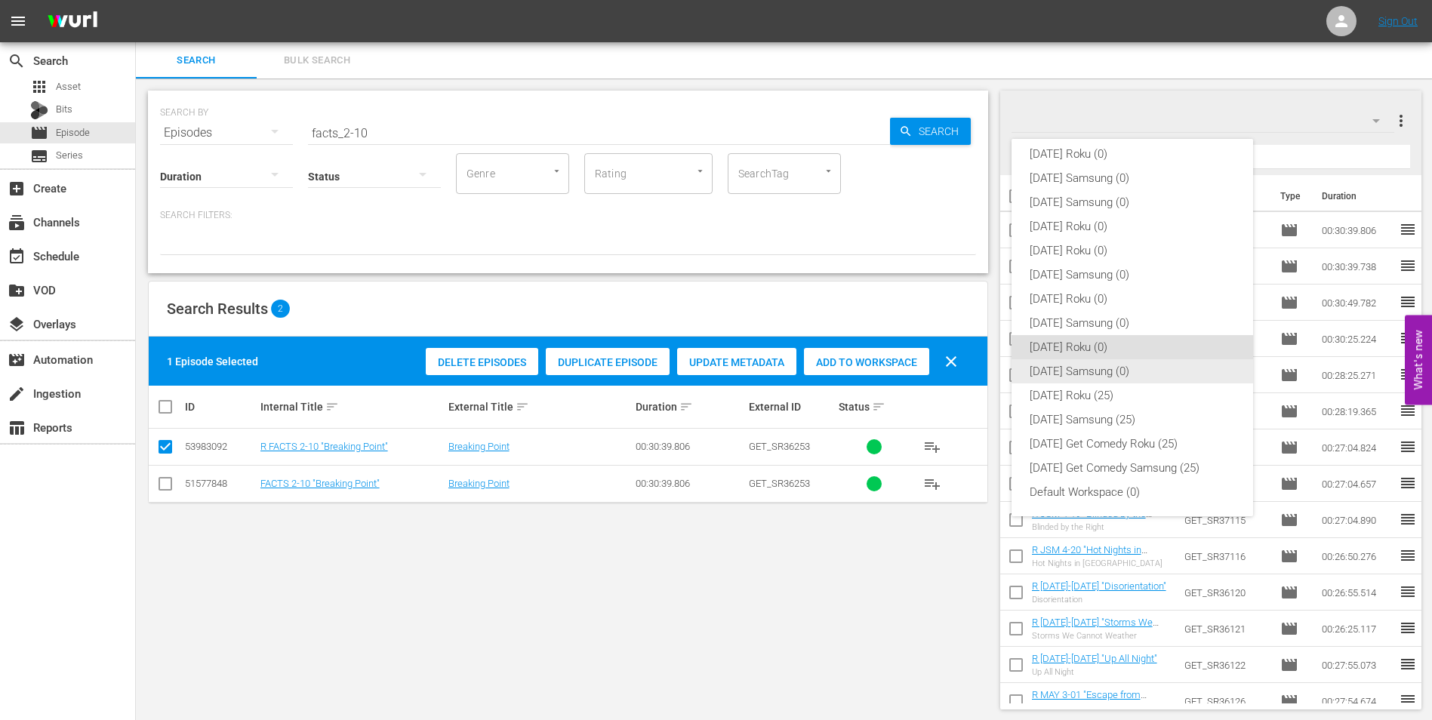
click at [1095, 371] on div "[DATE] Samsung (0)" at bounding box center [1131, 371] width 205 height 24
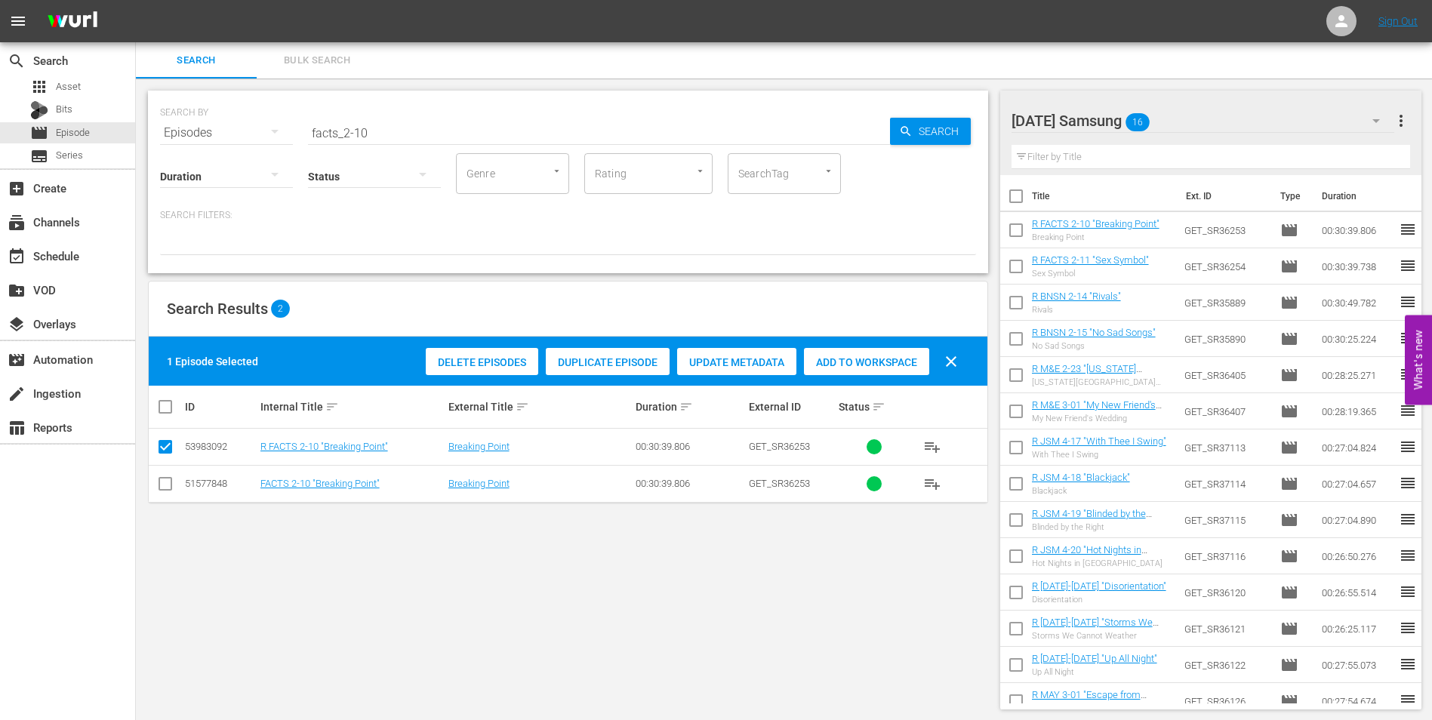
click at [165, 489] on input "checkbox" at bounding box center [165, 487] width 18 height 18
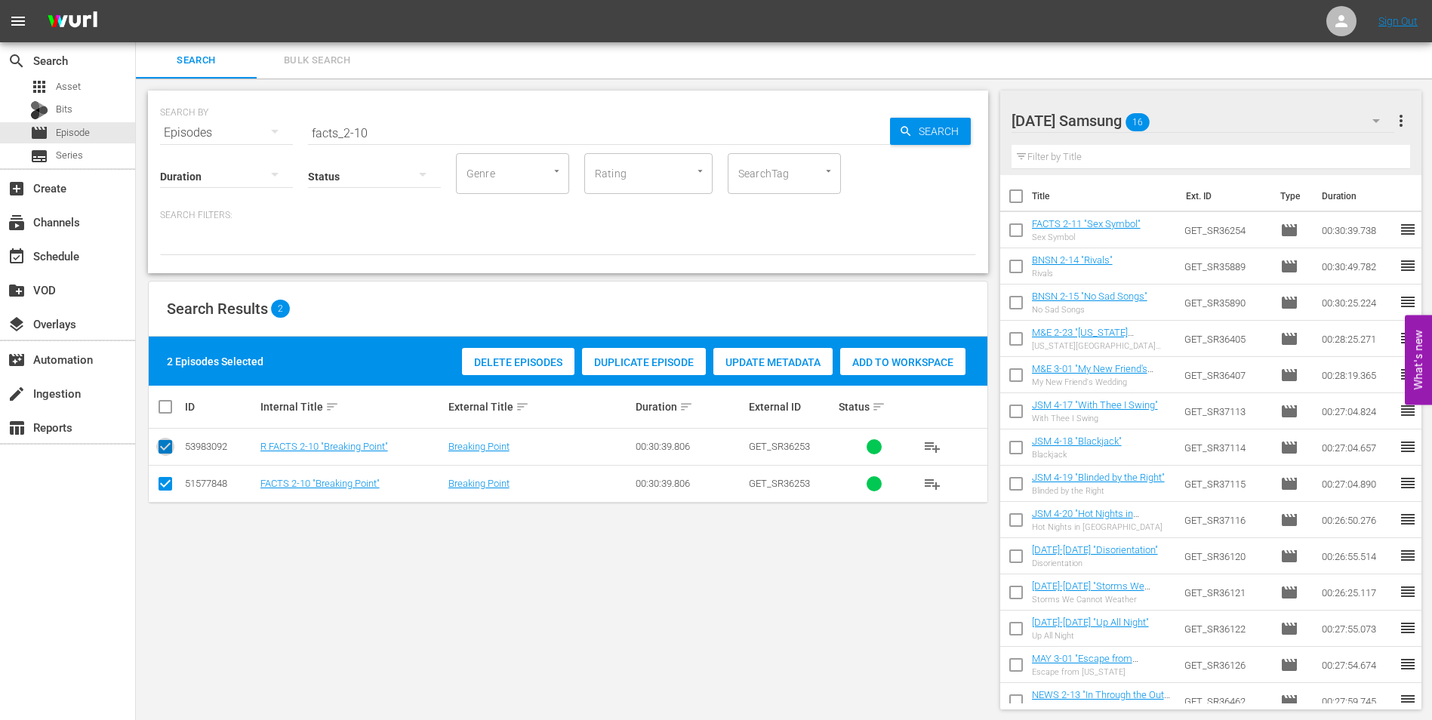
click at [165, 452] on input "checkbox" at bounding box center [165, 450] width 18 height 18
click at [897, 355] on div "Add to Workspace" at bounding box center [866, 362] width 125 height 29
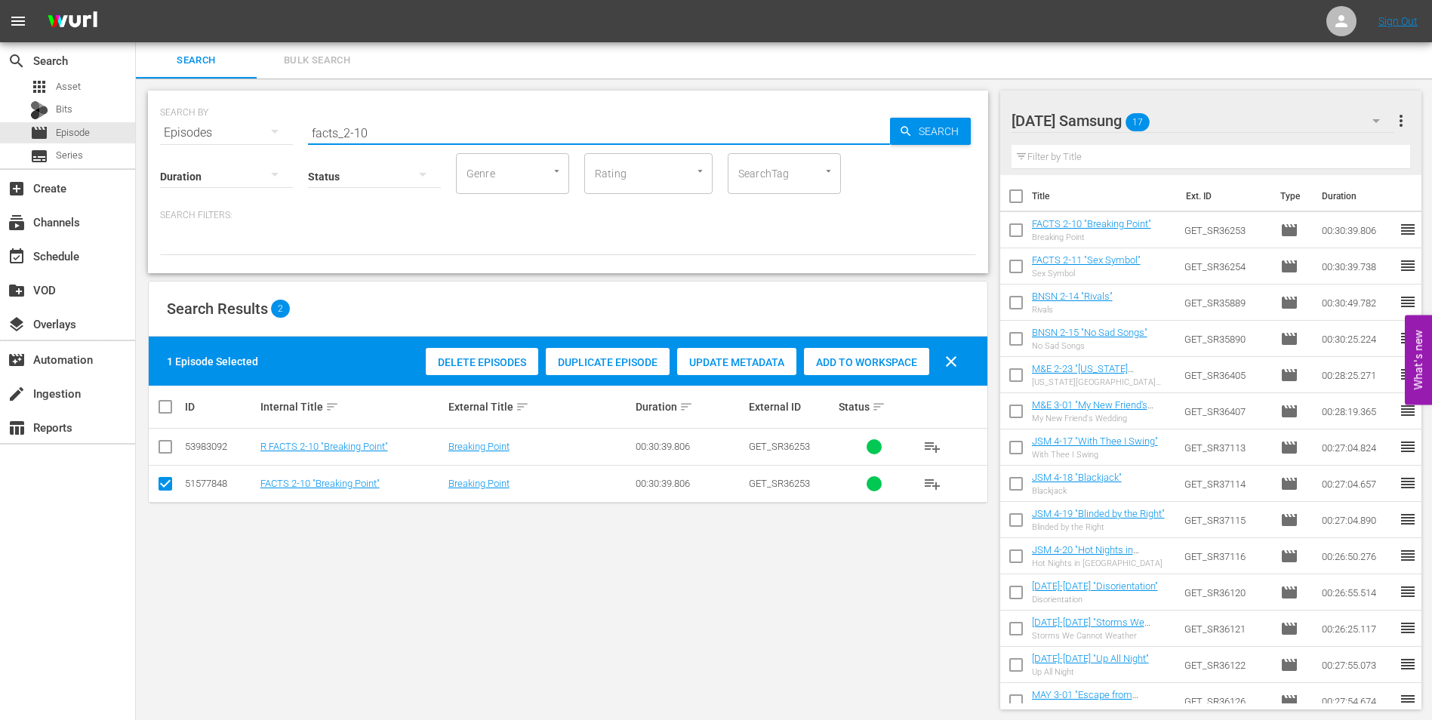
drag, startPoint x: 355, startPoint y: 138, endPoint x: 447, endPoint y: 150, distance: 92.9
click at [444, 150] on input "facts_2-10" at bounding box center [599, 133] width 582 height 36
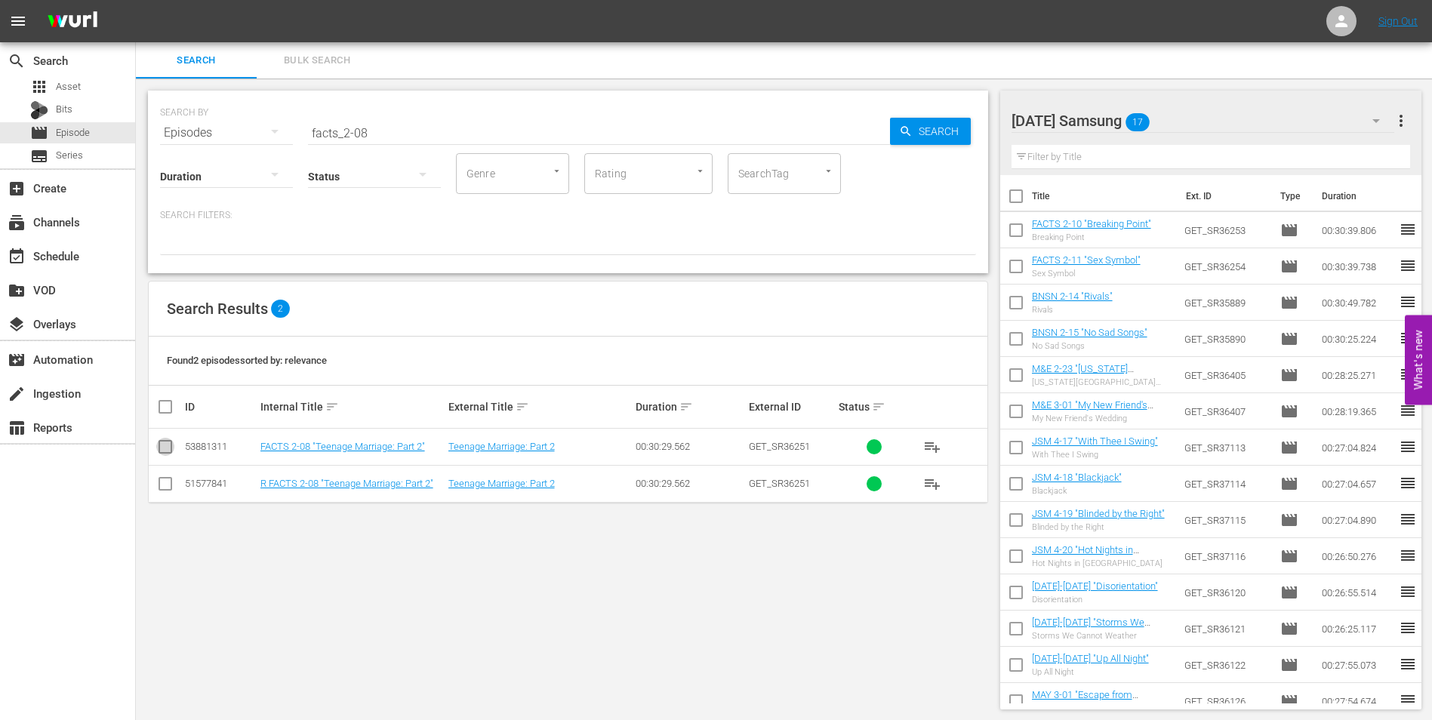
click at [165, 449] on input "checkbox" at bounding box center [165, 450] width 18 height 18
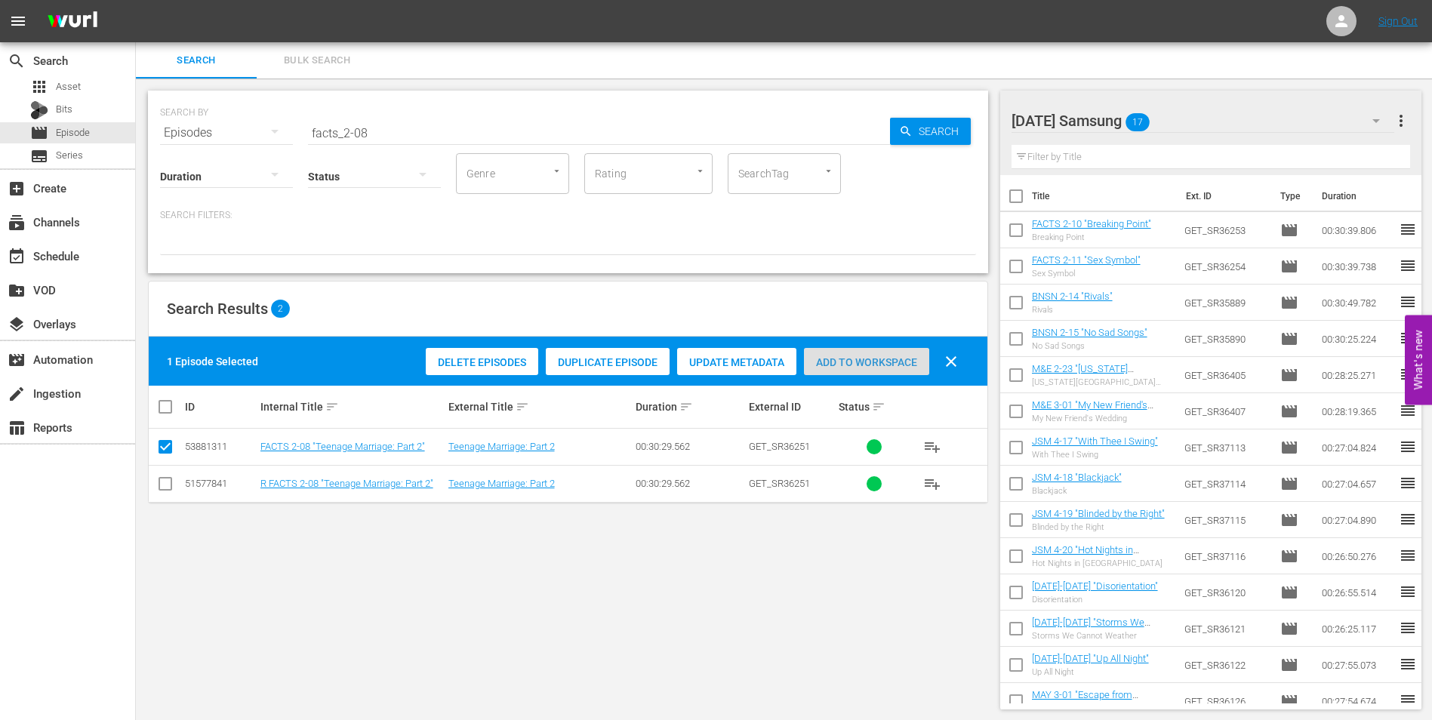
click at [872, 358] on span "Add to Workspace" at bounding box center [866, 362] width 125 height 12
click at [1242, 108] on div "[DATE] Samsung 18" at bounding box center [1202, 121] width 383 height 42
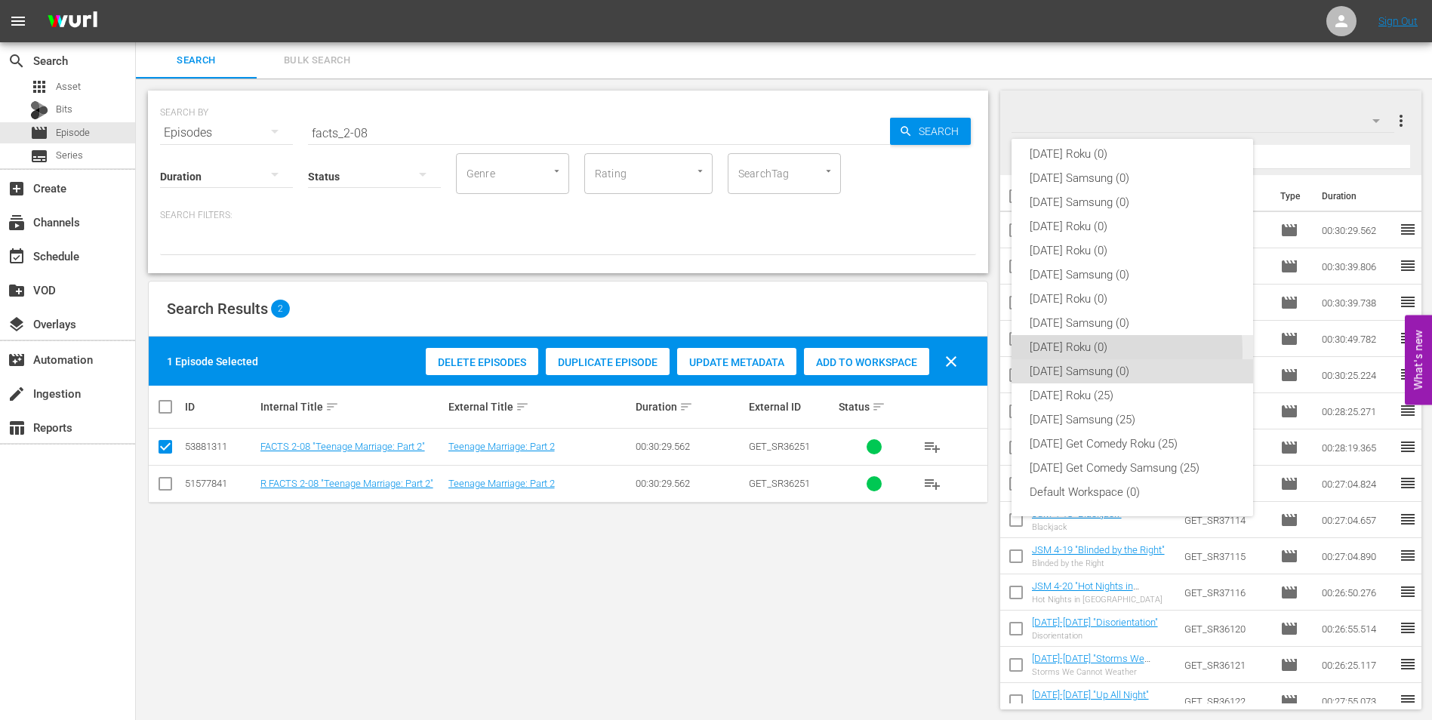
click at [1062, 352] on div "[DATE] Roku (0)" at bounding box center [1131, 347] width 205 height 24
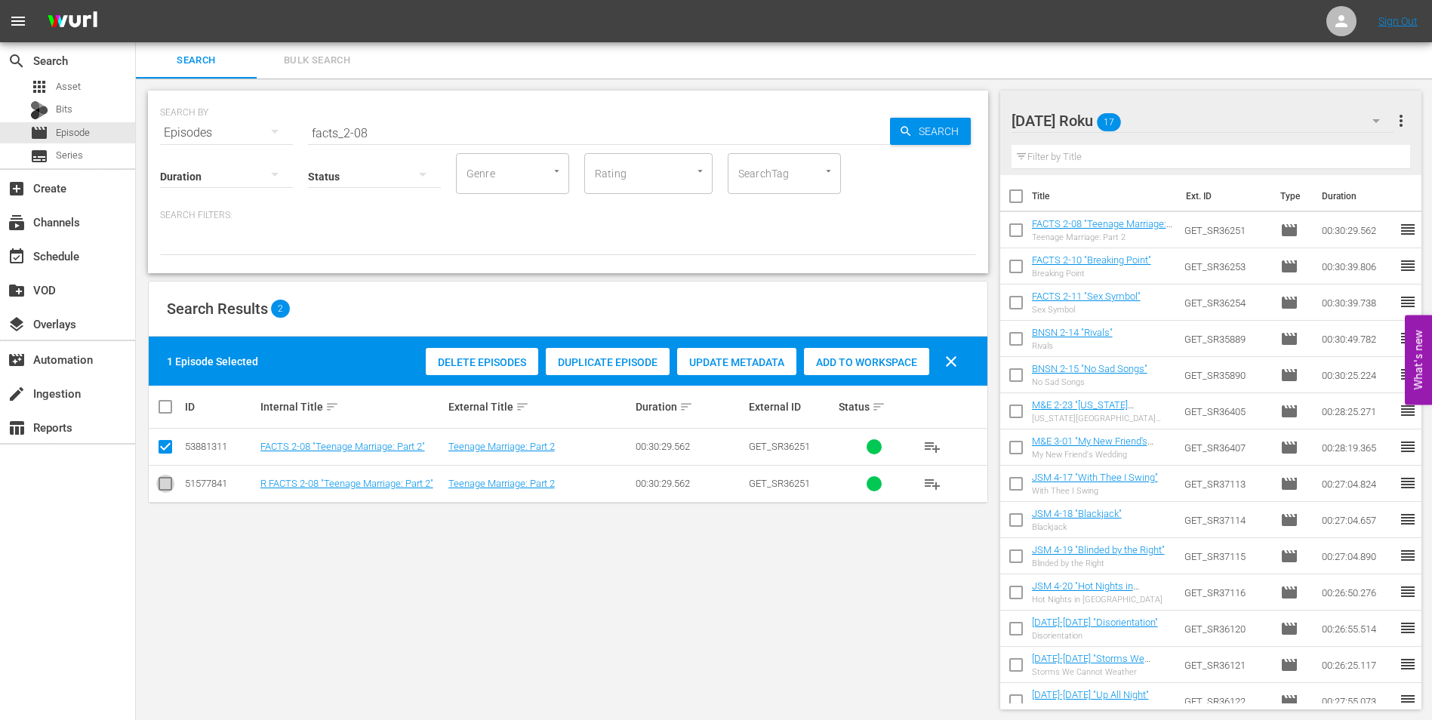
click at [168, 484] on input "checkbox" at bounding box center [165, 487] width 18 height 18
click at [167, 450] on input "checkbox" at bounding box center [165, 450] width 18 height 18
click at [873, 363] on span "Add to Workspace" at bounding box center [866, 362] width 125 height 12
click at [1210, 112] on div "[DATE] Roku 18" at bounding box center [1202, 121] width 383 height 42
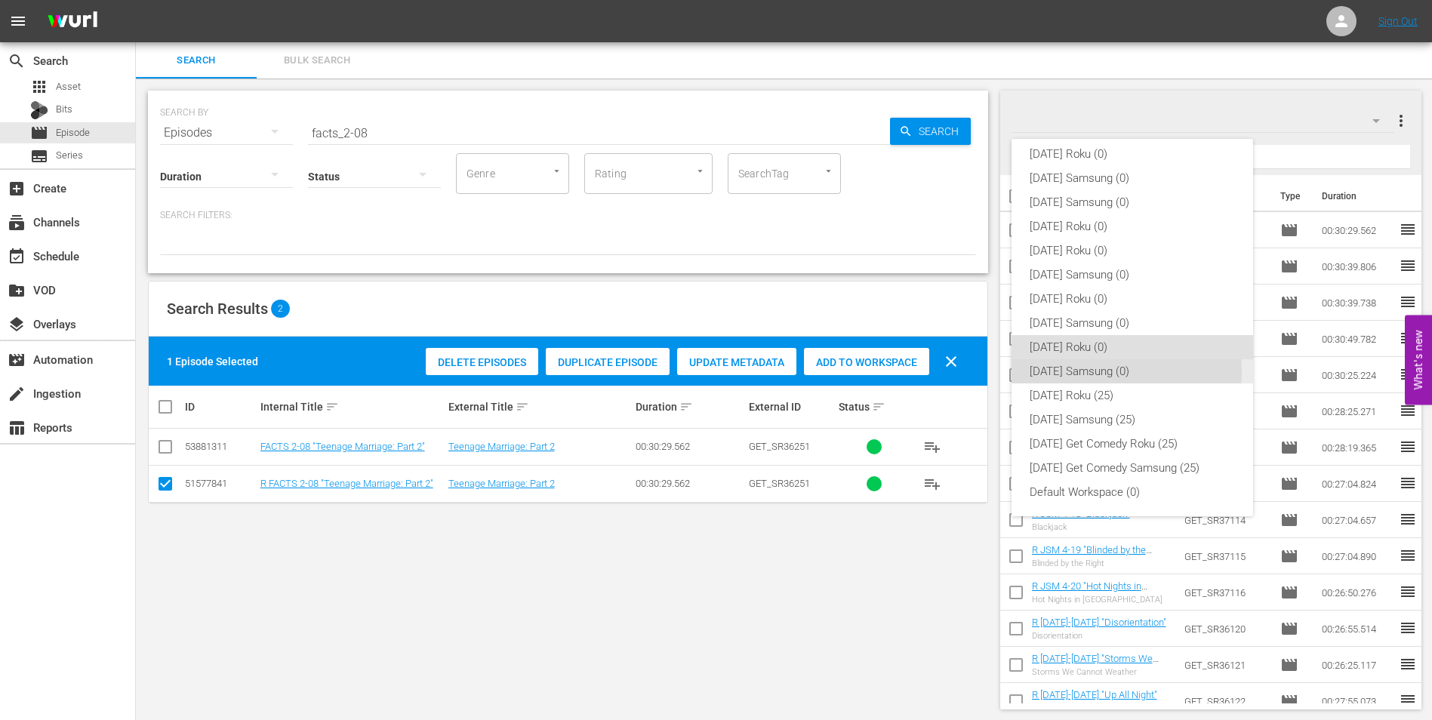
click at [1075, 371] on div "[DATE] Samsung (0)" at bounding box center [1131, 371] width 205 height 24
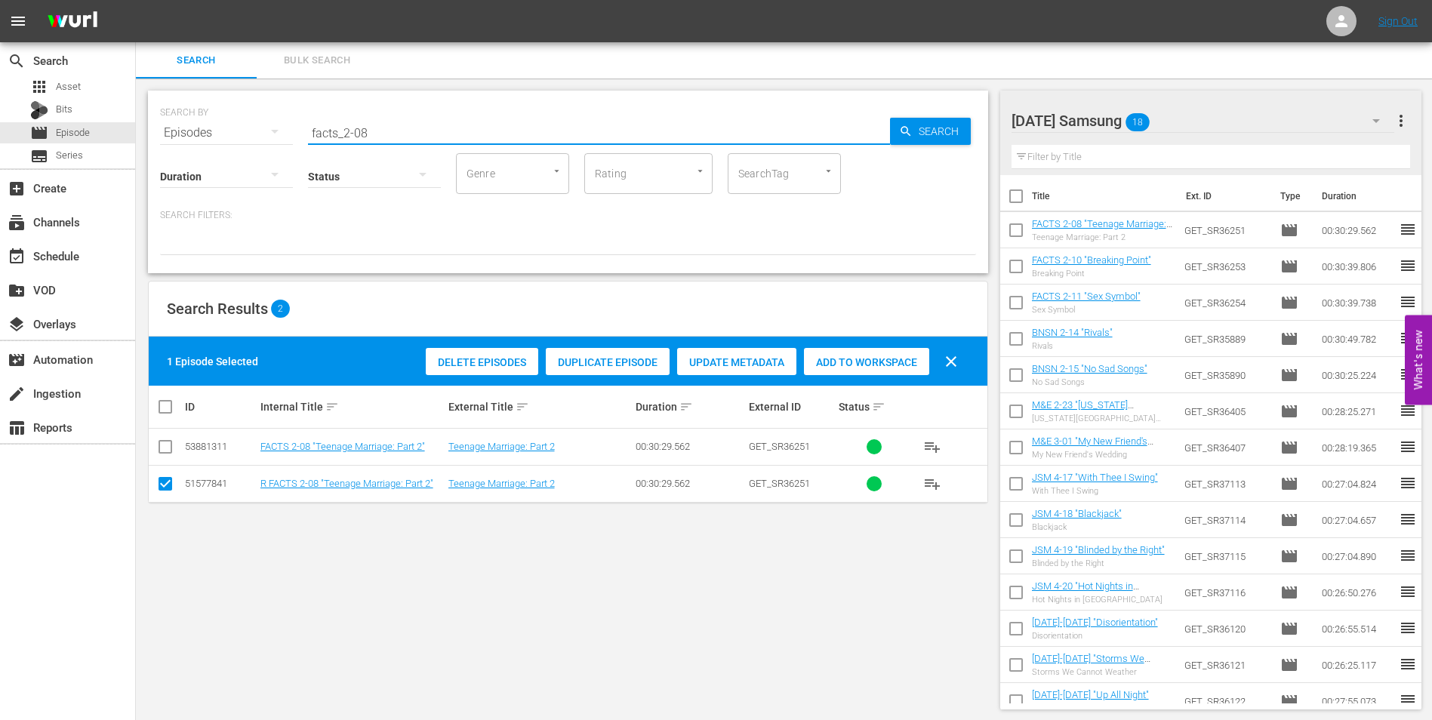
drag, startPoint x: 361, startPoint y: 131, endPoint x: 395, endPoint y: 137, distance: 33.6
click at [395, 137] on input "facts_2-08" at bounding box center [599, 133] width 582 height 36
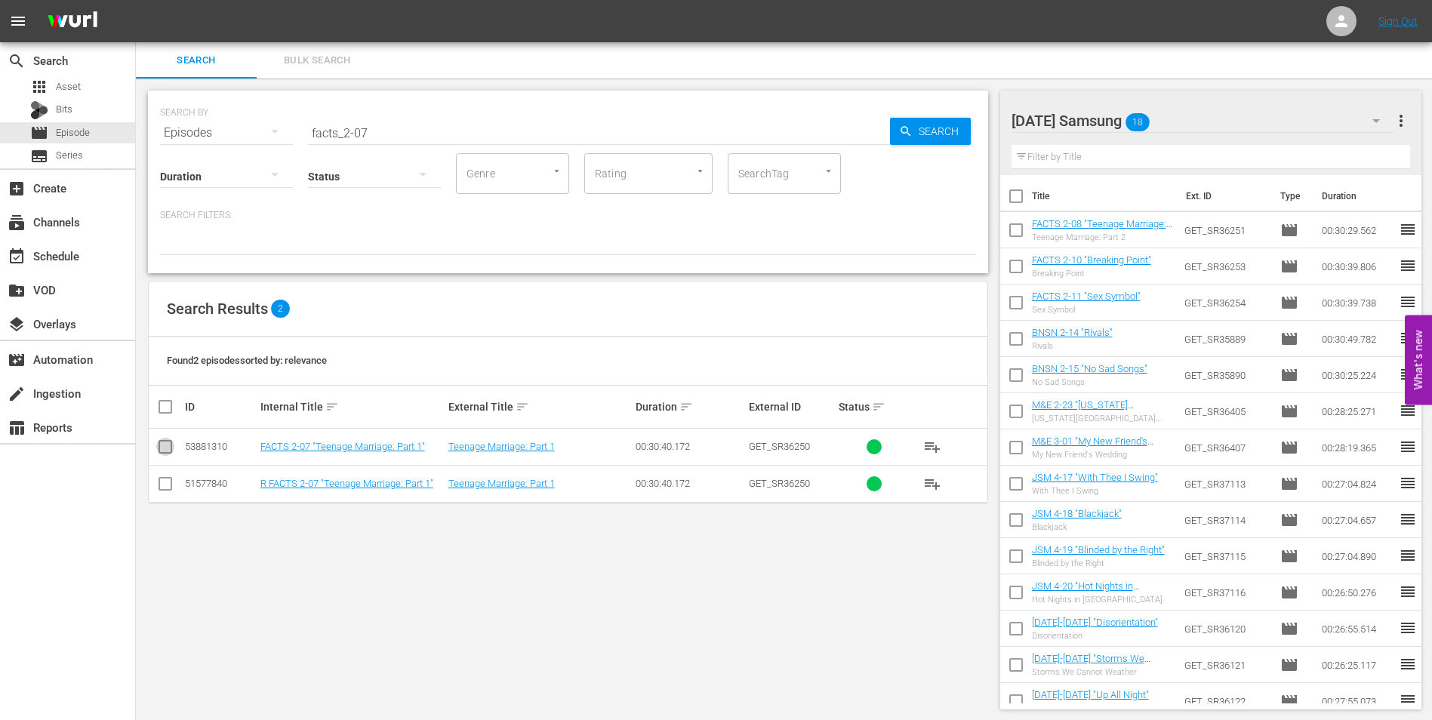
click at [165, 448] on input "checkbox" at bounding box center [165, 450] width 18 height 18
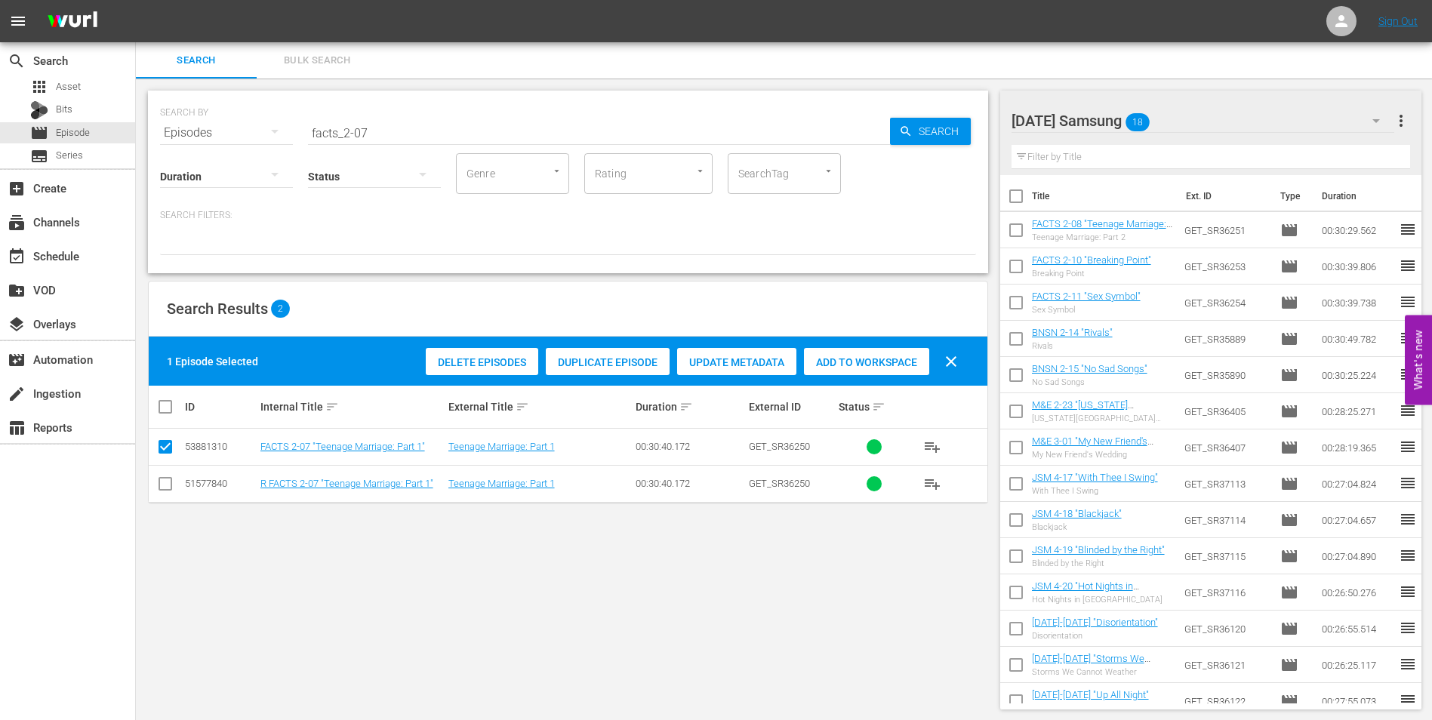
click at [887, 361] on span "Add to Workspace" at bounding box center [866, 362] width 125 height 12
click at [1222, 115] on div "[DATE] Samsung 19" at bounding box center [1202, 121] width 383 height 42
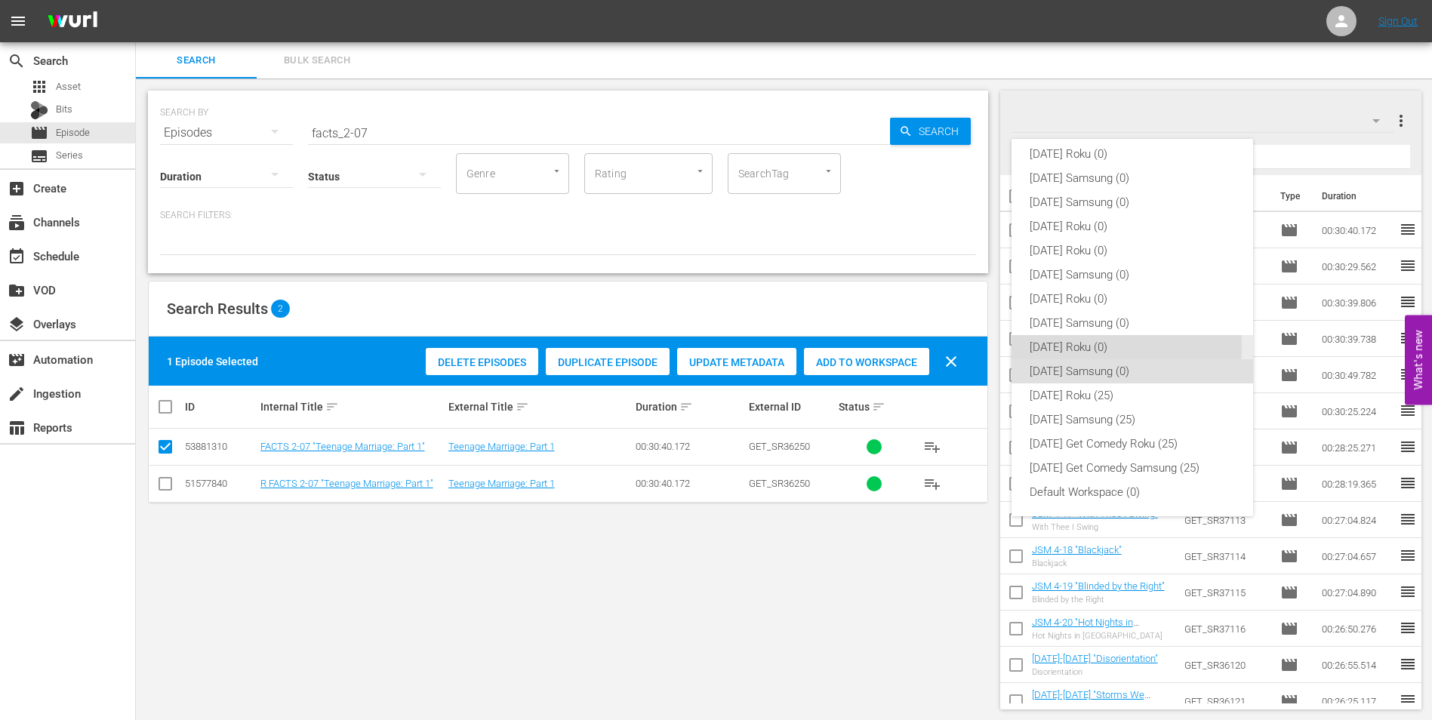
click at [1066, 346] on div "[DATE] Roku (0)" at bounding box center [1131, 347] width 205 height 24
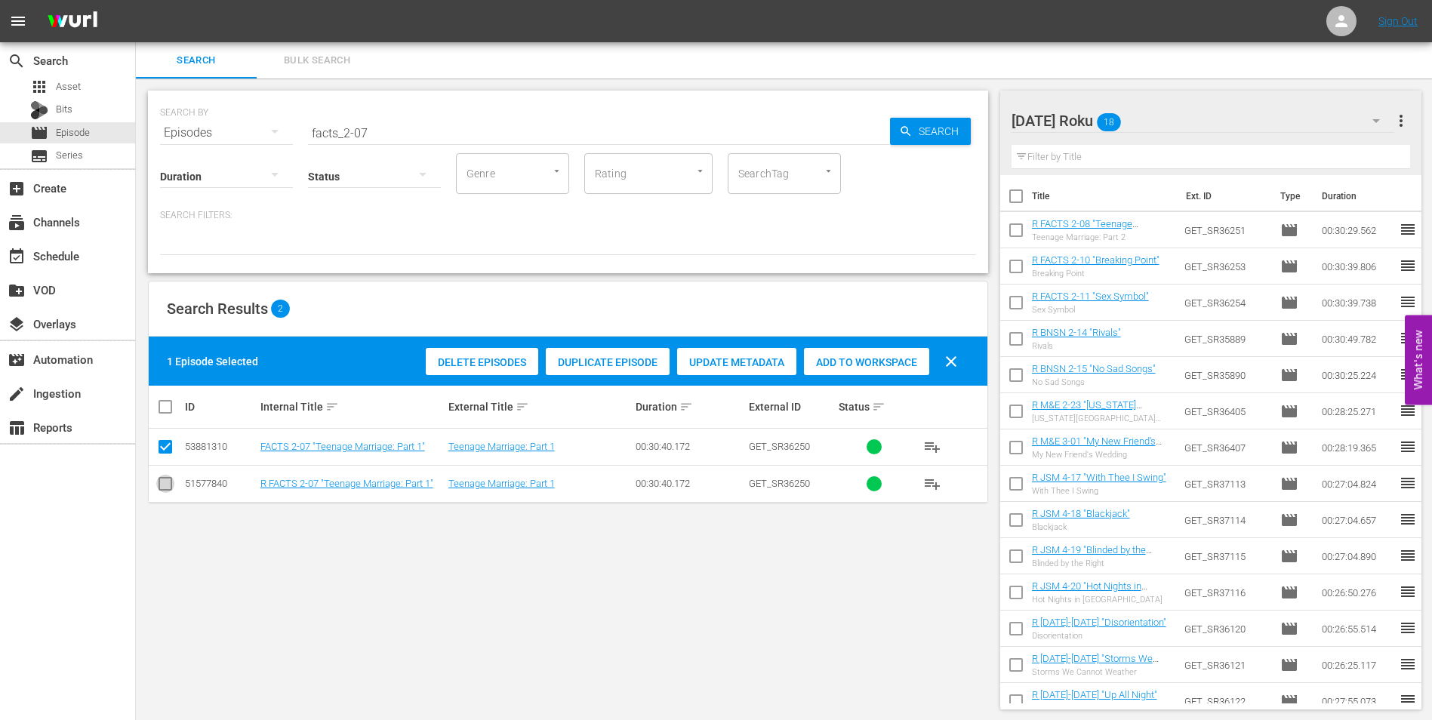
click at [168, 485] on input "checkbox" at bounding box center [165, 487] width 18 height 18
click at [161, 453] on input "checkbox" at bounding box center [165, 450] width 18 height 18
click at [859, 361] on span "Add to Workspace" at bounding box center [866, 362] width 125 height 12
click at [1185, 112] on div "[DATE] Roku 19" at bounding box center [1202, 121] width 383 height 42
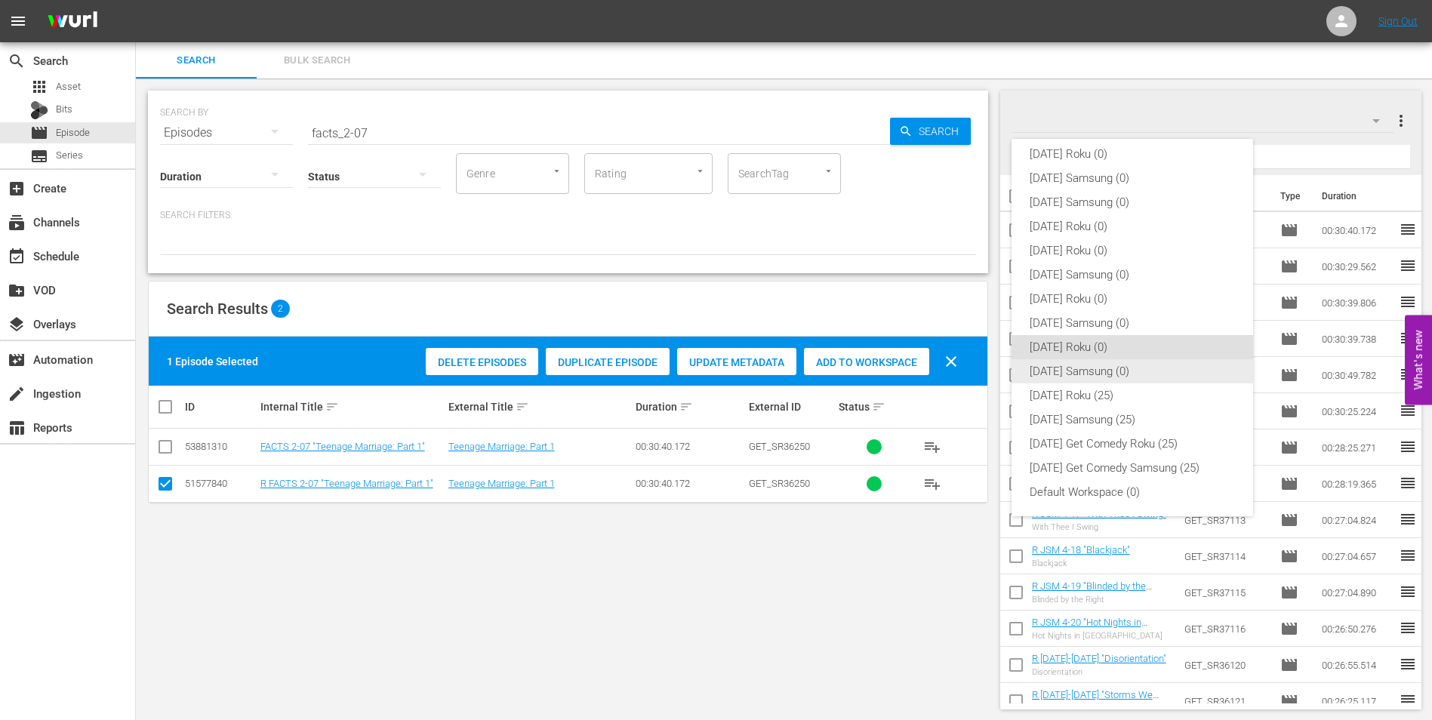
click at [1090, 368] on div "[DATE] Samsung (0)" at bounding box center [1131, 371] width 205 height 24
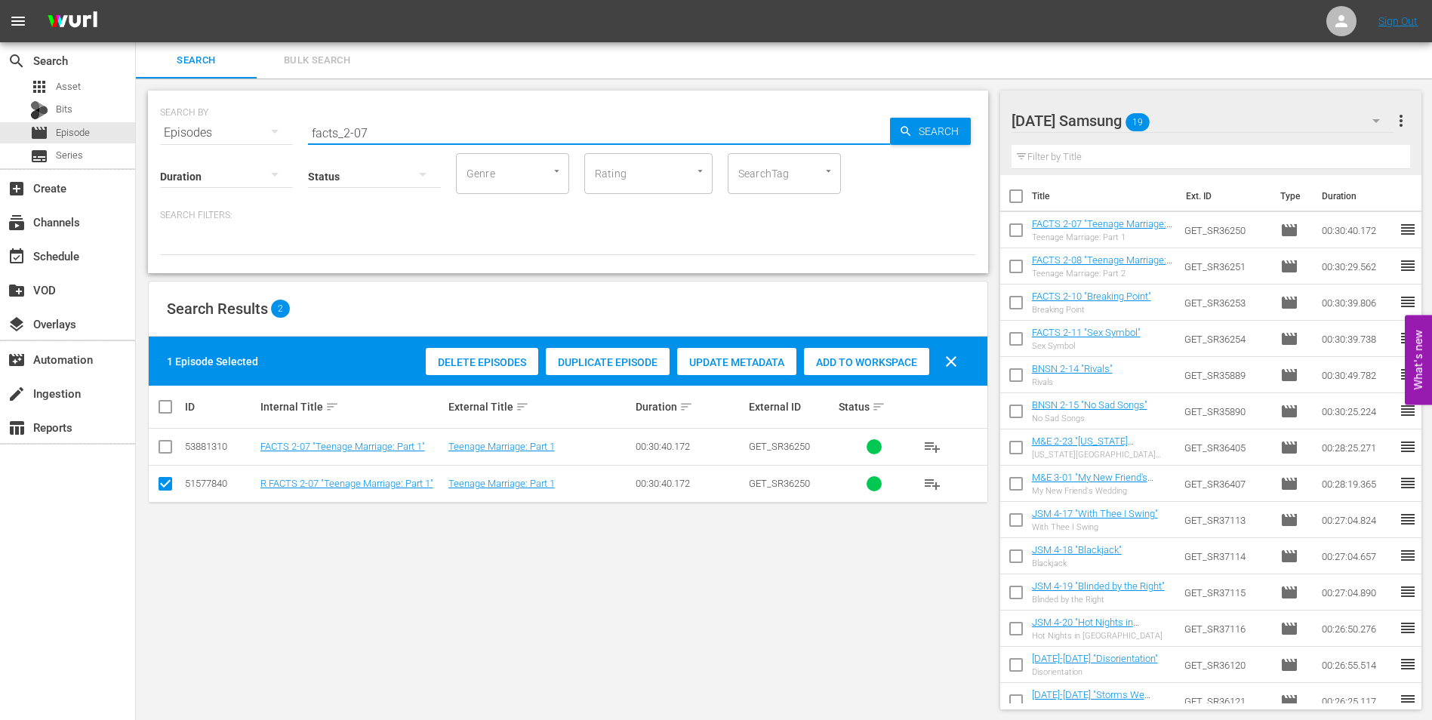
drag, startPoint x: 322, startPoint y: 131, endPoint x: 214, endPoint y: 137, distance: 108.1
click at [215, 137] on div "SEARCH BY Search By Episodes Search ID, Title, Description, Keywords, or Catego…" at bounding box center [568, 124] width 816 height 54
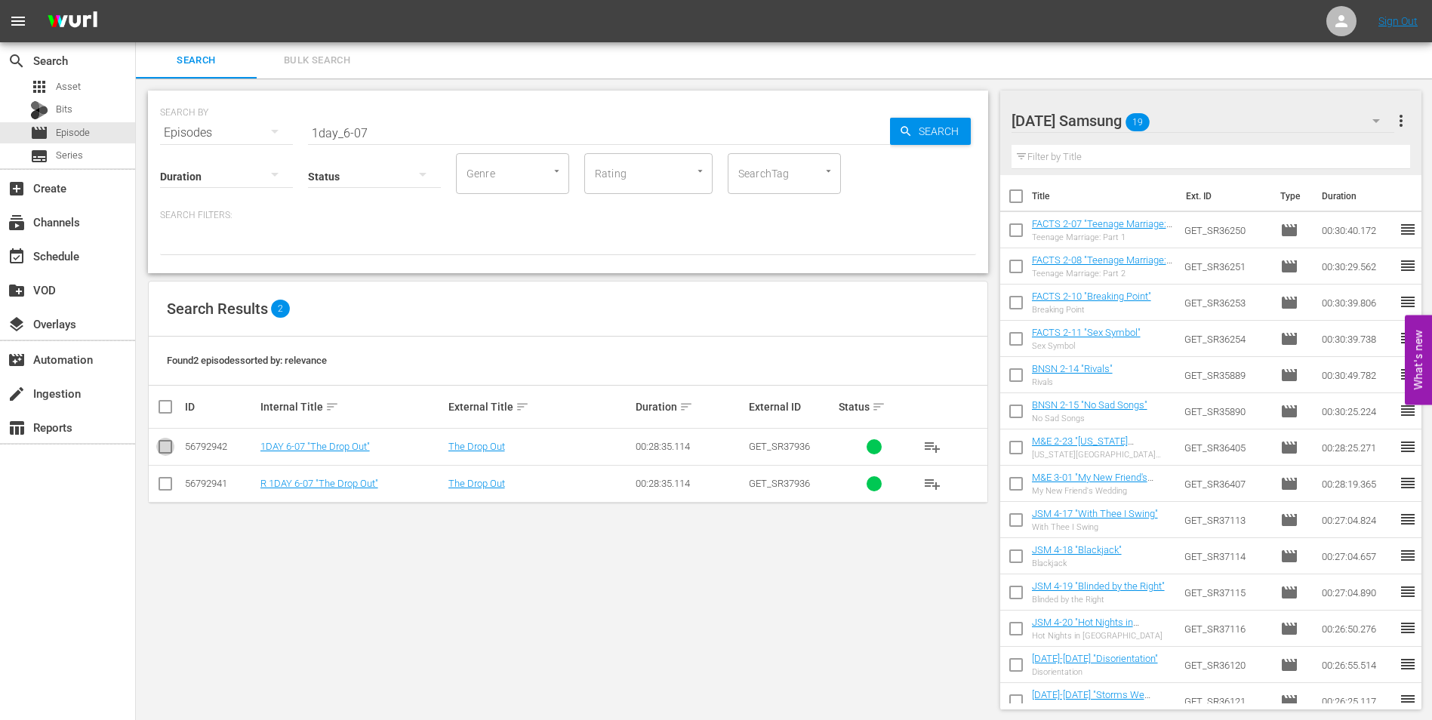
click at [168, 446] on input "checkbox" at bounding box center [165, 450] width 18 height 18
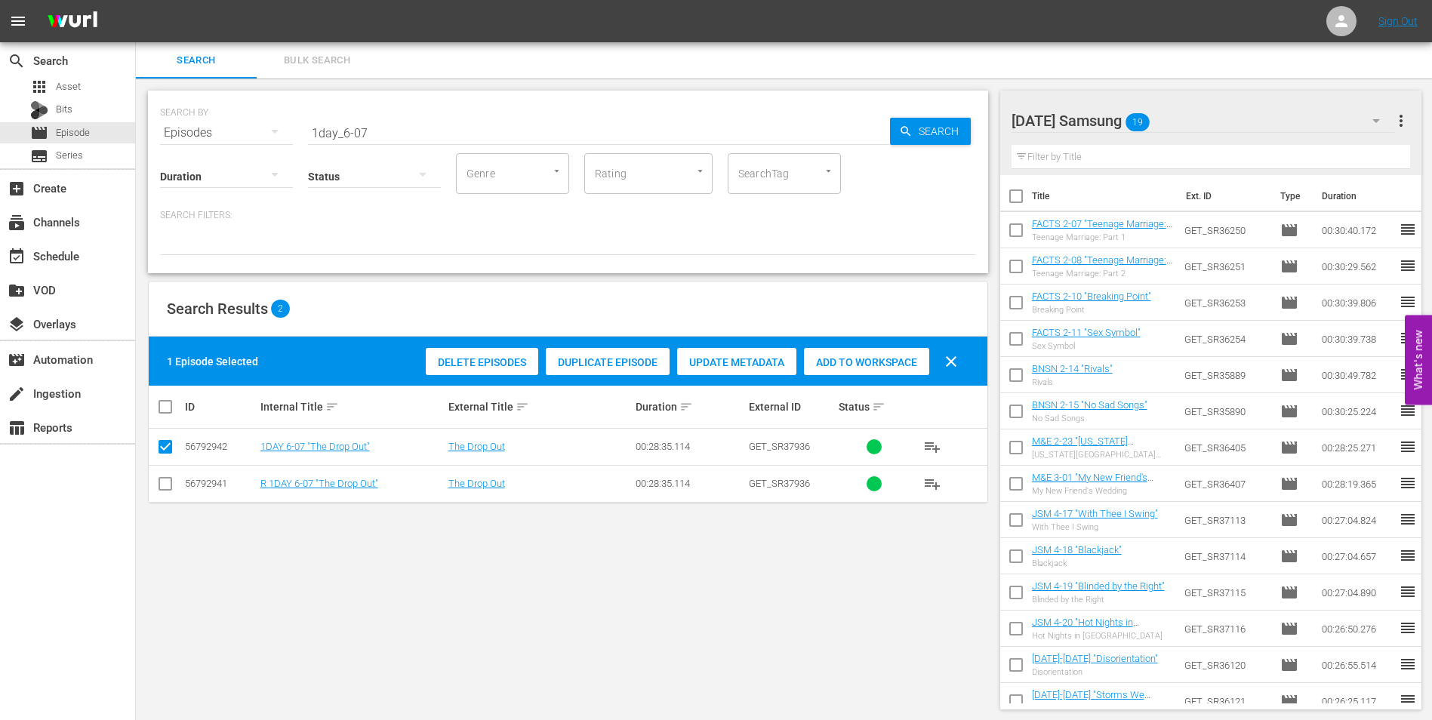
click at [903, 357] on span "Add to Workspace" at bounding box center [866, 362] width 125 height 12
click at [1227, 107] on div "[DATE] Samsung 20" at bounding box center [1202, 121] width 383 height 42
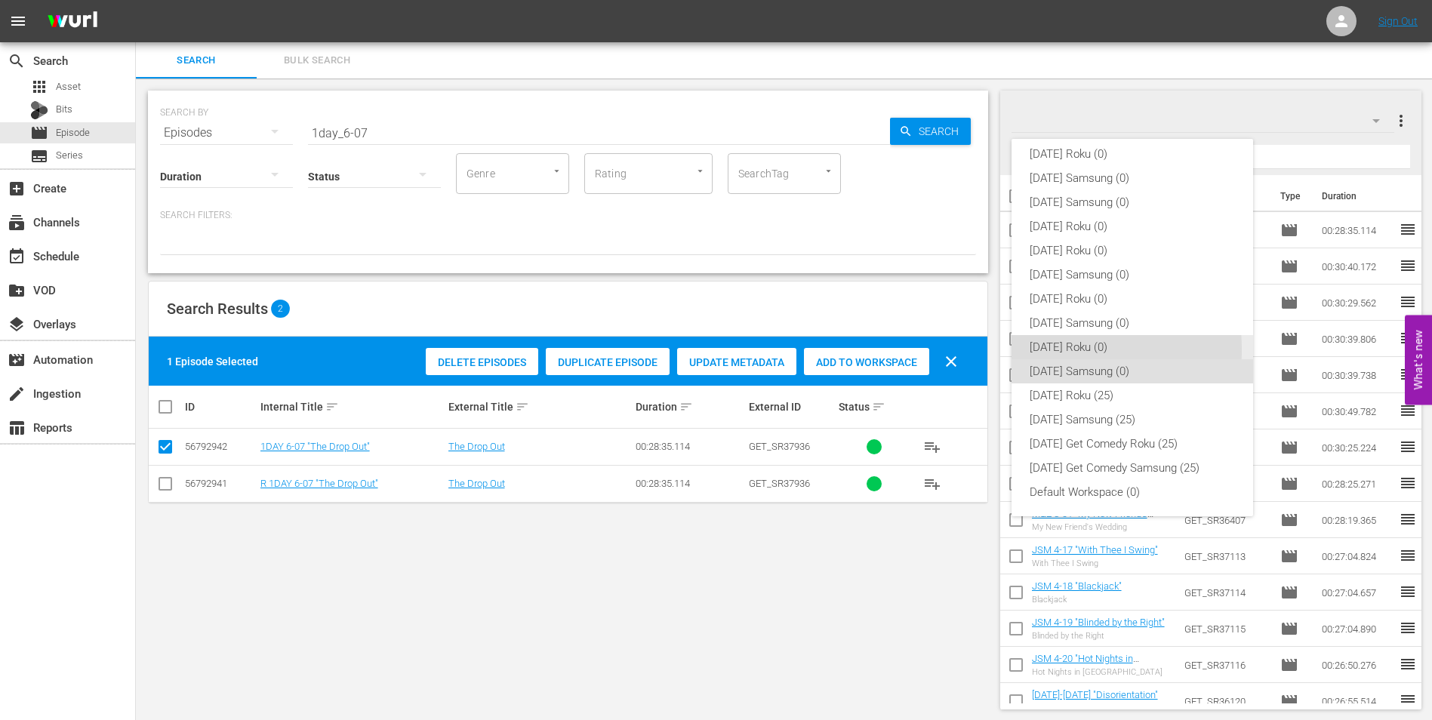
click at [1050, 349] on div "[DATE] Roku (0)" at bounding box center [1131, 347] width 205 height 24
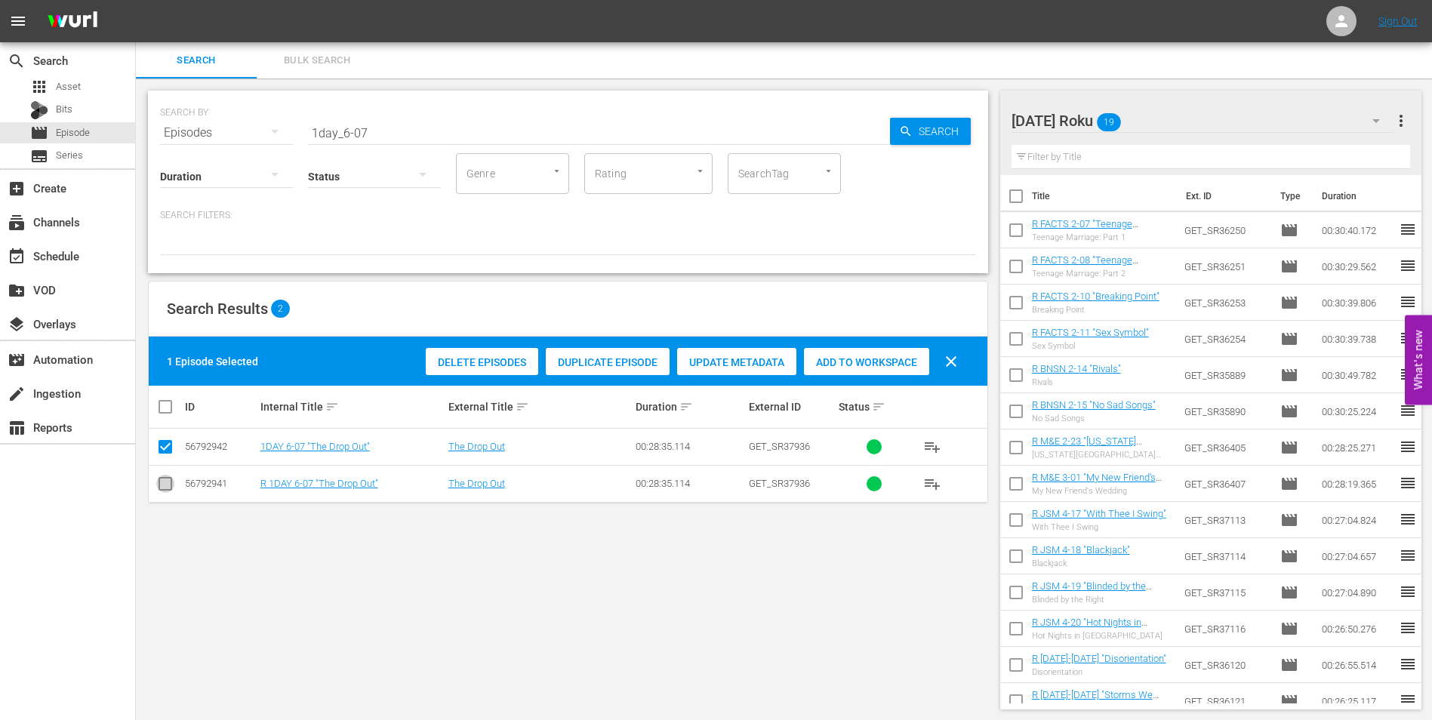
click at [165, 486] on input "checkbox" at bounding box center [165, 487] width 18 height 18
click at [164, 455] on input "checkbox" at bounding box center [165, 450] width 18 height 18
click at [903, 361] on span "Add to Workspace" at bounding box center [866, 362] width 125 height 12
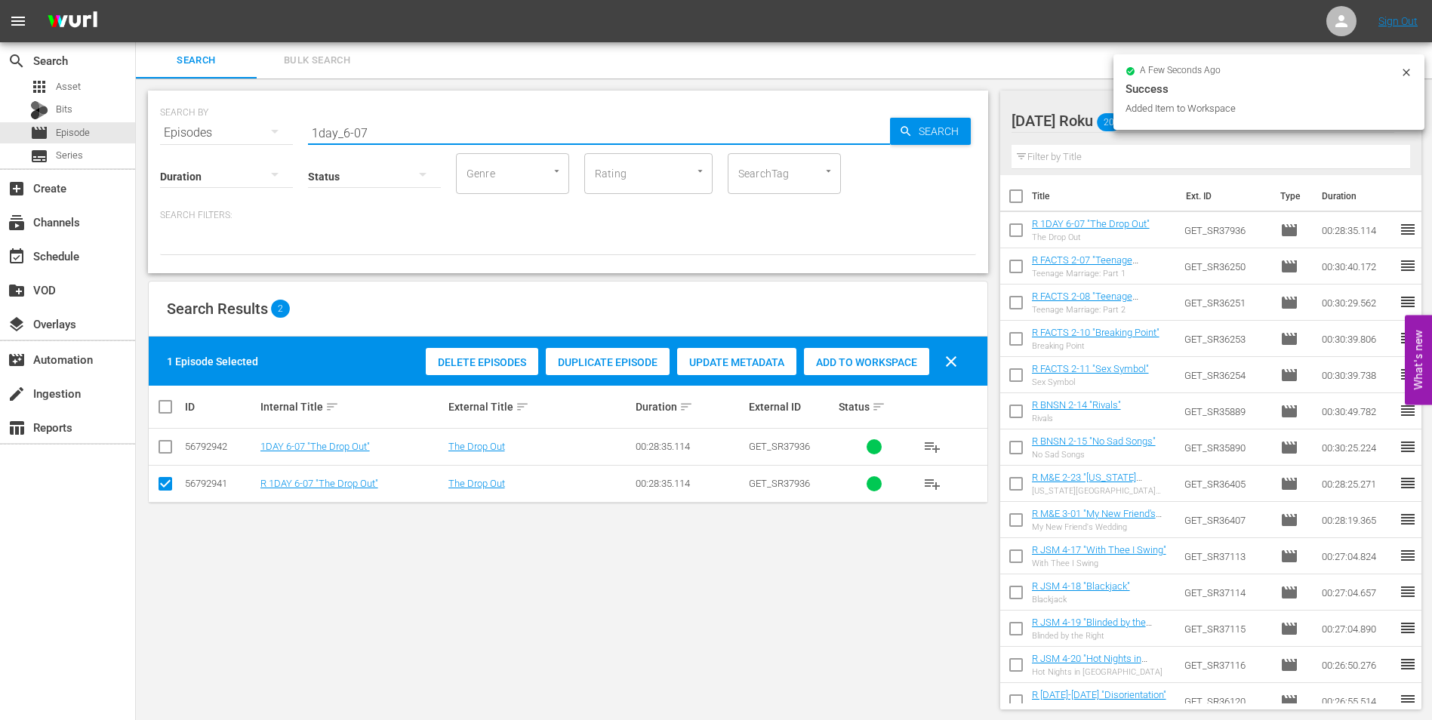
drag, startPoint x: 362, startPoint y: 125, endPoint x: 402, endPoint y: 133, distance: 40.7
click at [402, 131] on input "1day_6-07" at bounding box center [599, 133] width 582 height 36
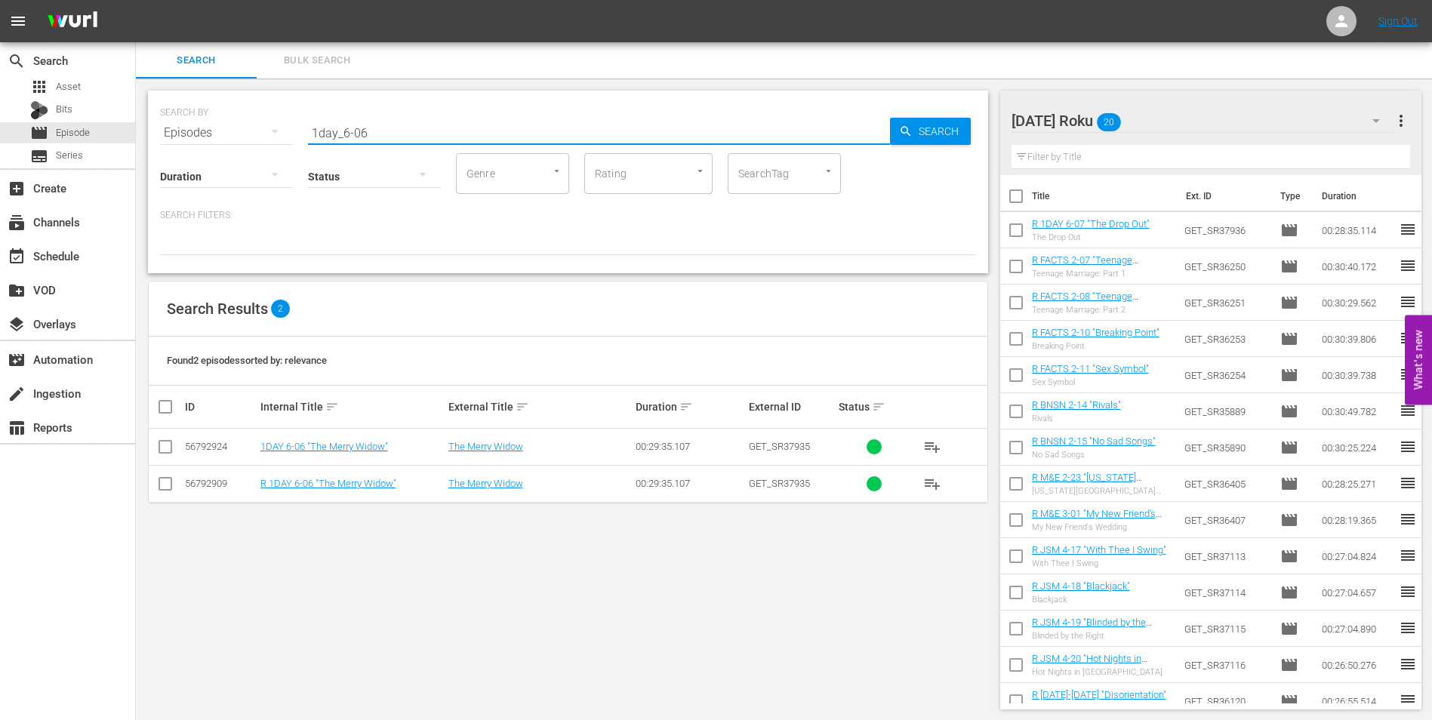
click at [171, 487] on input "checkbox" at bounding box center [165, 487] width 18 height 18
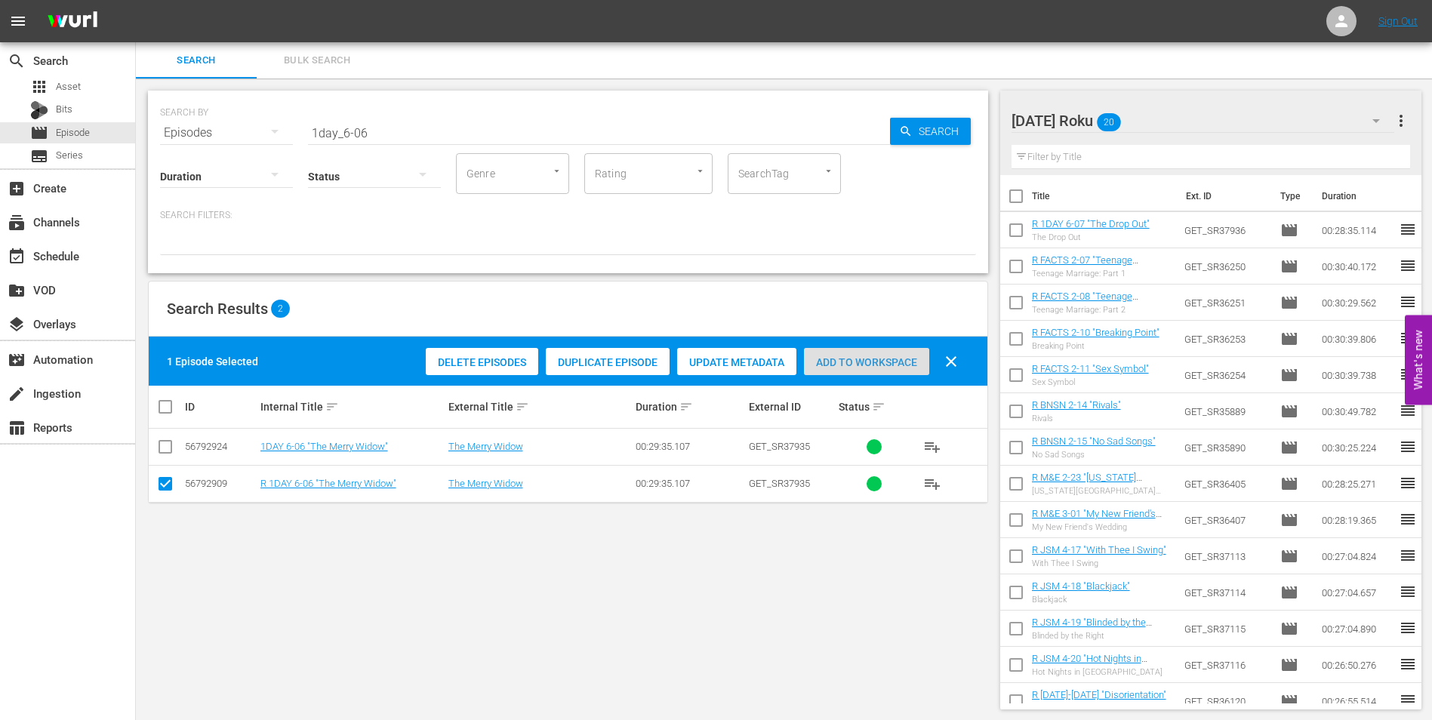
click at [891, 356] on span "Add to Workspace" at bounding box center [866, 362] width 125 height 12
click at [1209, 123] on div "[DATE] Roku 21" at bounding box center [1202, 121] width 383 height 42
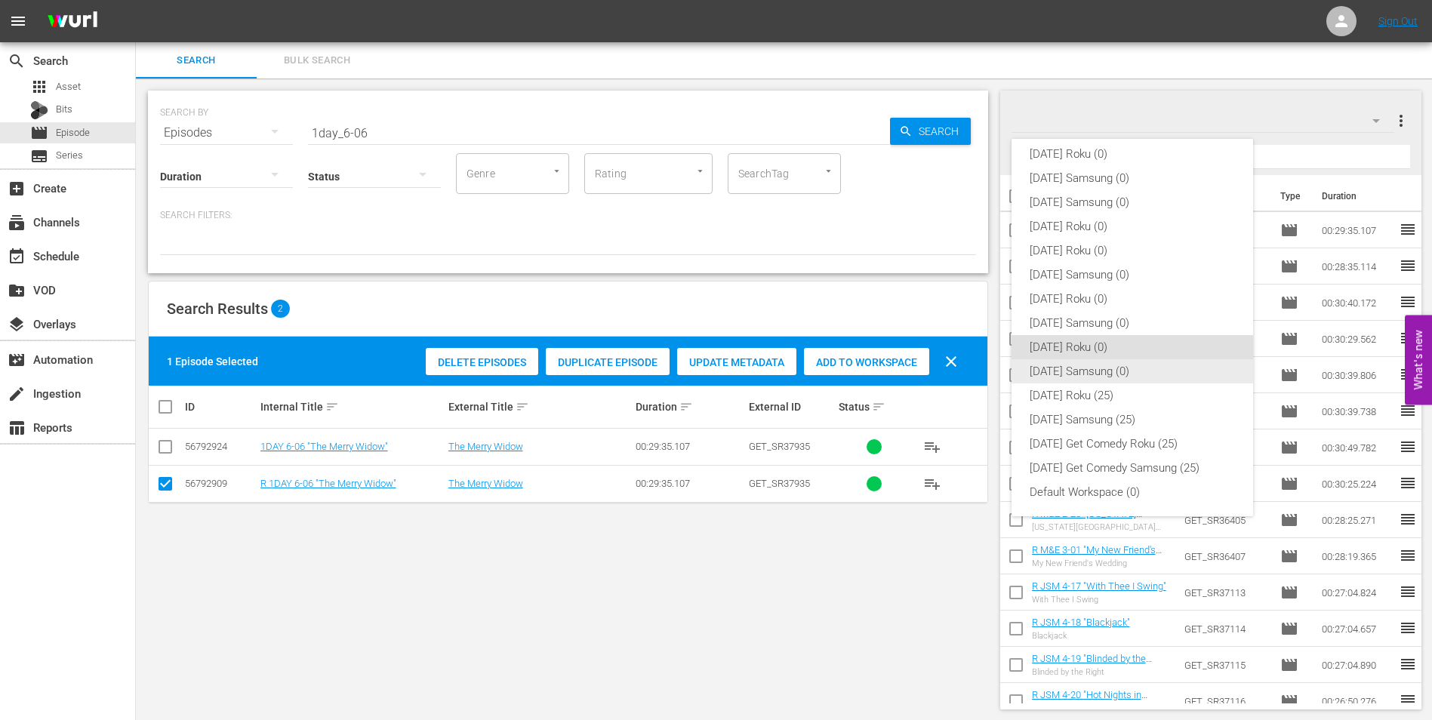
click at [1062, 366] on div "[DATE] Samsung (0)" at bounding box center [1131, 371] width 205 height 24
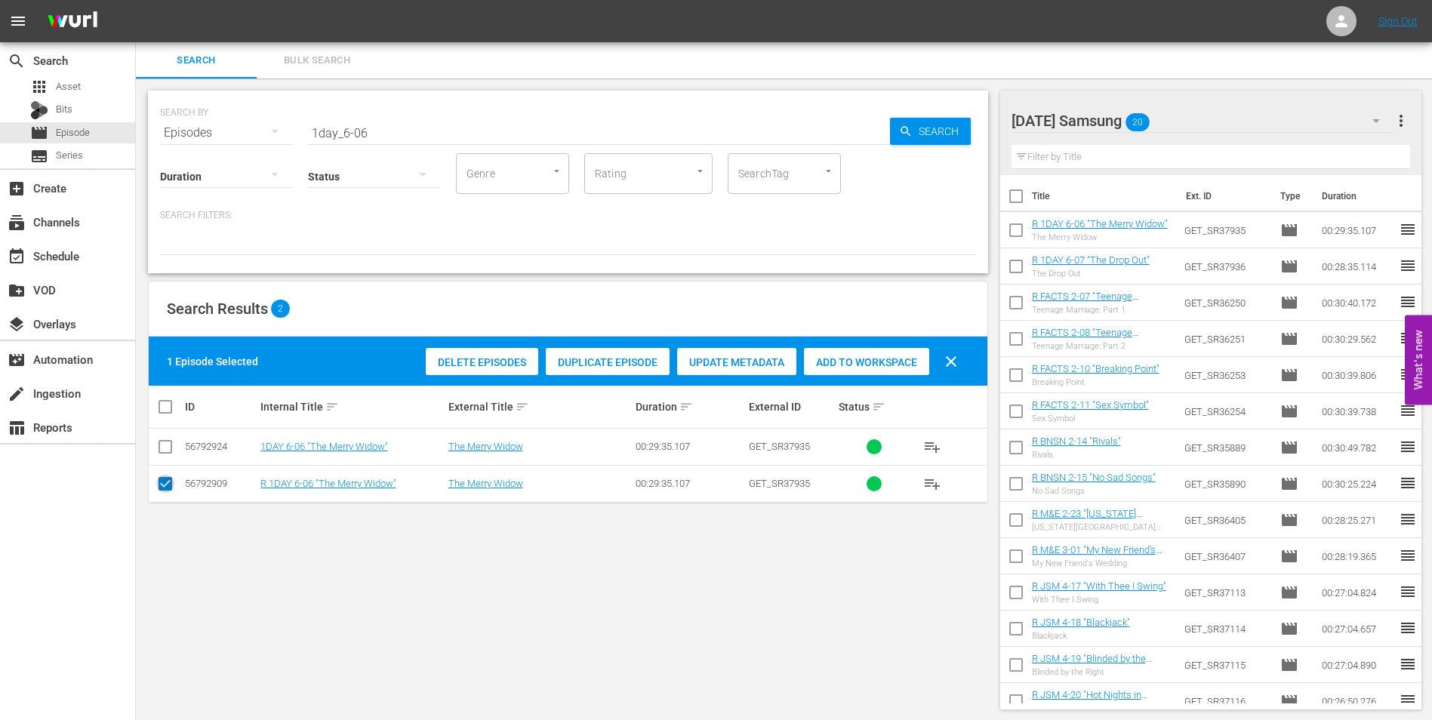
click at [161, 489] on input "checkbox" at bounding box center [165, 487] width 18 height 18
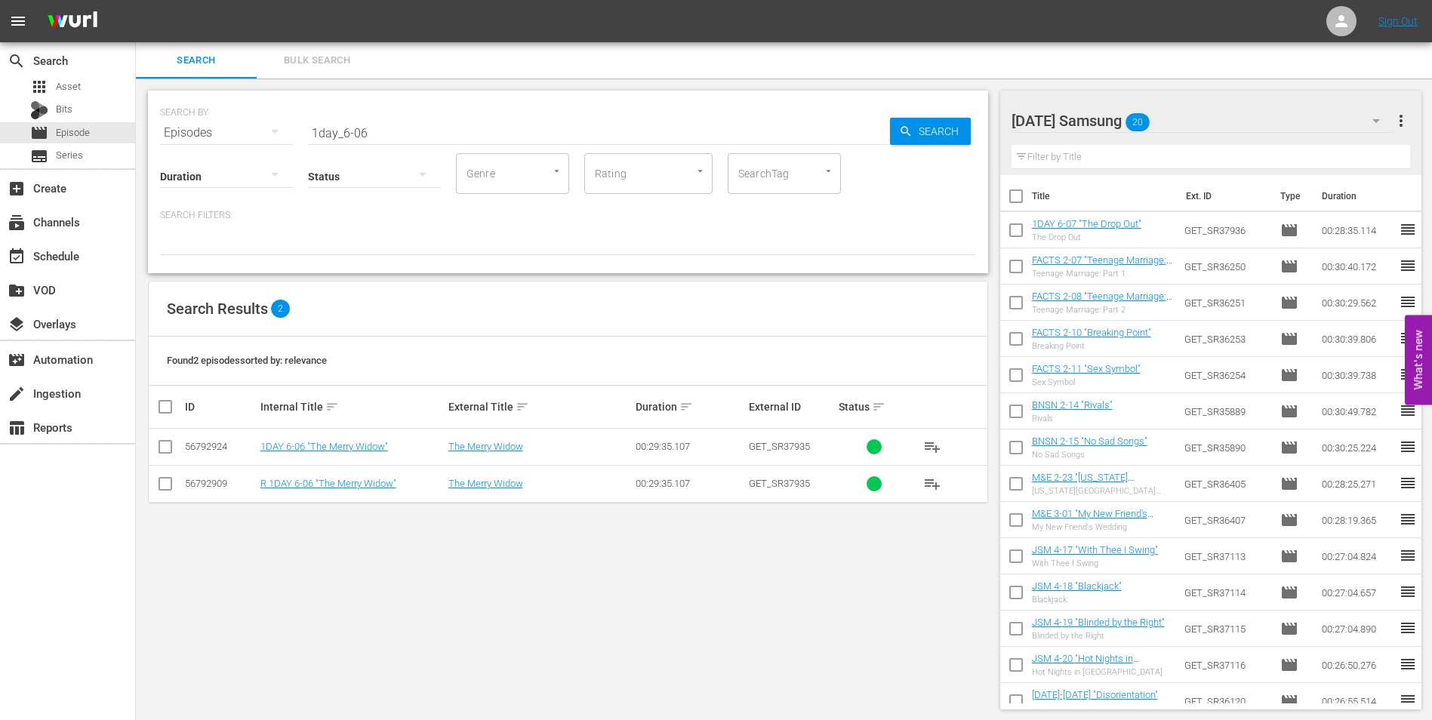
click at [163, 447] on input "checkbox" at bounding box center [165, 450] width 18 height 18
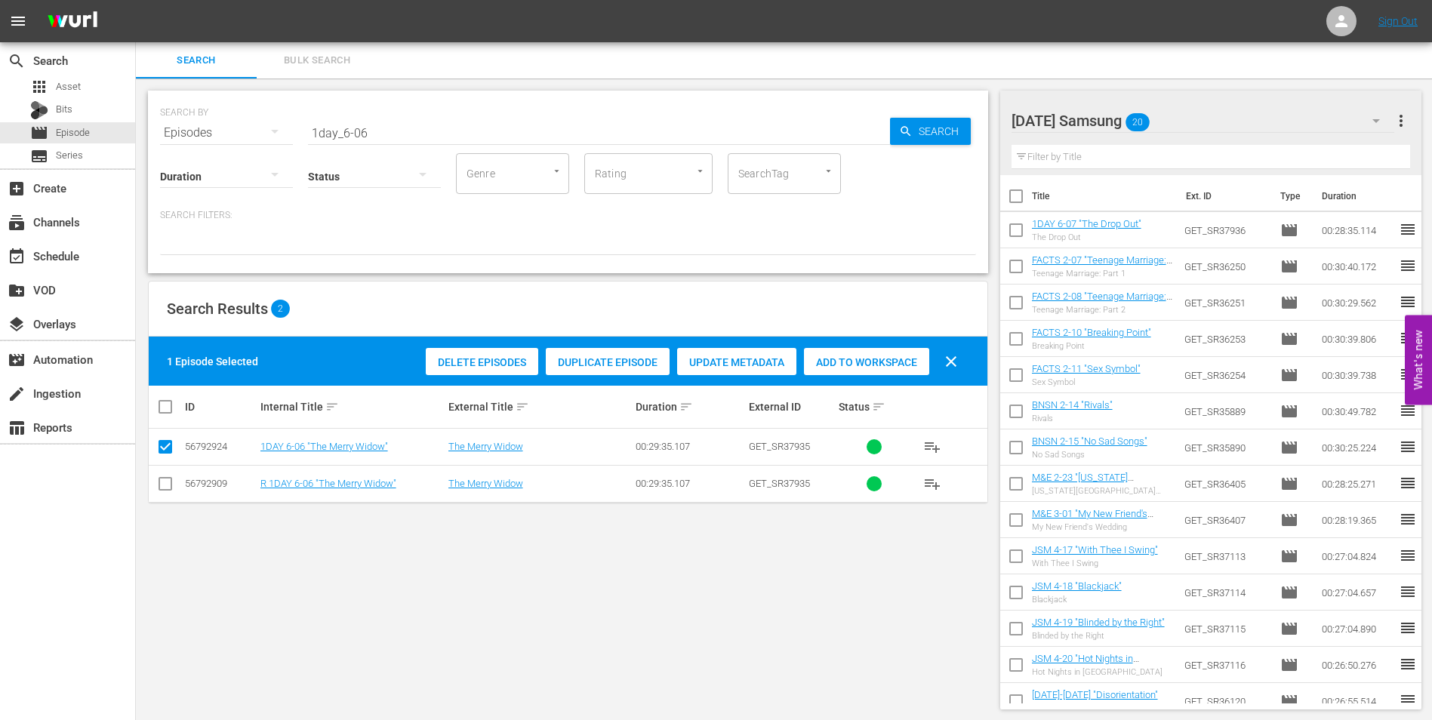
click at [900, 364] on span "Add to Workspace" at bounding box center [866, 362] width 125 height 12
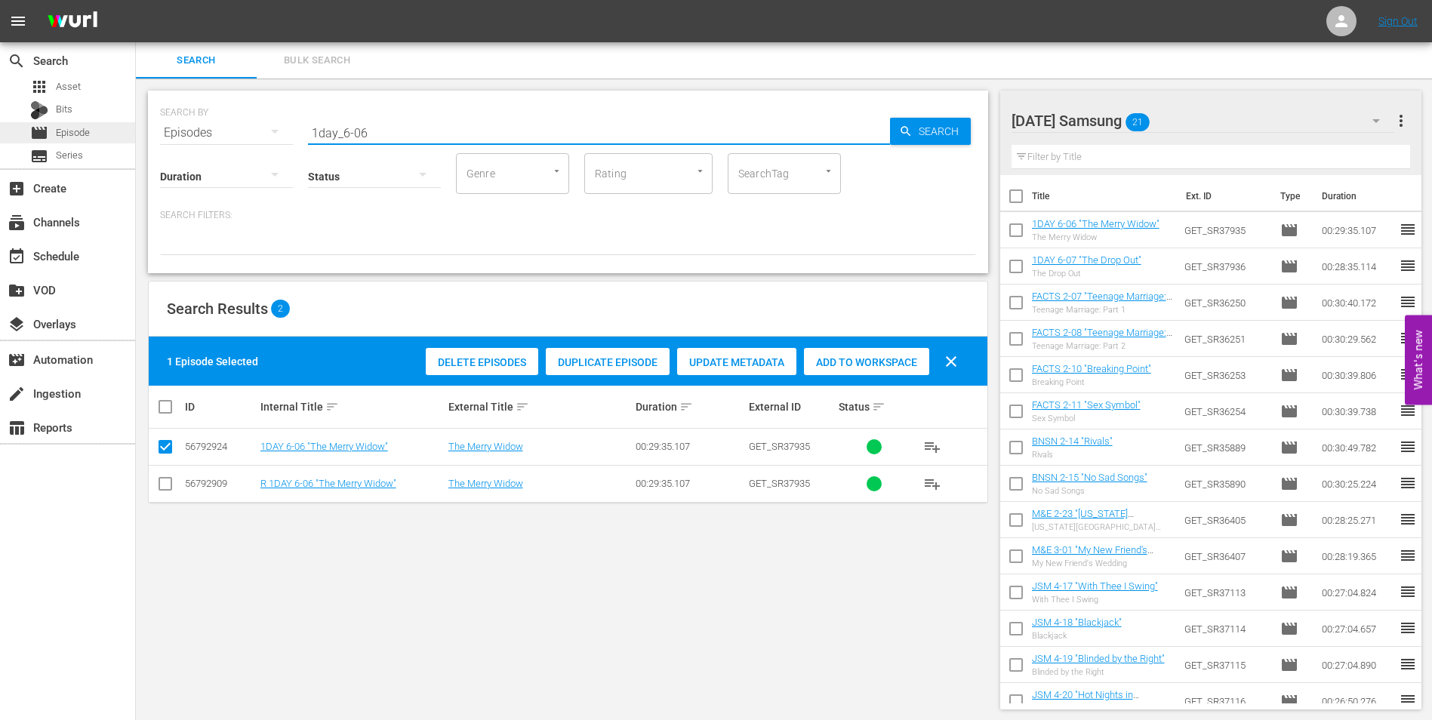
drag, startPoint x: 389, startPoint y: 134, endPoint x: 57, endPoint y: 125, distance: 332.9
click at [136, 0] on div "search Search apps Asset Bits movie Episode subtitles Series add_box Create sub…" at bounding box center [784, 0] width 1296 height 0
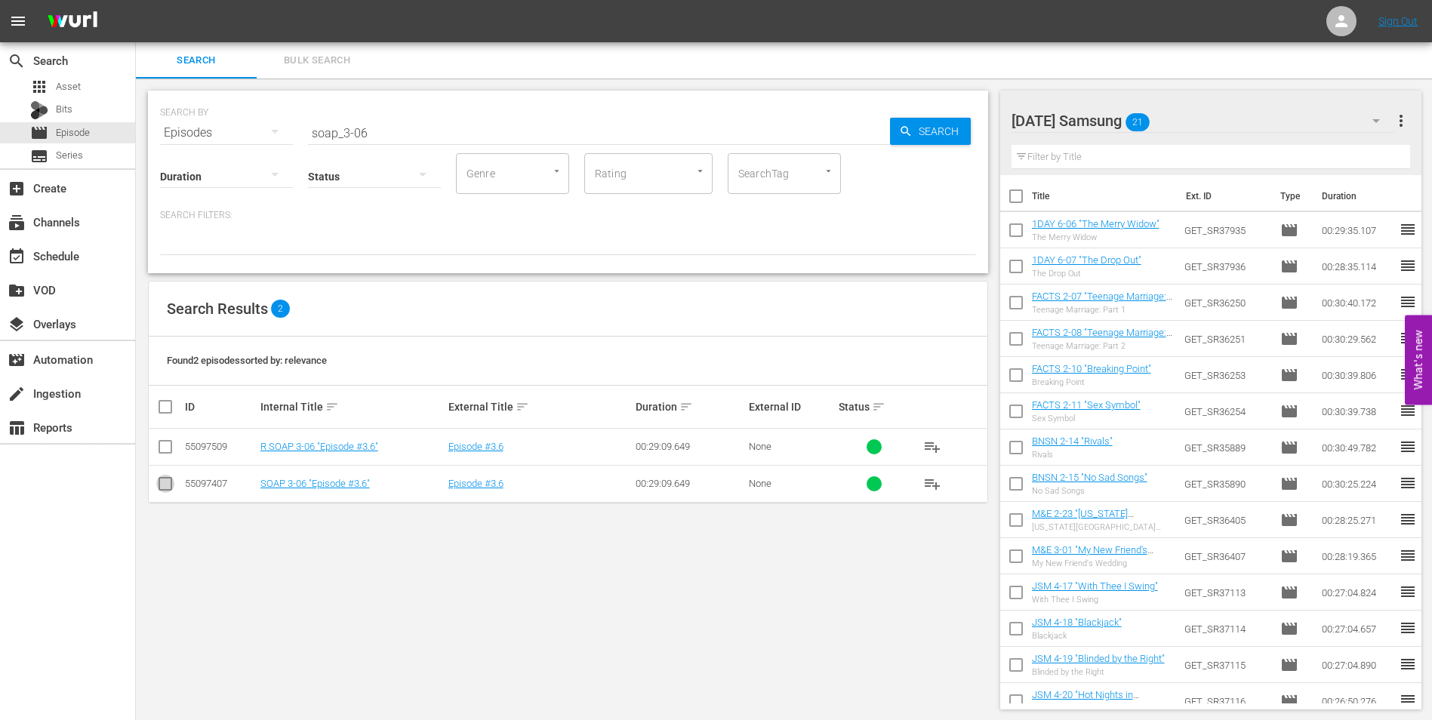
click at [165, 485] on input "checkbox" at bounding box center [165, 487] width 18 height 18
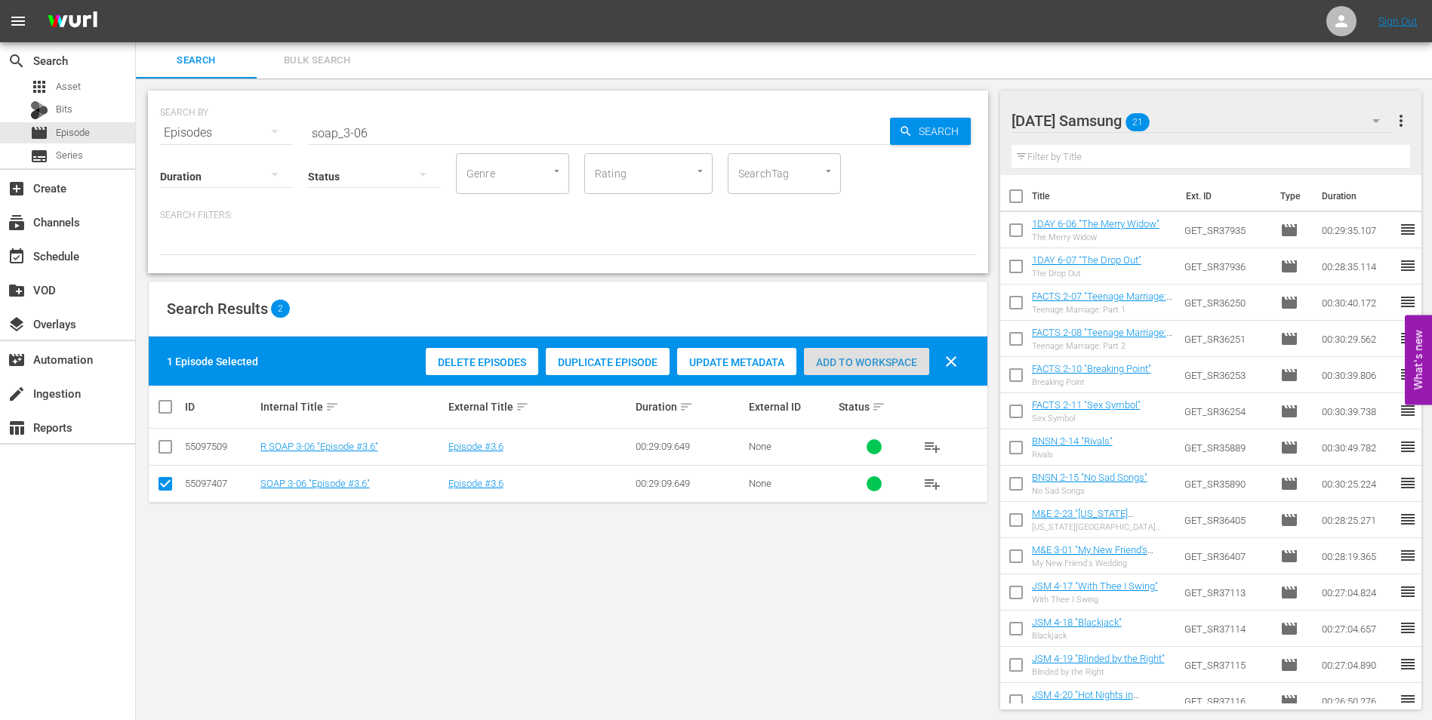
click at [865, 362] on span "Add to Workspace" at bounding box center [866, 362] width 125 height 12
click at [966, 546] on div "SEARCH BY Search By Episodes Search ID, Title, Description, Keywords, or Catego…" at bounding box center [568, 399] width 864 height 643
click at [1215, 118] on div "[DATE] Samsung 22" at bounding box center [1202, 121] width 383 height 42
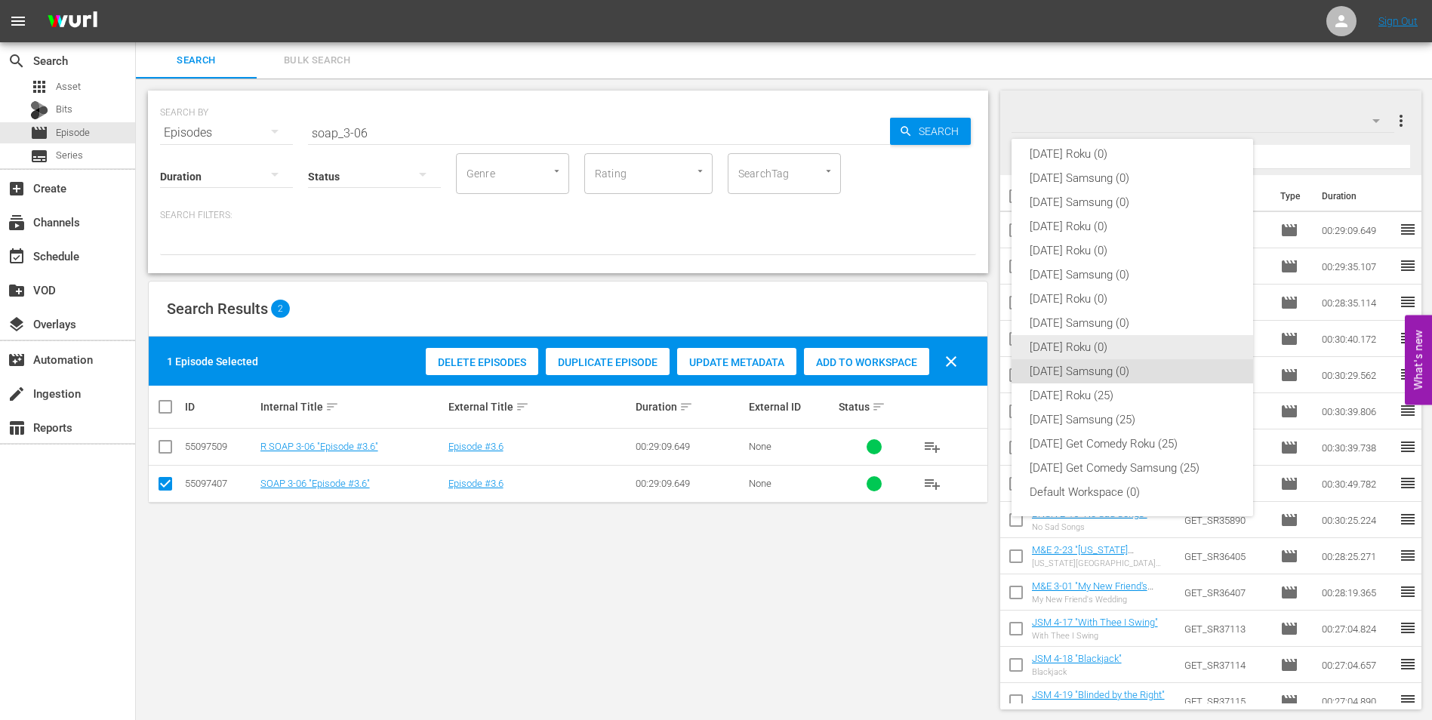
click at [1101, 343] on div "[DATE] Roku (0)" at bounding box center [1131, 347] width 205 height 24
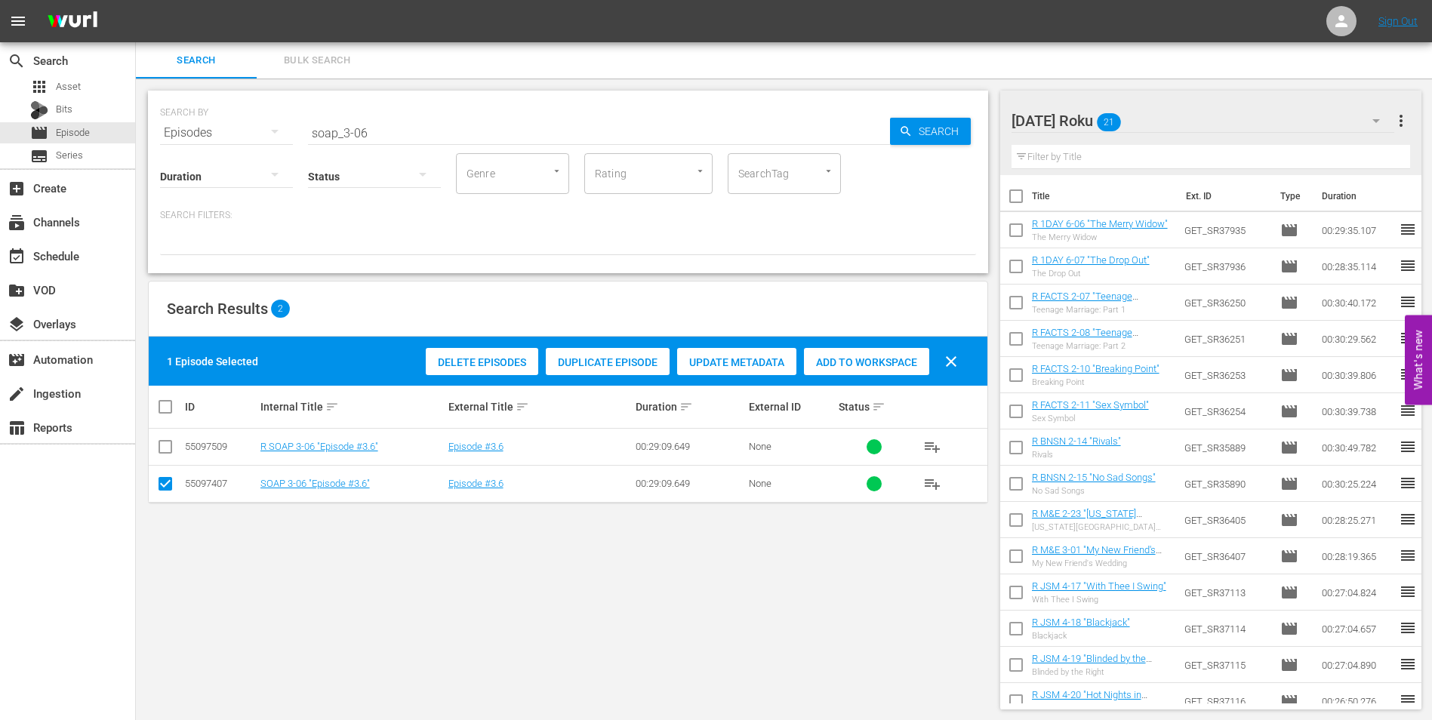
click at [163, 492] on input "checkbox" at bounding box center [165, 487] width 18 height 18
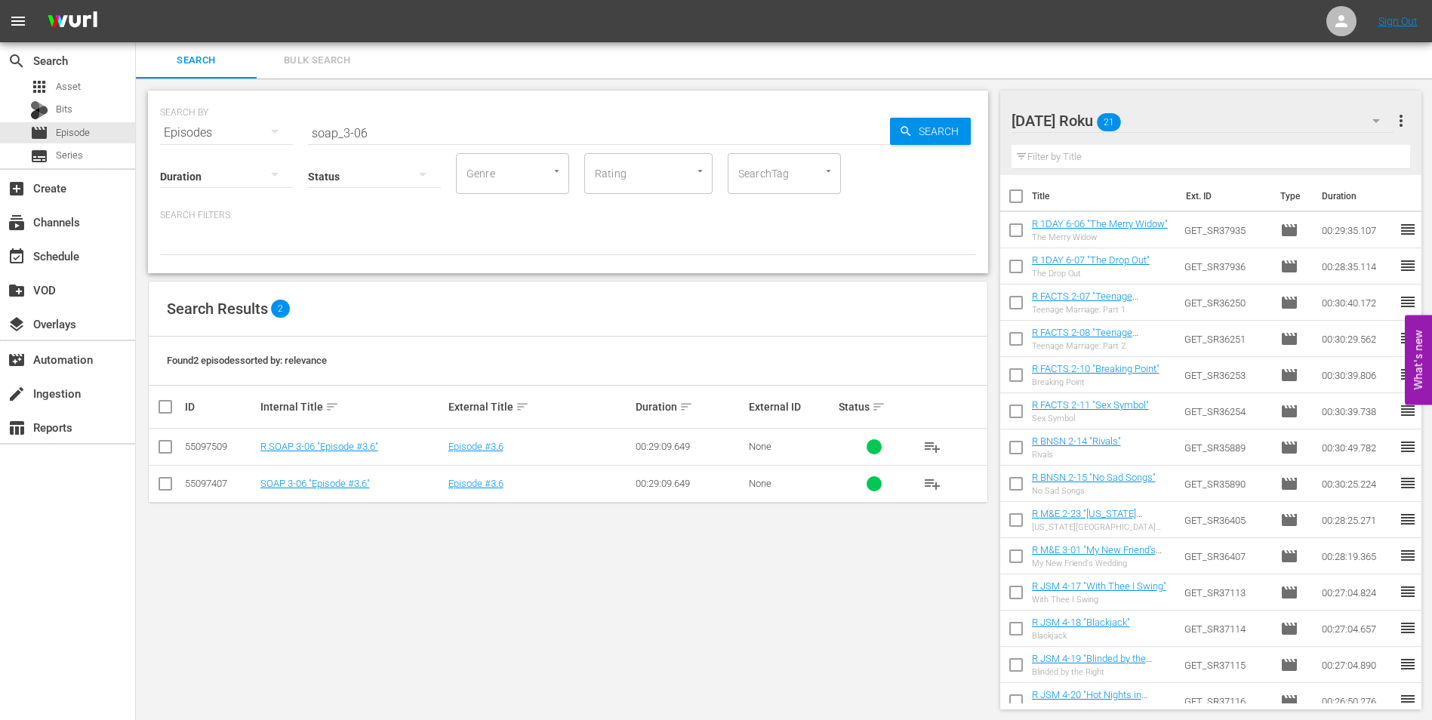
click at [163, 446] on input "checkbox" at bounding box center [165, 450] width 18 height 18
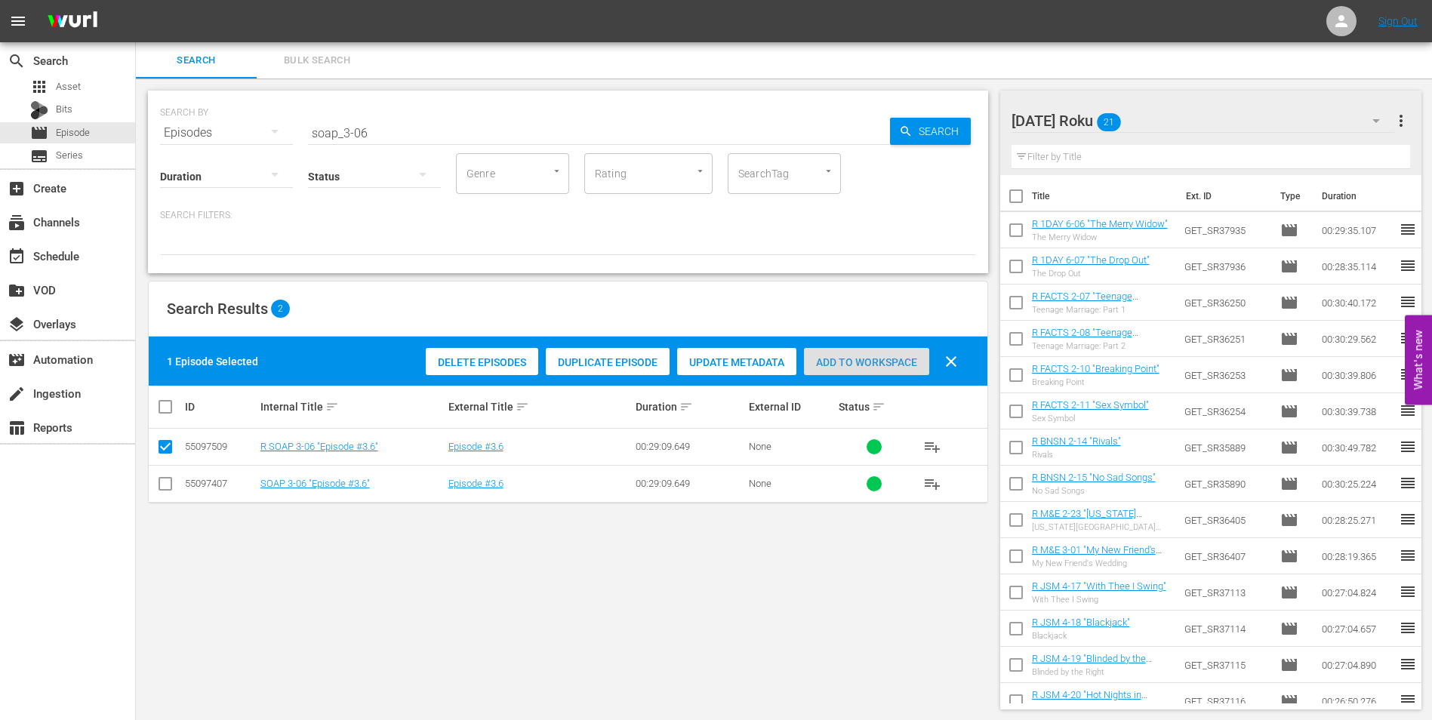
click at [885, 368] on div "Add to Workspace" at bounding box center [866, 362] width 125 height 29
click at [1285, 112] on div "[DATE] Roku 22" at bounding box center [1202, 121] width 383 height 42
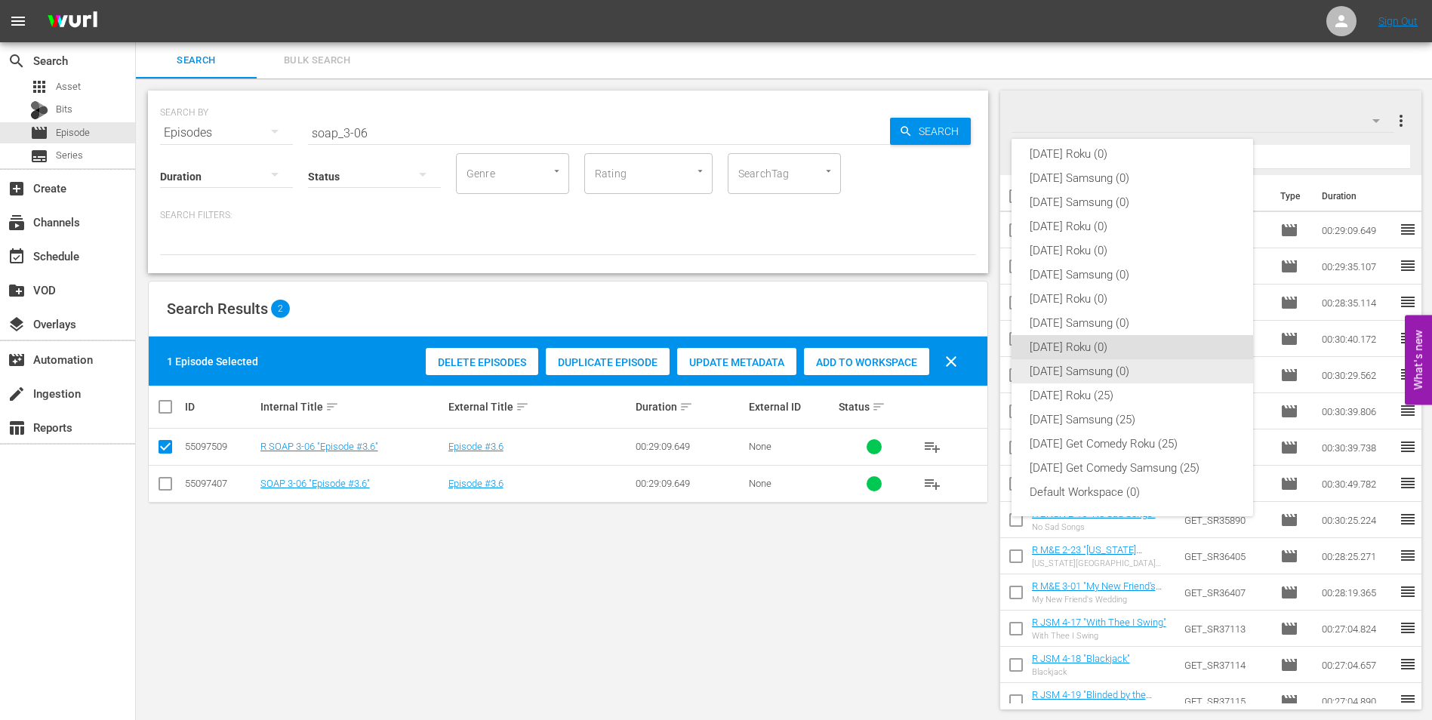
click at [1118, 370] on div "[DATE] Samsung (0)" at bounding box center [1131, 371] width 205 height 24
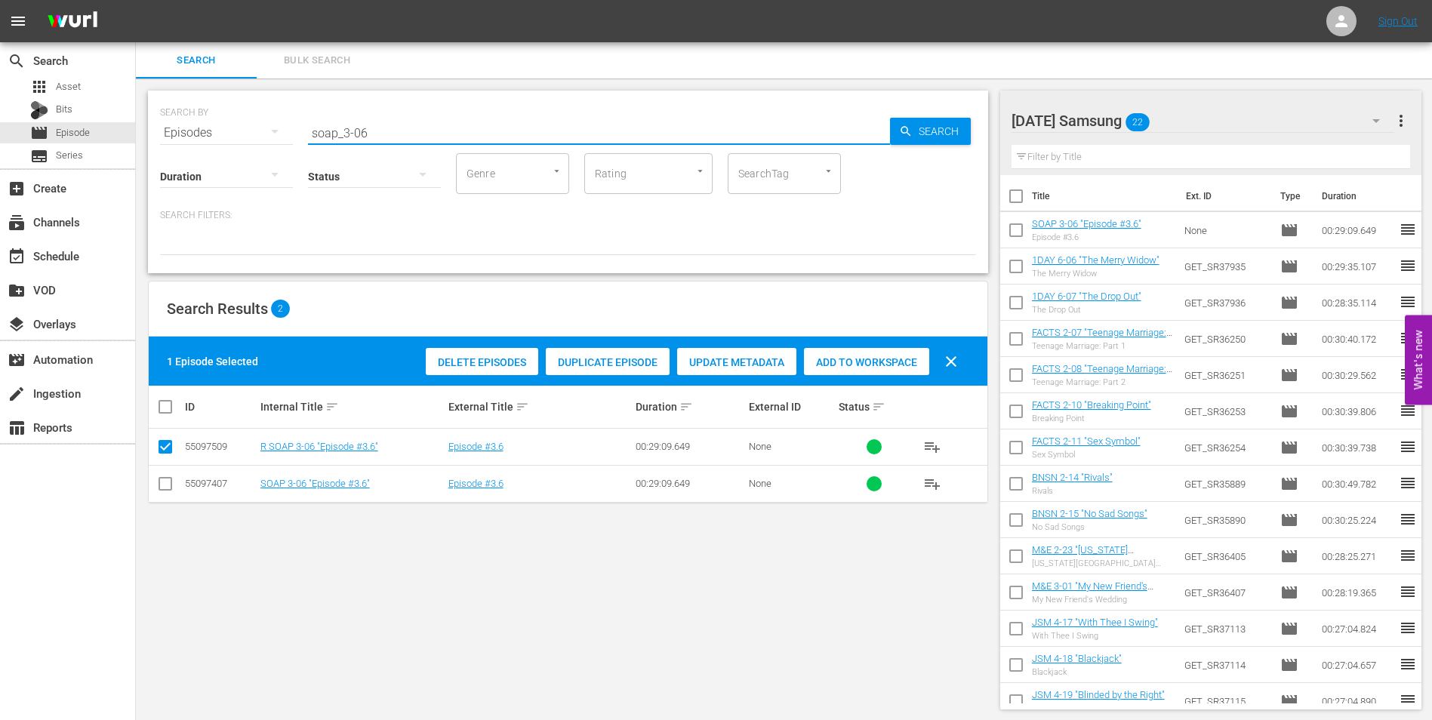
drag, startPoint x: 360, startPoint y: 134, endPoint x: 392, endPoint y: 140, distance: 32.1
click at [392, 140] on div "SEARCH BY Search By Episodes Search ID, Title, Description, Keywords, or Catego…" at bounding box center [568, 182] width 840 height 183
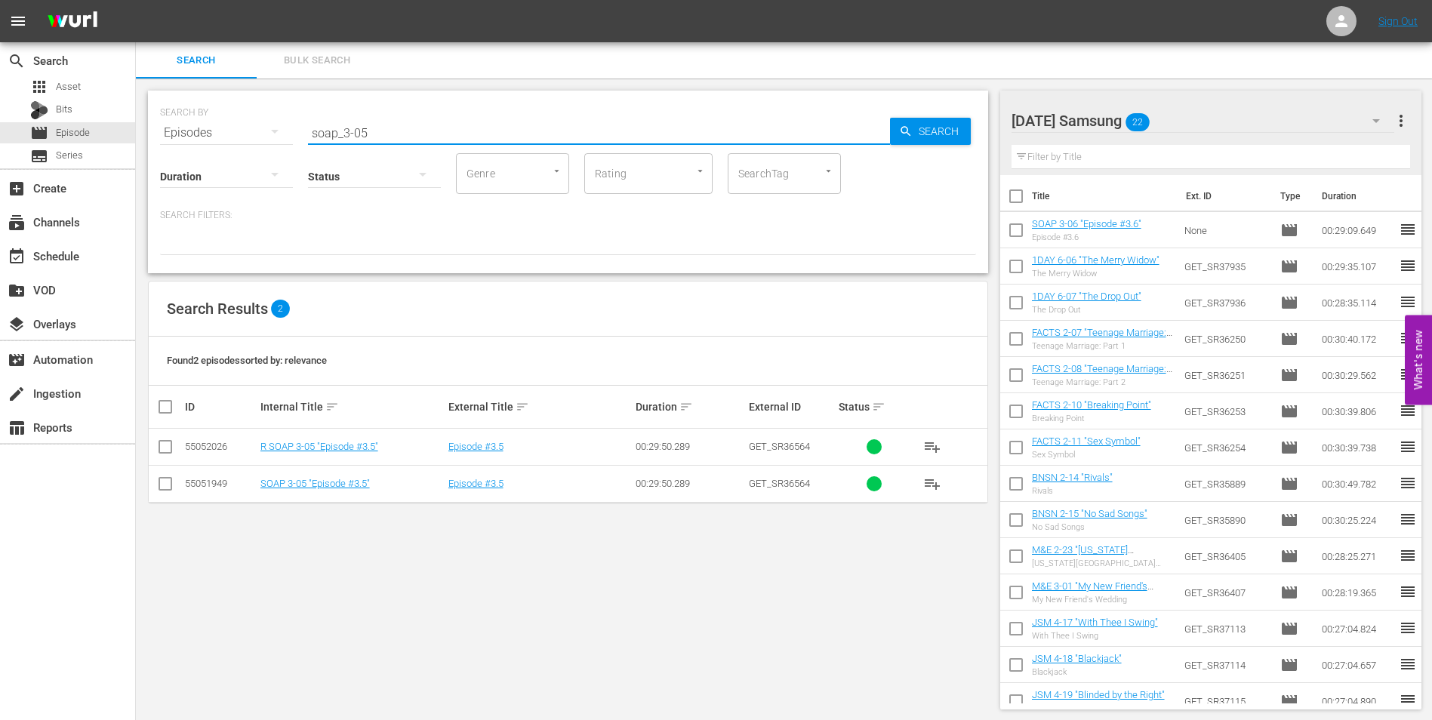
click at [168, 490] on input "checkbox" at bounding box center [165, 487] width 18 height 18
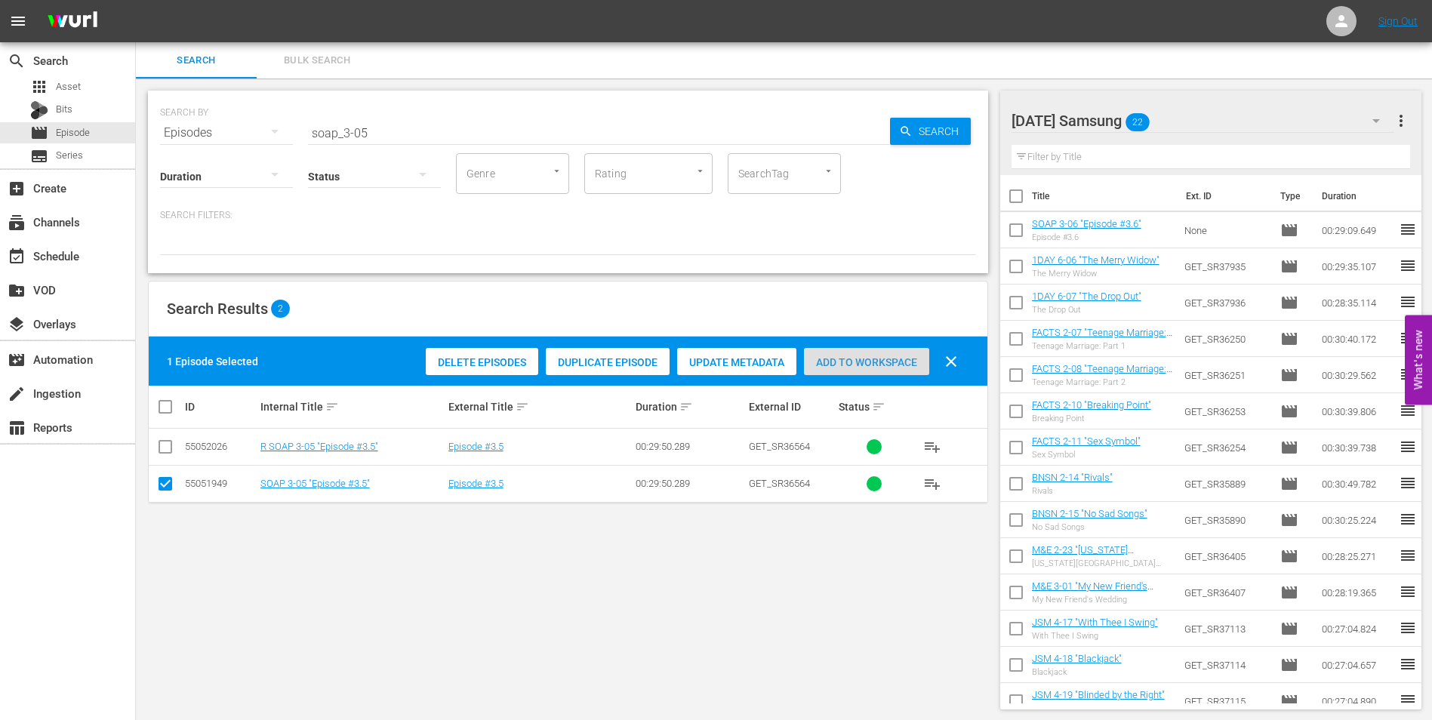
click at [868, 353] on div "Add to Workspace" at bounding box center [866, 362] width 125 height 29
click at [1226, 116] on div "[DATE] Samsung 23" at bounding box center [1202, 121] width 383 height 42
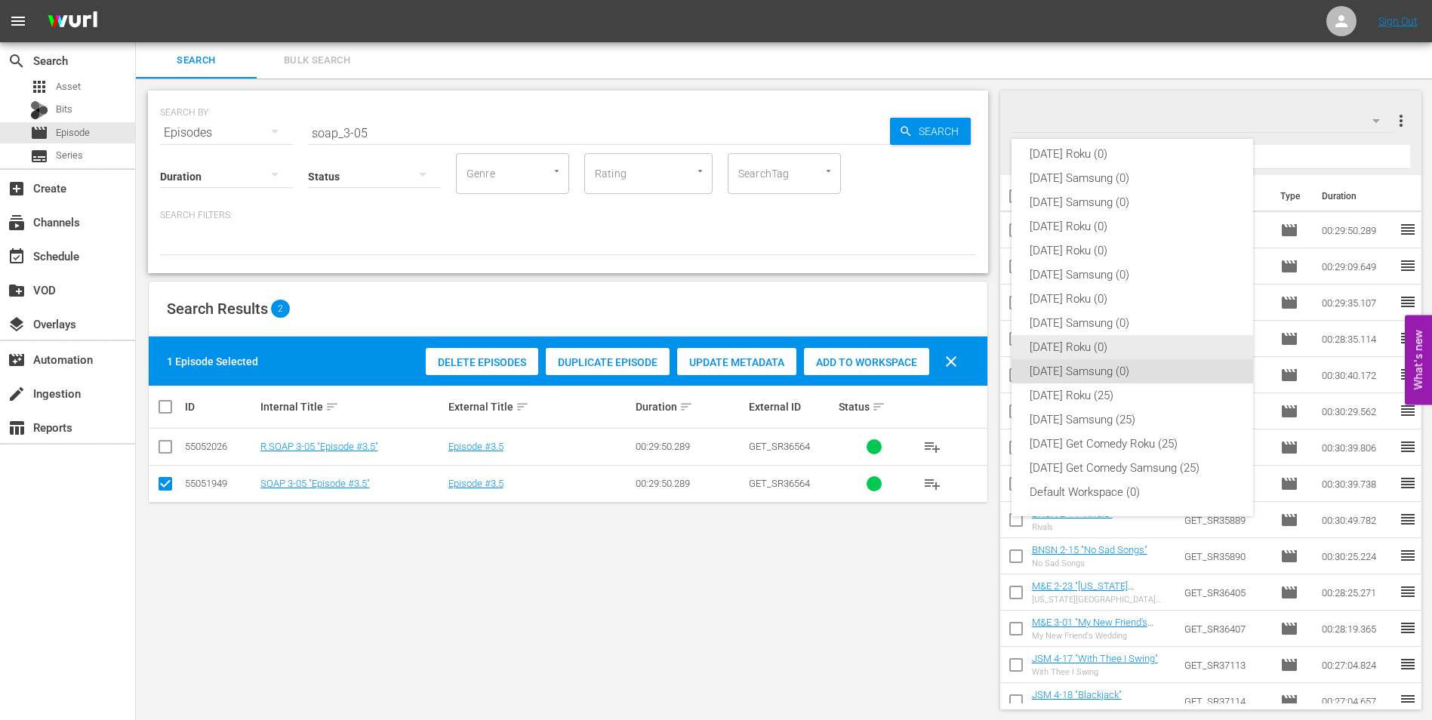
drag, startPoint x: 1095, startPoint y: 352, endPoint x: 964, endPoint y: 396, distance: 138.6
click at [1094, 352] on div "[DATE] Roku (0)" at bounding box center [1131, 347] width 205 height 24
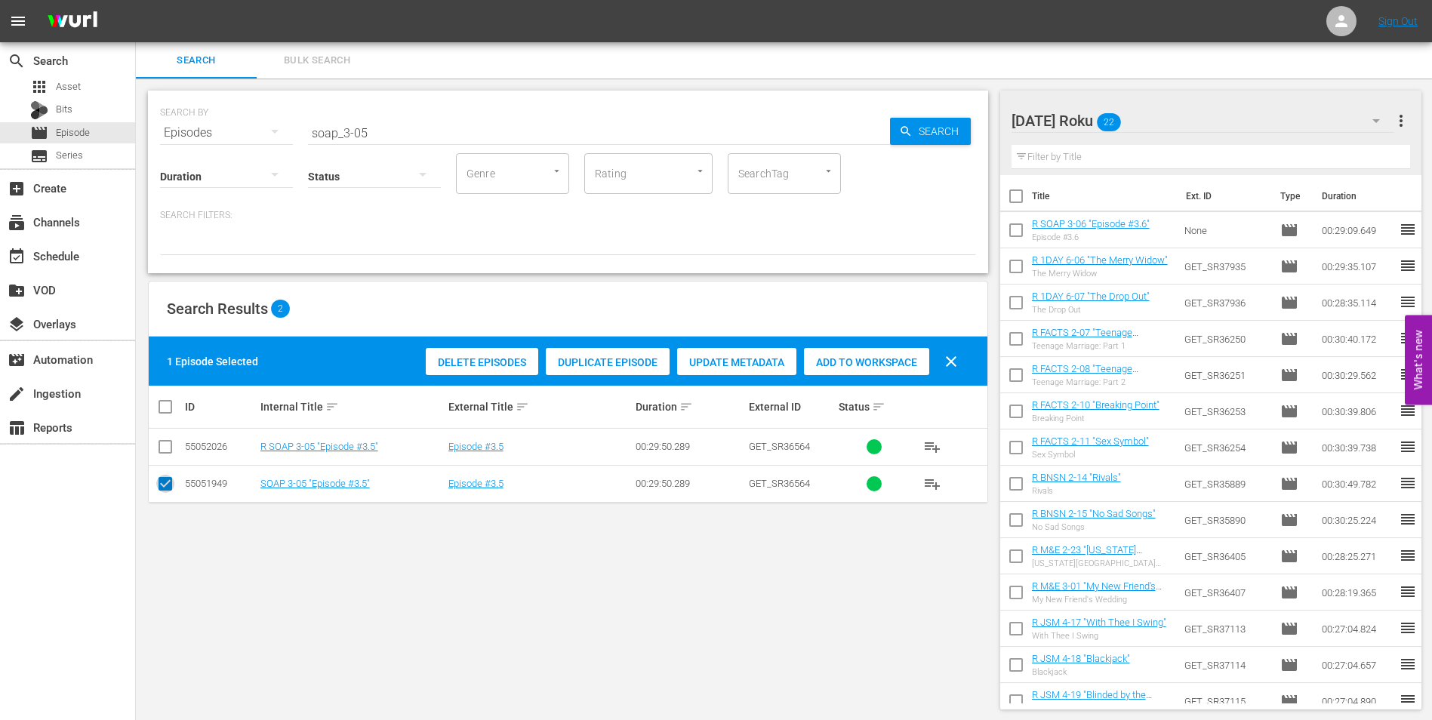
drag, startPoint x: 168, startPoint y: 484, endPoint x: 157, endPoint y: 455, distance: 31.3
click at [168, 484] on input "checkbox" at bounding box center [165, 487] width 18 height 18
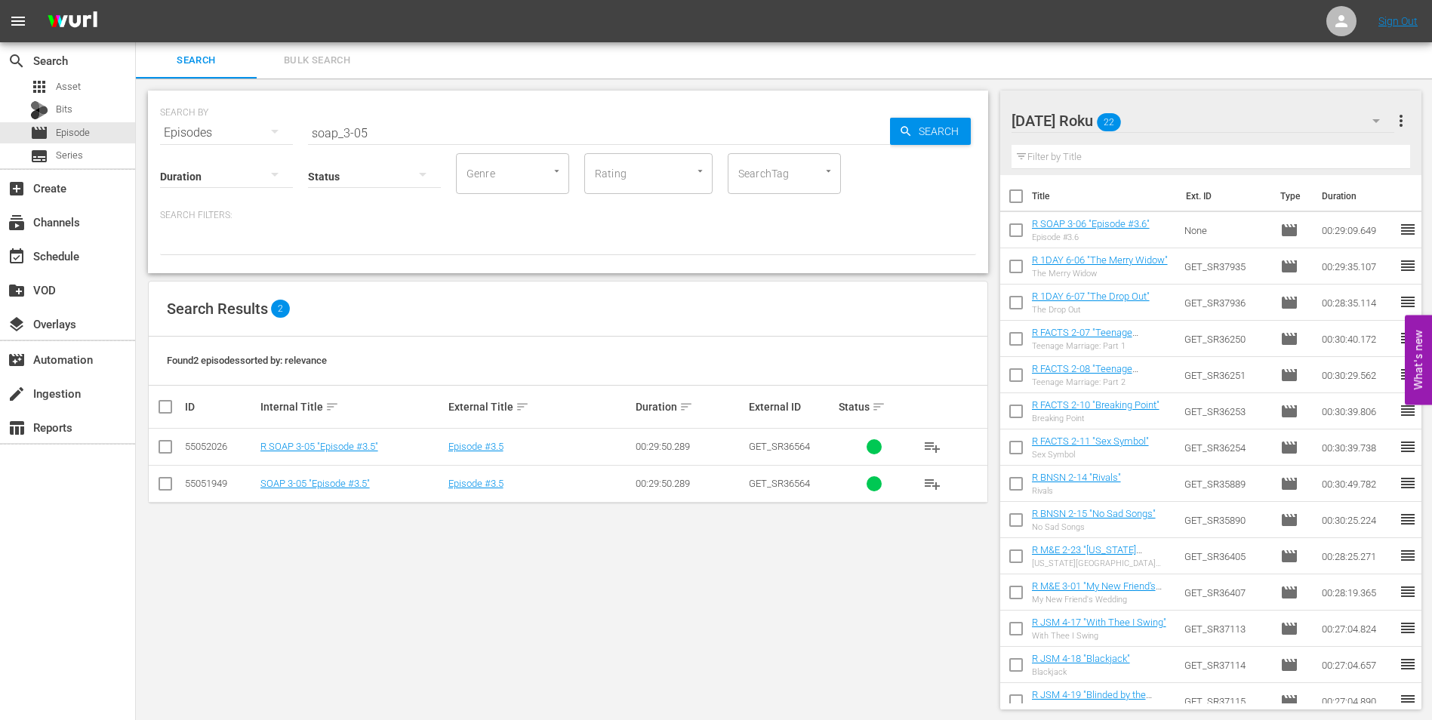
click at [174, 448] on td at bounding box center [166, 447] width 34 height 37
click at [166, 448] on input "checkbox" at bounding box center [165, 450] width 18 height 18
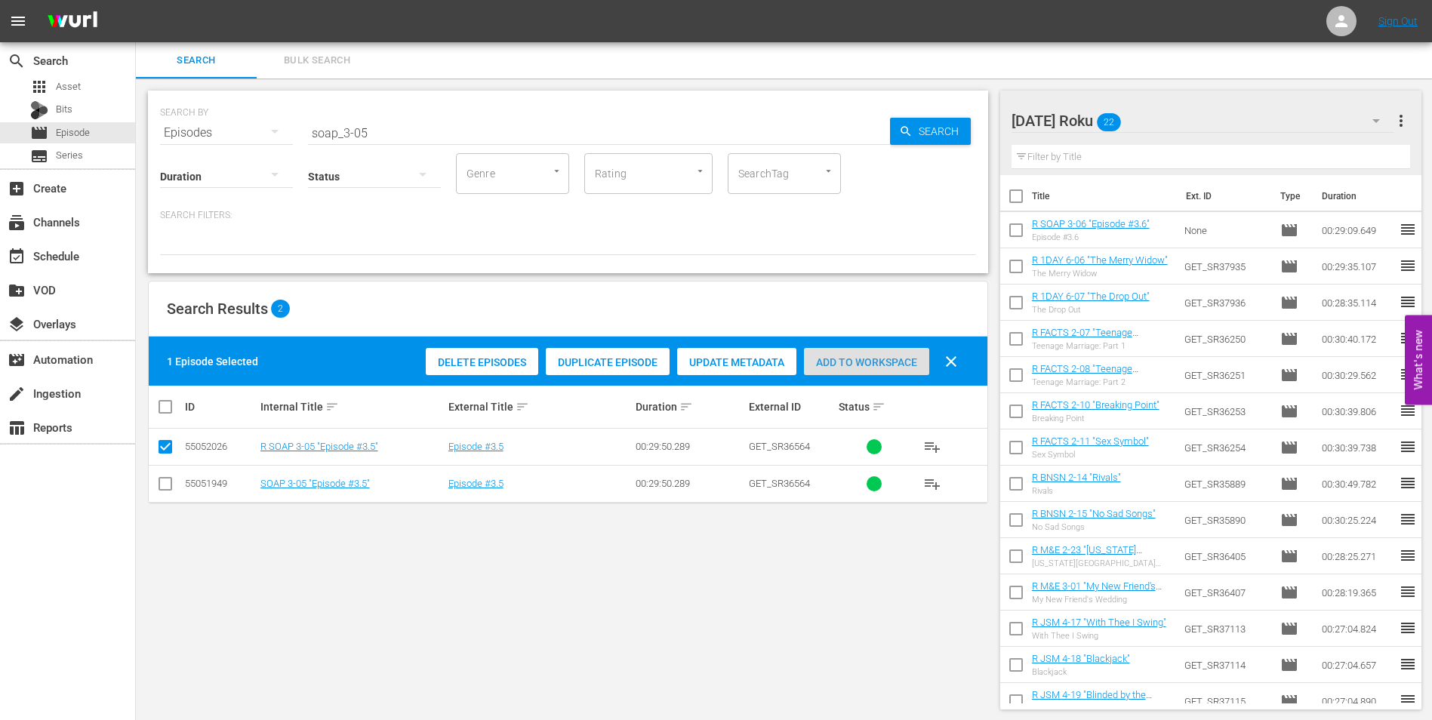
click at [840, 362] on span "Add to Workspace" at bounding box center [866, 362] width 125 height 12
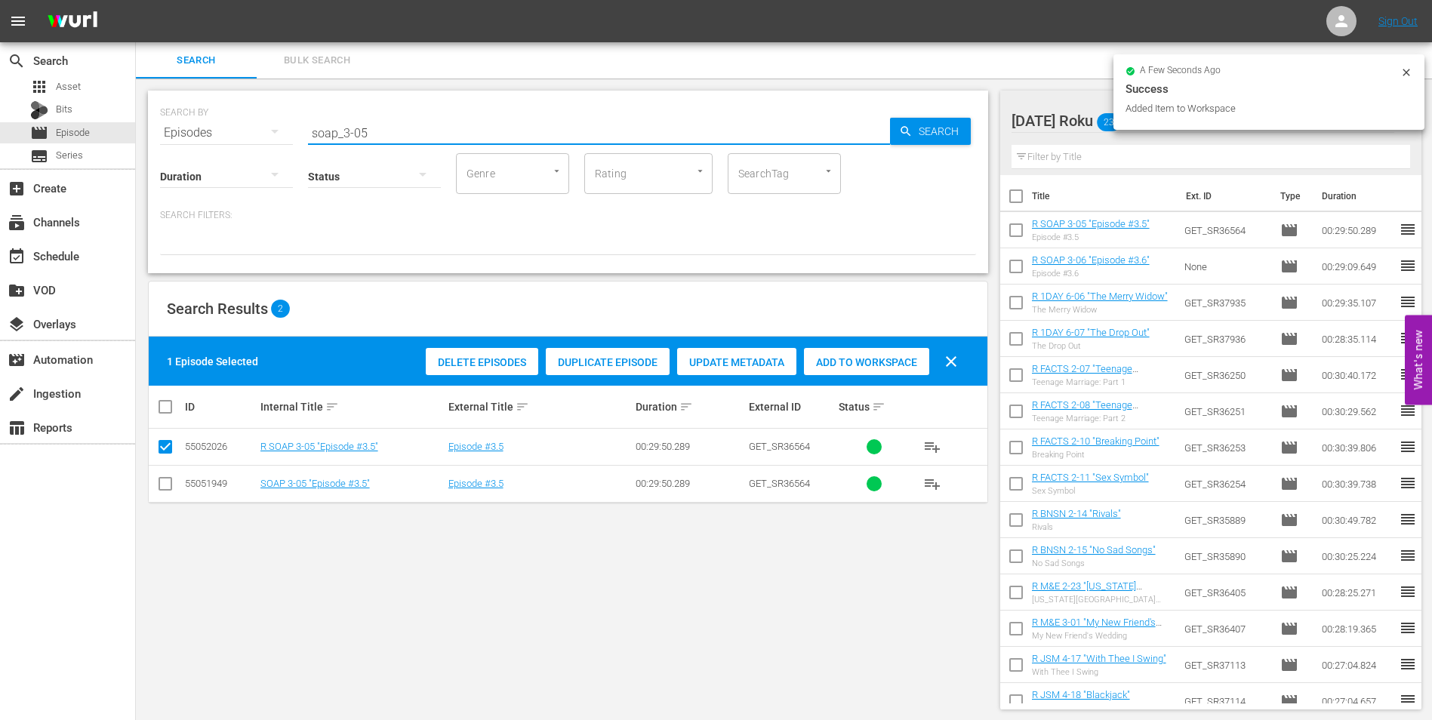
drag, startPoint x: 385, startPoint y: 135, endPoint x: 252, endPoint y: 125, distance: 133.2
click at [252, 125] on div "SEARCH BY Search By Episodes Search ID, Title, Description, Keywords, or Catego…" at bounding box center [568, 124] width 816 height 54
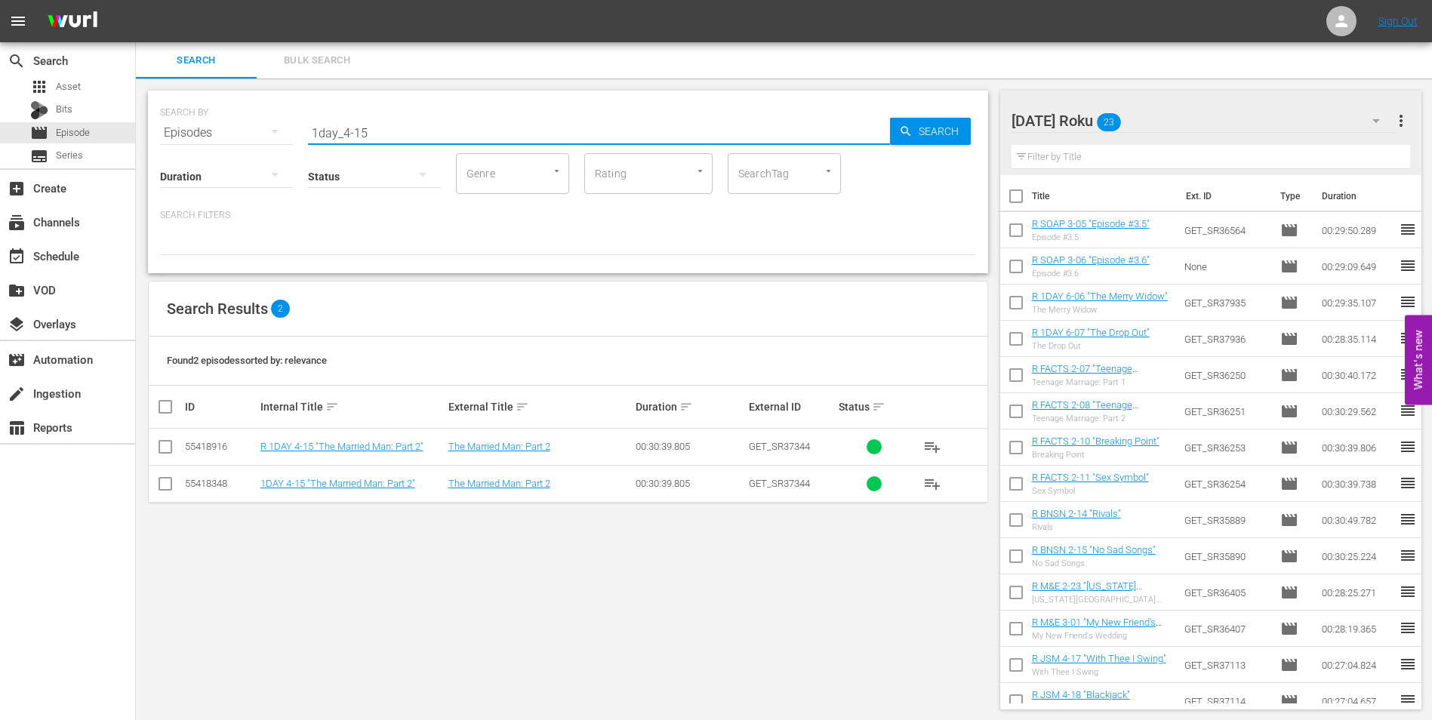
click at [165, 445] on input "checkbox" at bounding box center [165, 450] width 18 height 18
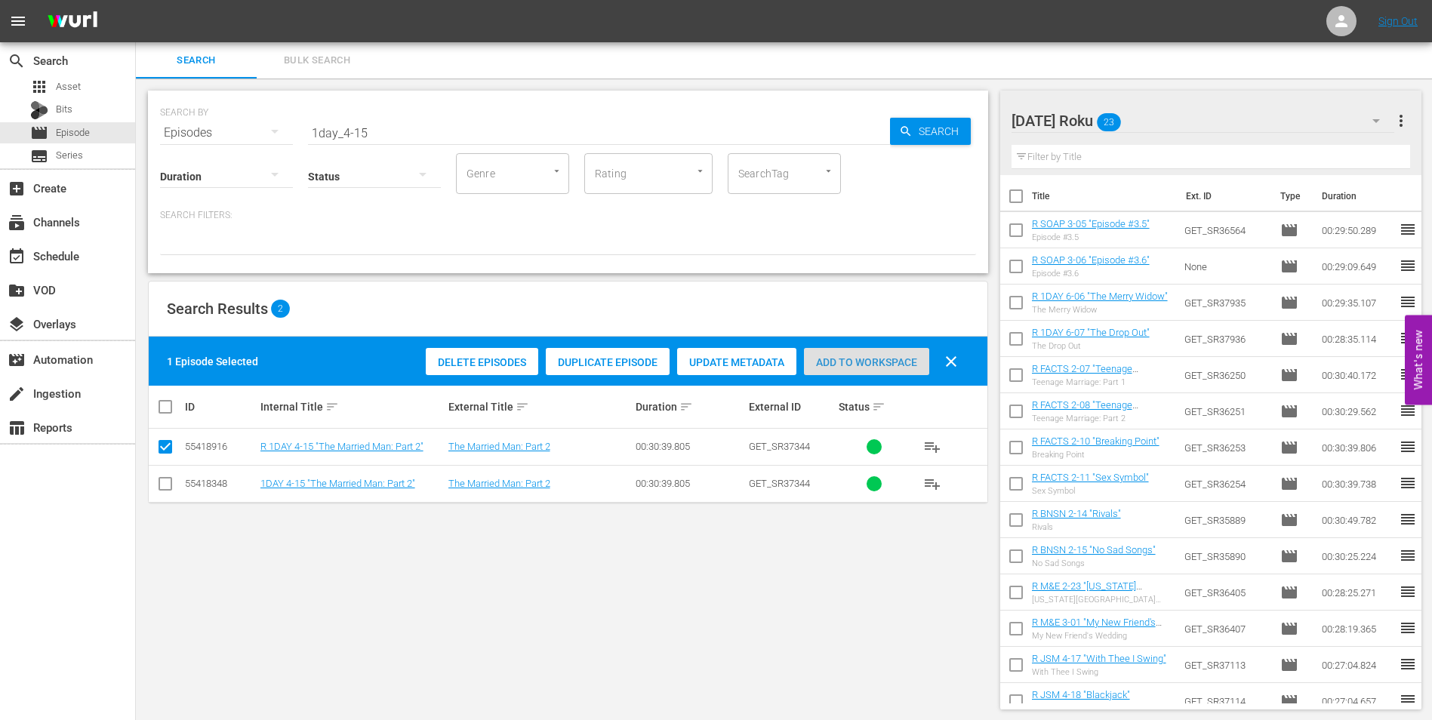
click at [869, 361] on span "Add to Workspace" at bounding box center [866, 362] width 125 height 12
click at [1205, 120] on div "[DATE] Roku 24" at bounding box center [1202, 121] width 383 height 42
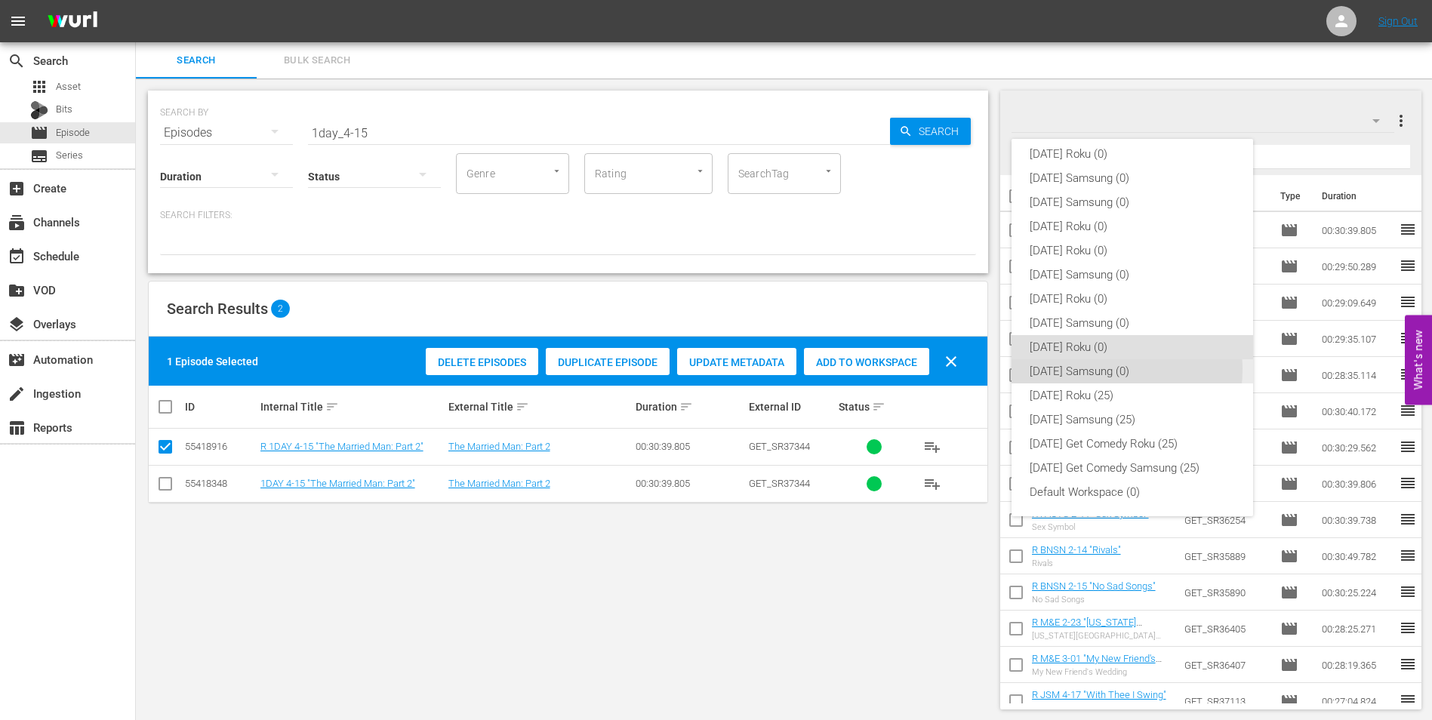
click at [1121, 368] on div "[DATE] Samsung (0)" at bounding box center [1131, 371] width 205 height 24
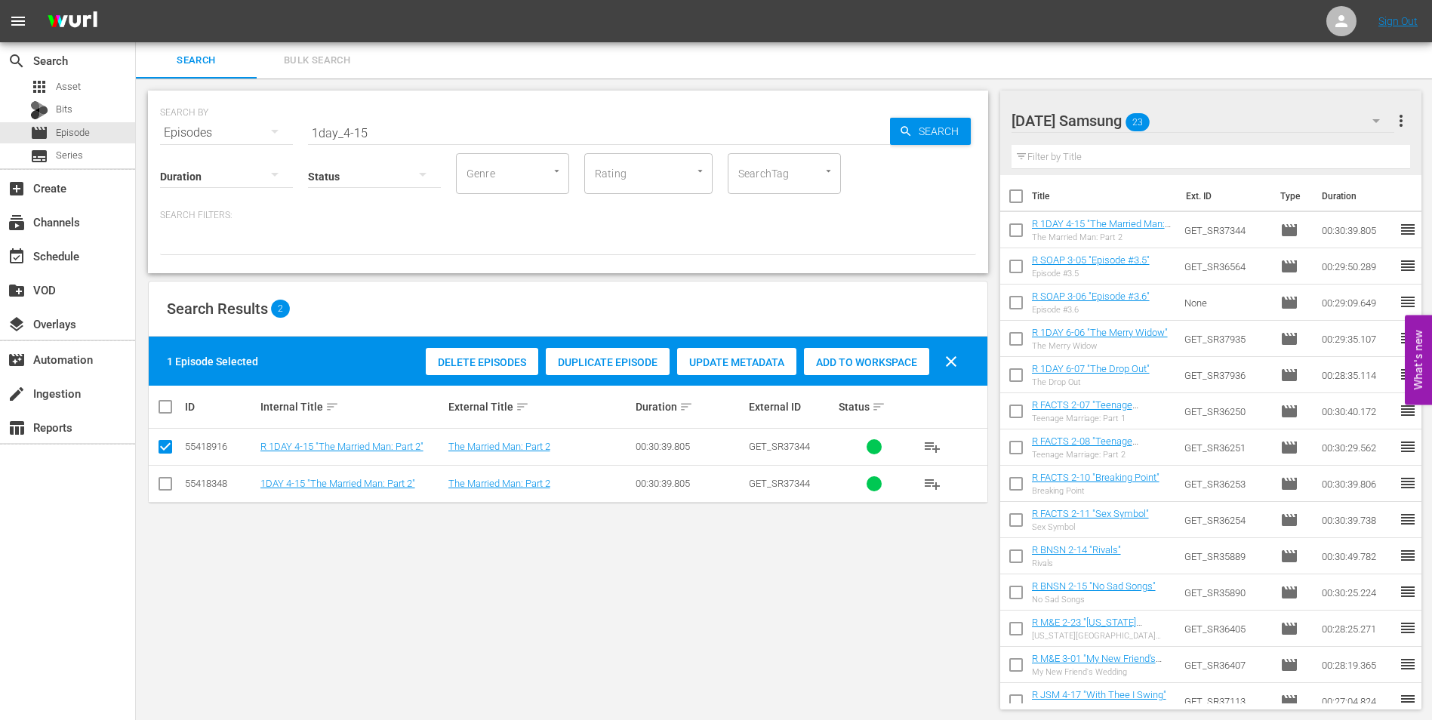
click at [170, 492] on input "checkbox" at bounding box center [165, 487] width 18 height 18
click at [166, 451] on input "checkbox" at bounding box center [165, 450] width 18 height 18
click at [861, 364] on span "Add to Workspace" at bounding box center [866, 362] width 125 height 12
